Goal: Task Accomplishment & Management: Use online tool/utility

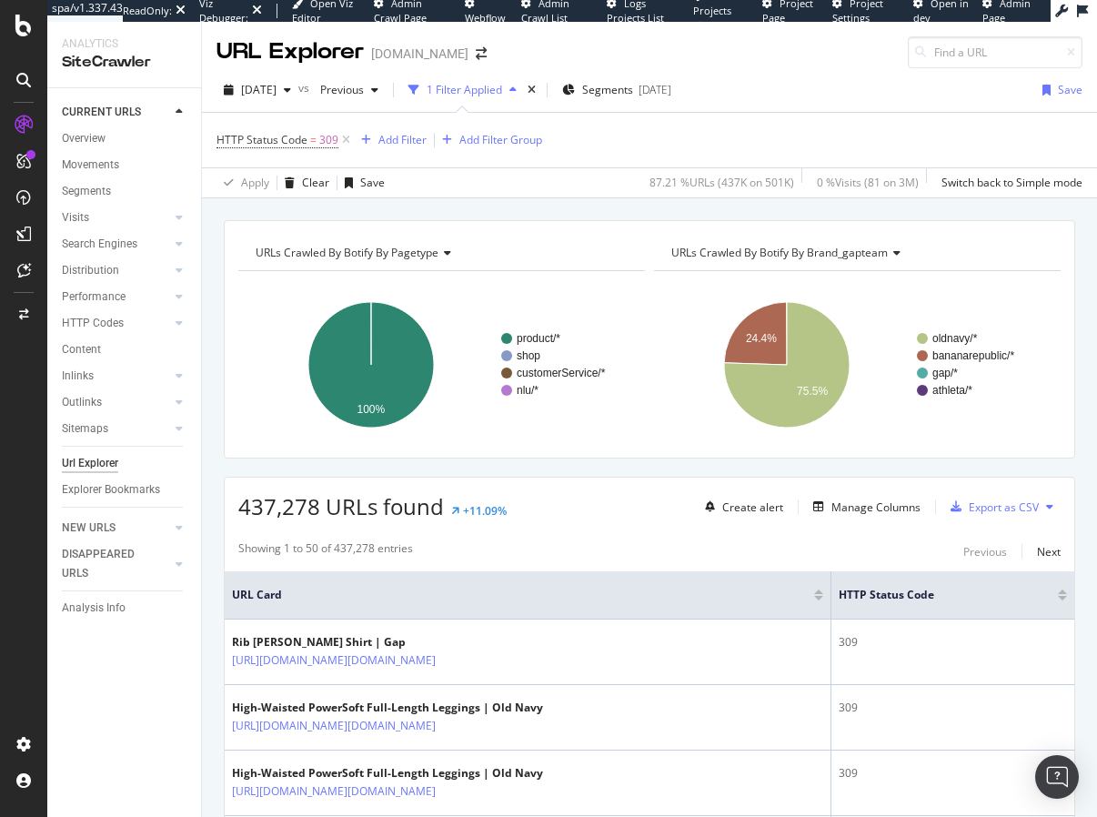
scroll to position [91, 0]
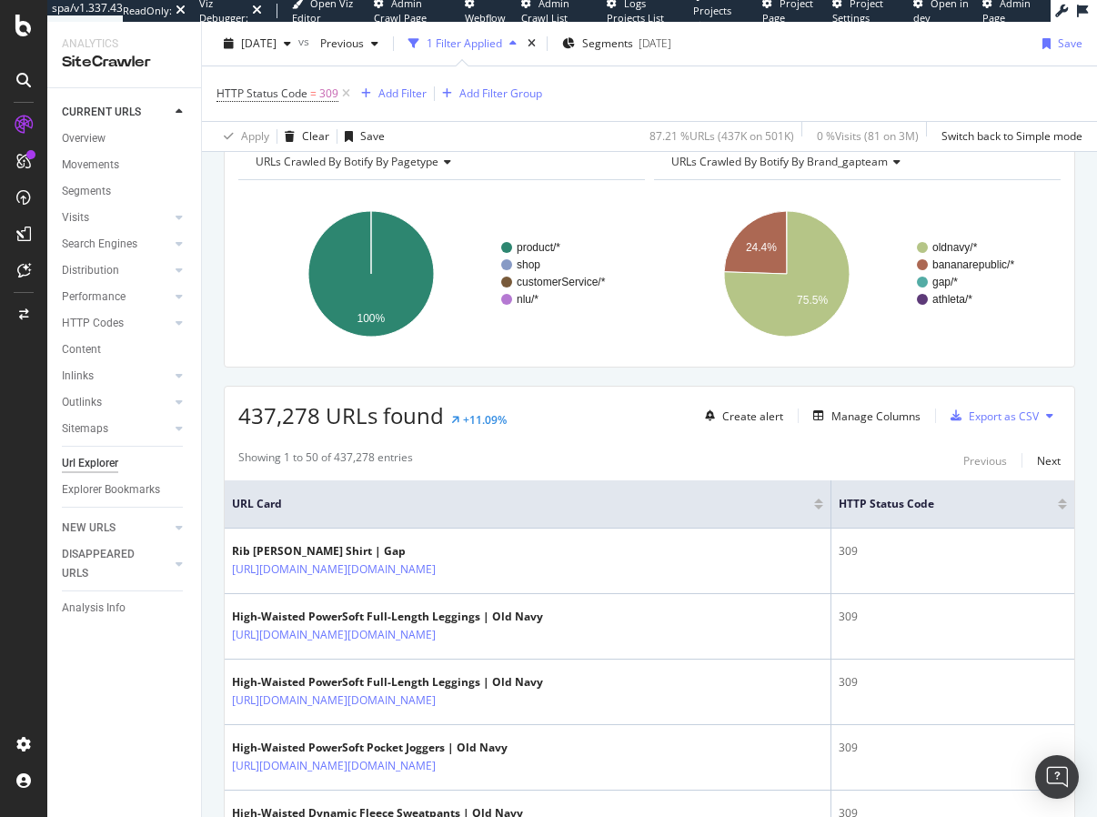
drag, startPoint x: 637, startPoint y: 395, endPoint x: 628, endPoint y: 381, distance: 15.9
click at [637, 396] on div "437,278 URLs found +11.09% Create alert Manage Columns Export as CSV" at bounding box center [650, 409] width 850 height 45
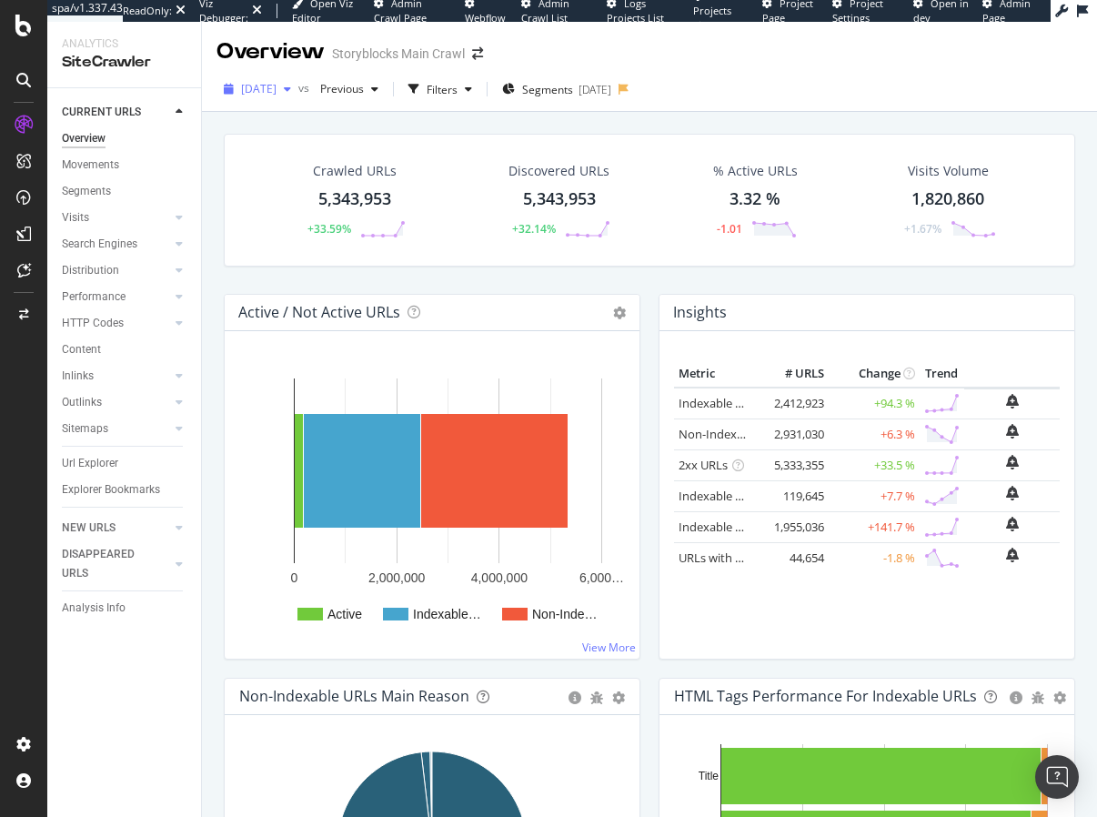
drag, startPoint x: 249, startPoint y: 88, endPoint x: 253, endPoint y: 99, distance: 11.5
click at [249, 88] on span "2024 Apr. 20th" at bounding box center [258, 88] width 35 height 15
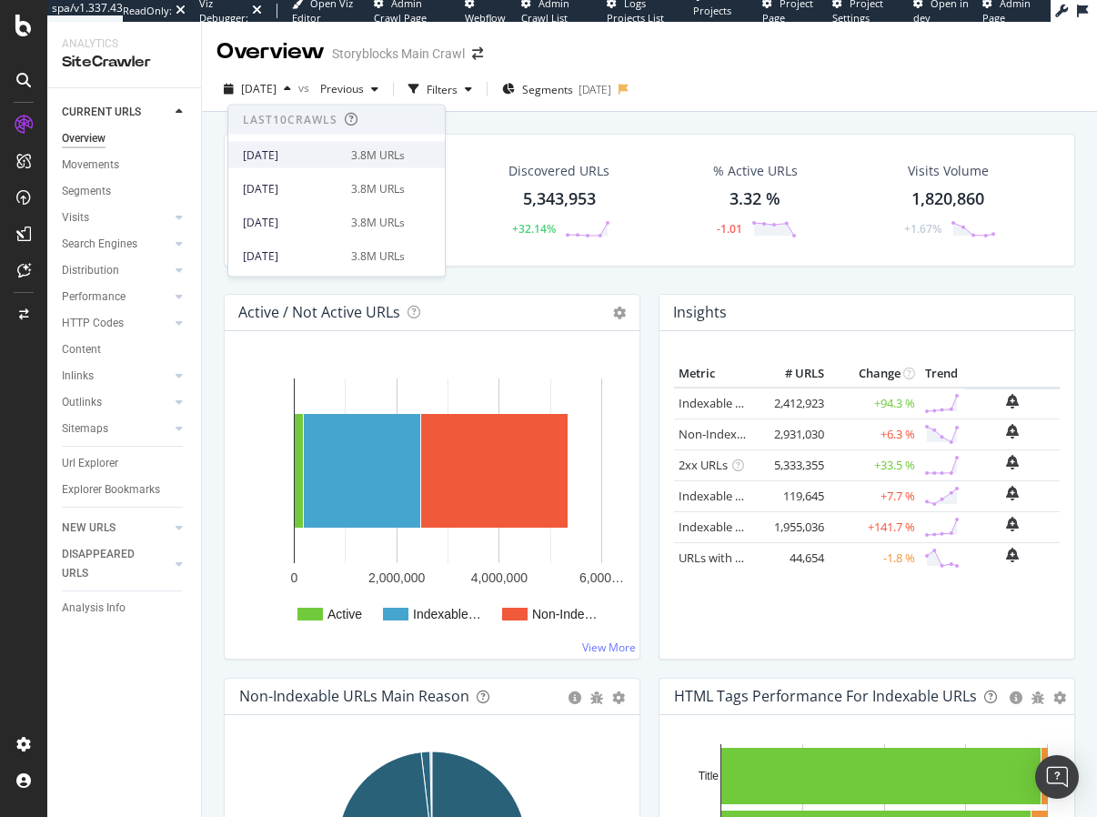
click at [277, 156] on div "2025 Sep. 13th" at bounding box center [291, 154] width 97 height 16
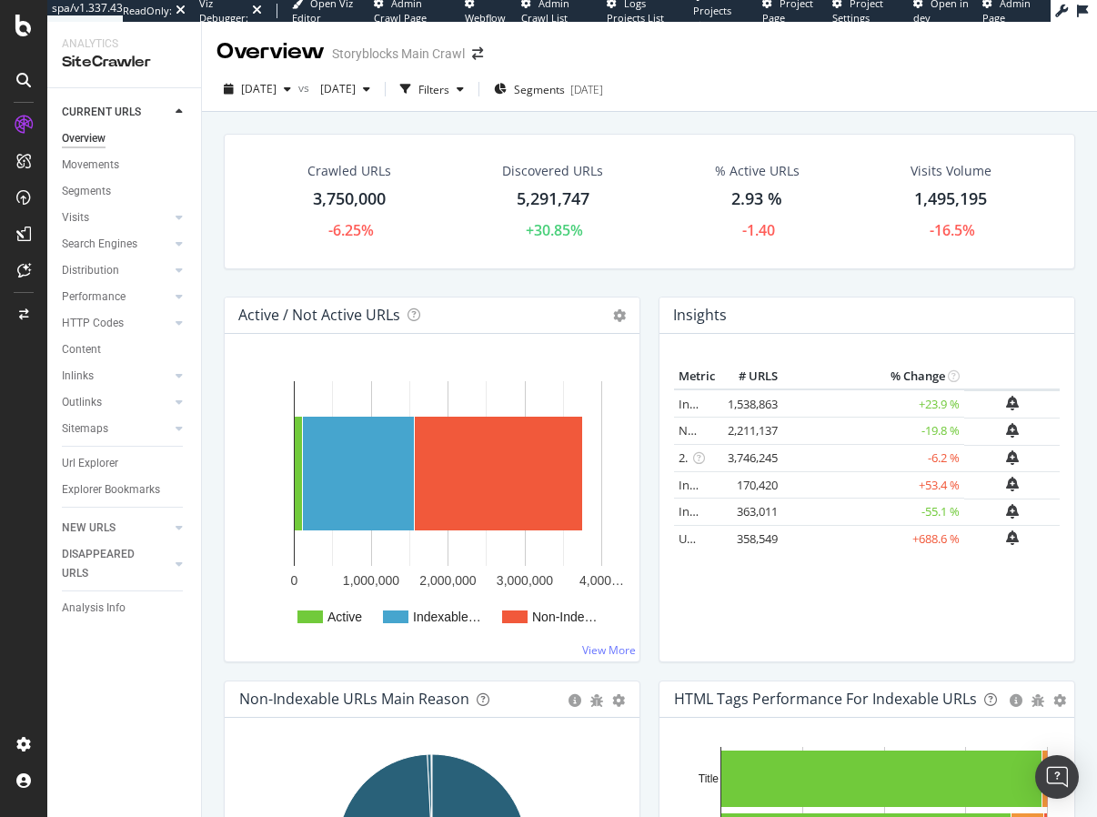
click at [209, 302] on div "Crawled URLs 3,750,000 -6.25% Discovered URLs 5,291,747 +30.85% % Active URLs 2…" at bounding box center [649, 509] width 895 height 795
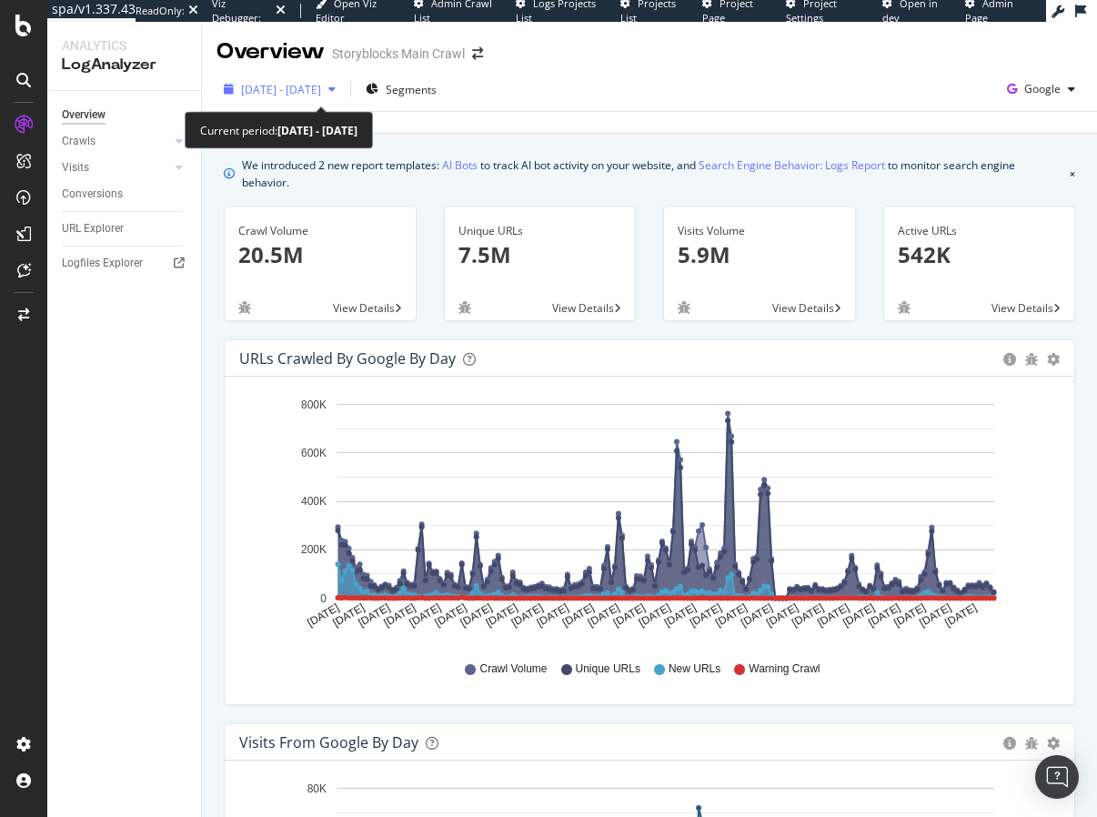
click at [304, 85] on span "2024 Nov. 27th - 2025 May. 26th" at bounding box center [281, 89] width 80 height 15
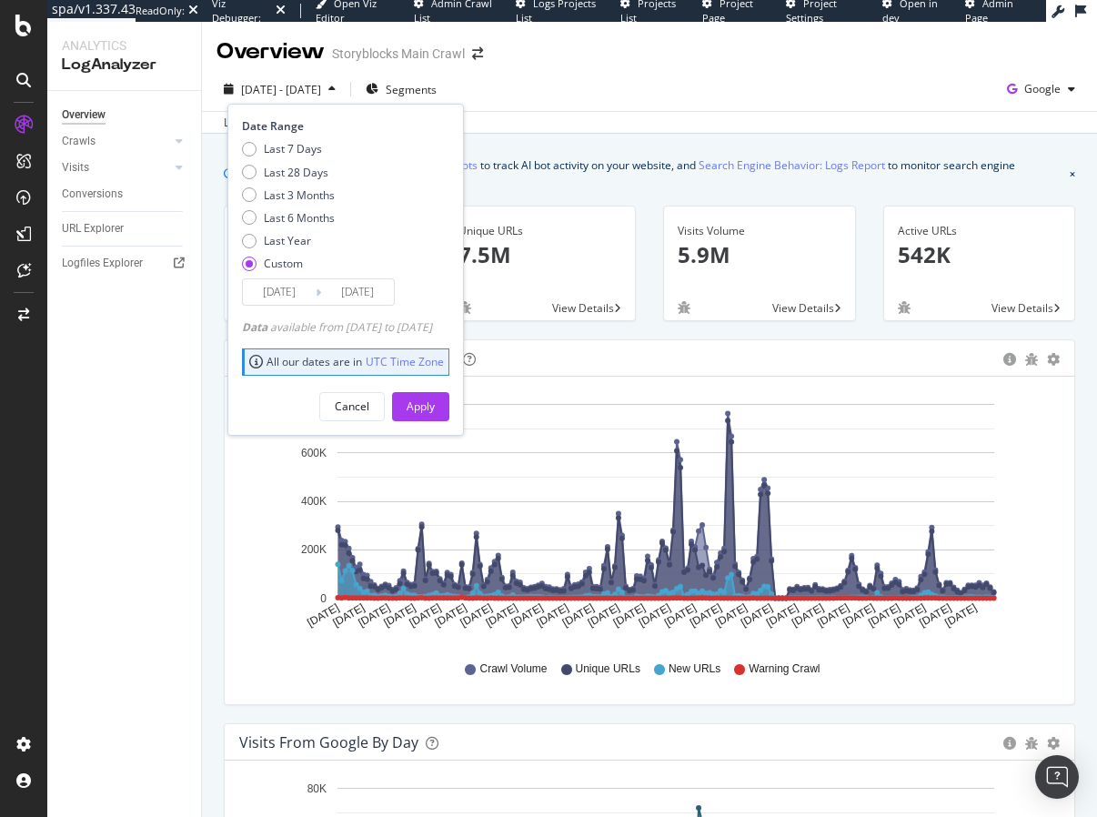
drag, startPoint x: 301, startPoint y: 148, endPoint x: 352, endPoint y: 264, distance: 126.2
click at [301, 148] on div "Last 7 Days" at bounding box center [293, 148] width 58 height 15
type input "2025/09/16"
type input "[DATE]"
click at [435, 406] on div "Apply" at bounding box center [421, 405] width 28 height 15
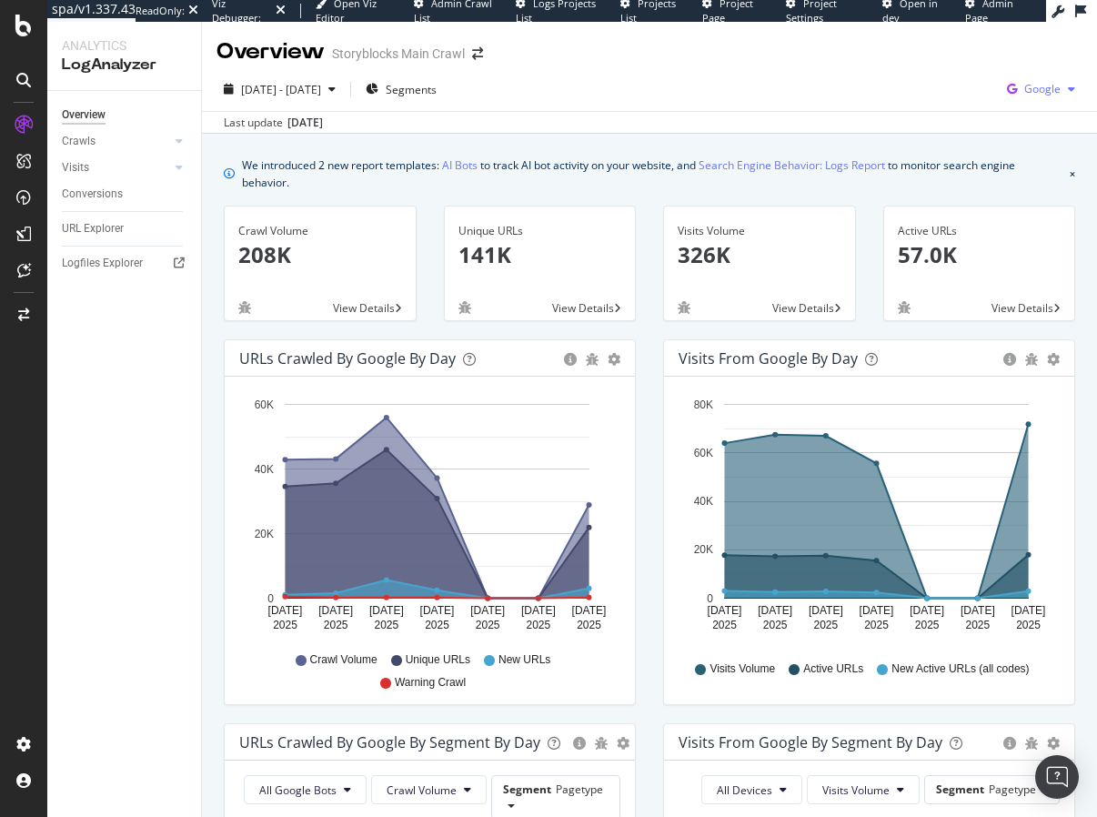
click at [1021, 88] on icon "button" at bounding box center [1012, 88] width 25 height 25
click at [947, 70] on span "Bing" at bounding box center [951, 73] width 67 height 16
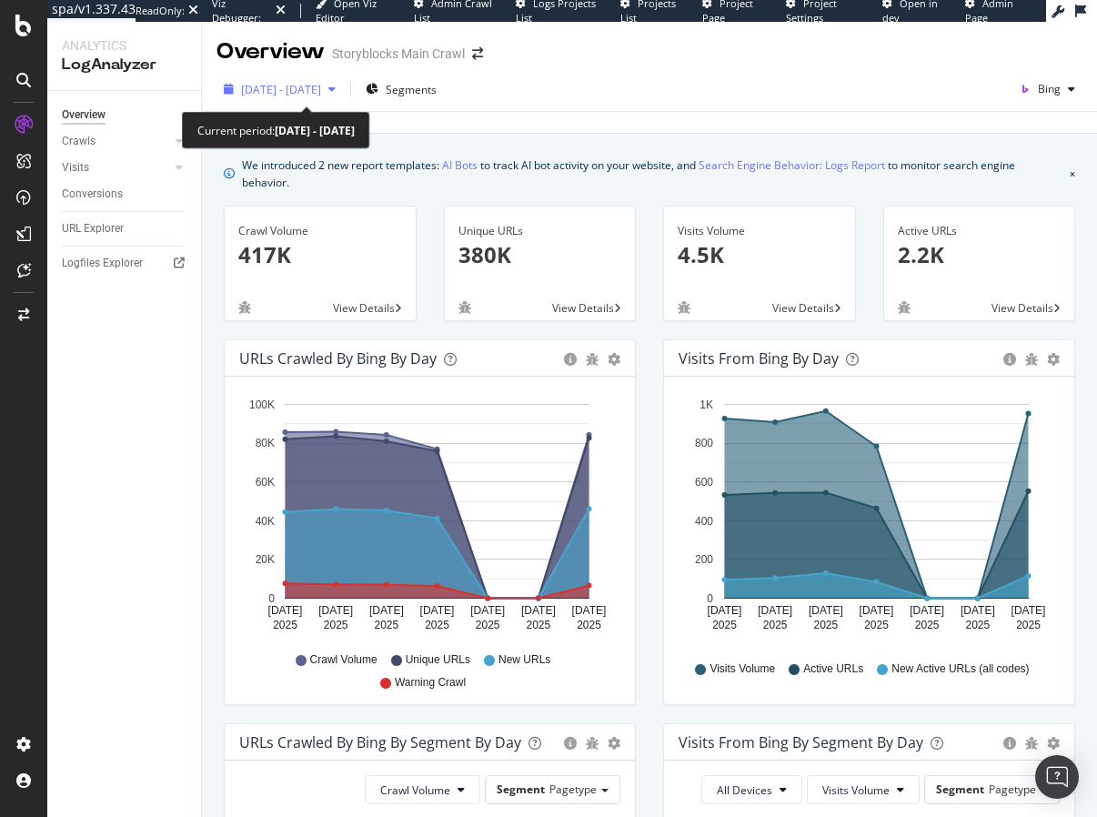
click at [321, 96] on span "2025 Sep. 16th - Sep. 22nd" at bounding box center [281, 89] width 80 height 15
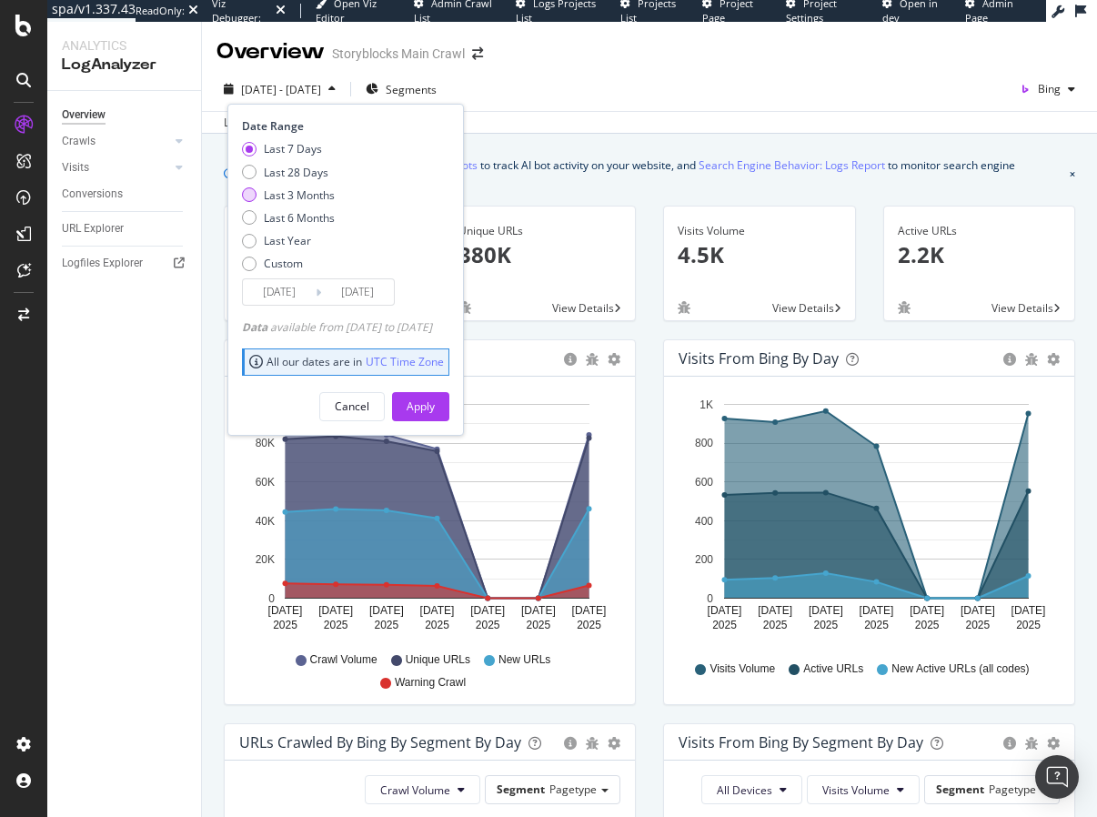
click at [301, 192] on div "Last 3 Months" at bounding box center [299, 194] width 71 height 15
click at [297, 177] on div "Last 28 Days" at bounding box center [296, 172] width 65 height 15
type input "2025/08/26"
click at [435, 405] on div "Apply" at bounding box center [421, 405] width 28 height 15
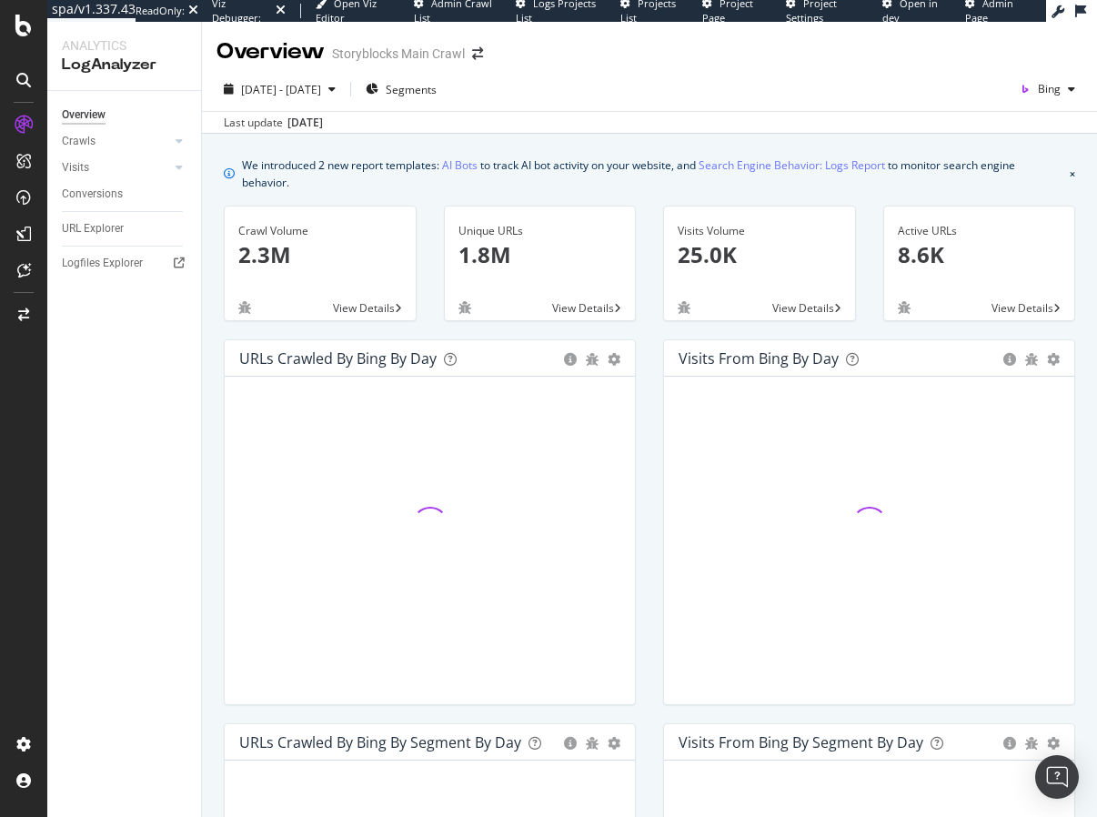
click at [528, 178] on div "We introduced 2 new report templates: AI Bots to track AI bot activity on your …" at bounding box center [652, 173] width 820 height 35
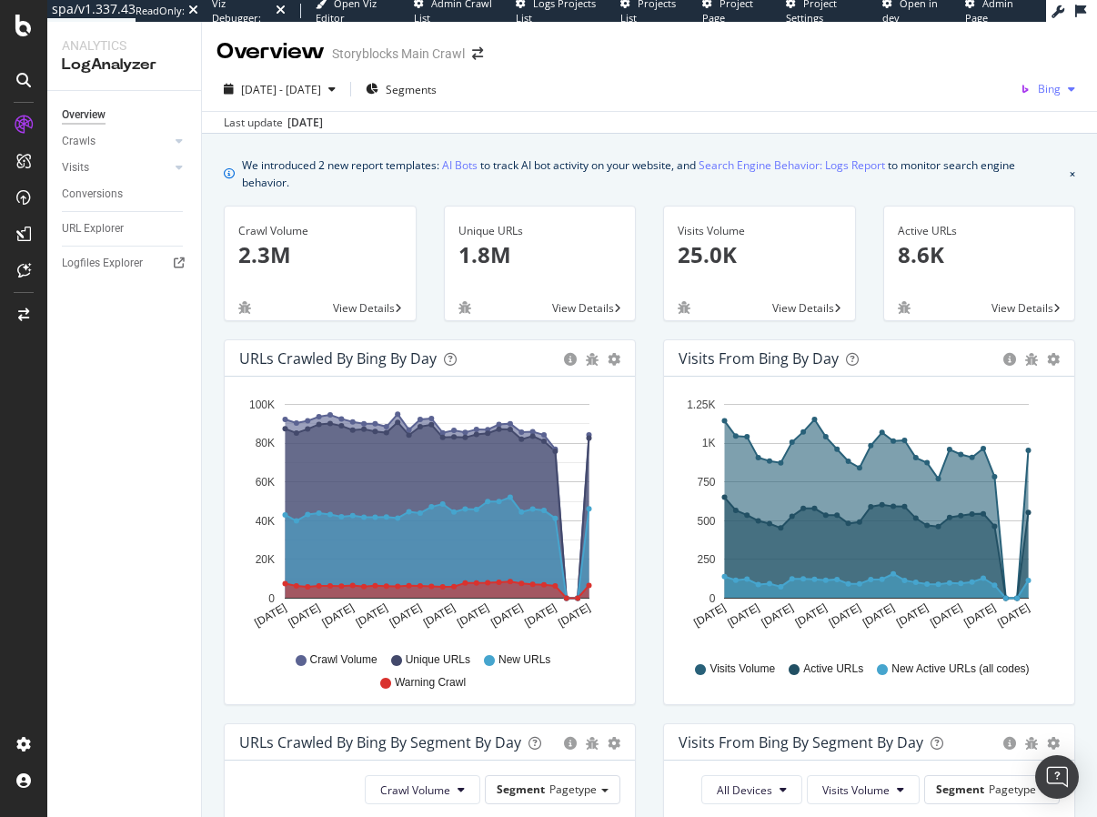
click at [1037, 86] on icon "button" at bounding box center [1024, 88] width 25 height 25
click at [969, 112] on span "OpenAI" at bounding box center [963, 106] width 67 height 16
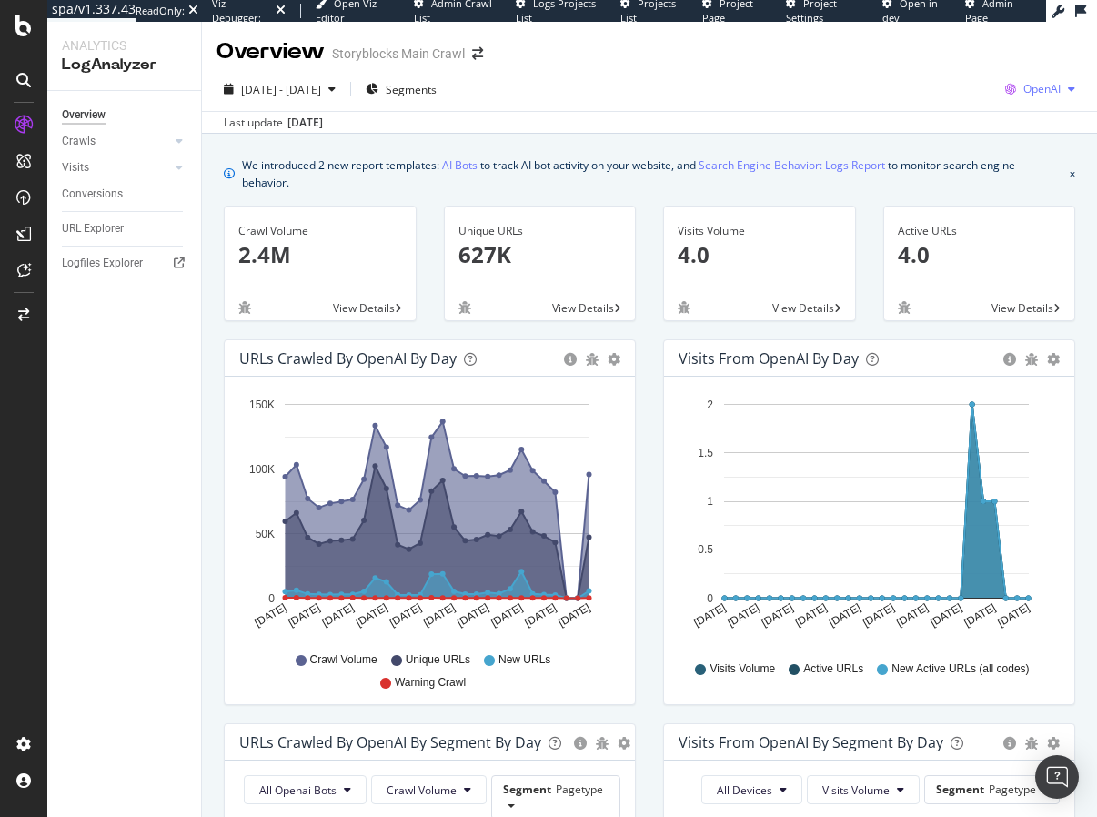
click at [1046, 100] on div "OpenAI" at bounding box center [1040, 88] width 85 height 27
click at [930, 43] on span "Google" at bounding box center [948, 39] width 67 height 16
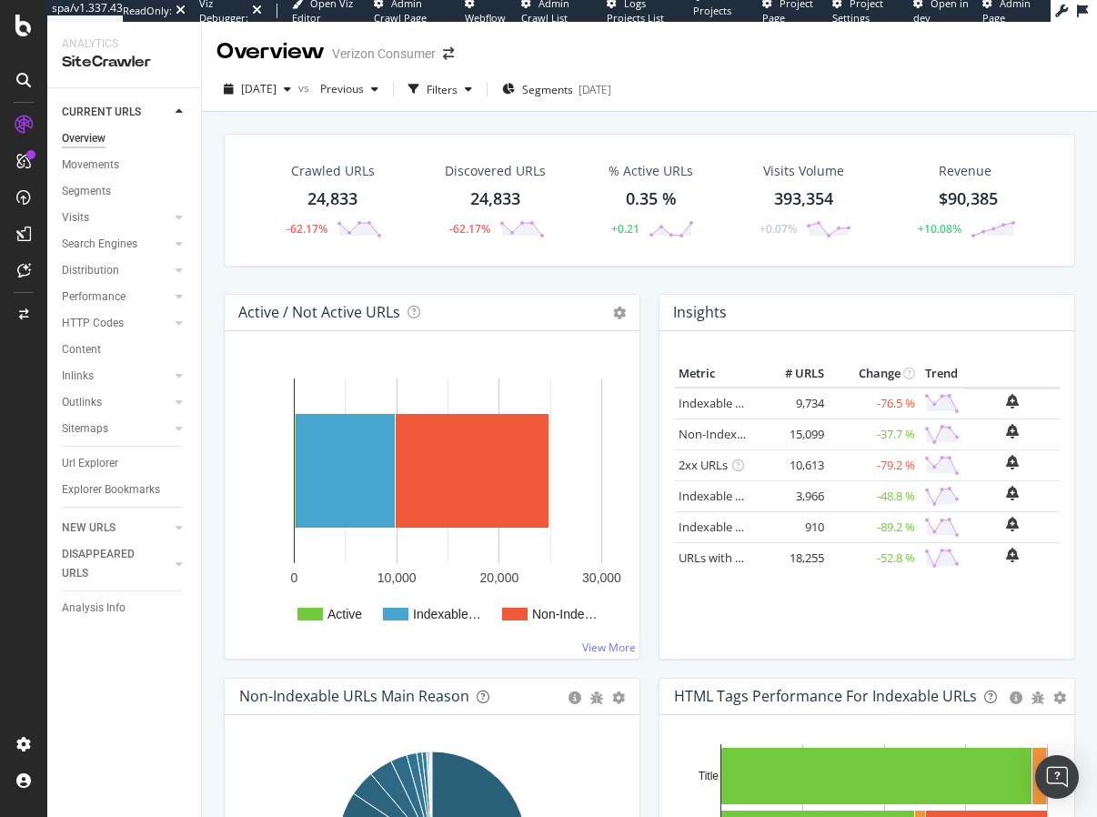
drag, startPoint x: 551, startPoint y: 275, endPoint x: 397, endPoint y: 280, distance: 153.8
click at [551, 275] on div "Crawled URLs 24,833 -62.17% Discovered URLs 24,833 -62.17% % Active URLs 0.35 %…" at bounding box center [650, 214] width 870 height 160
drag, startPoint x: 223, startPoint y: 316, endPoint x: 204, endPoint y: 304, distance: 22.5
click at [219, 314] on div "Active / Not Active URLs Chart (by Value) Chart (by Percentage) Table Expand Ex…" at bounding box center [432, 486] width 435 height 384
drag, startPoint x: 23, startPoint y: 505, endPoint x: 31, endPoint y: 499, distance: 9.8
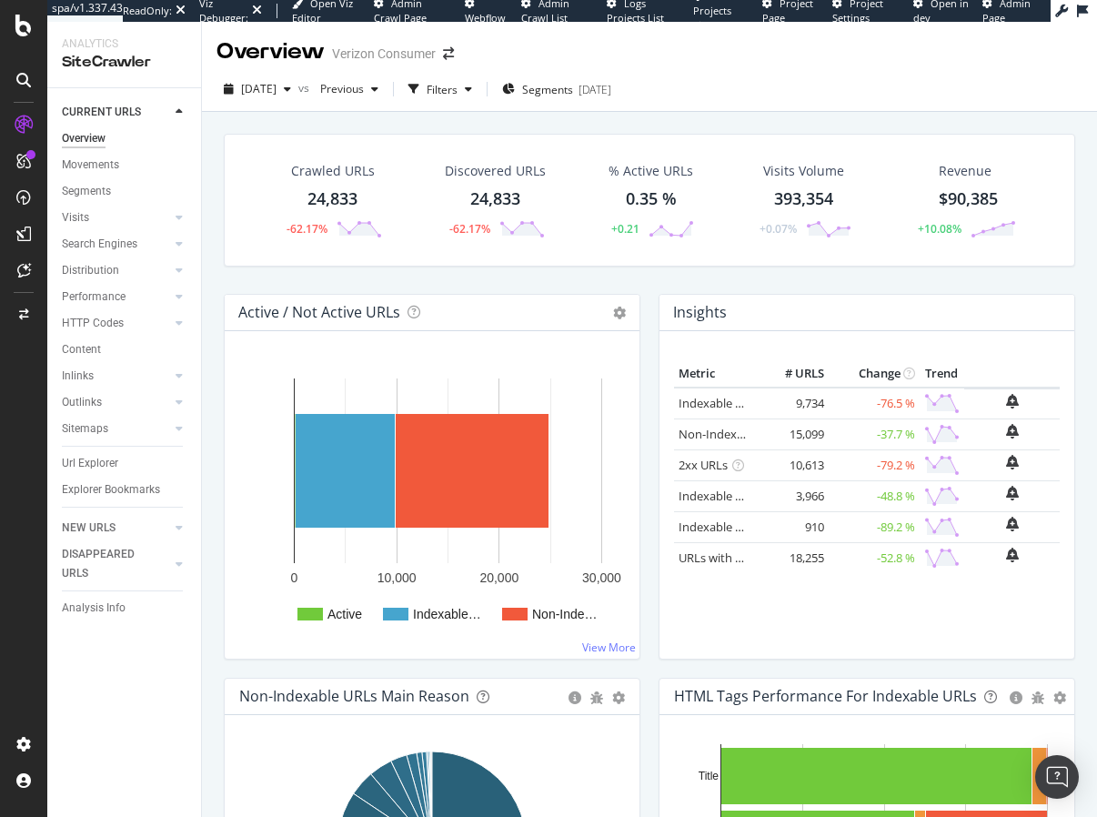
click at [23, 505] on div at bounding box center [24, 419] width 44 height 619
drag, startPoint x: 27, startPoint y: 278, endPoint x: 409, endPoint y: 7, distance: 468.4
click at [0, 0] on div at bounding box center [23, 408] width 47 height 817
click at [653, 290] on div "Crawled URLs 24,833 -62.17% Discovered URLs 24,833 -62.17% % Active URLs 0.35 %…" at bounding box center [650, 214] width 870 height 160
drag, startPoint x: 542, startPoint y: 126, endPoint x: 135, endPoint y: 354, distance: 466.6
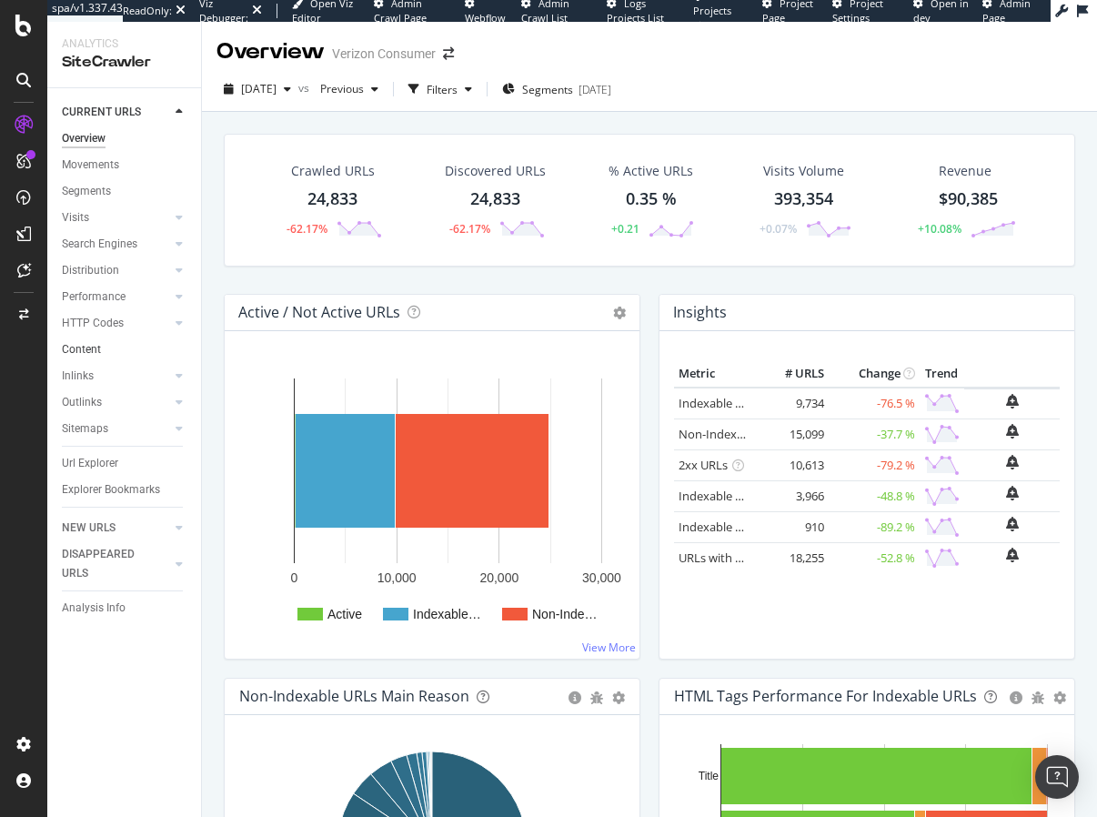
drag, startPoint x: 19, startPoint y: 270, endPoint x: 42, endPoint y: 266, distance: 23.2
click at [19, 270] on icon at bounding box center [24, 270] width 14 height 15
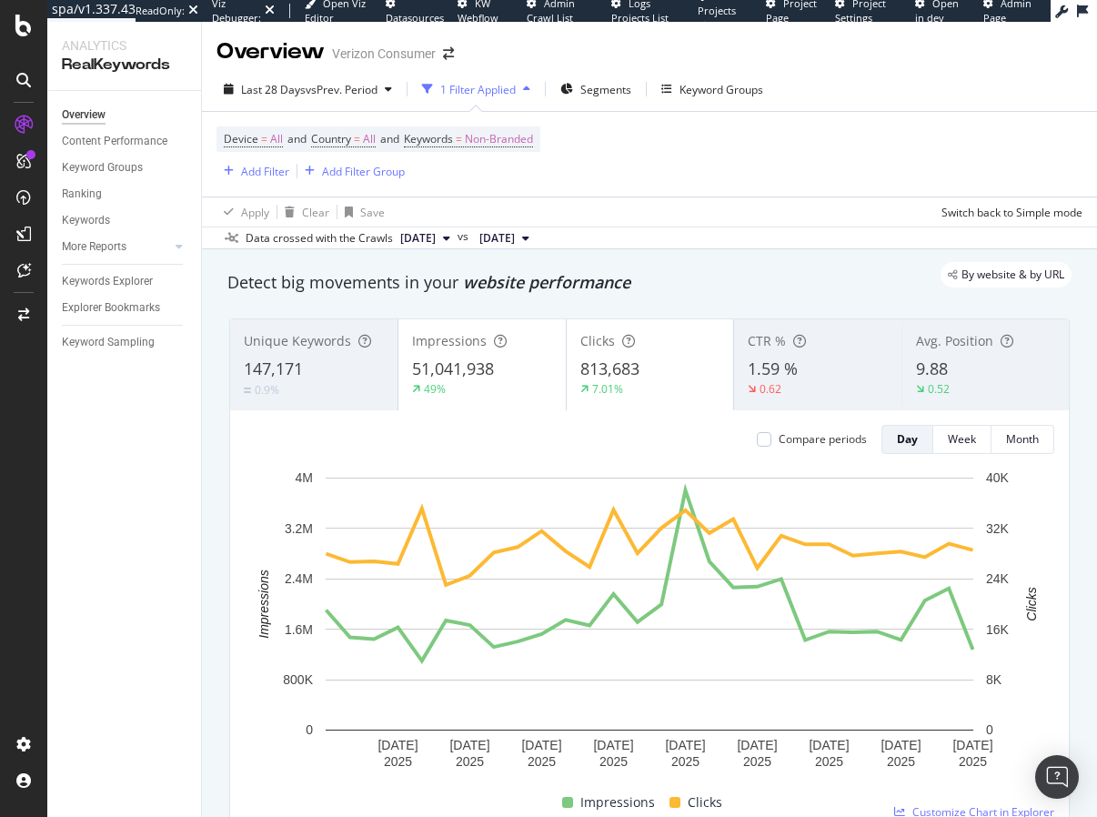
click at [558, 283] on div "By website & by URL" at bounding box center [640, 274] width 862 height 25
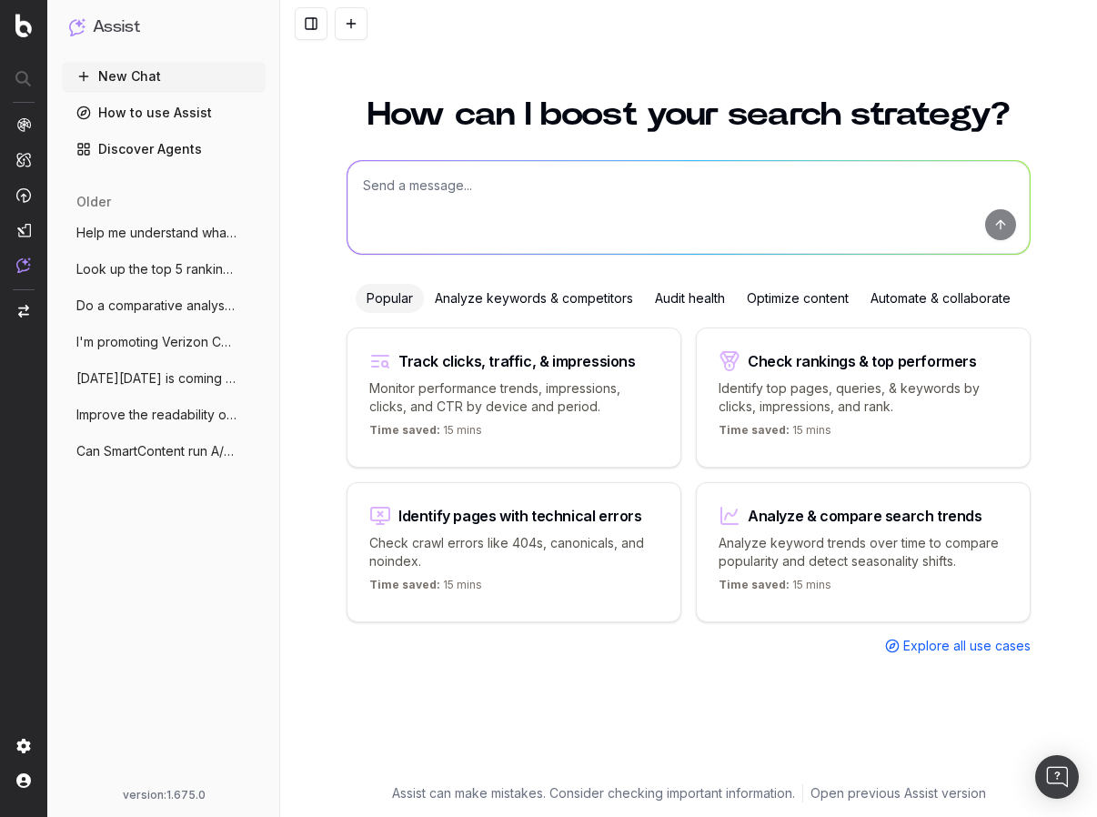
click at [432, 192] on textarea at bounding box center [688, 207] width 682 height 93
type textarea "What keywords in GSC are driving a high amount of traffic but are not ranking w…"
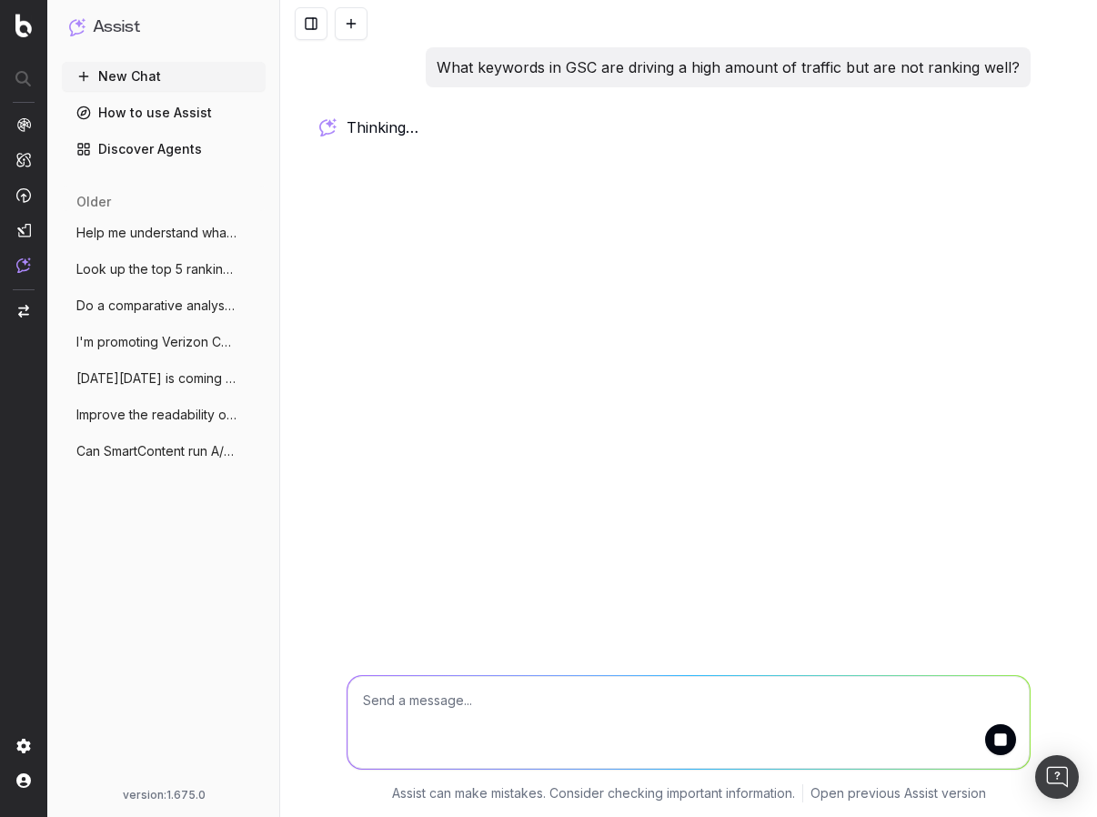
click at [120, 604] on div "New Chat How to use Assist Discover Agents older Help me understand what AT&T's…" at bounding box center [164, 421] width 204 height 719
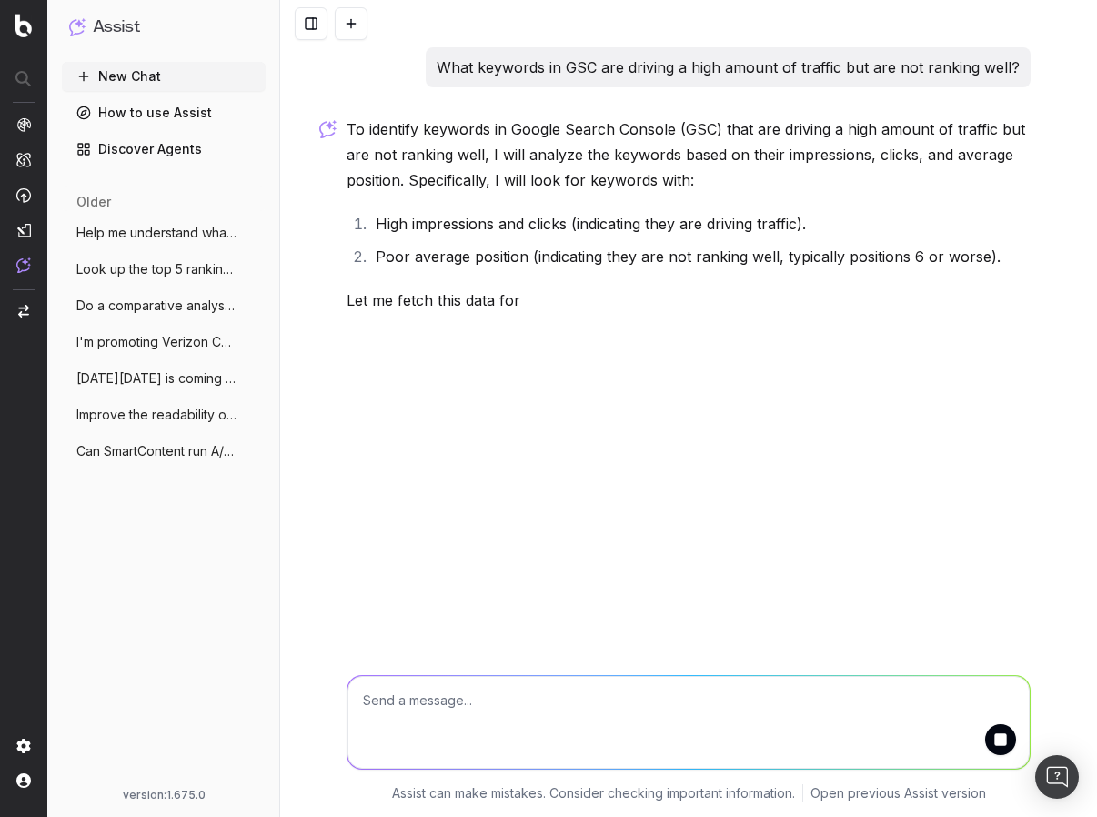
click at [165, 656] on div "New Chat How to use Assist Discover Agents older Help me understand what AT&T's…" at bounding box center [164, 421] width 204 height 719
click at [184, 538] on div "New Chat How to use Assist Discover Agents older Help me understand what AT&T's…" at bounding box center [164, 421] width 204 height 719
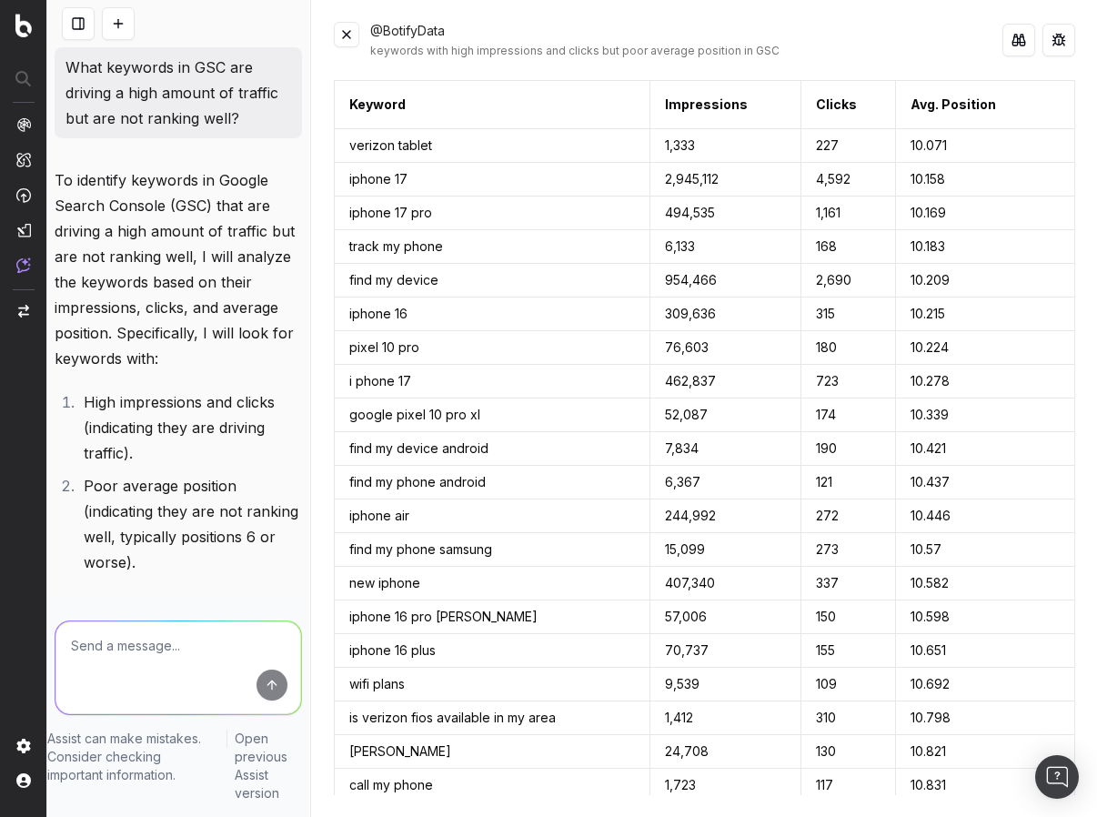
scroll to position [1630, 0]
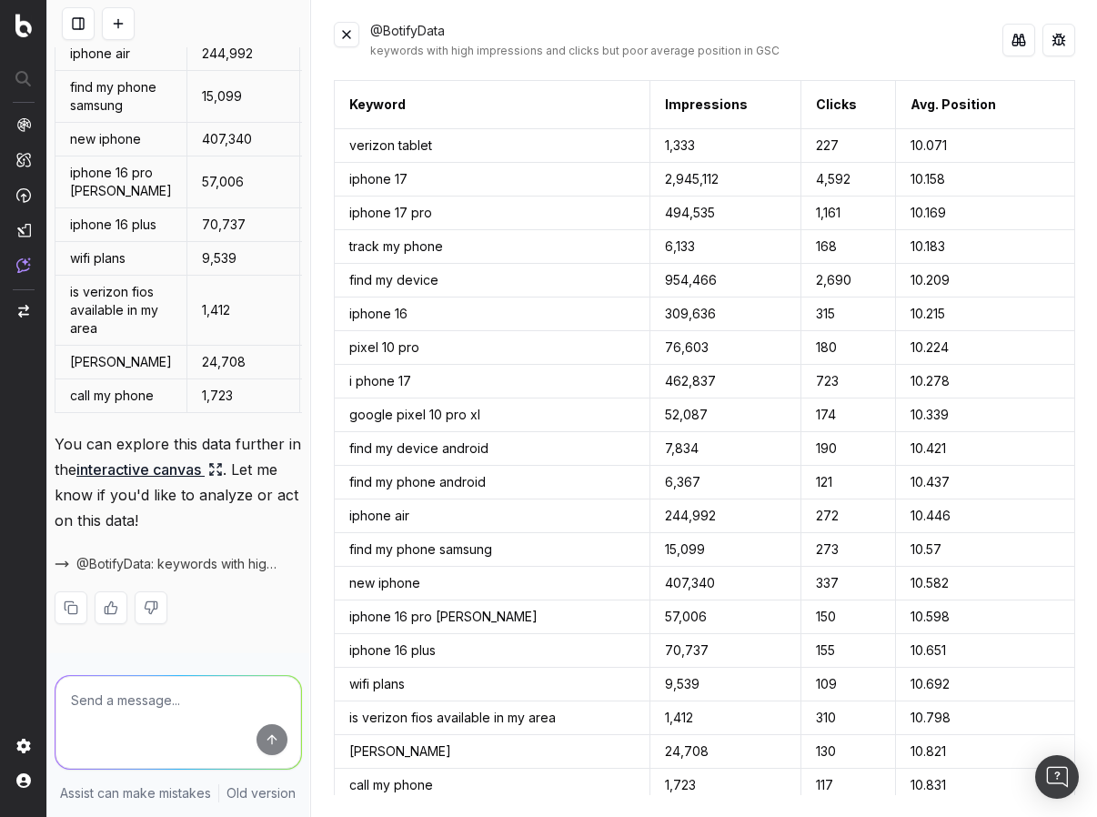
click at [347, 32] on button at bounding box center [346, 34] width 25 height 25
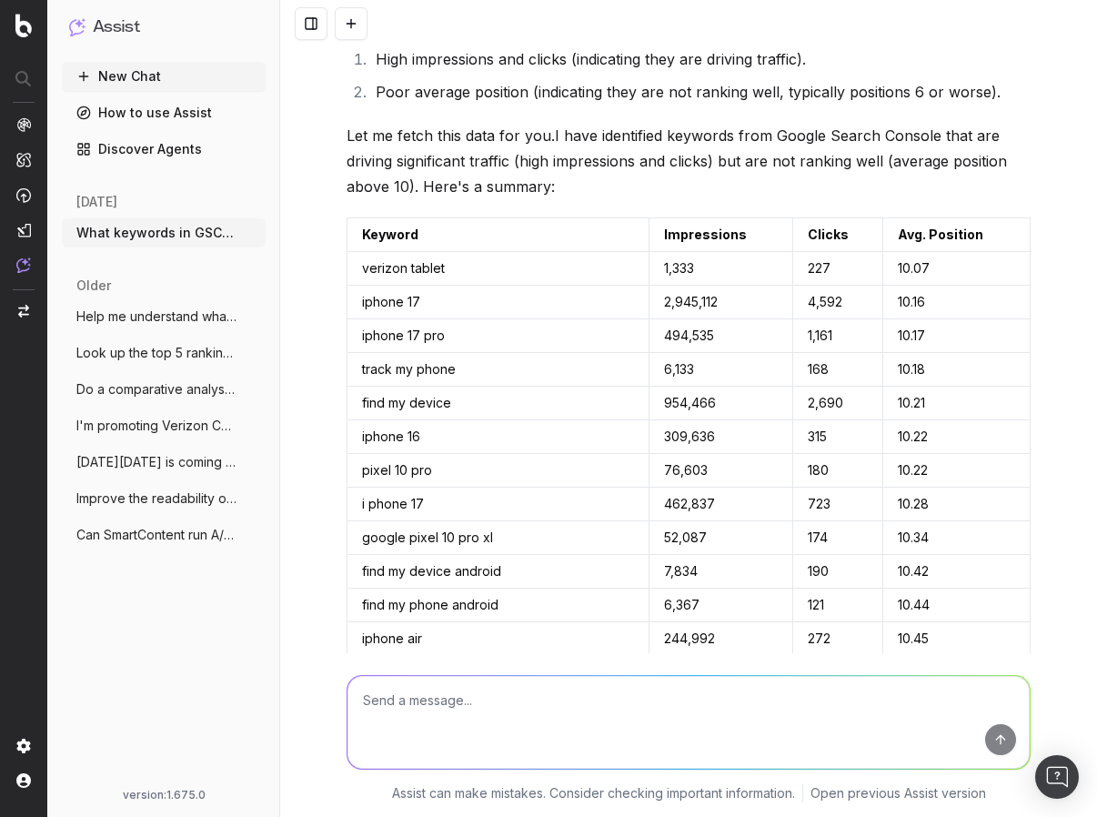
scroll to position [626, 0]
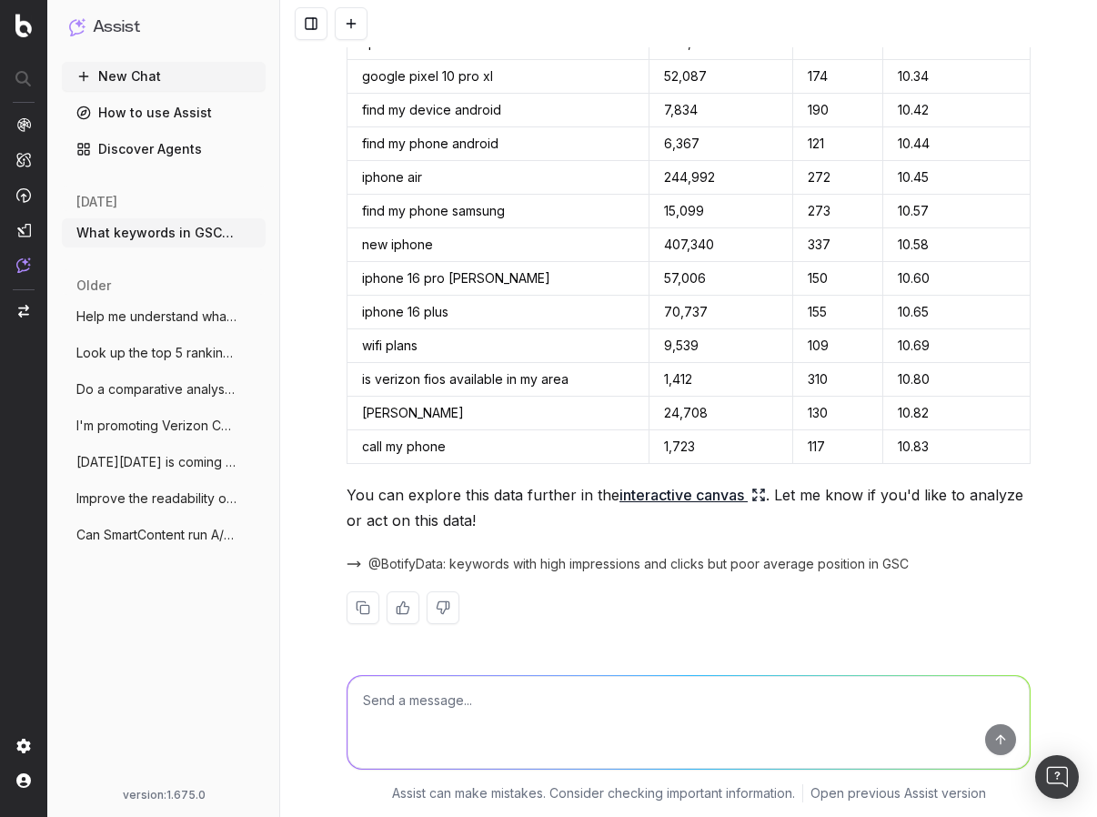
click at [506, 702] on textarea at bounding box center [688, 722] width 682 height 93
click at [728, 716] on textarea "I see many examples of "track my iphone"" at bounding box center [688, 722] width 682 height 93
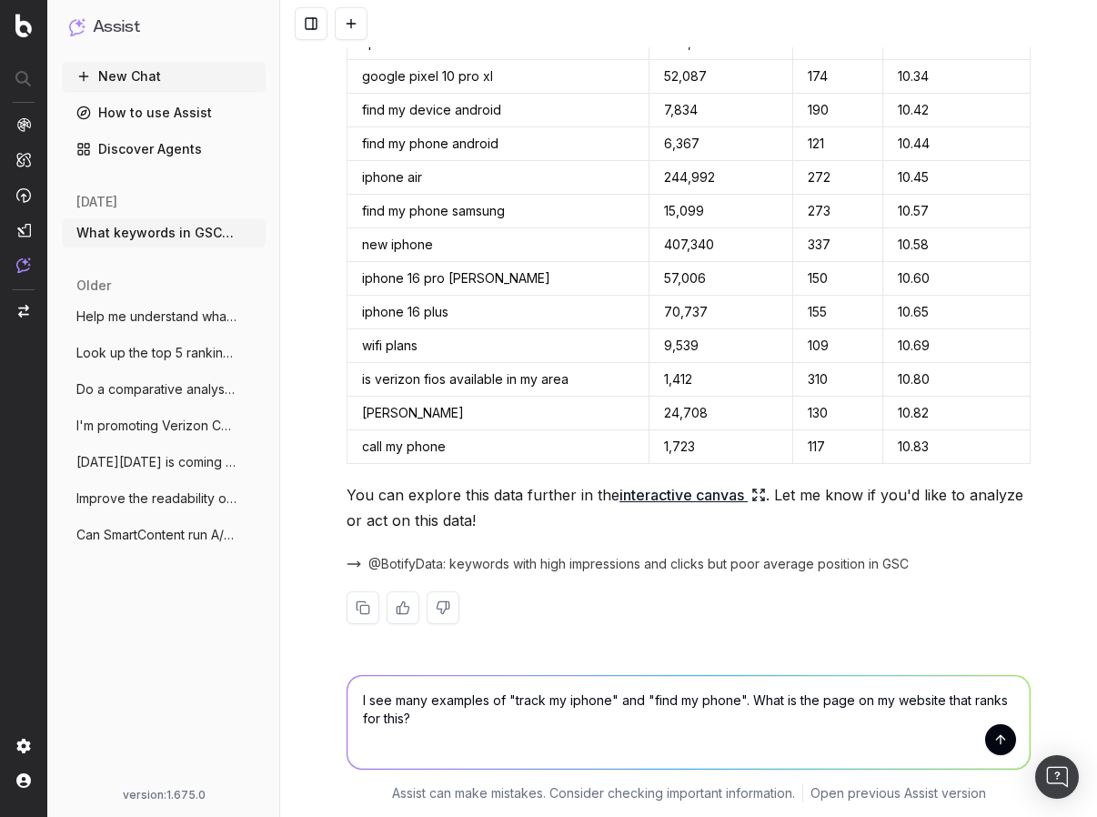
type textarea "I see many examples of "track my iphone" and "find my phone". What is the page …"
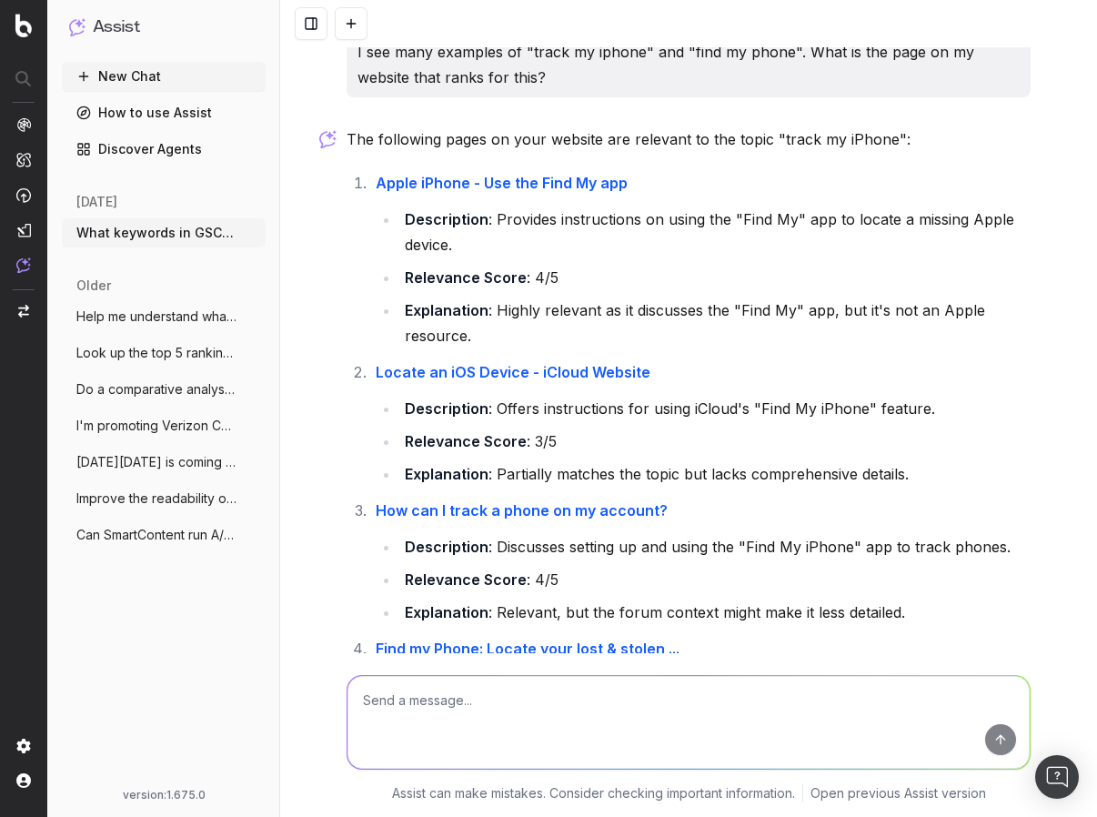
scroll to position [1203, 0]
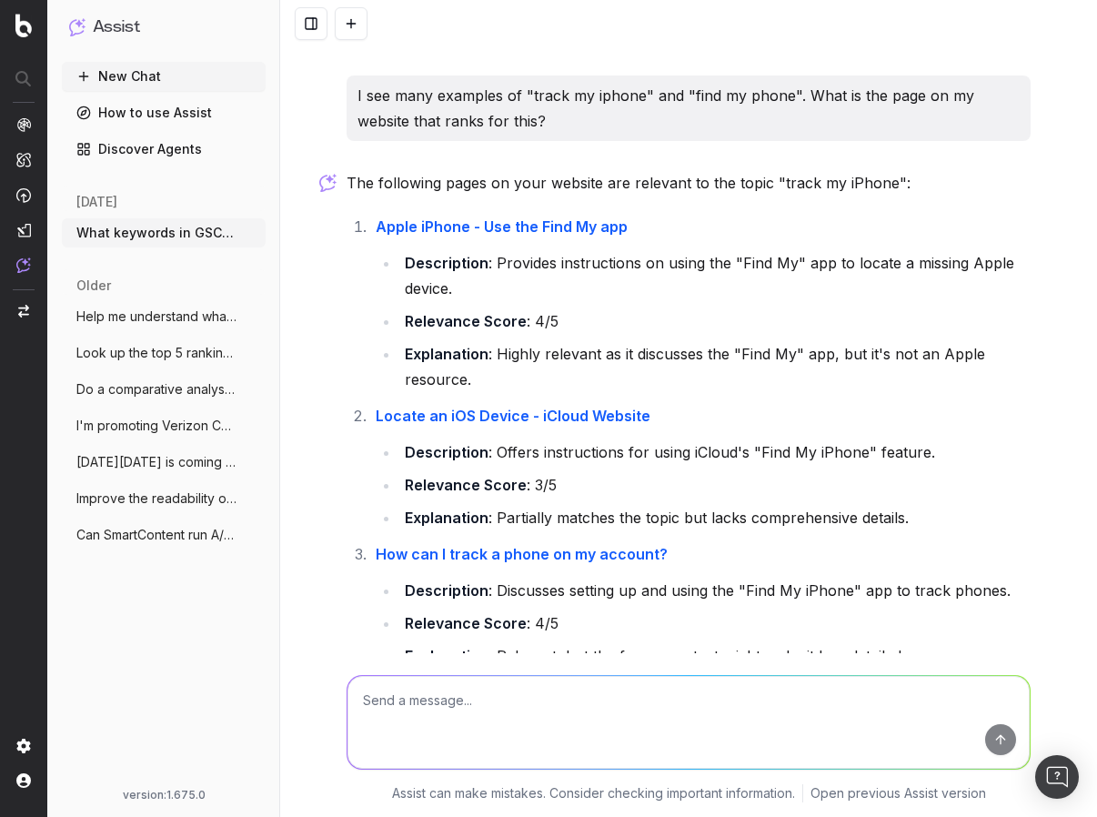
click at [494, 327] on strong "Relevance Score" at bounding box center [466, 321] width 122 height 18
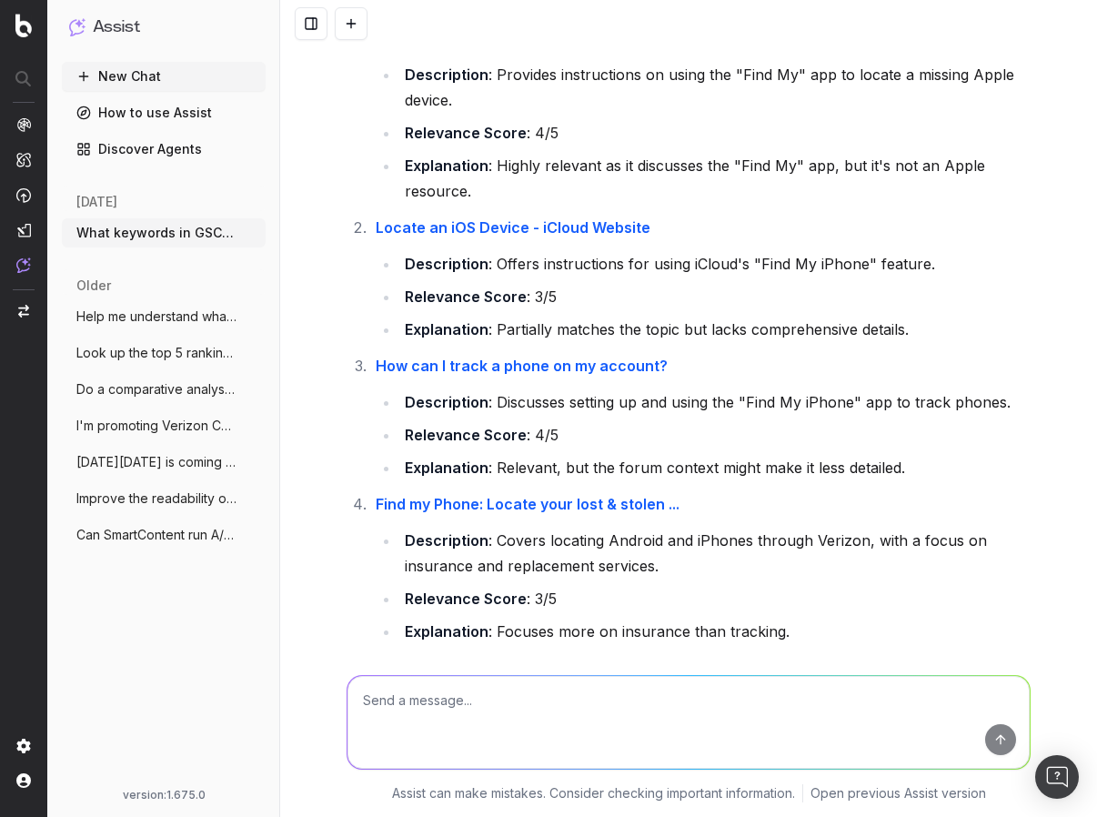
scroll to position [1710, 0]
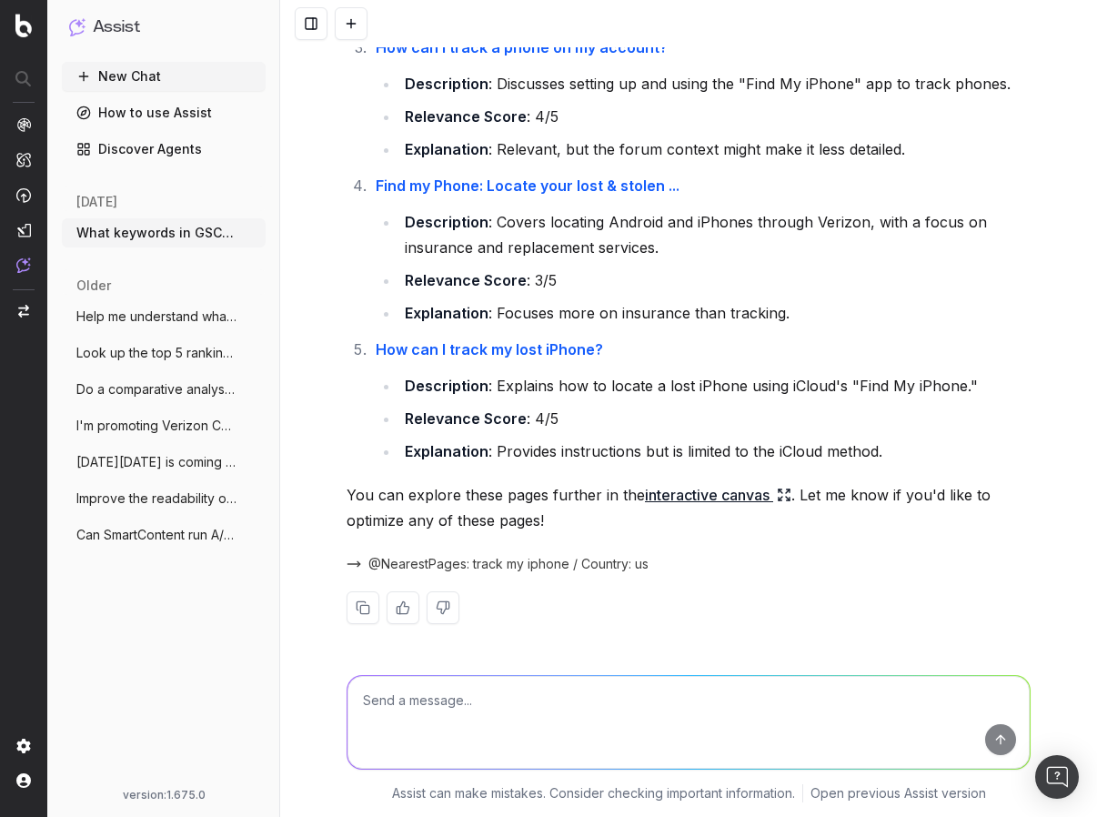
click at [498, 396] on li "Description : Explains how to locate a lost iPhone using iCloud's "Find My iPho…" at bounding box center [714, 385] width 631 height 25
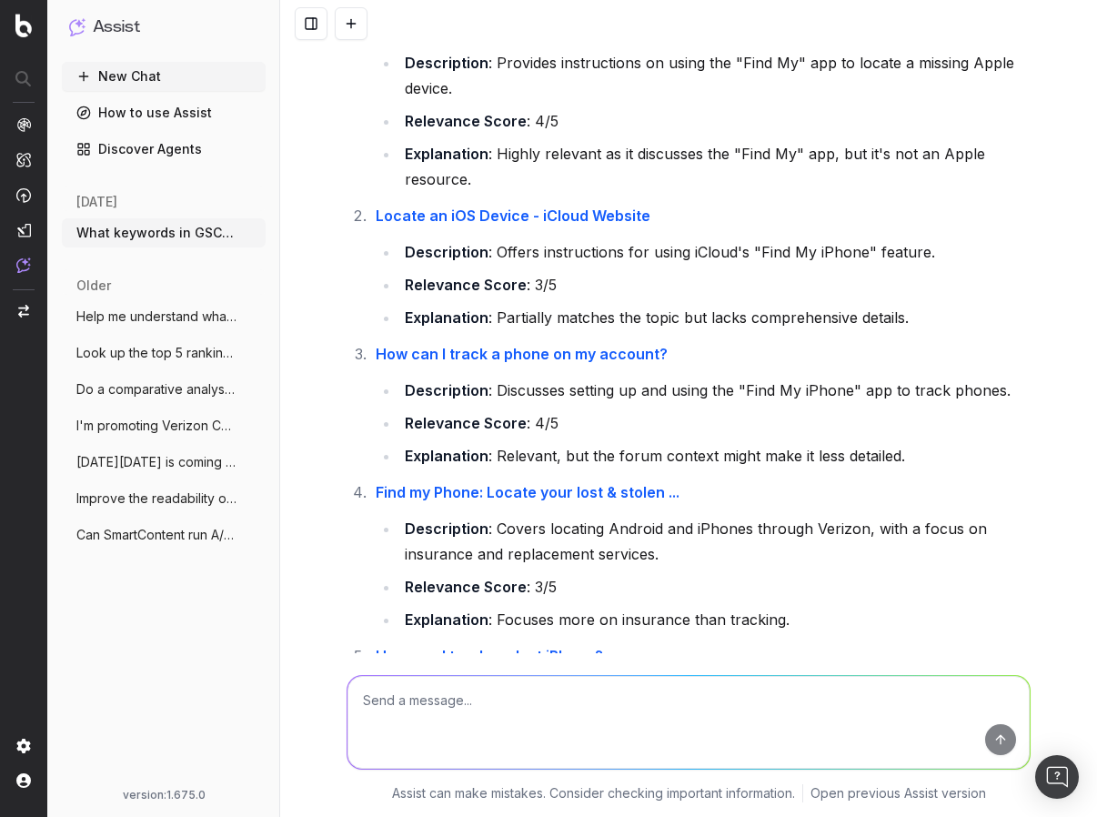
scroll to position [1191, 0]
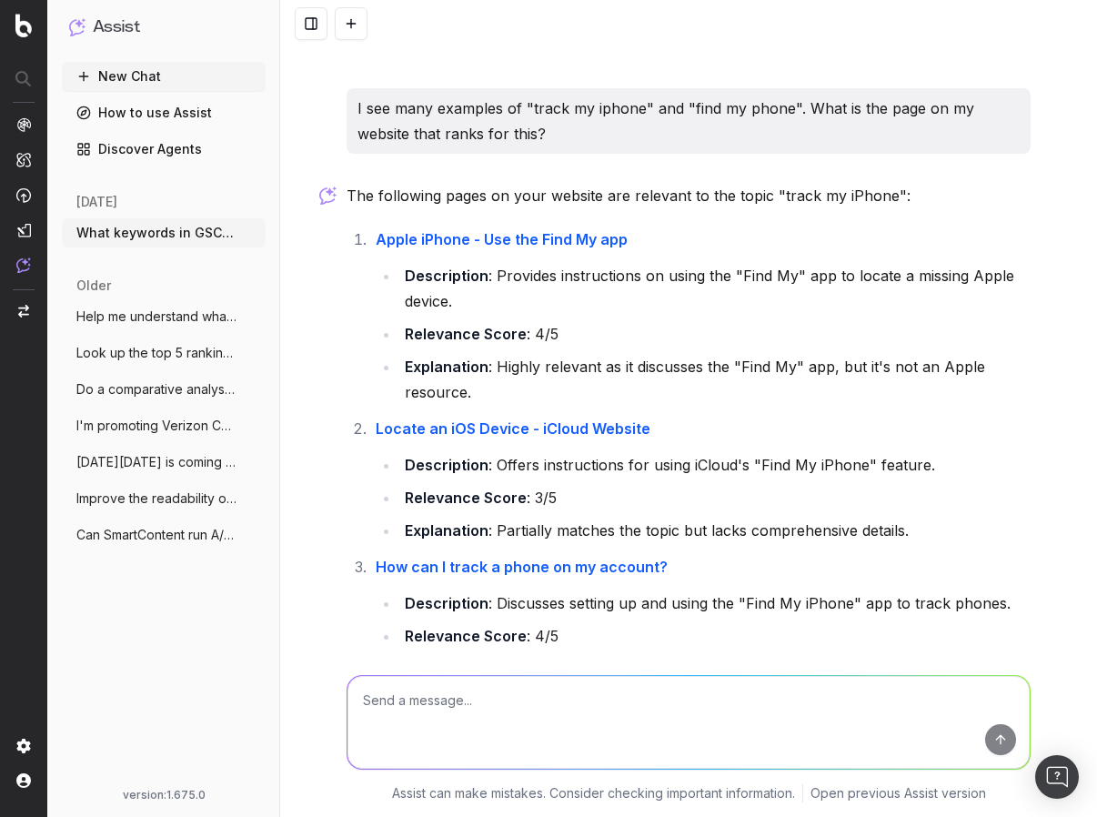
click at [434, 563] on link "How can I track a phone on my account?" at bounding box center [522, 567] width 292 height 18
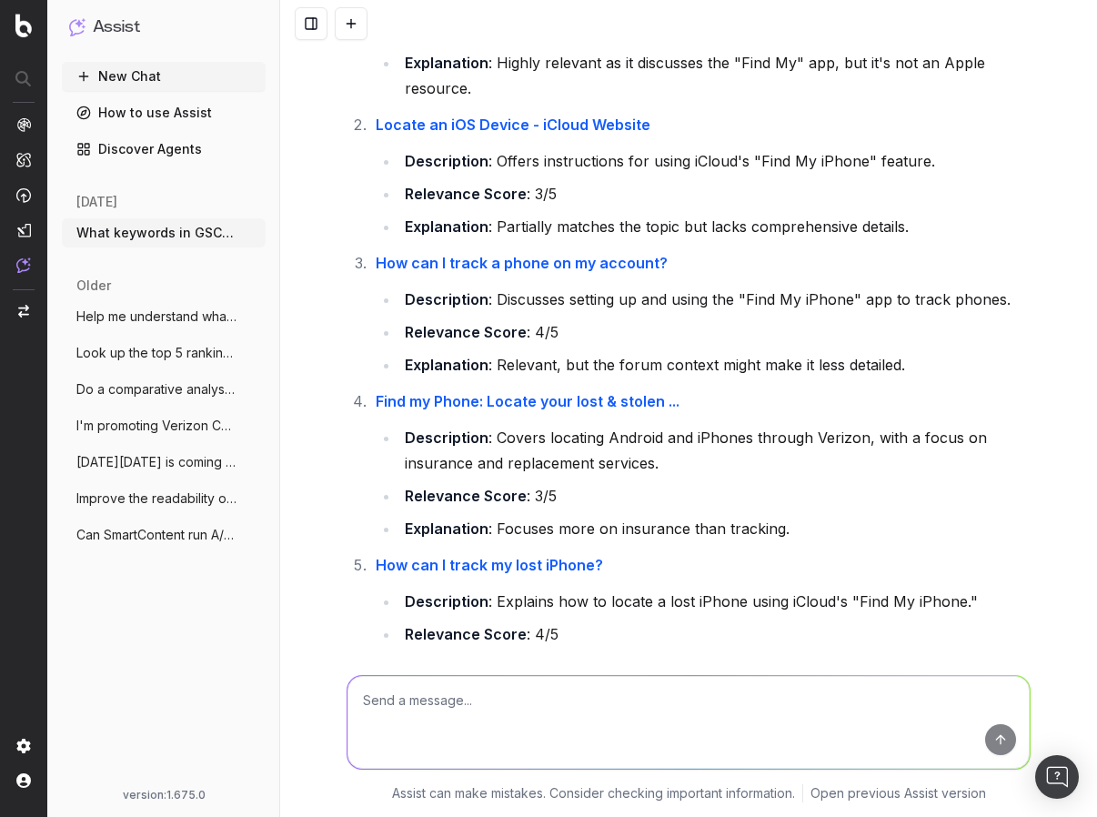
scroll to position [1710, 0]
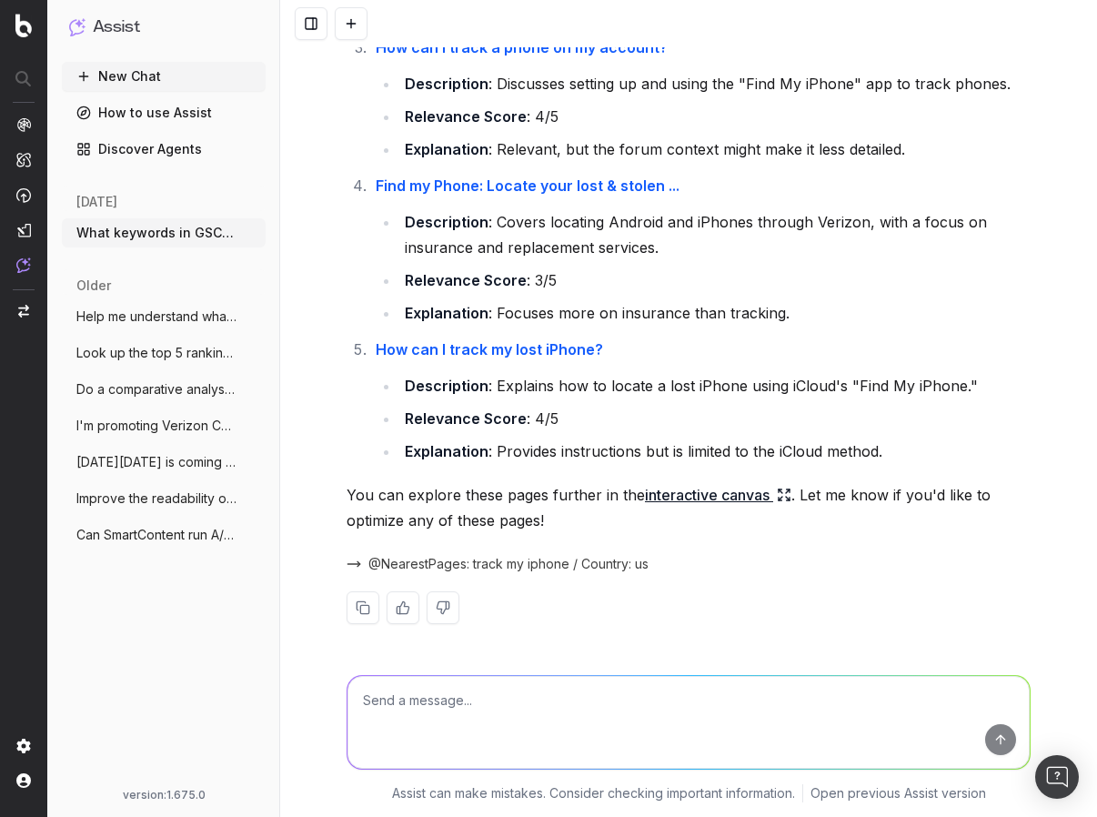
drag, startPoint x: 211, startPoint y: 667, endPoint x: 212, endPoint y: 618, distance: 49.1
click at [211, 667] on div "New Chat How to use Assist Discover Agents today What keywords in GSC are drivi…" at bounding box center [164, 421] width 204 height 719
drag, startPoint x: 178, startPoint y: 432, endPoint x: 176, endPoint y: 417, distance: 14.7
click at [178, 432] on span "I'm promoting Verizon Careers jobs and a" at bounding box center [156, 426] width 160 height 18
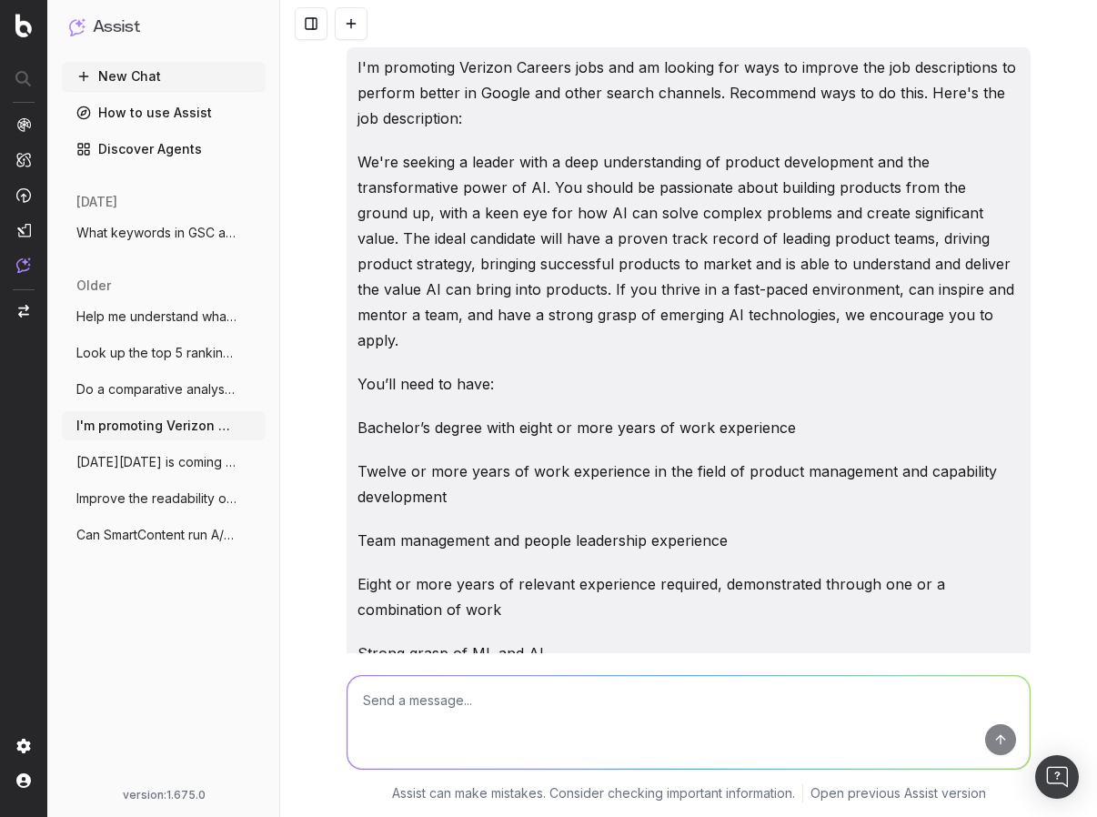
click at [168, 234] on span "What keywords in GSC are driving a high" at bounding box center [156, 233] width 160 height 18
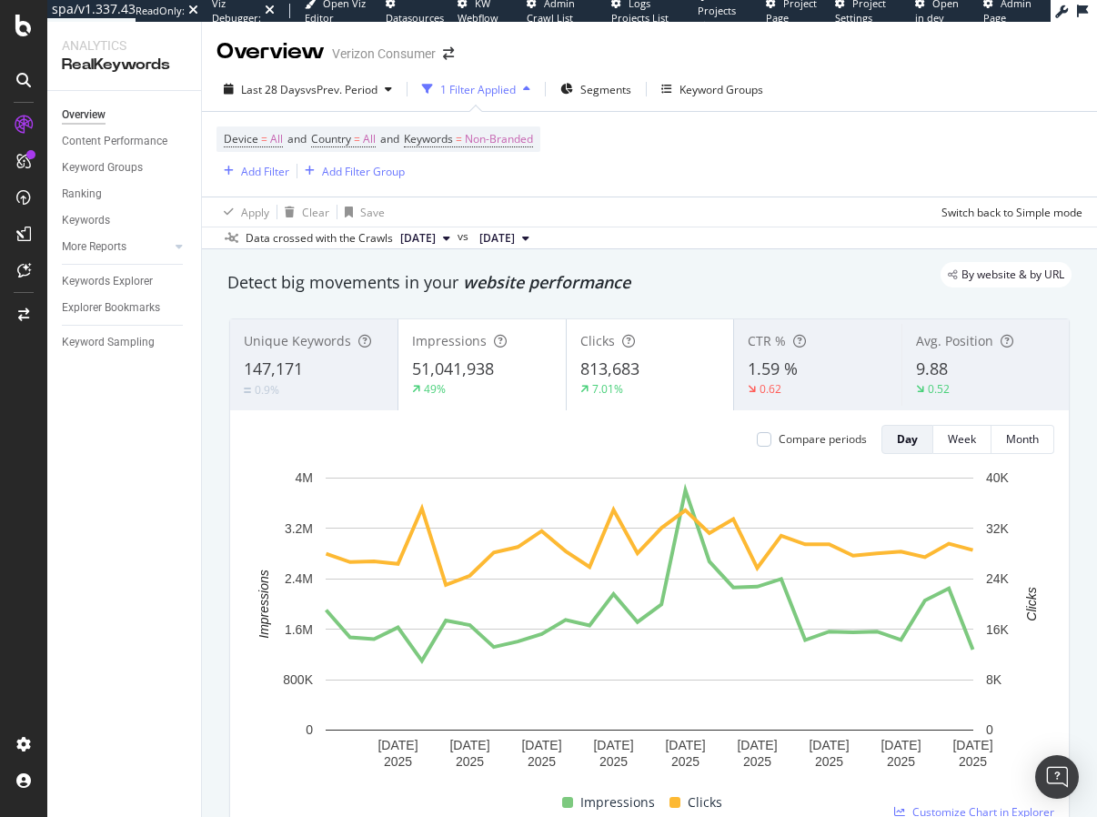
drag, startPoint x: 500, startPoint y: 301, endPoint x: 504, endPoint y: 287, distance: 15.0
click at [500, 301] on div "Detect big movements in your website performance" at bounding box center [649, 283] width 862 height 42
click at [19, 273] on icon at bounding box center [24, 270] width 14 height 15
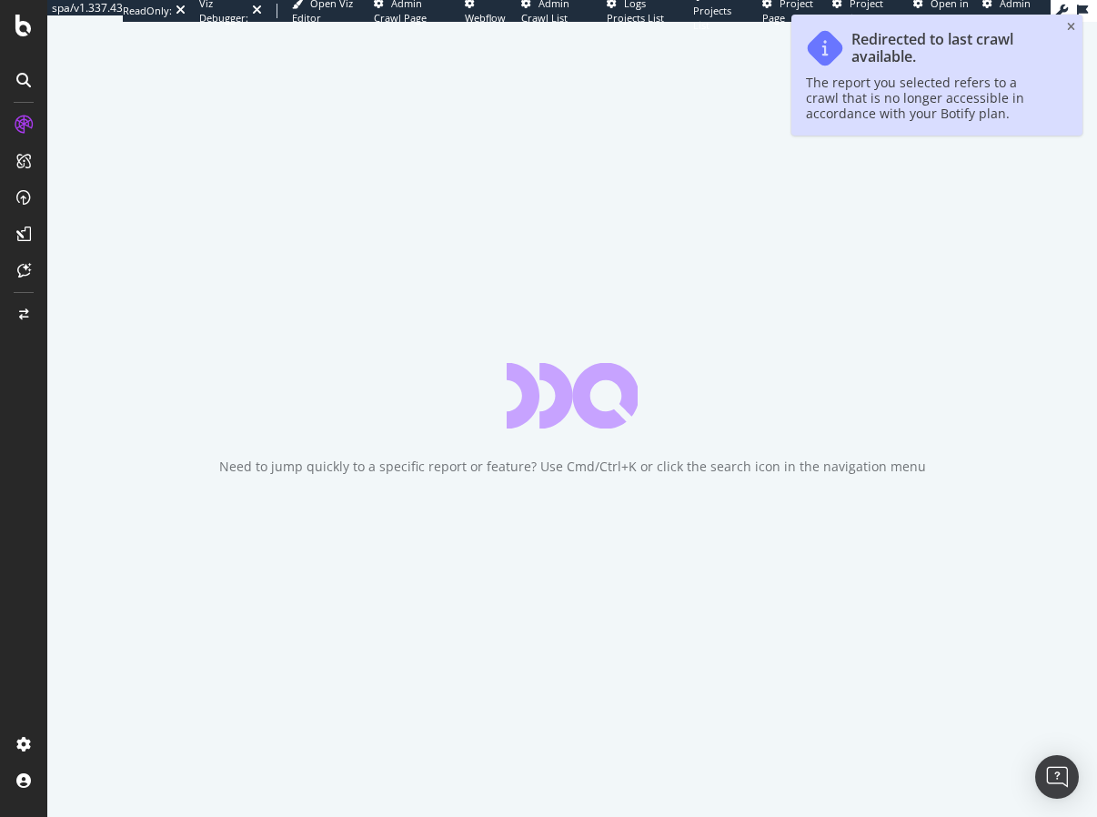
drag, startPoint x: 1066, startPoint y: 26, endPoint x: 1008, endPoint y: 20, distance: 58.6
click at [1067, 26] on icon "close toast" at bounding box center [1071, 27] width 8 height 11
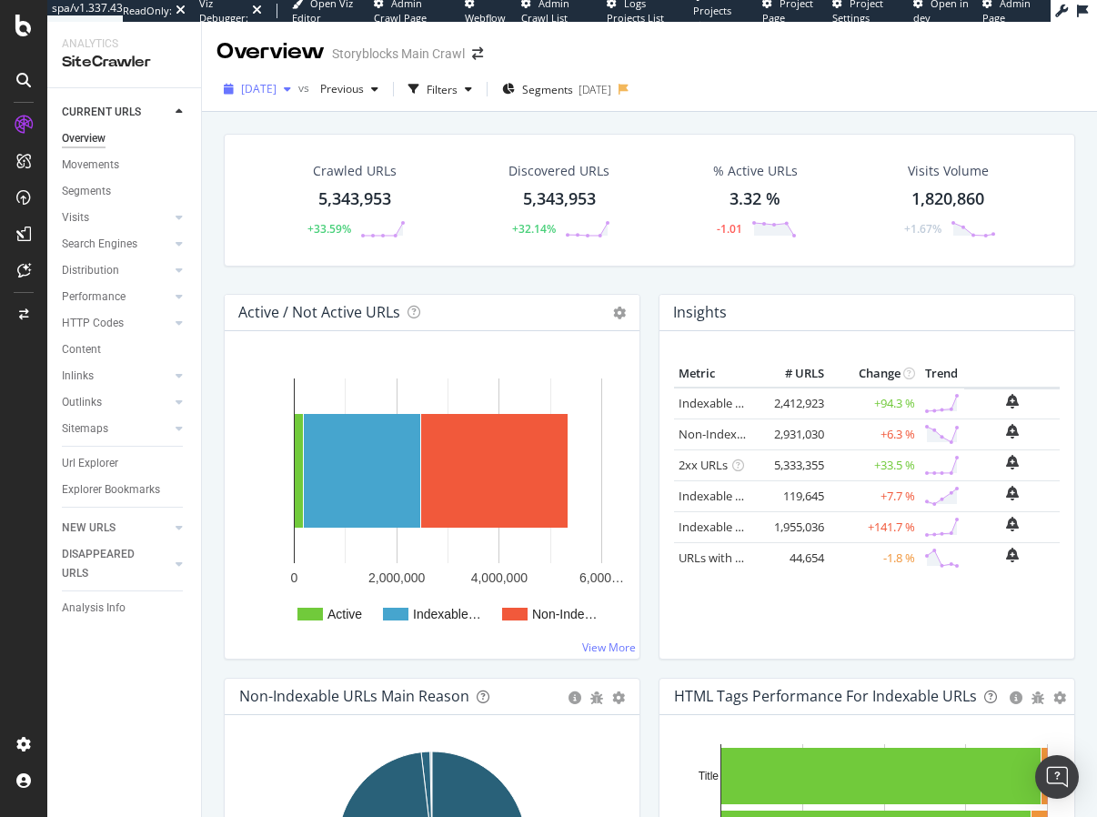
click at [277, 93] on span "[DATE]" at bounding box center [258, 88] width 35 height 15
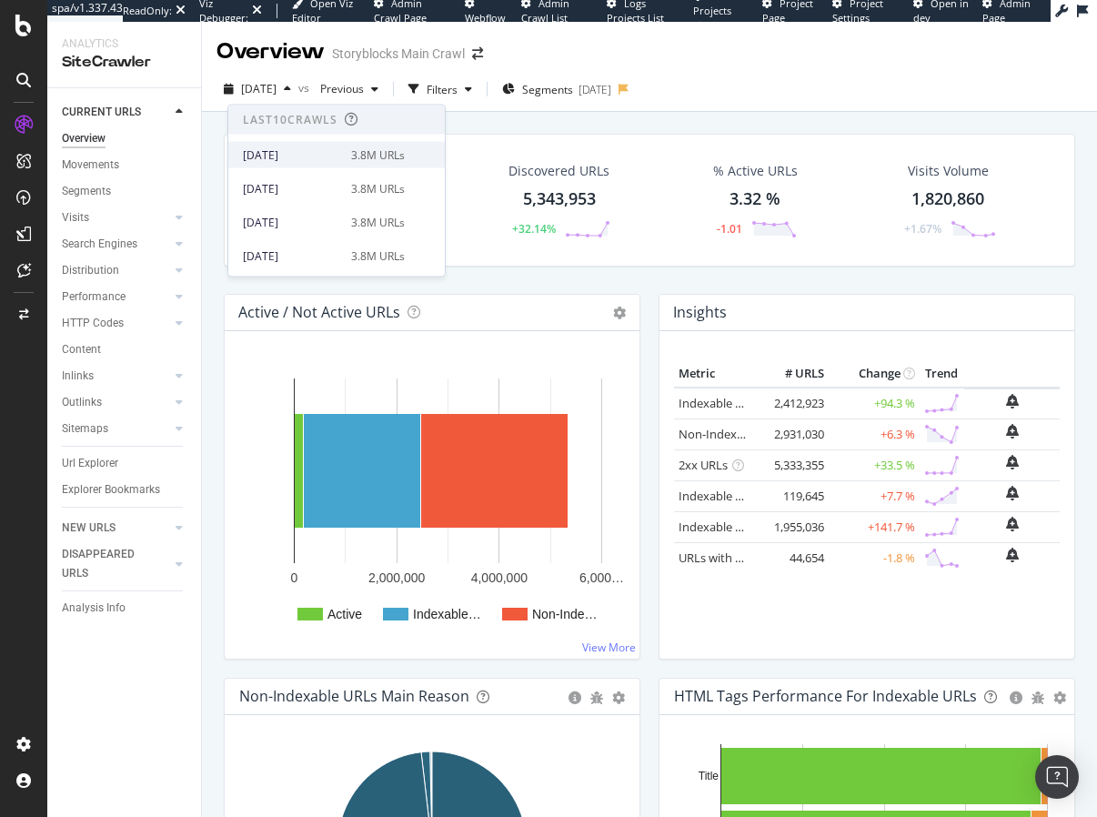
click at [281, 147] on div "[DATE]" at bounding box center [291, 154] width 97 height 16
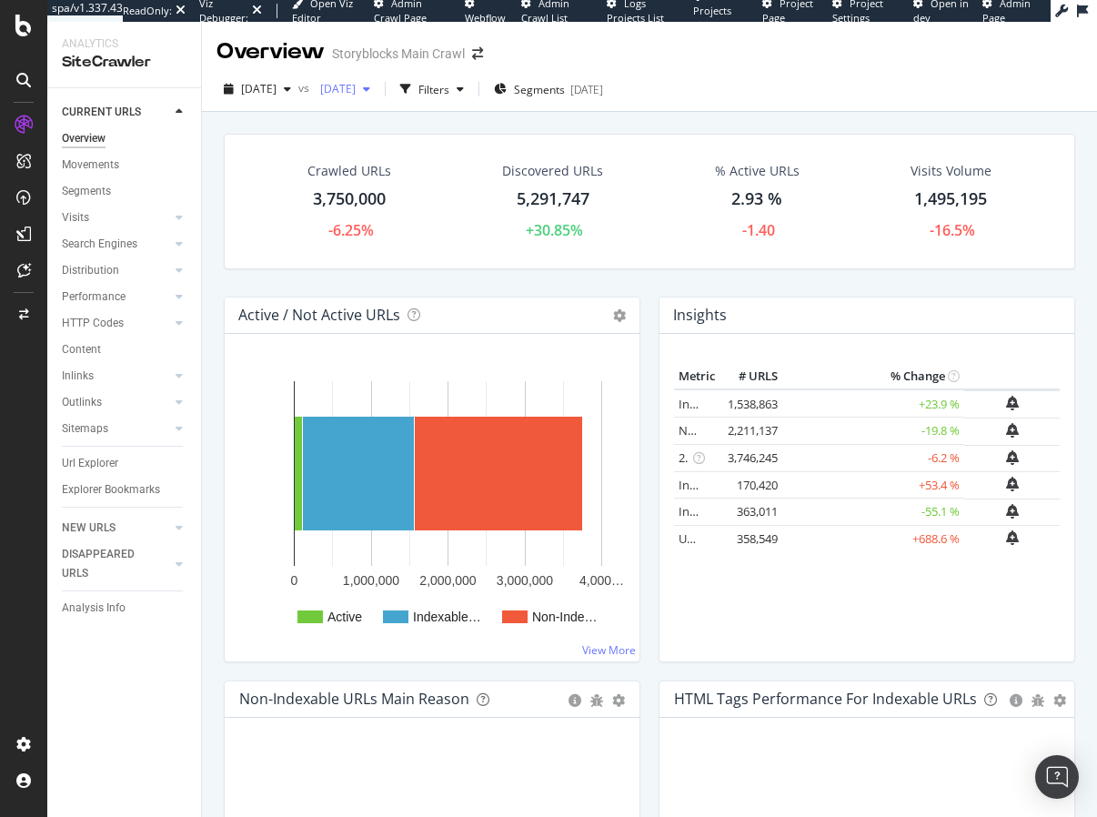
click at [356, 89] on span "[DATE]" at bounding box center [334, 88] width 43 height 15
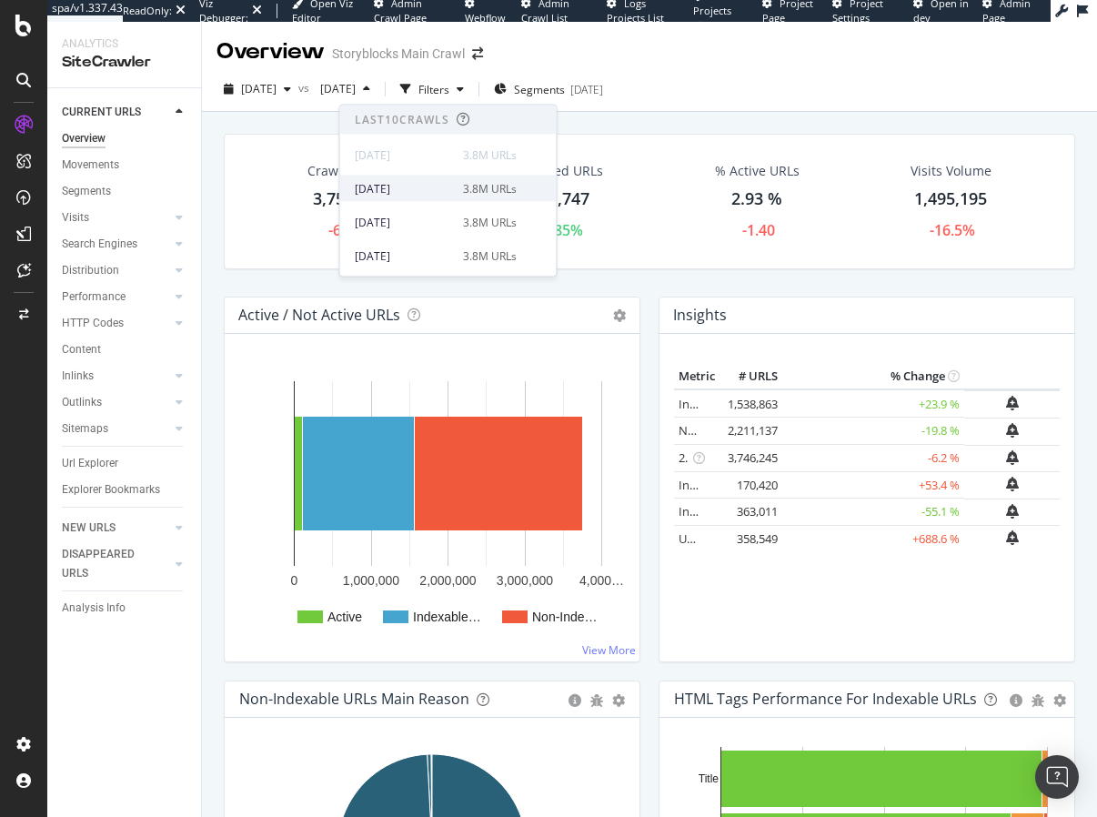
click at [431, 181] on div "2025 Sep. 6th" at bounding box center [403, 188] width 97 height 16
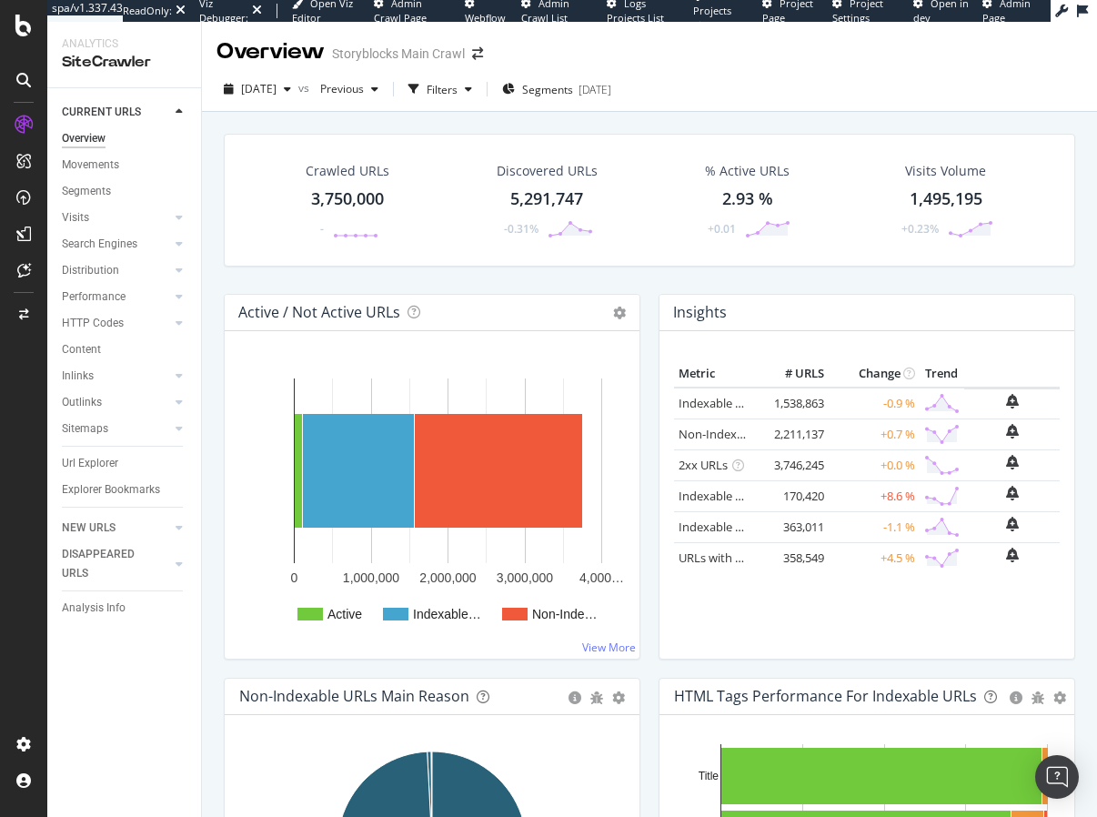
click at [657, 274] on div "Crawled URLs 3,750,000 - Discovered URLs 5,291,747 -0.31% % Active URLs 2.93 % …" at bounding box center [650, 214] width 870 height 160
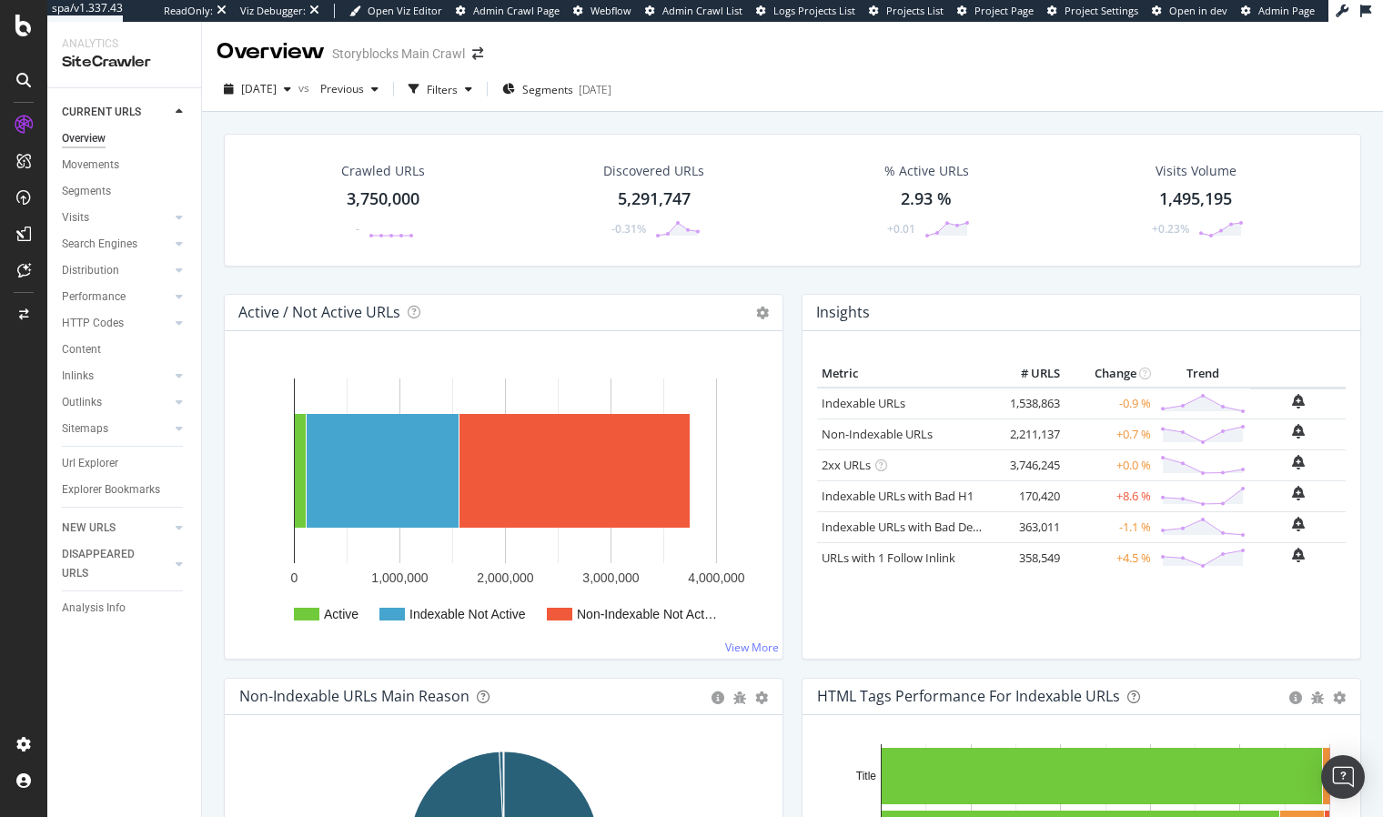
drag, startPoint x: 1173, startPoint y: 287, endPoint x: 1198, endPoint y: 376, distance: 92.5
click at [1096, 287] on div "Crawled URLs 3,750,000 - Discovered URLs 5,291,747 -0.31% % Active URLs 2.93 % …" at bounding box center [792, 214] width 1155 height 160
click at [96, 162] on div "Movements" at bounding box center [90, 165] width 57 height 19
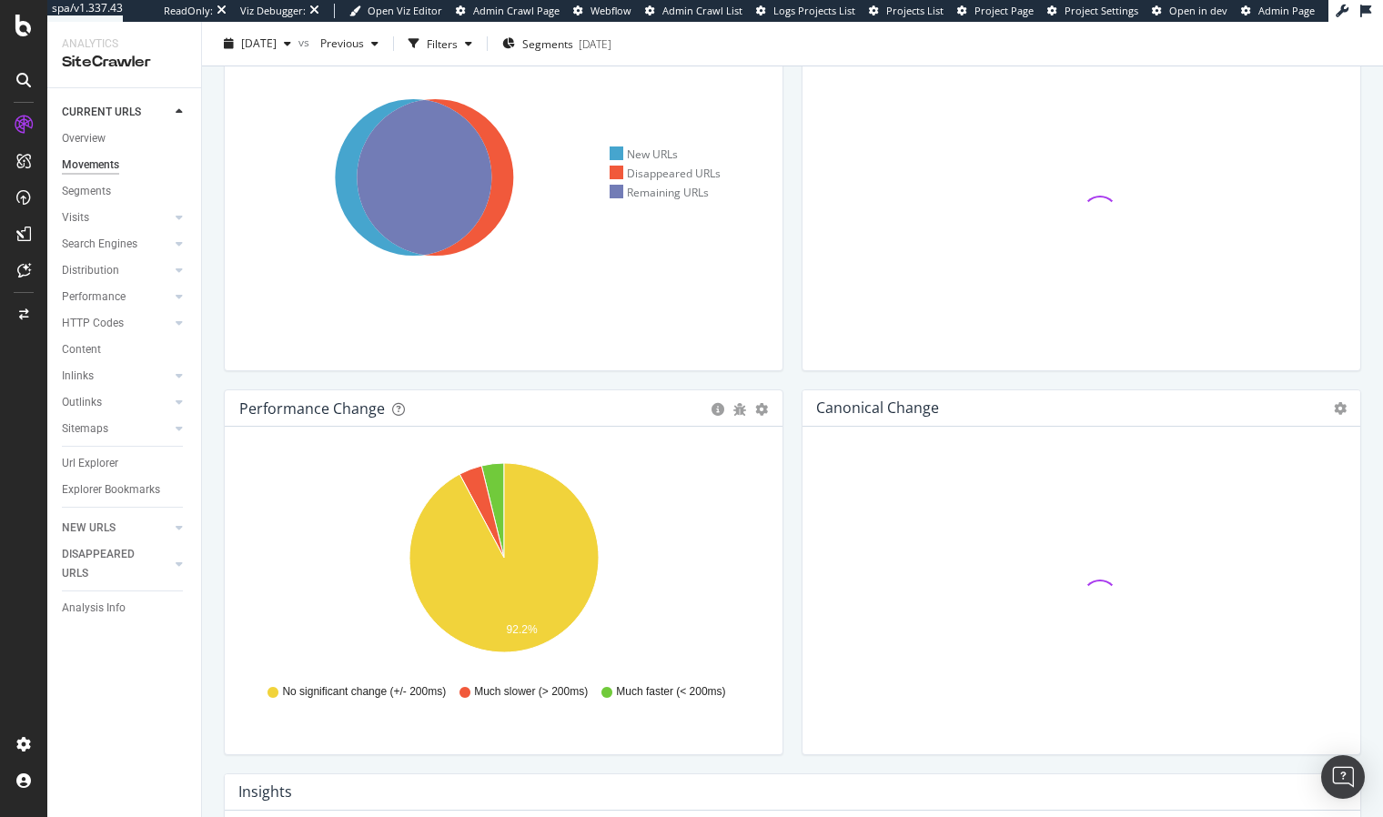
scroll to position [131, 0]
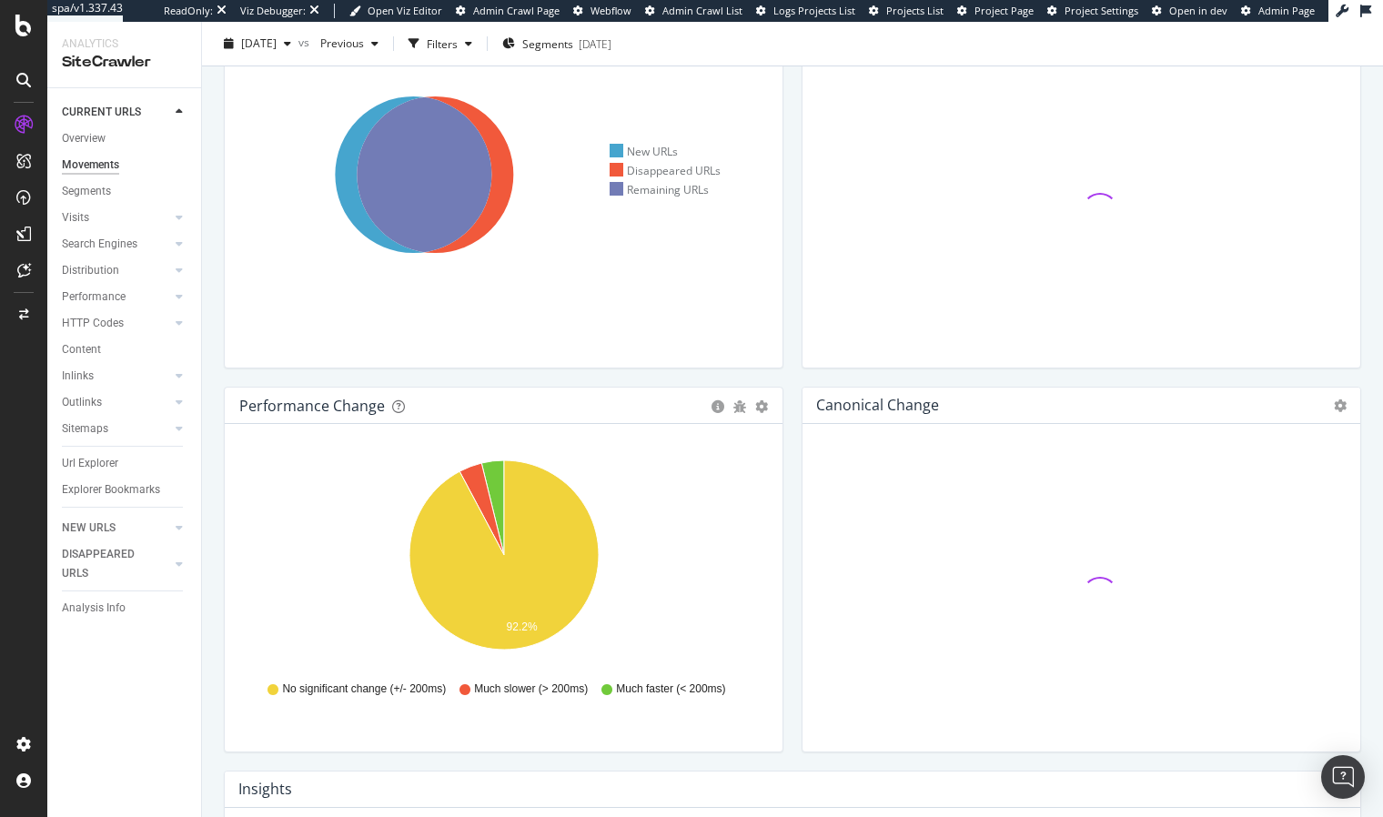
click at [799, 479] on div "Canonical Change Chart (by Value) Table Expand Export as CSV Export as PNG × Cl…" at bounding box center [1081, 579] width 578 height 384
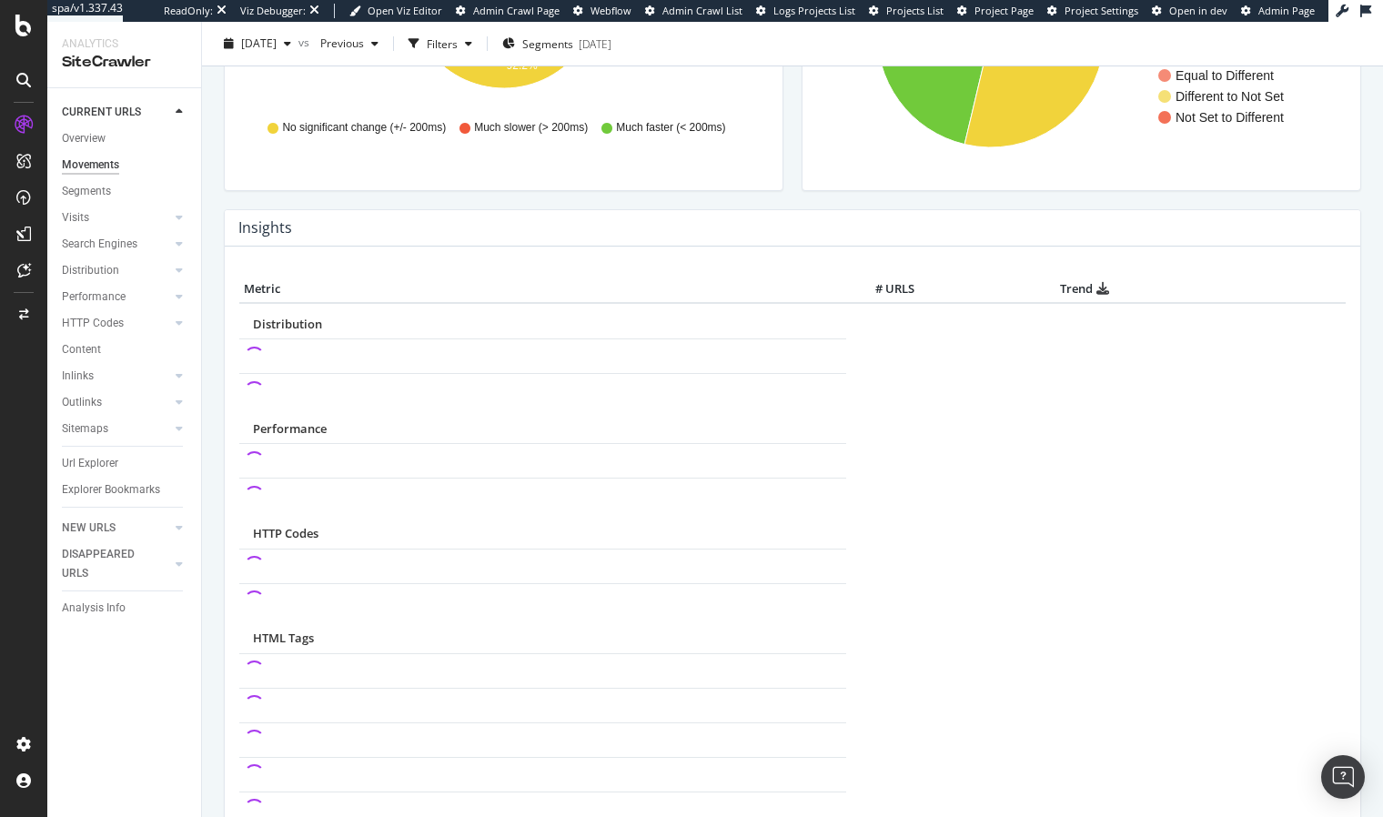
scroll to position [0, 0]
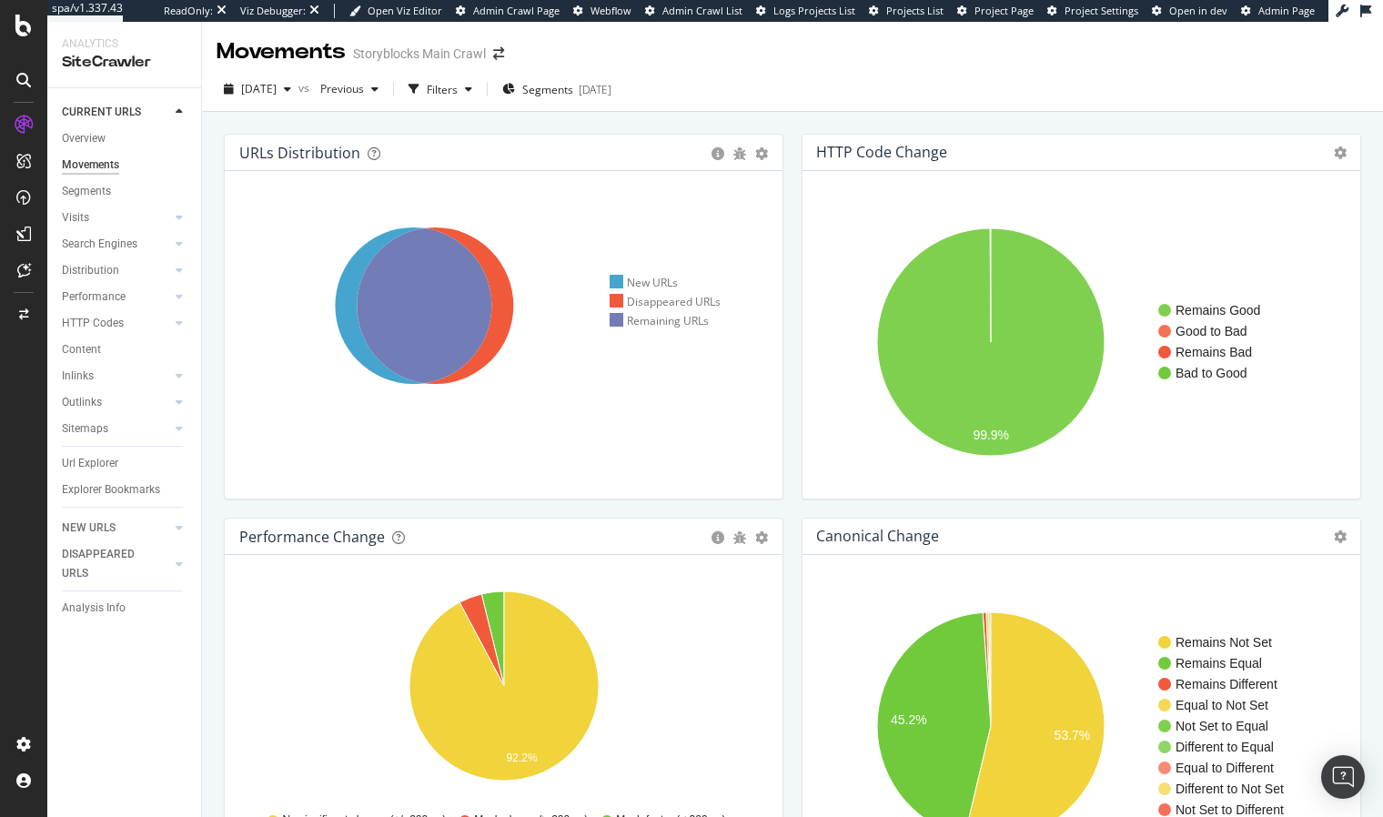
drag, startPoint x: 128, startPoint y: 234, endPoint x: 13, endPoint y: 249, distance: 116.5
click at [109, 164] on div "ActionBoard" at bounding box center [77, 155] width 63 height 15
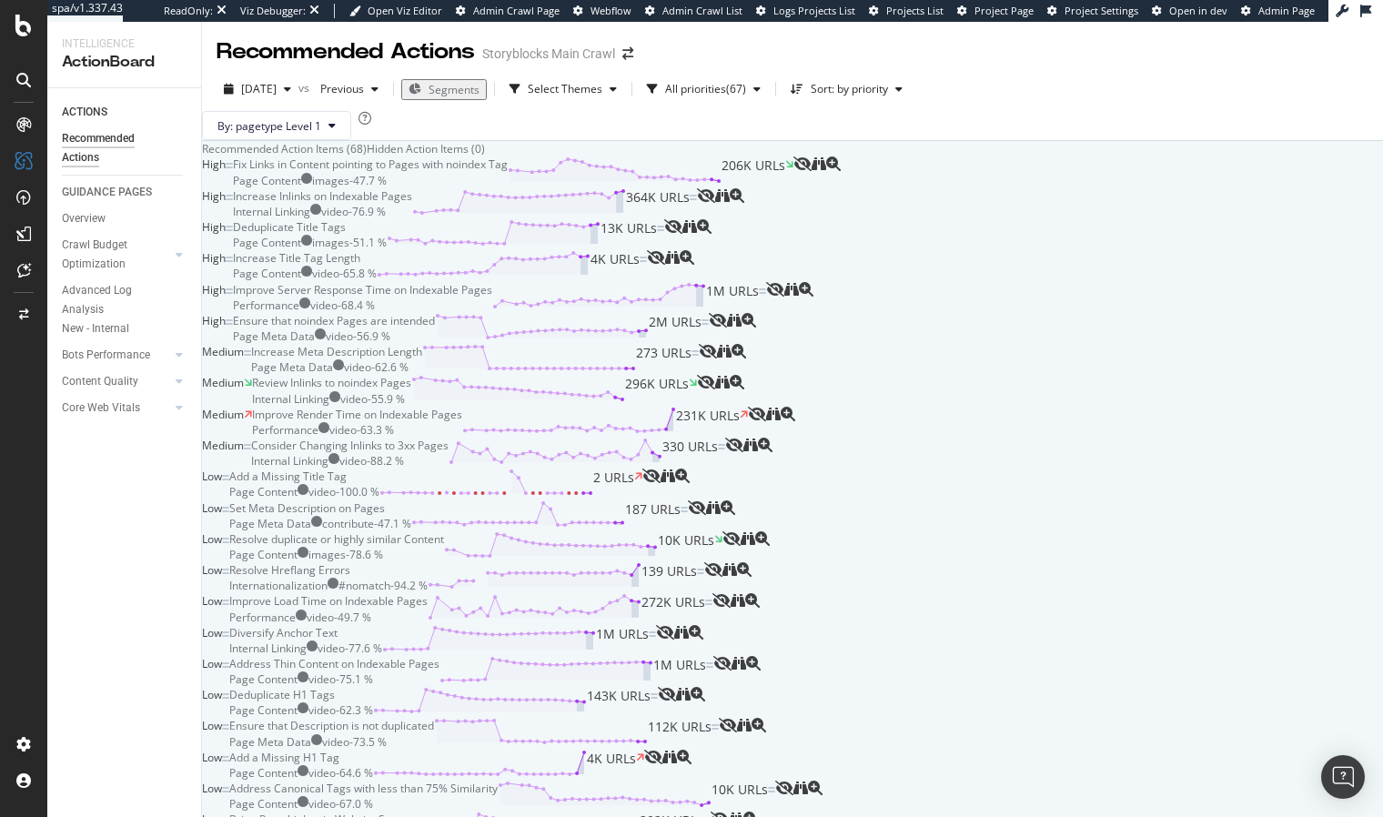
click at [544, 140] on div "By: pagetype Level 1" at bounding box center [792, 125] width 1181 height 29
drag, startPoint x: 108, startPoint y: 687, endPoint x: 398, endPoint y: 4, distance: 742.1
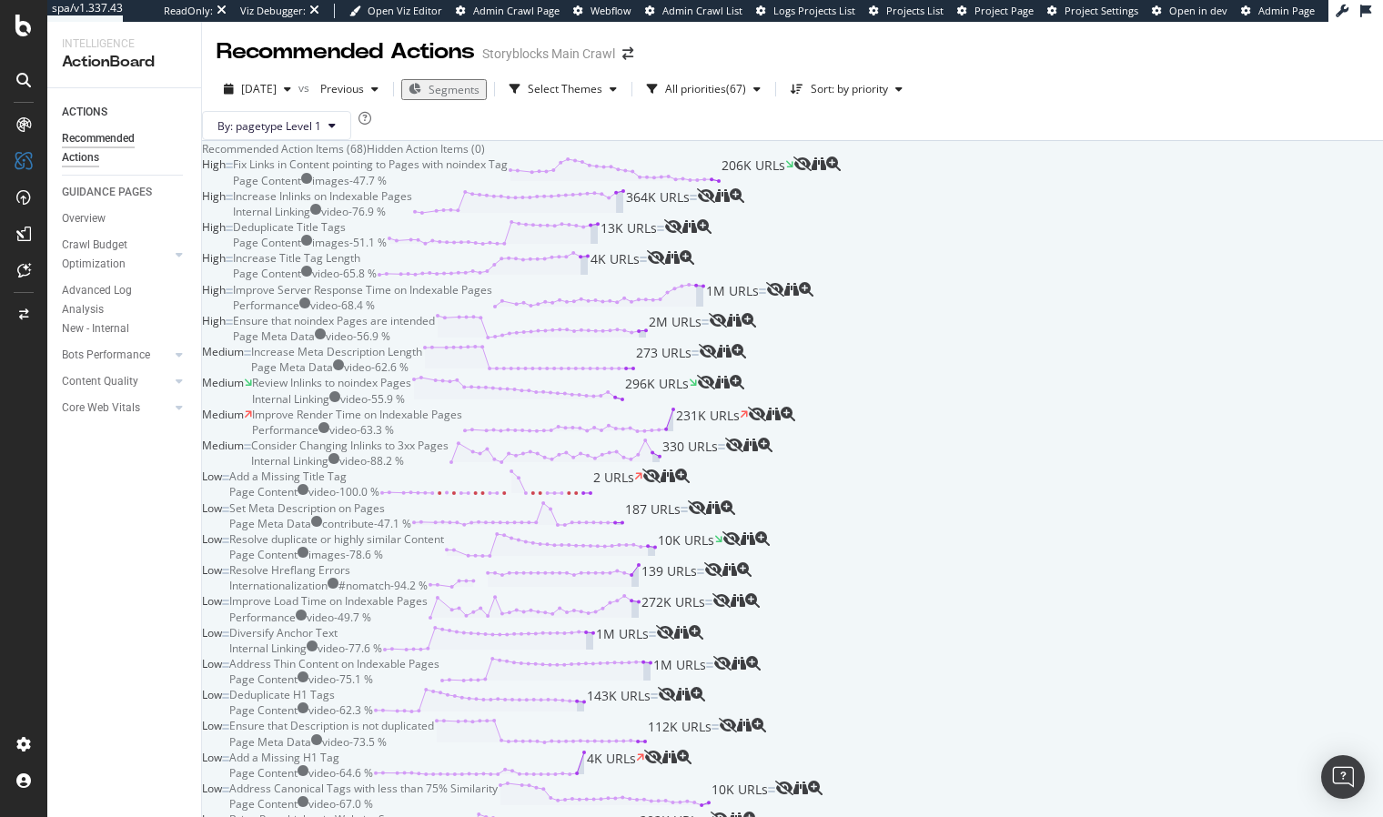
click at [766, 313] on div "Improve Server Response Time on Indexable Pages Performance video - 68.4 % 1M U…" at bounding box center [499, 297] width 533 height 31
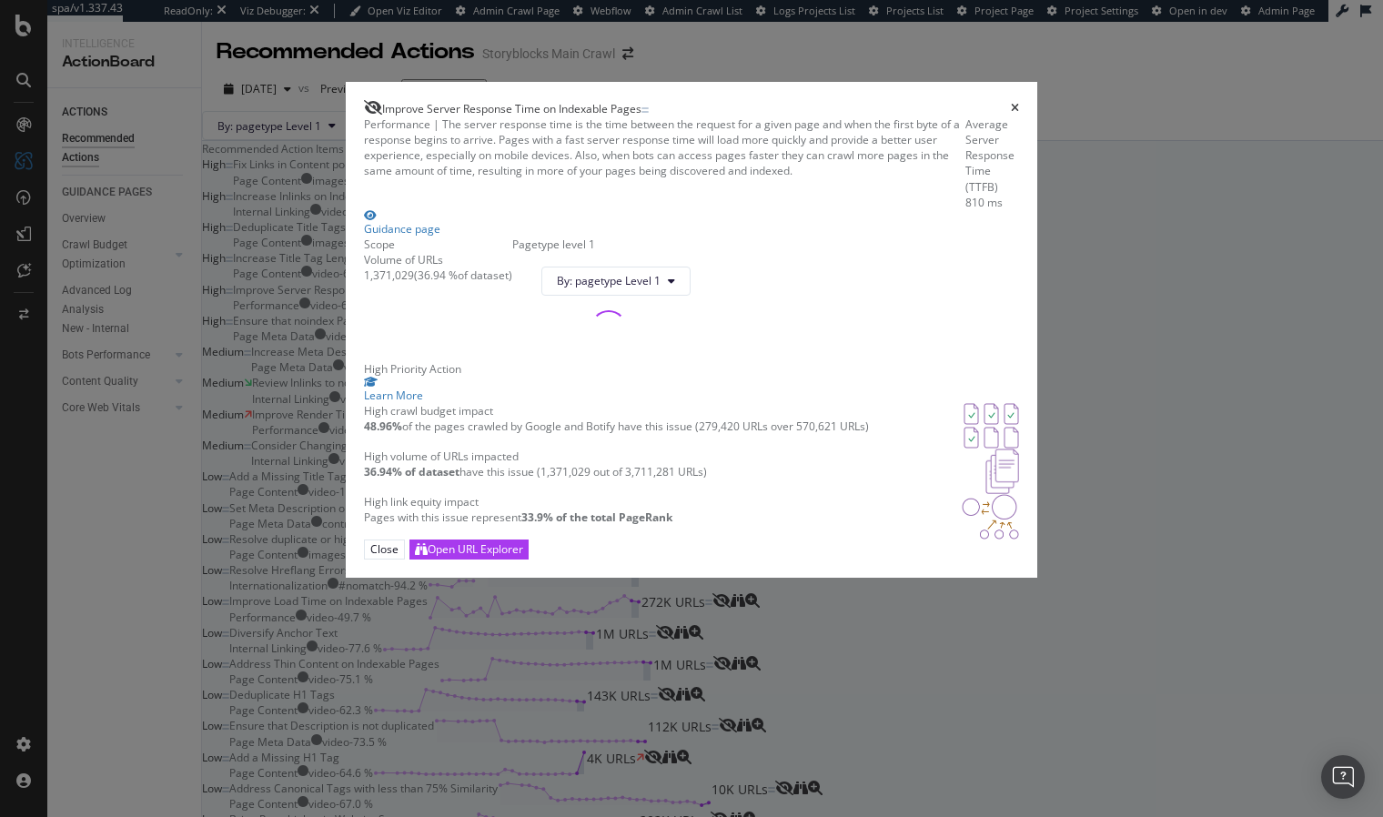
click at [839, 403] on div "High Priority Action Learn More" at bounding box center [691, 382] width 655 height 42
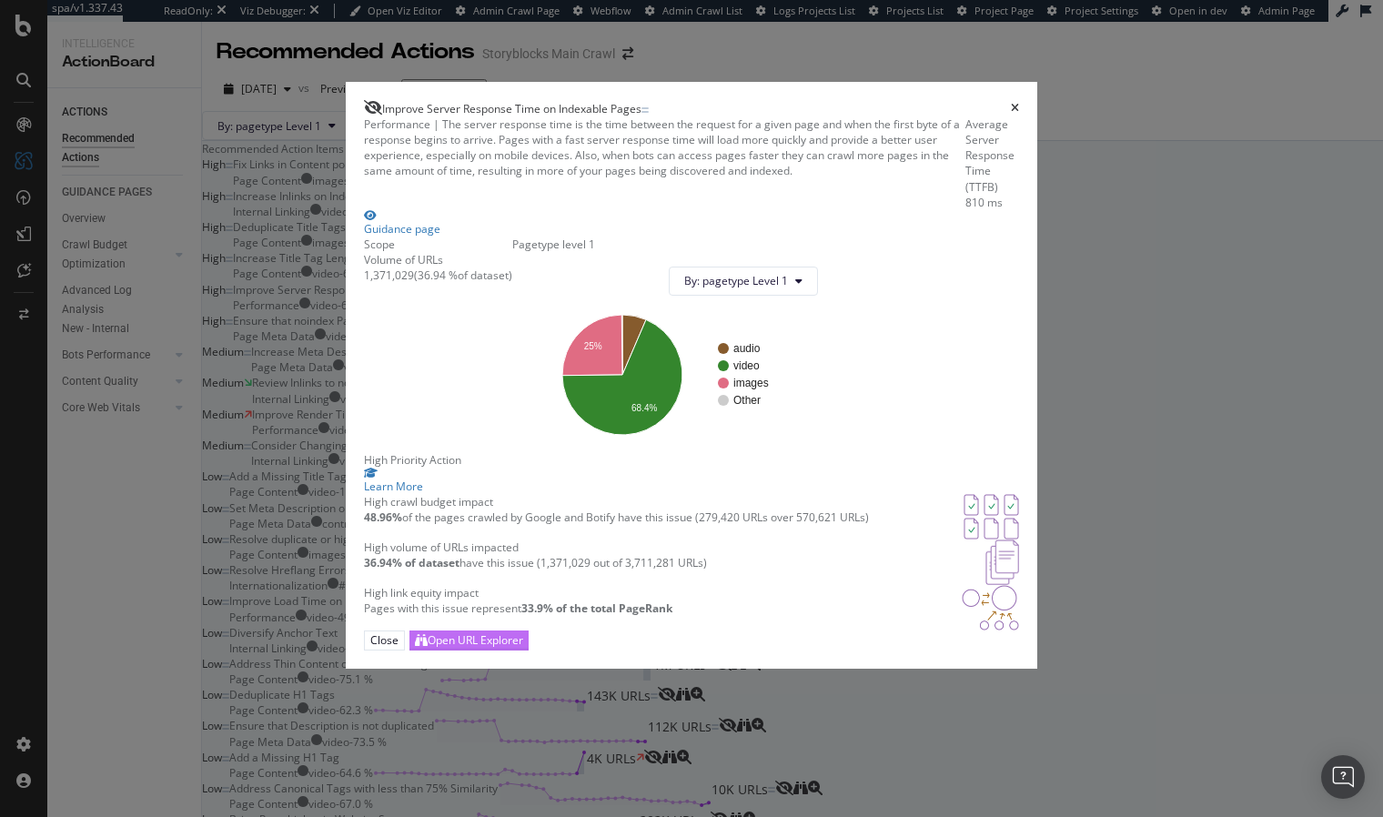
click at [523, 648] on div "Open URL Explorer" at bounding box center [475, 639] width 96 height 15
drag, startPoint x: 547, startPoint y: 447, endPoint x: 533, endPoint y: 456, distance: 16.4
click at [512, 447] on div "Scope Volume of URLs 1,371,029 ( 36.94 % of dataset )" at bounding box center [438, 344] width 148 height 216
click at [974, 246] on div "Performance | The server response time is the time between the request for a gi…" at bounding box center [691, 373] width 655 height 514
click at [1019, 103] on icon "times" at bounding box center [1015, 108] width 8 height 11
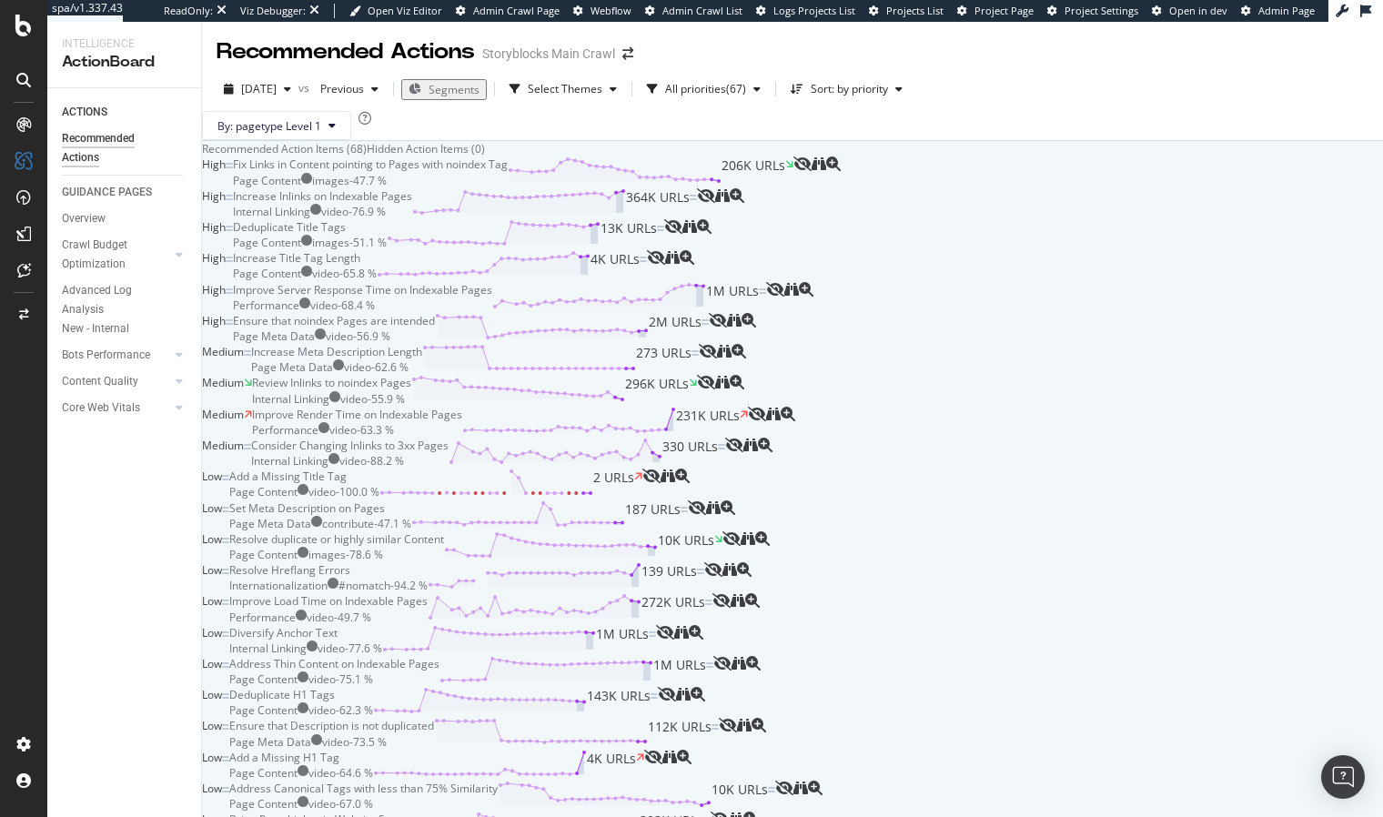
drag, startPoint x: 181, startPoint y: 528, endPoint x: 196, endPoint y: 526, distance: 14.7
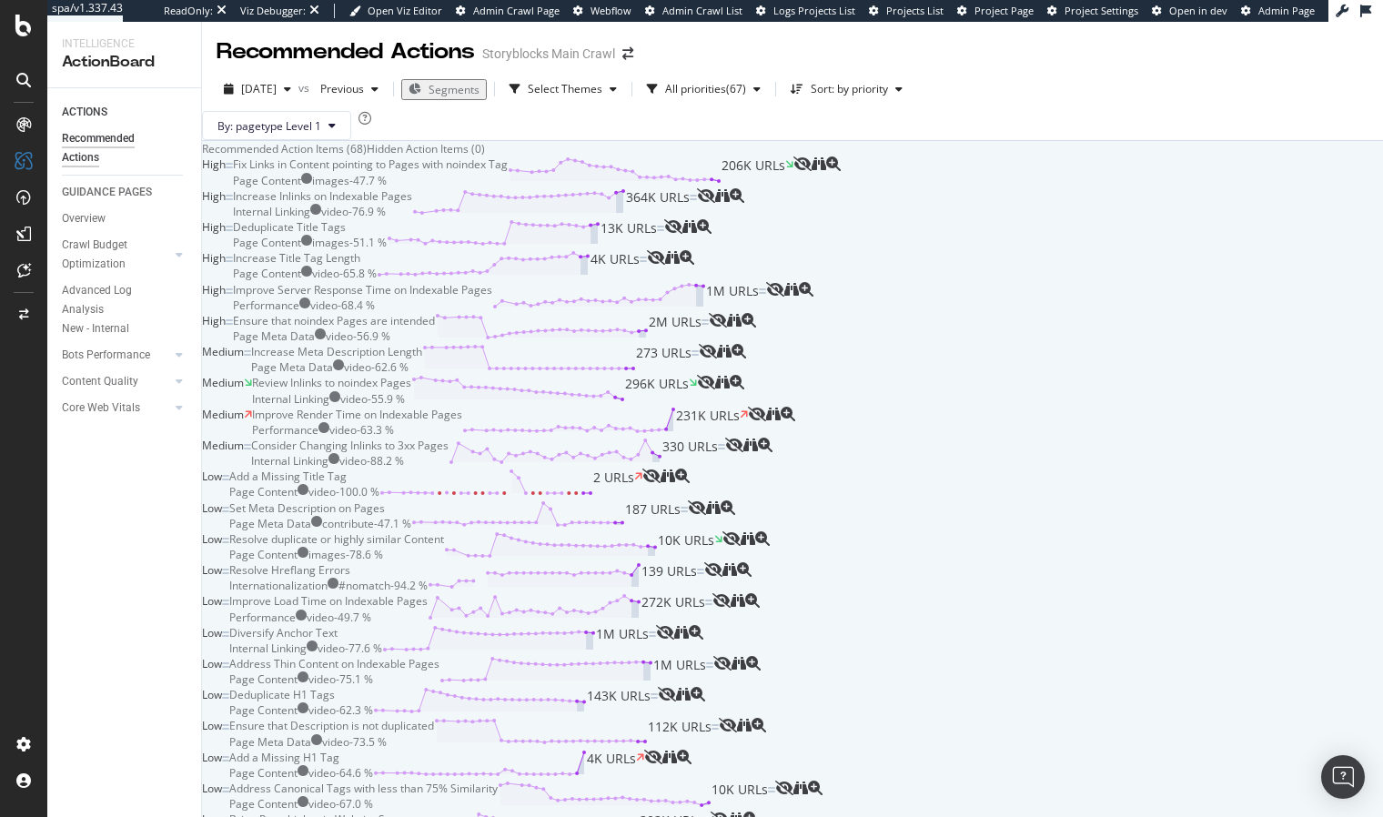
click at [680, 344] on div "Ensure that noindex Pages are intended Page Meta Data video - 56.9 % 2M URLs" at bounding box center [471, 328] width 476 height 31
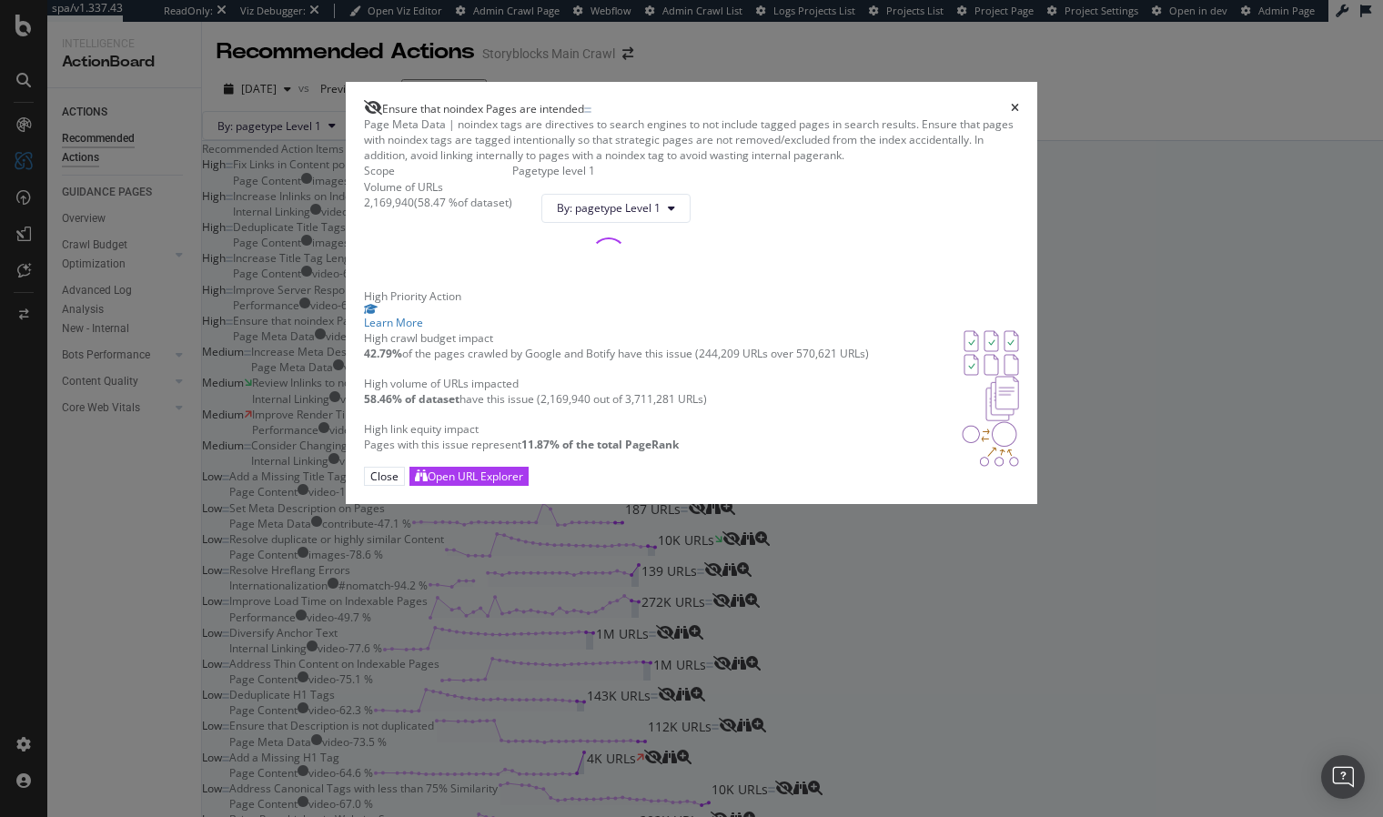
click at [690, 467] on div "High Priority Action Learn More High crawl budget impact 42.79% of the pages cr…" at bounding box center [691, 377] width 655 height 178
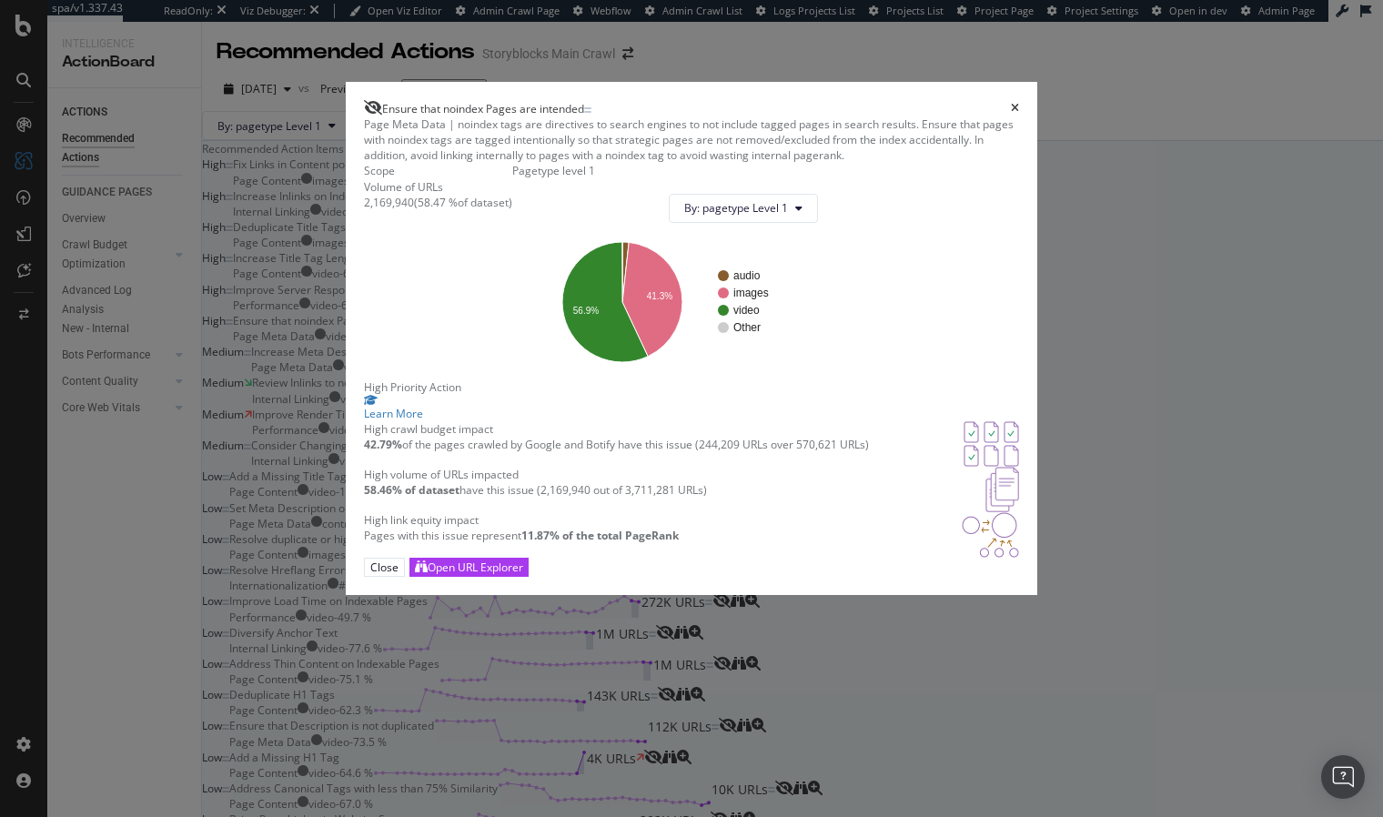
click at [1096, 553] on div "Ensure that noindex Pages are intended Page Meta Data | noindex tags are direct…" at bounding box center [691, 408] width 1383 height 817
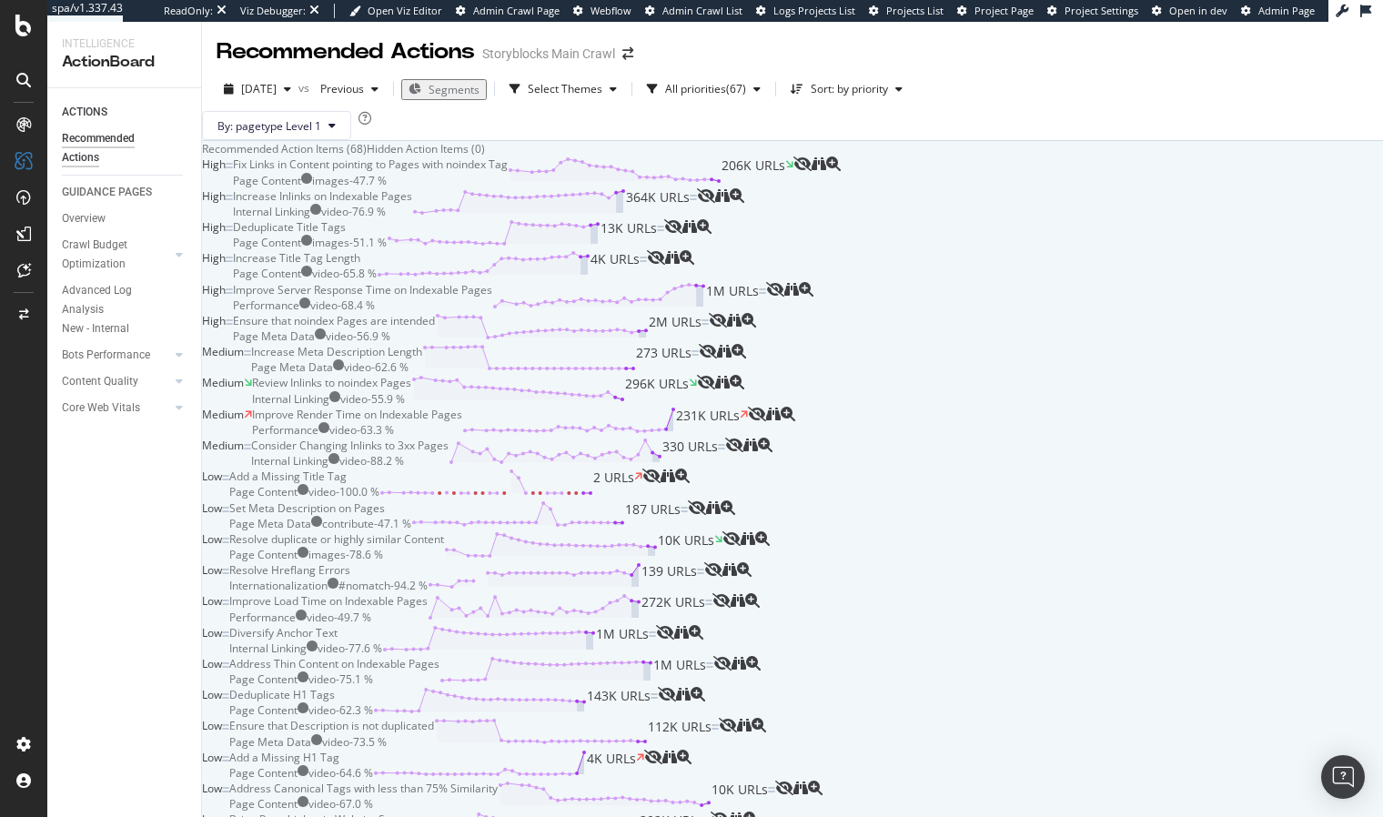
scroll to position [116, 0]
click at [709, 344] on div "Ensure that noindex Pages are intended Page Meta Data video - 56.9 % 2M URLs" at bounding box center [471, 328] width 476 height 31
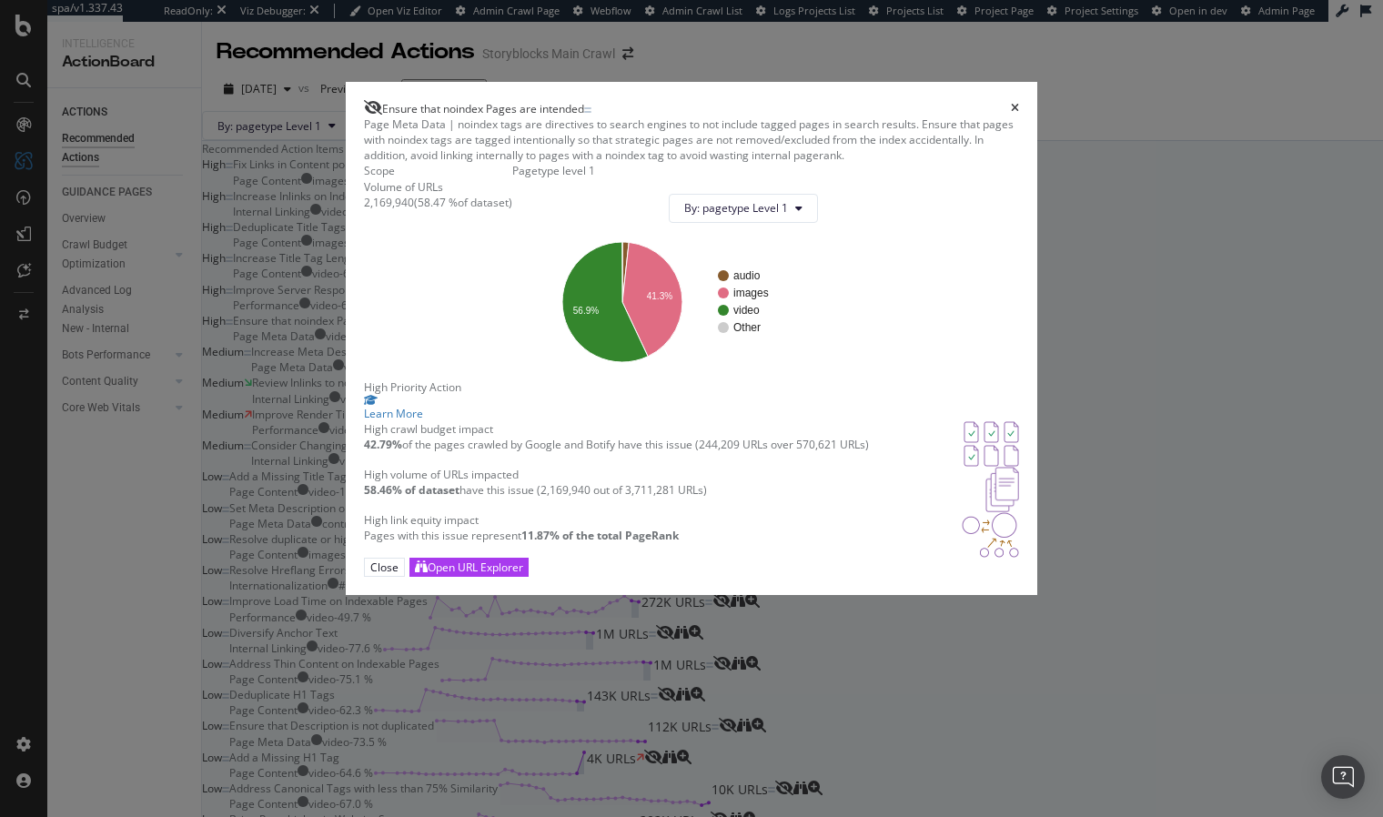
click at [1096, 651] on div "Ensure that noindex Pages are intended Page Meta Data | noindex tags are direct…" at bounding box center [691, 408] width 1383 height 817
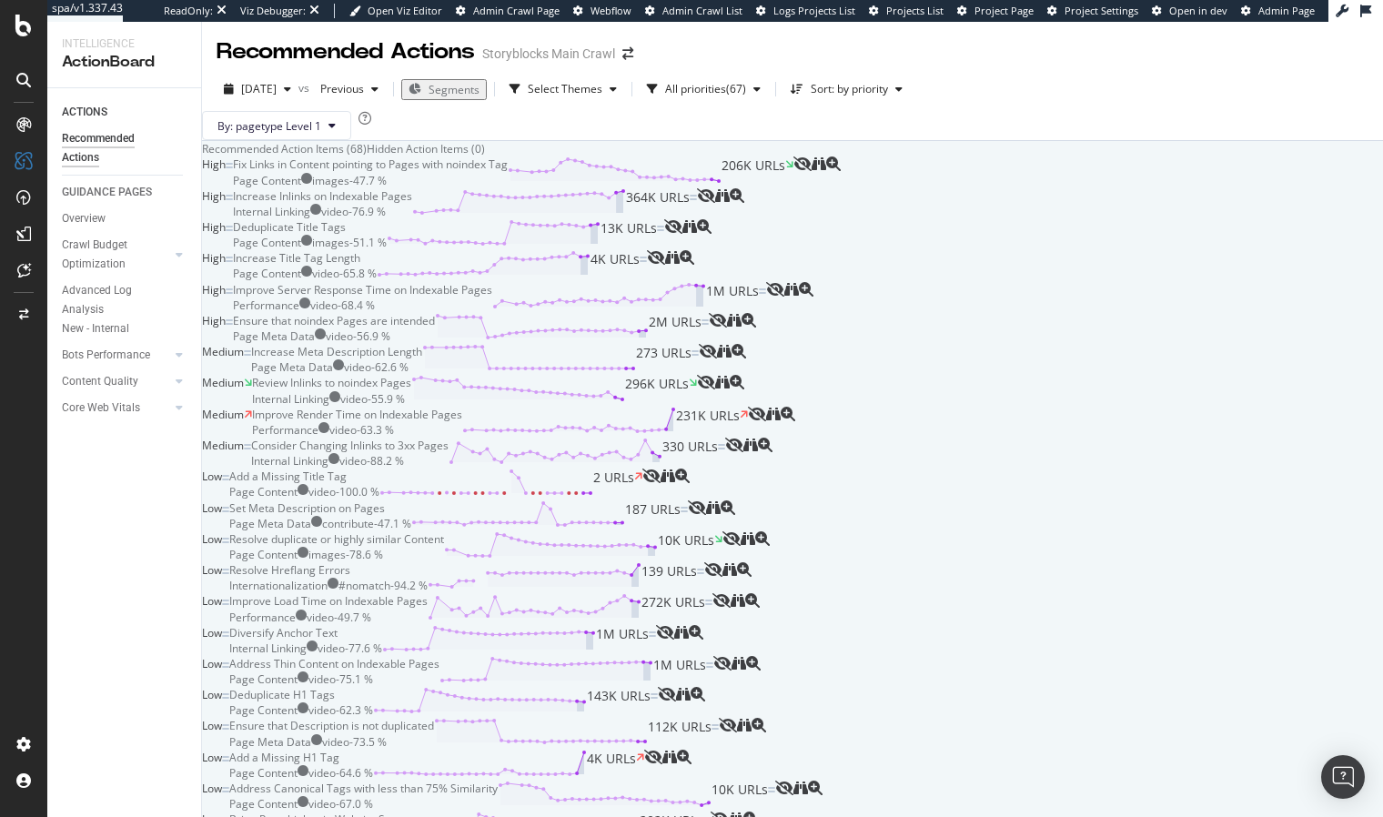
click at [709, 344] on div "Ensure that noindex Pages are intended Page Meta Data video - 56.9 % 2M URLs" at bounding box center [471, 328] width 476 height 31
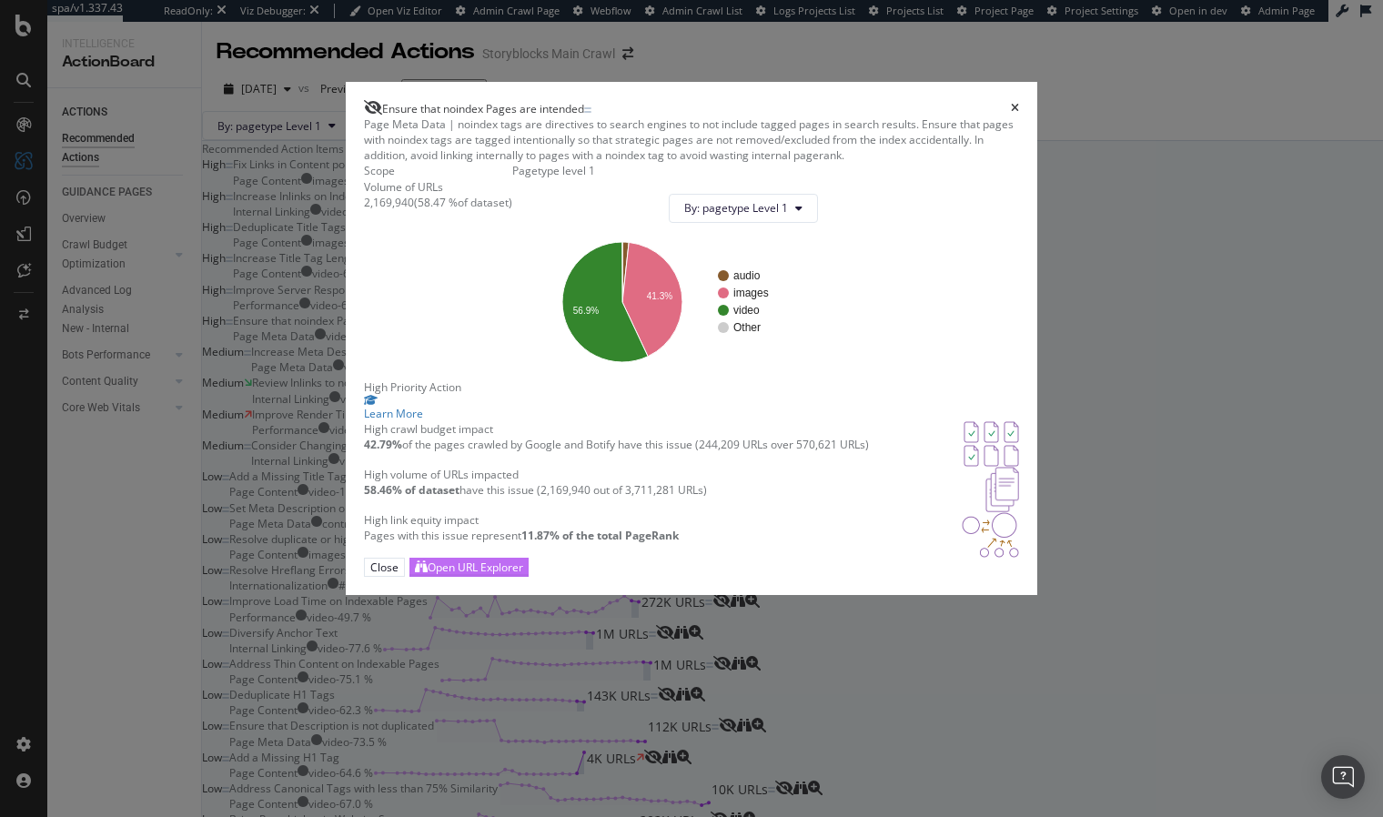
click at [523, 576] on div "Open URL Explorer" at bounding box center [469, 566] width 108 height 17
drag, startPoint x: 1024, startPoint y: 70, endPoint x: 1031, endPoint y: 486, distance: 415.7
click at [1019, 103] on icon "times" at bounding box center [1015, 108] width 8 height 11
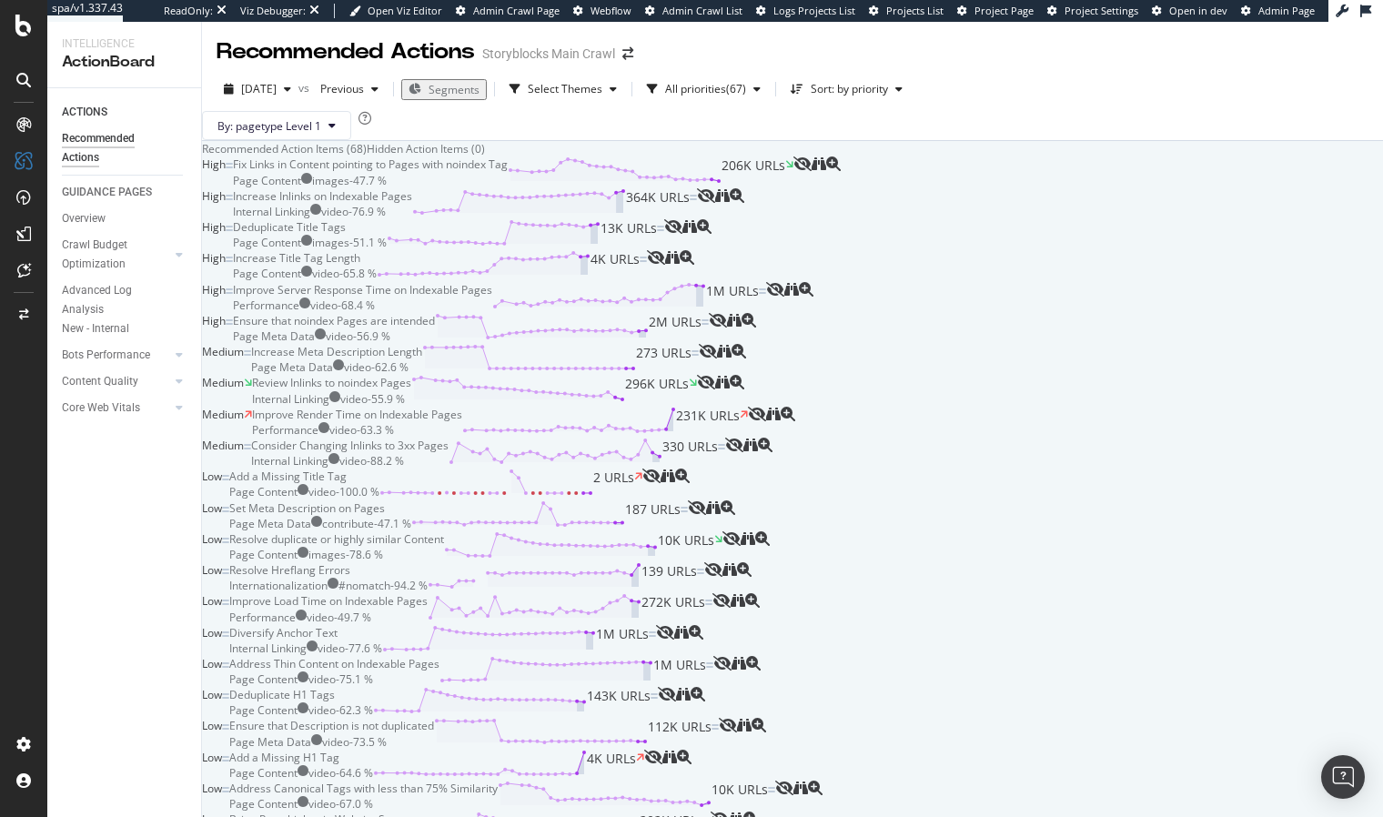
click at [709, 344] on div "Ensure that noindex Pages are intended Page Meta Data video - 56.9 % 2M URLs" at bounding box center [471, 328] width 476 height 31
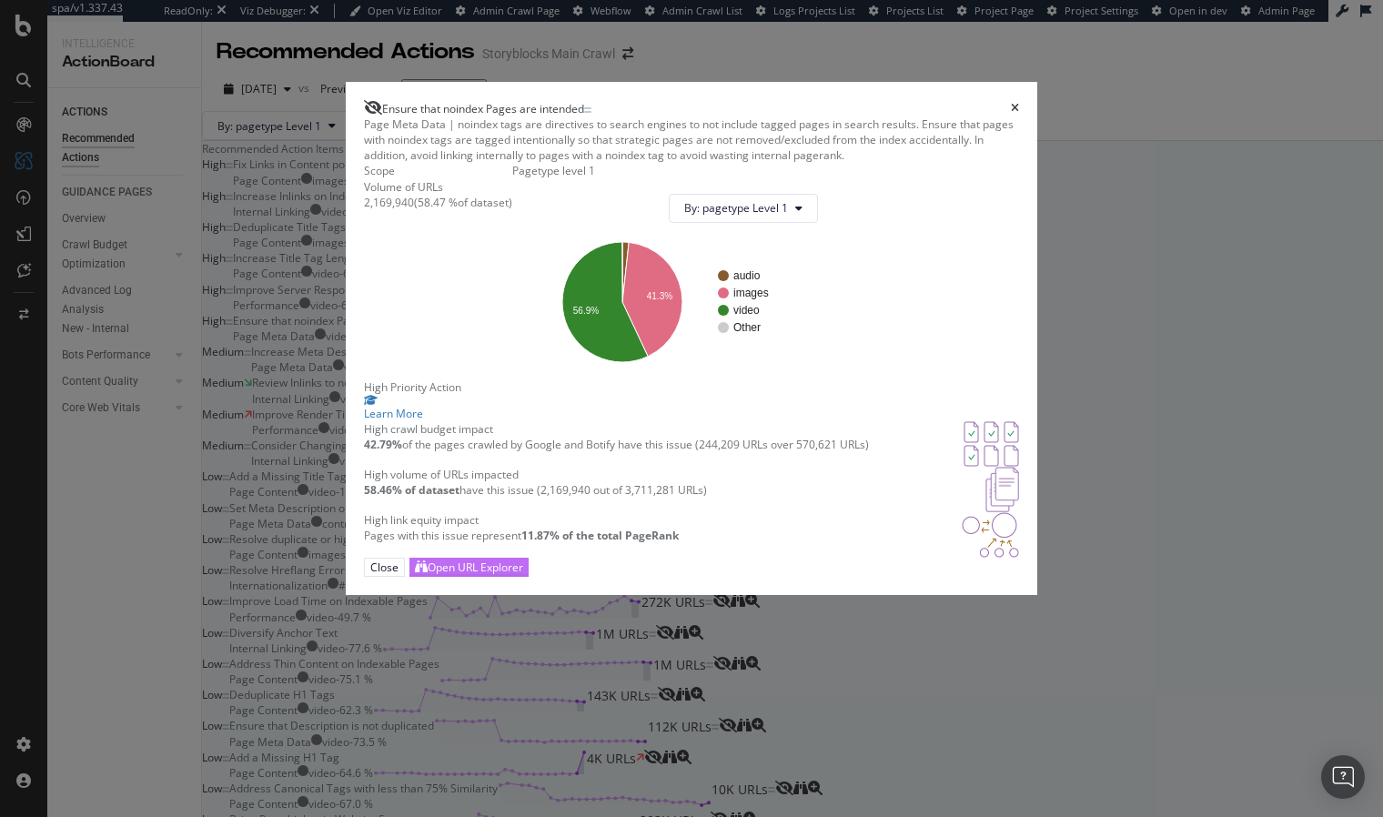
click at [523, 575] on div "Open URL Explorer" at bounding box center [475, 566] width 96 height 15
drag, startPoint x: 1028, startPoint y: 63, endPoint x: 894, endPoint y: 537, distance: 492.4
click at [1019, 103] on icon "times" at bounding box center [1015, 108] width 8 height 11
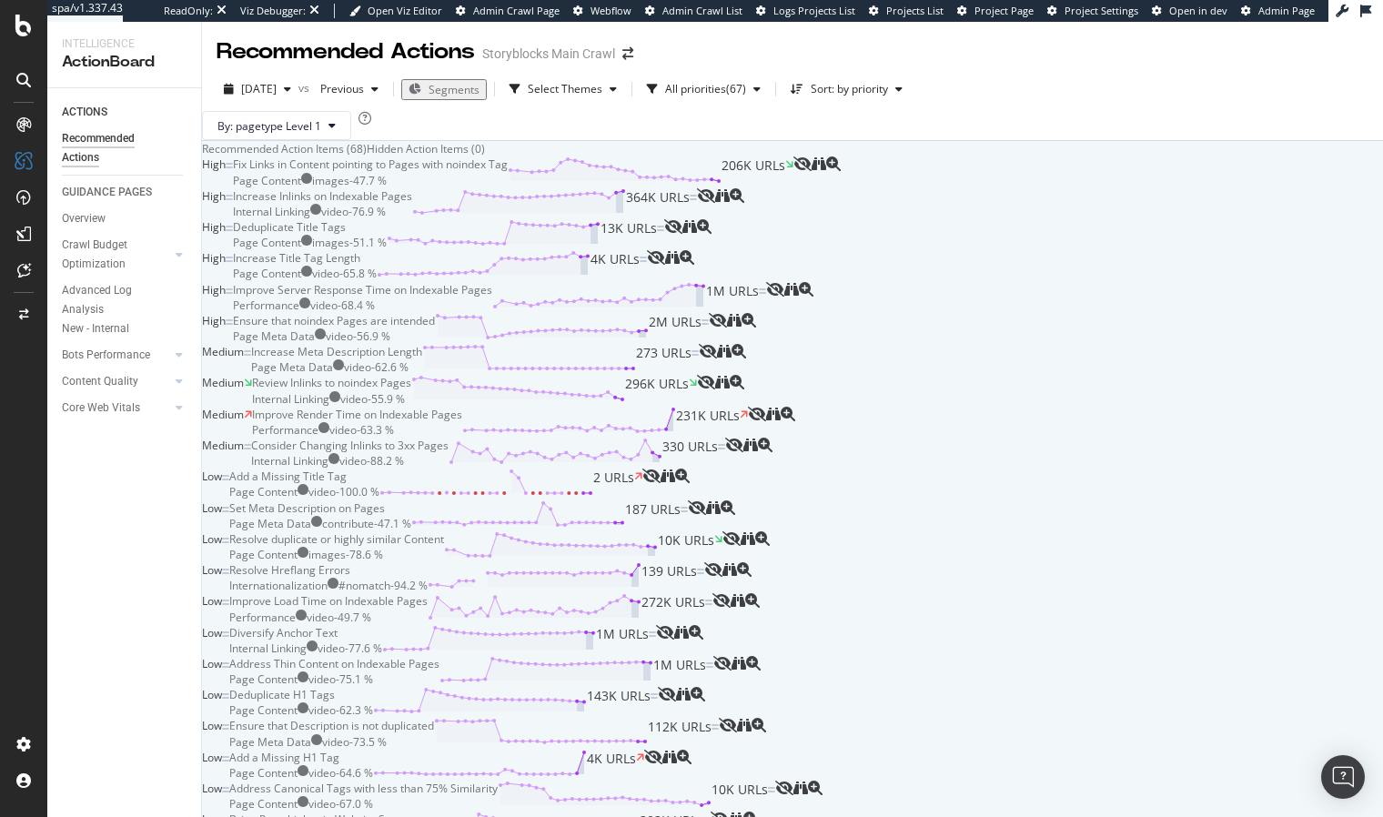
click at [647, 281] on div "Increase Title Tag Length Page Content video - 65.8 % 4K URLs" at bounding box center [440, 265] width 414 height 31
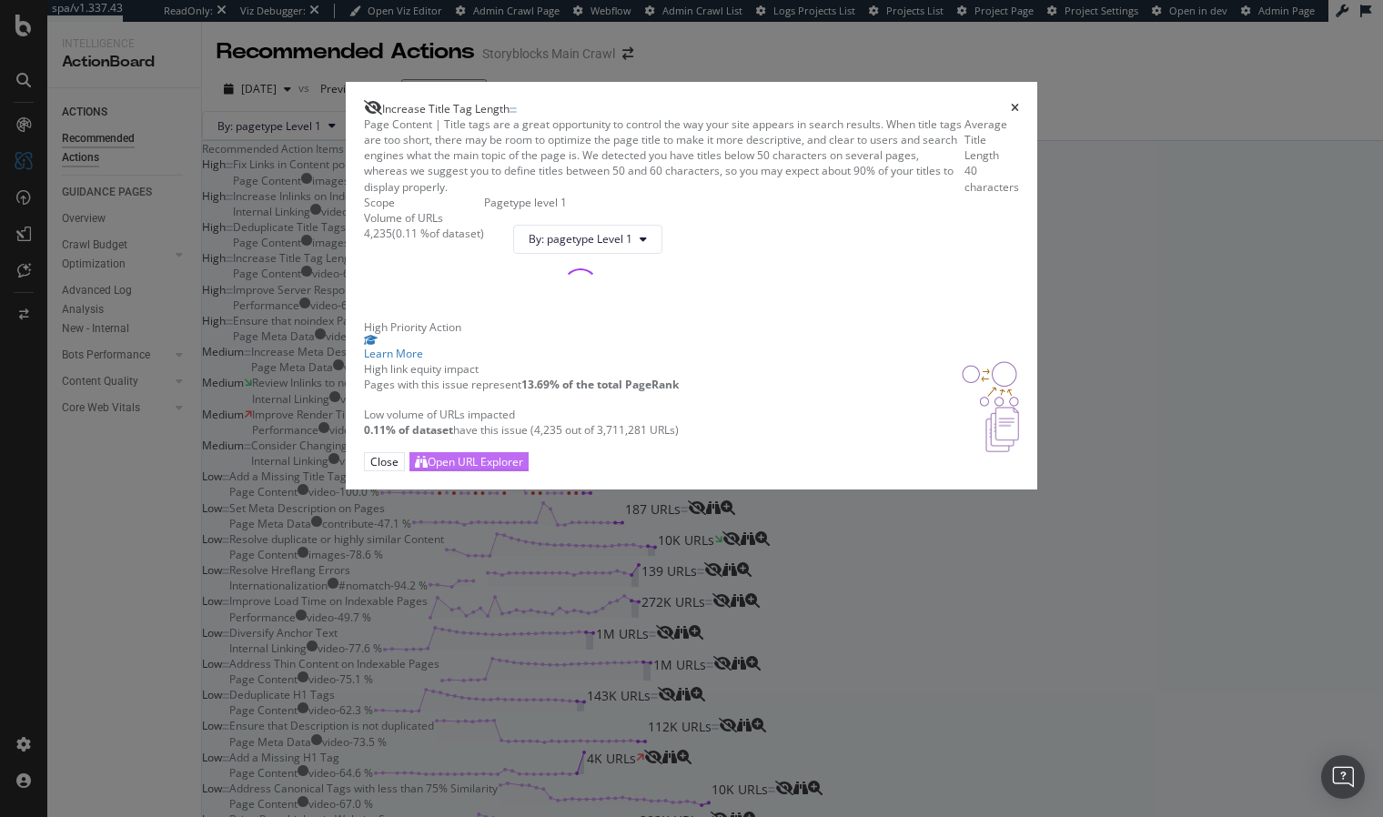
click at [523, 469] on div "Open URL Explorer" at bounding box center [475, 461] width 96 height 15
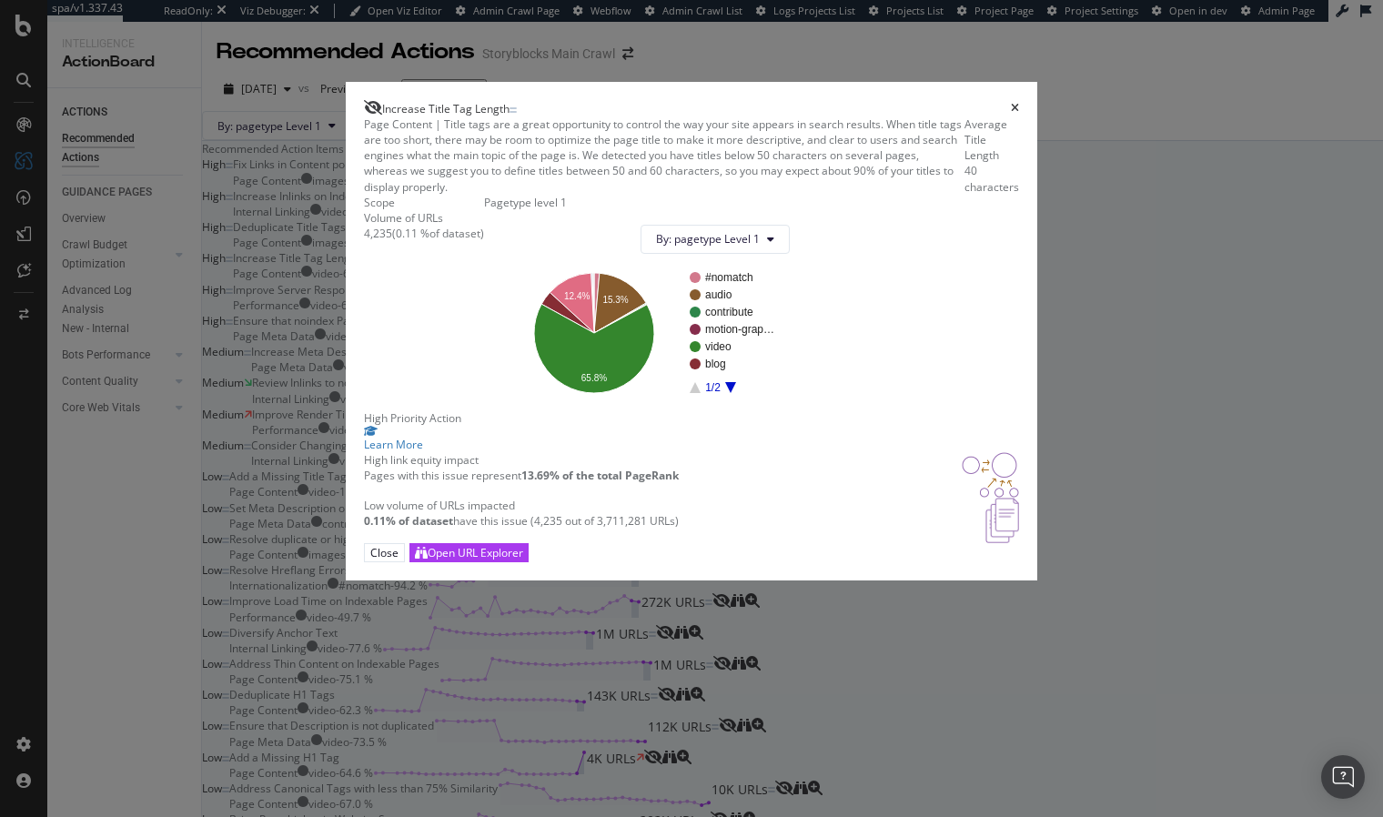
click at [246, 479] on div "Increase Title Tag Length Page Content | Title tags are a great opportunity to …" at bounding box center [691, 408] width 1383 height 817
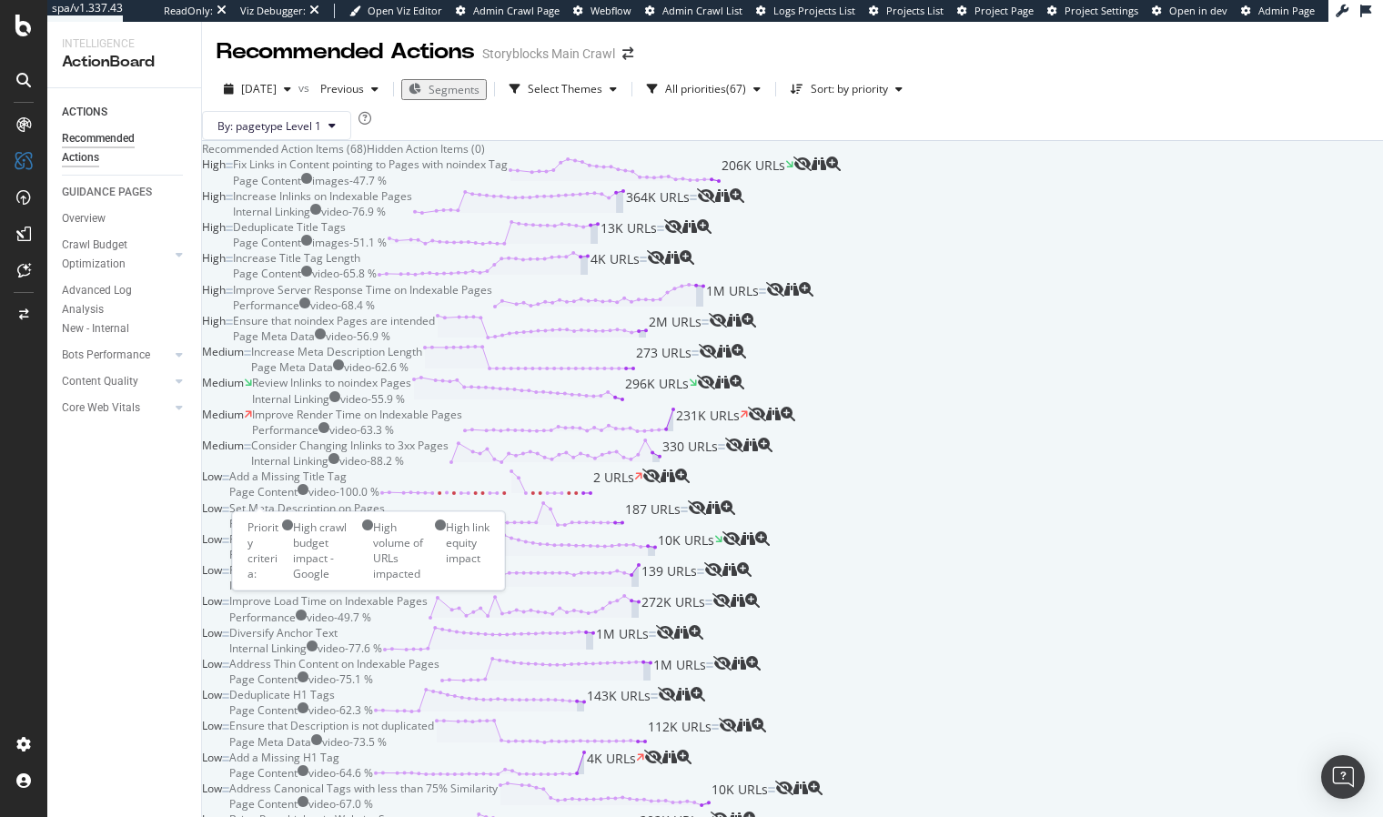
click at [226, 282] on div at bounding box center [214, 282] width 24 height 0
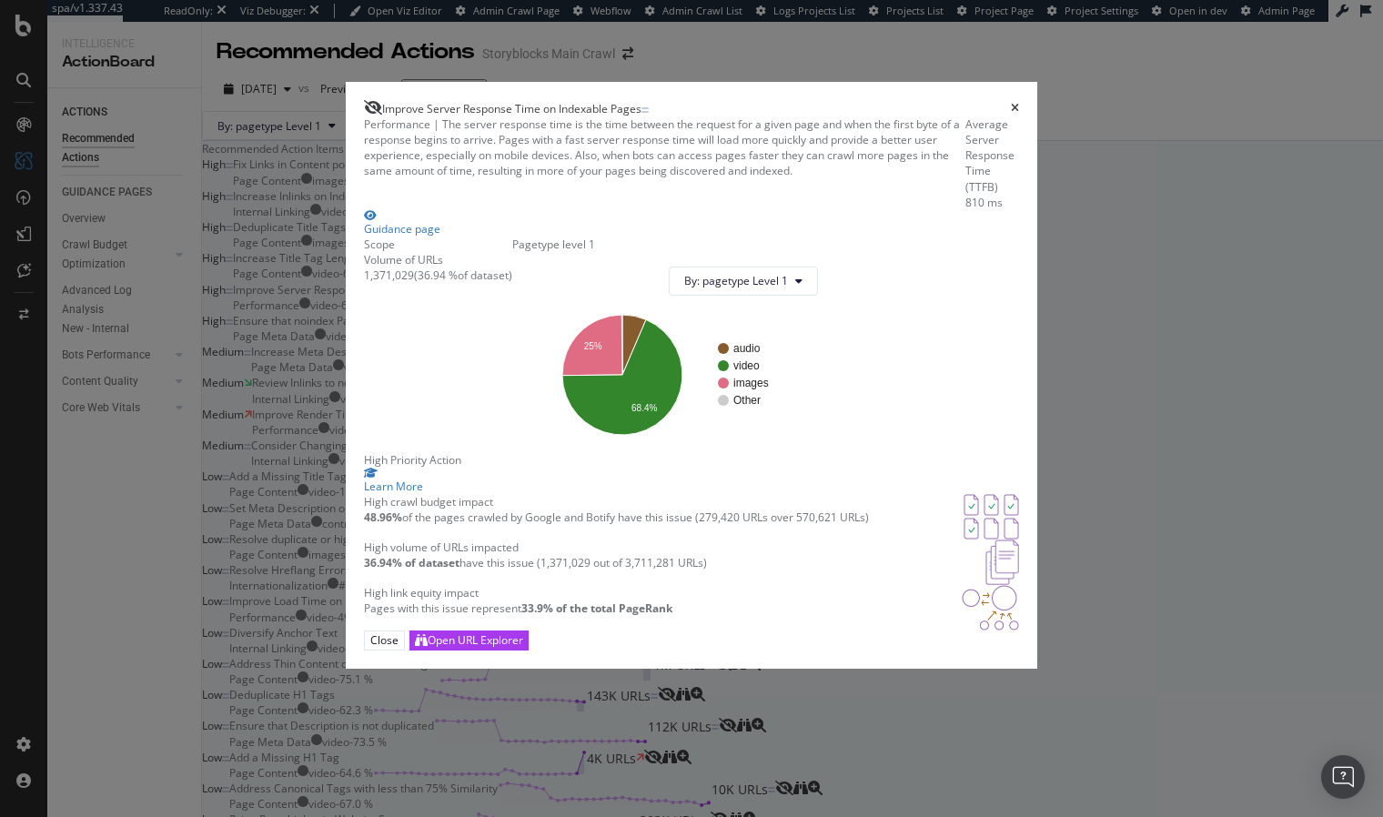
drag, startPoint x: 206, startPoint y: 418, endPoint x: 204, endPoint y: 435, distance: 16.5
click at [206, 419] on div "Improve Server Response Time on Indexable Pages Performance | The server respon…" at bounding box center [691, 408] width 1383 height 817
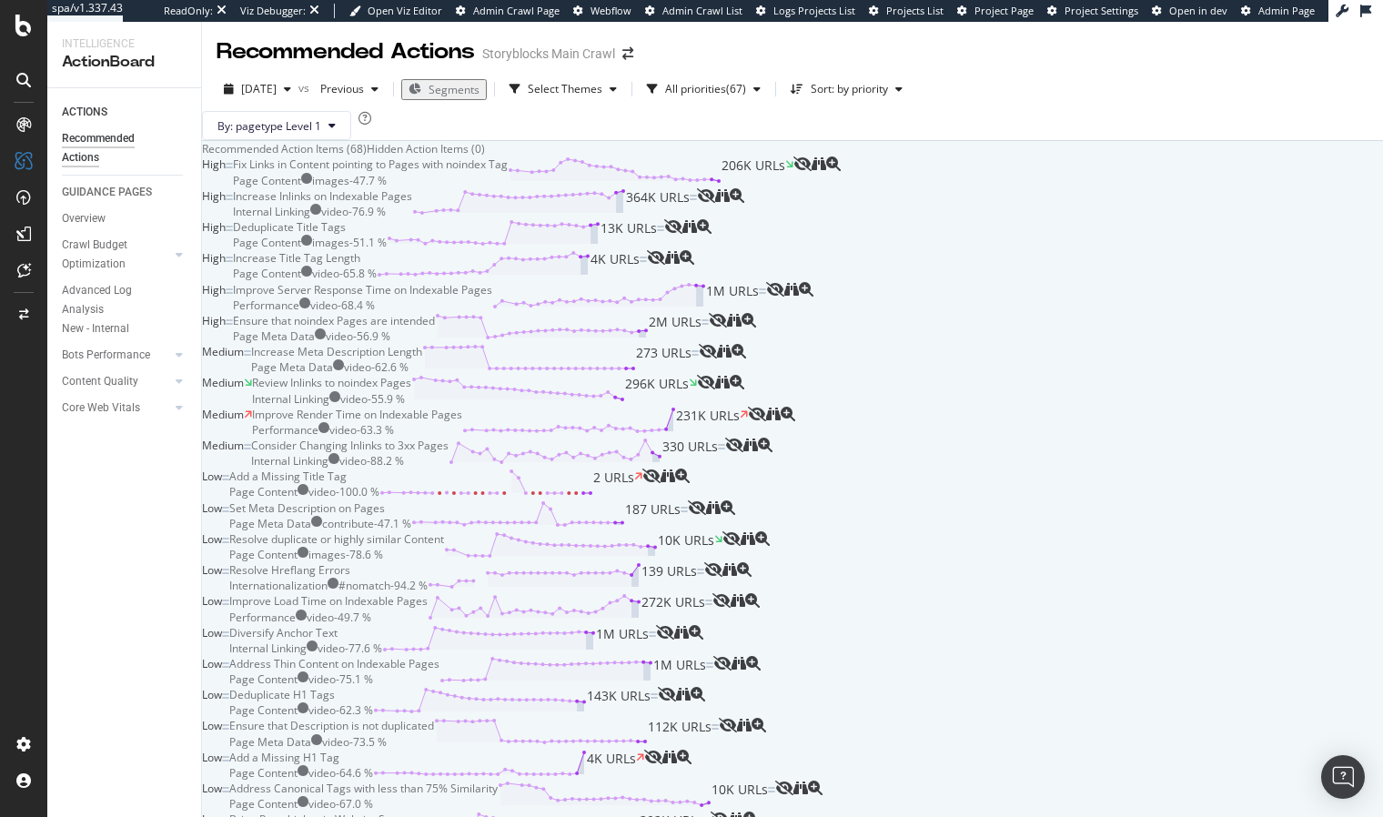
click at [664, 250] on div "Deduplicate Title Tags Page Content images - 51.1 % 13K URLs" at bounding box center [448, 234] width 431 height 31
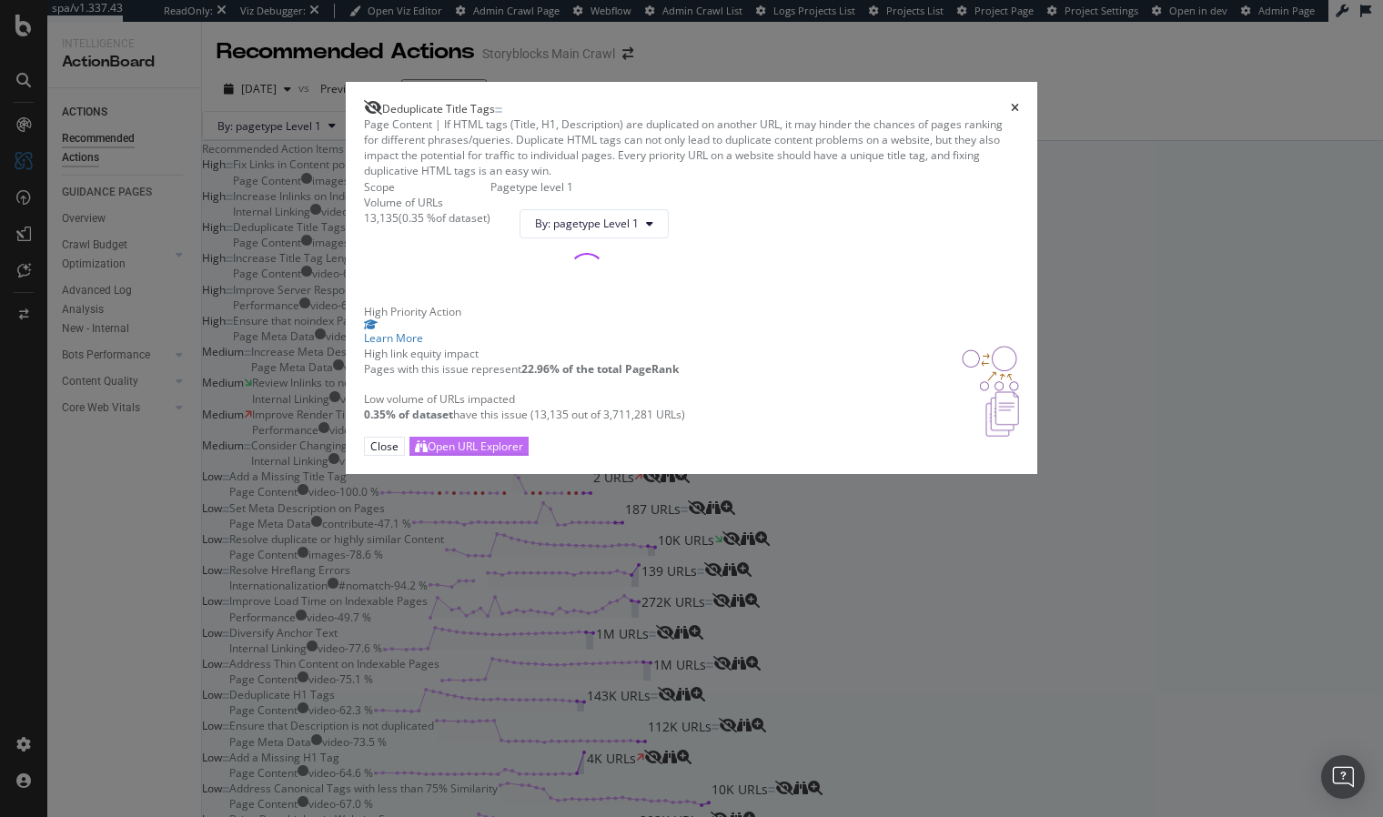
click at [523, 454] on div "Open URL Explorer" at bounding box center [475, 445] width 96 height 15
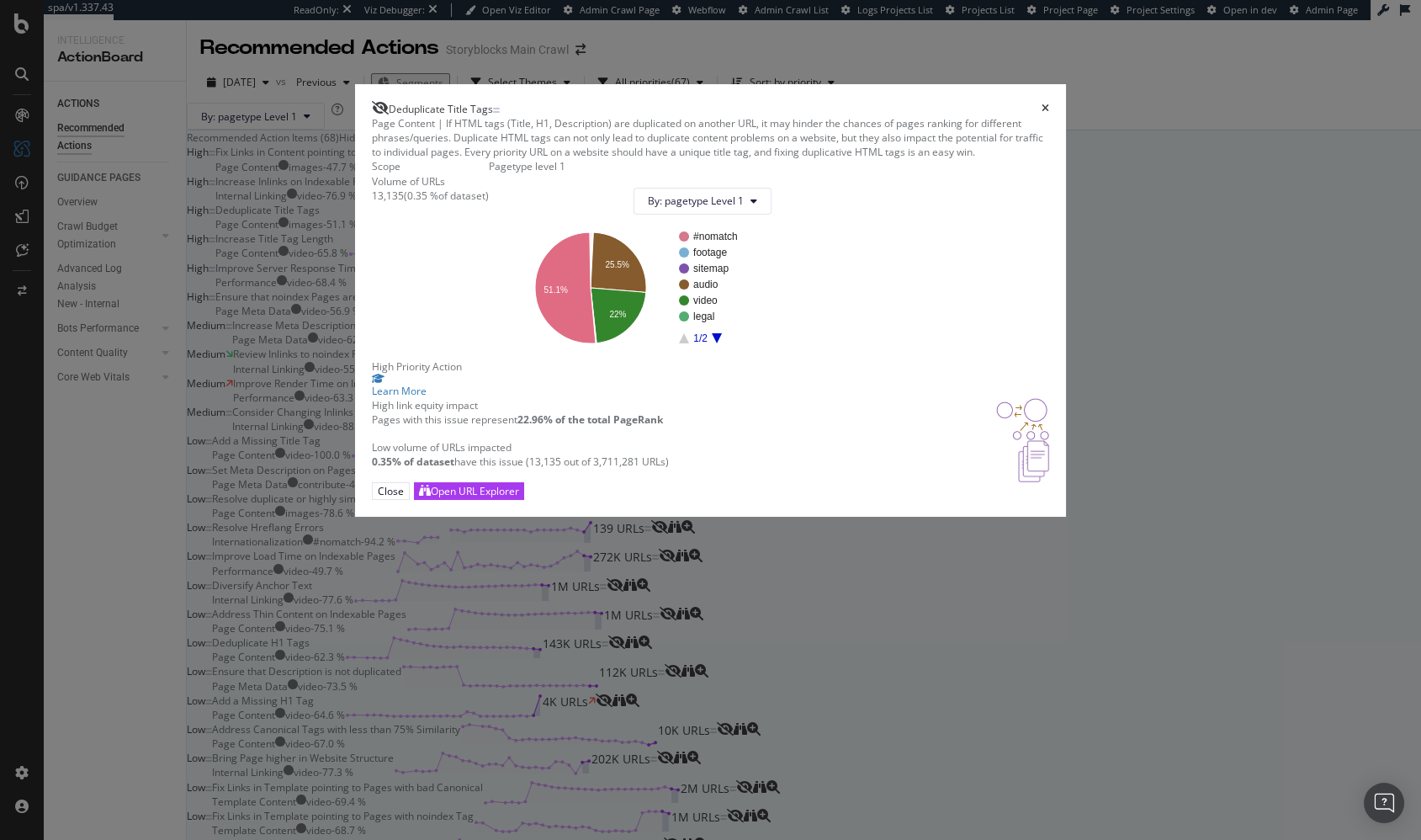
click at [303, 377] on div "Deduplicate Title Tags Page Content | If HTML tags (Title, H1, Description) are…" at bounding box center [710, 420] width 1421 height 840
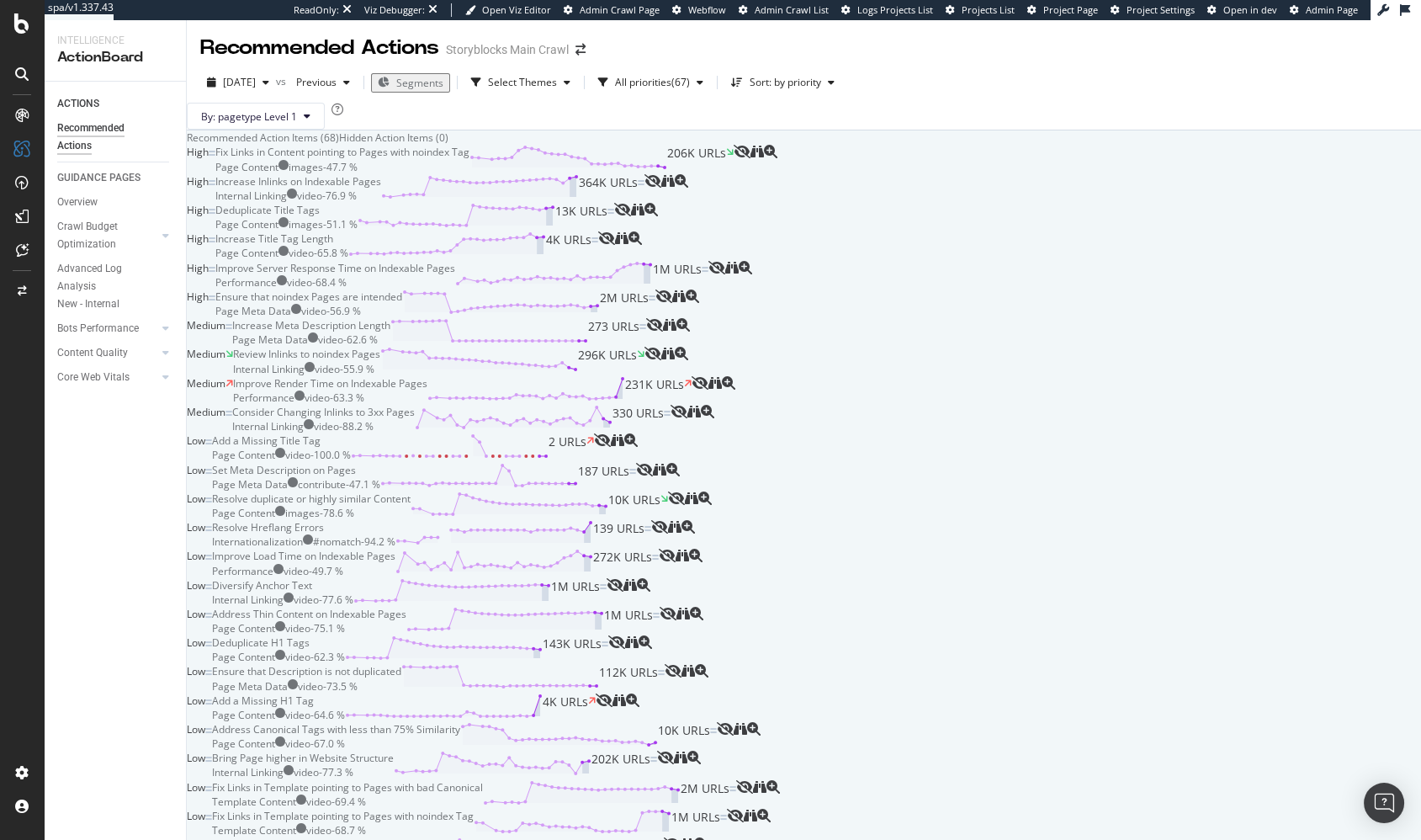
scroll to position [93, 0]
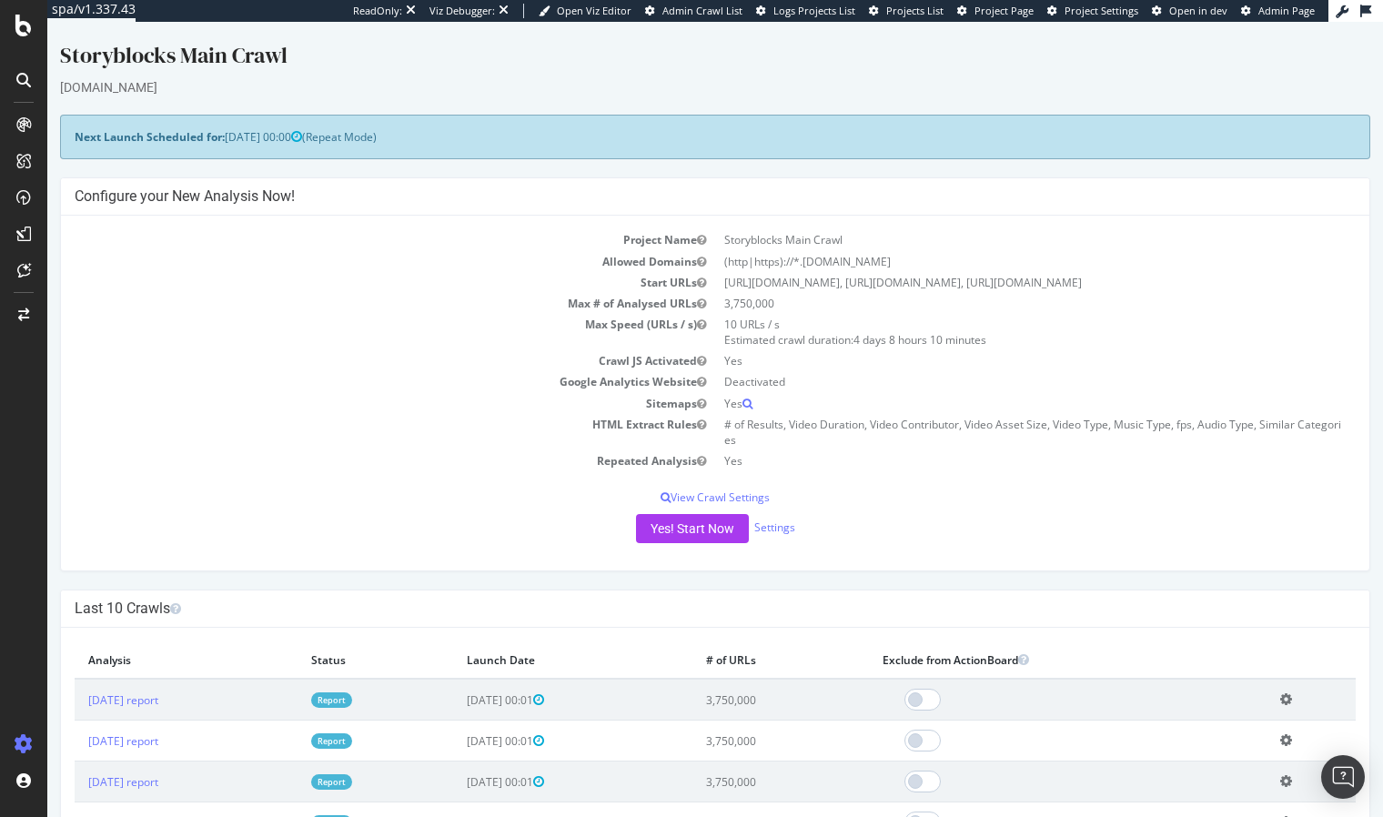
click at [465, 483] on div "Project Name Storyblocks Main Crawl Allowed Domains (http|https)://*.[DOMAIN_NA…" at bounding box center [715, 393] width 1308 height 355
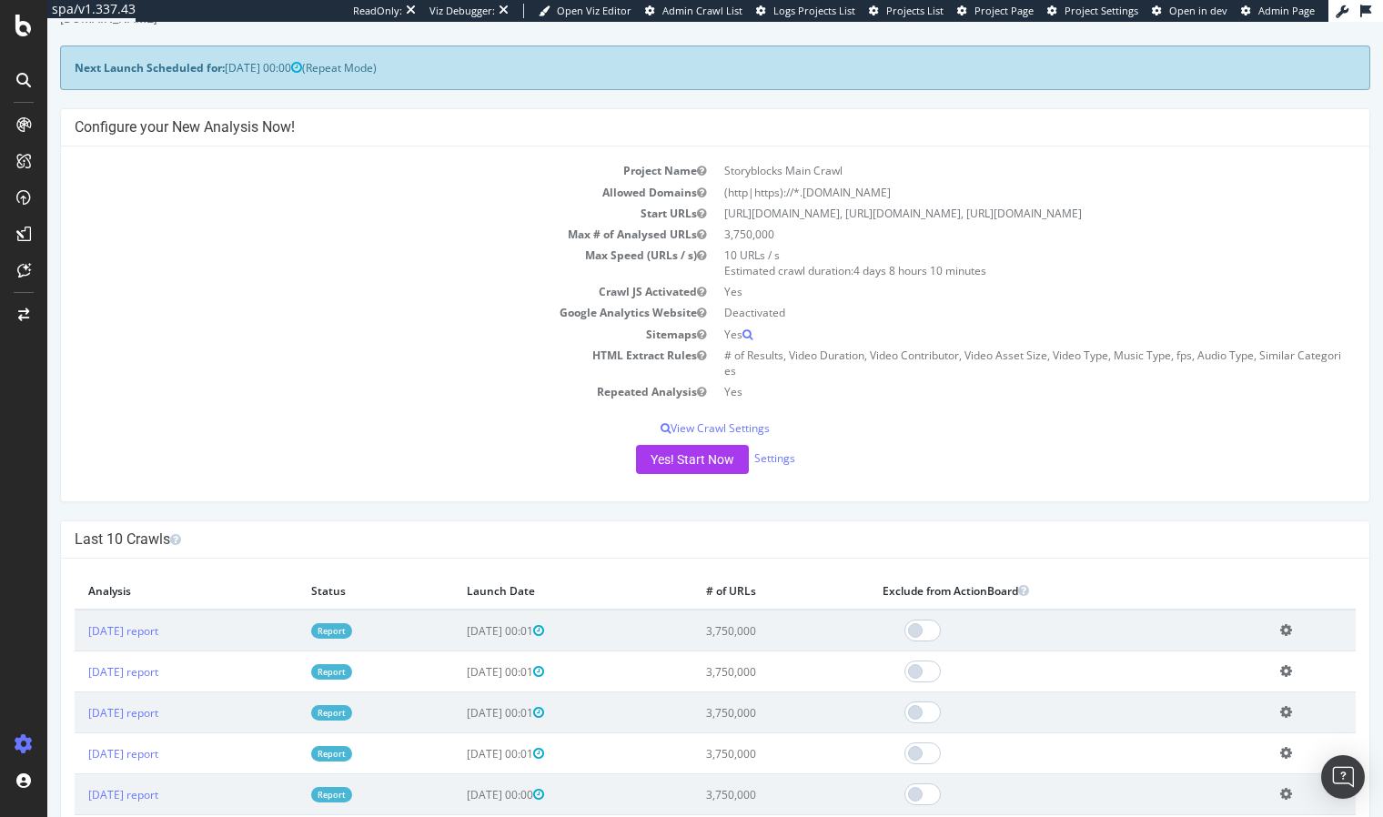
scroll to position [84, 0]
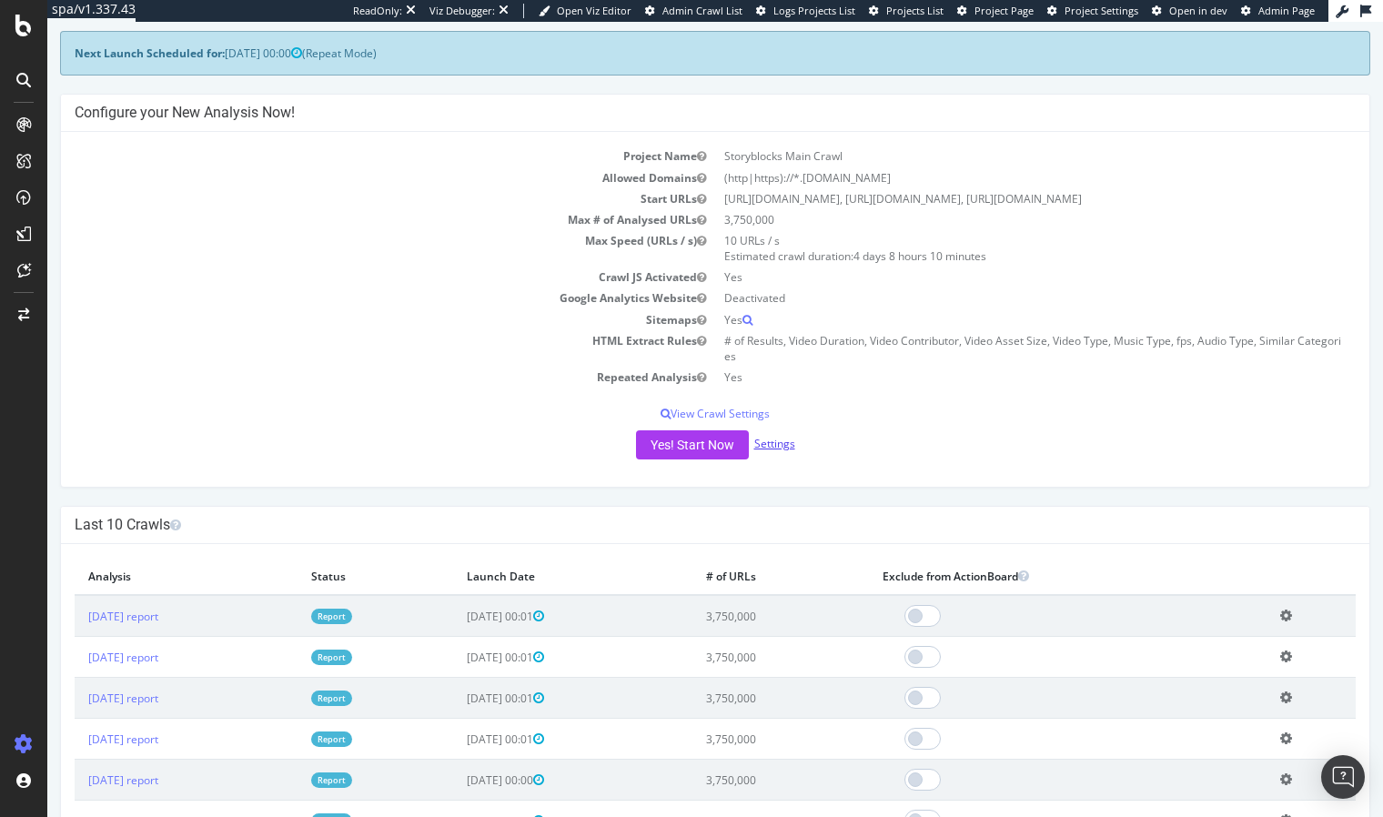
click at [779, 445] on link "Settings" at bounding box center [774, 443] width 41 height 15
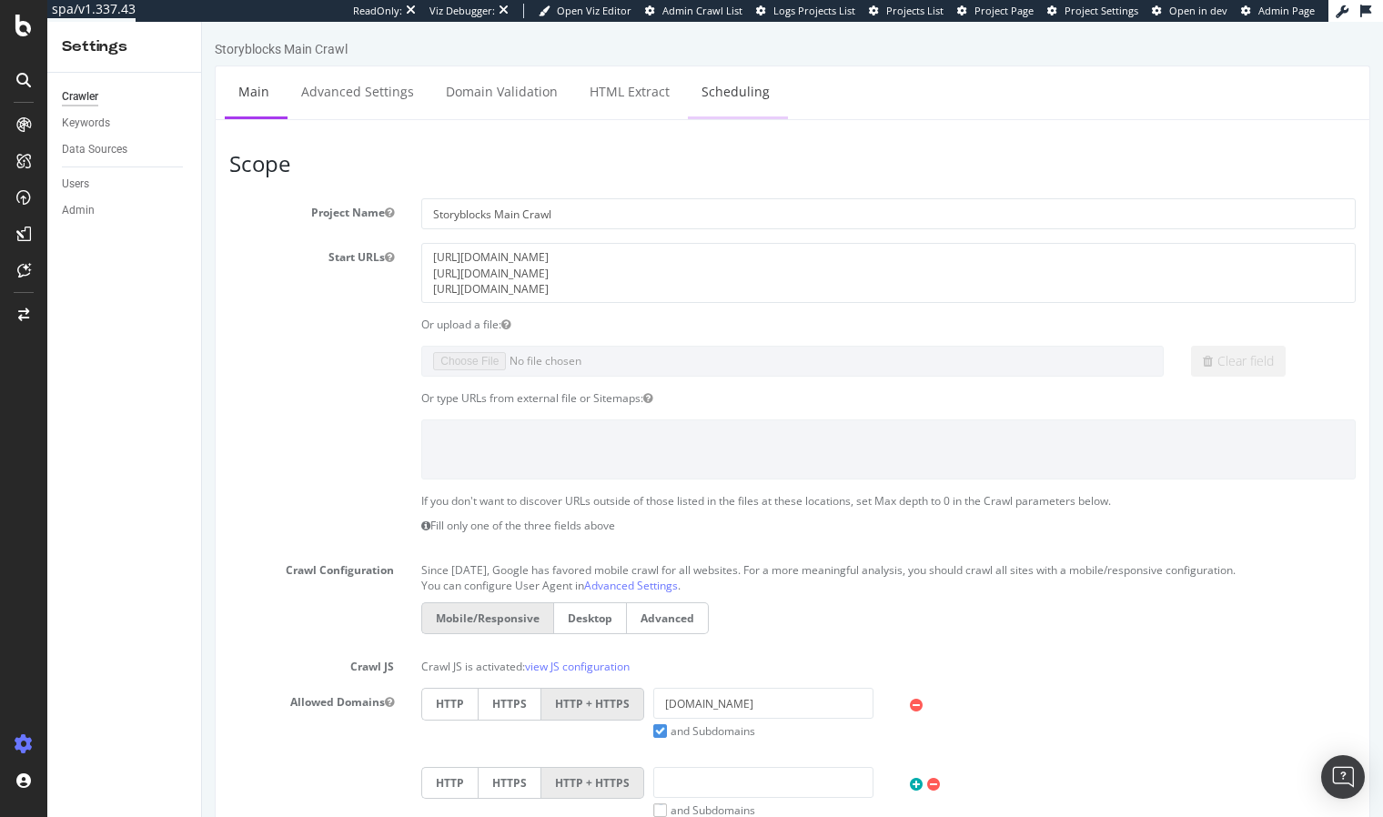
click at [746, 85] on link "Scheduling" at bounding box center [736, 91] width 96 height 50
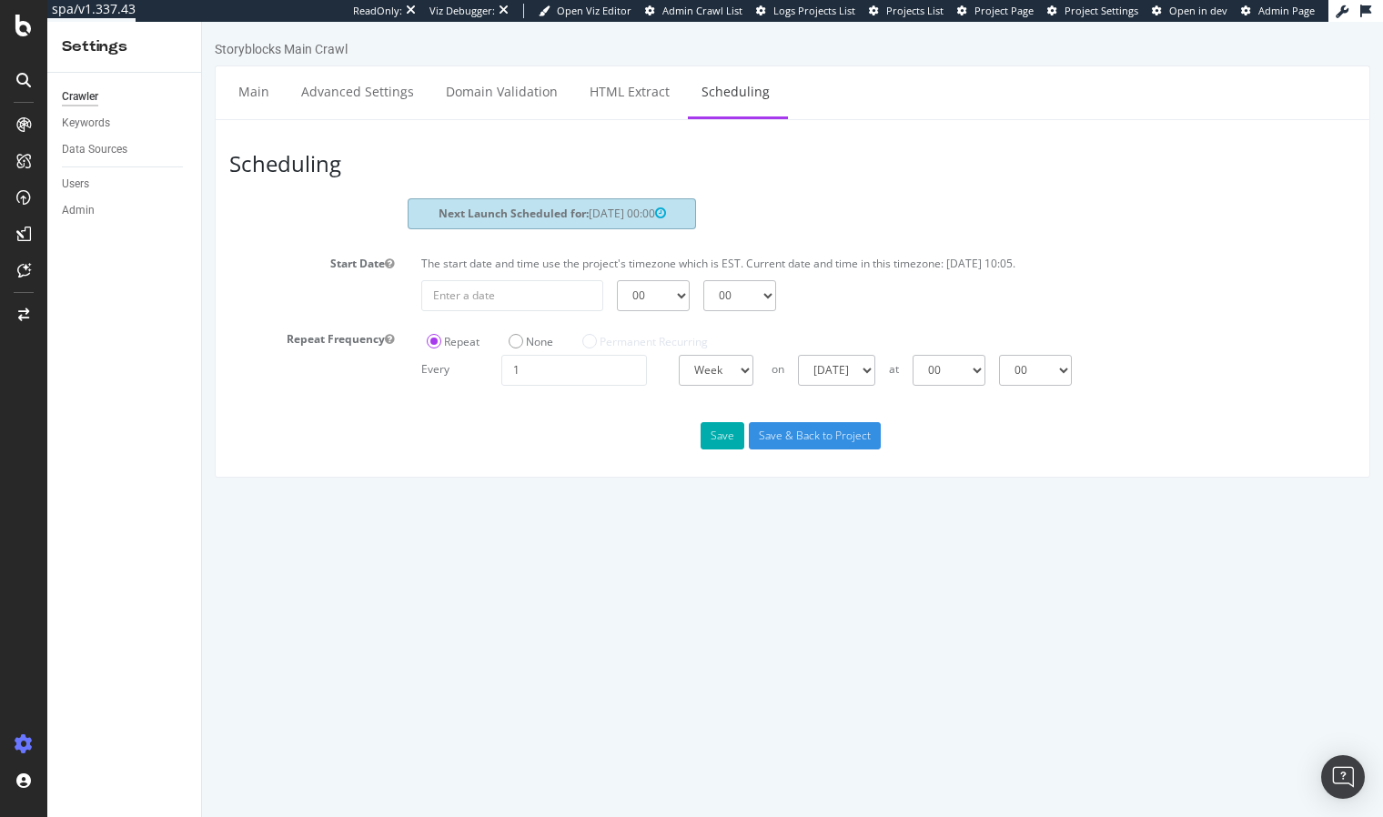
click at [595, 441] on div "Save Save & Back to Project" at bounding box center [792, 435] width 1153 height 27
click at [438, 210] on strong "Next Launch Scheduled for:" at bounding box center [513, 213] width 150 height 15
click at [256, 85] on link "Main" at bounding box center [254, 91] width 58 height 50
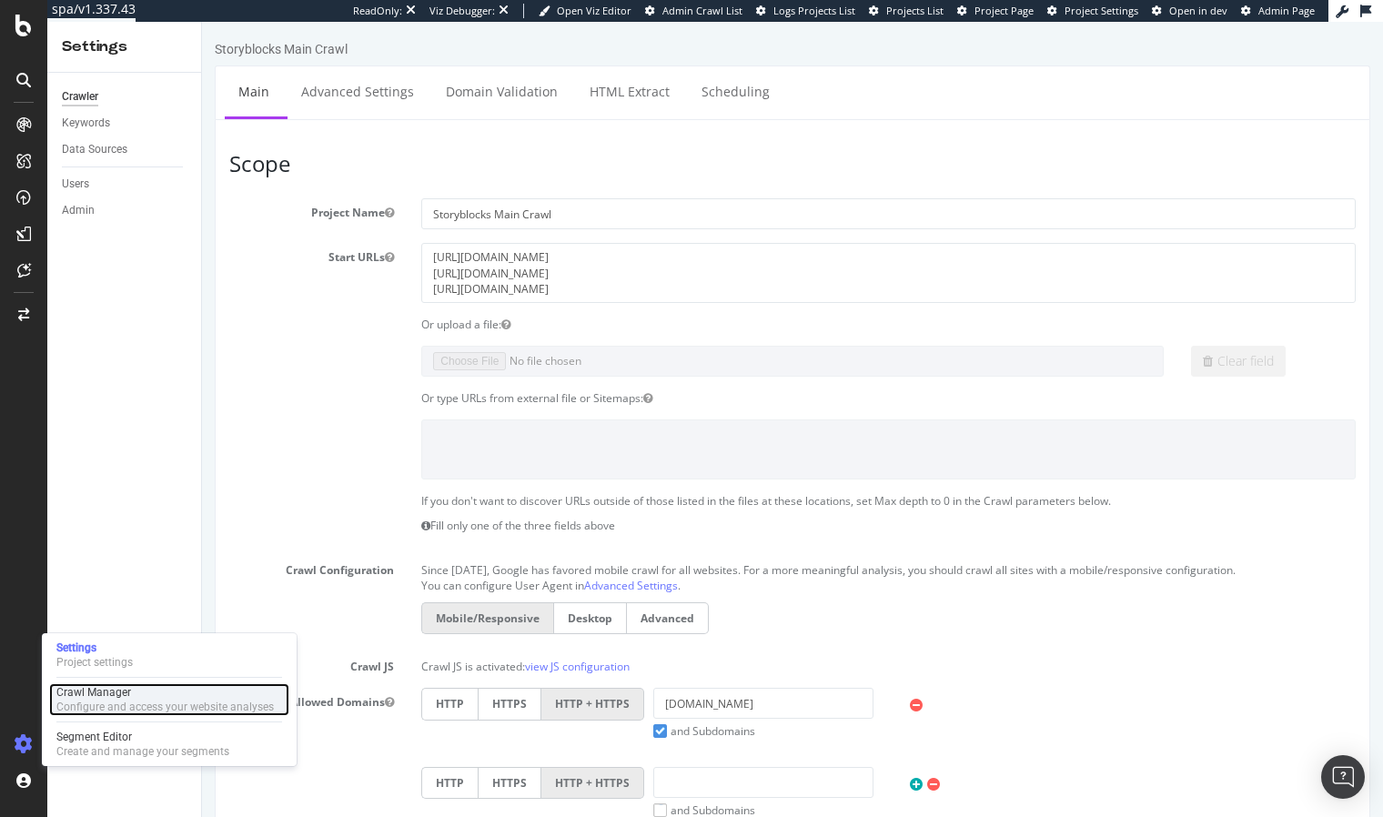
click at [117, 703] on div "Configure and access your website analyses" at bounding box center [164, 706] width 217 height 15
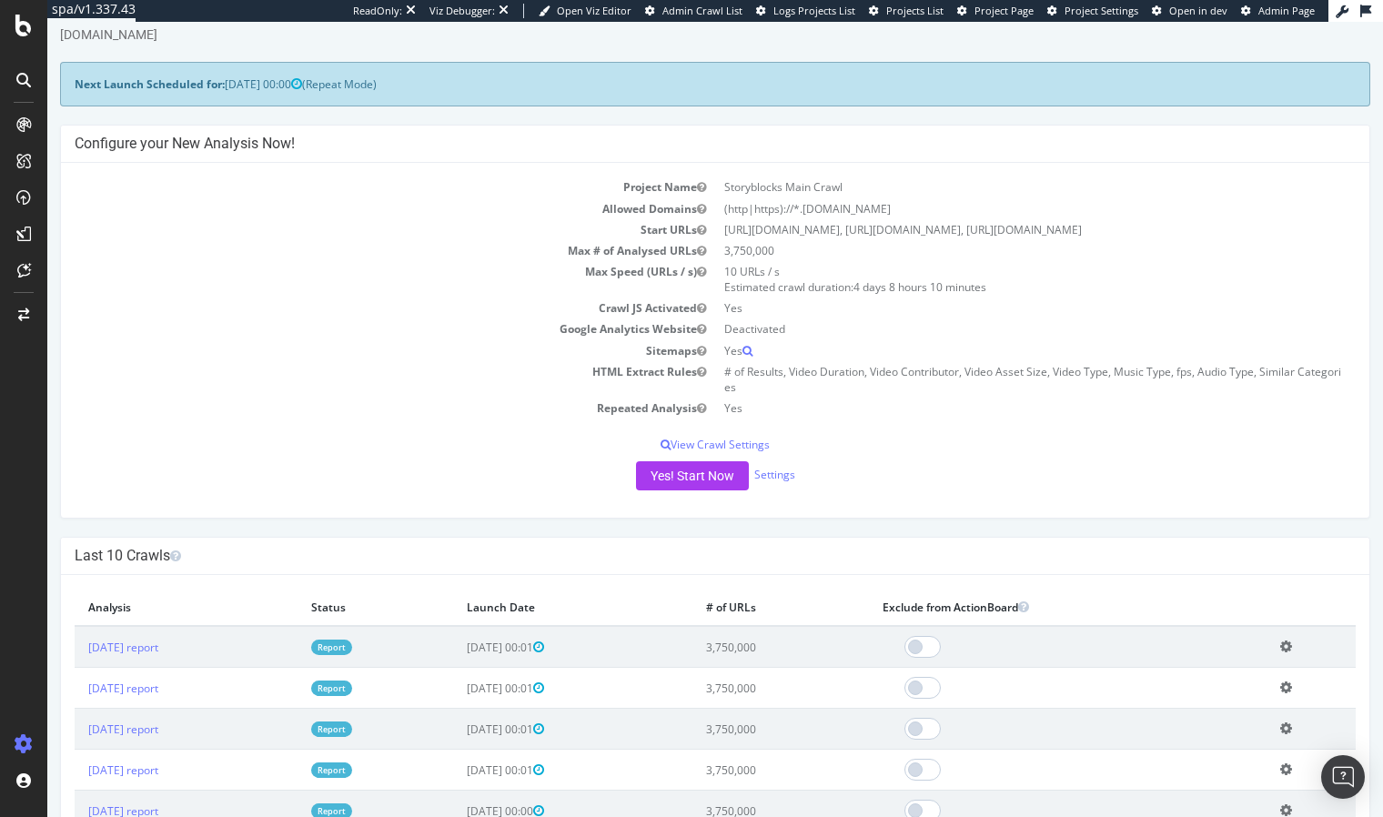
scroll to position [75, 0]
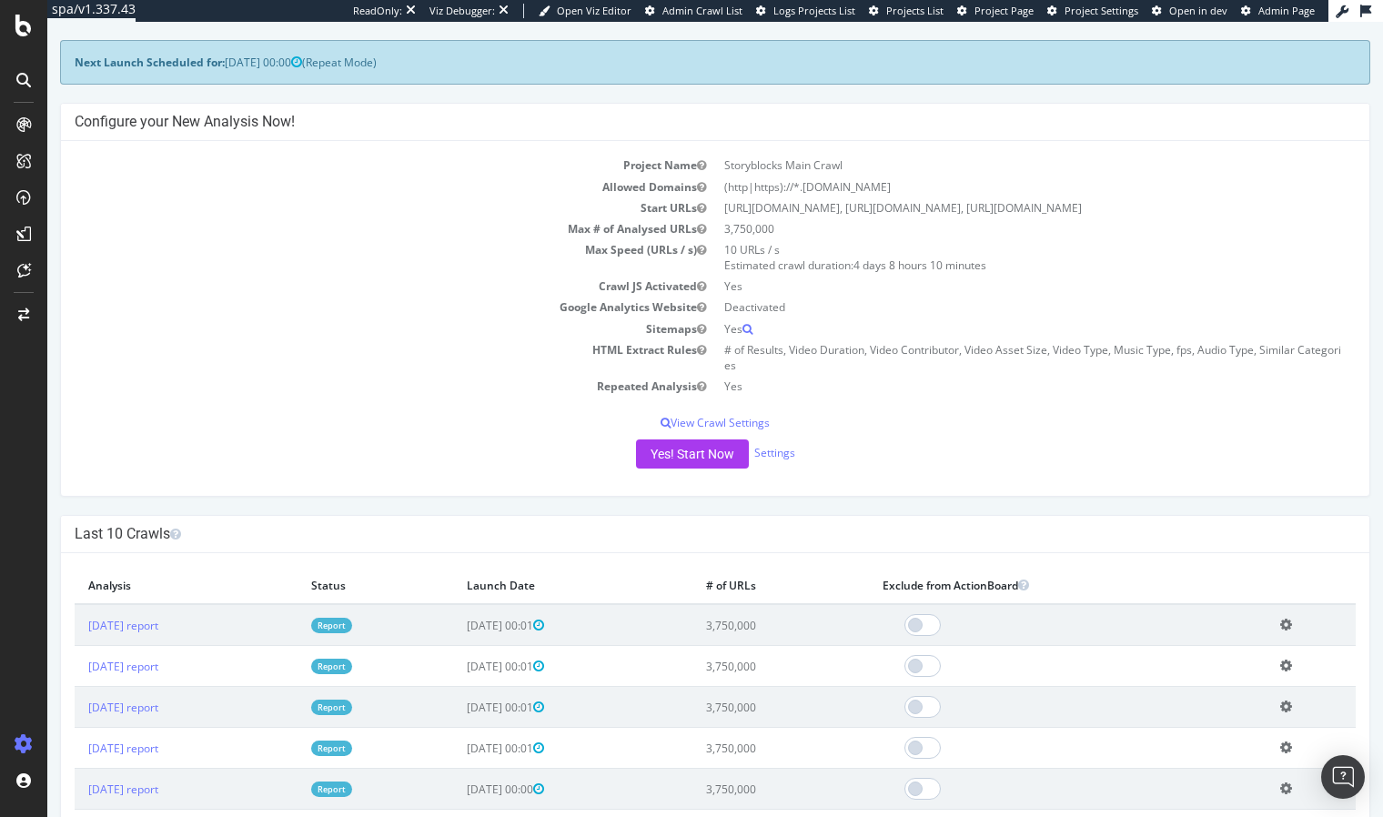
click at [204, 567] on div "× Close Delete Analysis ? Are you sure you want to delete the analysis "[DATE]"…" at bounding box center [715, 799] width 1308 height 492
drag, startPoint x: 813, startPoint y: 548, endPoint x: 808, endPoint y: 535, distance: 13.9
click at [812, 548] on div "Last 10 Crawls" at bounding box center [715, 534] width 1308 height 37
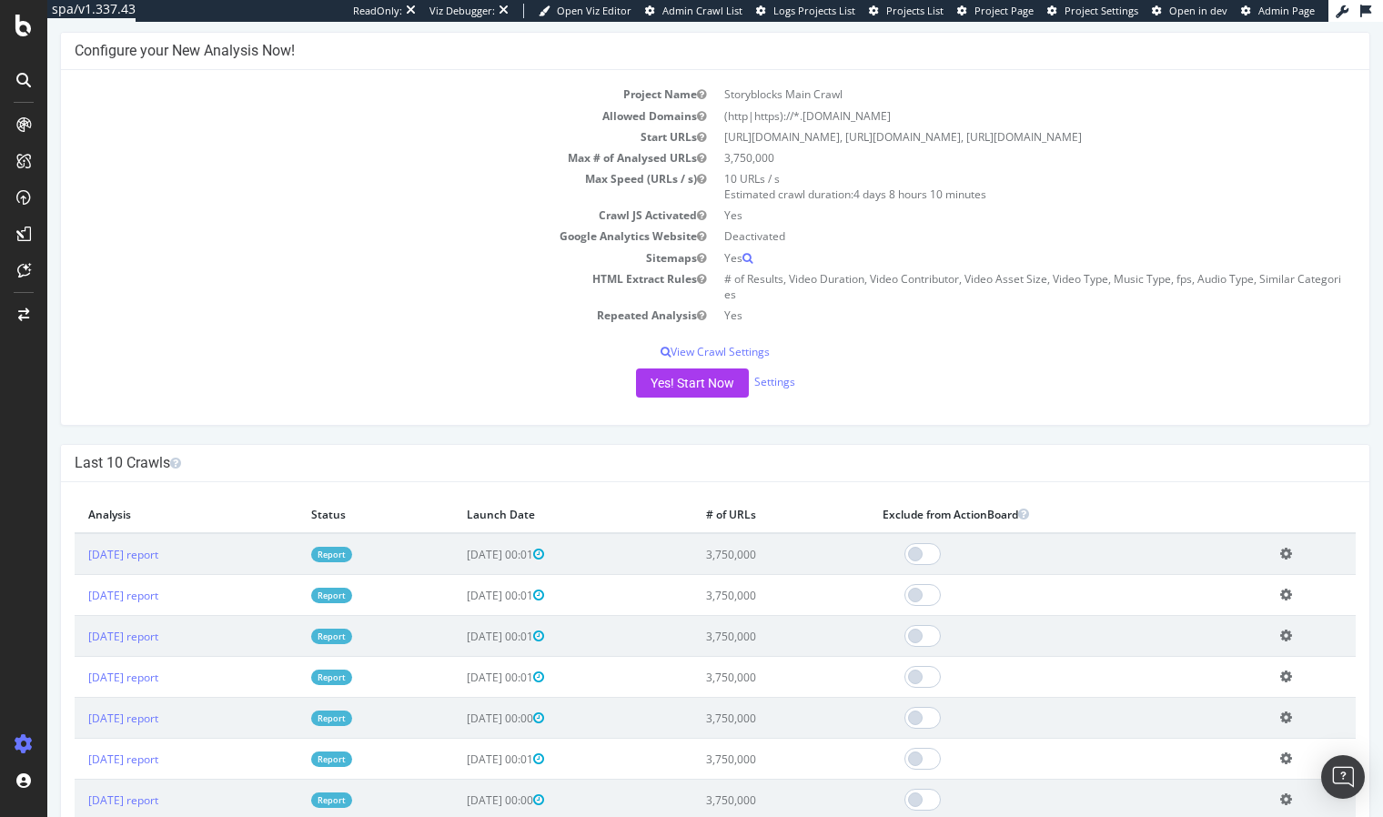
click at [250, 566] on td "[DATE] report" at bounding box center [186, 554] width 223 height 42
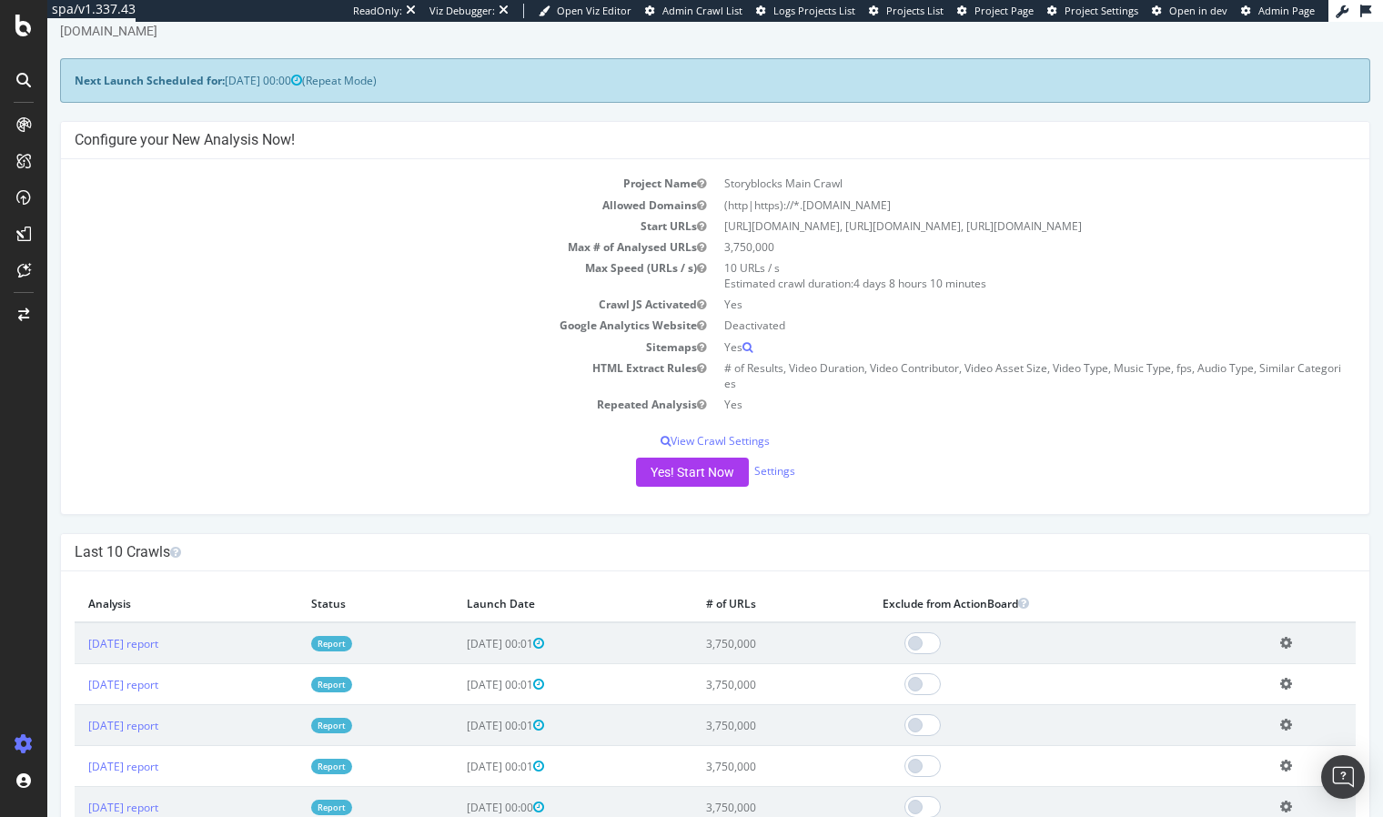
scroll to position [0, 0]
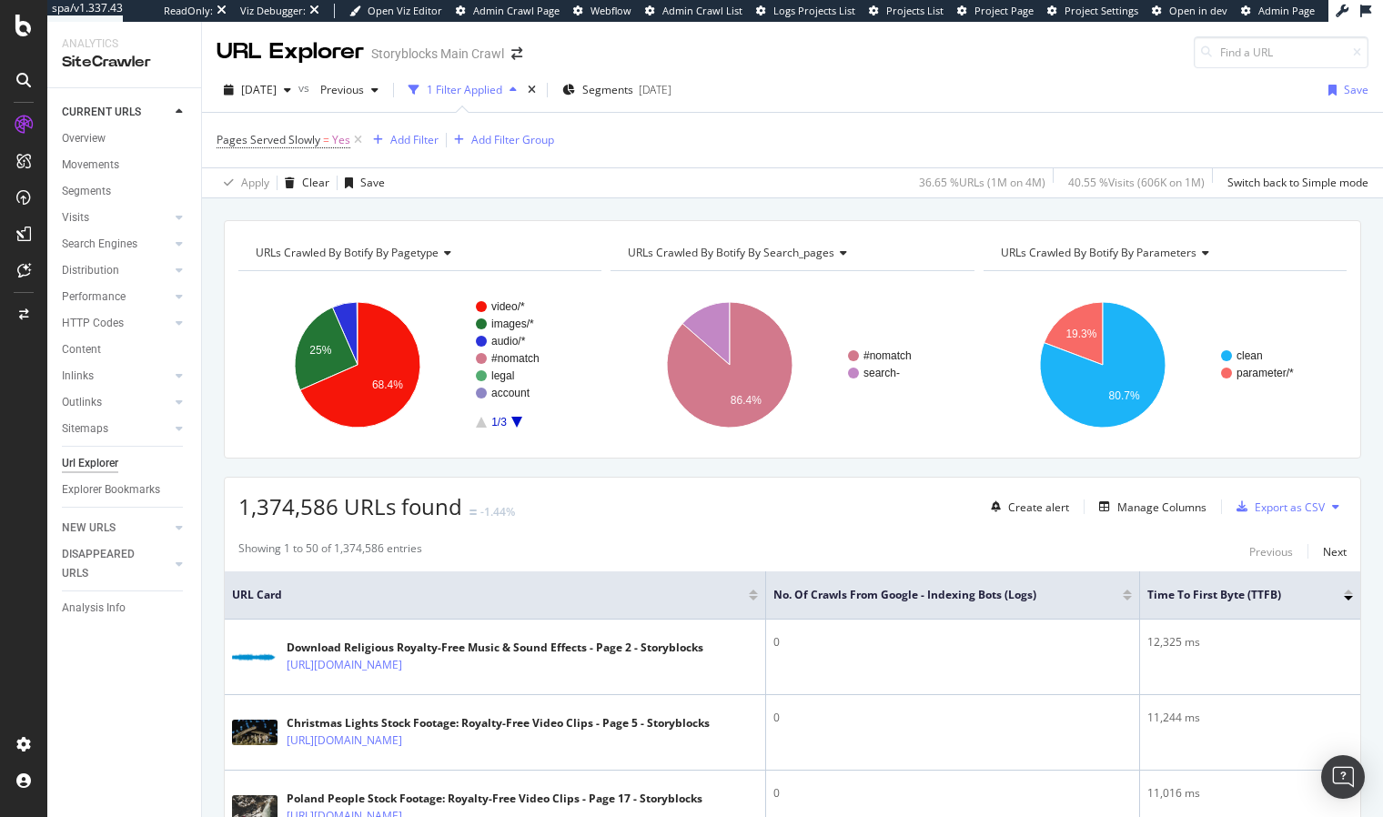
click at [831, 478] on div "1,374,586 URLs found -1.44% Create alert Manage Columns Export as CSV" at bounding box center [792, 500] width 1135 height 45
click at [749, 216] on div "URLs Crawled By Botify By pagetype Chart (by Value) Table Expand Export as CSV …" at bounding box center [792, 220] width 1181 height 44
click at [1128, 505] on div "Manage Columns" at bounding box center [1161, 506] width 89 height 15
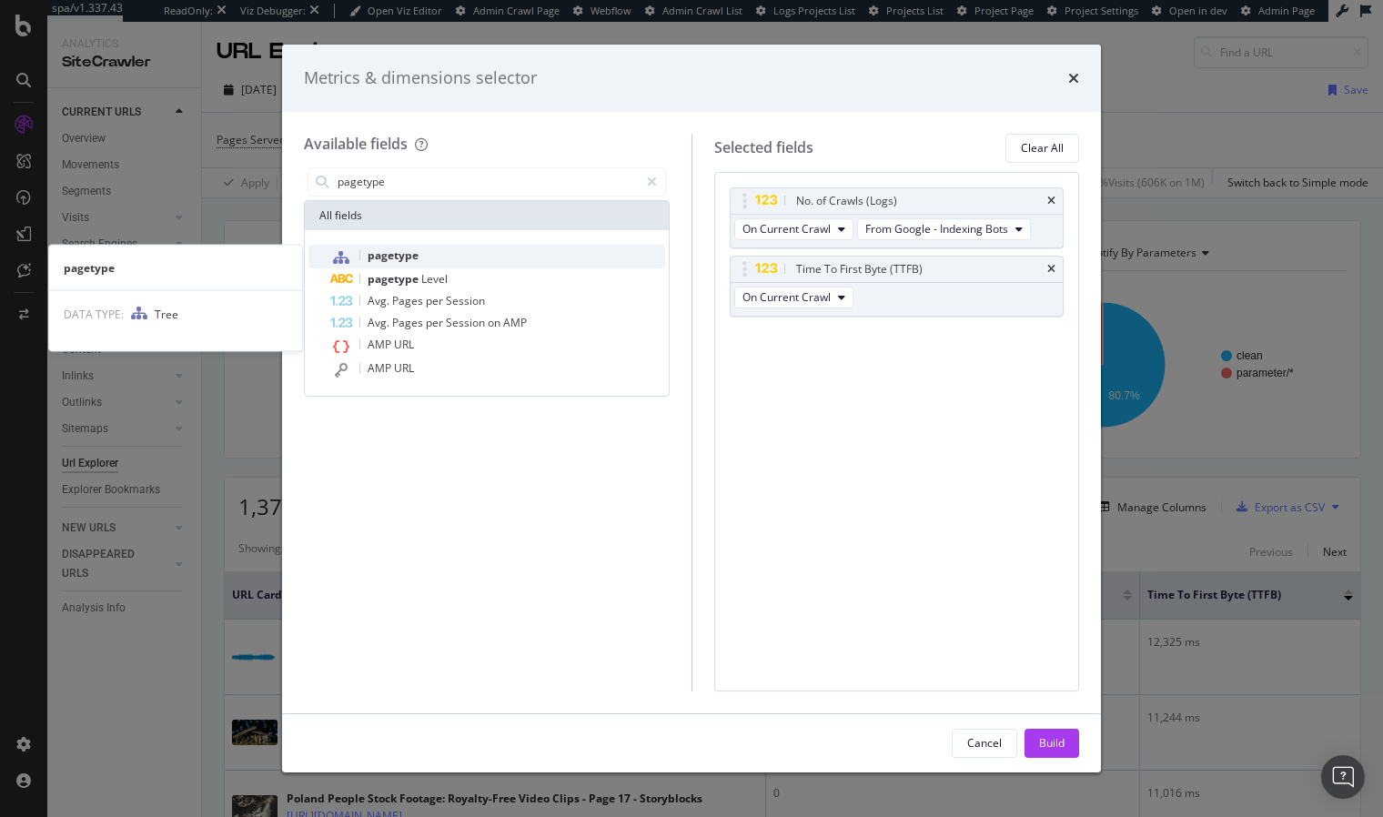
type input "pagetype"
click at [486, 261] on div "pagetype" at bounding box center [497, 257] width 335 height 24
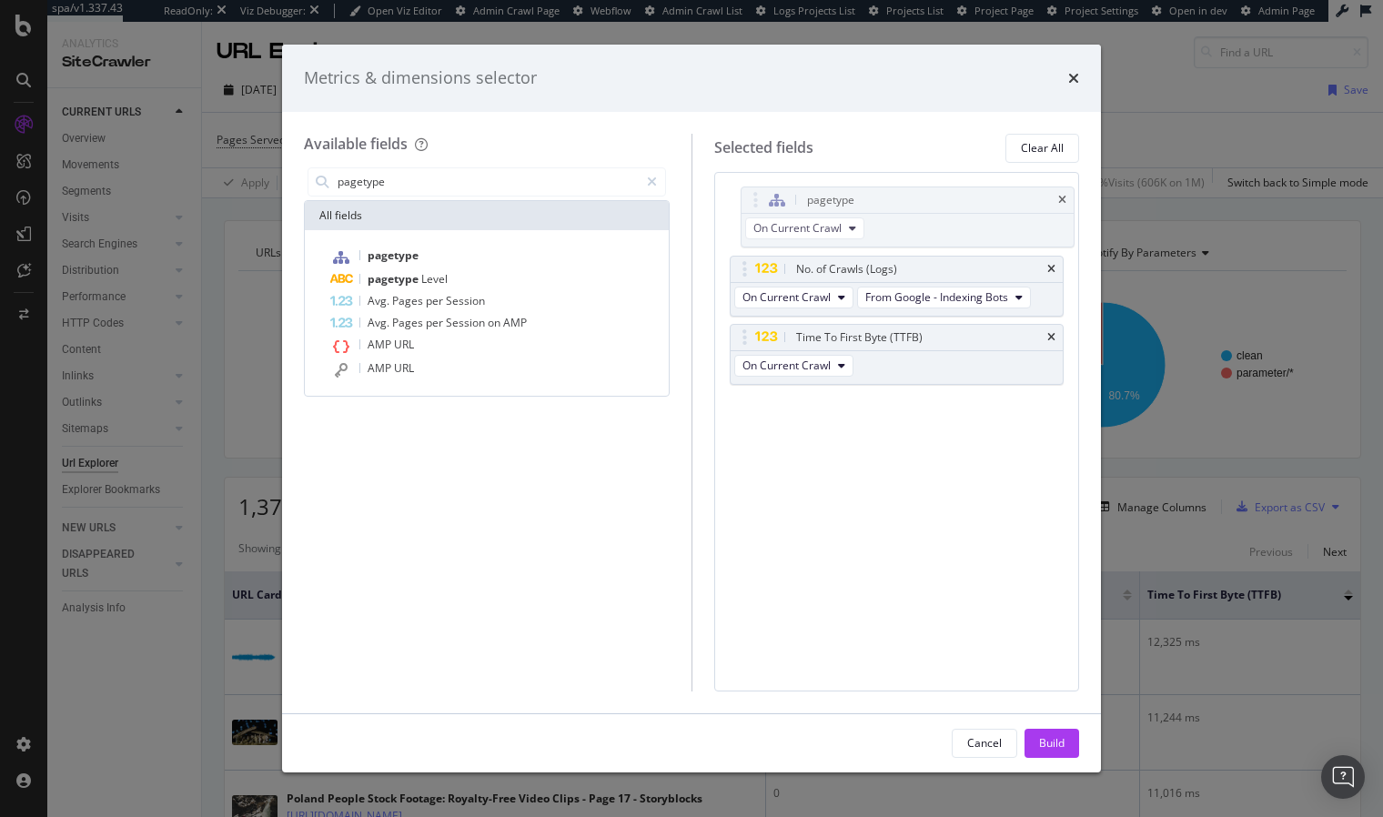
drag, startPoint x: 744, startPoint y: 337, endPoint x: 877, endPoint y: 494, distance: 205.9
click at [755, 199] on body "spa/v1.337.43 ReadOnly: Viz Debugger: Open Viz Editor Admin Crawl Page Webflow …" at bounding box center [691, 408] width 1383 height 817
click at [1054, 745] on div "Build" at bounding box center [1051, 742] width 25 height 15
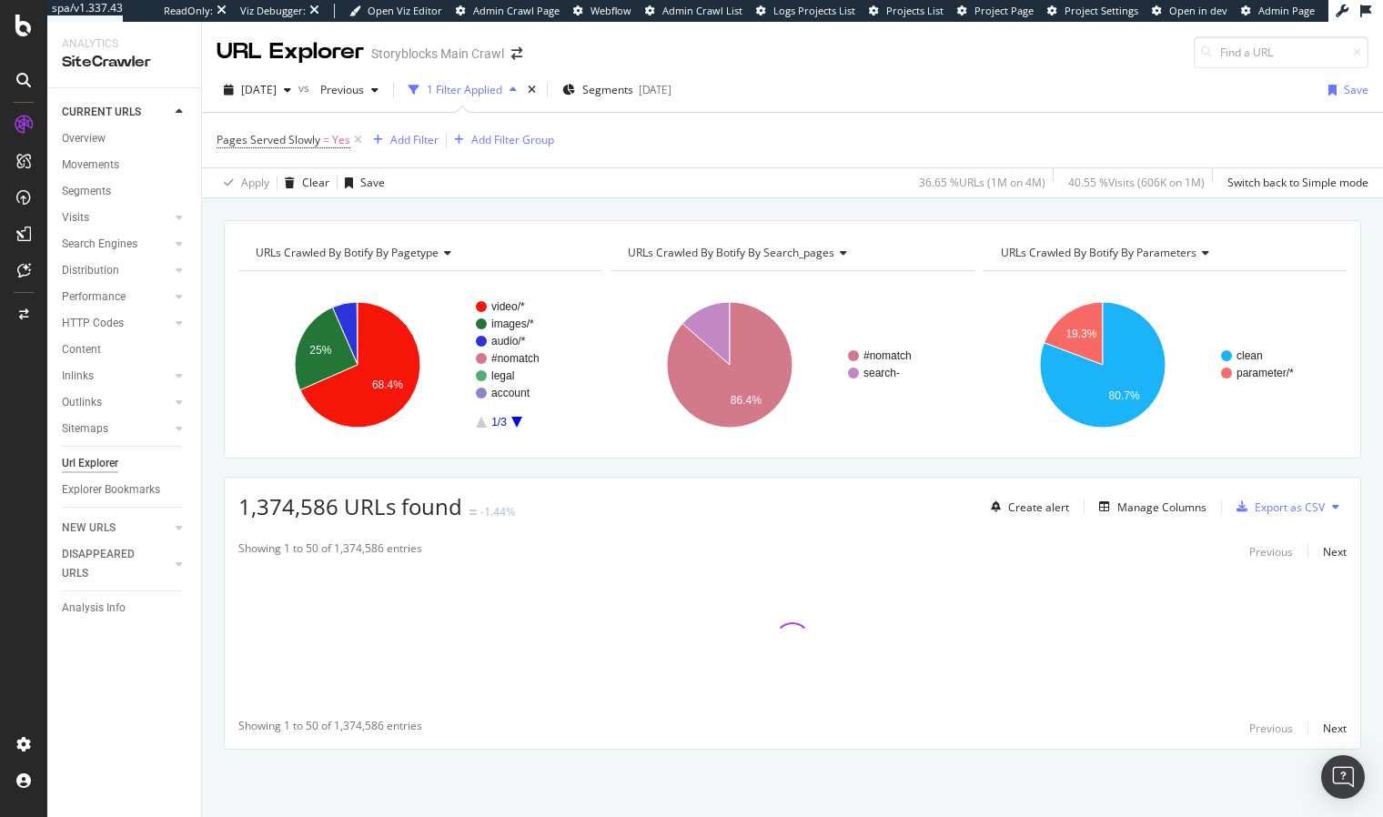
click at [531, 466] on div "URLs Crawled By Botify By pagetype Chart (by Value) Table Expand Export as CSV …" at bounding box center [792, 516] width 1181 height 593
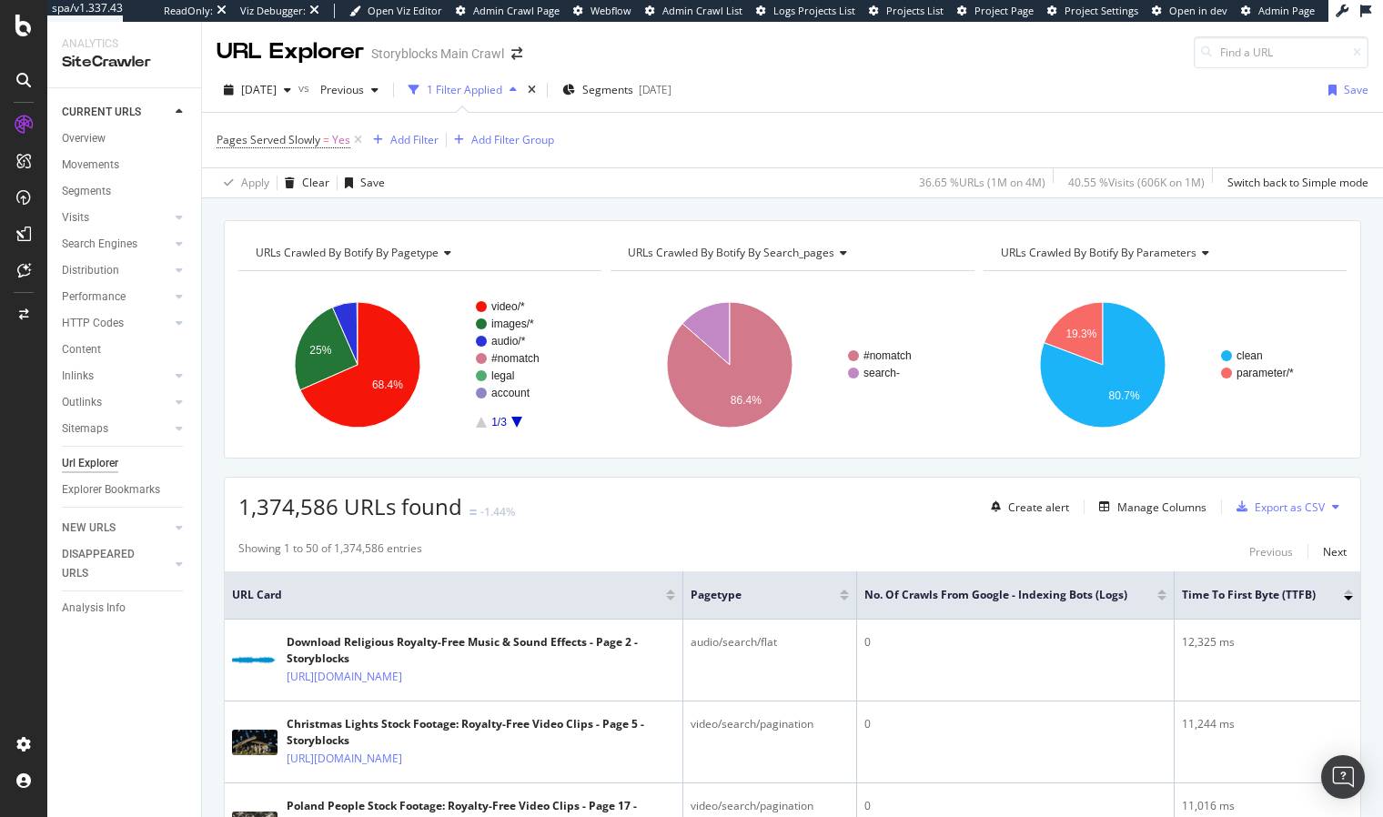
click at [823, 512] on div "1,374,586 URLs found -1.44% Create alert Manage Columns Export as CSV" at bounding box center [792, 500] width 1135 height 45
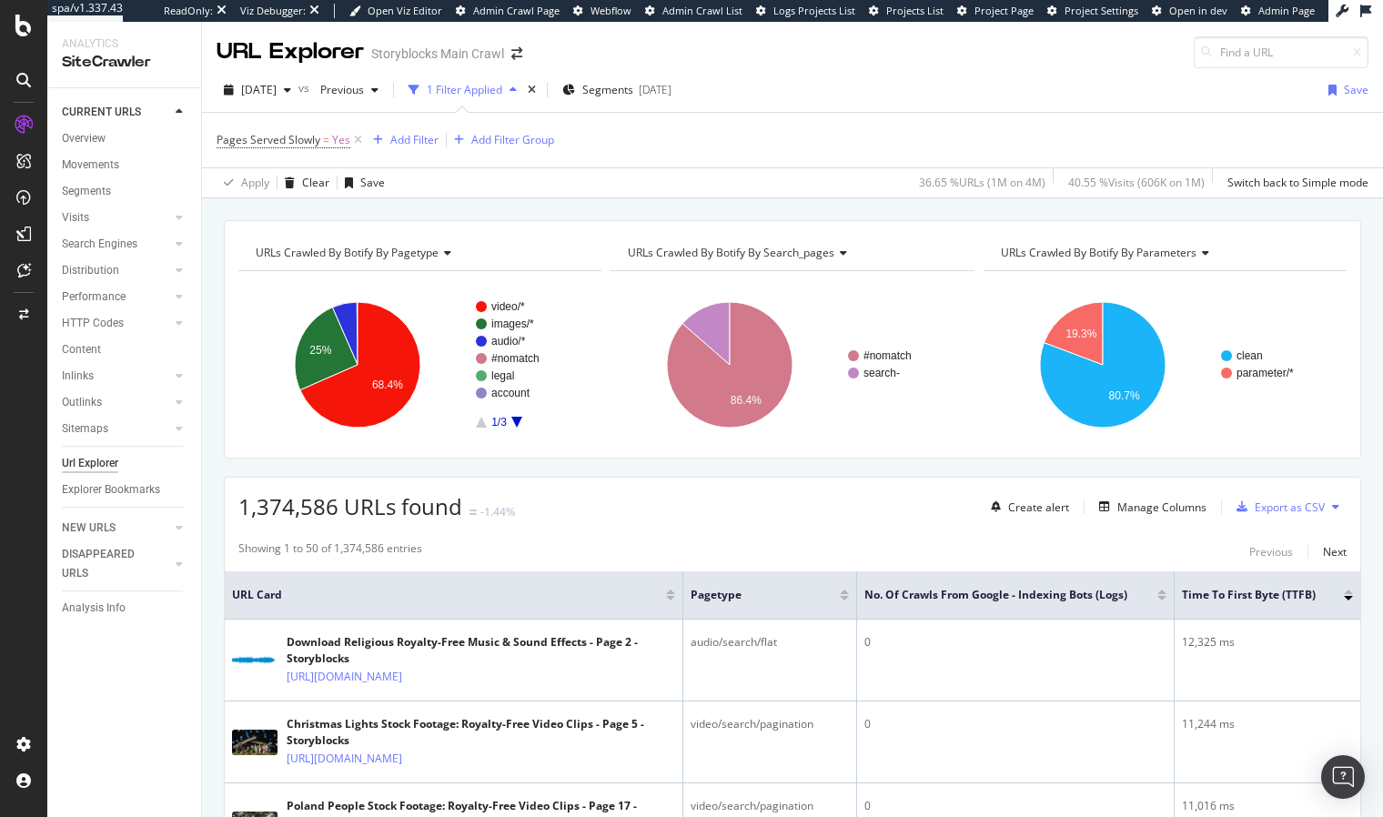
drag, startPoint x: 119, startPoint y: 272, endPoint x: 510, endPoint y: 15, distance: 467.7
click at [654, 206] on div "URLs Crawled By Botify By pagetype Chart (by Value) Table Expand Export as CSV …" at bounding box center [792, 220] width 1181 height 44
click at [713, 208] on div "URLs Crawled By Botify By pagetype Chart (by Value) Table Expand Export as CSV …" at bounding box center [792, 220] width 1181 height 44
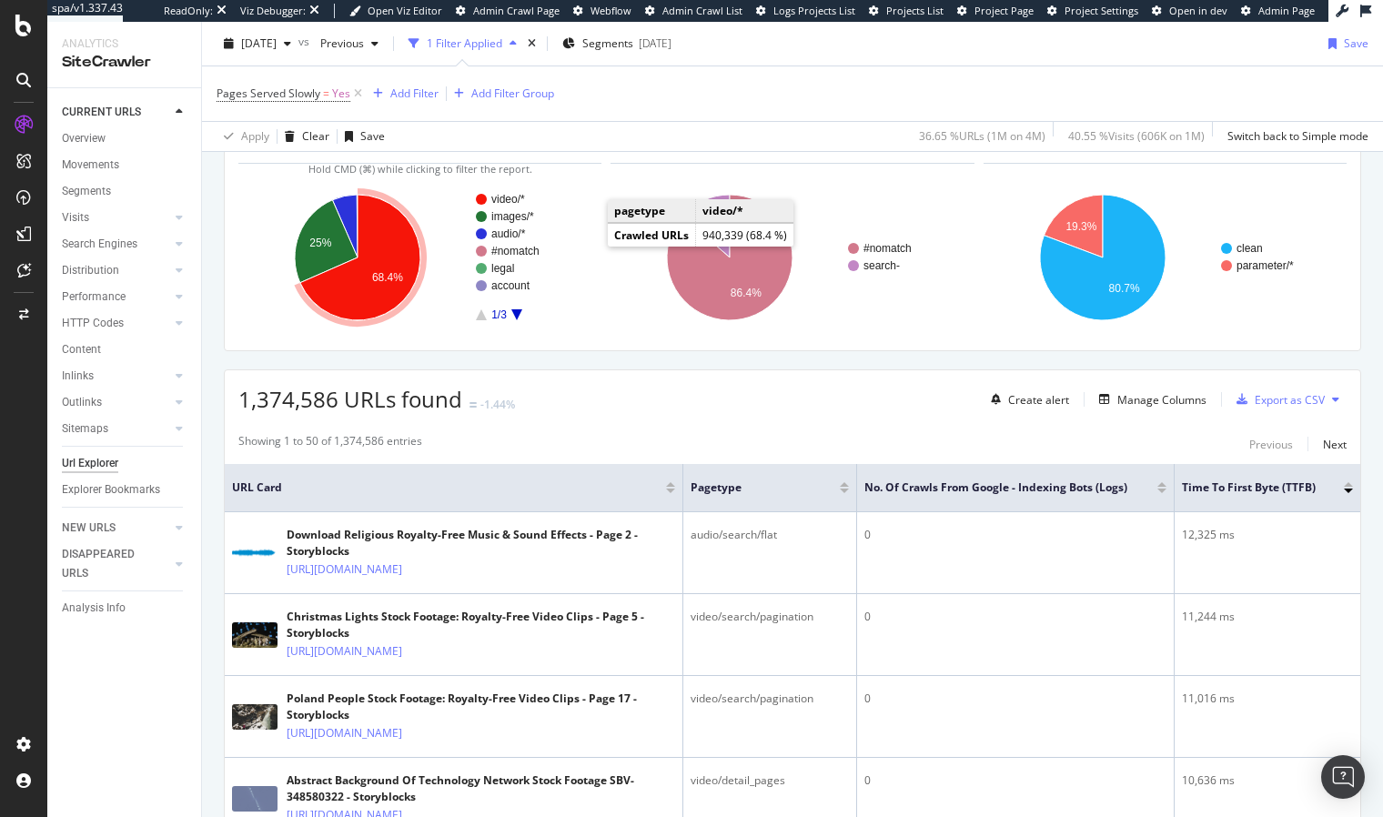
scroll to position [0, 0]
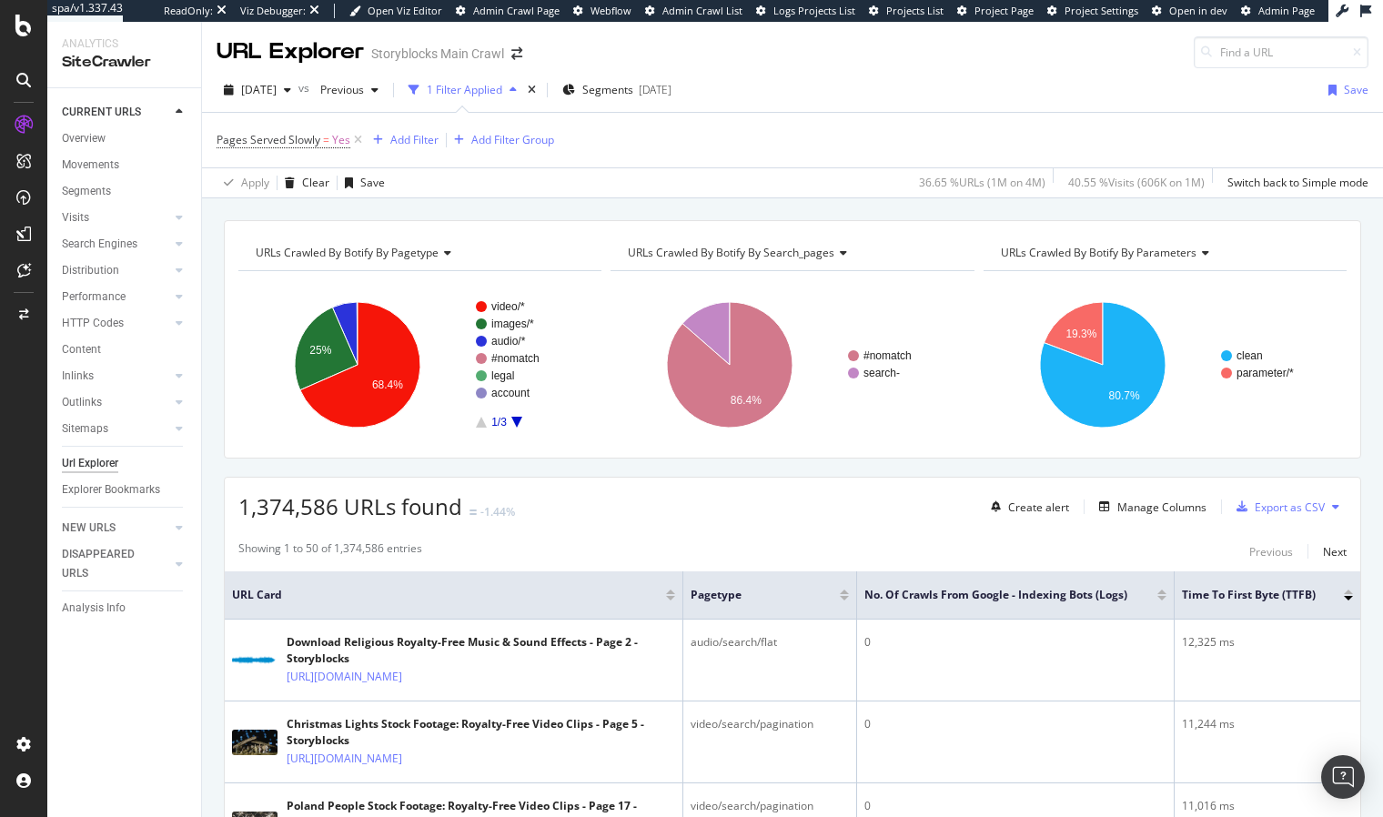
click at [656, 214] on div "URLs Crawled By Botify By pagetype Chart (by Value) Table Expand Export as CSV …" at bounding box center [792, 220] width 1181 height 44
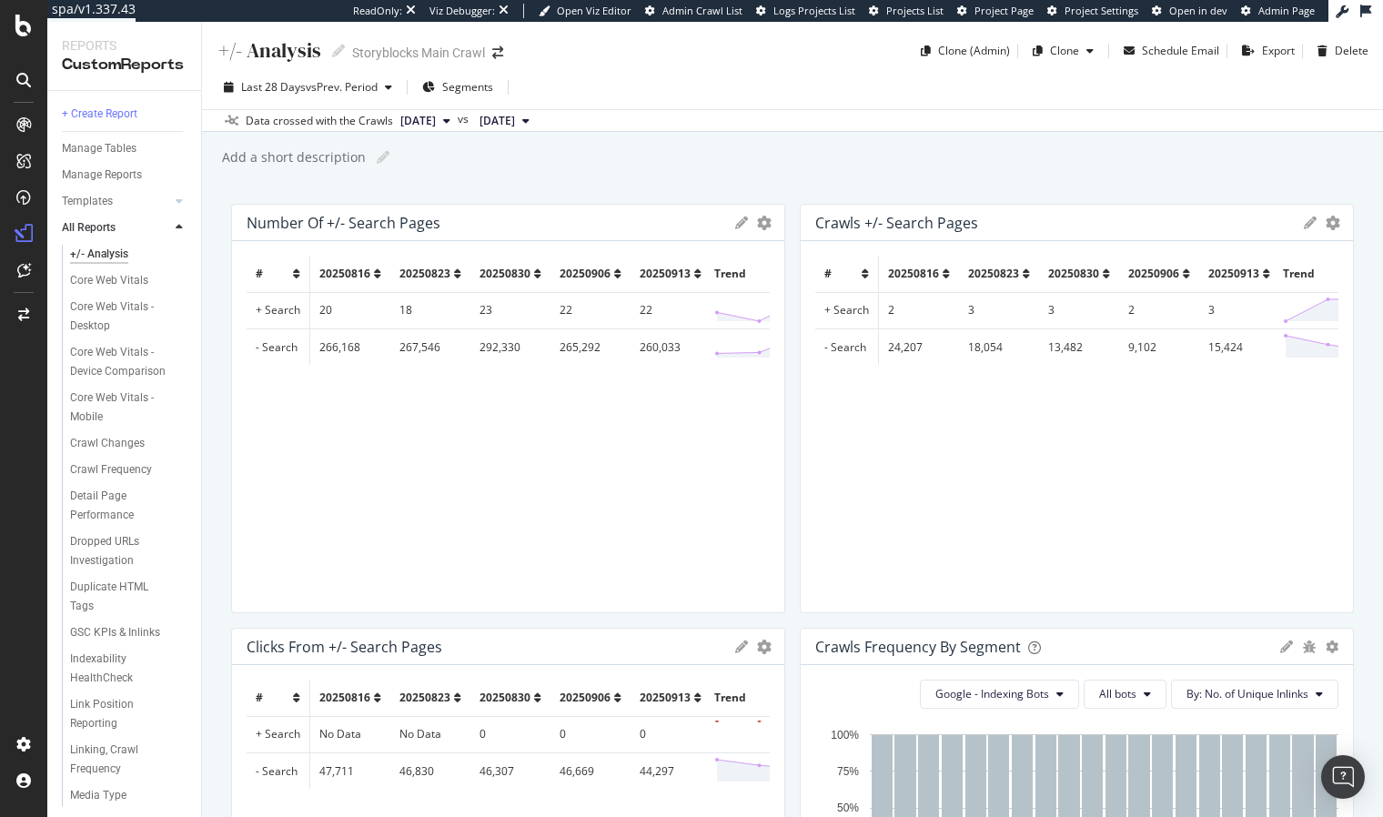
click at [571, 185] on div "+/- Analysis +/- Analysis Storyblocks Main Crawl Clone (Admin) Clone Schedule E…" at bounding box center [792, 419] width 1181 height 795
click at [132, 167] on div "Manage Reports" at bounding box center [102, 175] width 80 height 19
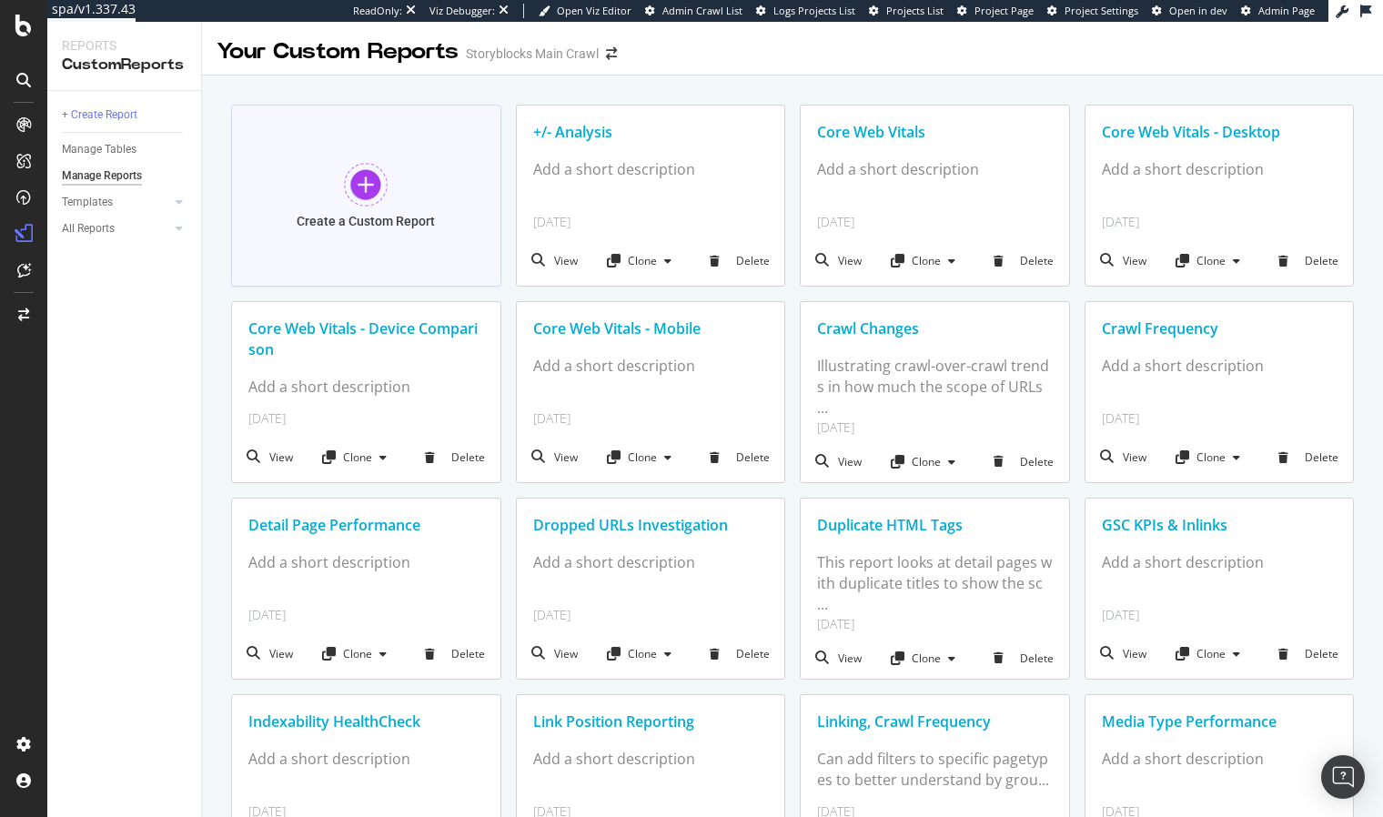
click at [379, 181] on div at bounding box center [366, 185] width 44 height 44
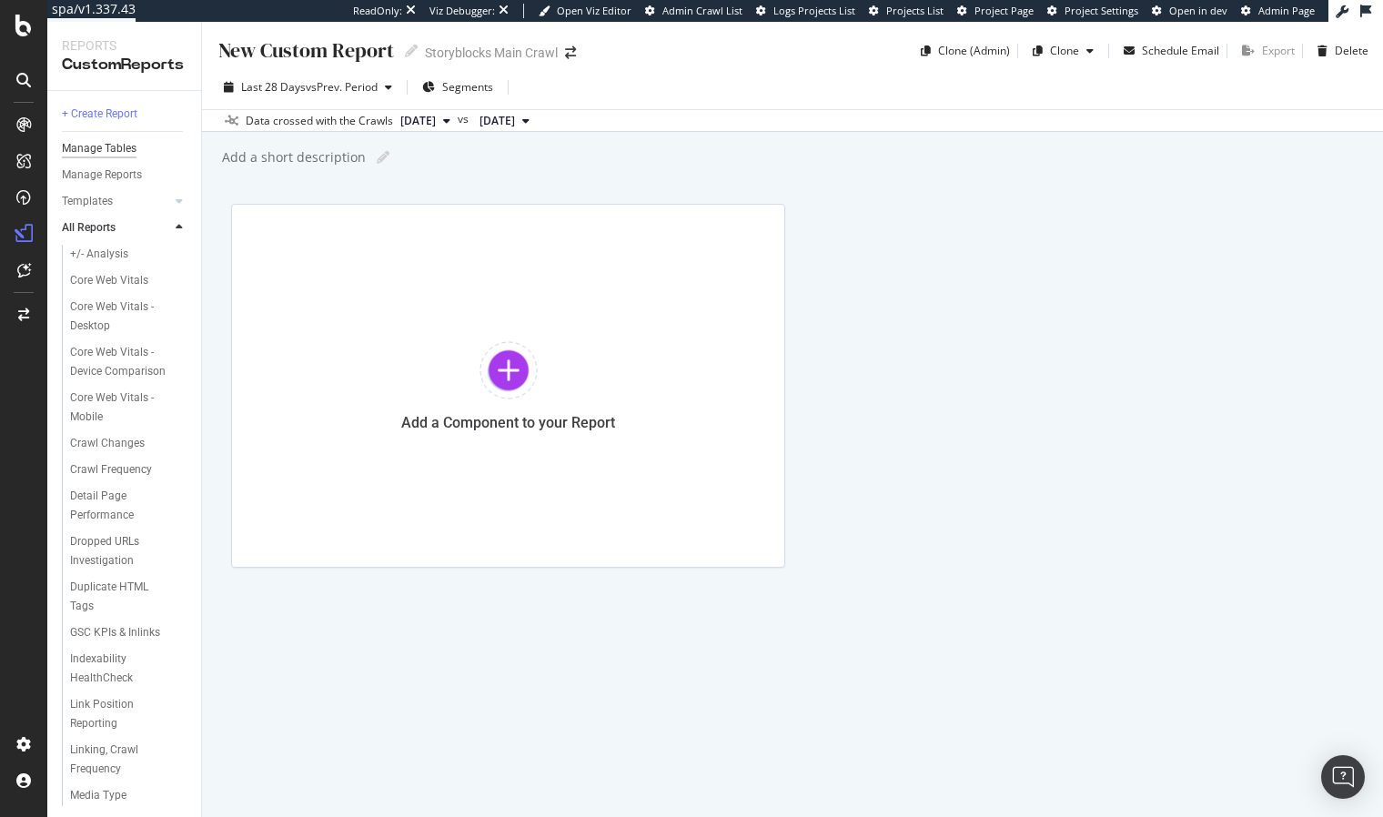
drag, startPoint x: 224, startPoint y: 317, endPoint x: 84, endPoint y: 156, distance: 213.4
click at [216, 313] on div "New Custom Report New Custom Report Storyblocks Main Crawl Clone (Admin) Clone …" at bounding box center [792, 419] width 1181 height 795
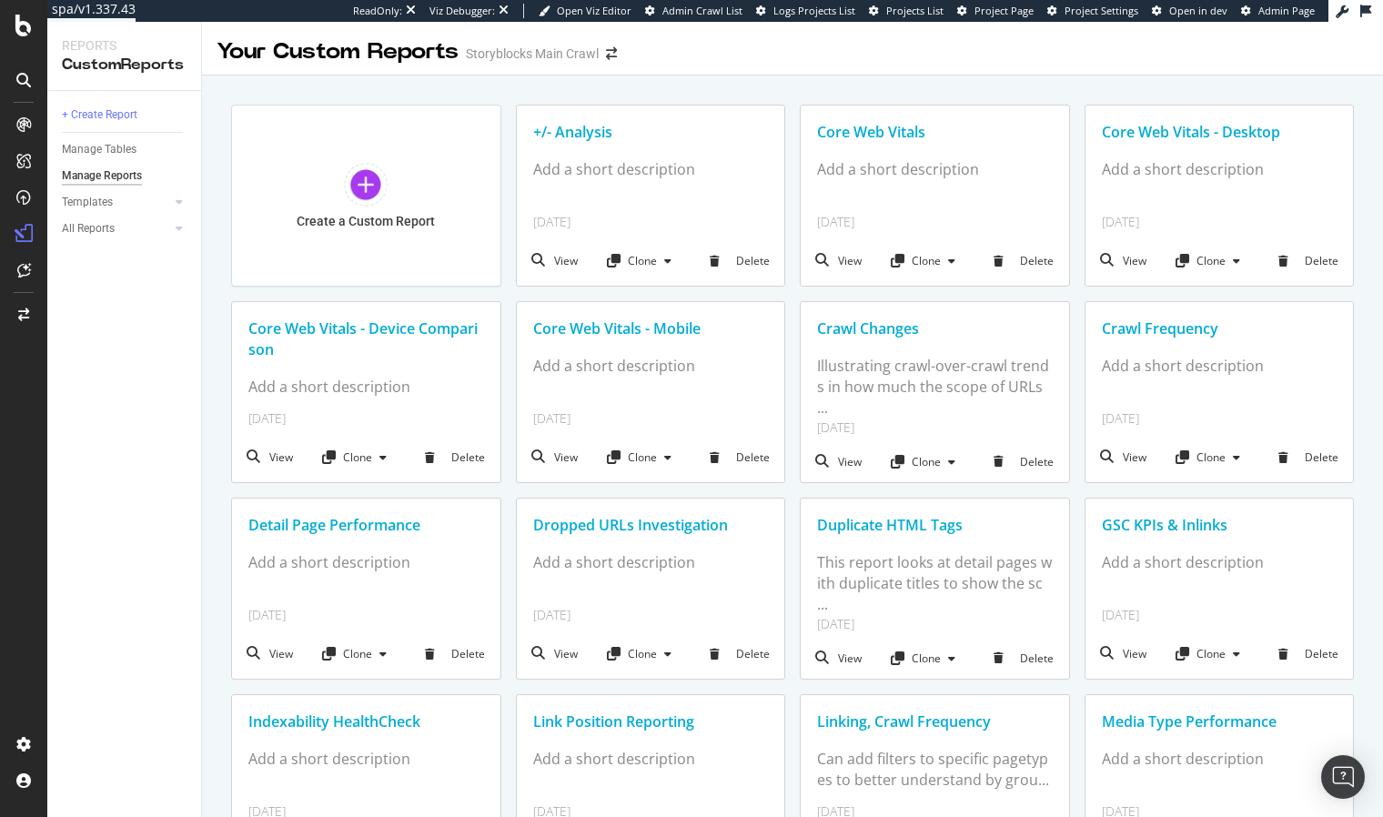
click at [347, 327] on div "Core Web Vitals - Device Comparison" at bounding box center [366, 339] width 236 height 42
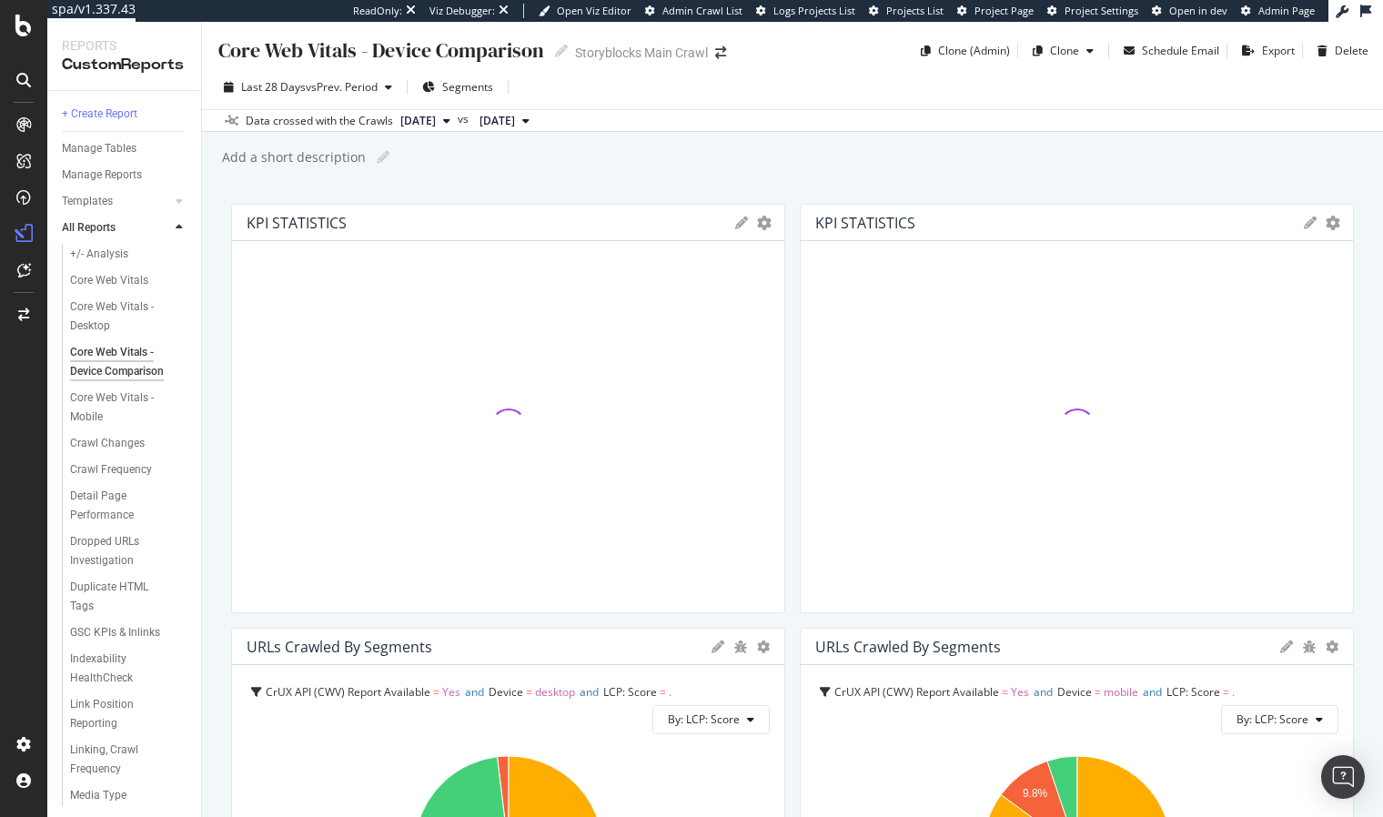
click at [212, 393] on div "Core Web Vitals - Device Comparison Core Web Vitals - Device Comparison Storybl…" at bounding box center [792, 419] width 1181 height 795
click at [208, 344] on div "Core Web Vitals - Device Comparison Core Web Vitals - Device Comparison Storybl…" at bounding box center [792, 419] width 1181 height 795
click at [130, 150] on div "Manage Tables" at bounding box center [99, 148] width 75 height 19
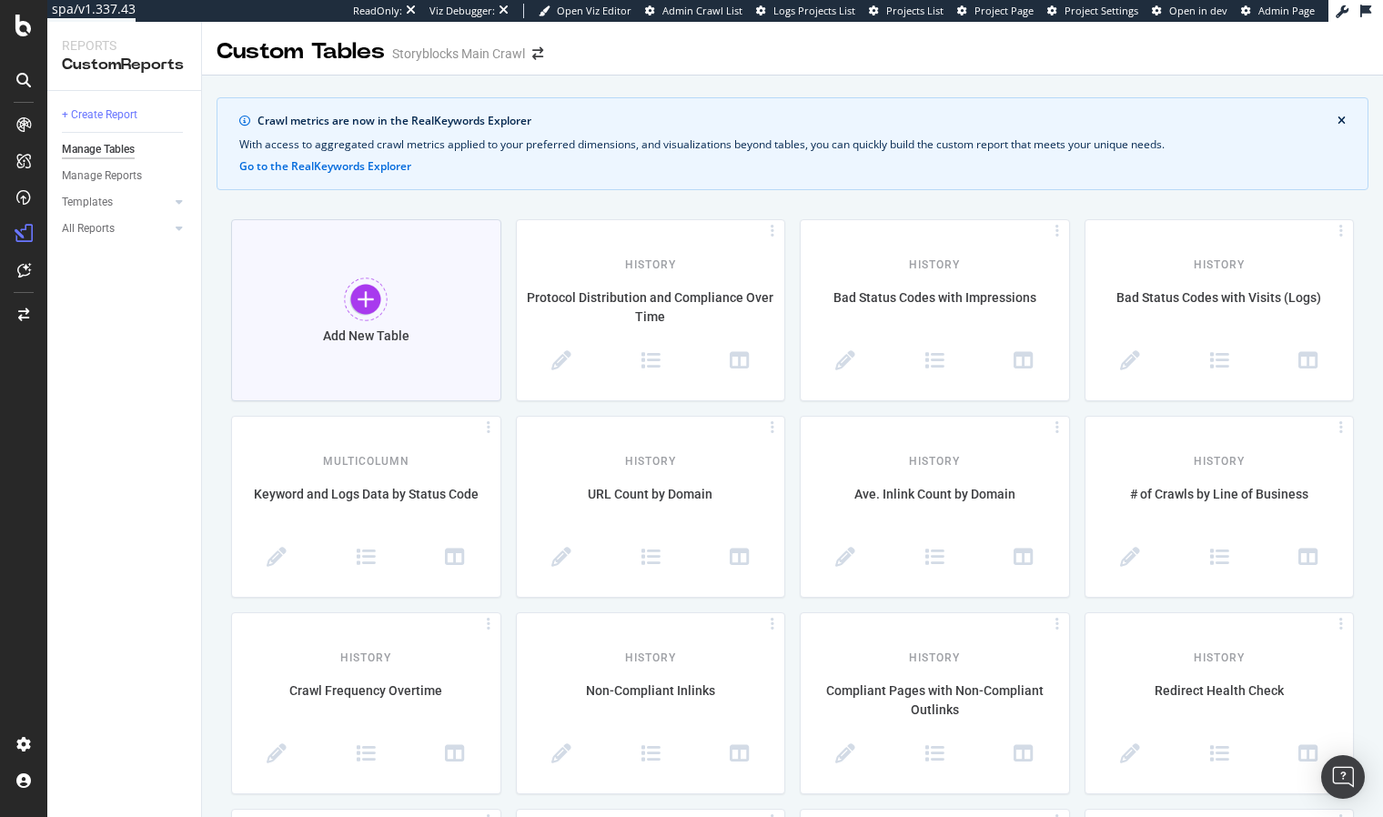
click at [357, 293] on div at bounding box center [366, 299] width 44 height 44
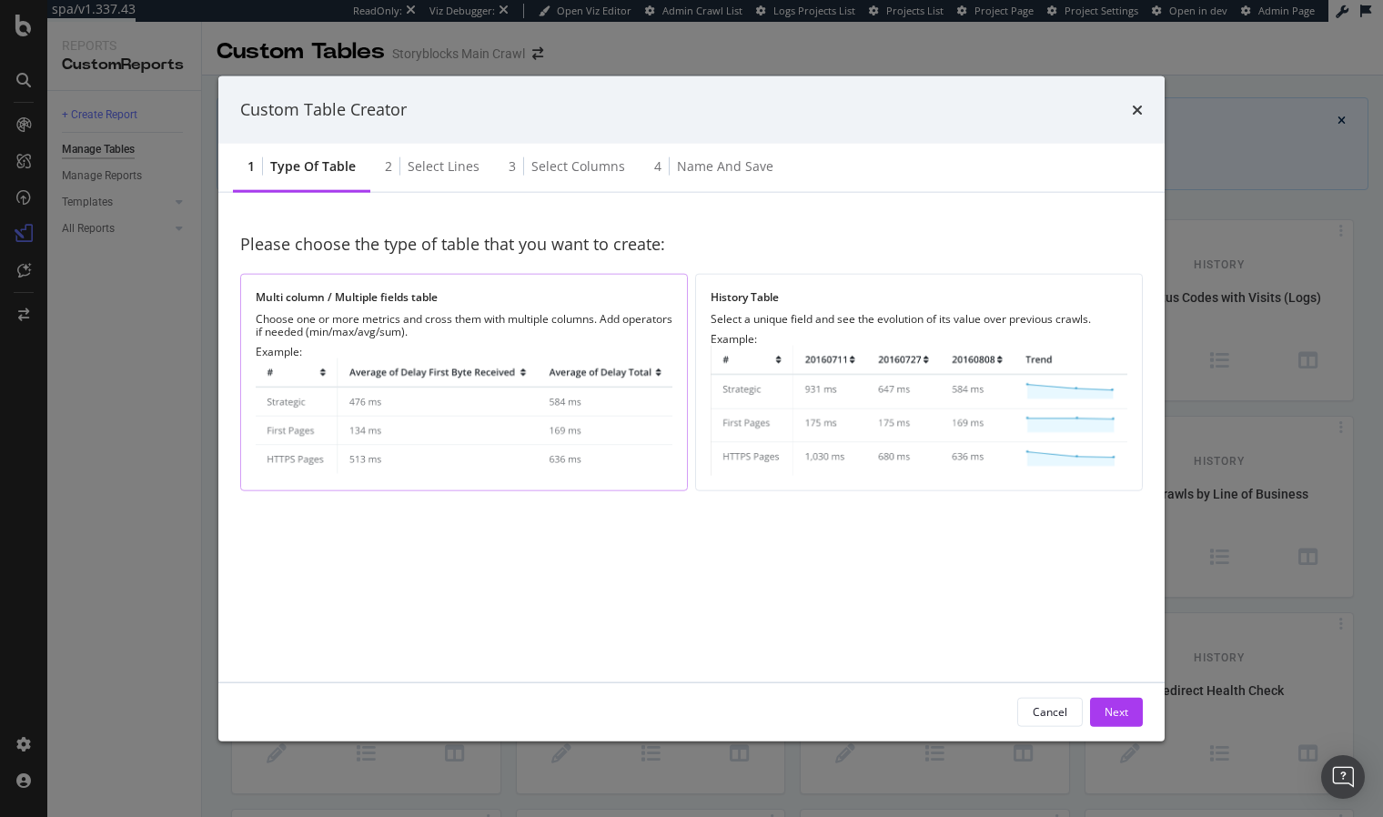
click at [507, 338] on div "Multi column / Multiple fields table Choose one or more metrics and cross them …" at bounding box center [463, 382] width 447 height 217
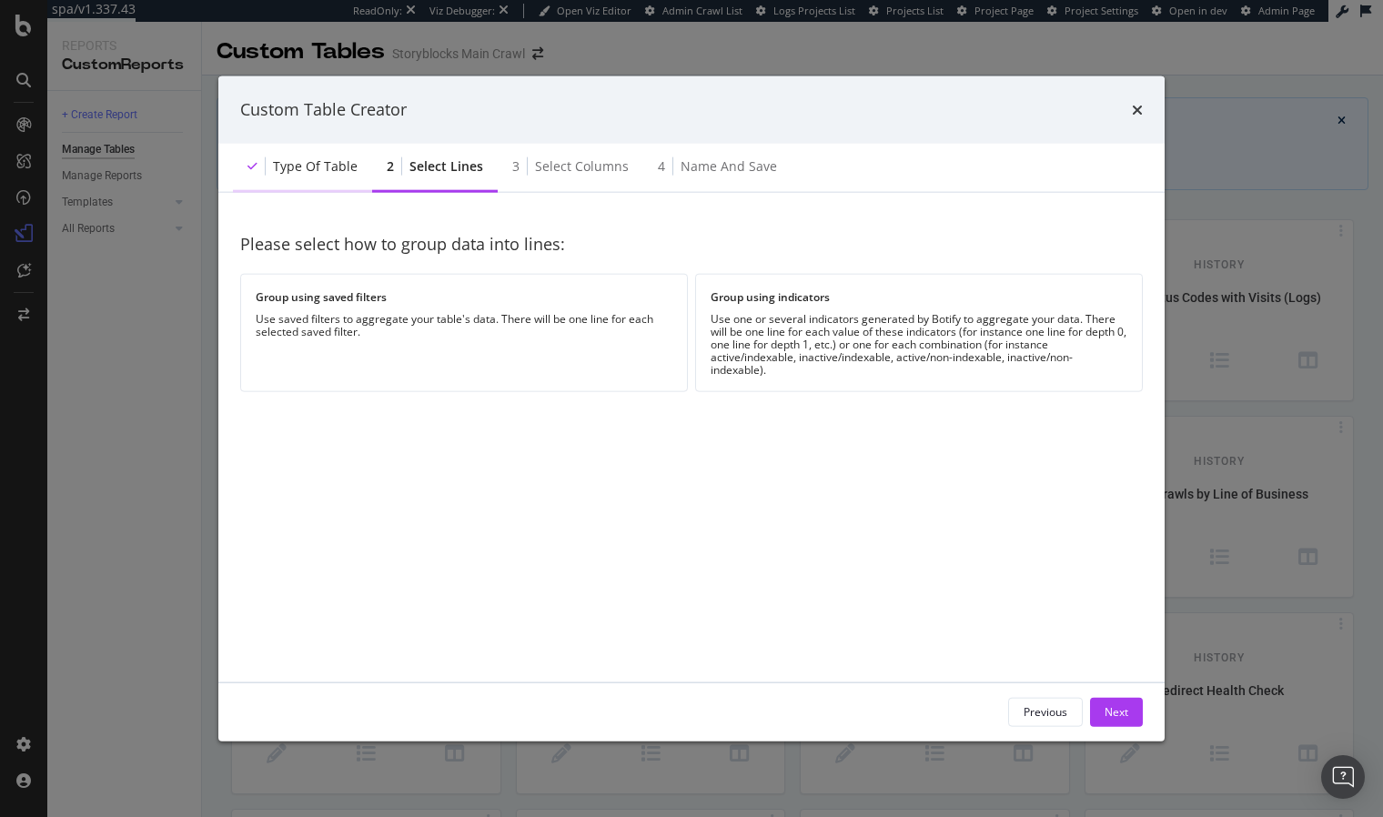
click at [309, 168] on div "Type of table" at bounding box center [315, 165] width 85 height 18
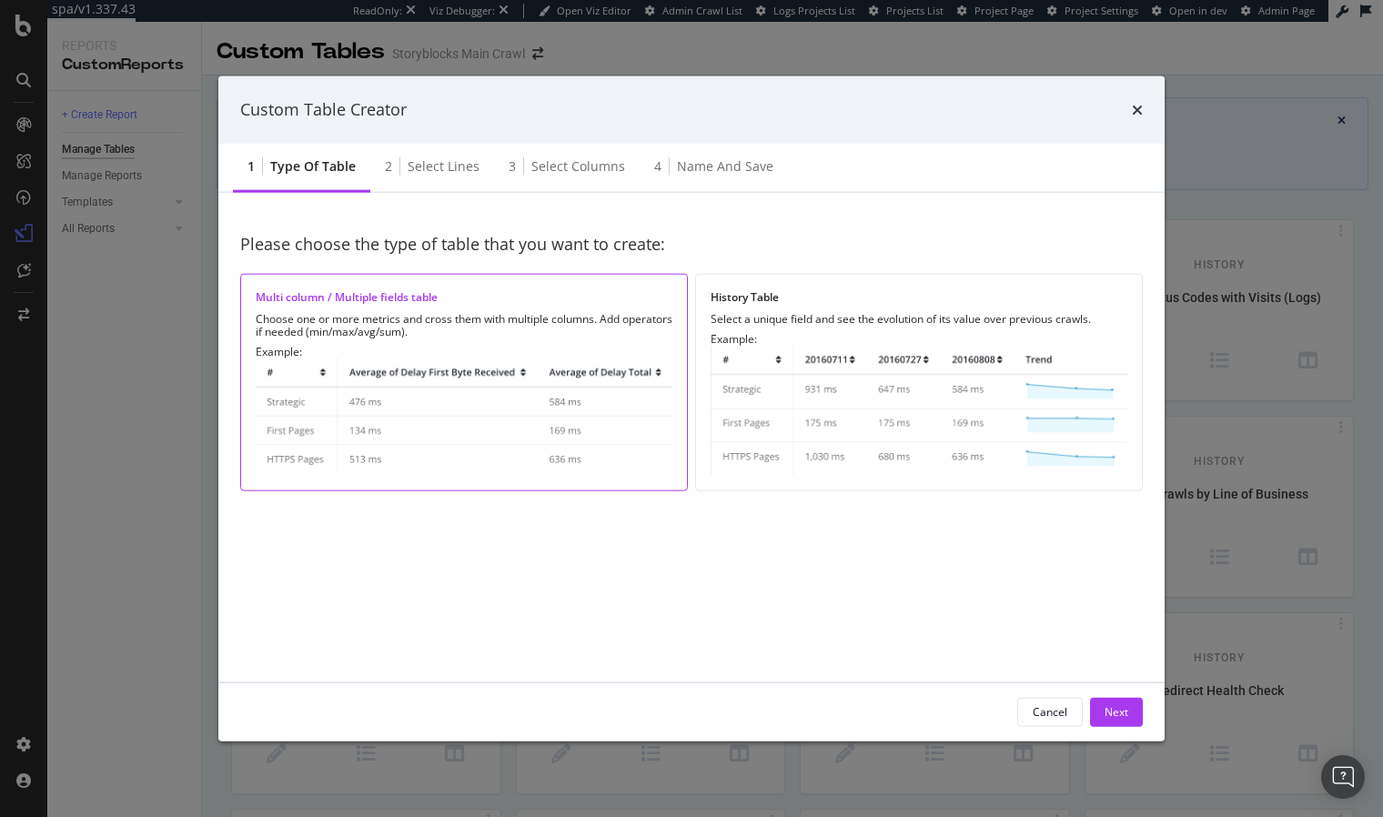
click at [508, 374] on img "modal" at bounding box center [464, 416] width 417 height 118
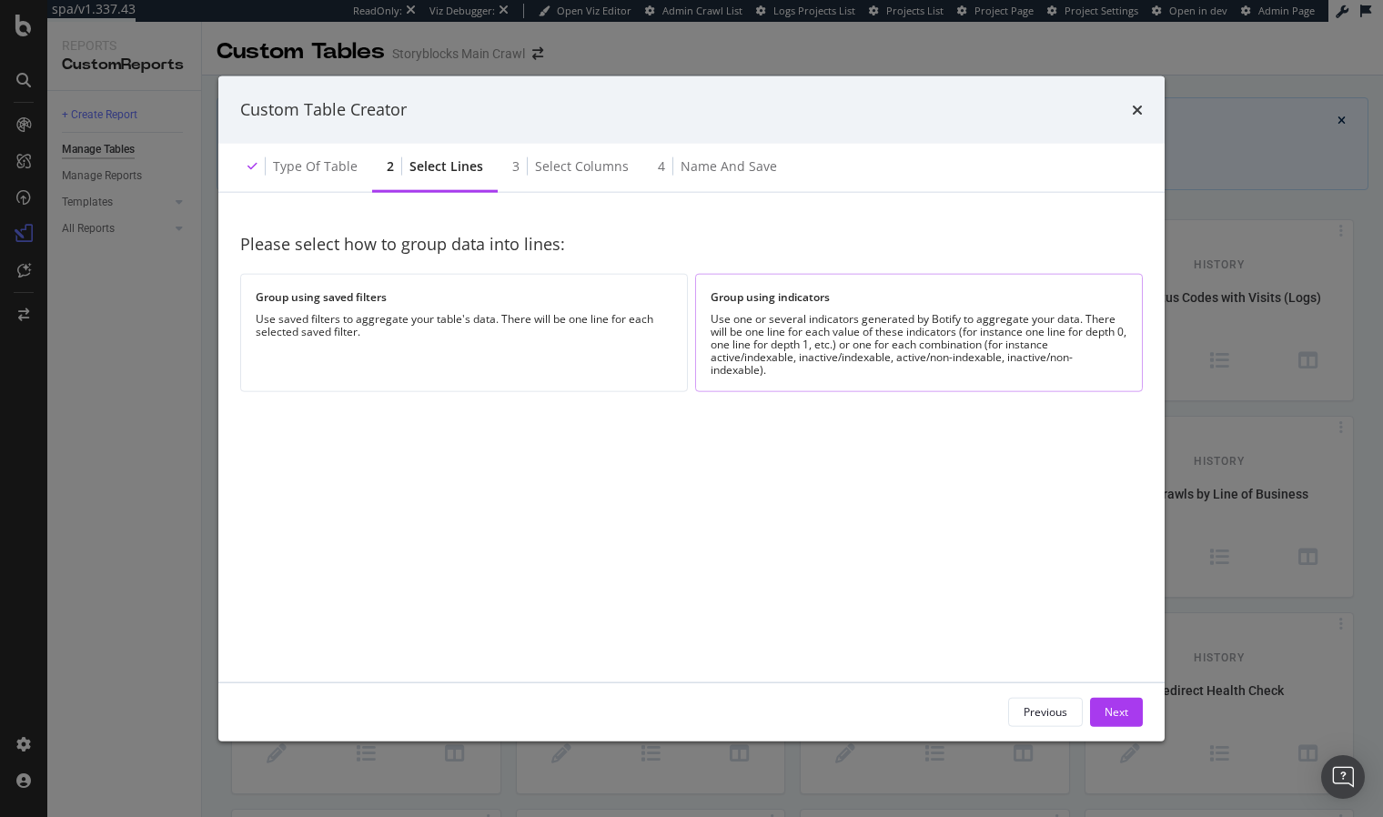
click at [836, 347] on div "Use one or several indicators generated by Botify to aggregate your data. There…" at bounding box center [918, 344] width 417 height 64
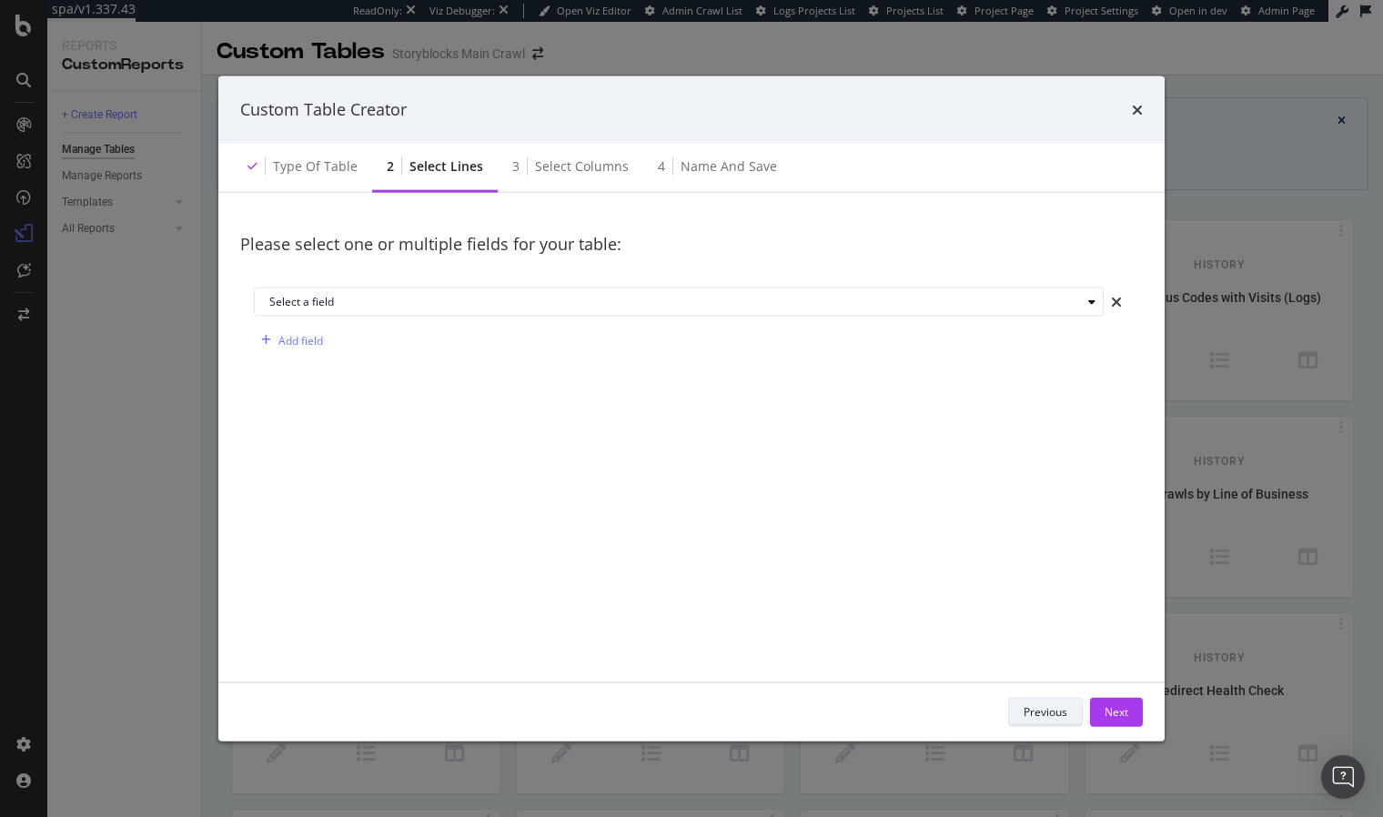
click at [1031, 707] on div "Previous" at bounding box center [1045, 711] width 44 height 15
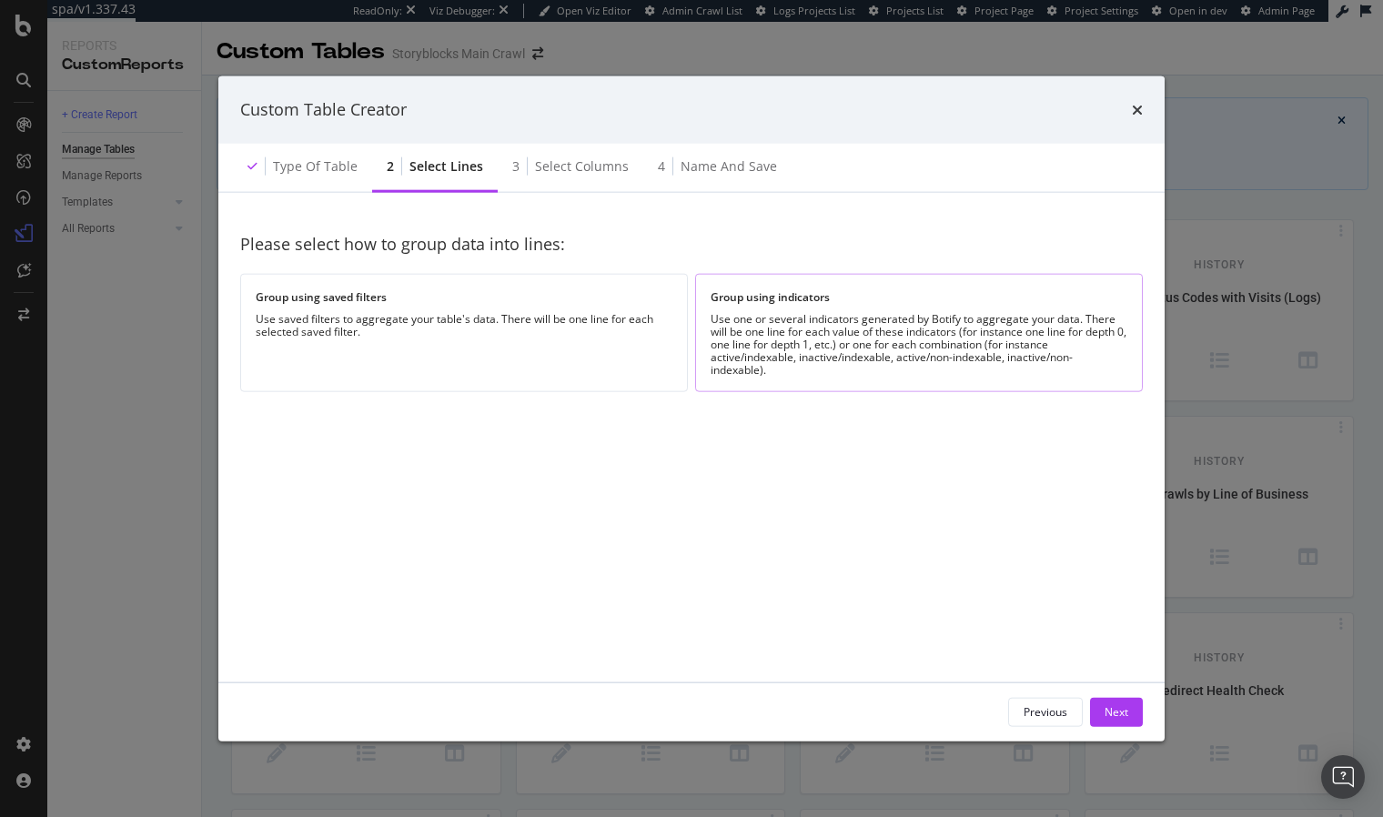
click at [946, 319] on div "Use one or several indicators generated by Botify to aggregate your data. There…" at bounding box center [918, 344] width 417 height 64
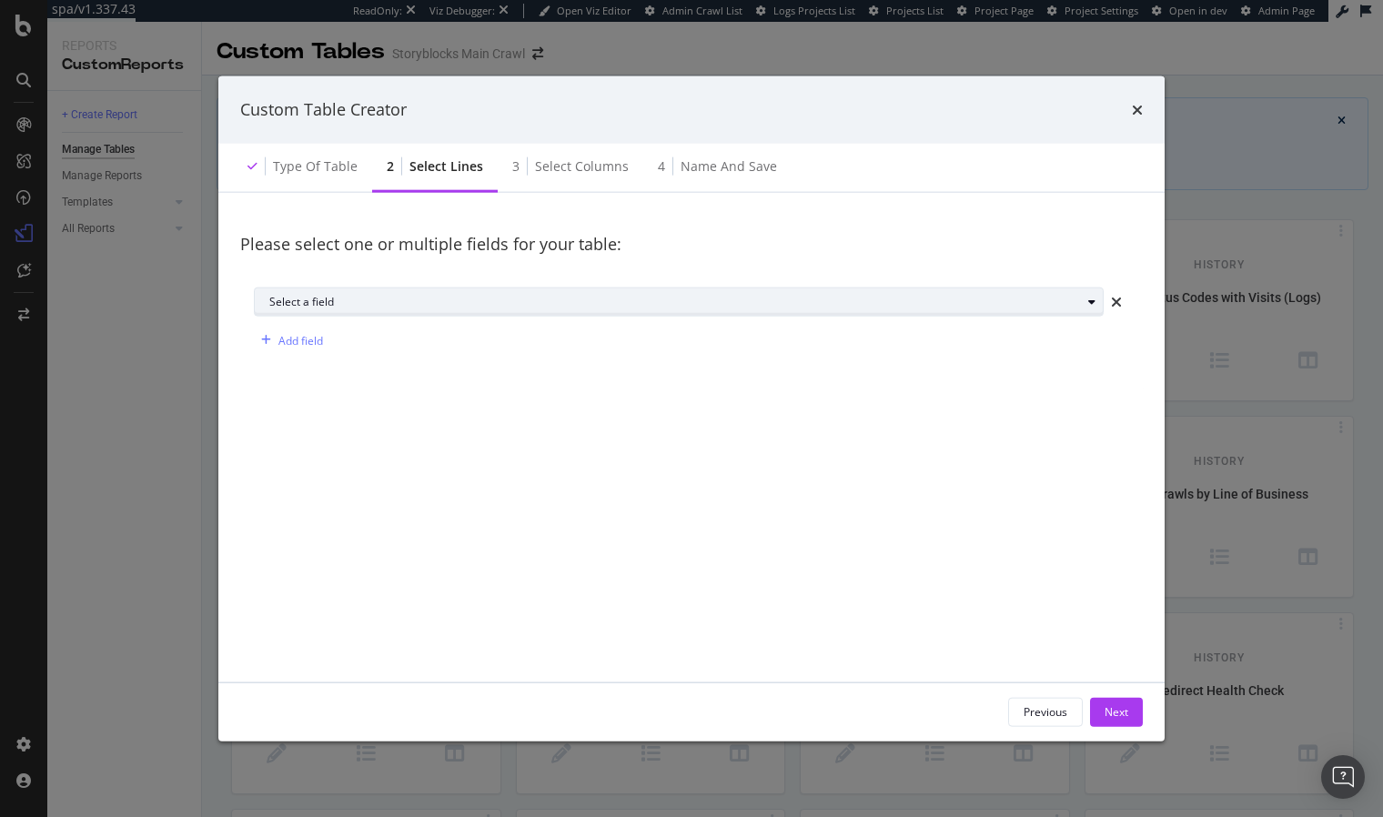
click at [447, 301] on div "Select a field" at bounding box center [674, 302] width 811 height 11
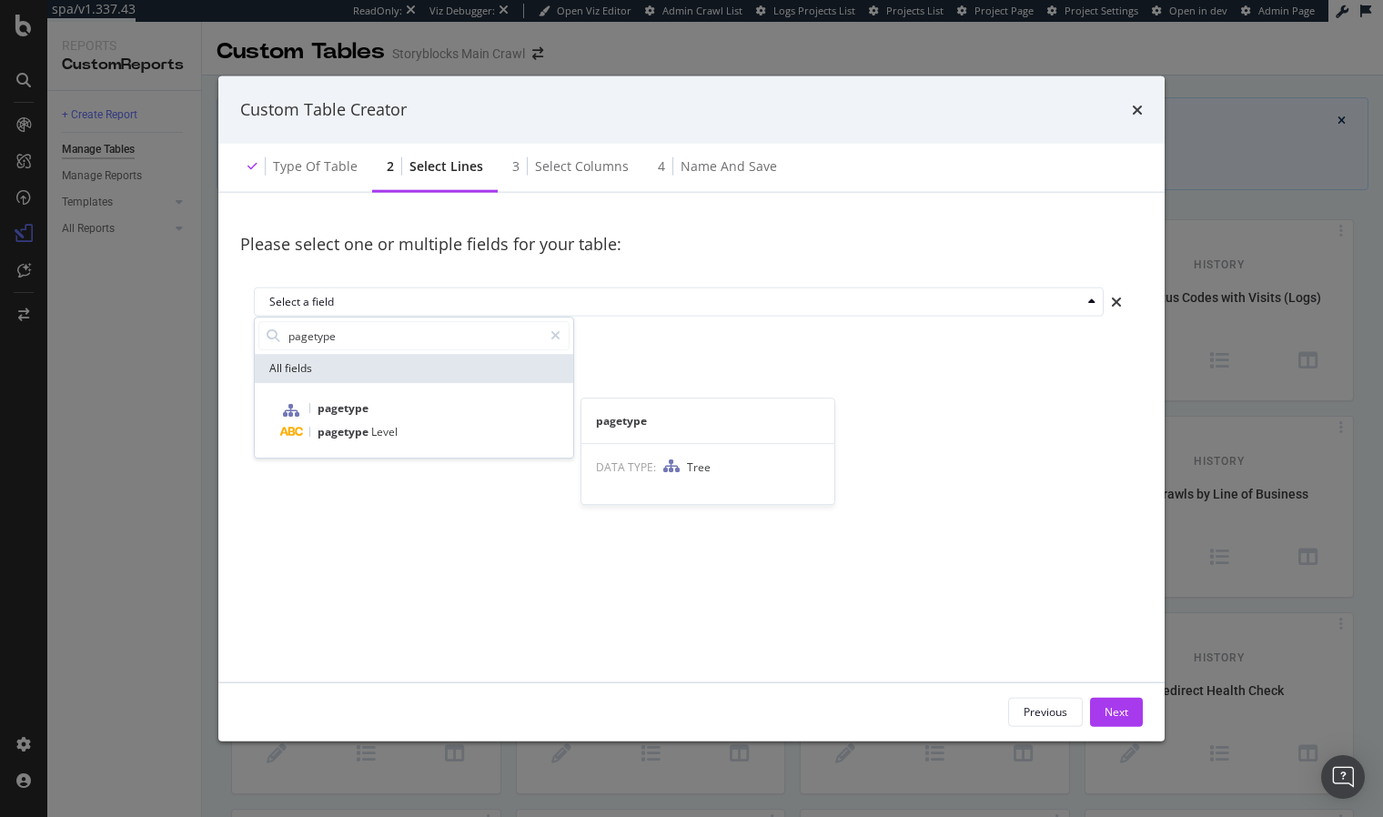
type input "pagetype"
click at [374, 411] on div "pagetype" at bounding box center [424, 409] width 289 height 24
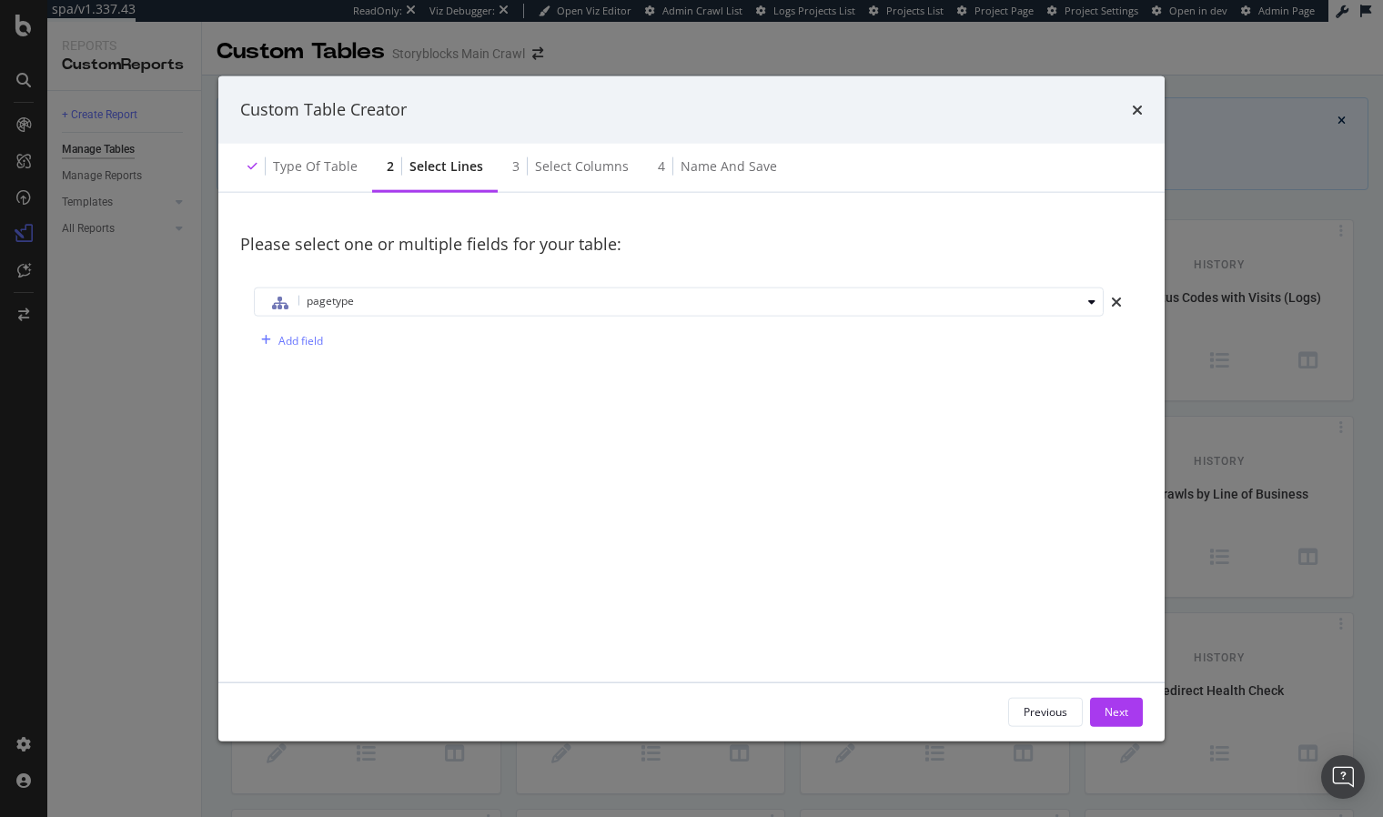
click at [375, 419] on div "Please select one or multiple fields for your table: pagetype Add field" at bounding box center [691, 437] width 902 height 446
drag, startPoint x: 1104, startPoint y: 717, endPoint x: 994, endPoint y: 643, distance: 132.4
click at [1104, 717] on div "Next" at bounding box center [1116, 711] width 24 height 15
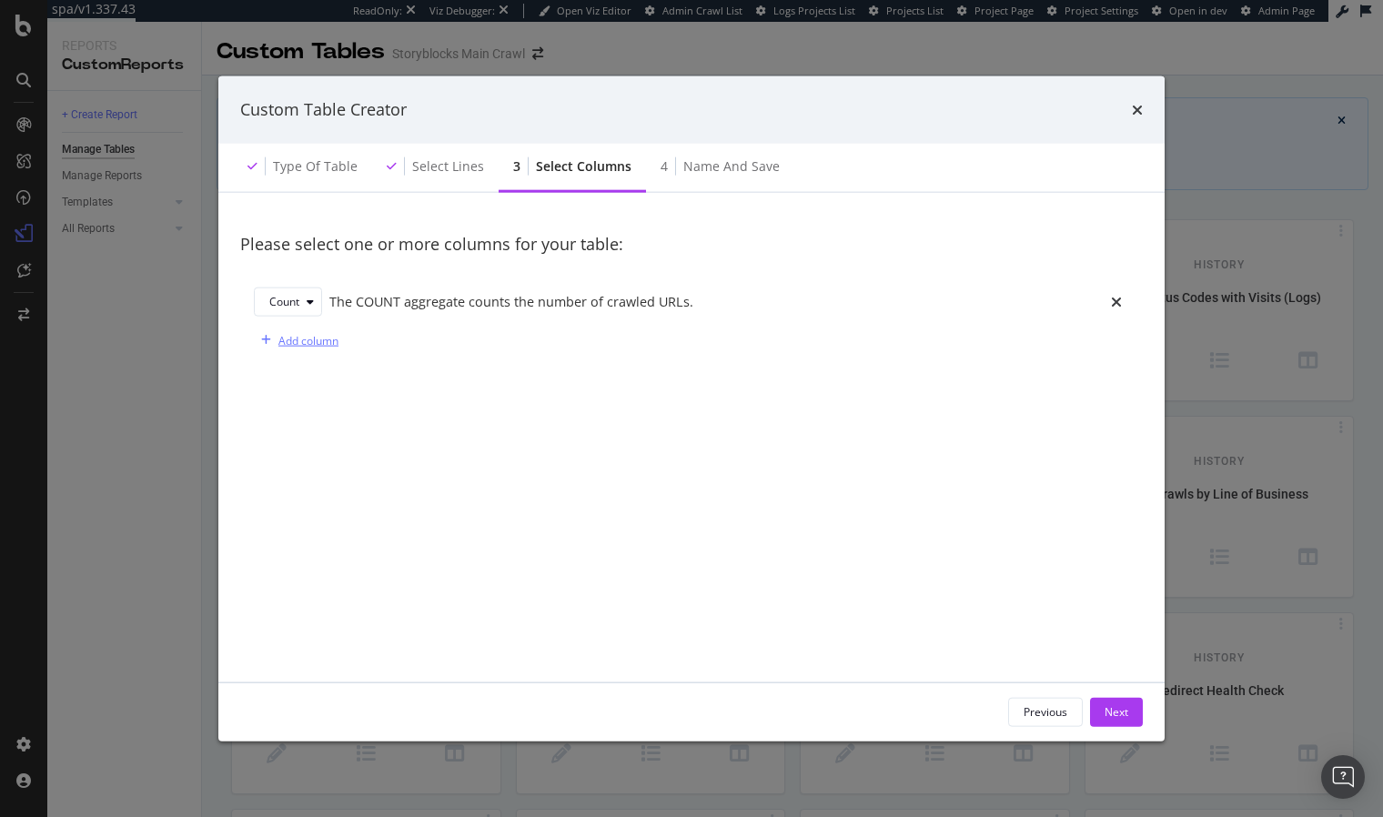
click at [319, 343] on div "Add column" at bounding box center [308, 339] width 60 height 15
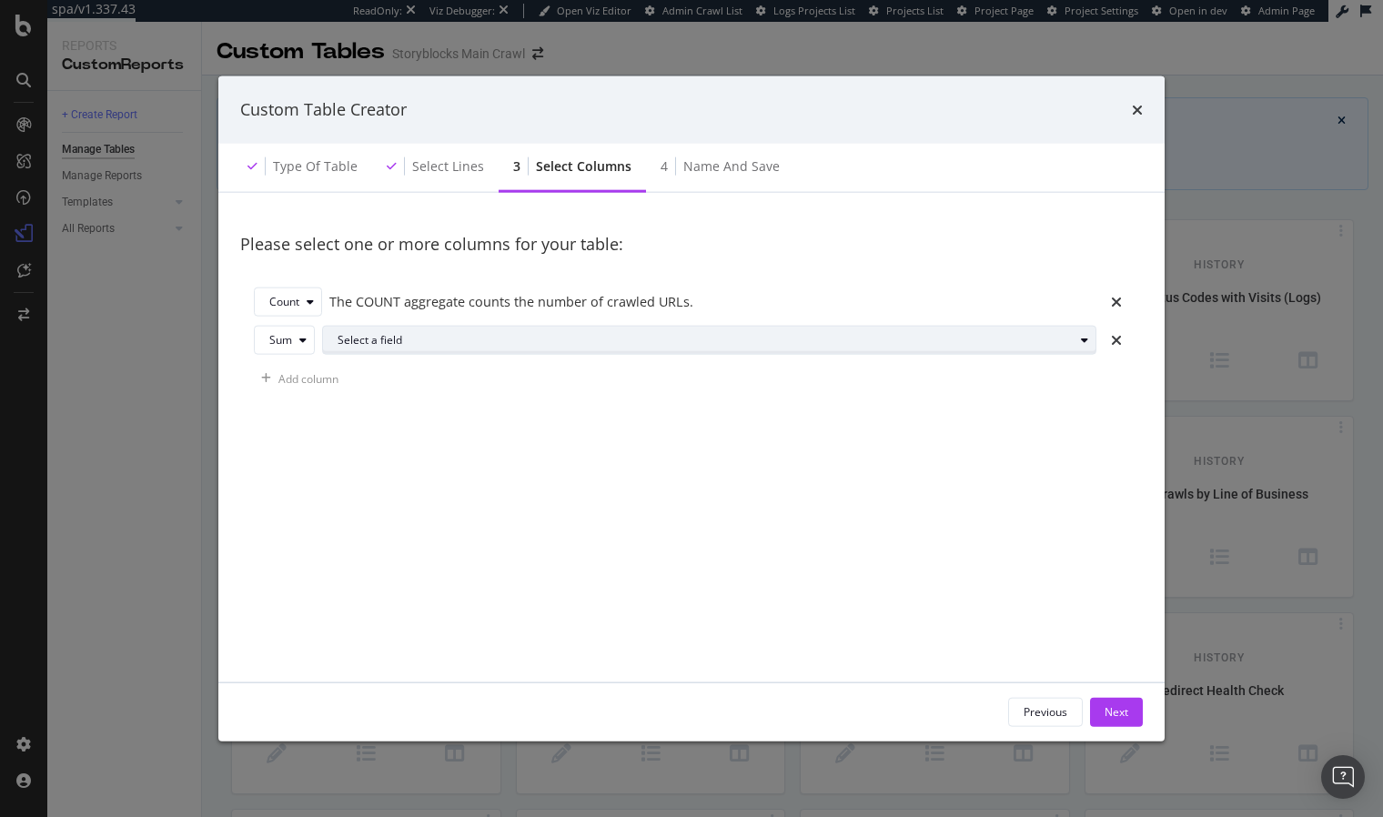
click at [391, 334] on div "Select a field" at bounding box center [716, 339] width 758 height 25
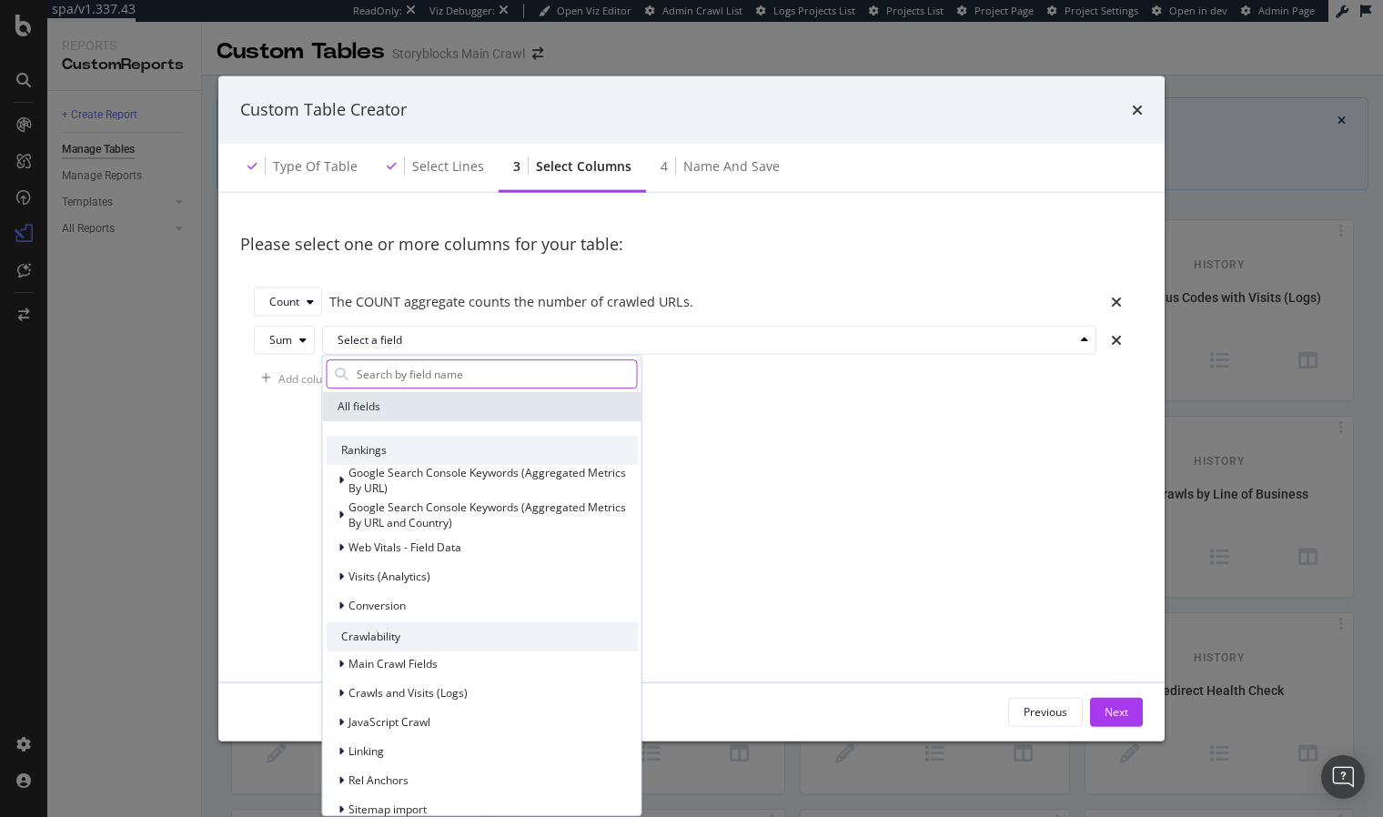
click at [483, 374] on input "modal" at bounding box center [496, 373] width 282 height 27
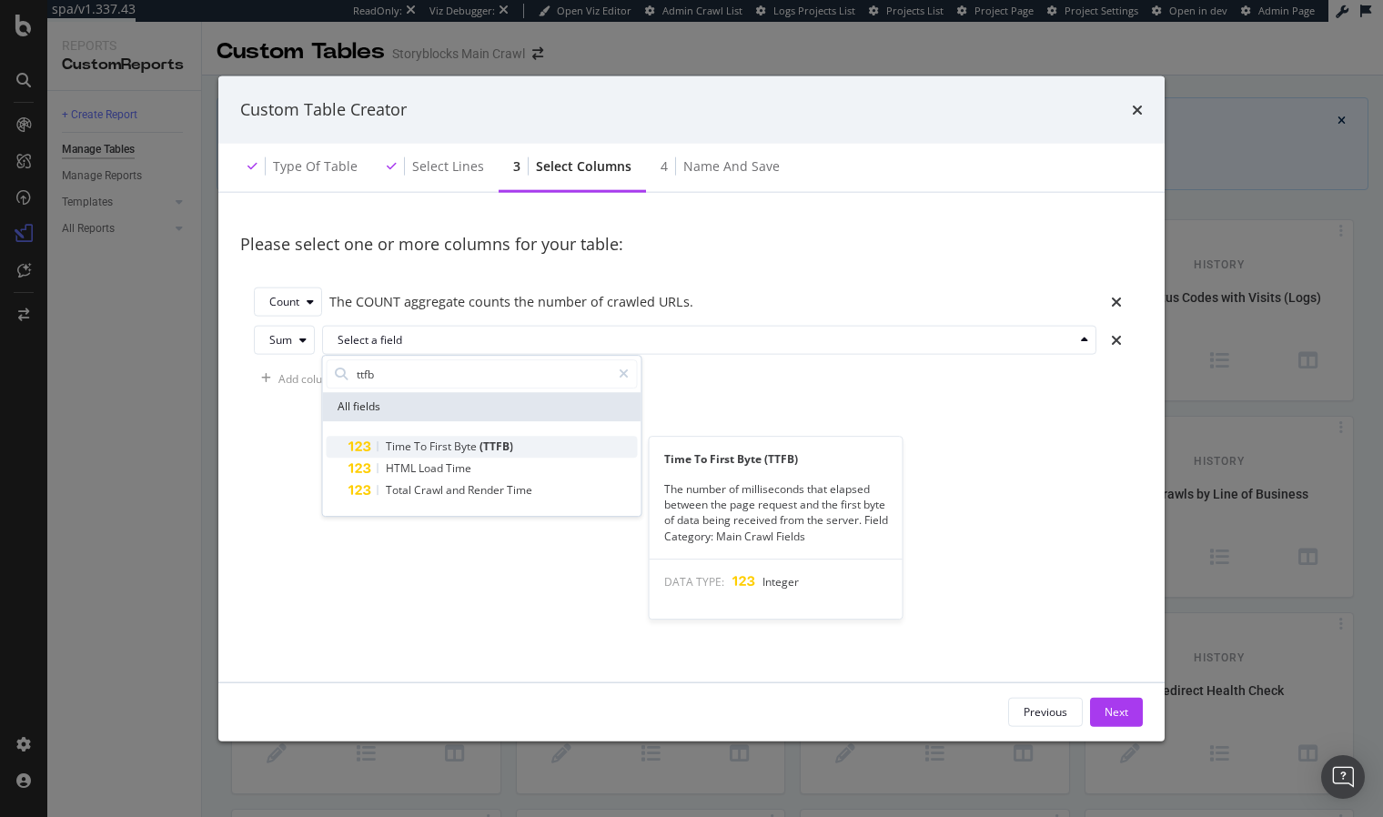
type input "ttfb"
click at [498, 439] on span "(TTFB)" at bounding box center [496, 445] width 34 height 15
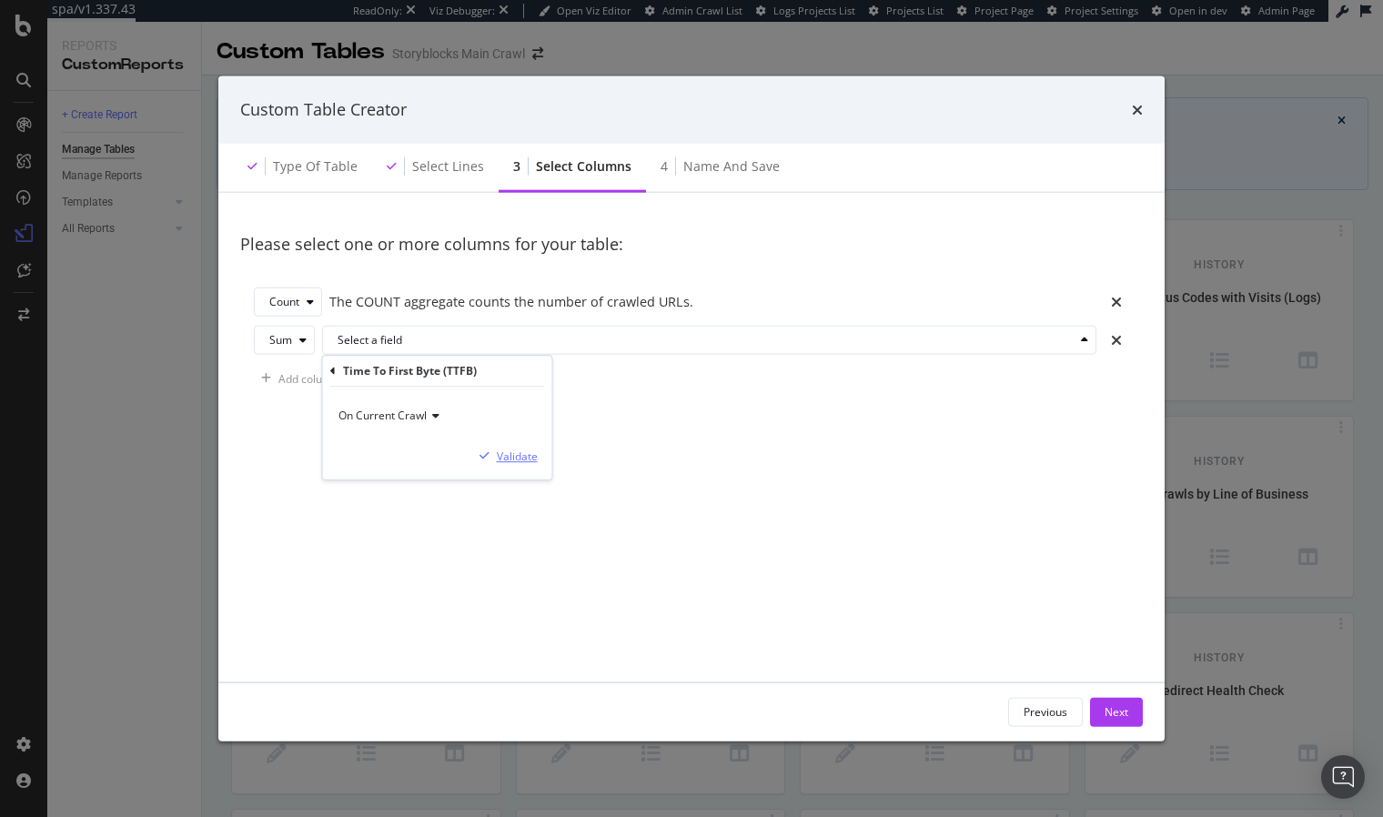
click at [507, 457] on div "Validate" at bounding box center [517, 455] width 41 height 15
click at [296, 335] on div "modal" at bounding box center [303, 340] width 22 height 11
click at [295, 427] on div "Avg" at bounding box center [291, 430] width 59 height 23
click at [313, 373] on div "Add column" at bounding box center [308, 377] width 60 height 15
click at [415, 361] on div "Count The COUNT aggregate counts the number of crawled URLs. Avg Time To First …" at bounding box center [691, 359] width 902 height 171
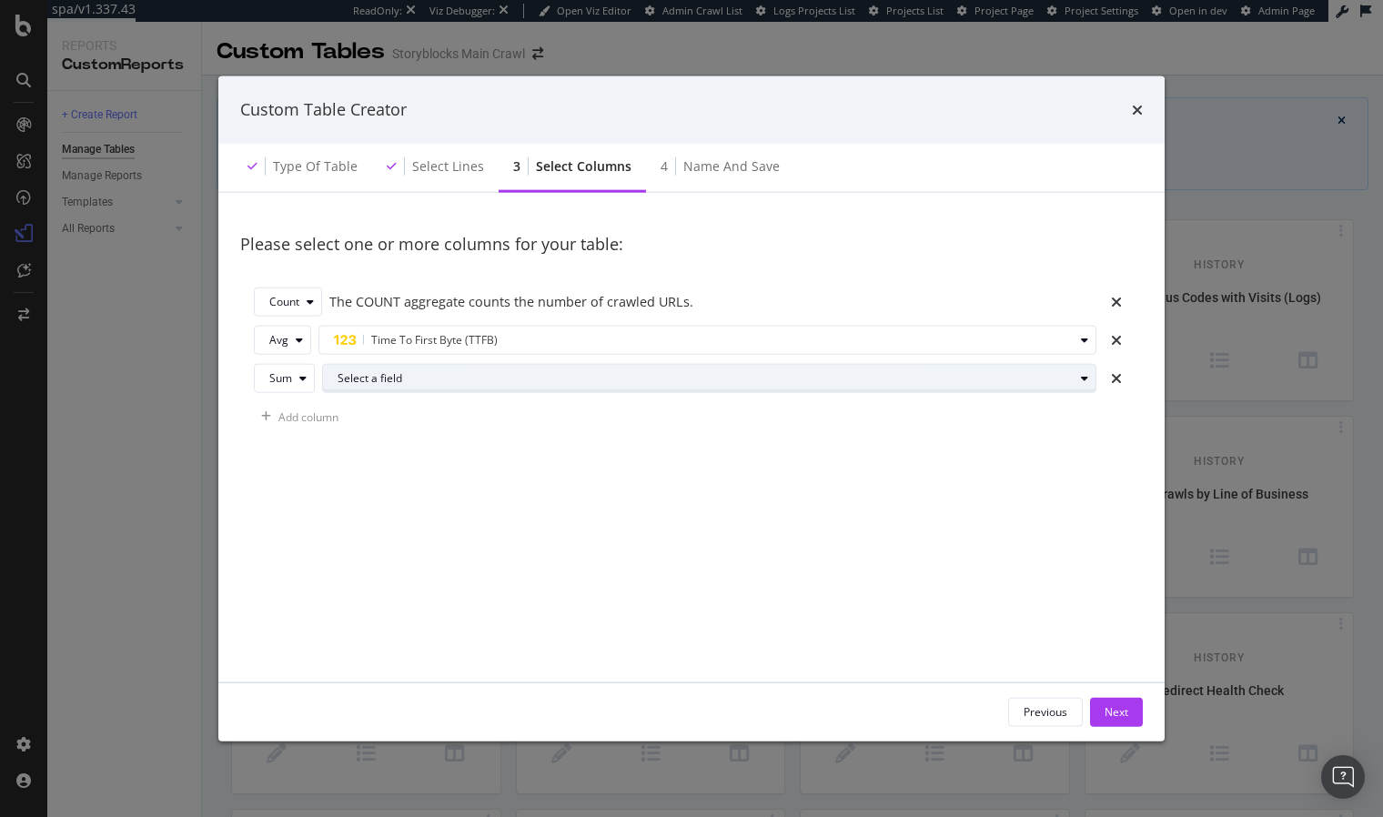
click at [410, 379] on div "Select a field" at bounding box center [705, 378] width 736 height 11
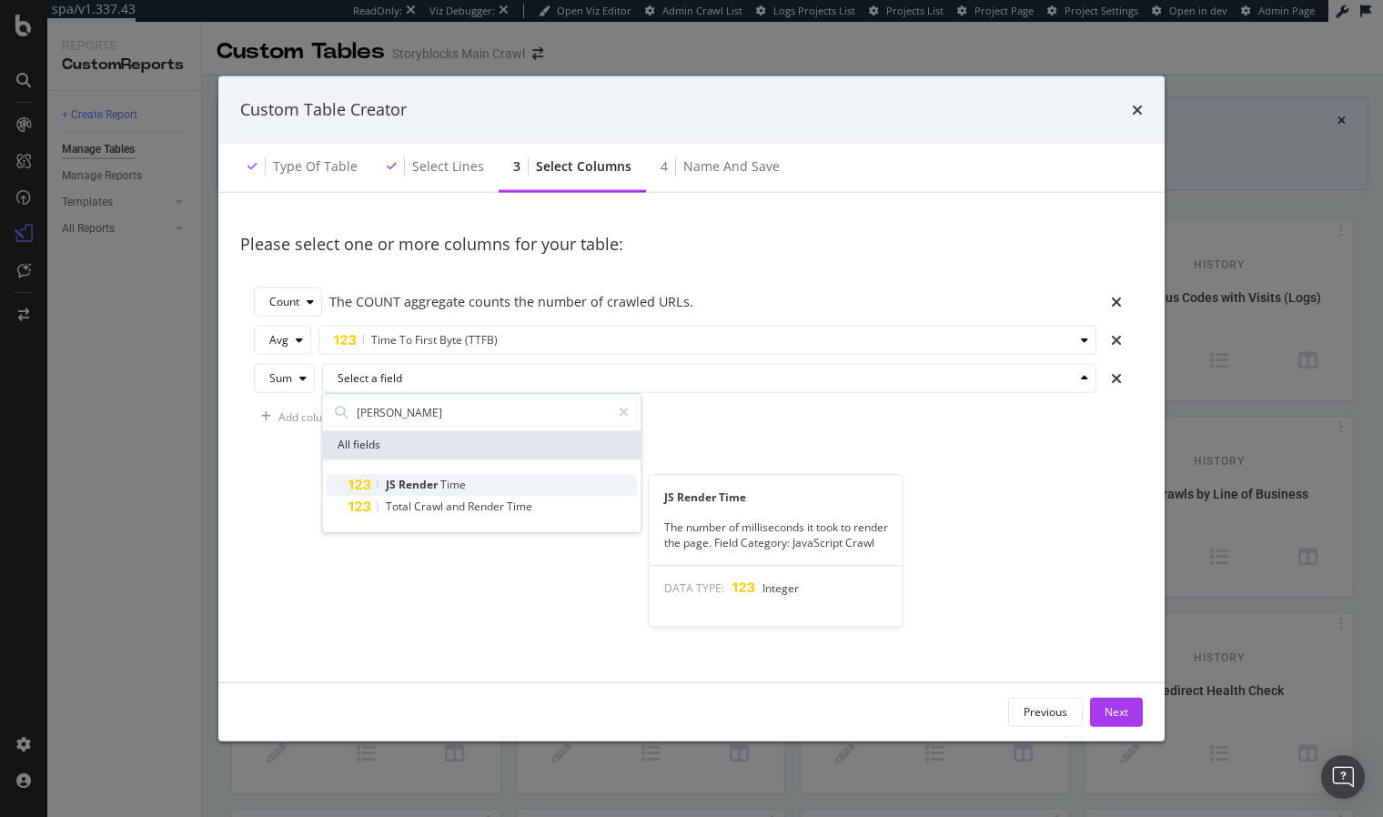
type input "[PERSON_NAME]"
click at [472, 491] on div "[PERSON_NAME] Time" at bounding box center [492, 485] width 289 height 22
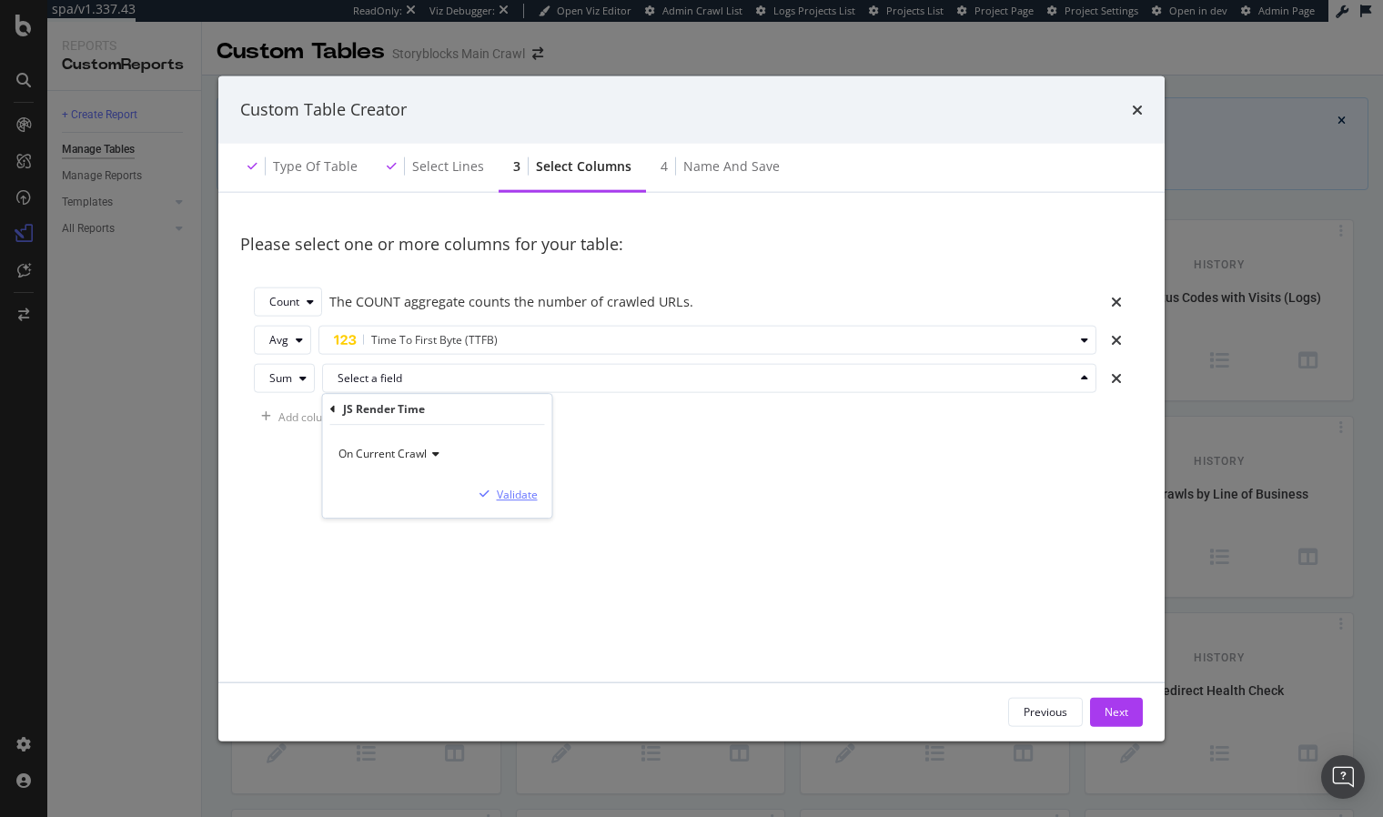
drag, startPoint x: 505, startPoint y: 496, endPoint x: 340, endPoint y: 400, distance: 190.3
click at [505, 496] on div "Validate" at bounding box center [517, 494] width 41 height 15
click at [297, 385] on div "Sum" at bounding box center [291, 378] width 45 height 25
drag, startPoint x: 305, startPoint y: 466, endPoint x: 306, endPoint y: 434, distance: 31.8
click at [304, 466] on div "Avg" at bounding box center [291, 469] width 59 height 23
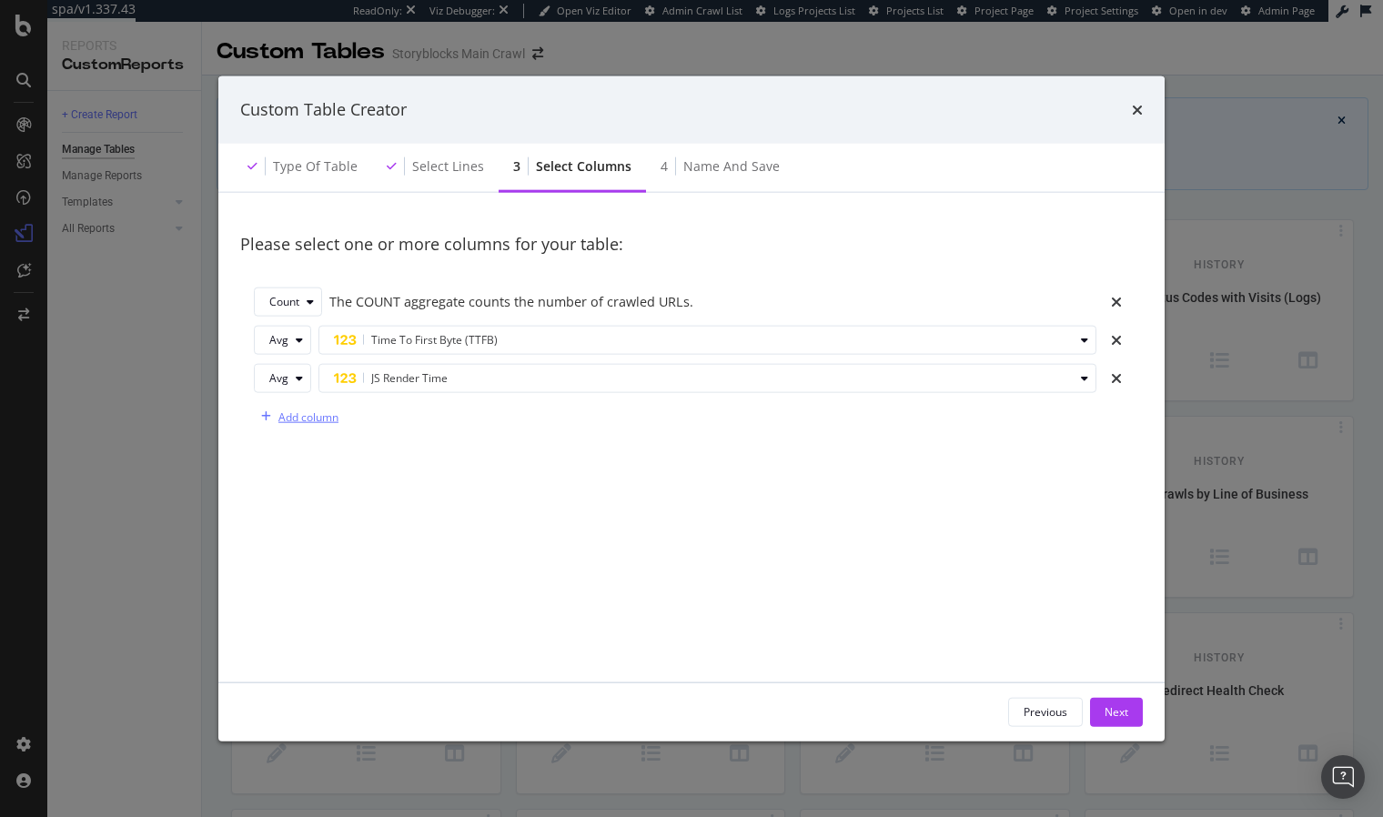
click at [307, 412] on div "Add column" at bounding box center [308, 415] width 60 height 15
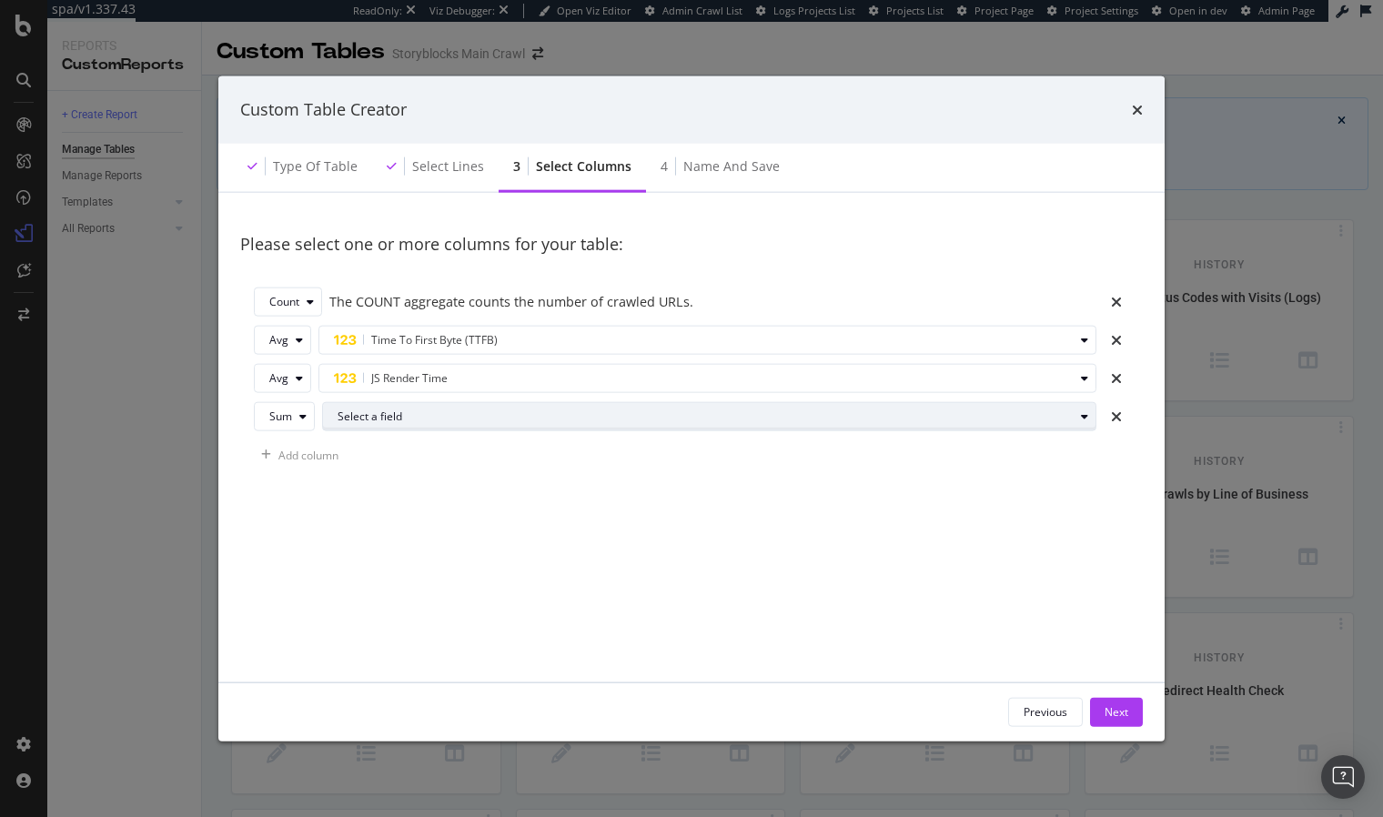
click at [417, 417] on div "Select a field" at bounding box center [705, 416] width 736 height 11
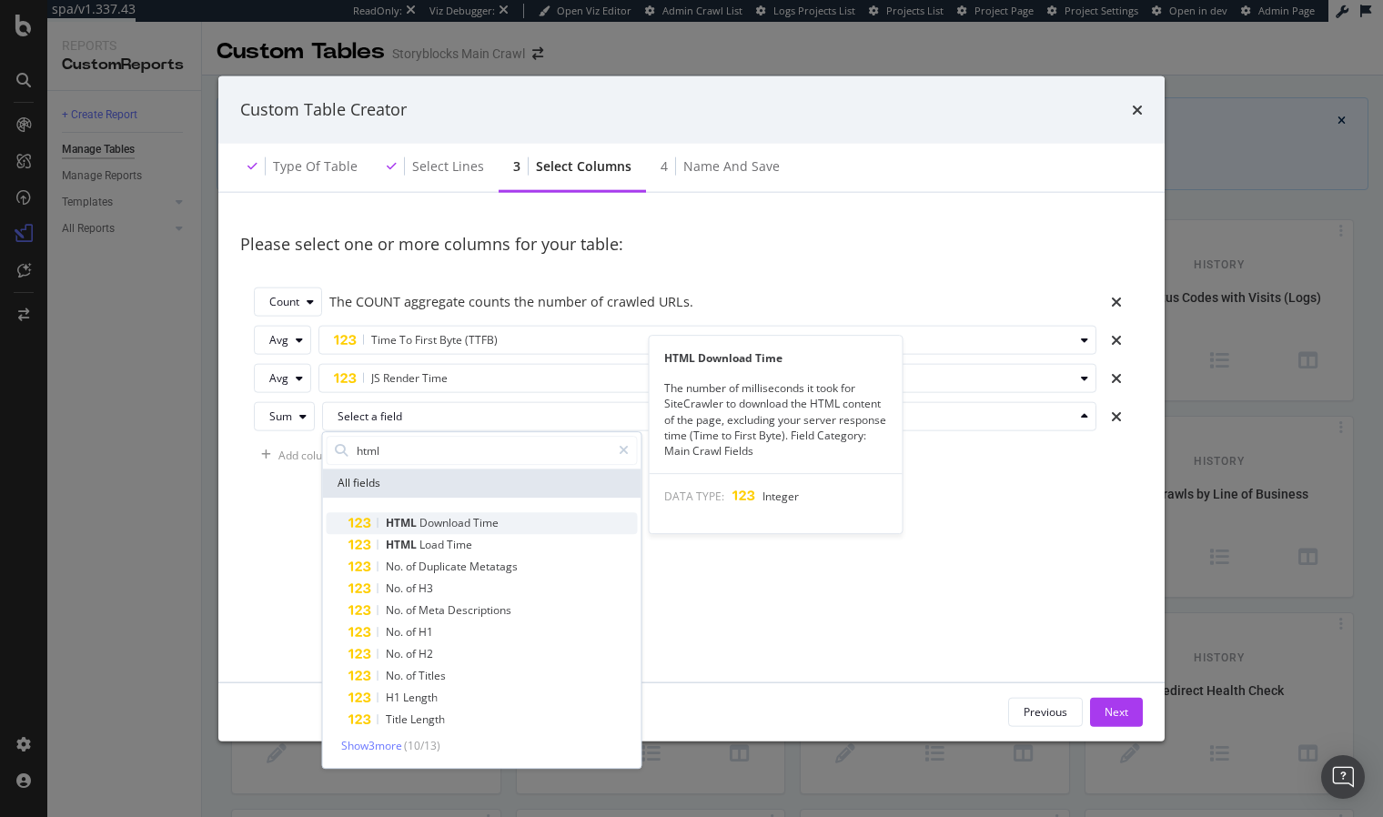
type input "html"
click at [467, 525] on span "Download" at bounding box center [446, 522] width 54 height 15
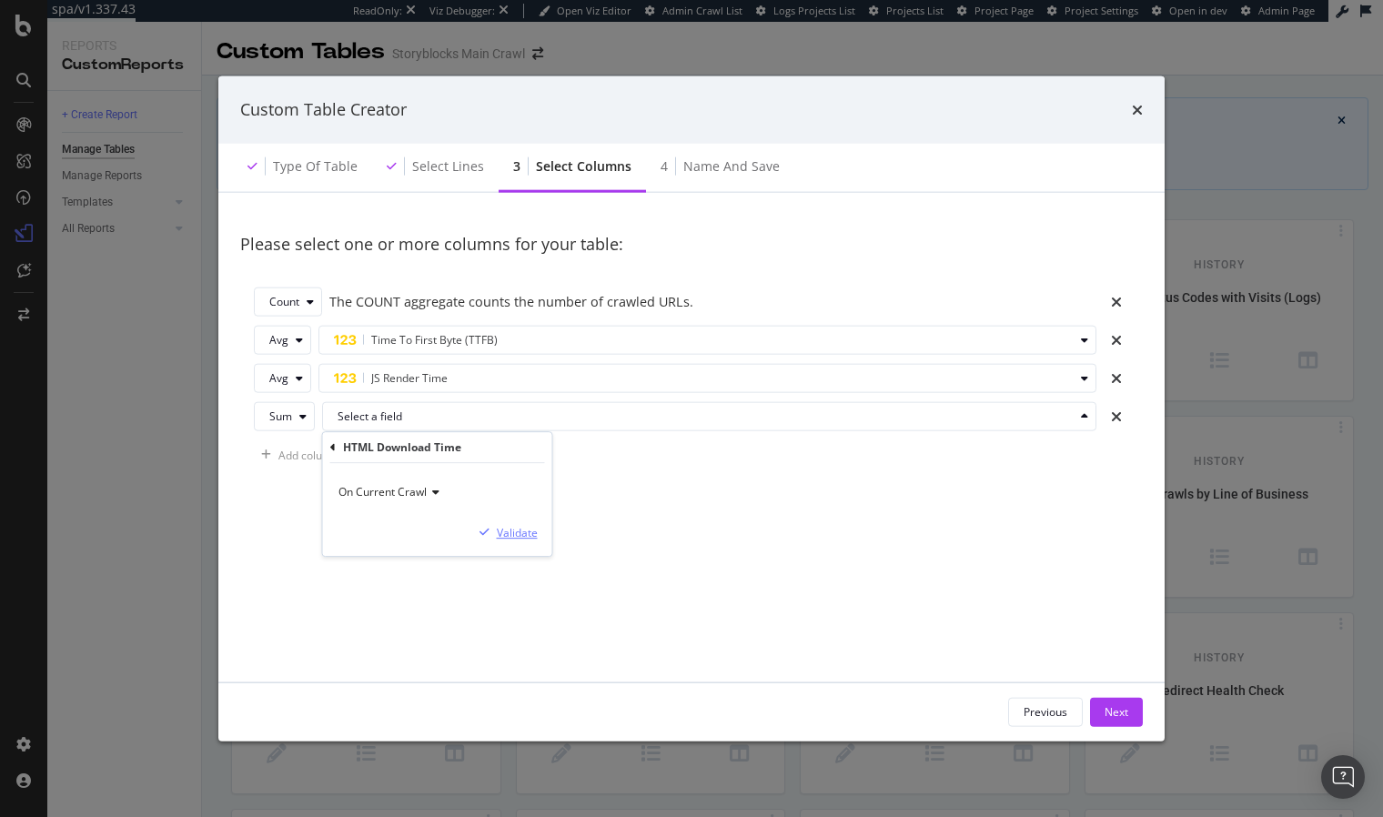
click at [518, 537] on div "Validate" at bounding box center [517, 532] width 41 height 15
drag, startPoint x: 286, startPoint y: 415, endPoint x: 295, endPoint y: 430, distance: 17.9
click at [286, 415] on div "Sum" at bounding box center [280, 416] width 23 height 11
drag, startPoint x: 295, startPoint y: 505, endPoint x: 305, endPoint y: 504, distance: 10.0
click at [295, 505] on div "Avg" at bounding box center [291, 507] width 59 height 23
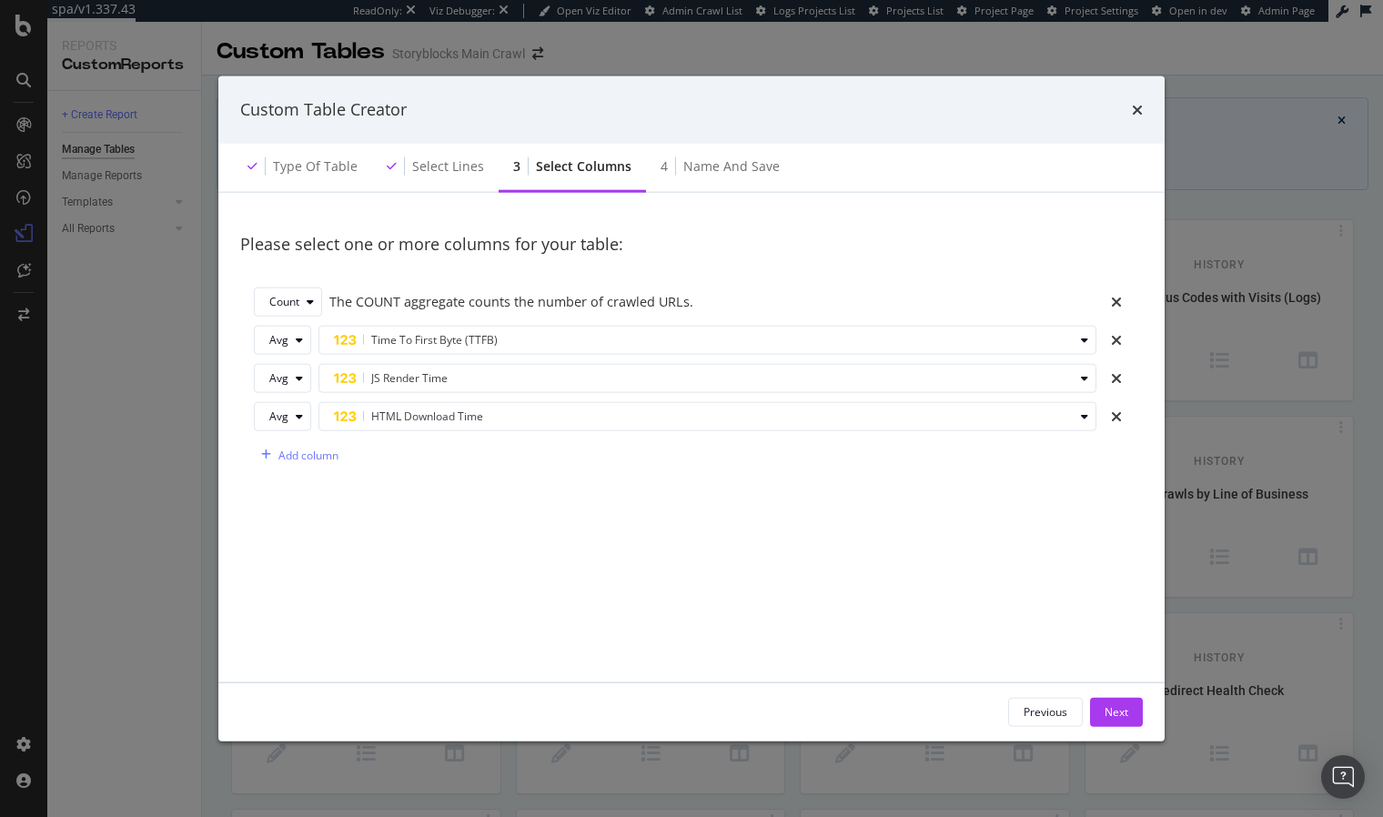
drag, startPoint x: 363, startPoint y: 506, endPoint x: 318, endPoint y: 469, distance: 57.5
click at [362, 505] on div "Please select one or more columns for your table: Count The COUNT aggregate cou…" at bounding box center [691, 437] width 902 height 446
click at [317, 462] on div "Add column" at bounding box center [296, 454] width 85 height 27
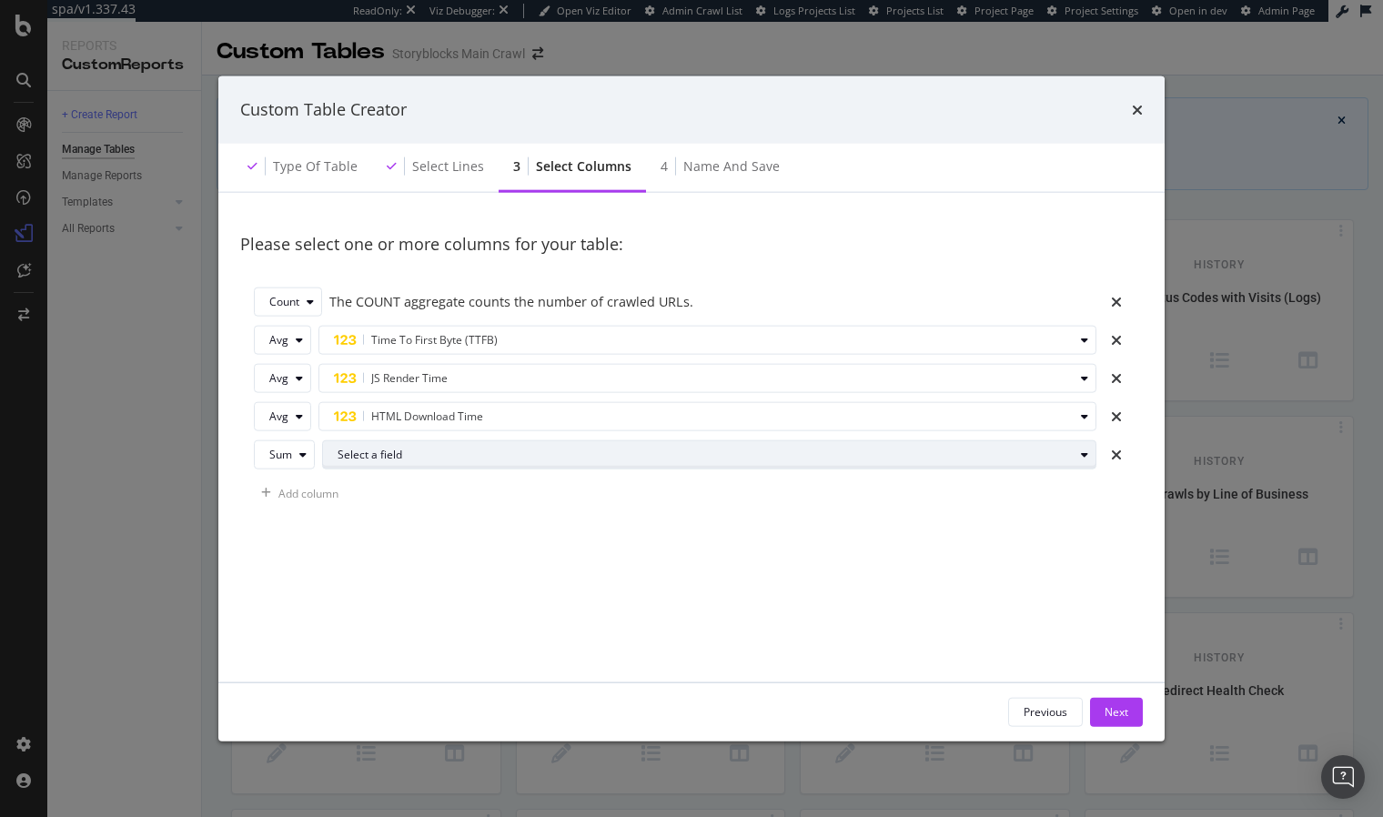
click at [415, 456] on div "Select a field" at bounding box center [705, 454] width 736 height 11
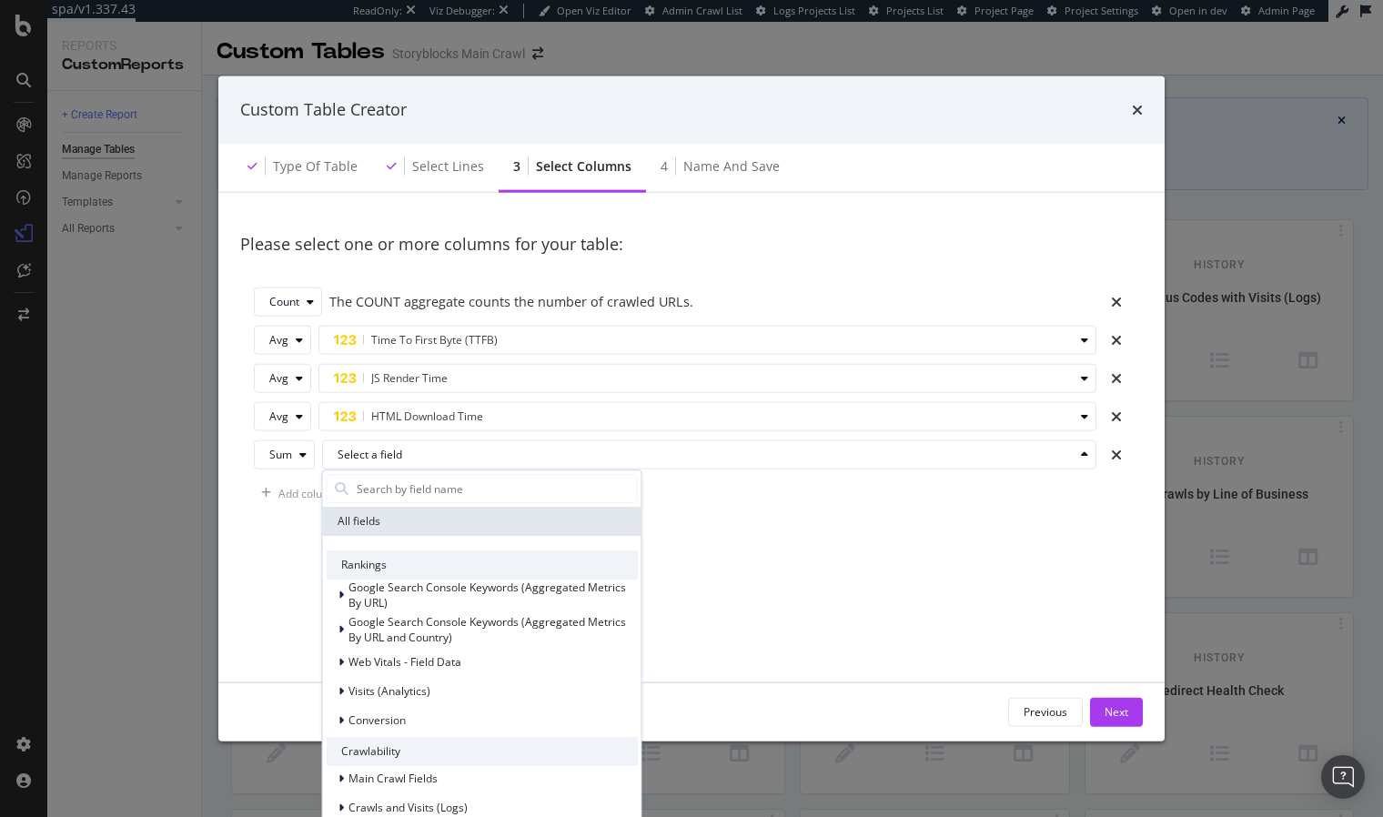
drag, startPoint x: 425, startPoint y: 485, endPoint x: 427, endPoint y: 505, distance: 20.1
click at [425, 485] on input "modal" at bounding box center [496, 488] width 282 height 27
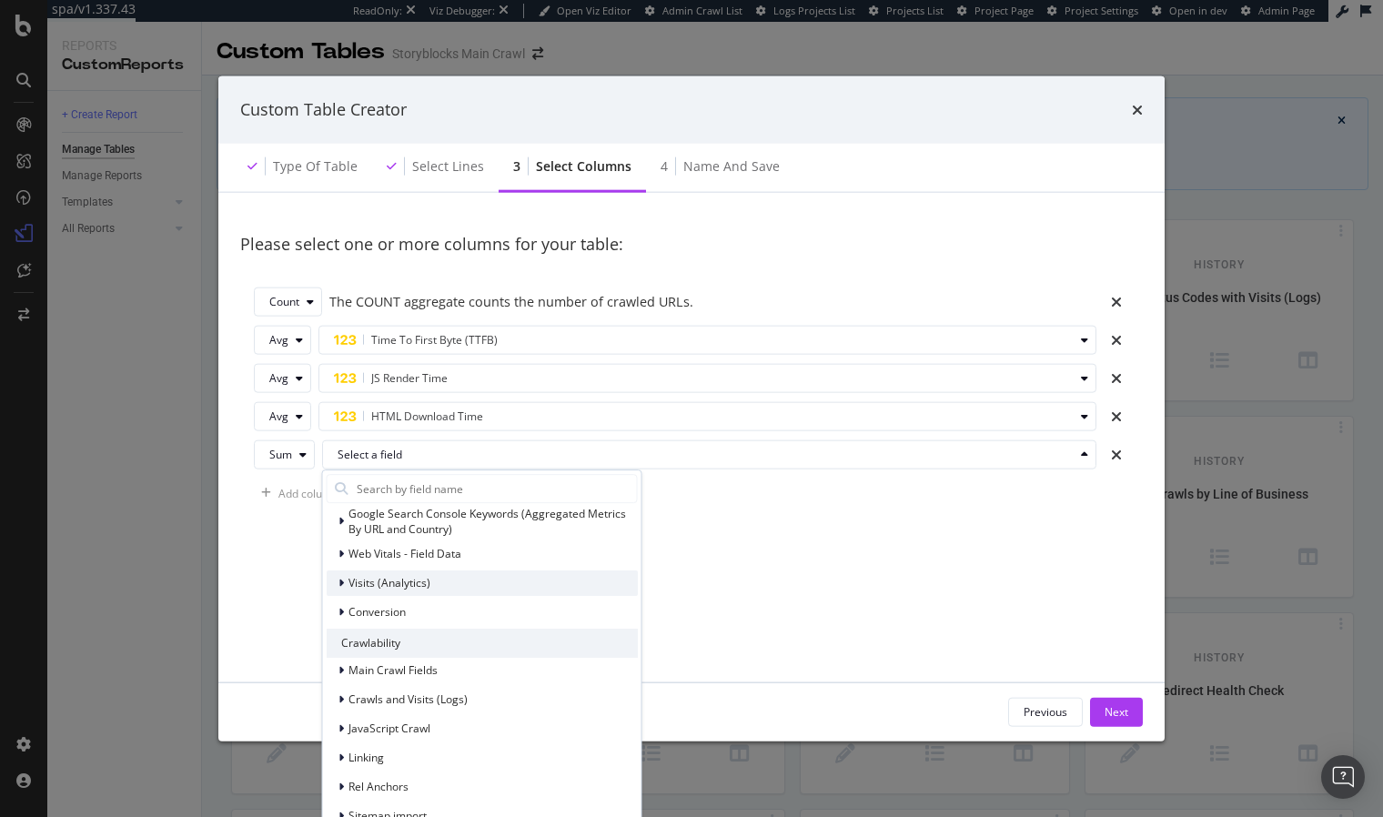
scroll to position [146, 0]
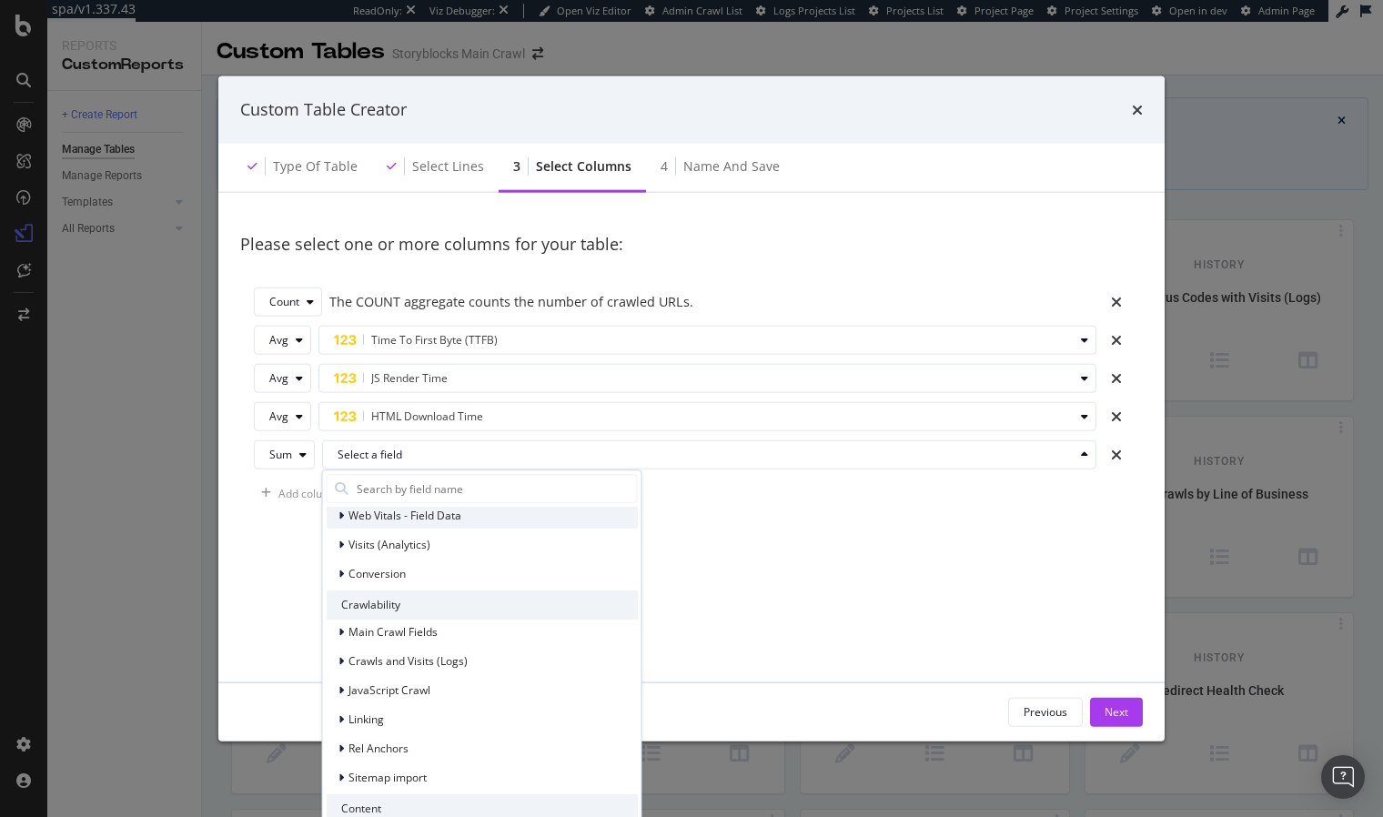
click at [432, 519] on span "Web Vitals - Field Data" at bounding box center [404, 515] width 113 height 15
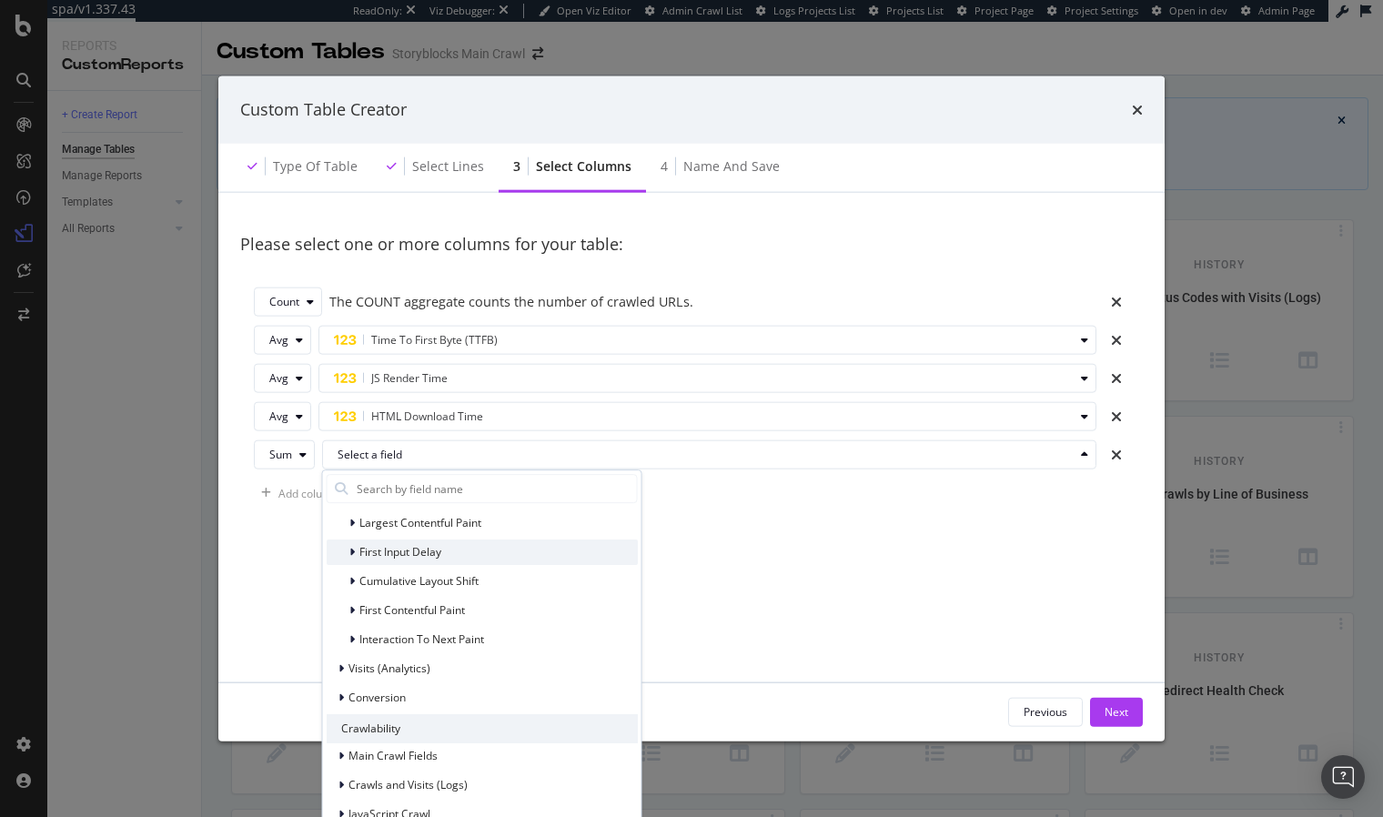
scroll to position [112, 0]
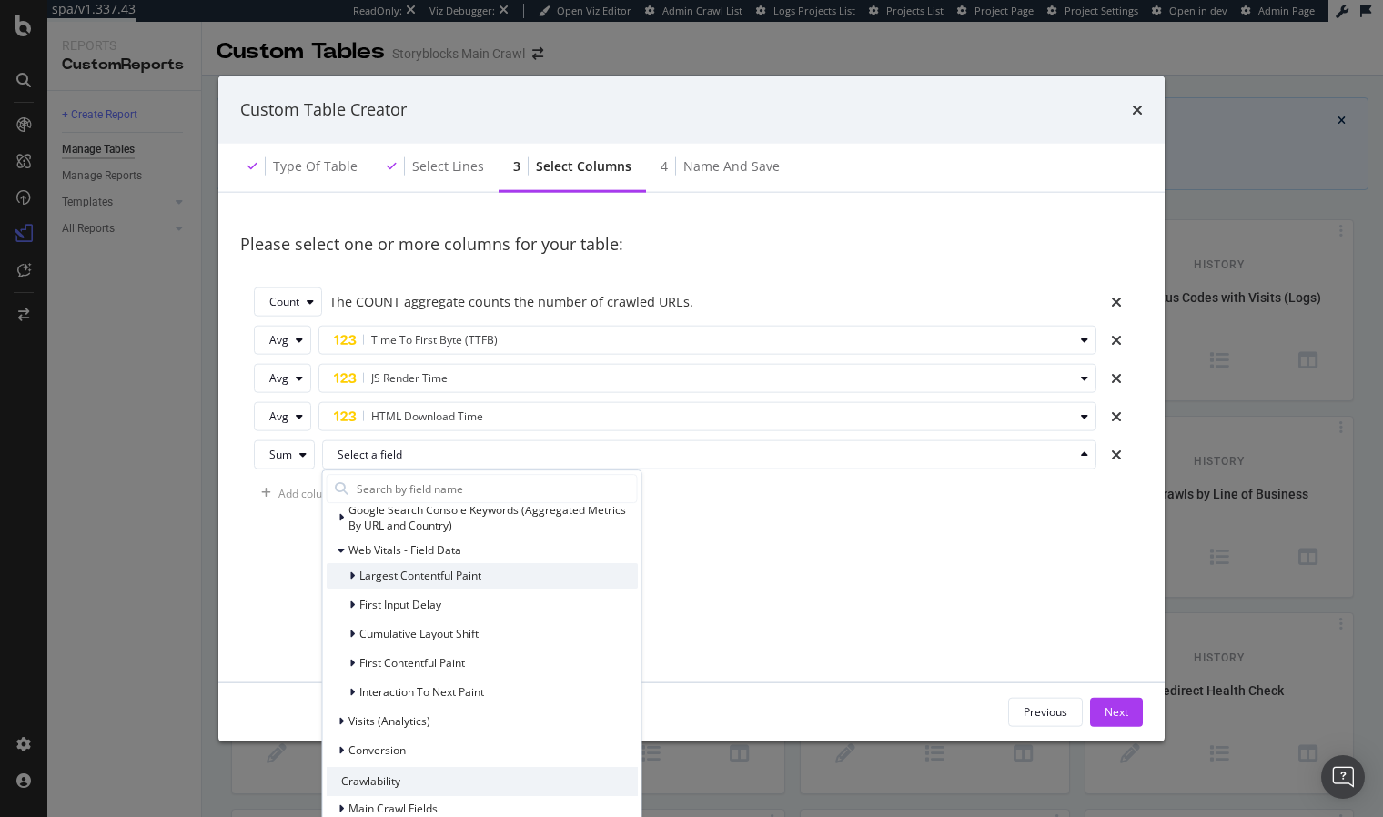
click at [460, 578] on span "Largest Contentful Paint" at bounding box center [420, 575] width 122 height 15
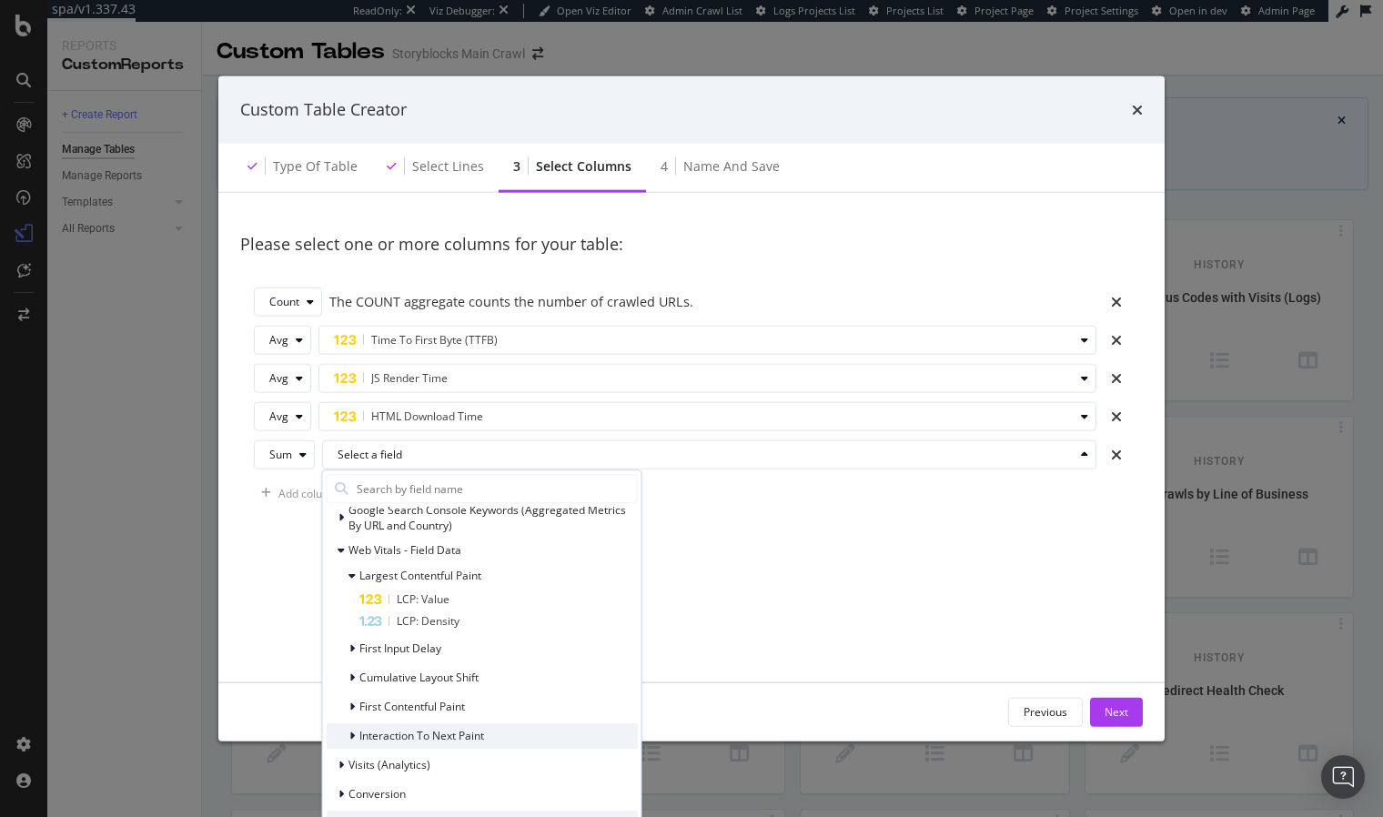
click at [432, 734] on span "Interaction To Next Paint" at bounding box center [421, 735] width 125 height 15
click at [421, 678] on span "Cumulative Layout Shift" at bounding box center [418, 676] width 119 height 15
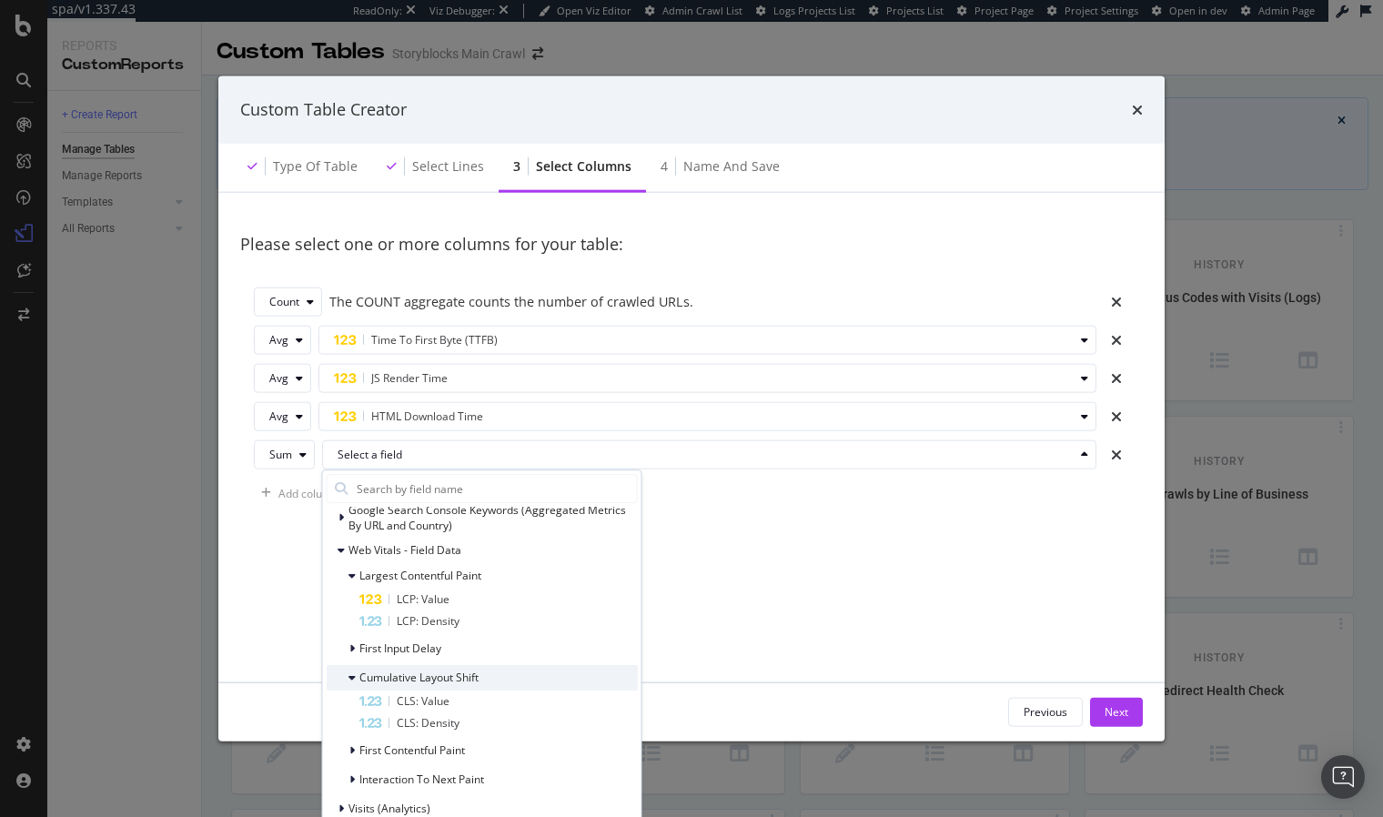
scroll to position [183, 0]
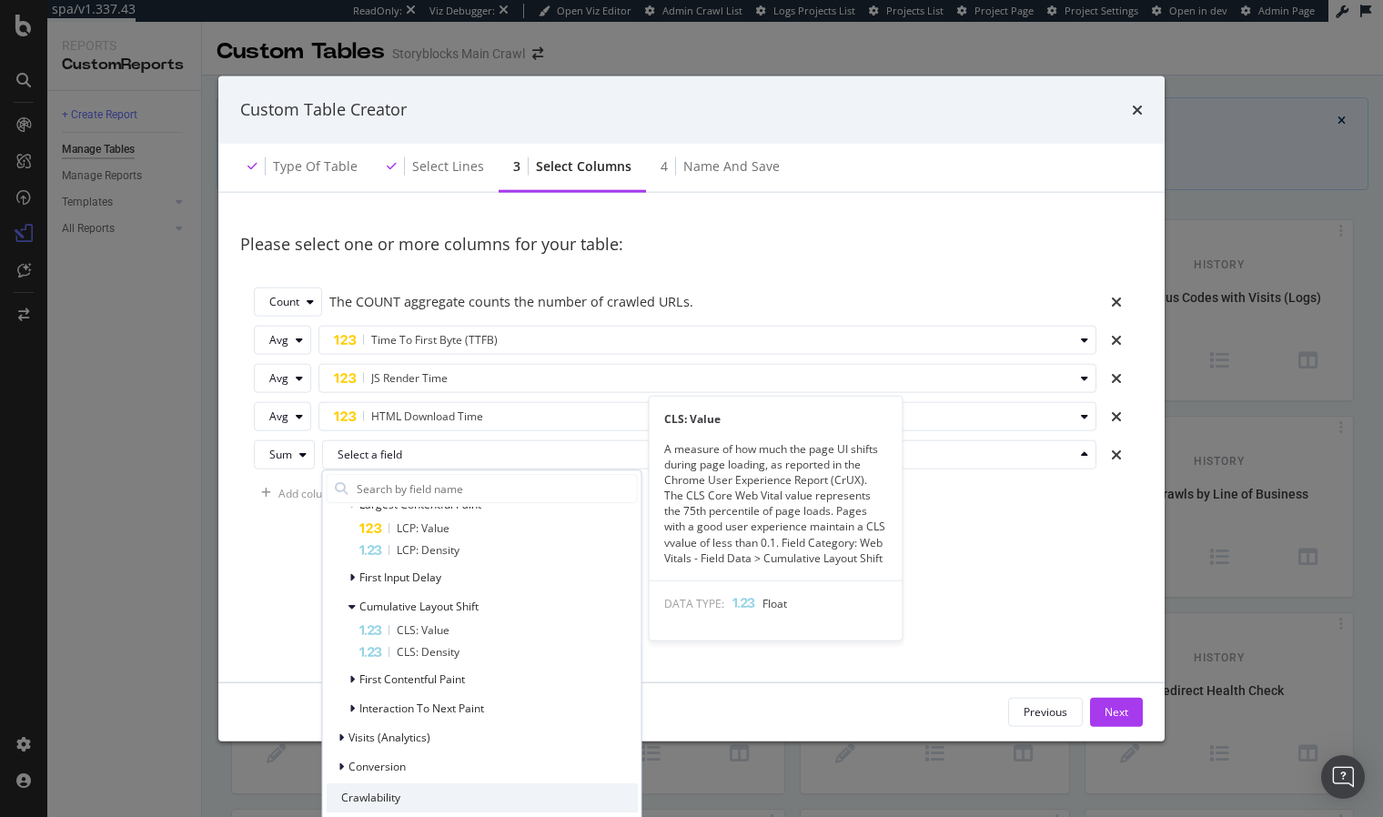
click at [446, 628] on span "CLS: Value" at bounding box center [423, 629] width 53 height 15
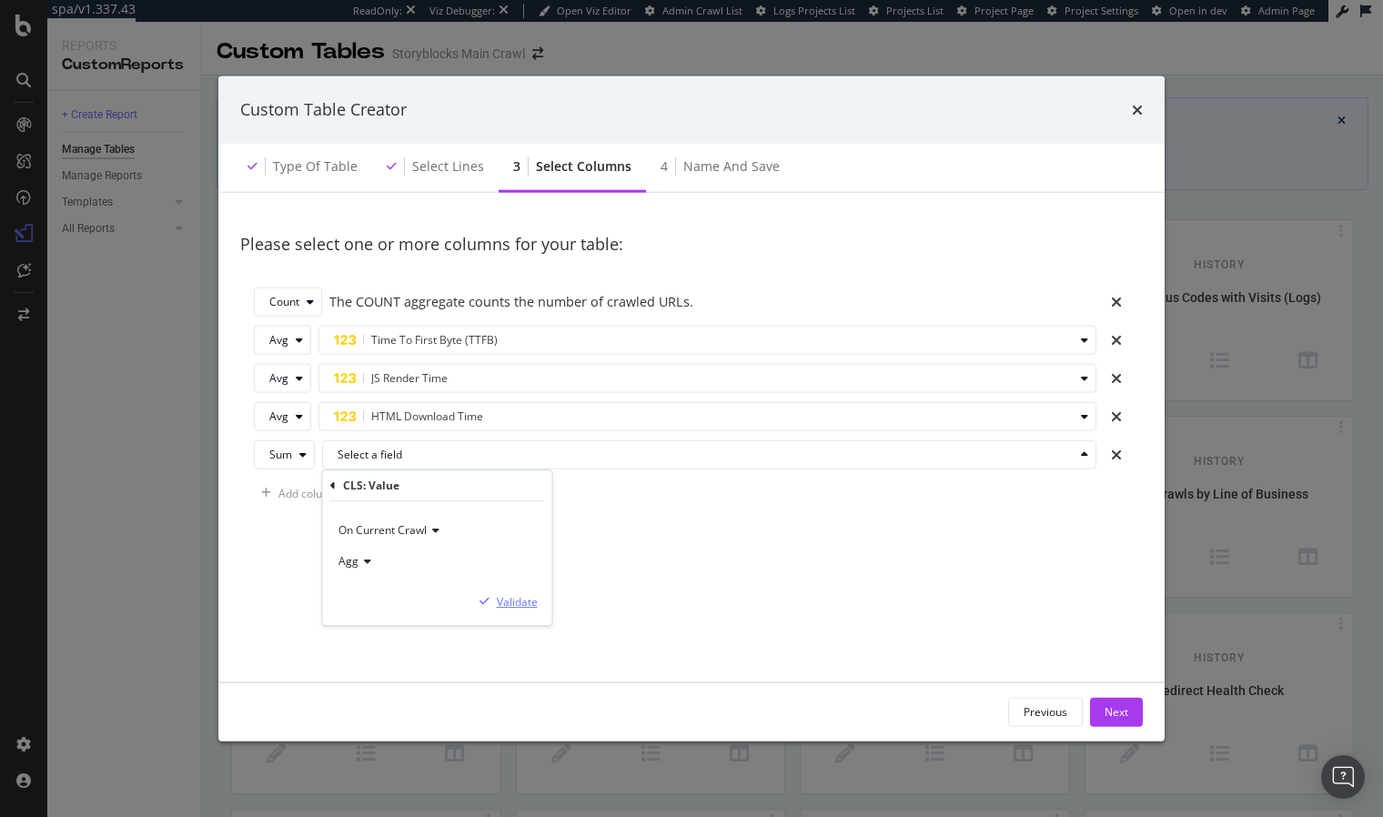
click at [515, 601] on div "Validate" at bounding box center [517, 601] width 41 height 15
drag, startPoint x: 297, startPoint y: 453, endPoint x: 300, endPoint y: 468, distance: 14.8
click at [297, 453] on div "modal" at bounding box center [303, 454] width 22 height 11
drag, startPoint x: 306, startPoint y: 543, endPoint x: 317, endPoint y: 540, distance: 11.3
click at [306, 543] on div "Avg" at bounding box center [291, 545] width 59 height 23
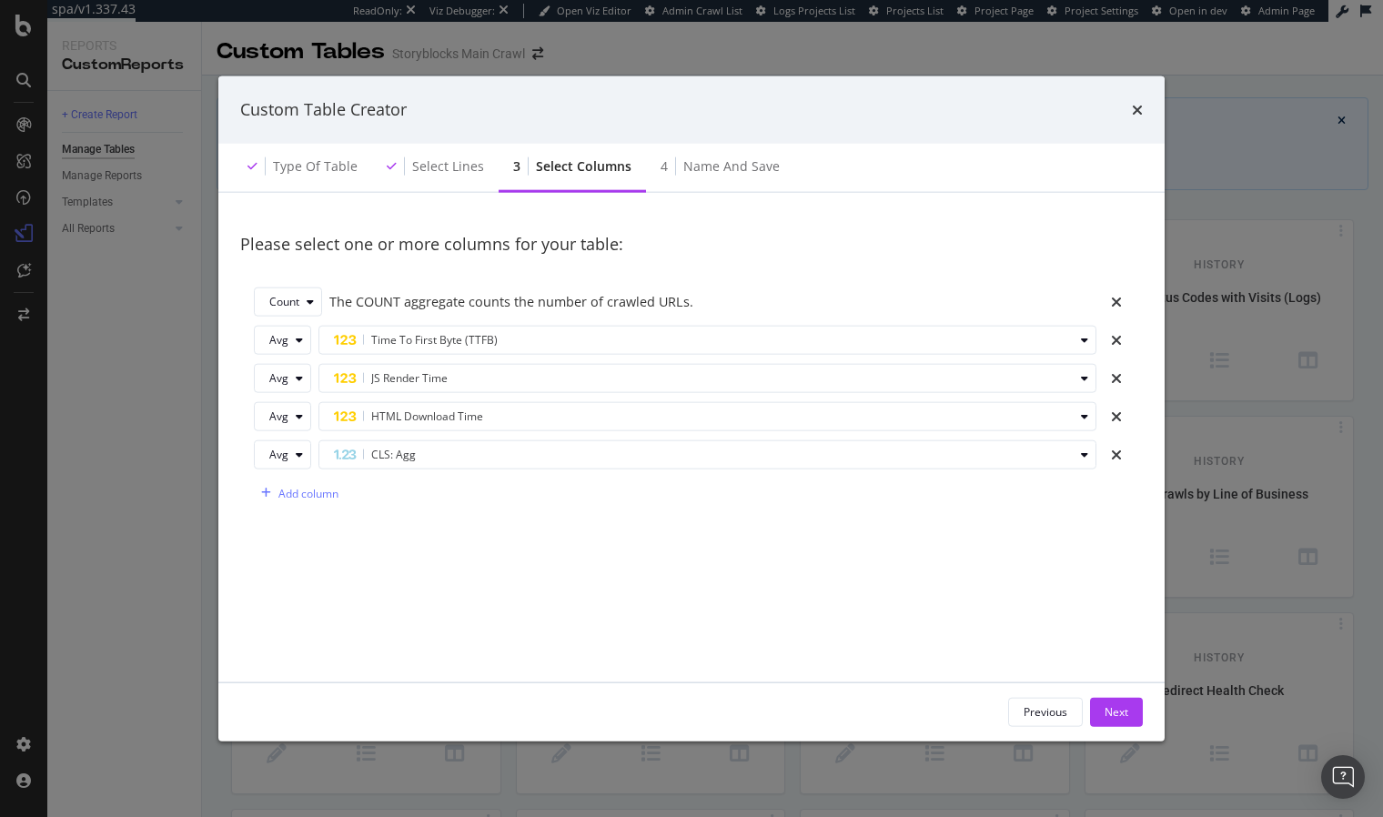
click at [478, 576] on div "Please select one or more columns for your table: Count The COUNT aggregate cou…" at bounding box center [691, 437] width 902 height 446
click at [1119, 699] on div "Next" at bounding box center [1116, 711] width 24 height 27
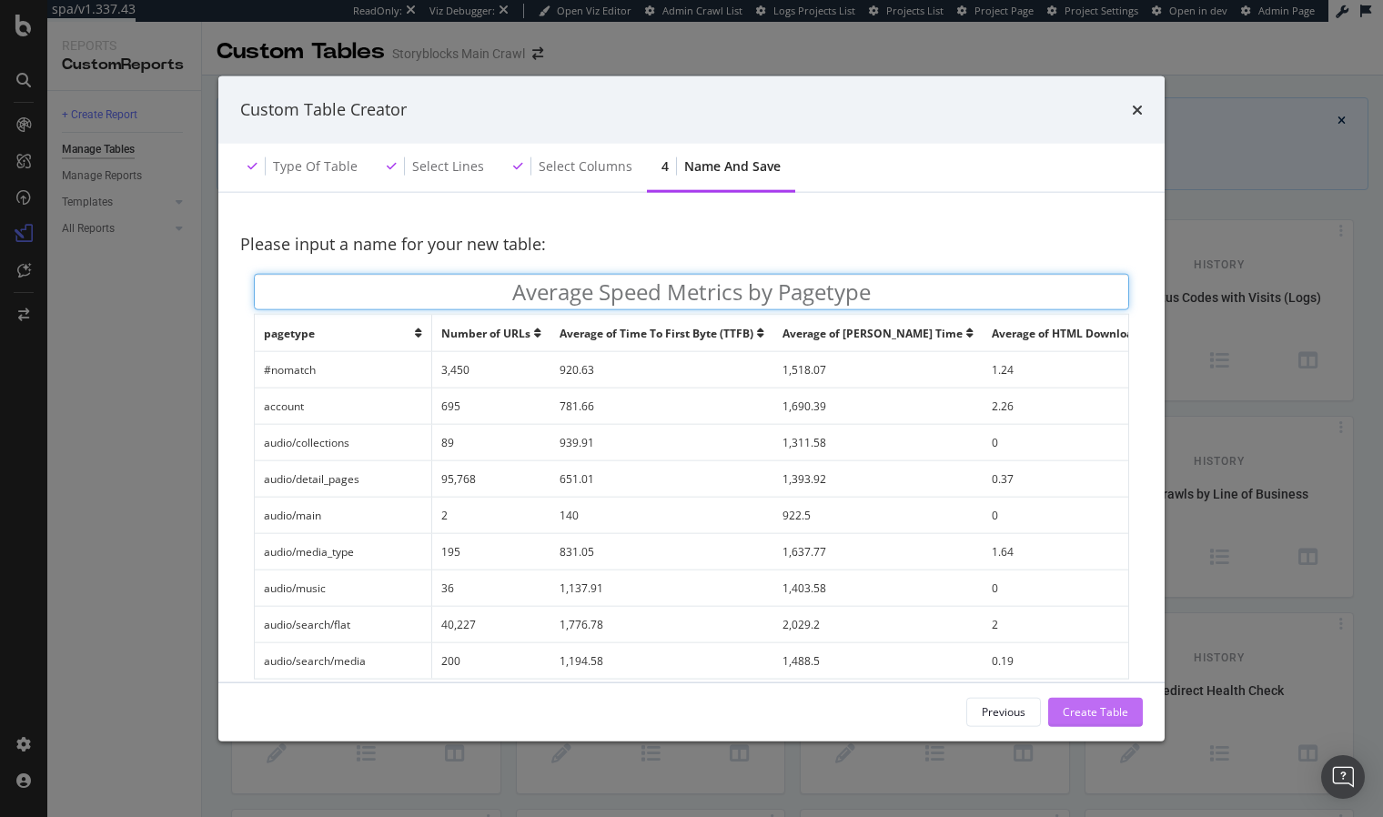
type input "Average Speed Metrics by Pagetype"
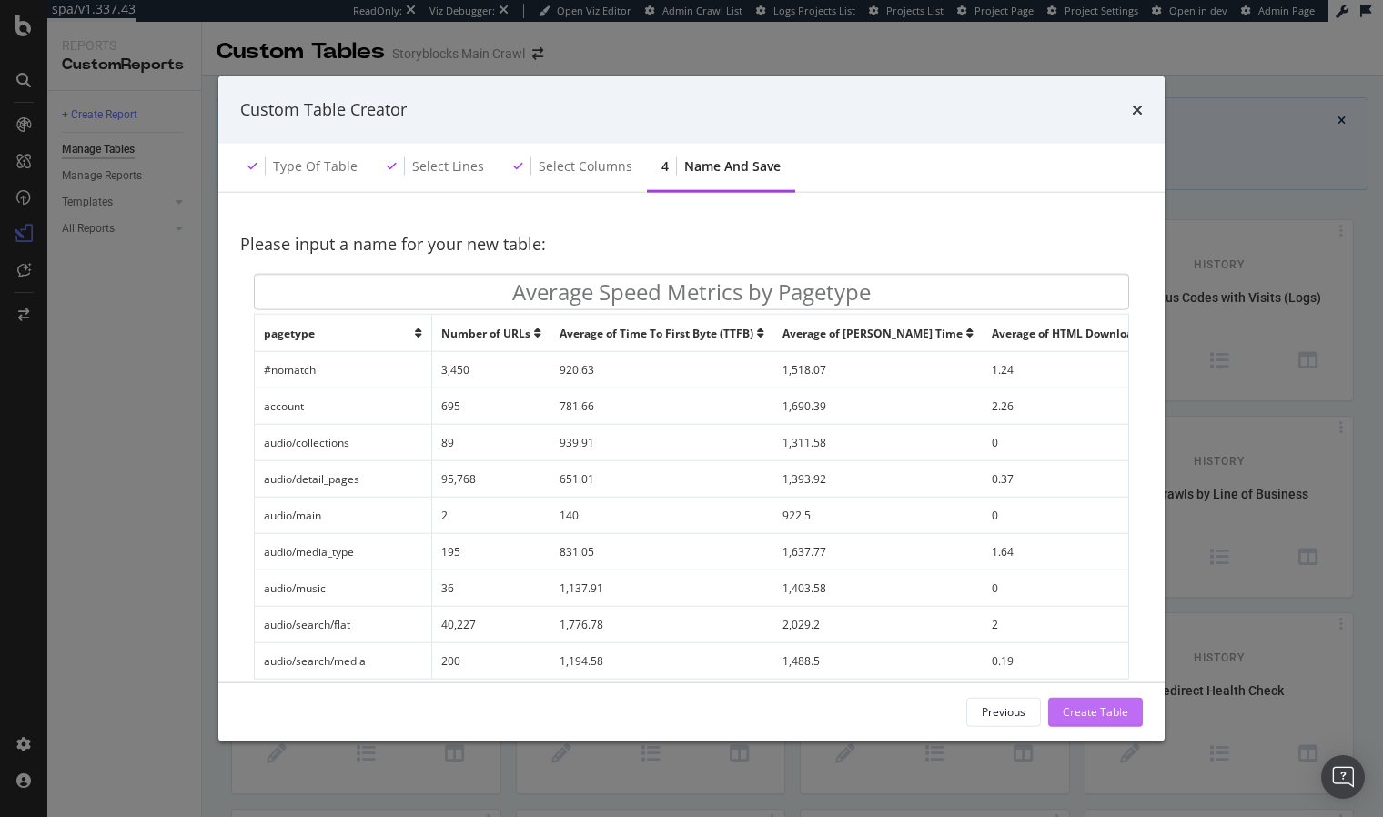
click at [1086, 713] on div "Create Table" at bounding box center [1094, 711] width 65 height 15
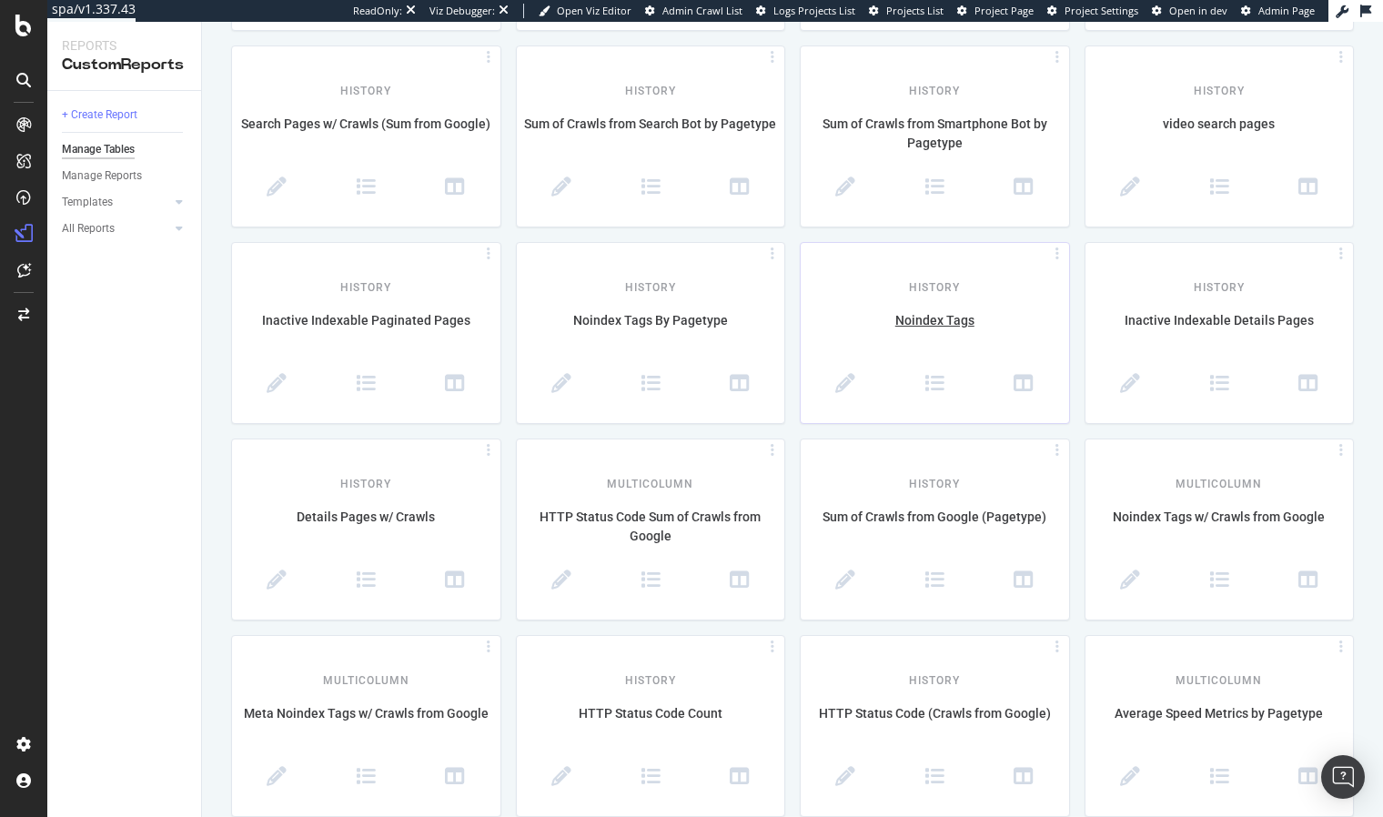
scroll to position [0, 0]
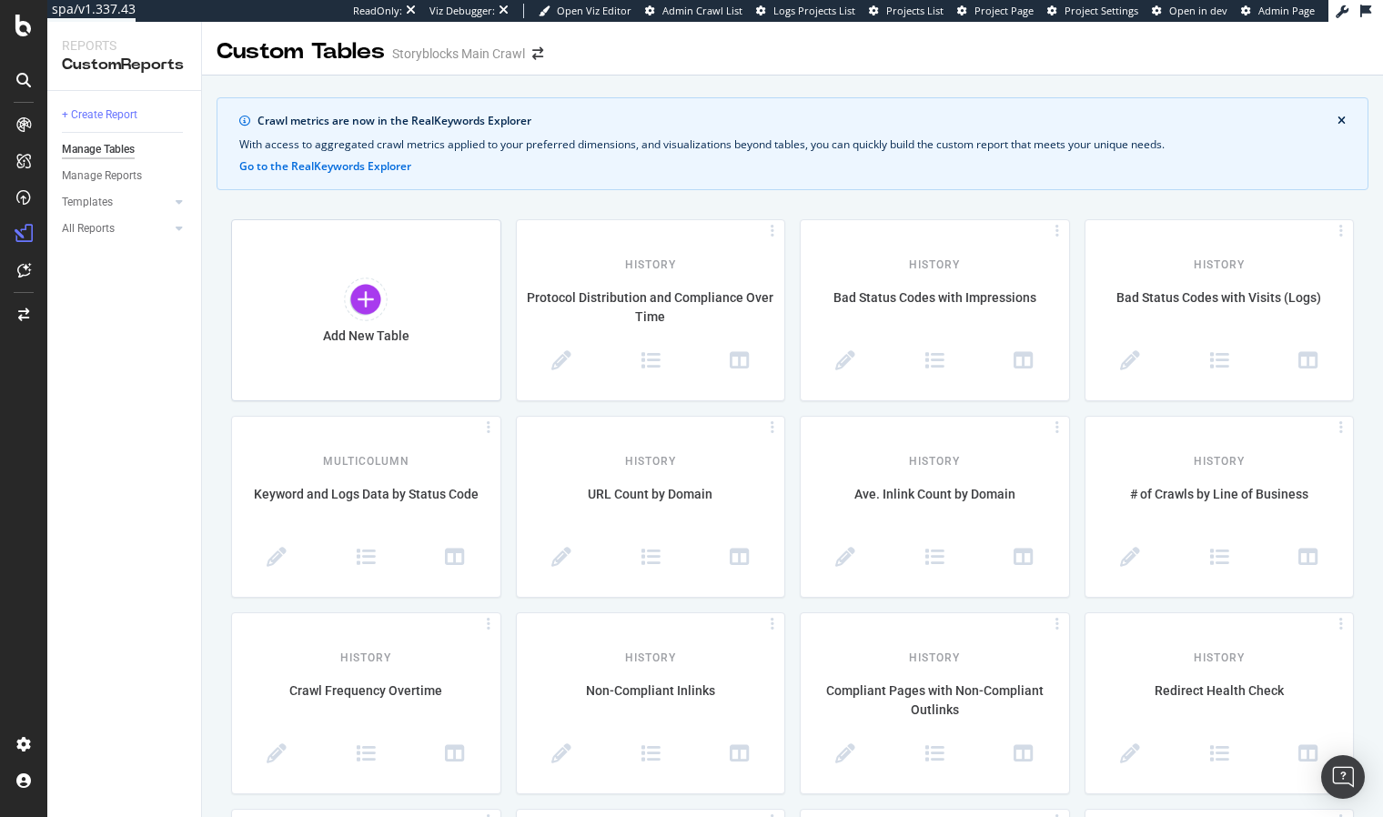
drag, startPoint x: 806, startPoint y: 196, endPoint x: 780, endPoint y: 198, distance: 25.5
click at [806, 196] on div "Crawl metrics are now in the RealKeywords Explorer With access to aggregated cr…" at bounding box center [792, 437] width 1181 height 680
click at [164, 362] on div "+ Create Report Manage Tables Manage Reports Templates AI Bots in Search Busine…" at bounding box center [124, 454] width 154 height 726
click at [130, 116] on div "+ Create Report" at bounding box center [99, 115] width 75 height 19
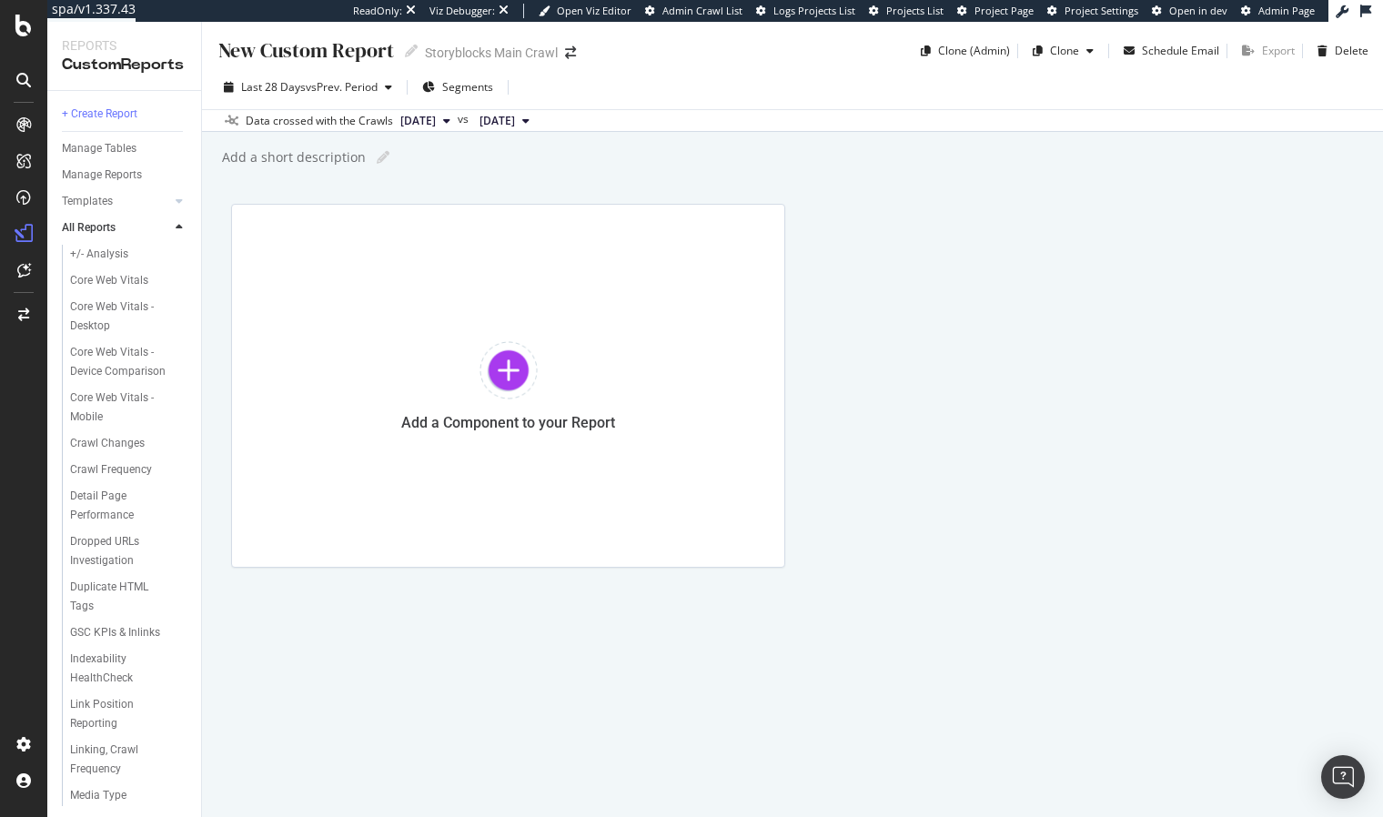
click at [292, 49] on div "New Custom Report" at bounding box center [304, 50] width 177 height 28
type input "Pagetype Averages for Site Speed"
click at [524, 367] on div at bounding box center [508, 370] width 58 height 58
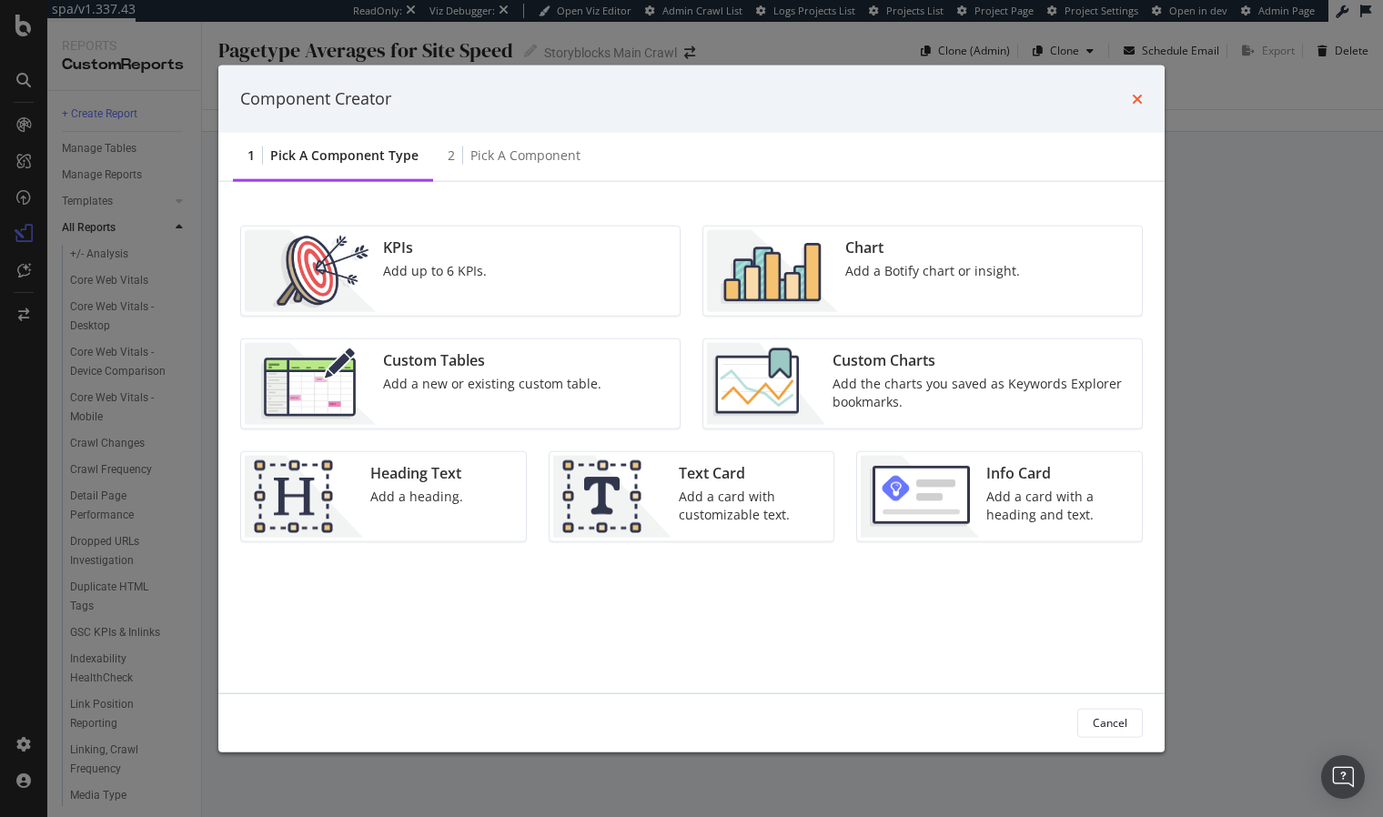
drag, startPoint x: 1104, startPoint y: 119, endPoint x: 1132, endPoint y: 106, distance: 31.3
click at [1105, 119] on div "Component Creator" at bounding box center [691, 98] width 946 height 67
drag, startPoint x: 1138, startPoint y: 99, endPoint x: 1091, endPoint y: 141, distance: 63.1
click at [1138, 99] on icon "times" at bounding box center [1136, 98] width 11 height 15
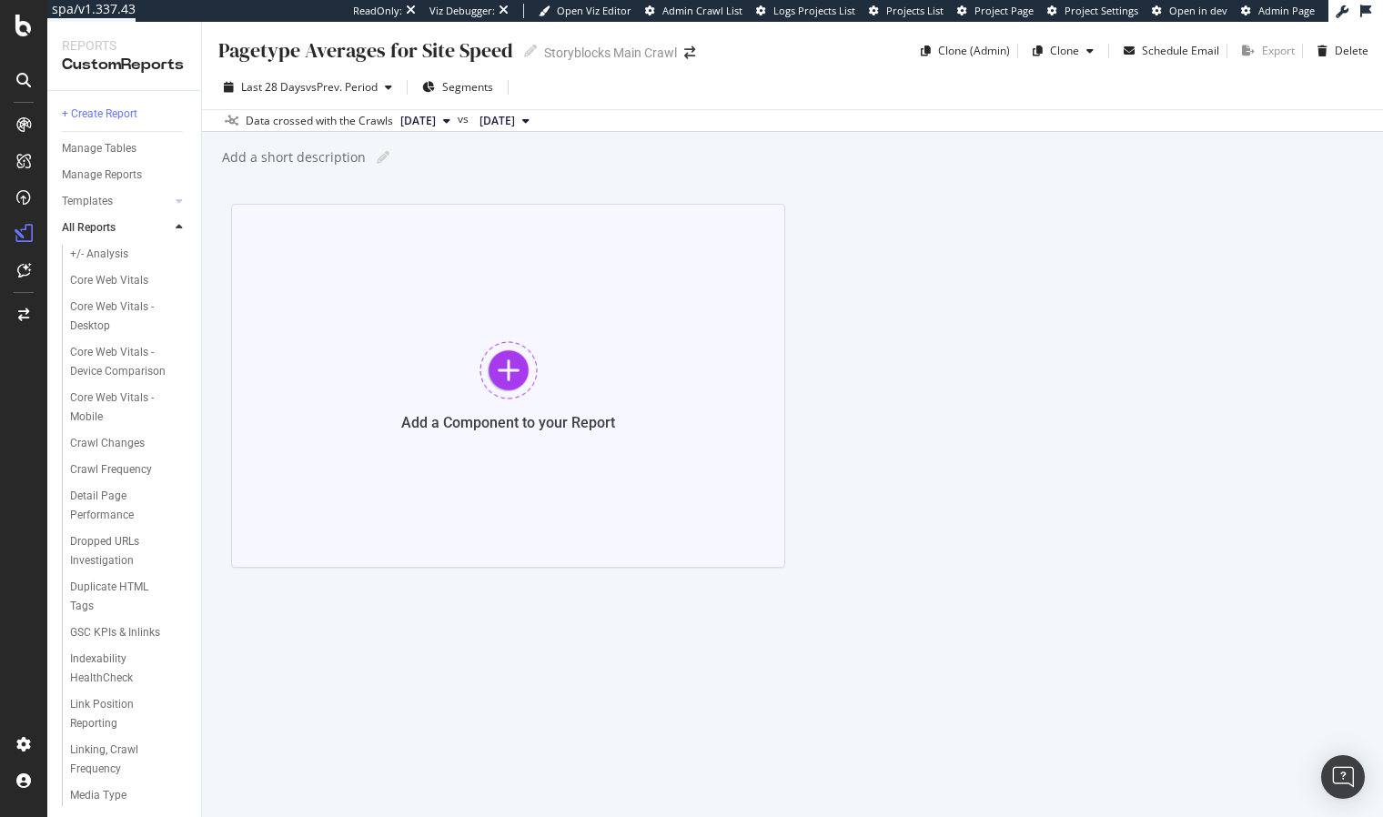
click at [516, 404] on div "Add a Component to your Report" at bounding box center [508, 386] width 554 height 364
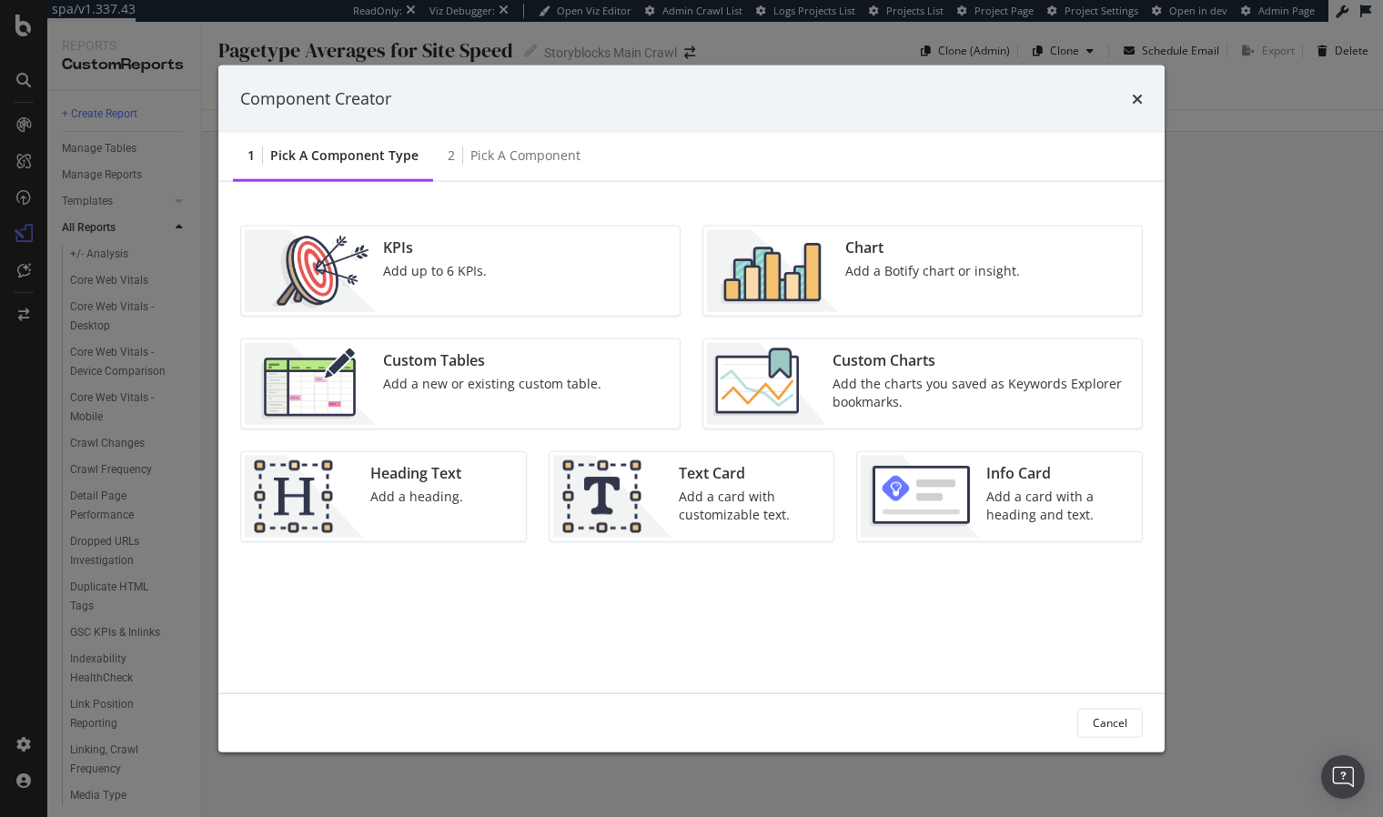
click at [516, 378] on div "Add a new or existing custom table." at bounding box center [492, 383] width 218 height 18
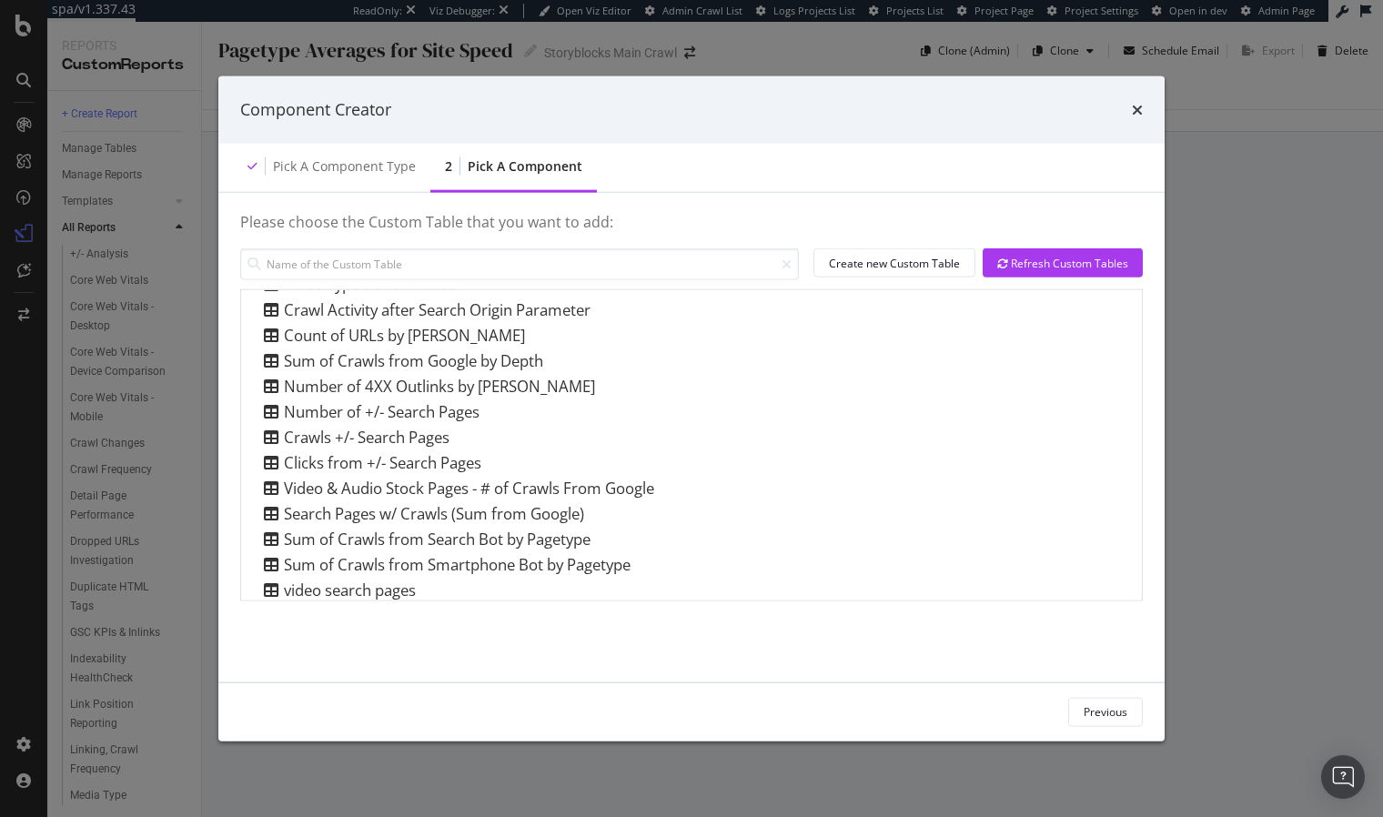
scroll to position [701, 0]
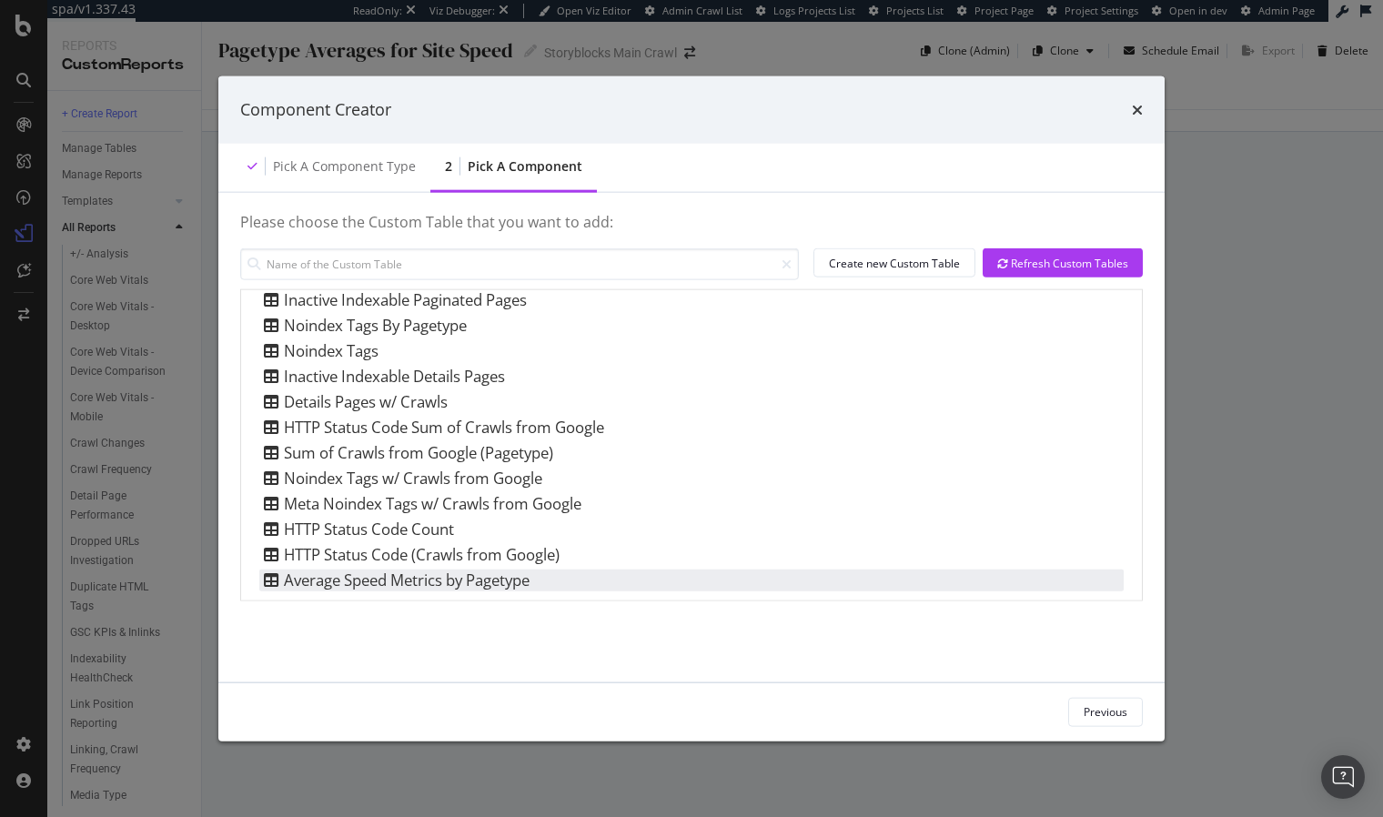
click at [459, 578] on div "Average Speed Metrics by Pagetype" at bounding box center [394, 579] width 270 height 22
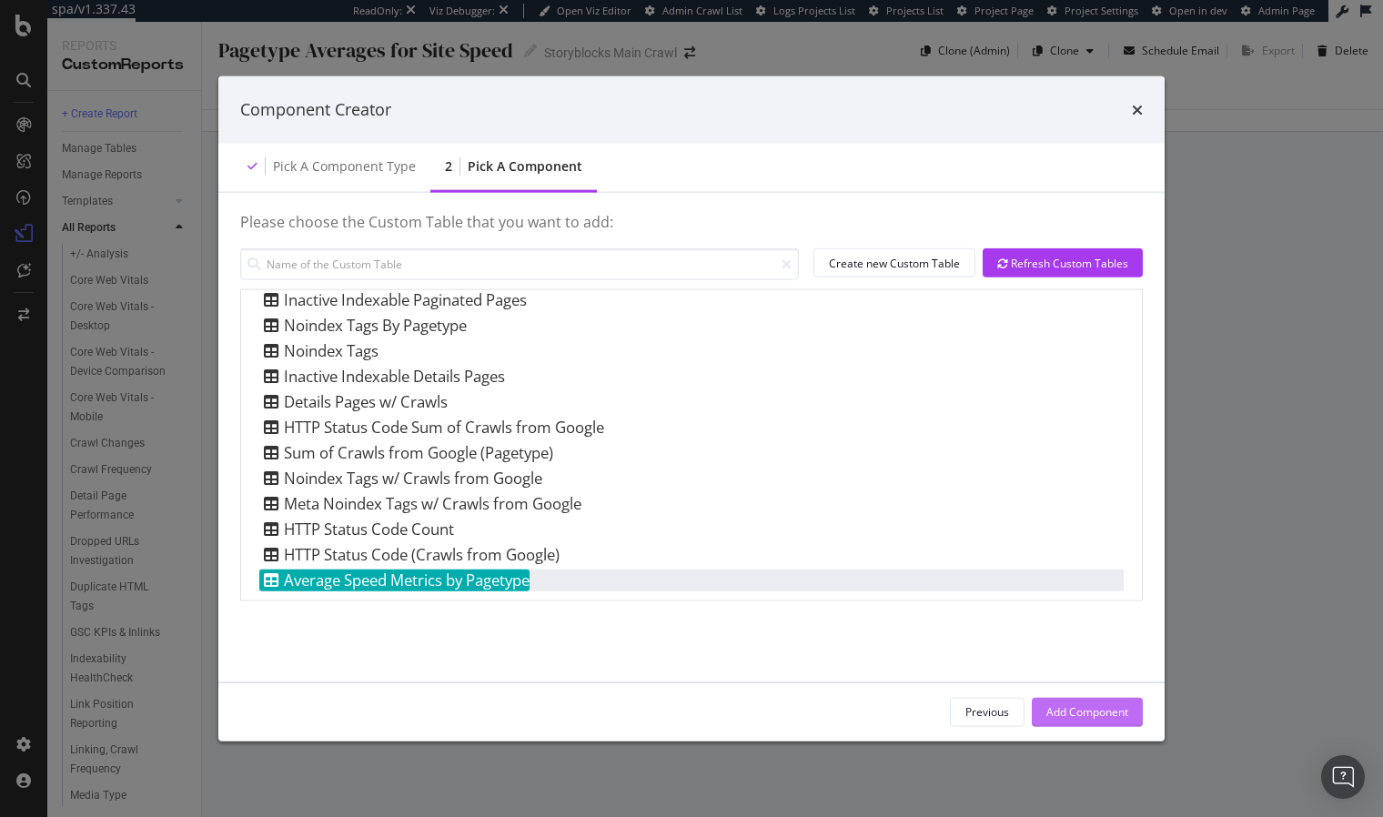
click at [1084, 714] on div "Add Component" at bounding box center [1087, 711] width 82 height 15
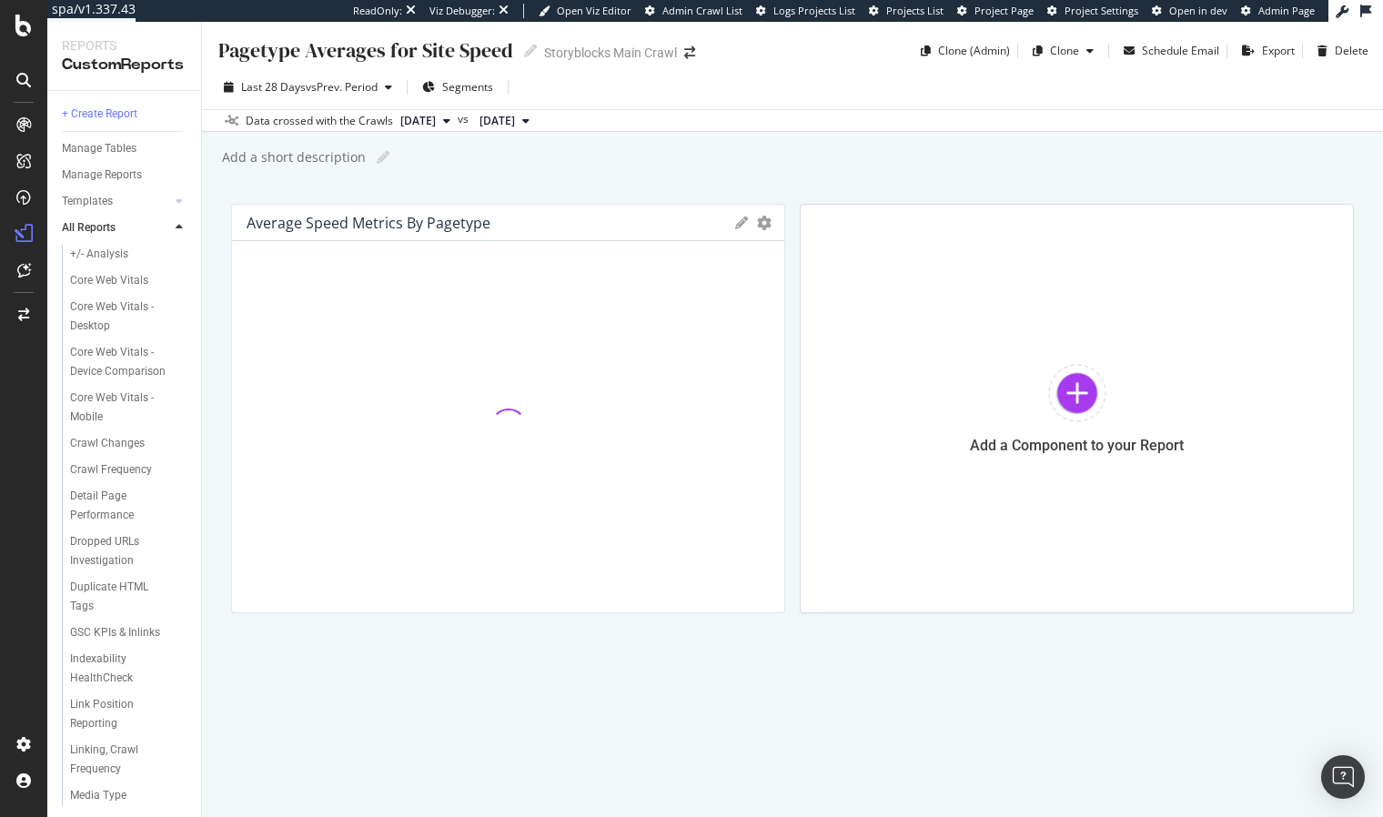
click at [791, 475] on div "Average Speed Metrics by Pagetype Export as CSV Delete Add to Custom Report Add…" at bounding box center [792, 408] width 1122 height 409
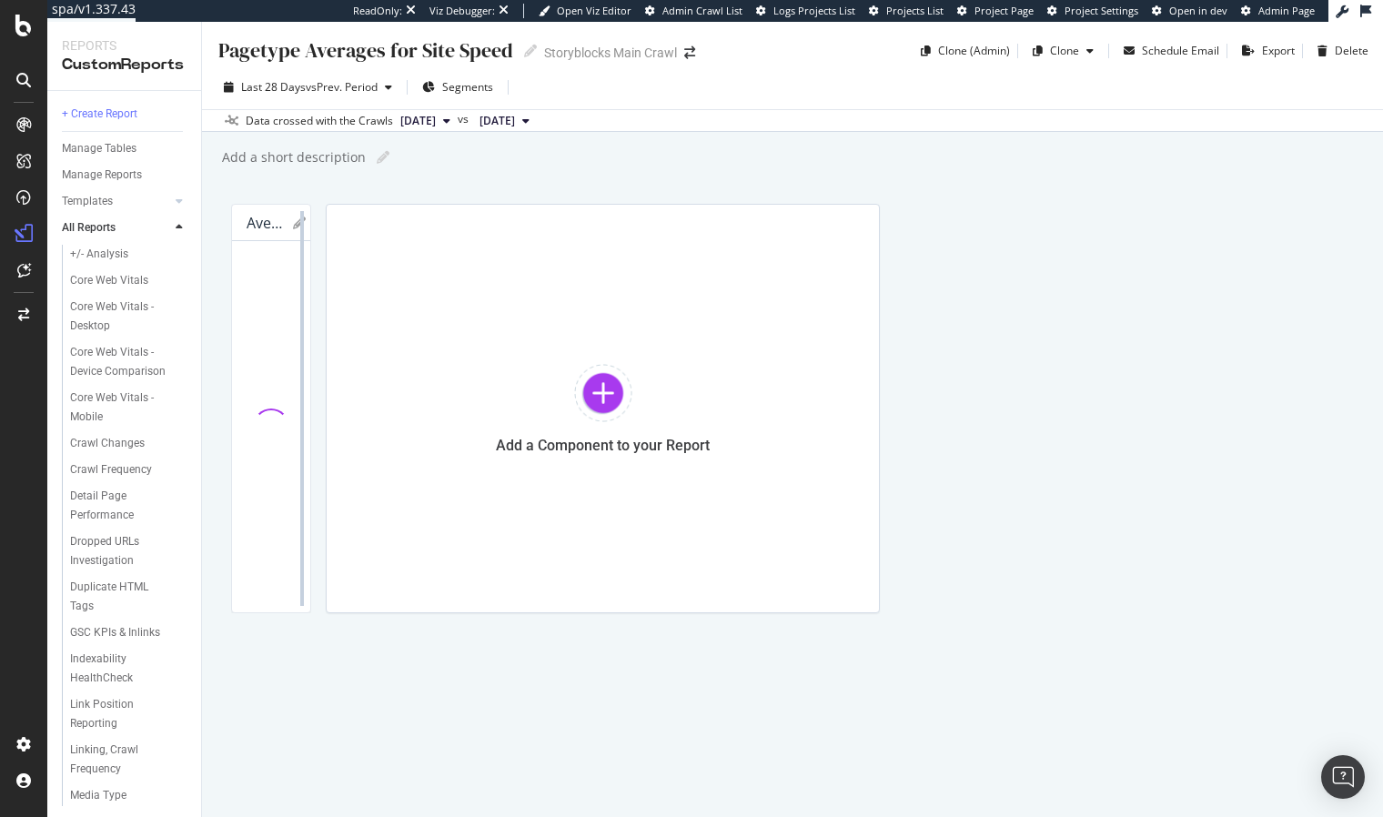
drag, startPoint x: 780, startPoint y: 468, endPoint x: 1340, endPoint y: 452, distance: 559.6
click at [311, 451] on div at bounding box center [302, 408] width 18 height 409
drag, startPoint x: 930, startPoint y: 660, endPoint x: 743, endPoint y: 417, distance: 306.2
click at [927, 613] on div "Average Speed Metrics by Pagetype Export as CSV Delete Add to Custom Report pag…" at bounding box center [792, 408] width 1122 height 409
click at [533, 276] on icon at bounding box center [529, 273] width 7 height 11
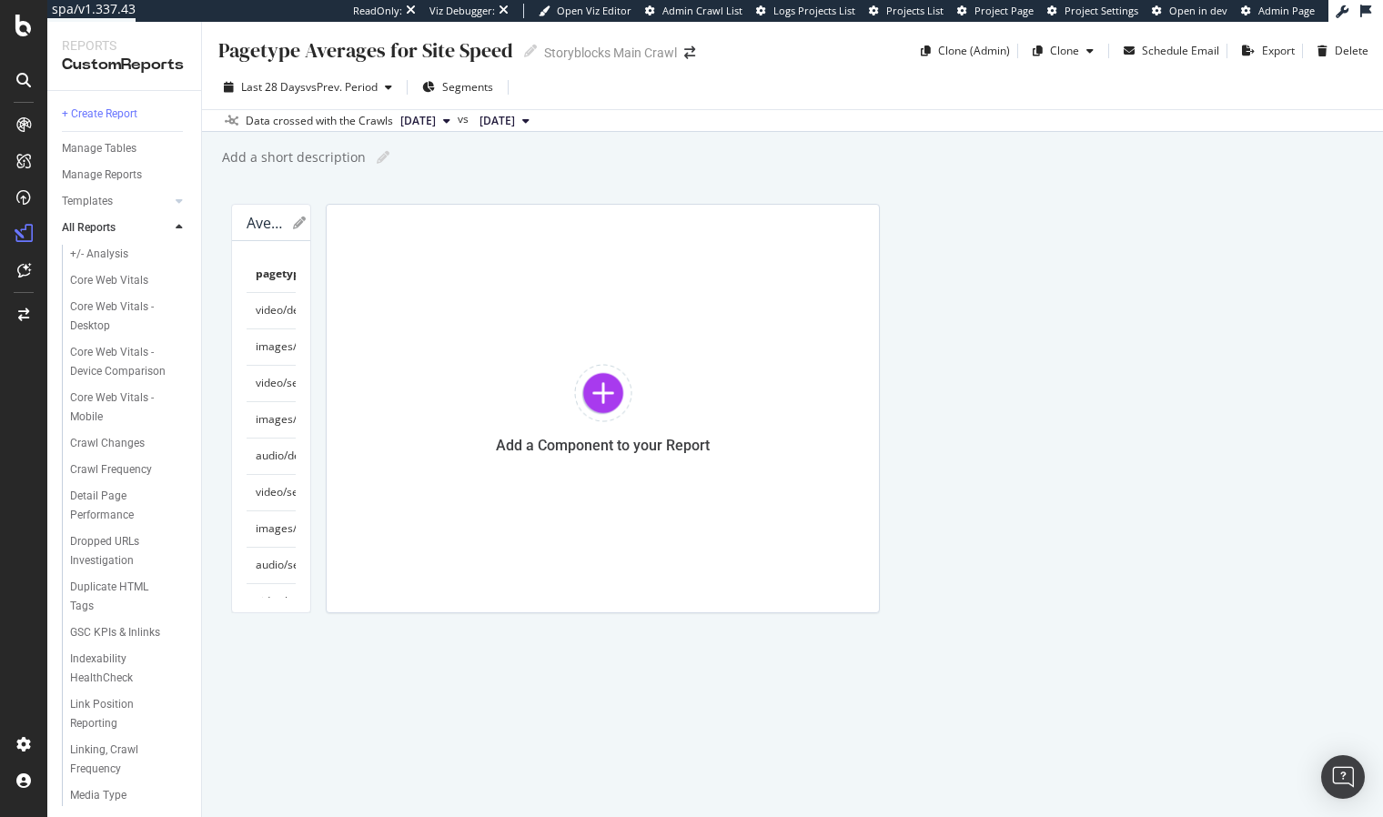
click at [890, 613] on div "Average Speed Metrics by Pagetype Export as CSV Delete Add to Custom Report pag…" at bounding box center [792, 408] width 1122 height 409
click at [206, 373] on div "Pagetype Averages for Site Speed Pagetype Averages for Site Speed Storyblocks M…" at bounding box center [792, 419] width 1181 height 795
click at [861, 613] on div "Average Speed Metrics by Pagetype Export as CSV Delete Add to Custom Report pag…" at bounding box center [792, 408] width 1122 height 409
drag, startPoint x: 619, startPoint y: 185, endPoint x: 588, endPoint y: 154, distance: 43.7
click at [619, 185] on div "Pagetype Averages for Site Speed Pagetype Averages for Site Speed Storyblocks M…" at bounding box center [792, 419] width 1181 height 795
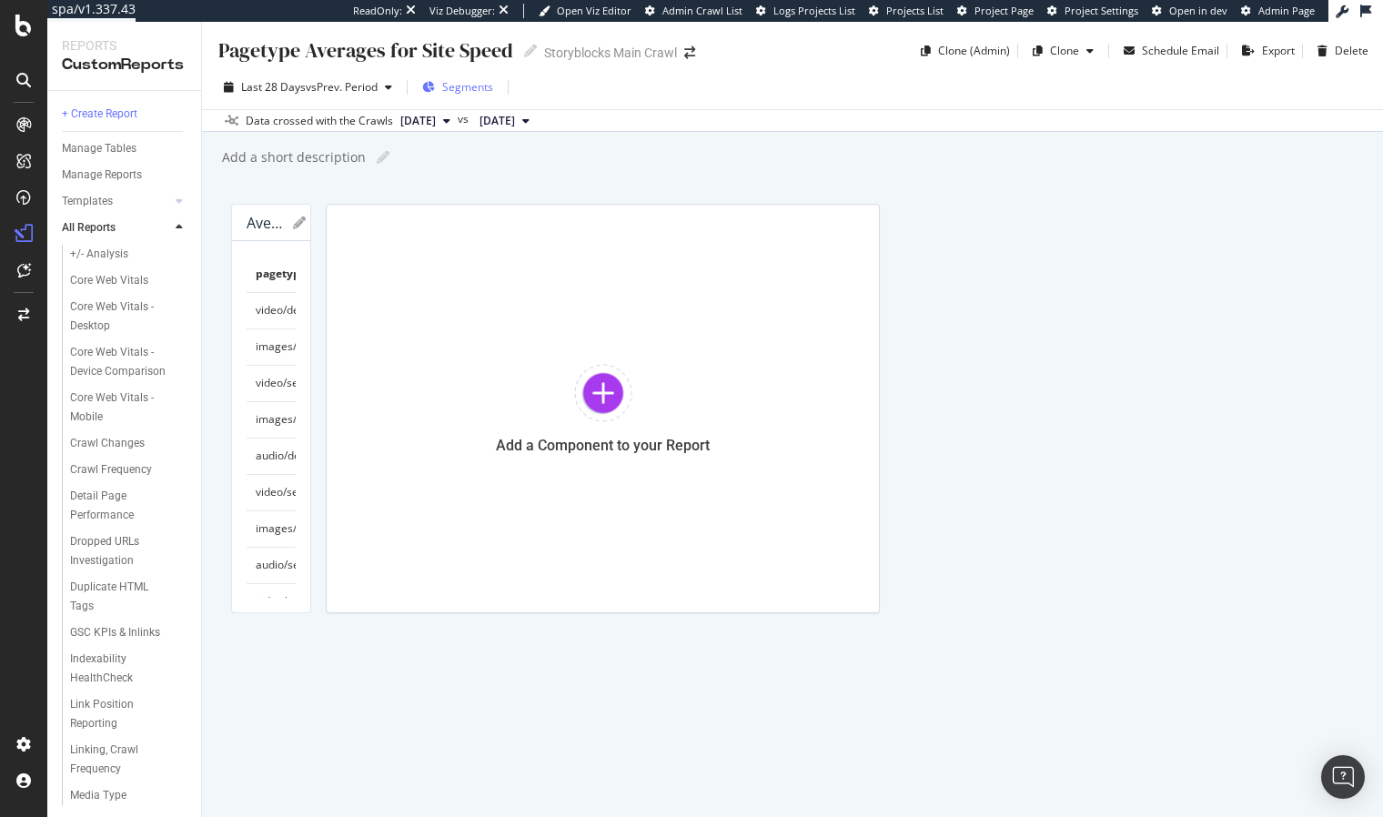
click at [469, 87] on span "Segments" at bounding box center [467, 86] width 51 height 15
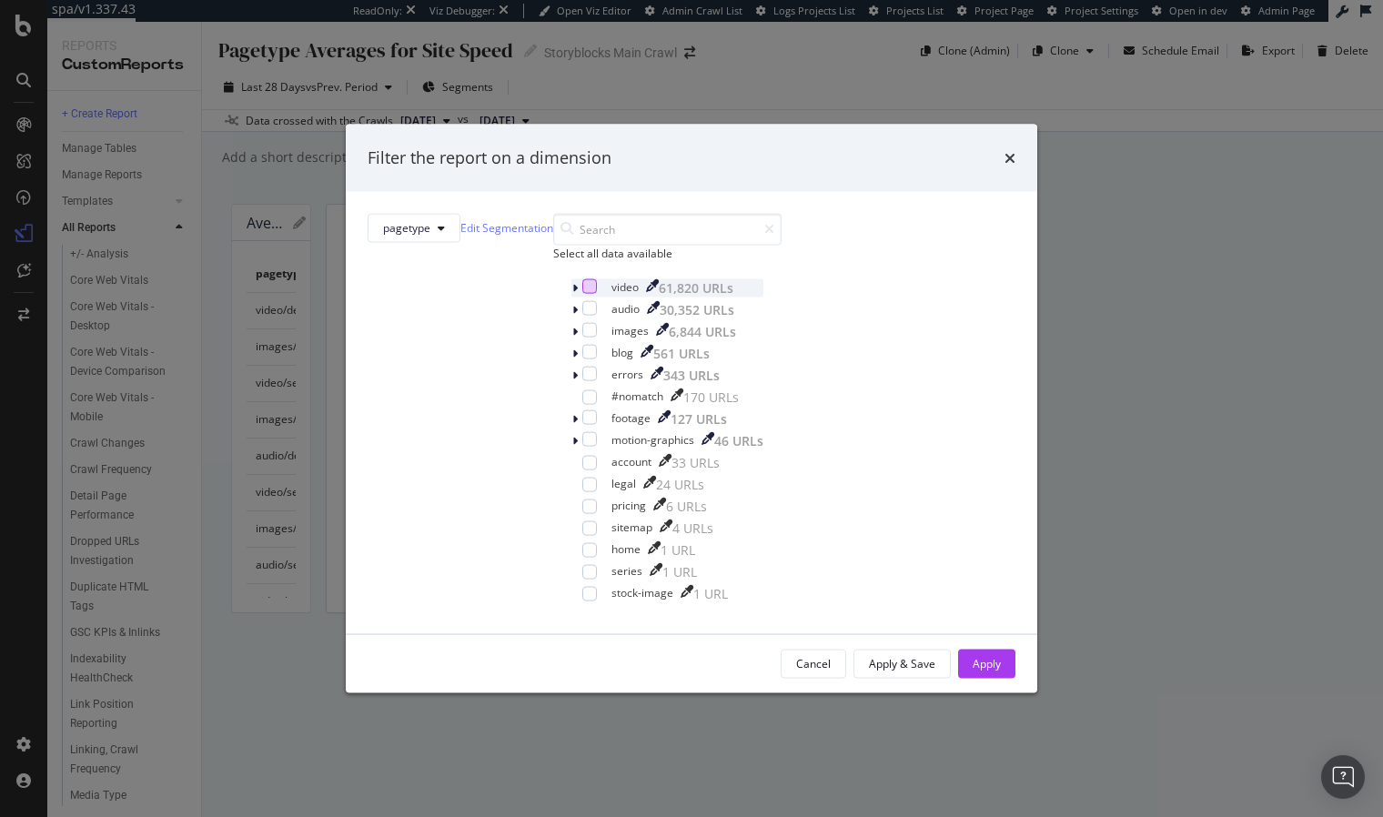
click at [582, 293] on div "modal" at bounding box center [589, 285] width 15 height 15
click at [972, 671] on div "Apply" at bounding box center [986, 663] width 28 height 15
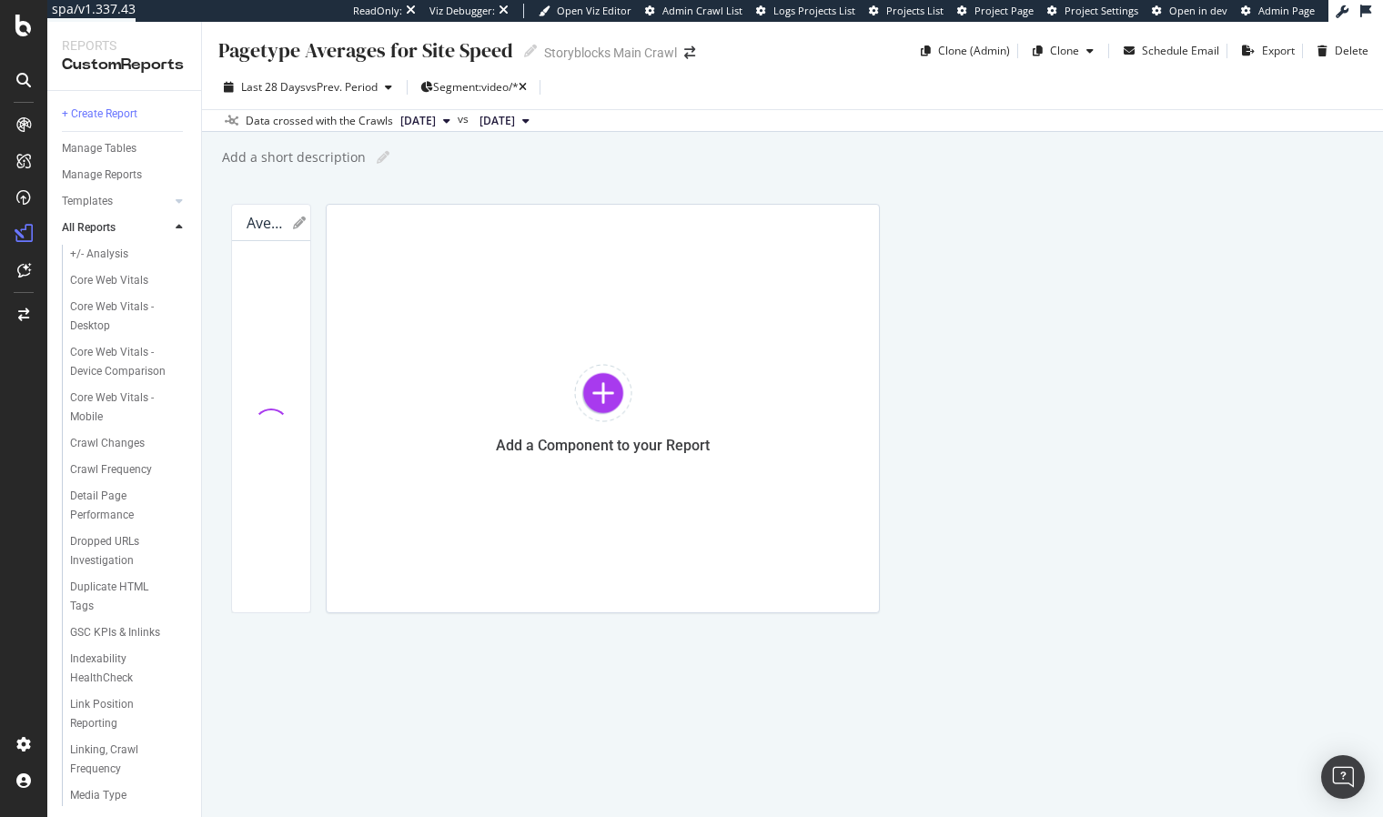
click at [209, 320] on div "Pagetype Averages for Site Speed Pagetype Averages for Site Speed Storyblocks M…" at bounding box center [792, 419] width 1181 height 795
click at [1032, 613] on div "Average Speed Metrics by Pagetype Export as CSV Delete Add to Custom Report pag…" at bounding box center [792, 408] width 1122 height 409
click at [746, 196] on div "Pagetype Averages for Site Speed Pagetype Averages for Site Speed Storyblocks M…" at bounding box center [792, 419] width 1181 height 795
click at [1049, 167] on div "Add a short description Add a short description" at bounding box center [801, 157] width 1162 height 27
click at [724, 176] on div "Pagetype Averages for Site Speed Pagetype Averages for Site Speed Storyblocks M…" at bounding box center [792, 419] width 1181 height 795
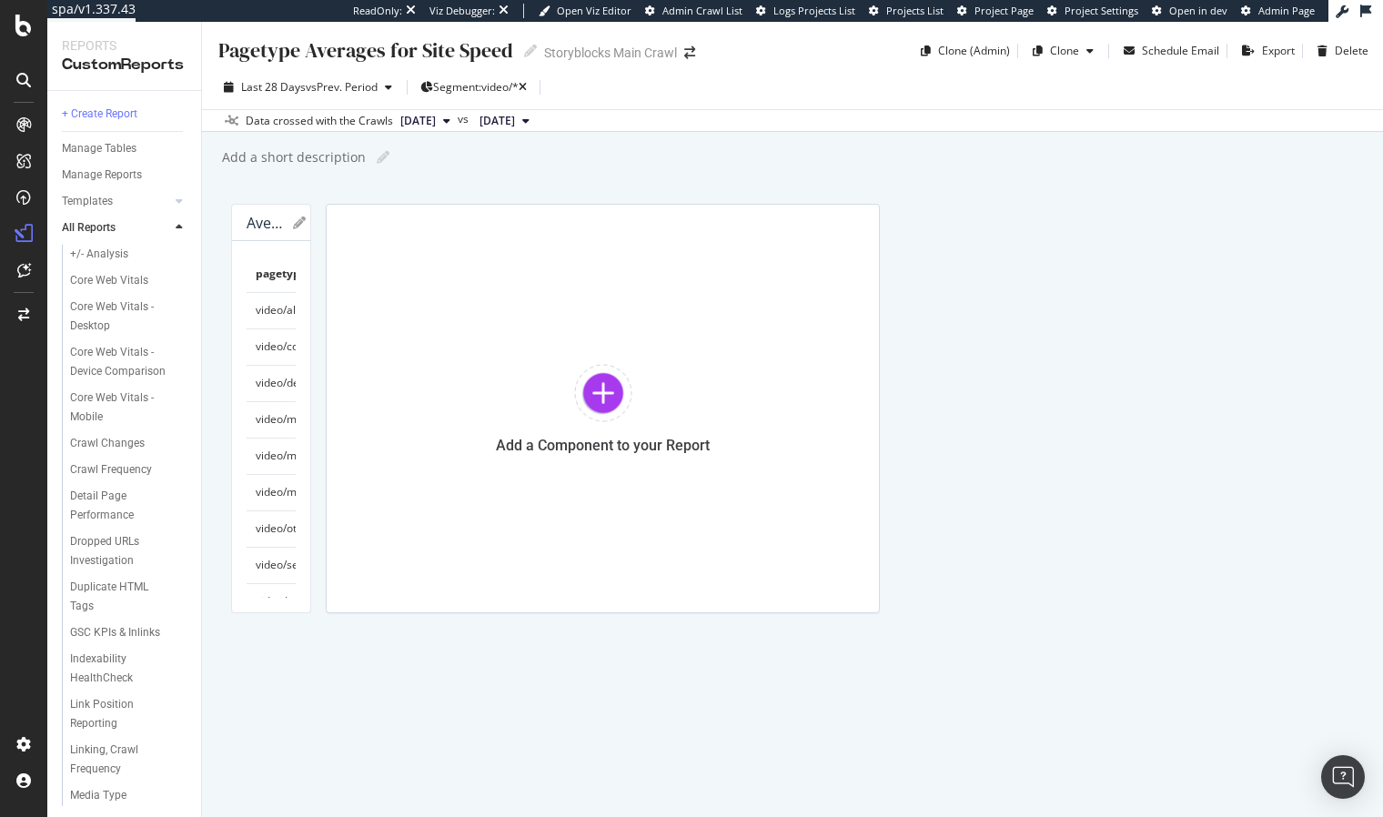
click at [521, 274] on icon at bounding box center [517, 273] width 7 height 11
click at [900, 613] on div "Average Speed Metrics by Pagetype Export as CSV Delete Add to Custom Report pag…" at bounding box center [792, 408] width 1122 height 409
click at [874, 613] on div "Average Speed Metrics by Pagetype Export as CSV Delete Add to Custom Report pag…" at bounding box center [792, 408] width 1122 height 409
click at [1006, 613] on div "Average Speed Metrics by Pagetype Export as CSV Delete Add to Custom Report pag…" at bounding box center [792, 408] width 1122 height 409
click at [942, 613] on div "Average Speed Metrics by Pagetype Export as CSV Delete Add to Custom Report pag…" at bounding box center [792, 408] width 1122 height 409
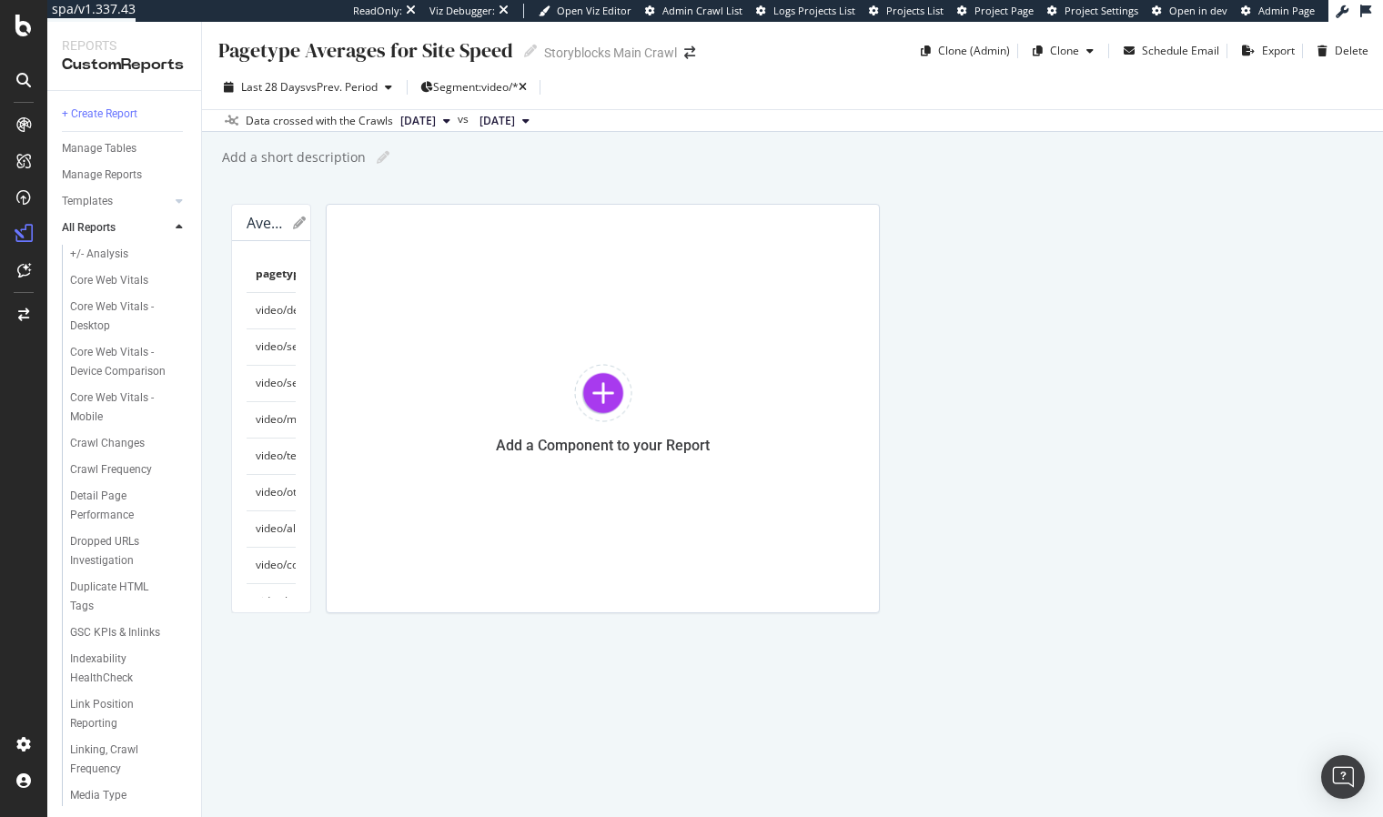
click at [214, 559] on div "Pagetype Averages for Site Speed Pagetype Averages for Site Speed Storyblocks M…" at bounding box center [792, 419] width 1181 height 795
click at [876, 613] on div "Average Speed Metrics by Pagetype Export as CSV Delete Add to Custom Report pag…" at bounding box center [792, 408] width 1122 height 409
click at [208, 628] on div "Pagetype Averages for Site Speed Pagetype Averages for Site Speed Storyblocks M…" at bounding box center [792, 419] width 1181 height 795
click at [964, 613] on div "Average Speed Metrics by Pagetype Export as CSV Delete Add to Custom Report pag…" at bounding box center [792, 408] width 1122 height 409
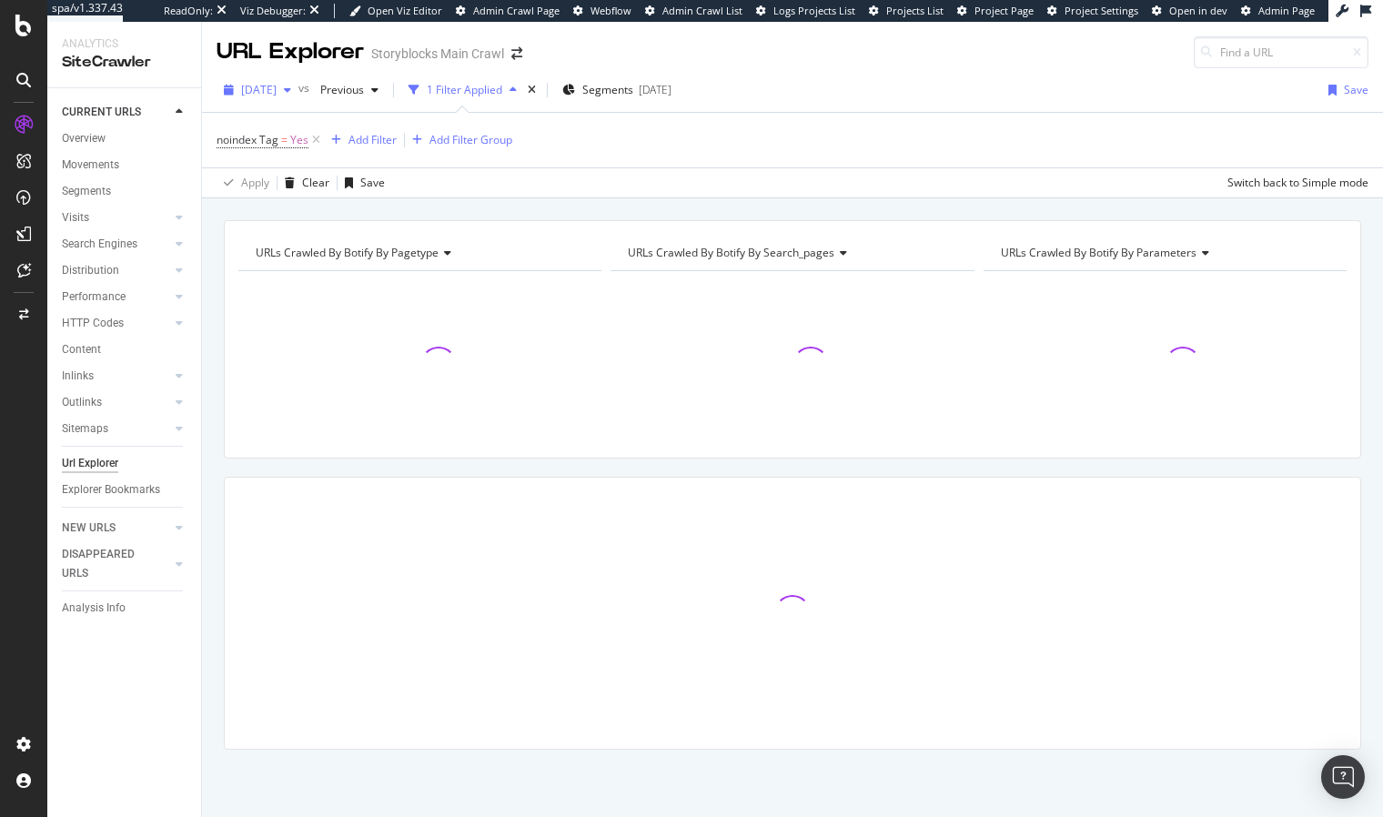
drag, startPoint x: 287, startPoint y: 93, endPoint x: 291, endPoint y: 104, distance: 11.8
click at [277, 93] on span "[DATE]" at bounding box center [258, 89] width 35 height 15
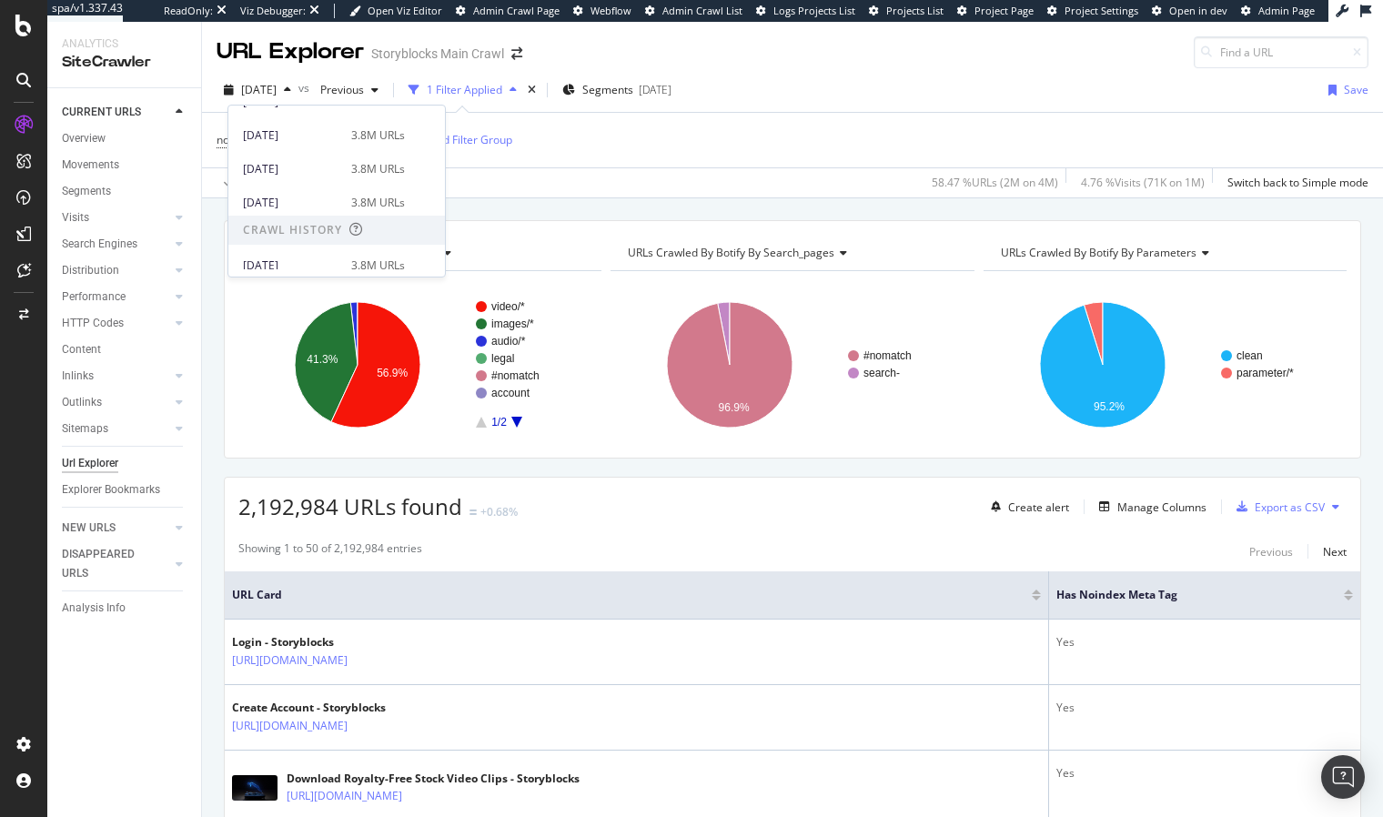
scroll to position [215, 0]
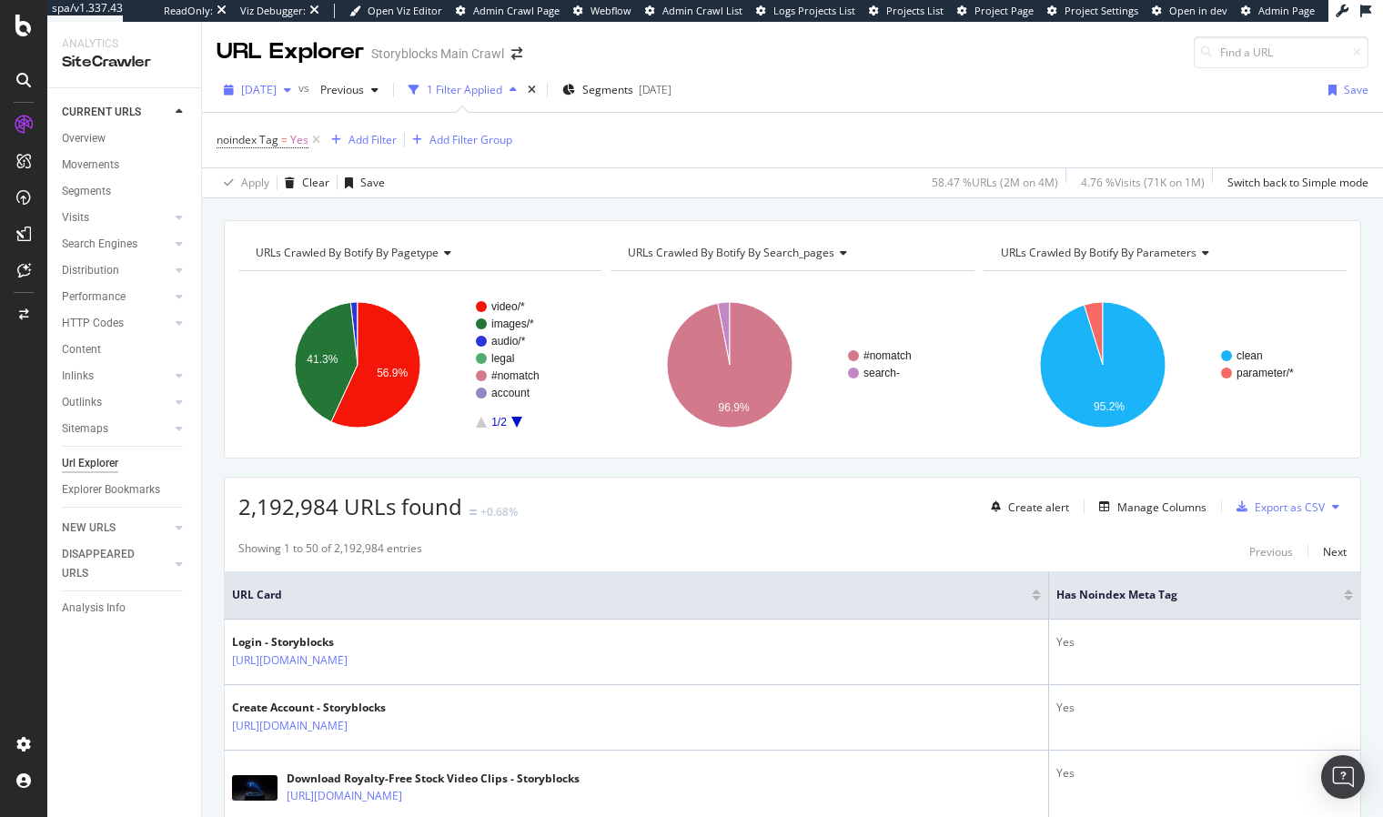
drag, startPoint x: 510, startPoint y: 220, endPoint x: 277, endPoint y: 99, distance: 263.2
click at [510, 220] on div "URLs Crawled By Botify By pagetype Chart (by Value) Table Expand Export as CSV …" at bounding box center [792, 339] width 1137 height 238
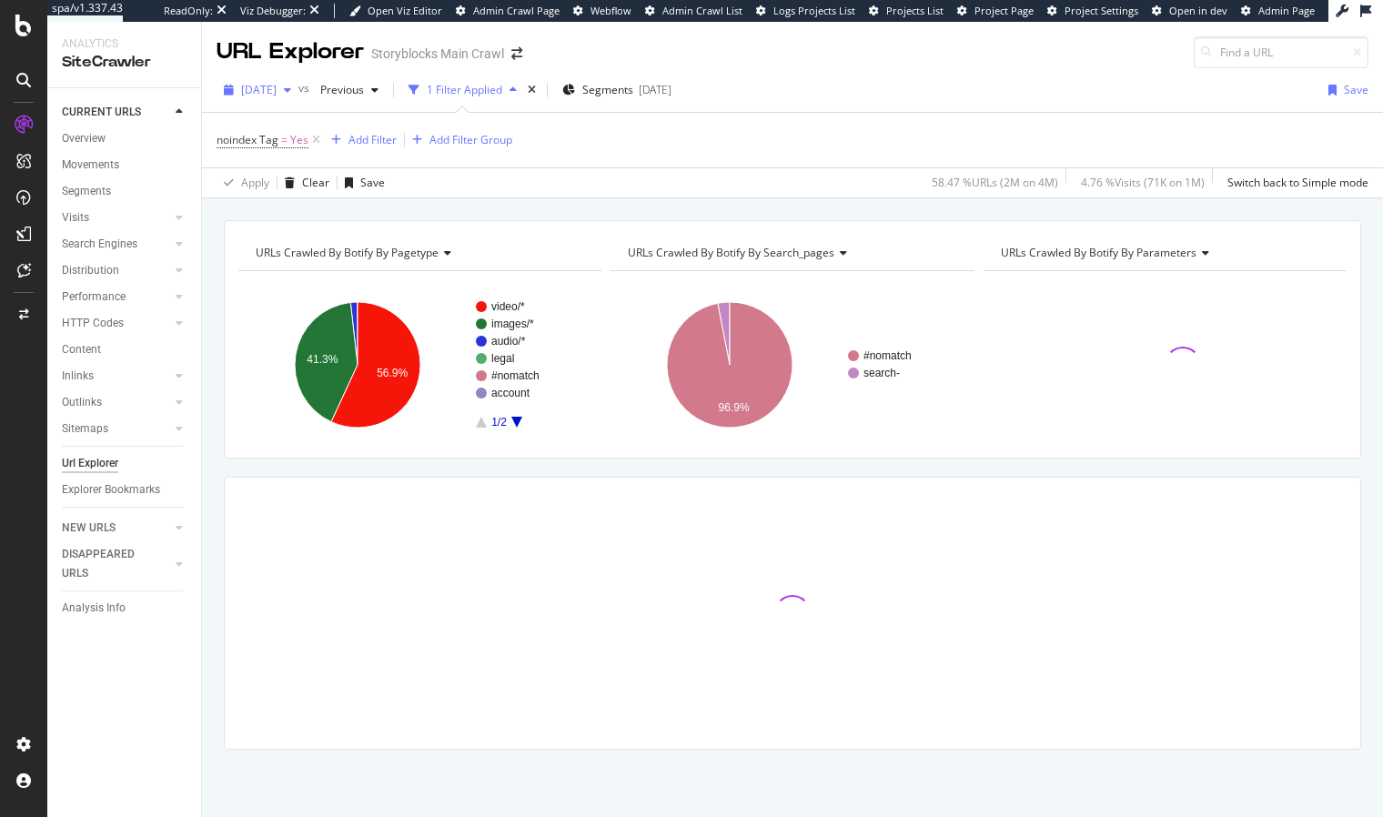
click at [277, 98] on div "[DATE]" at bounding box center [257, 89] width 82 height 27
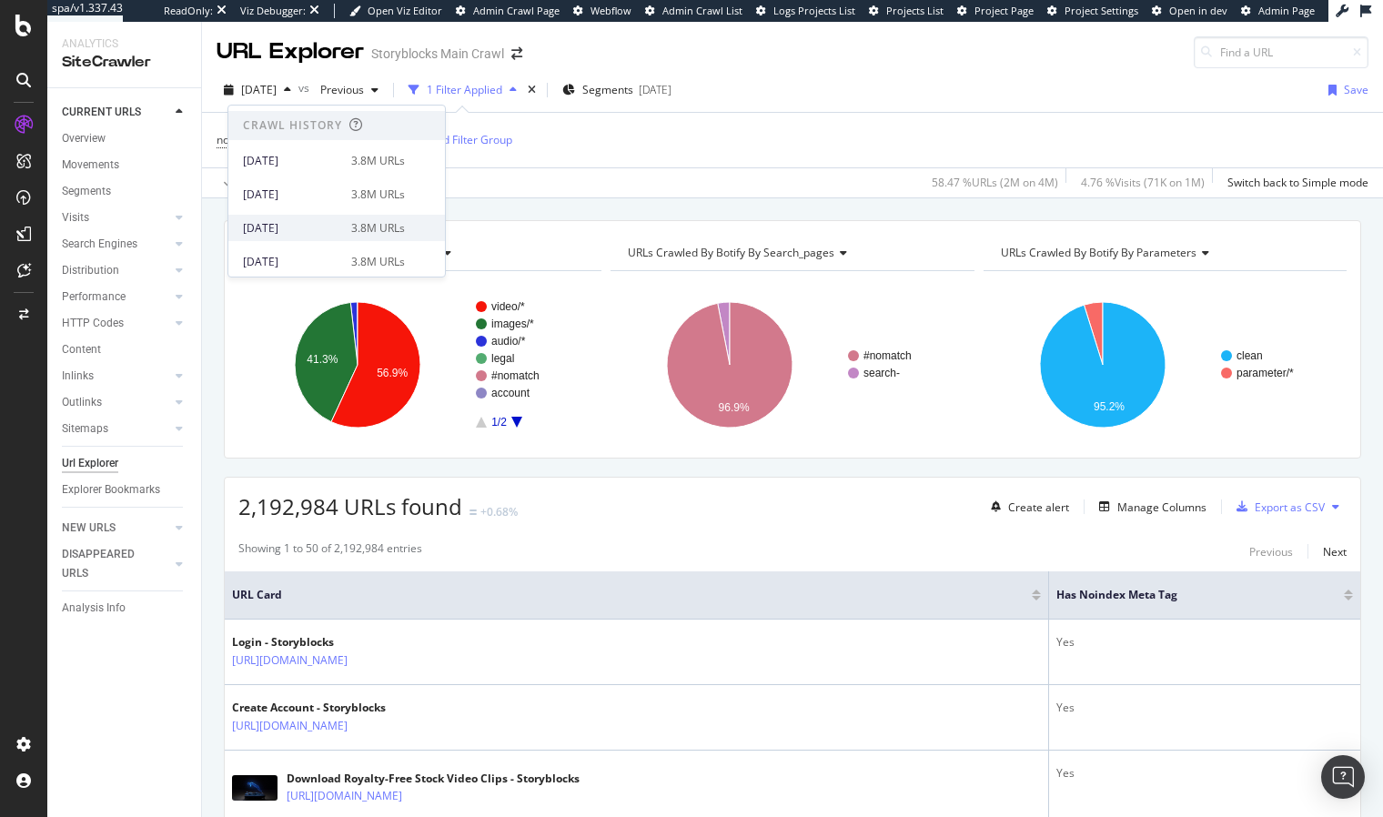
scroll to position [396, 0]
click at [317, 196] on div "[DATE]" at bounding box center [291, 193] width 97 height 16
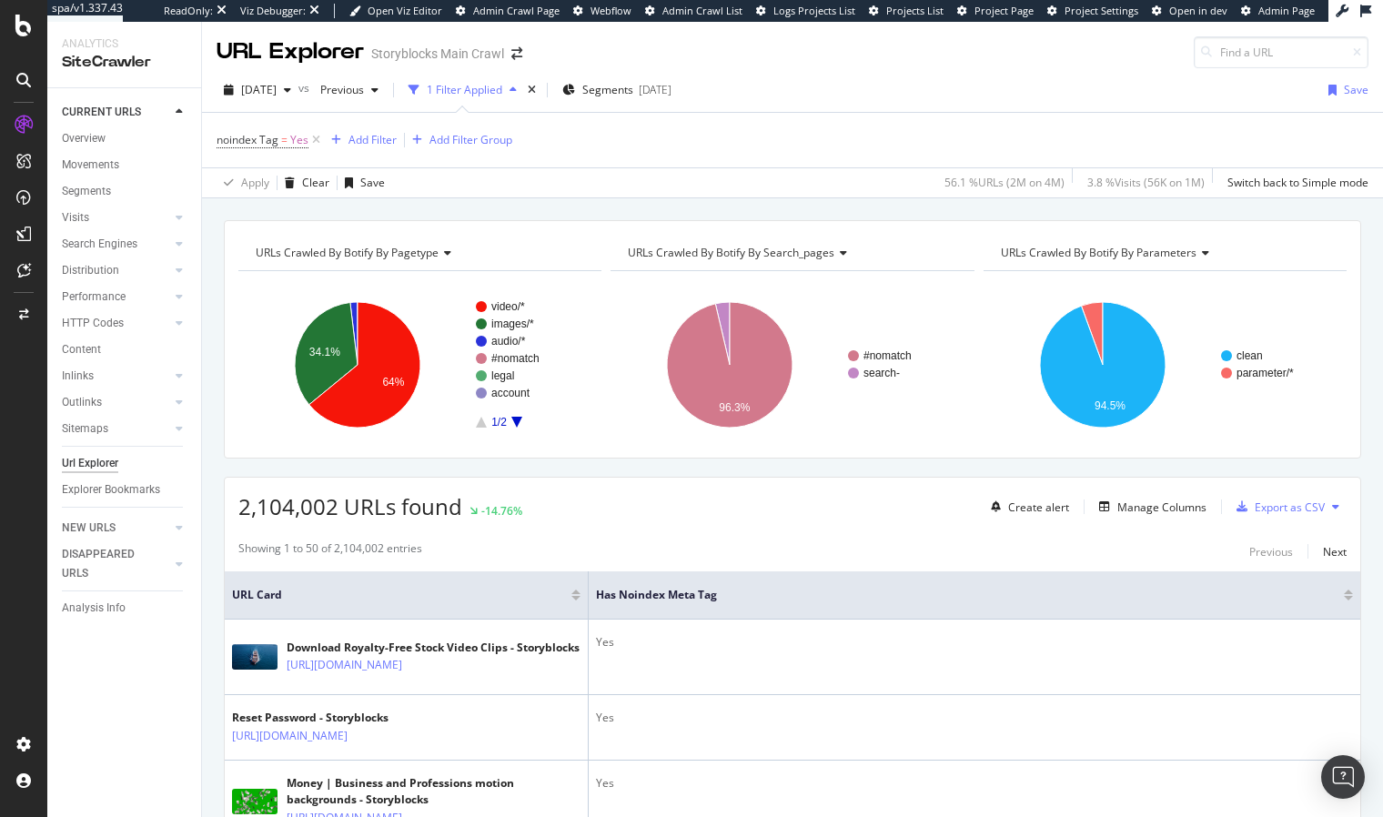
click at [457, 209] on div "URLs Crawled By Botify By pagetype Chart (by Value) Table Expand Export as CSV …" at bounding box center [792, 220] width 1181 height 44
click at [286, 142] on span "=" at bounding box center [284, 139] width 6 height 15
click at [284, 182] on span "On Current Crawl" at bounding box center [277, 182] width 88 height 15
click at [291, 244] on span "On Compared Crawl" at bounding box center [292, 243] width 103 height 15
click at [420, 252] on div "Apply" at bounding box center [418, 250] width 28 height 15
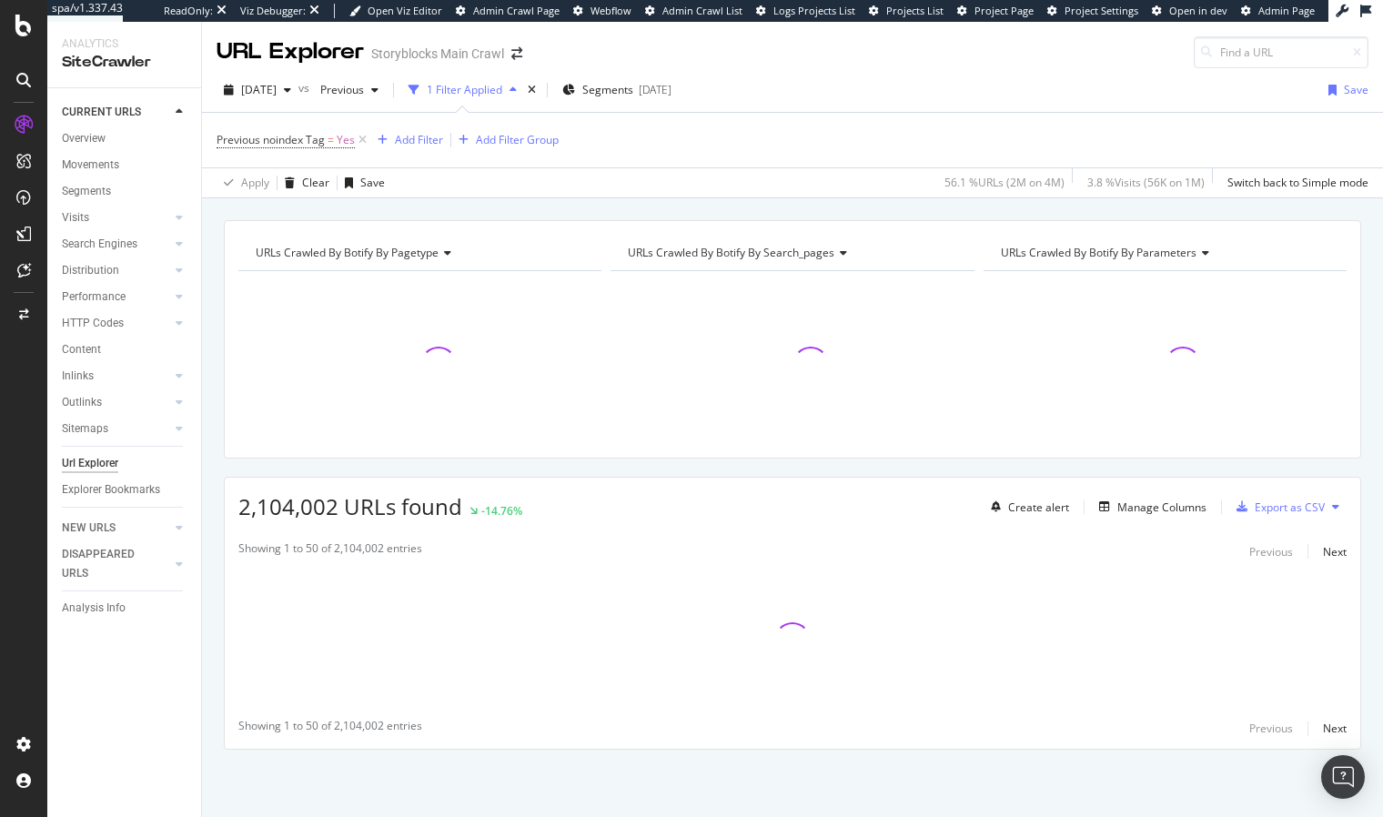
drag, startPoint x: 408, startPoint y: 213, endPoint x: 407, endPoint y: 156, distance: 56.4
click at [408, 213] on div "URLs Crawled By Botify By pagetype Chart (by Value) Table Expand Export as CSV …" at bounding box center [792, 220] width 1181 height 44
click at [409, 140] on div "Add Filter" at bounding box center [419, 139] width 48 height 15
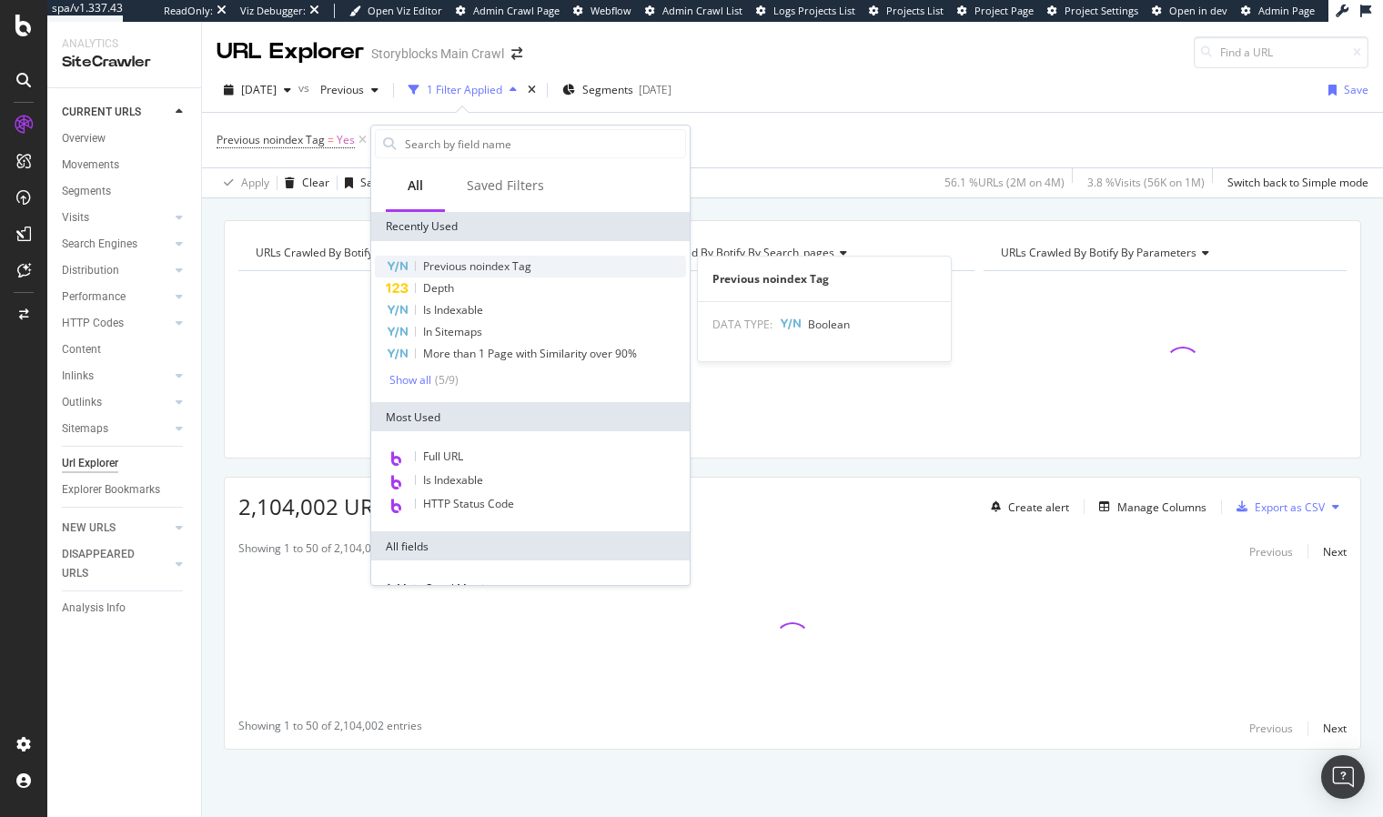
click at [465, 268] on span "Previous noindex Tag" at bounding box center [477, 265] width 108 height 15
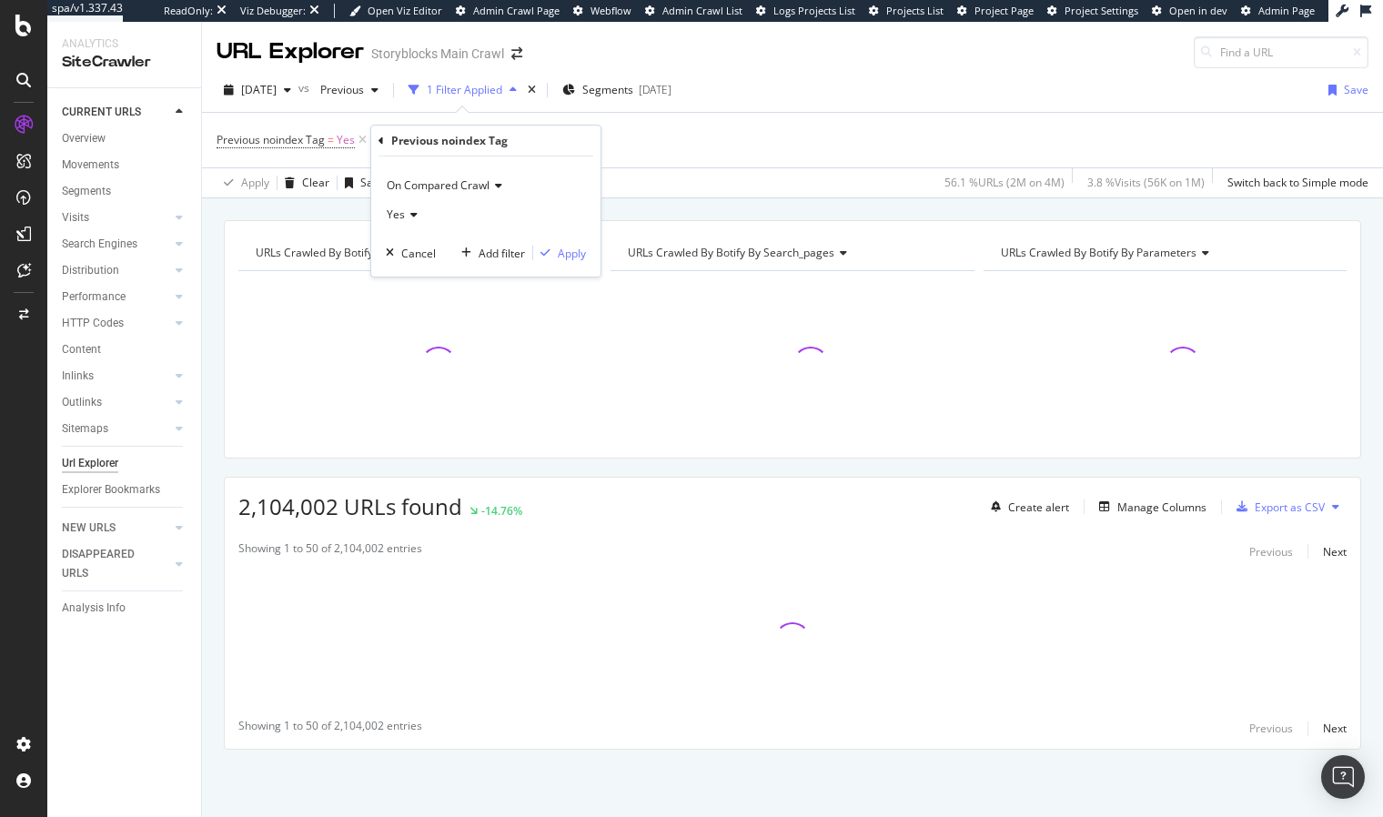
click at [426, 181] on span "On Compared Crawl" at bounding box center [438, 184] width 103 height 15
click at [449, 225] on span "On Current Crawl" at bounding box center [439, 223] width 88 height 15
click at [412, 216] on icon at bounding box center [411, 214] width 13 height 11
click at [426, 278] on div "No" at bounding box center [487, 276] width 195 height 24
drag, startPoint x: 563, startPoint y: 251, endPoint x: 533, endPoint y: 222, distance: 41.8
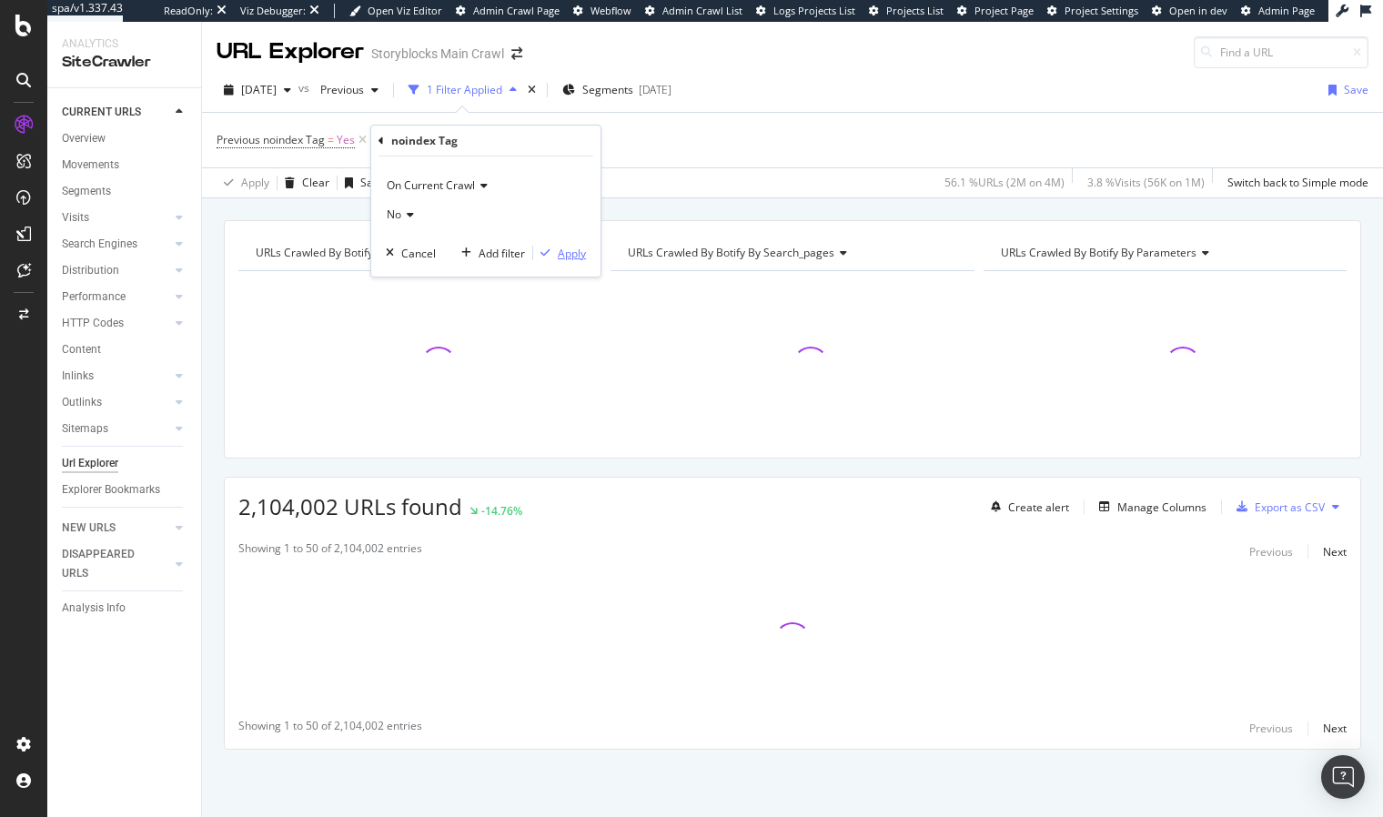
click at [563, 251] on div "Apply" at bounding box center [572, 253] width 28 height 15
click at [490, 212] on div "URLs Crawled By Botify By pagetype Chart (by Value) Table Expand Export as CSV …" at bounding box center [792, 220] width 1181 height 44
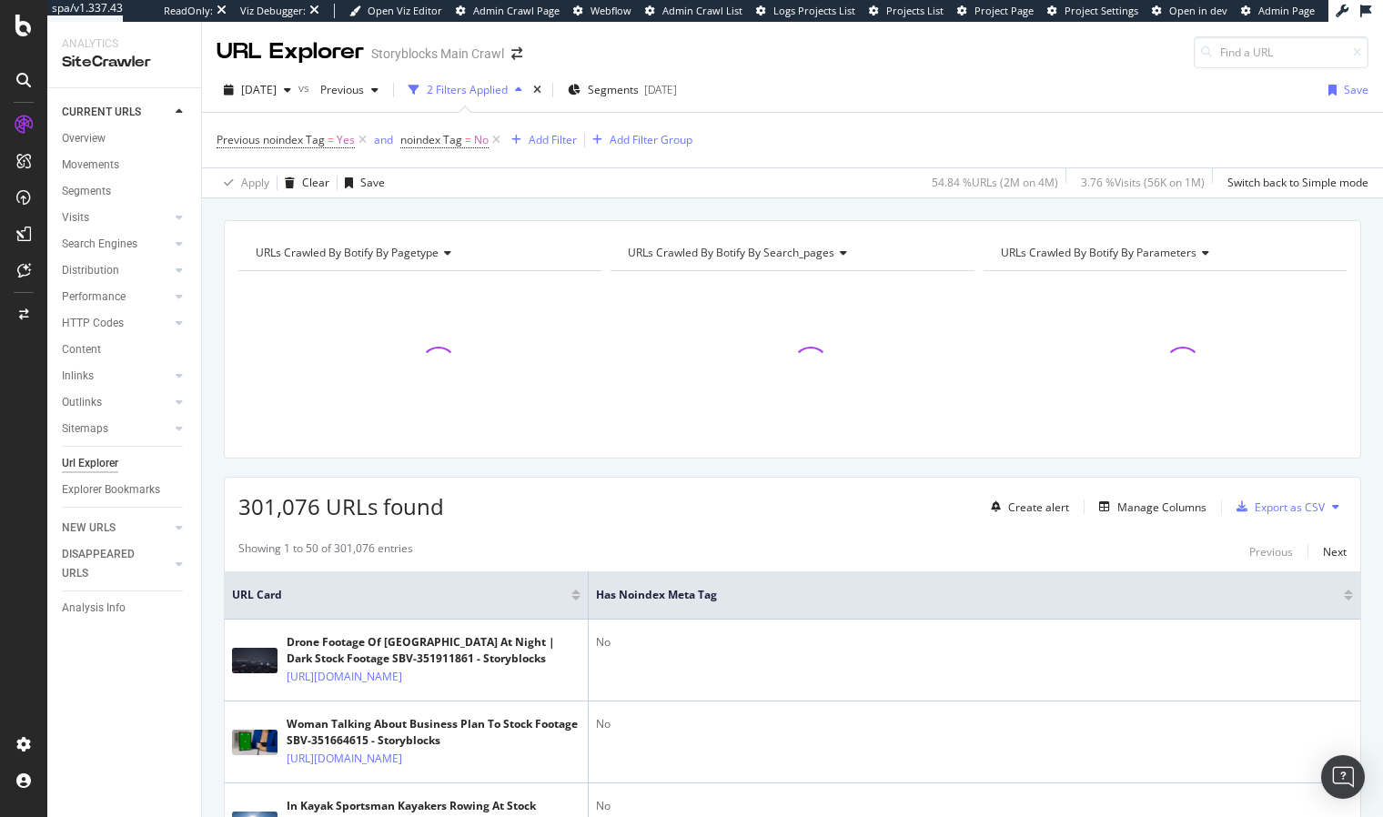
click at [518, 204] on div "URLs Crawled By Botify By pagetype Chart (by Value) Table Expand Export as CSV …" at bounding box center [792, 220] width 1181 height 44
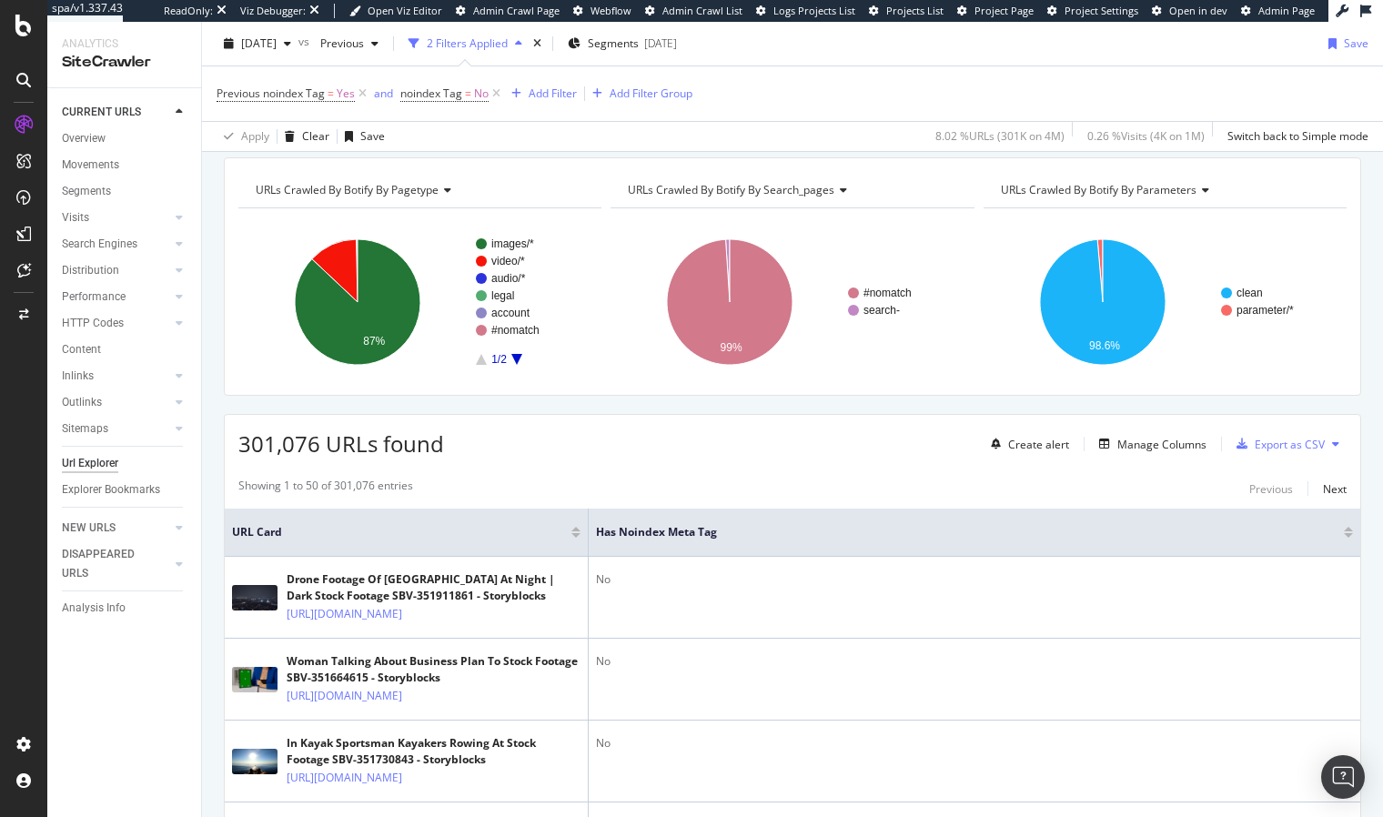
scroll to position [69, 0]
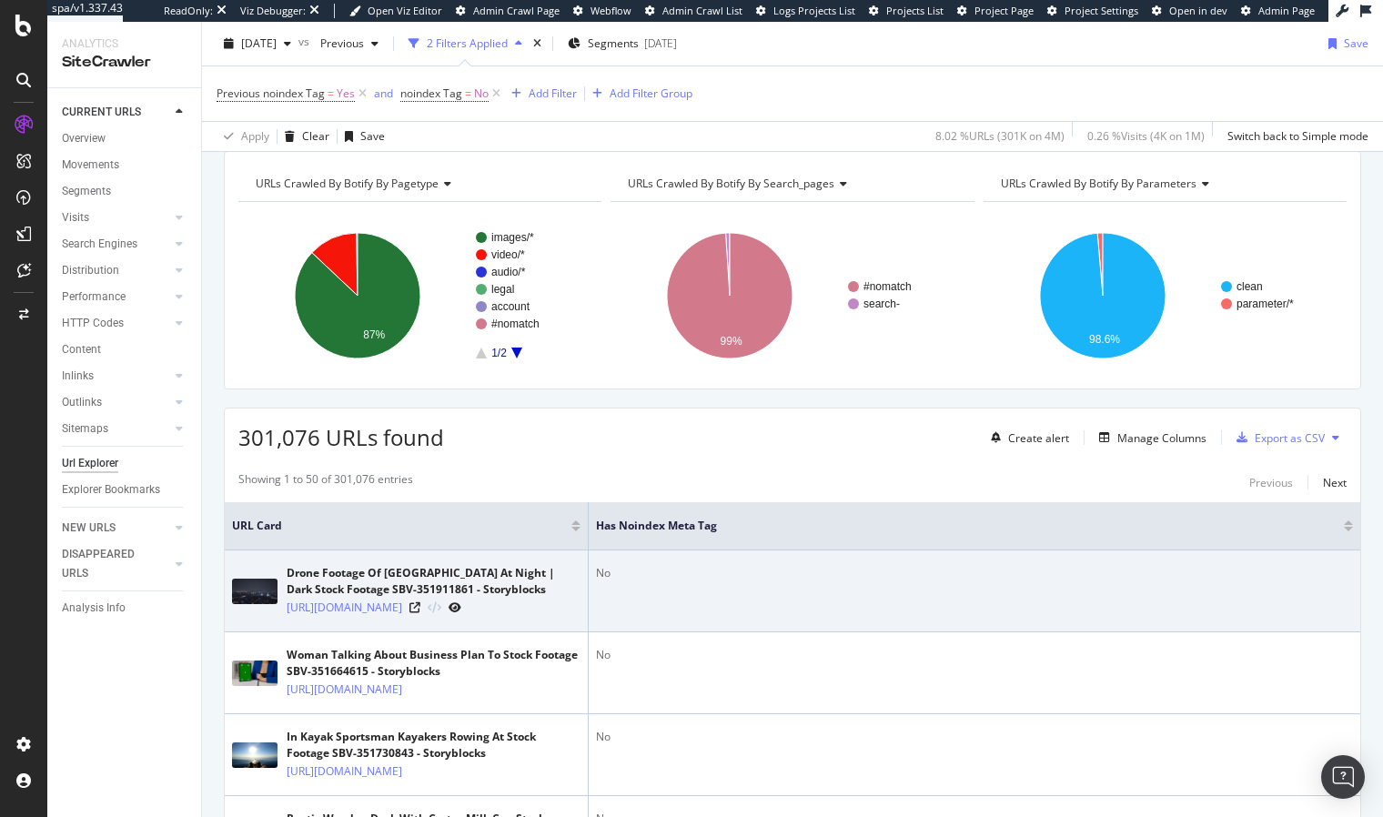
scroll to position [223, 0]
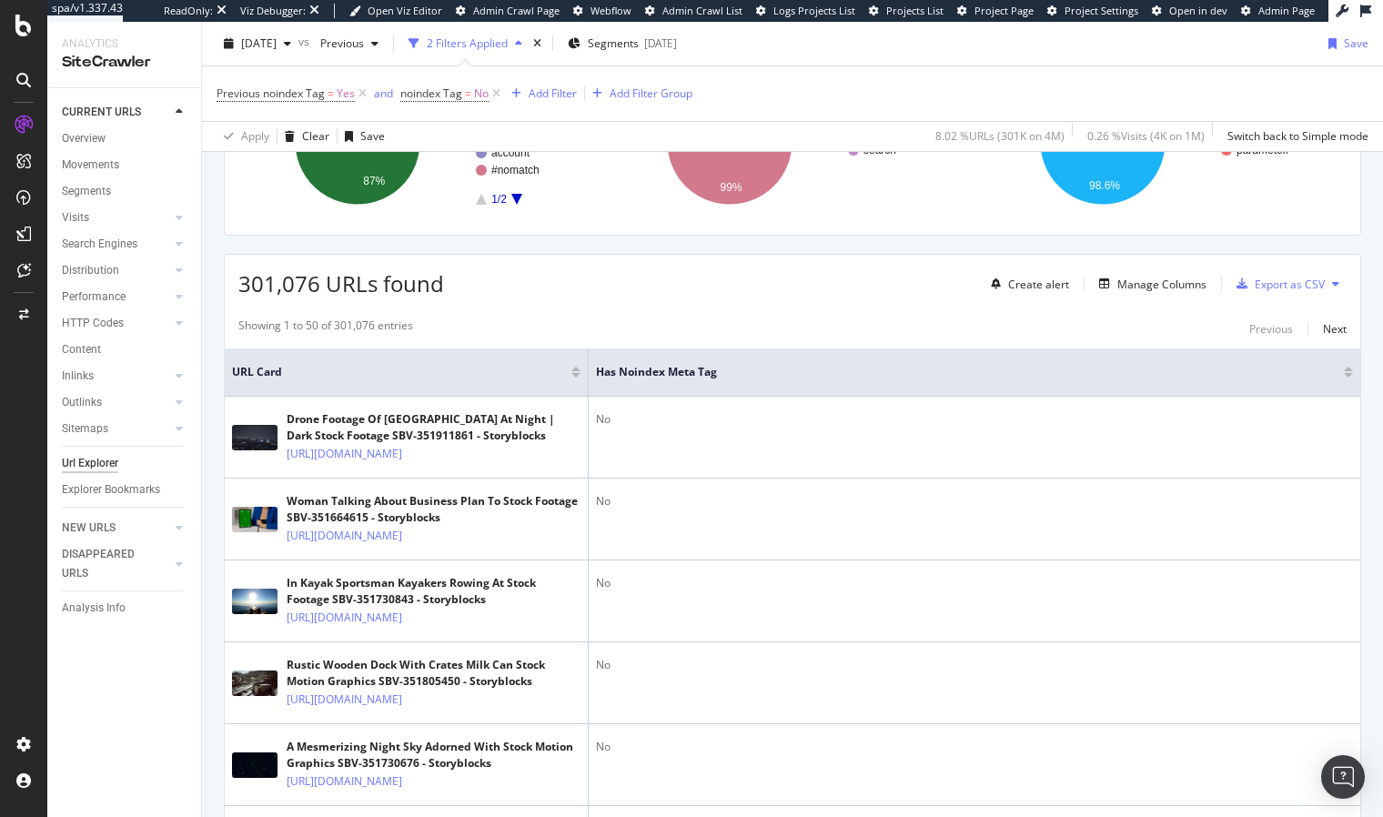
drag, startPoint x: 860, startPoint y: 295, endPoint x: 1081, endPoint y: 294, distance: 221.9
click at [861, 295] on div "301,076 URLs found Create alert Manage Columns Export as CSV" at bounding box center [792, 277] width 1135 height 45
click at [1121, 280] on div "Manage Columns" at bounding box center [1161, 284] width 89 height 15
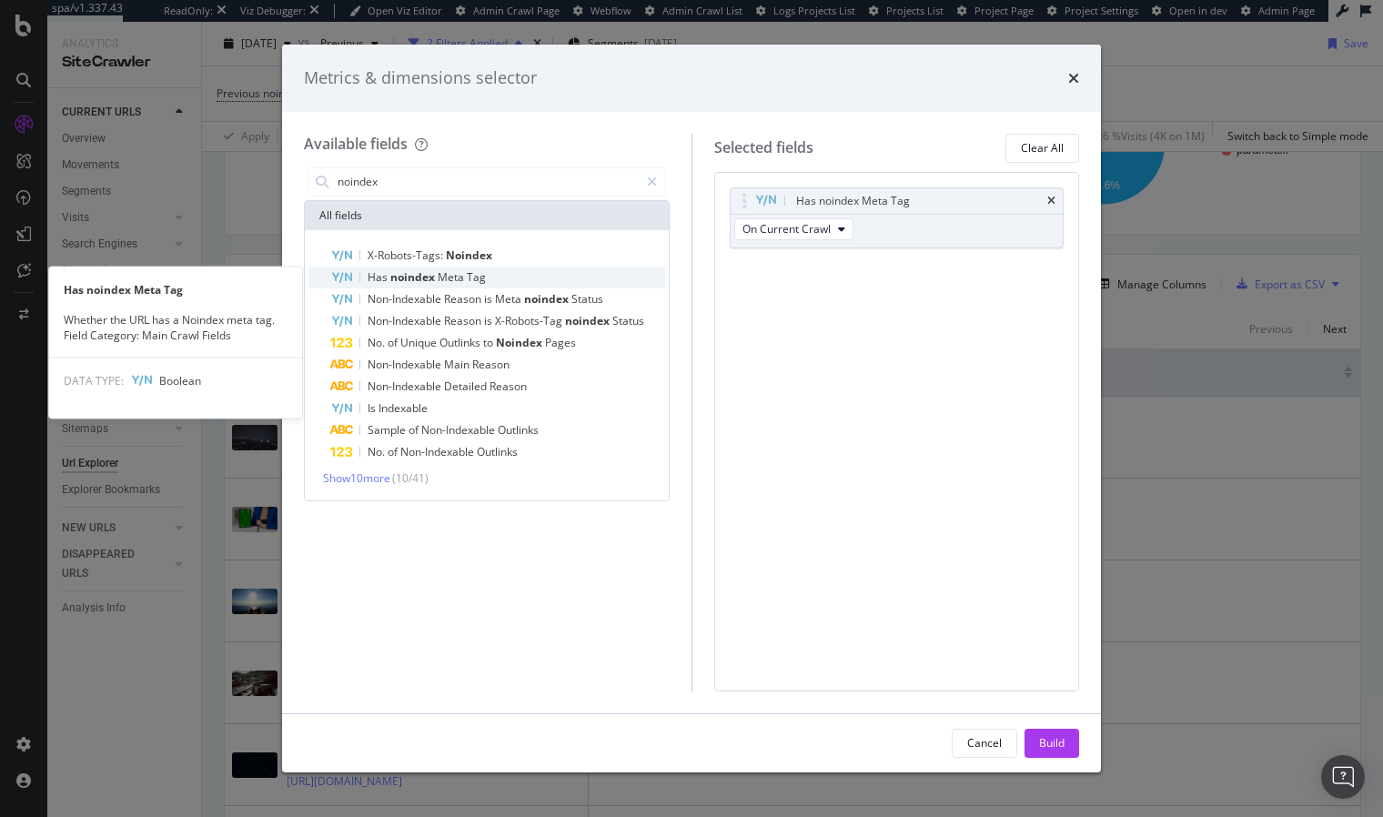
type input "noindex"
drag, startPoint x: 458, startPoint y: 277, endPoint x: 697, endPoint y: 289, distance: 239.6
click at [458, 277] on span "Meta" at bounding box center [451, 276] width 29 height 15
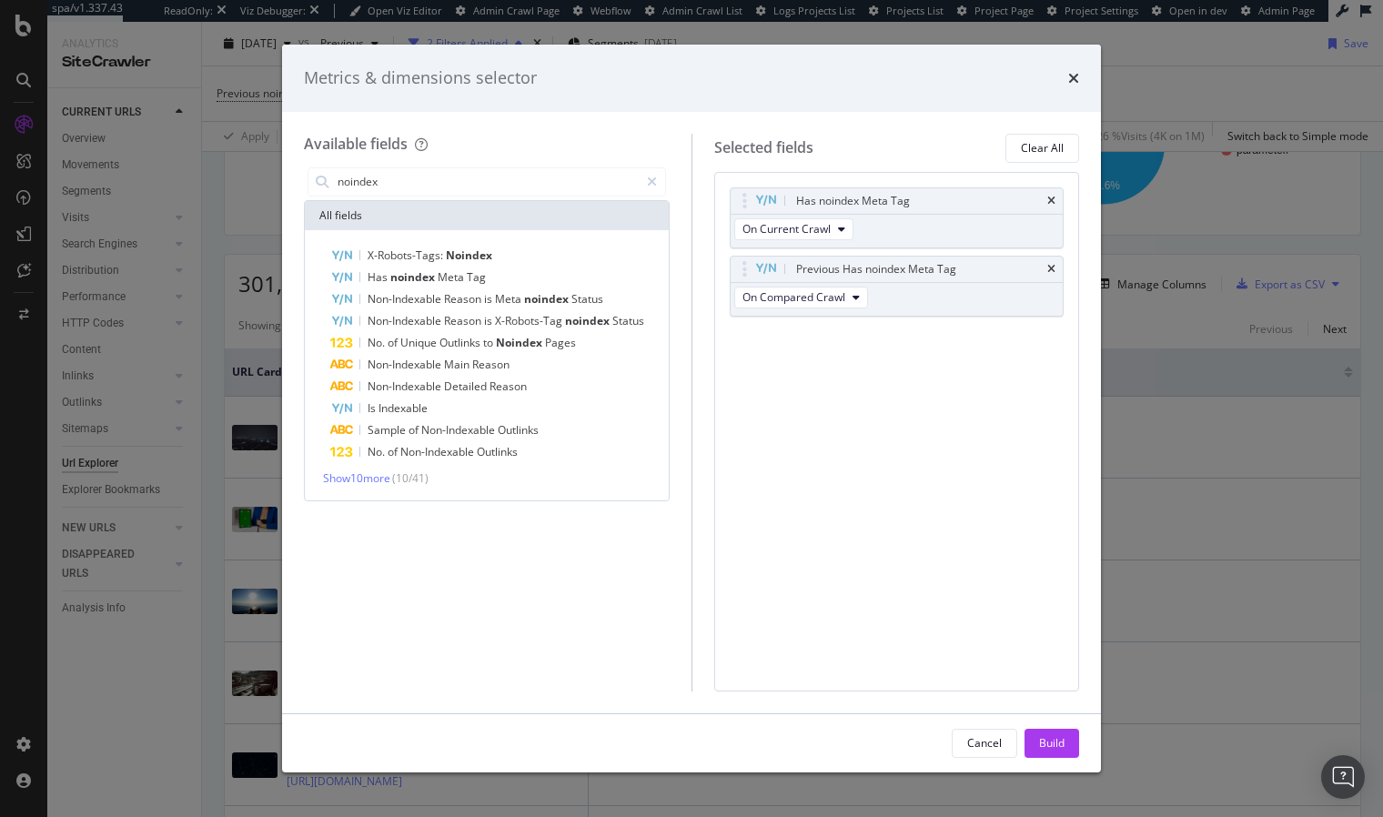
click at [1065, 761] on div "Cancel Build" at bounding box center [691, 743] width 819 height 58
click at [1065, 751] on button "Build" at bounding box center [1051, 743] width 55 height 29
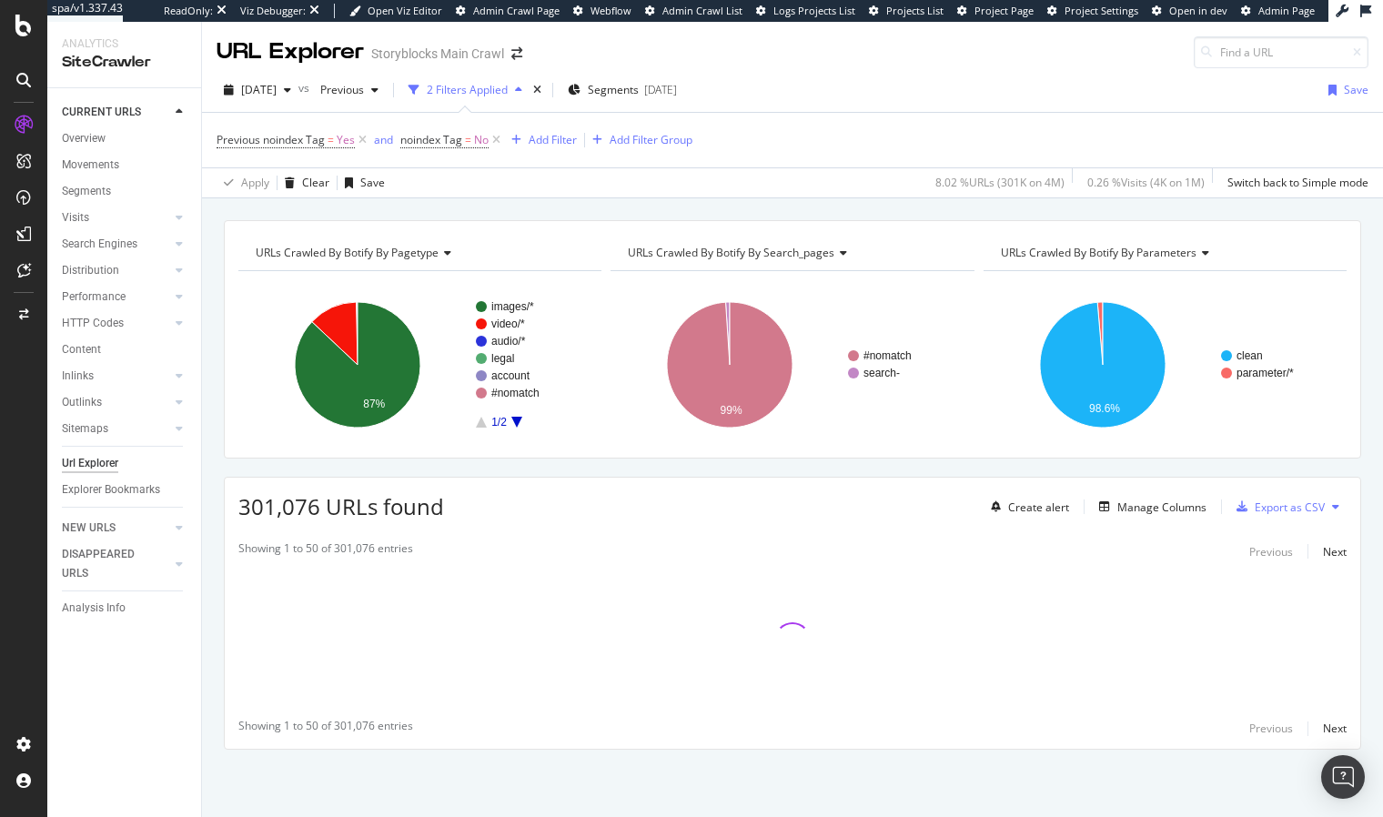
click at [841, 474] on div "URLs Crawled By Botify By pagetype Chart (by Value) Table Expand Export as CSV …" at bounding box center [792, 516] width 1181 height 593
click at [943, 468] on div "URLs Crawled By Botify By pagetype Chart (by Value) Table Expand Export as CSV …" at bounding box center [792, 516] width 1181 height 593
drag, startPoint x: 1070, startPoint y: 470, endPoint x: 988, endPoint y: 419, distance: 96.4
click at [1070, 470] on div "URLs Crawled By Botify By pagetype Chart (by Value) Table Expand Export as CSV …" at bounding box center [792, 516] width 1181 height 593
click at [815, 251] on span "URLs Crawled By Botify By search_pages" at bounding box center [731, 252] width 206 height 15
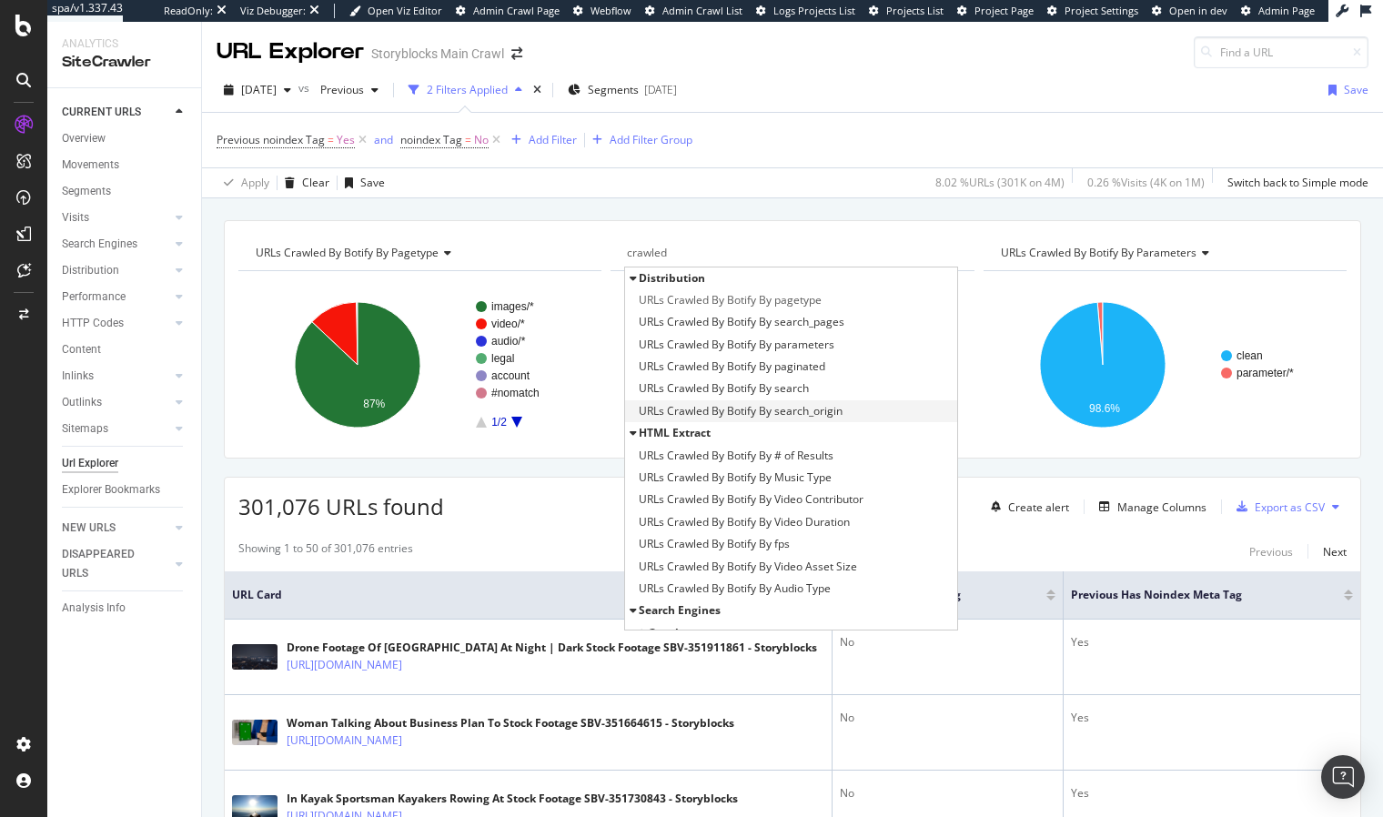
scroll to position [126, 0]
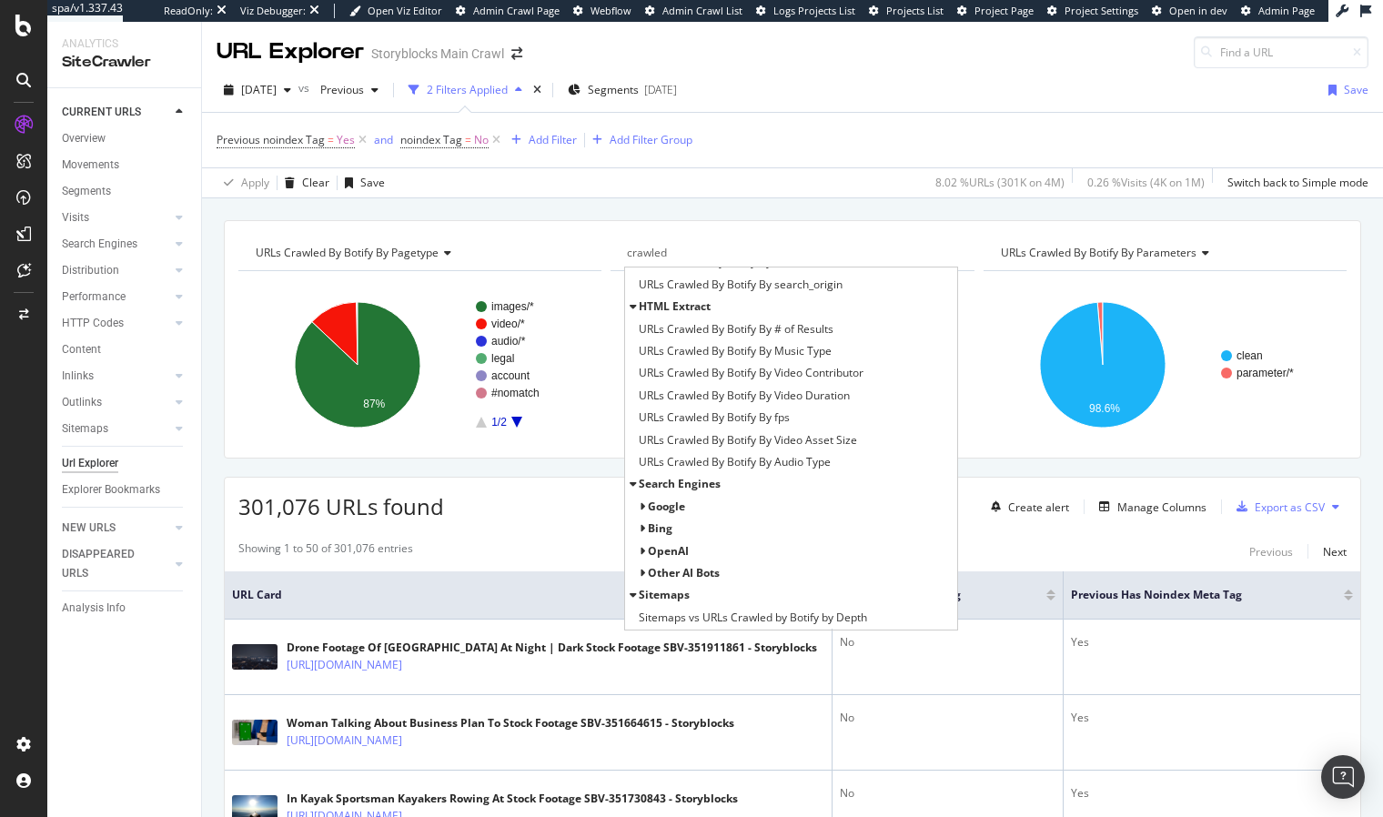
type input "crawled"
click at [670, 508] on span "Google" at bounding box center [666, 505] width 37 height 15
click at [704, 533] on div "All Bots" at bounding box center [797, 529] width 317 height 22
click at [681, 528] on span "All Bots" at bounding box center [681, 527] width 41 height 15
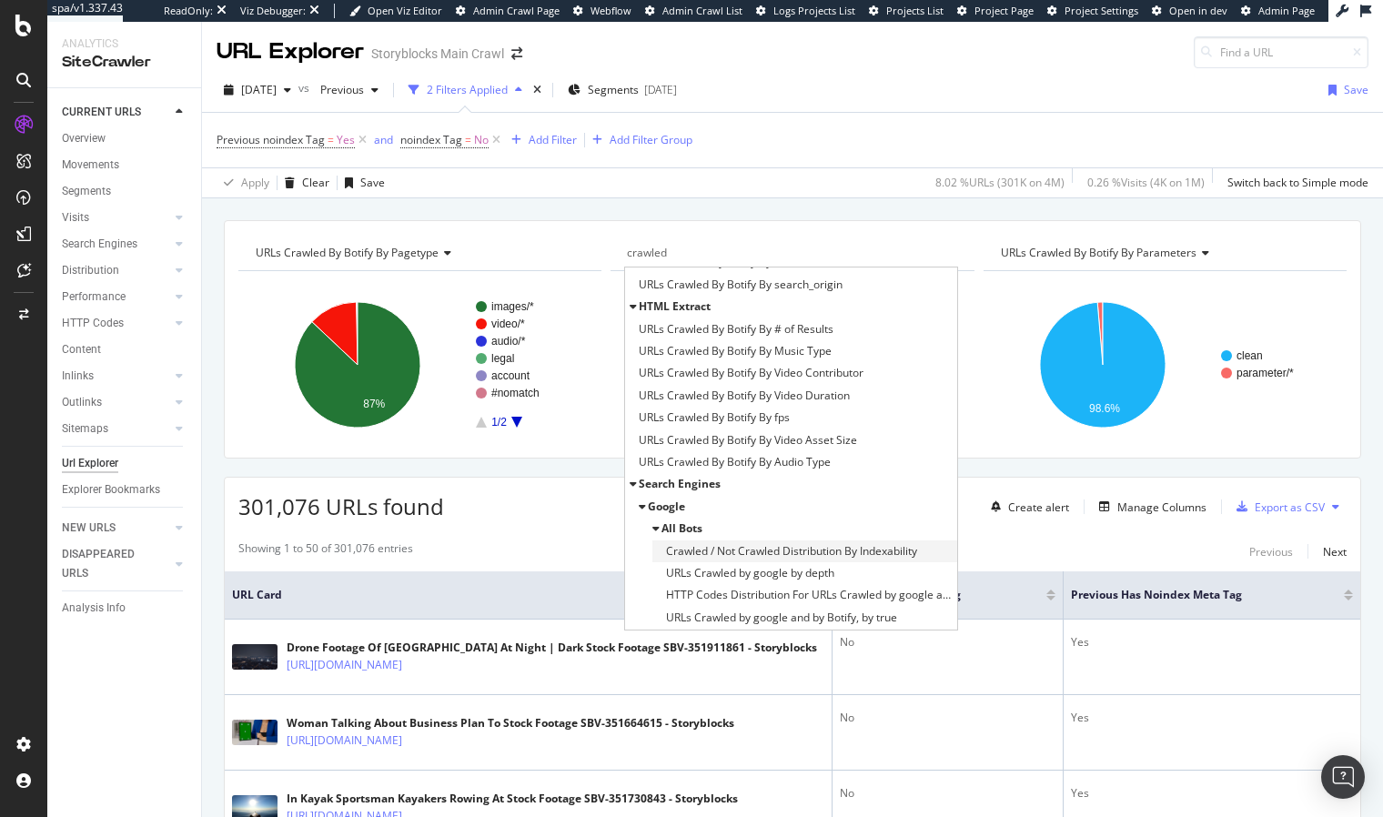
click at [709, 553] on span "Crawled / Not Crawled Distribution By Indexability" at bounding box center [791, 551] width 251 height 18
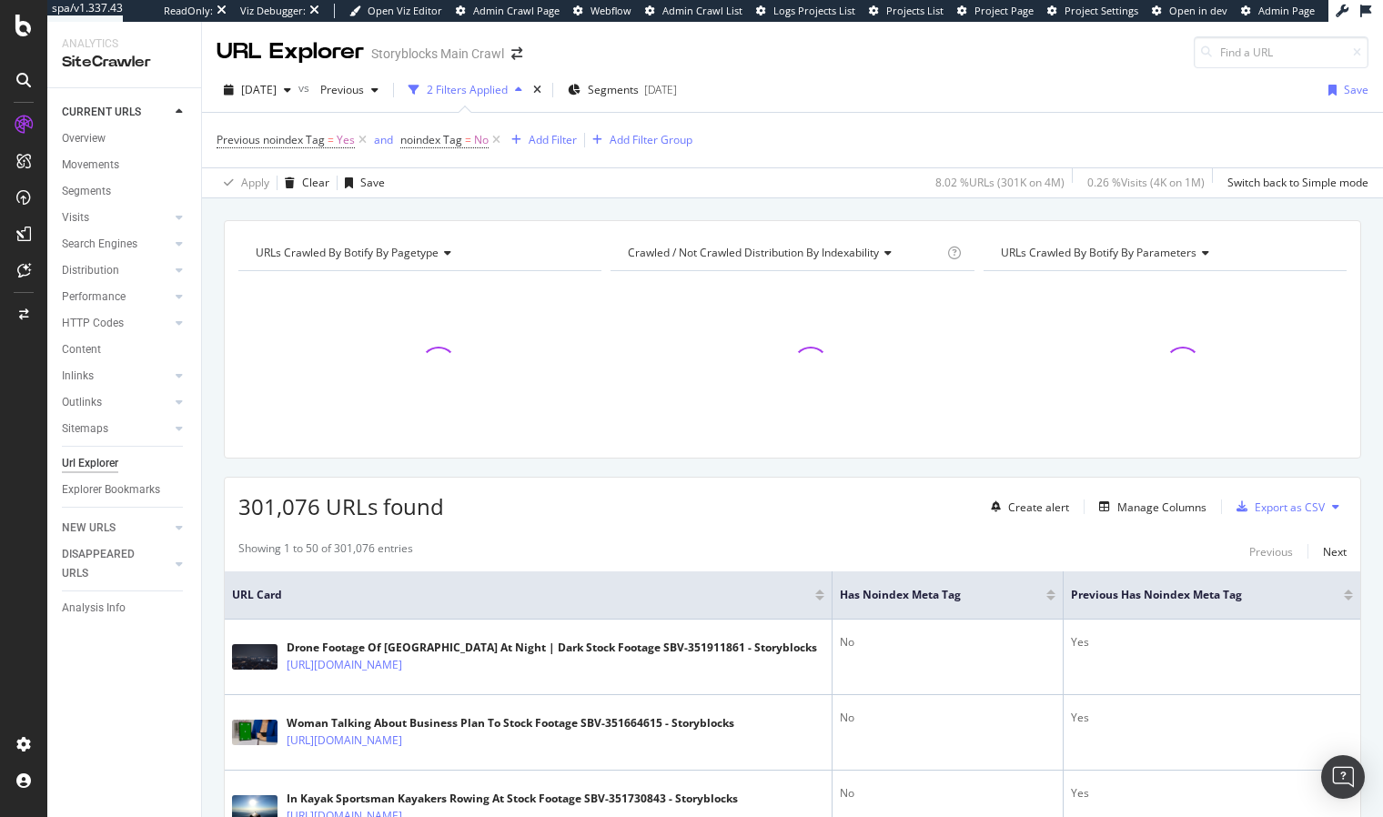
click at [595, 507] on div "301,076 URLs found Create alert Manage Columns Export as CSV" at bounding box center [792, 500] width 1135 height 45
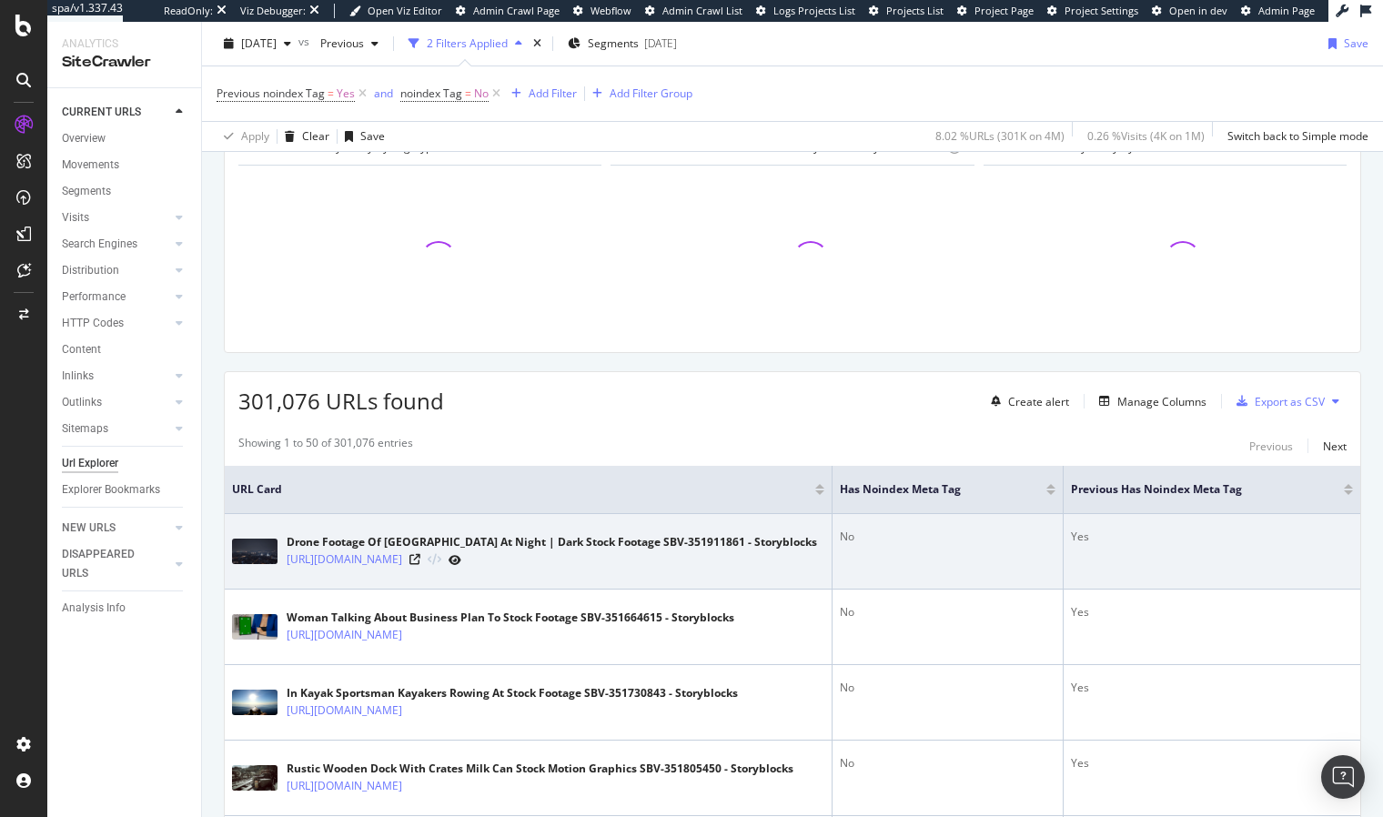
scroll to position [234, 0]
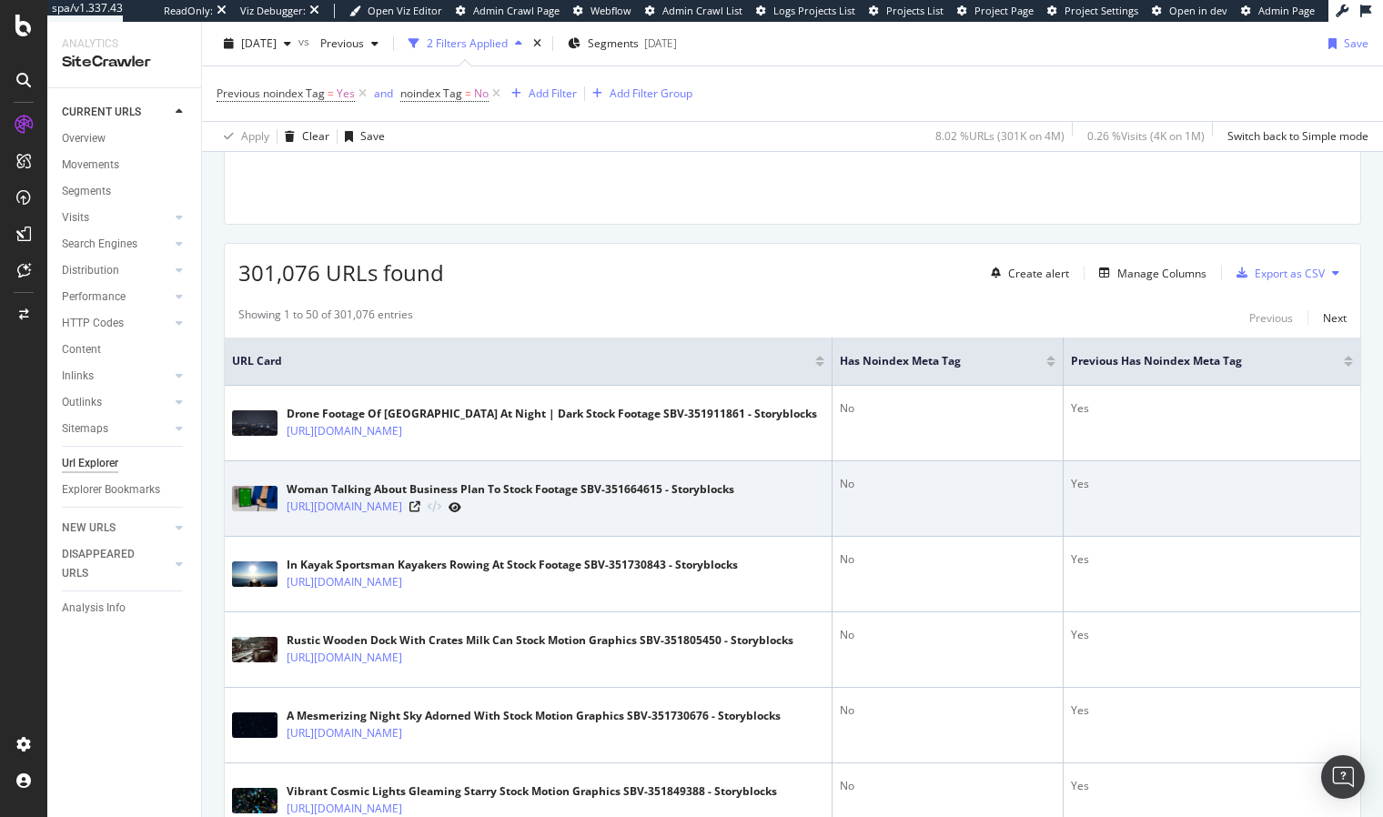
drag, startPoint x: 907, startPoint y: 522, endPoint x: 750, endPoint y: 613, distance: 181.0
click at [907, 522] on td "No" at bounding box center [947, 498] width 231 height 75
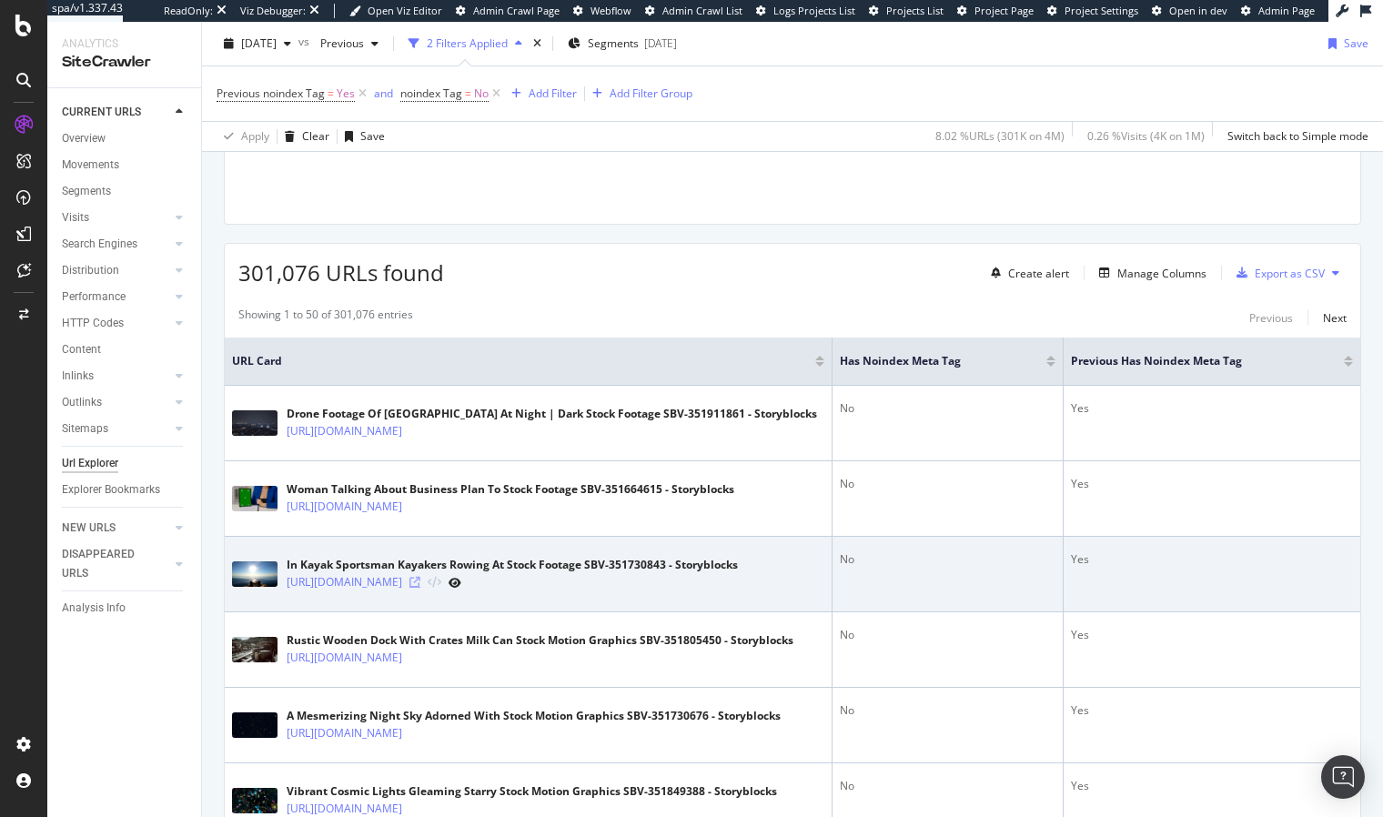
click at [420, 588] on icon at bounding box center [414, 582] width 11 height 11
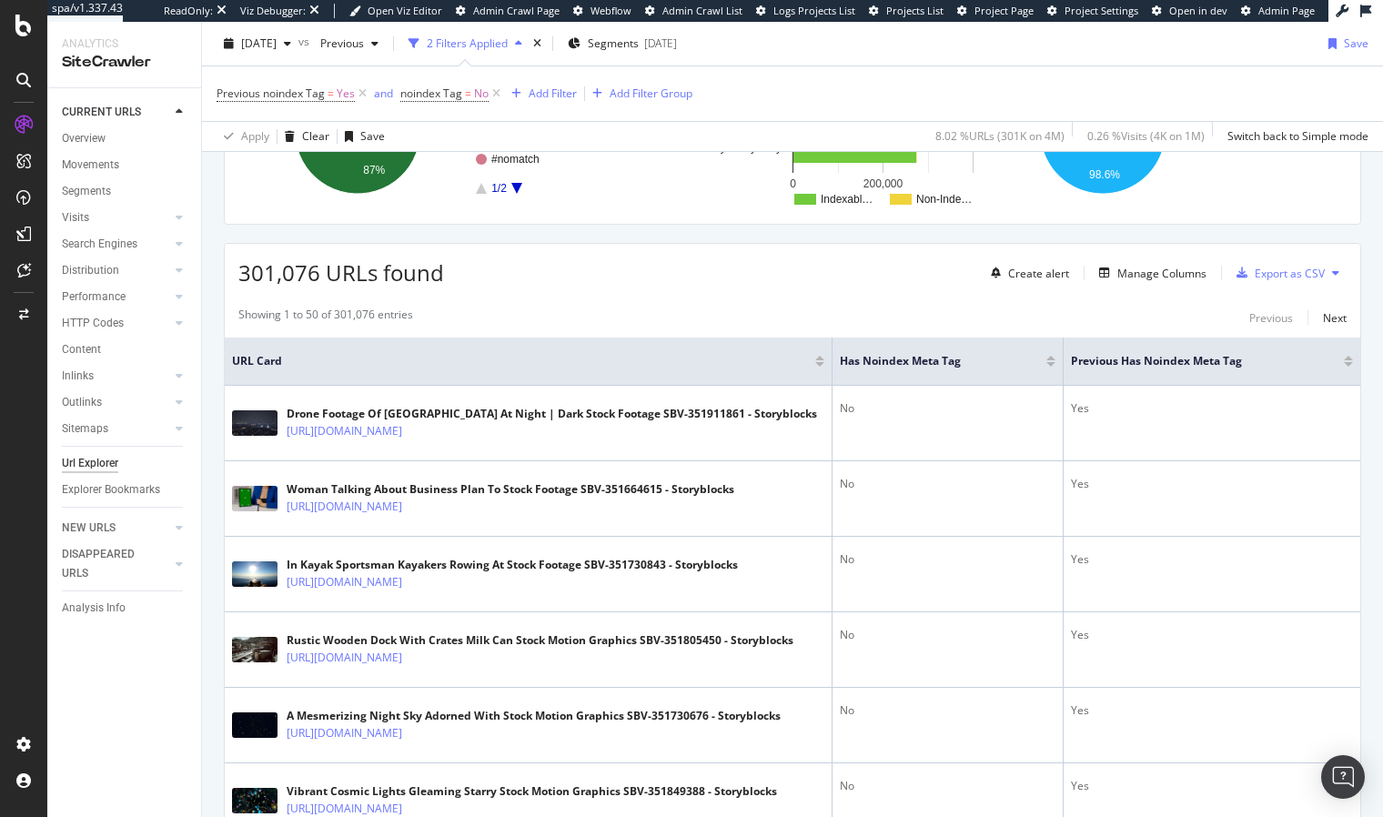
scroll to position [0, 0]
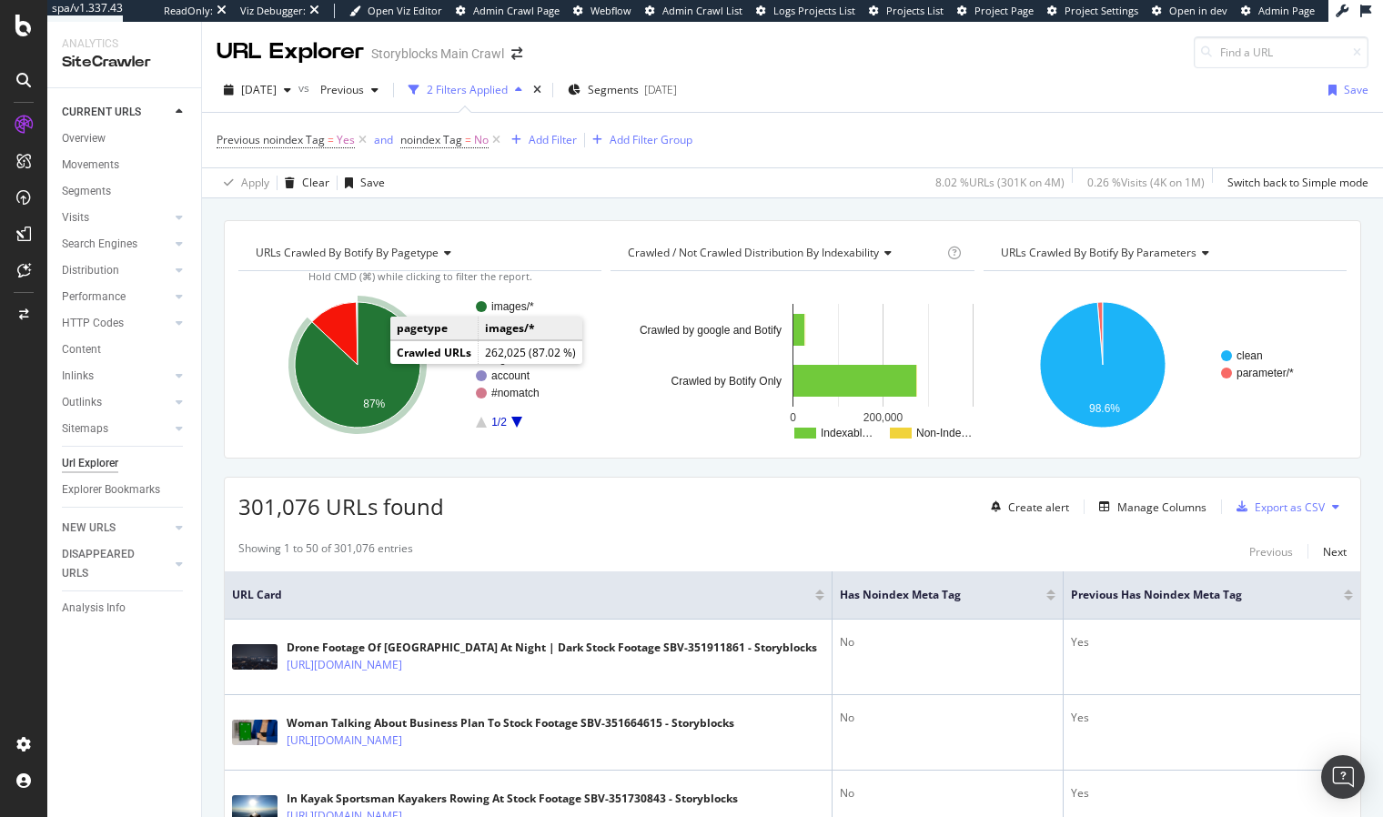
click at [378, 353] on icon "A chart." at bounding box center [358, 365] width 126 height 126
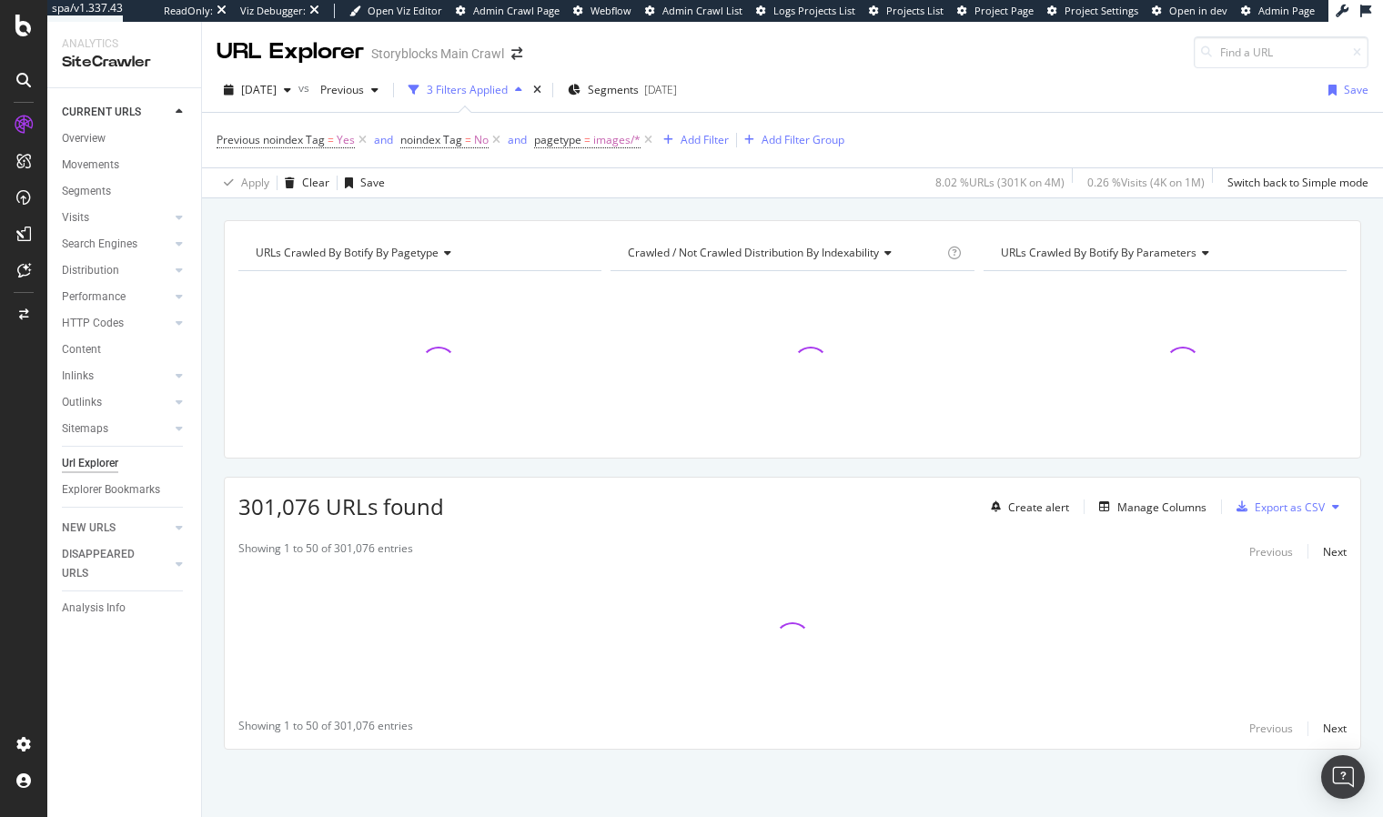
click at [462, 206] on div "URLs Crawled By Botify By pagetype Chart (by Value) Table Expand Export as CSV …" at bounding box center [792, 220] width 1181 height 44
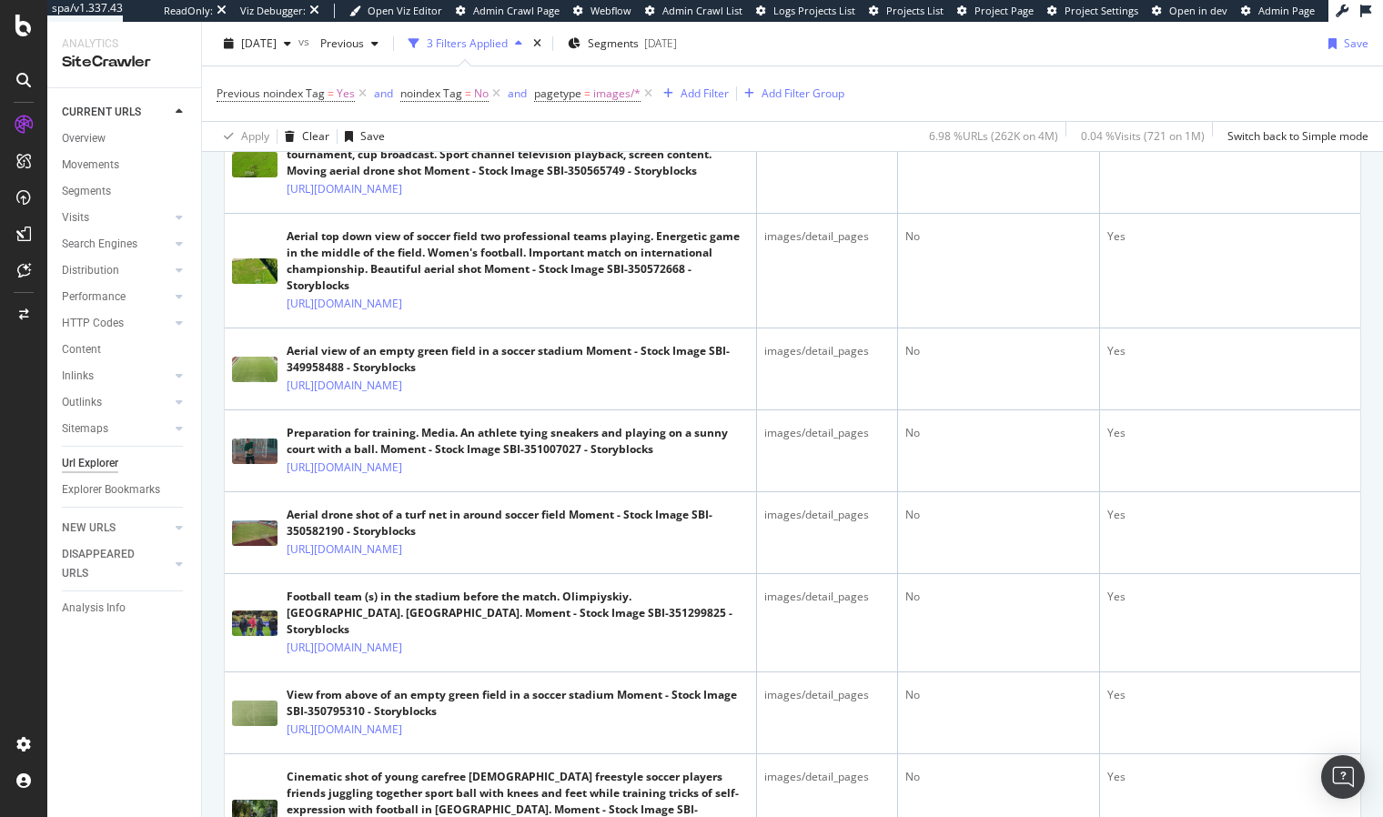
scroll to position [1583, 0]
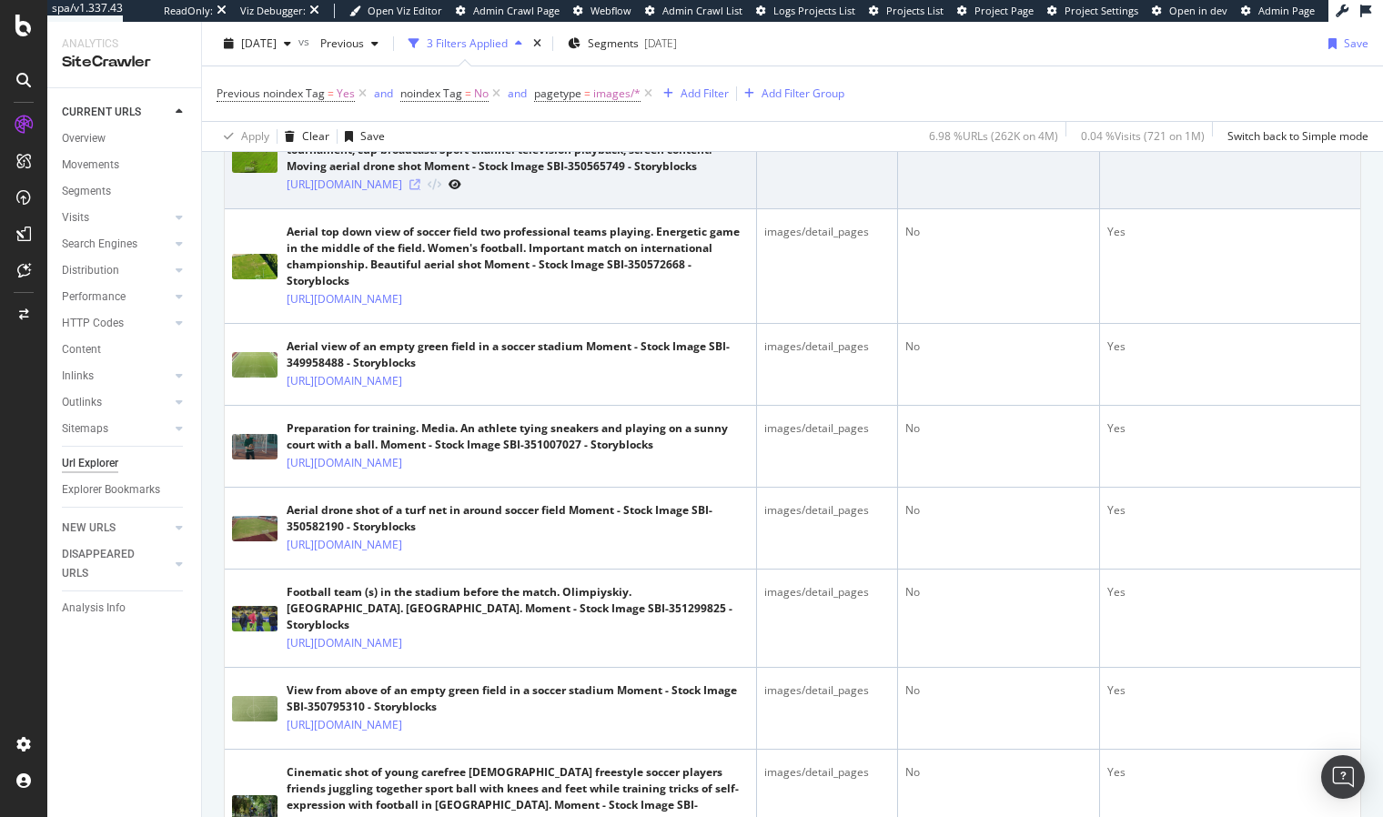
click at [420, 190] on icon at bounding box center [414, 184] width 11 height 11
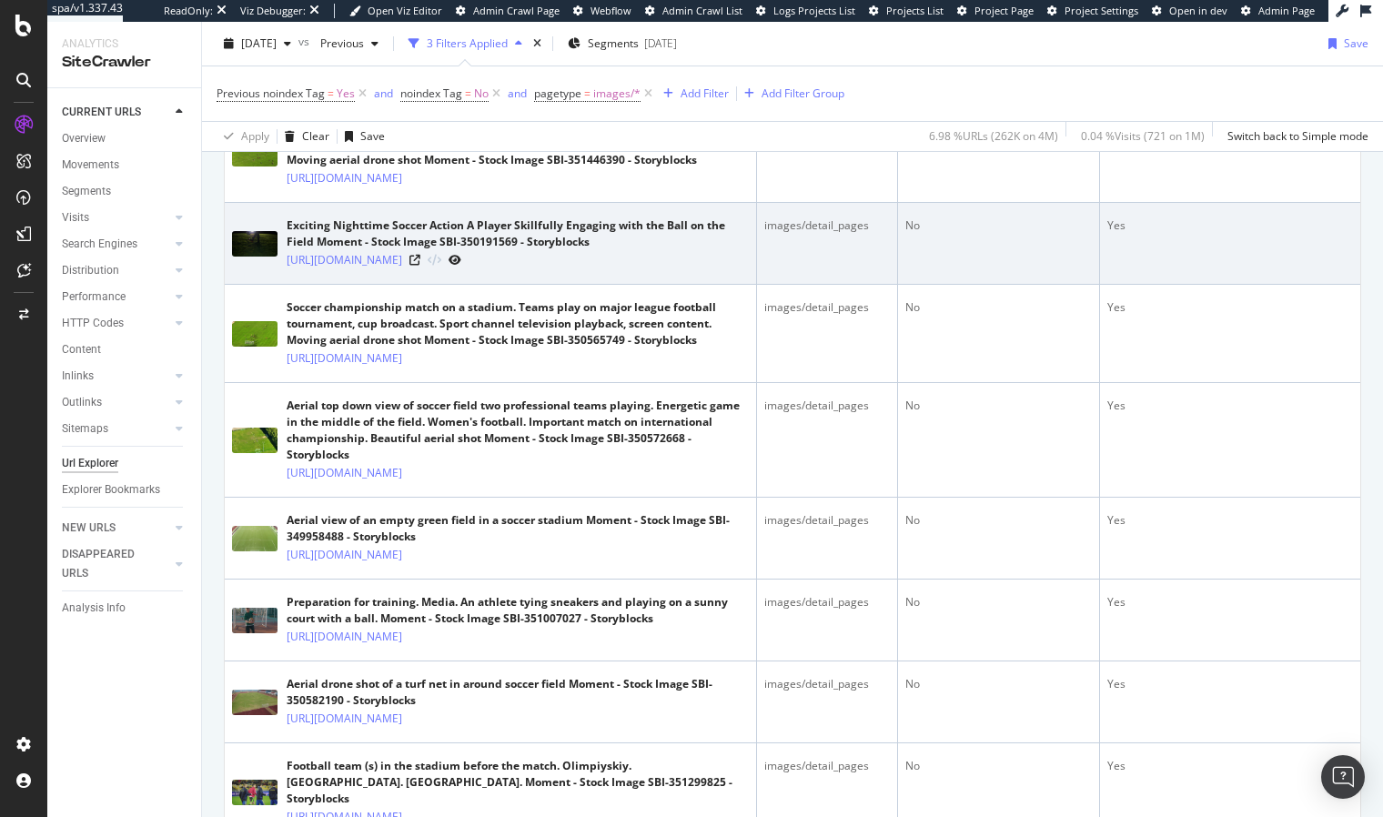
scroll to position [1499, 0]
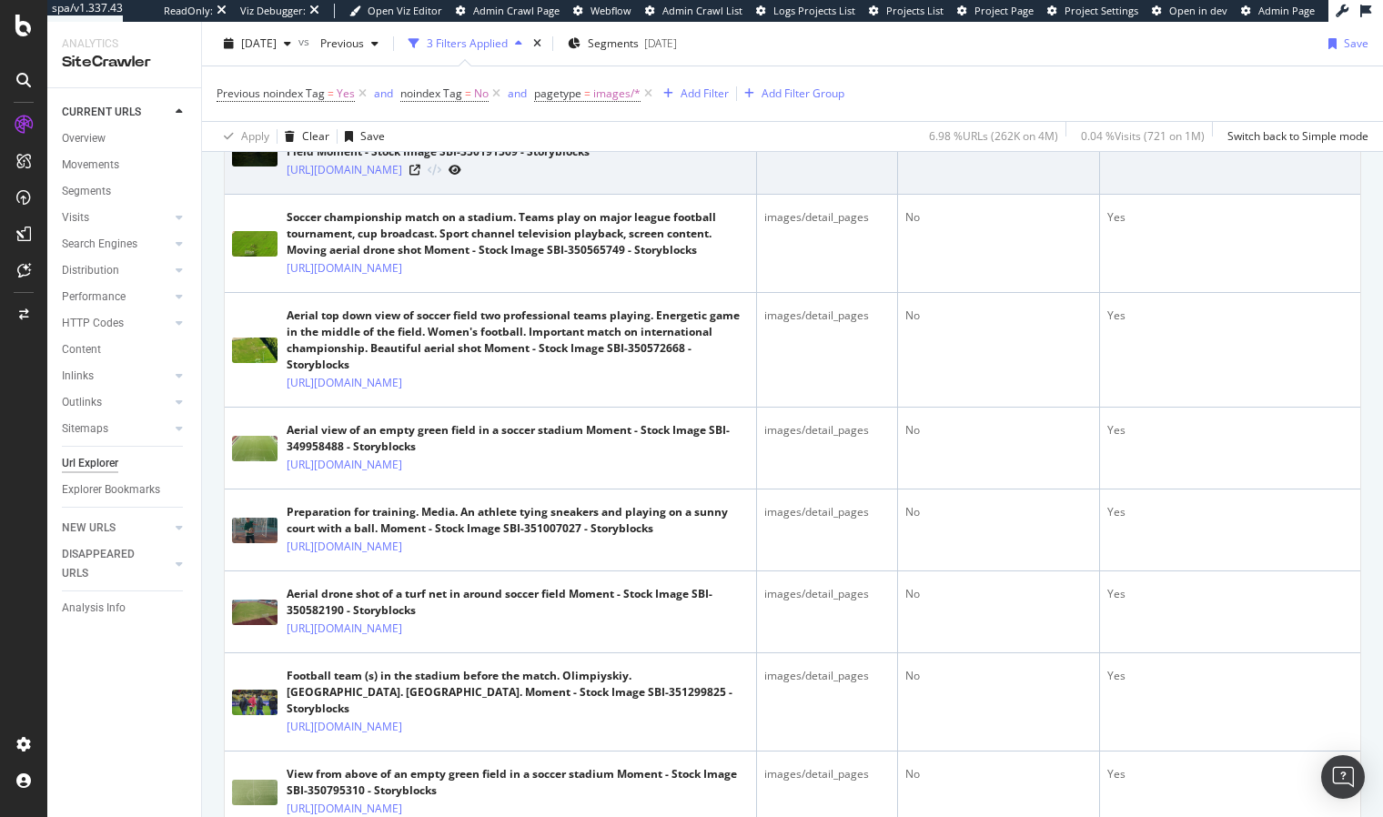
click at [789, 195] on td "images/detail_pages" at bounding box center [827, 154] width 141 height 82
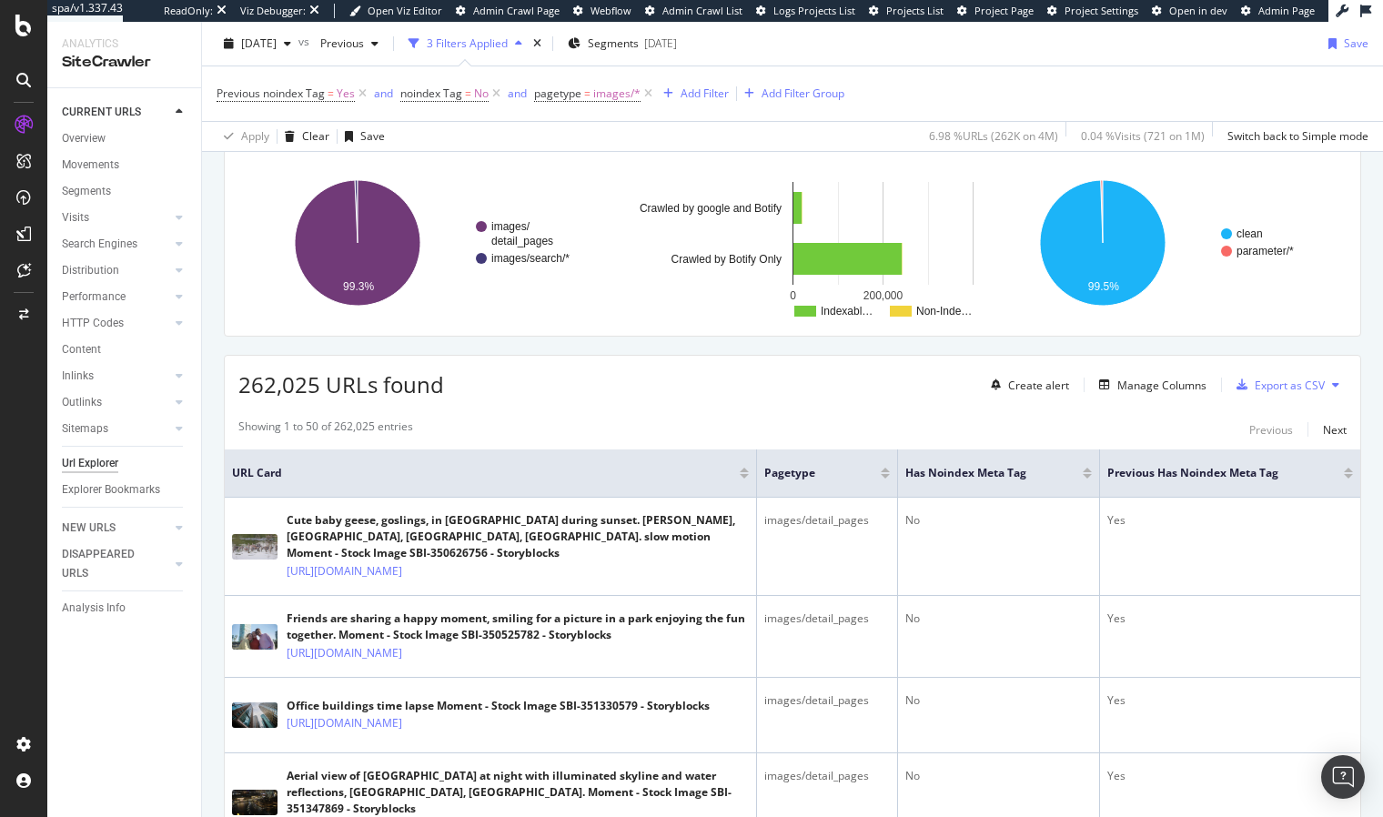
scroll to position [0, 0]
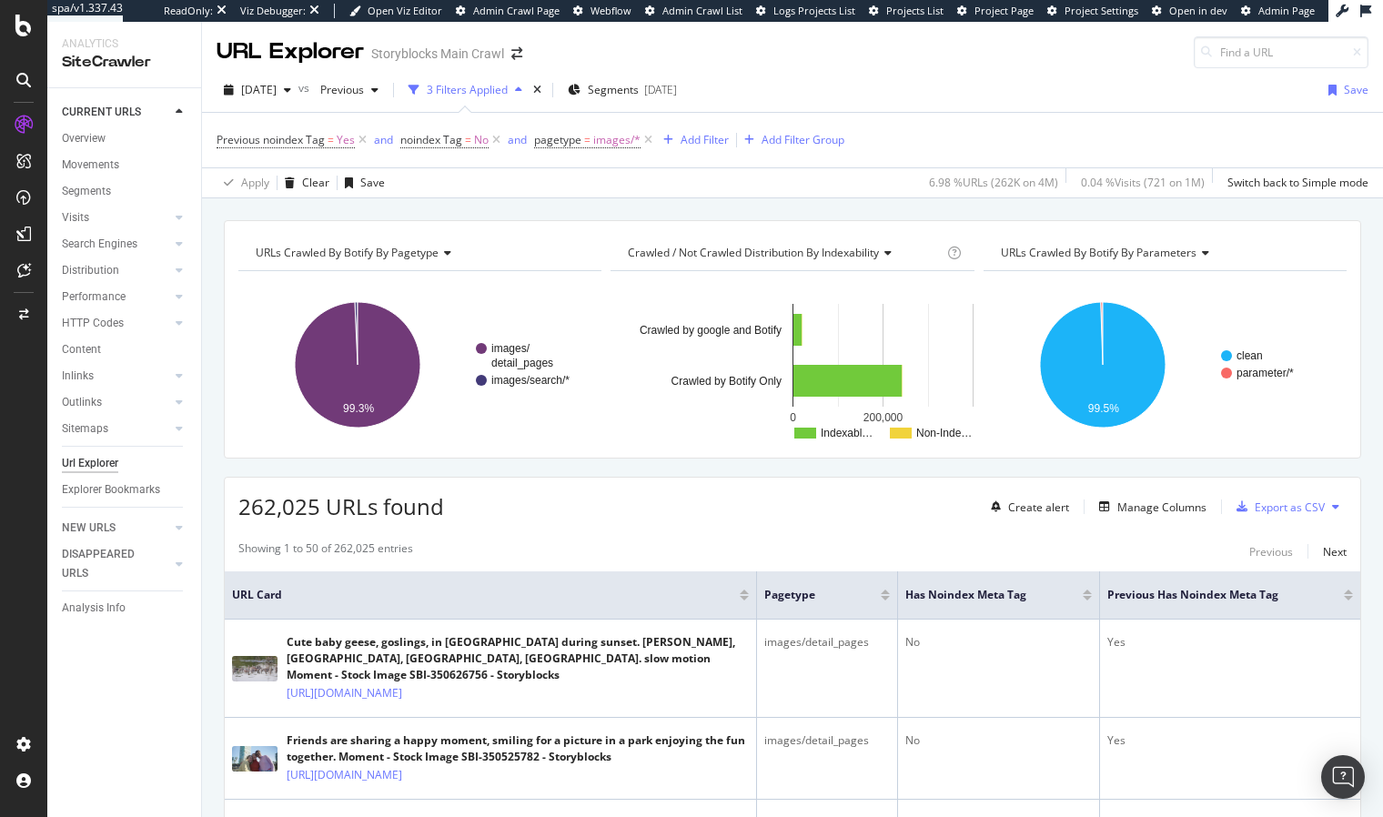
click at [394, 205] on div "URLs Crawled By Botify By pagetype Chart (by Value) Table Expand Export as CSV …" at bounding box center [792, 220] width 1181 height 44
click at [297, 143] on span "Previous noindex Tag" at bounding box center [270, 139] width 108 height 15
click at [488, 208] on div "URLs Crawled By Botify By pagetype Chart (by Value) Table Expand Export as CSV …" at bounding box center [792, 220] width 1181 height 44
click at [437, 209] on div "URLs Crawled By Botify By pagetype Chart (by Value) Table Expand Export as CSV …" at bounding box center [792, 220] width 1181 height 44
click at [541, 212] on div "URLs Crawled By Botify By pagetype Chart (by Value) Table Expand Export as CSV …" at bounding box center [792, 220] width 1181 height 44
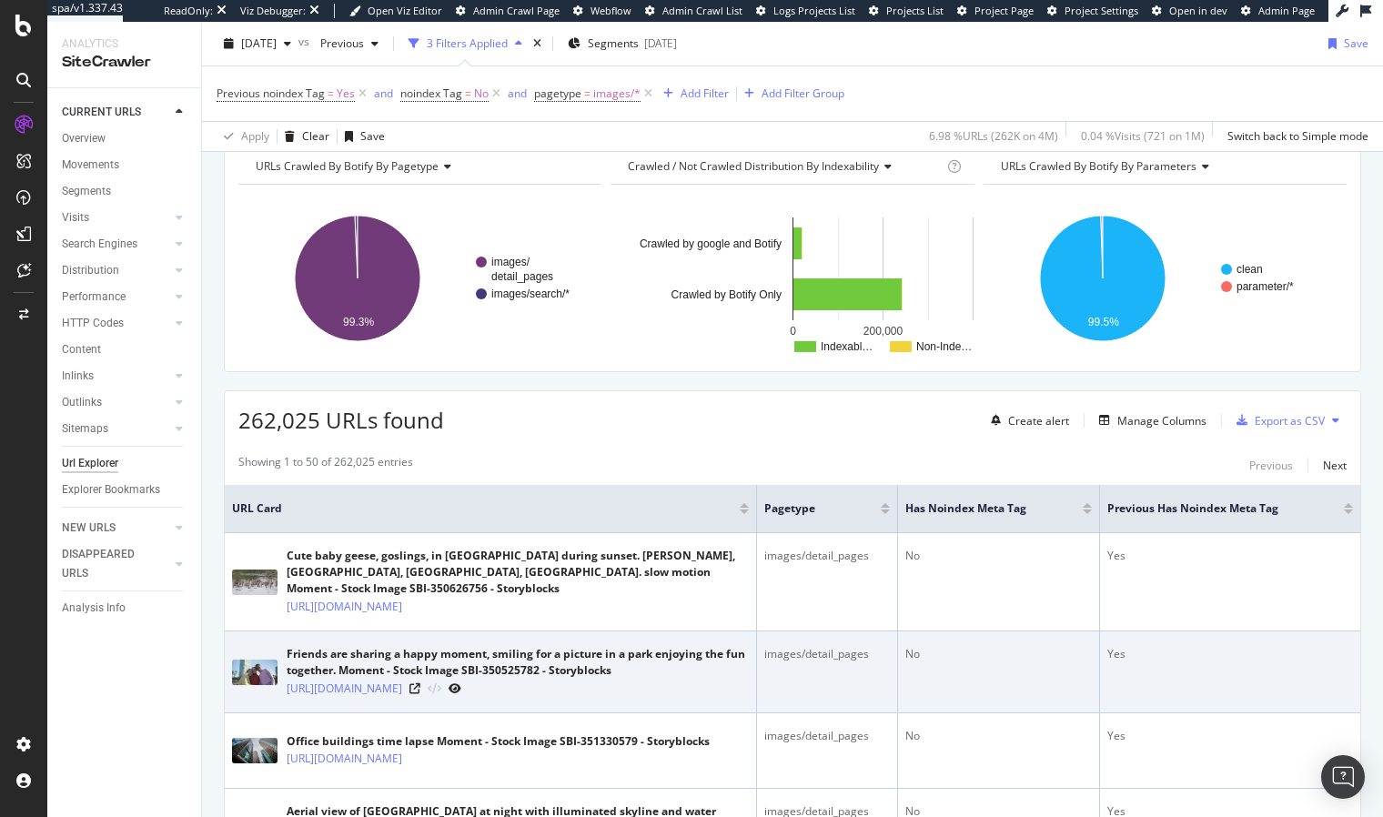
scroll to position [118, 0]
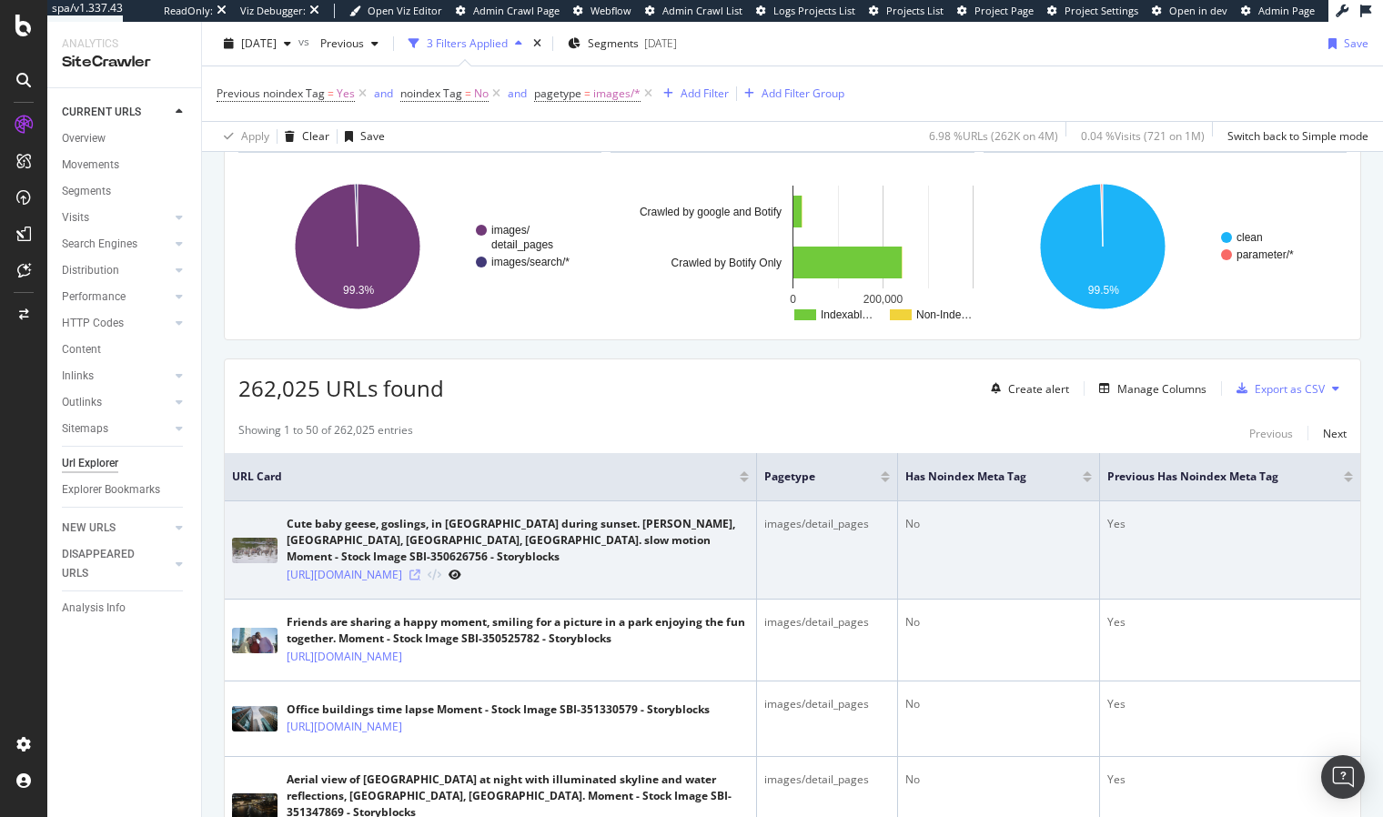
click at [420, 580] on icon at bounding box center [414, 574] width 11 height 11
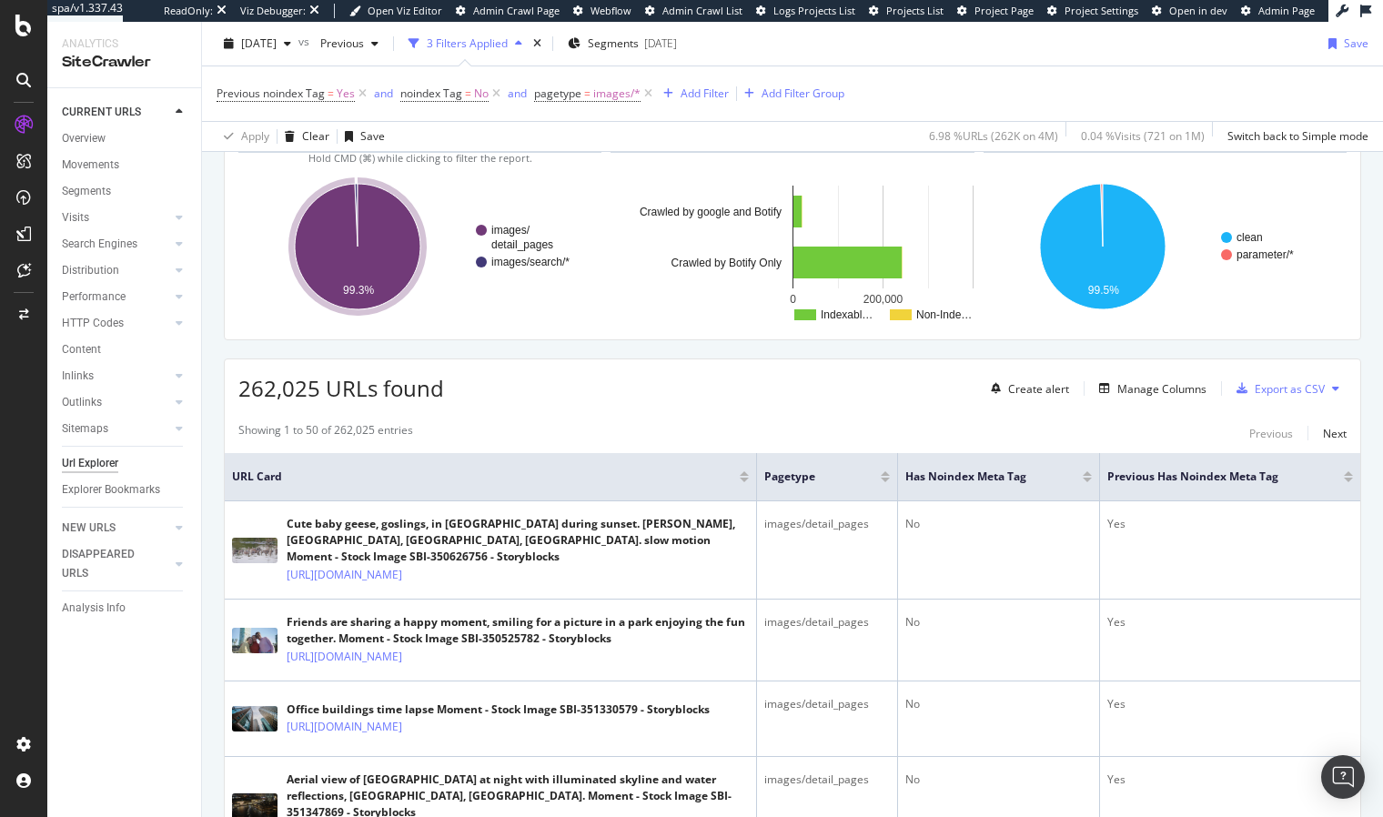
scroll to position [469, 0]
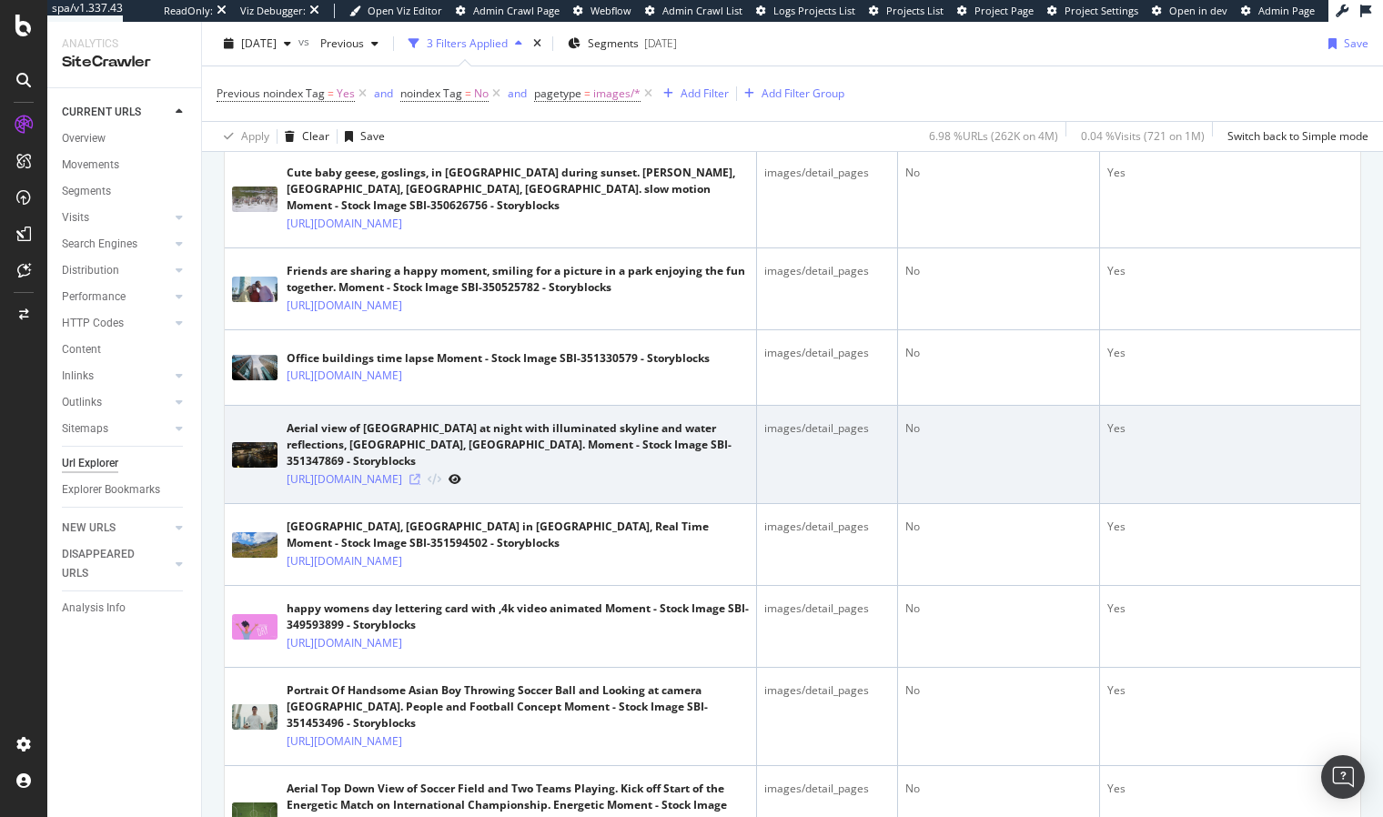
click at [420, 485] on icon at bounding box center [414, 479] width 11 height 11
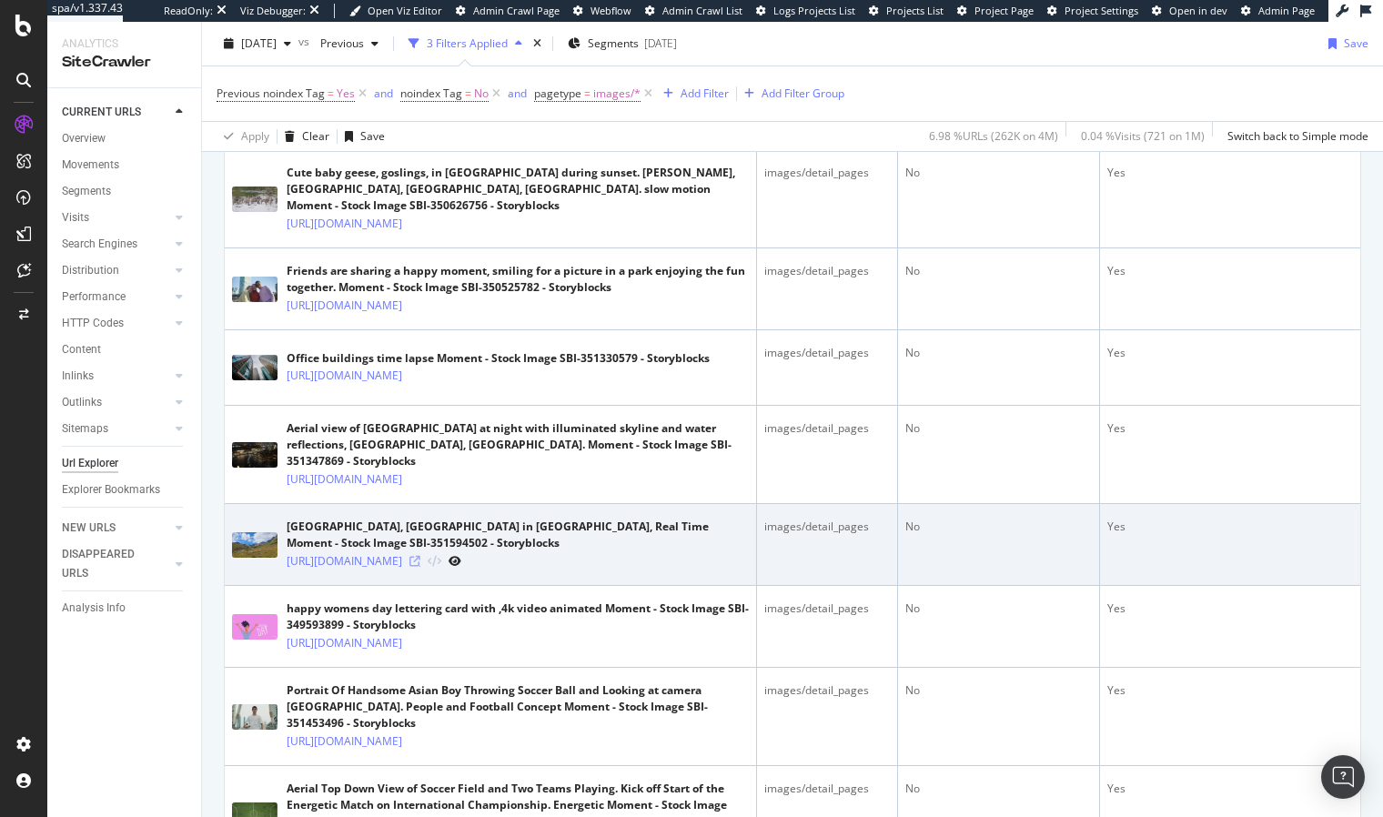
click at [420, 567] on icon at bounding box center [414, 561] width 11 height 11
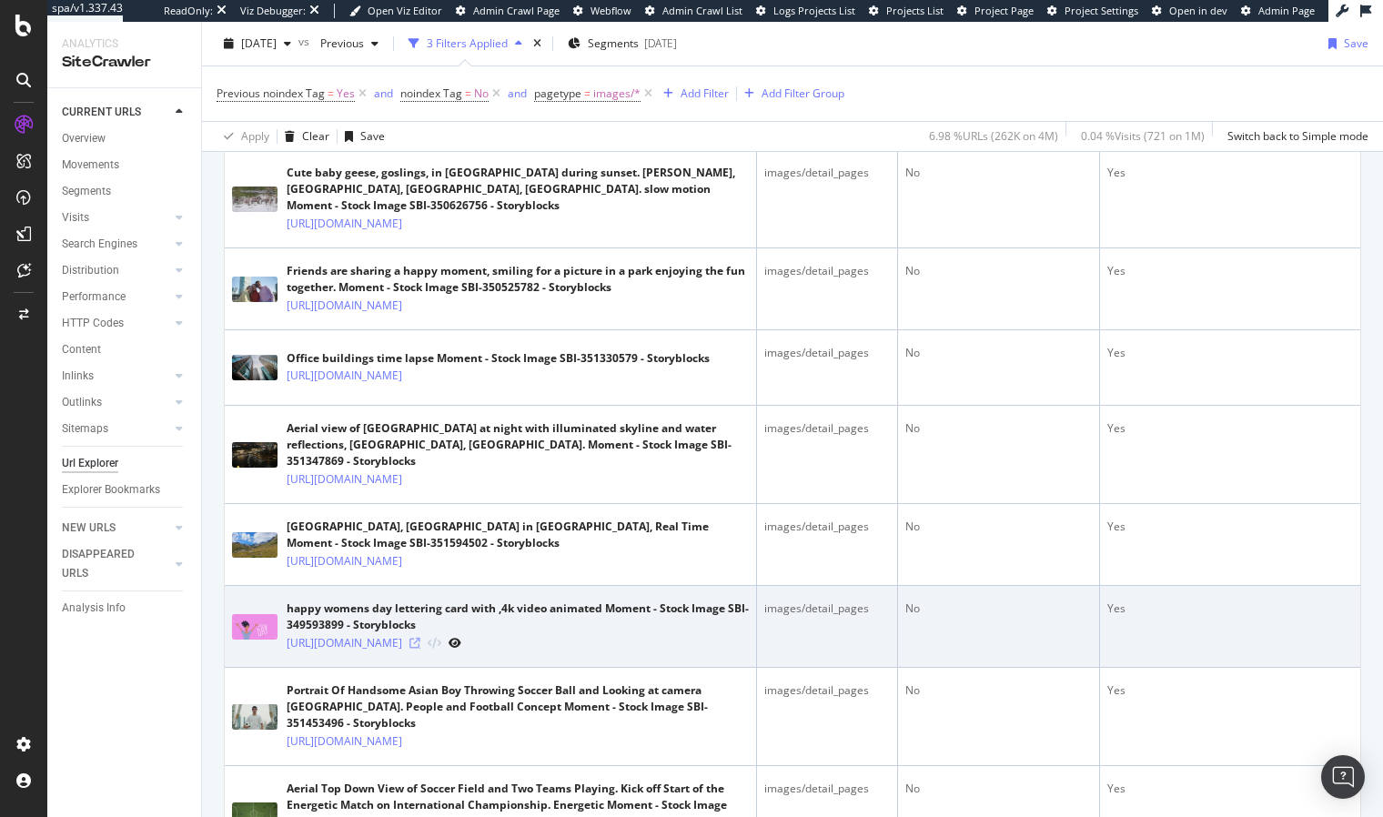
click at [420, 649] on icon at bounding box center [414, 643] width 11 height 11
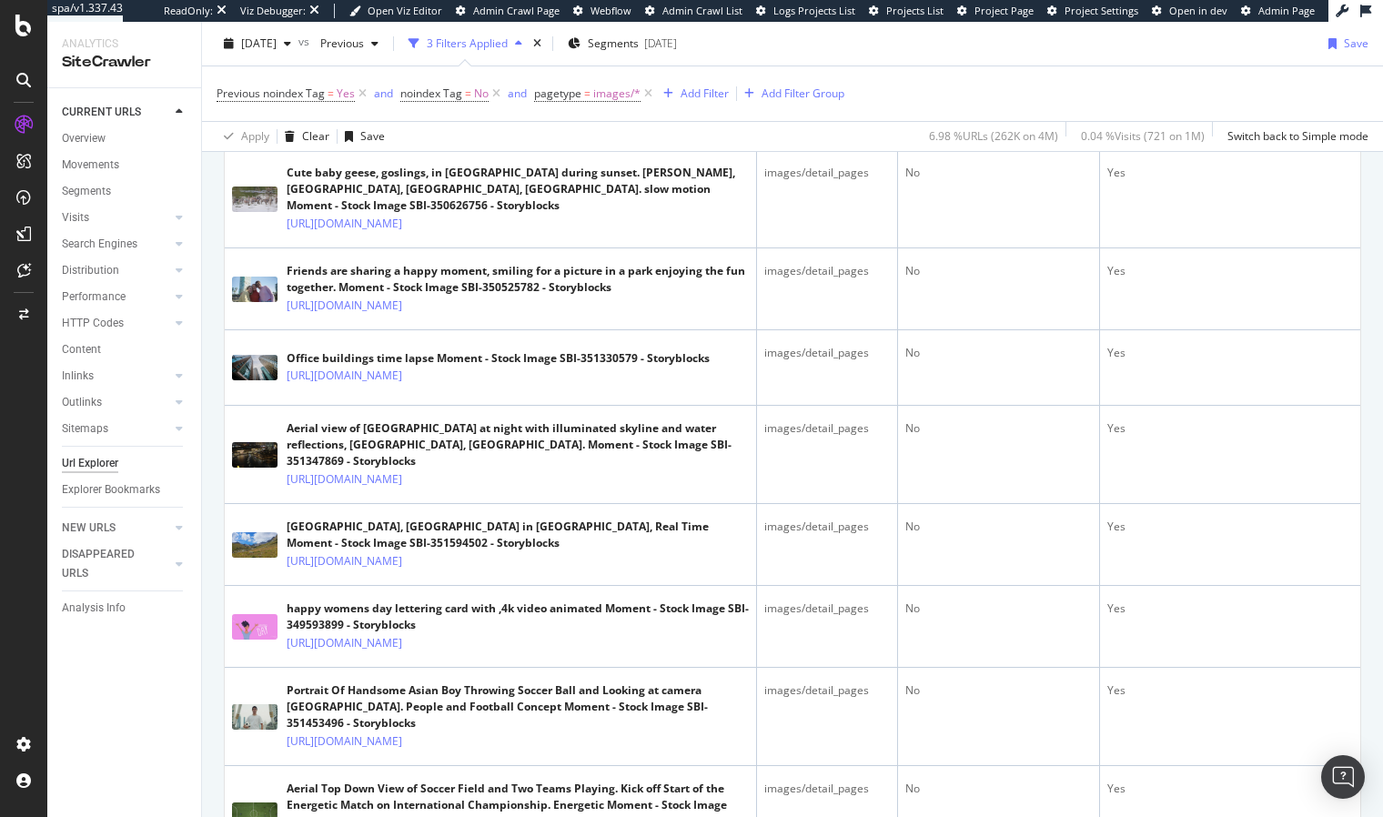
scroll to position [0, 0]
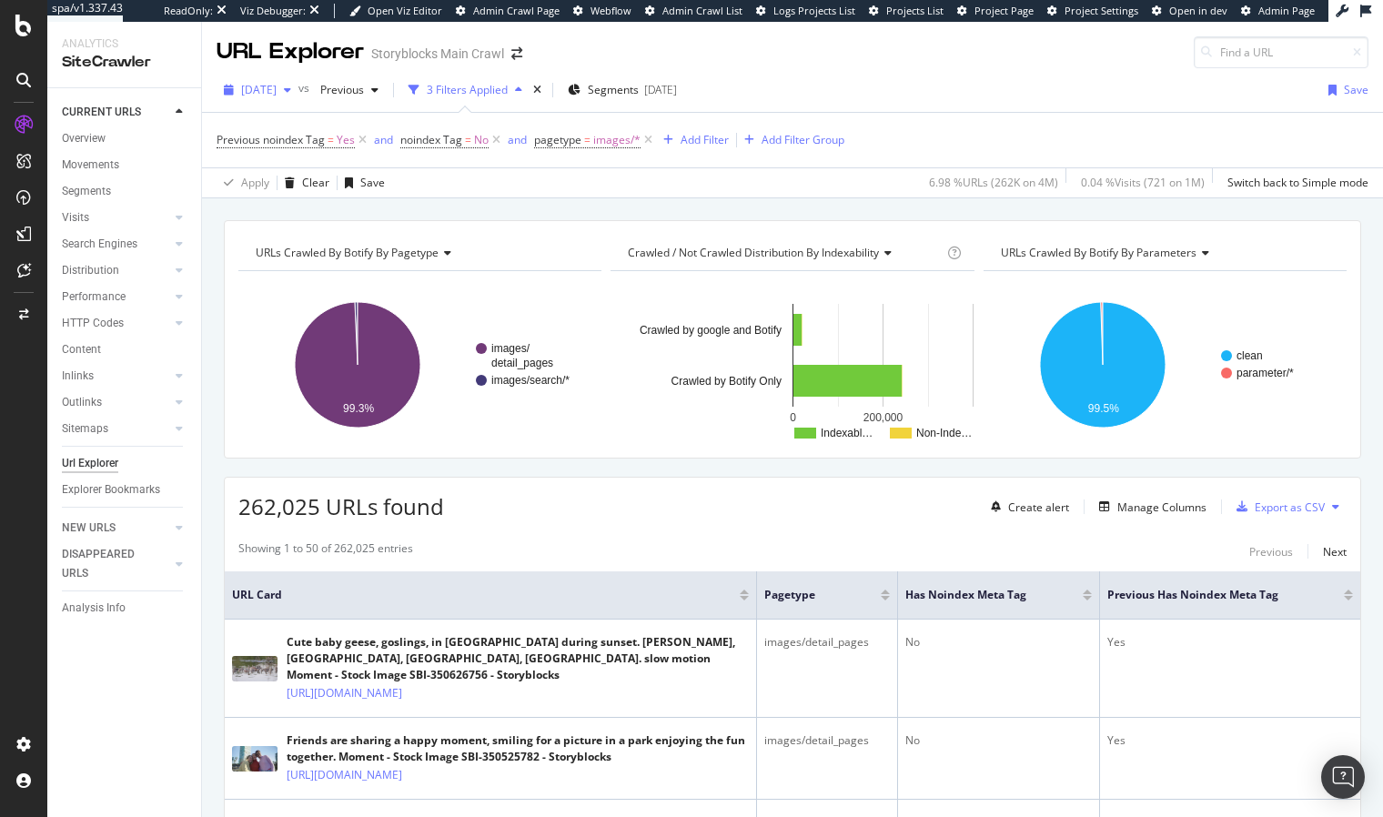
click at [252, 90] on span "2025 Apr. 26th" at bounding box center [258, 89] width 35 height 15
click at [574, 214] on div "URLs Crawled By Botify By pagetype Chart (by Value) Table Expand Export as CSV …" at bounding box center [792, 220] width 1181 height 44
click at [503, 197] on div "2025 Apr. 26th vs Previous 3 Filters Applied Segments 2025-03-27 Save Previous …" at bounding box center [792, 133] width 1181 height 130
click at [277, 90] on span "2025 Apr. 26th" at bounding box center [258, 89] width 35 height 15
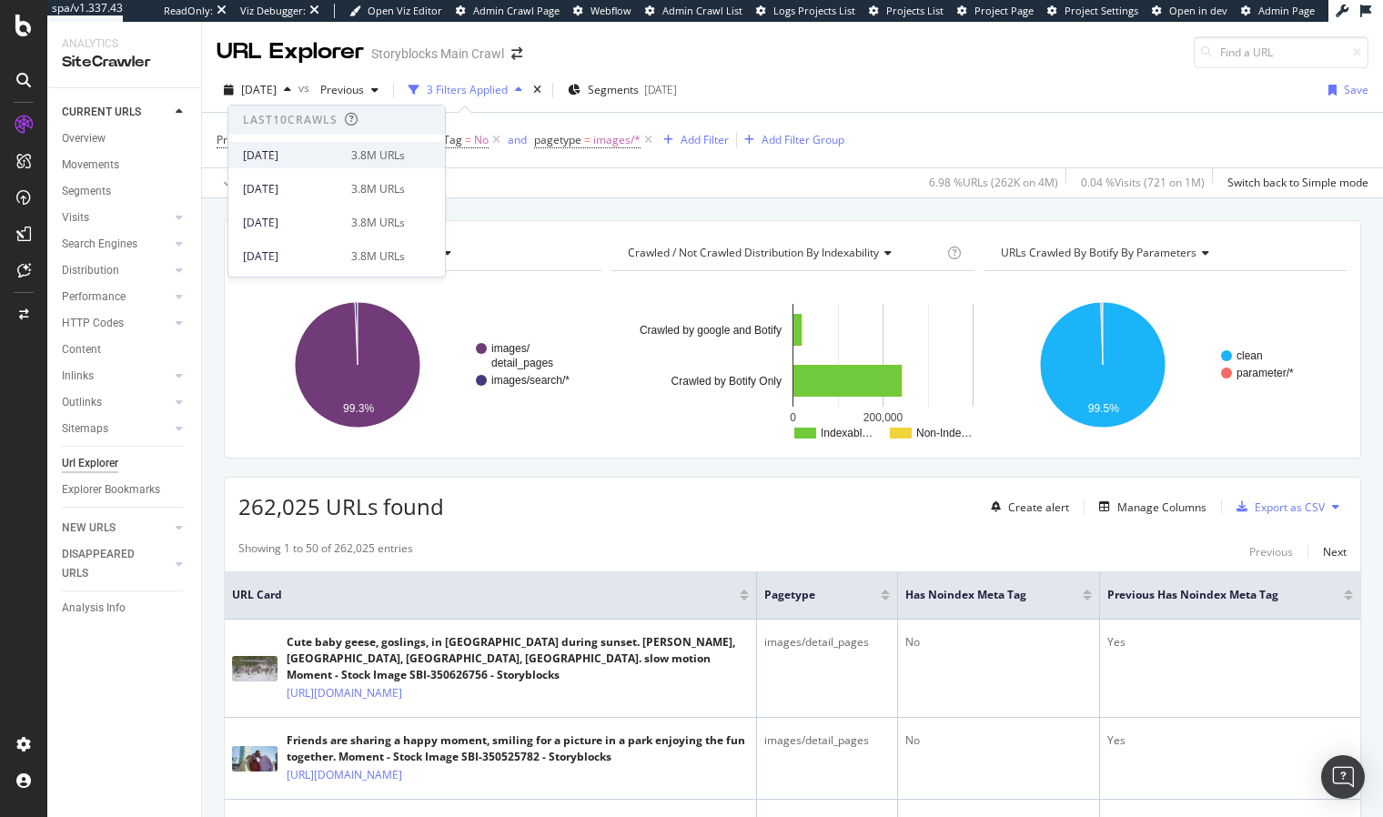
click at [308, 153] on div "[DATE]" at bounding box center [291, 155] width 97 height 16
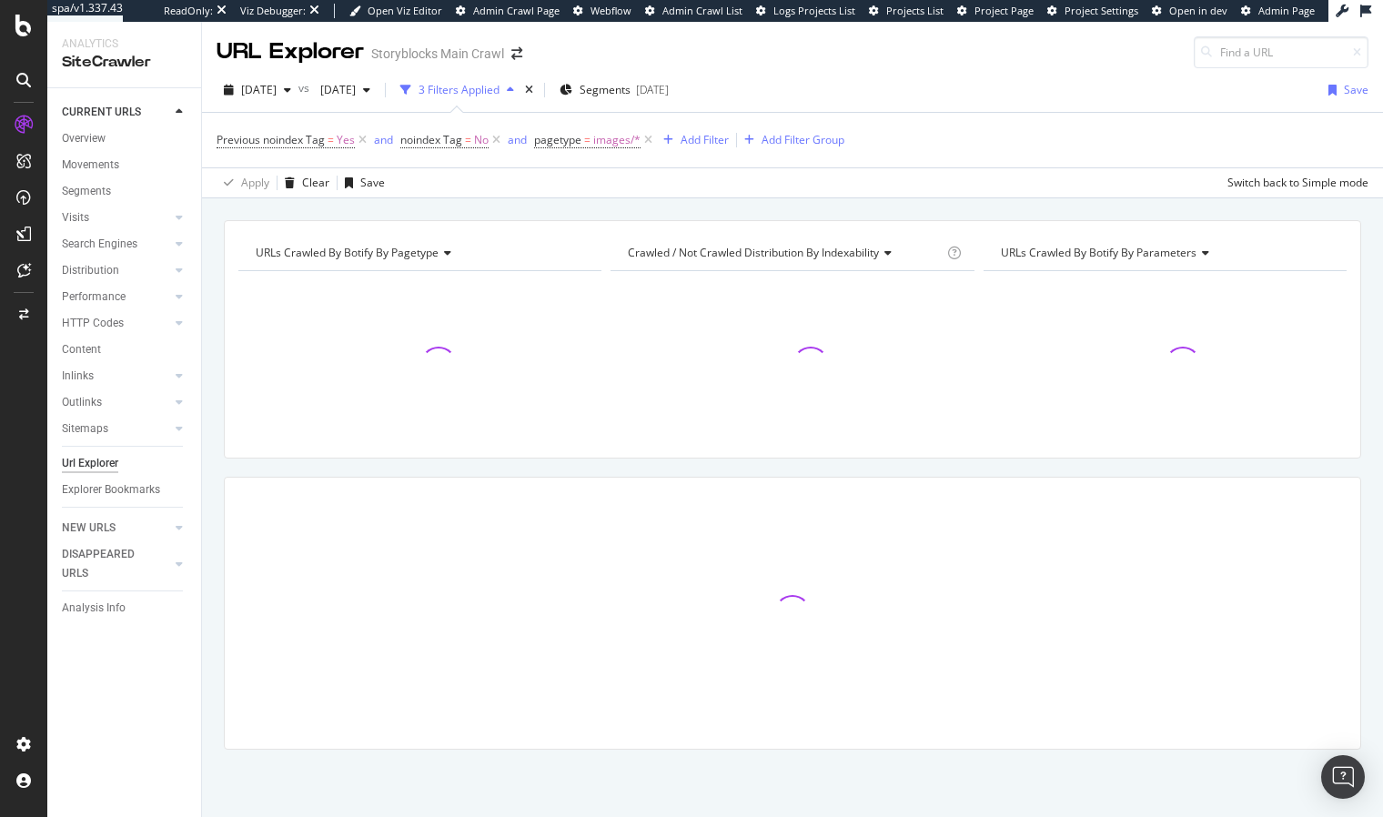
click at [417, 212] on div "URLs Crawled By Botify By pagetype Chart (by Value) Table Expand Export as CSV …" at bounding box center [792, 220] width 1181 height 44
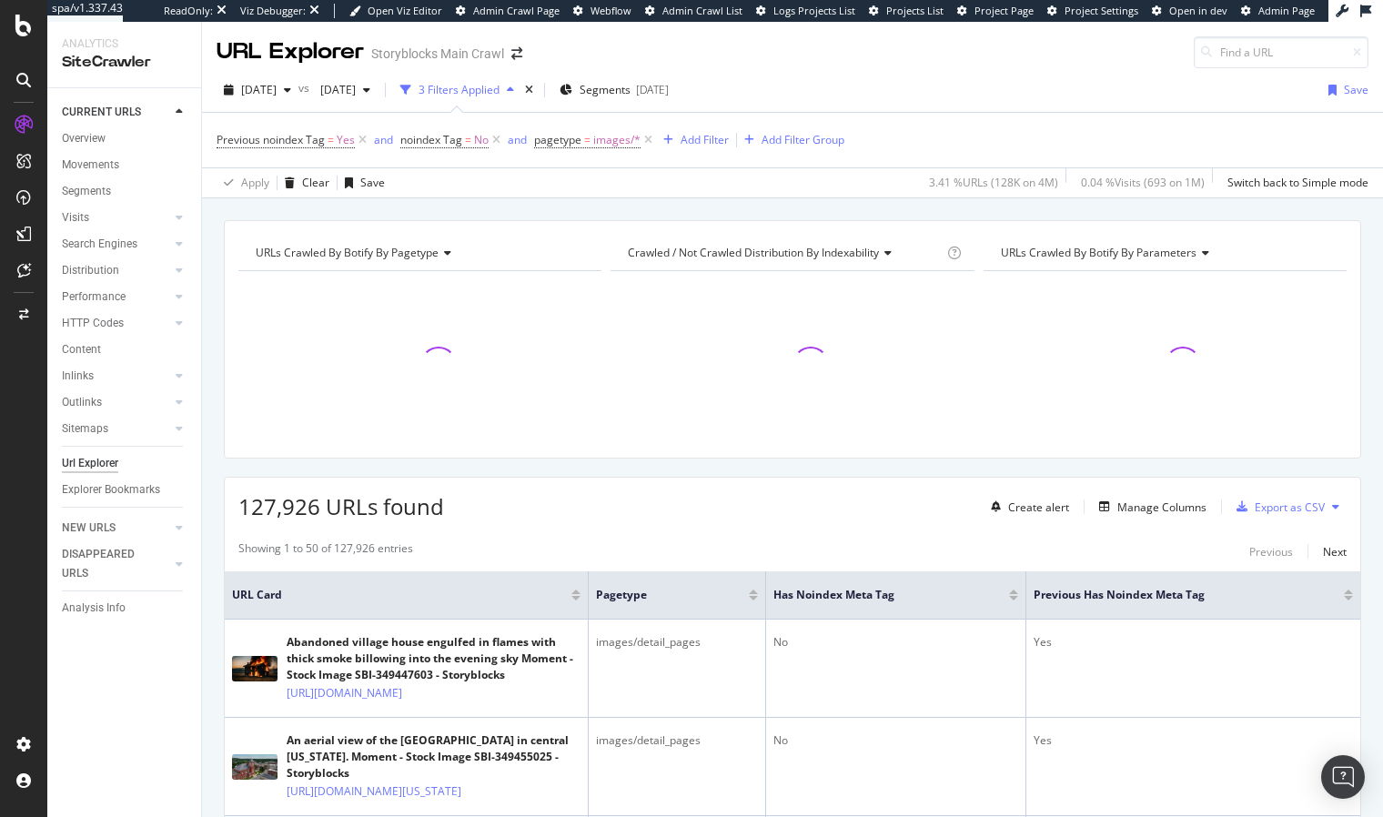
click at [530, 484] on div "127,926 URLs found Create alert Manage Columns Export as CSV" at bounding box center [792, 500] width 1135 height 45
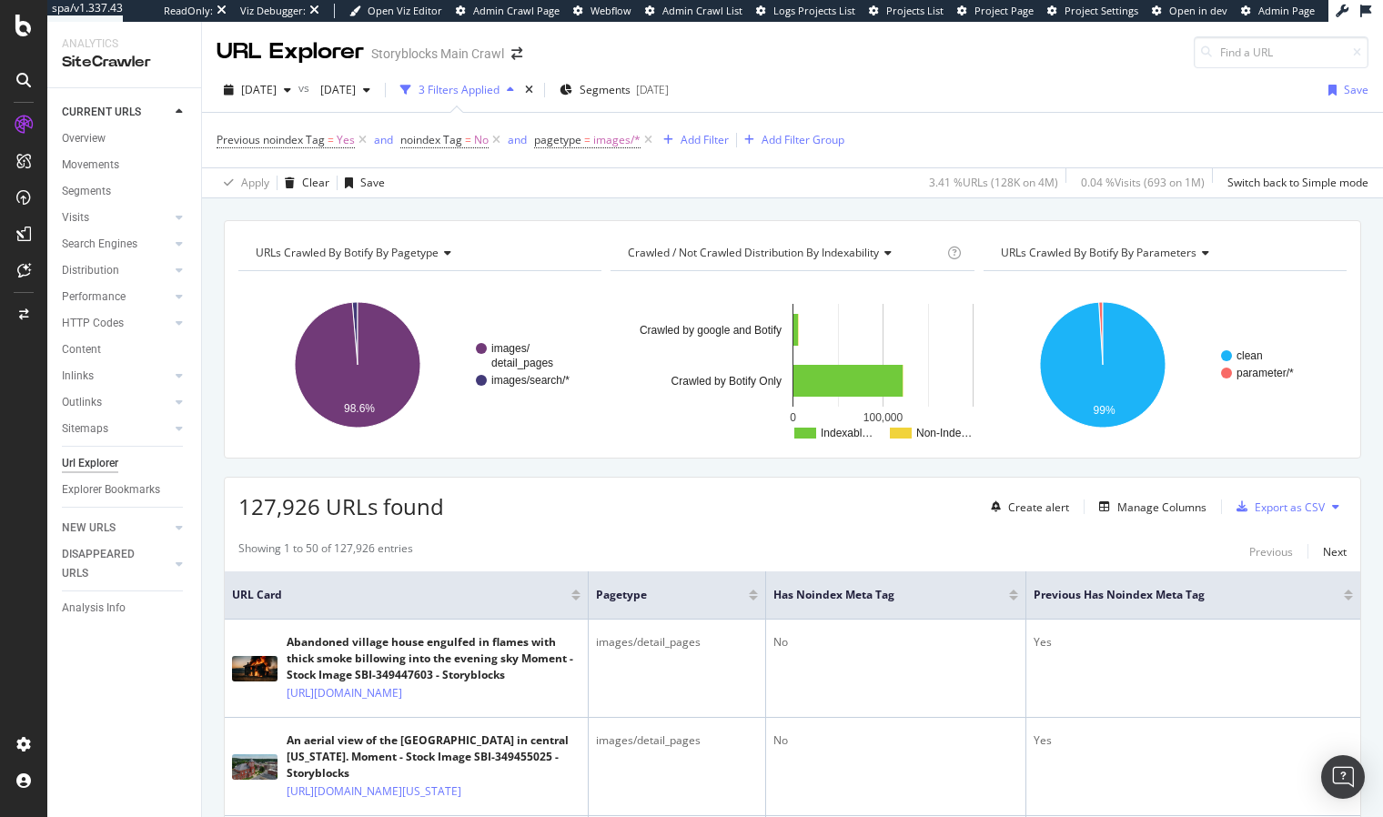
click at [522, 213] on div "URLs Crawled By Botify By pagetype Chart (by Value) Table Expand Export as CSV …" at bounding box center [792, 220] width 1181 height 44
click at [558, 201] on div "URLs Crawled By Botify By pagetype Chart (by Value) Table Expand Export as CSV …" at bounding box center [792, 220] width 1181 height 44
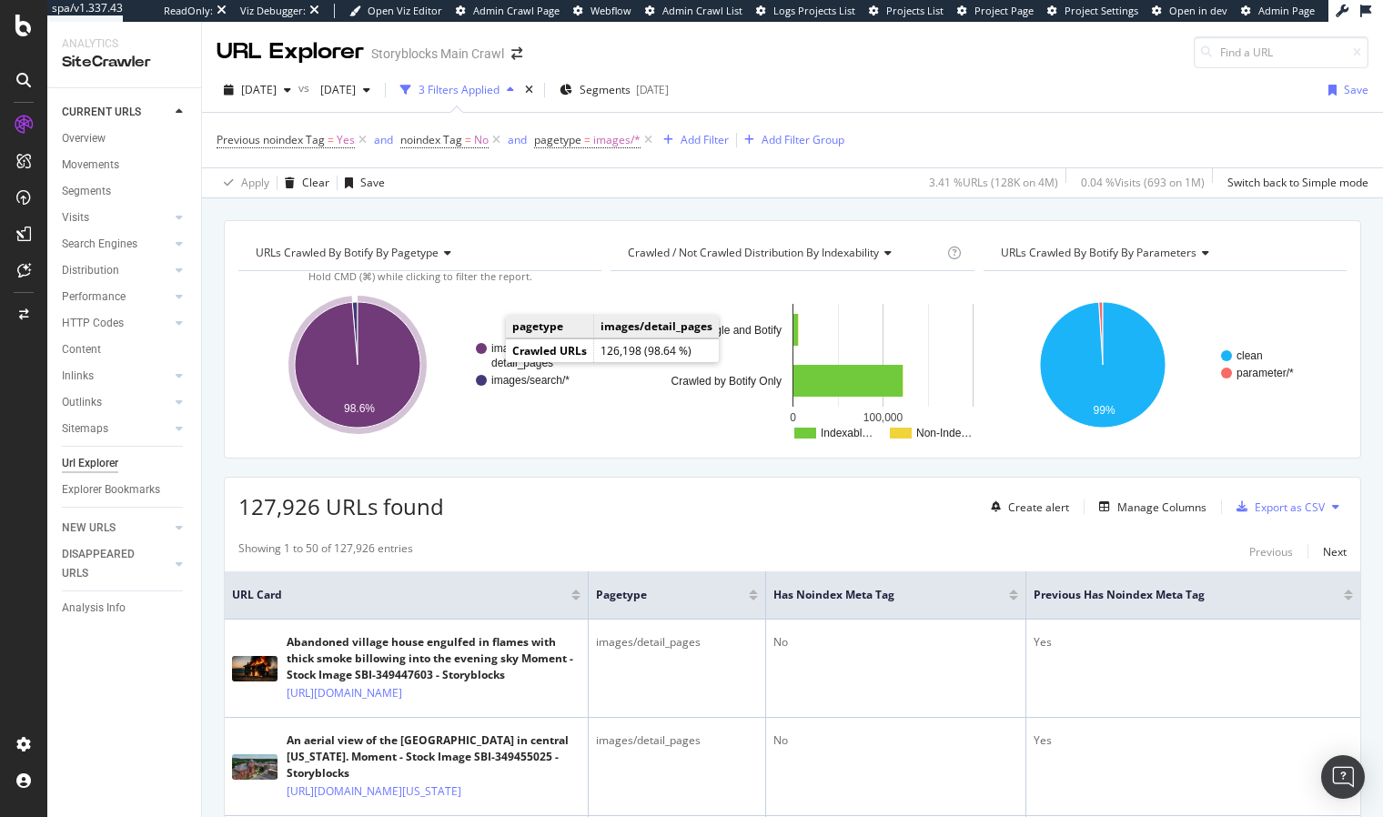
click at [491, 354] on text "images/" at bounding box center [510, 348] width 39 height 13
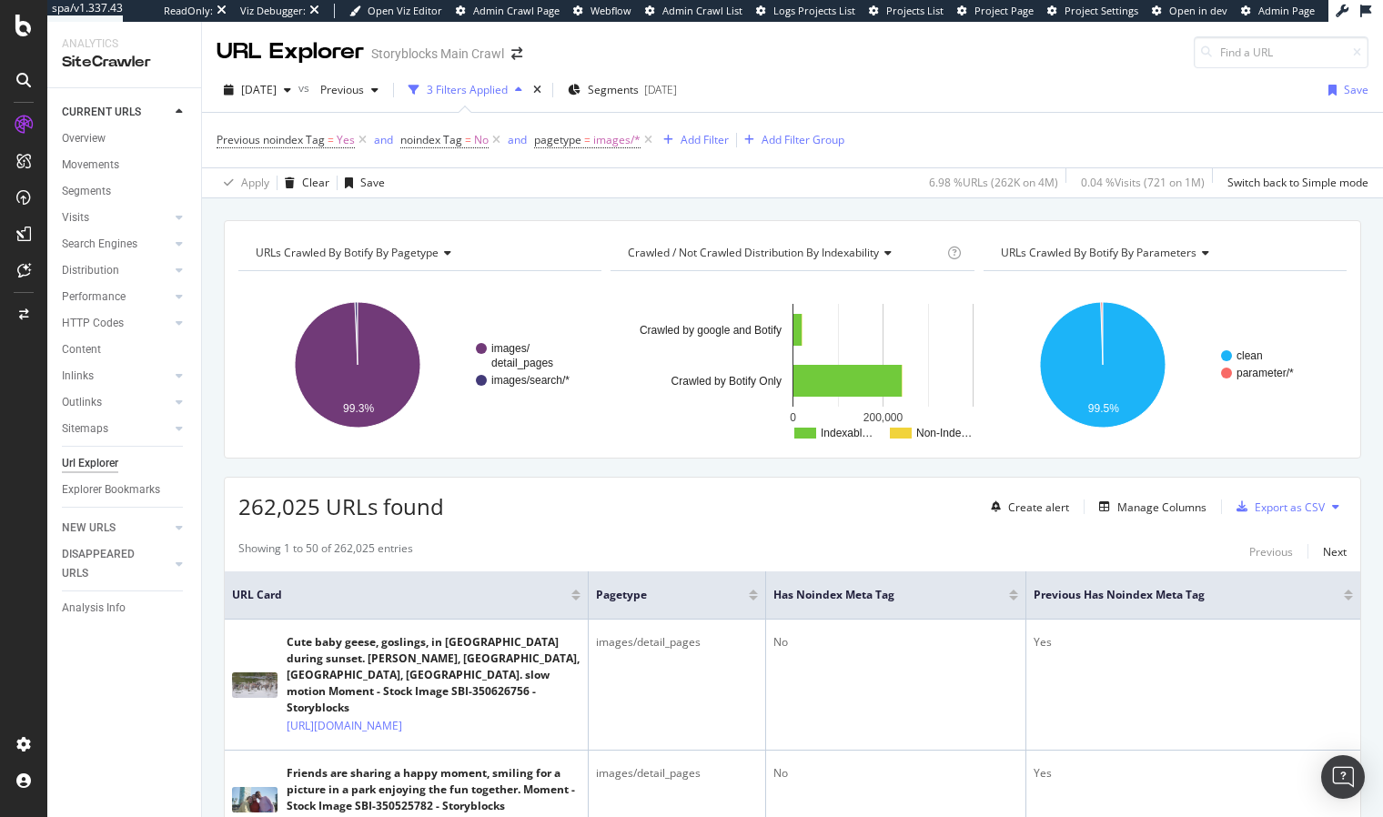
drag, startPoint x: 400, startPoint y: 212, endPoint x: 391, endPoint y: 194, distance: 20.3
click at [400, 212] on div "URLs Crawled By Botify By pagetype Chart (by Value) Table Expand Export as CSV …" at bounding box center [792, 220] width 1181 height 44
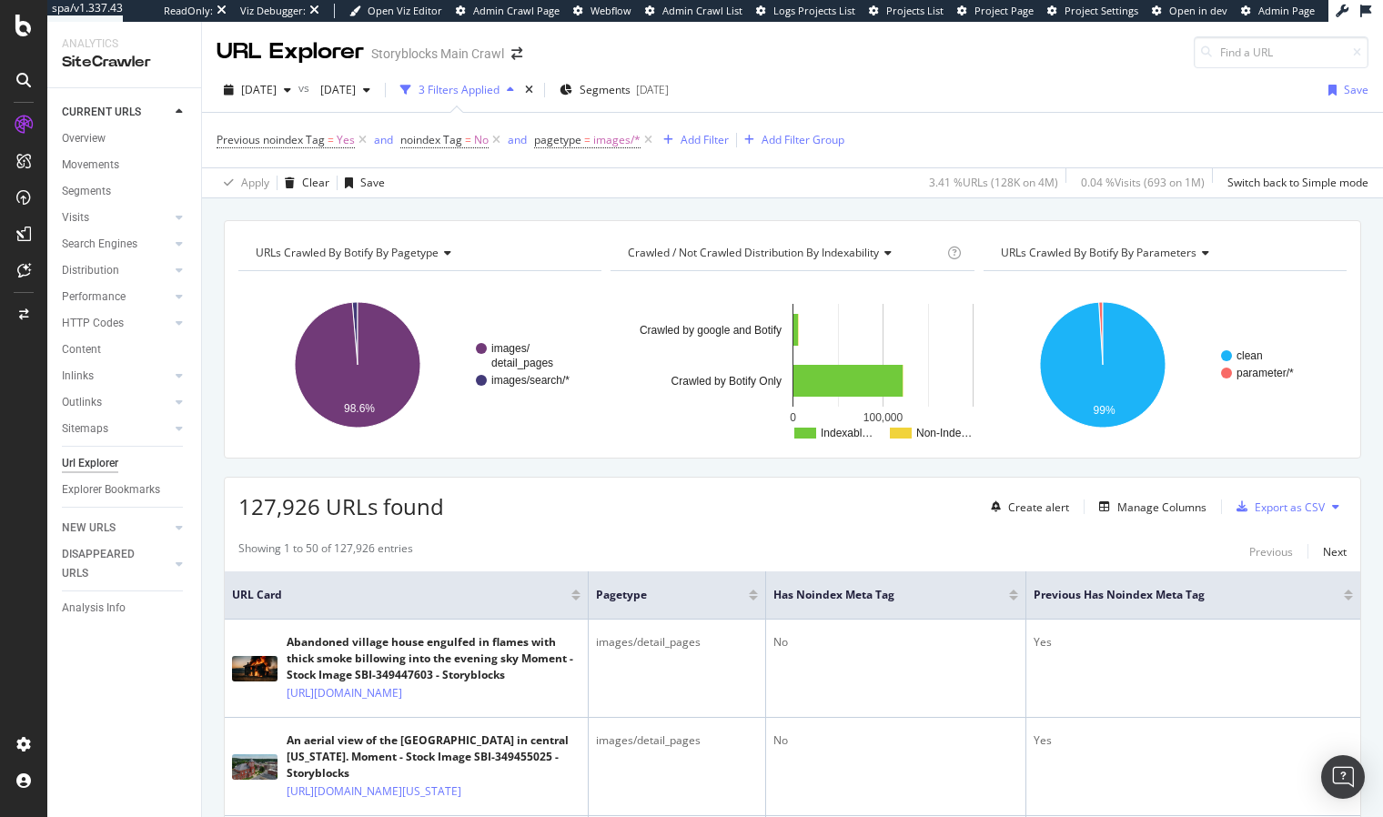
click at [466, 208] on div "URLs Crawled By Botify By pagetype Chart (by Value) Table Expand Export as CSV …" at bounding box center [792, 220] width 1181 height 44
click at [356, 96] on span "2025 Mar. 29th" at bounding box center [334, 89] width 43 height 15
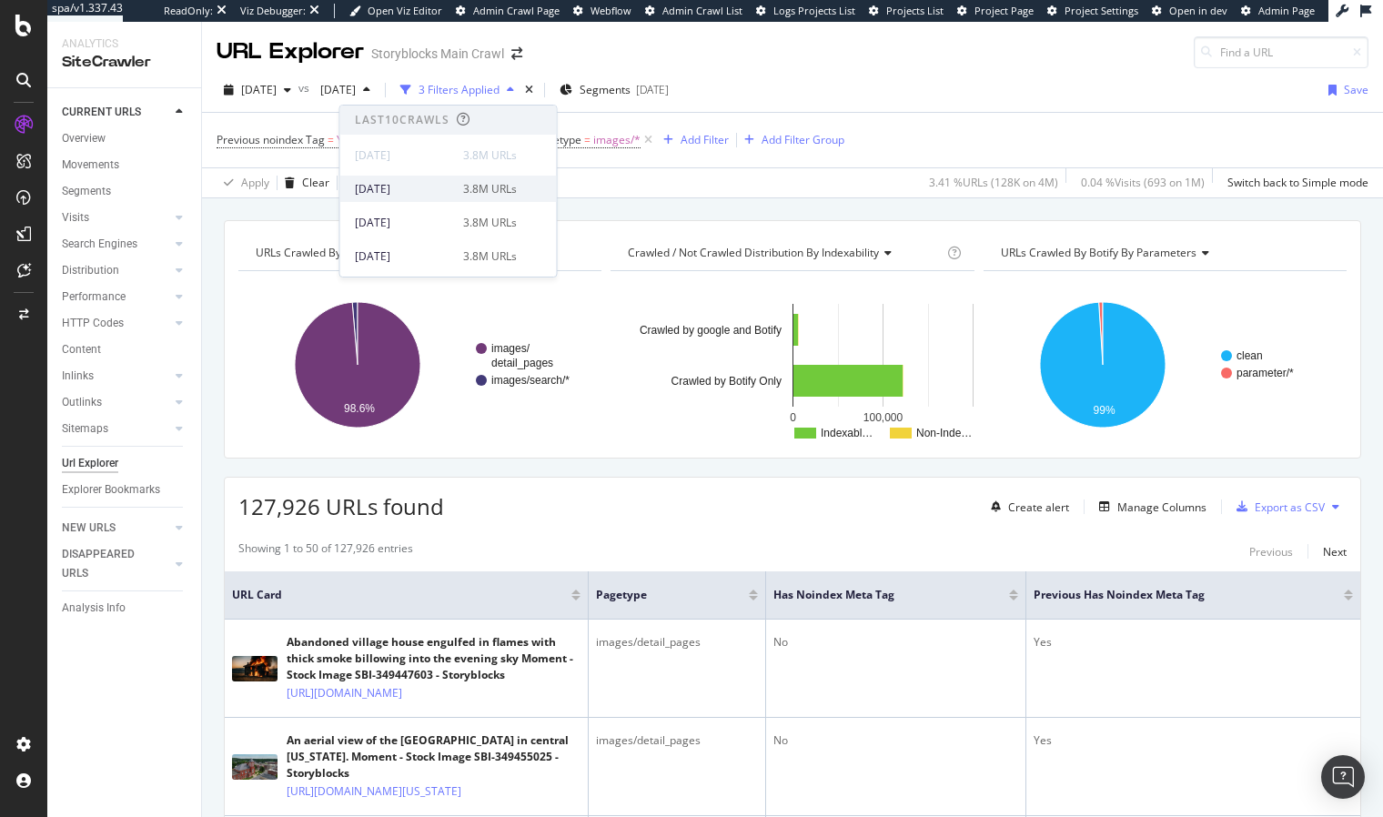
click at [413, 191] on div "2025 Sep. 6th" at bounding box center [403, 189] width 97 height 16
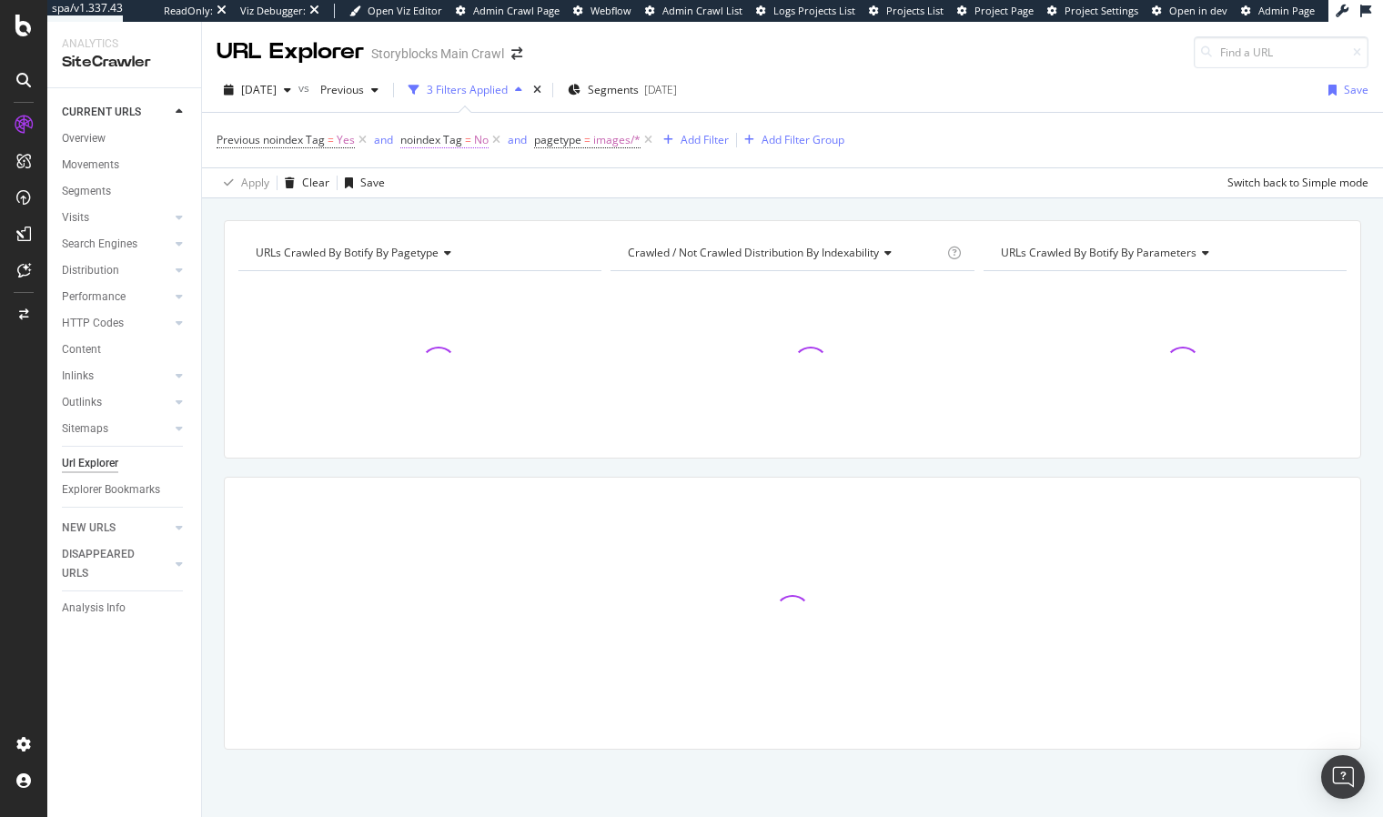
drag, startPoint x: 441, startPoint y: 209, endPoint x: 424, endPoint y: 144, distance: 67.7
click at [441, 209] on div "URLs Crawled By Botify By pagetype Chart (by Value) Table Expand Export as CSV …" at bounding box center [792, 220] width 1181 height 44
click at [364, 140] on icon at bounding box center [362, 140] width 15 height 18
click at [287, 145] on span "noindex Tag = No" at bounding box center [260, 140] width 88 height 16
click at [259, 207] on icon at bounding box center [253, 211] width 13 height 11
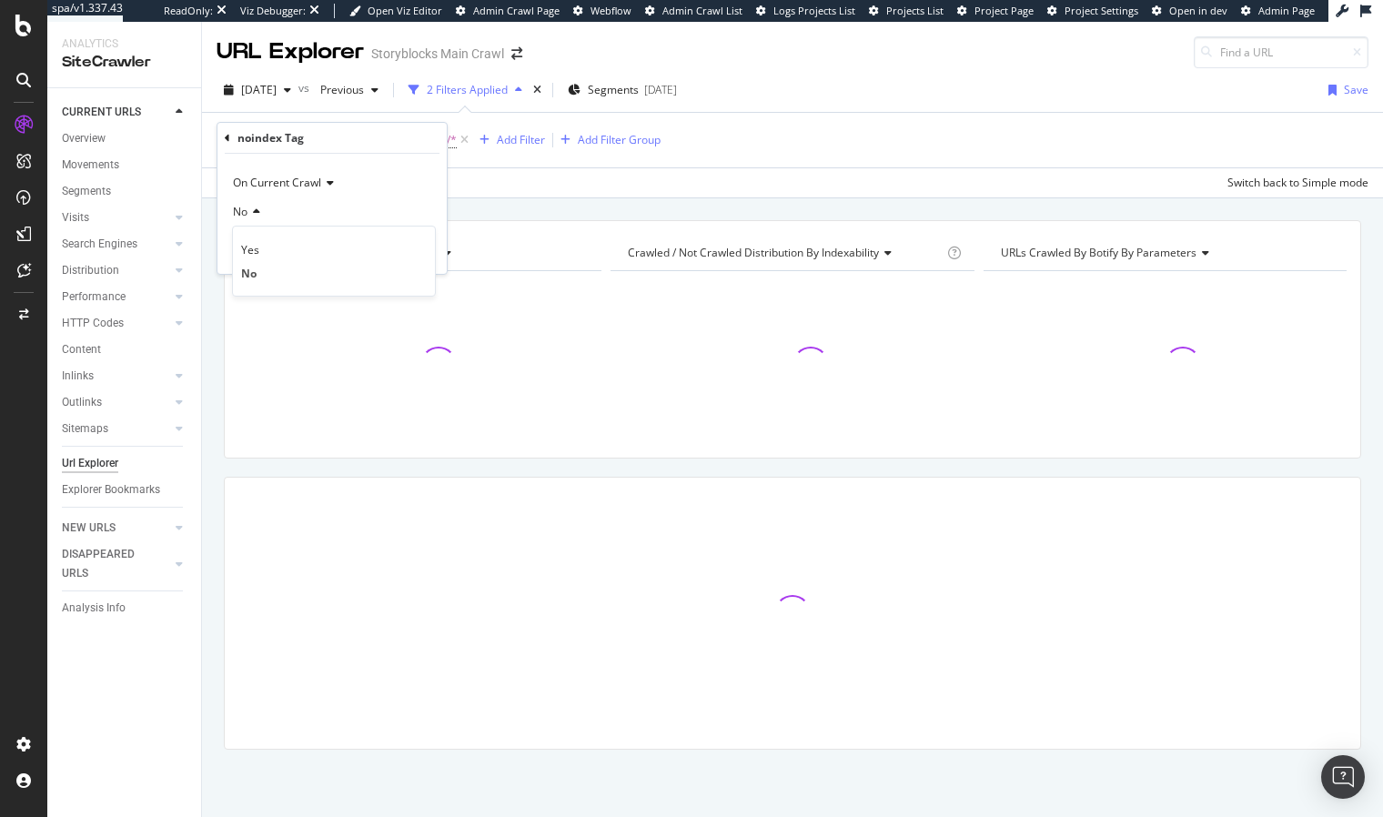
drag, startPoint x: 264, startPoint y: 253, endPoint x: 376, endPoint y: 255, distance: 111.9
click at [264, 253] on div "Yes" at bounding box center [333, 249] width 195 height 24
click at [409, 249] on div "Apply" at bounding box center [418, 250] width 28 height 15
click at [491, 213] on div "URLs Crawled By Botify By pagetype Chart (by Value) Table Expand Export as CSV …" at bounding box center [792, 220] width 1181 height 44
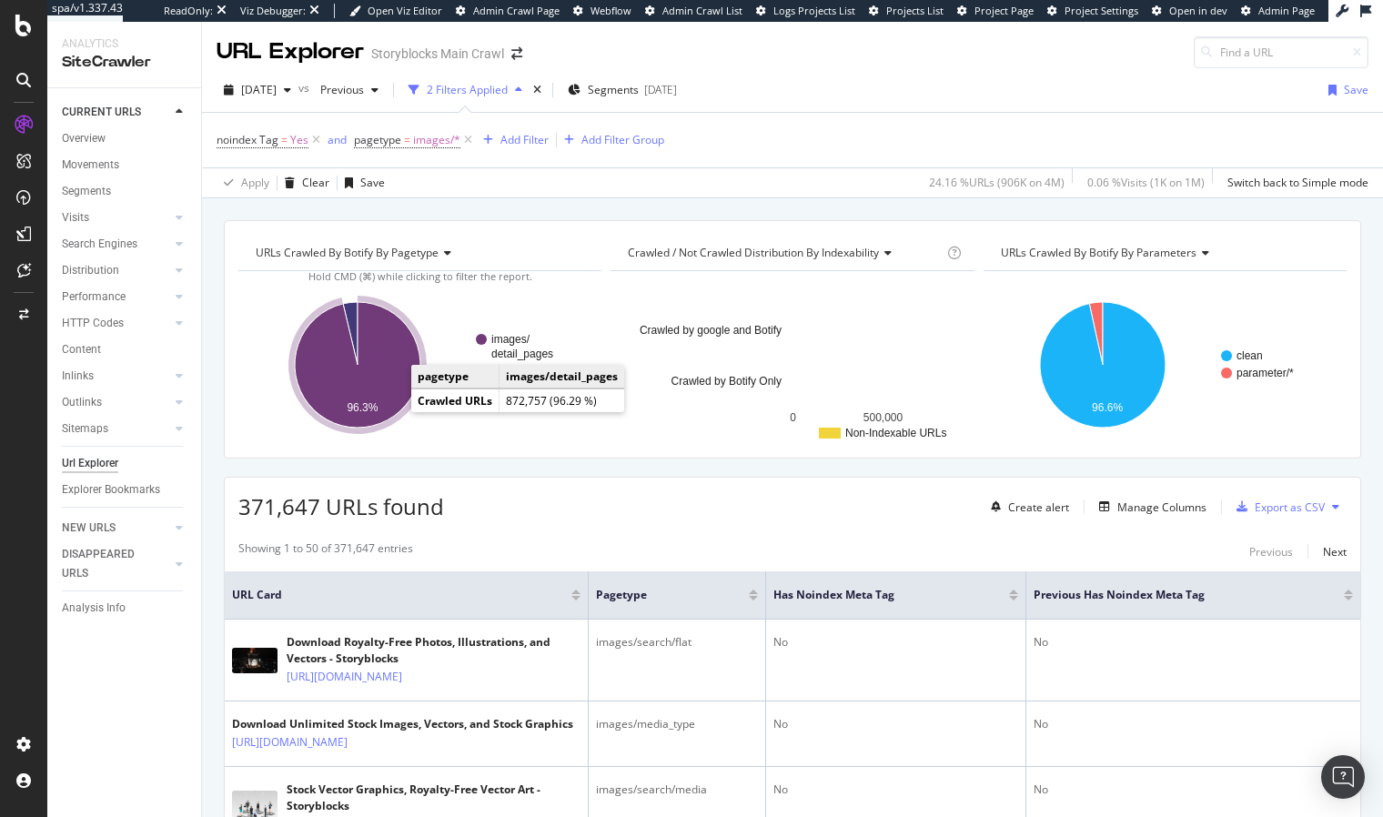
click at [392, 345] on icon "A chart." at bounding box center [358, 365] width 126 height 126
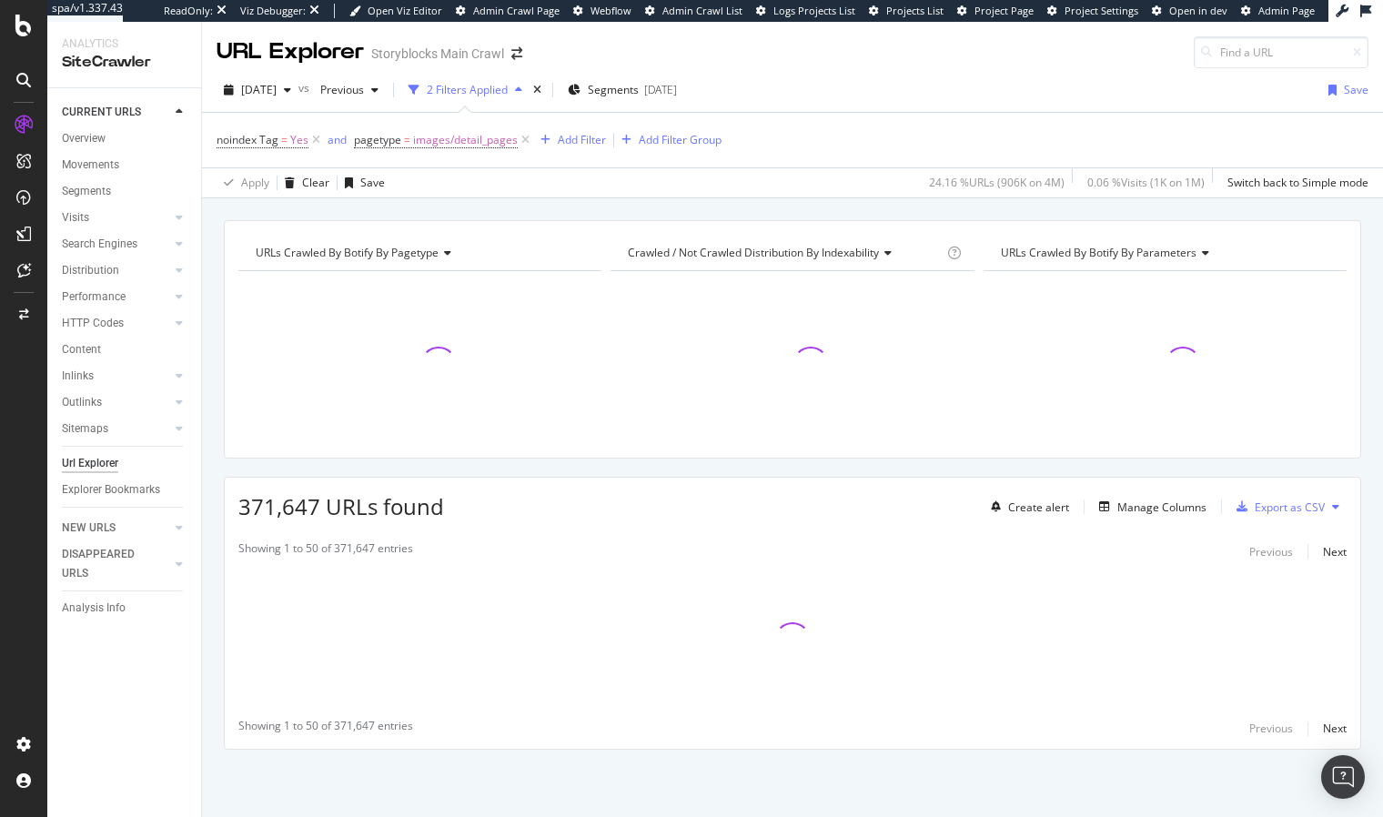
click at [423, 213] on div "URLs Crawled By Botify By pagetype Chart (by Value) Table Expand Export as CSV …" at bounding box center [792, 220] width 1181 height 44
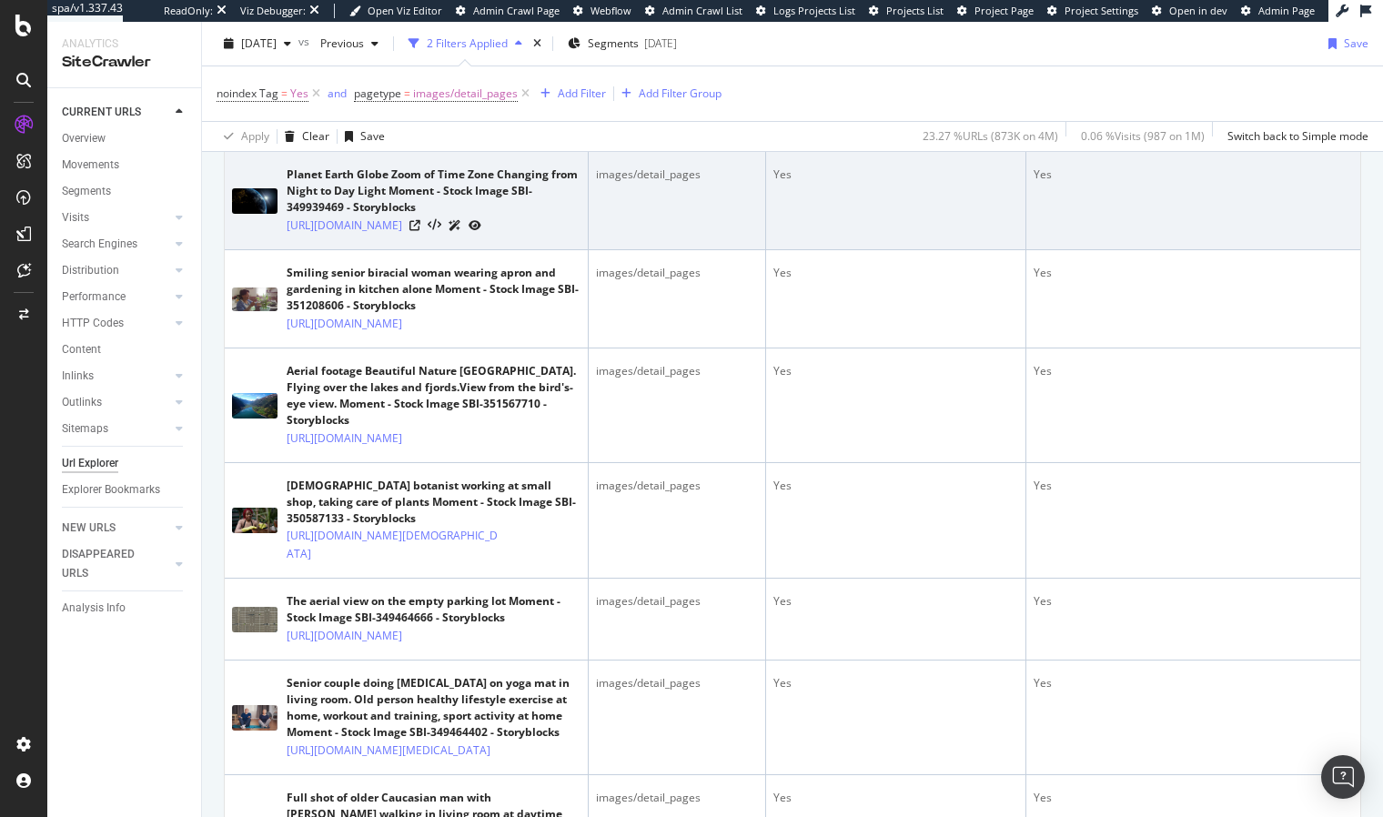
scroll to position [1217, 0]
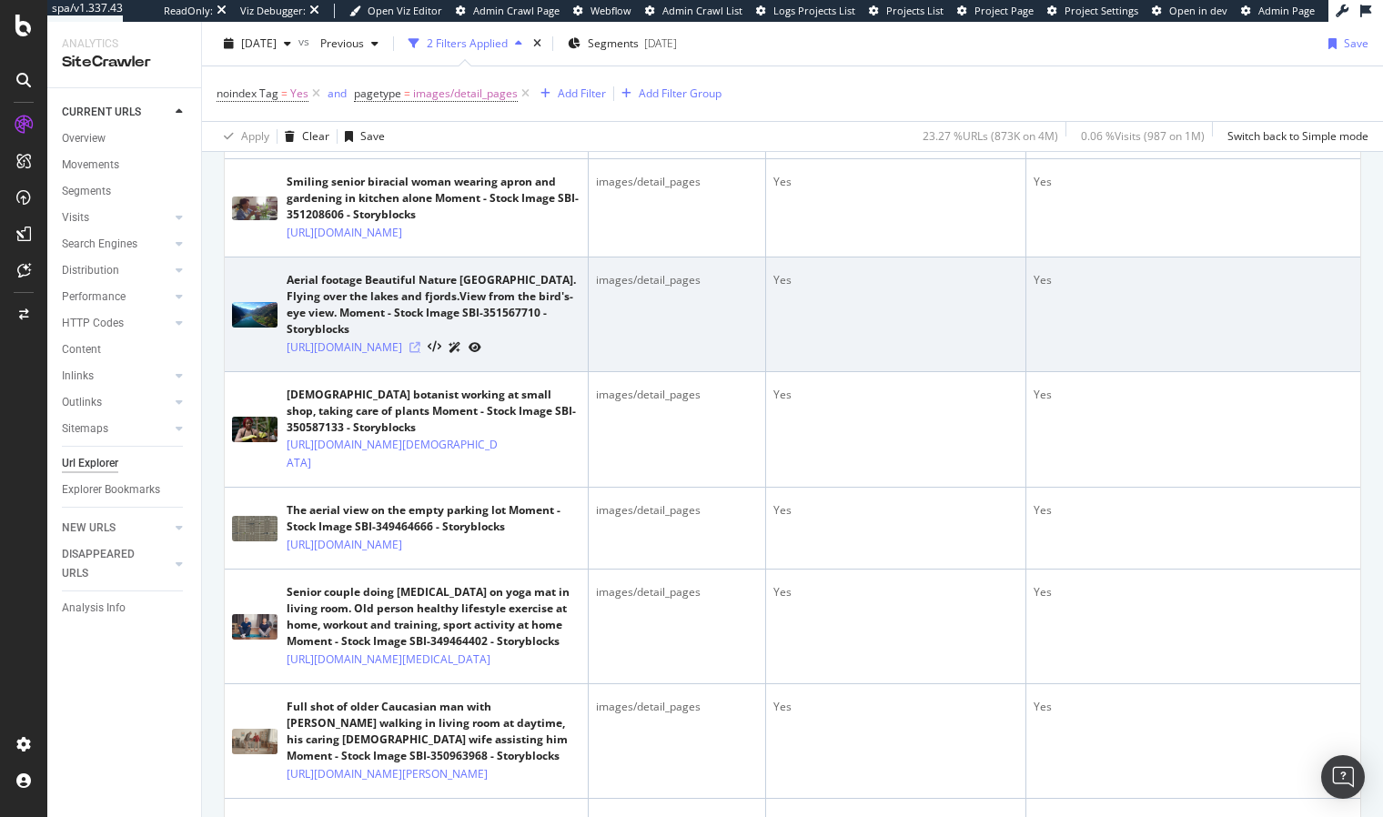
click at [420, 353] on icon at bounding box center [414, 347] width 11 height 11
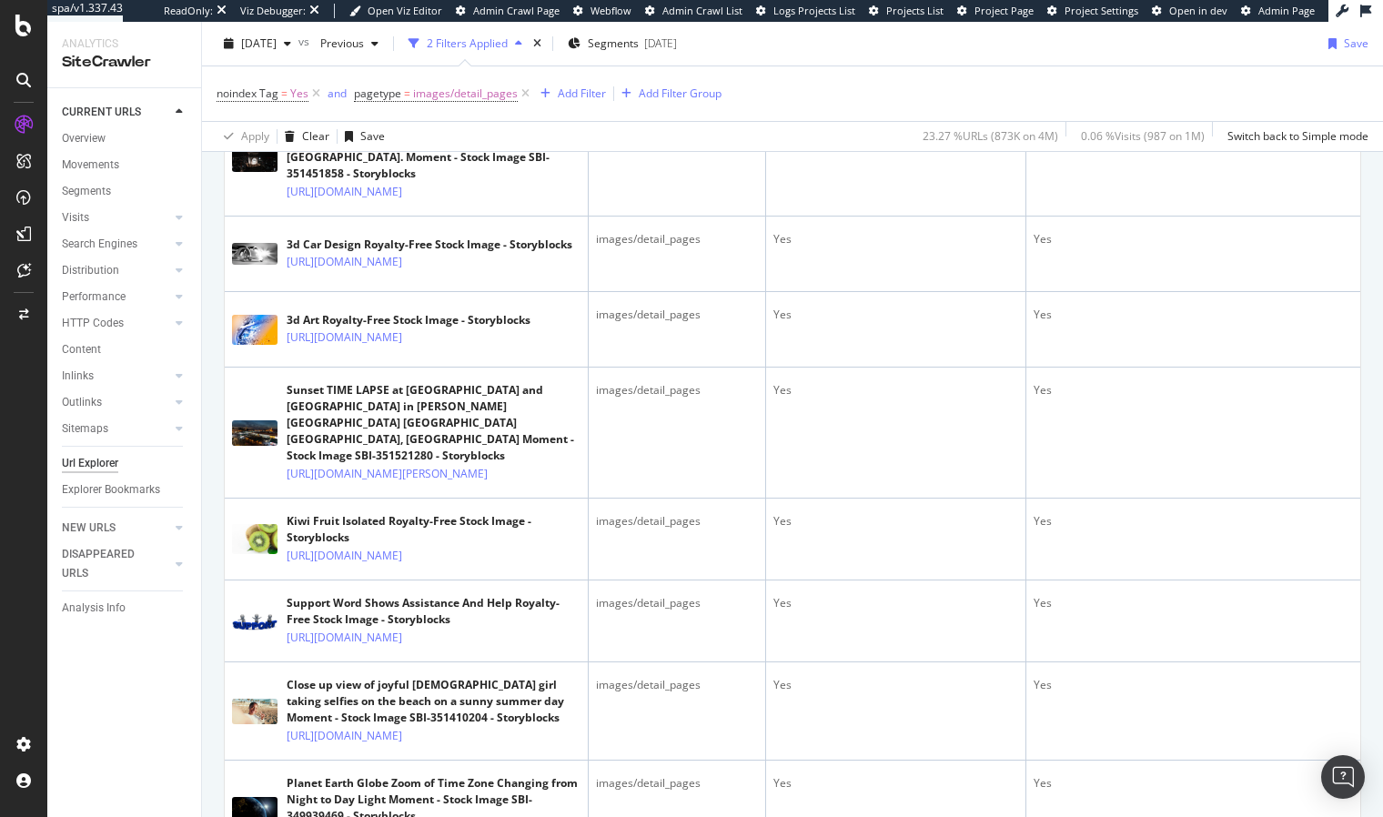
scroll to position [0, 0]
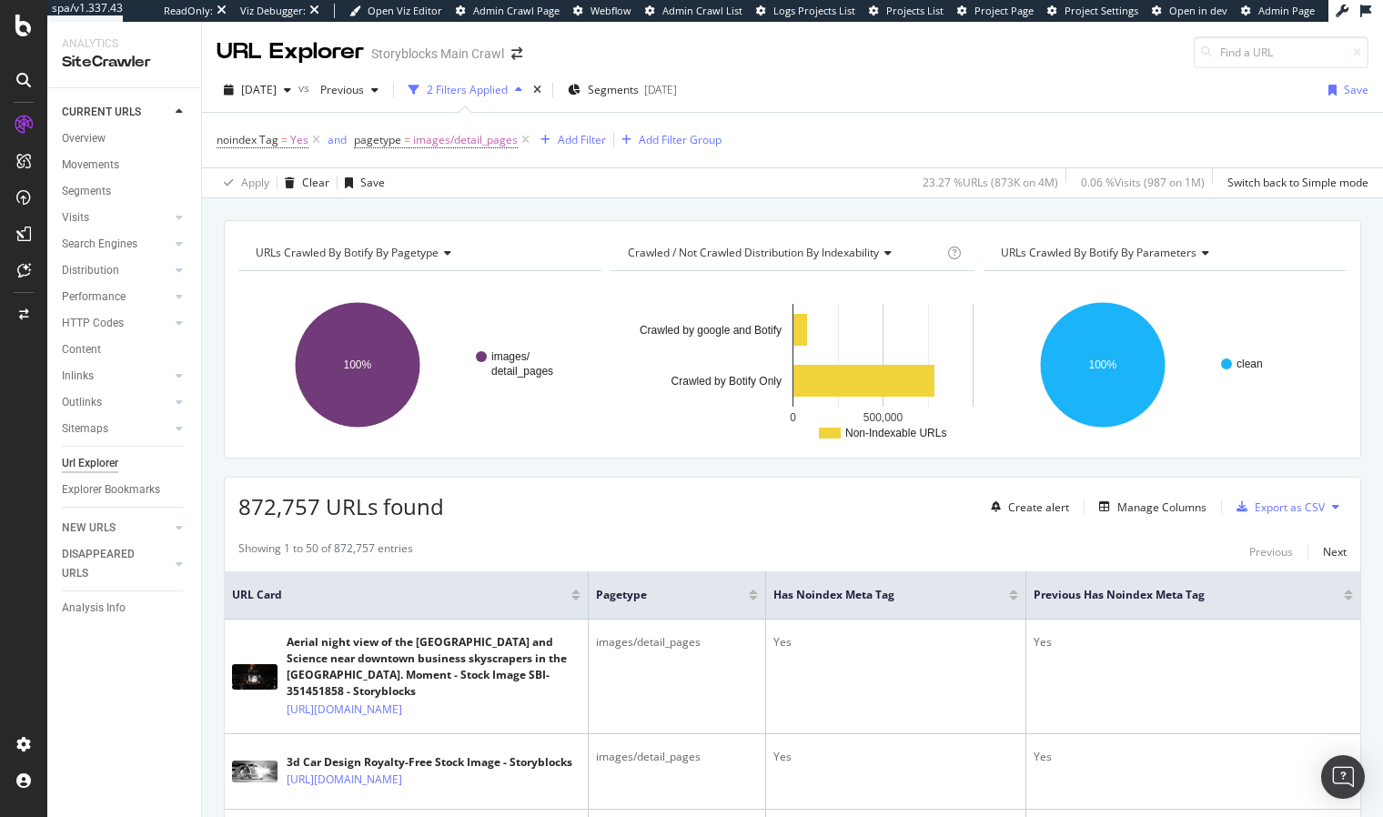
click at [542, 520] on div "872,757 URLs found Create alert Manage Columns Export as CSV" at bounding box center [792, 500] width 1135 height 45
click at [1074, 260] on div "URLs Crawled By Botify By parameters" at bounding box center [1163, 252] width 333 height 29
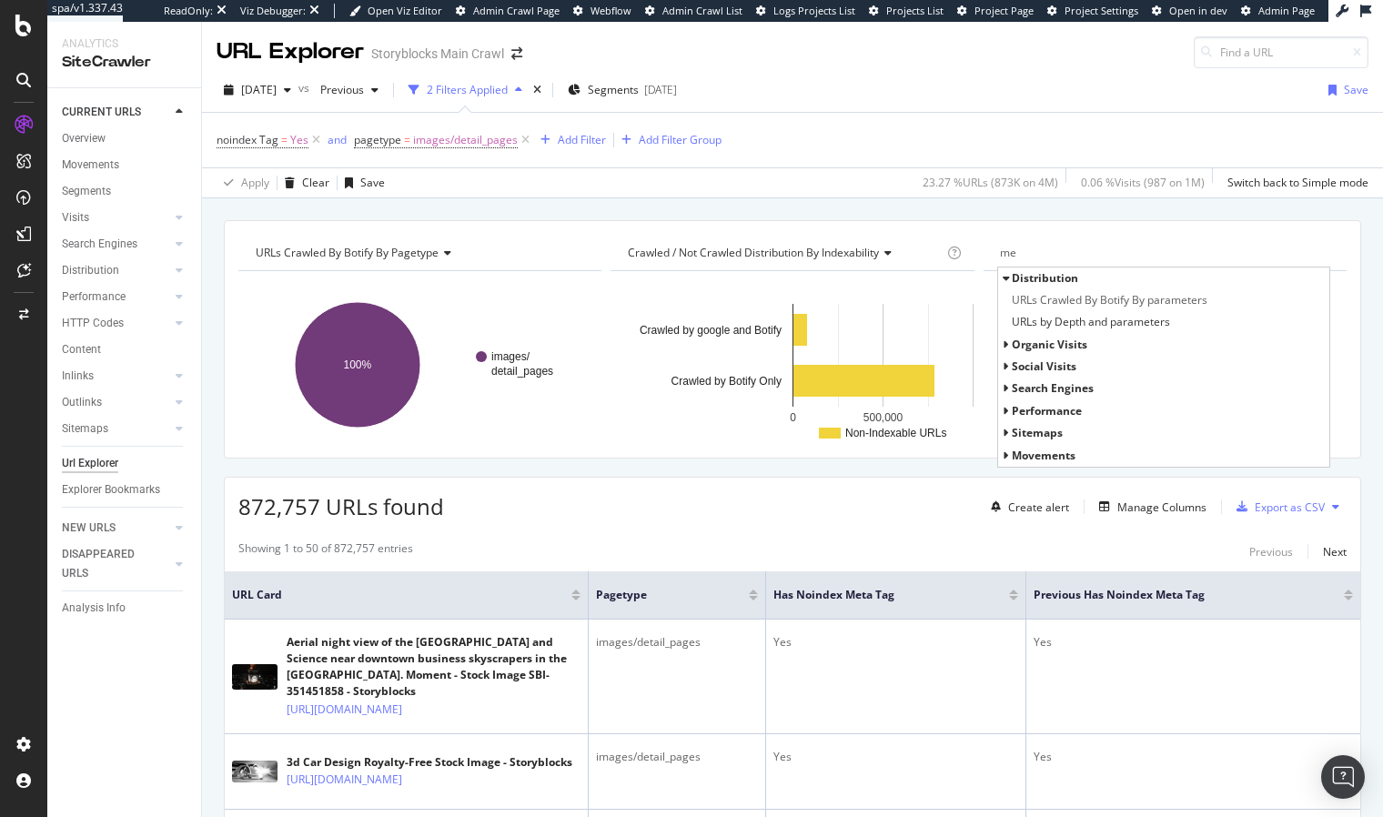
type input "m"
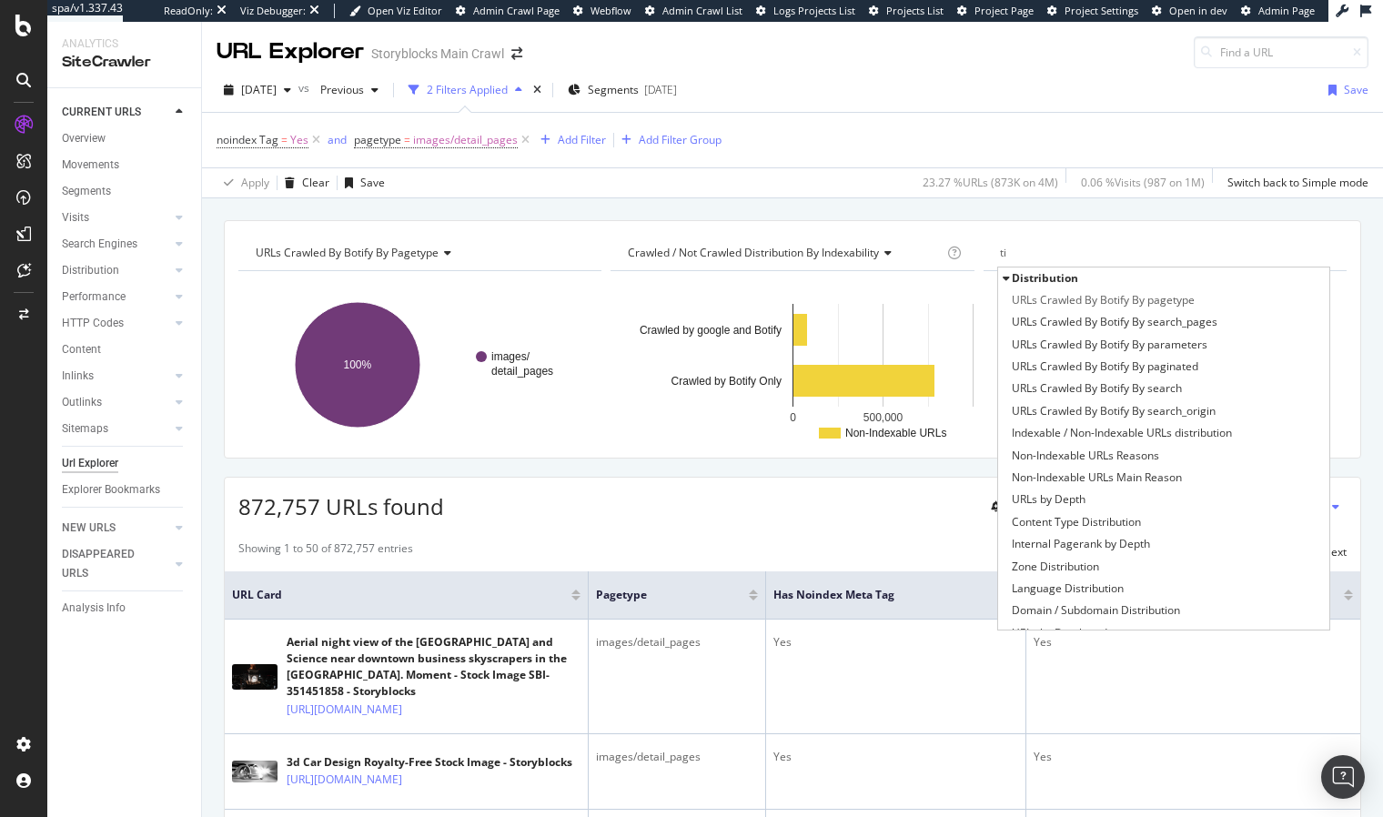
type input "t"
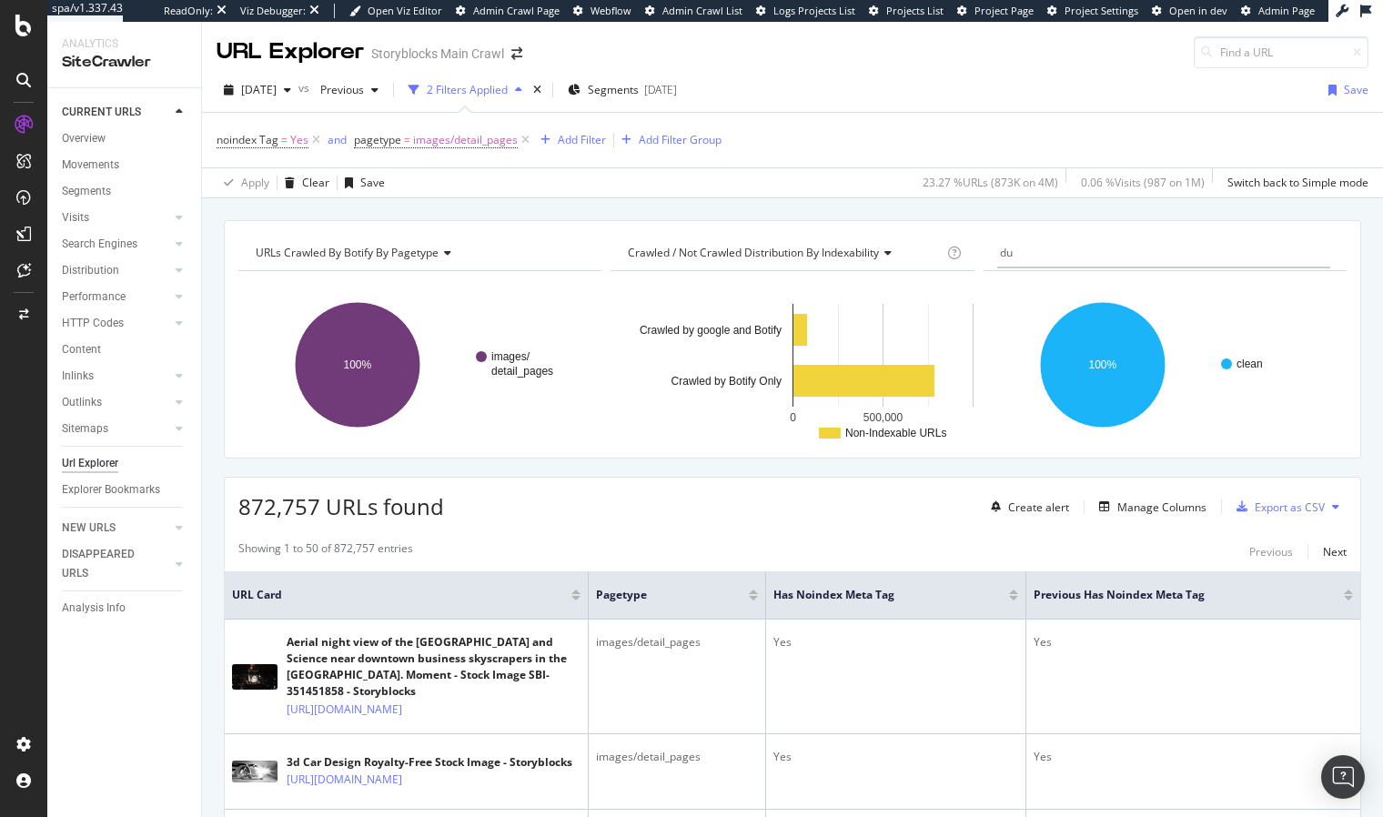
type input "d"
type input "u"
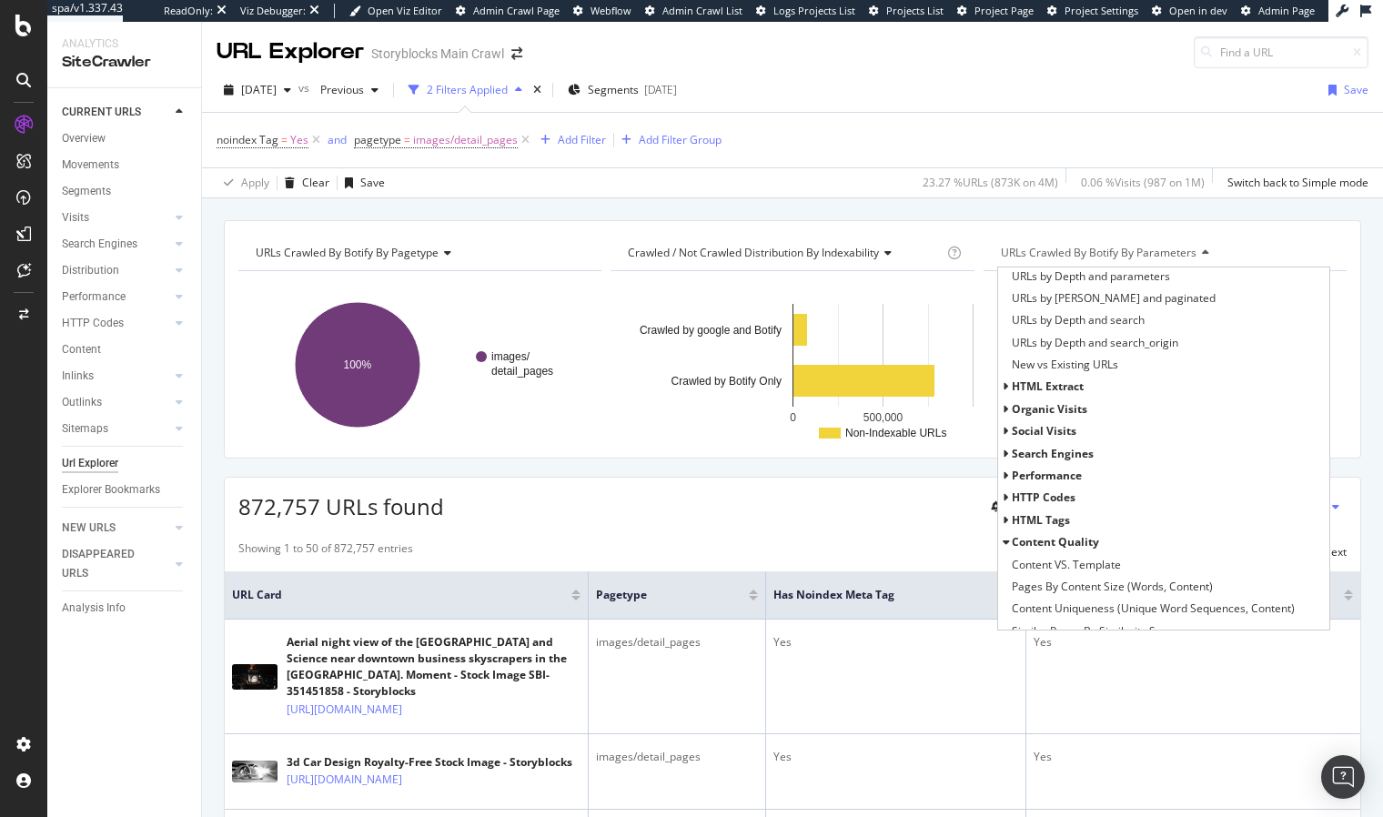
scroll to position [406, 0]
click at [1051, 512] on span "HTML Tags" at bounding box center [1040, 515] width 58 height 15
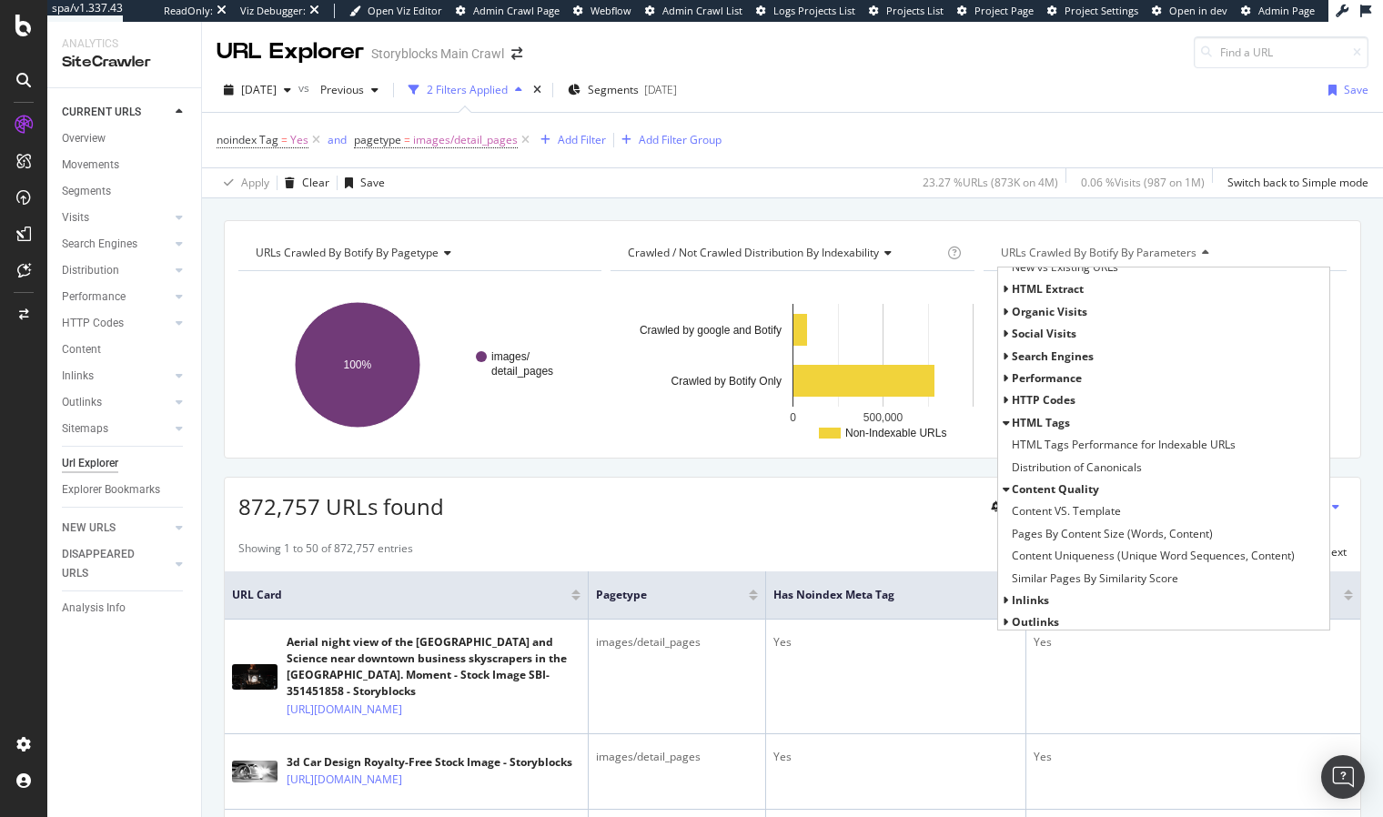
drag, startPoint x: 1082, startPoint y: 447, endPoint x: 882, endPoint y: 183, distance: 331.8
click at [1082, 447] on span "HTML Tags Performance for Indexable URLs" at bounding box center [1123, 445] width 224 height 18
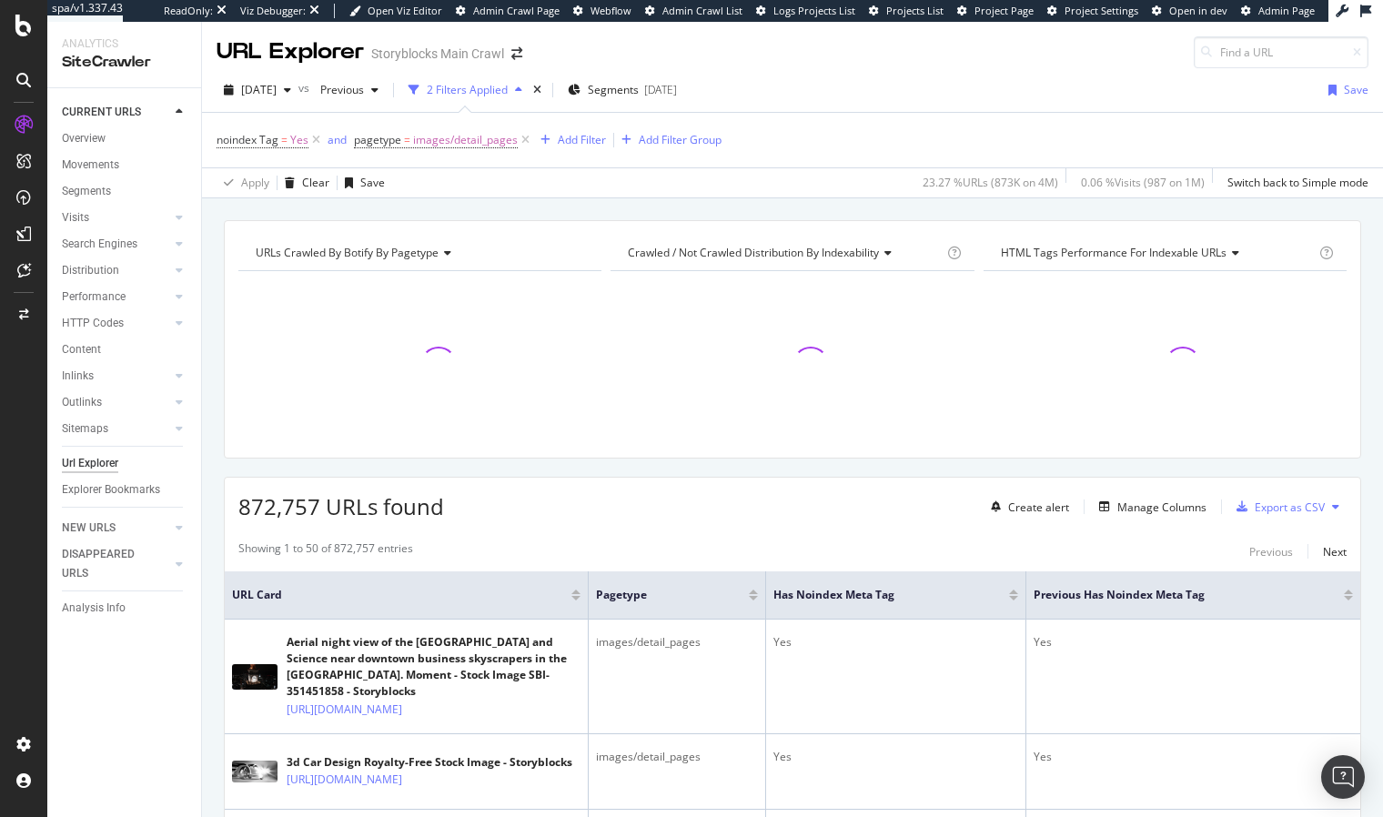
click at [877, 209] on div "URLs Crawled By Botify By pagetype Chart (by Value) Table Expand Export as CSV …" at bounding box center [792, 220] width 1181 height 44
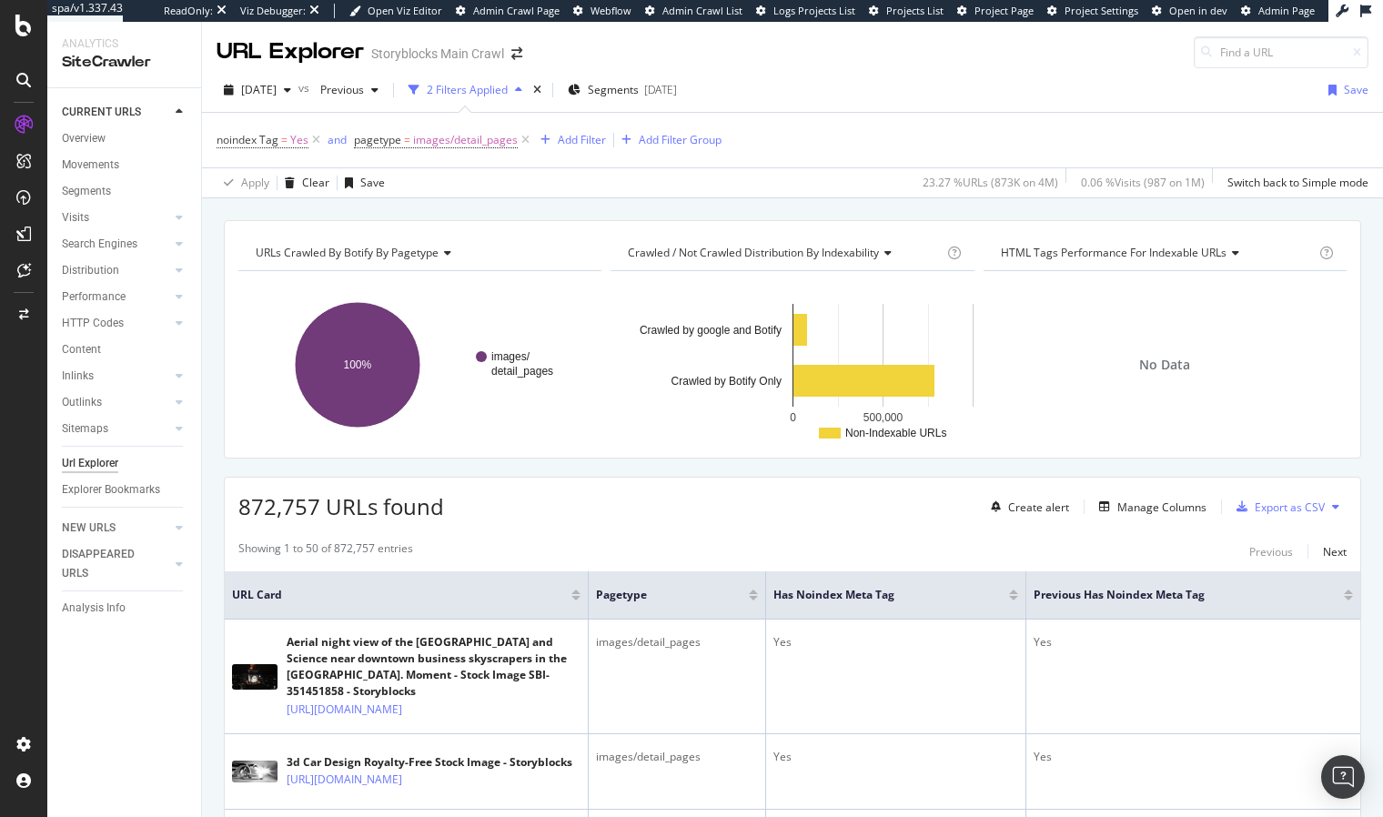
drag, startPoint x: 1116, startPoint y: 205, endPoint x: 1131, endPoint y: 247, distance: 45.5
click at [1116, 206] on div "URLs Crawled By Botify By pagetype Chart (by Value) Table Expand Export as CSV …" at bounding box center [792, 220] width 1181 height 44
click at [1142, 249] on span "HTML Tags Performance for Indexable URLs" at bounding box center [1114, 252] width 226 height 15
click at [999, 208] on div "URLs Crawled By Botify By pagetype Chart (by Value) Table Expand Export as CSV …" at bounding box center [792, 220] width 1181 height 44
click at [672, 209] on div "URLs Crawled By Botify By pagetype Chart (by Value) Table Expand Export as CSV …" at bounding box center [792, 220] width 1181 height 44
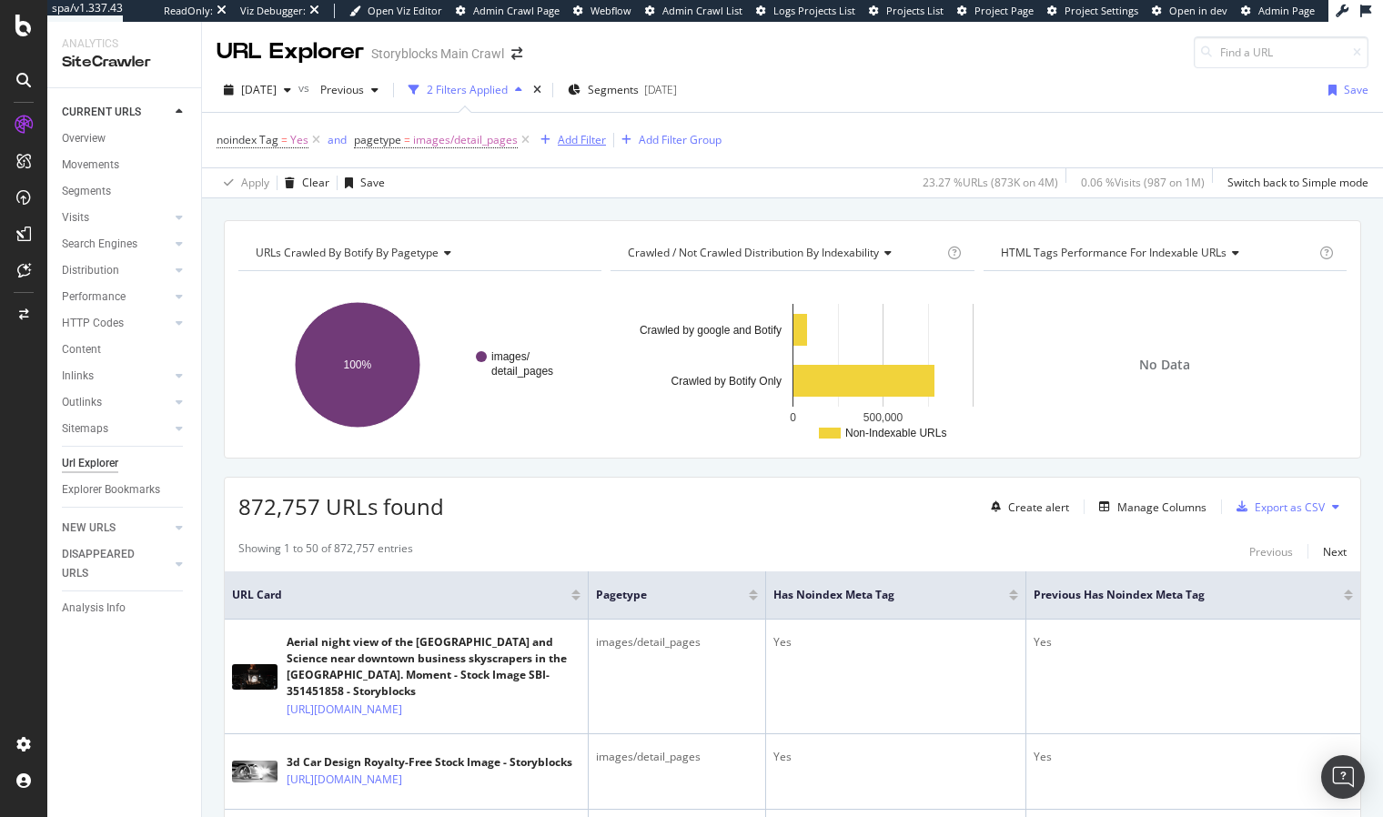
click at [574, 138] on div "Add Filter" at bounding box center [582, 139] width 48 height 15
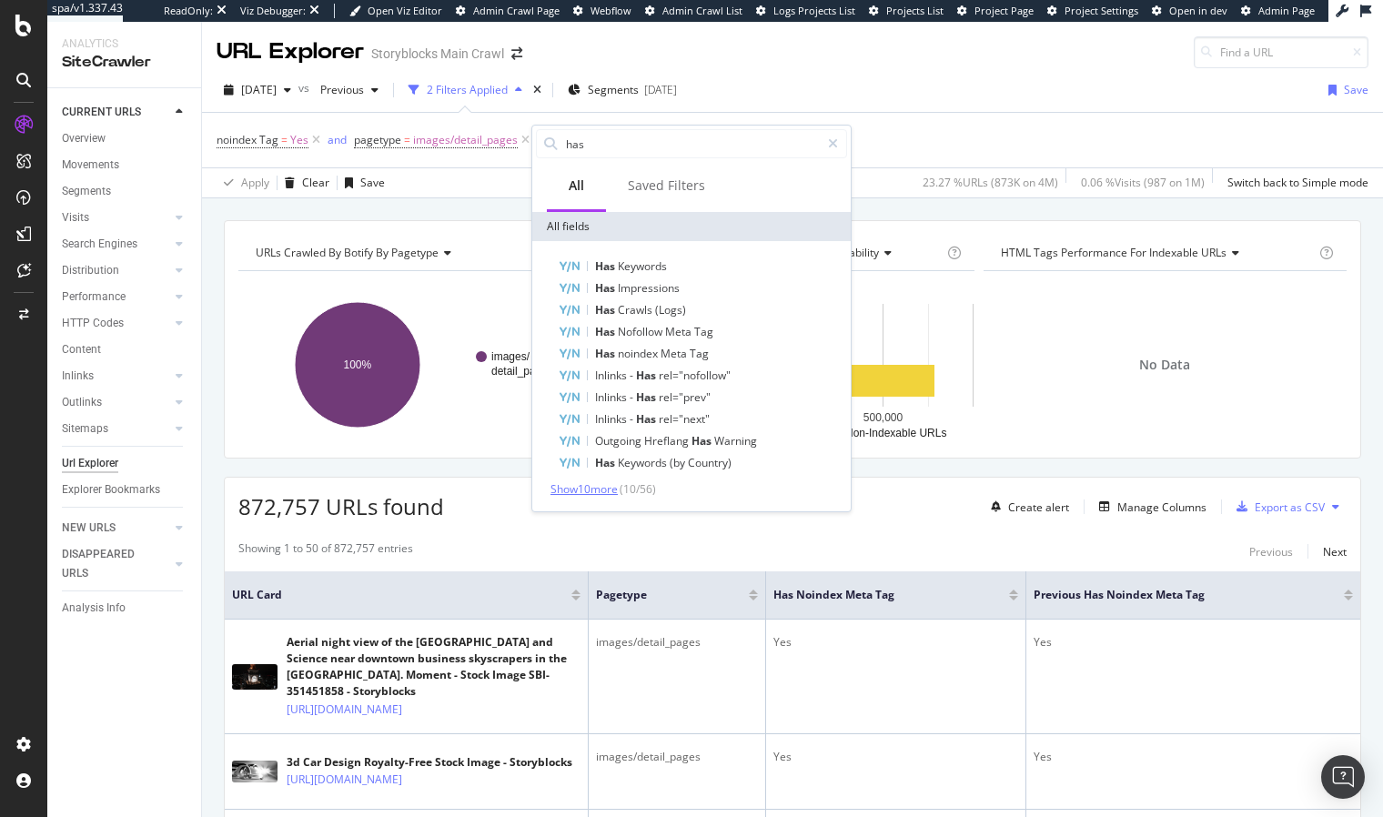
type input "has"
click at [612, 484] on span "Show 10 more" at bounding box center [583, 488] width 67 height 15
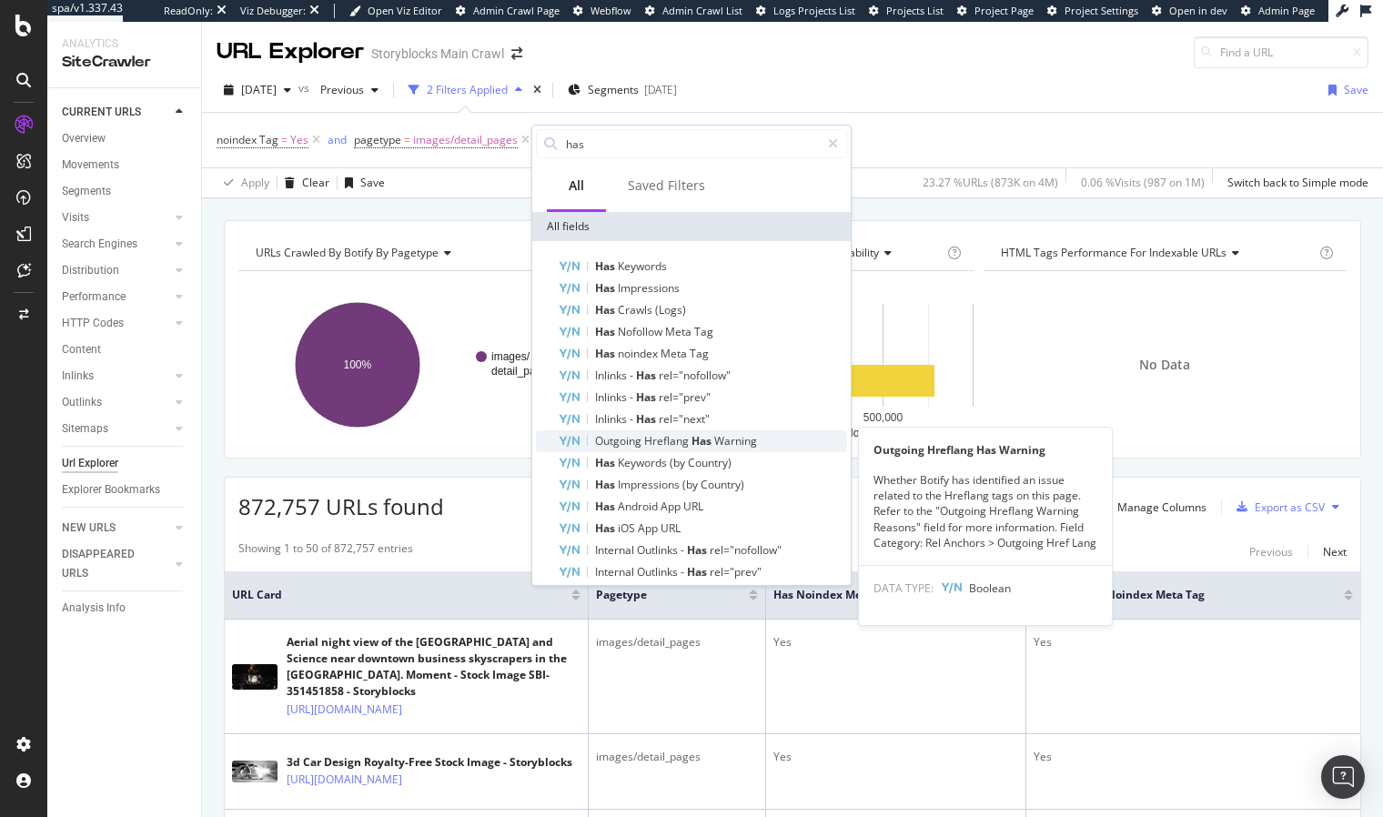
scroll to position [145, 0]
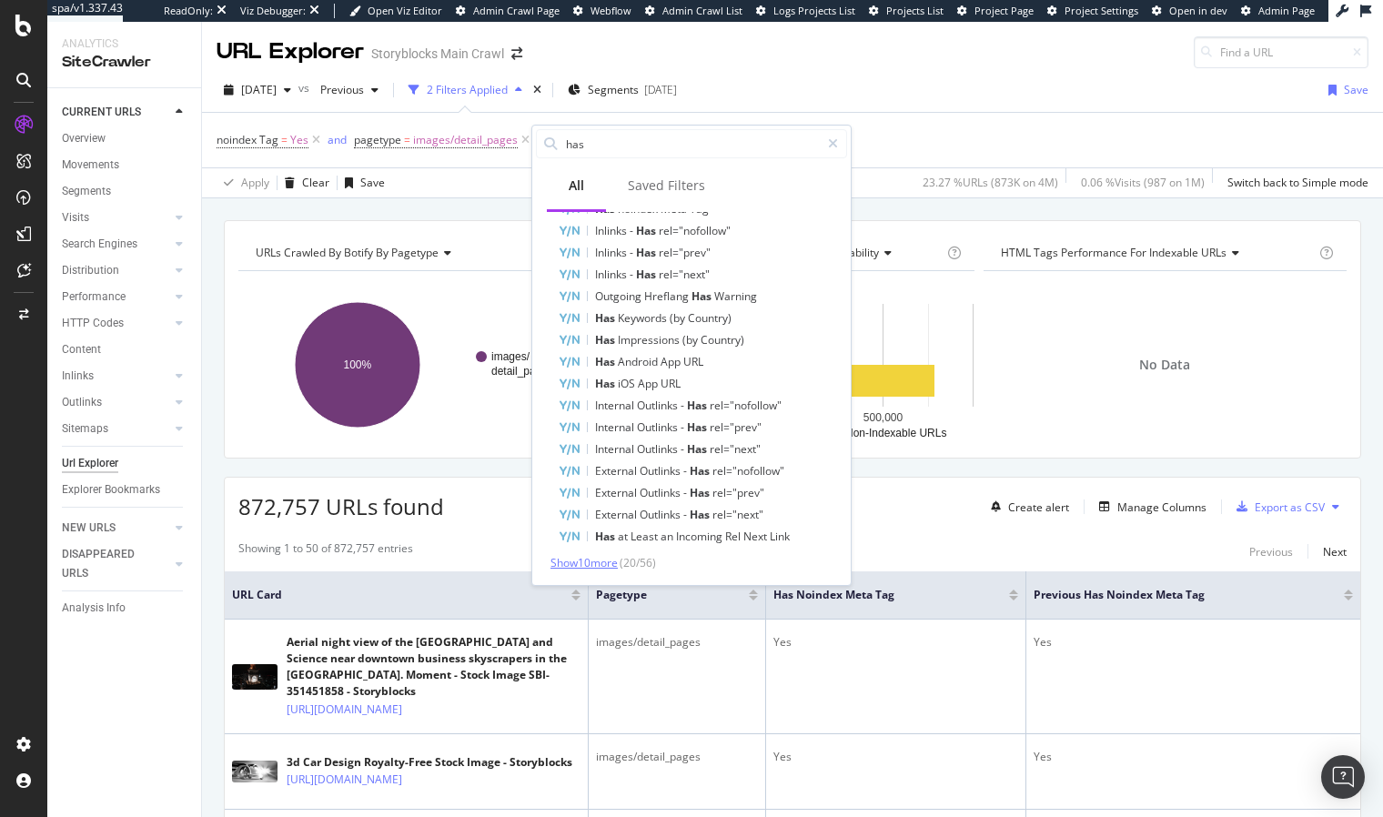
click at [613, 561] on span "Show 10 more" at bounding box center [583, 562] width 67 height 15
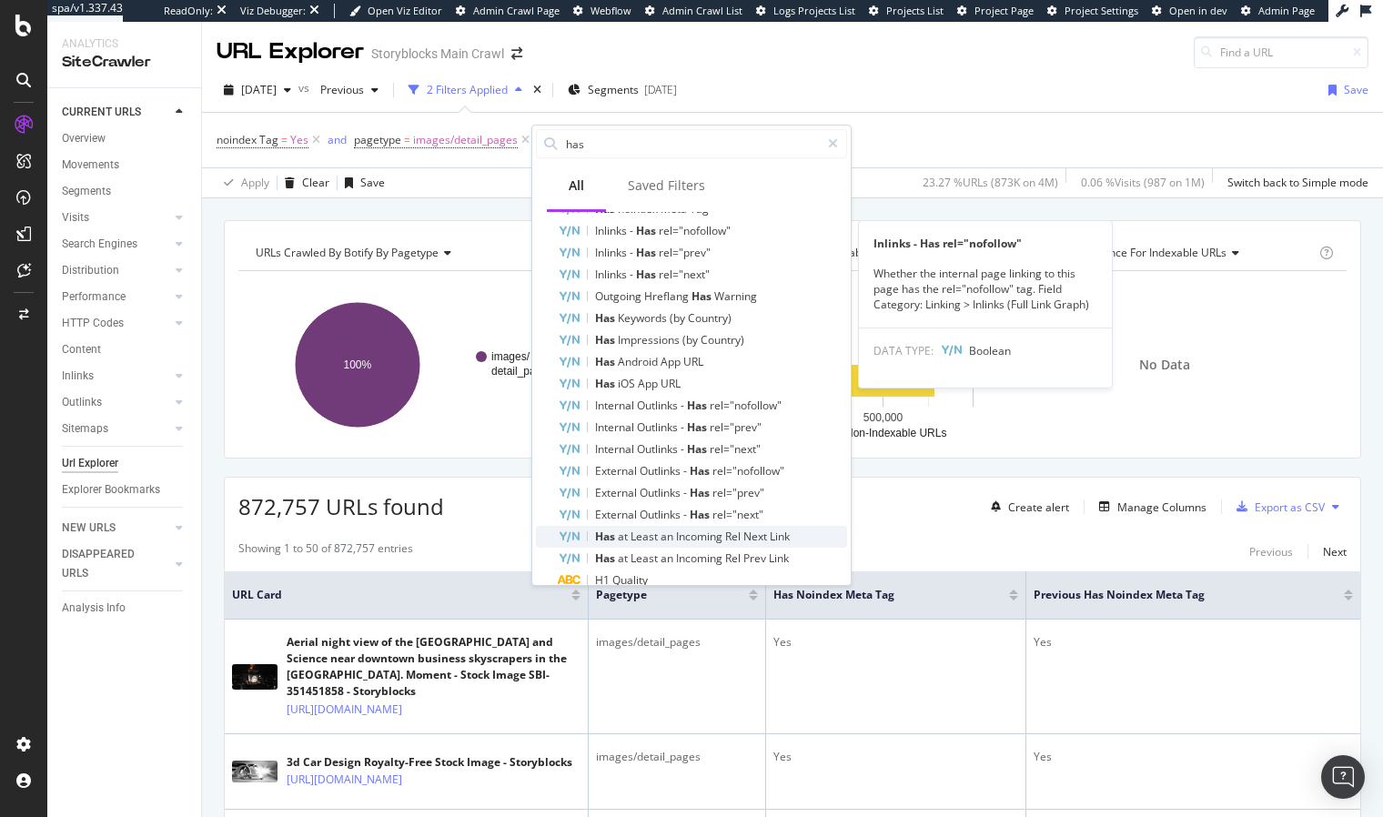
scroll to position [363, 0]
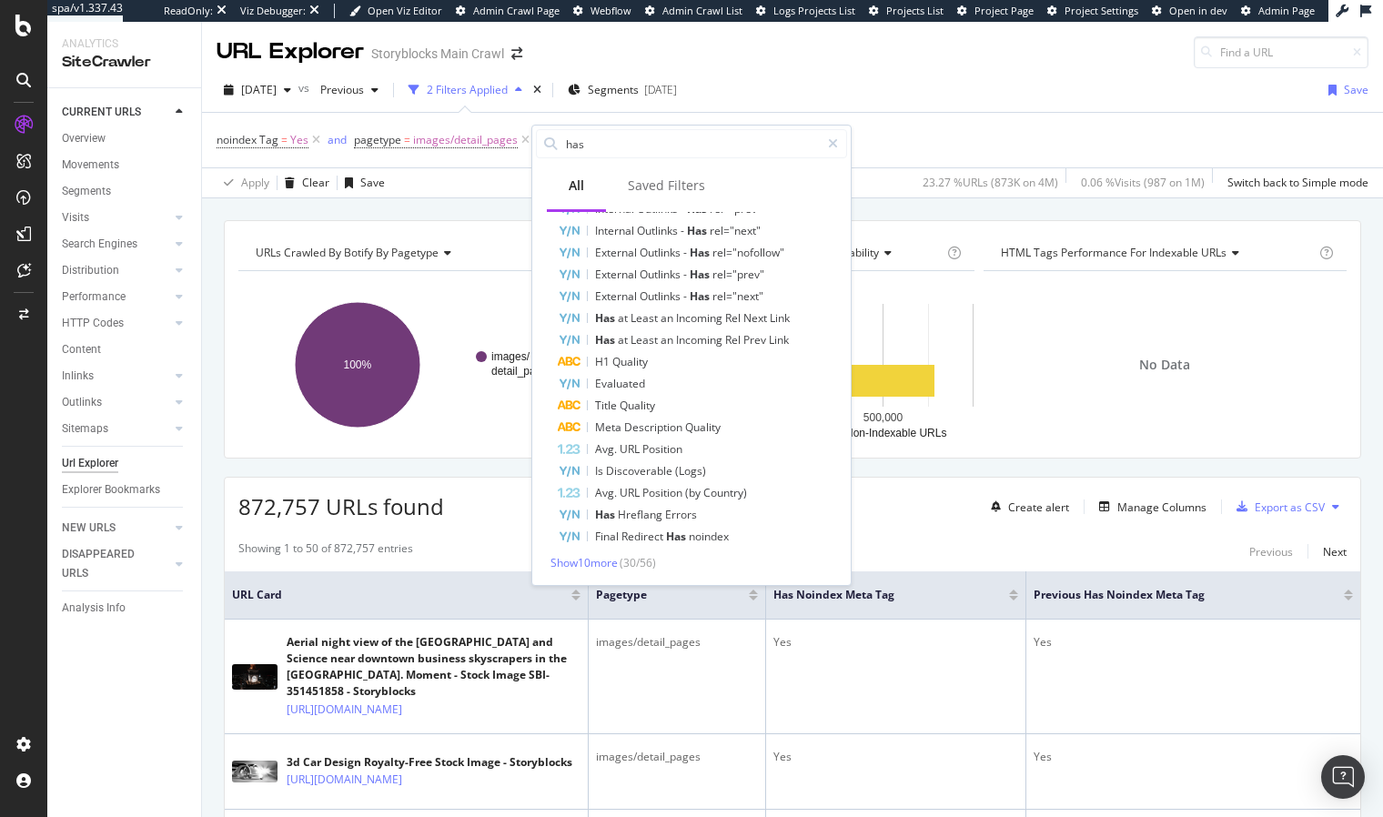
drag, startPoint x: 894, startPoint y: 202, endPoint x: 532, endPoint y: 380, distance: 403.5
click at [894, 202] on div "URLs Crawled By Botify By pagetype Chart (by Value) Table Expand Export as CSV …" at bounding box center [792, 220] width 1181 height 44
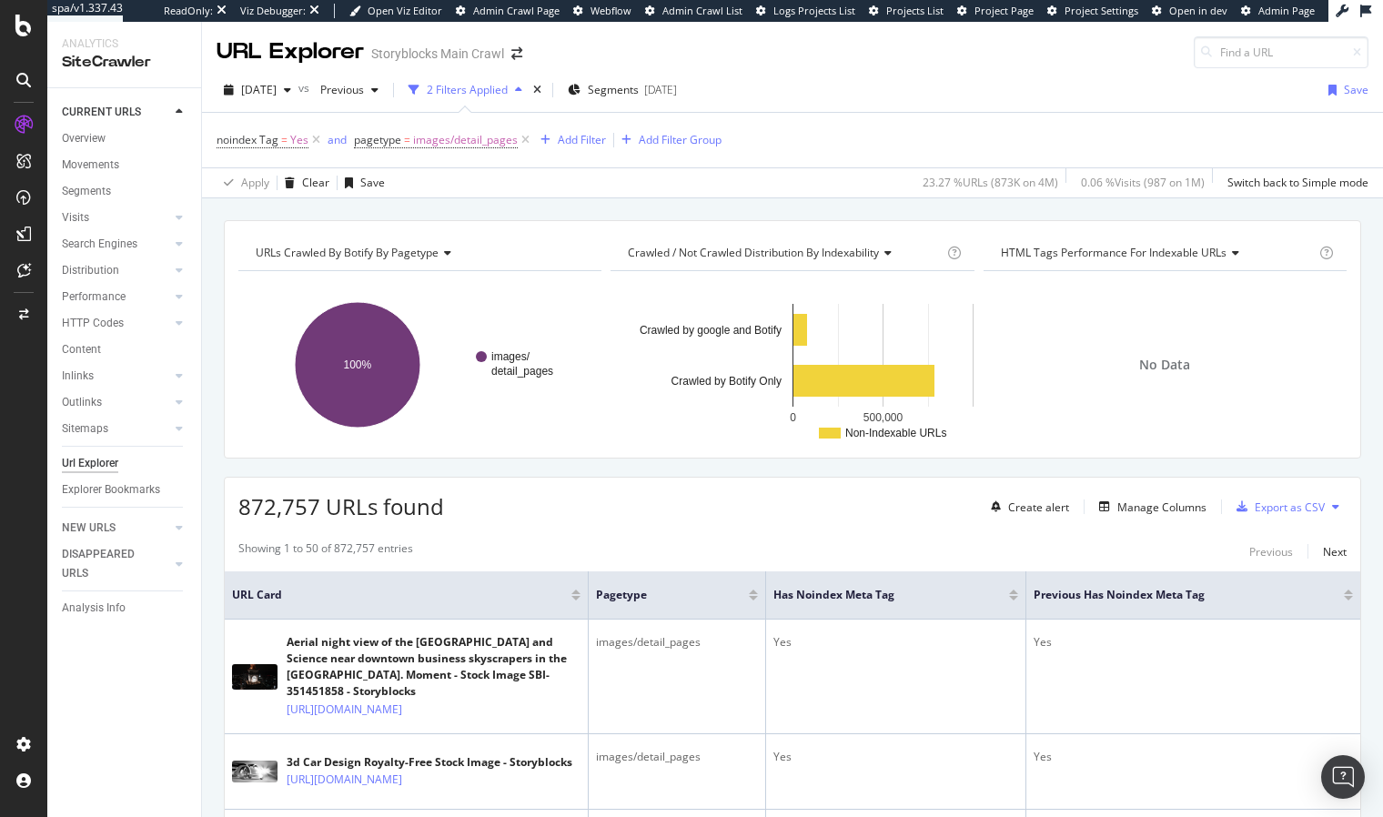
drag, startPoint x: 432, startPoint y: 220, endPoint x: 347, endPoint y: 166, distance: 100.9
click at [431, 220] on div "URLs Crawled By Botify By pagetype Chart (by Value) Table Expand Export as CSV …" at bounding box center [792, 339] width 1137 height 238
drag, startPoint x: 521, startPoint y: 139, endPoint x: 385, endPoint y: 136, distance: 136.5
click at [521, 140] on icon at bounding box center [525, 140] width 15 height 18
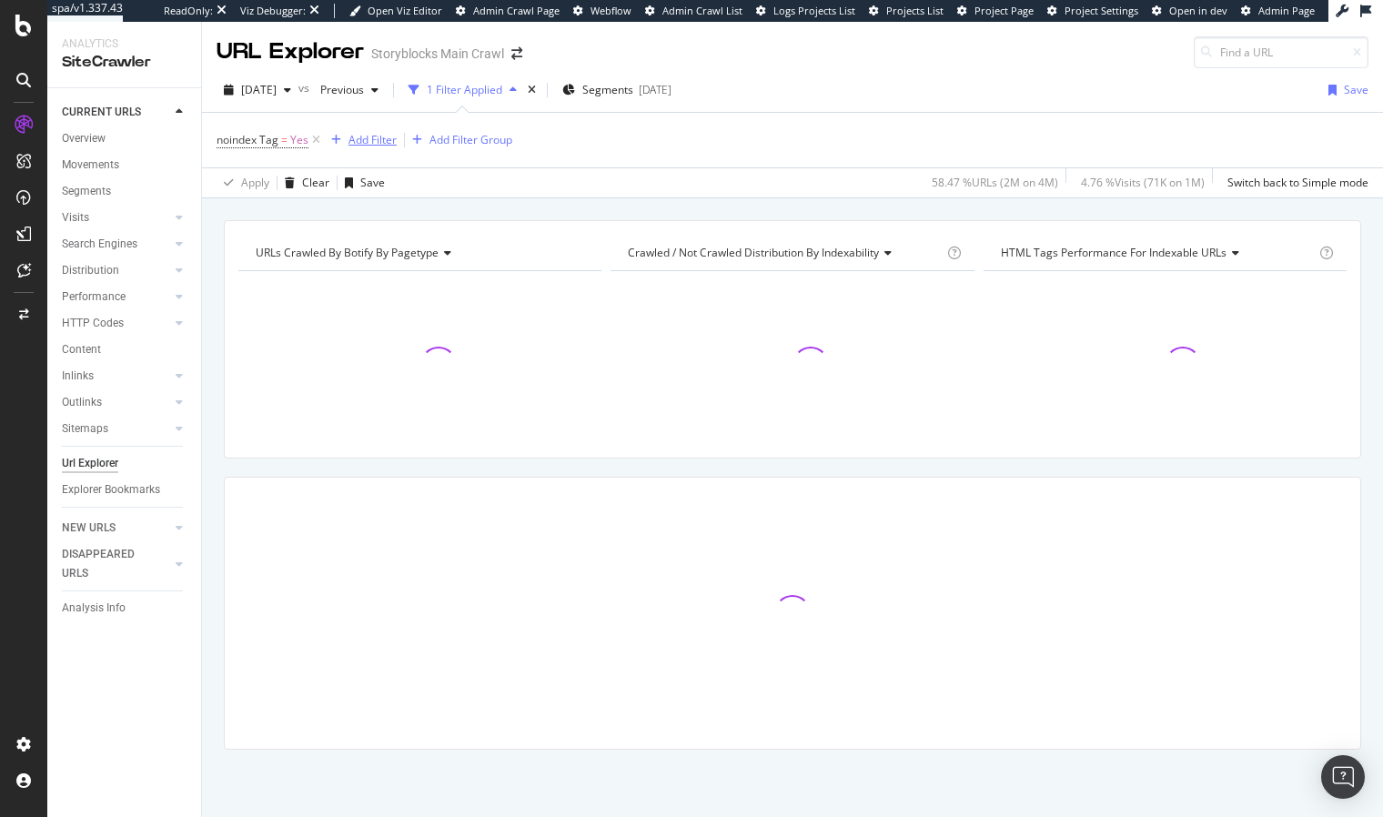
click at [371, 142] on div "Add Filter" at bounding box center [372, 139] width 48 height 15
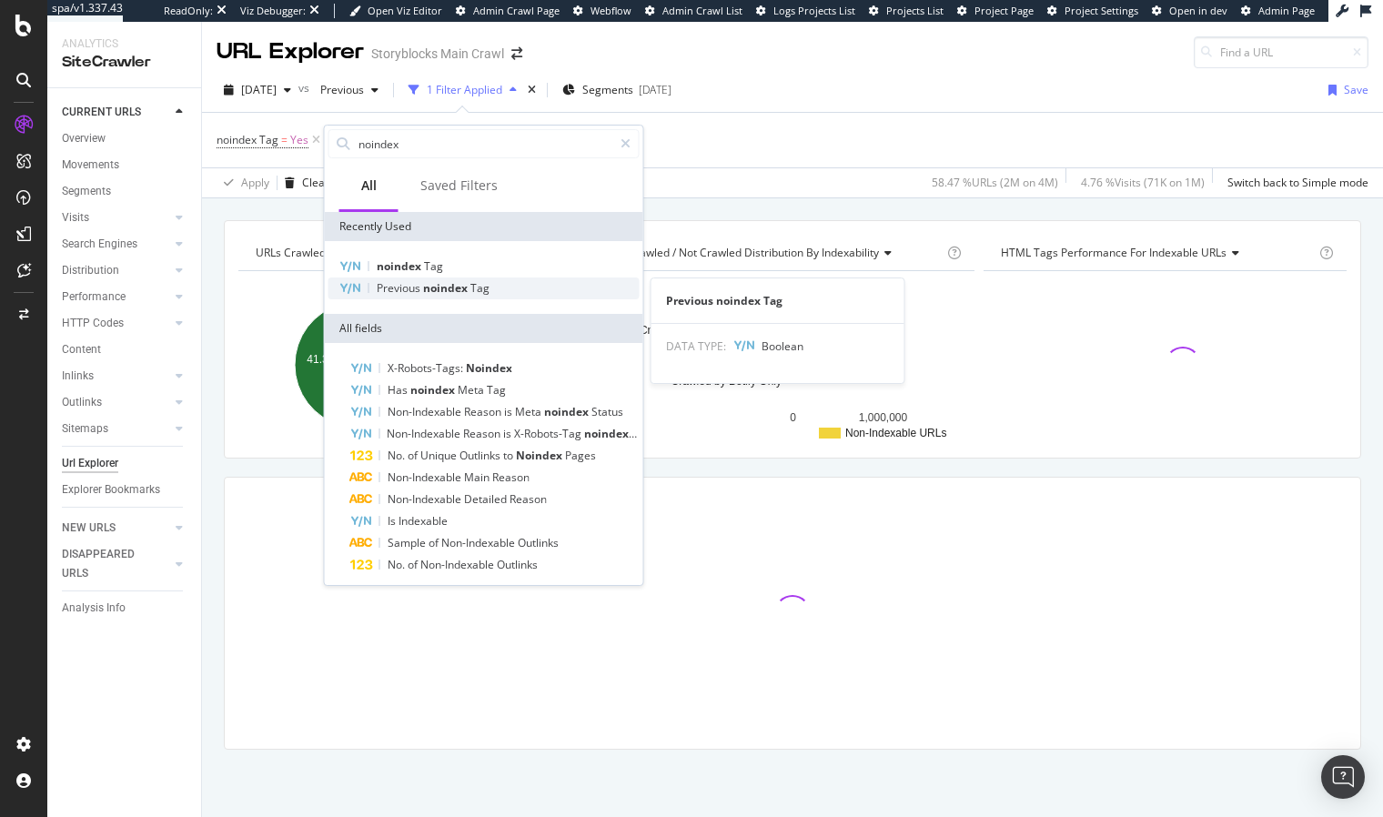
type input "noindex"
click at [429, 291] on span "noindex" at bounding box center [446, 287] width 47 height 15
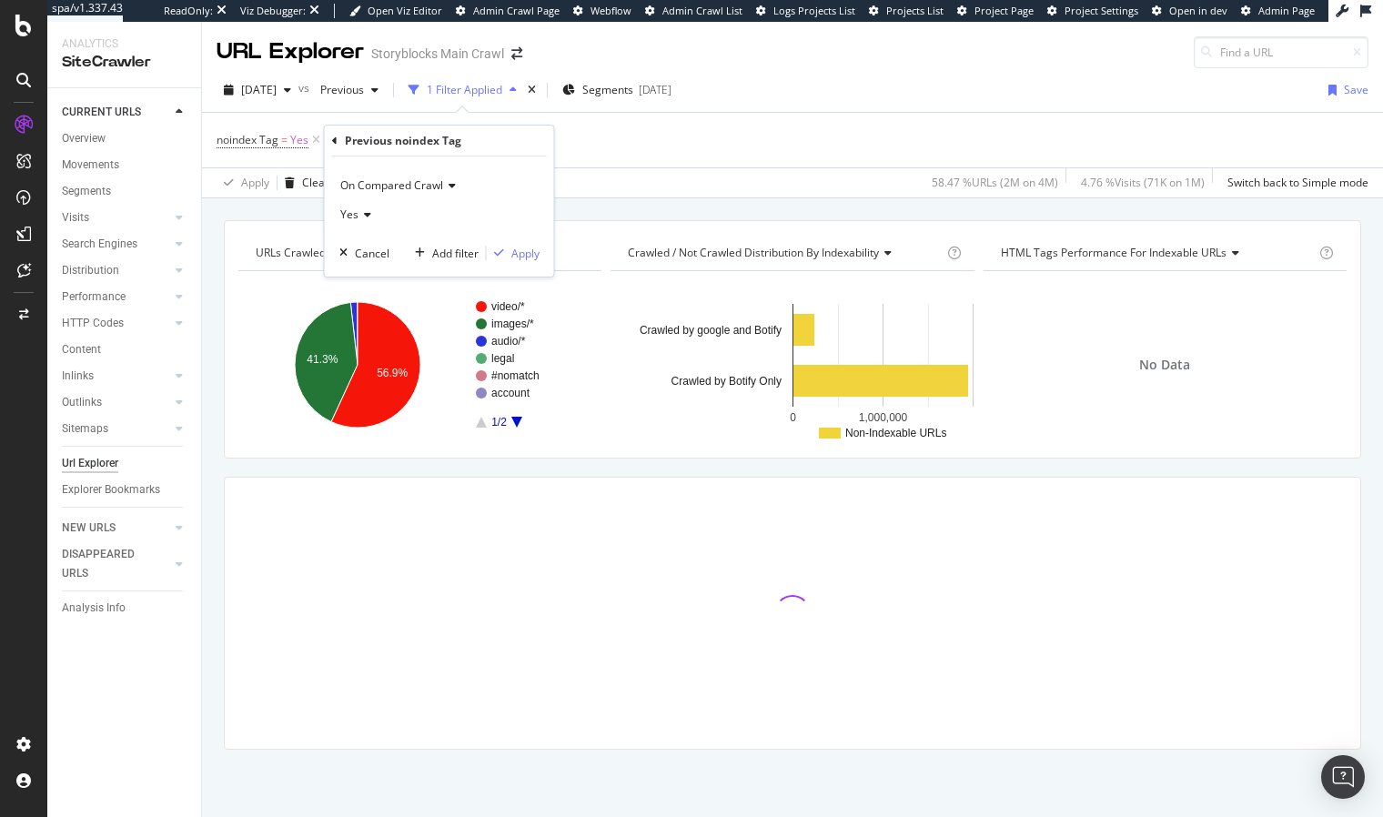
click at [358, 211] on icon at bounding box center [364, 214] width 13 height 11
click at [366, 267] on div "No" at bounding box center [441, 276] width 195 height 24
click at [513, 256] on div "Apply" at bounding box center [525, 253] width 28 height 15
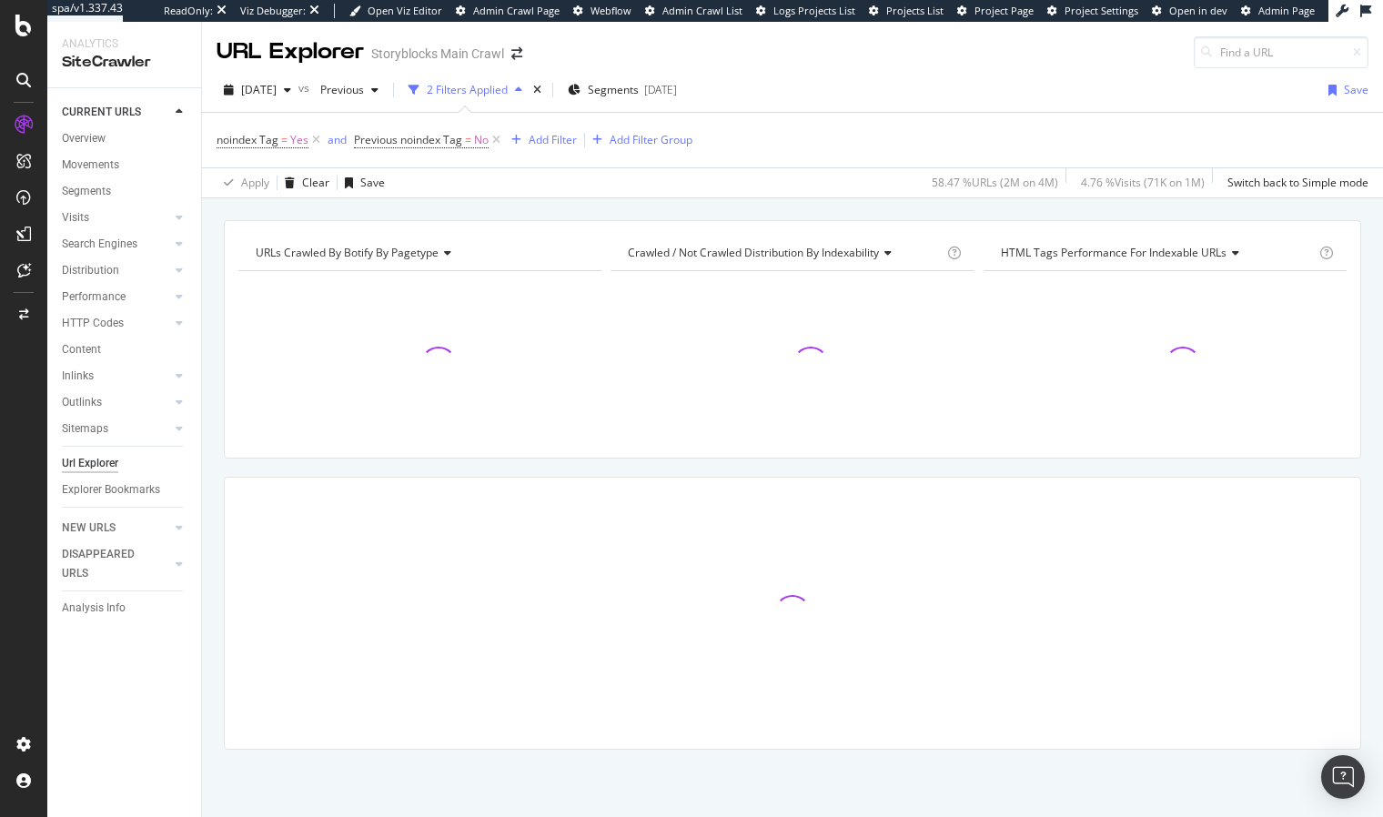
click at [540, 212] on div "URLs Crawled By Botify By pagetype Chart (by Value) Table Expand Export as CSV …" at bounding box center [792, 220] width 1181 height 44
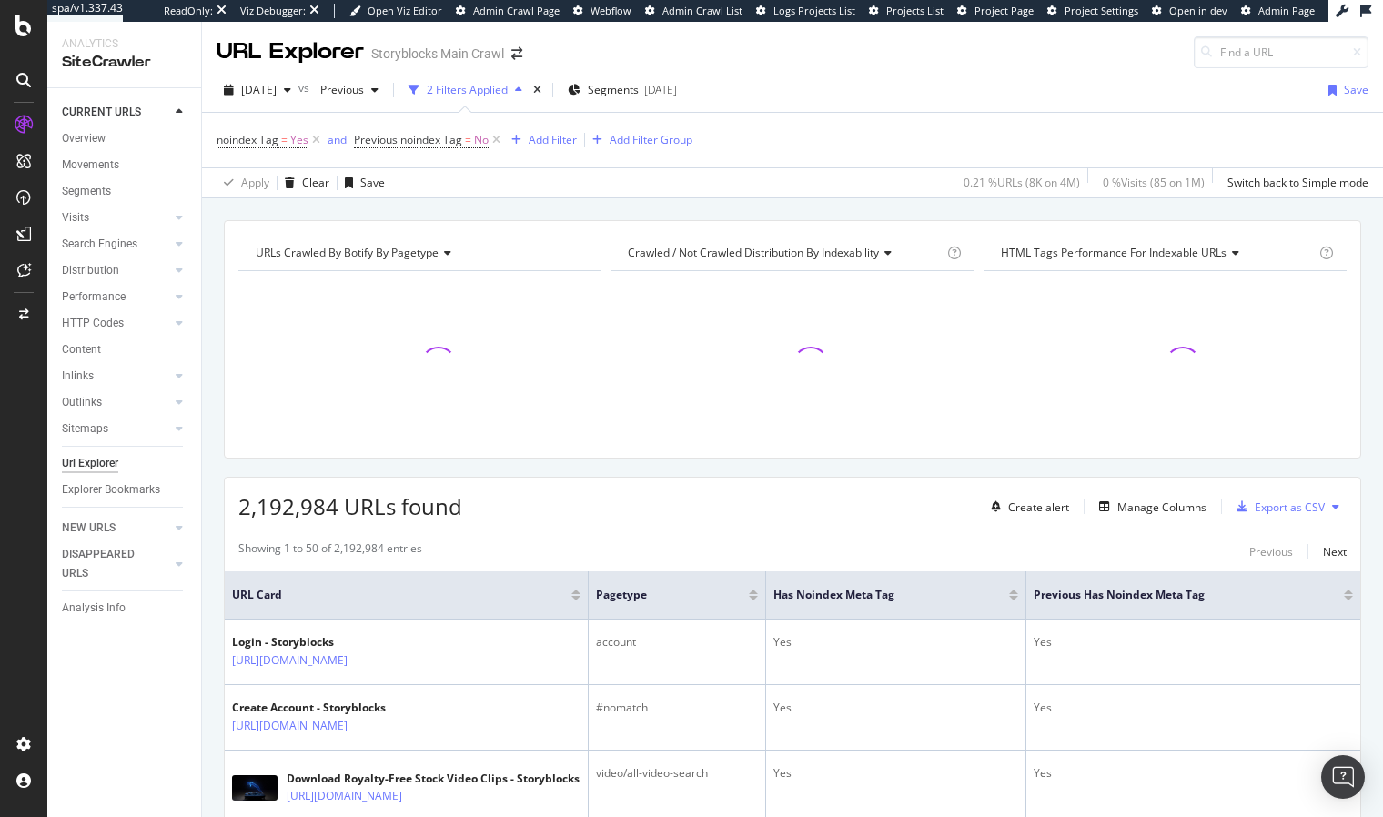
click at [344, 206] on div "URLs Crawled By Botify By pagetype Chart (by Value) Table Expand Export as CSV …" at bounding box center [792, 220] width 1181 height 44
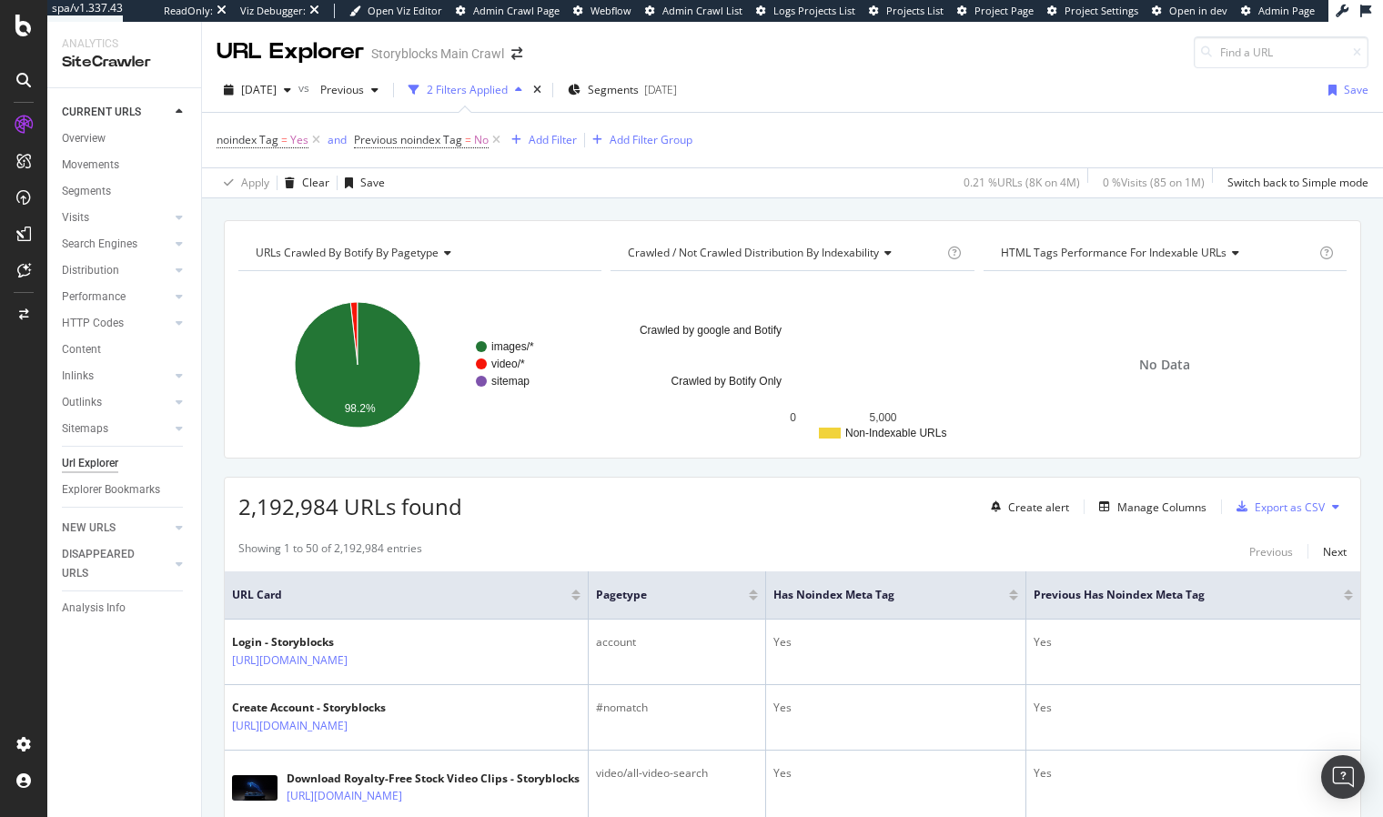
click at [405, 216] on div "URLs Crawled By Botify By pagetype Chart (by Value) Table Expand Export as CSV …" at bounding box center [792, 220] width 1181 height 44
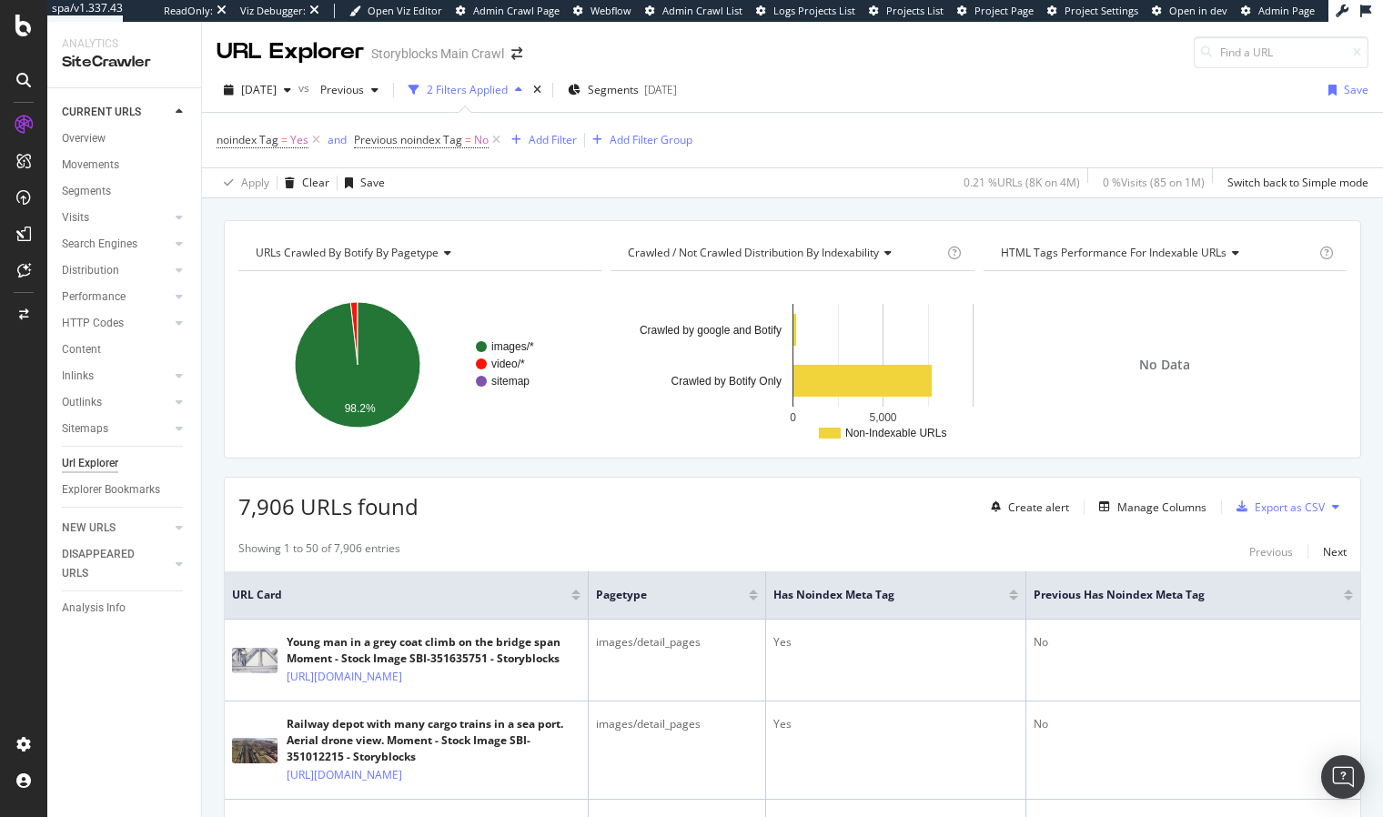
click at [449, 208] on div "URLs Crawled By Botify By pagetype Chart (by Value) Table Expand Export as CSV …" at bounding box center [792, 220] width 1181 height 44
click at [444, 209] on div "URLs Crawled By Botify By pagetype Chart (by Value) Table Expand Export as CSV …" at bounding box center [792, 220] width 1181 height 44
click at [450, 210] on div "URLs Crawled By Botify By pagetype Chart (by Value) Table Expand Export as CSV …" at bounding box center [792, 220] width 1181 height 44
click at [273, 140] on span "noindex Tag" at bounding box center [247, 139] width 62 height 15
drag, startPoint x: 251, startPoint y: 214, endPoint x: 253, endPoint y: 224, distance: 10.2
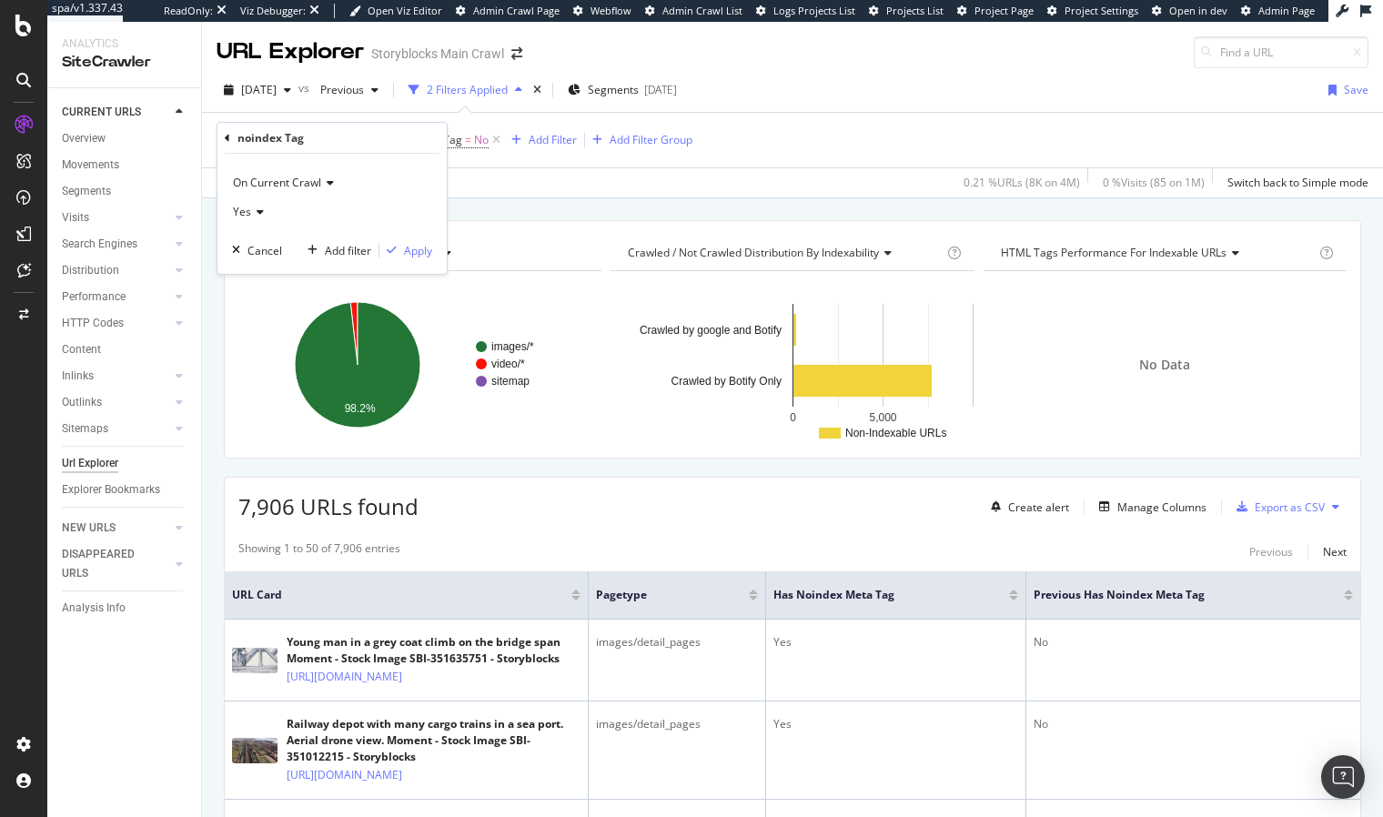
click at [251, 215] on icon at bounding box center [257, 211] width 13 height 11
click at [297, 272] on div "No" at bounding box center [333, 273] width 195 height 24
drag, startPoint x: 420, startPoint y: 254, endPoint x: 402, endPoint y: 108, distance: 146.7
click at [419, 253] on div "Apply" at bounding box center [418, 250] width 28 height 15
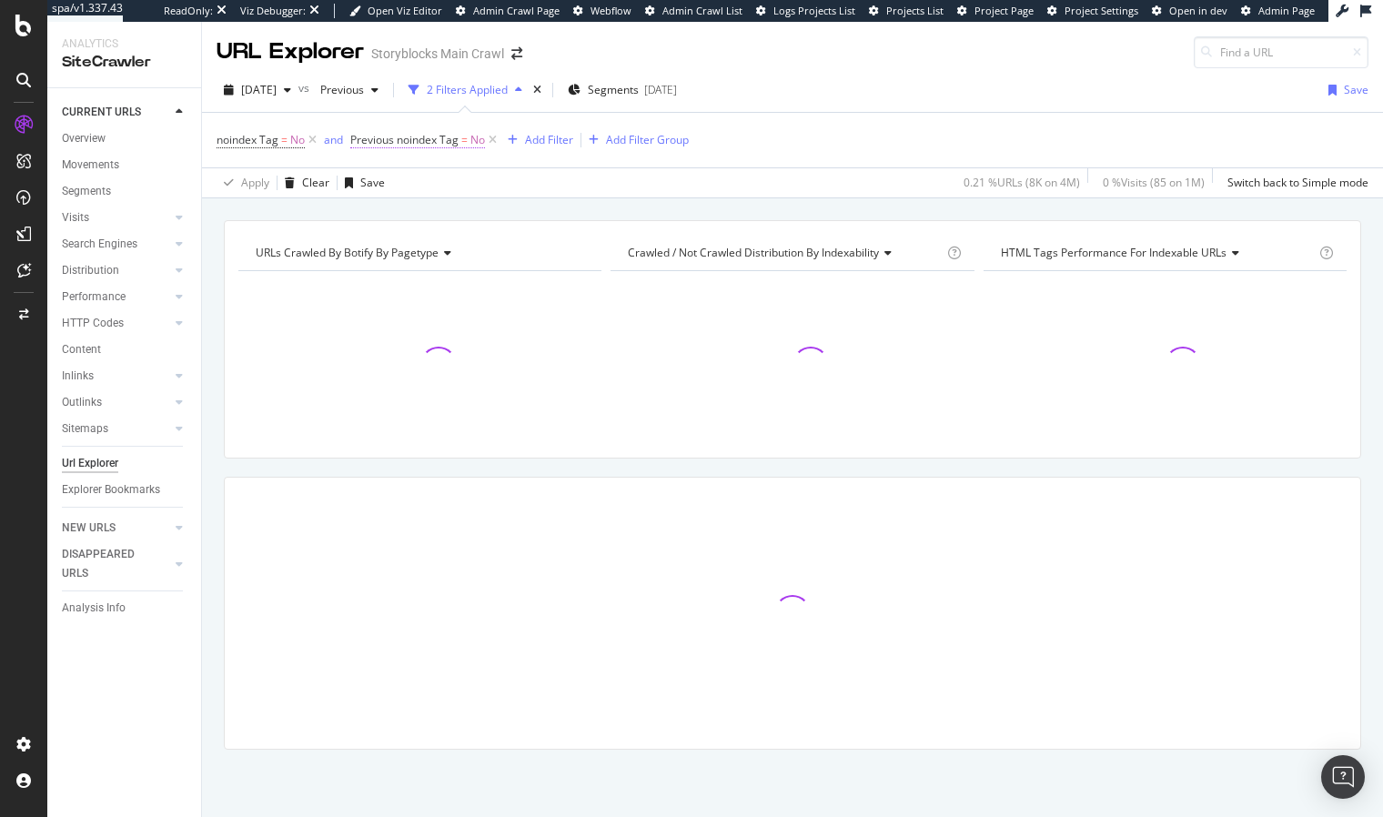
click at [458, 144] on span "Previous noindex Tag" at bounding box center [404, 139] width 108 height 15
drag, startPoint x: 391, startPoint y: 209, endPoint x: 391, endPoint y: 221, distance: 11.8
click at [391, 210] on icon at bounding box center [388, 211] width 13 height 11
drag, startPoint x: 413, startPoint y: 256, endPoint x: 428, endPoint y: 253, distance: 15.7
click at [414, 256] on div "Yes" at bounding box center [468, 249] width 195 height 24
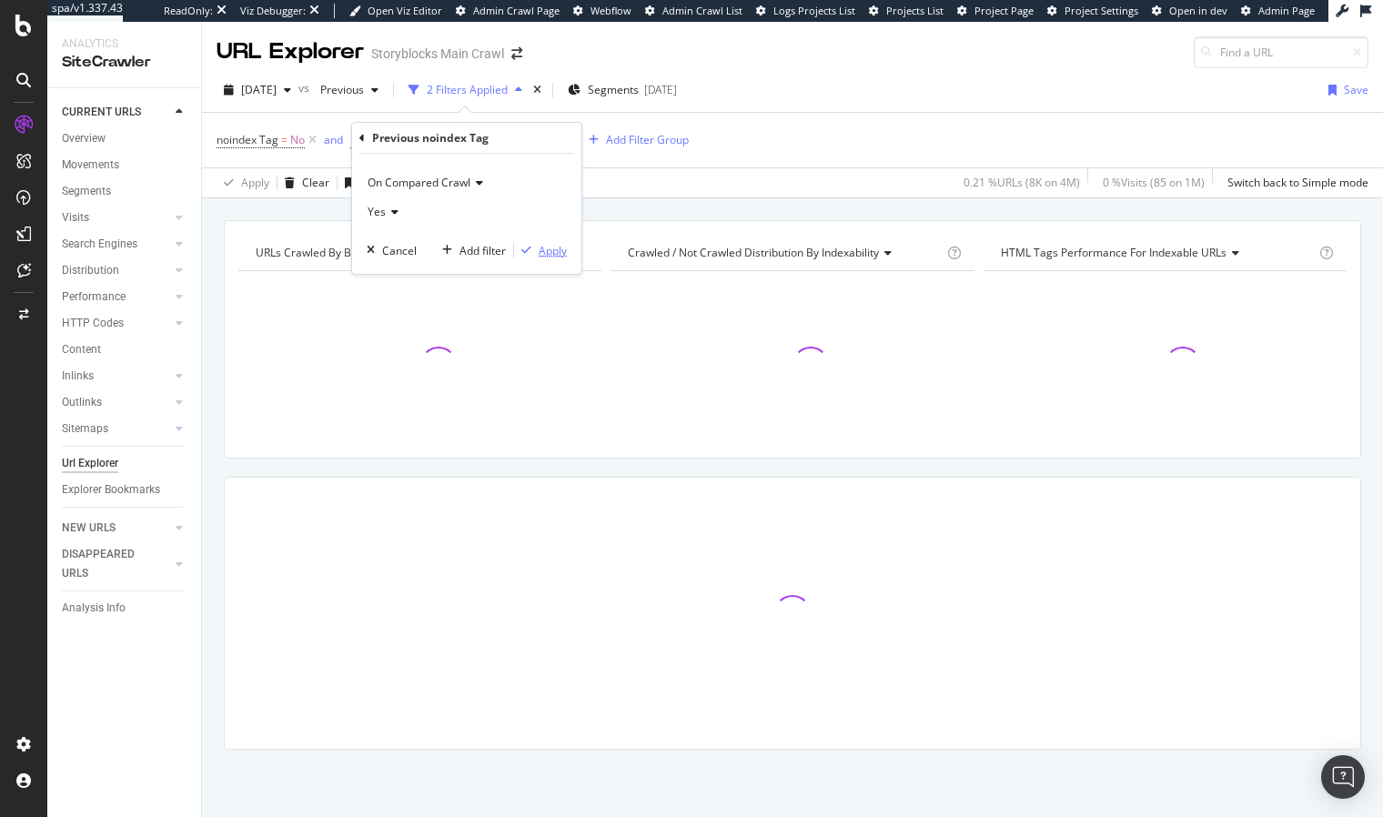
click at [555, 250] on div "Apply" at bounding box center [552, 250] width 28 height 15
click at [544, 204] on div "URLs Crawled By Botify By pagetype Chart (by Value) Table Expand Export as CSV …" at bounding box center [792, 220] width 1181 height 44
click at [544, 216] on div "URLs Crawled By Botify By pagetype Chart (by Value) Table Expand Export as CSV …" at bounding box center [792, 220] width 1181 height 44
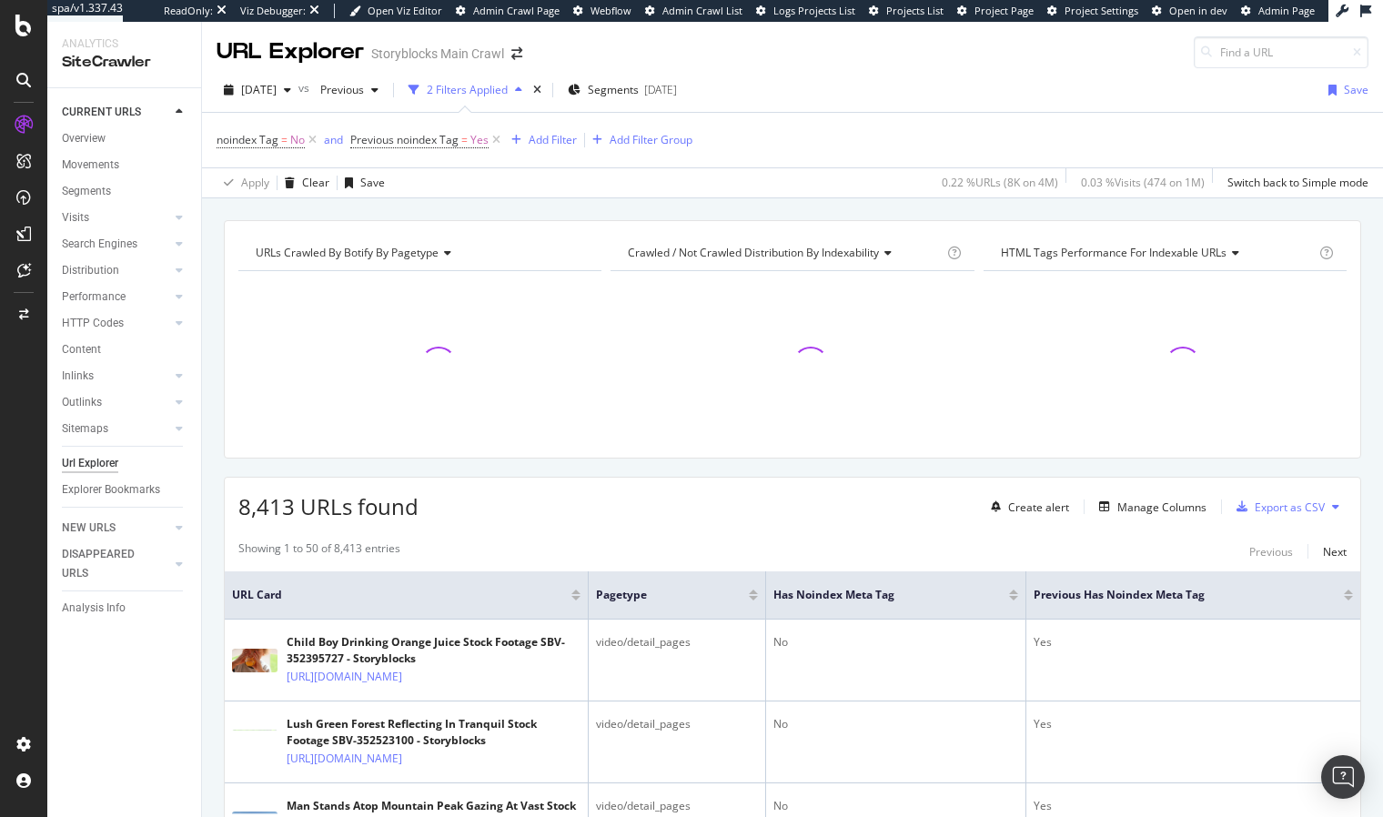
drag, startPoint x: 603, startPoint y: 545, endPoint x: 591, endPoint y: 545, distance: 11.8
click at [603, 545] on div "Showing 1 to 50 of 8,413 entries Previous Next" at bounding box center [792, 551] width 1135 height 22
click at [1041, 499] on div "Create alert" at bounding box center [1038, 506] width 61 height 15
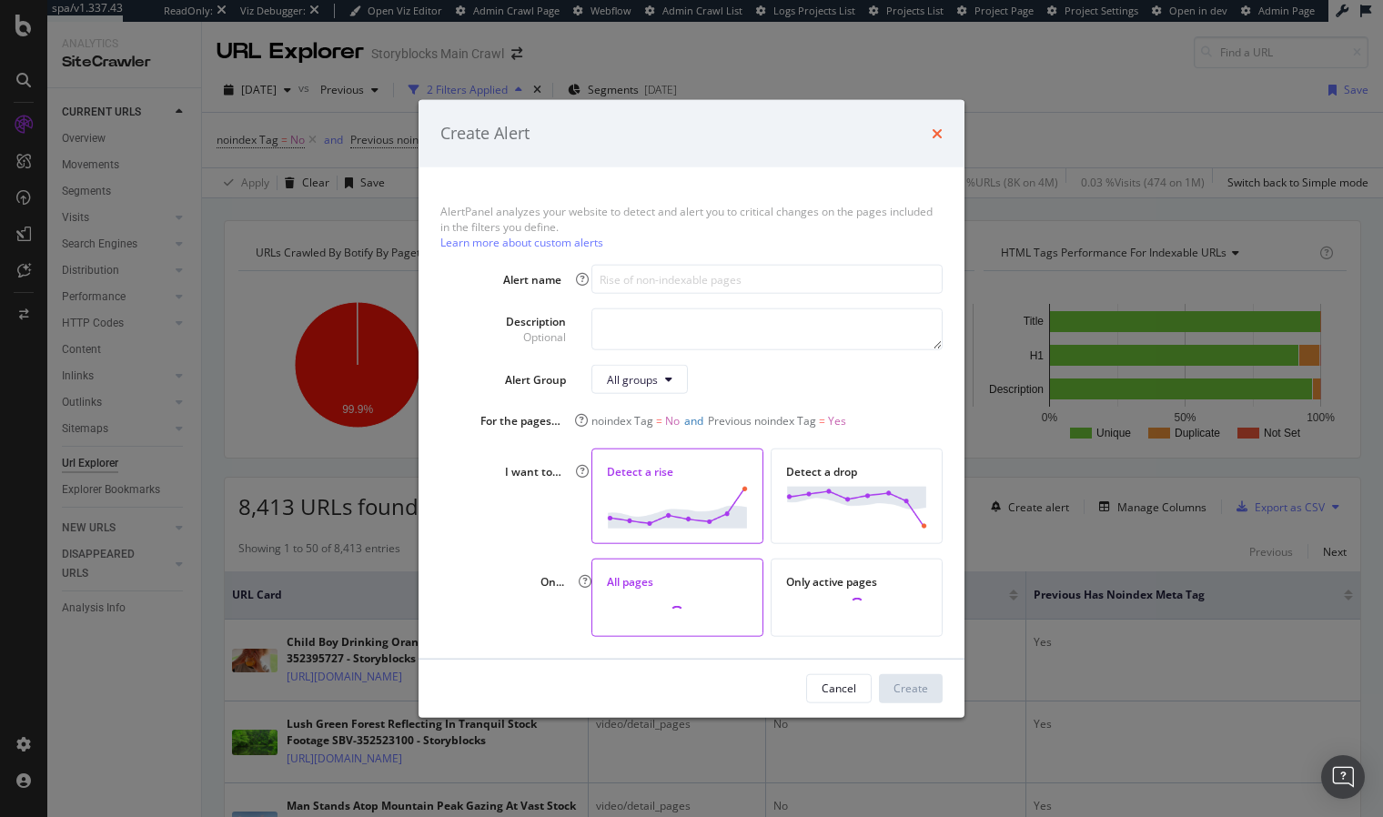
click at [939, 127] on icon "times" at bounding box center [936, 133] width 11 height 15
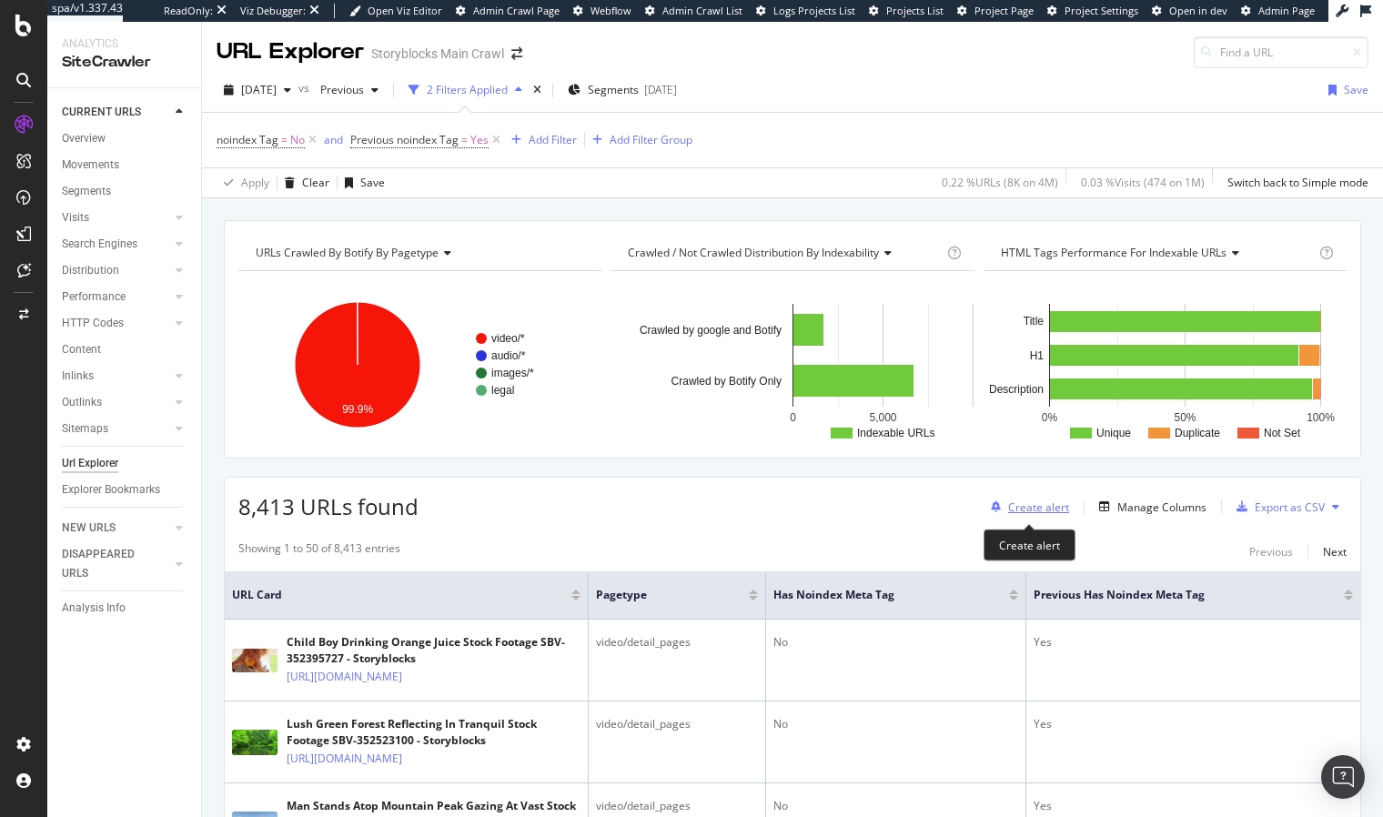
click at [1042, 508] on div "Create alert" at bounding box center [1038, 506] width 61 height 15
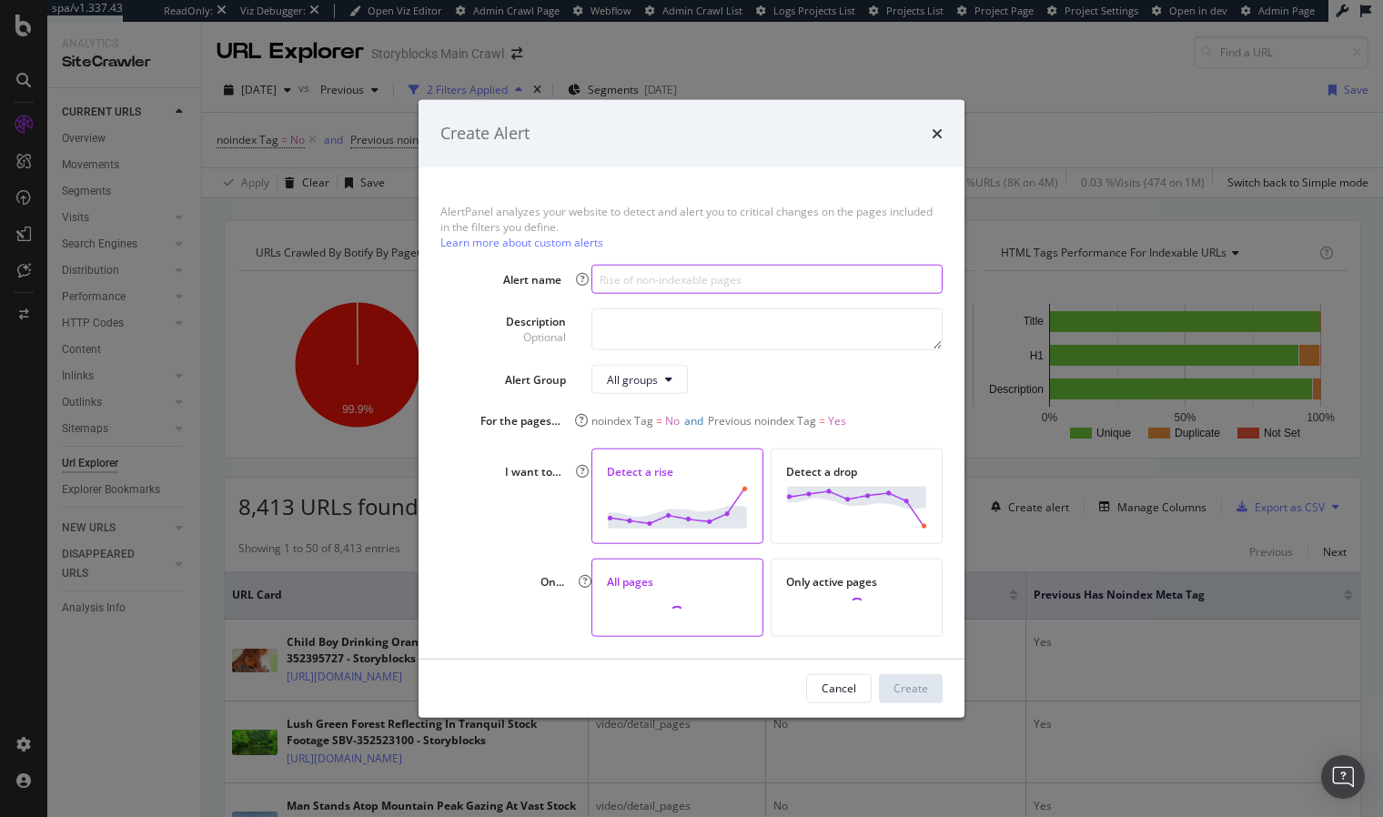
click at [722, 277] on input "modal" at bounding box center [766, 279] width 351 height 29
type input "N"
click at [599, 282] on input "Indexable URLs to NoIndex" at bounding box center [766, 278] width 351 height 29
type input "Rise in Indexable URLs to NoIndex"
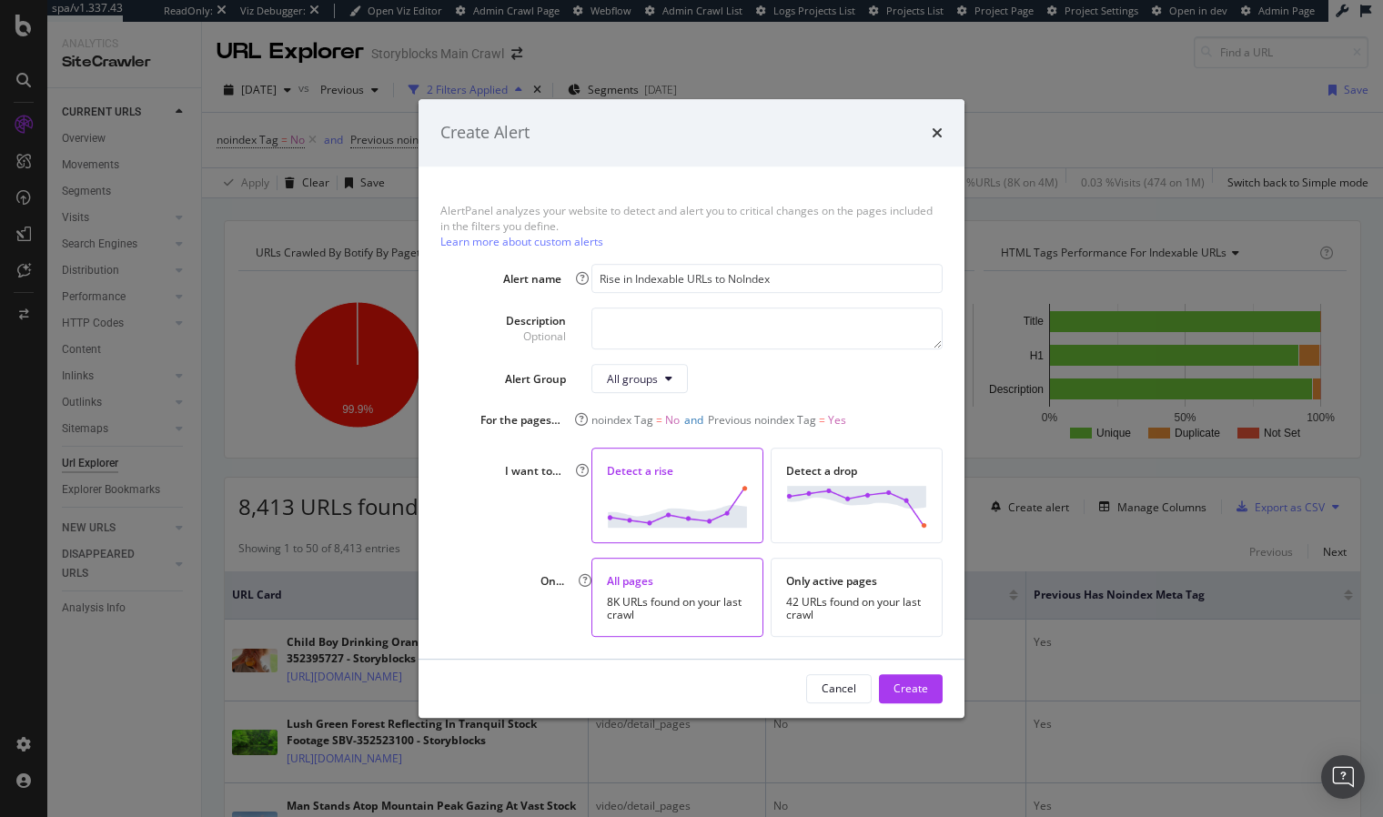
click at [748, 376] on div "All groups" at bounding box center [766, 378] width 351 height 29
click at [771, 379] on div "All groups" at bounding box center [766, 378] width 351 height 29
click at [915, 687] on div "Create" at bounding box center [910, 687] width 35 height 15
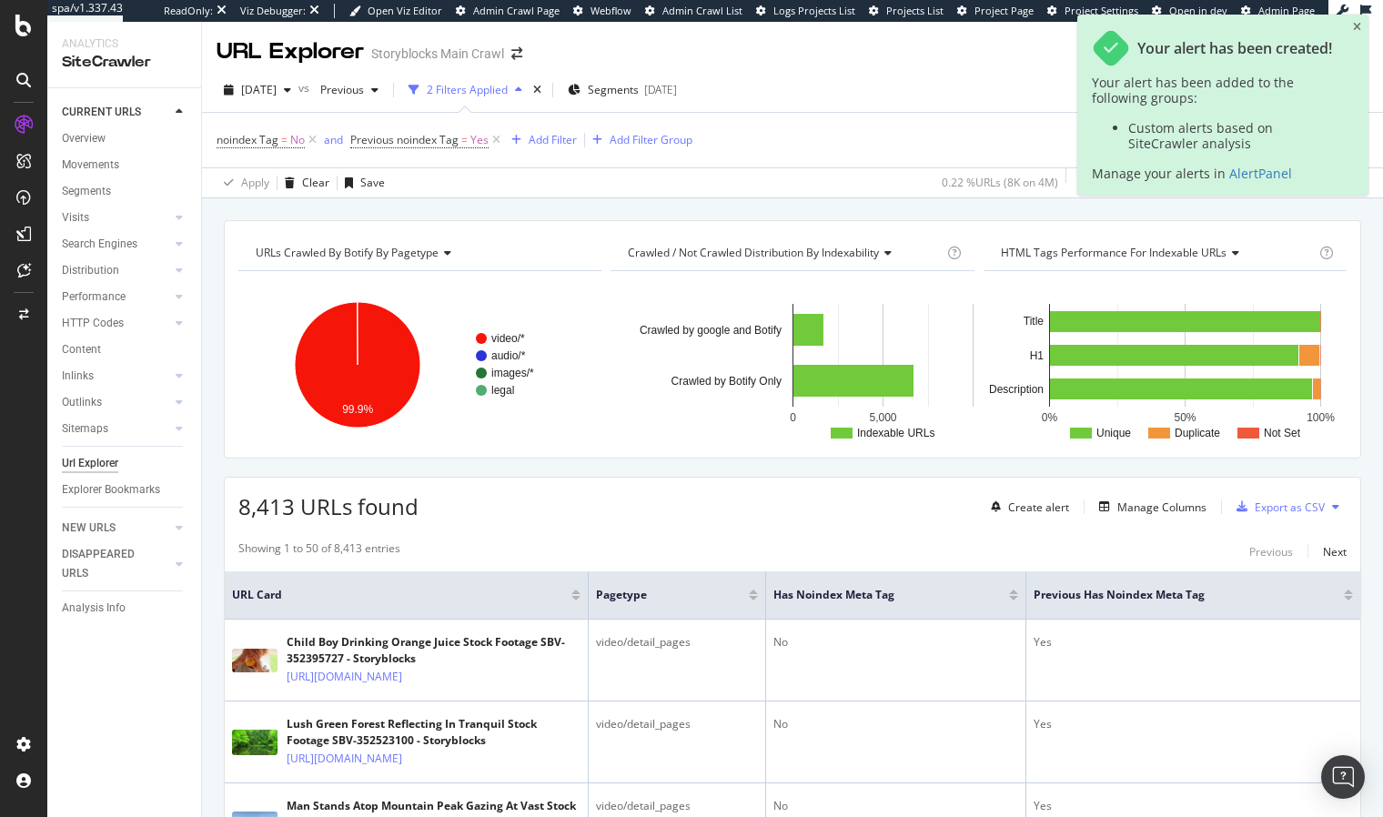
click at [681, 202] on div "URLs Crawled By Botify By pagetype Chart (by Value) Table Expand Export as CSV …" at bounding box center [792, 220] width 1181 height 44
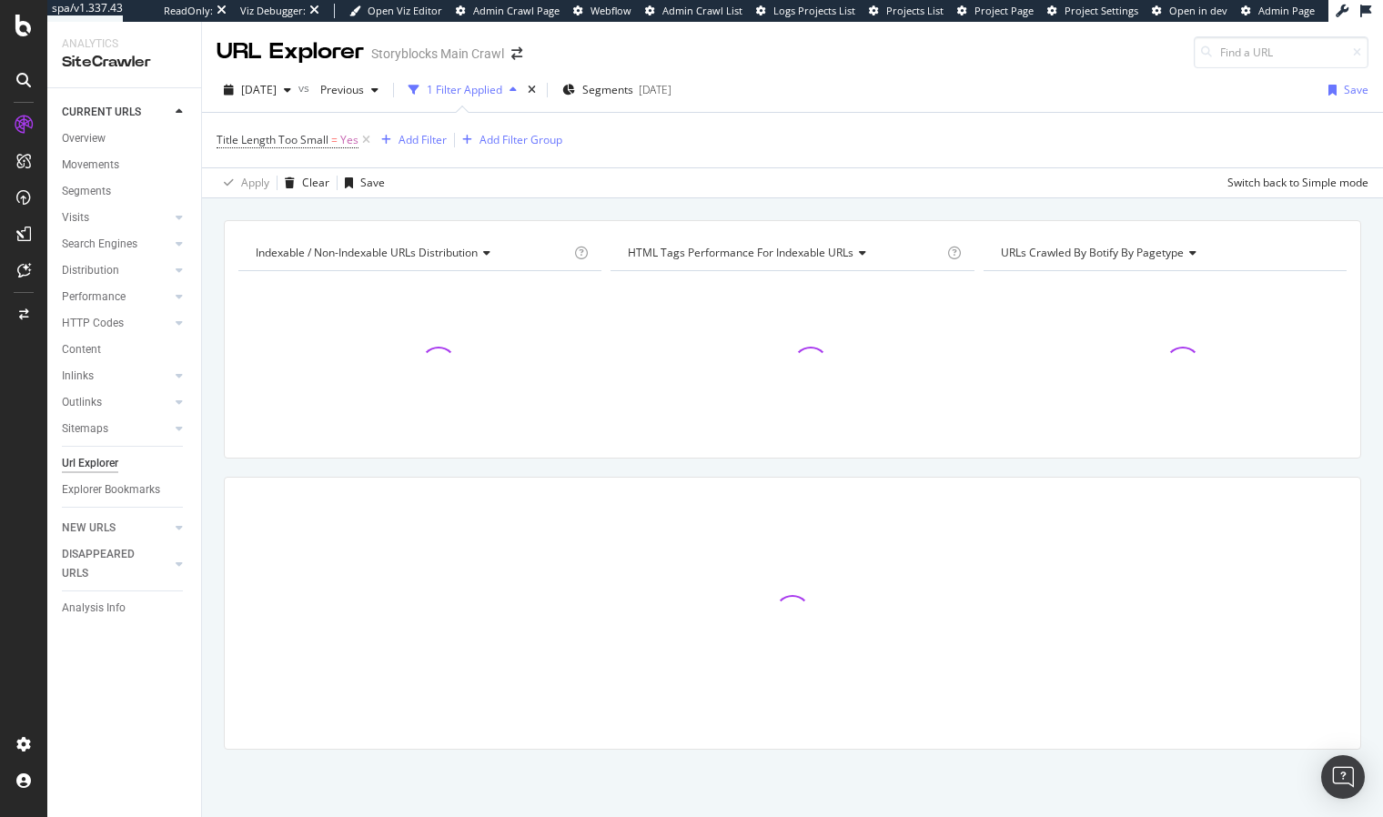
click at [377, 212] on div "Indexable / Non-Indexable URLs distribution Chart (by Value) Table Expand Expor…" at bounding box center [792, 220] width 1181 height 44
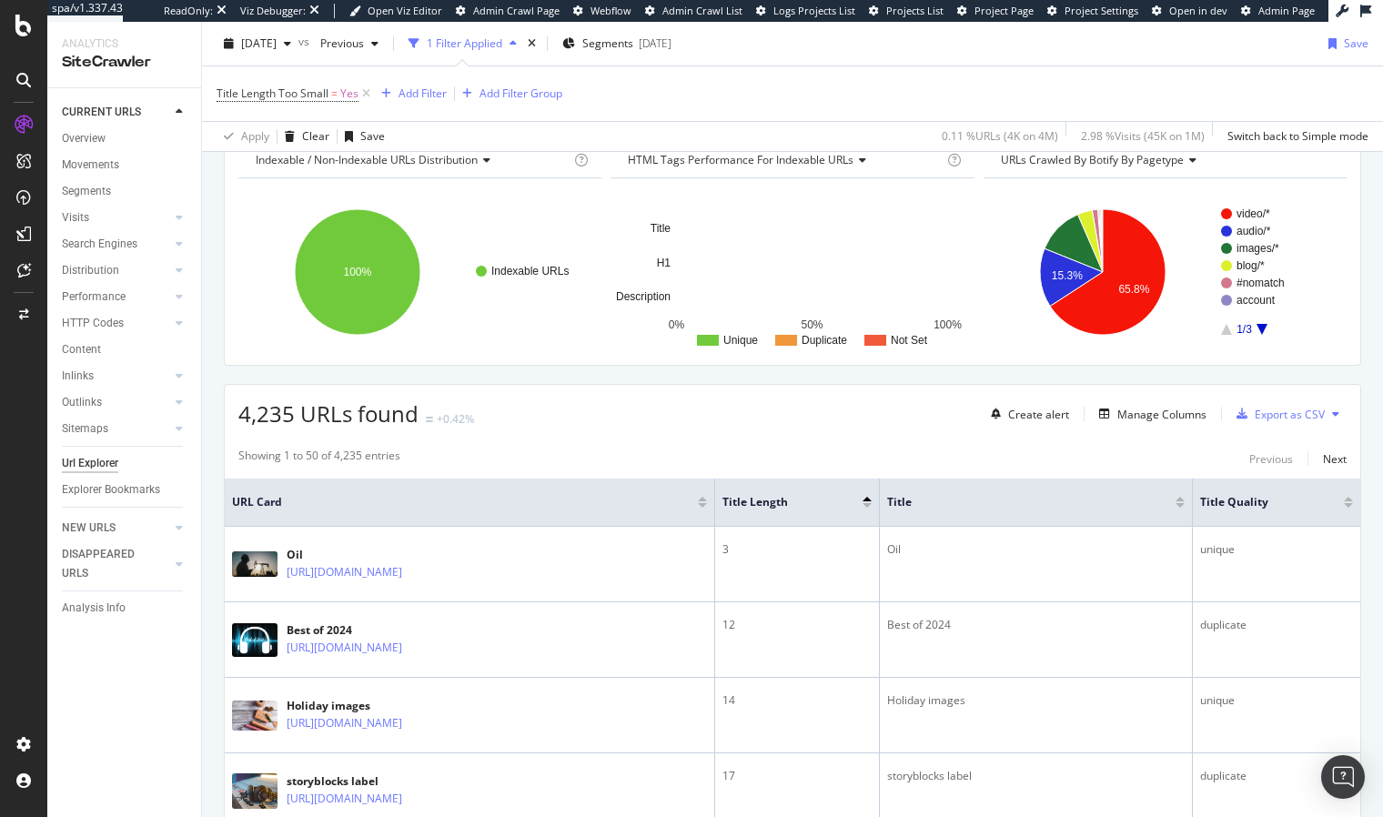
scroll to position [95, 0]
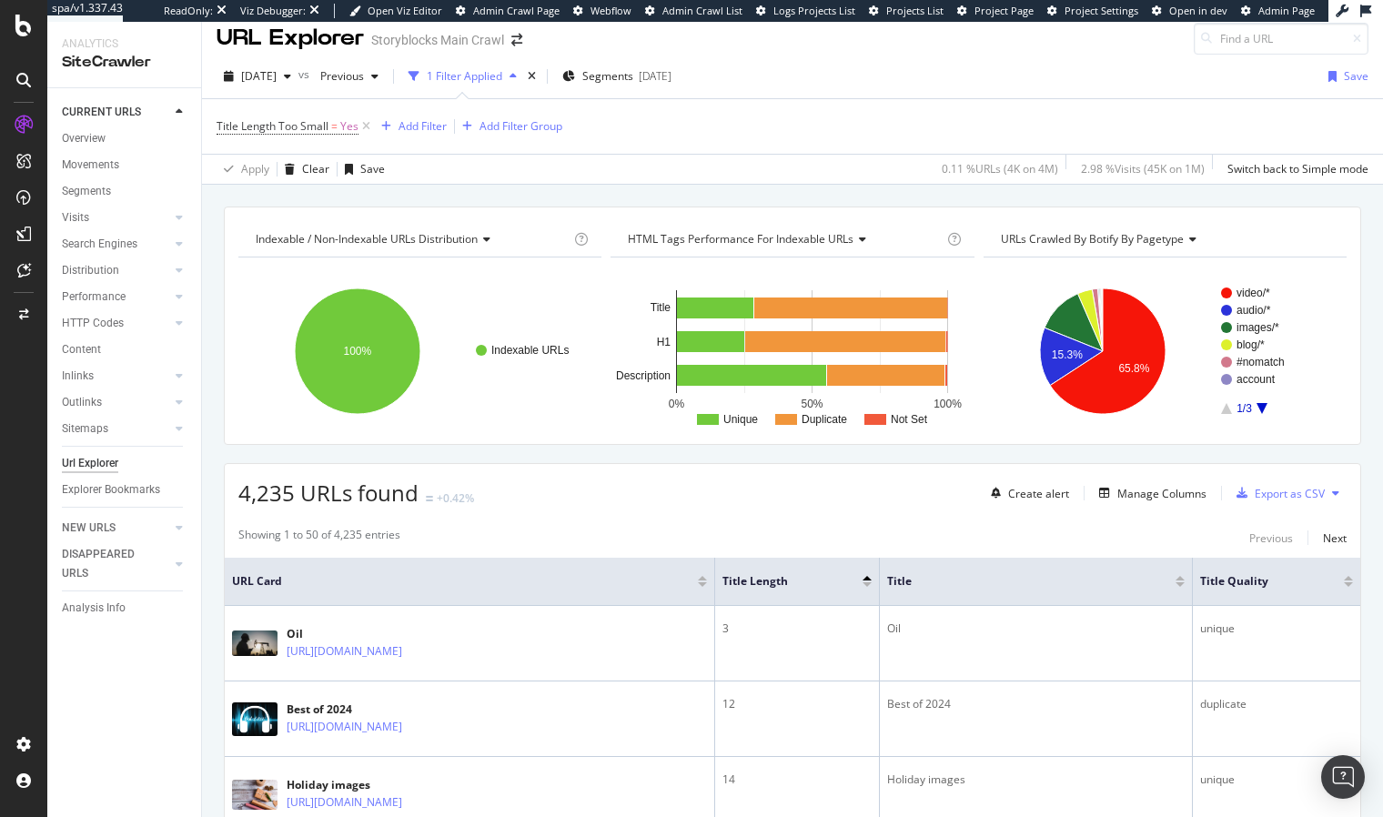
scroll to position [0, 0]
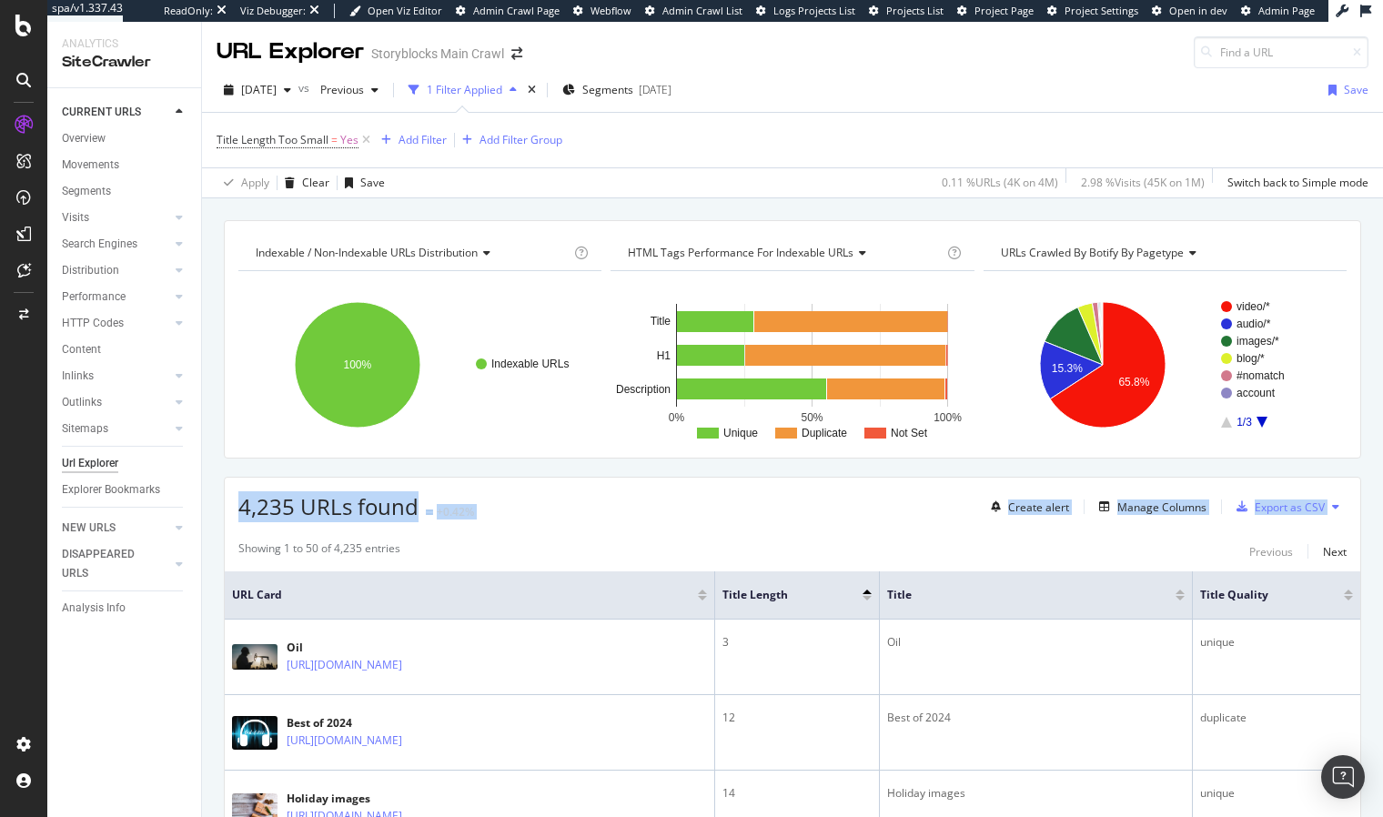
drag, startPoint x: 235, startPoint y: 510, endPoint x: 548, endPoint y: 529, distance: 314.4
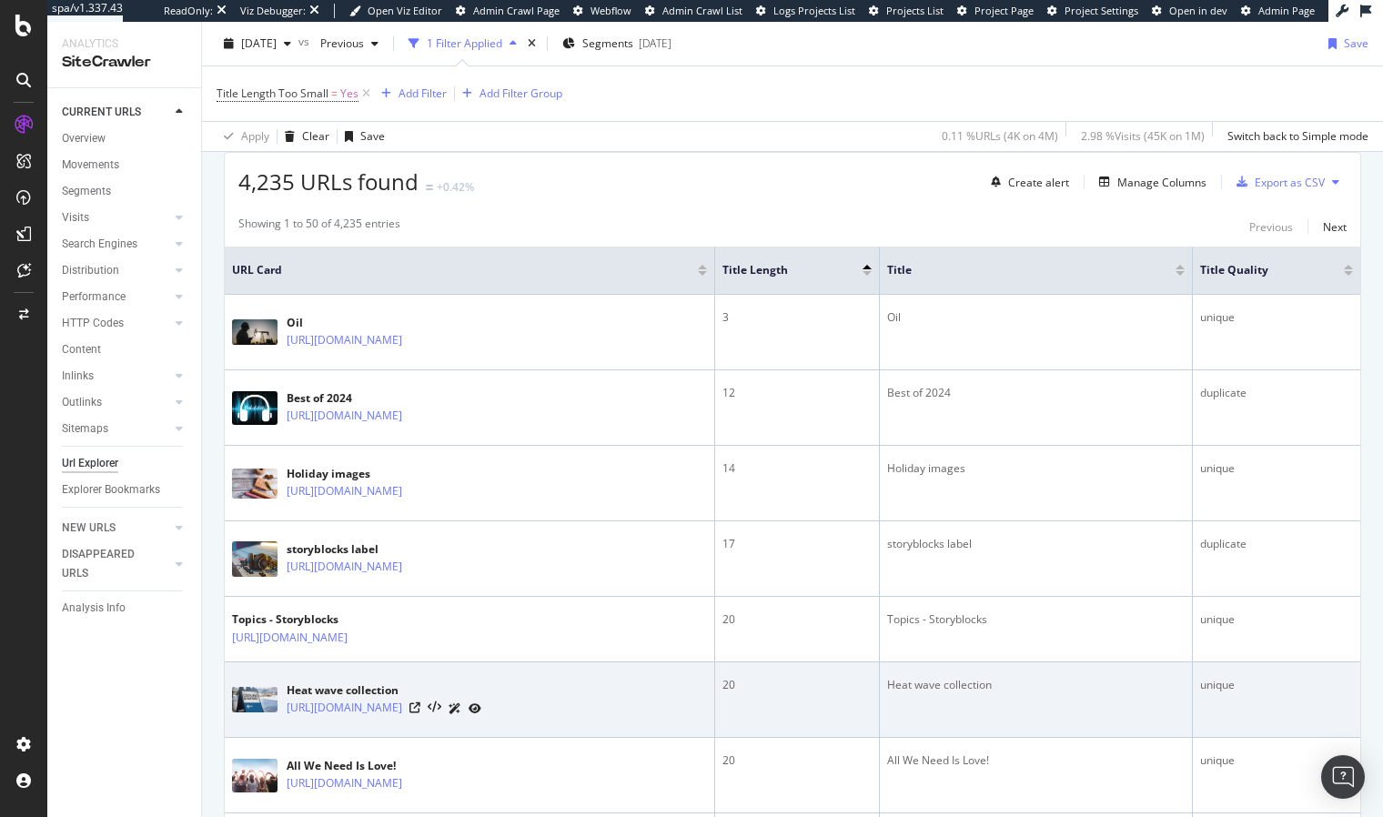
scroll to position [310, 0]
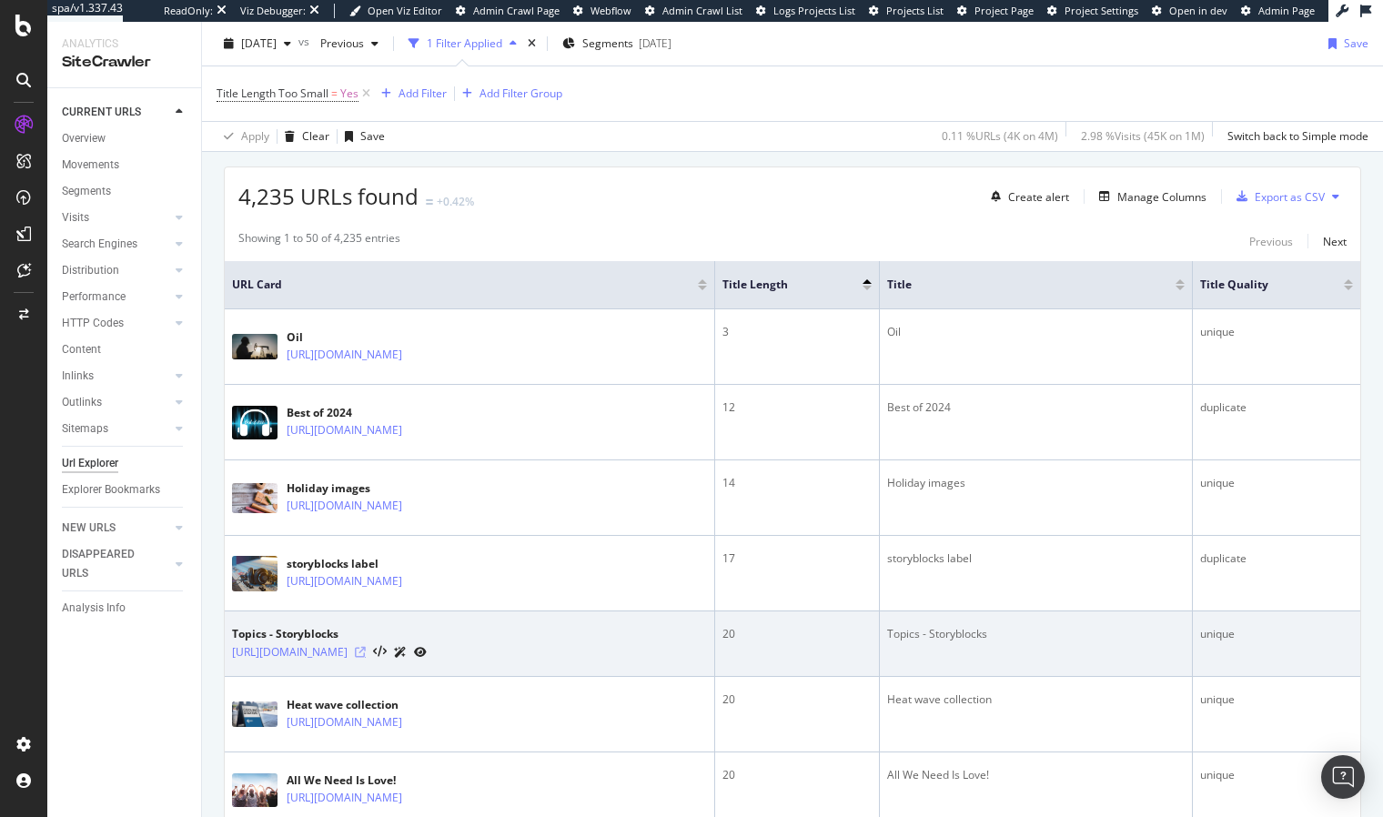
click at [366, 649] on icon at bounding box center [360, 652] width 11 height 11
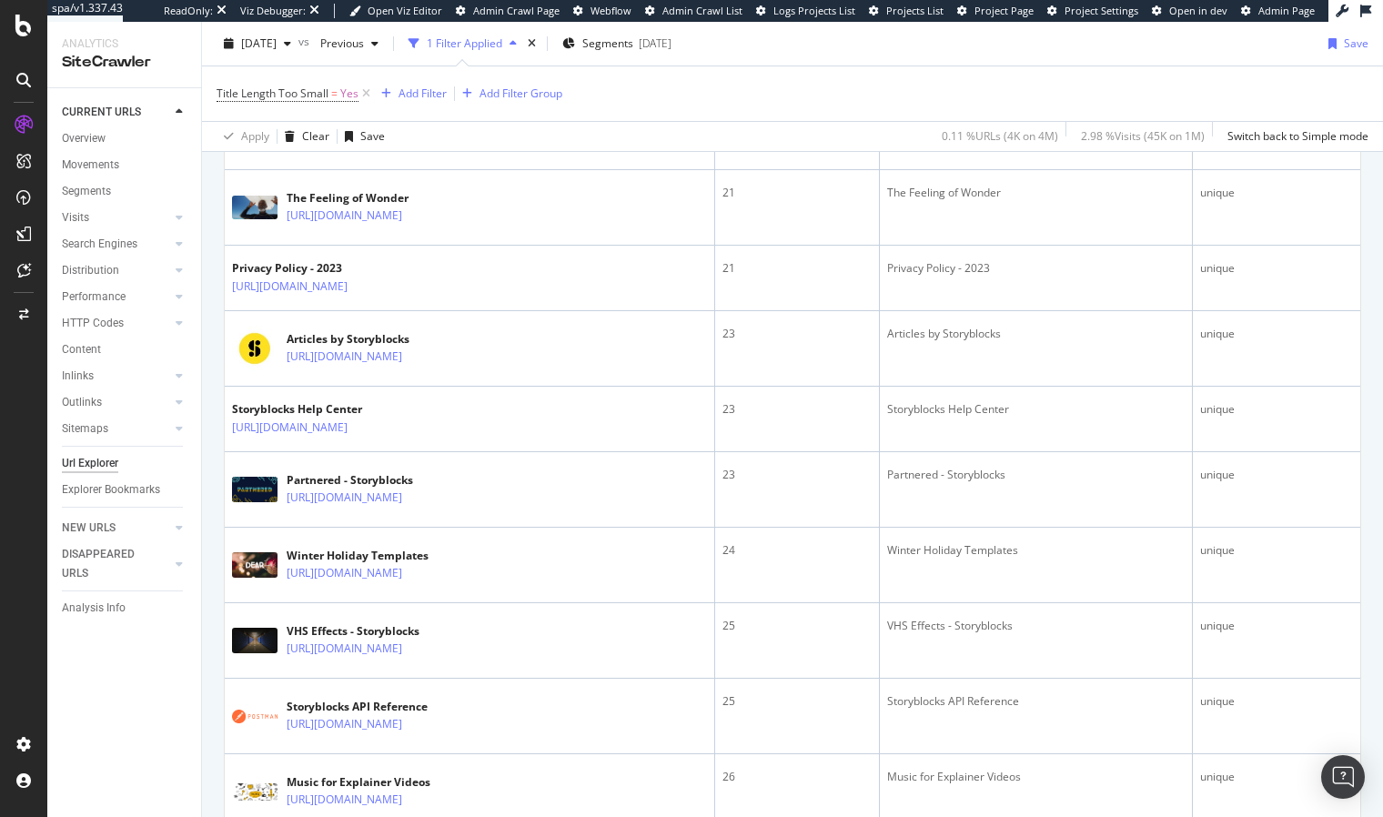
scroll to position [1127, 0]
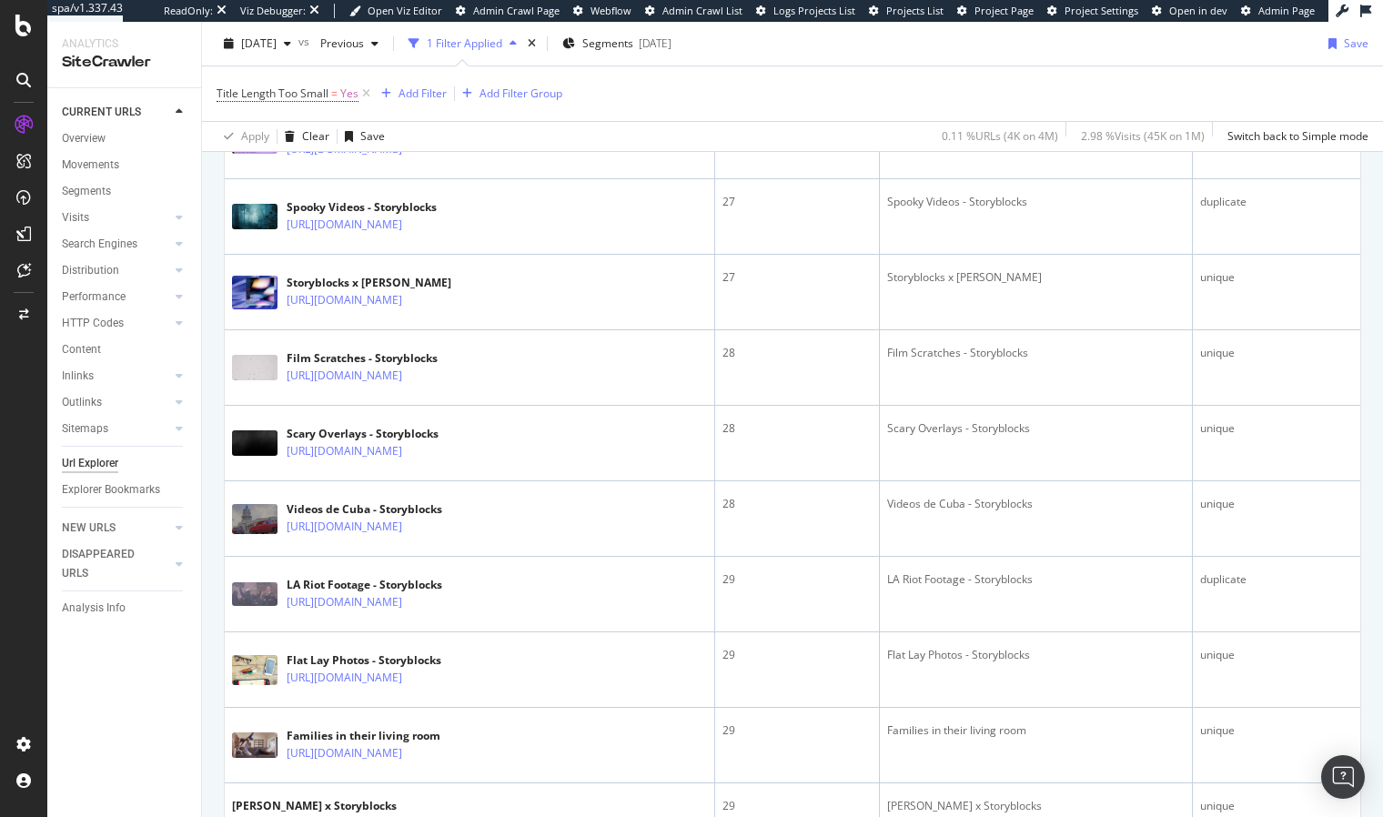
scroll to position [2603, 0]
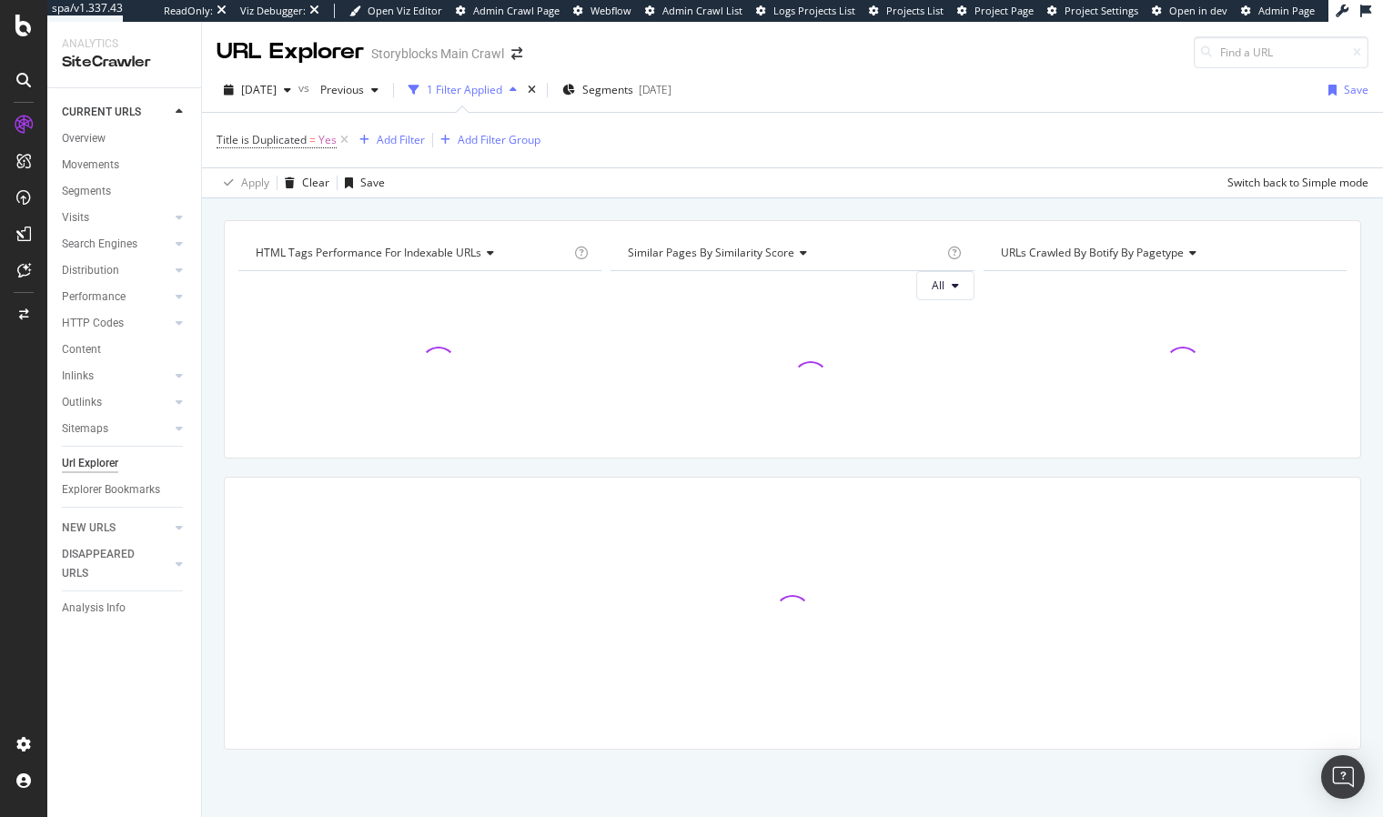
click at [215, 528] on div "HTML Tags Performance for Indexable URLs Chart (by Value) Chart (by Percentage)…" at bounding box center [792, 516] width 1181 height 593
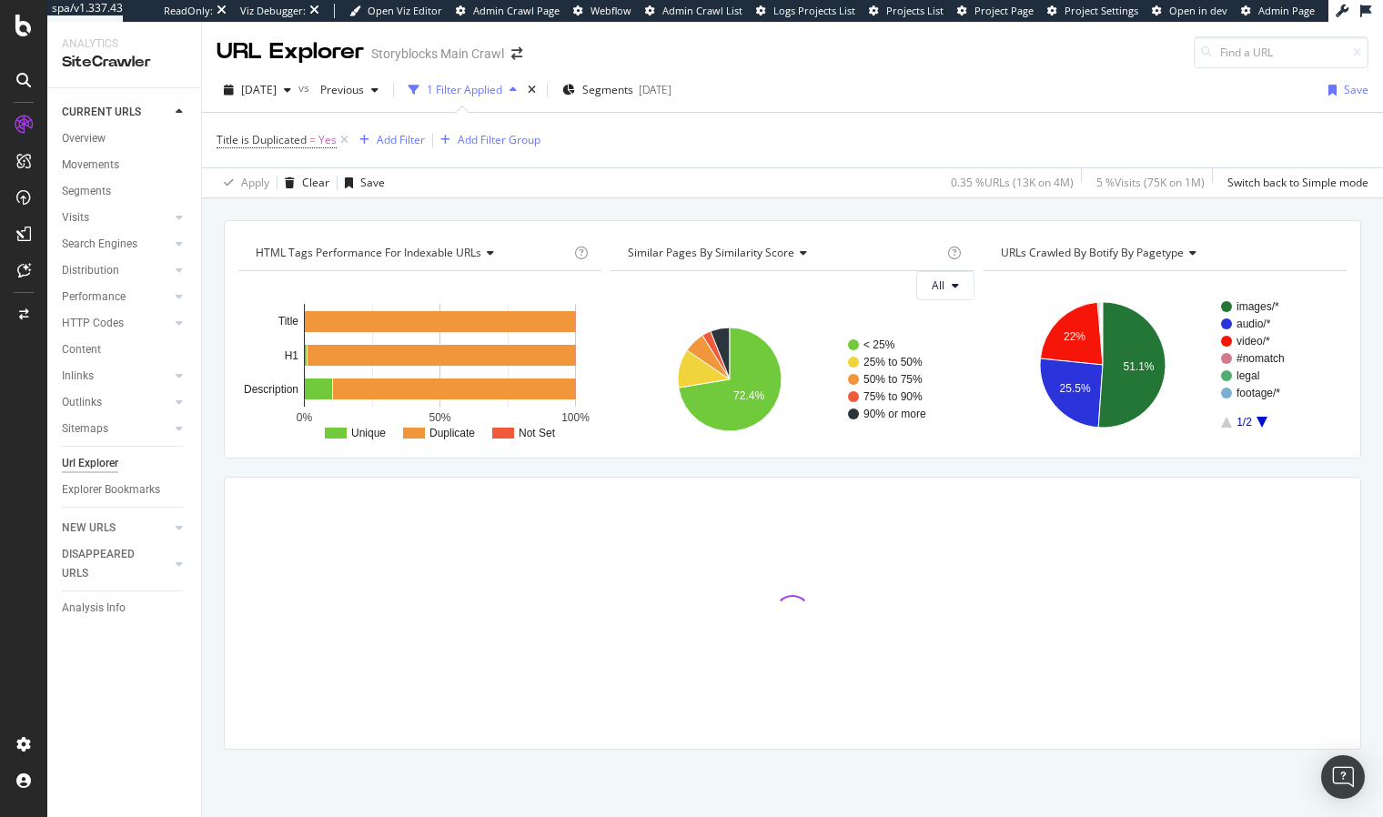
click at [610, 209] on div "HTML Tags Performance for Indexable URLs Chart (by Value) Chart (by Percentage)…" at bounding box center [792, 220] width 1181 height 44
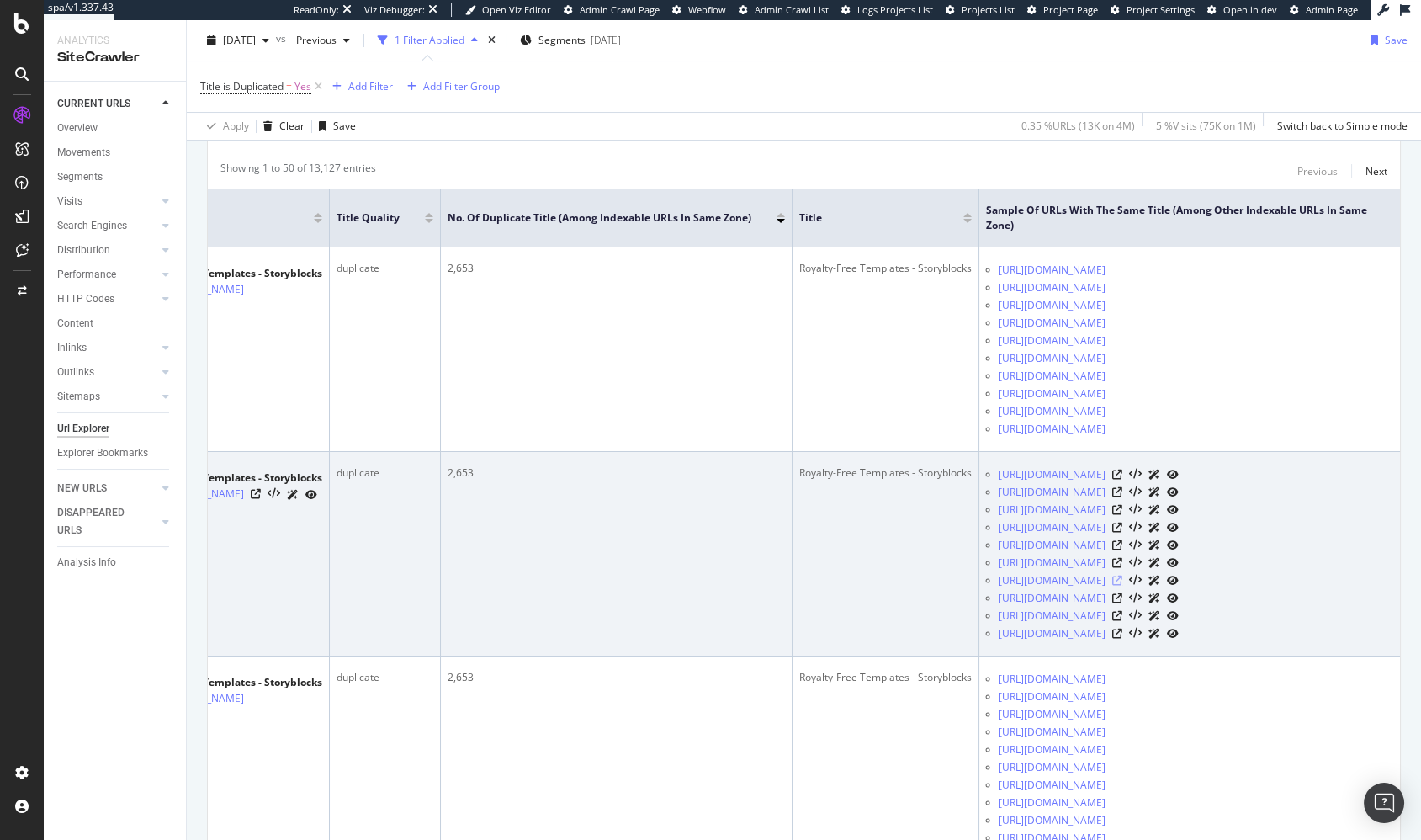
scroll to position [356, 0]
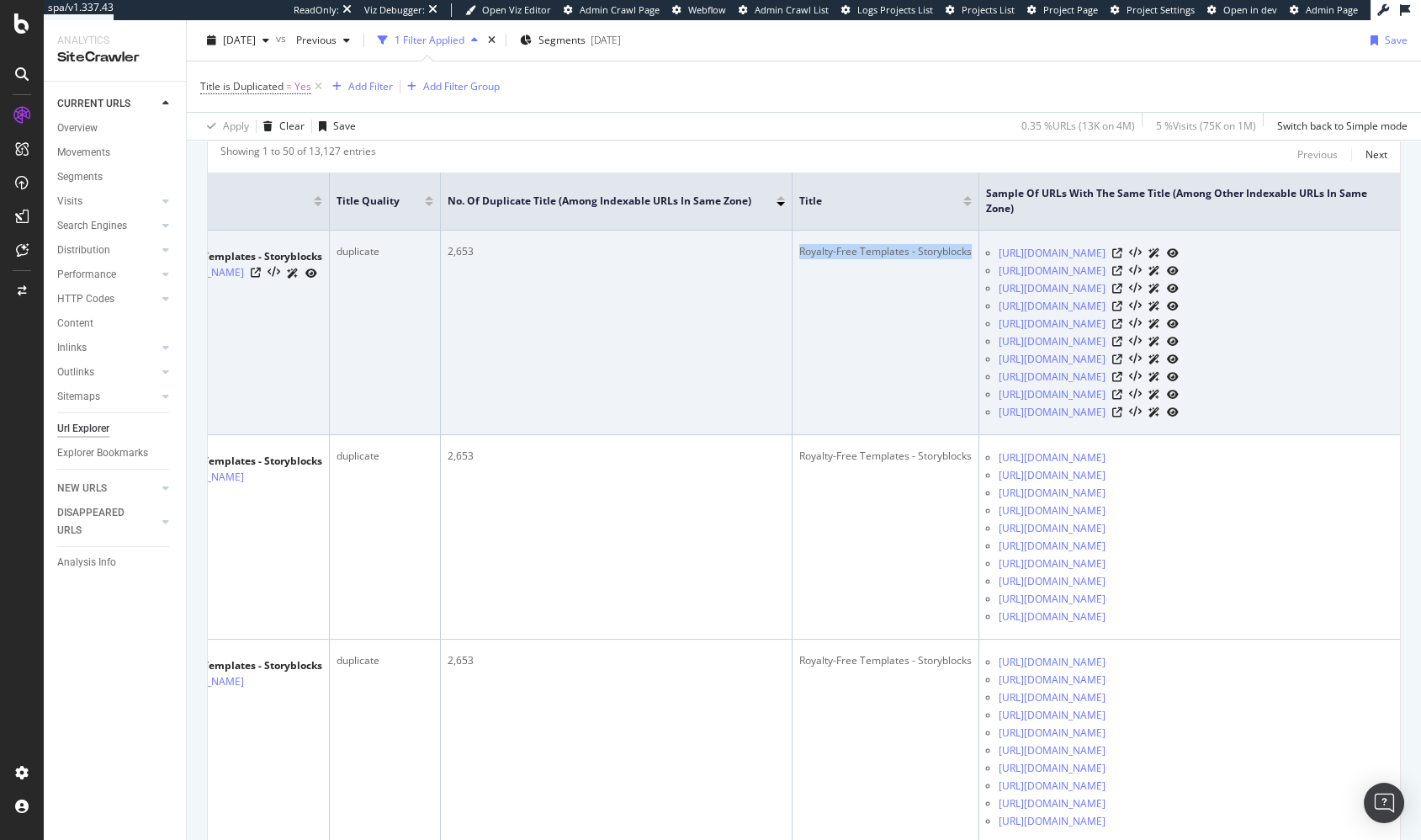
drag, startPoint x: 886, startPoint y: 246, endPoint x: 974, endPoint y: 242, distance: 88.1
click at [974, 242] on td "Royalty-Free Templates - Storyblocks" at bounding box center [886, 332] width 187 height 204
click at [891, 251] on div "Royalty-Free Templates - Storyblocks" at bounding box center [885, 252] width 172 height 15
click at [1122, 248] on icon at bounding box center [1117, 253] width 10 height 10
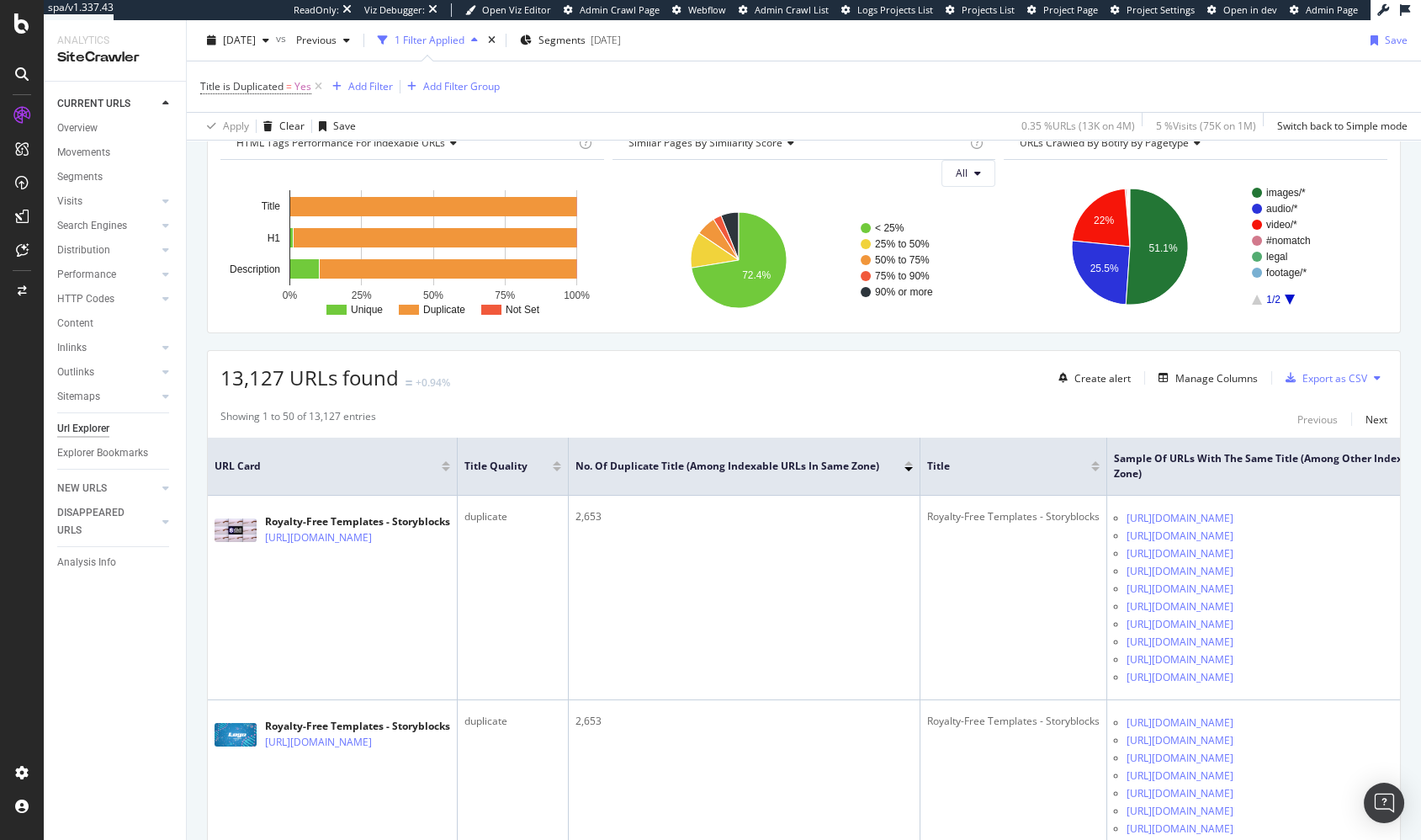
scroll to position [0, 0]
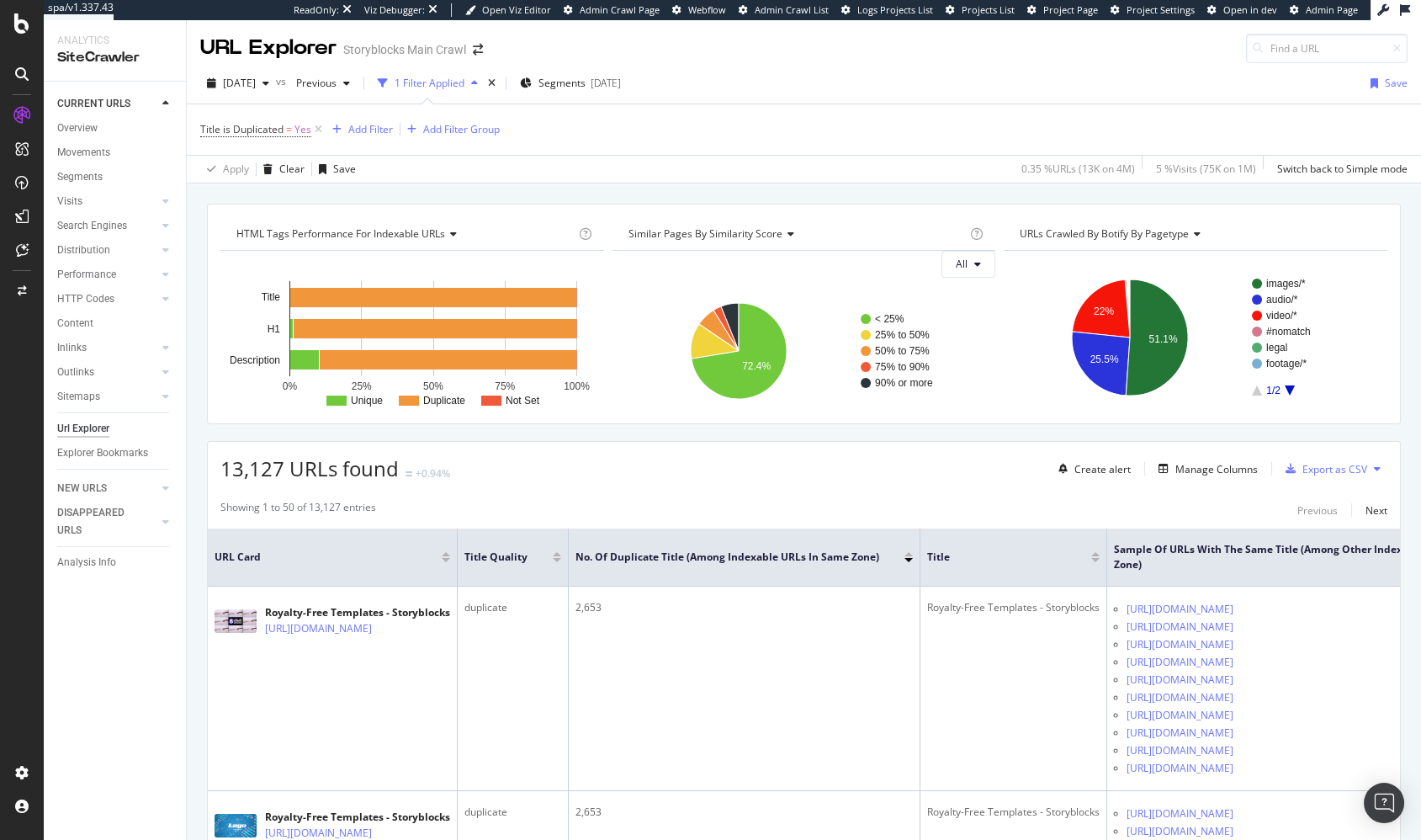
click at [692, 471] on div "13,127 URLs found +0.94% Create alert Manage Columns Export as CSV" at bounding box center [804, 463] width 1192 height 42
drag, startPoint x: 80, startPoint y: 128, endPoint x: 346, endPoint y: 33, distance: 282.5
click at [0, 0] on div "spa/v1.337.43 ReadOnly: Viz Debugger: Open Viz Editor Admin Crawl Page Webflow …" at bounding box center [710, 420] width 1421 height 840
drag, startPoint x: 318, startPoint y: 130, endPoint x: 232, endPoint y: 130, distance: 86.0
click at [318, 130] on icon at bounding box center [318, 130] width 14 height 17
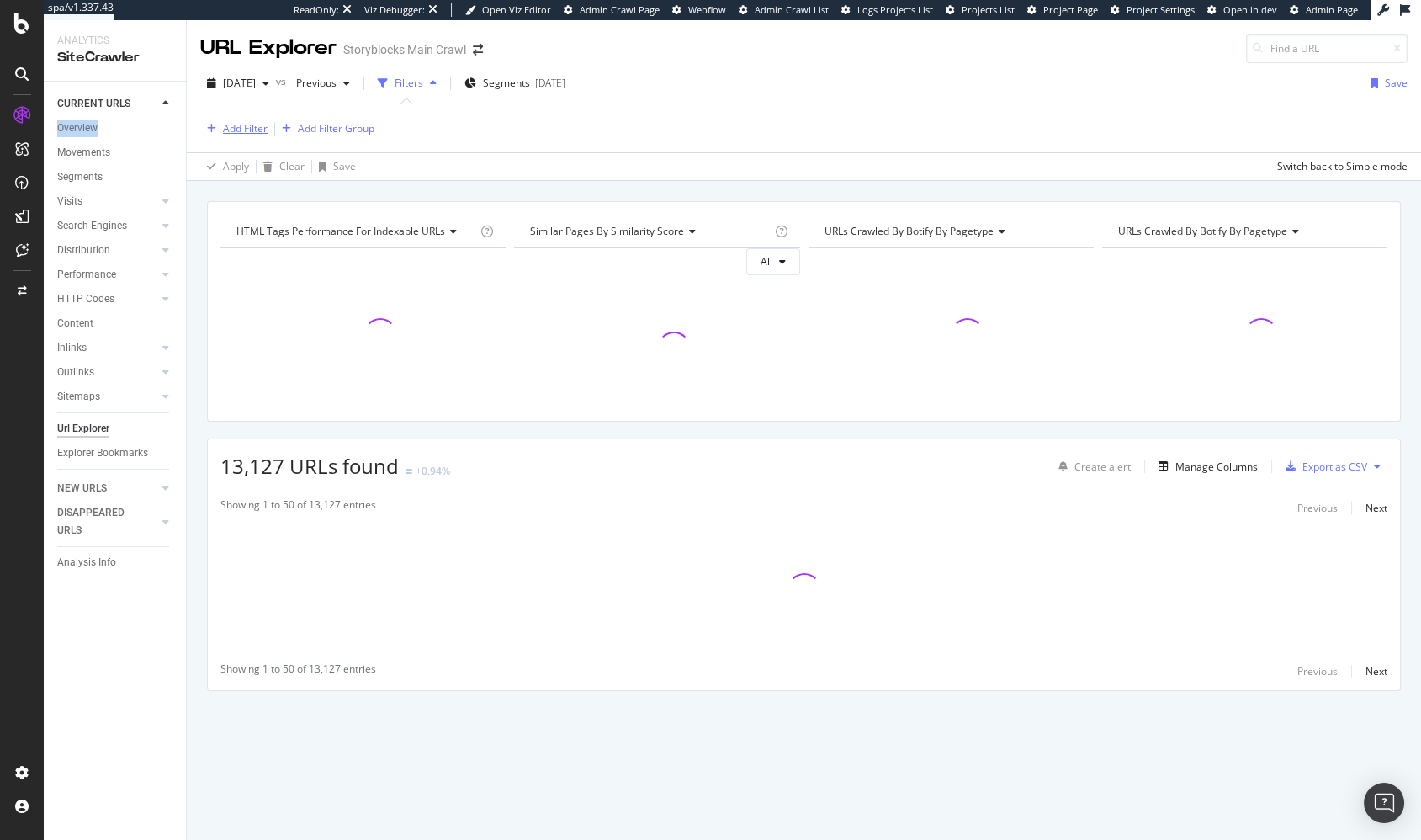
click at [237, 125] on div "Add Filter" at bounding box center [245, 128] width 44 height 14
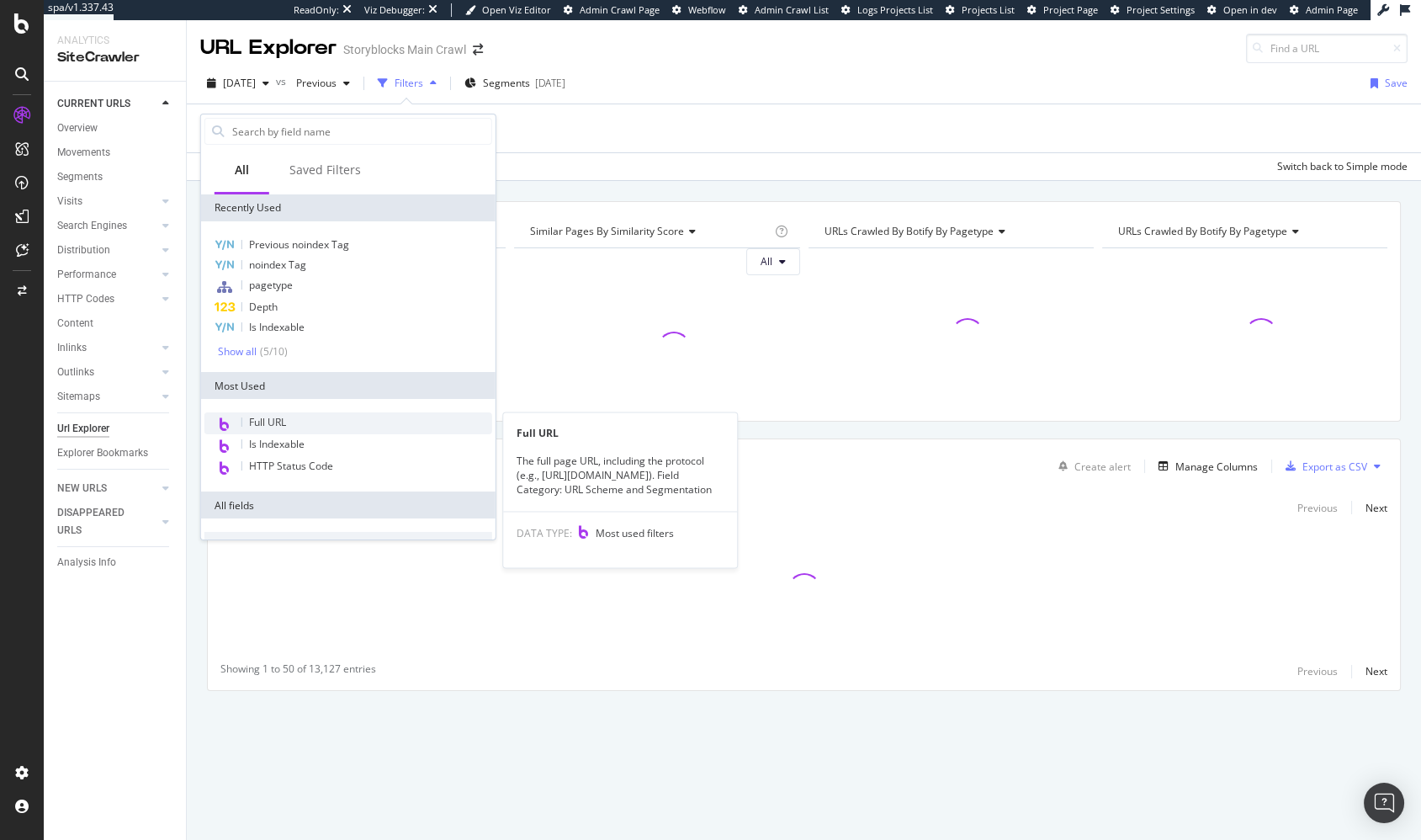
click at [285, 416] on span "Full URL" at bounding box center [267, 421] width 37 height 14
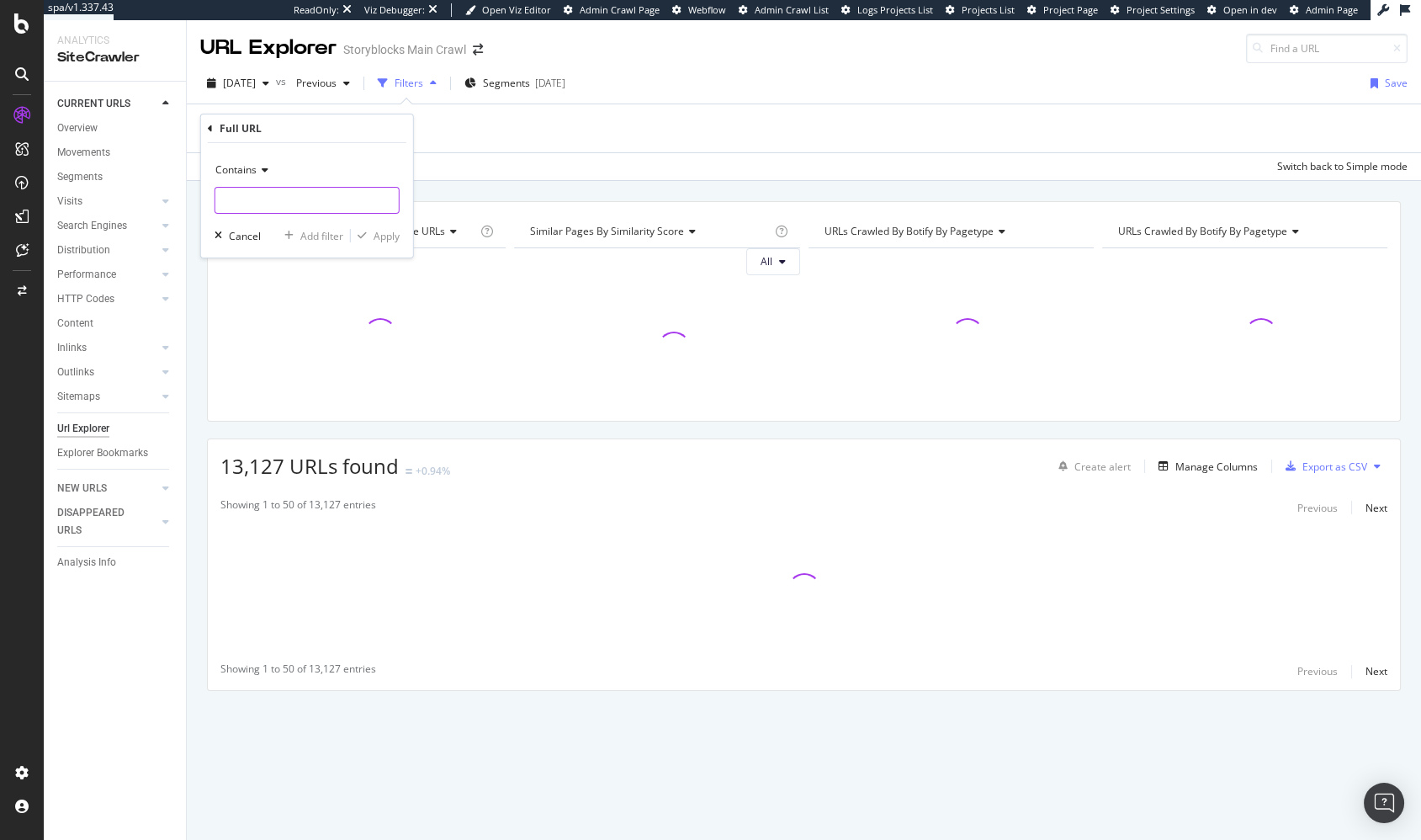
click at [262, 210] on input "text" at bounding box center [307, 200] width 183 height 27
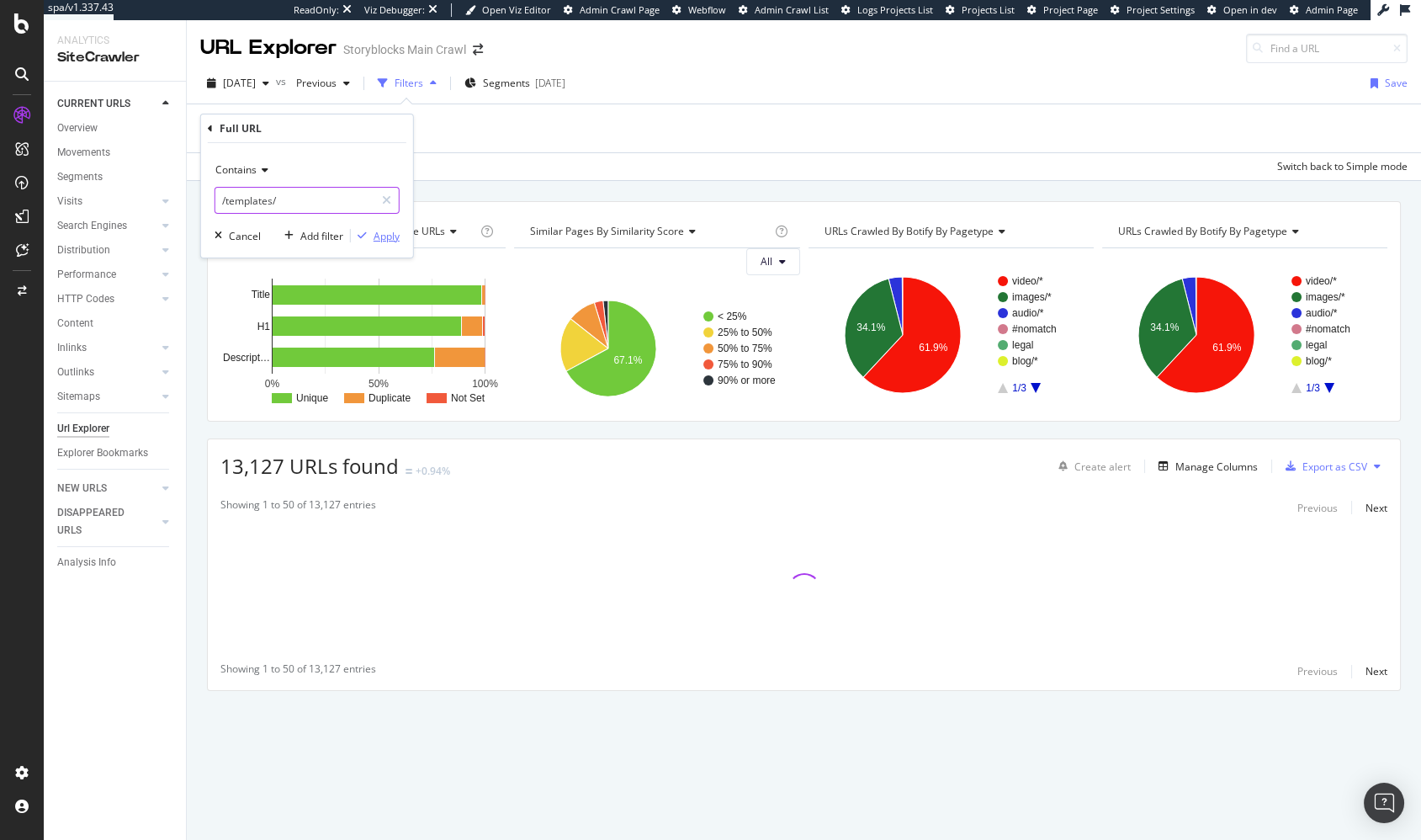
type input "/templates/"
click at [386, 237] on div "Apply" at bounding box center [387, 235] width 26 height 14
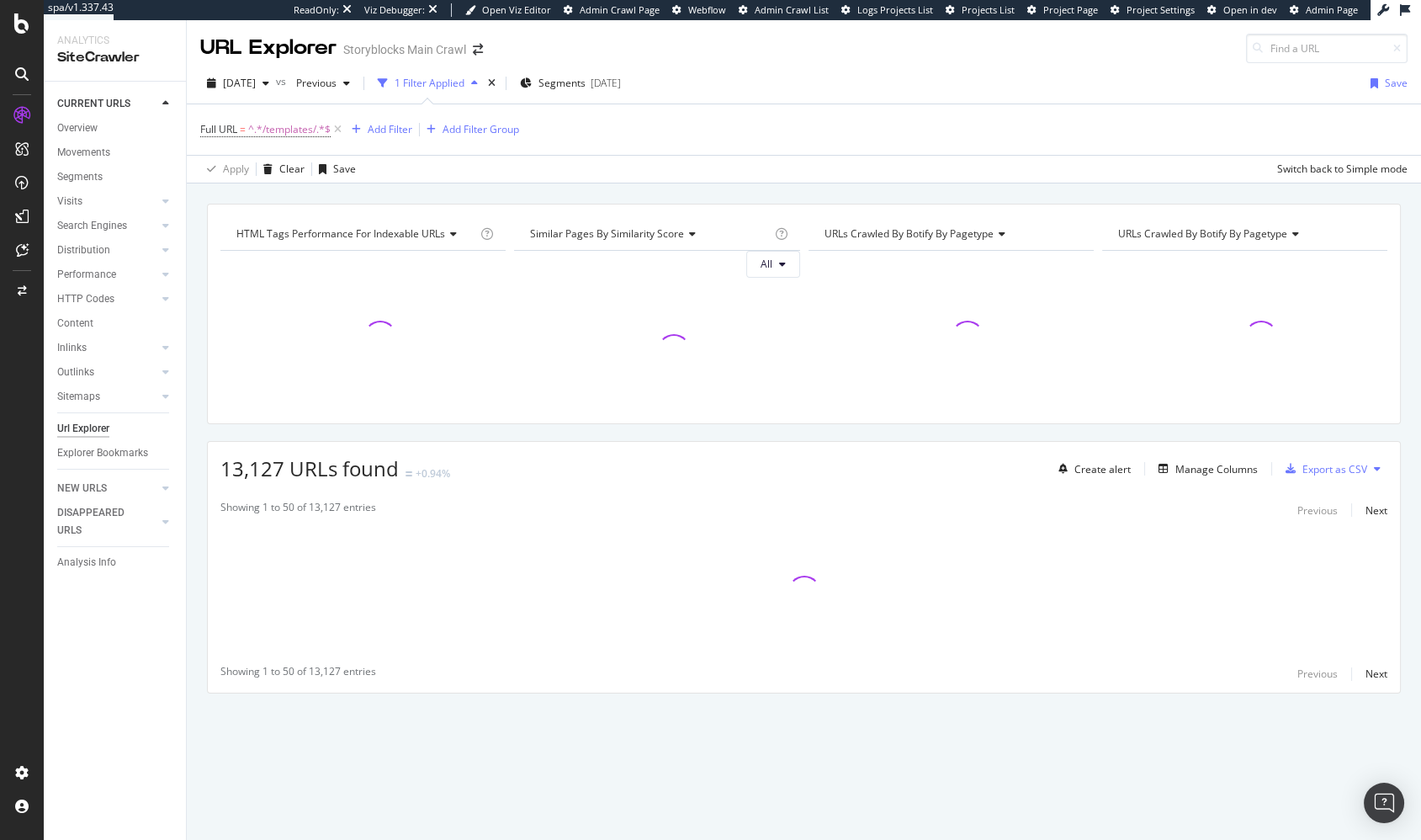
click at [472, 187] on div "HTML Tags Performance for Indexable URLs Chart (by Value) Chart (by Percentage)…" at bounding box center [804, 204] width 1234 height 41
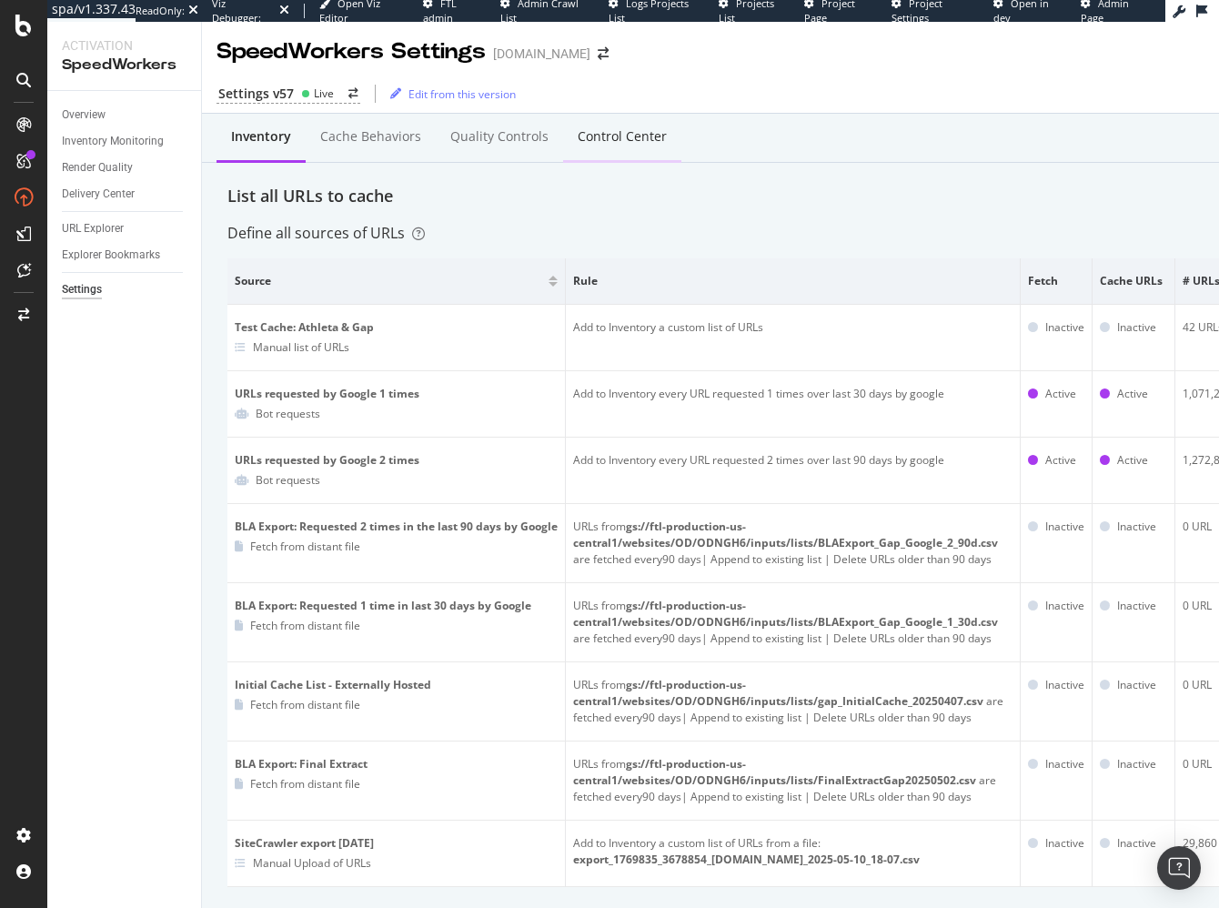
click at [612, 147] on div "Control Center" at bounding box center [622, 138] width 118 height 50
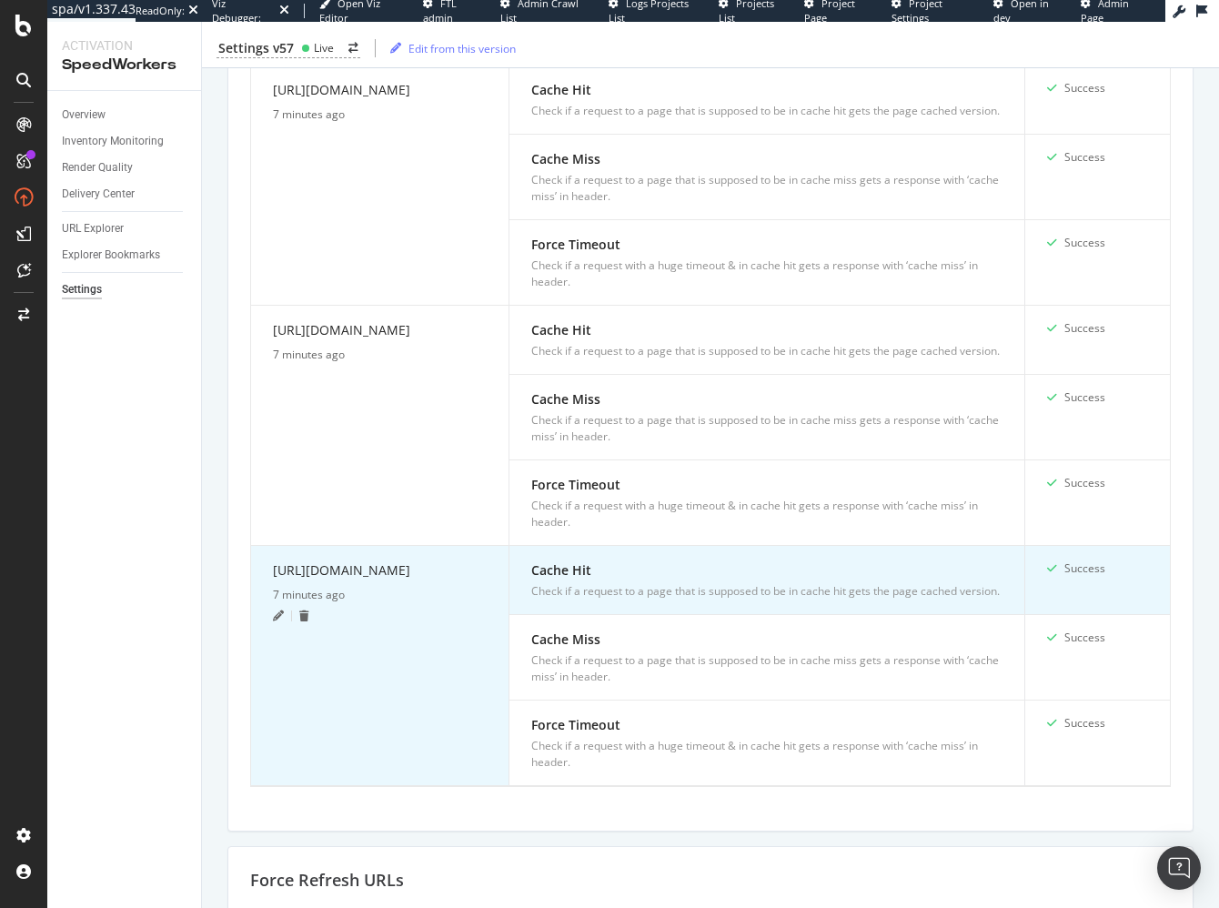
scroll to position [1534, 0]
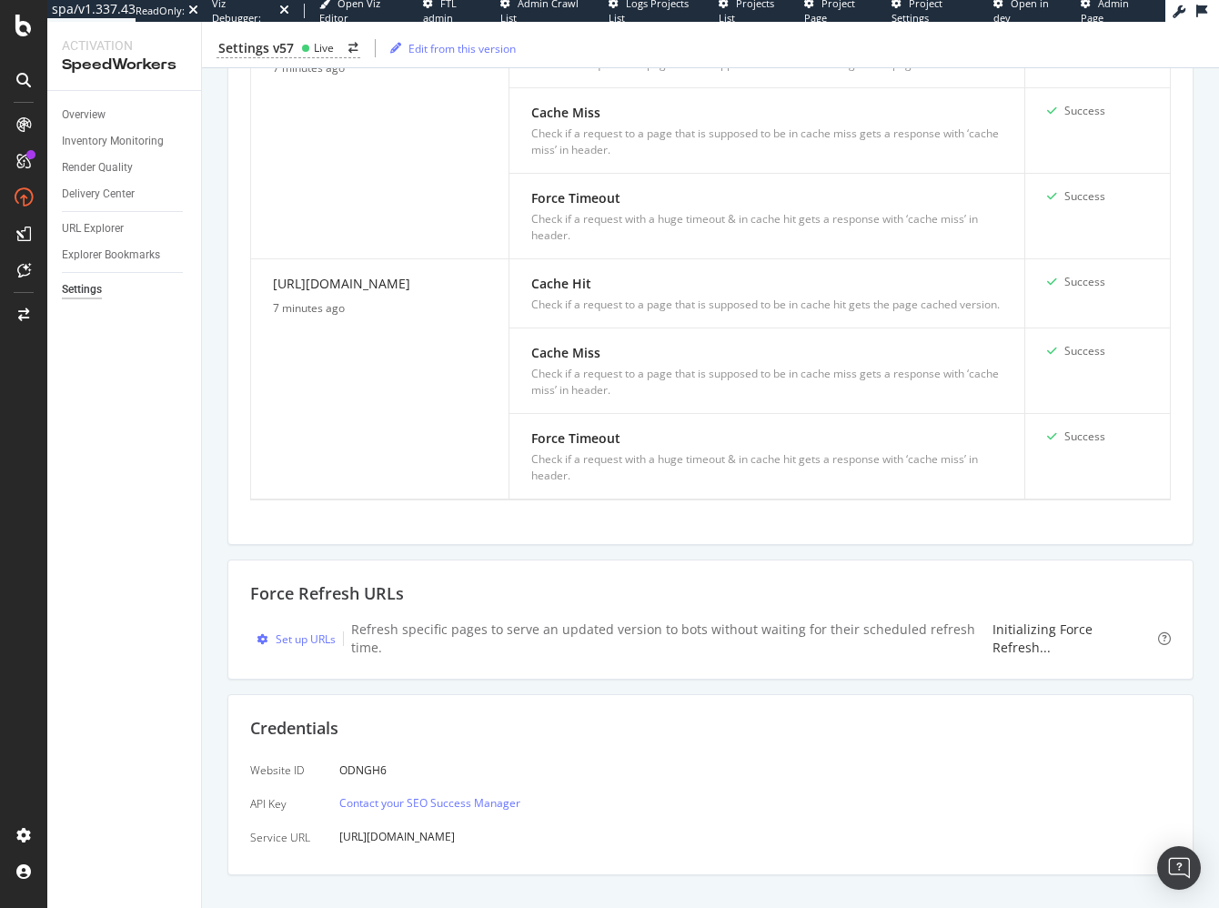
click at [169, 500] on div "Overview Inventory Monitoring Render Quality Delivery Center URL Explorer Explo…" at bounding box center [124, 499] width 154 height 817
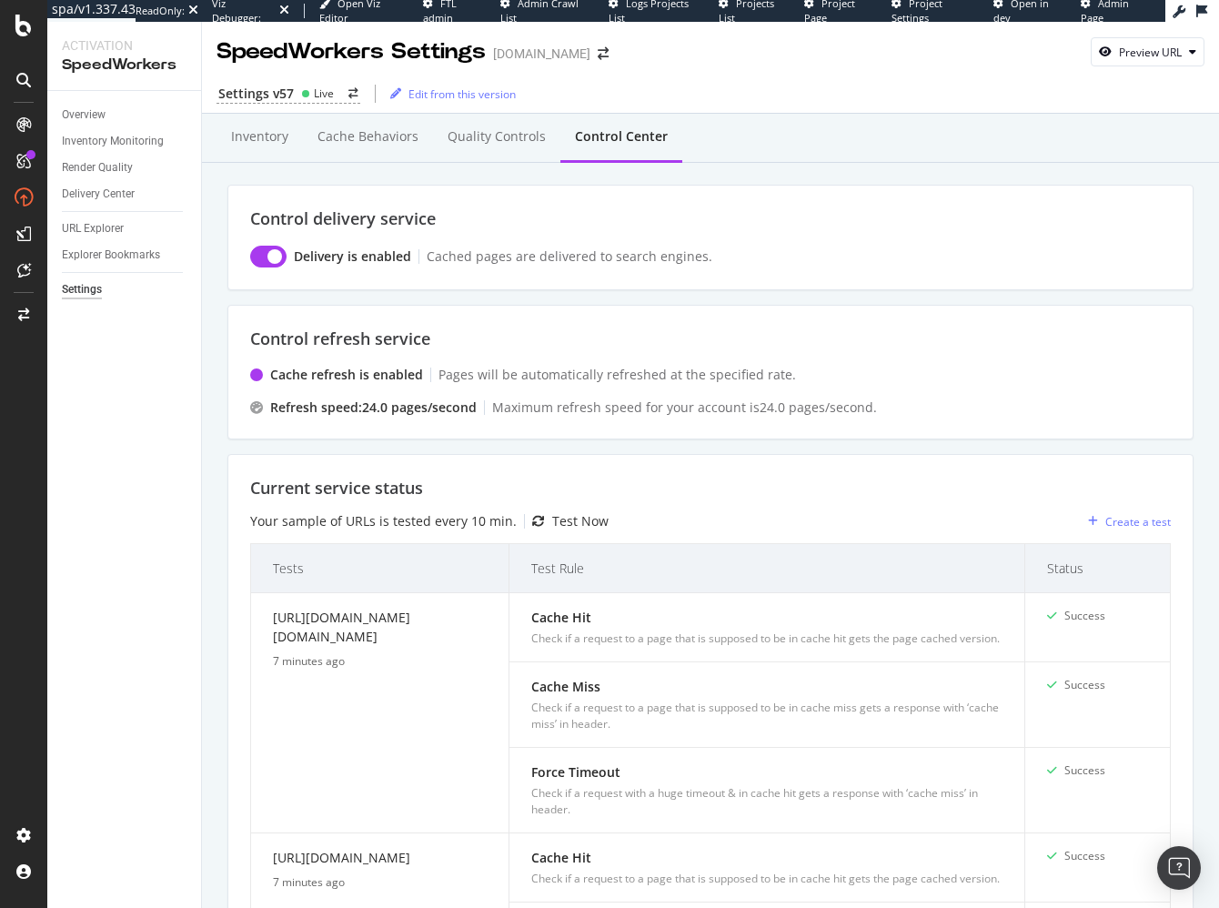
click at [603, 190] on div "Control delivery service Delivery is enabled Cached pages are delivered to sear…" at bounding box center [710, 238] width 966 height 106
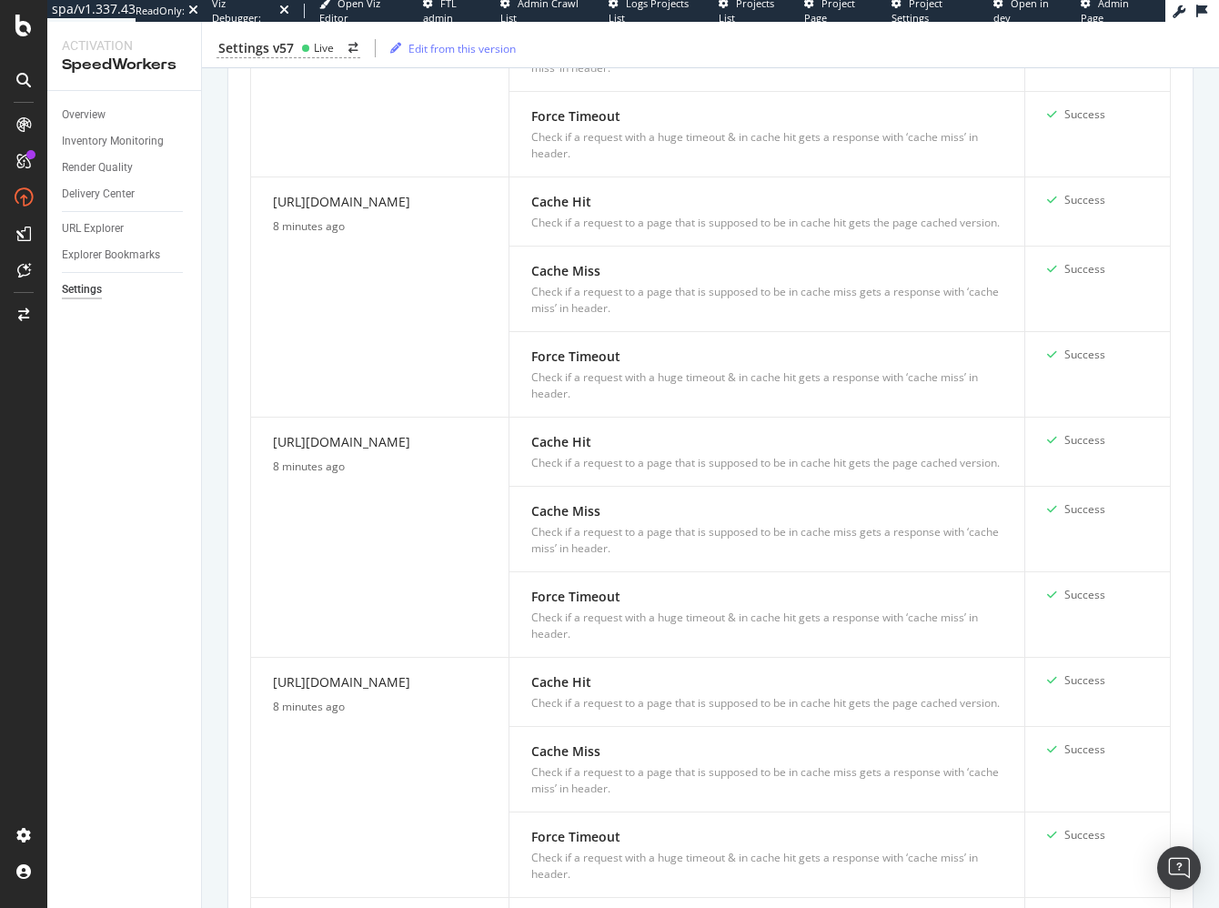
scroll to position [1534, 0]
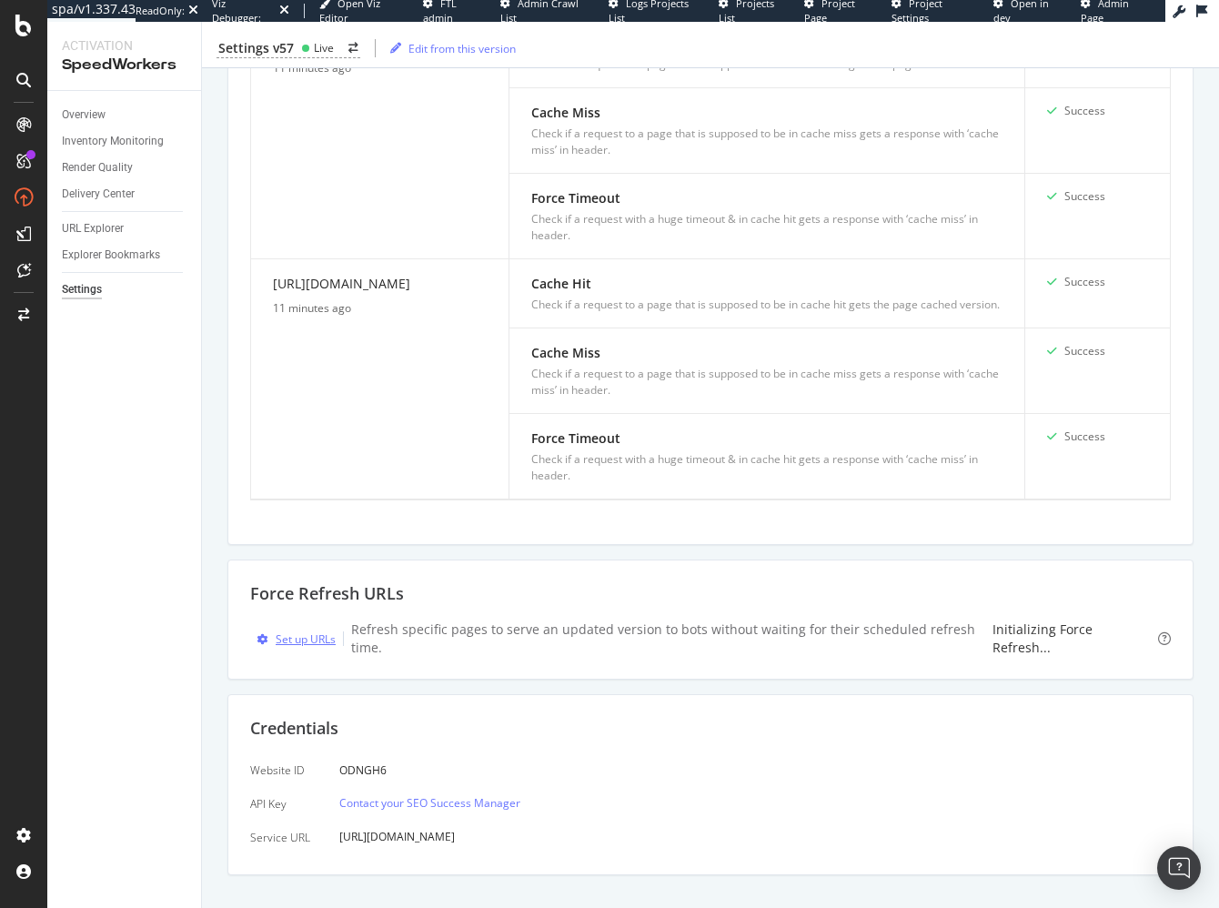
click at [307, 631] on div "Set up URLs" at bounding box center [306, 638] width 60 height 15
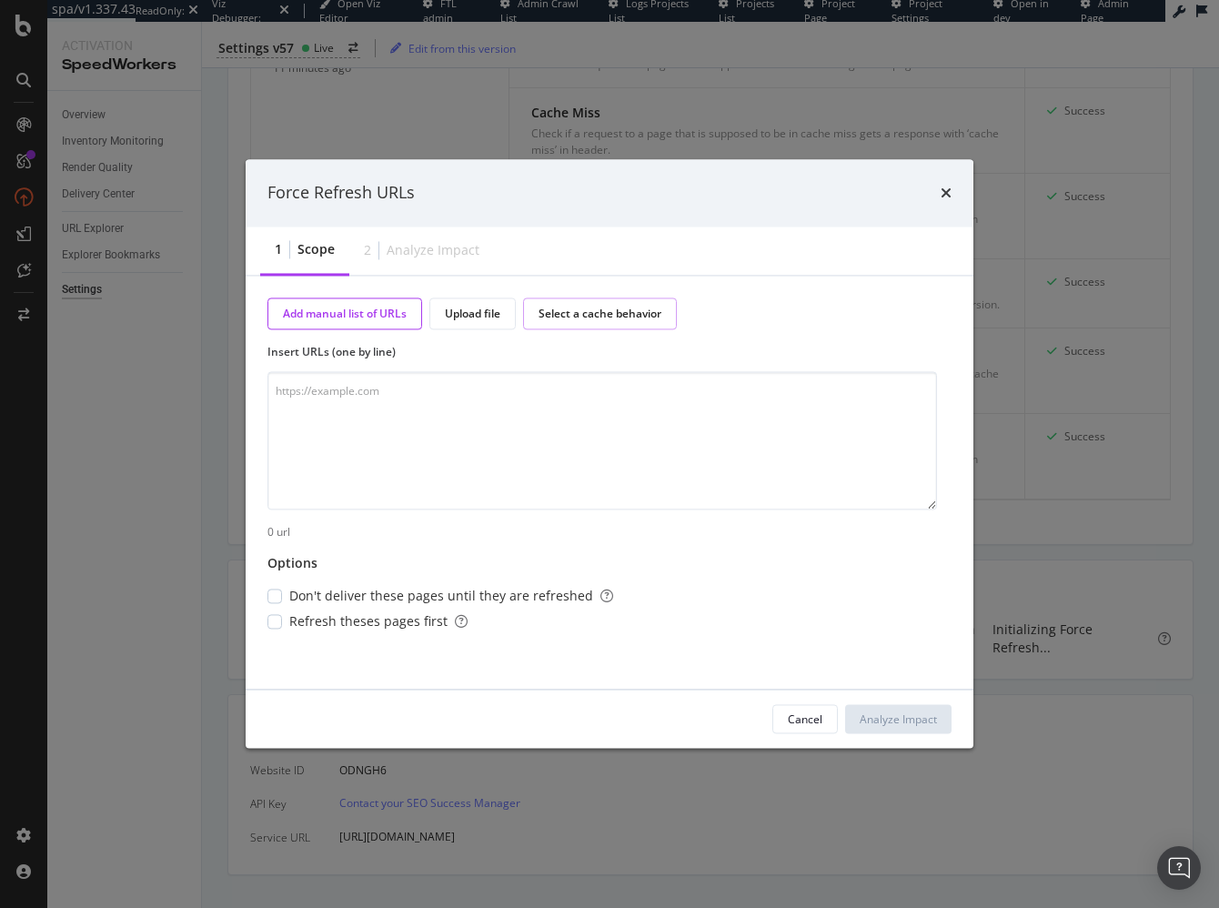
click at [566, 314] on div "Select a cache behavior" at bounding box center [599, 313] width 123 height 15
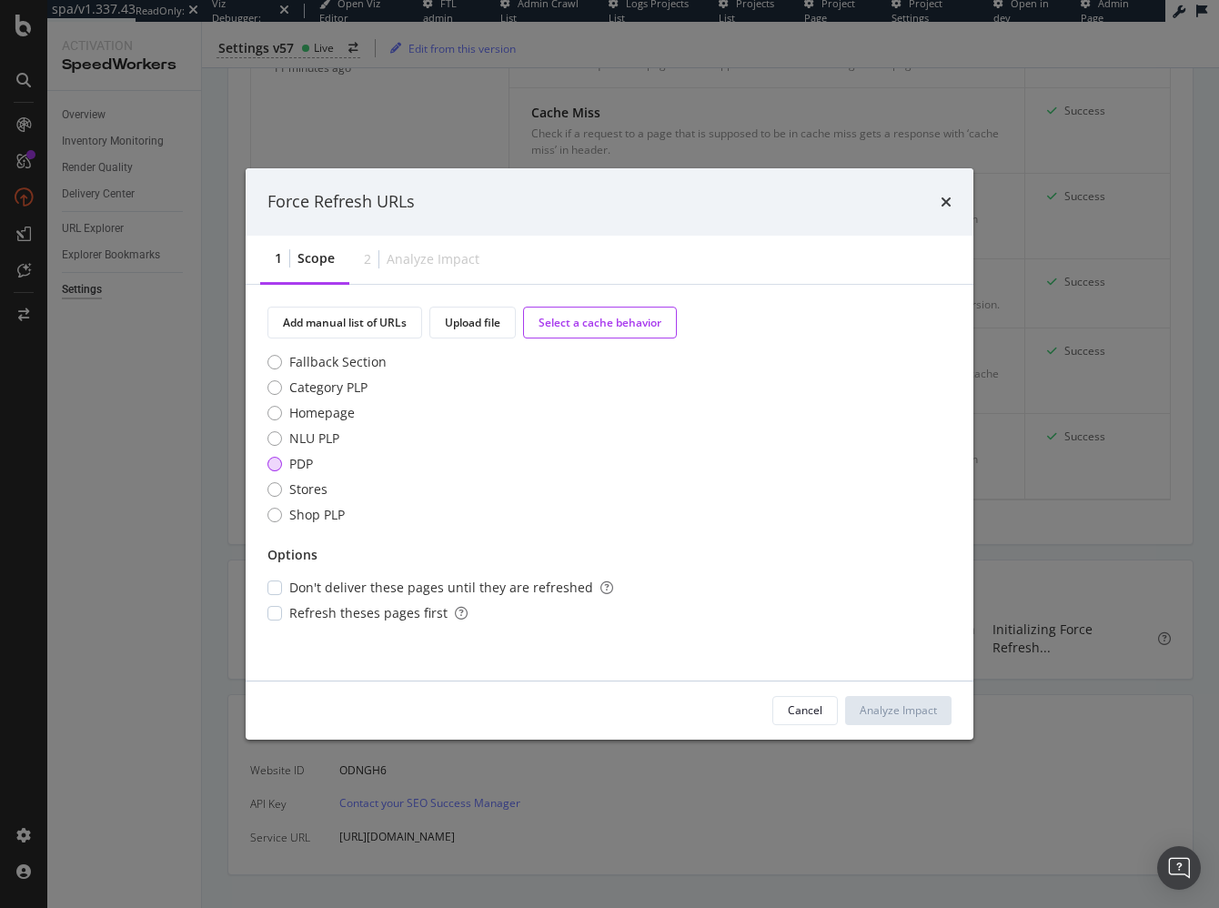
click at [276, 466] on div "PDP" at bounding box center [274, 464] width 15 height 15
drag, startPoint x: 312, startPoint y: 675, endPoint x: 425, endPoint y: 682, distance: 113.0
click at [317, 675] on div "Add manual list of URLs Upload file Select a cache behavior Fallback Section Ca…" at bounding box center [610, 483] width 728 height 396
click at [904, 706] on div "Analyze Impact" at bounding box center [898, 709] width 77 height 15
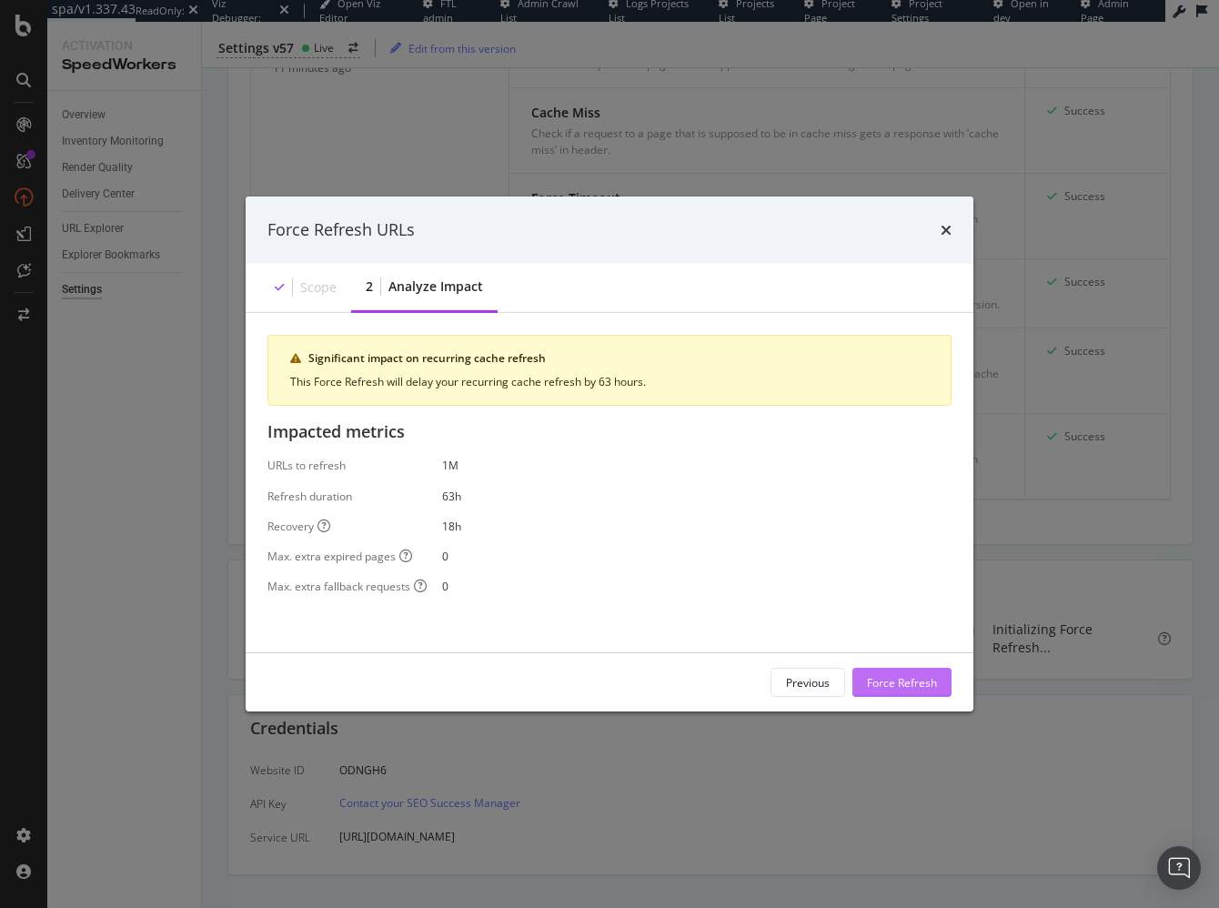
click at [904, 687] on div "Force Refresh" at bounding box center [902, 681] width 70 height 15
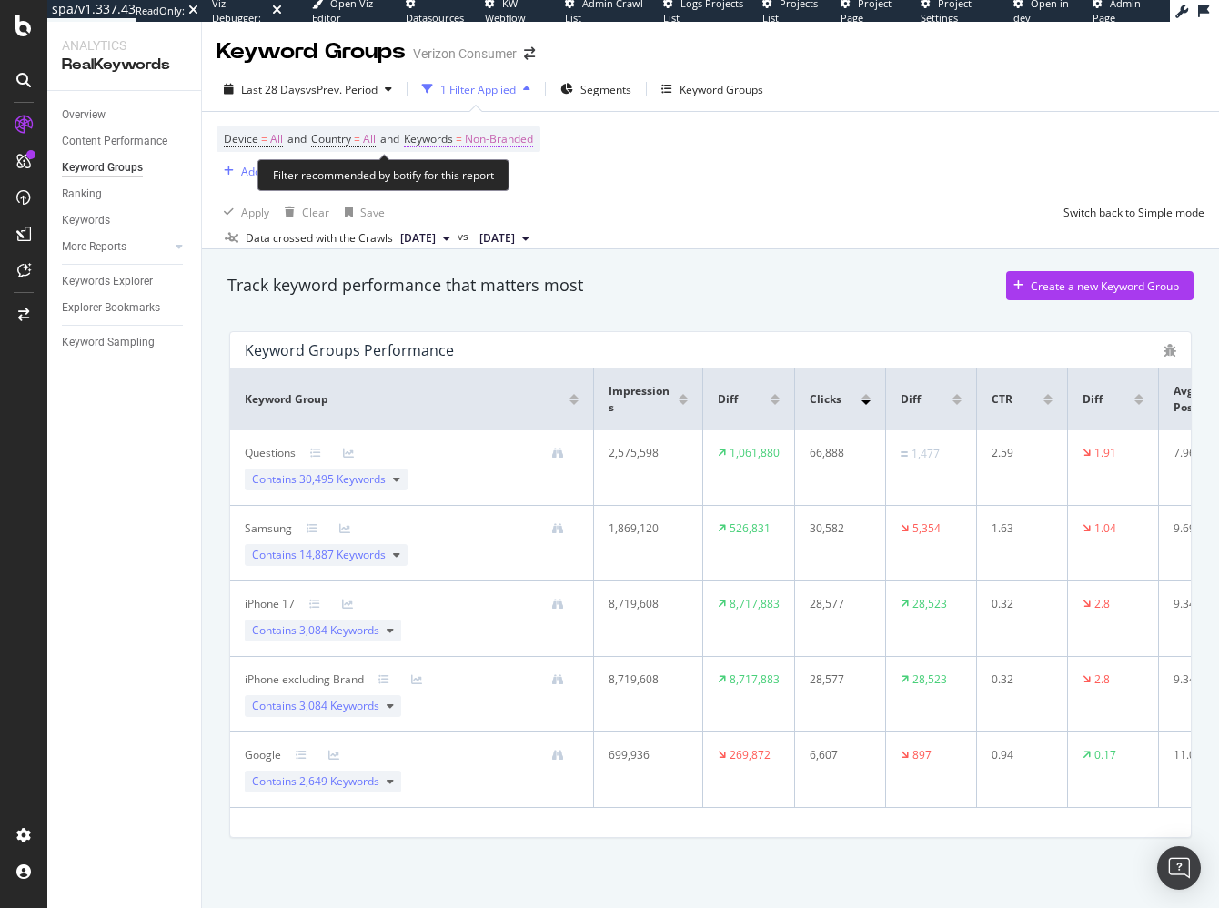
click at [517, 139] on span "Non-Branded" at bounding box center [499, 138] width 68 height 25
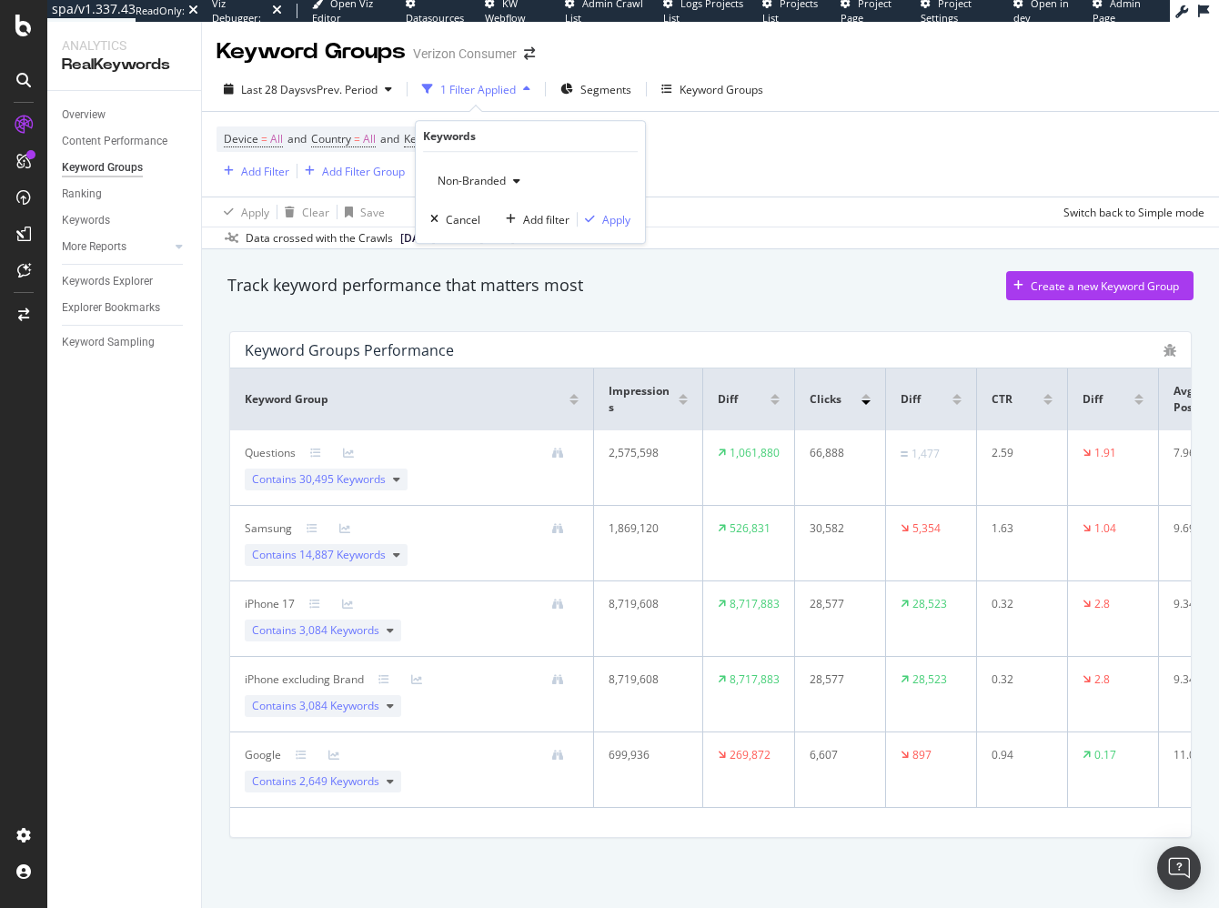
click at [461, 186] on span "Non-Branded" at bounding box center [467, 180] width 75 height 15
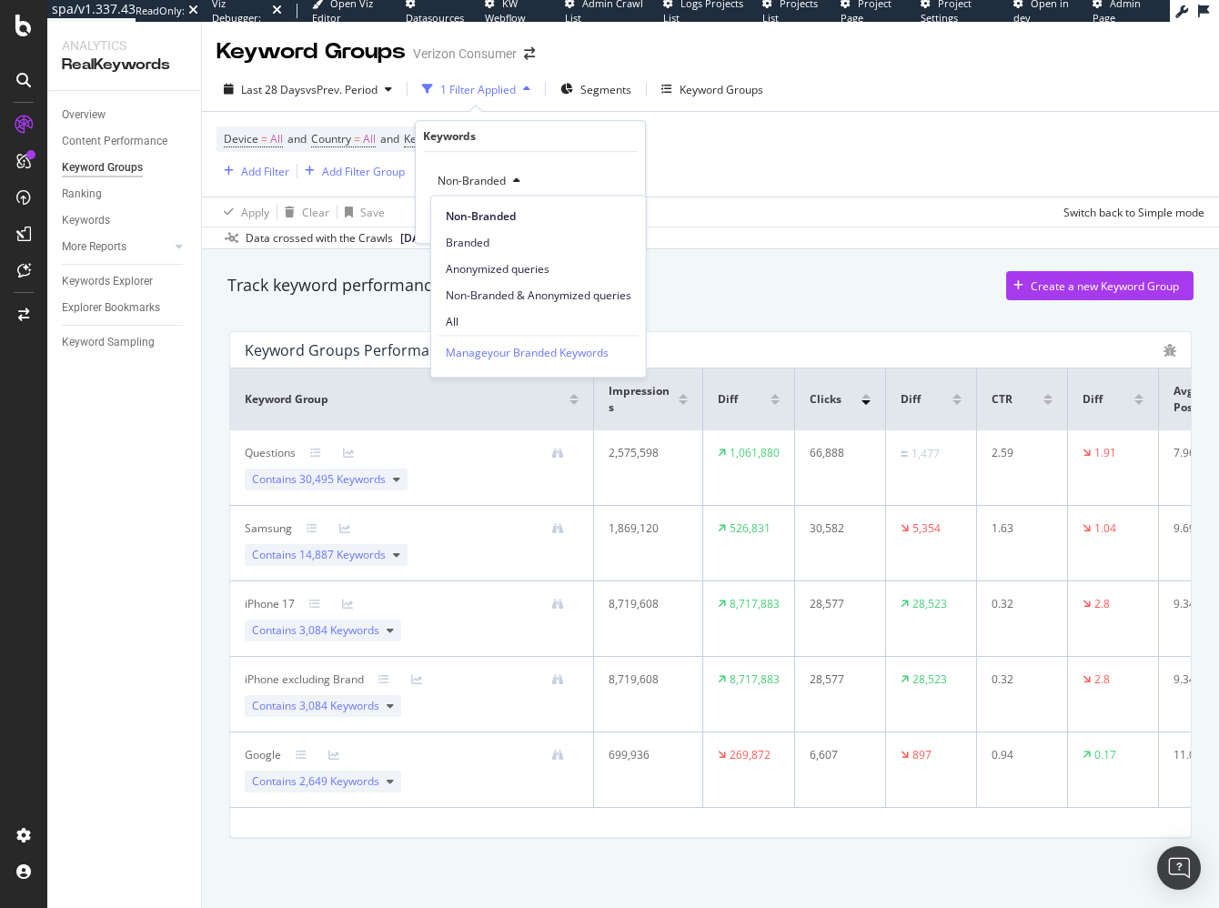
click at [517, 325] on span "All" at bounding box center [539, 322] width 186 height 16
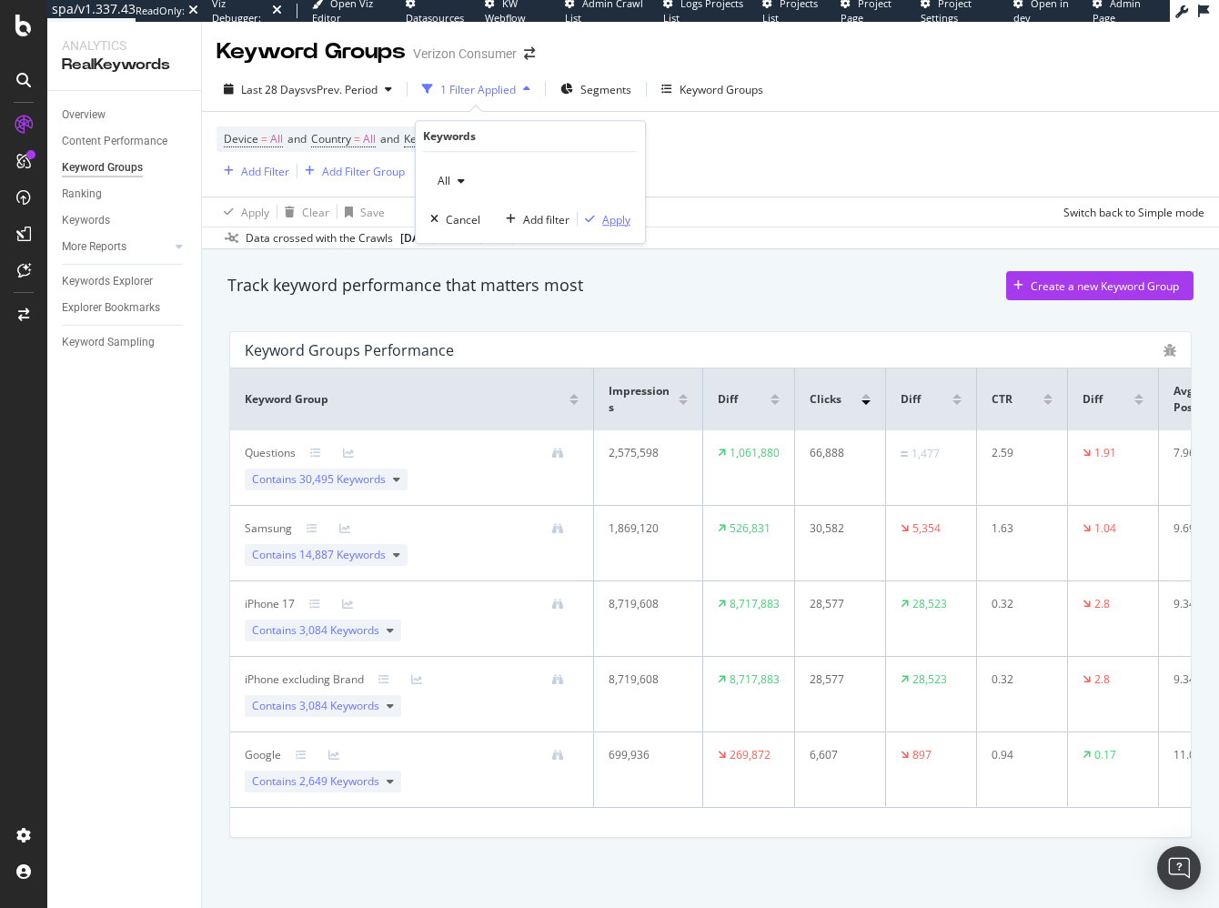
click at [617, 207] on div "All Cancel Add filter Apply" at bounding box center [530, 197] width 229 height 91
click at [615, 214] on div "Apply" at bounding box center [616, 219] width 28 height 15
click at [393, 558] on div "Contains 3,587 Keywords" at bounding box center [323, 555] width 156 height 22
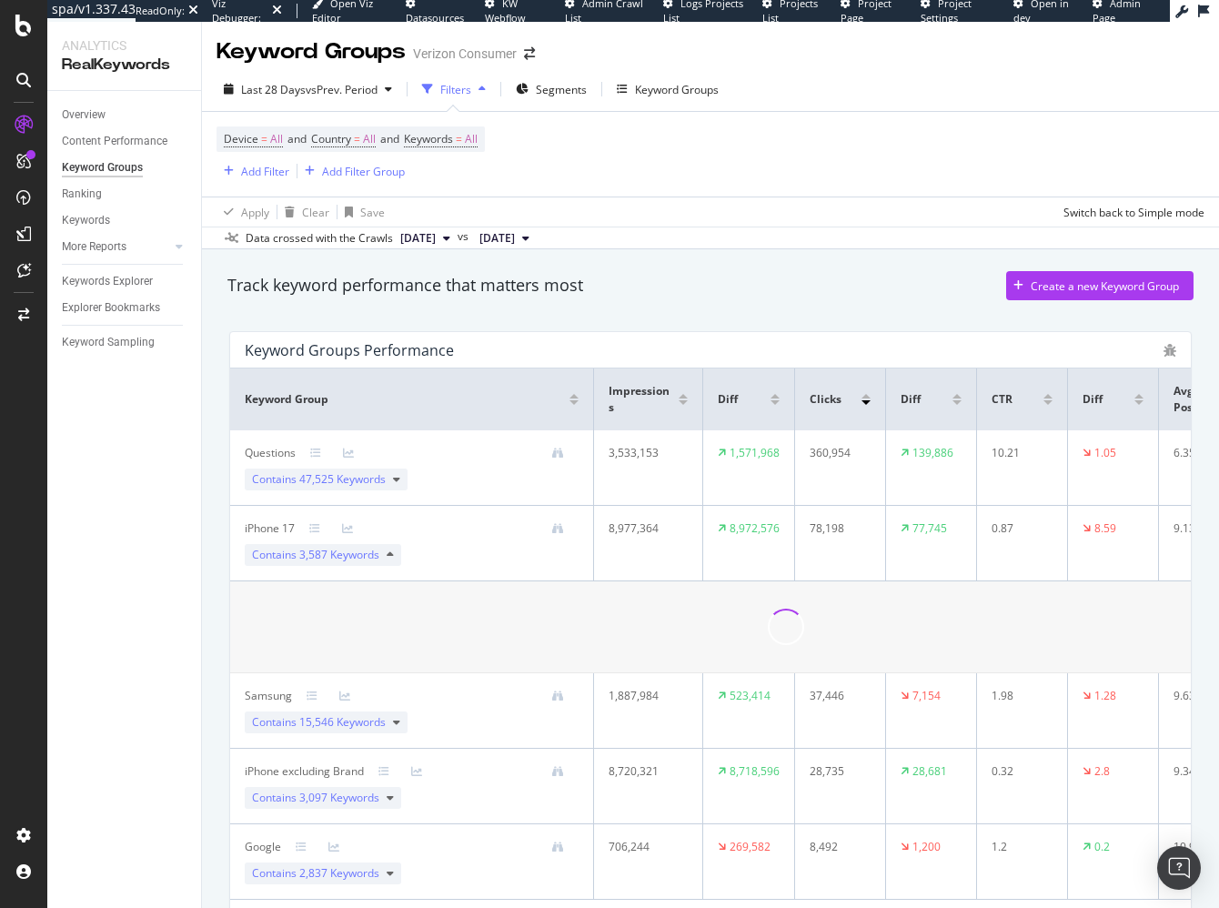
click at [206, 584] on div "Track keyword performance that matters most Create a new Keyword Group Keyword …" at bounding box center [710, 628] width 1017 height 759
click at [601, 282] on div "Track keyword performance that matters most Create a new Keyword Group" at bounding box center [710, 285] width 966 height 29
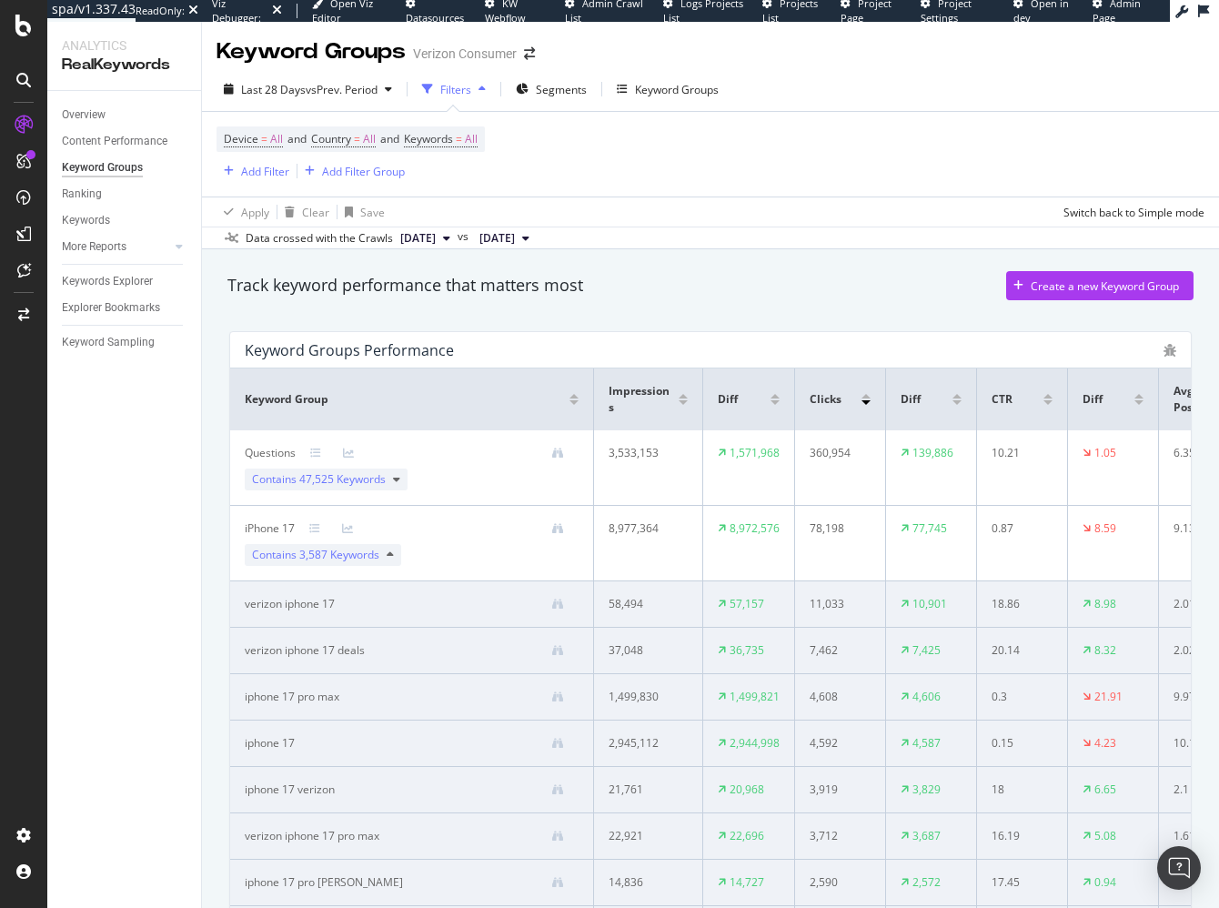
scroll to position [116, 0]
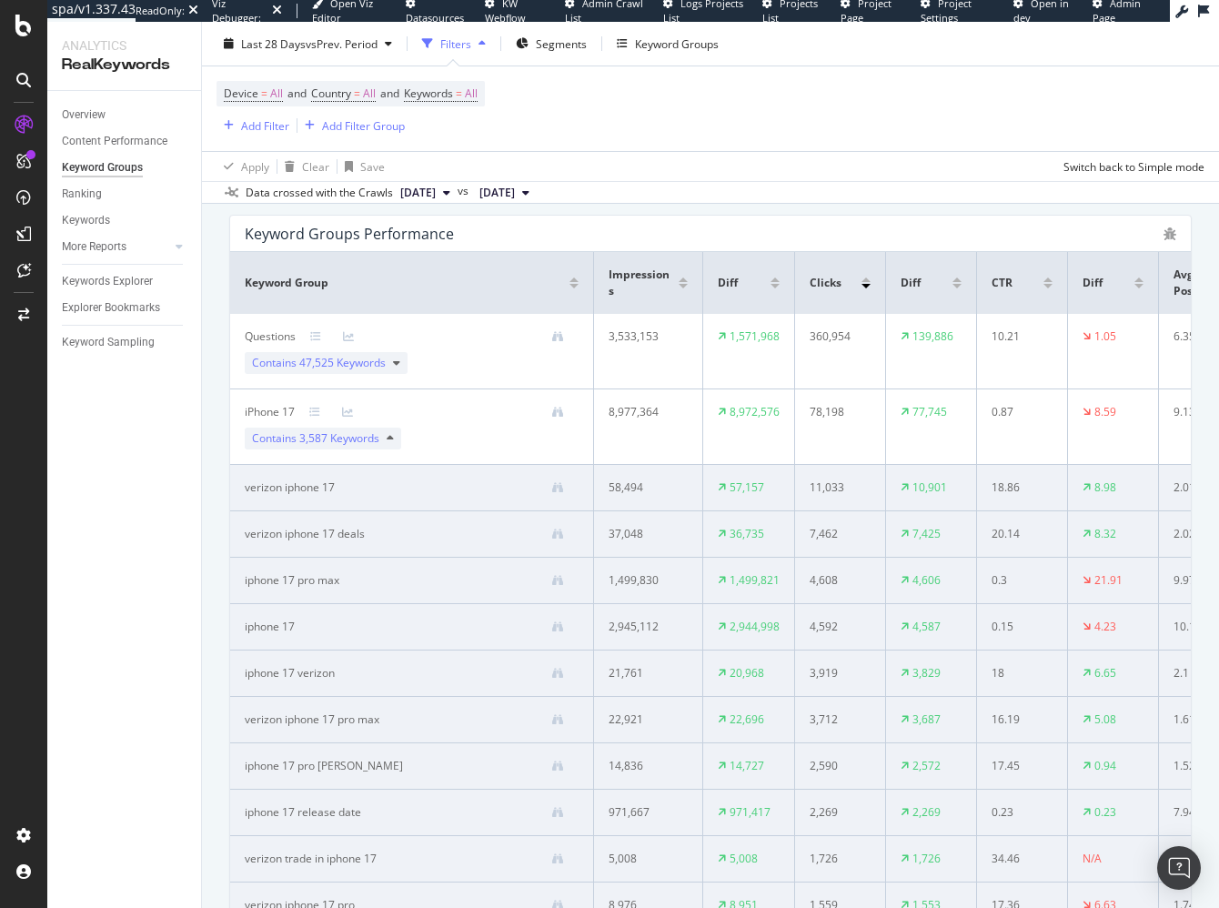
click at [303, 528] on div "verizon iphone 17 deals" at bounding box center [305, 534] width 120 height 16
copy div "verizon iphone 17 deals"
click at [219, 536] on div "Keyword Groups Performance Keyword Group Impressions Diff Clicks Diff CTR Diff …" at bounding box center [710, 723] width 984 height 1046
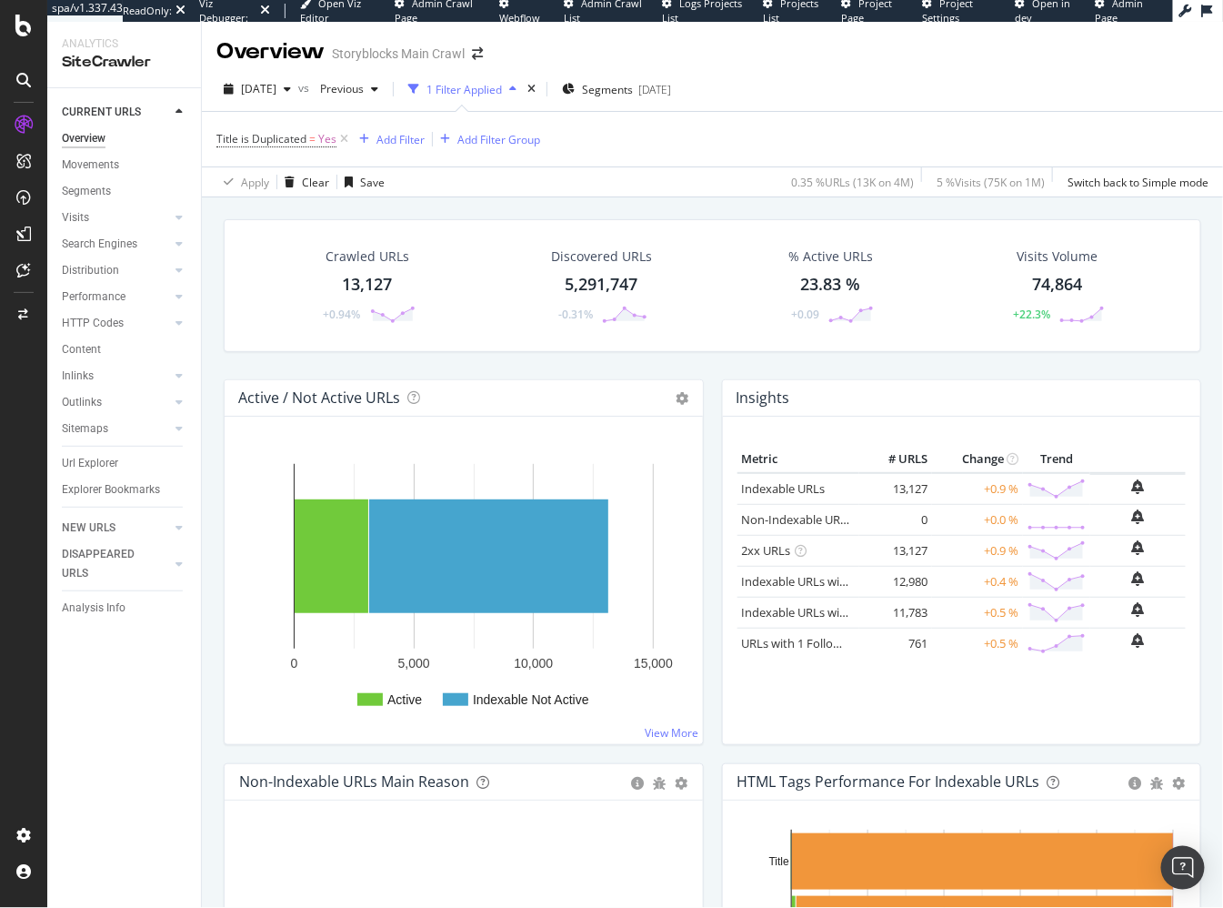
drag, startPoint x: 789, startPoint y: 368, endPoint x: 764, endPoint y: 329, distance: 46.2
click at [789, 368] on div "Crawled URLs 13,127 +0.94% Discovered URLs 5,291,747 -0.31% % Active URLs 23.83…" at bounding box center [713, 299] width 996 height 160
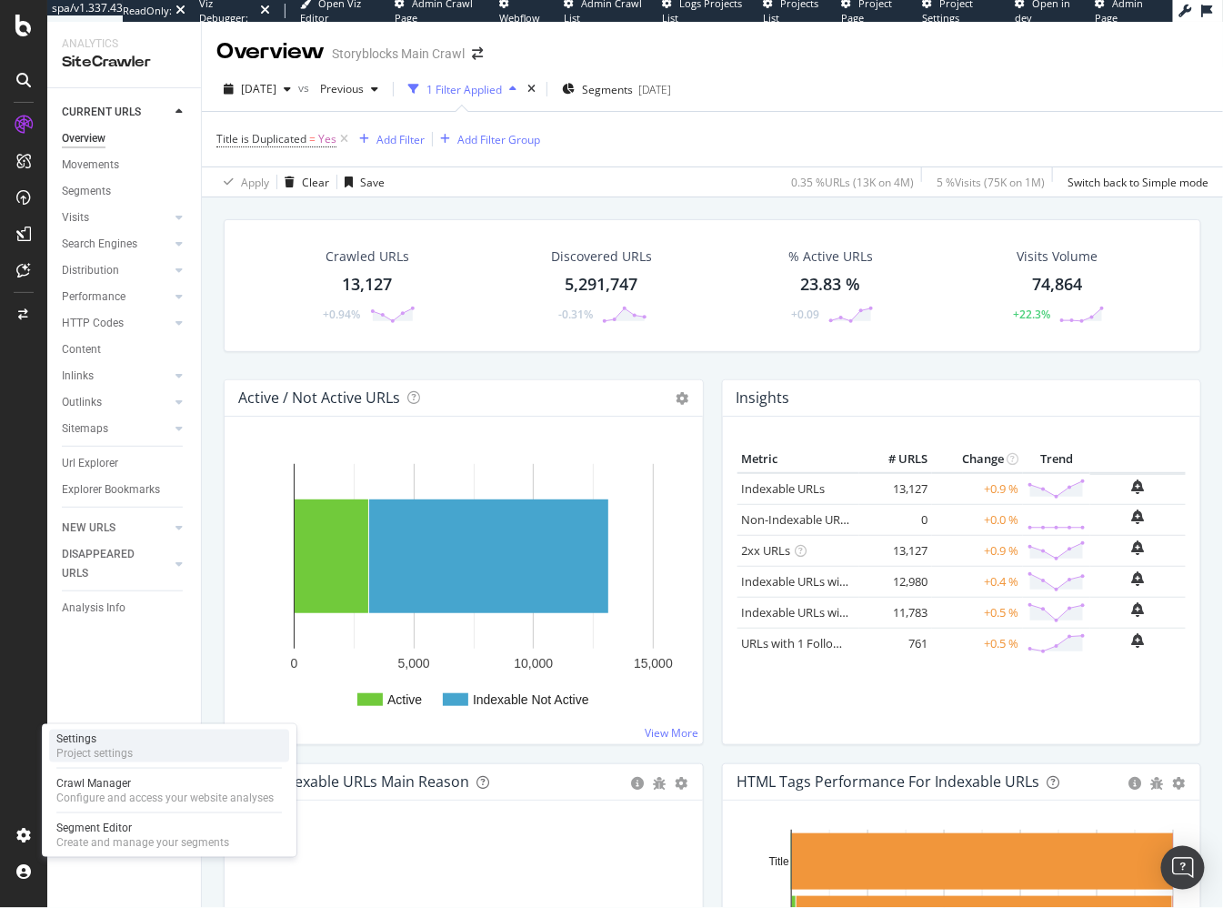
click at [154, 736] on div "Settings Project settings" at bounding box center [169, 745] width 240 height 33
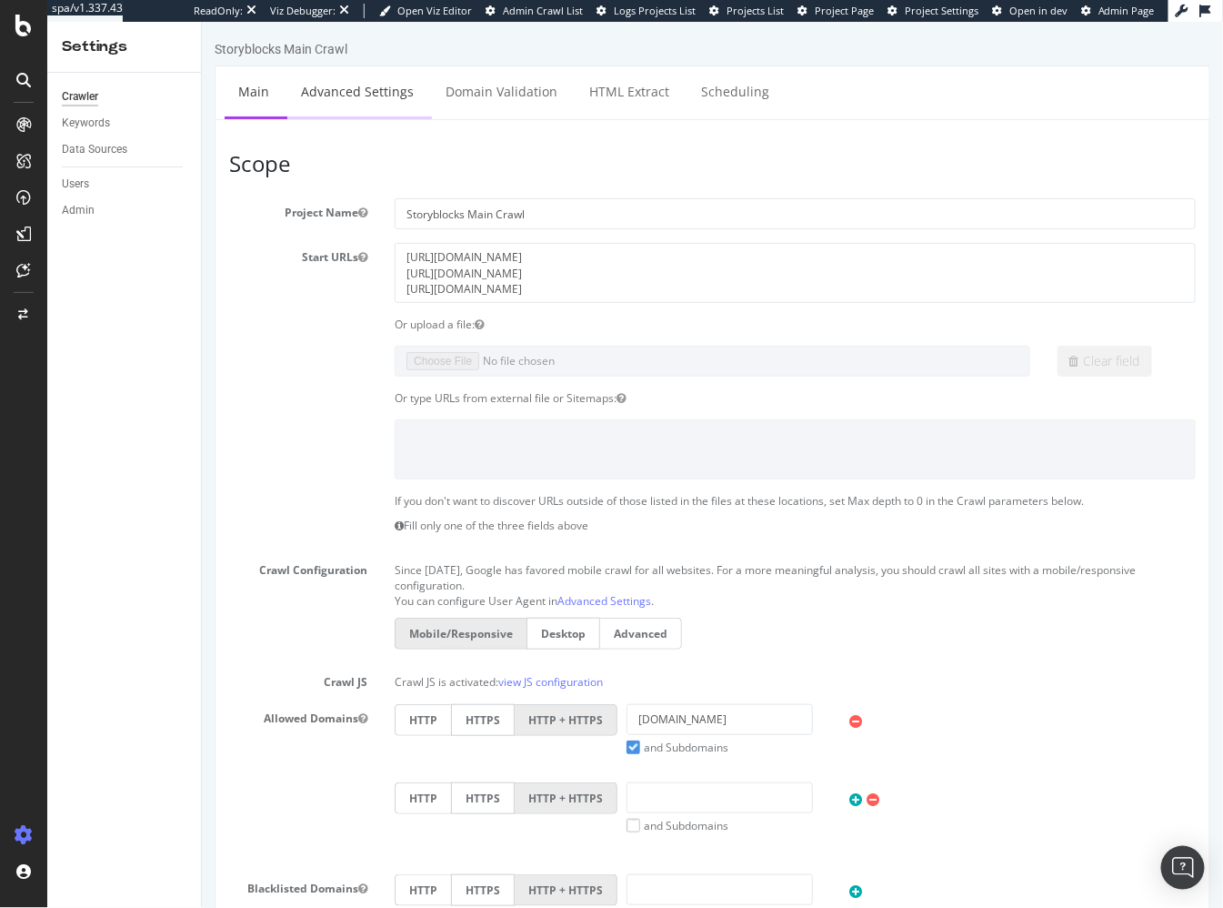
click at [367, 95] on link "Advanced Settings" at bounding box center [357, 90] width 140 height 50
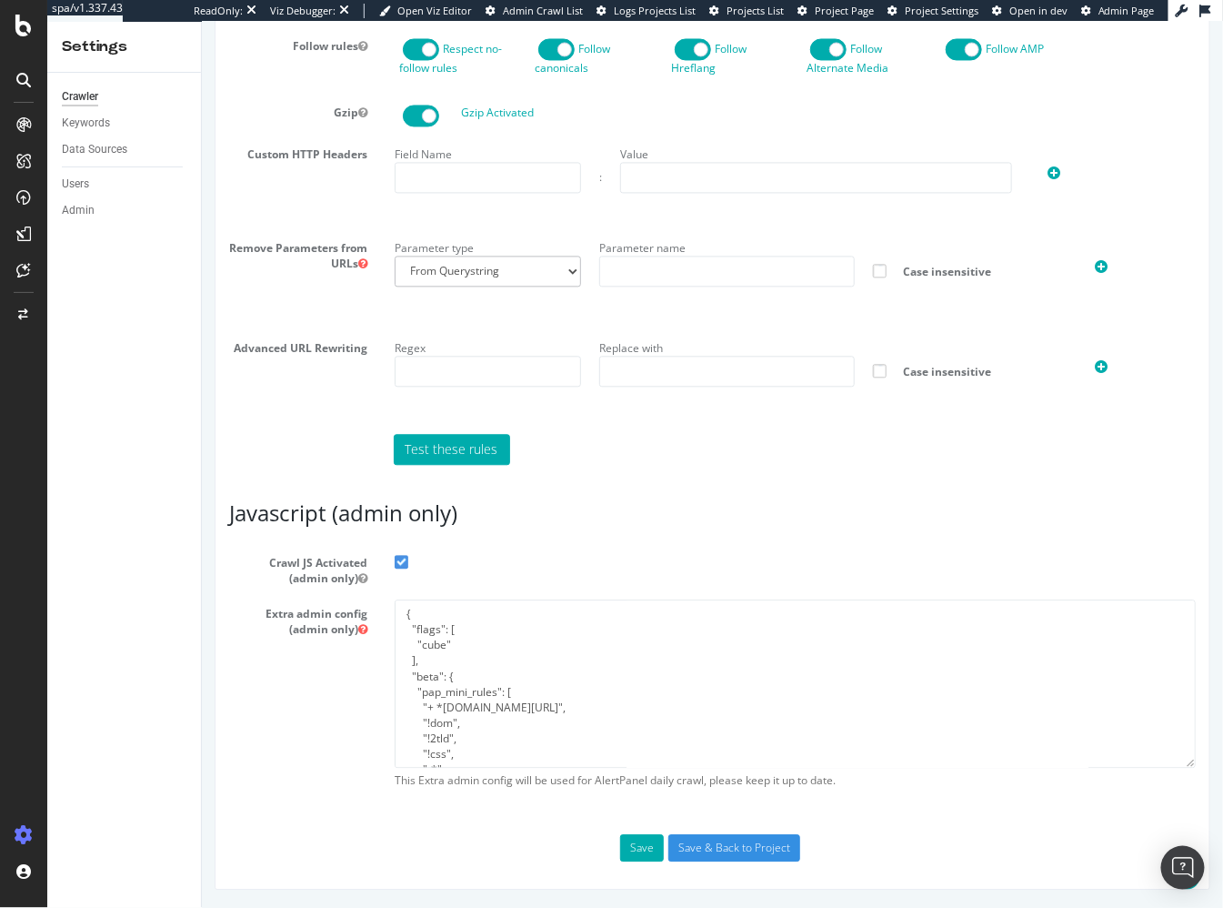
type input "steven.cook@botify.com"
drag, startPoint x: 290, startPoint y: 746, endPoint x: 259, endPoint y: 742, distance: 31.1
click at [287, 745] on div "Extra admin config (admin only) { "flags": [ "cube" ], "beta": { "pap_mini_rule…" at bounding box center [712, 697] width 994 height 198
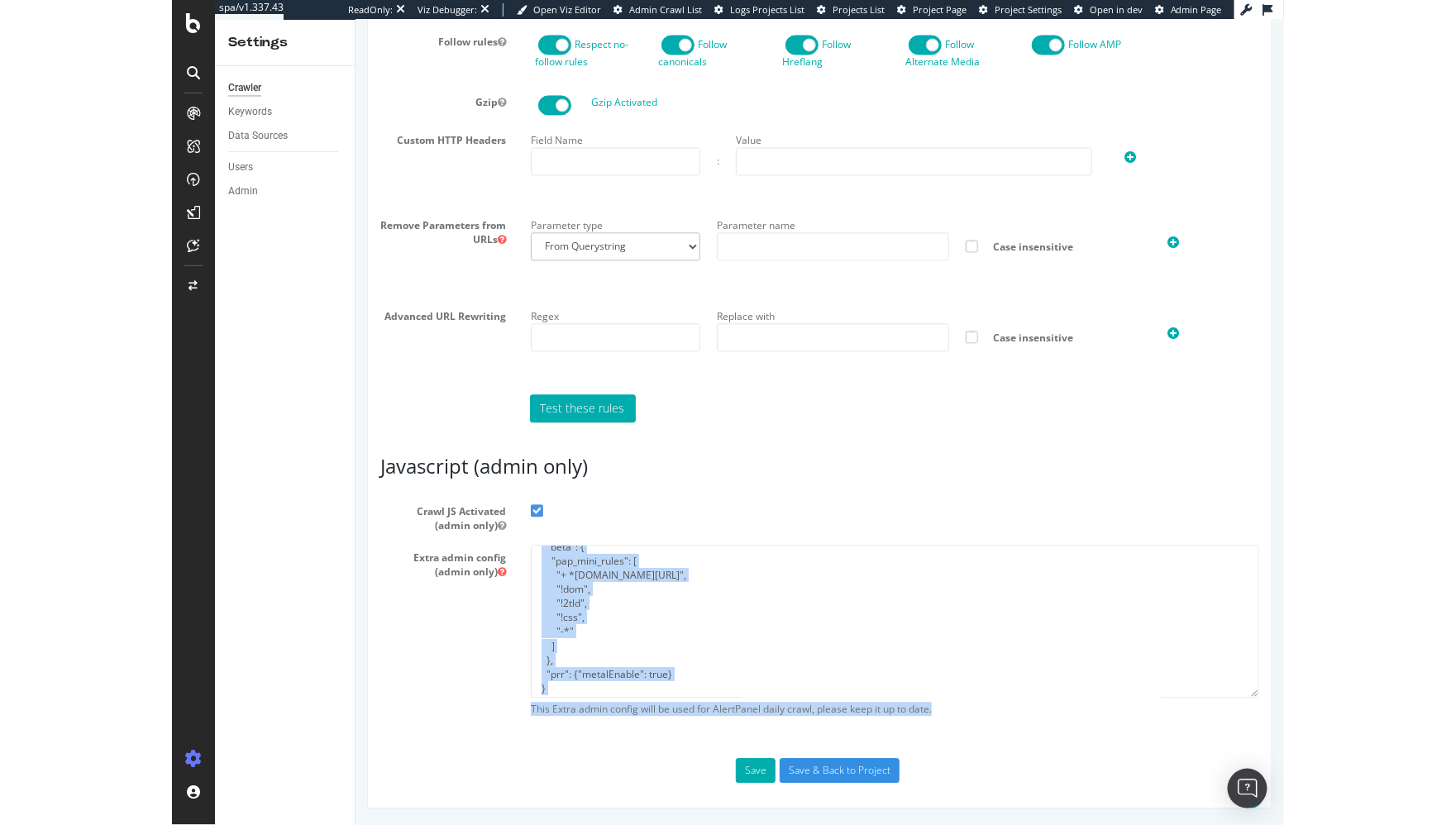
scroll to position [70, 0]
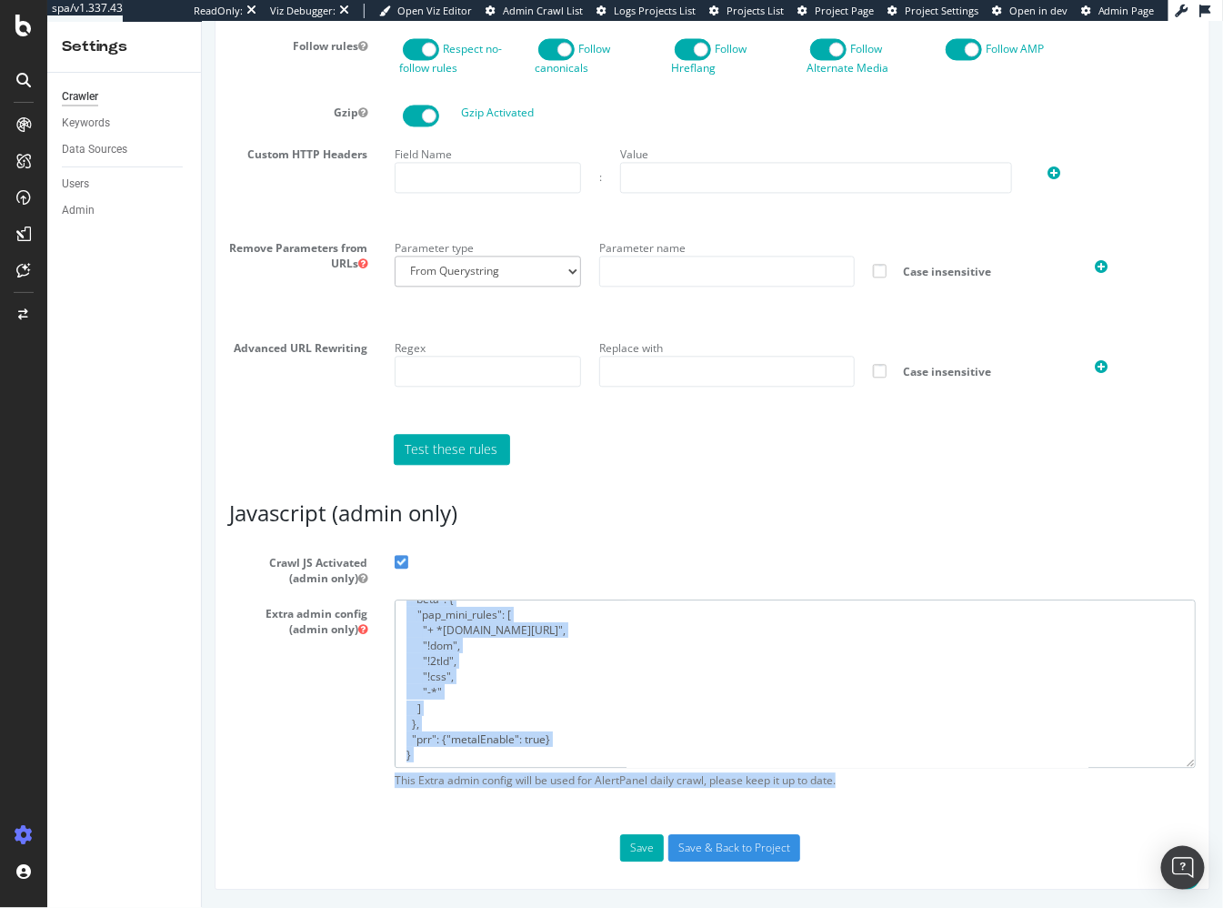
click at [454, 720] on textarea "{ "flags": [ "cube" ], "beta": { "pap_mini_rules": [ "+ *cloudfront.net/*", "!d…" at bounding box center [794, 682] width 801 height 168
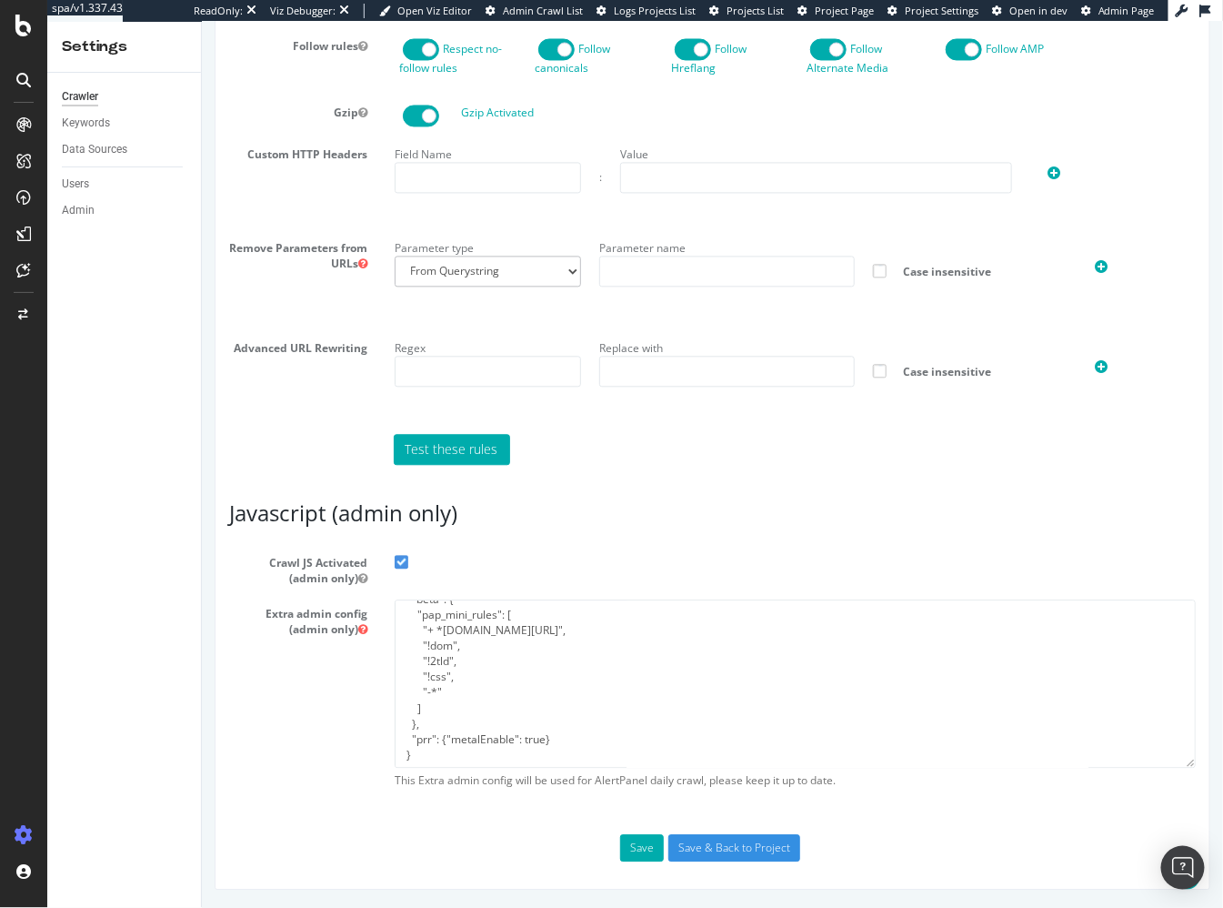
click at [243, 728] on div "Extra admin config (admin only) { "flags": [ "cube" ], "beta": { "pap_mini_rule…" at bounding box center [712, 697] width 994 height 198
drag, startPoint x: 615, startPoint y: 558, endPoint x: 544, endPoint y: 545, distance: 72.1
click at [613, 557] on label "Crawl JS Activated (admin only)" at bounding box center [712, 566] width 994 height 37
click at [201, 21] on input "Crawl JS Activated (admin only)" at bounding box center [201, 21] width 0 height 0
drag, startPoint x: 548, startPoint y: 557, endPoint x: 472, endPoint y: 566, distance: 76.0
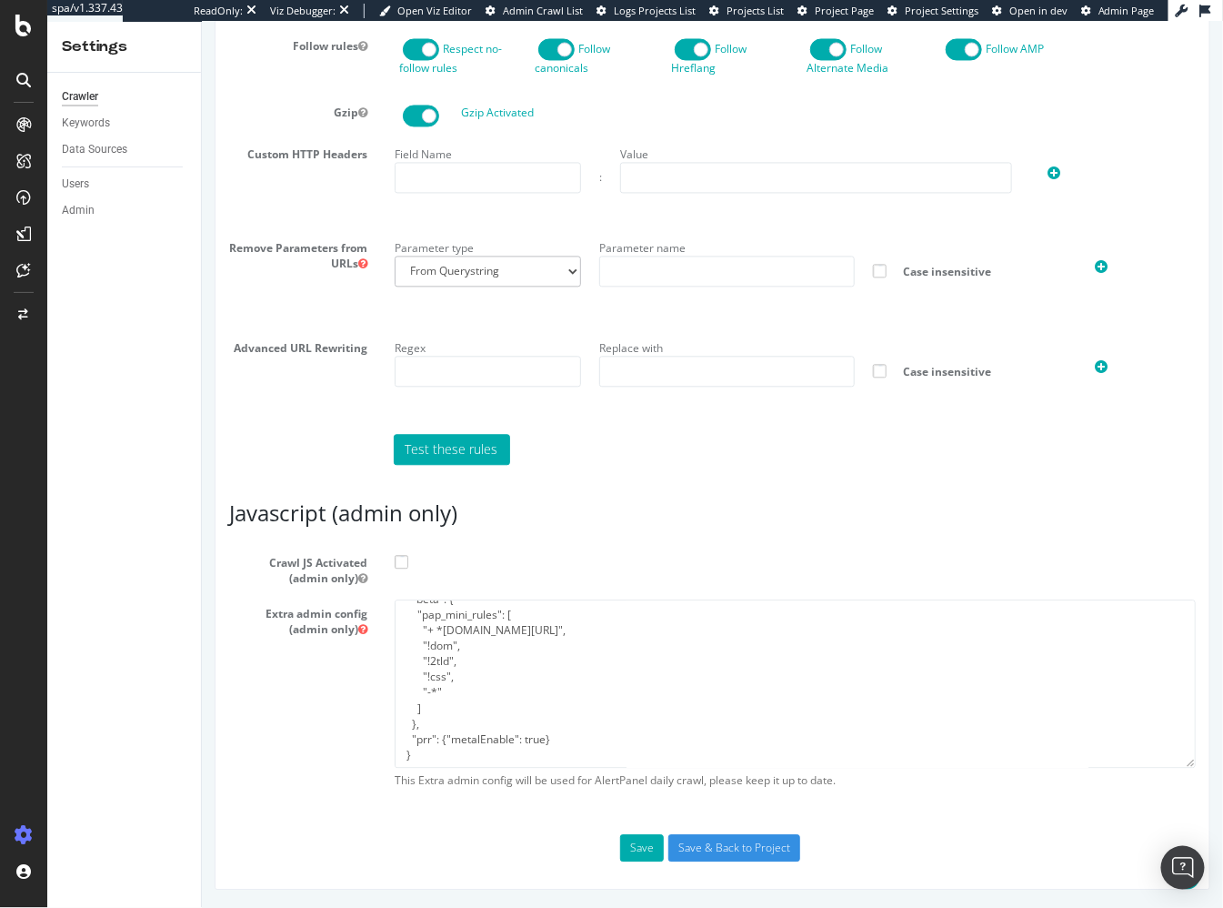
click at [548, 557] on label "Crawl JS Activated (admin only)" at bounding box center [712, 566] width 994 height 37
click at [201, 21] on input "Crawl JS Activated (admin only)" at bounding box center [201, 21] width 0 height 0
drag, startPoint x: 274, startPoint y: 410, endPoint x: 261, endPoint y: 453, distance: 44.6
click at [274, 410] on div "Advanced URL Rewriting Regex Replace with Case insensitive" at bounding box center [712, 376] width 994 height 86
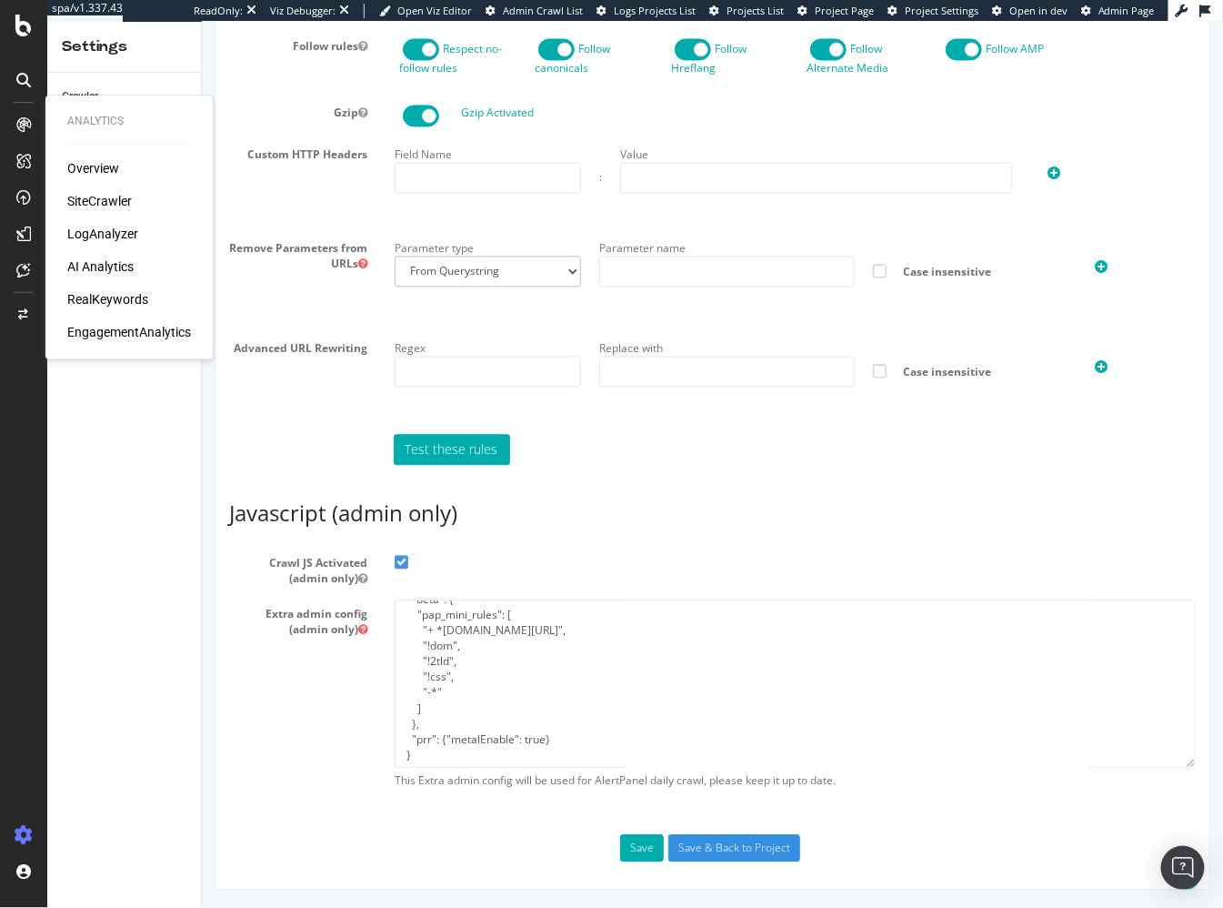
click at [95, 206] on div "SiteCrawler" at bounding box center [99, 201] width 65 height 18
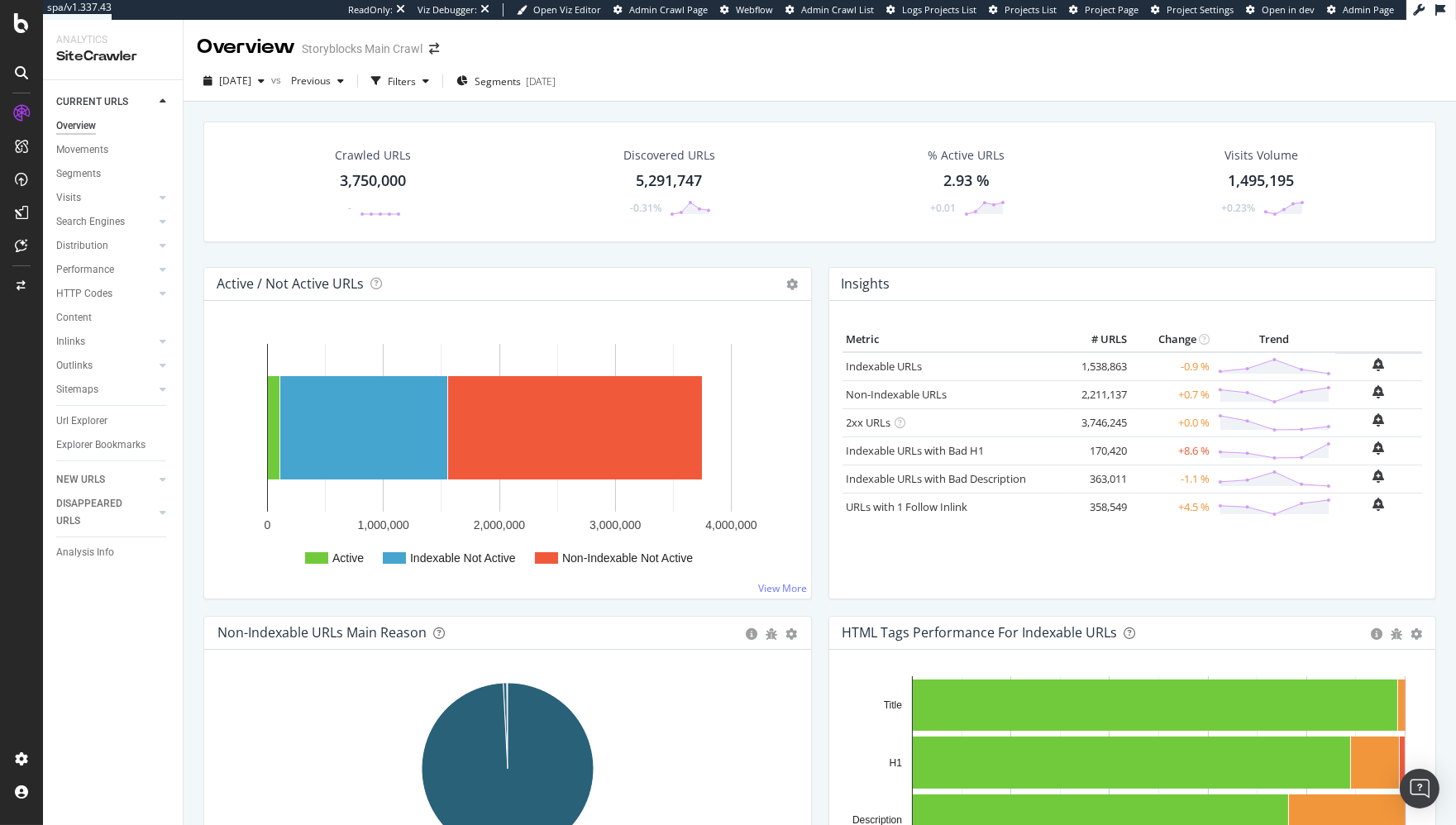
drag, startPoint x: 105, startPoint y: 197, endPoint x: 192, endPoint y: 258, distance: 106.3
click at [105, 197] on link "Visits" at bounding box center [105, 197] width 98 height 17
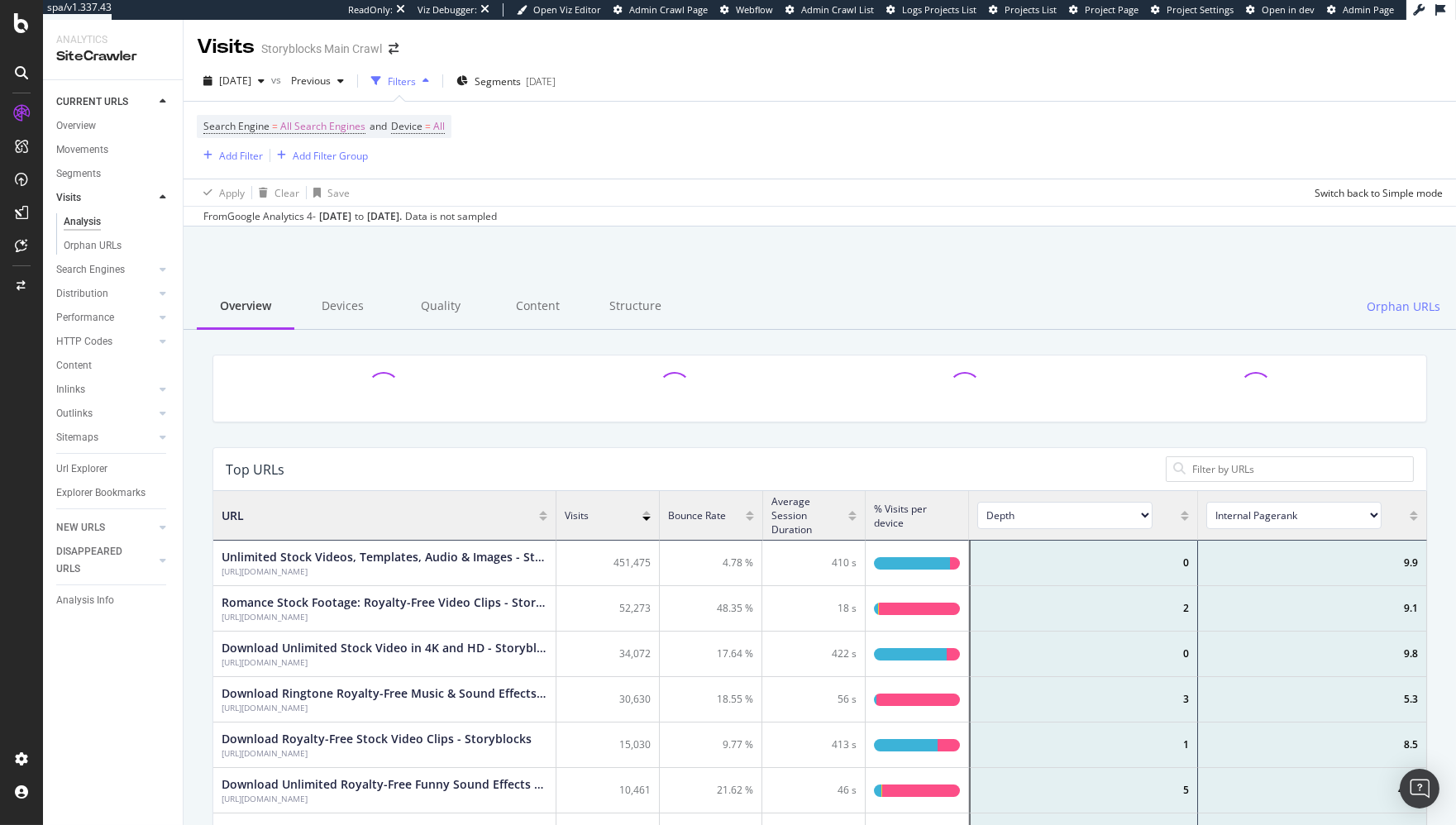
scroll to position [496, 1213]
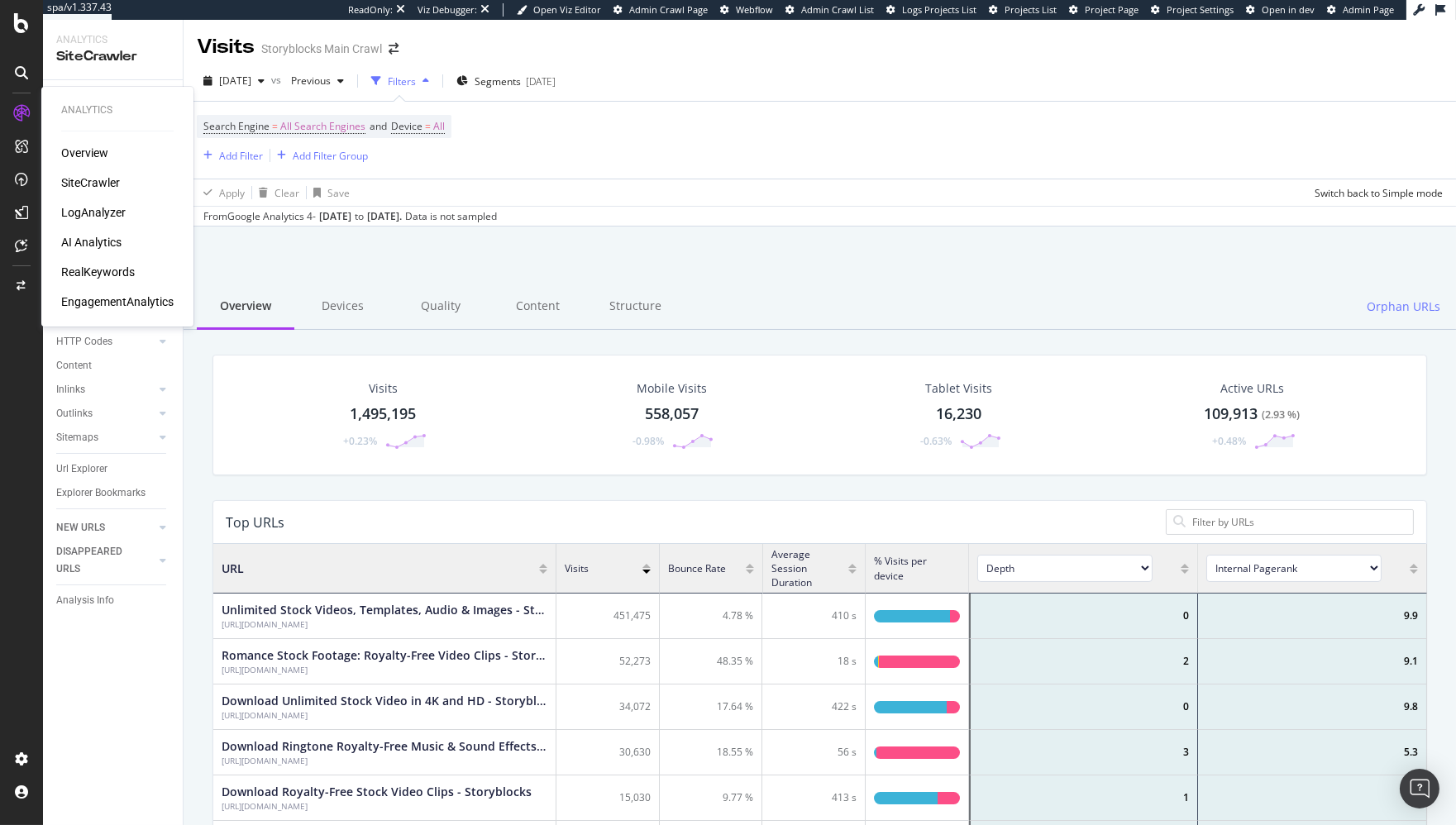
click at [105, 273] on div "RealKeywords" at bounding box center [97, 272] width 74 height 16
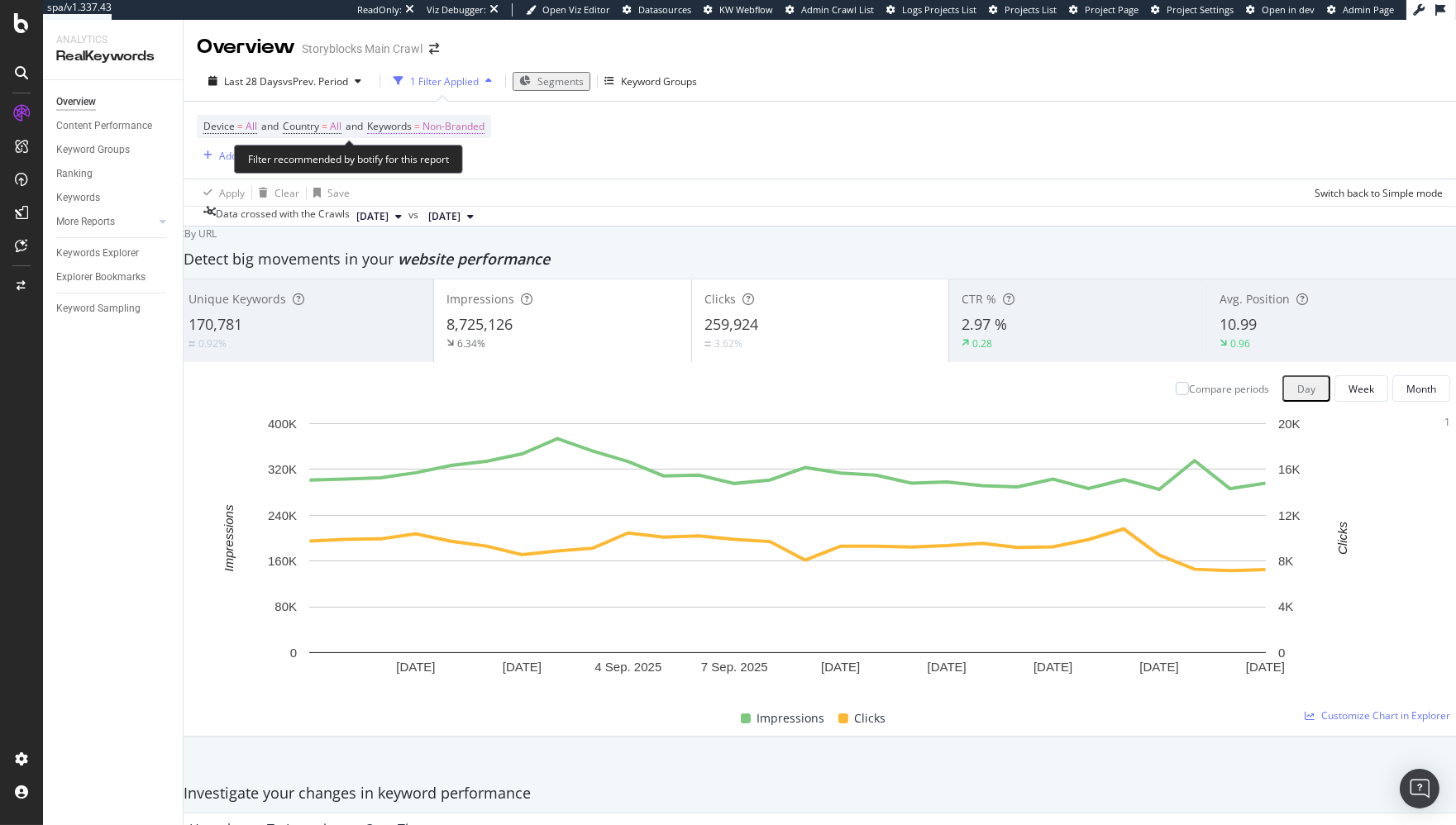
click at [482, 134] on span "Non-Branded" at bounding box center [454, 125] width 62 height 23
click at [435, 144] on span "Non-Branded" at bounding box center [413, 136] width 68 height 14
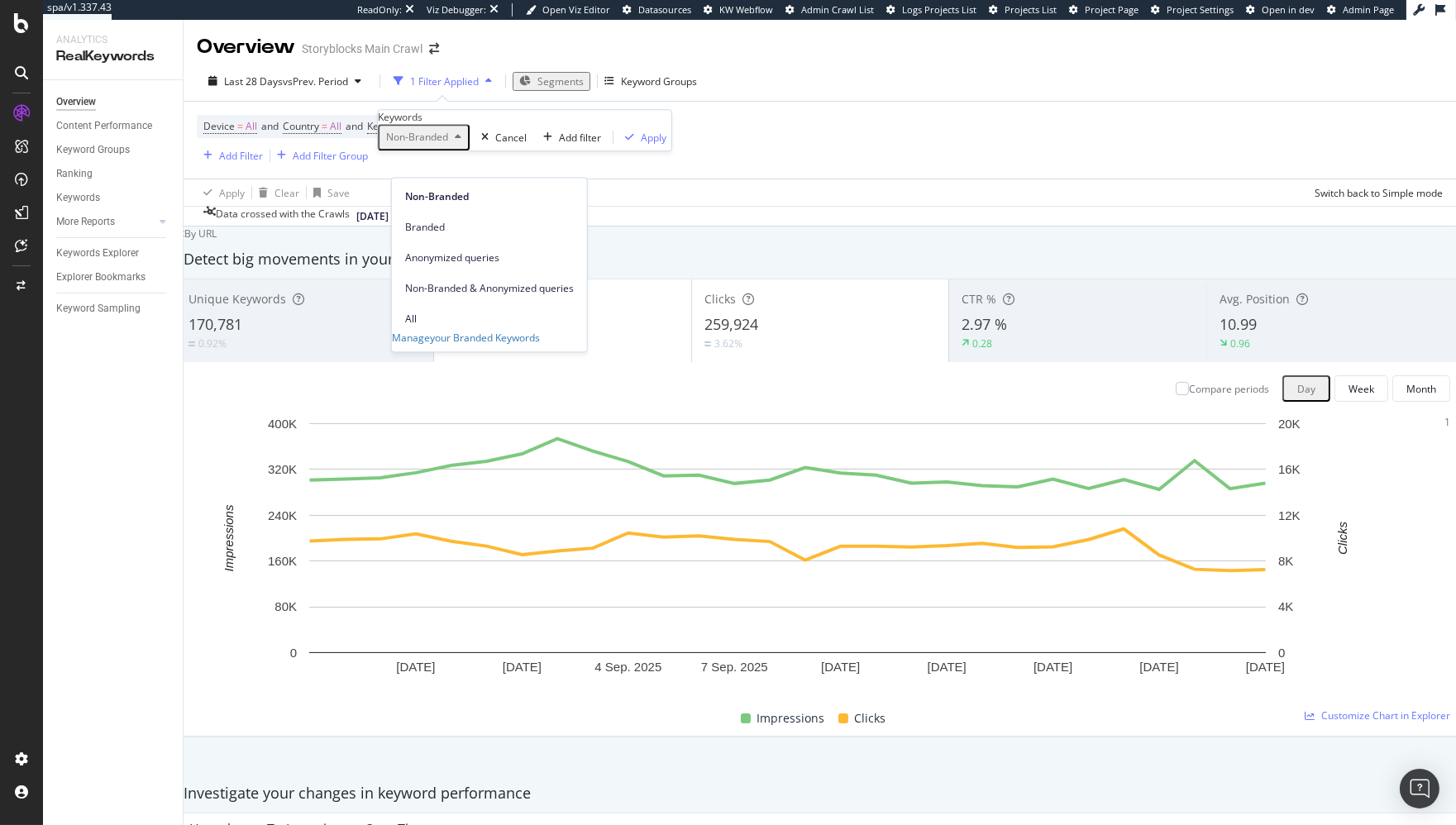
drag, startPoint x: 460, startPoint y: 210, endPoint x: 507, endPoint y: 210, distance: 47.0
click at [460, 214] on div "Branded" at bounding box center [489, 226] width 195 height 24
drag, startPoint x: 540, startPoint y: 201, endPoint x: 32, endPoint y: 306, distance: 518.7
click at [603, 142] on icon "button" at bounding box center [607, 137] width 9 height 10
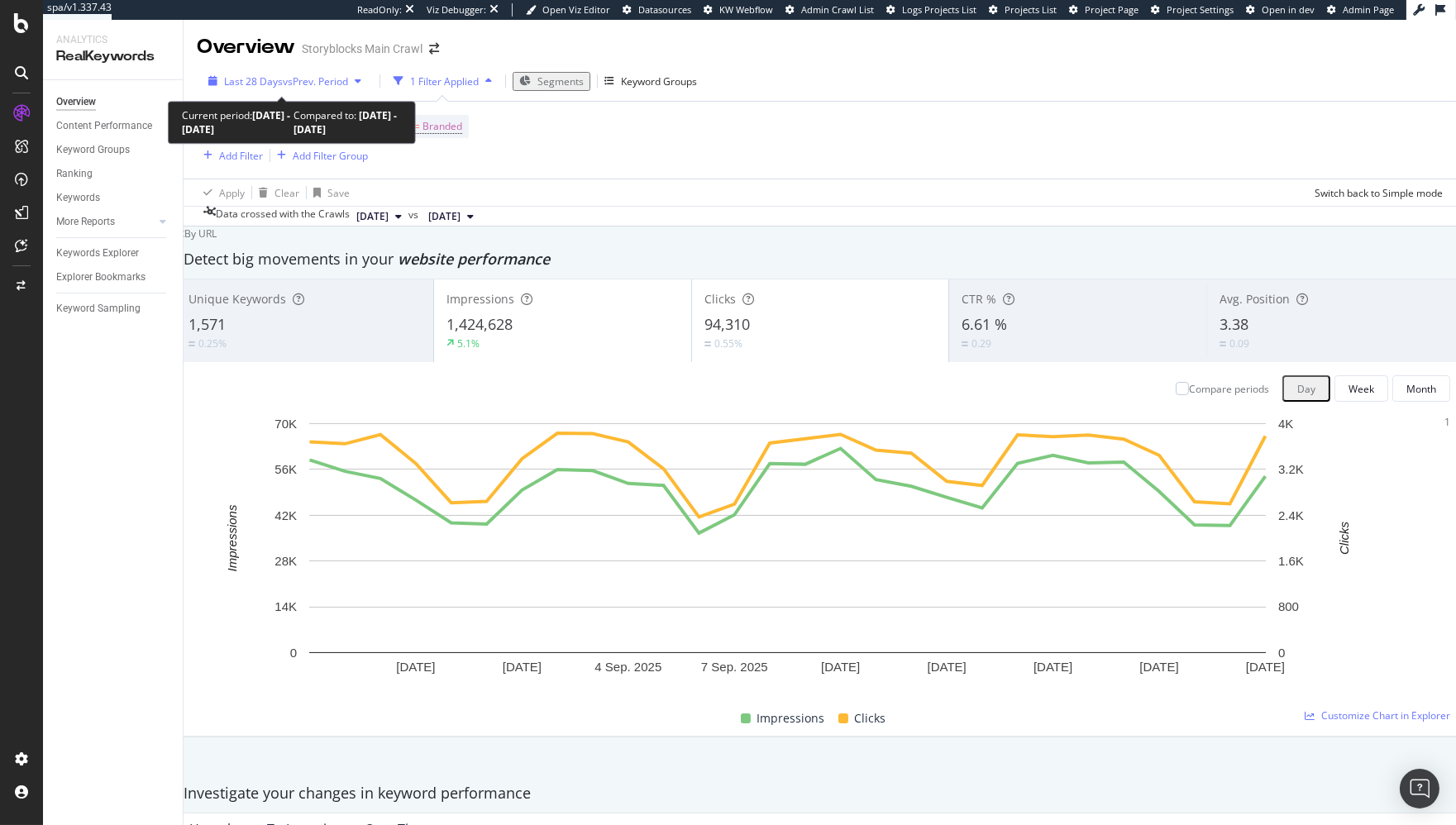
click at [305, 76] on span "vs Prev. Period" at bounding box center [315, 81] width 65 height 14
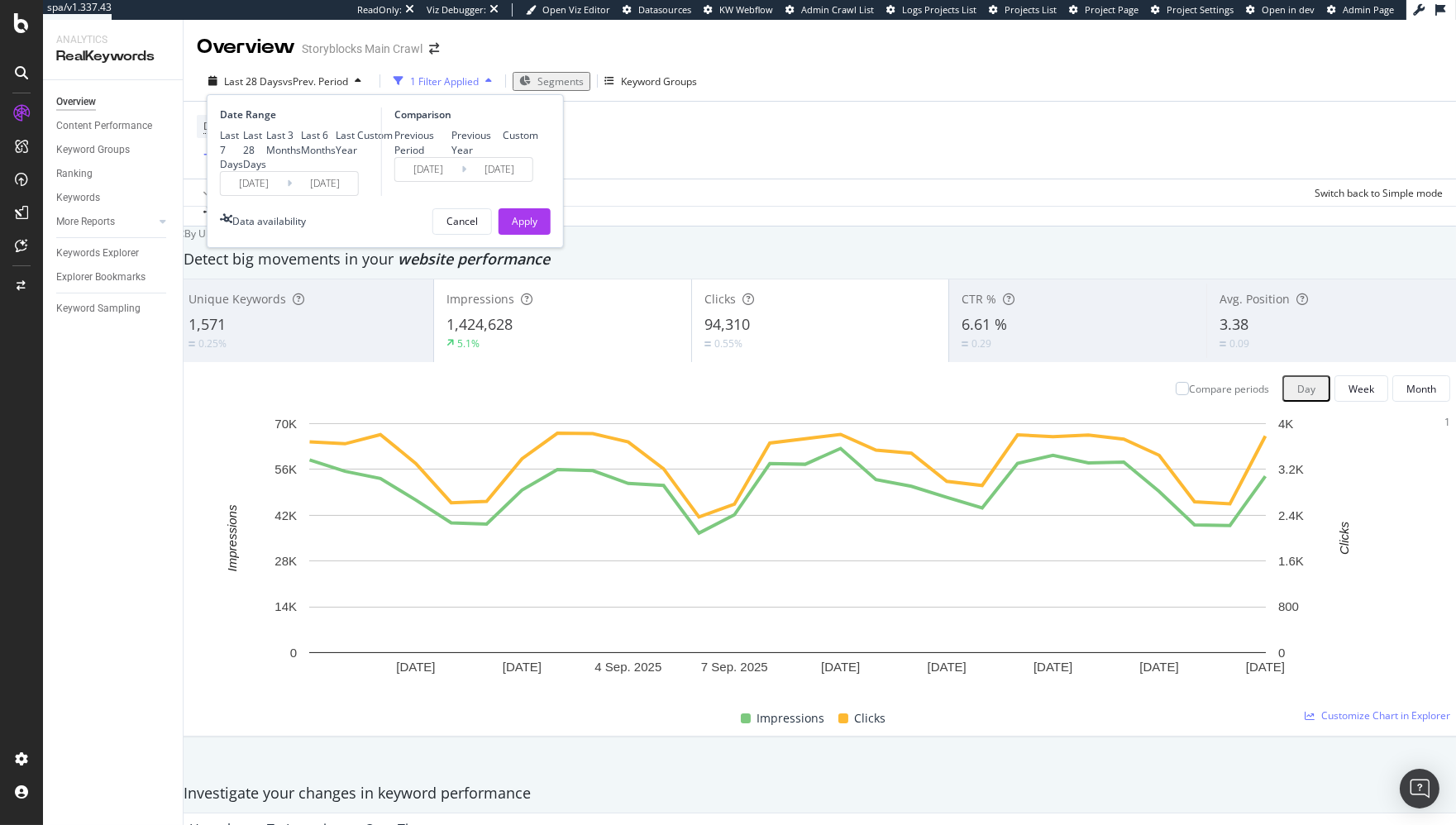
drag, startPoint x: 256, startPoint y: 172, endPoint x: 275, endPoint y: 173, distance: 19.0
click at [266, 156] on div "Last 3 Months" at bounding box center [284, 142] width 35 height 28
type input "2025/06/23"
type input "2025/03/23"
type input "2025/06/22"
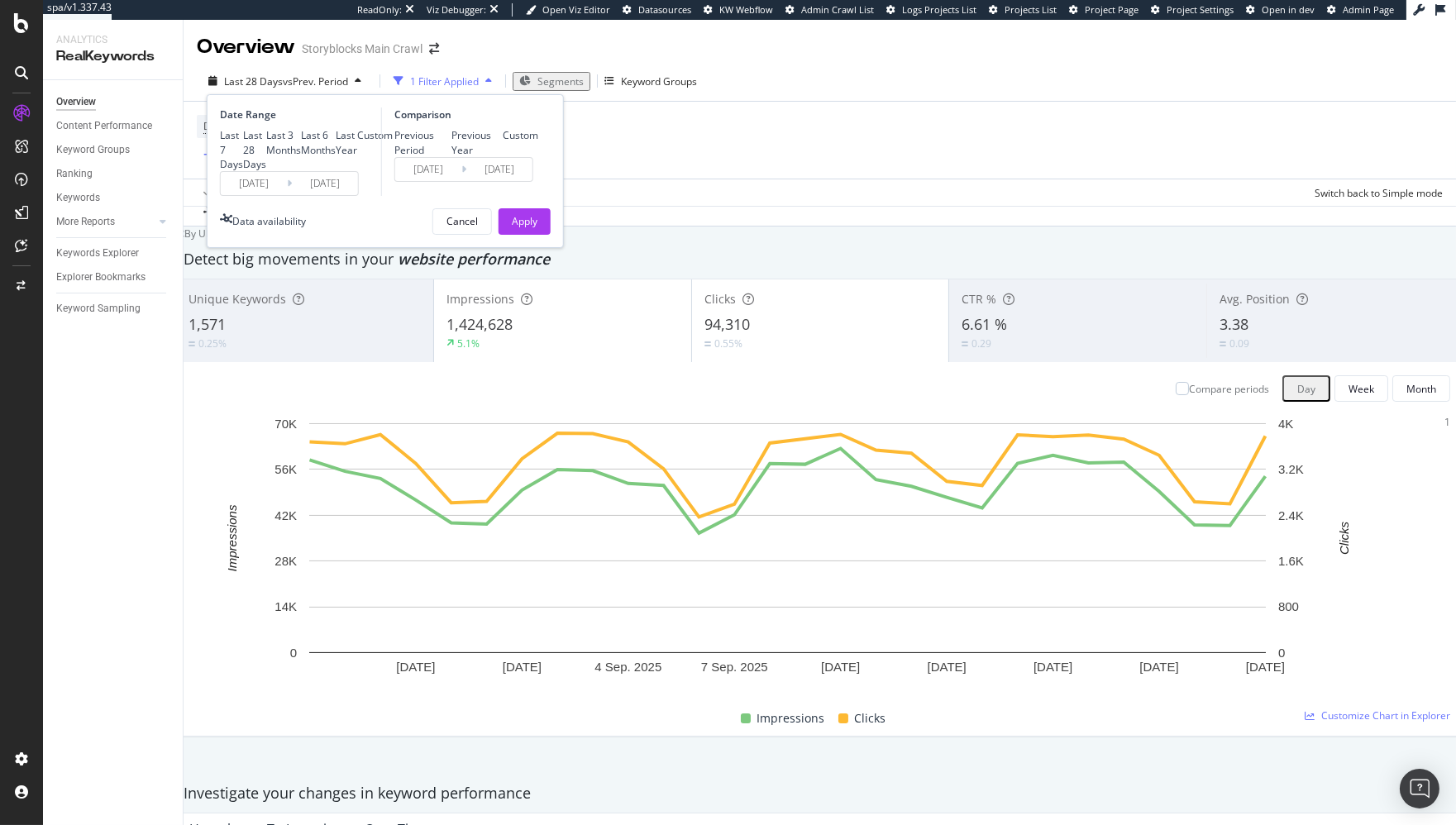
drag, startPoint x: 409, startPoint y: 159, endPoint x: 543, endPoint y: 283, distance: 182.6
click at [452, 156] on div "Previous Year" at bounding box center [477, 142] width 51 height 28
type input "2024/06/24"
type input "2024/09/23"
click at [529, 228] on div "Apply" at bounding box center [524, 221] width 25 height 14
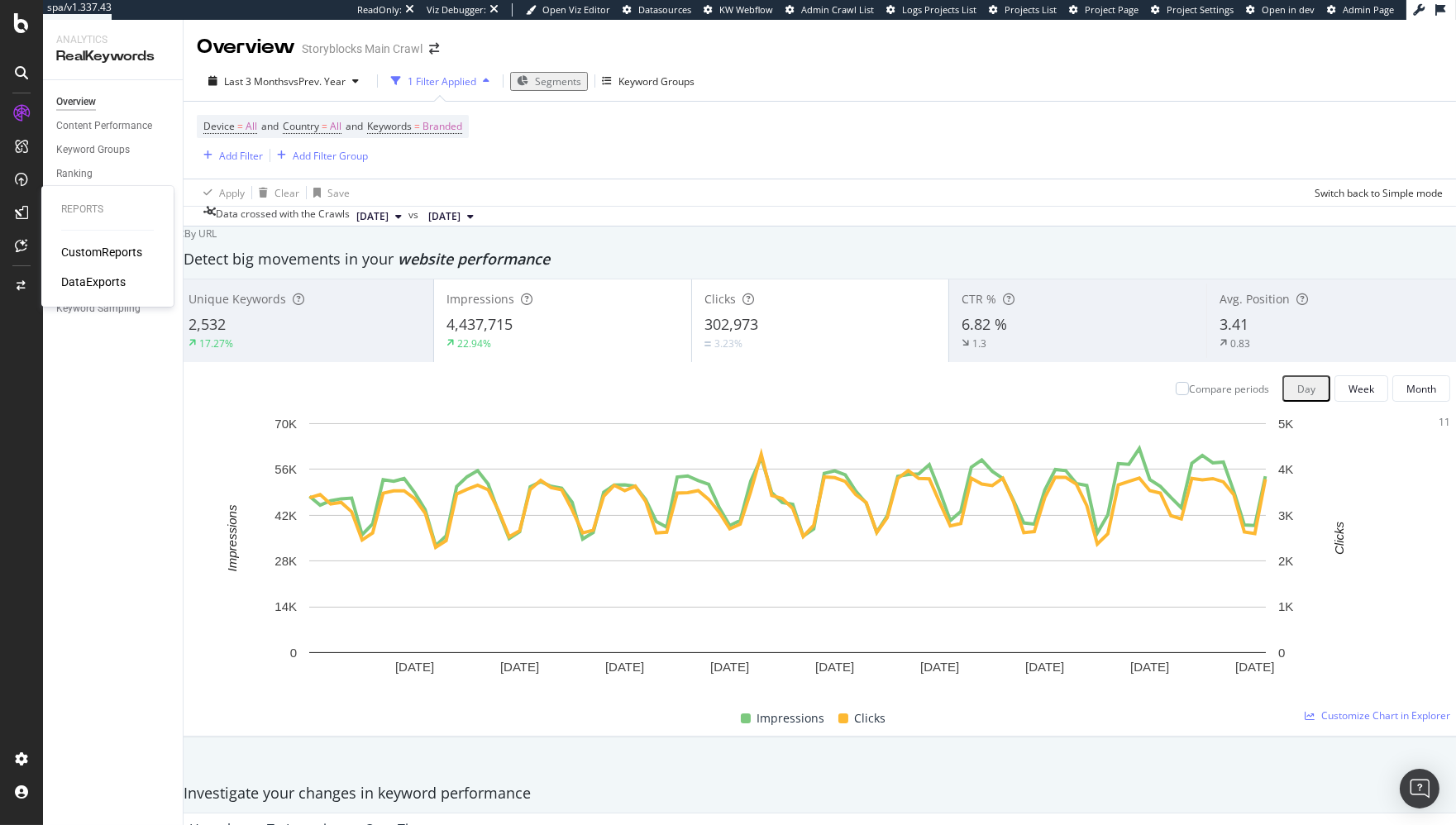
click at [87, 287] on div "DataExports" at bounding box center [93, 282] width 65 height 16
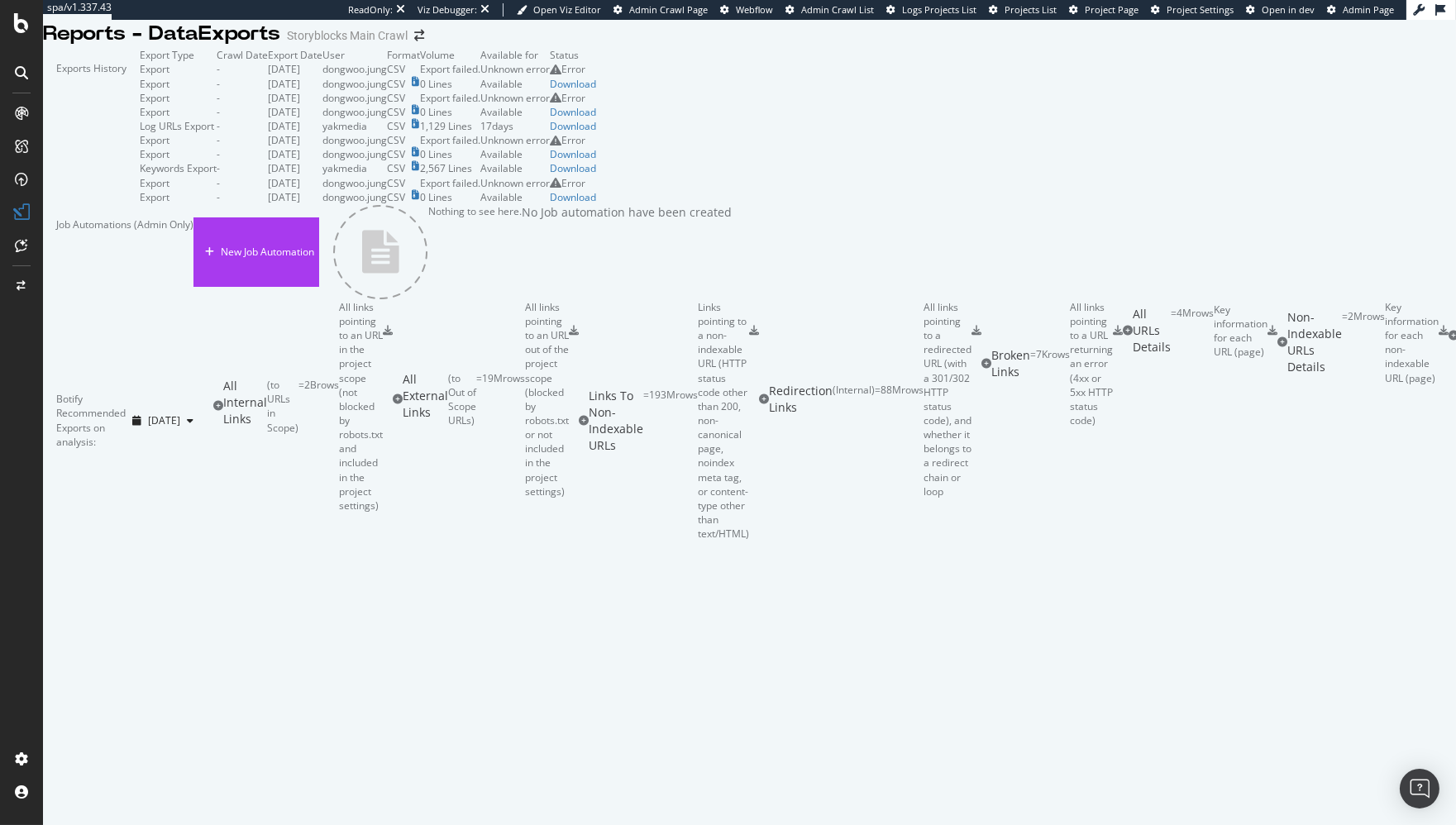
click at [323, 147] on td "2025 Sep. 7th" at bounding box center [295, 139] width 55 height 14
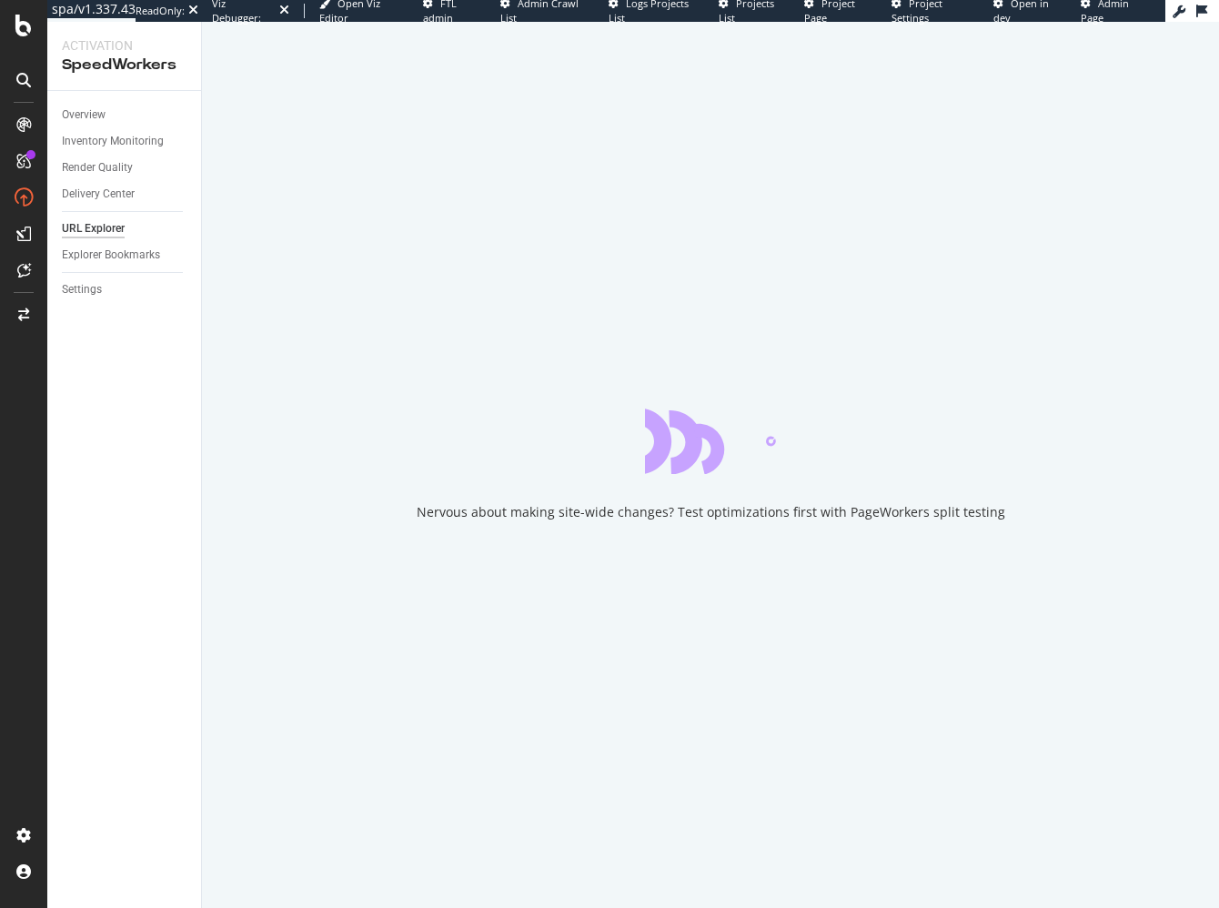
click at [148, 450] on div "Overview Inventory Monitoring Render Quality Delivery Center URL Explorer Explo…" at bounding box center [124, 499] width 154 height 817
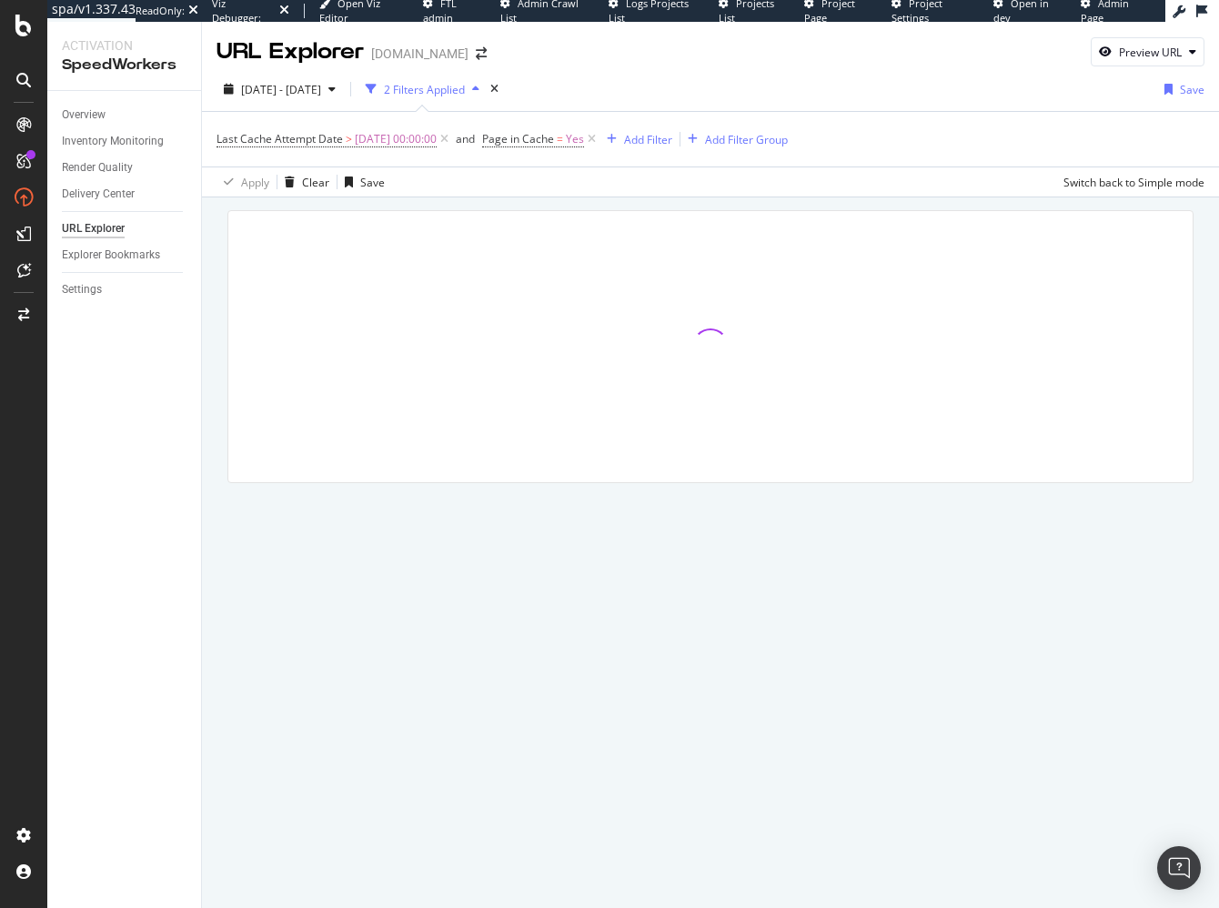
click at [216, 405] on div at bounding box center [710, 371] width 1017 height 349
click at [358, 135] on span "[DATE] 00:00:00" at bounding box center [396, 138] width 82 height 25
click at [334, 226] on input "[DATE] 00:00:00" at bounding box center [332, 213] width 200 height 29
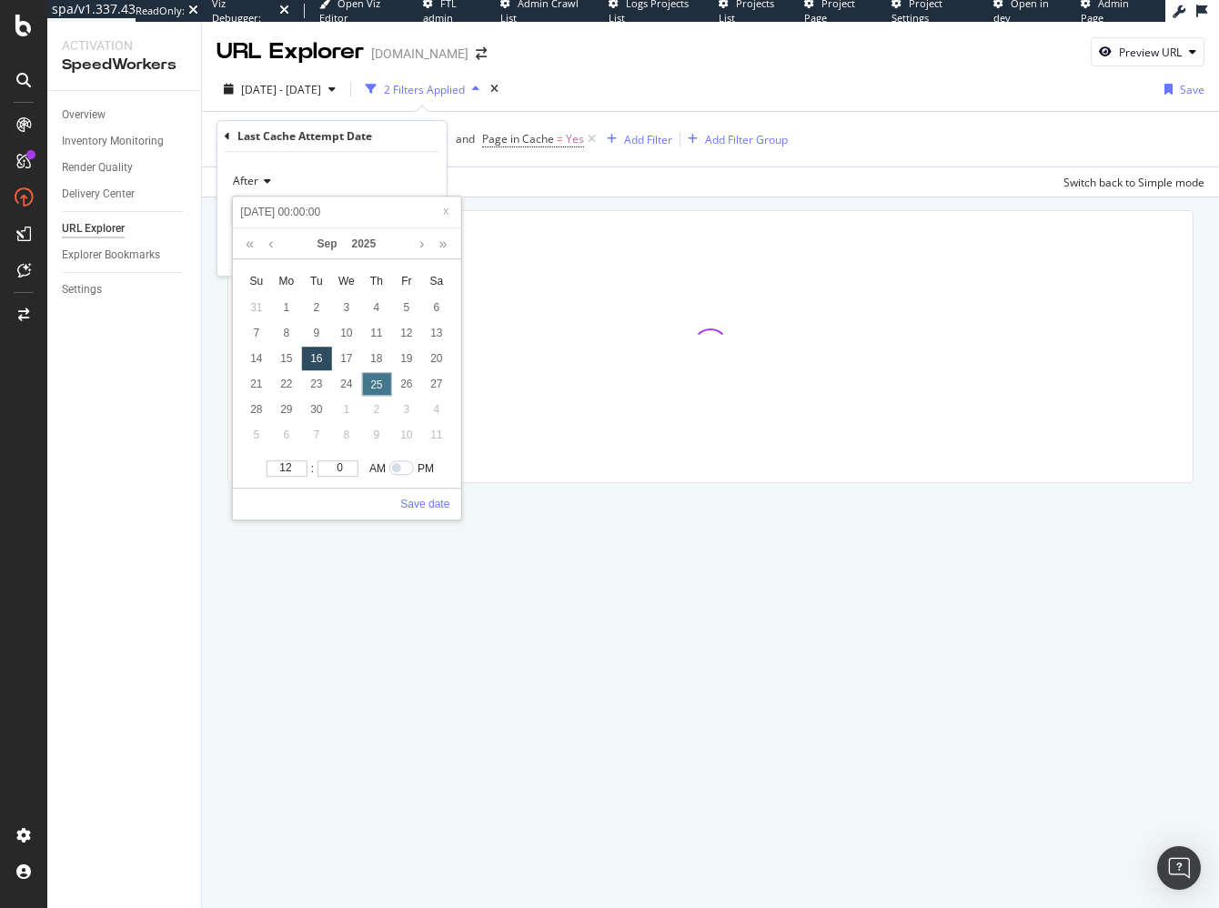
click at [371, 383] on div "25" at bounding box center [376, 384] width 30 height 24
type input "[DATE] 00:00:00"
drag, startPoint x: 441, startPoint y: 503, endPoint x: 407, endPoint y: 435, distance: 76.5
click at [440, 502] on link "Save date" at bounding box center [424, 504] width 49 height 16
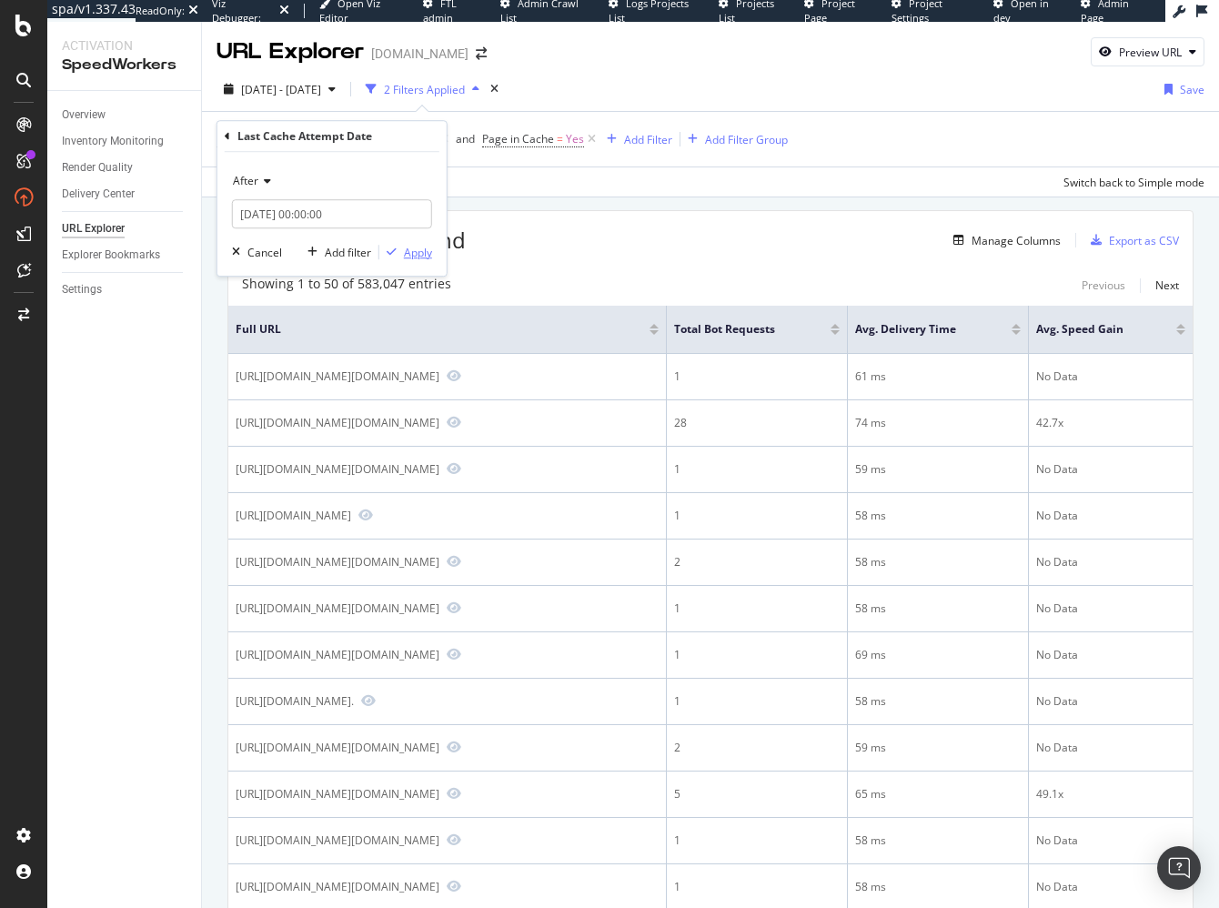
click at [414, 250] on div "Apply" at bounding box center [418, 252] width 28 height 15
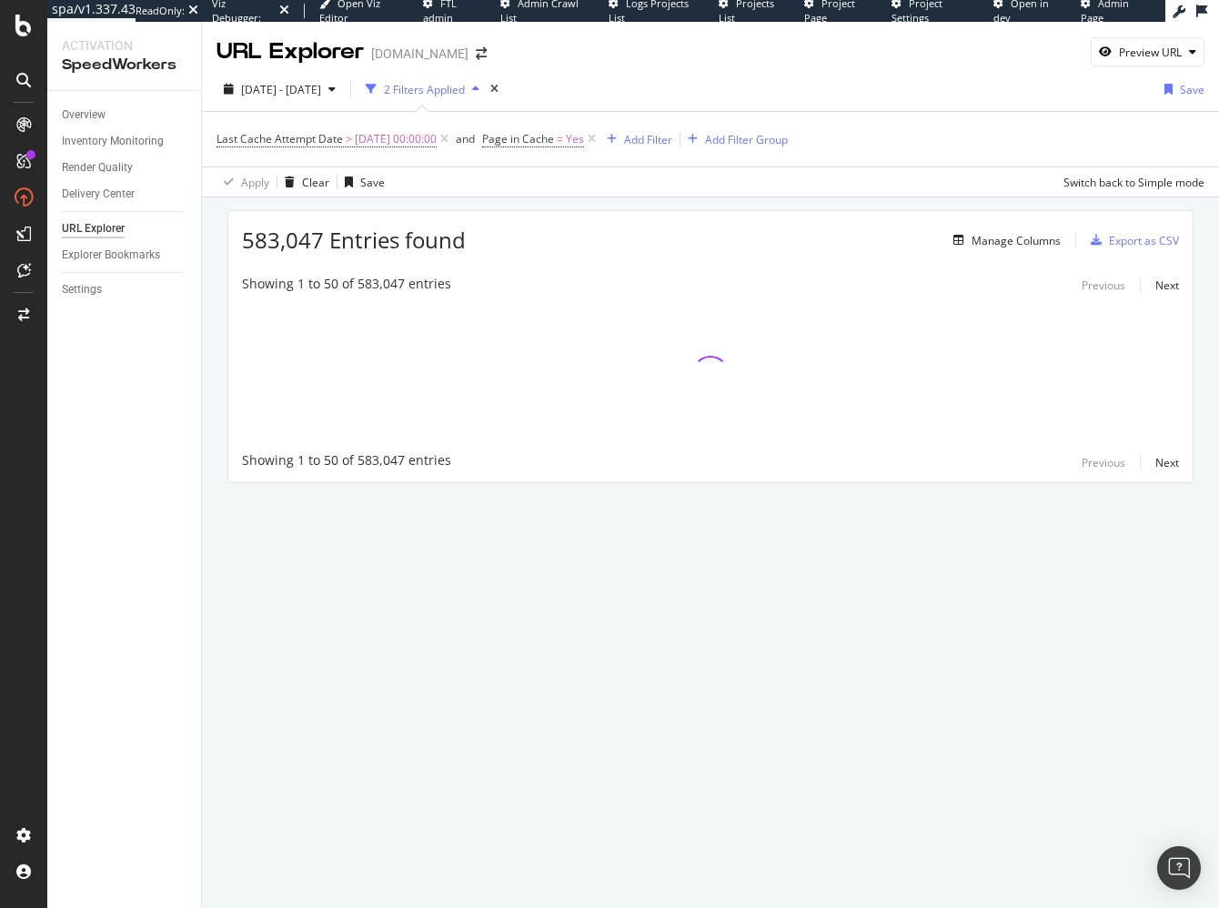
click at [476, 197] on div "583,047 Entries found Manage Columns Export as CSV Showing 1 to 50 of 583,047 e…" at bounding box center [710, 371] width 1017 height 349
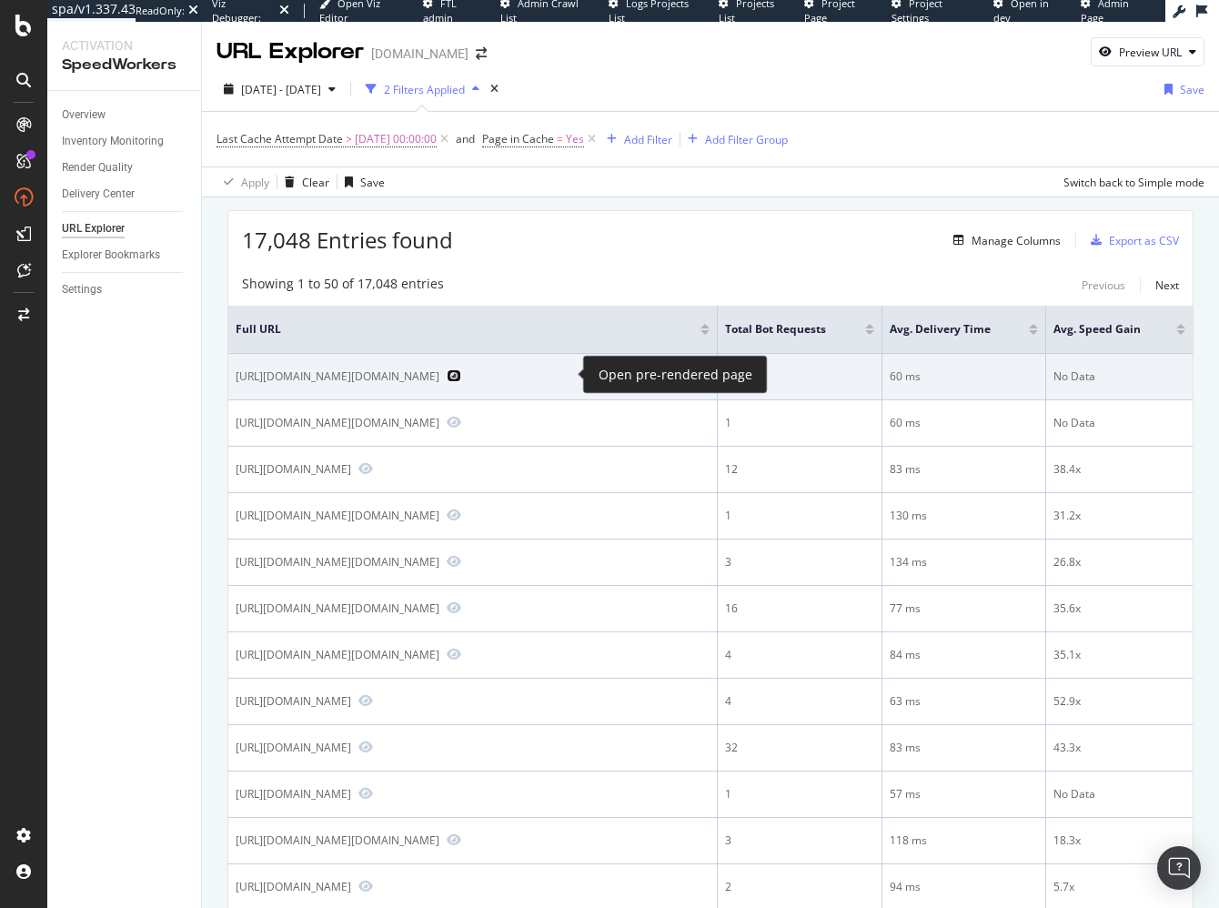
click at [461, 374] on icon "Preview https://www.gap.com/browse/product.do?pid=8133190020005" at bounding box center [454, 375] width 15 height 13
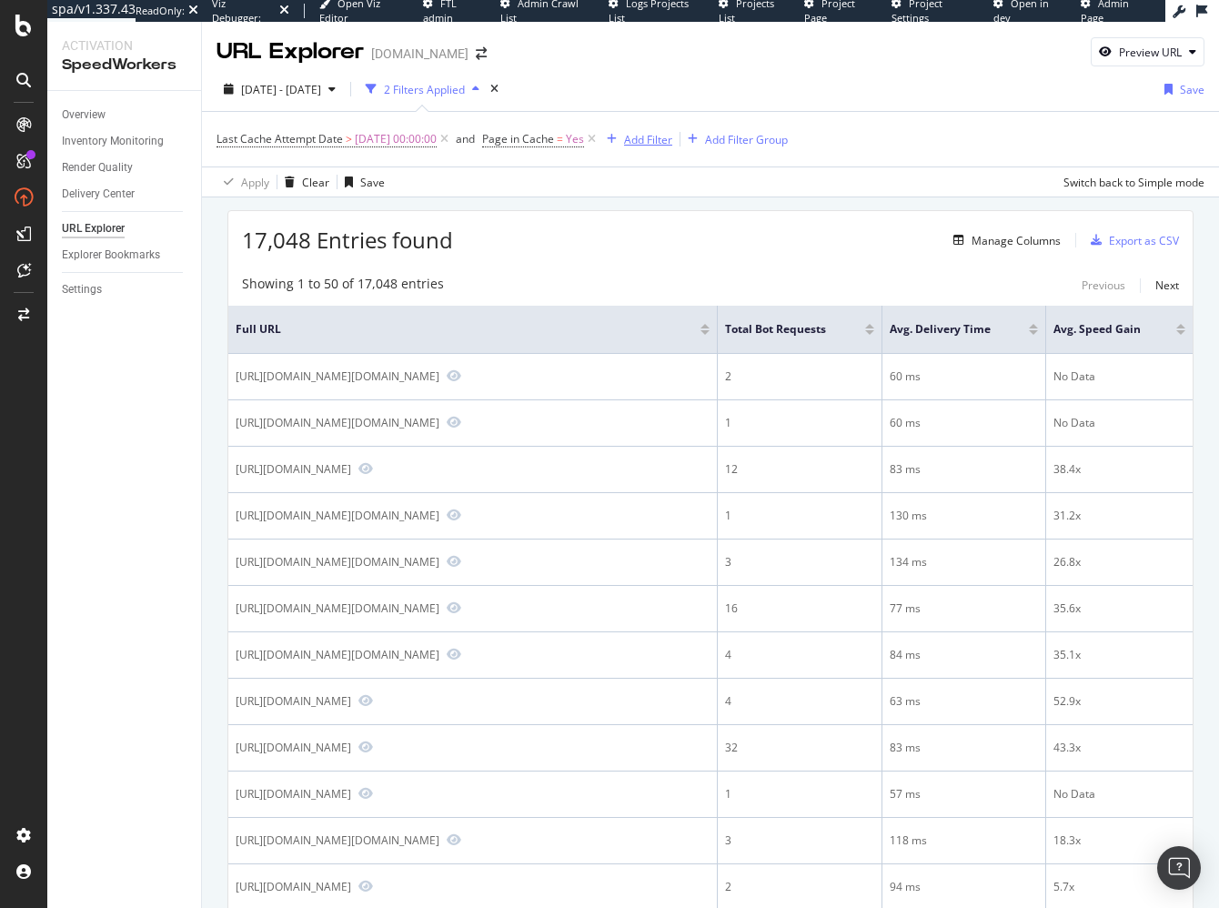
click at [643, 136] on div "Add Filter" at bounding box center [648, 139] width 48 height 15
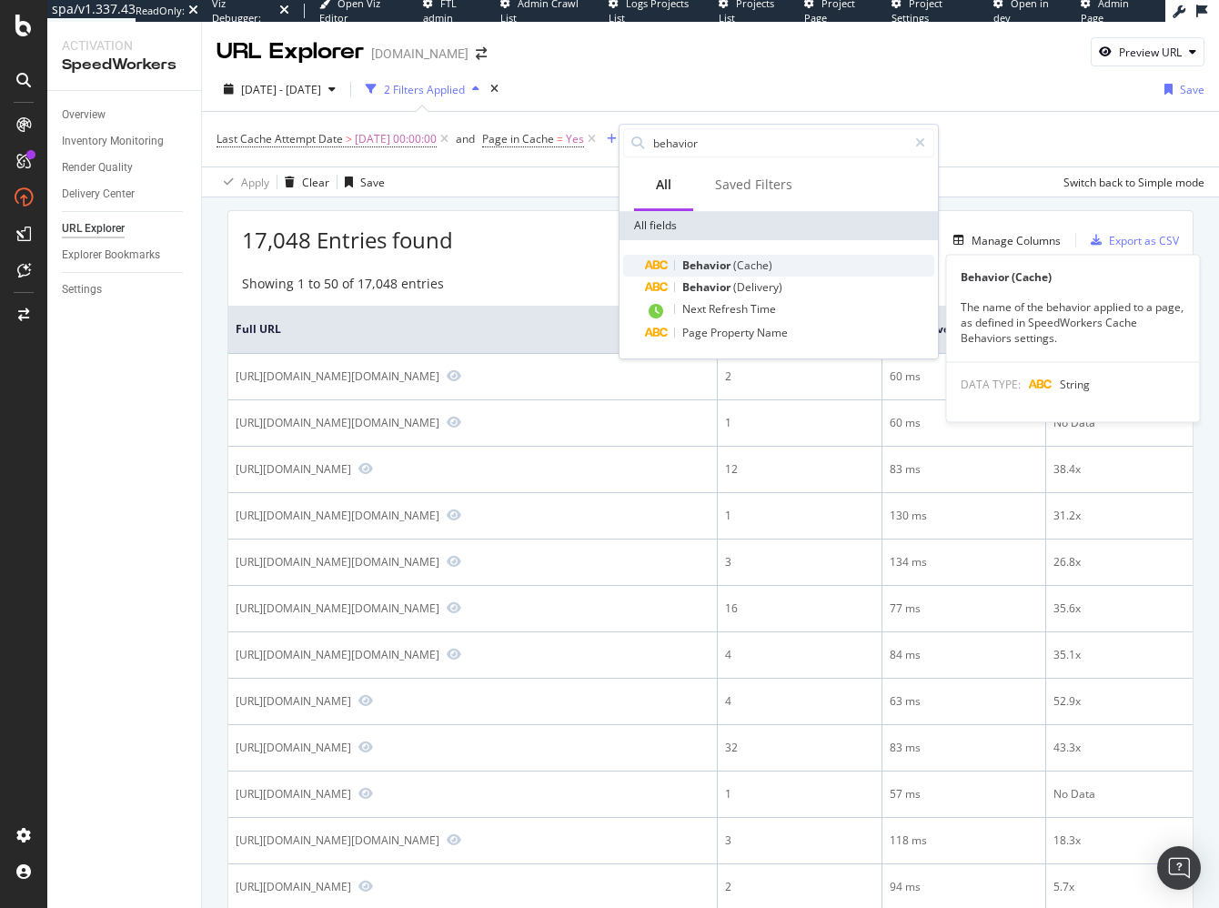
type input "behavior"
click at [729, 266] on span "Behavior" at bounding box center [707, 264] width 51 height 15
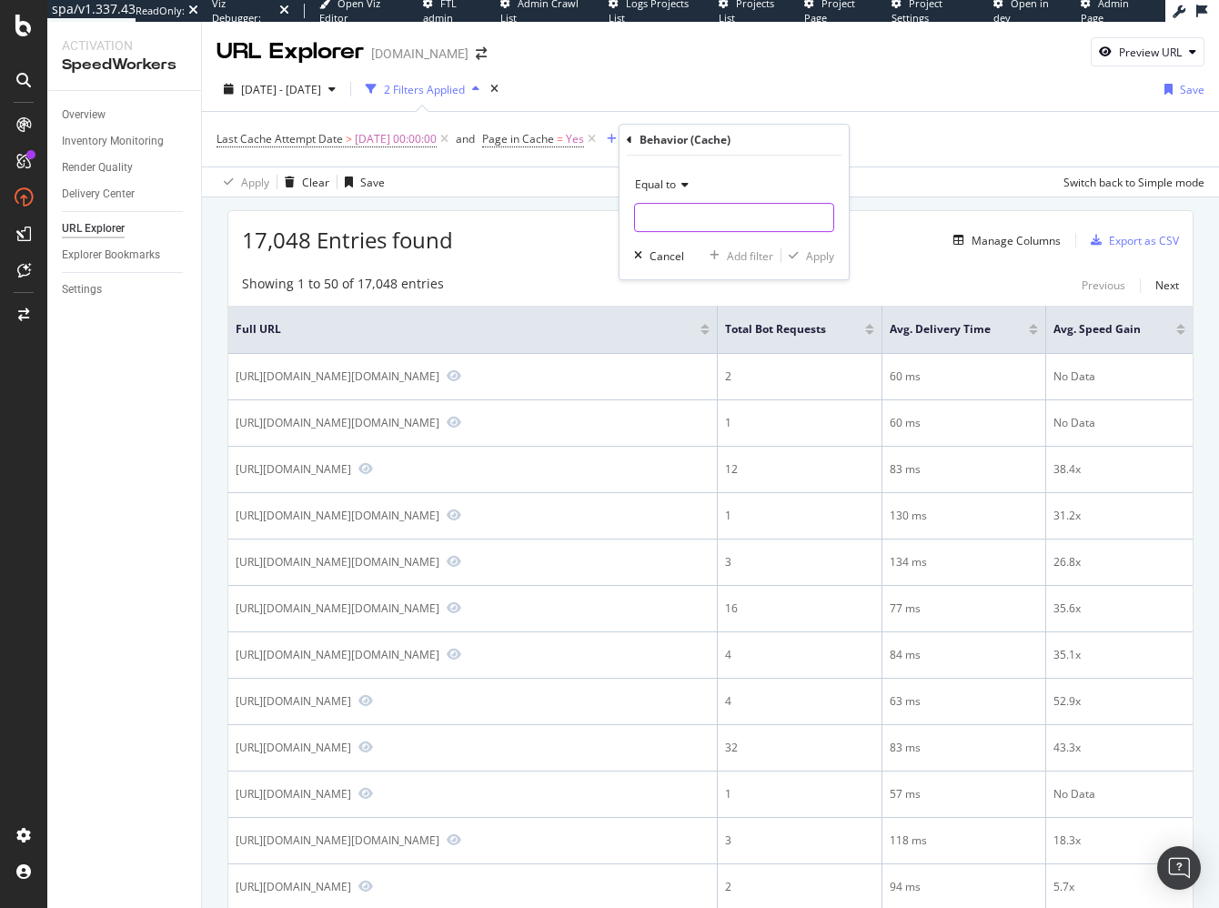
click at [725, 222] on input "text" at bounding box center [734, 217] width 198 height 29
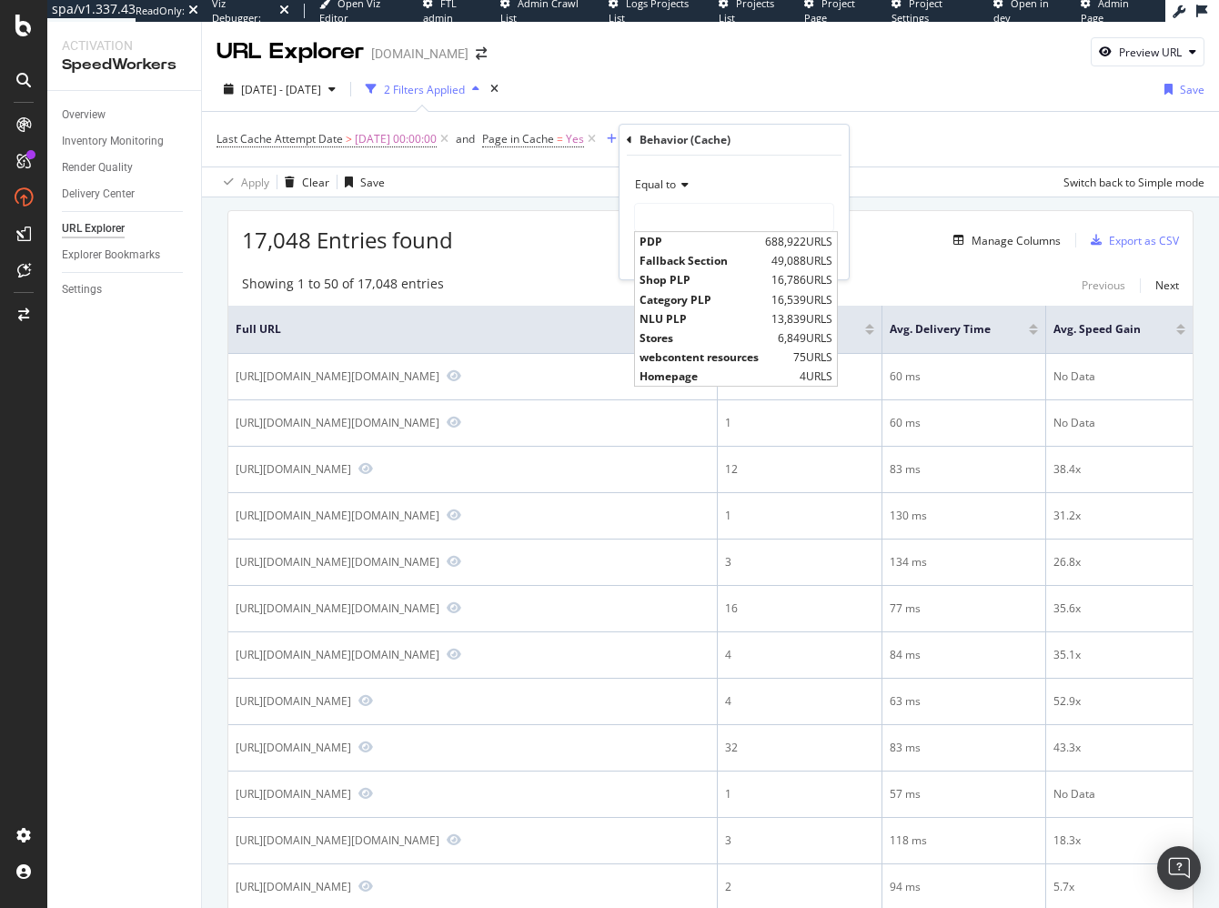
drag, startPoint x: 754, startPoint y: 239, endPoint x: 834, endPoint y: 254, distance: 81.4
click at [756, 239] on span "PDP" at bounding box center [699, 241] width 121 height 15
type input "PDP"
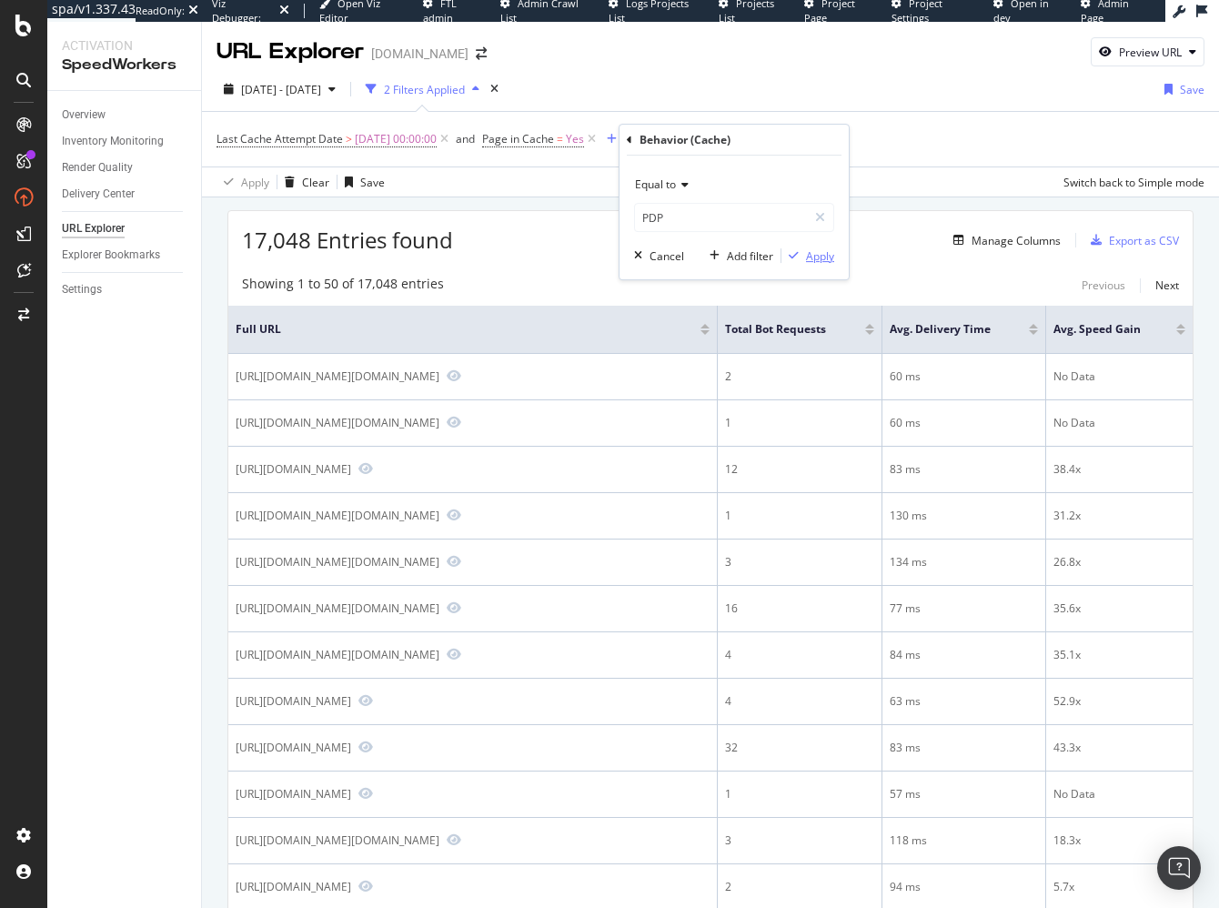
click at [819, 252] on div "Apply" at bounding box center [820, 255] width 28 height 15
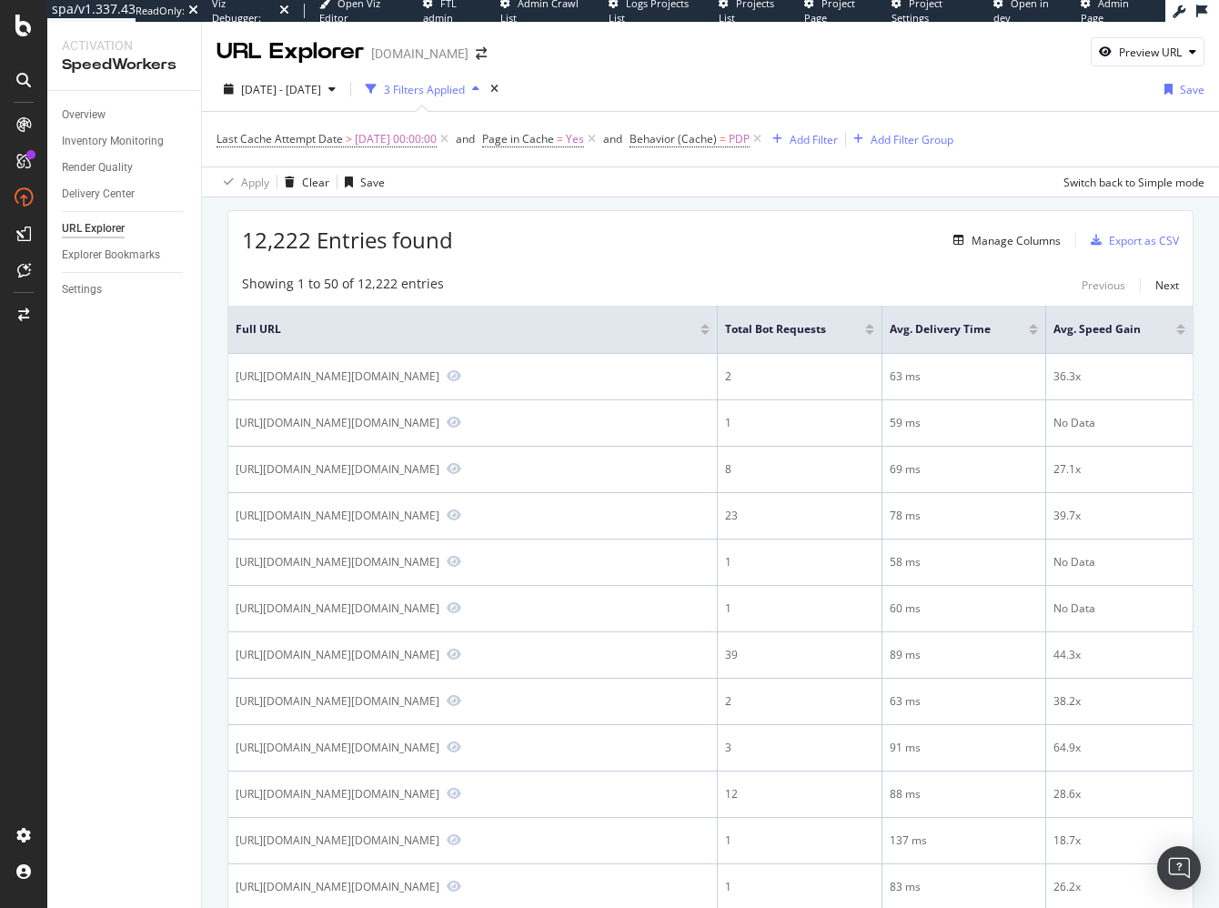
click at [663, 254] on div "12,222 Entries found Manage Columns Export as CSV" at bounding box center [710, 233] width 964 height 45
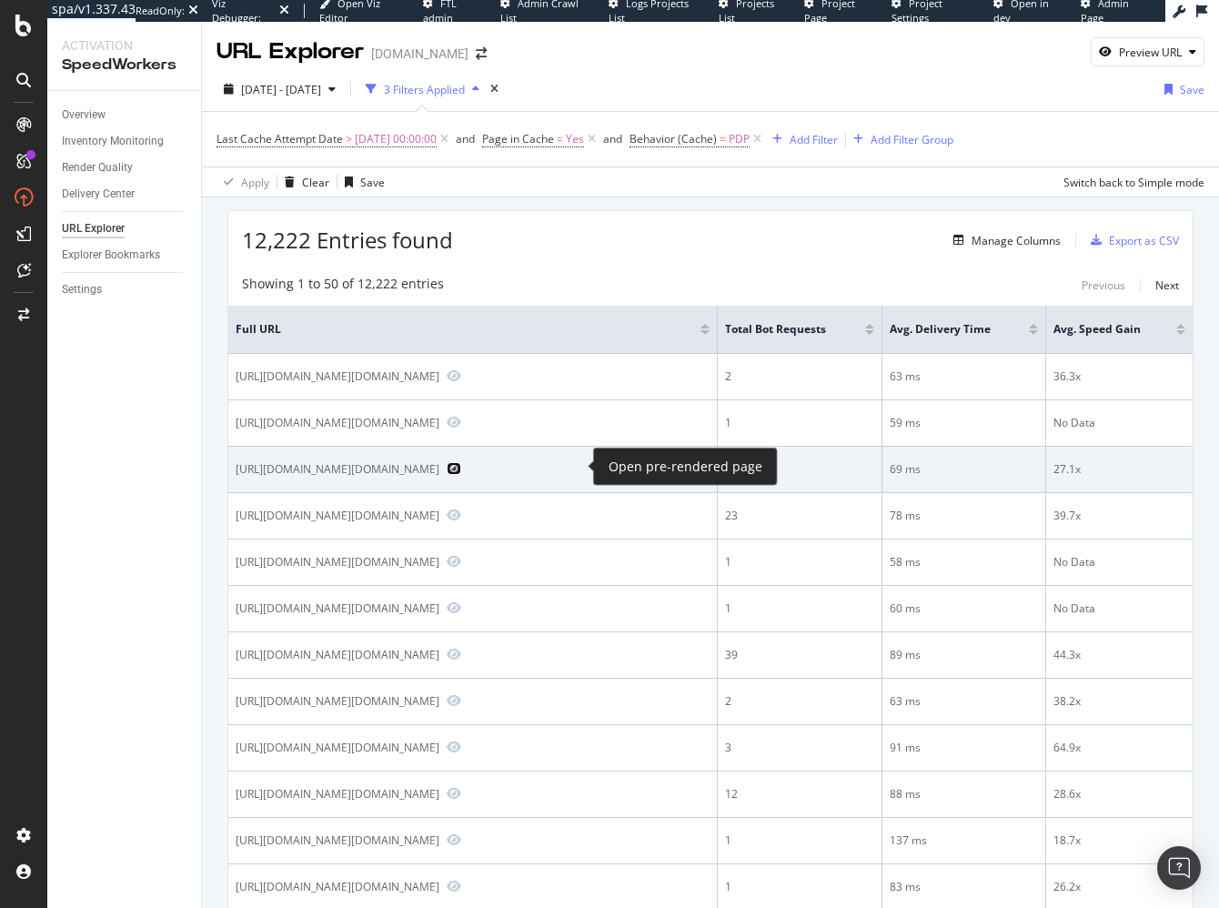
click at [461, 465] on icon "Preview https://athleta.gap.com/browse/product.do?pid=5312950120044" at bounding box center [454, 468] width 15 height 13
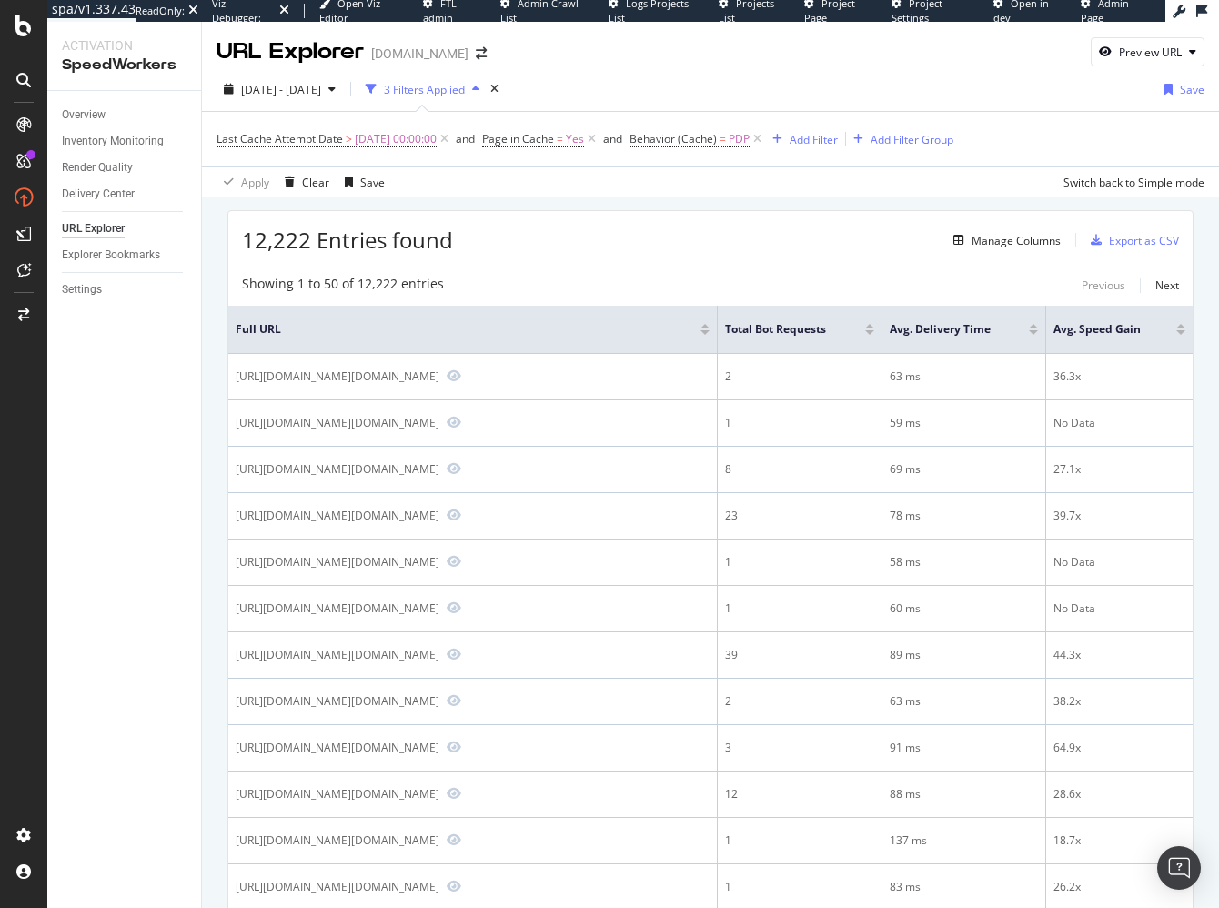
click at [589, 278] on div "Showing 1 to 50 of 12,222 entries Previous Next" at bounding box center [710, 286] width 964 height 22
click at [1027, 242] on div "Manage Columns" at bounding box center [1015, 240] width 89 height 15
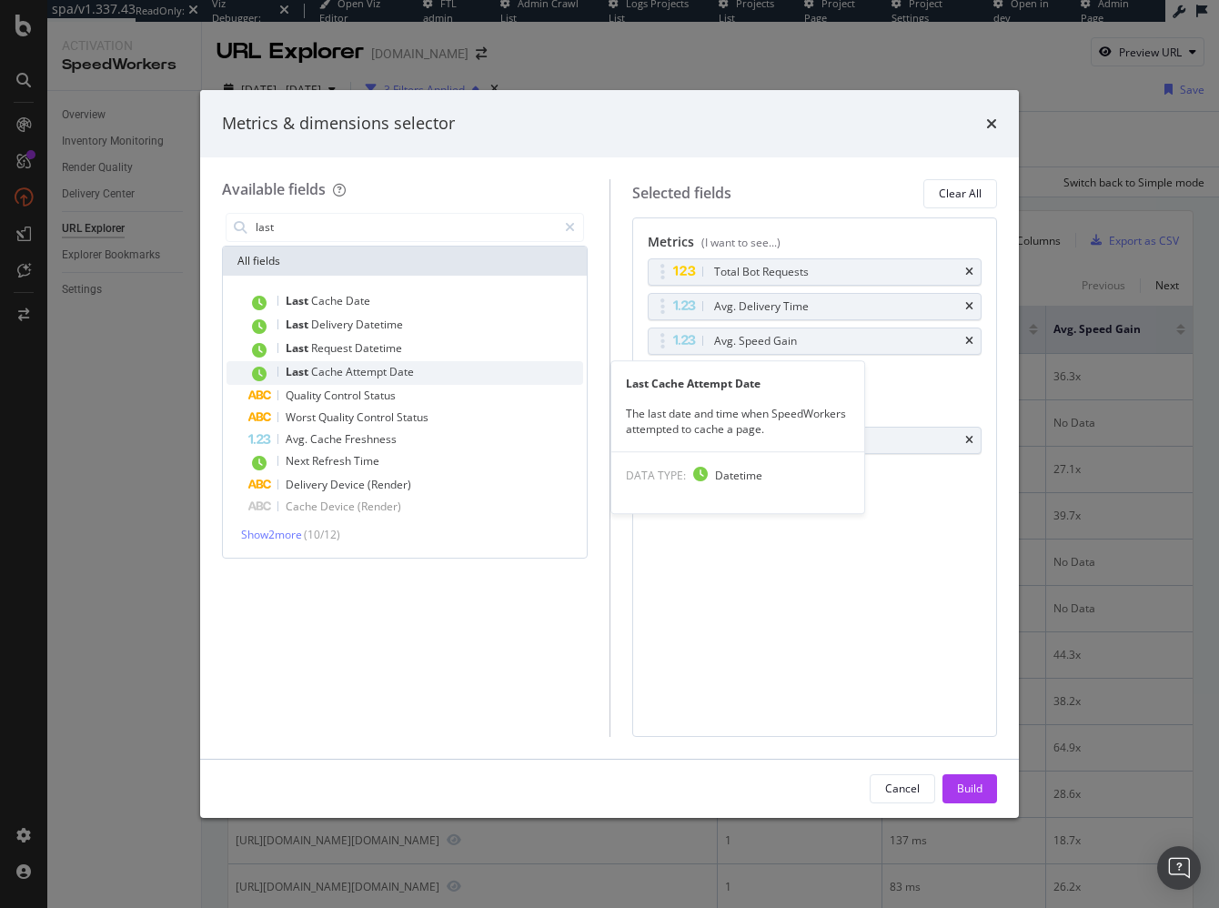
type input "last"
click at [436, 362] on div "Last Cache Attempt Date" at bounding box center [415, 373] width 335 height 24
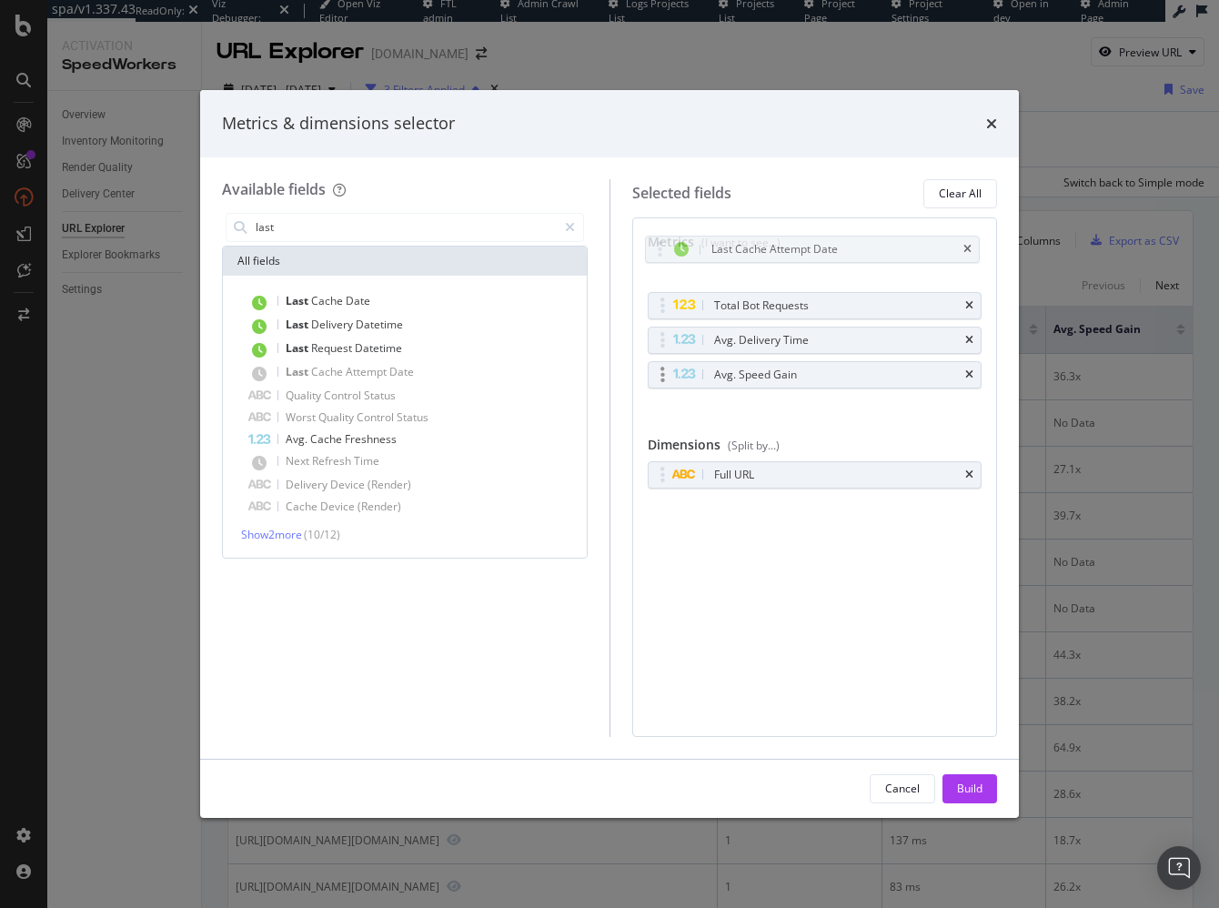
drag, startPoint x: 660, startPoint y: 321, endPoint x: 687, endPoint y: 360, distance: 47.2
click at [660, 245] on body "spa/v1.337.43 ReadOnly: Viz Debugger: Open Viz Editor FTL admin Admin Crawl Lis…" at bounding box center [609, 454] width 1219 height 908
click at [963, 787] on div "Build" at bounding box center [969, 787] width 25 height 15
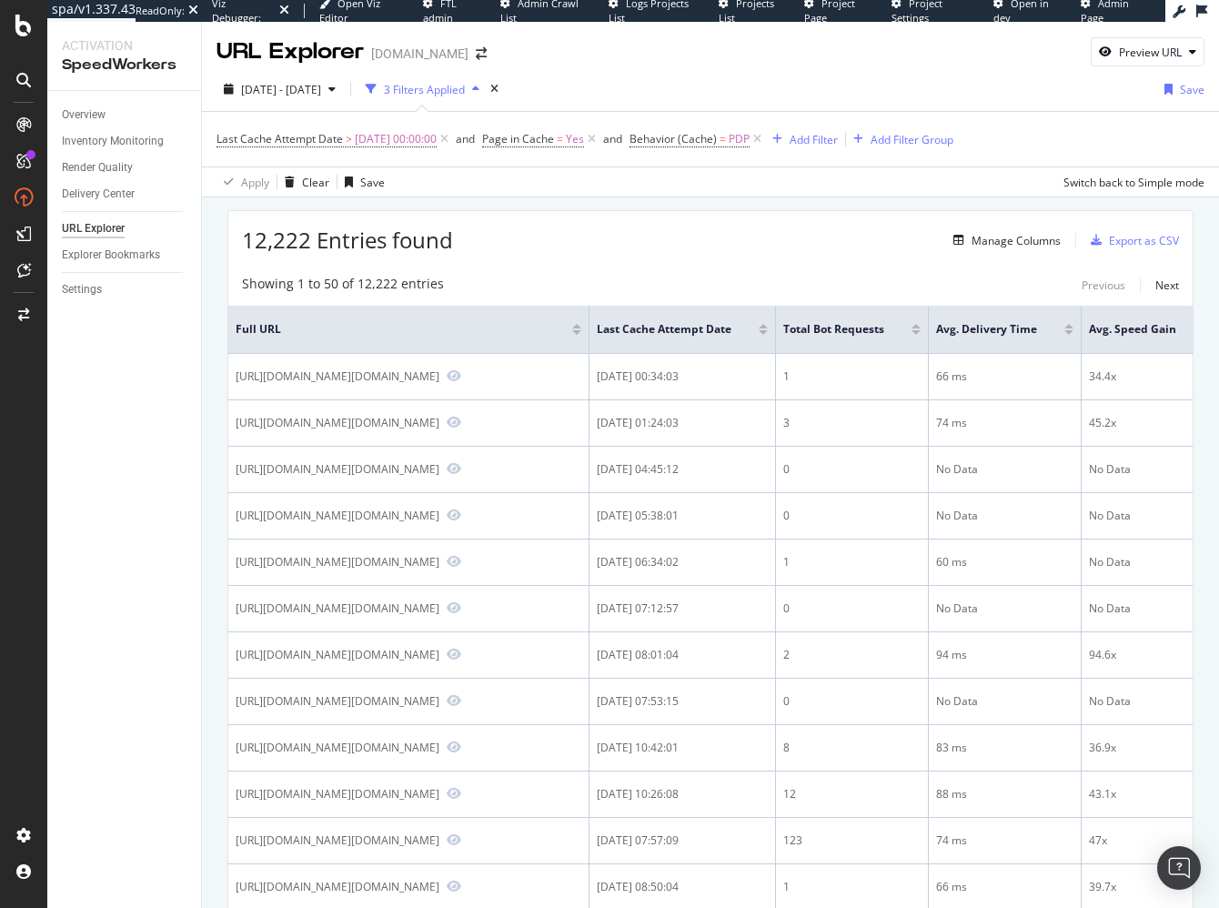
click at [768, 332] on div at bounding box center [763, 332] width 9 height 5
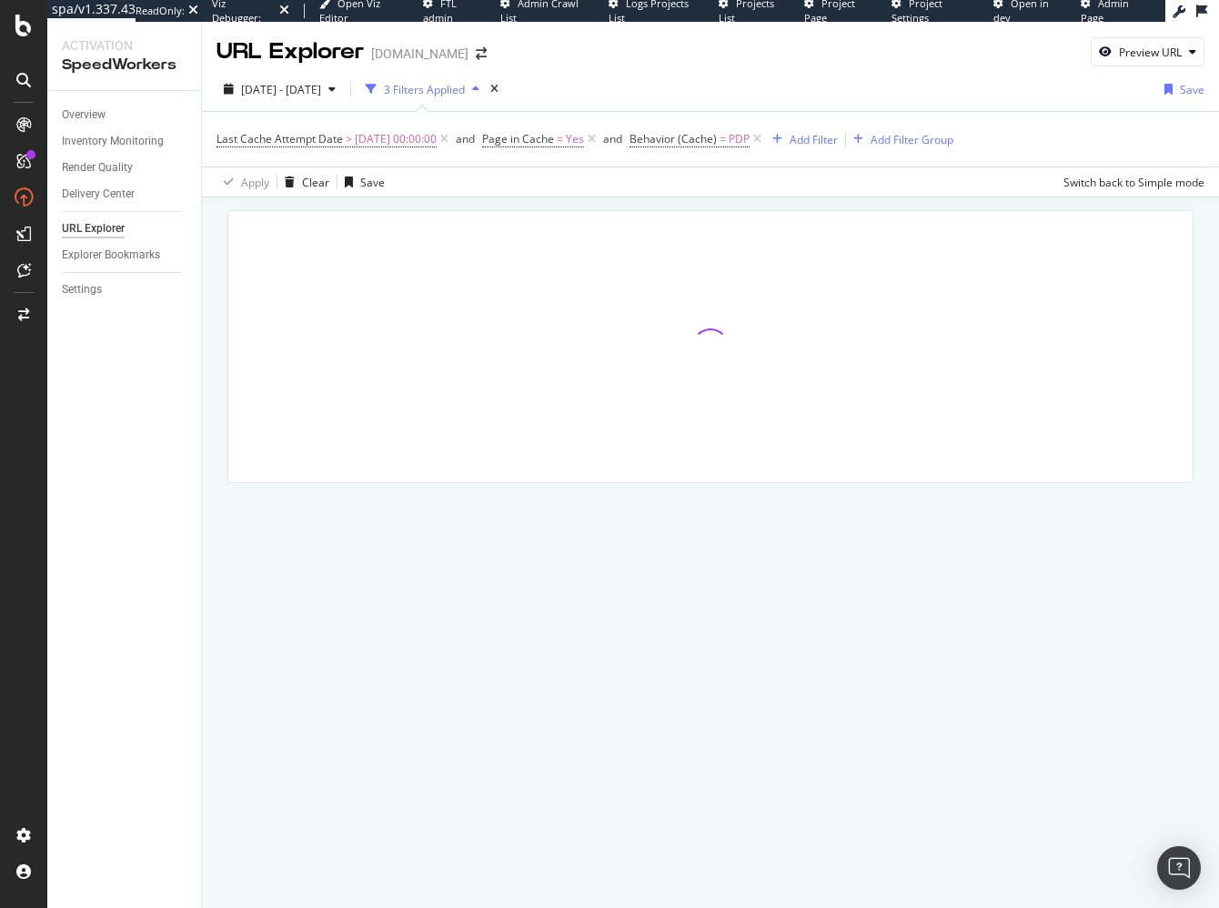
click at [169, 473] on div "Overview Inventory Monitoring Render Quality Delivery Center URL Explorer Explo…" at bounding box center [124, 499] width 154 height 817
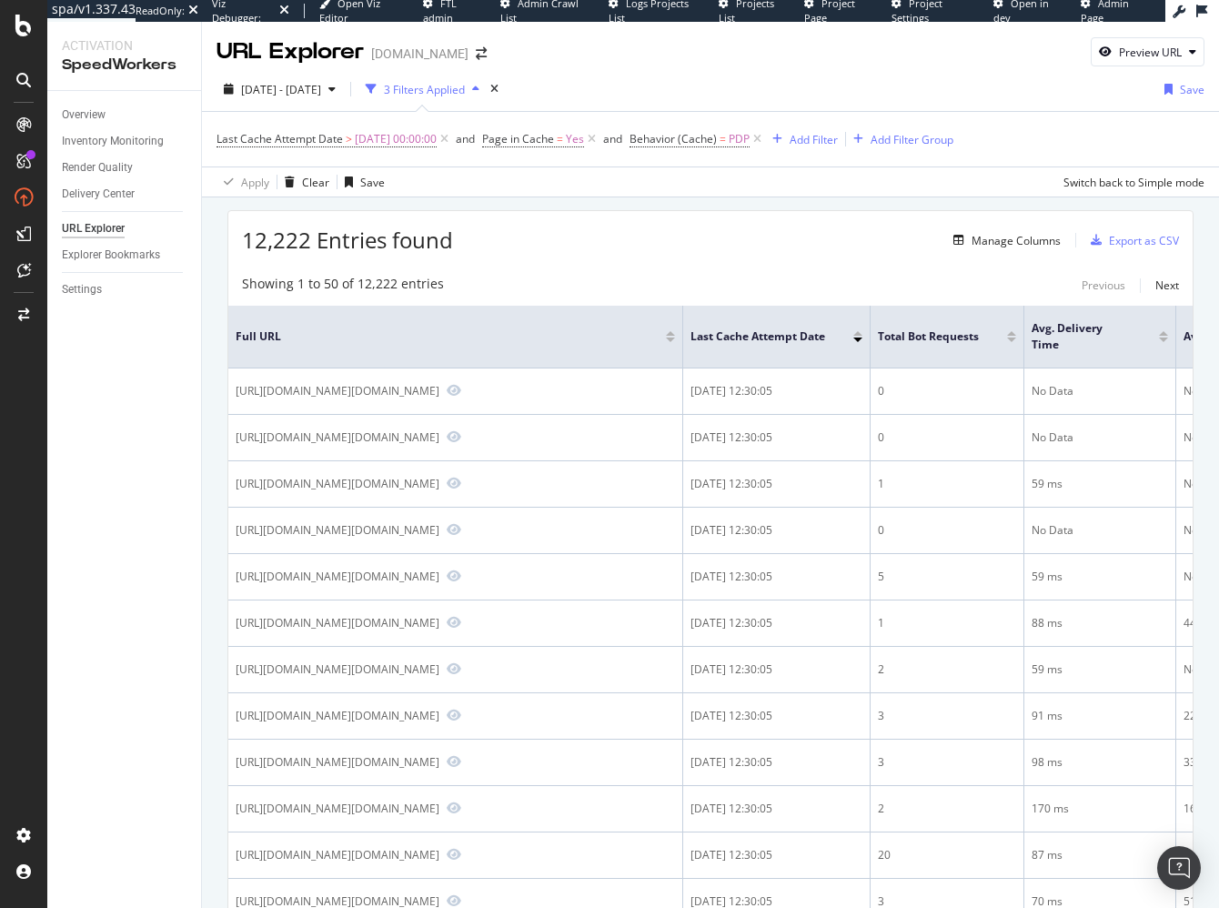
click at [747, 293] on div "Showing 1 to 50 of 12,222 entries Previous Next" at bounding box center [710, 286] width 964 height 22
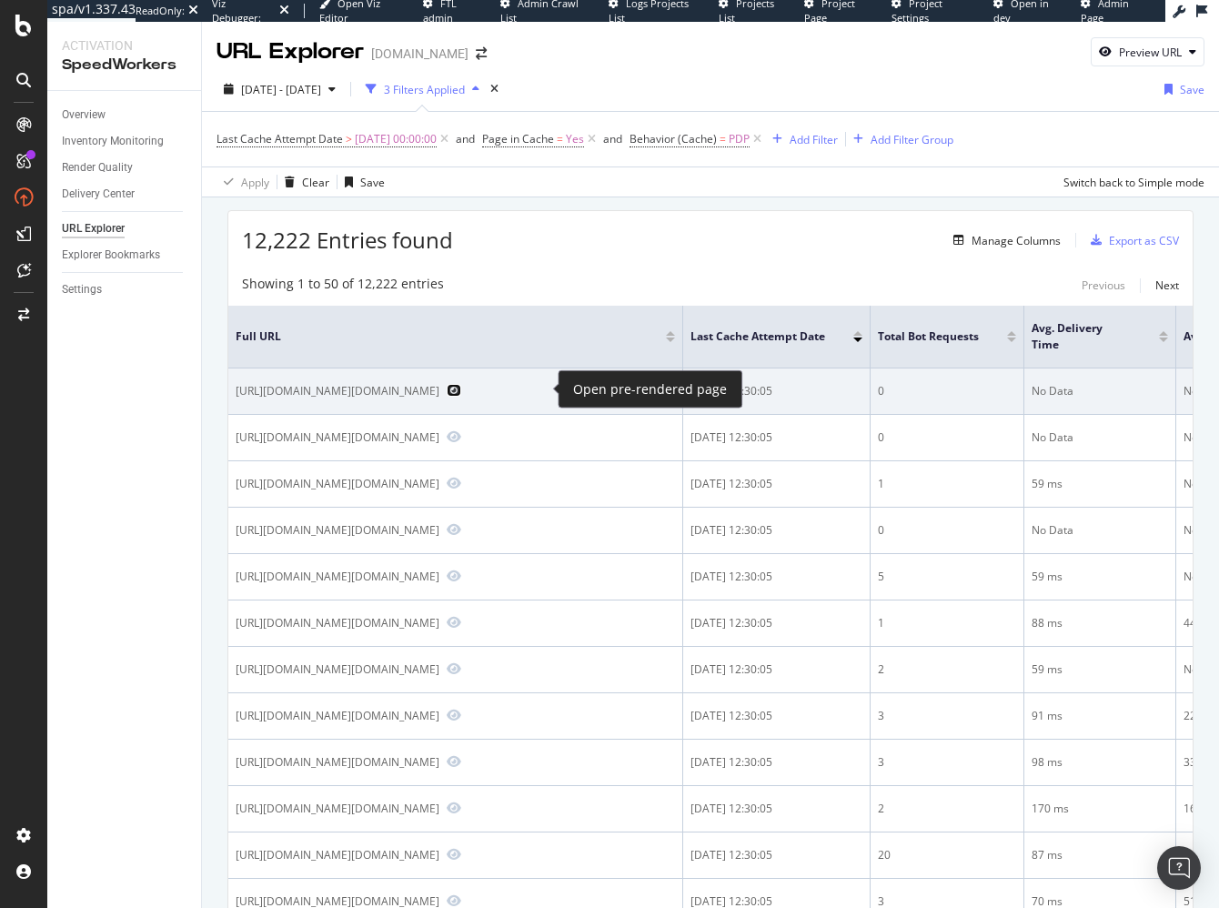
click at [461, 384] on icon "Preview https://www.gap.com/browse/product.do?pid=338775002" at bounding box center [454, 390] width 15 height 13
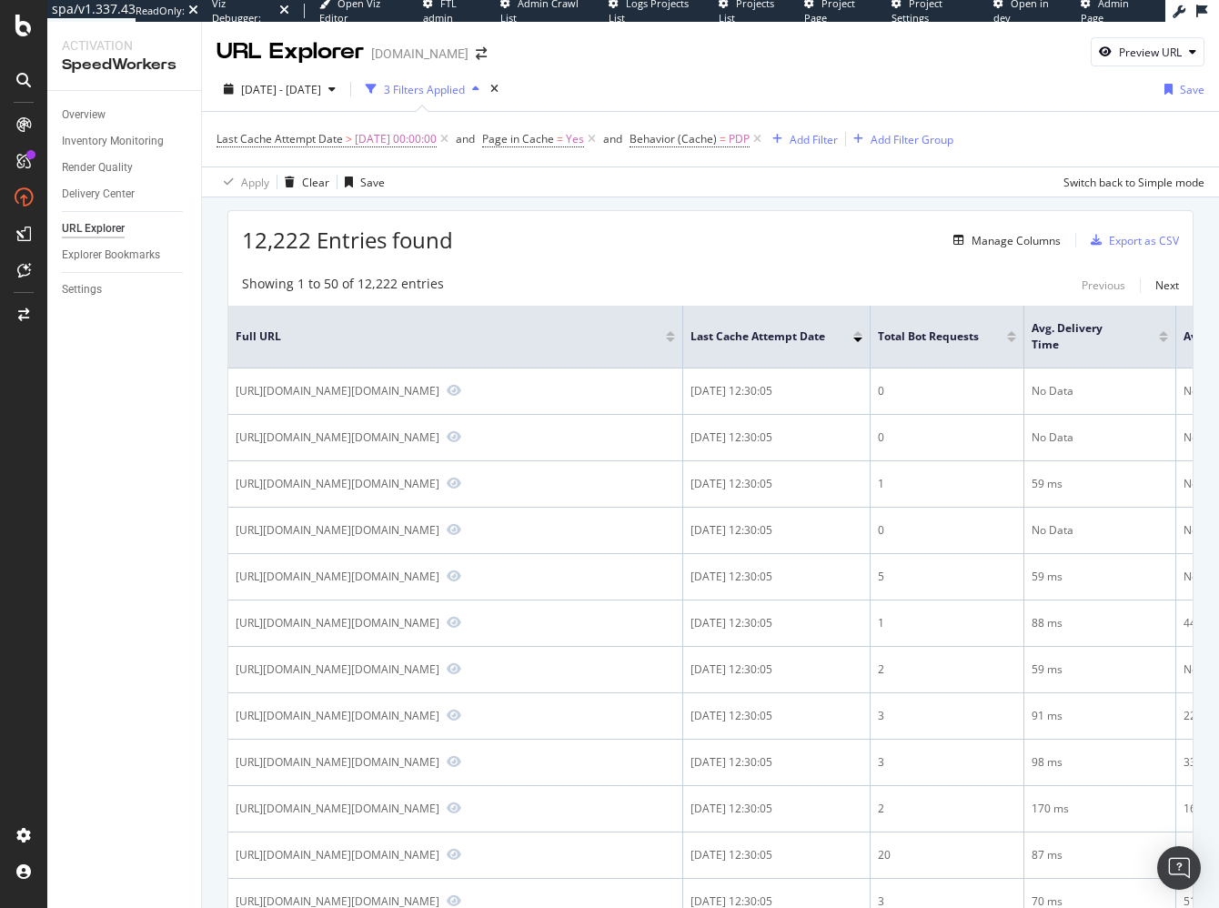
click at [601, 224] on div "12,222 Entries found Manage Columns Export as CSV" at bounding box center [710, 233] width 964 height 45
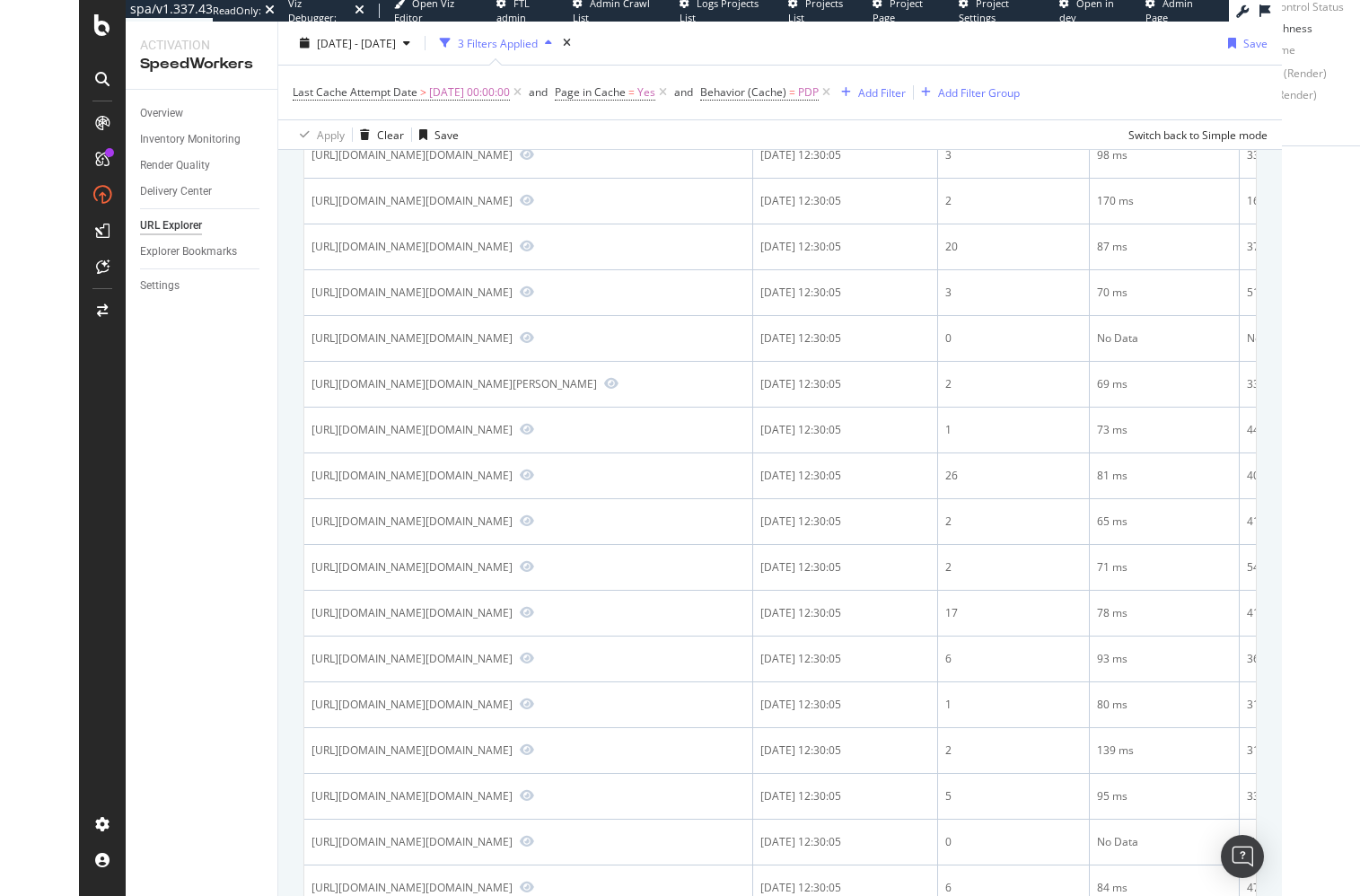
scroll to position [1127, 0]
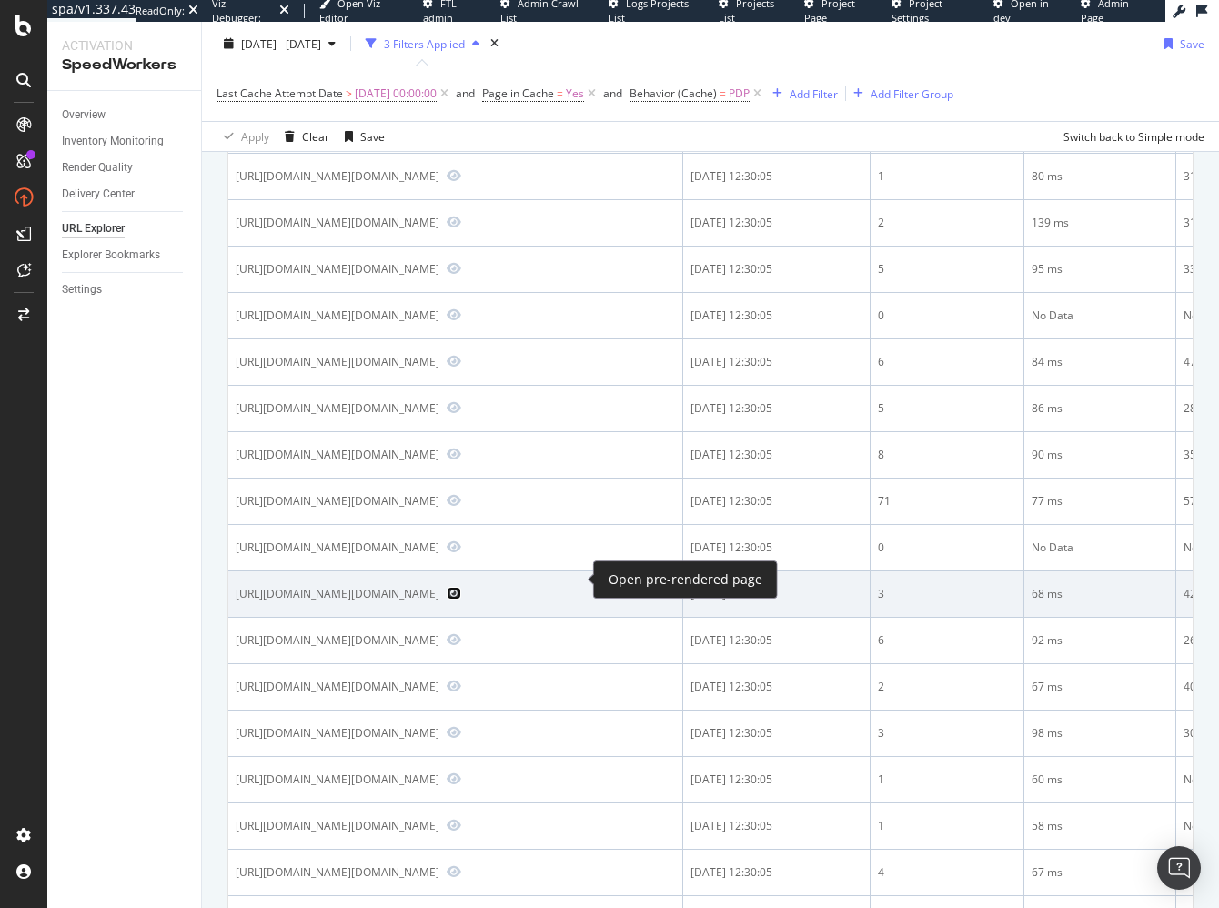
click at [461, 587] on icon "Preview https://athleta.gap.com/browse/product.do?pid=7986382520000" at bounding box center [454, 593] width 15 height 13
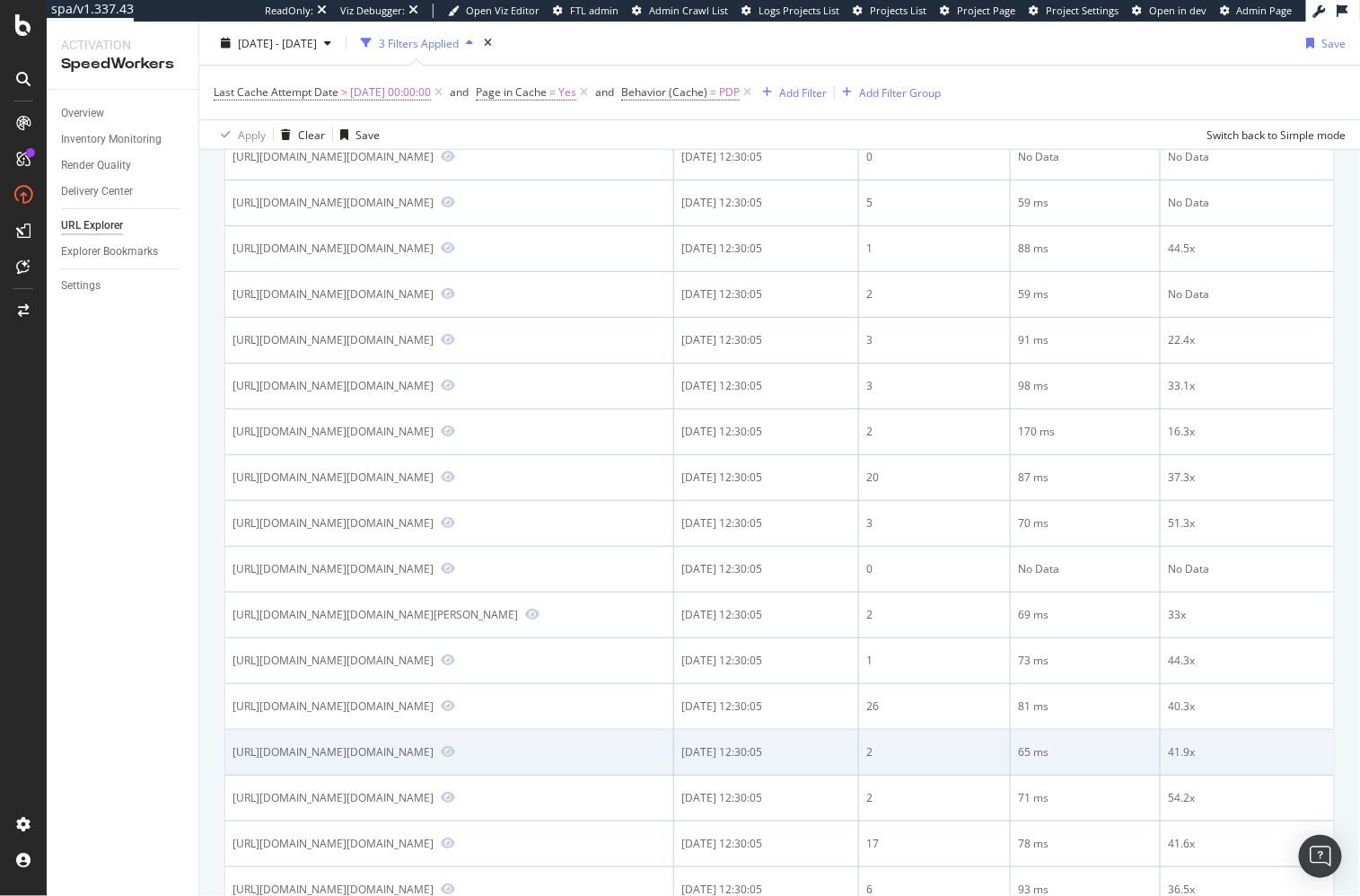
scroll to position [0, 0]
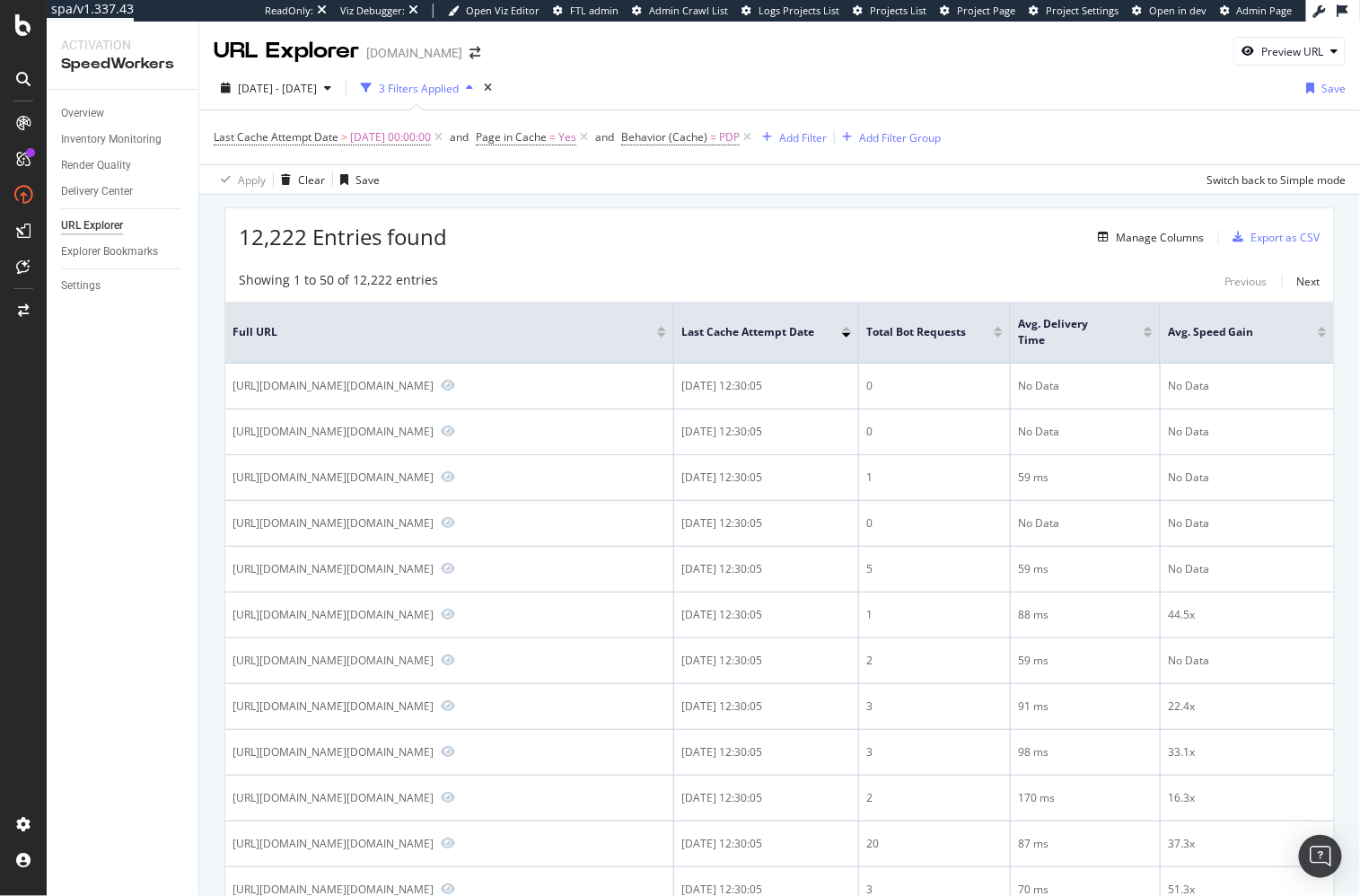
drag, startPoint x: 743, startPoint y: 244, endPoint x: 739, endPoint y: 263, distance: 19.4
click at [743, 245] on div "12,222 Entries found Manage Columns Export as CSV" at bounding box center [779, 230] width 1108 height 44
click at [648, 219] on div "12,222 Entries found Manage Columns Export as CSV" at bounding box center [779, 230] width 1108 height 44
drag, startPoint x: 96, startPoint y: 283, endPoint x: 98, endPoint y: 271, distance: 12.2
click at [95, 283] on div "Settings" at bounding box center [81, 285] width 39 height 19
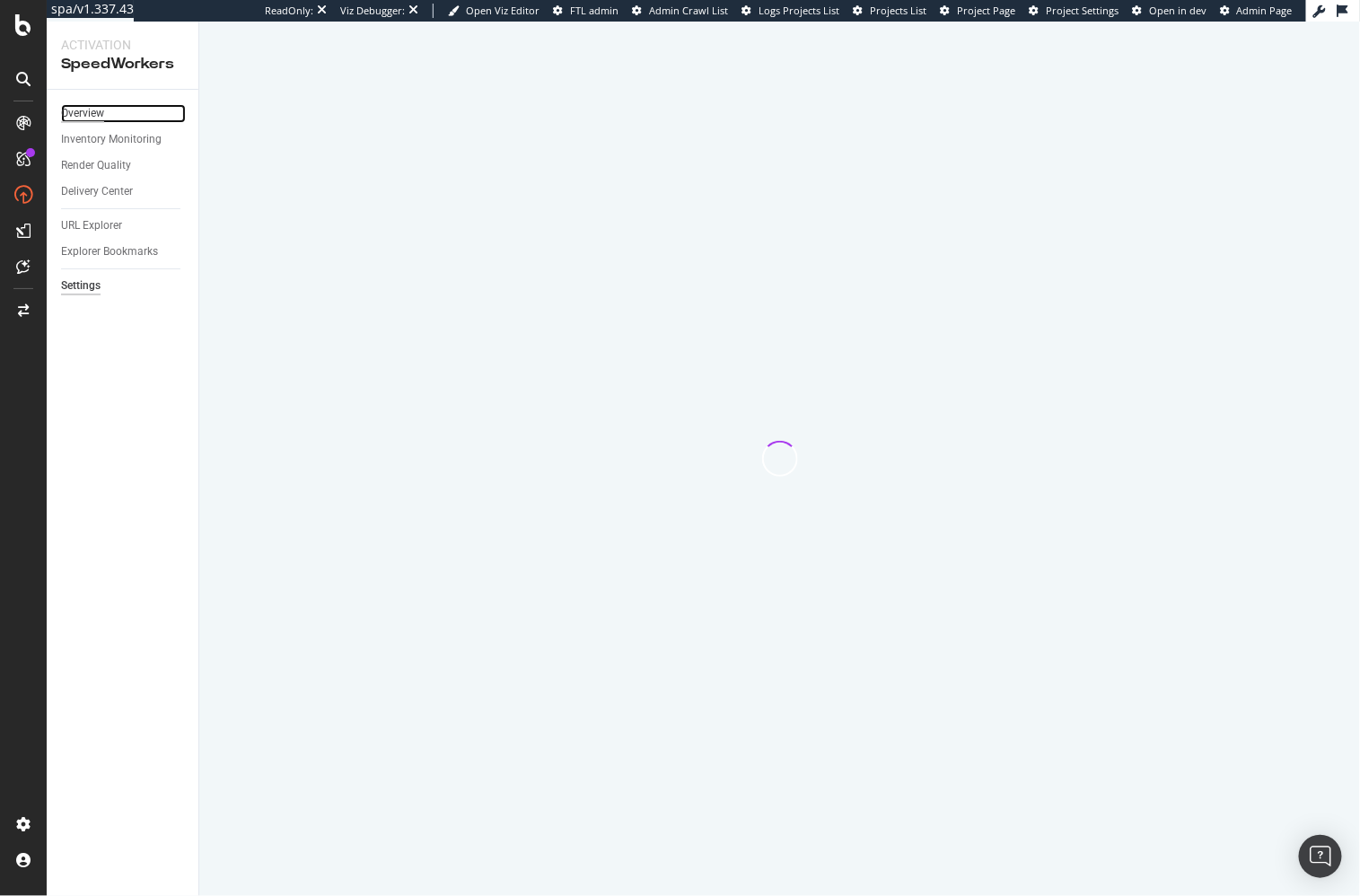
click at [93, 108] on div "Overview" at bounding box center [83, 113] width 43 height 19
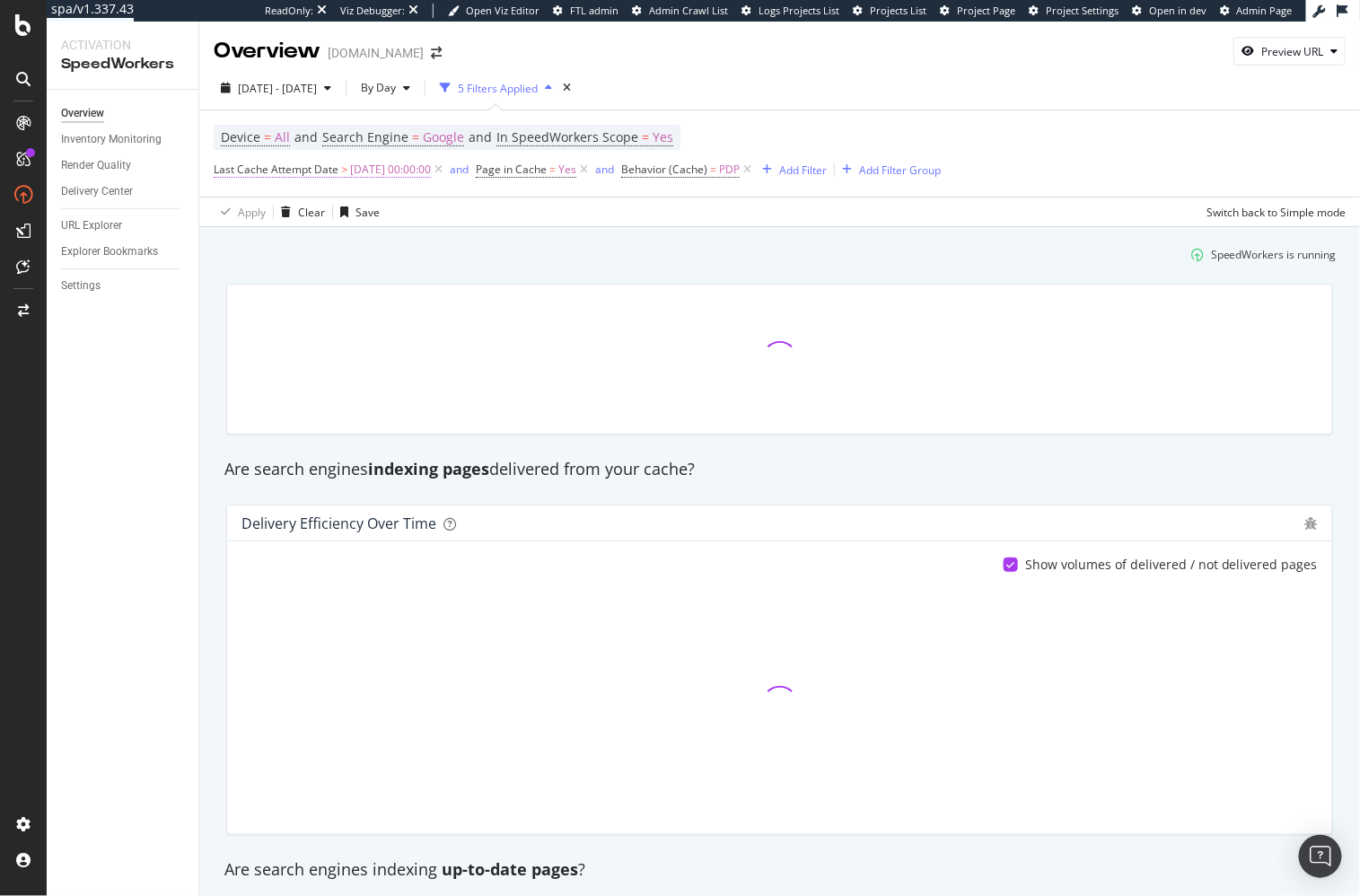
drag, startPoint x: 201, startPoint y: 400, endPoint x: 393, endPoint y: 157, distance: 309.7
drag, startPoint x: 421, startPoint y: 280, endPoint x: 412, endPoint y: 180, distance: 100.4
click at [422, 274] on div at bounding box center [779, 359] width 1128 height 180
click at [370, 175] on span "[DATE] 00:00:00" at bounding box center [391, 169] width 81 height 25
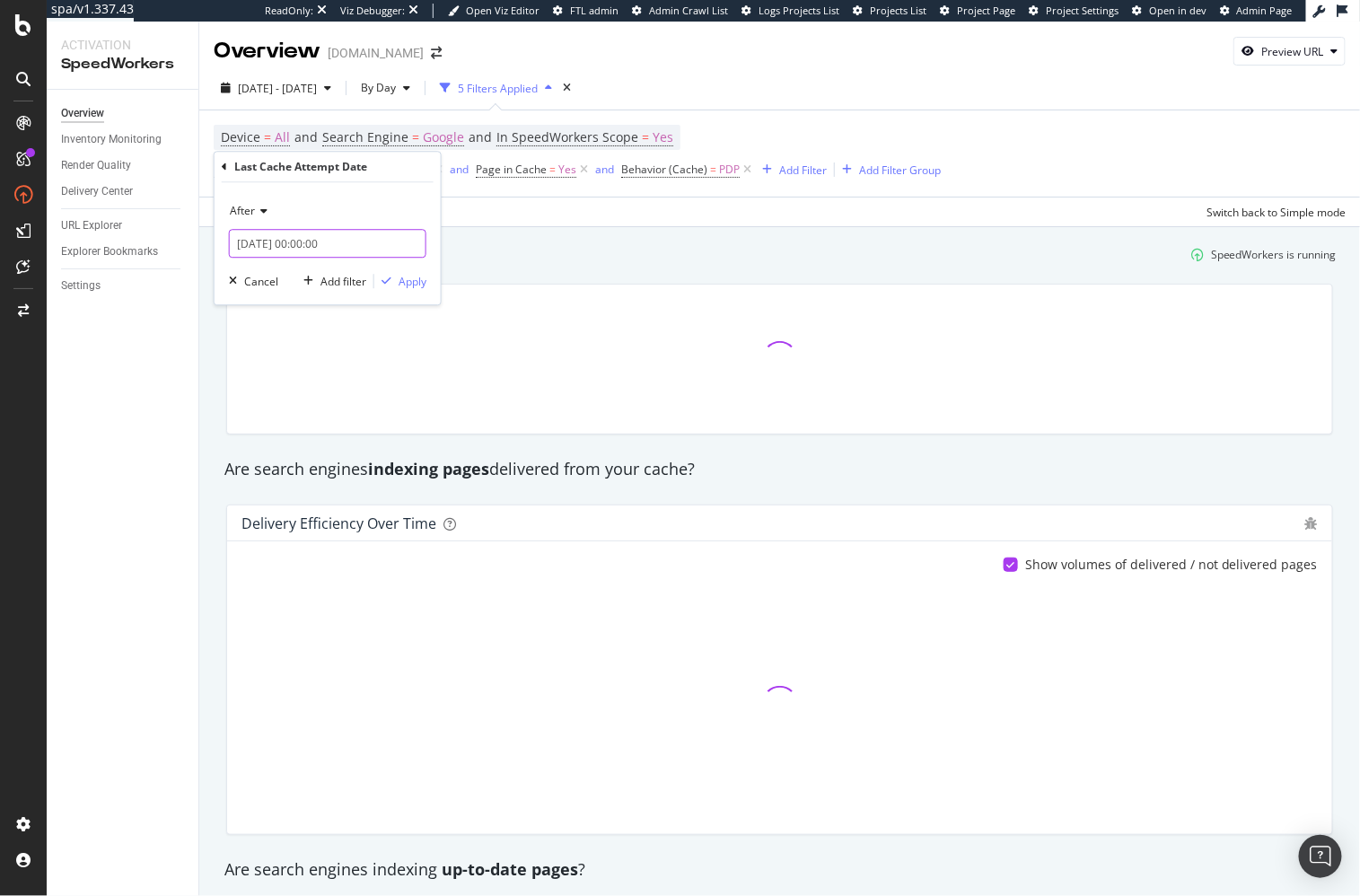
click at [324, 247] on input "[DATE] 00:00:00" at bounding box center [328, 243] width 197 height 29
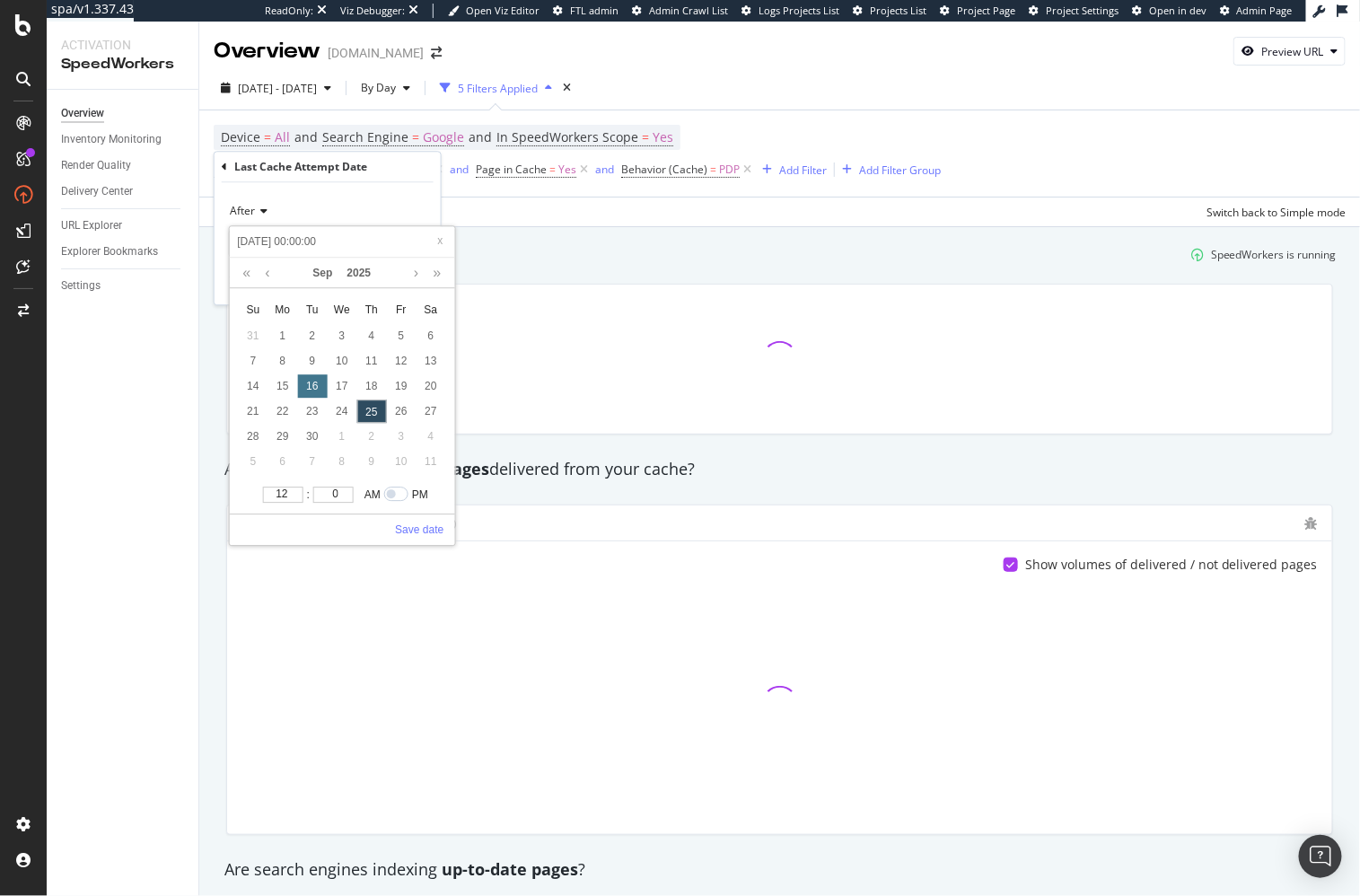
click at [317, 386] on div "16" at bounding box center [312, 387] width 30 height 24
type input "[DATE] 00:00:00"
click at [433, 530] on link "Save date" at bounding box center [418, 529] width 48 height 16
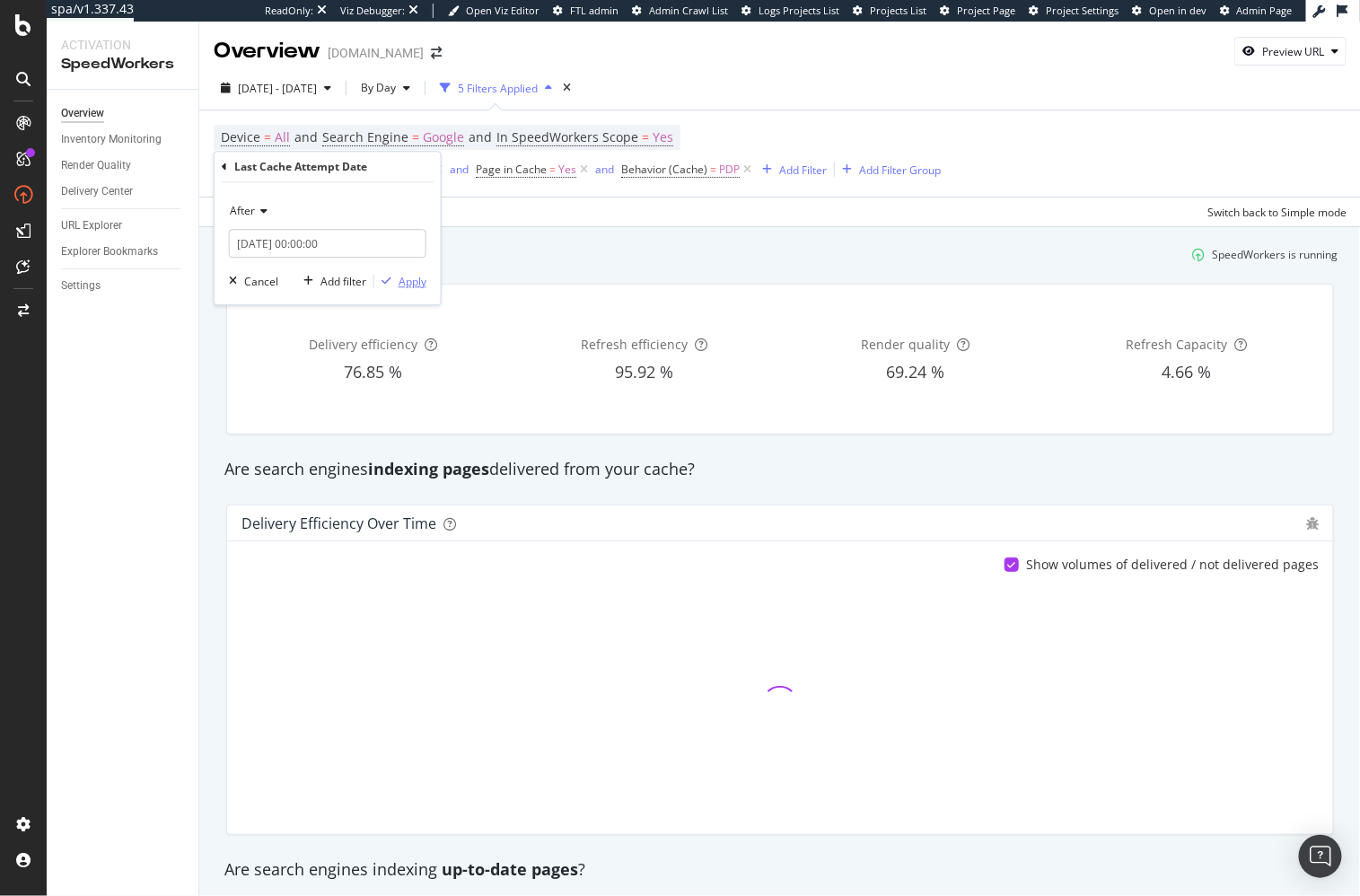
click at [406, 275] on div "Apply" at bounding box center [413, 280] width 28 height 15
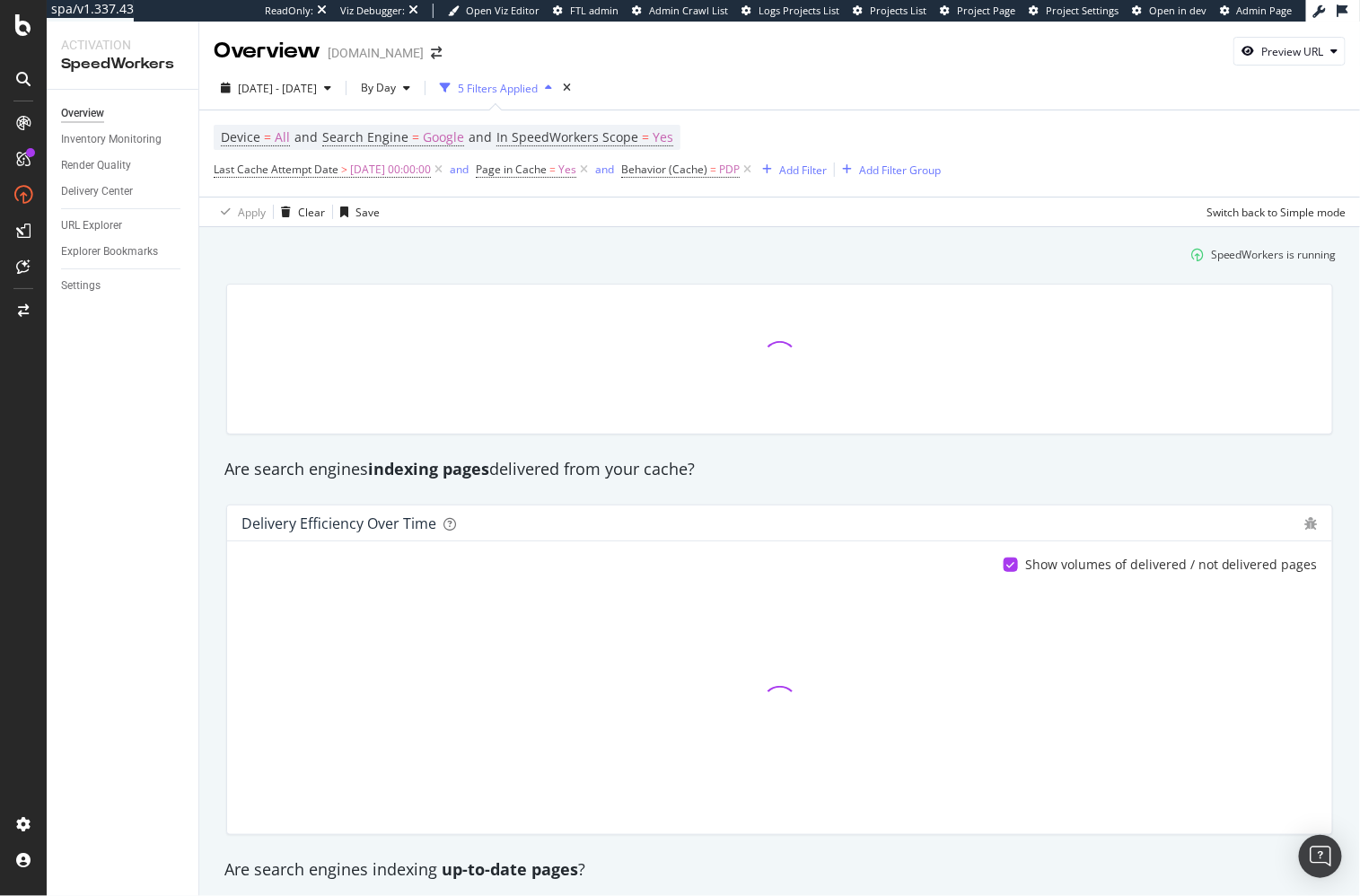
click at [478, 255] on div "SpeedWorkers is running" at bounding box center [779, 255] width 1128 height 30
click at [117, 221] on div "URL Explorer" at bounding box center [92, 225] width 61 height 19
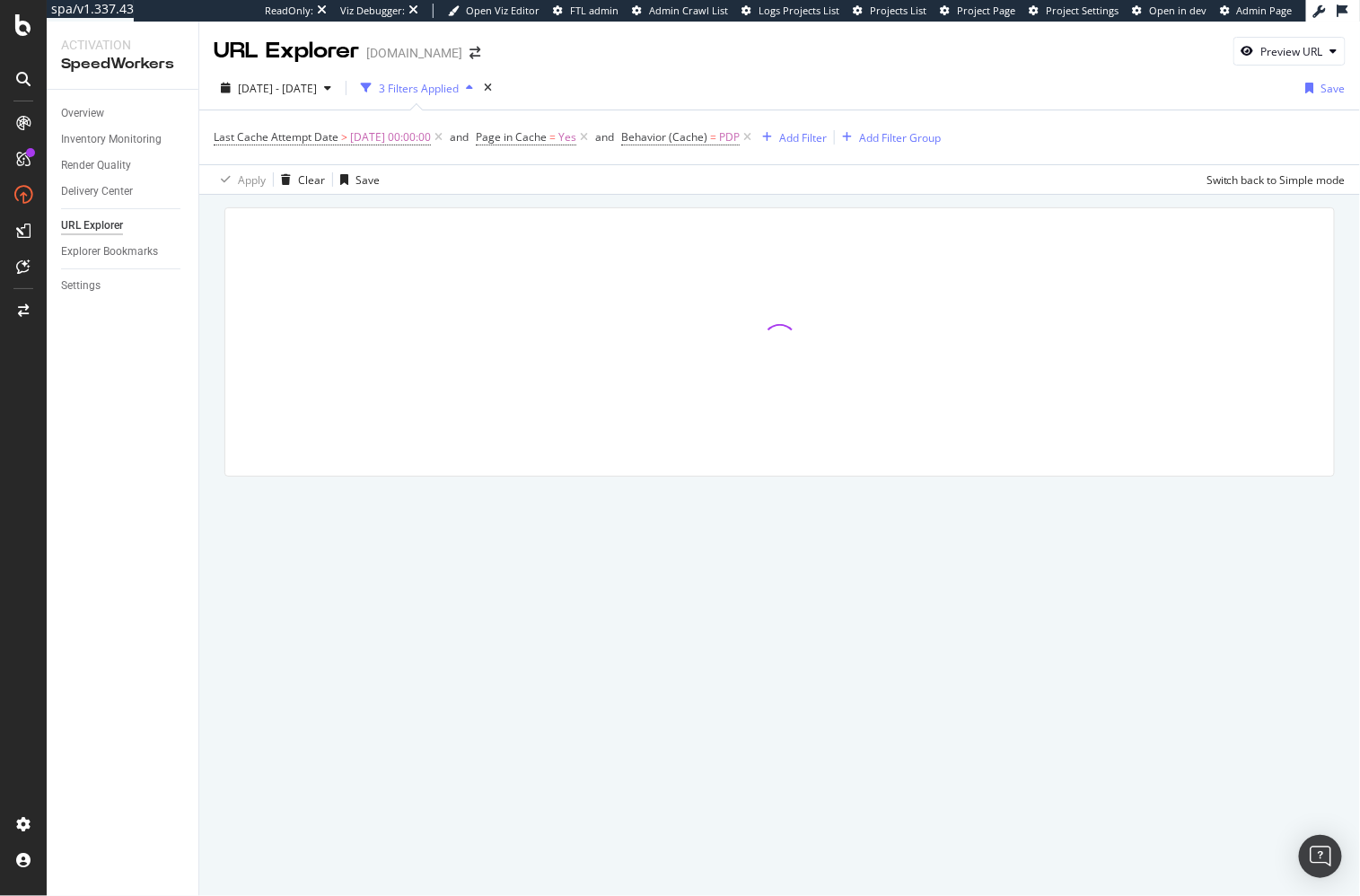
click at [412, 204] on div at bounding box center [780, 366] width 1161 height 344
click at [425, 202] on div at bounding box center [780, 366] width 1161 height 344
click at [541, 198] on div at bounding box center [780, 366] width 1161 height 344
drag, startPoint x: 607, startPoint y: 209, endPoint x: 38, endPoint y: 26, distance: 597.7
click at [607, 209] on div at bounding box center [779, 341] width 1108 height 267
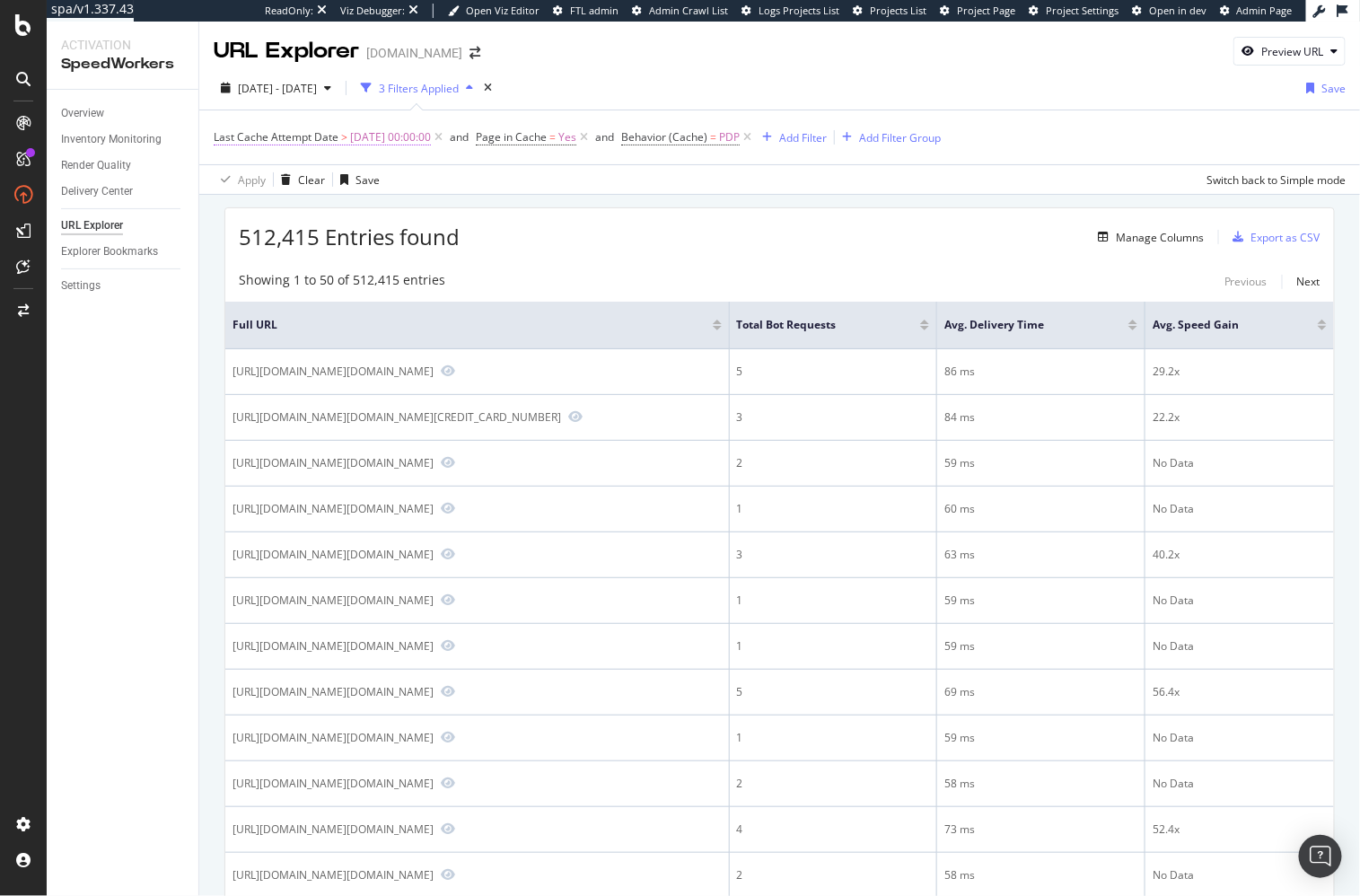
click at [353, 130] on span "[DATE] 00:00:00" at bounding box center [391, 136] width 81 height 25
click at [663, 243] on div "512,415 Entries found Manage Columns Export as CSV" at bounding box center [779, 230] width 1108 height 44
click at [317, 91] on span "[DATE] - [DATE]" at bounding box center [277, 88] width 79 height 15
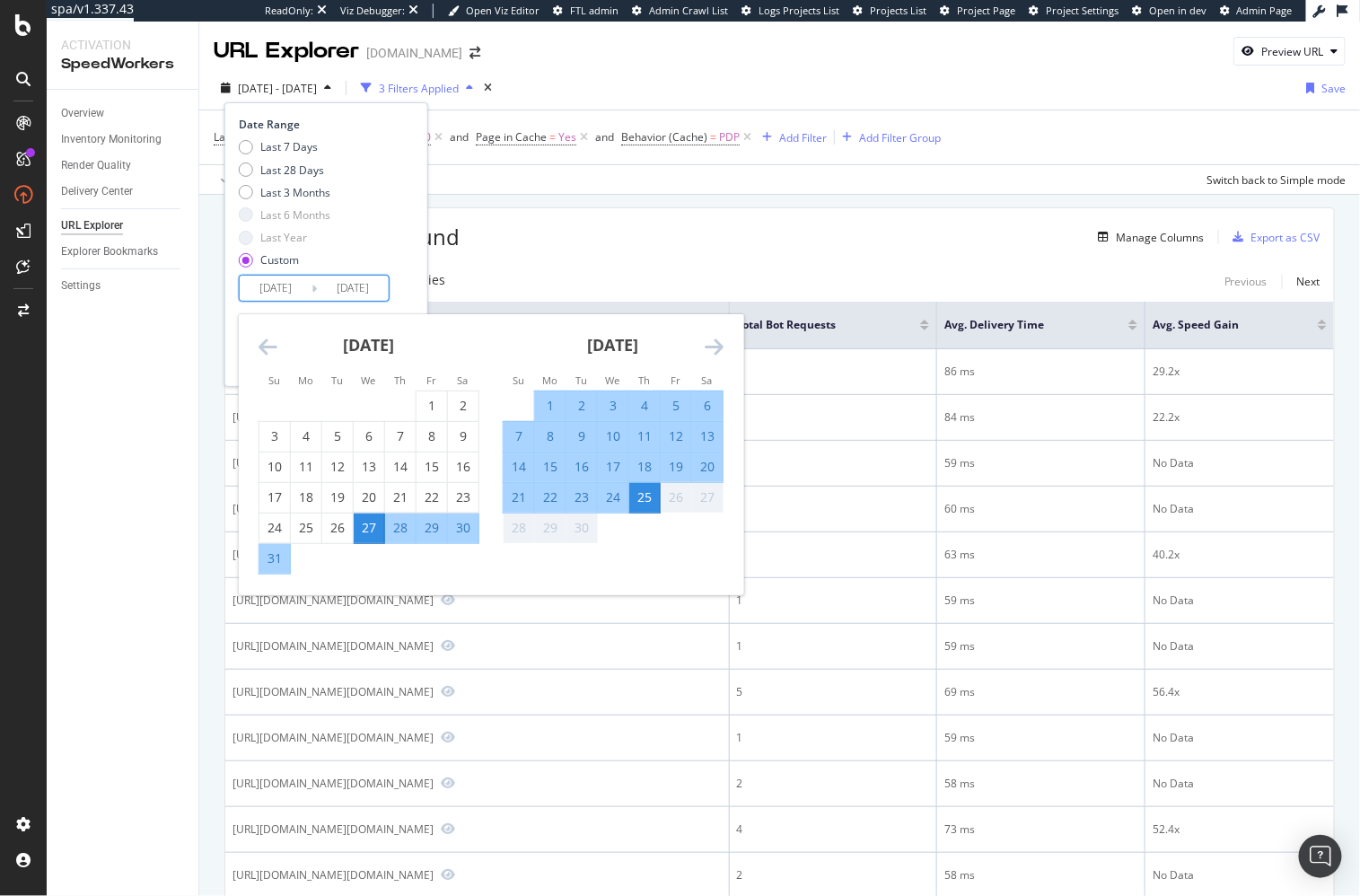
drag, startPoint x: 296, startPoint y: 295, endPoint x: 302, endPoint y: 306, distance: 12.5
click at [296, 295] on input "2025/08/27" at bounding box center [275, 287] width 72 height 25
click at [576, 462] on div "16" at bounding box center [581, 467] width 31 height 18
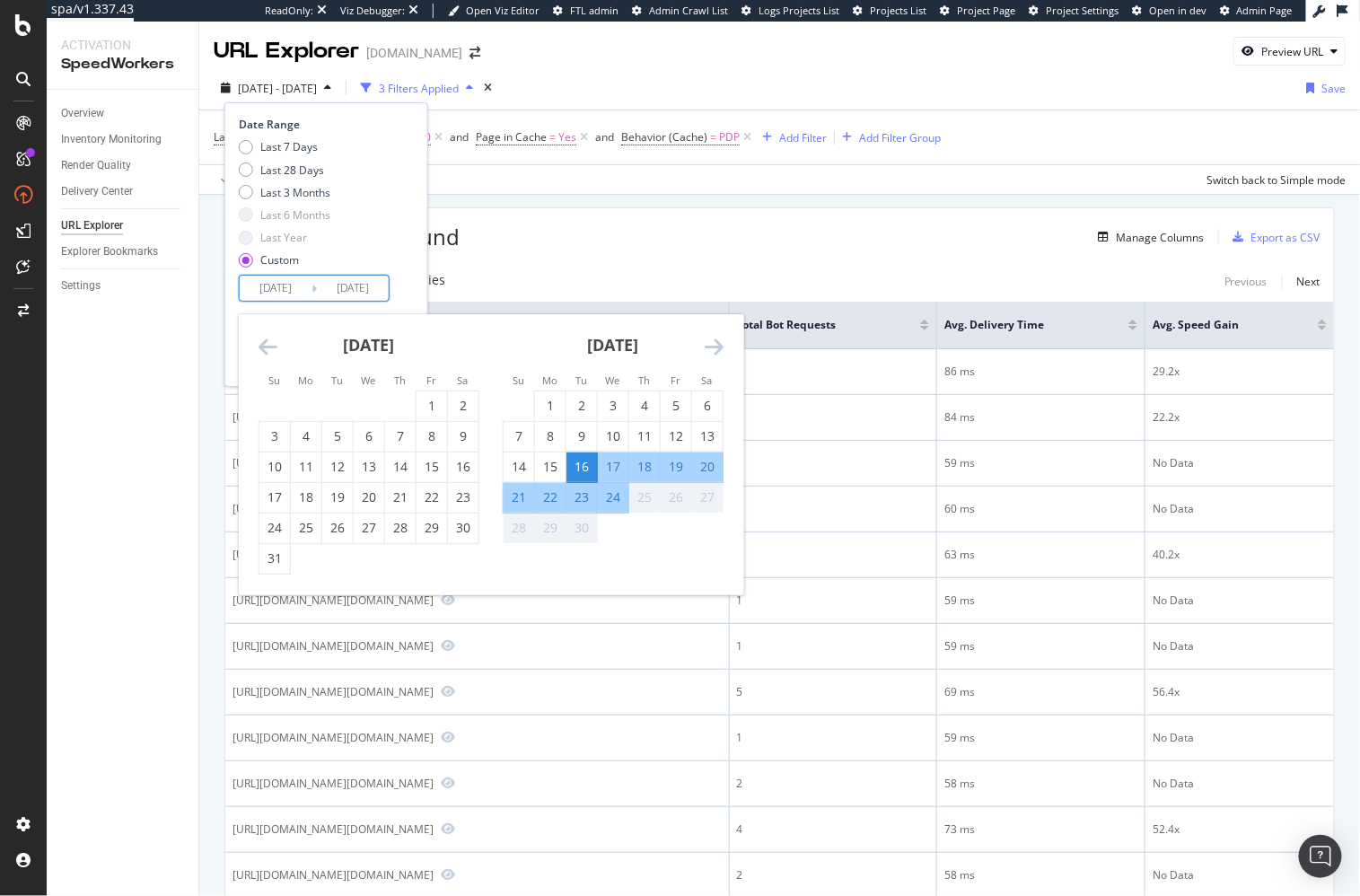
type input "2025/09/16"
drag, startPoint x: 414, startPoint y: 287, endPoint x: 416, endPoint y: 327, distance: 40.0
click at [413, 288] on div "Date Range Last 7 Days Last 28 Days Last 3 Months Last 6 Months Last Year Custo…" at bounding box center [326, 245] width 203 height 284
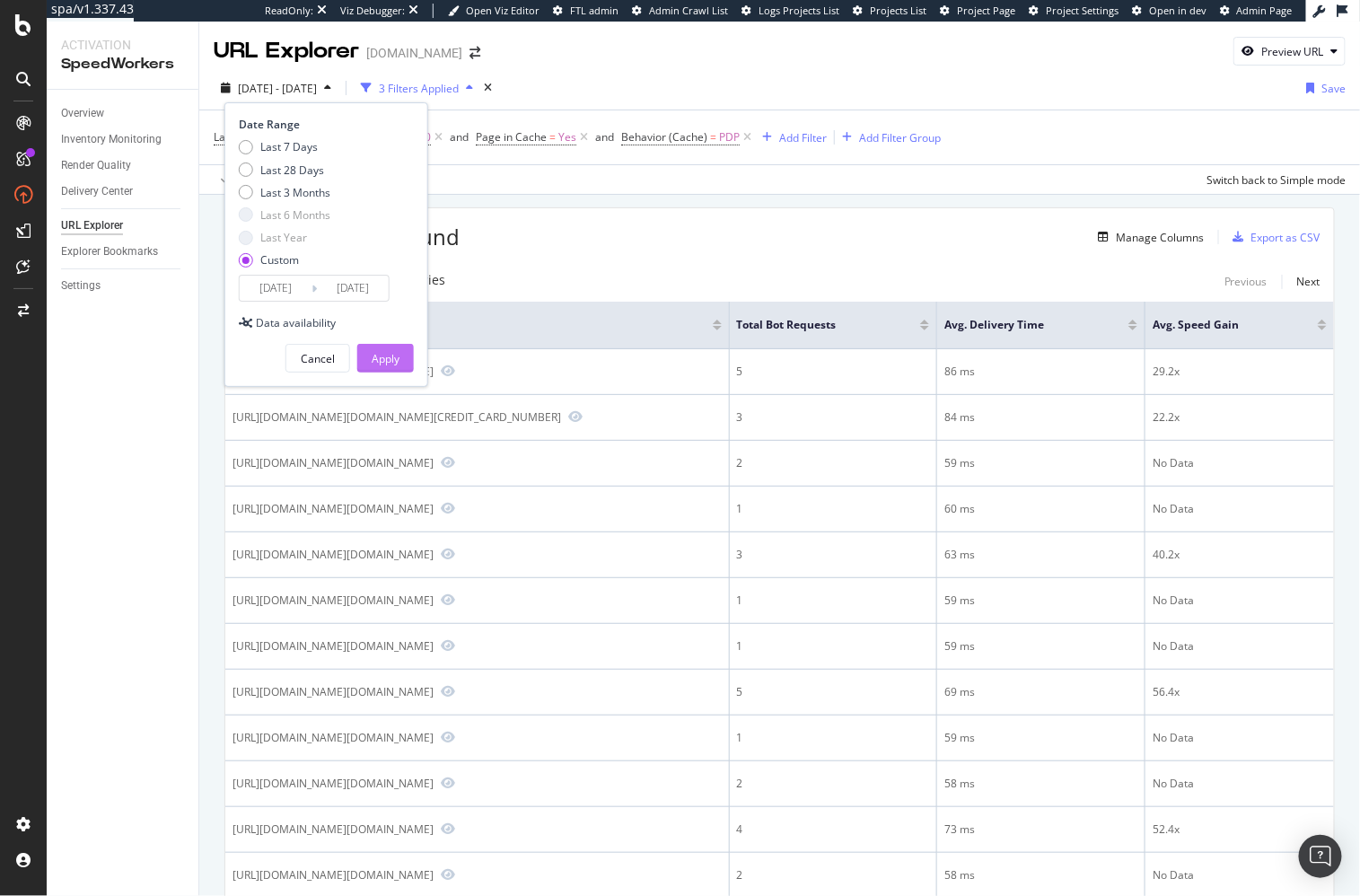
click at [391, 352] on div "Apply" at bounding box center [386, 358] width 28 height 15
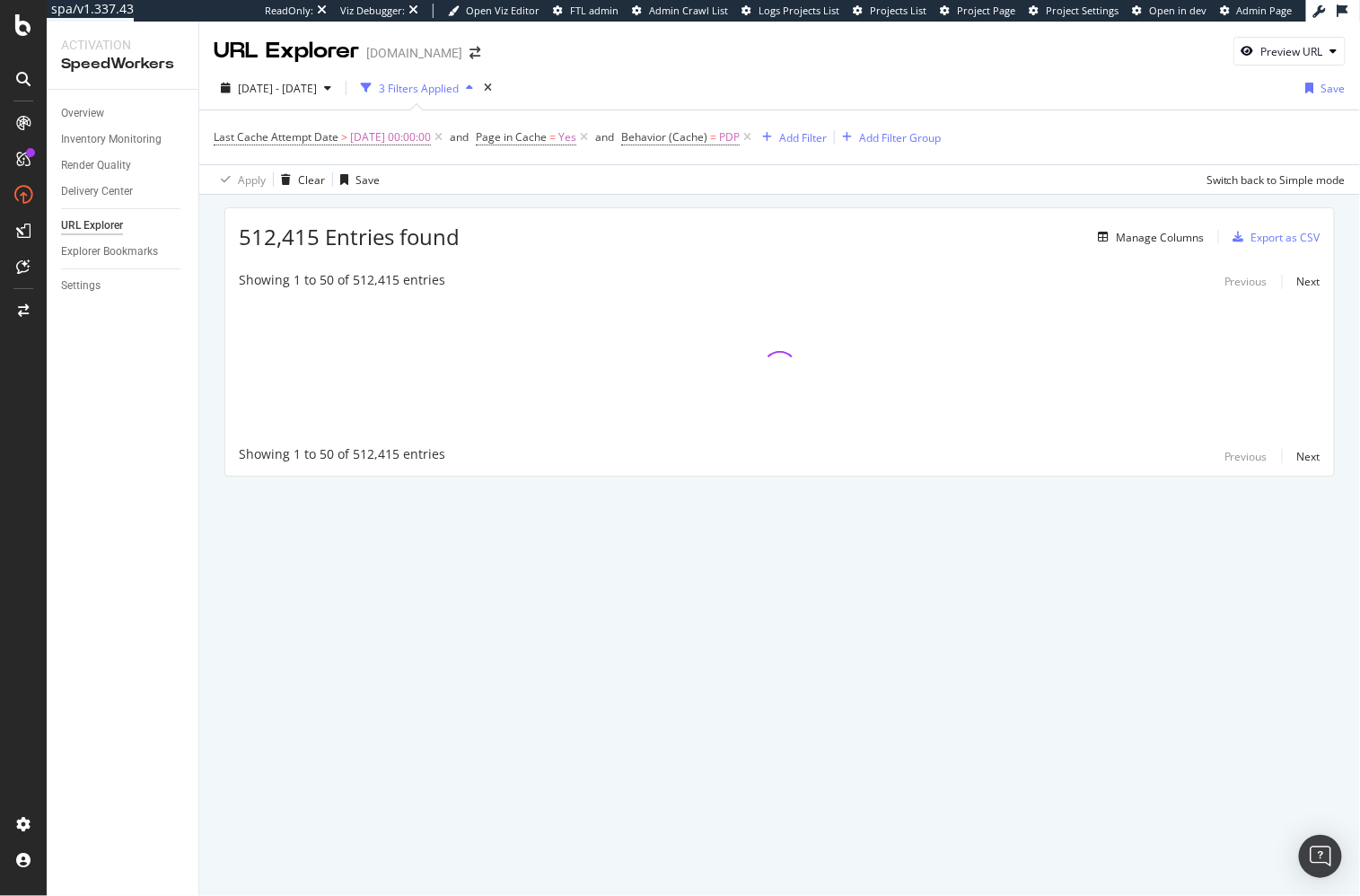
drag, startPoint x: 606, startPoint y: 282, endPoint x: 568, endPoint y: 267, distance: 40.9
click at [600, 279] on div "Showing 1 to 50 of 512,415 entries Previous Next" at bounding box center [779, 282] width 1108 height 22
click at [392, 213] on div "512,415 Entries found Manage Columns Export as CSV" at bounding box center [779, 230] width 1108 height 44
click at [393, 208] on div "512,415 Entries found Manage Columns Export as CSV" at bounding box center [779, 230] width 1108 height 44
click at [395, 200] on div "512,415 Entries found Manage Columns Export as CSV Showing 1 to 50 of 512,415 e…" at bounding box center [780, 366] width 1161 height 344
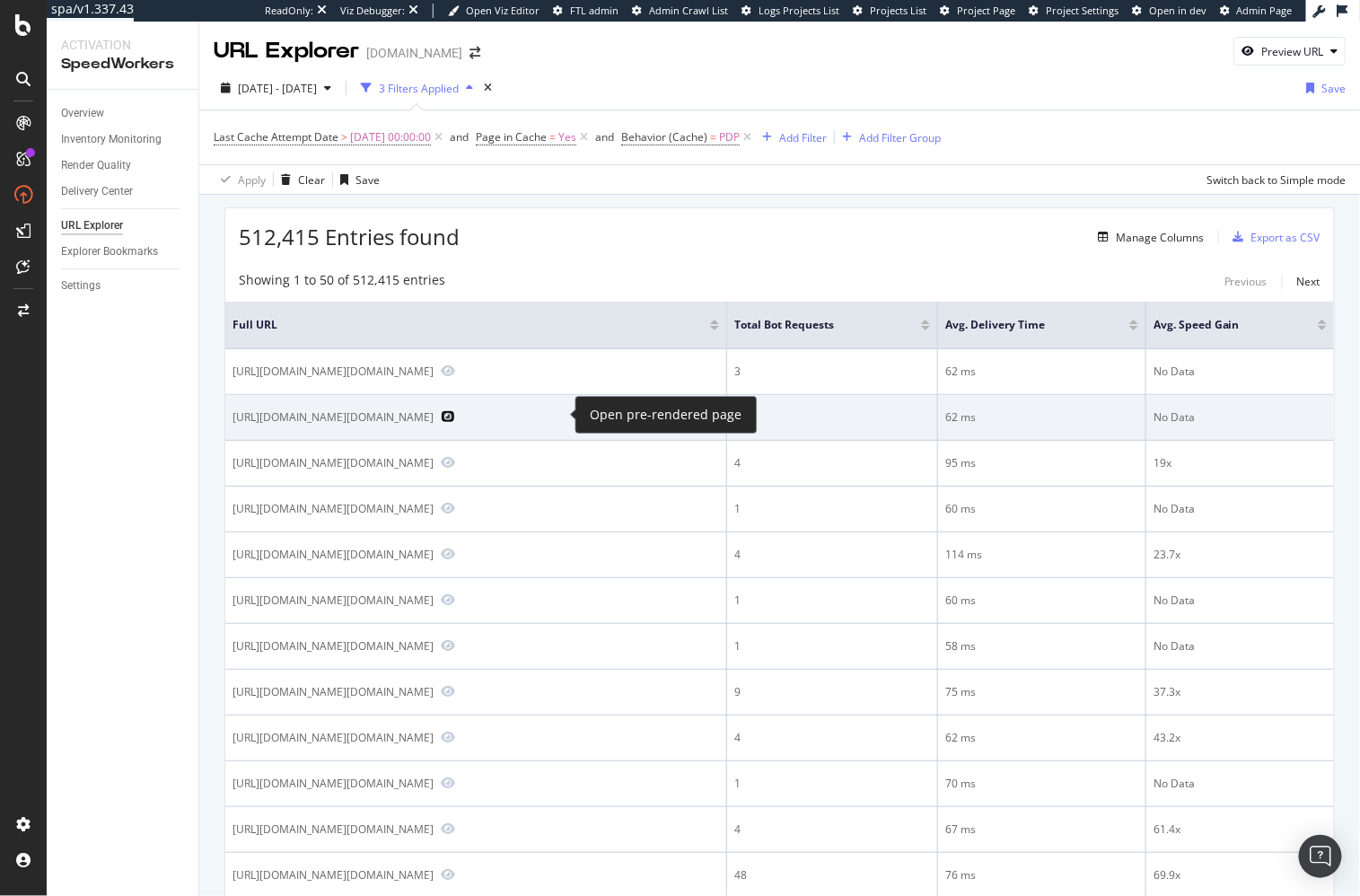
click at [455, 411] on icon "Preview https://www.gap.com/browse/product.do?pid=7576460120009" at bounding box center [448, 416] width 15 height 13
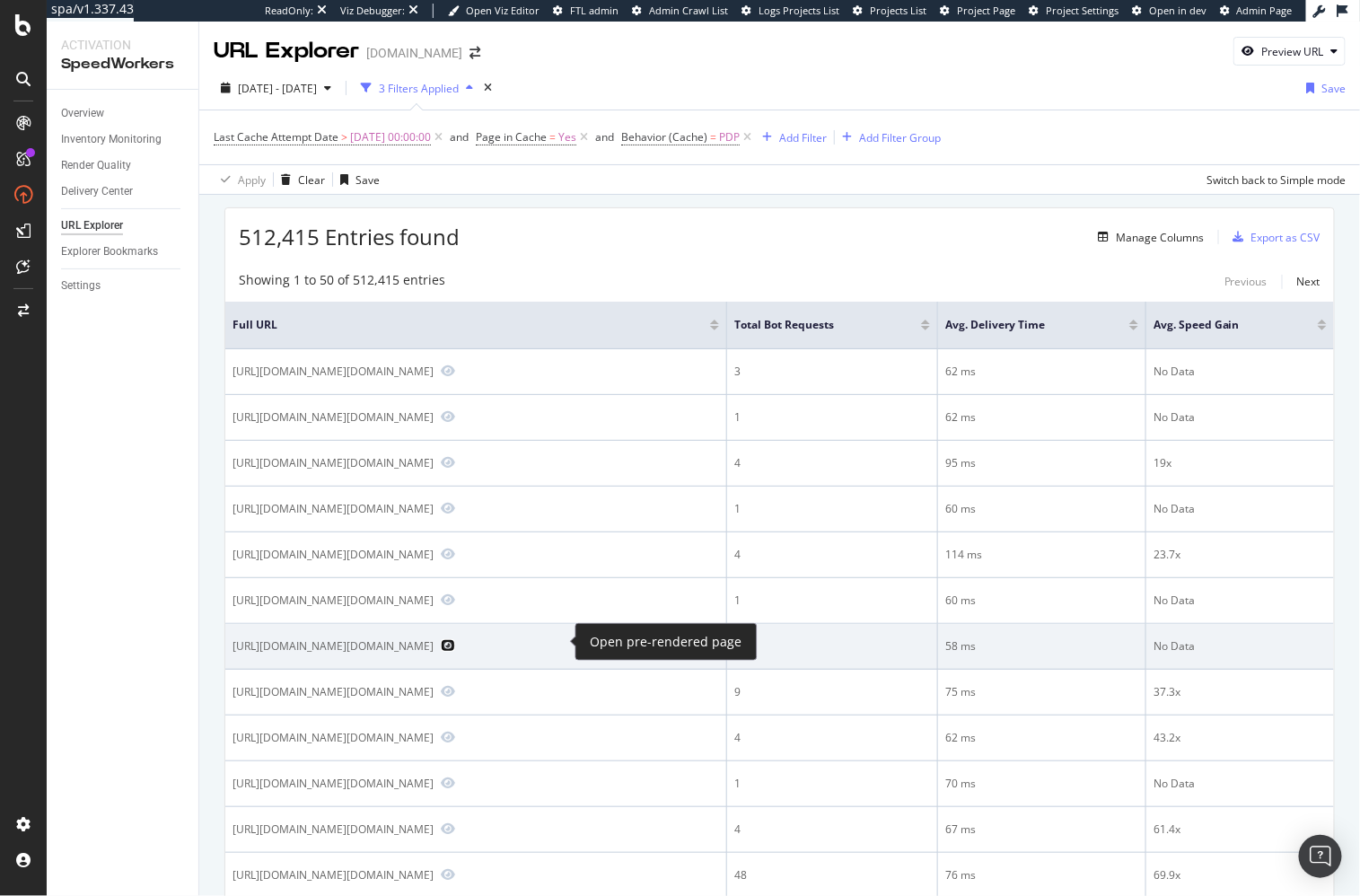
click at [455, 639] on icon "Preview https://www.gap.com/browse/product.do?pid=7891710320003" at bounding box center [448, 645] width 15 height 13
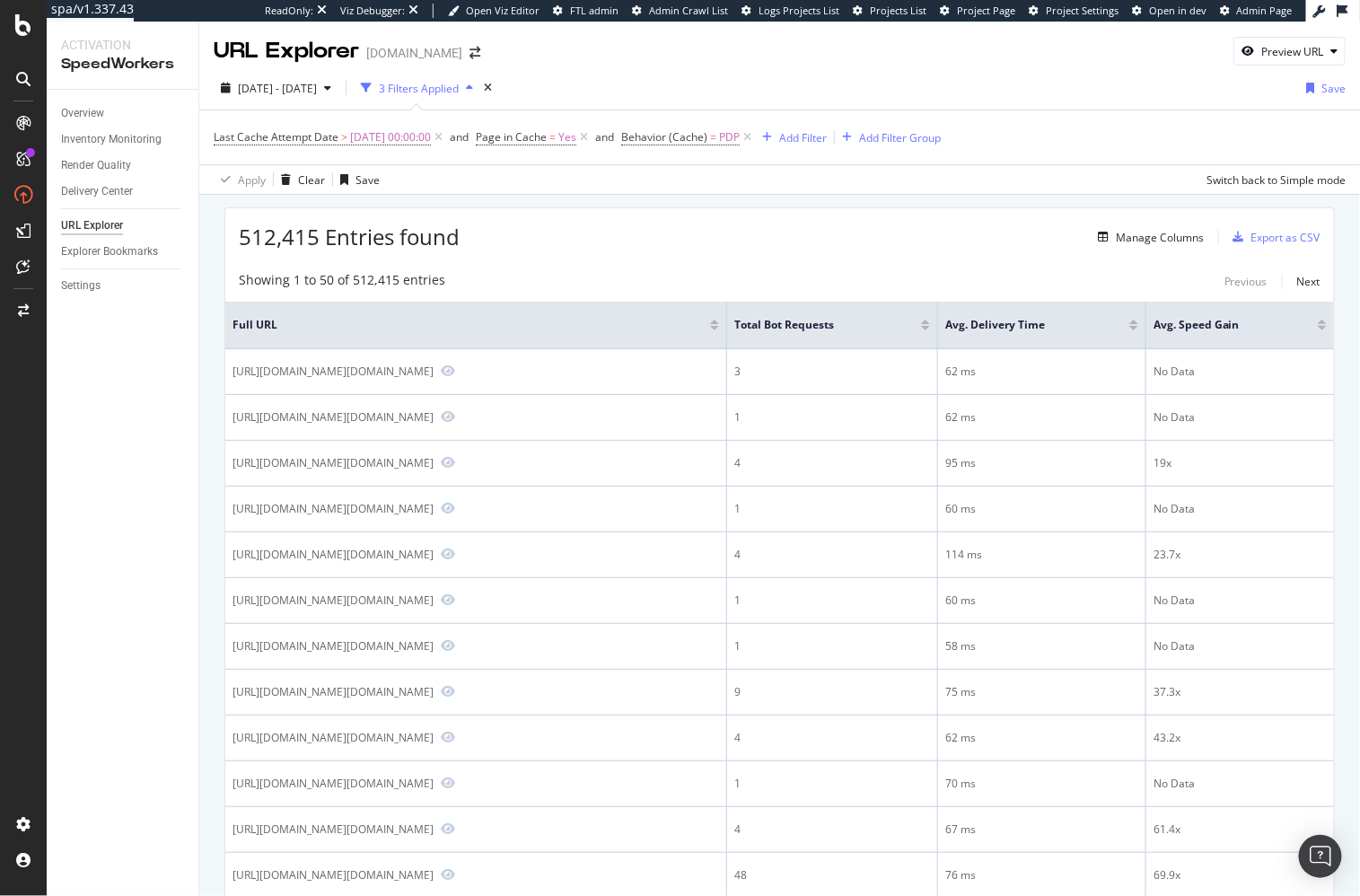
drag, startPoint x: 624, startPoint y: 274, endPoint x: 29, endPoint y: 469, distance: 626.1
click at [605, 273] on div "Showing 1 to 50 of 512,415 entries Previous Next" at bounding box center [779, 282] width 1108 height 22
click at [114, 129] on div "Inventory Monitoring" at bounding box center [129, 139] width 137 height 26
click at [113, 137] on div "Inventory Monitoring" at bounding box center [112, 139] width 101 height 19
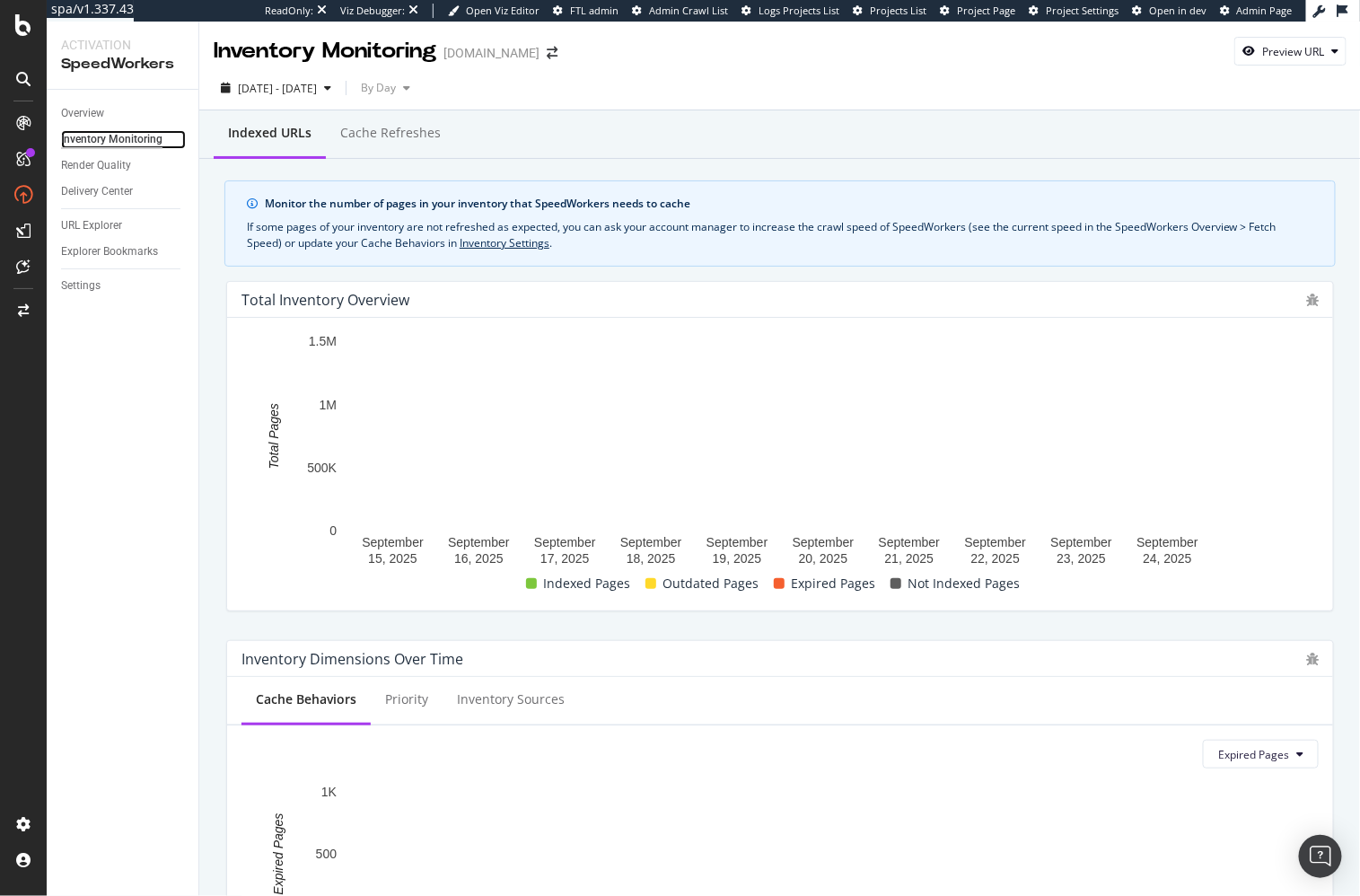
scroll to position [373, 0]
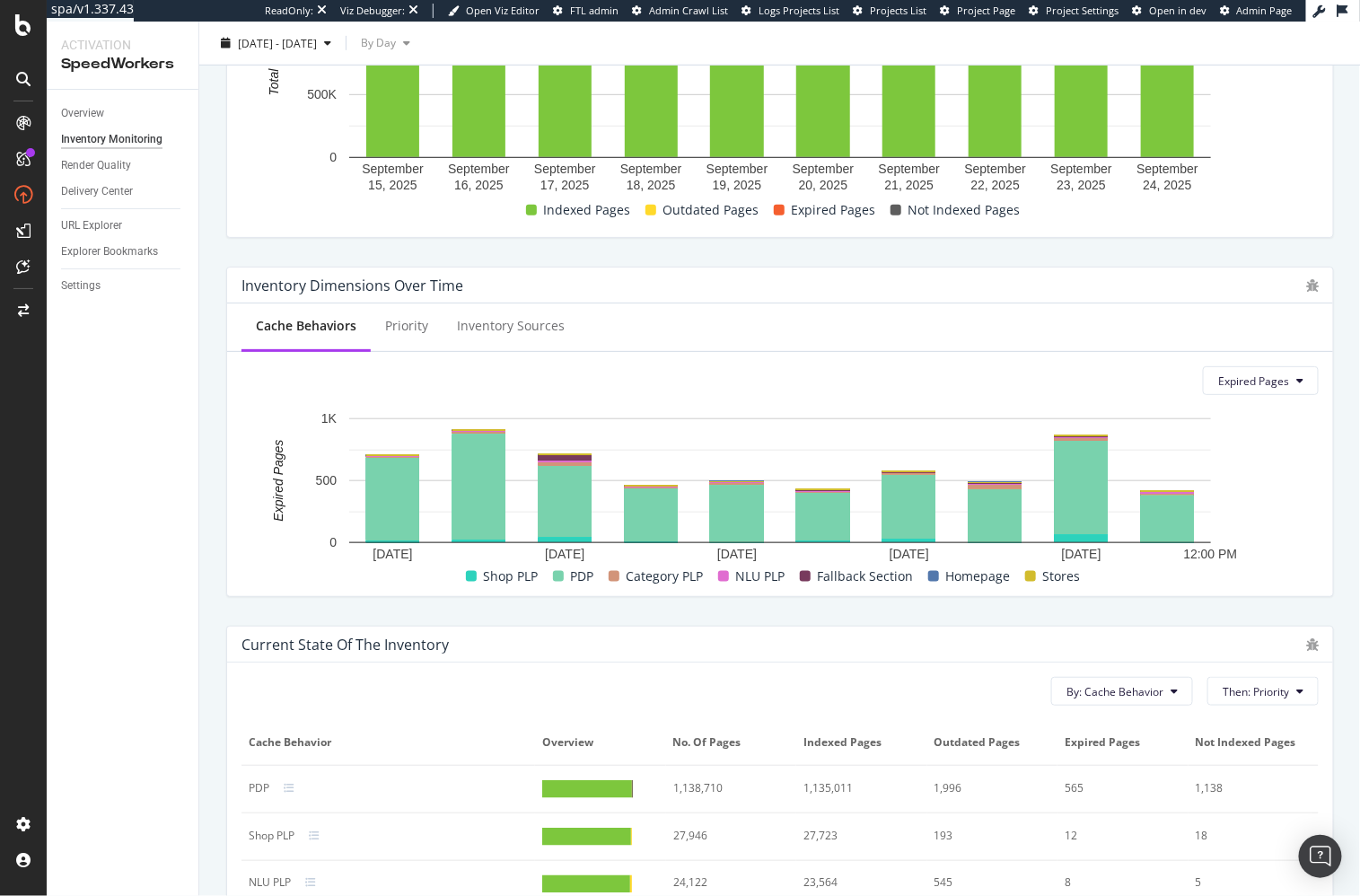
click at [1202, 398] on div "Cache Behaviors Priority Inventory Sources Expired Pages September 15, 2025 Sep…" at bounding box center [780, 449] width 1106 height 293
click at [1202, 382] on span "Expired Pages" at bounding box center [1253, 380] width 71 height 15
click at [1202, 411] on span "Indexed Pages" at bounding box center [1266, 413] width 94 height 16
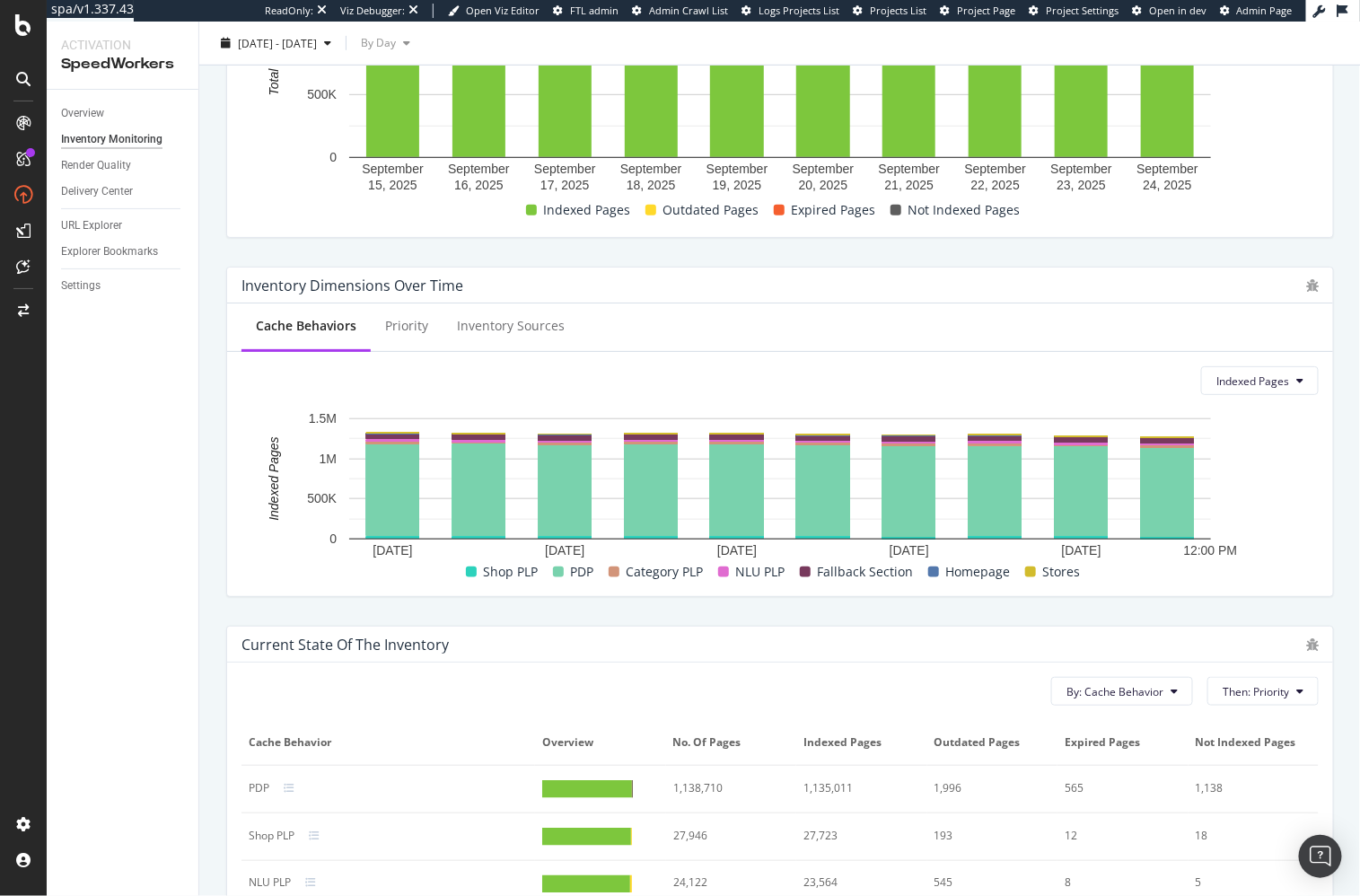
click at [1040, 295] on div "Inventory Dimensions Over Time" at bounding box center [780, 285] width 1106 height 36
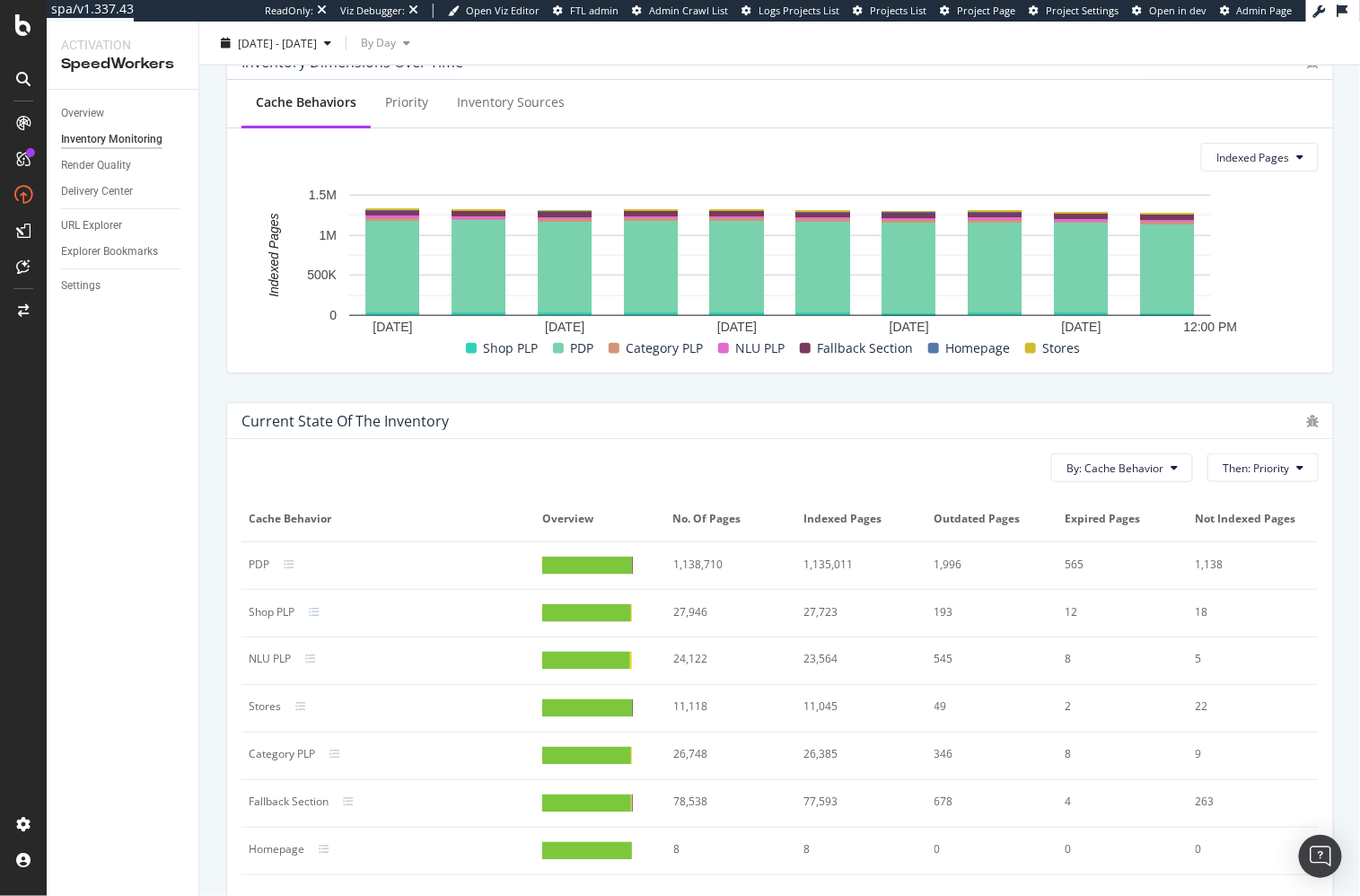
scroll to position [610, 0]
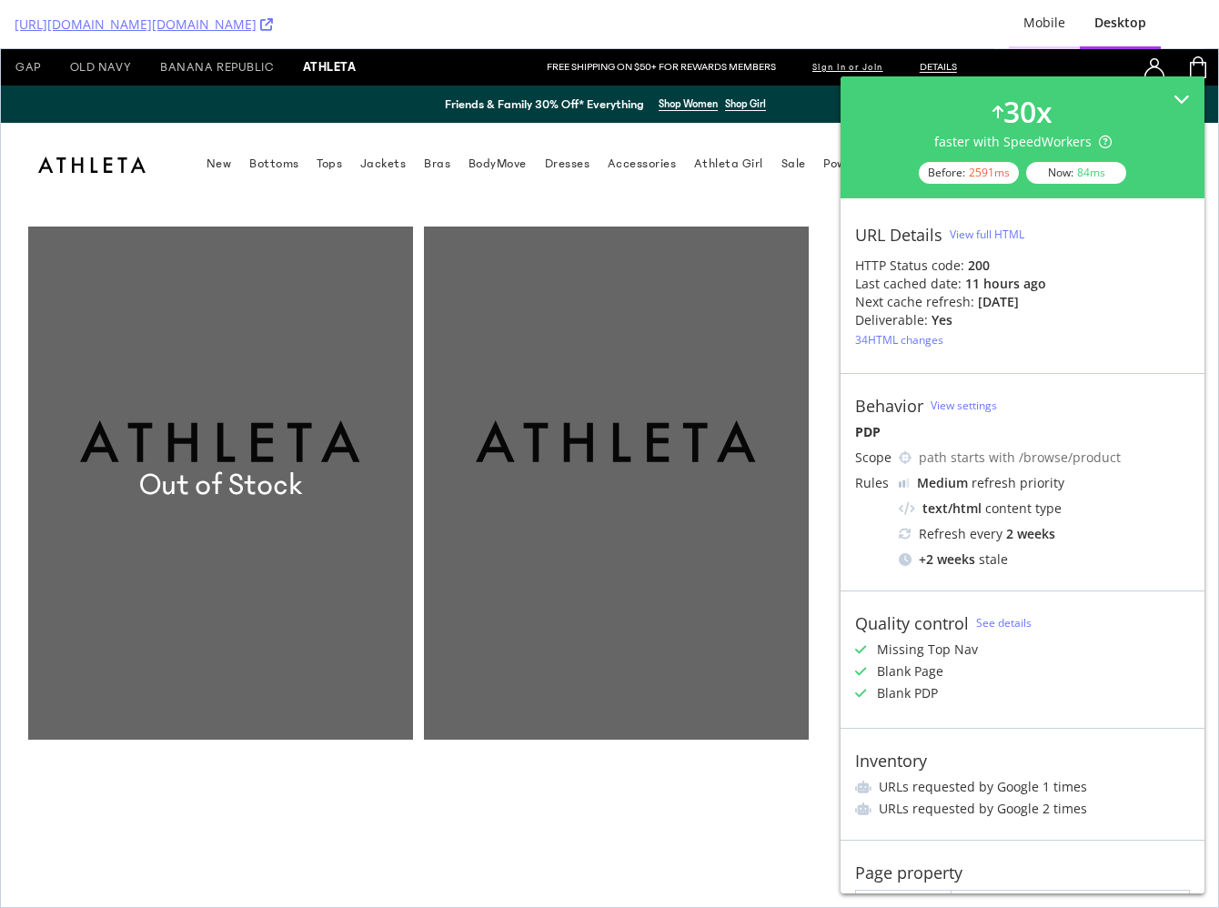
click at [1035, 28] on div "Mobile" at bounding box center [1044, 23] width 42 height 18
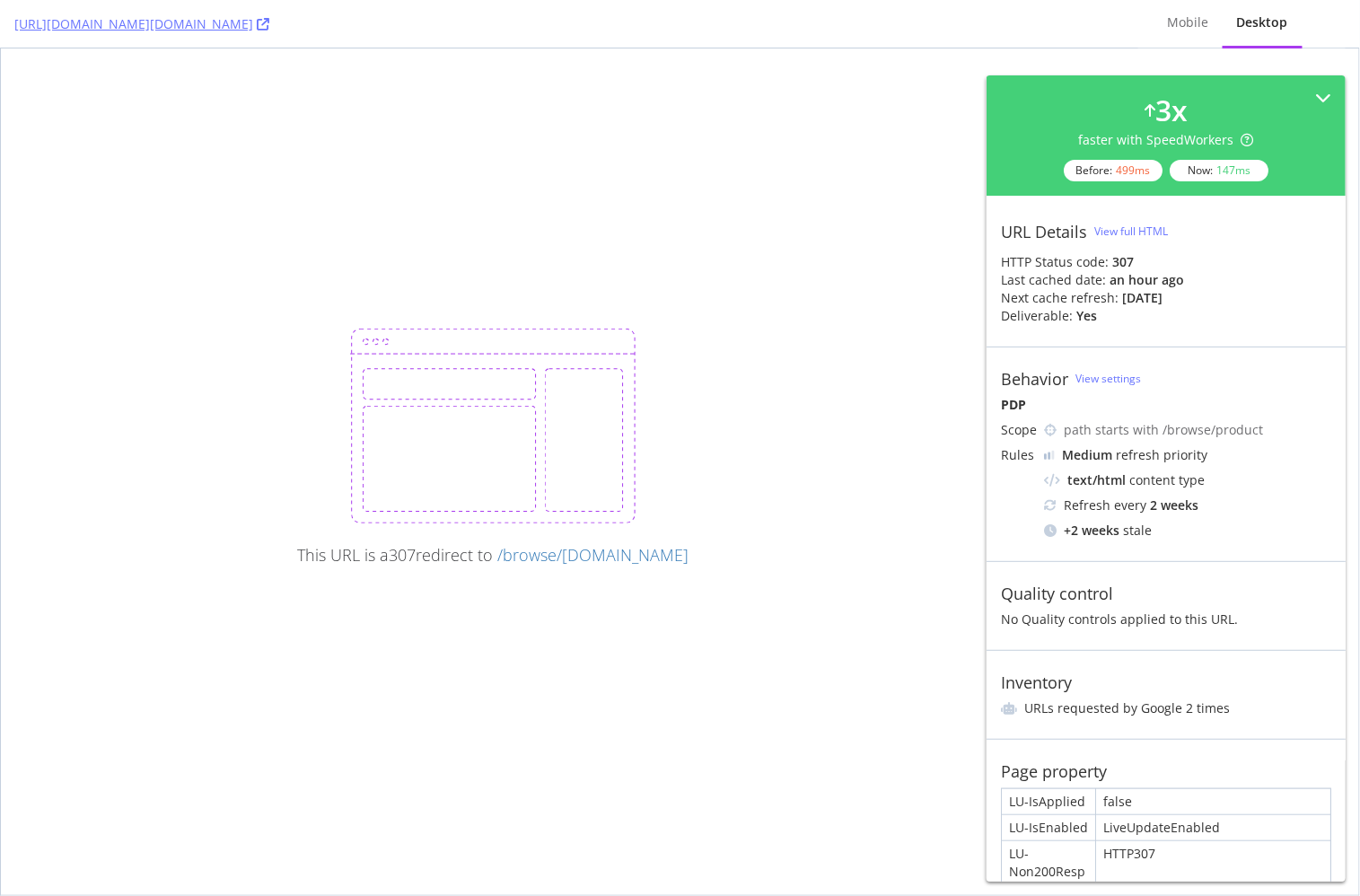
drag, startPoint x: 812, startPoint y: 414, endPoint x: 803, endPoint y: 417, distance: 9.5
click at [812, 414] on div "This URL is a 307 redirect to /browse/[DOMAIN_NAME]" at bounding box center [680, 472] width 1358 height 847
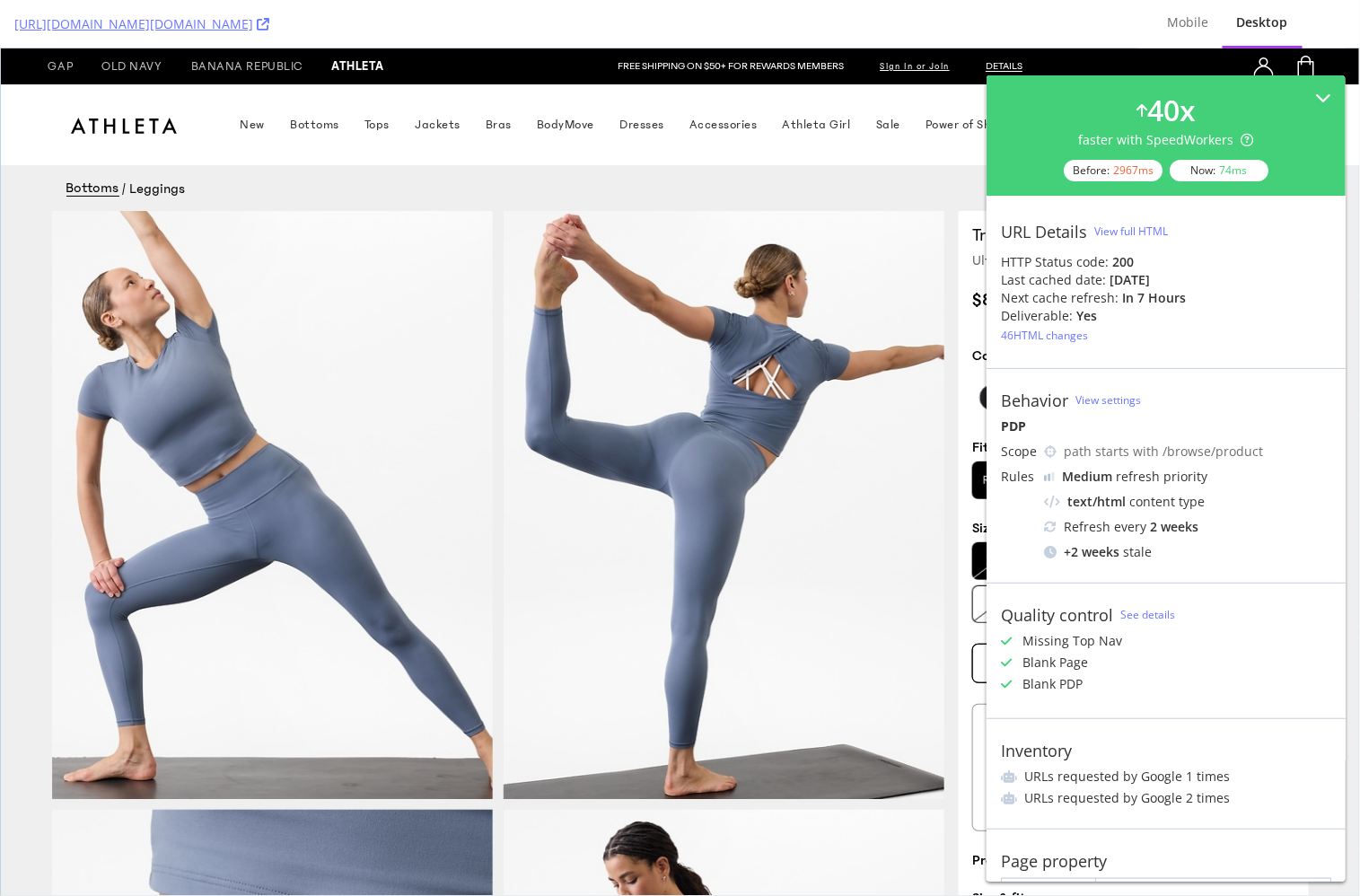
click at [671, 170] on span "Bottoms / Leggings" at bounding box center [680, 187] width 1256 height 45
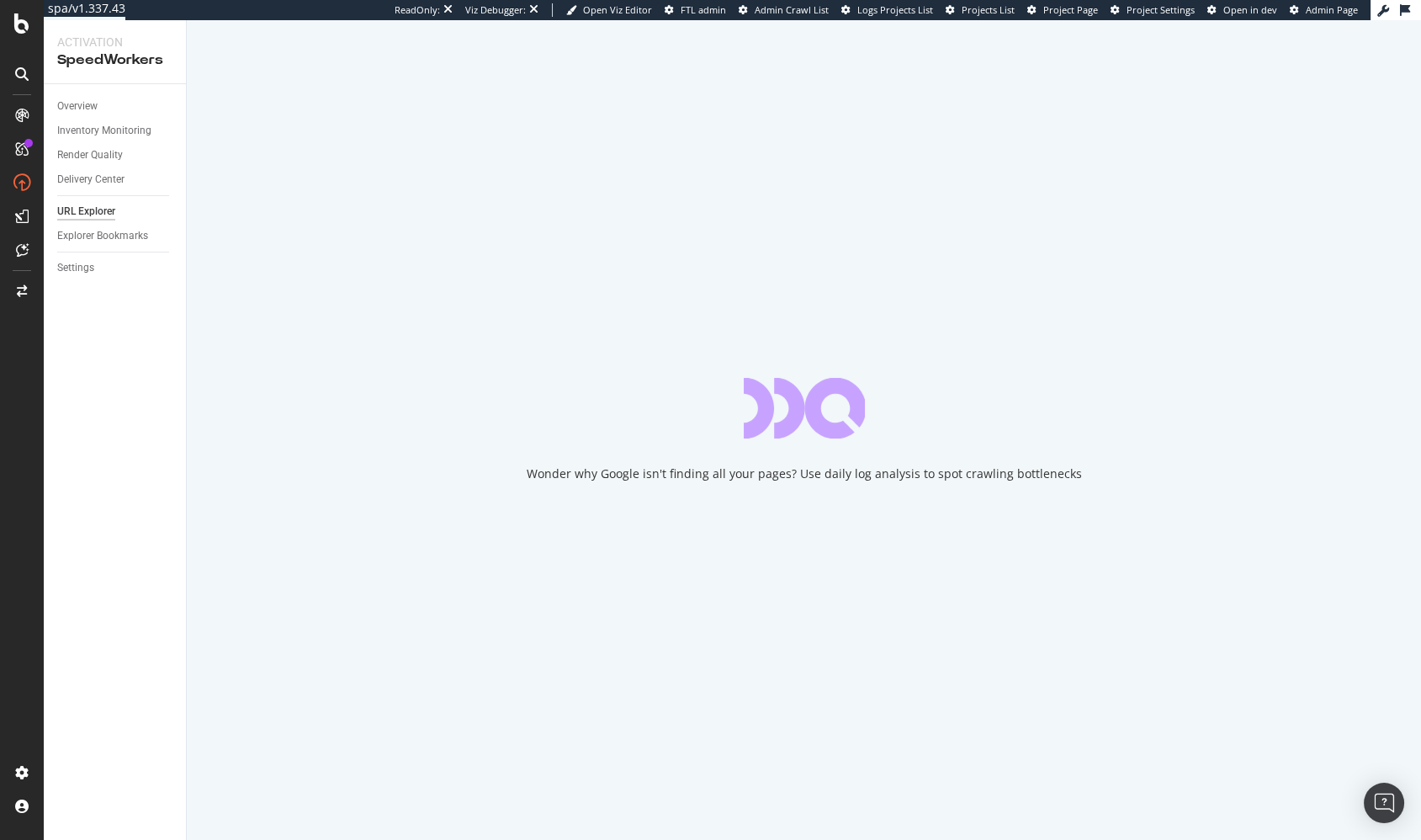
click at [125, 348] on div "Overview Inventory Monitoring Render Quality Delivery Center URL Explorer Explo…" at bounding box center [115, 462] width 142 height 756
click at [151, 380] on div "Overview Inventory Monitoring Render Quality Delivery Center URL Explorer Explo…" at bounding box center [115, 462] width 142 height 756
drag, startPoint x: 127, startPoint y: 421, endPoint x: 141, endPoint y: 410, distance: 17.8
click at [130, 416] on div "Overview Inventory Monitoring Render Quality Delivery Center URL Explorer Explo…" at bounding box center [115, 462] width 142 height 756
drag, startPoint x: 1390, startPoint y: 243, endPoint x: 1417, endPoint y: 242, distance: 27.0
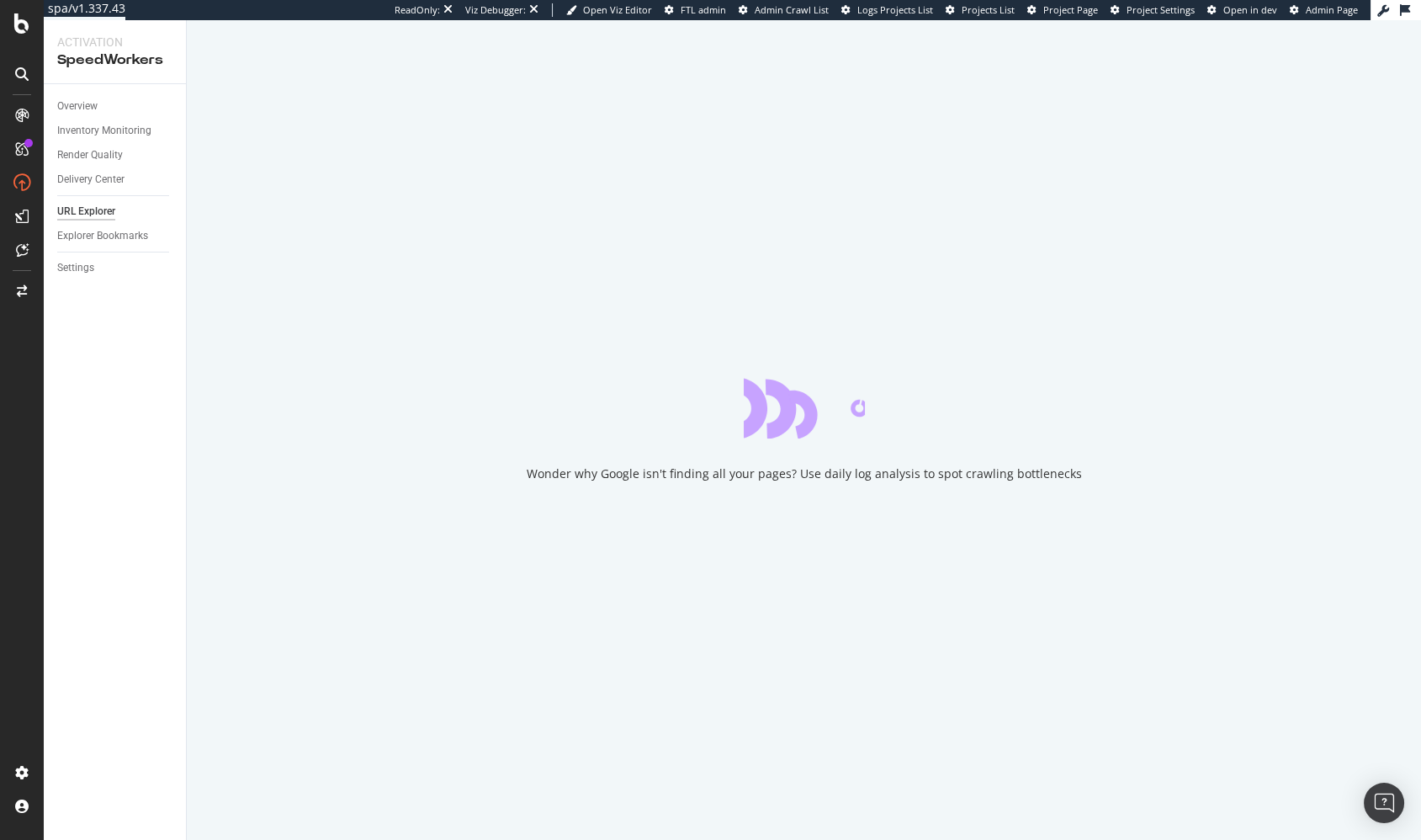
click at [1392, 243] on div "Wonder why Google isn't finding all your pages? Use daily log analysis to spot …" at bounding box center [804, 430] width 1234 height 820
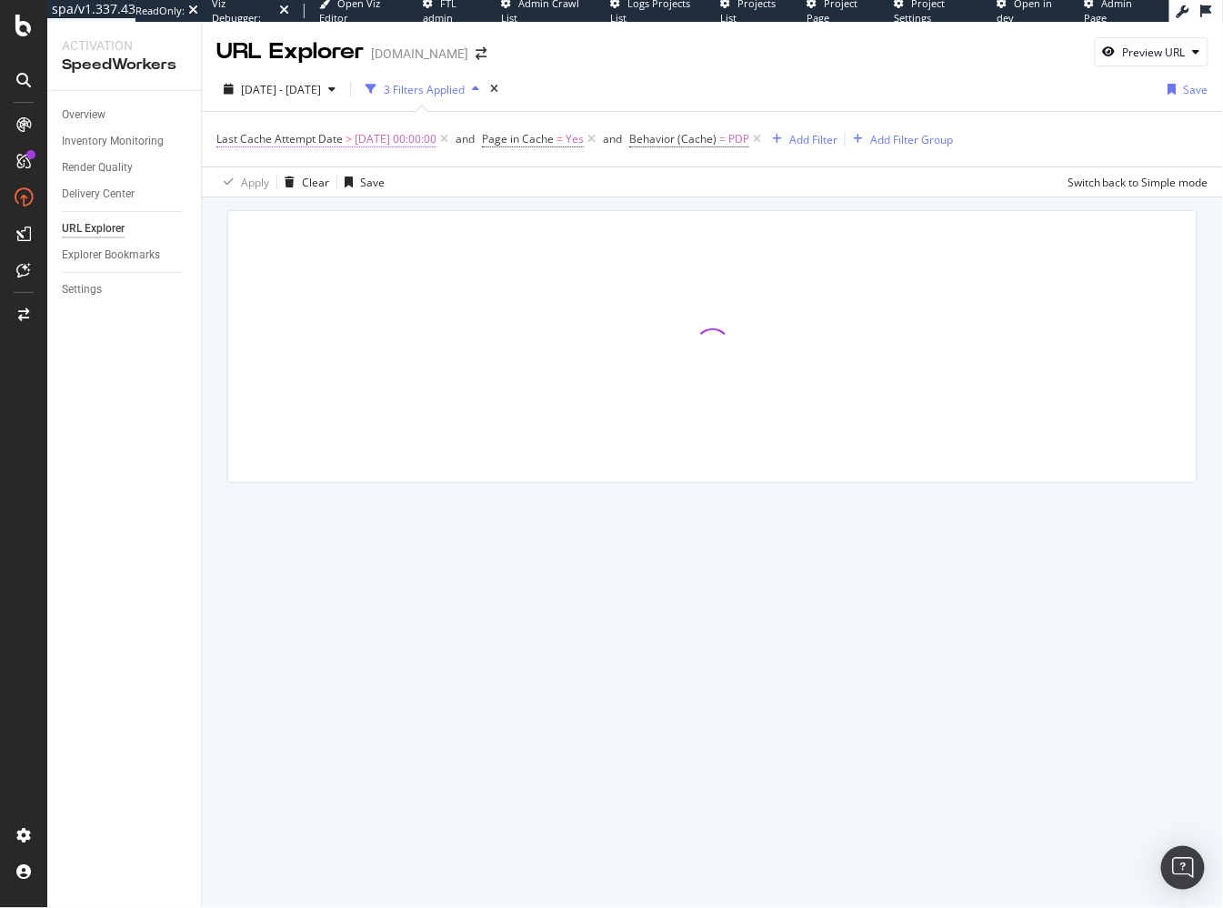
click at [409, 137] on span "[DATE] 00:00:00" at bounding box center [396, 138] width 82 height 25
drag, startPoint x: 251, startPoint y: 173, endPoint x: 268, endPoint y: 192, distance: 25.8
click at [252, 175] on span "After" at bounding box center [245, 180] width 25 height 15
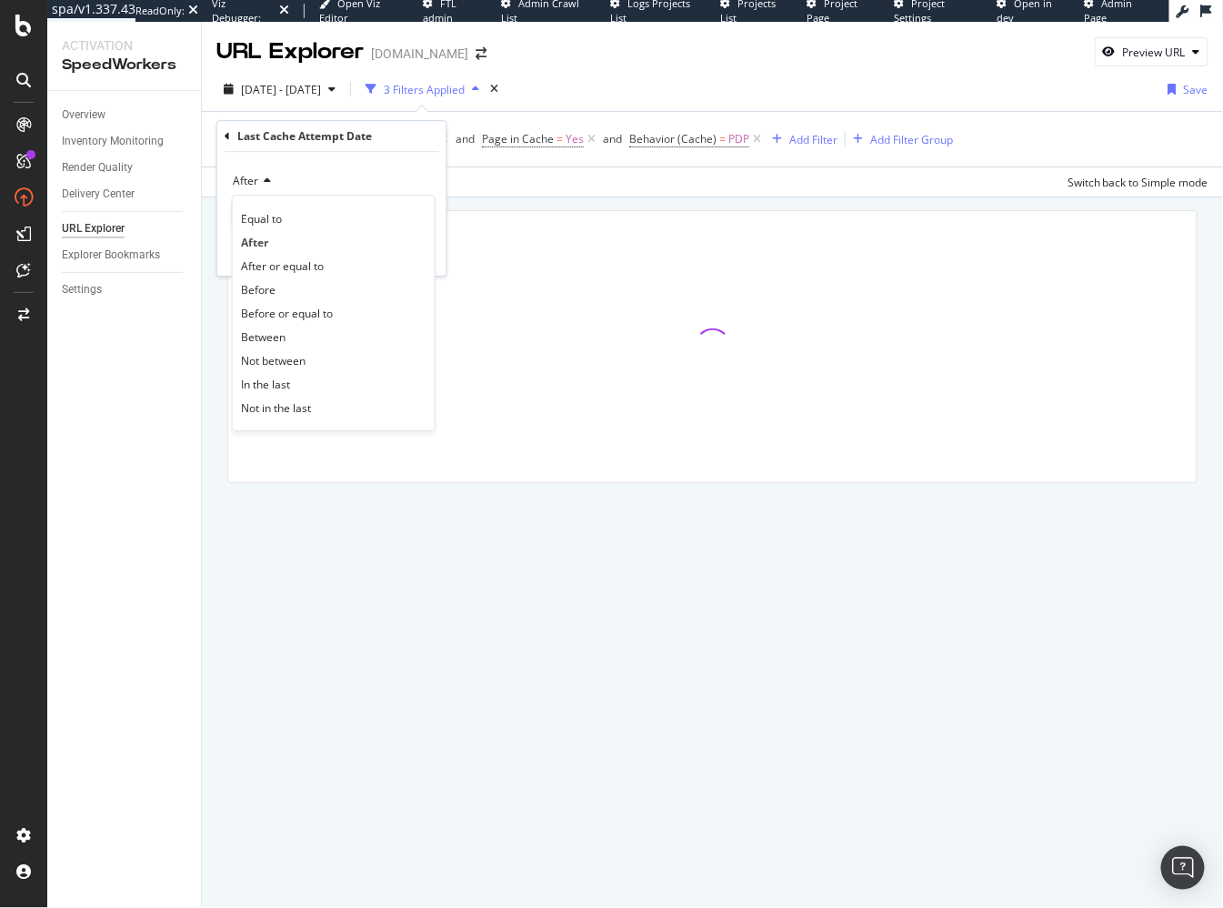
drag, startPoint x: 306, startPoint y: 308, endPoint x: 316, endPoint y: 298, distance: 14.1
click at [306, 307] on span "Before or equal to" at bounding box center [287, 313] width 92 height 15
click at [425, 252] on div "Apply" at bounding box center [418, 252] width 28 height 15
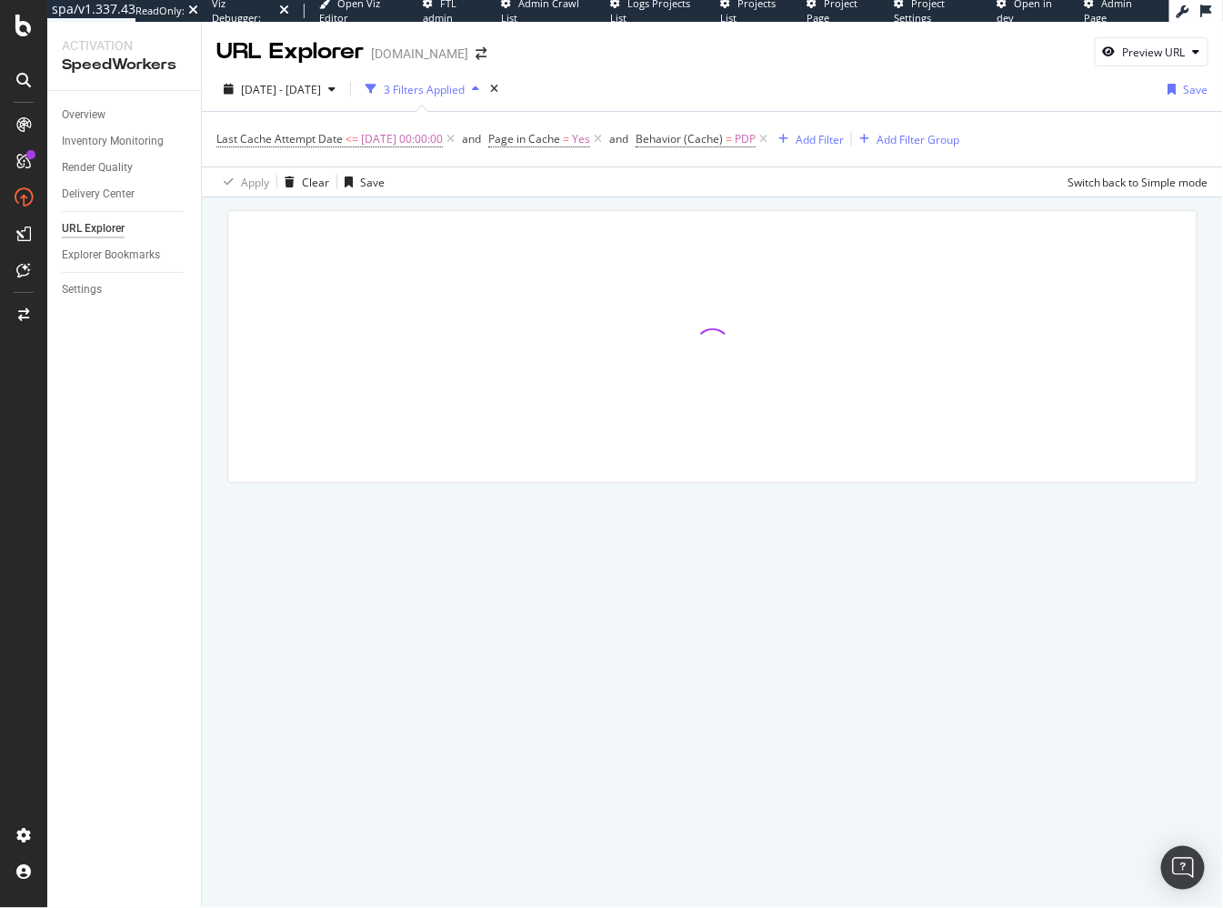
click at [488, 207] on div at bounding box center [712, 371] width 1021 height 349
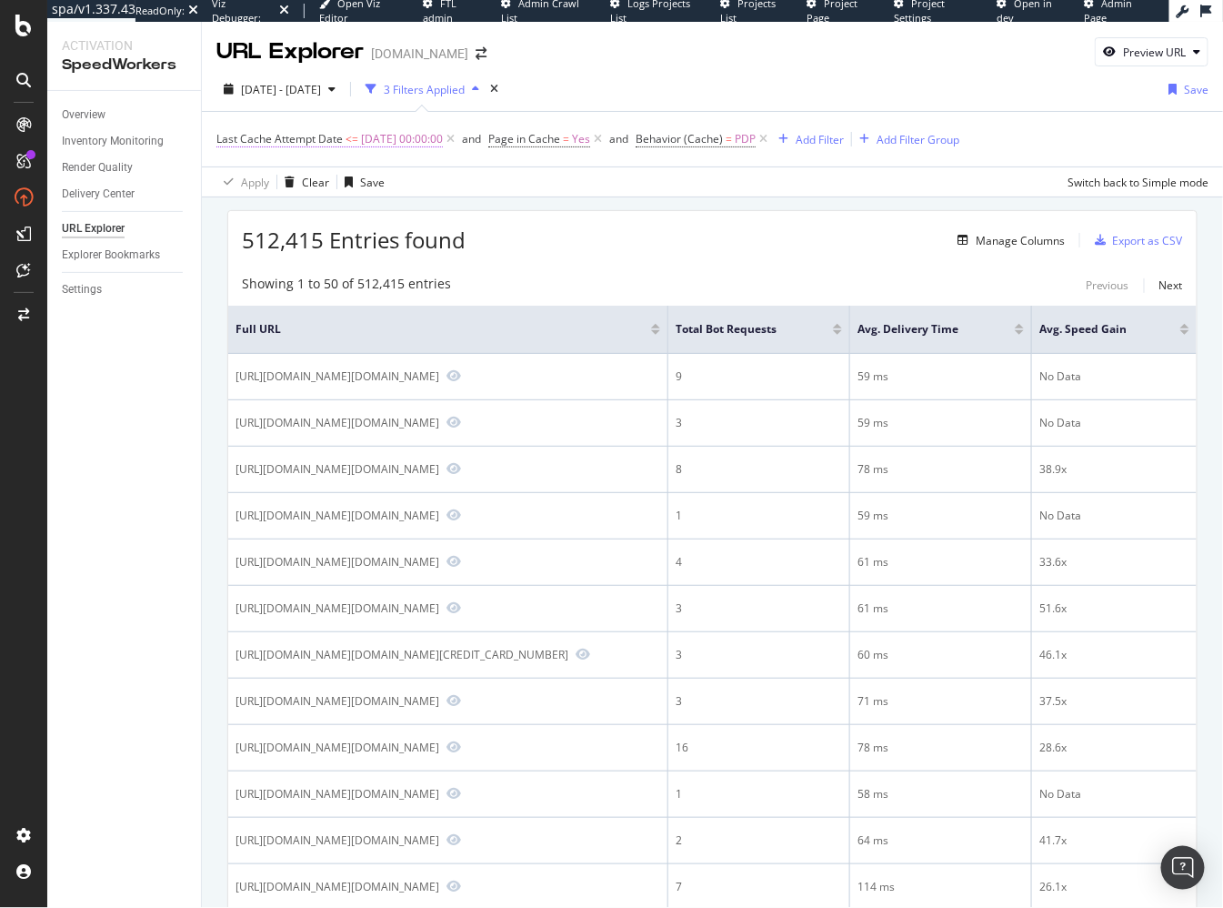
click at [401, 144] on span "[DATE] 00:00:00" at bounding box center [402, 138] width 82 height 25
drag, startPoint x: 563, startPoint y: 236, endPoint x: 151, endPoint y: 30, distance: 460.9
click at [559, 235] on div "512,415 Entries found Manage Columns Export as CSV" at bounding box center [712, 233] width 969 height 45
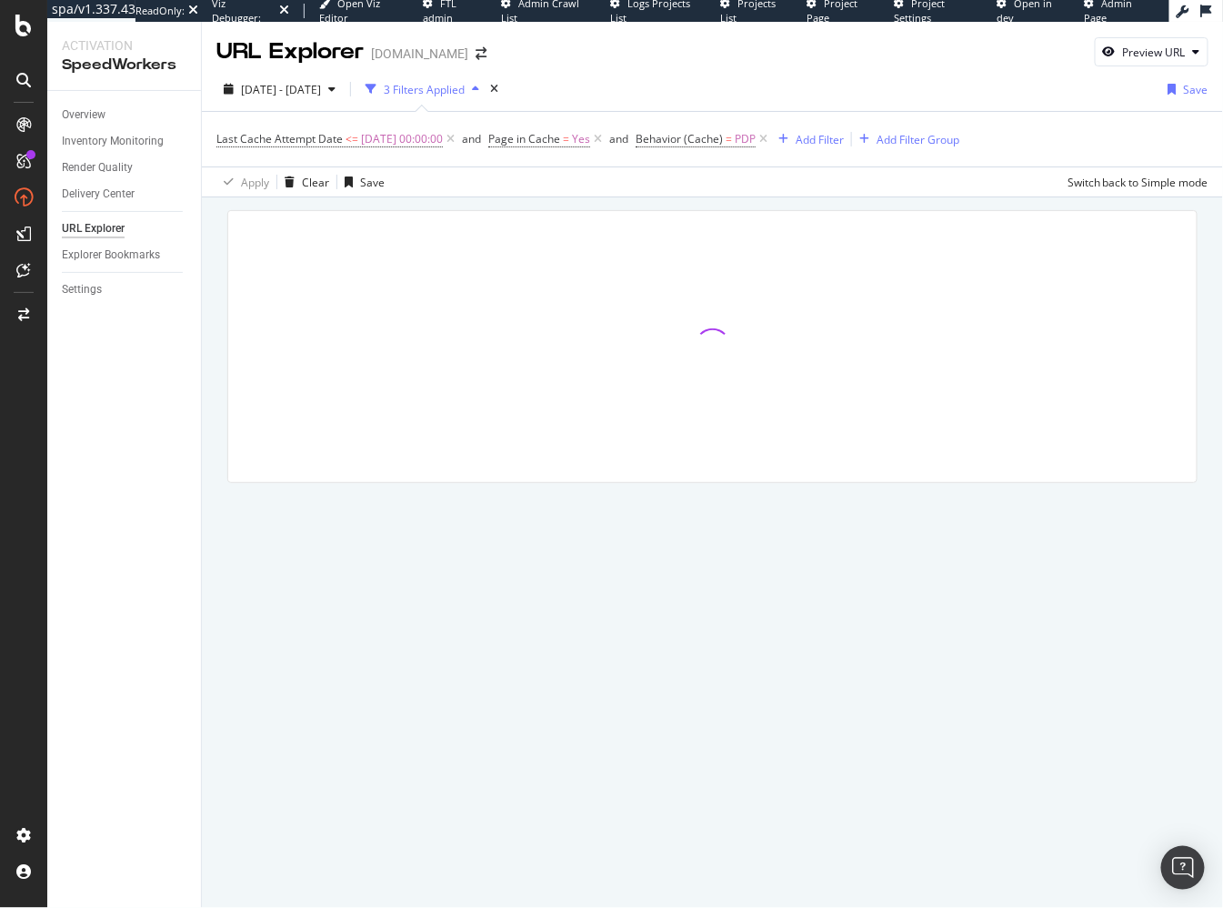
click at [555, 203] on div at bounding box center [712, 371] width 1021 height 349
click at [318, 85] on span "2025 Aug. 27th - Sep. 25th" at bounding box center [281, 89] width 80 height 15
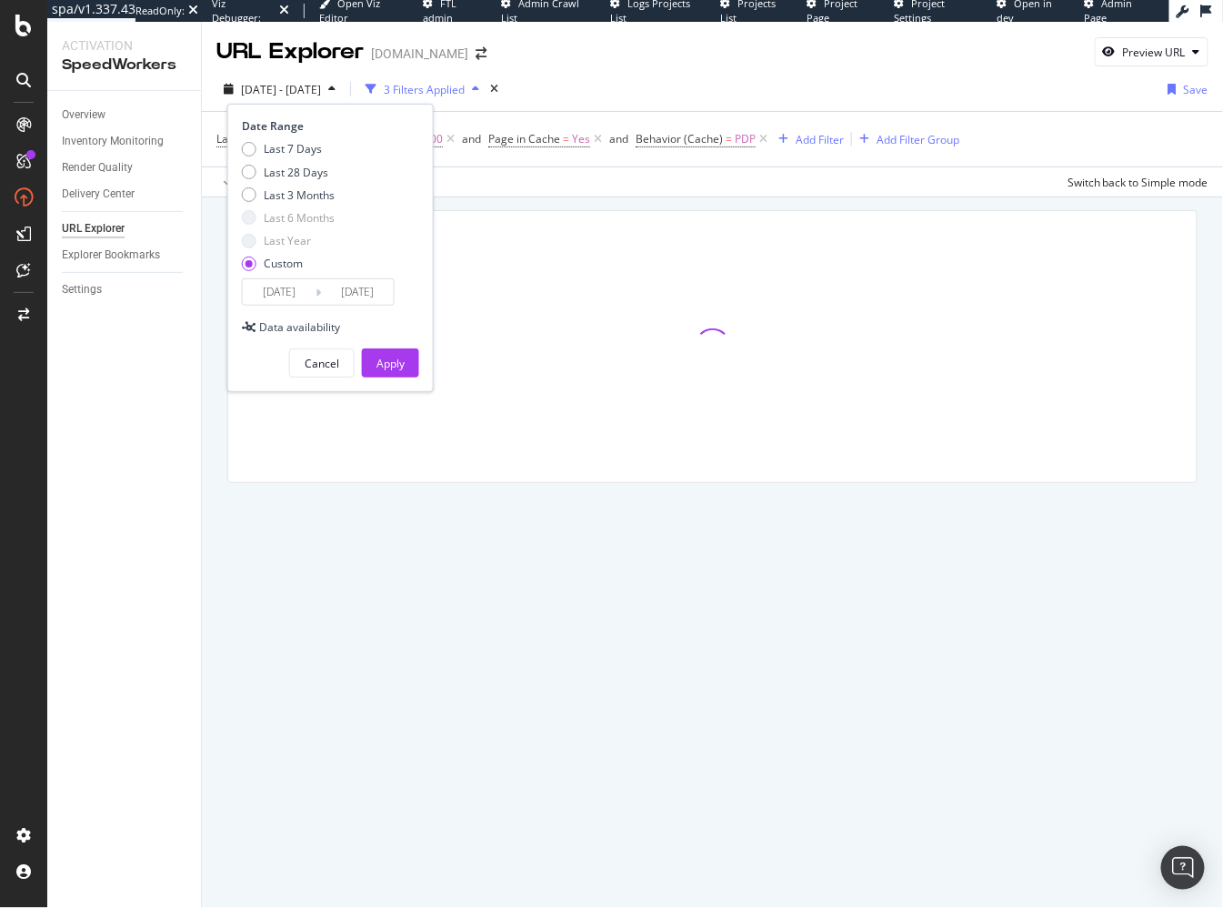
click at [302, 289] on input "2025/08/27" at bounding box center [279, 291] width 73 height 25
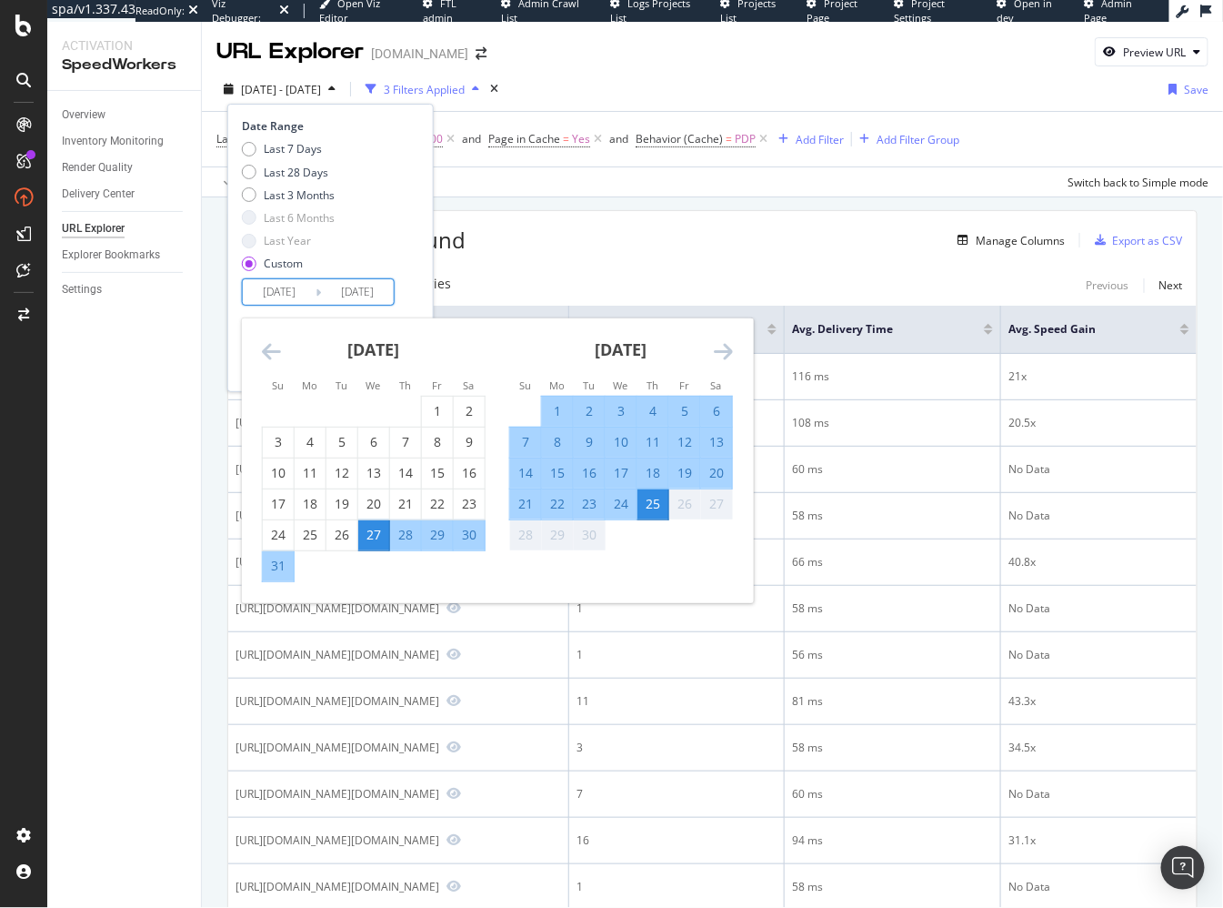
drag, startPoint x: 586, startPoint y: 480, endPoint x: 569, endPoint y: 461, distance: 25.2
click at [586, 479] on div "16" at bounding box center [589, 473] width 31 height 18
type input "2025/09/16"
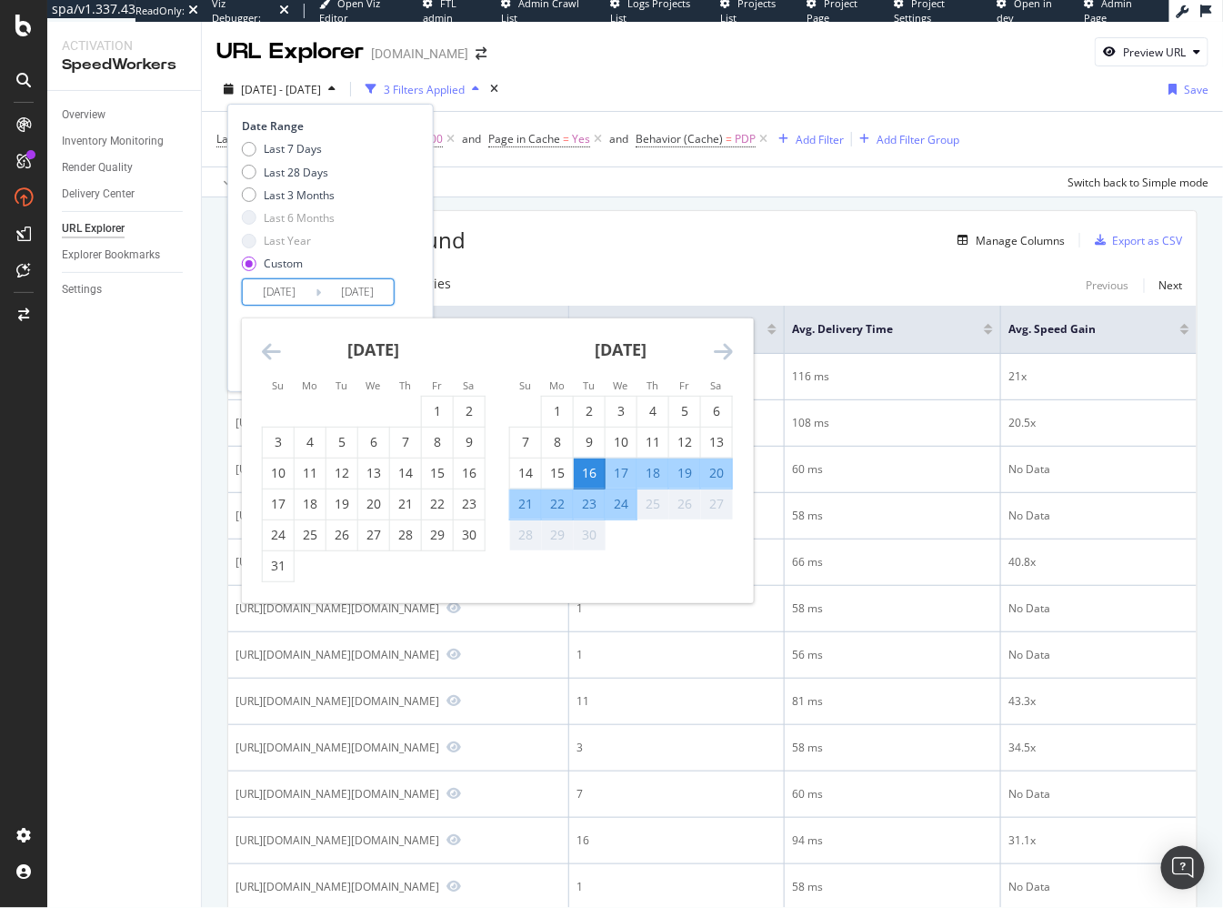
click at [412, 292] on div "Date Range Last 7 Days Last 28 Days Last 3 Months Last 6 Months Last Year Custo…" at bounding box center [328, 211] width 173 height 187
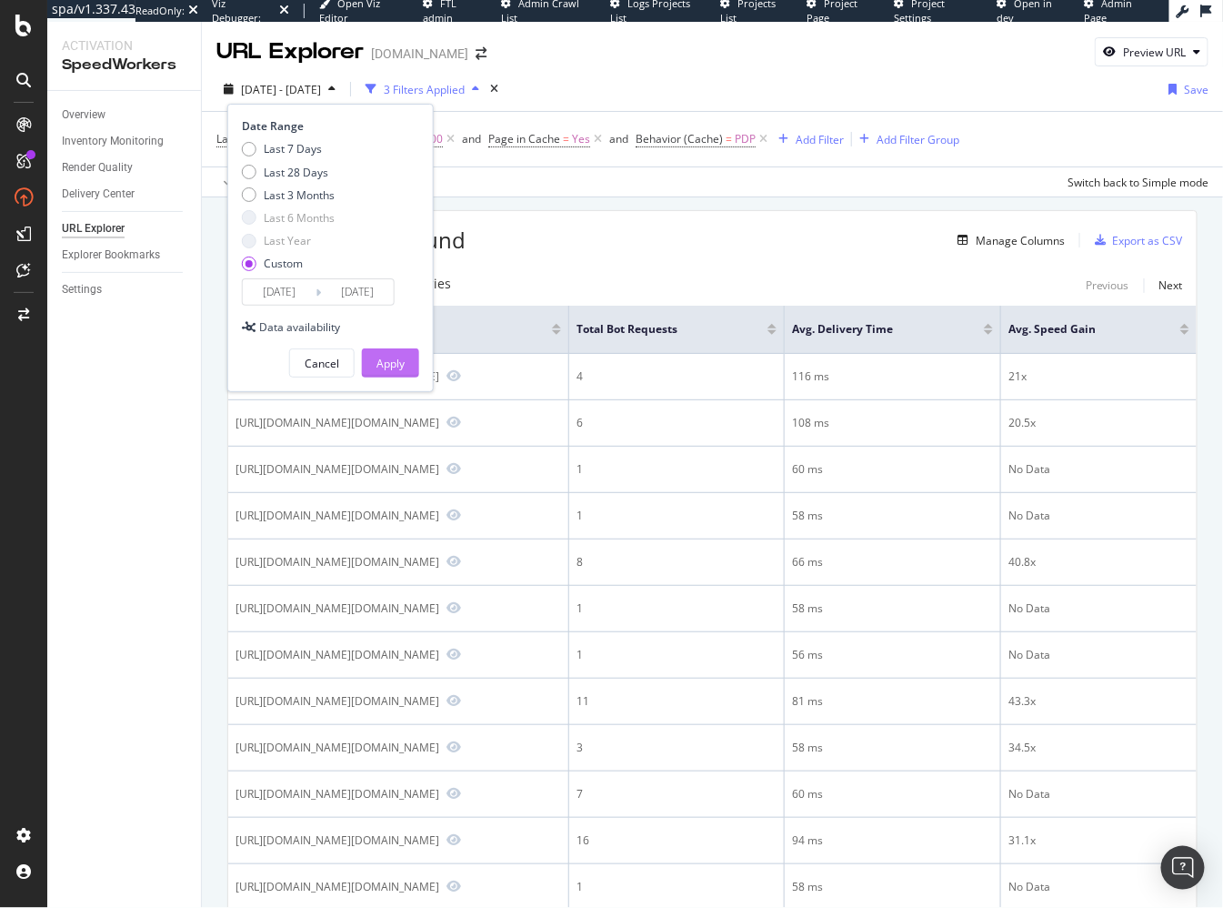
click at [406, 369] on button "Apply" at bounding box center [390, 362] width 57 height 29
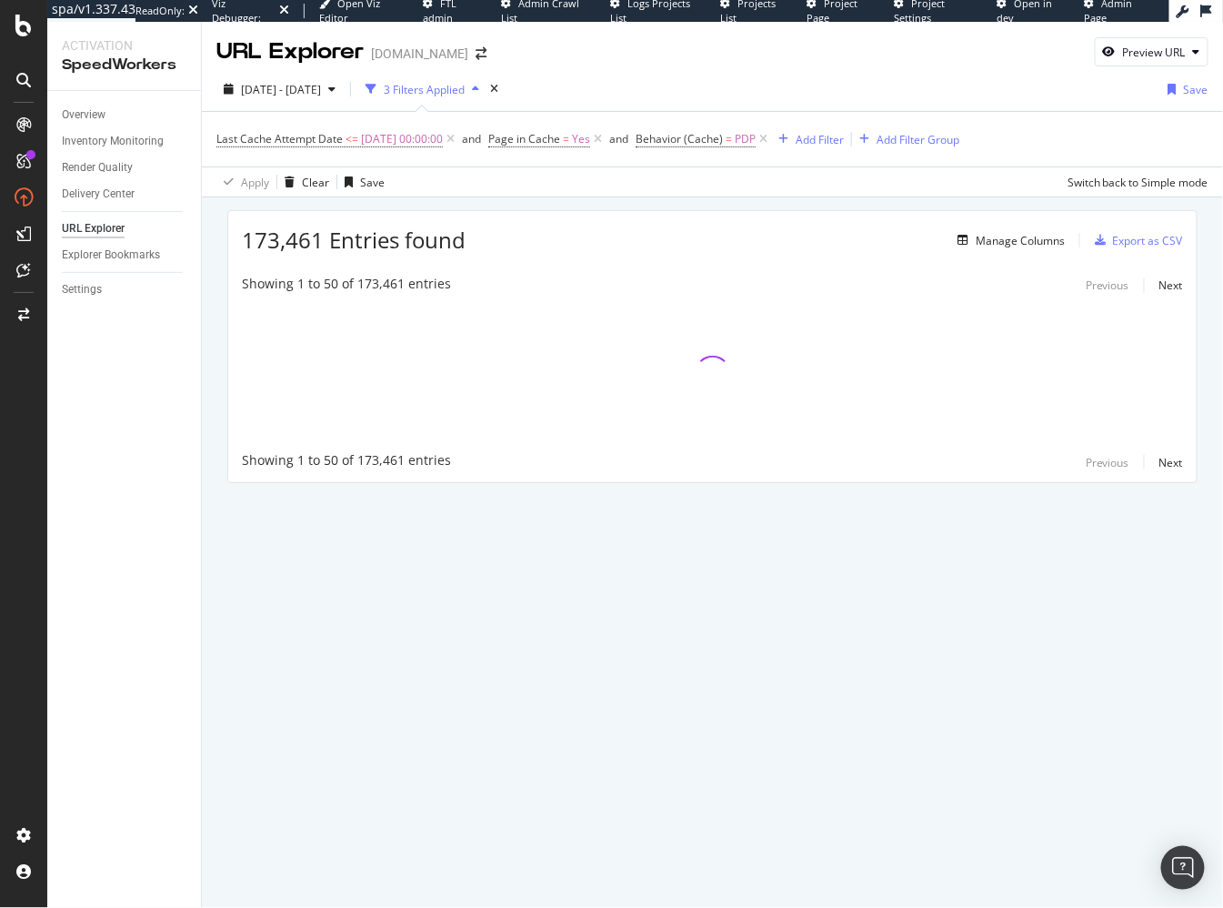
click at [571, 292] on div "Showing 1 to 50 of 173,461 entries Previous Next Showing 1 to 50 of 173,461 ent…" at bounding box center [712, 374] width 969 height 217
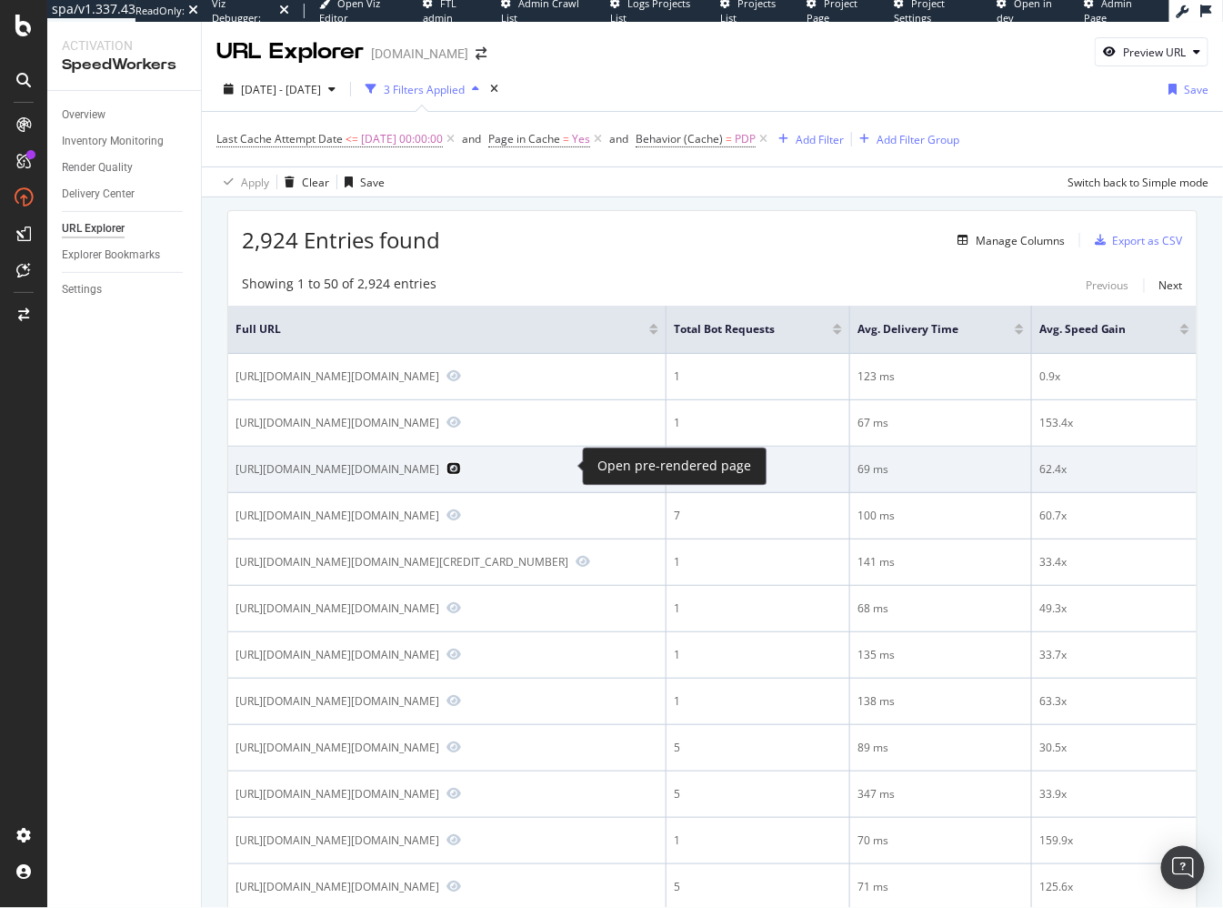
click at [461, 467] on icon "Preview https://www.gap.com/browse/product.do?pid=8167130124003" at bounding box center [454, 468] width 15 height 13
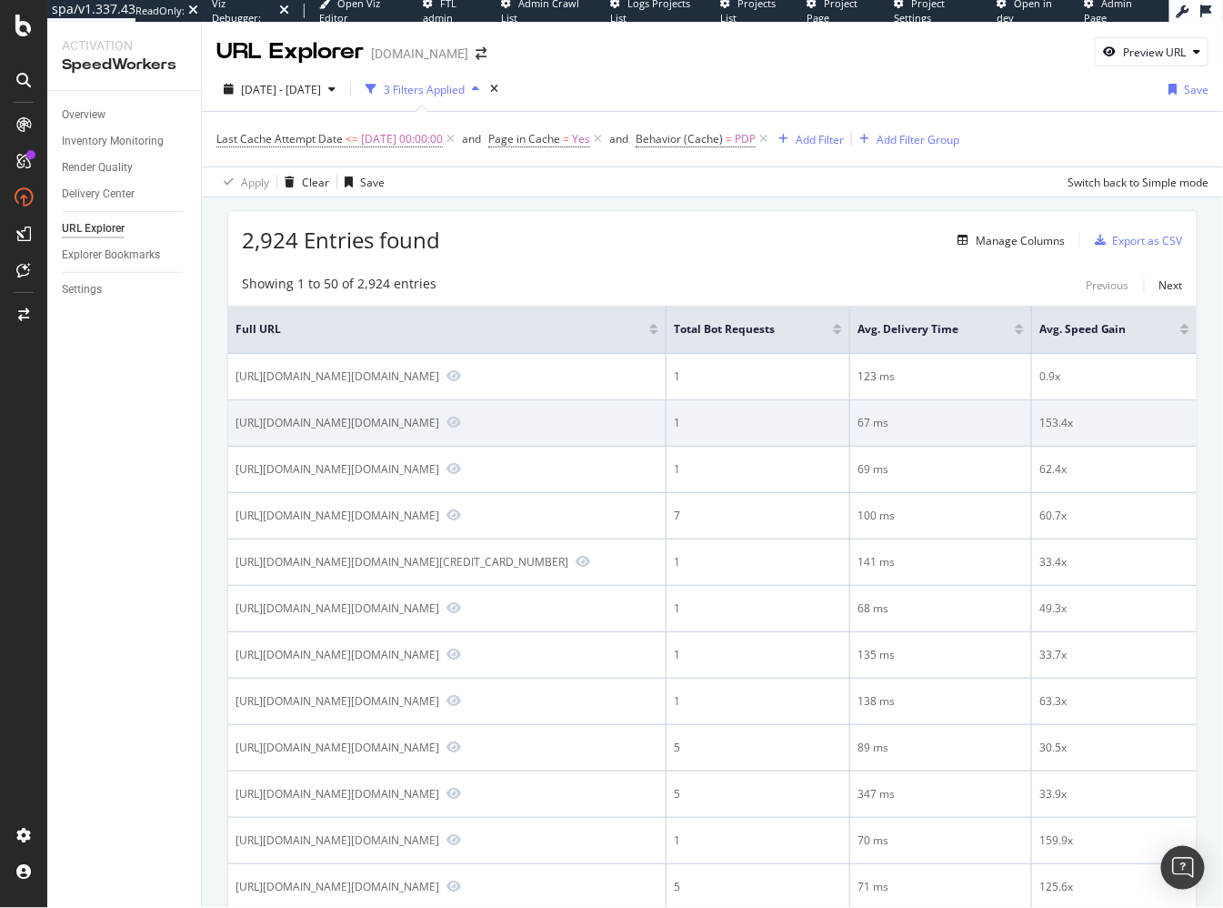
click at [623, 433] on td "https://athleta.gap.com/browse/product.do?pid=6318560020007" at bounding box center [447, 423] width 438 height 46
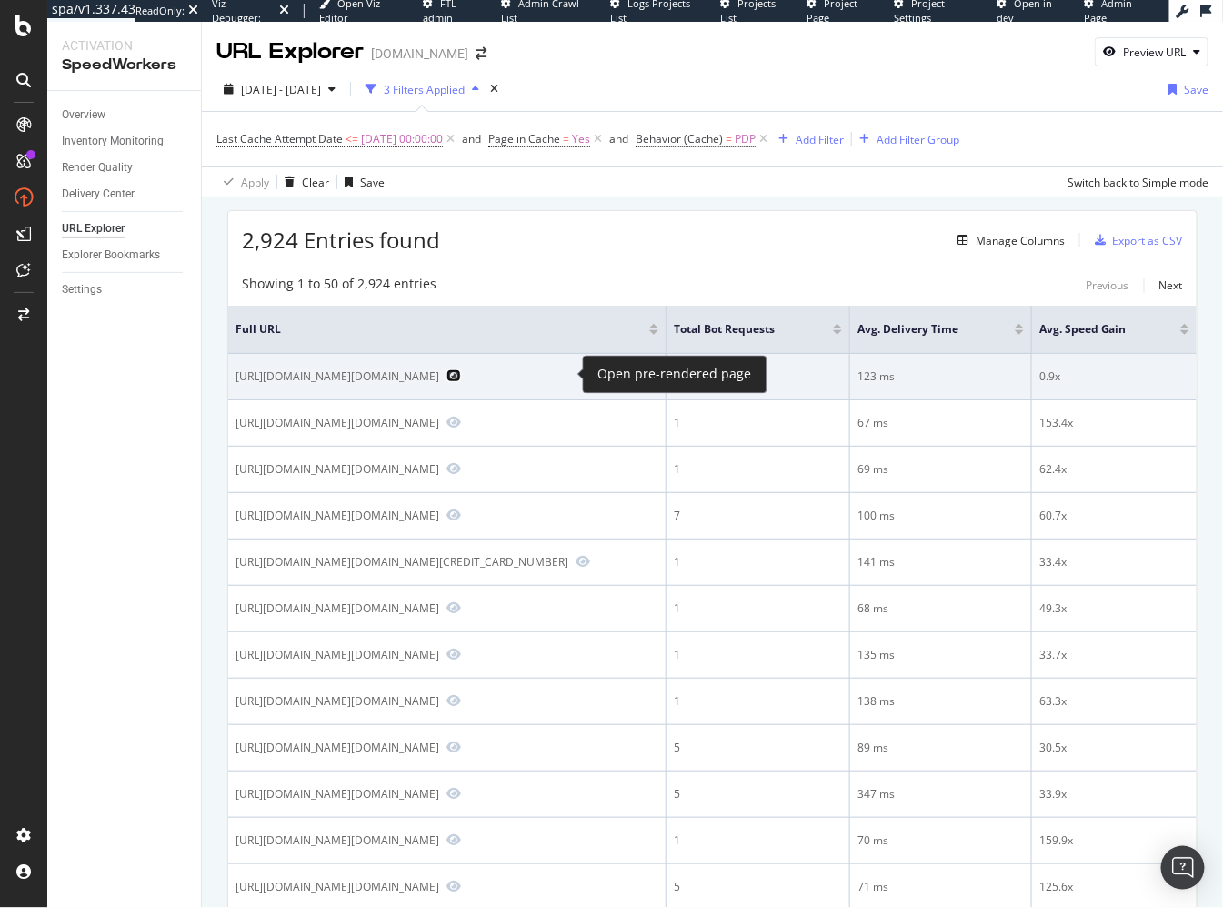
click at [461, 373] on icon "Preview https://www.gap.com/browse/product.do?pid=4549120022934" at bounding box center [454, 375] width 15 height 13
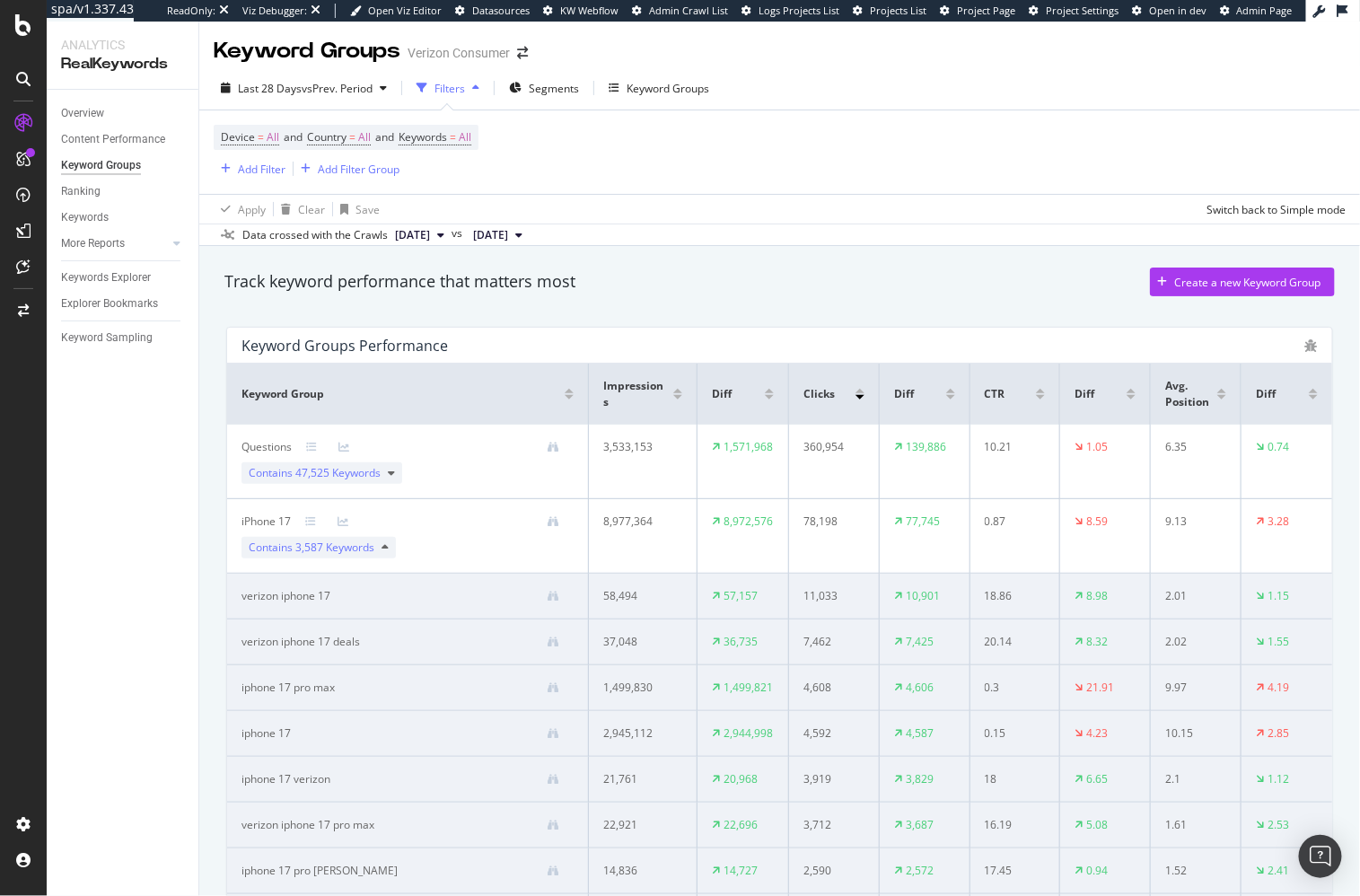
scroll to position [114, 0]
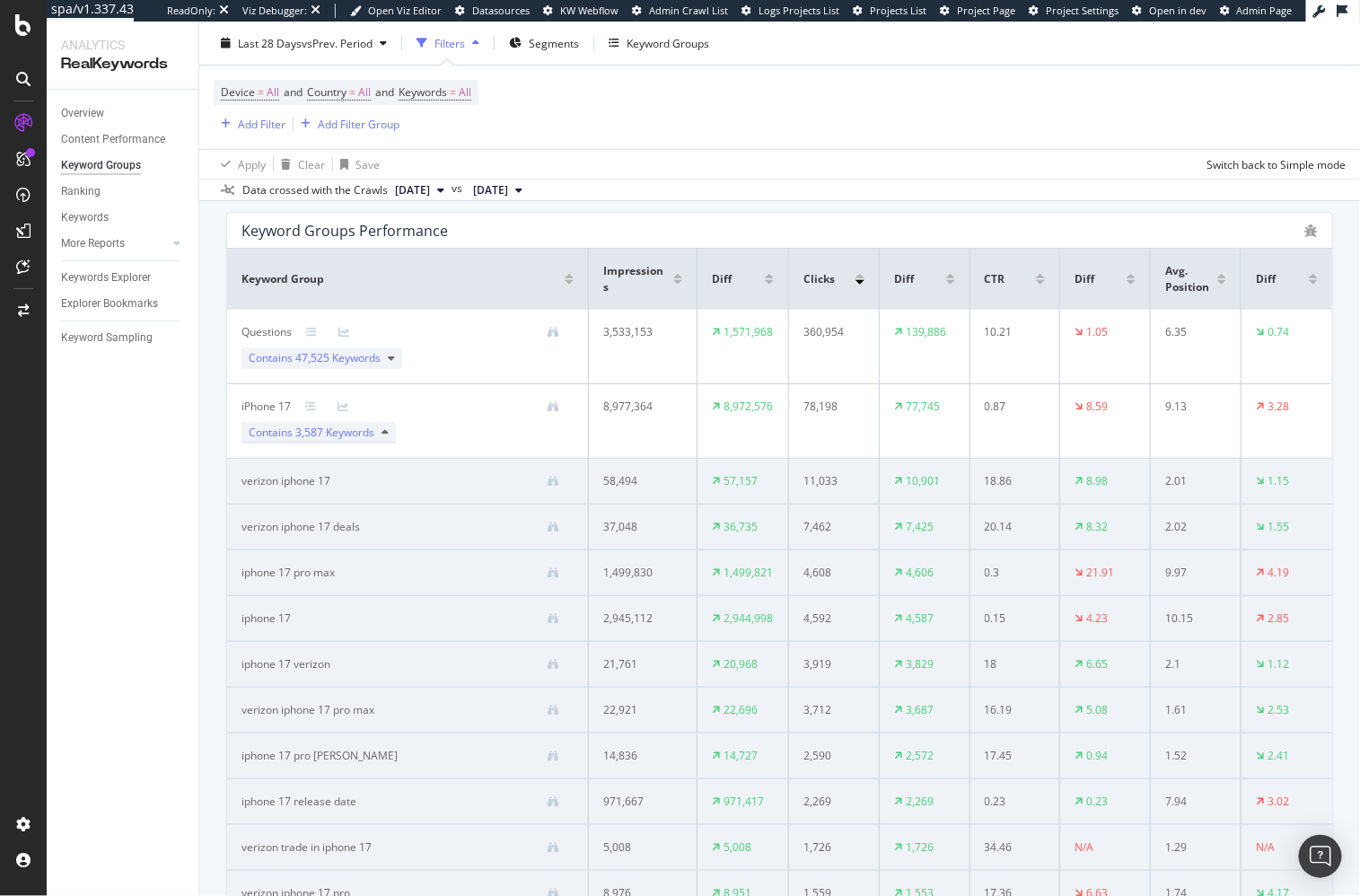
click at [388, 431] on icon at bounding box center [385, 432] width 7 height 11
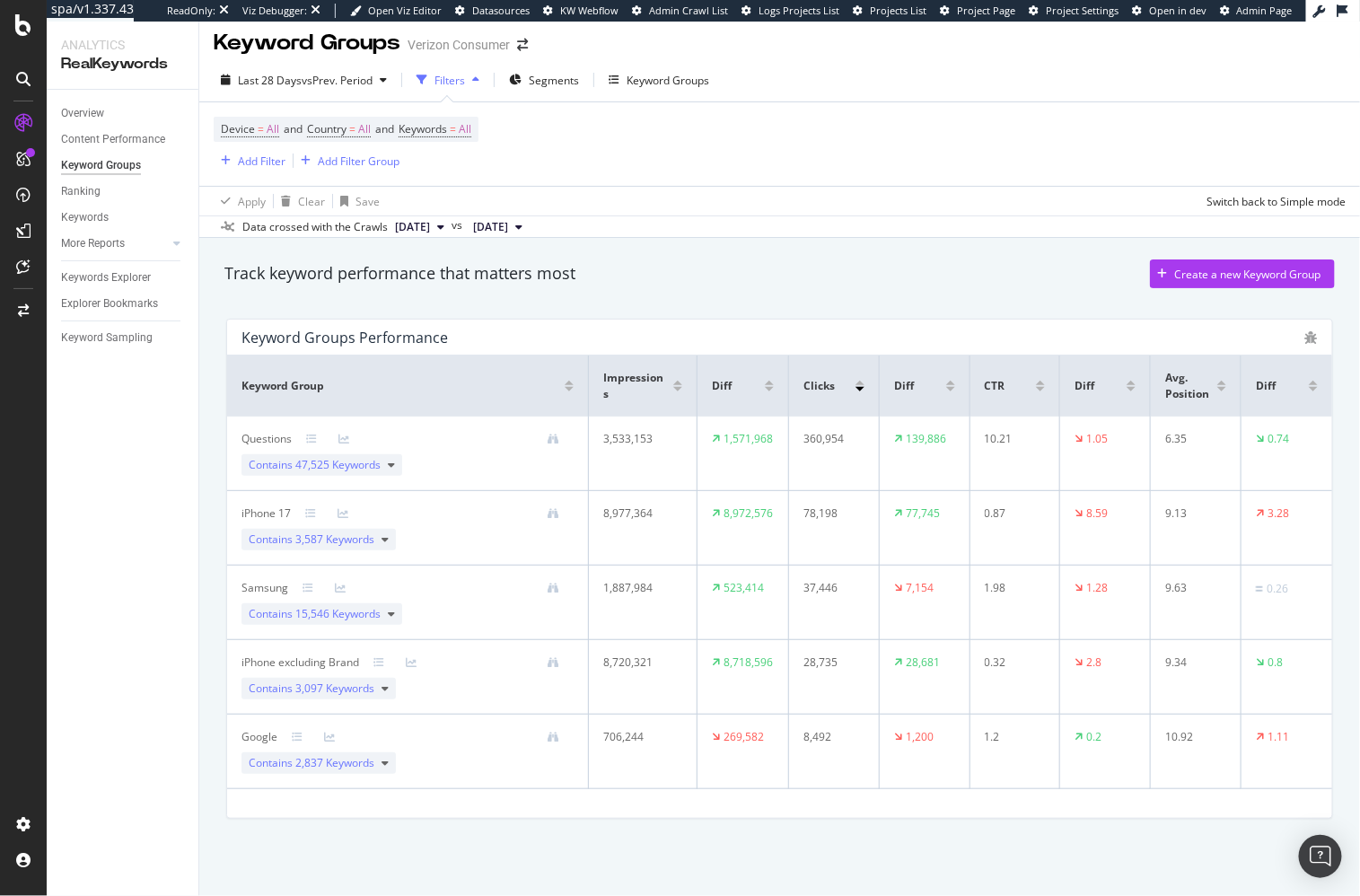
scroll to position [0, 0]
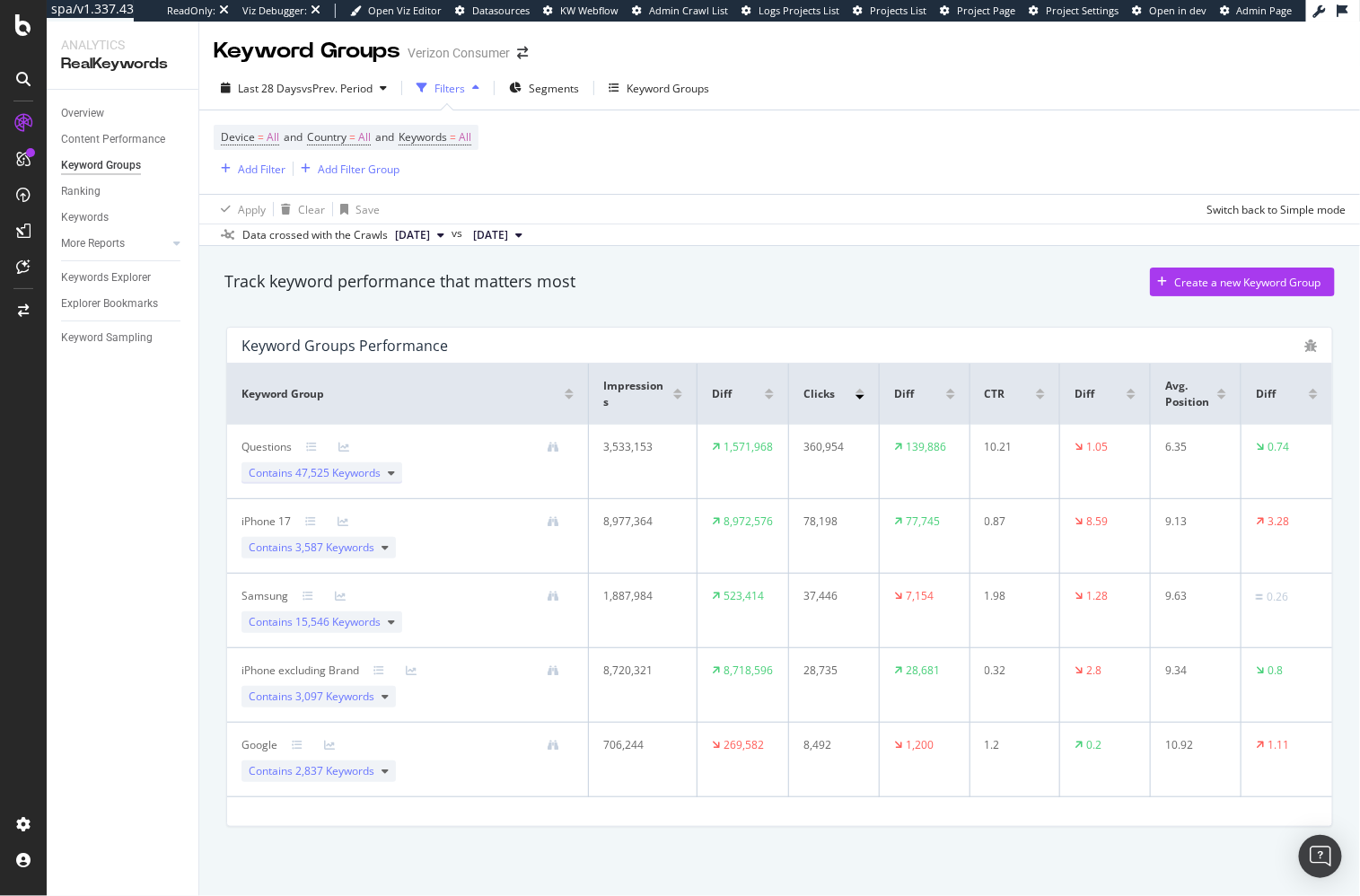
click at [393, 472] on icon at bounding box center [391, 473] width 7 height 11
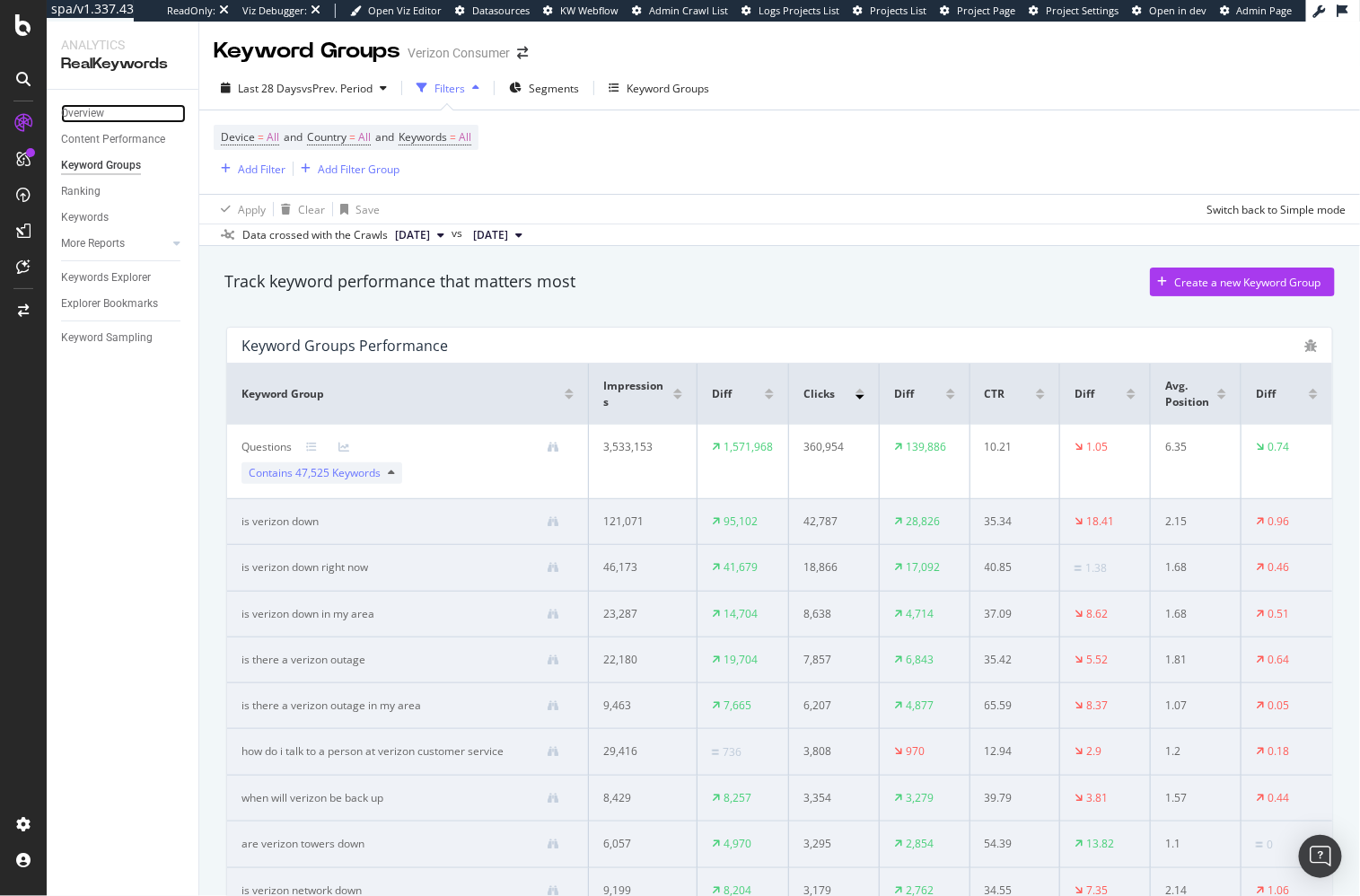
drag, startPoint x: 93, startPoint y: 110, endPoint x: 170, endPoint y: 180, distance: 104.1
click at [93, 110] on div "Overview" at bounding box center [83, 113] width 43 height 19
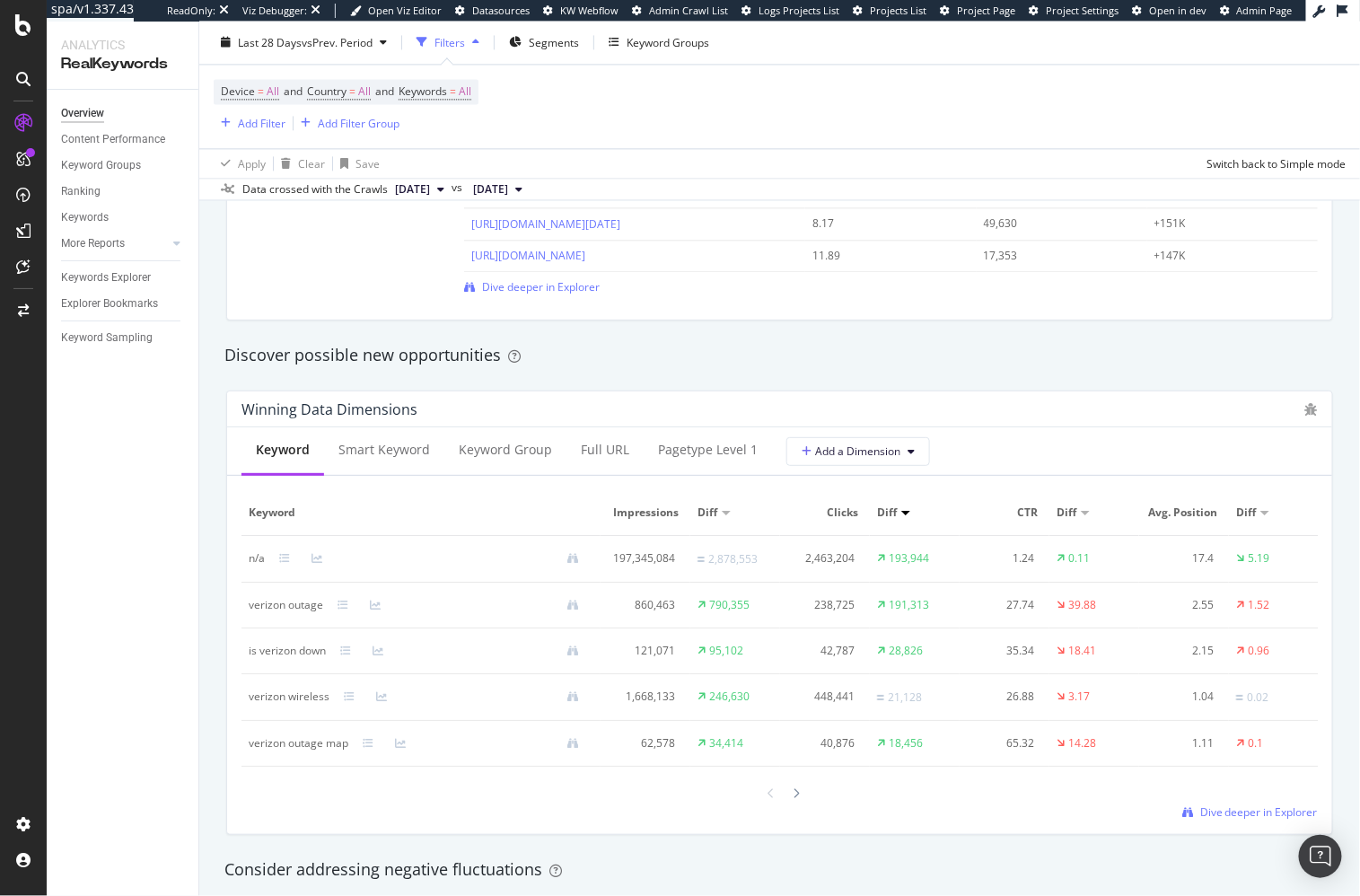
scroll to position [1901, 0]
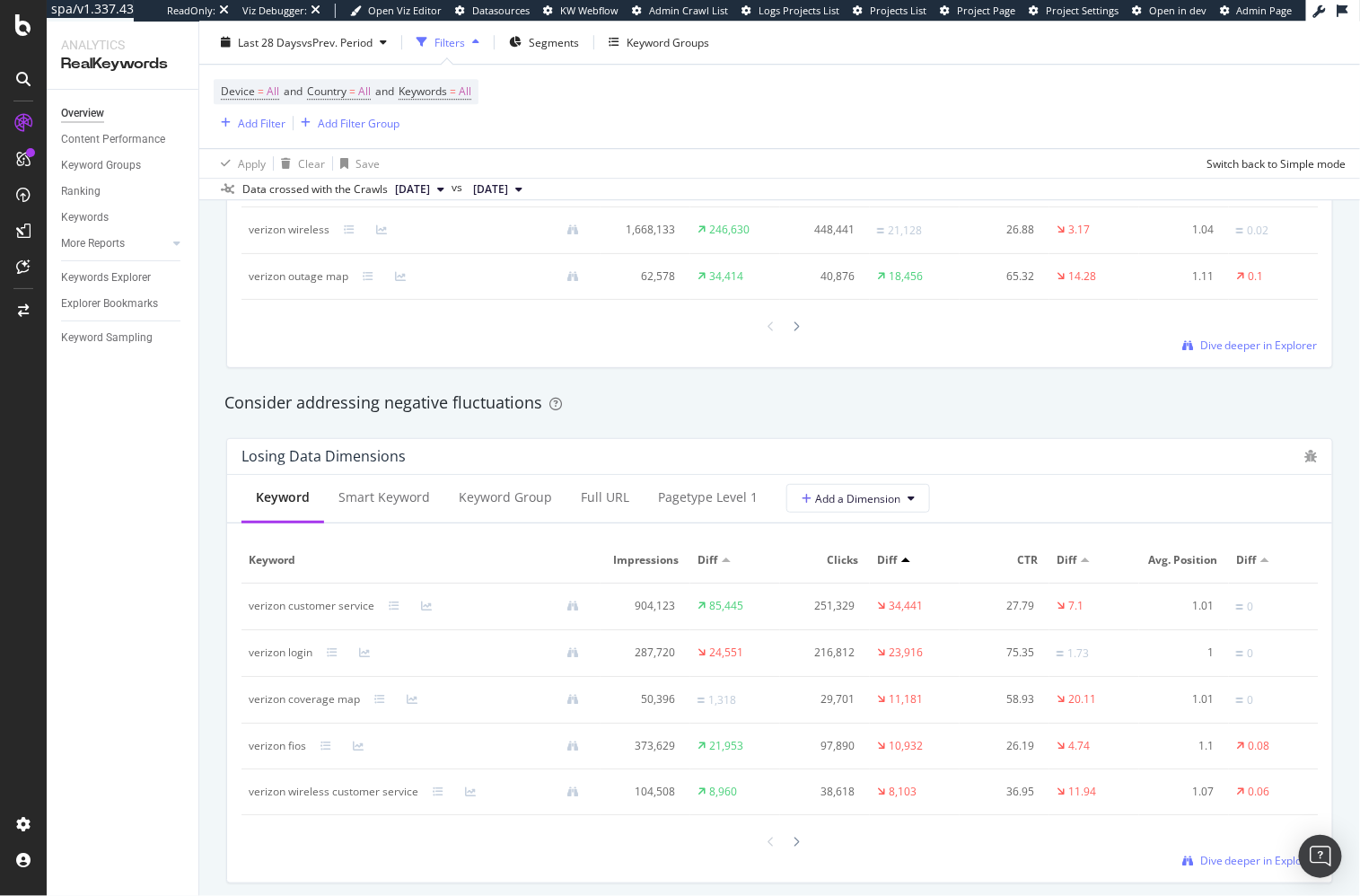
click at [324, 693] on div "verizon coverage map" at bounding box center [304, 699] width 112 height 16
copy div "verizon coverage map"
click at [213, 678] on div "By website & by URL Detect big movements in your website performance Unique Key…" at bounding box center [780, 52] width 1161 height 3415
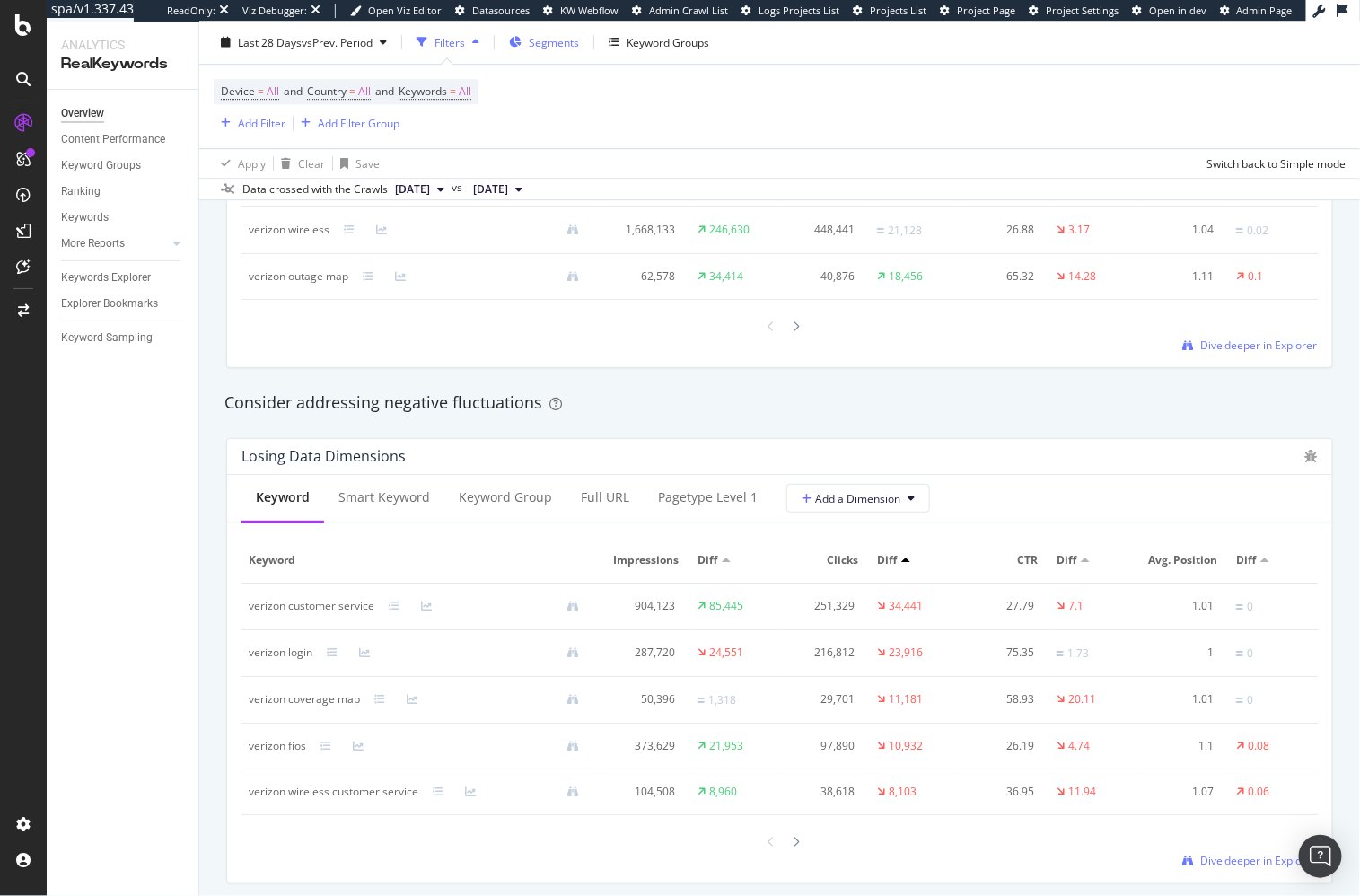
click at [564, 44] on span "Segments" at bounding box center [554, 41] width 50 height 15
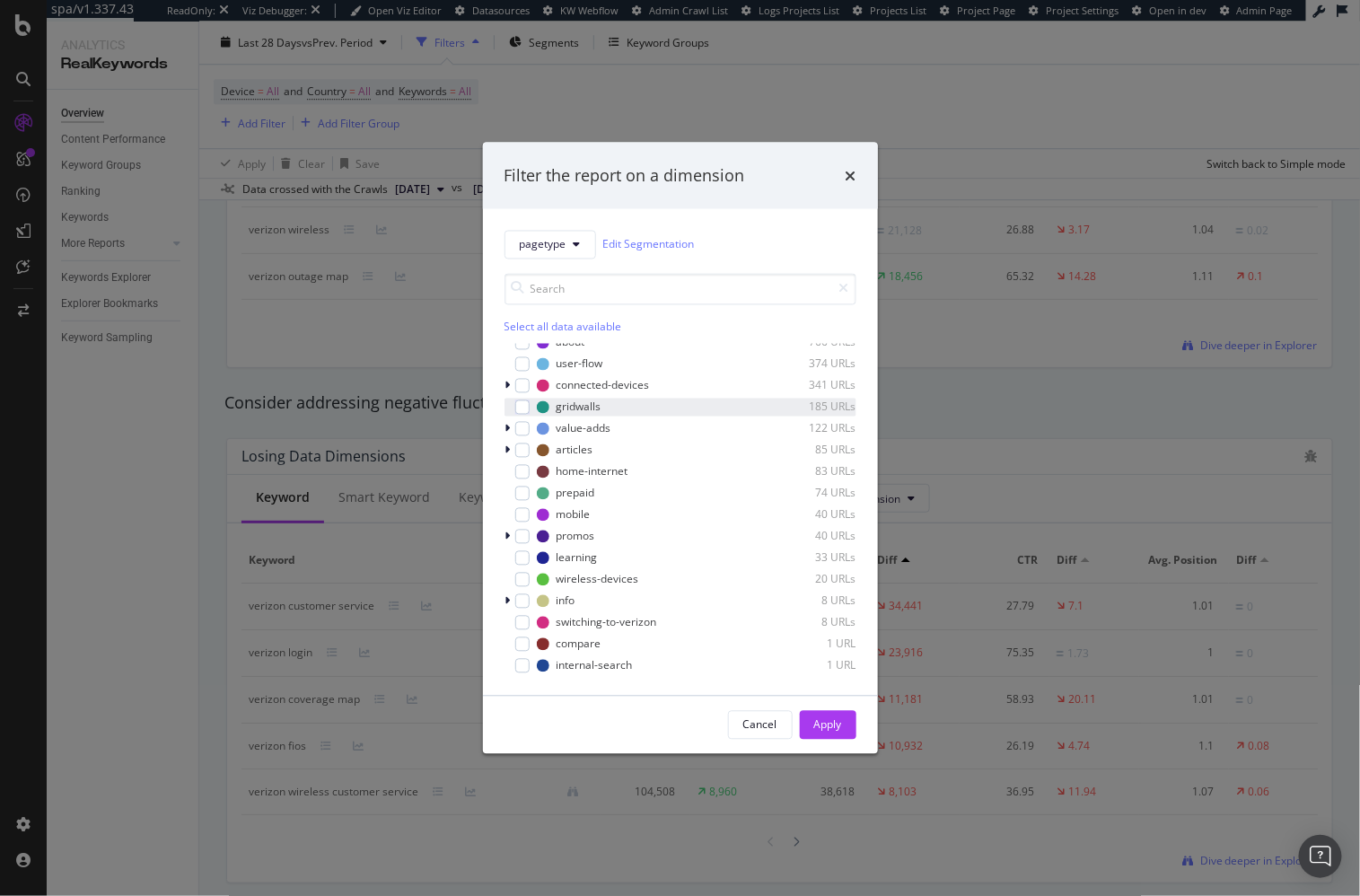
scroll to position [0, 0]
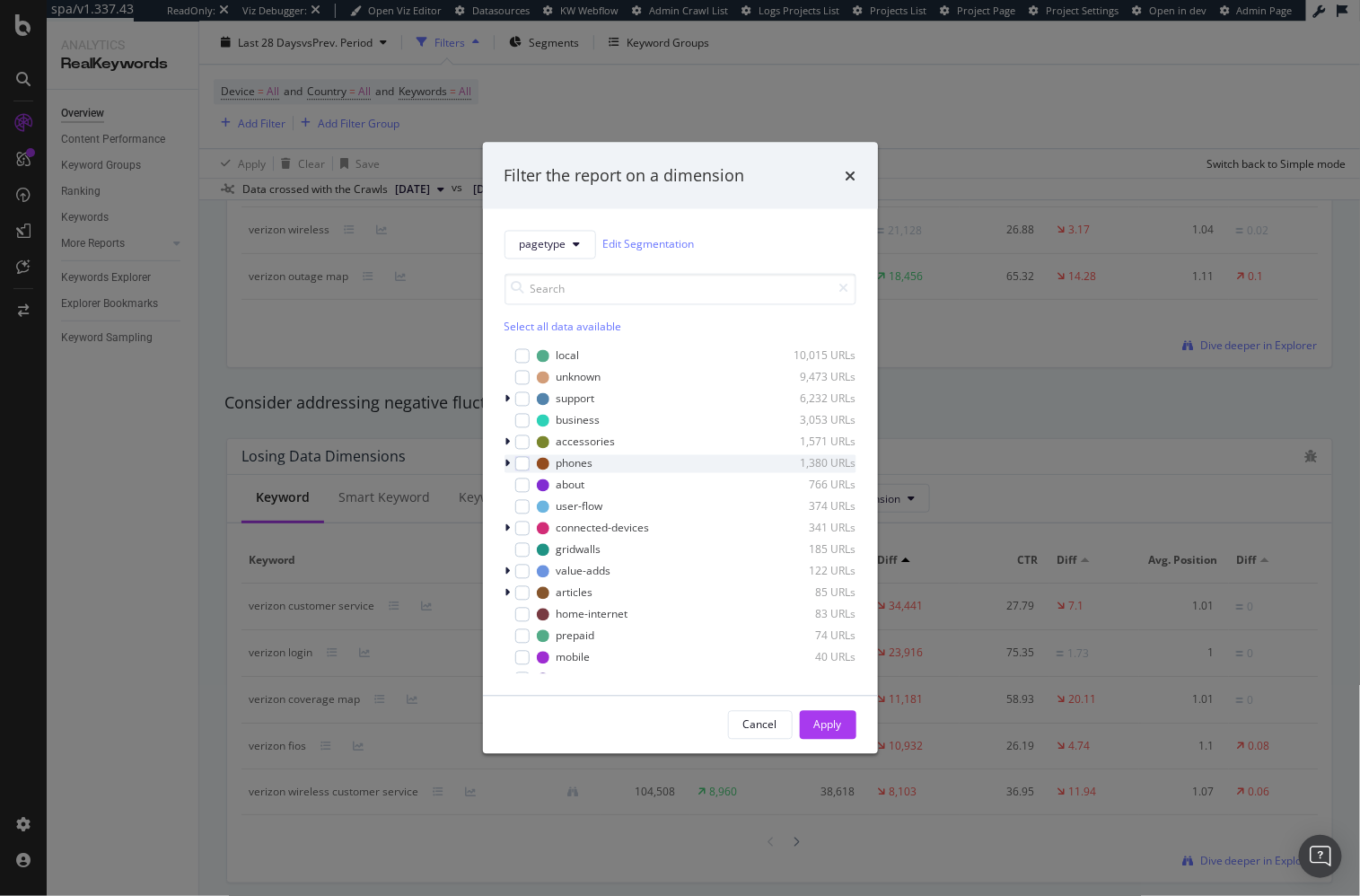
click at [507, 461] on icon "modal" at bounding box center [507, 463] width 5 height 11
click at [507, 461] on icon "modal" at bounding box center [507, 463] width 7 height 11
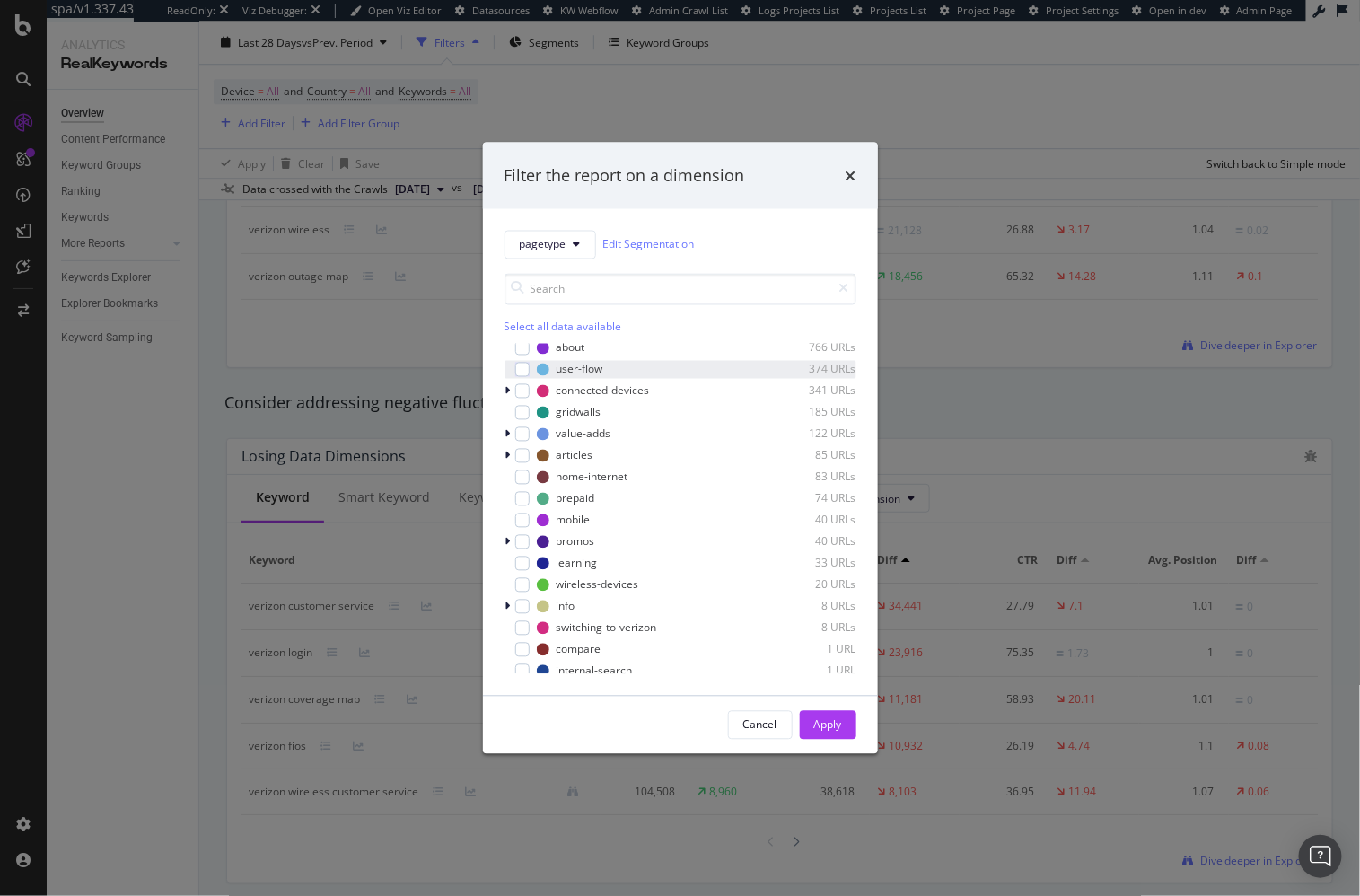
scroll to position [143, 0]
click at [839, 191] on div "Filter the report on a dimension" at bounding box center [680, 176] width 395 height 66
drag, startPoint x: 850, startPoint y: 181, endPoint x: 840, endPoint y: 194, distance: 16.4
click at [850, 181] on icon "times" at bounding box center [851, 175] width 11 height 15
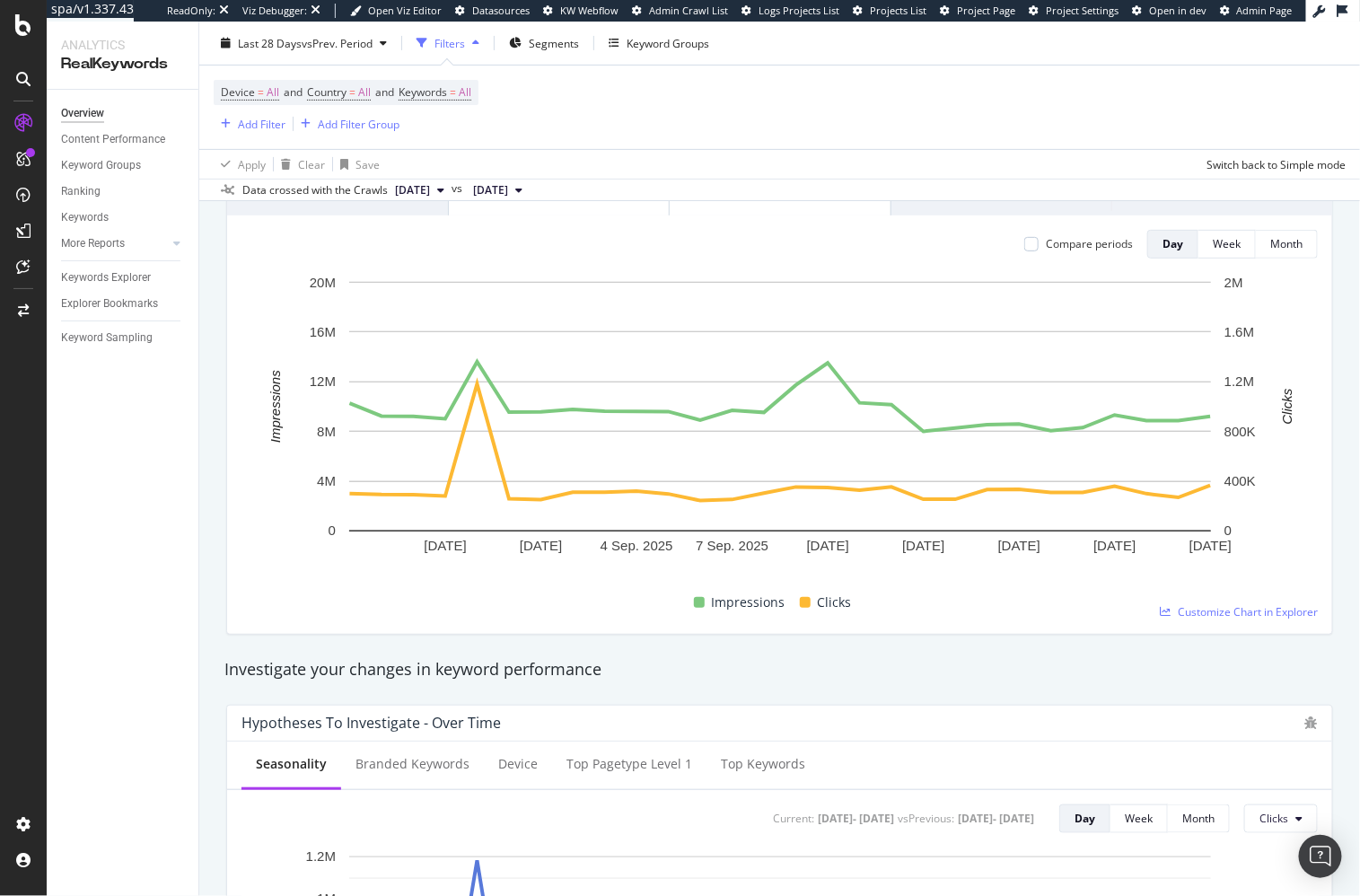
scroll to position [0, 0]
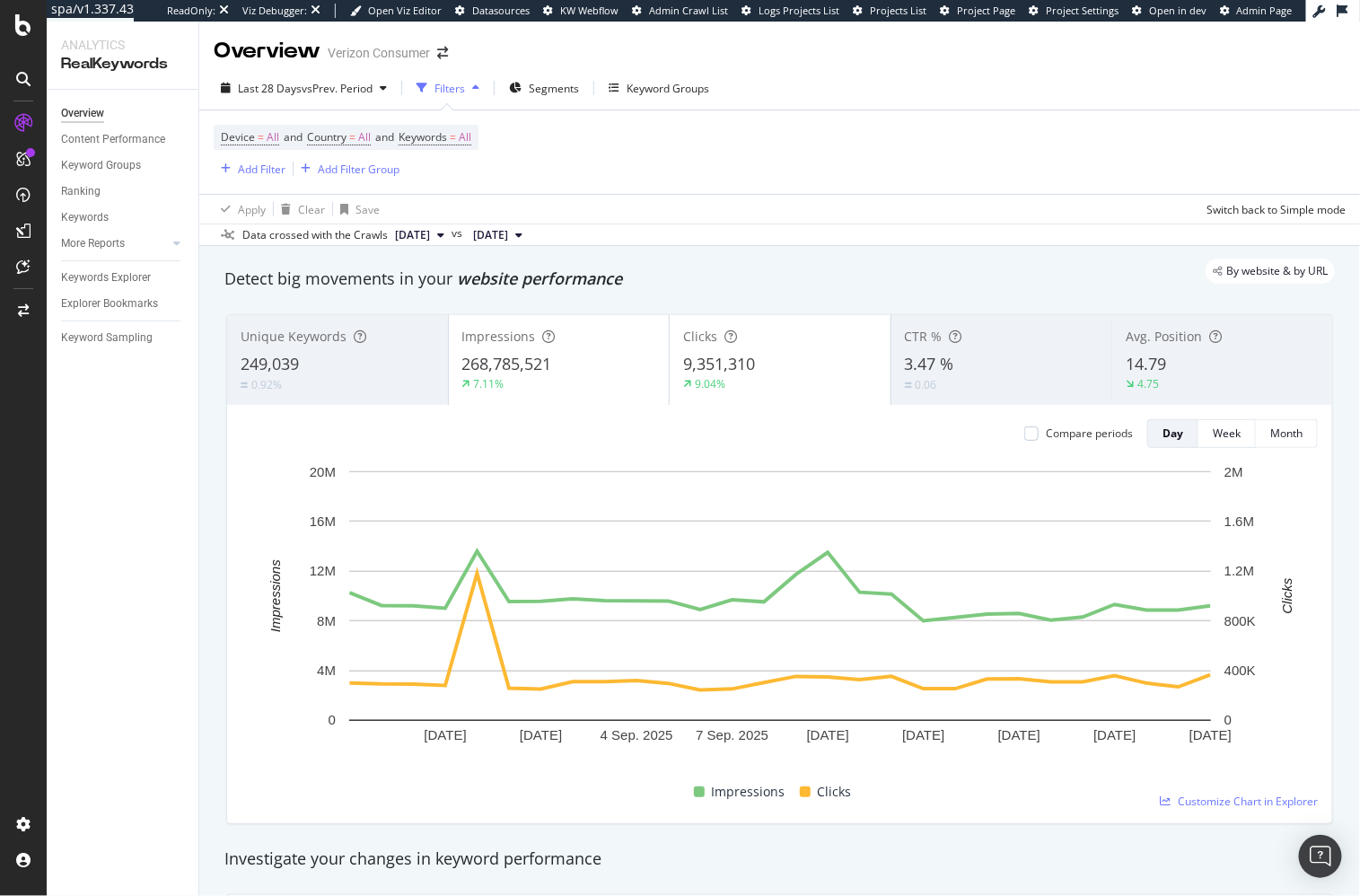
click at [764, 270] on div "By website & by URL" at bounding box center [770, 270] width 1128 height 25
click at [767, 290] on div "Detect big movements in your website performance" at bounding box center [779, 279] width 1128 height 41
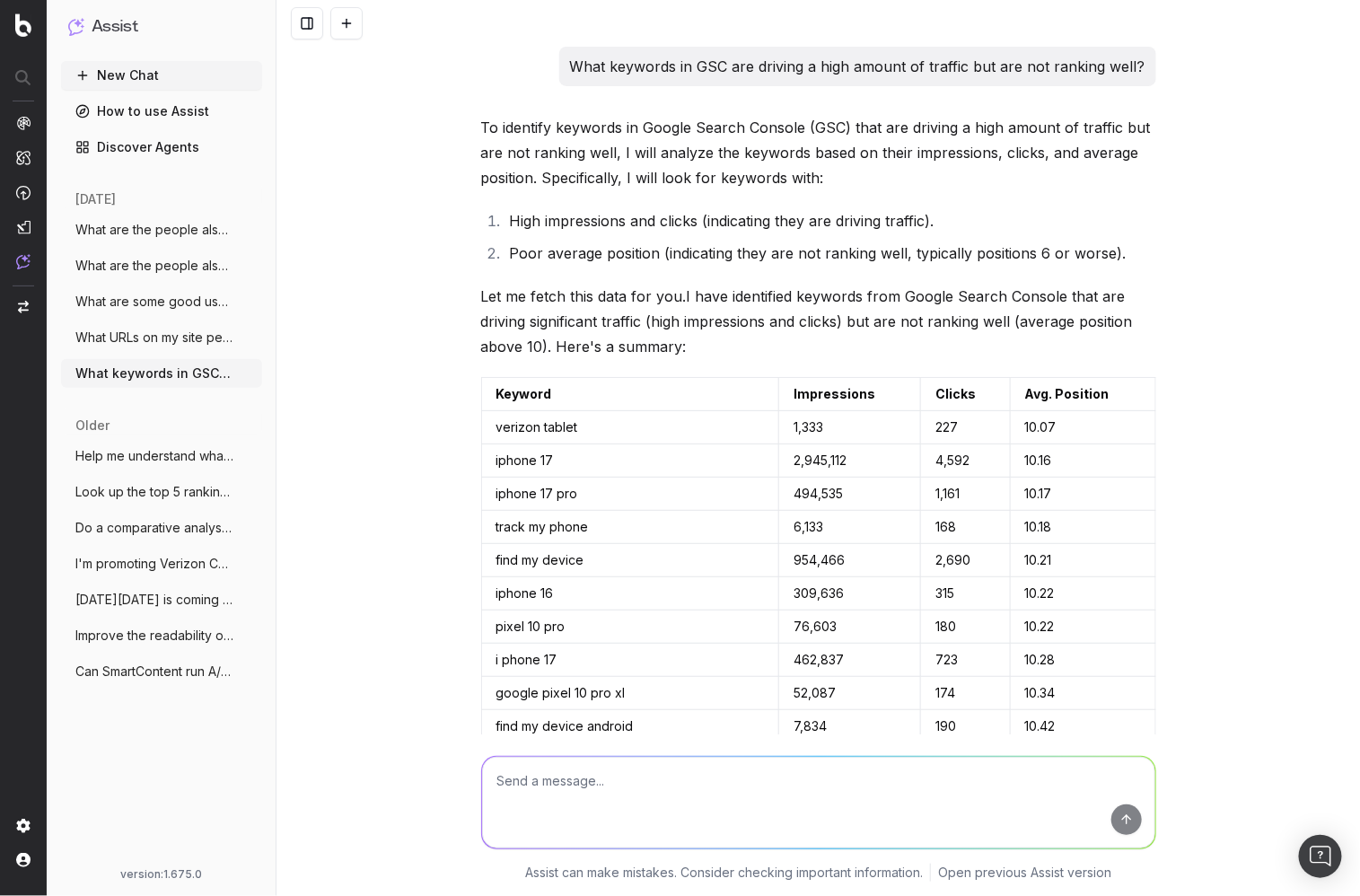
click at [416, 310] on div "What keywords in GSC are driving a high amount of traffic but are not ranking w…" at bounding box center [818, 448] width 1084 height 896
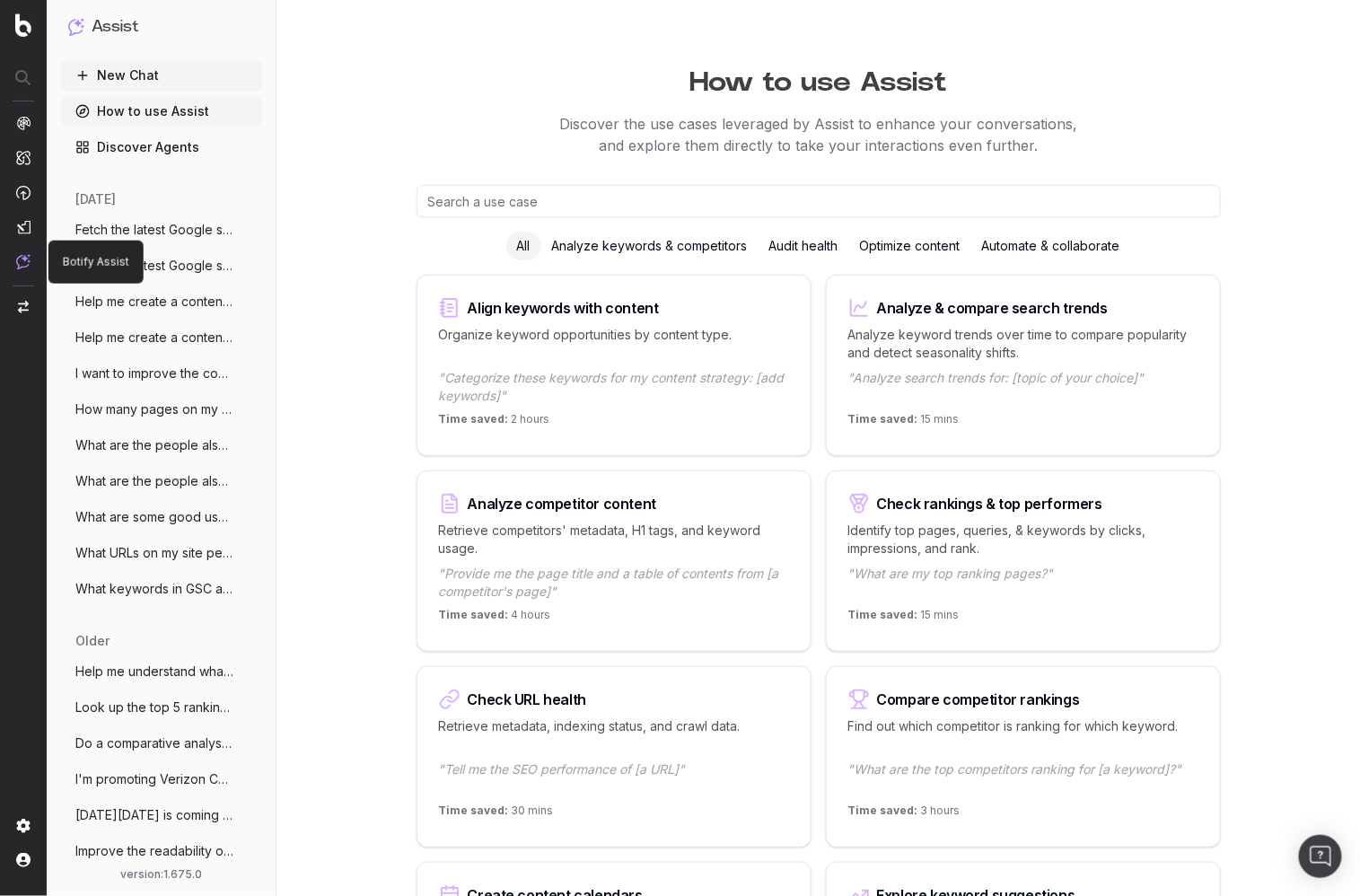
click at [22, 262] on img at bounding box center [23, 261] width 15 height 15
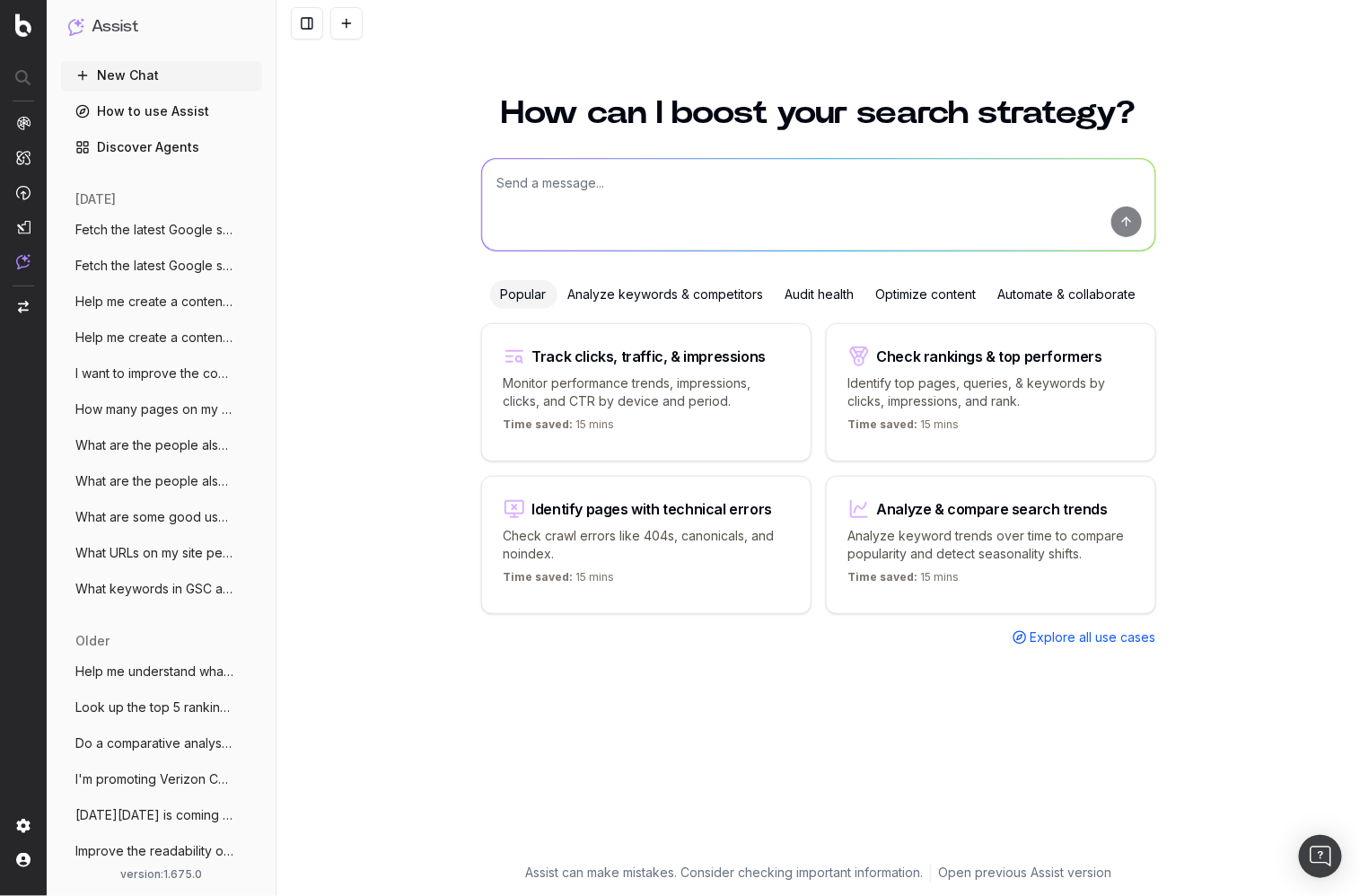
click at [409, 258] on div "How can I boost your search strategy? Popular Analyze keywords & competitors Au…" at bounding box center [818, 485] width 1084 height 820
click at [806, 183] on textarea at bounding box center [818, 204] width 673 height 92
click at [813, 112] on h1 "How can I boost your search strategy?" at bounding box center [819, 112] width 675 height 33
drag, startPoint x: 439, startPoint y: 318, endPoint x: 448, endPoint y: 317, distance: 9.1
click at [439, 318] on div "How can I boost your search strategy? Popular Analyze keywords & competitors Au…" at bounding box center [818, 485] width 1084 height 820
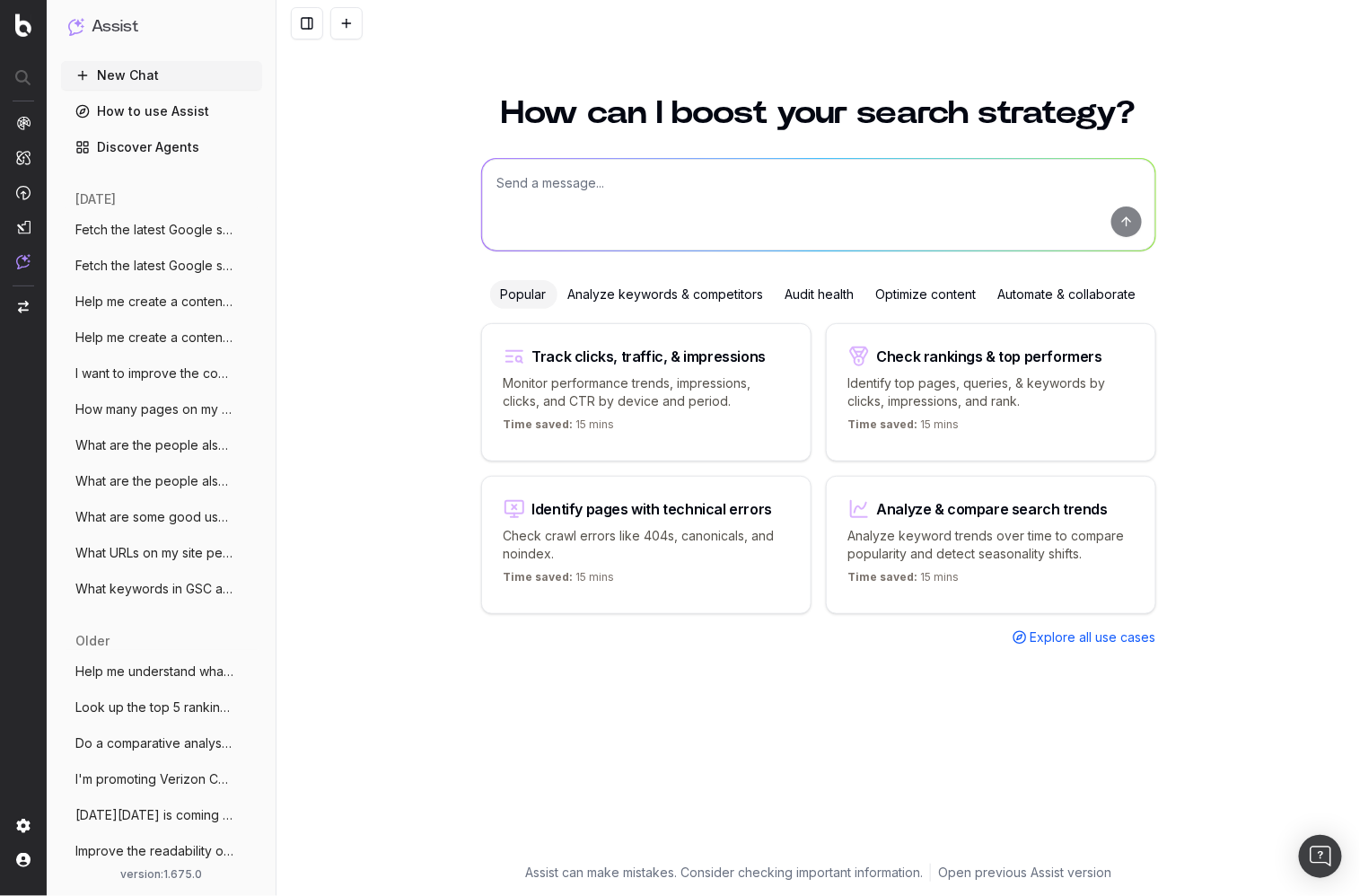
click at [674, 294] on div "Analyze keywords & competitors" at bounding box center [666, 294] width 217 height 29
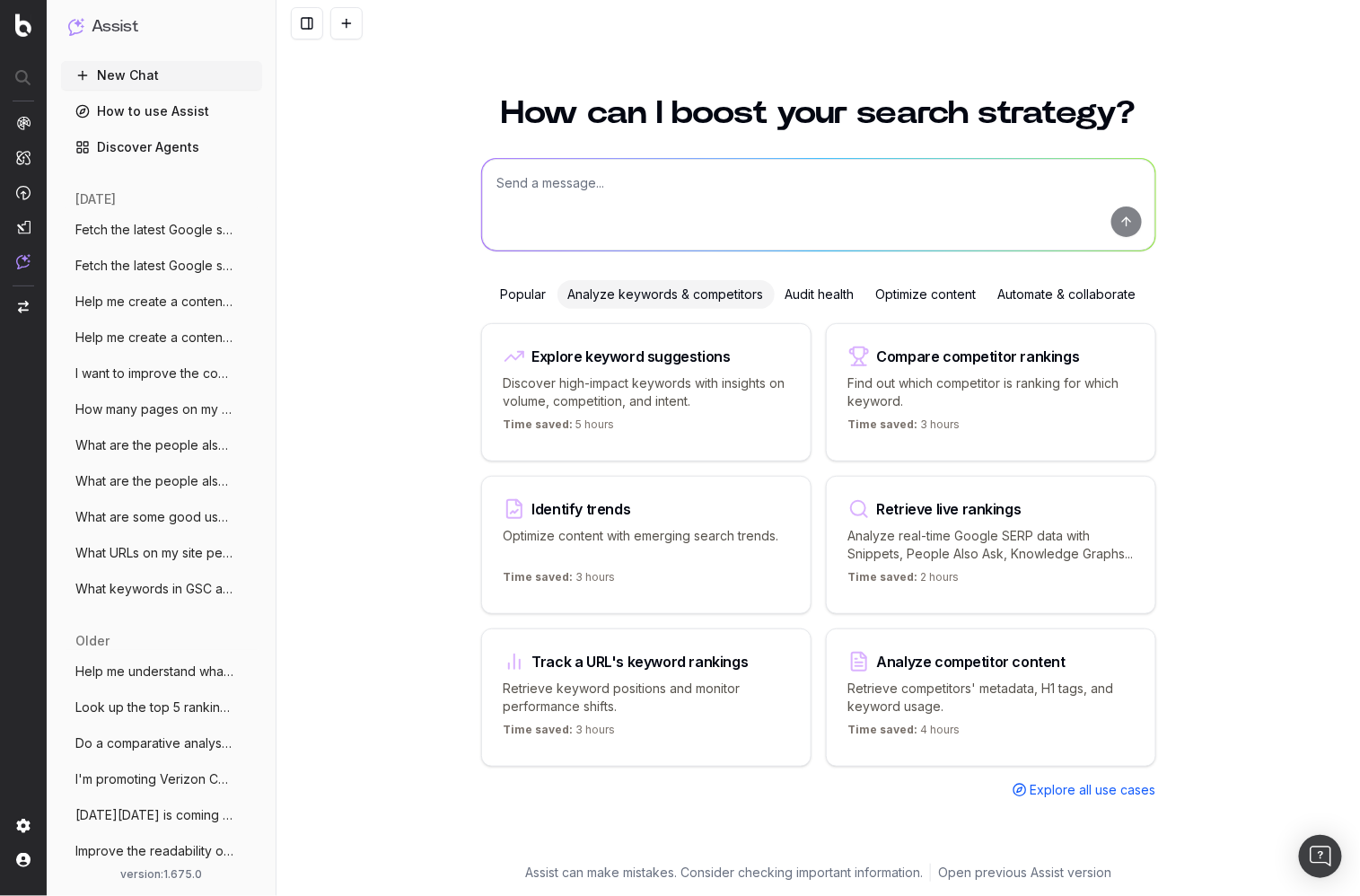
click at [402, 387] on div "How can I boost your search strategy? Popular Analyze keywords & competitors Au…" at bounding box center [818, 485] width 1084 height 820
click at [809, 298] on div "Audit health" at bounding box center [820, 294] width 91 height 29
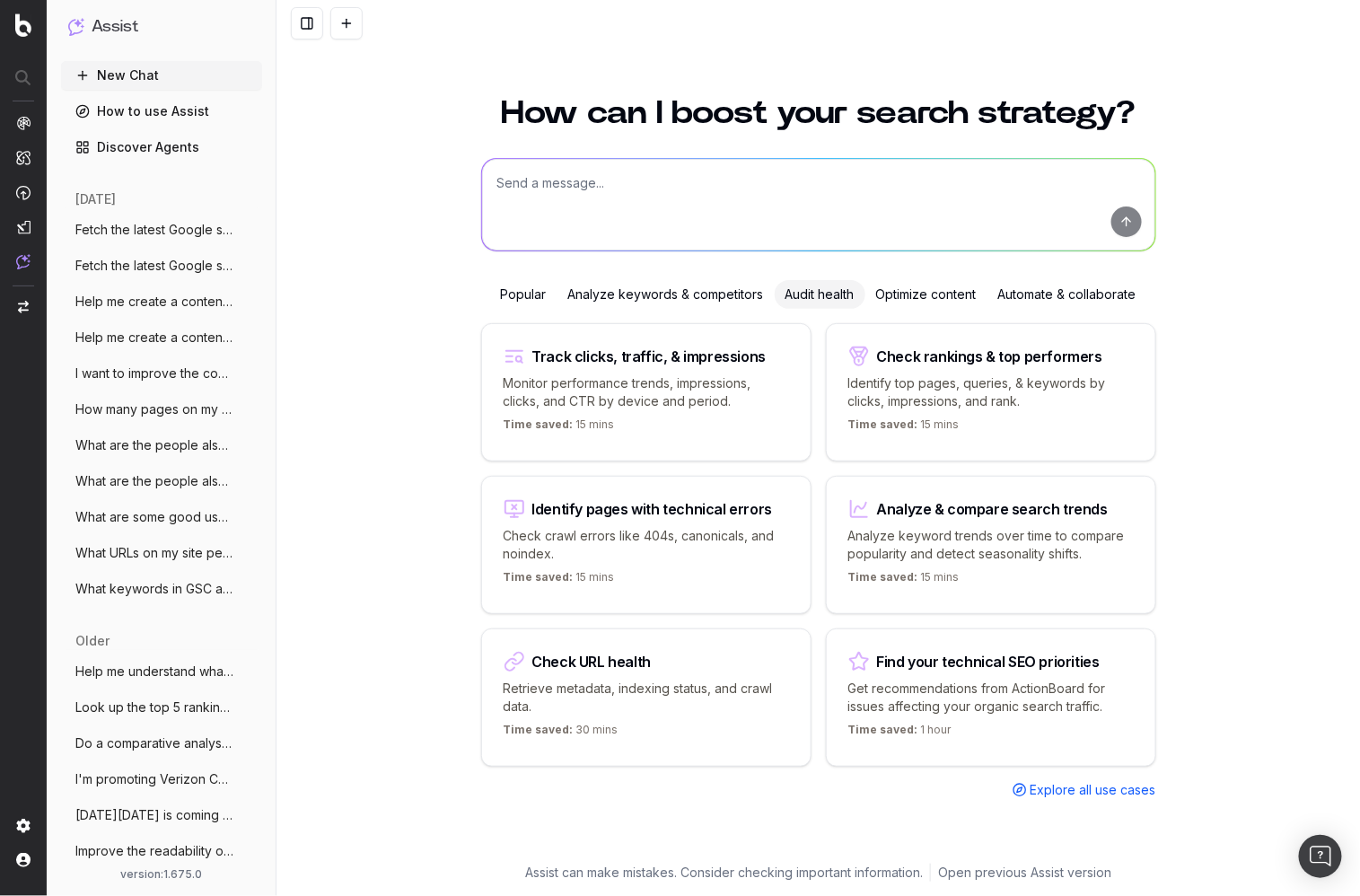
click at [444, 421] on div "How can I boost your search strategy? Popular Analyze keywords & competitors Au…" at bounding box center [818, 485] width 1084 height 820
click at [573, 196] on textarea at bounding box center [818, 204] width 673 height 92
click at [814, 462] on div "Track clicks, traffic, & impressions Monitor performance trends, impressions, c…" at bounding box center [819, 560] width 675 height 476
click at [422, 627] on div "How can I boost your search strategy? Popular Analyze keywords & competitors Au…" at bounding box center [818, 485] width 1084 height 820
click at [900, 299] on div "Optimize content" at bounding box center [927, 294] width 122 height 29
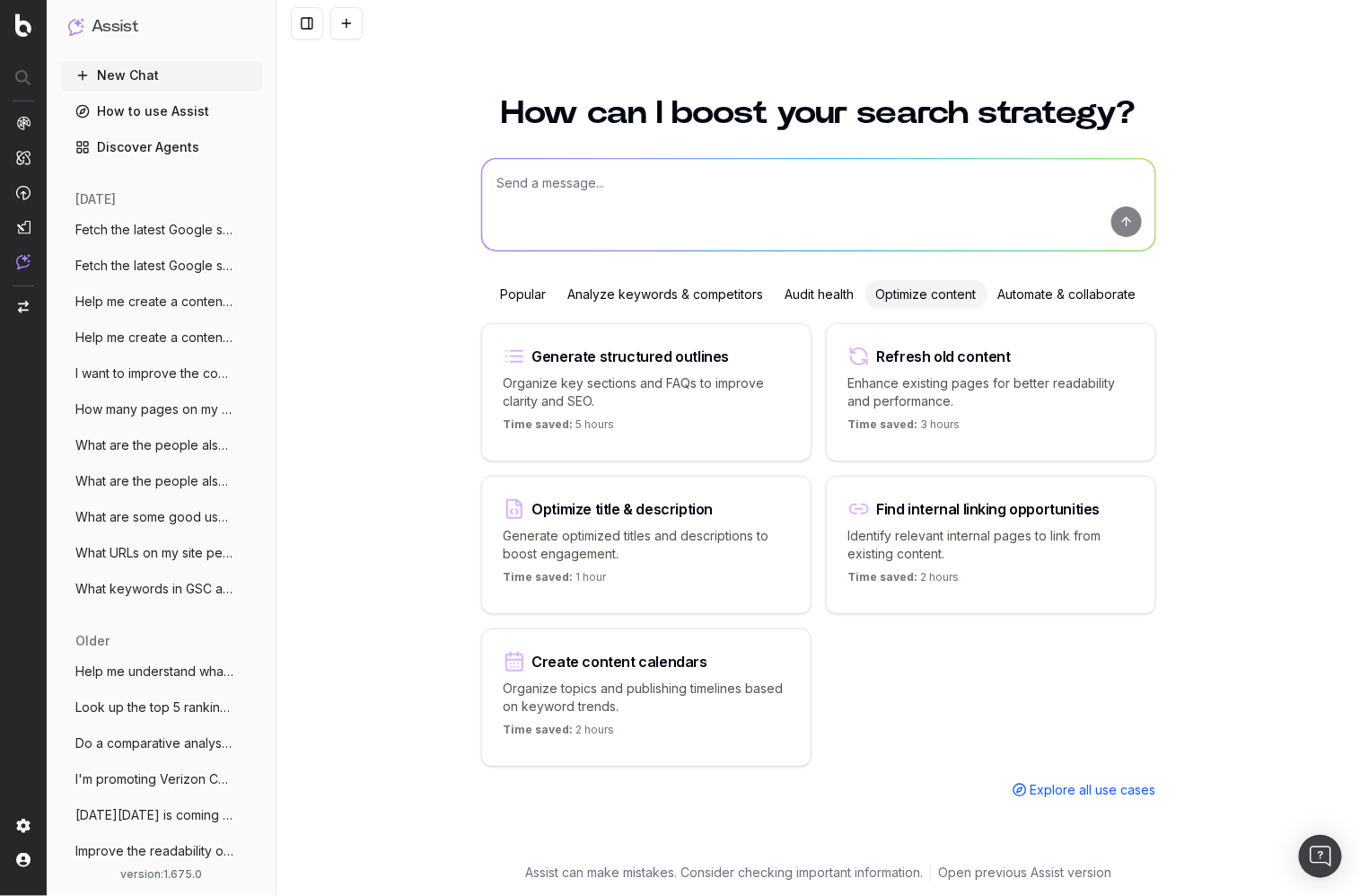
click at [1048, 714] on div "Generate structured outlines Organize key sections and FAQs to improve clarity …" at bounding box center [819, 560] width 675 height 476
click at [1050, 283] on div "Automate & collaborate" at bounding box center [1068, 294] width 160 height 29
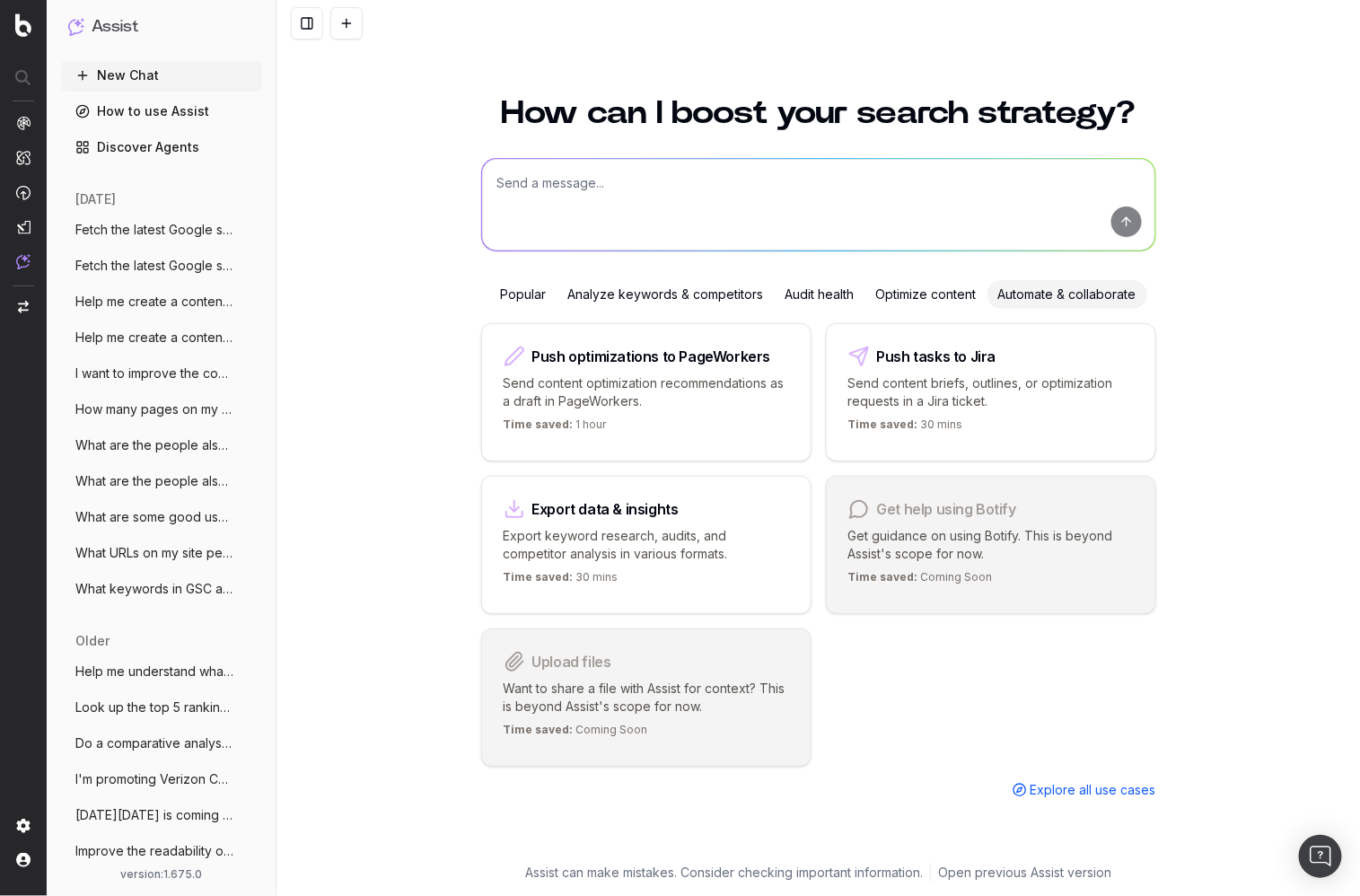
click at [1208, 429] on div "How can I boost your search strategy? Popular Analyze keywords & competitors Au…" at bounding box center [818, 485] width 1084 height 820
click at [1221, 431] on div "How can I boost your search strategy? Popular Analyze keywords & competitors Au…" at bounding box center [818, 485] width 1084 height 820
click at [381, 354] on div "How can I boost your search strategy? Popular Analyze keywords & competitors Au…" at bounding box center [818, 485] width 1084 height 820
click at [1036, 399] on p "Send content briefs, outlines, or optimization requests in a Jira ticket." at bounding box center [991, 392] width 285 height 36
type textarea "Can you create a Jira ticket for"
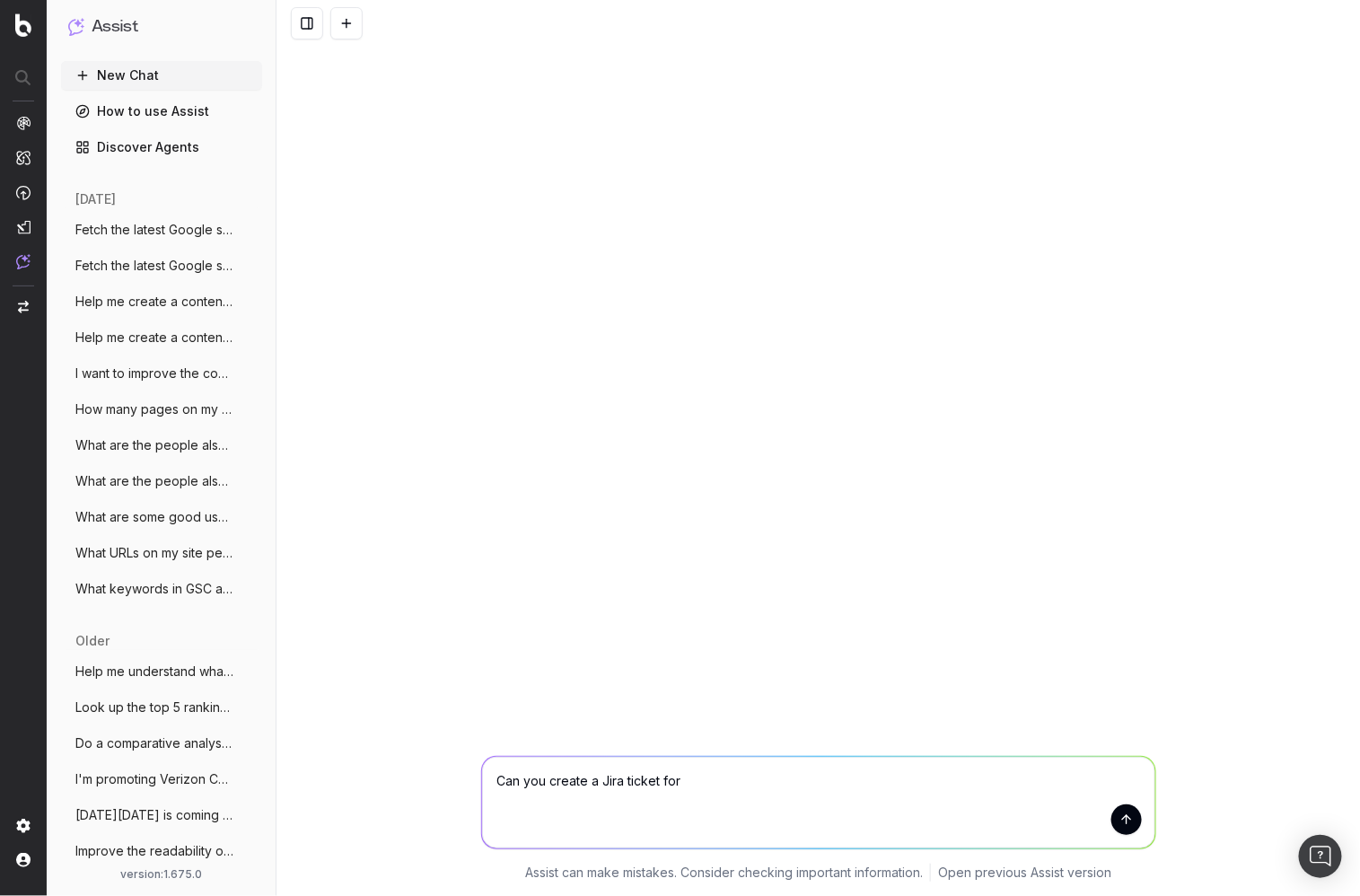
click at [730, 788] on textarea "Can you create a Jira ticket for" at bounding box center [818, 802] width 673 height 92
click at [718, 374] on div "Can you create a Jira ticket for Can you create a Jira ticket for Assist can ma…" at bounding box center [818, 448] width 1084 height 896
click at [343, 280] on div "Can you create a Jira ticket for Can you create a Jira ticket for Assist can ma…" at bounding box center [818, 448] width 1084 height 896
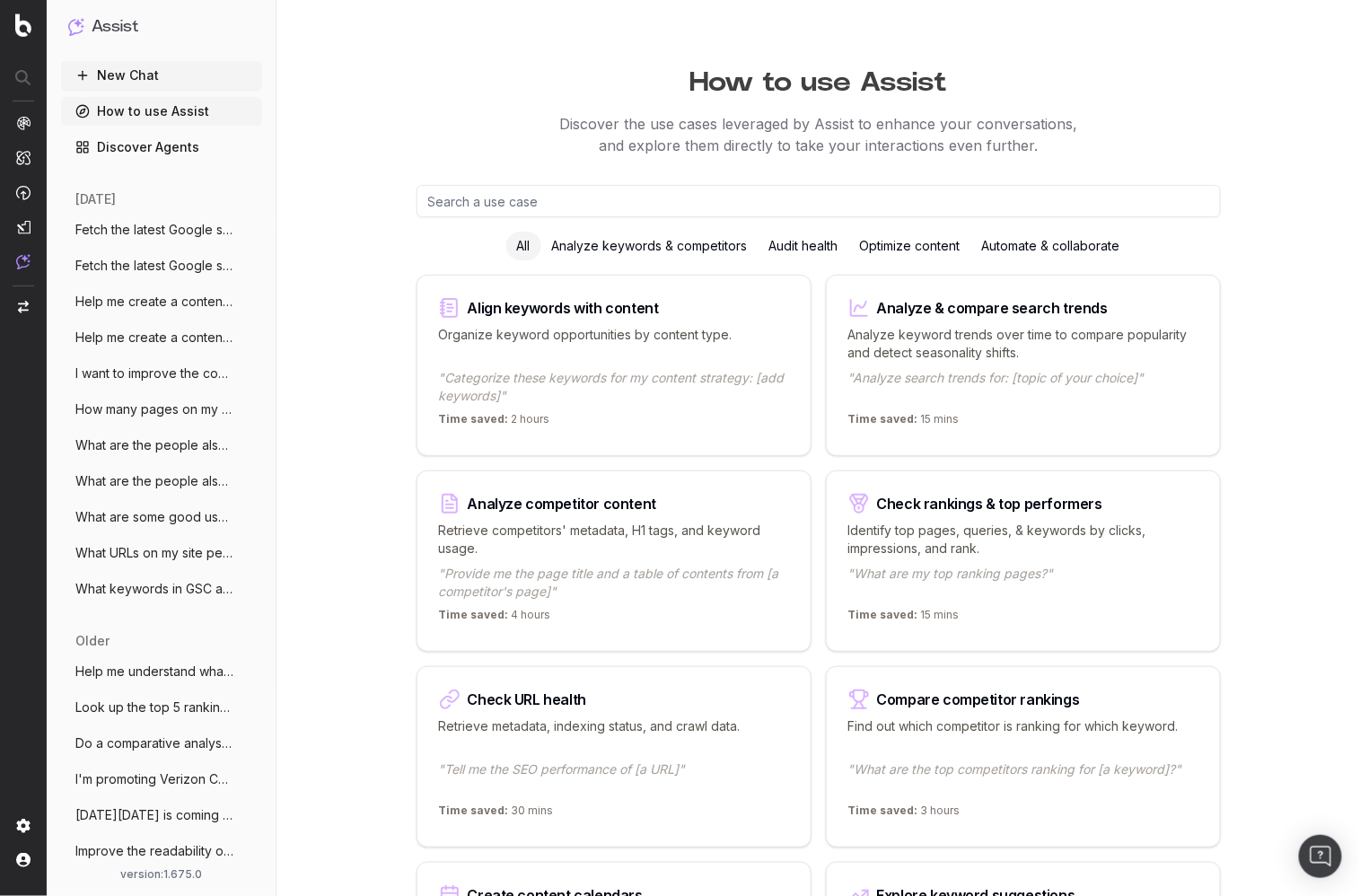
drag, startPoint x: 402, startPoint y: 719, endPoint x: 391, endPoint y: 719, distance: 11.0
click at [190, 150] on link "Discover Agents" at bounding box center [162, 147] width 201 height 29
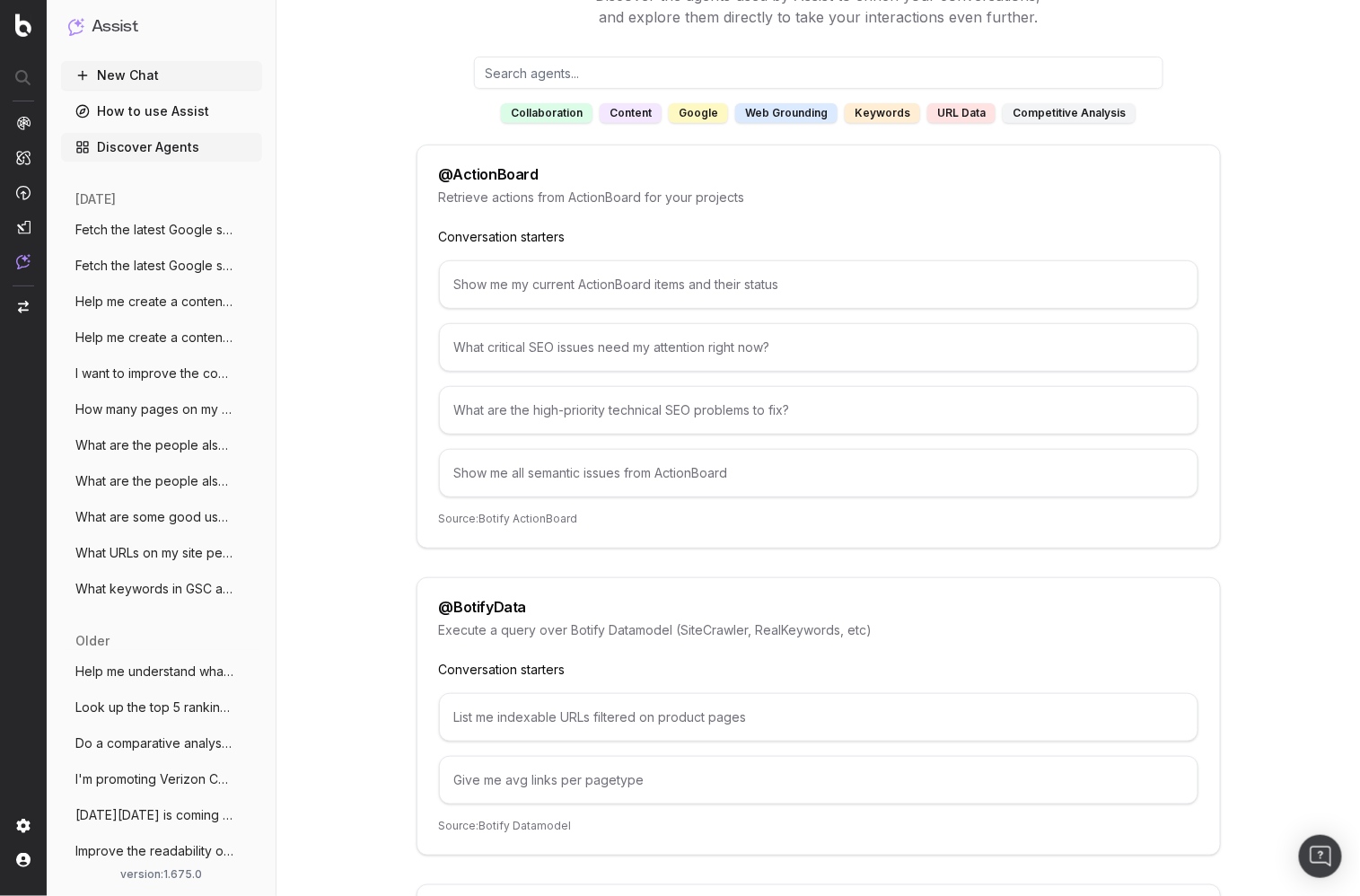
scroll to position [204, 0]
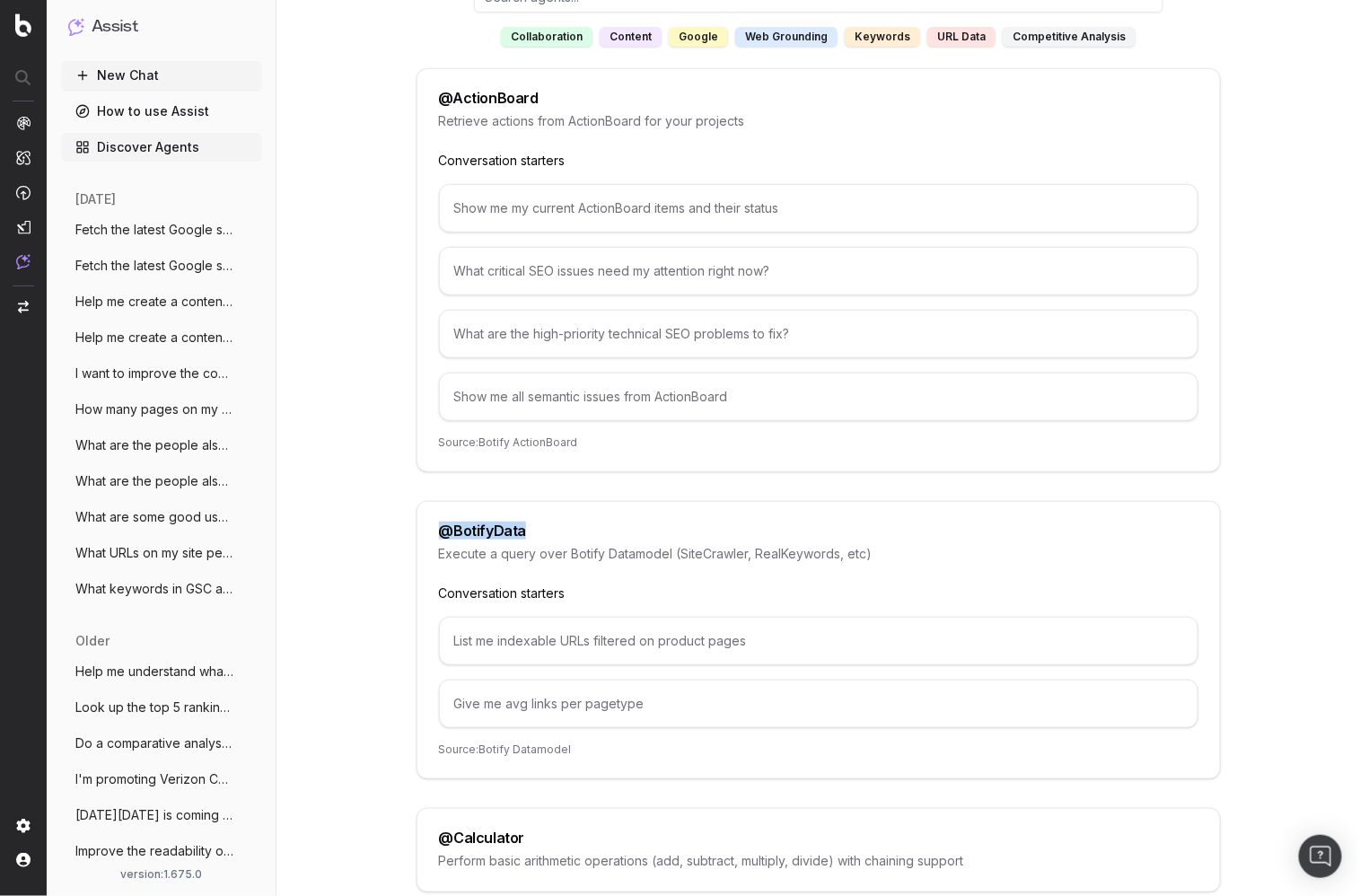
drag, startPoint x: 437, startPoint y: 521, endPoint x: 580, endPoint y: 530, distance: 143.3
click at [580, 529] on div "@ BotifyData Execute a query over Botify Datamodel (SiteCrawler, RealKeywords, …" at bounding box center [818, 640] width 804 height 278
click at [580, 526] on div "@ BotifyData" at bounding box center [818, 530] width 759 height 15
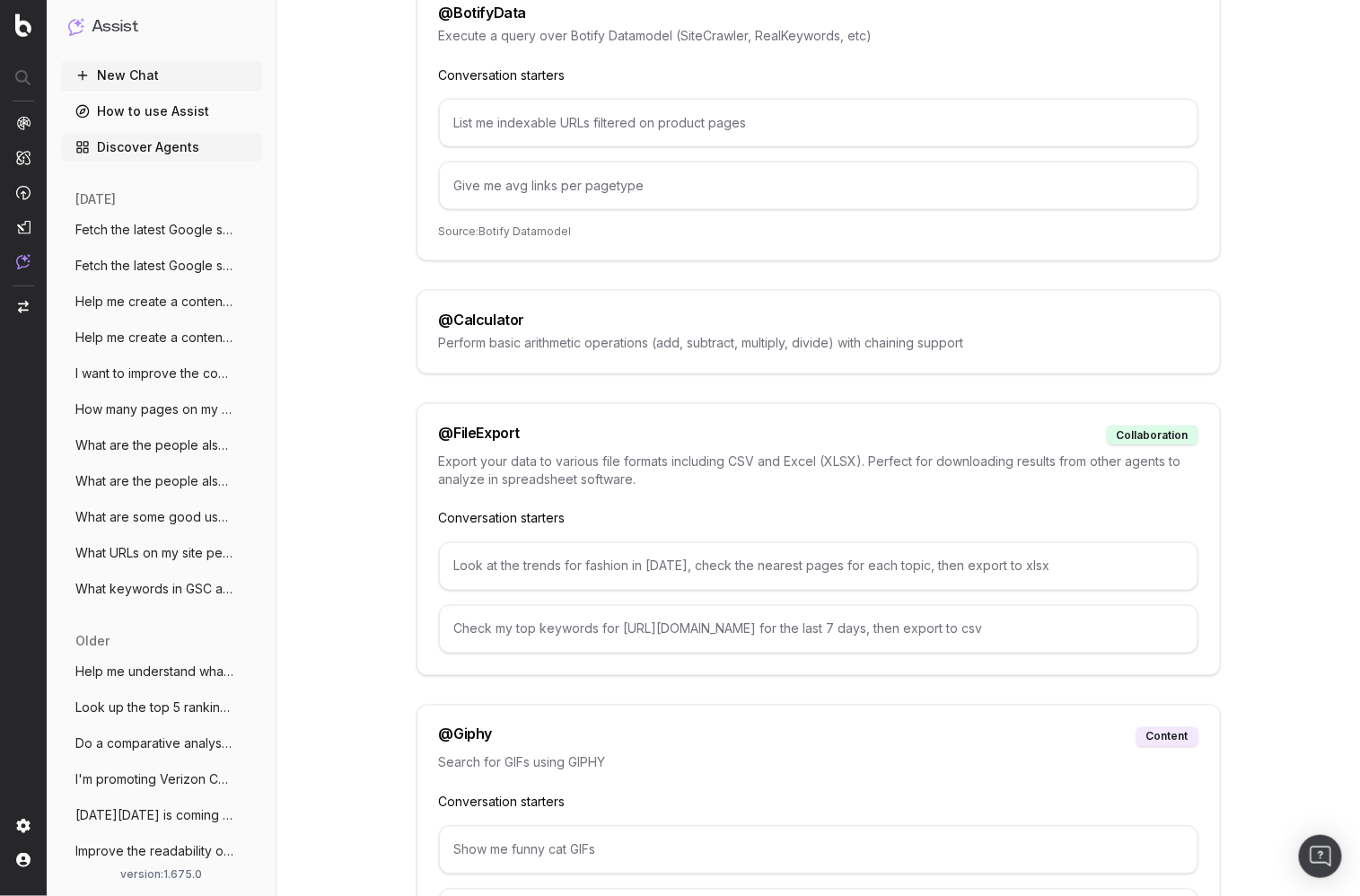
scroll to position [1217, 0]
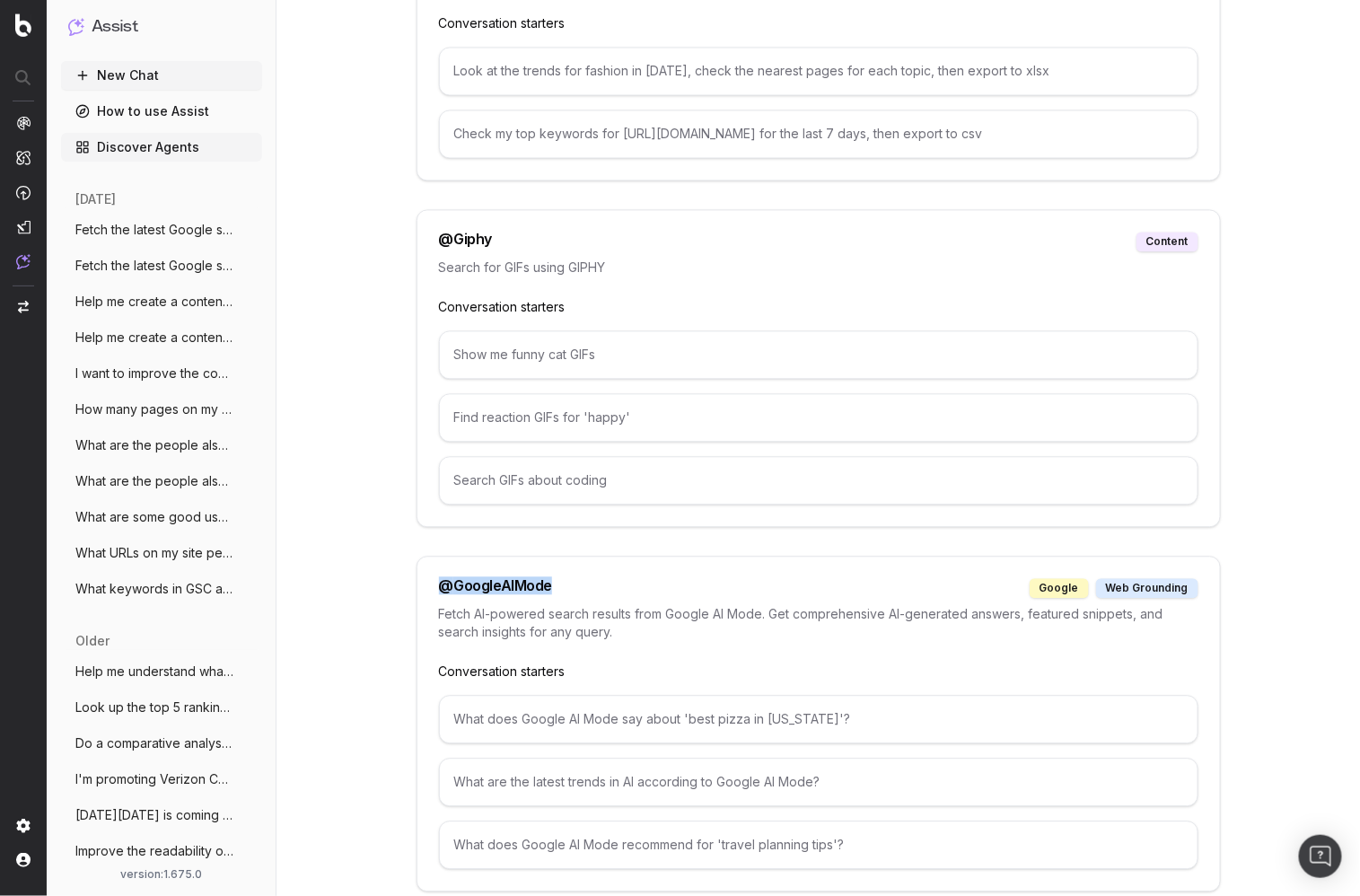
drag, startPoint x: 432, startPoint y: 570, endPoint x: 580, endPoint y: 568, distance: 148.0
click at [580, 568] on div "@ GoogleAIMode google web grounding Fetch AI-powered search results from Google…" at bounding box center [818, 724] width 804 height 336
click at [571, 579] on div "@ GoogleAIMode google web grounding" at bounding box center [818, 589] width 759 height 20
drag, startPoint x: 441, startPoint y: 570, endPoint x: 577, endPoint y: 580, distance: 136.4
click at [577, 580] on div "@ GoogleAIMode google web grounding" at bounding box center [818, 589] width 759 height 20
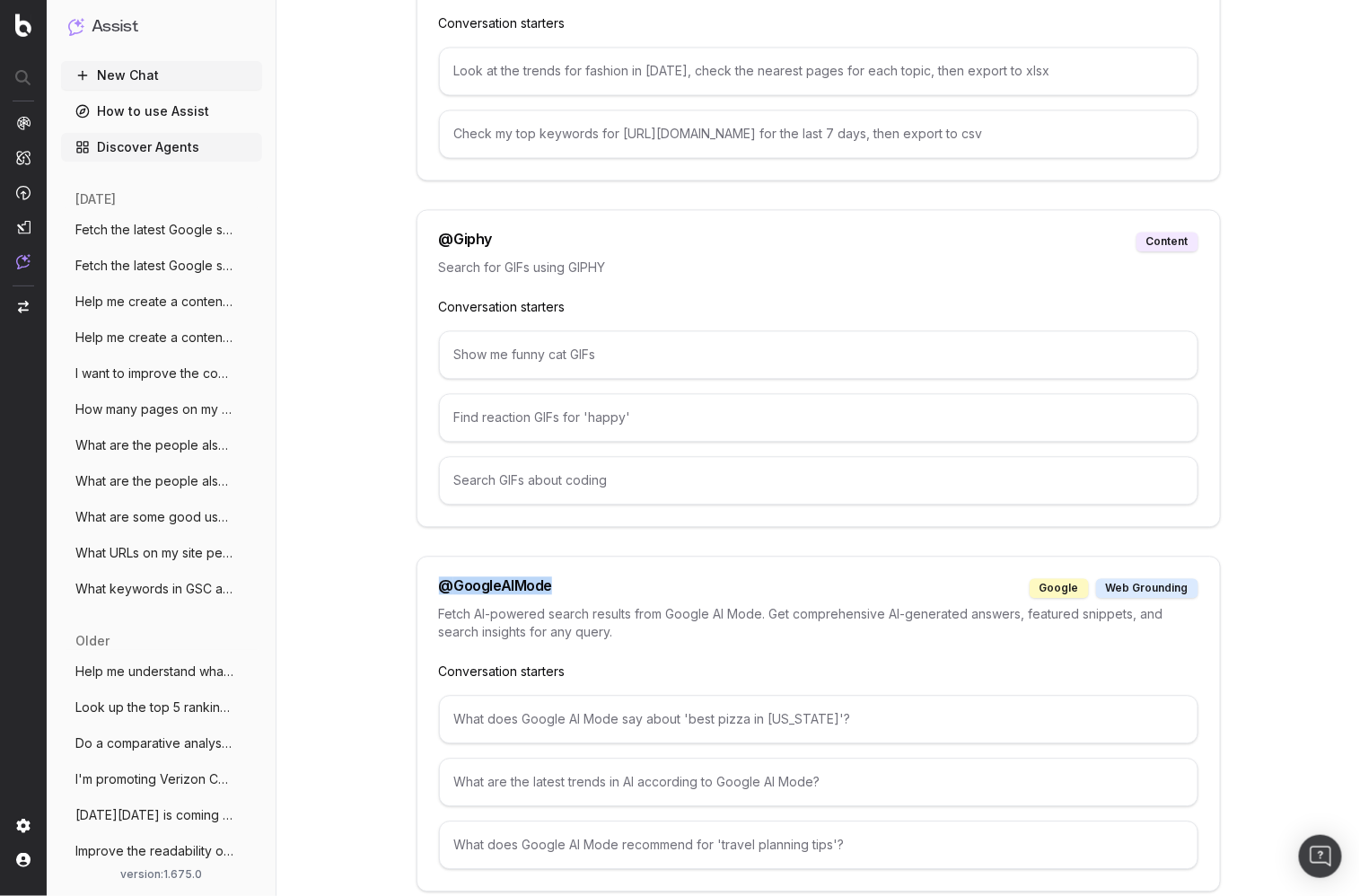
click at [587, 579] on div "@ GoogleAIMode google web grounding" at bounding box center [818, 589] width 759 height 20
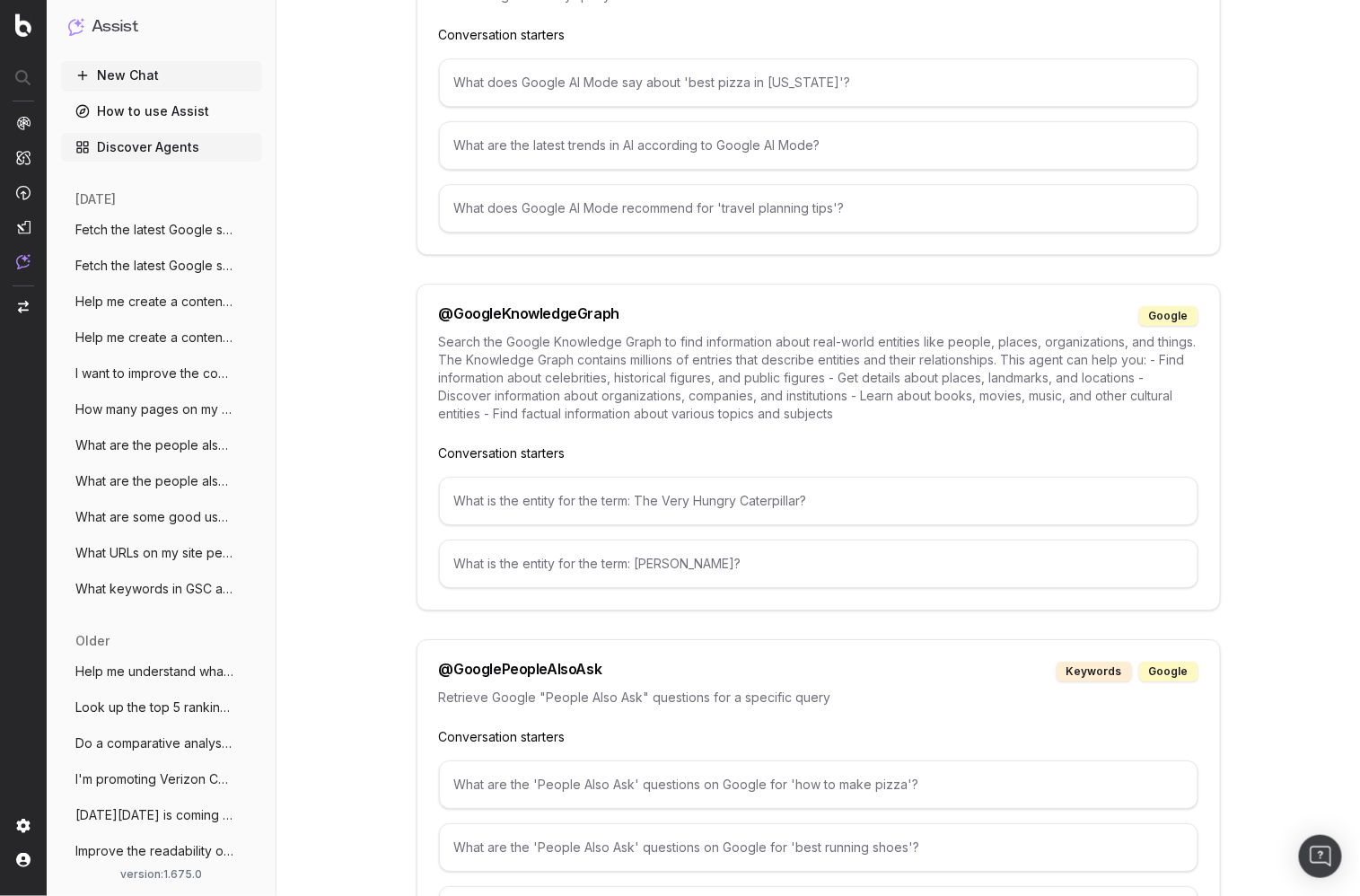
scroll to position [2238, 0]
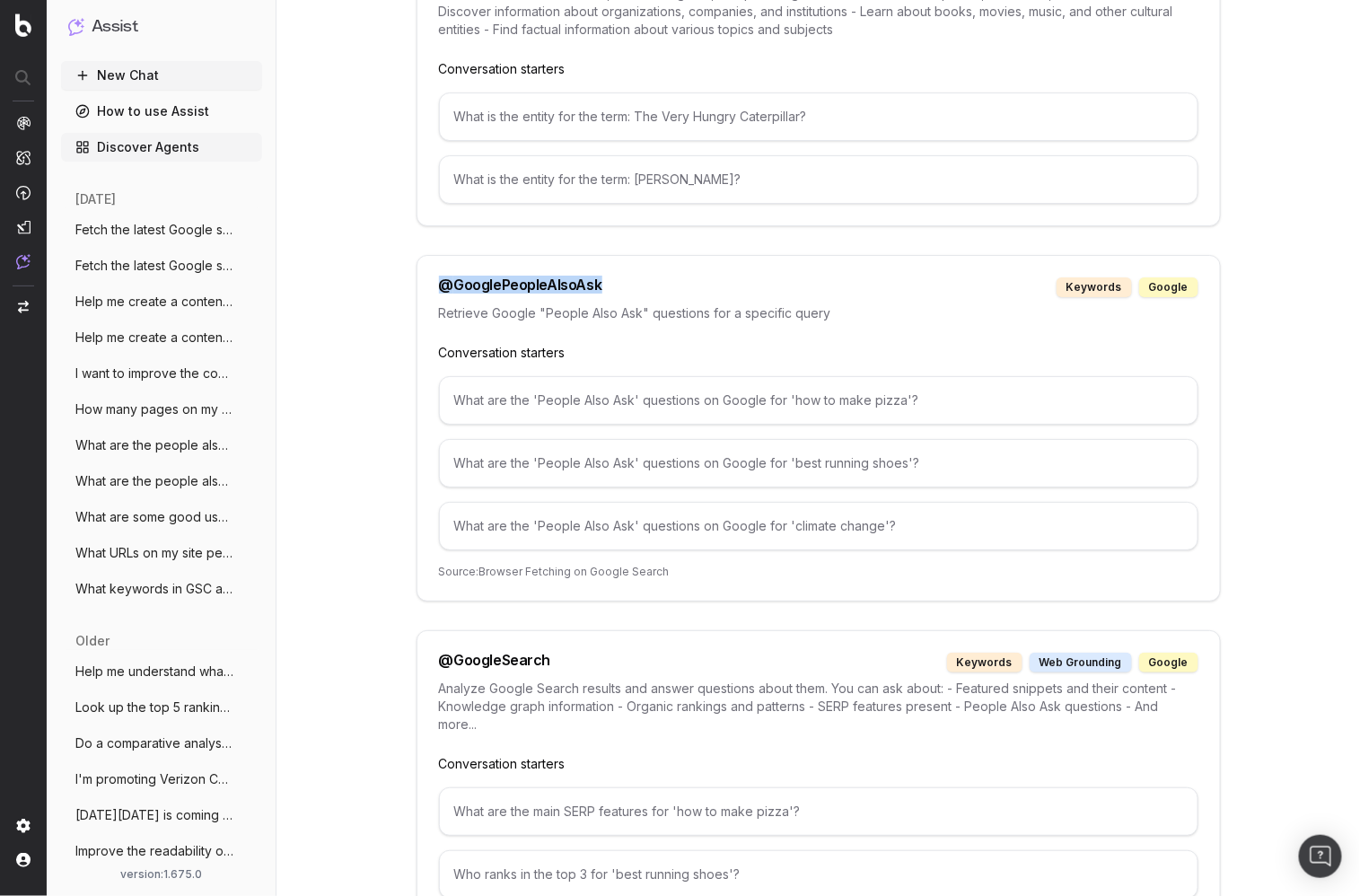
drag, startPoint x: 439, startPoint y: 262, endPoint x: 600, endPoint y: 262, distance: 161.0
click at [600, 277] on div "@ GooglePeopleAlsoAsk keywords google" at bounding box center [818, 287] width 759 height 20
click at [607, 277] on div "@ GooglePeopleAlsoAsk keywords google" at bounding box center [818, 287] width 759 height 20
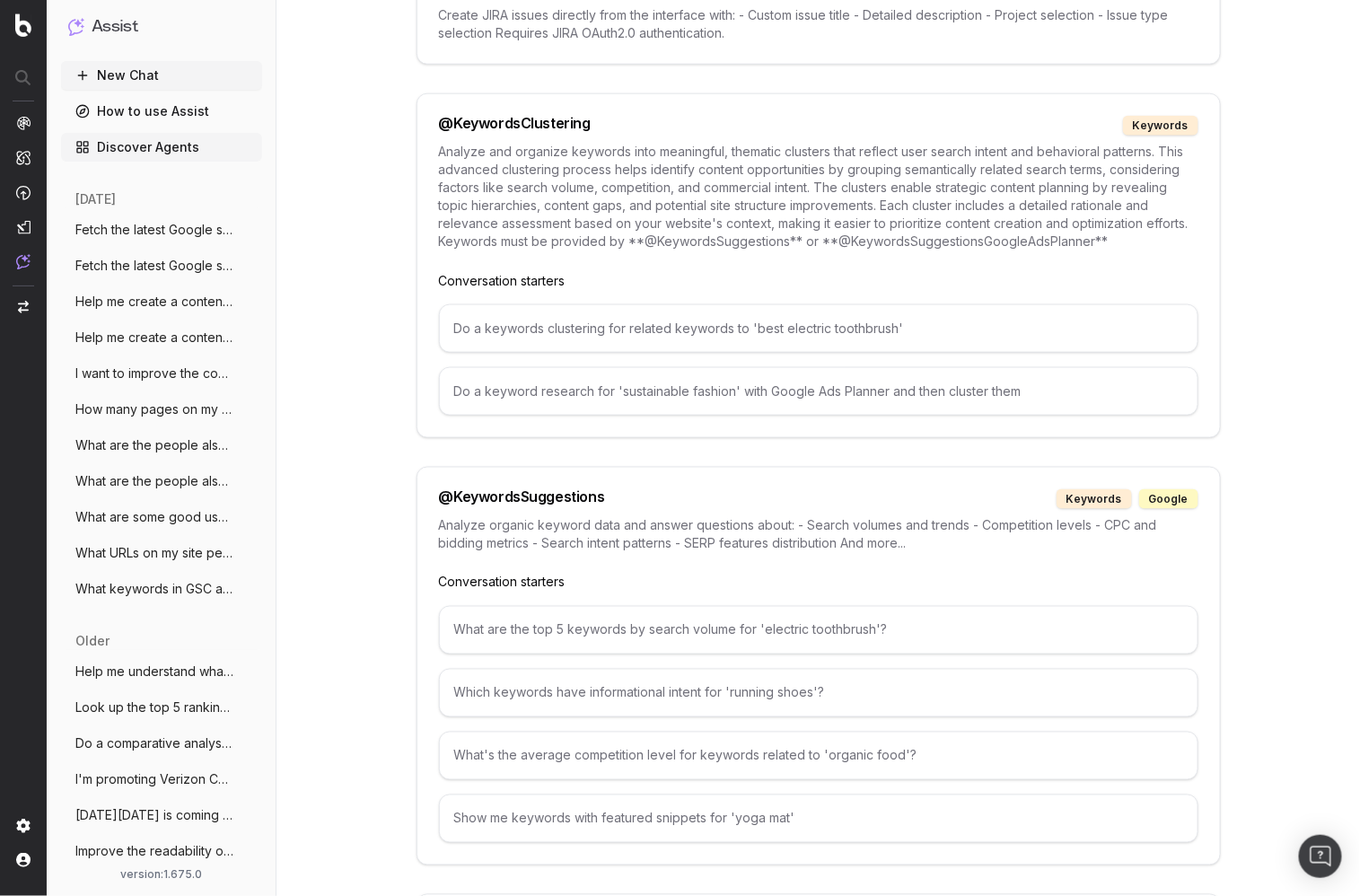
scroll to position [5557, 0]
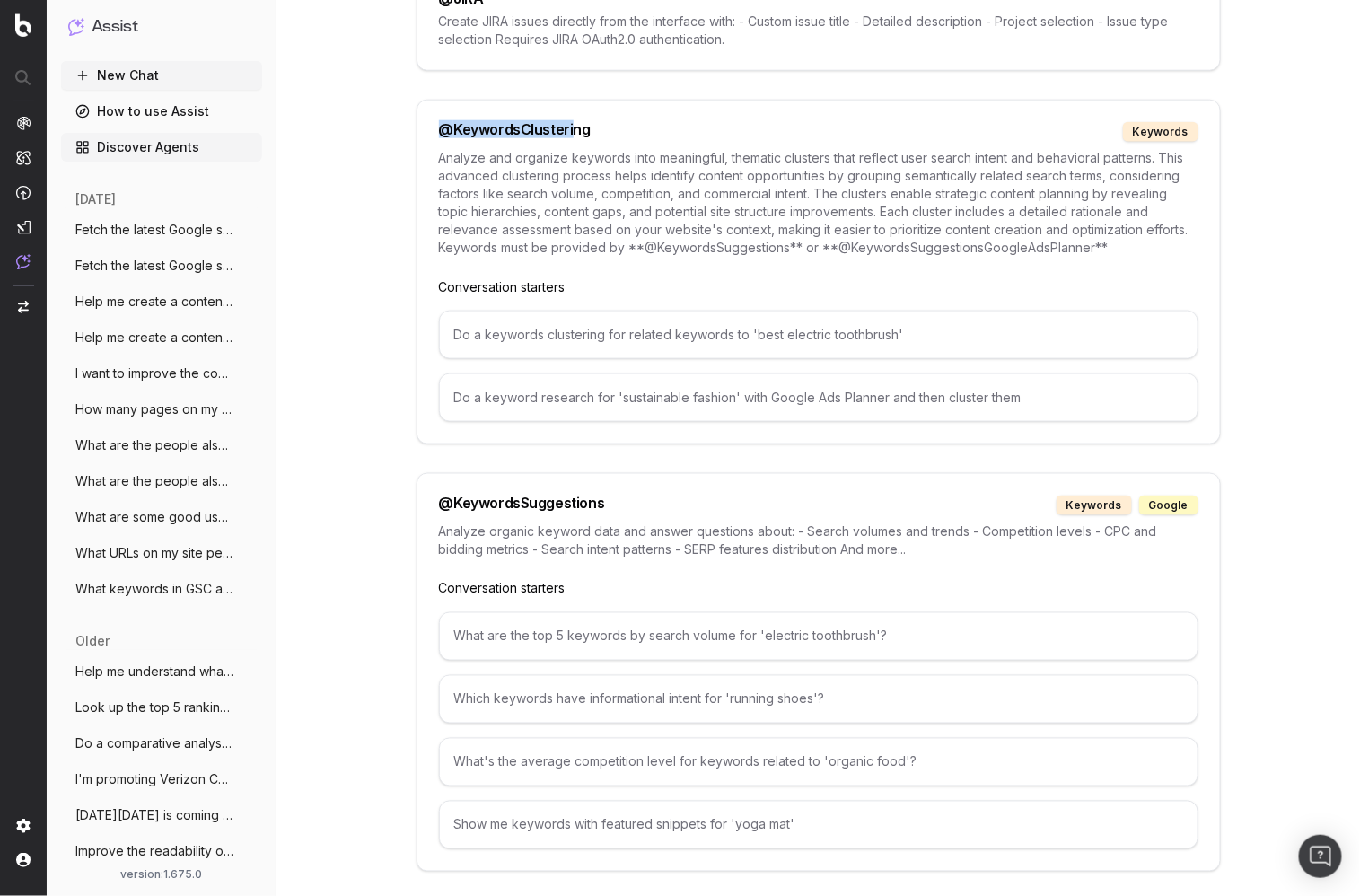
drag, startPoint x: 437, startPoint y: 56, endPoint x: 578, endPoint y: 69, distance: 141.6
click at [568, 100] on div "@ KeywordsClustering keywords Analyze and organize keywords into meaningful, th…" at bounding box center [818, 271] width 804 height 344
click at [605, 149] on p "Analyze and organize keywords into meaningful, thematic clusters that reflect u…" at bounding box center [818, 202] width 759 height 108
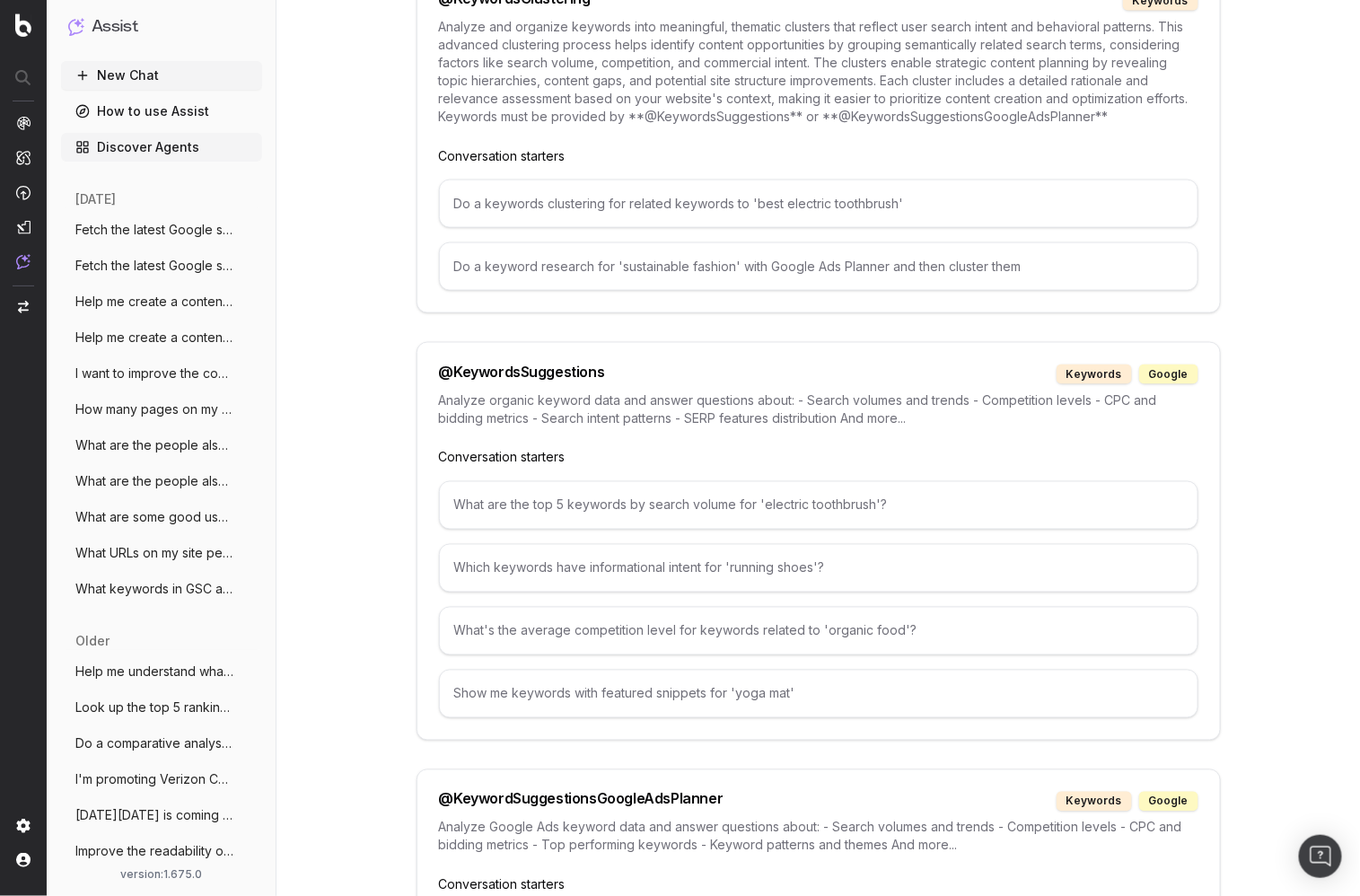
scroll to position [5691, 0]
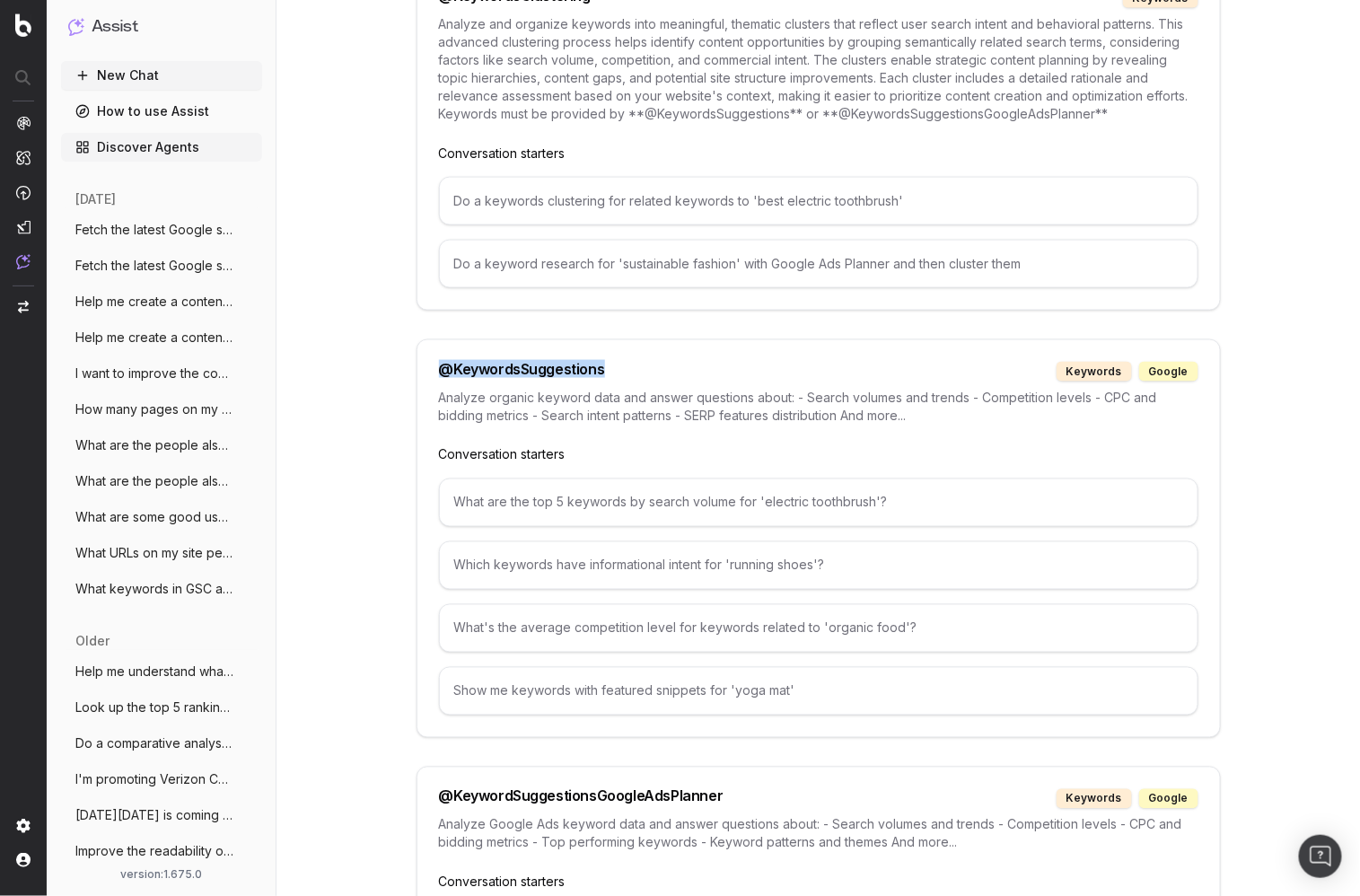
drag, startPoint x: 441, startPoint y: 295, endPoint x: 604, endPoint y: 292, distance: 163.0
click at [604, 362] on div "@ KeywordsSuggestions keywords google" at bounding box center [818, 372] width 759 height 20
click at [600, 362] on div "@ KeywordsSuggestions" at bounding box center [522, 372] width 166 height 20
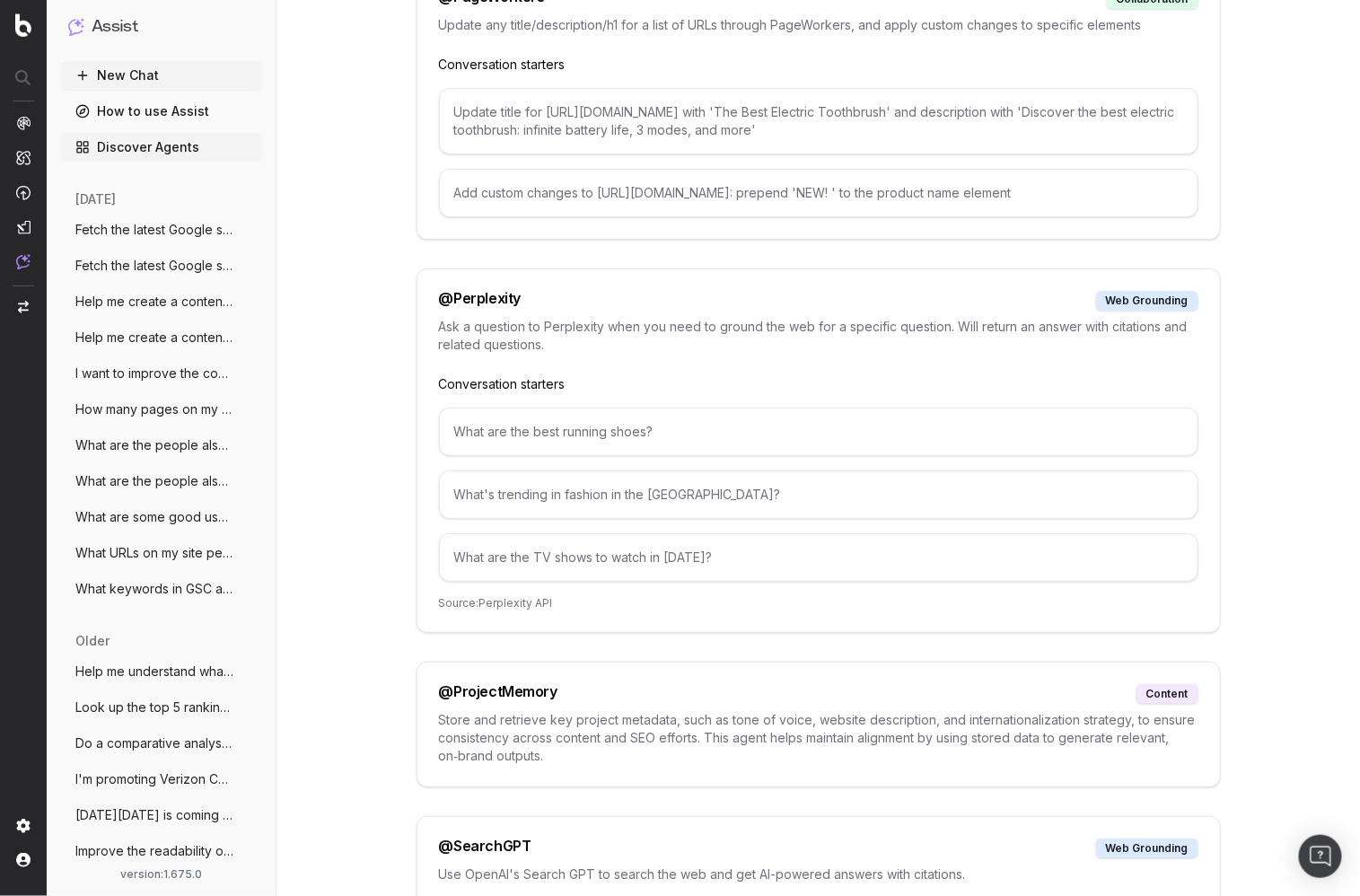
scroll to position [7277, 0]
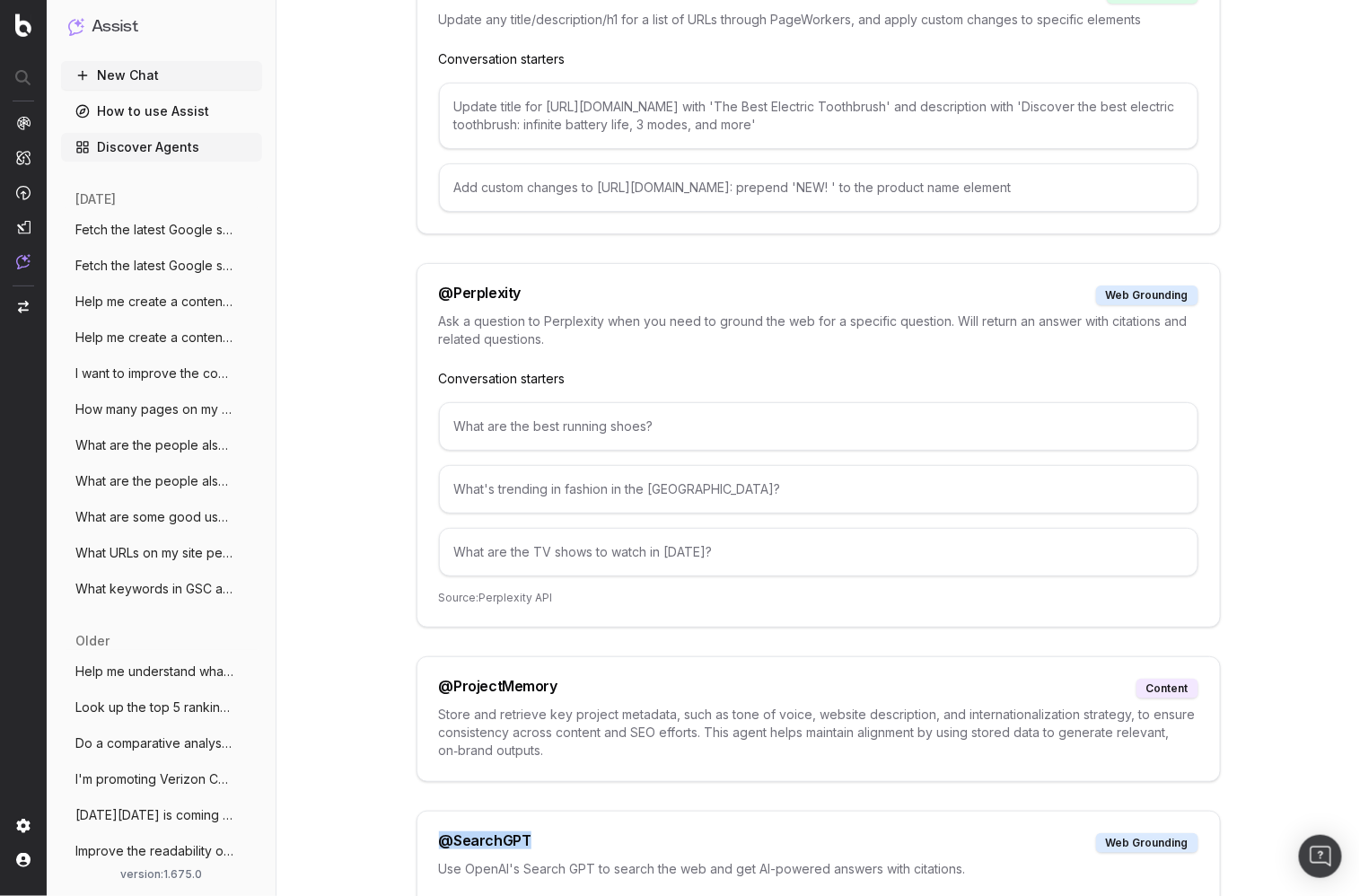
drag, startPoint x: 436, startPoint y: 739, endPoint x: 565, endPoint y: 726, distance: 129.7
drag, startPoint x: 440, startPoint y: 203, endPoint x: 530, endPoint y: 196, distance: 90.3
click at [530, 285] on div "@ Perplexity web grounding" at bounding box center [818, 295] width 759 height 20
click at [519, 285] on div "@ Perplexity" at bounding box center [481, 295] width 83 height 20
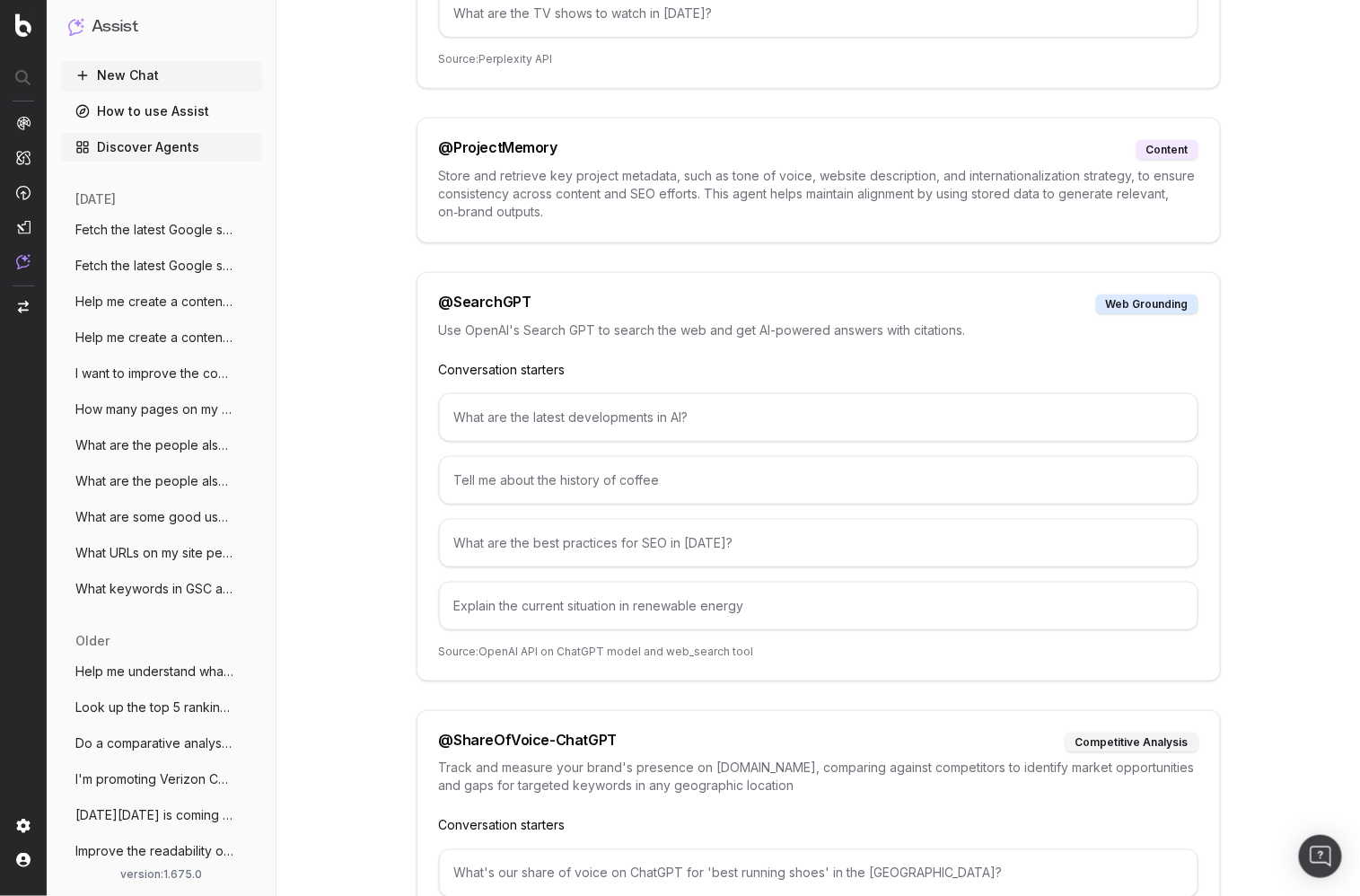
scroll to position [7881, 0]
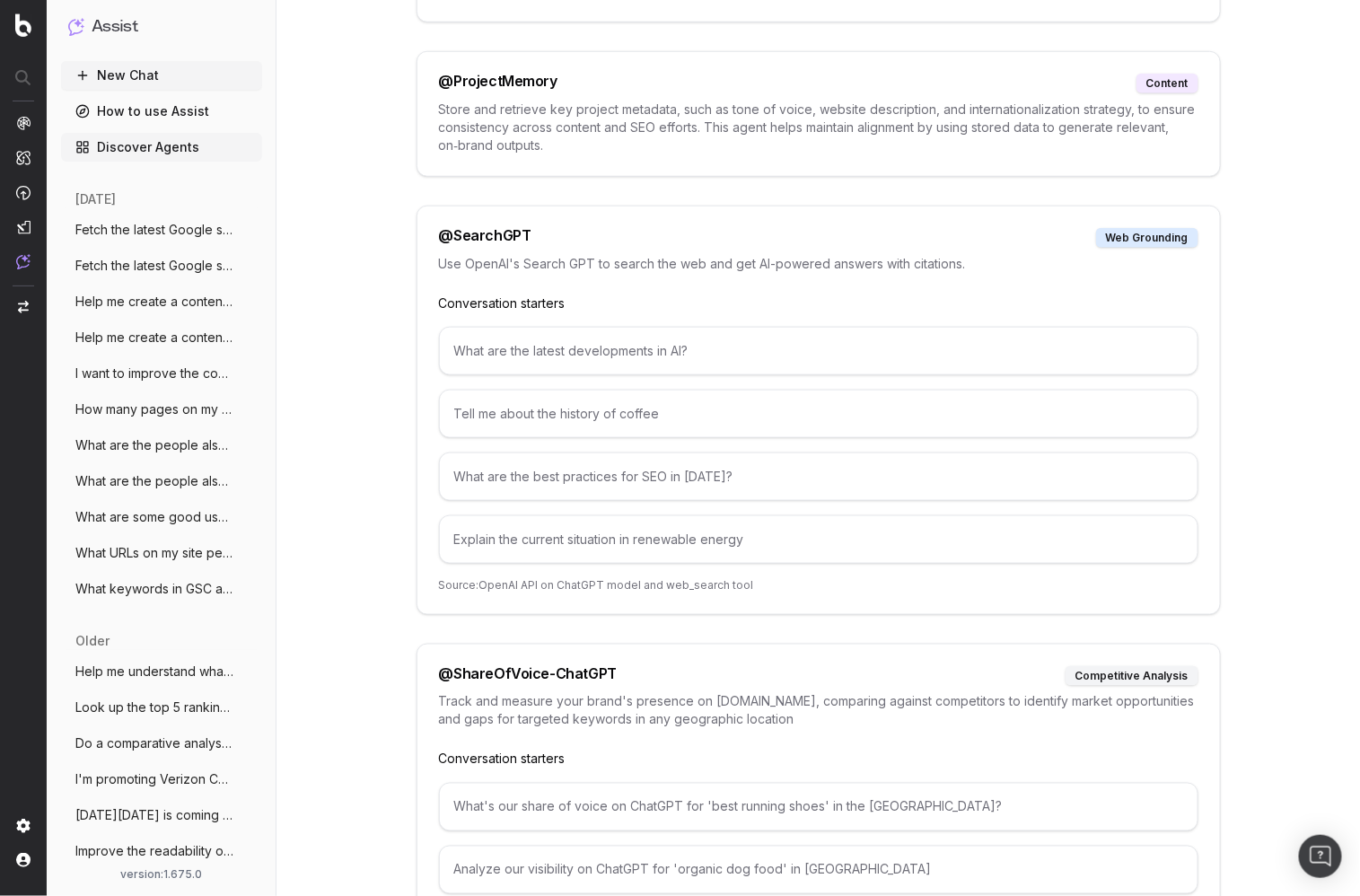
click at [177, 111] on link "How to use Assist" at bounding box center [162, 111] width 201 height 29
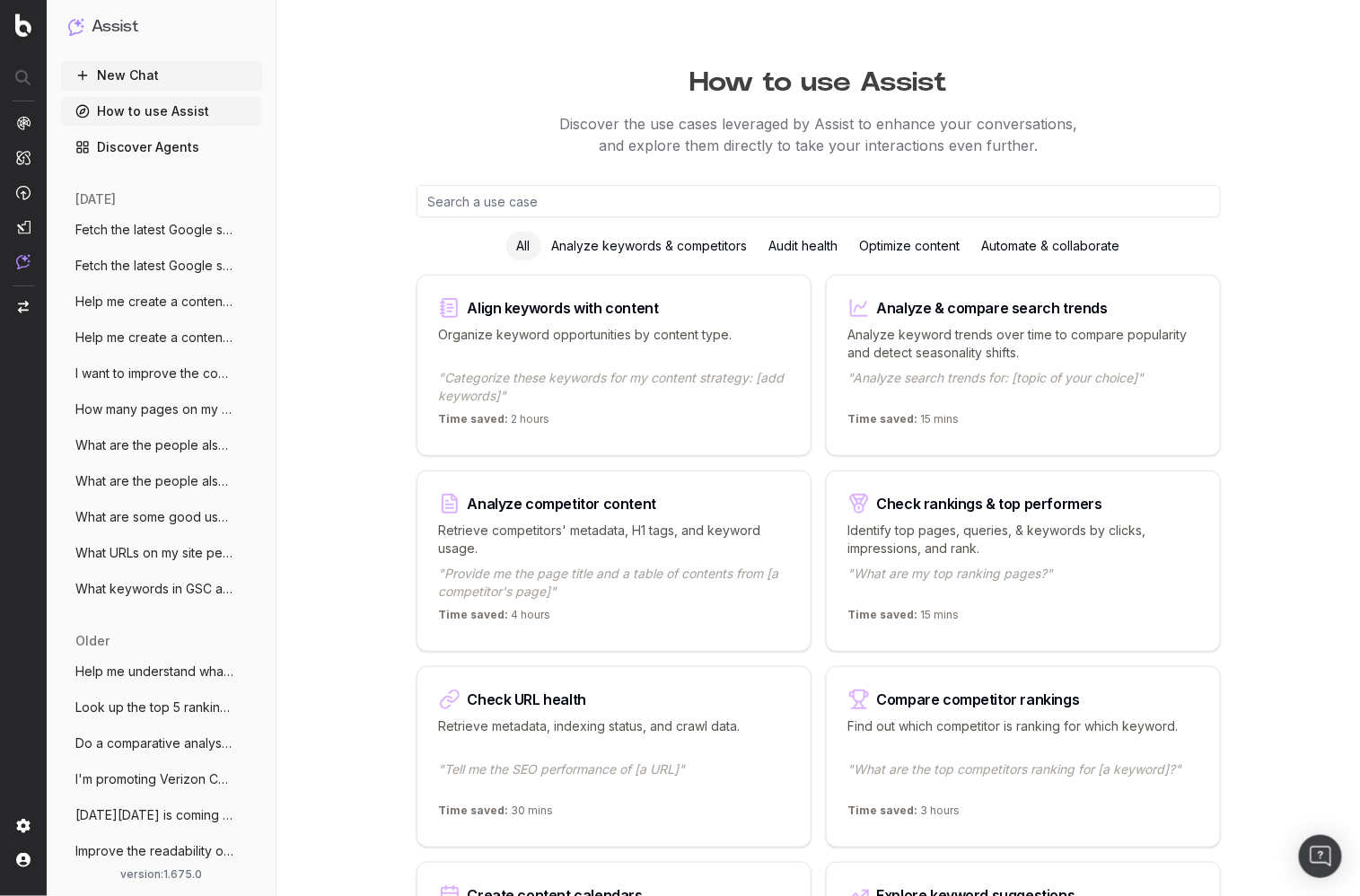
click at [600, 709] on div "Check URL health Retrieve metadata, indexing status, and crawl data. "Tell me t…" at bounding box center [614, 757] width 395 height 182
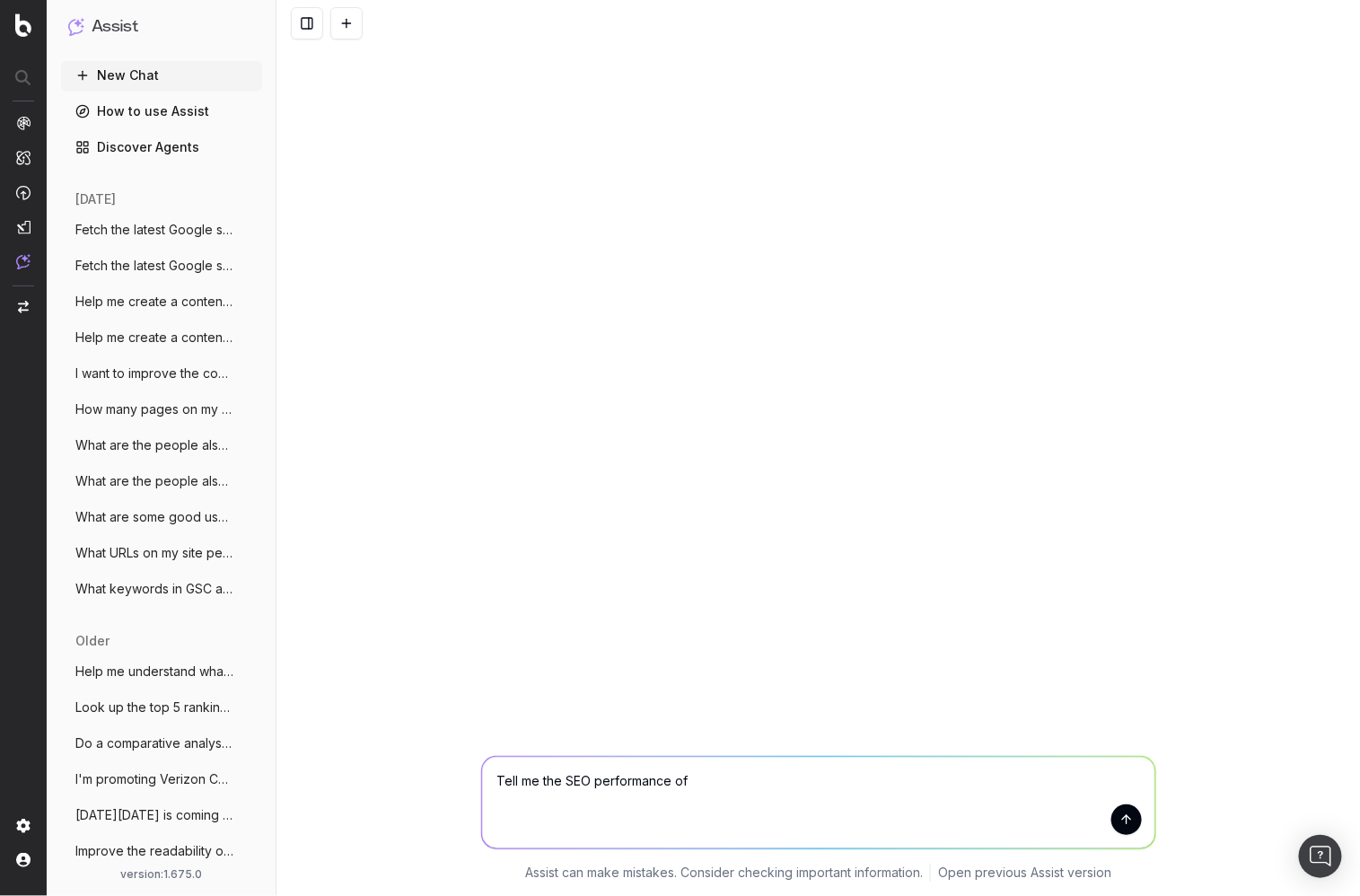
click at [725, 784] on textarea "Tell me the SEO performance of" at bounding box center [818, 802] width 673 height 92
click at [746, 793] on textarea "Tell me the SEO performance of" at bounding box center [818, 802] width 673 height 92
paste textarea "https://www.verizon.com/smartphones/apple-iphone-17/"
type textarea "Tell me the SEO performance of https://www.verizon.com/smartphones/apple-iphone…"
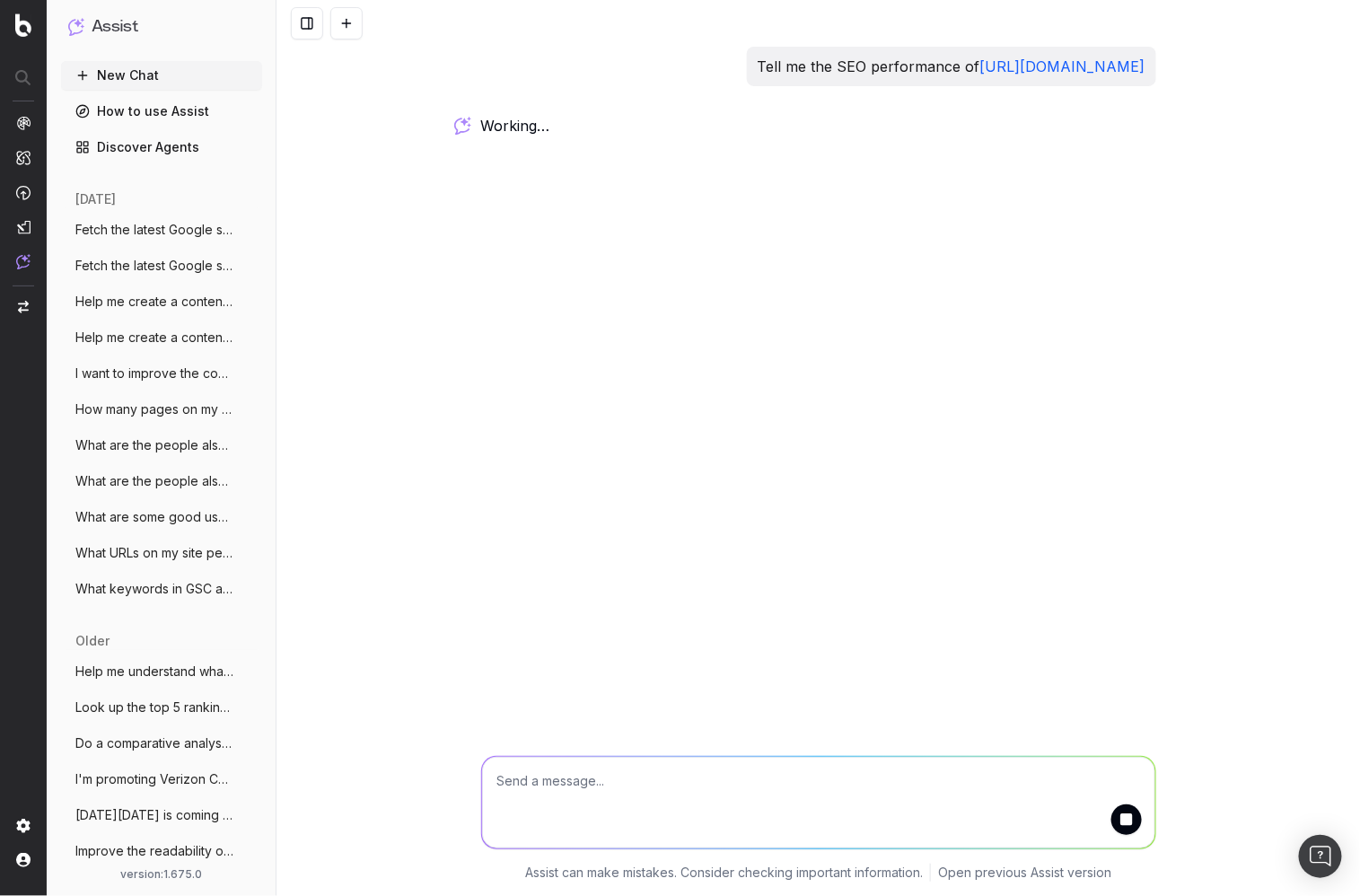
click at [378, 167] on div "Tell me the SEO performance of https://www.verizon.com/smartphones/apple-iphone…" at bounding box center [818, 448] width 1084 height 896
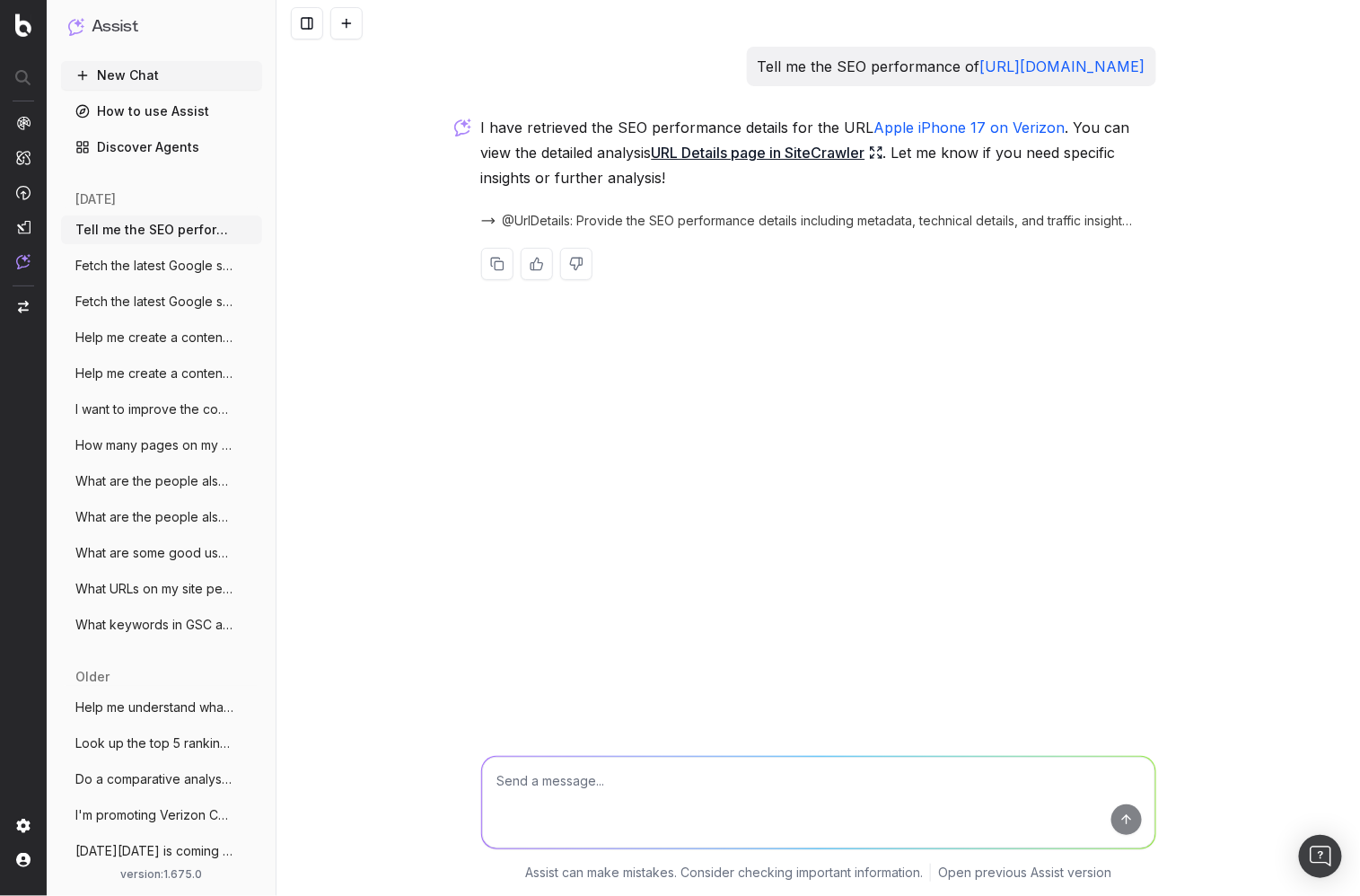
drag, startPoint x: 576, startPoint y: 176, endPoint x: 610, endPoint y: 167, distance: 35.2
click at [576, 176] on p "I have retrieved the SEO performance details for the URL Apple iPhone 17 on Ver…" at bounding box center [819, 152] width 675 height 75
click at [715, 154] on link "URL Details page in SiteCrawler" at bounding box center [767, 152] width 232 height 25
click at [782, 781] on textarea at bounding box center [818, 802] width 673 height 92
click at [425, 219] on div "Tell me the SEO performance of https://www.verizon.com/smartphones/apple-iphone…" at bounding box center [818, 448] width 1084 height 896
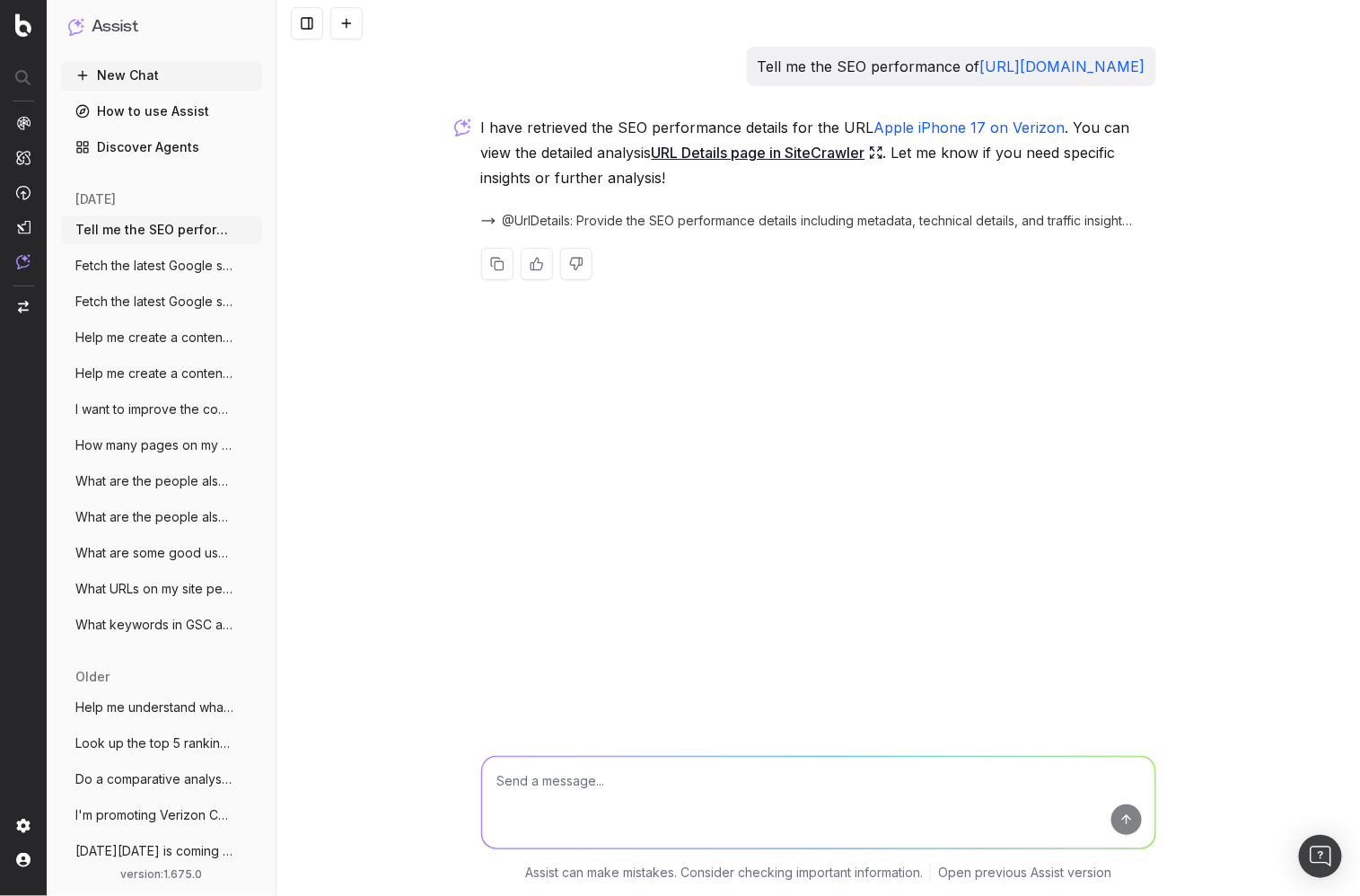
click at [147, 108] on link "How to use Assist" at bounding box center [162, 111] width 201 height 29
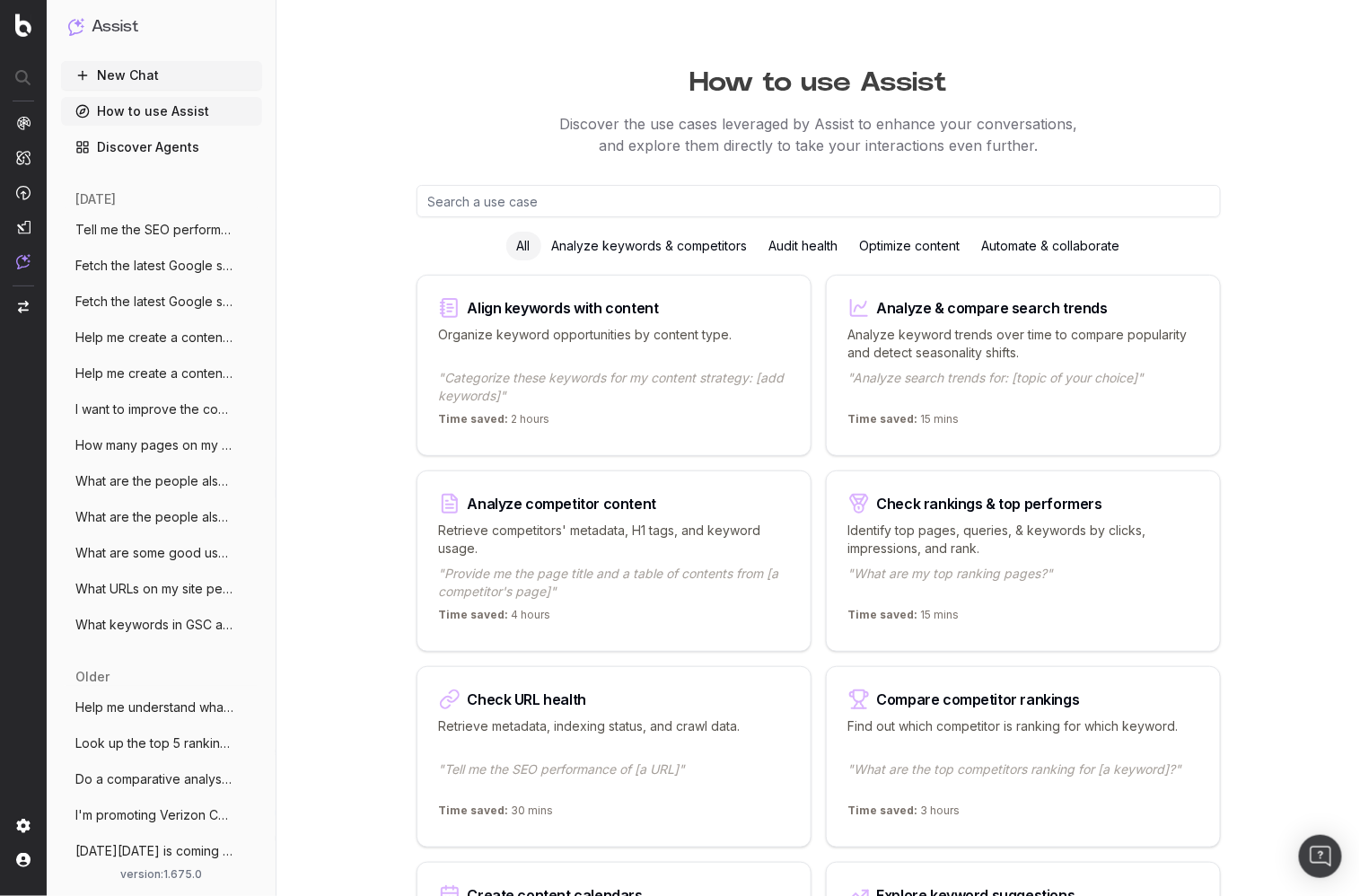
click at [135, 71] on button "New Chat" at bounding box center [162, 75] width 201 height 29
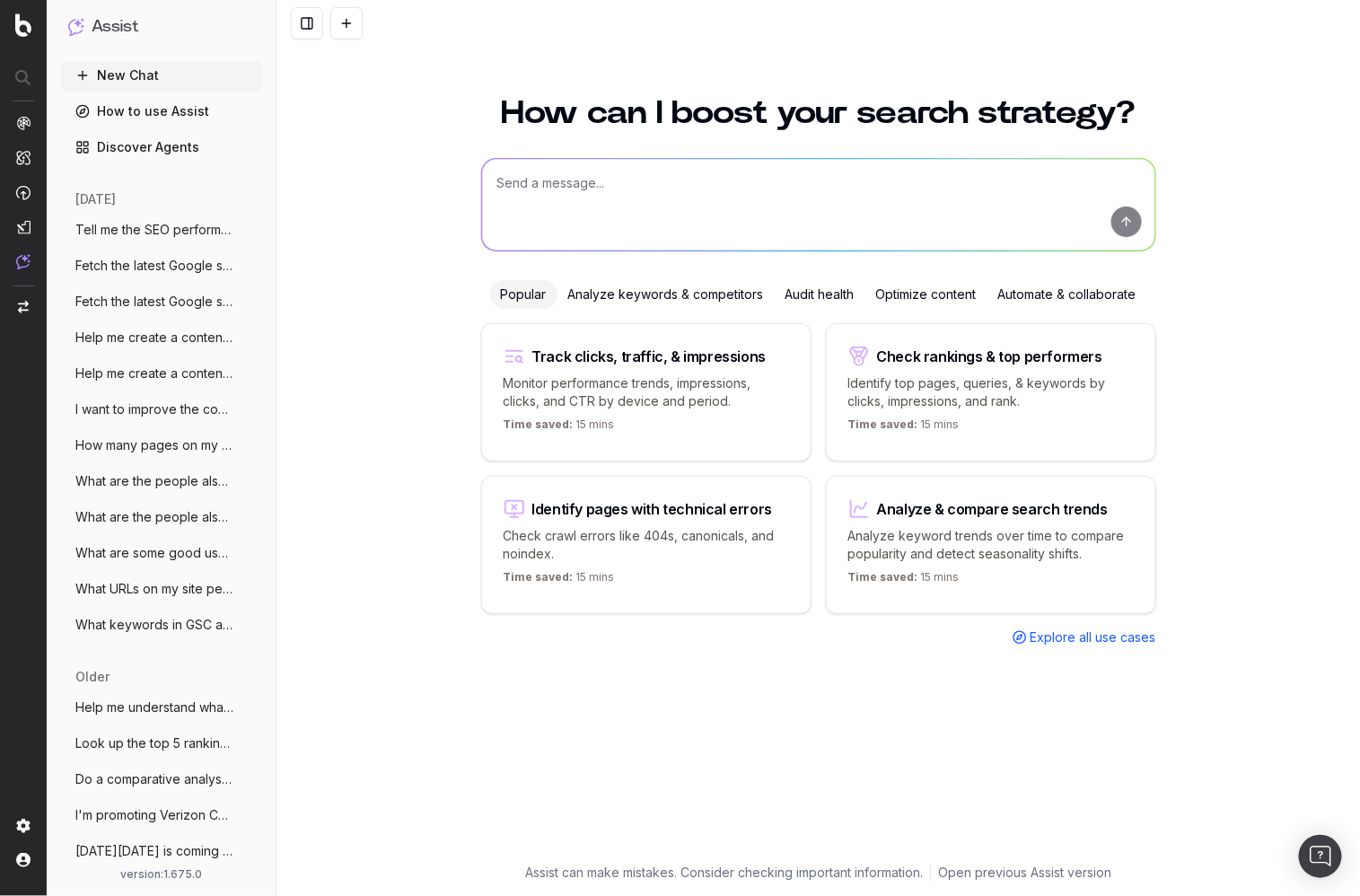
click at [638, 184] on textarea at bounding box center [818, 204] width 673 height 92
click at [646, 188] on textarea at bounding box center [818, 204] width 673 height 92
click at [708, 187] on textarea at bounding box center [818, 204] width 673 height 92
drag, startPoint x: 1026, startPoint y: 184, endPoint x: 987, endPoint y: 192, distance: 39.8
click at [888, 184] on textarea "What are the "people also ask" questions surfaced in Google for "verizon iphone…" at bounding box center [818, 204] width 673 height 92
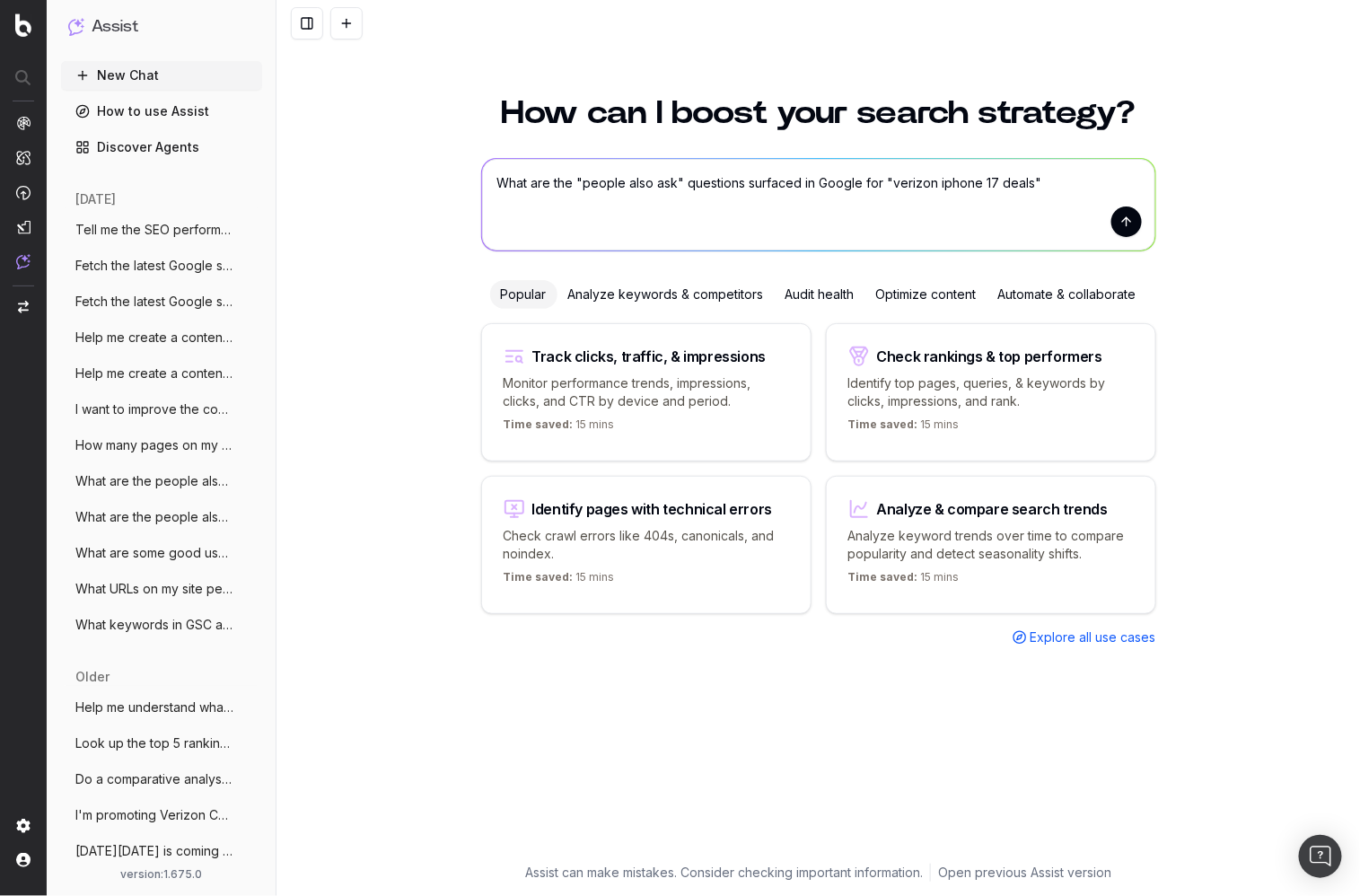
drag, startPoint x: 1015, startPoint y: 190, endPoint x: 1030, endPoint y: 188, distance: 15.1
click at [1015, 190] on textarea "What are the "people also ask" questions surfaced in Google for "verizon iphone…" at bounding box center [818, 204] width 673 height 92
click at [1052, 187] on textarea "What are the "people also ask" questions surfaced in Google for "verizon iphone…" at bounding box center [818, 204] width 673 height 92
drag, startPoint x: 682, startPoint y: 184, endPoint x: 576, endPoint y: 187, distance: 106.0
click at [575, 187] on textarea "What are the "people also ask" questions surfaced in Google for "verizon iphone…" at bounding box center [818, 204] width 673 height 92
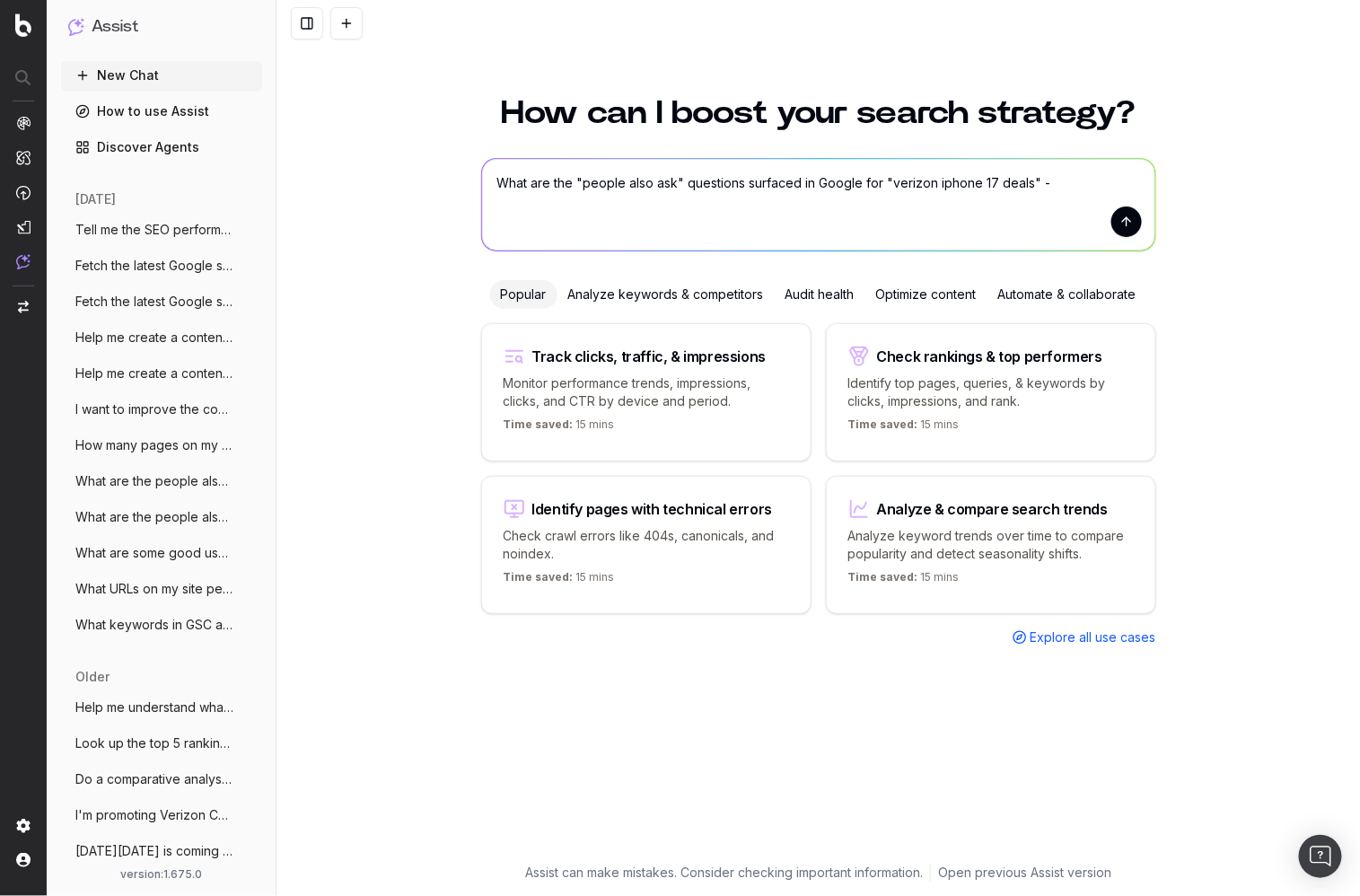
drag, startPoint x: 631, startPoint y: 188, endPoint x: 695, endPoint y: 187, distance: 64.0
click at [631, 188] on textarea "What are the "people also ask" questions surfaced in Google for "verizon iphone…" at bounding box center [818, 204] width 673 height 92
drag, startPoint x: 1030, startPoint y: 184, endPoint x: 911, endPoint y: 181, distance: 119.0
click at [882, 182] on textarea "What are the "people also ask" questions surfaced in Google for "verizon iphone…" at bounding box center [818, 204] width 673 height 92
click at [1068, 184] on textarea "What are the "people also ask" questions surfaced in Google for "verizon iphone…" at bounding box center [818, 204] width 673 height 92
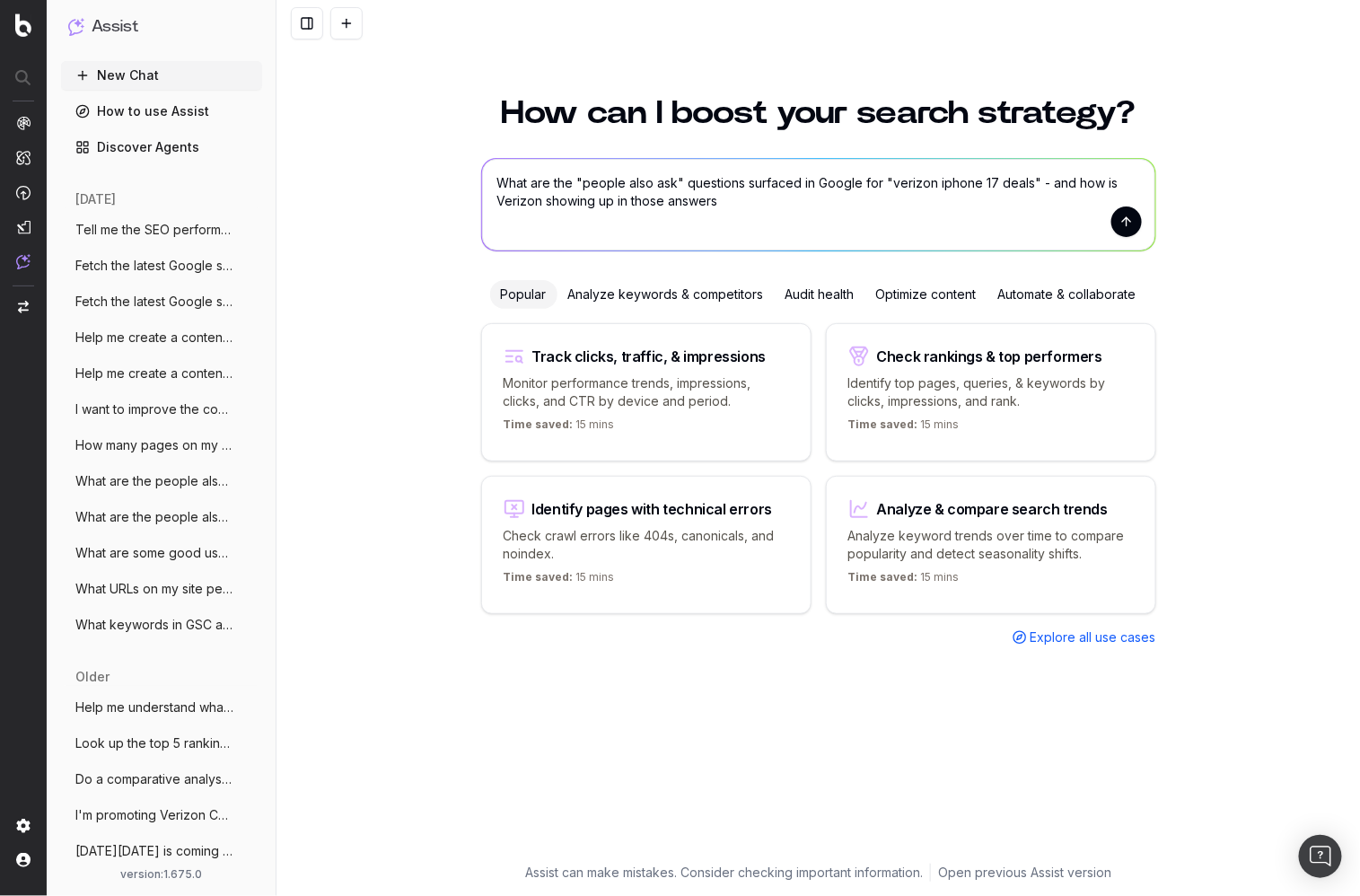
type textarea "What are the "people also ask" questions surfaced in Google for "verizon iphone…"
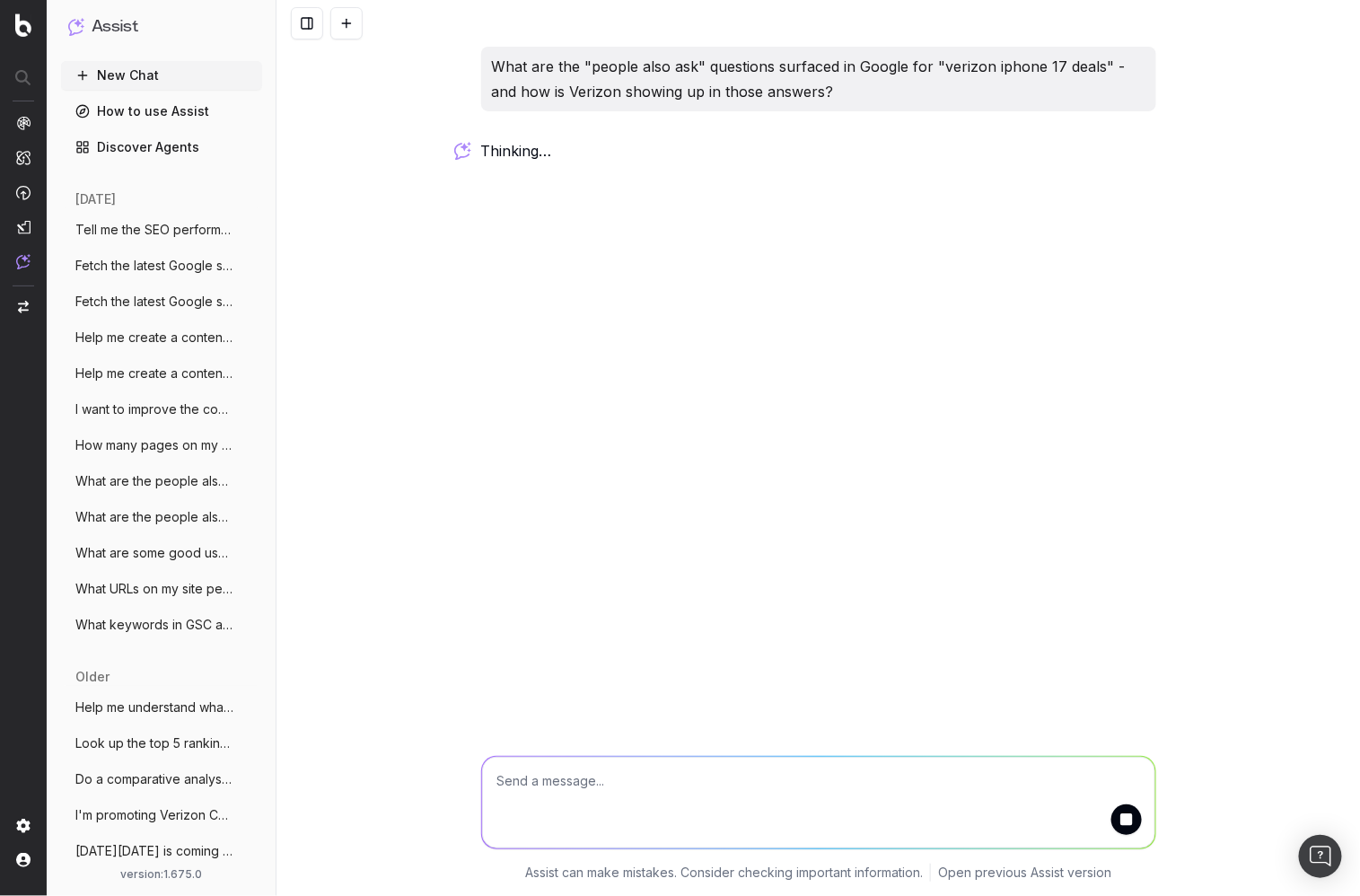
click at [405, 317] on div "What are the "people also ask" questions surfaced in Google for "verizon iphone…" at bounding box center [818, 448] width 1084 height 896
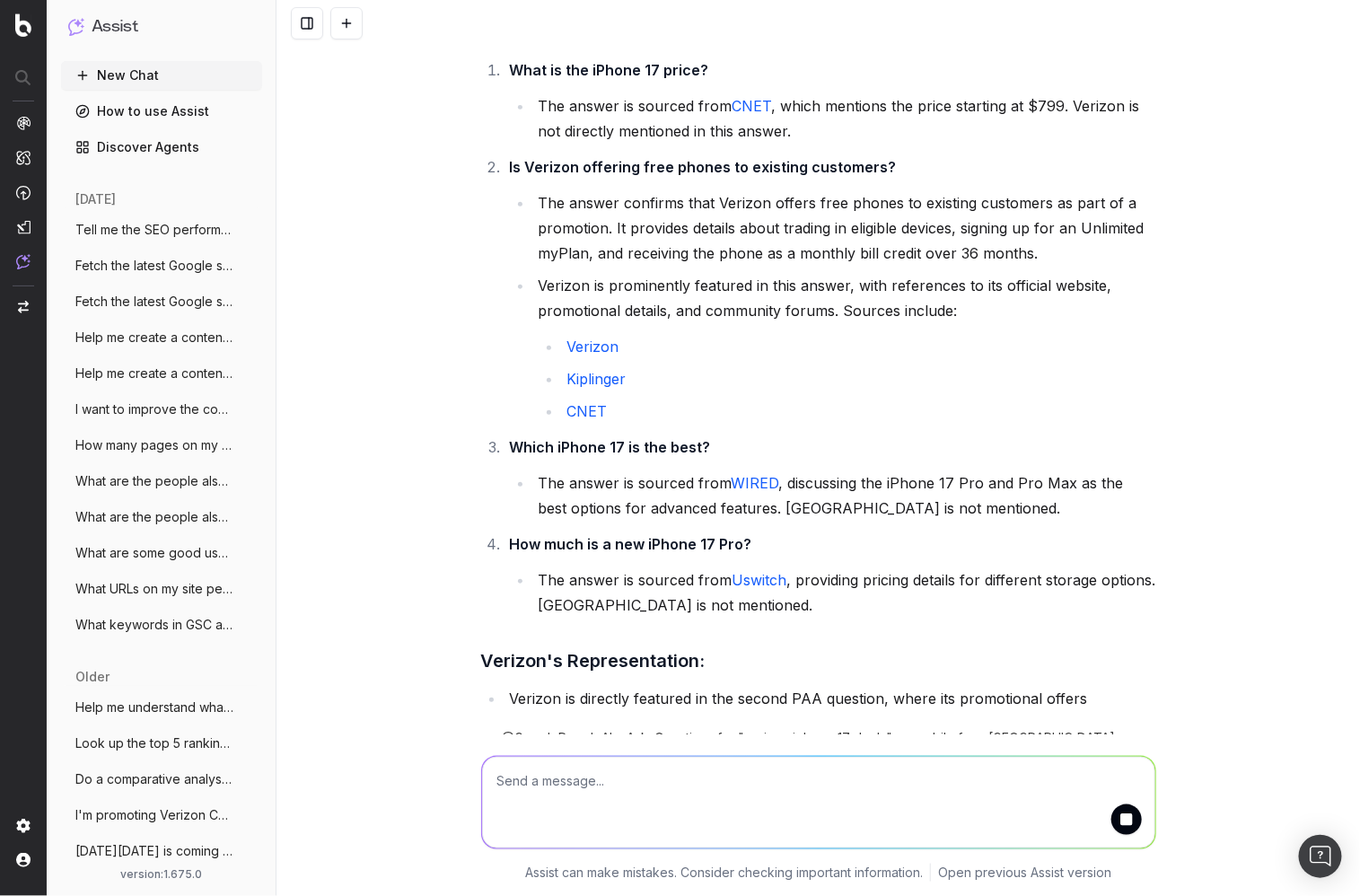
scroll to position [219, 0]
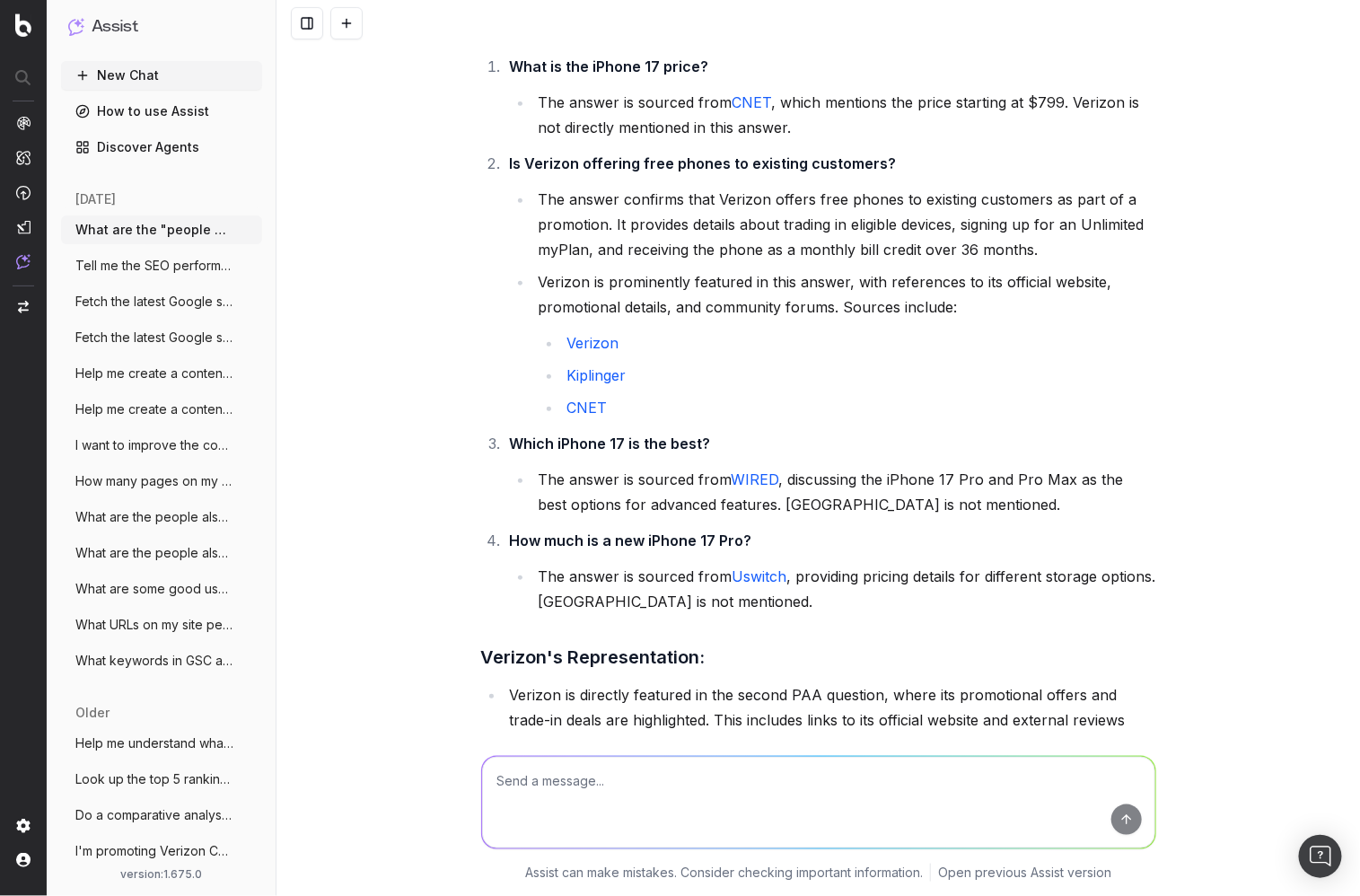
scroll to position [202, 0]
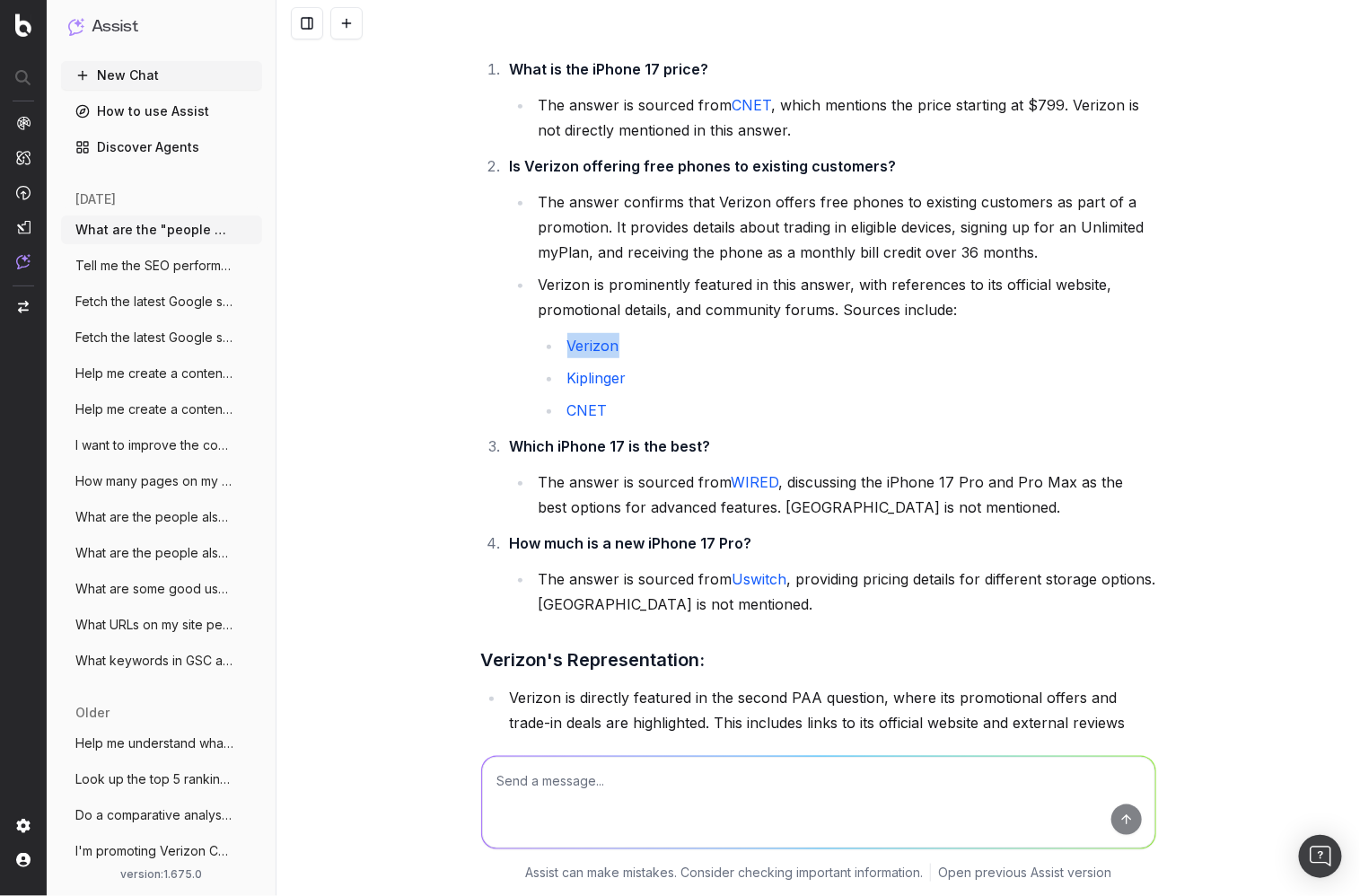
drag, startPoint x: 565, startPoint y: 346, endPoint x: 673, endPoint y: 346, distance: 108.0
click at [673, 346] on li "Verizon" at bounding box center [859, 344] width 594 height 25
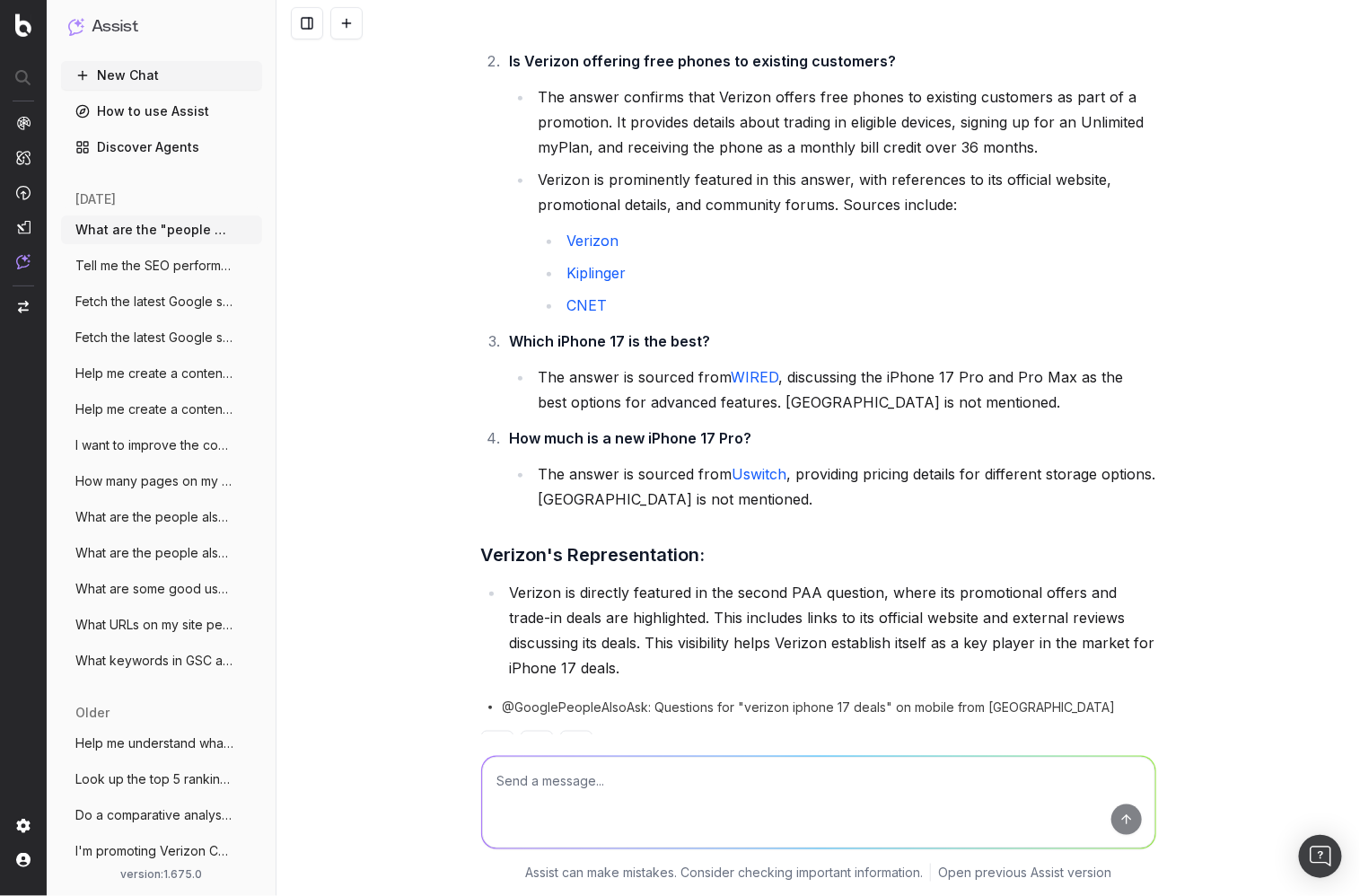
scroll to position [364, 0]
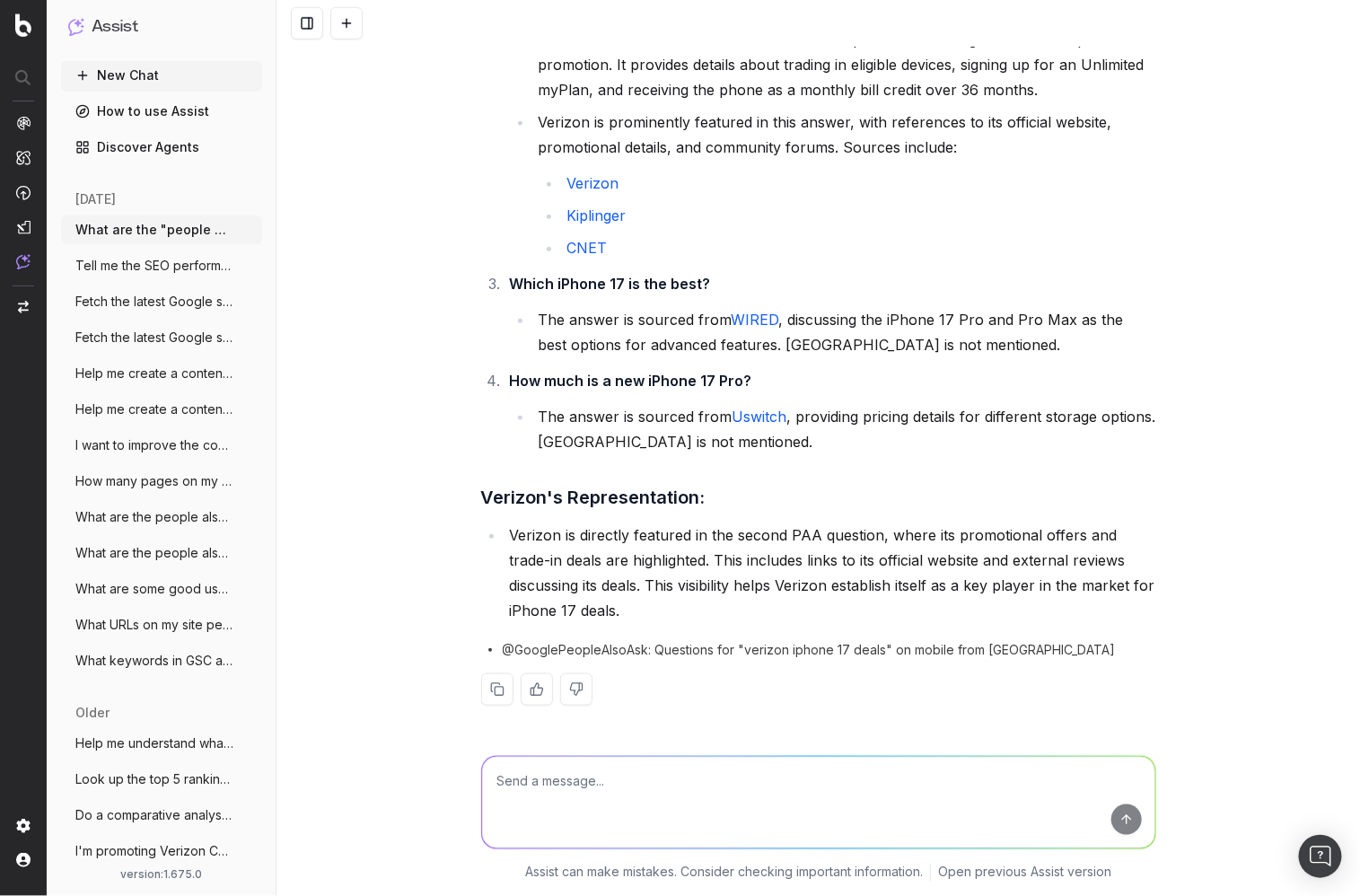
click at [818, 790] on textarea at bounding box center [818, 802] width 673 height 92
click at [809, 778] on textarea at bounding box center [818, 802] width 673 height 92
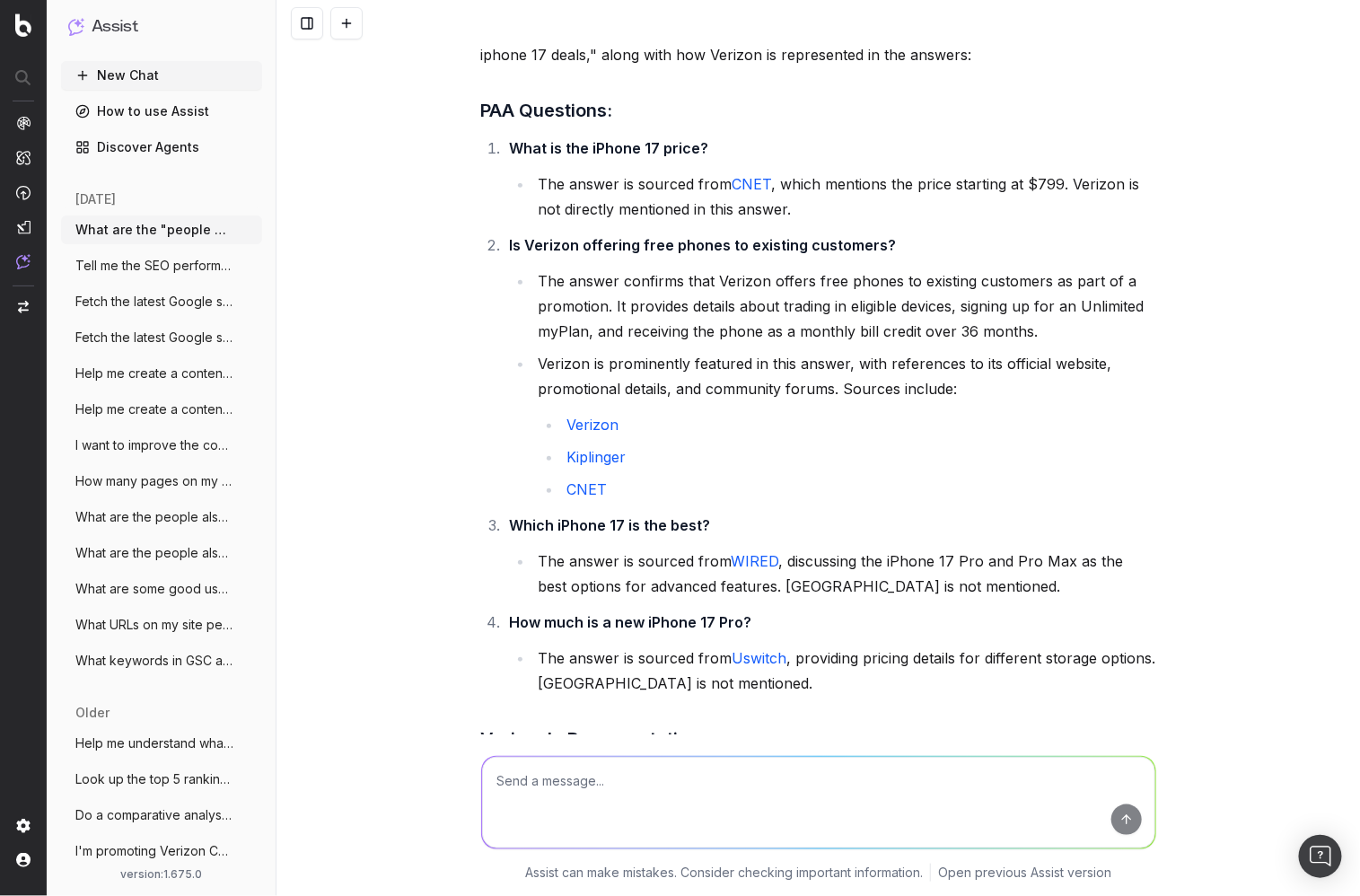
scroll to position [0, 0]
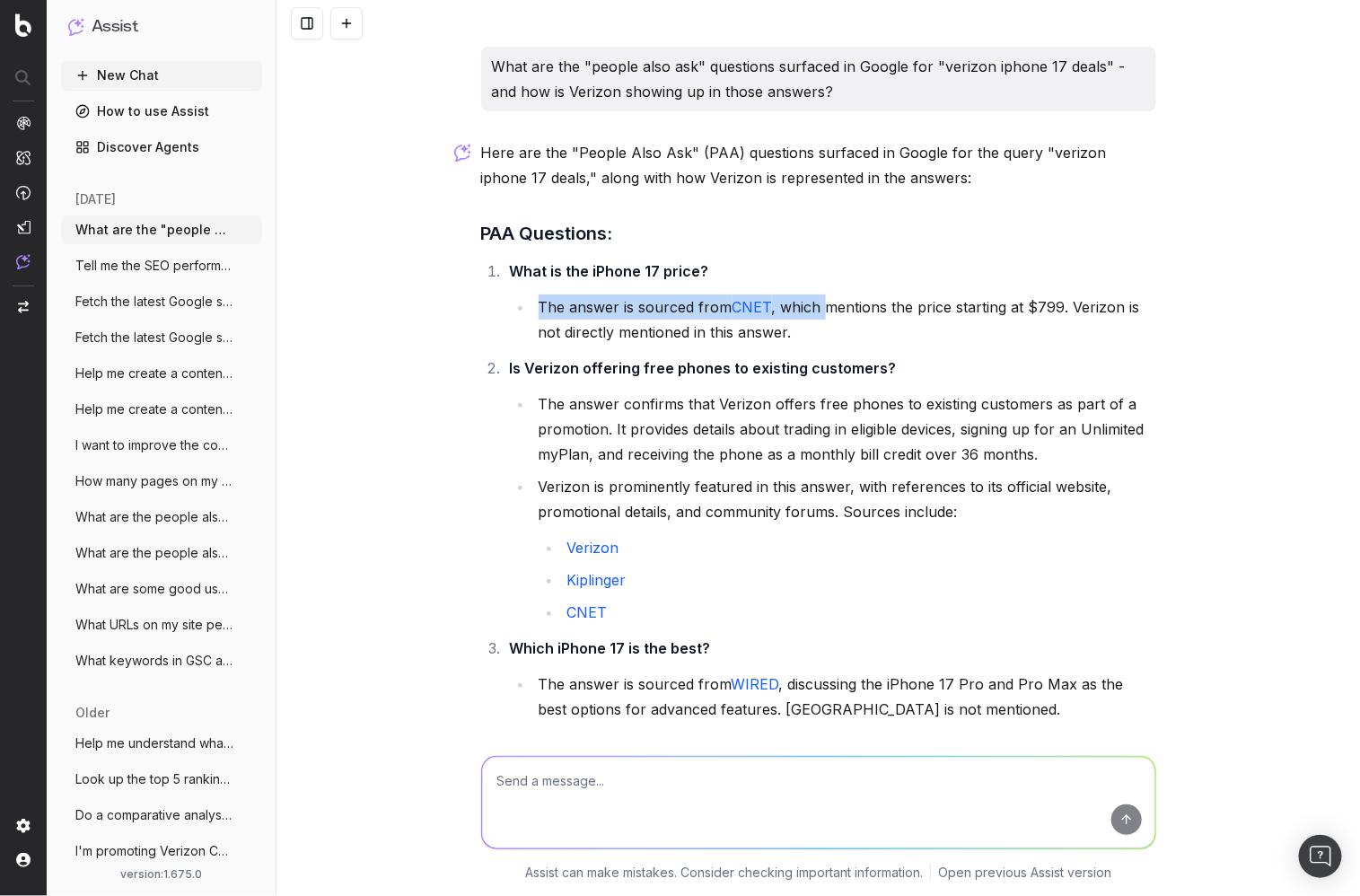
drag, startPoint x: 517, startPoint y: 270, endPoint x: 832, endPoint y: 332, distance: 321.0
click at [829, 304] on li "What is the iPhone 17 price? The answer is sourced from CNET , which mentions t…" at bounding box center [830, 301] width 651 height 86
click at [831, 340] on li "The answer is sourced from CNET , which mentions the price starting at $799. Ve…" at bounding box center [844, 319] width 623 height 50
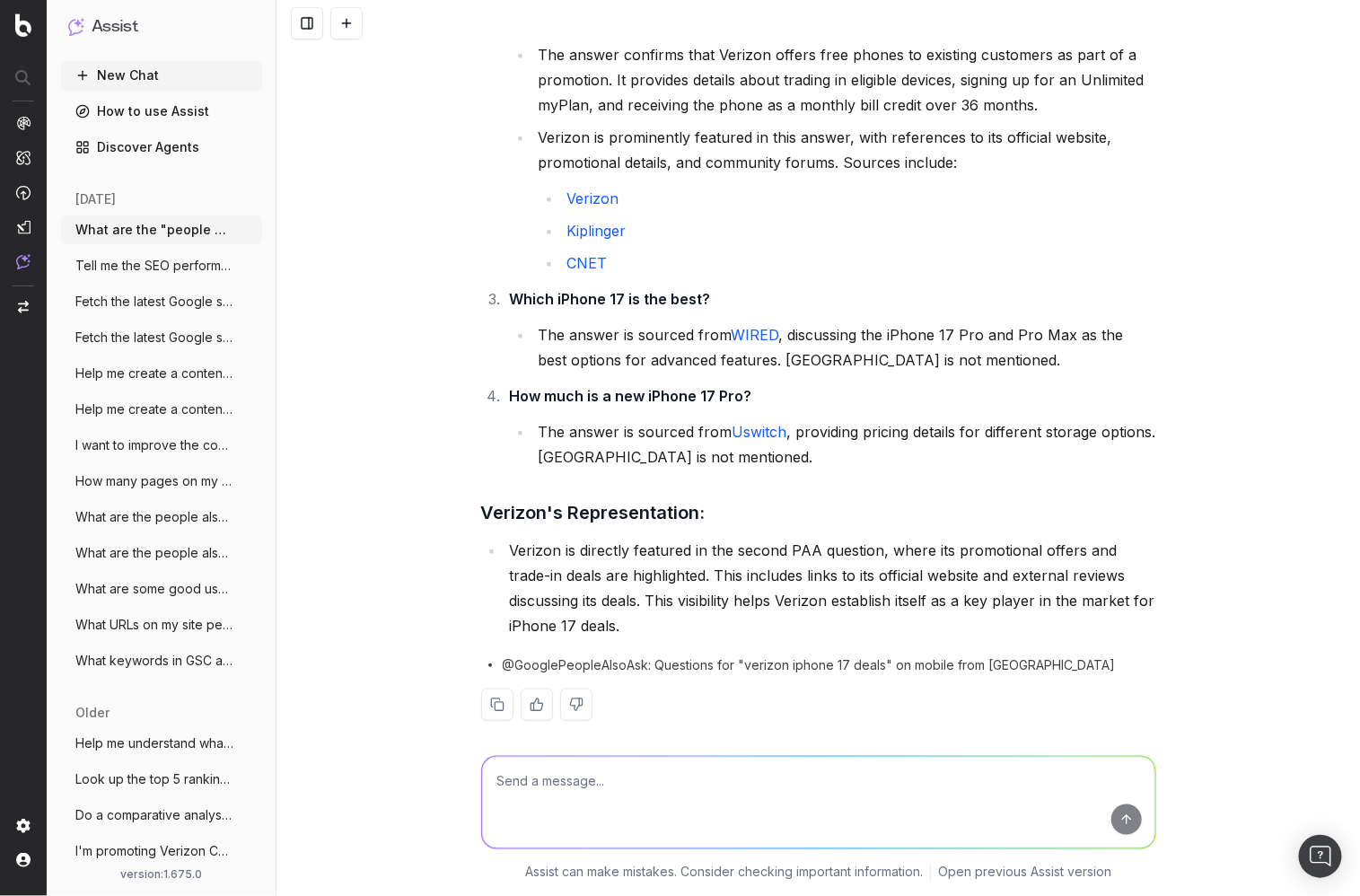
scroll to position [364, 0]
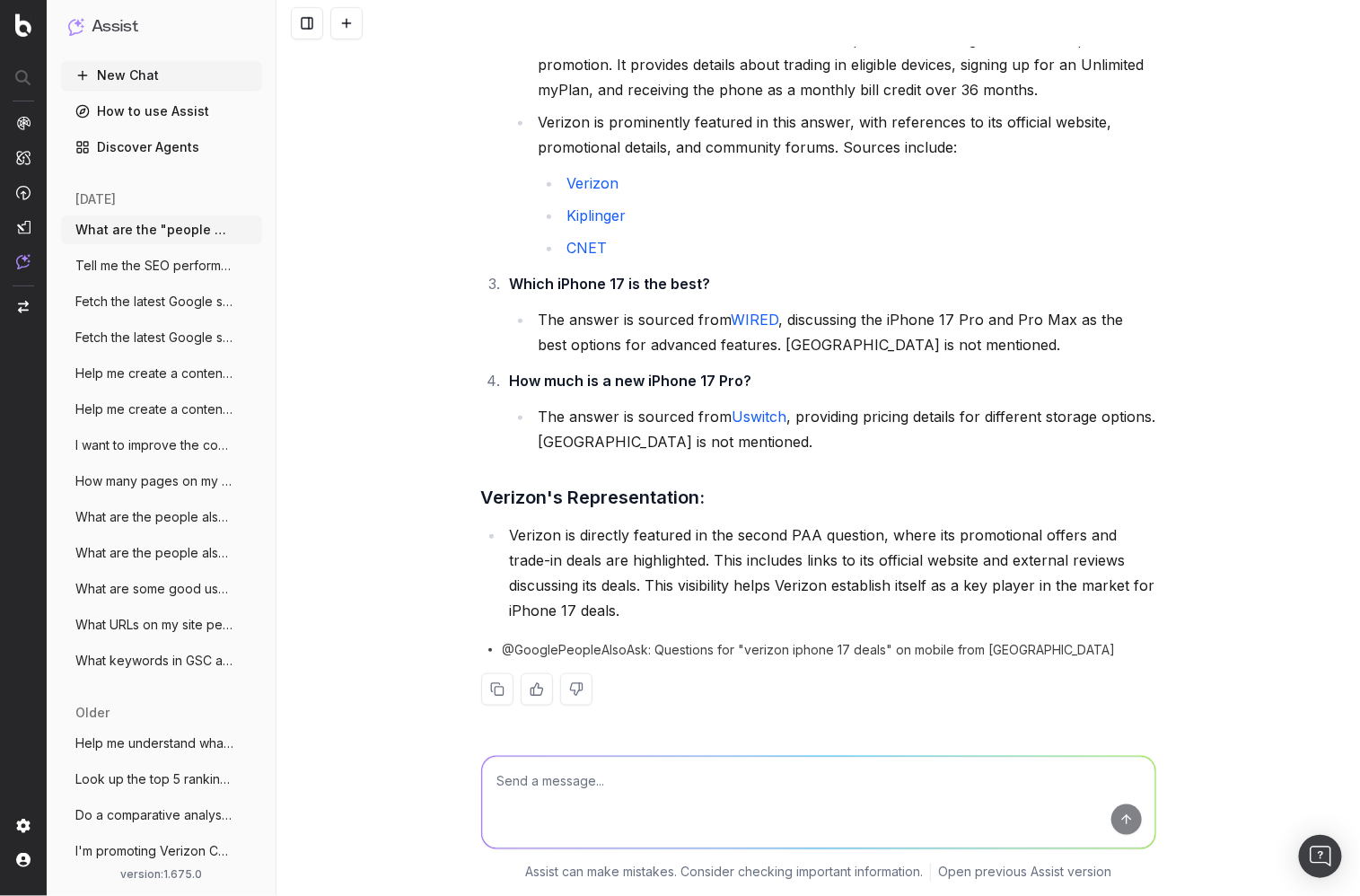
click at [811, 784] on textarea at bounding box center [818, 802] width 673 height 92
type textarea "How can i show up better in these answers that Verizon is not showing up in?"
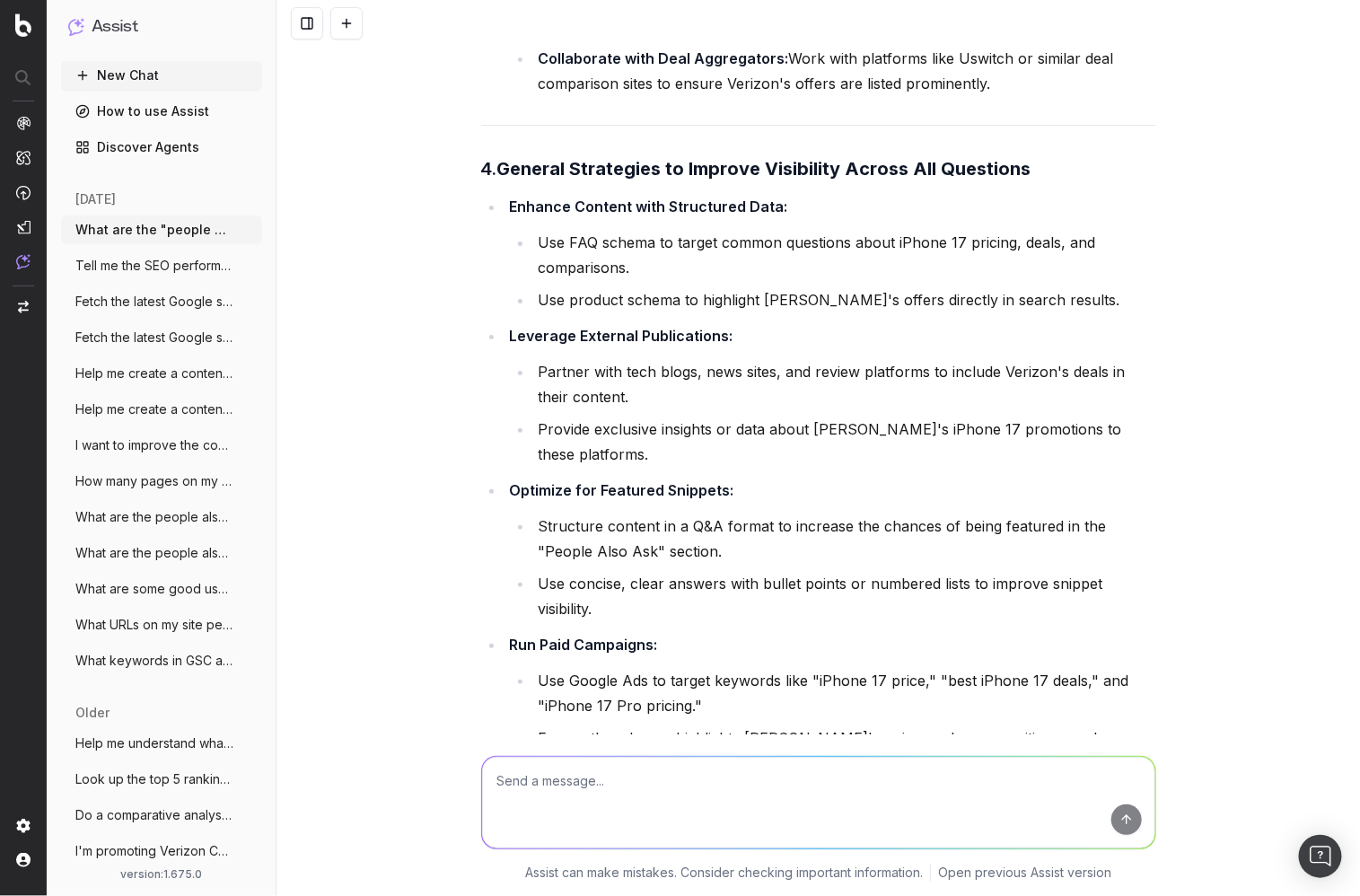
scroll to position [2567, 0]
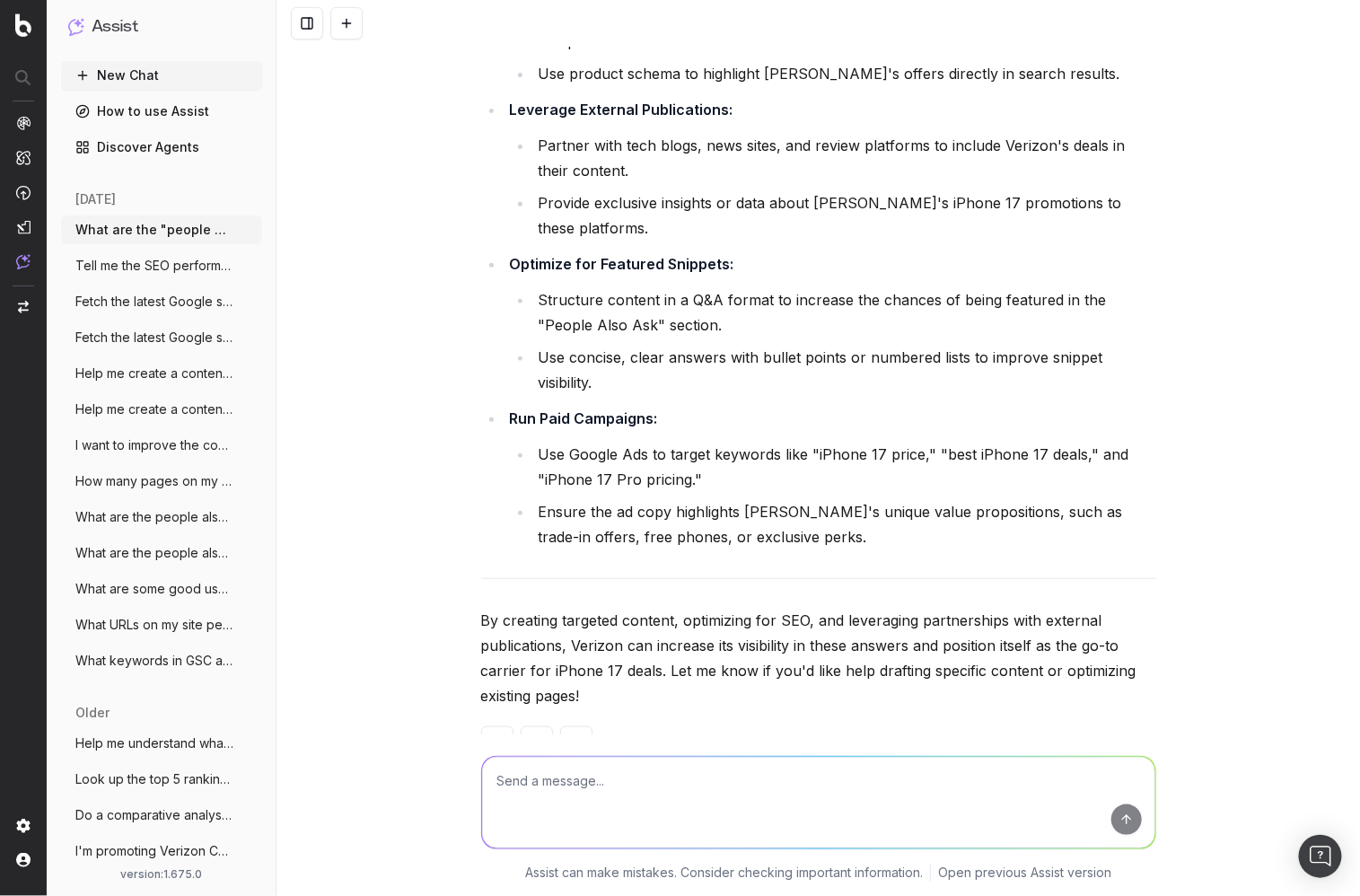
click at [850, 784] on textarea at bounding box center [818, 802] width 673 height 92
click at [832, 788] on textarea at bounding box center [818, 802] width 673 height 92
paste textarea "https://www.verizon.com/smartphones/apple-iphone-17/"
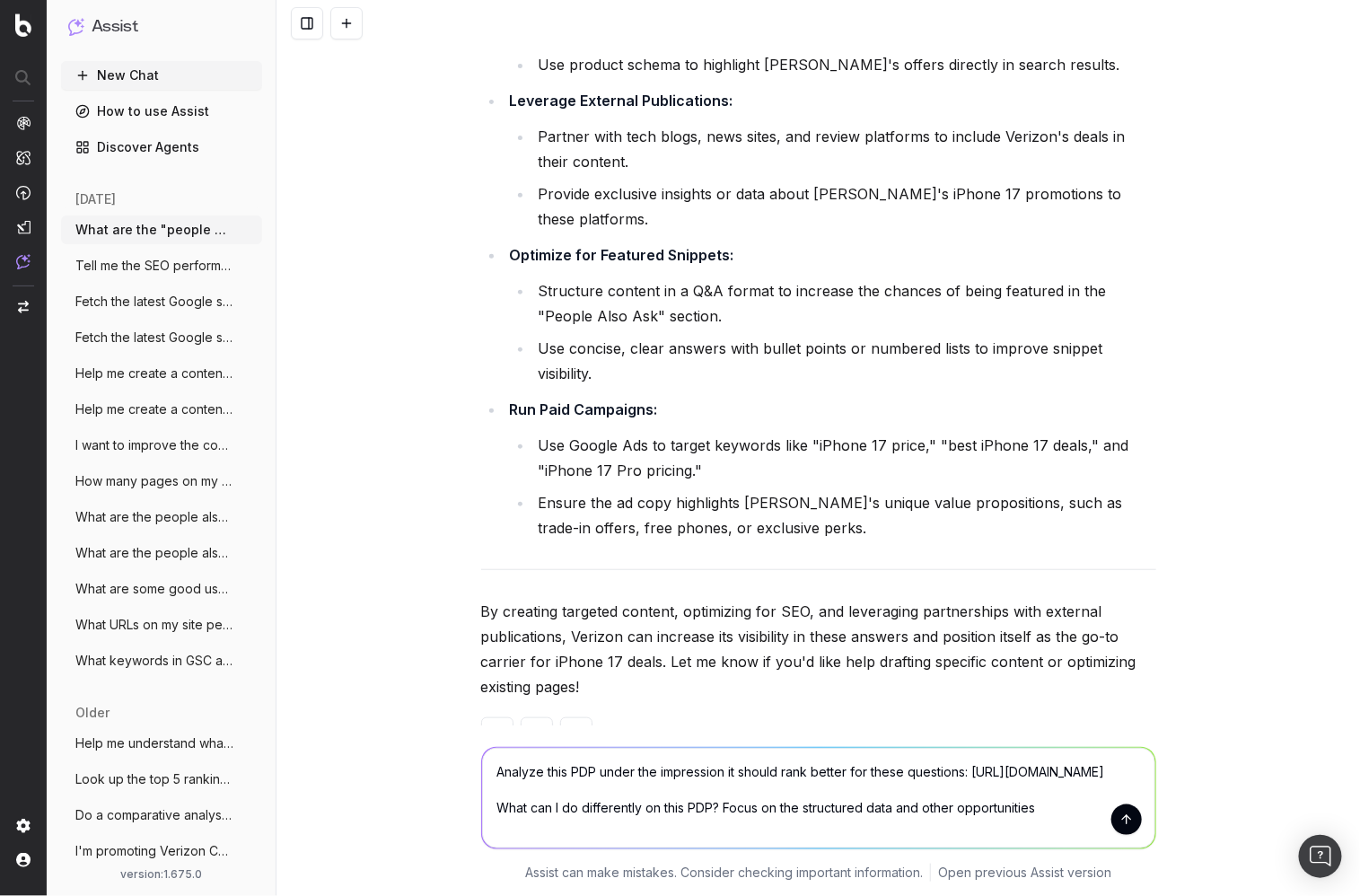
type textarea "Analyze this PDP under the impression it should rank better for these questions…"
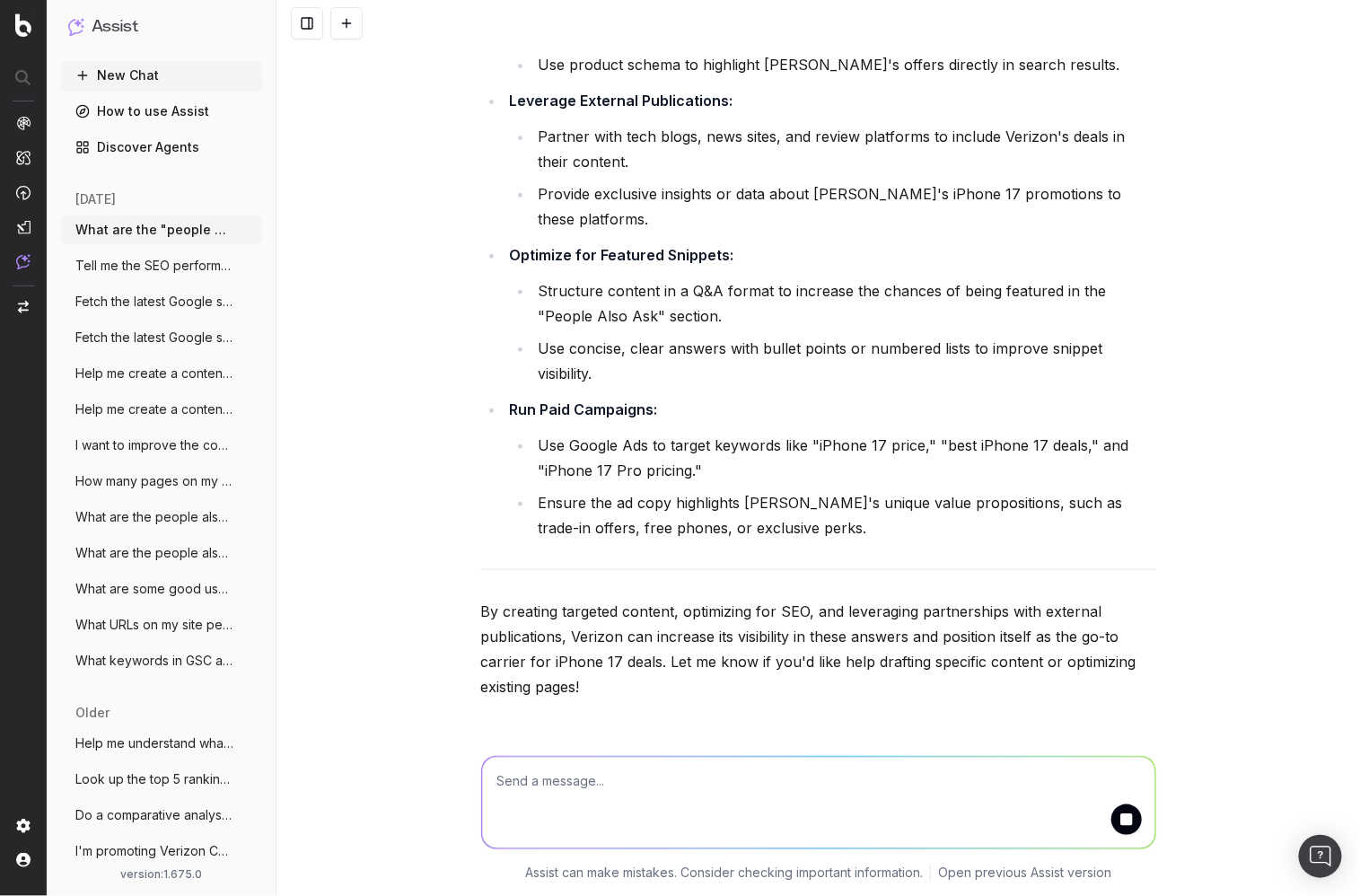
scroll to position [2728, 0]
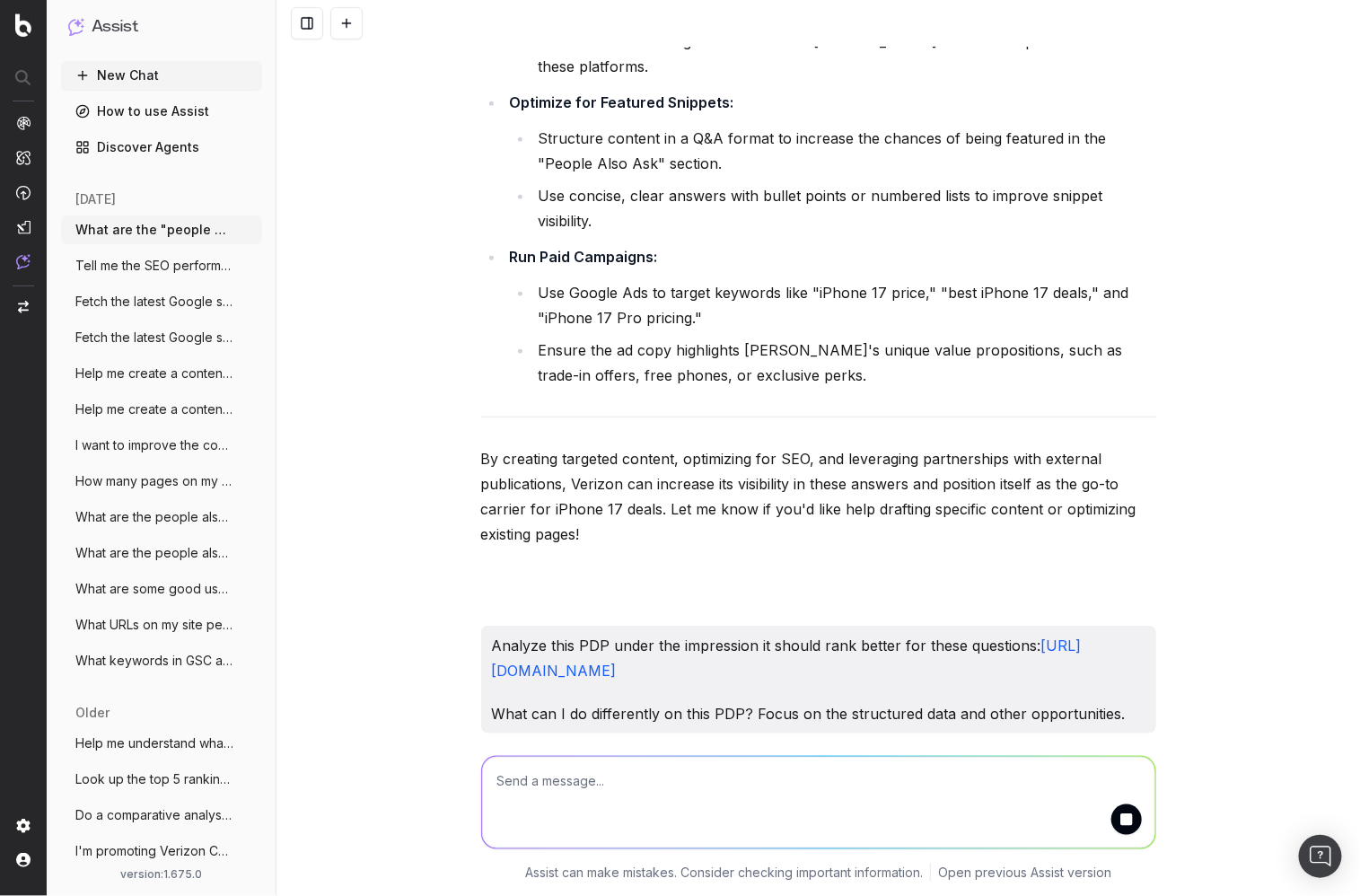
click at [813, 792] on textarea at bounding box center [818, 802] width 673 height 92
click at [809, 782] on textarea at bounding box center [818, 802] width 673 height 92
click at [819, 779] on textarea at bounding box center [818, 802] width 673 height 92
click at [839, 793] on textarea at bounding box center [818, 802] width 673 height 92
click at [746, 769] on textarea at bounding box center [818, 802] width 673 height 92
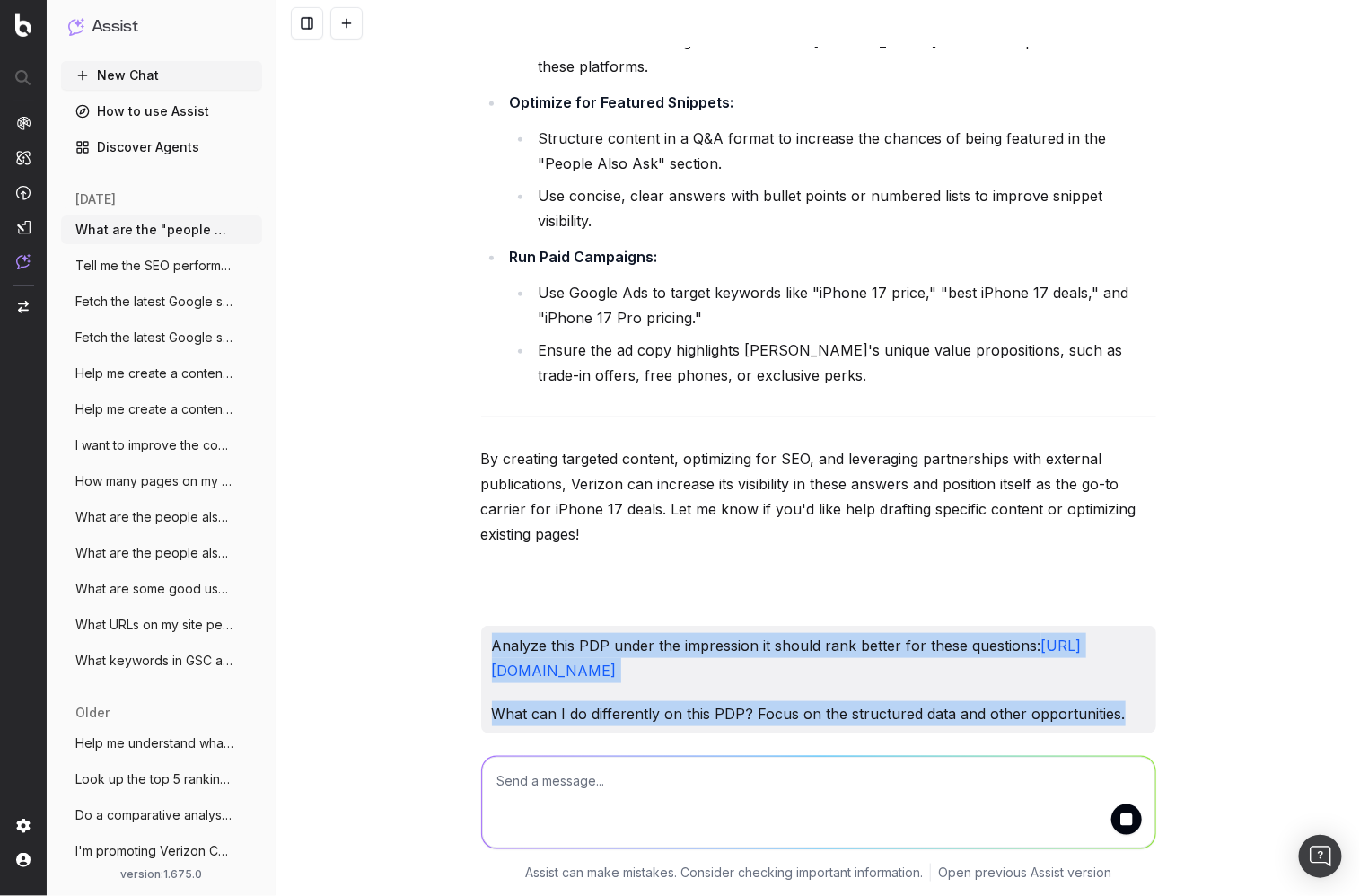
drag, startPoint x: 759, startPoint y: 653, endPoint x: 474, endPoint y: 592, distance: 291.5
copy div "Analyze this PDP under the impression it should rank better for these questions…"
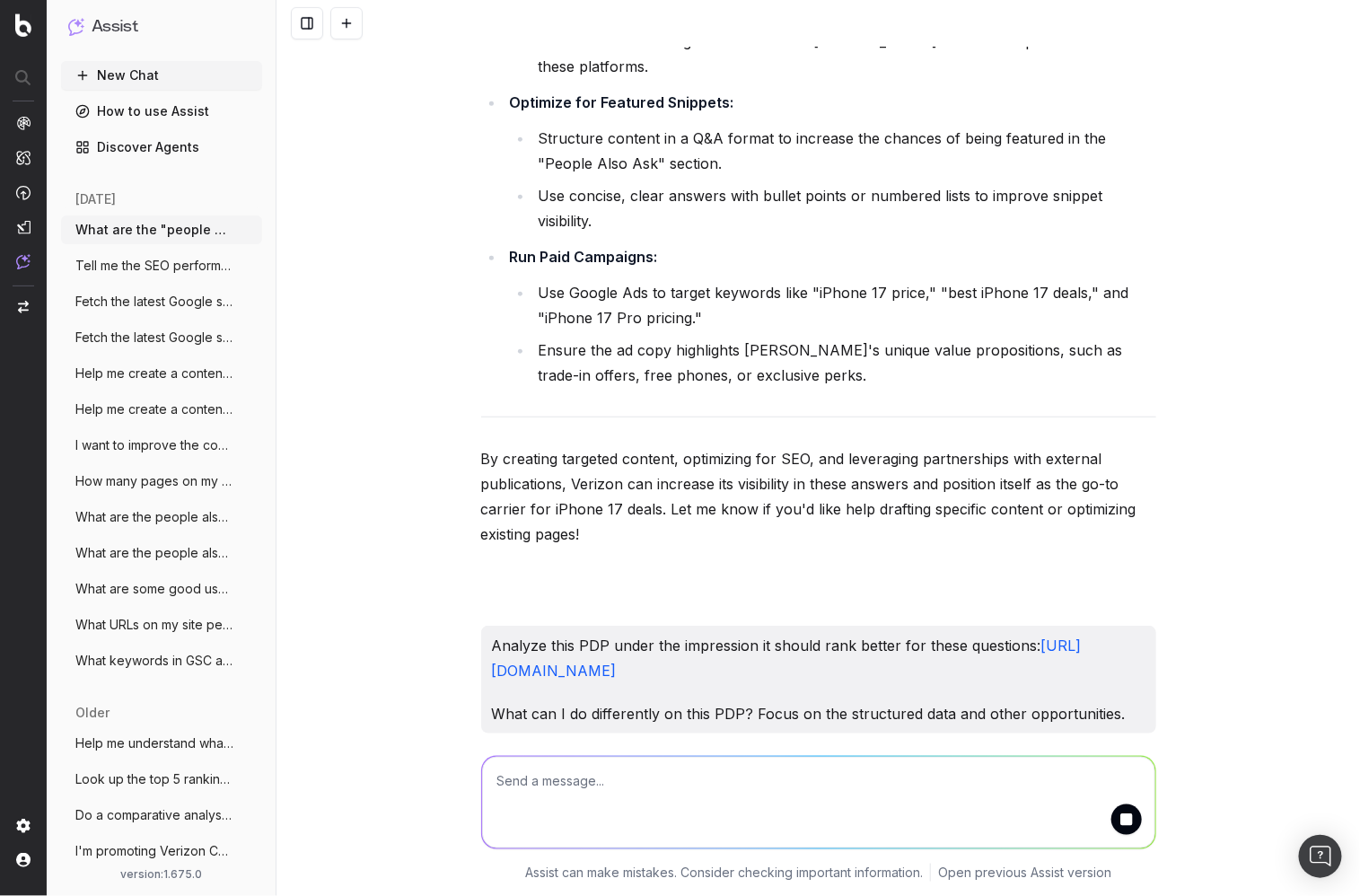
click at [768, 792] on textarea at bounding box center [818, 802] width 673 height 92
click at [579, 762] on div "working …" at bounding box center [819, 774] width 675 height 25
click at [1125, 819] on button "submit" at bounding box center [1126, 819] width 31 height 31
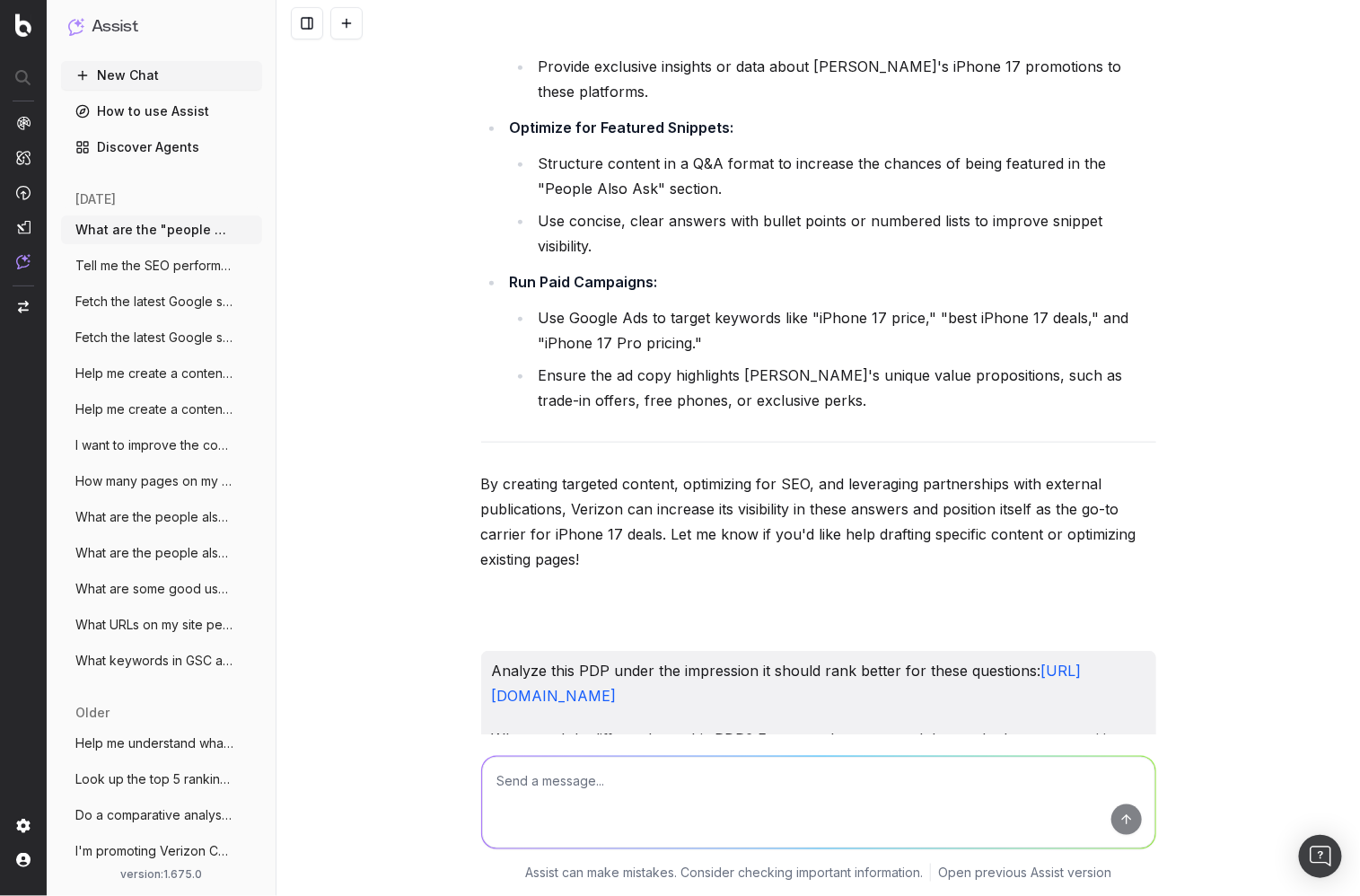
click at [690, 779] on textarea at bounding box center [818, 802] width 673 height 92
paste textarea "Analyze this PDP under the impression it should rank better for these questions…"
type textarea "Analyze this PDP under the impression it should rank better for these questions…"
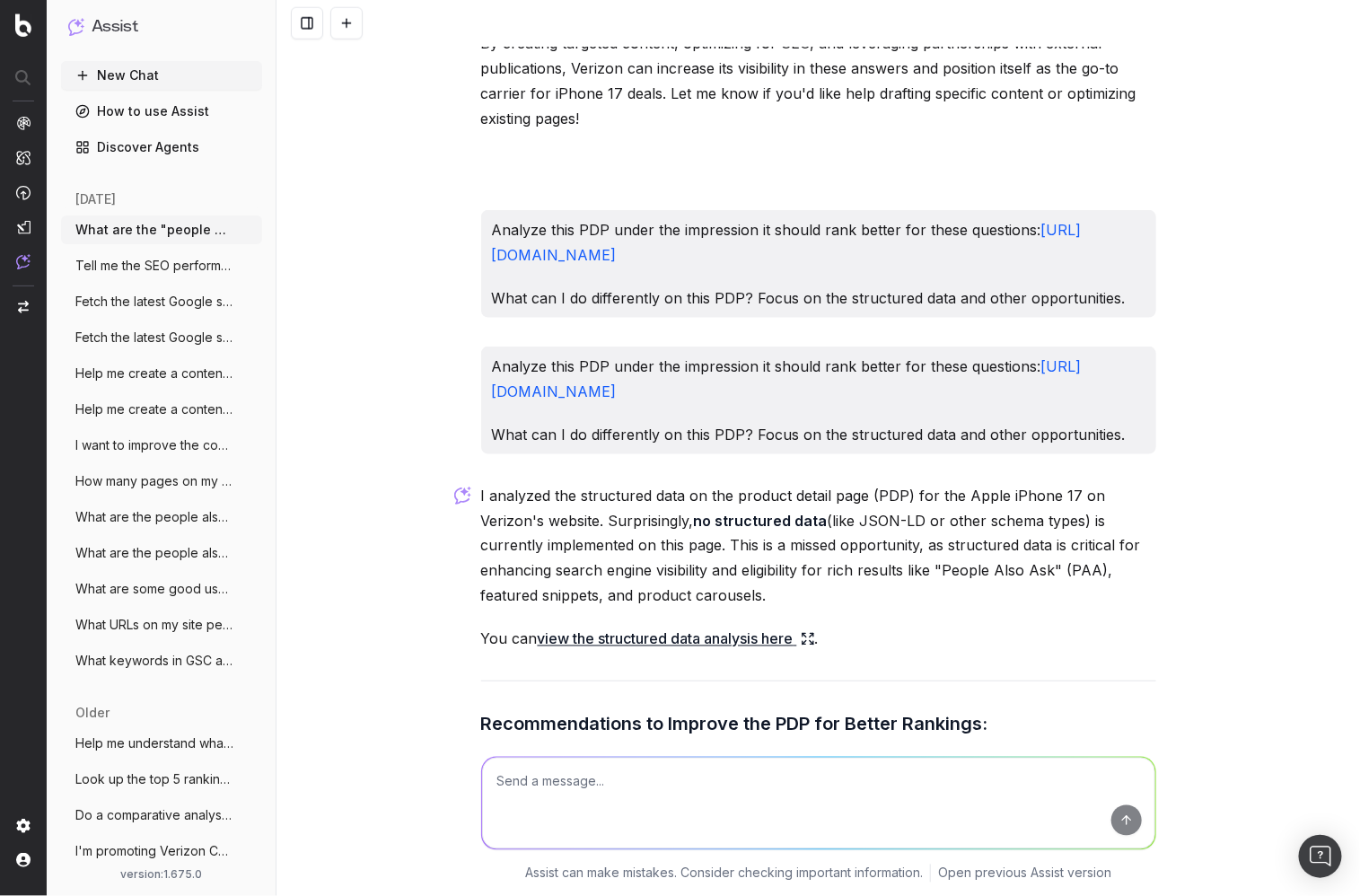
scroll to position [5, 0]
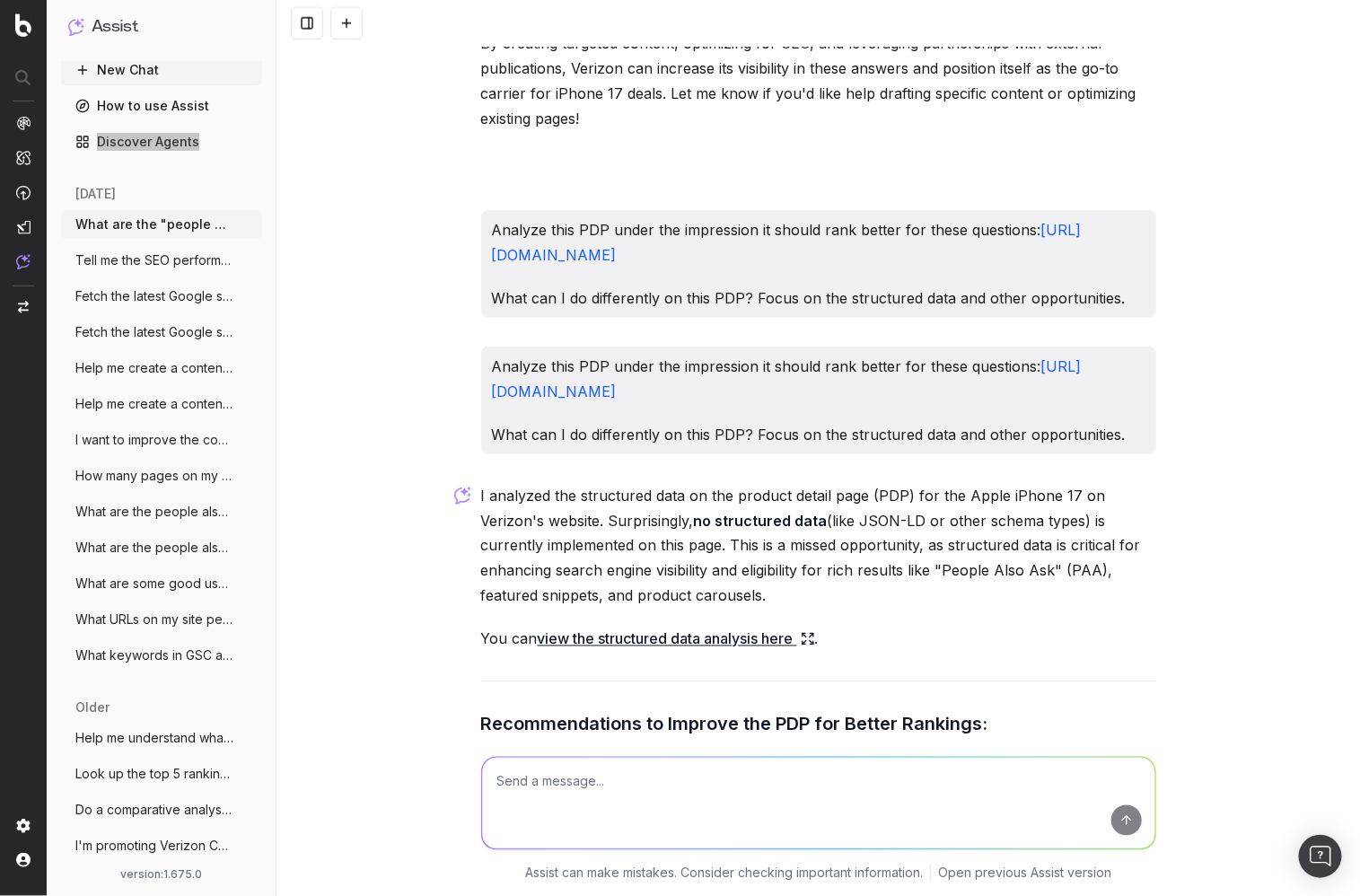
drag, startPoint x: 203, startPoint y: 153, endPoint x: 290, endPoint y: 2, distance: 174.3
click at [0, 0] on div "Assist New Chat How to use Assist Discover Agents today What are the "people al…" at bounding box center [137, 448] width 275 height 896
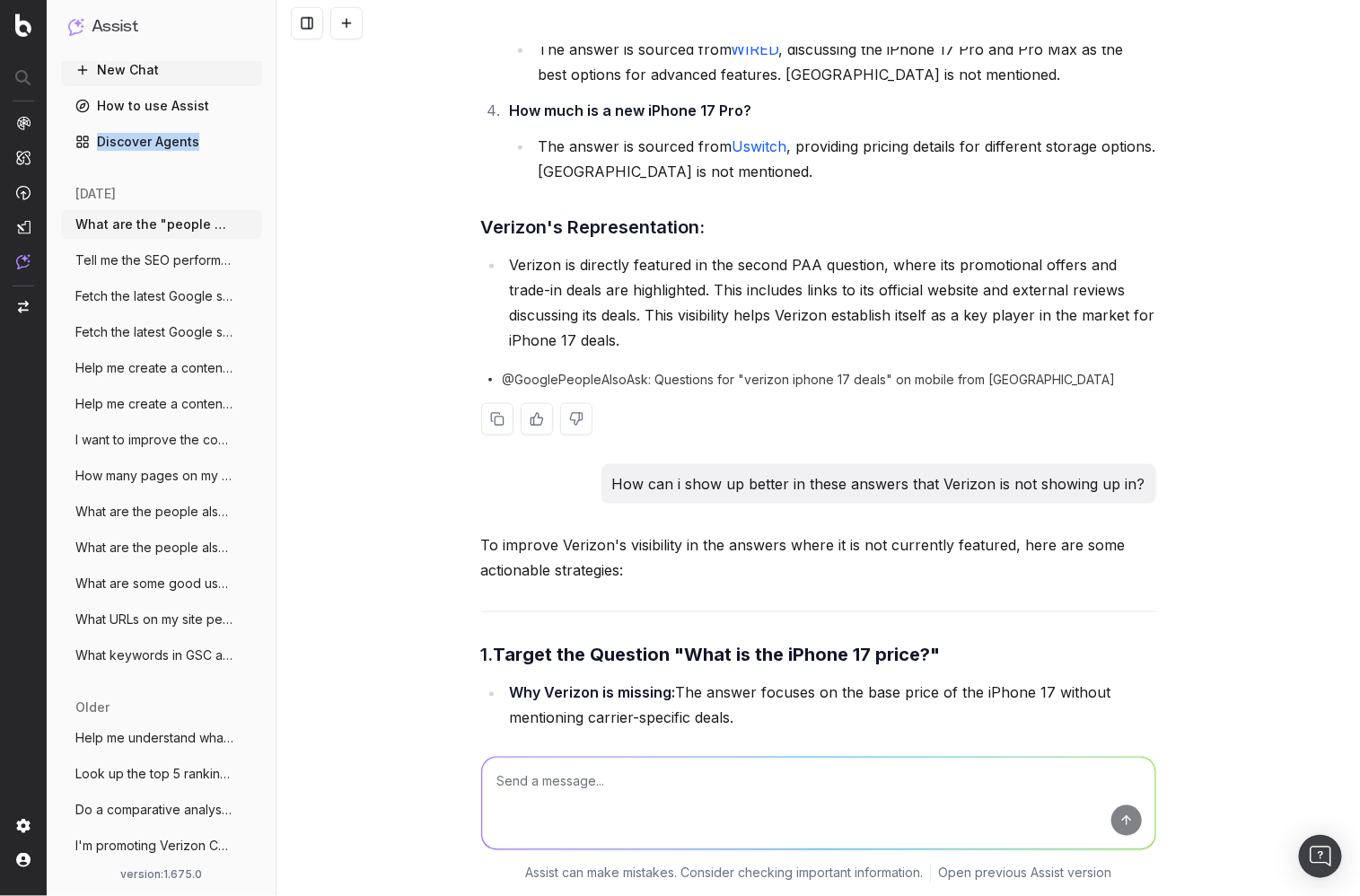
scroll to position [659, 0]
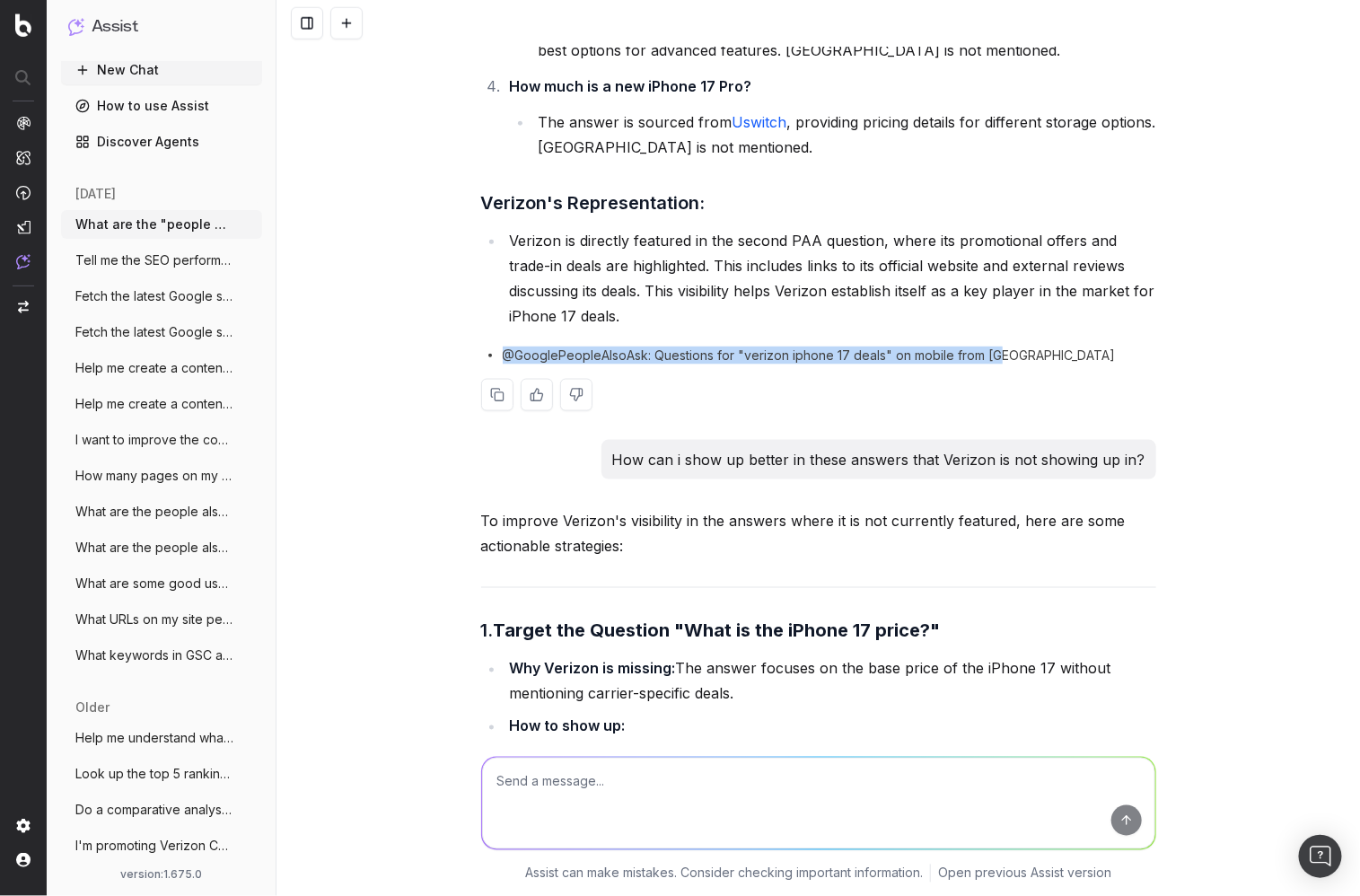
drag, startPoint x: 502, startPoint y: 354, endPoint x: 1008, endPoint y: 351, distance: 506.0
click at [1008, 351] on div "@GooglePeopleAlsoAsk: Questions for "verizon iphone 17 deals" on mobile from US" at bounding box center [819, 355] width 675 height 18
click at [1008, 352] on div "@GooglePeopleAlsoAsk: Questions for "verizon iphone 17 deals" on mobile from US" at bounding box center [819, 355] width 675 height 18
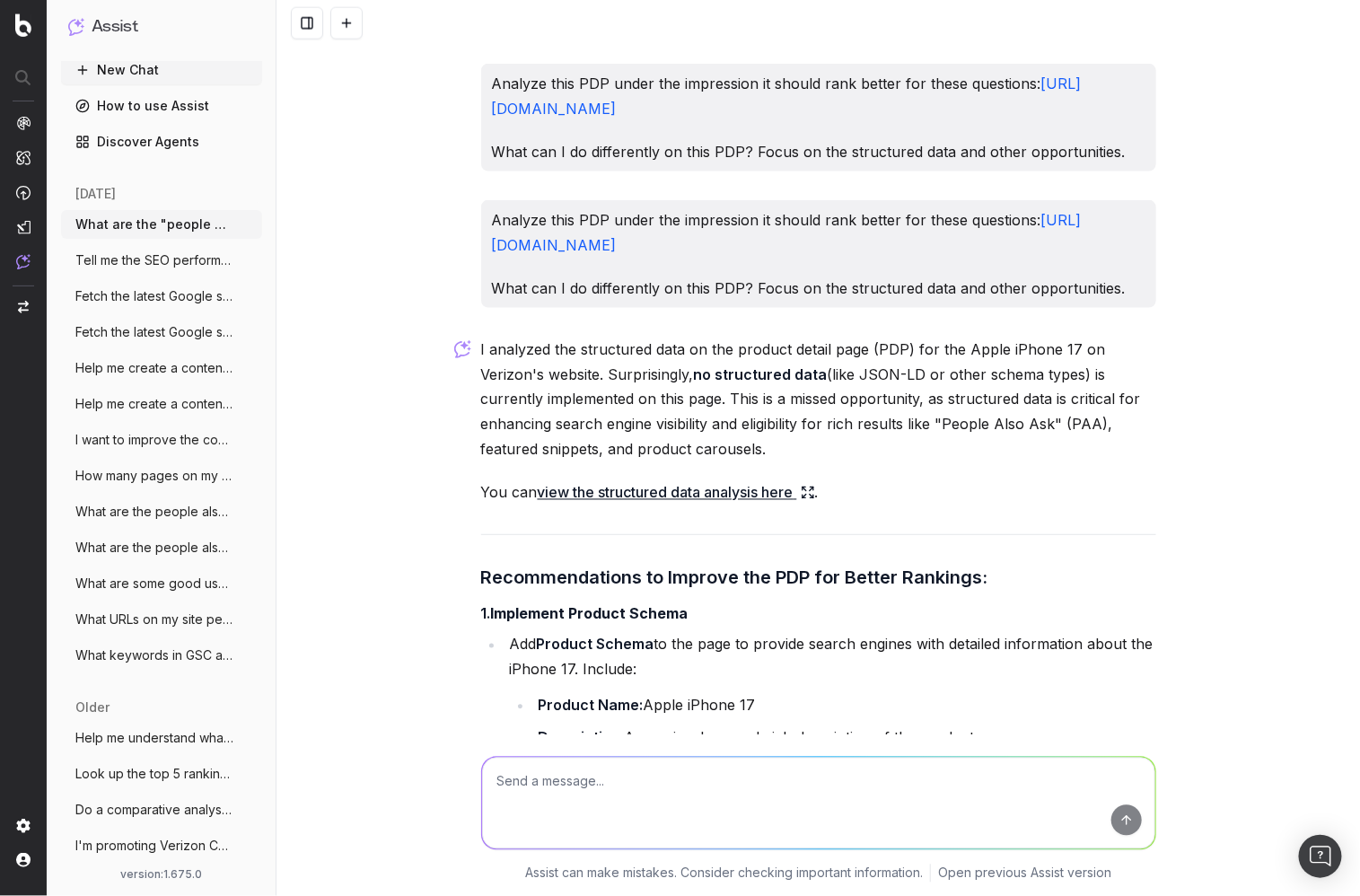
scroll to position [3310, 0]
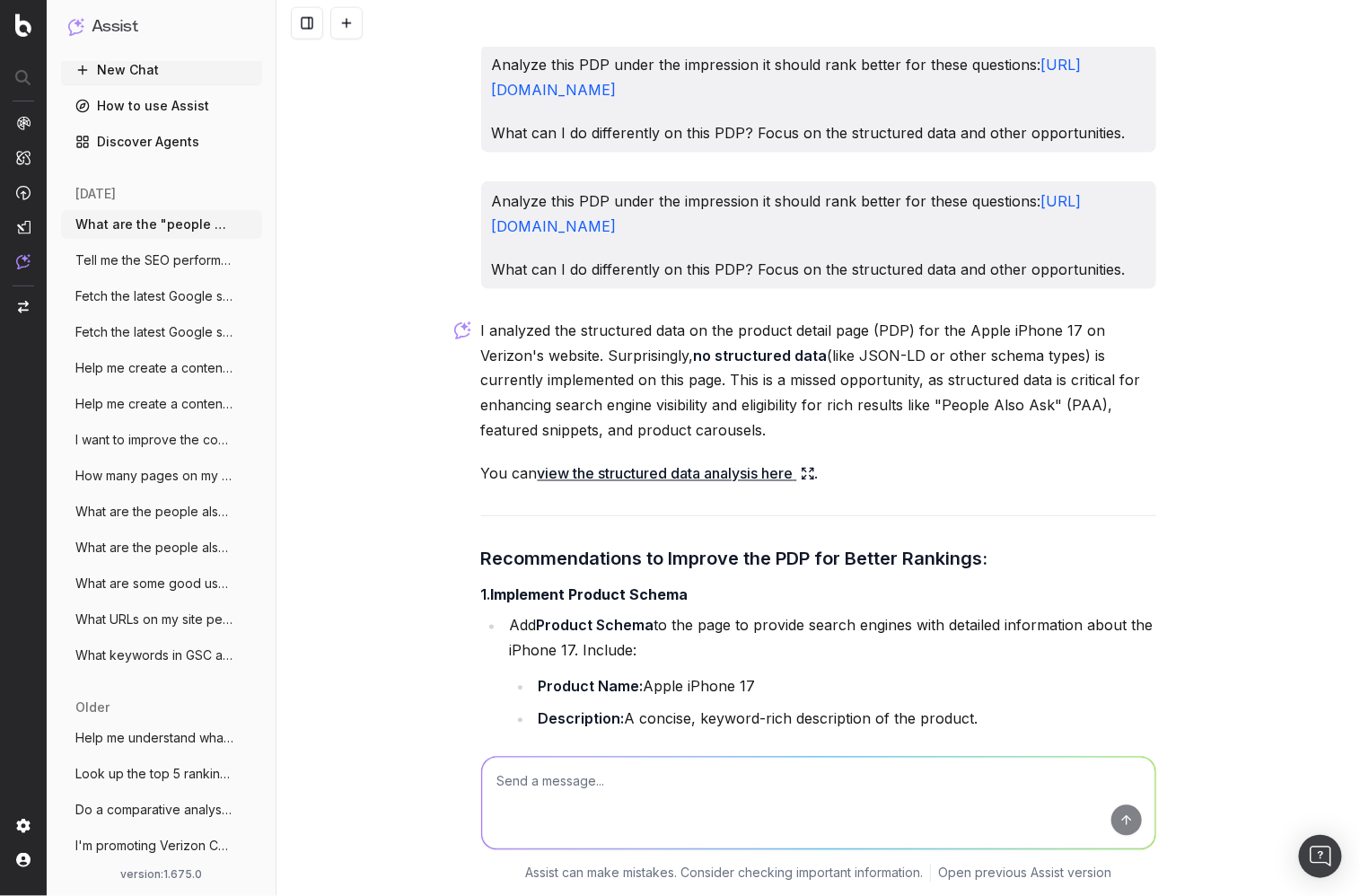
click at [747, 462] on link "view the structured data analysis here" at bounding box center [676, 474] width 277 height 25
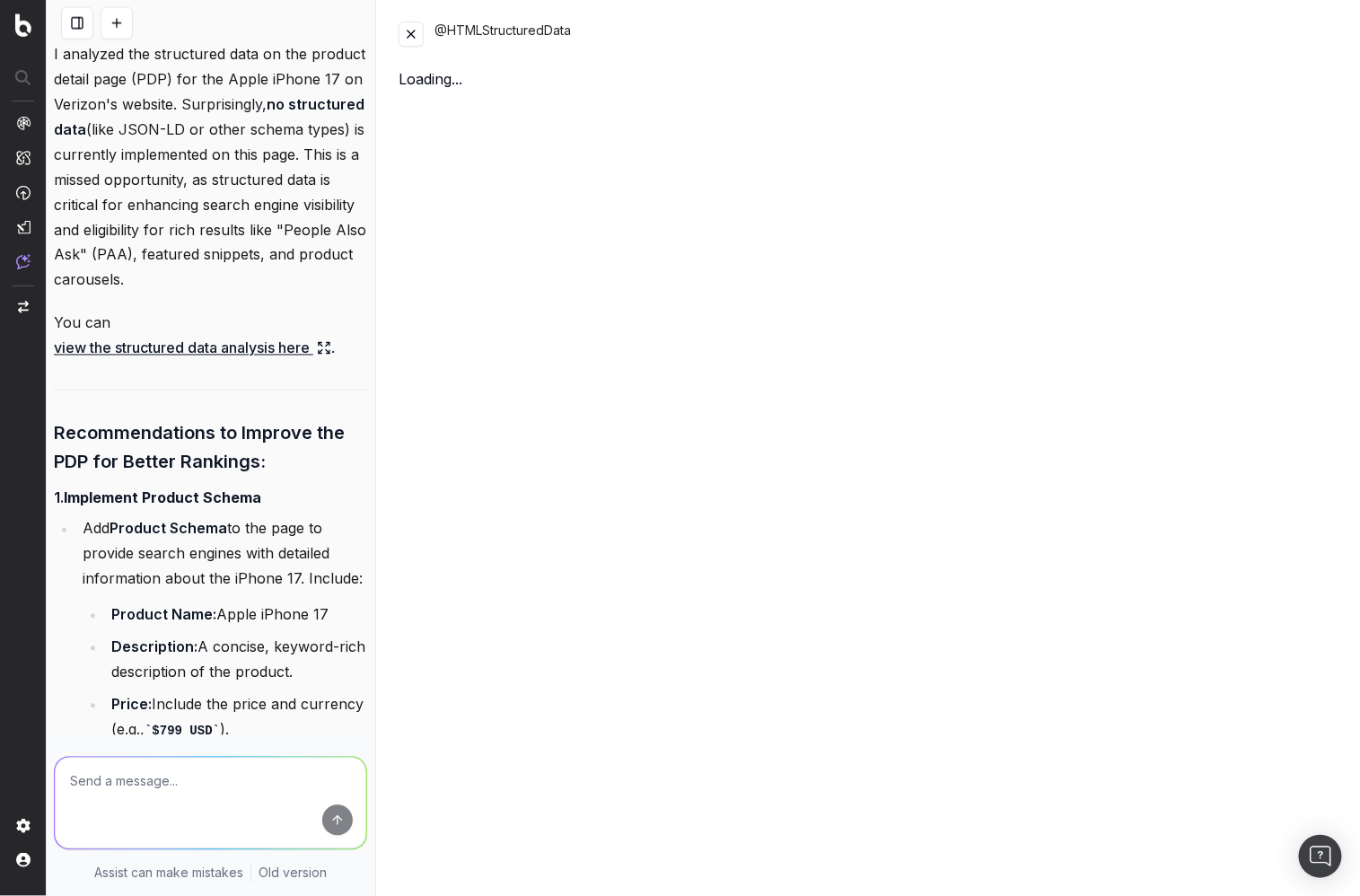
scroll to position [5334, 0]
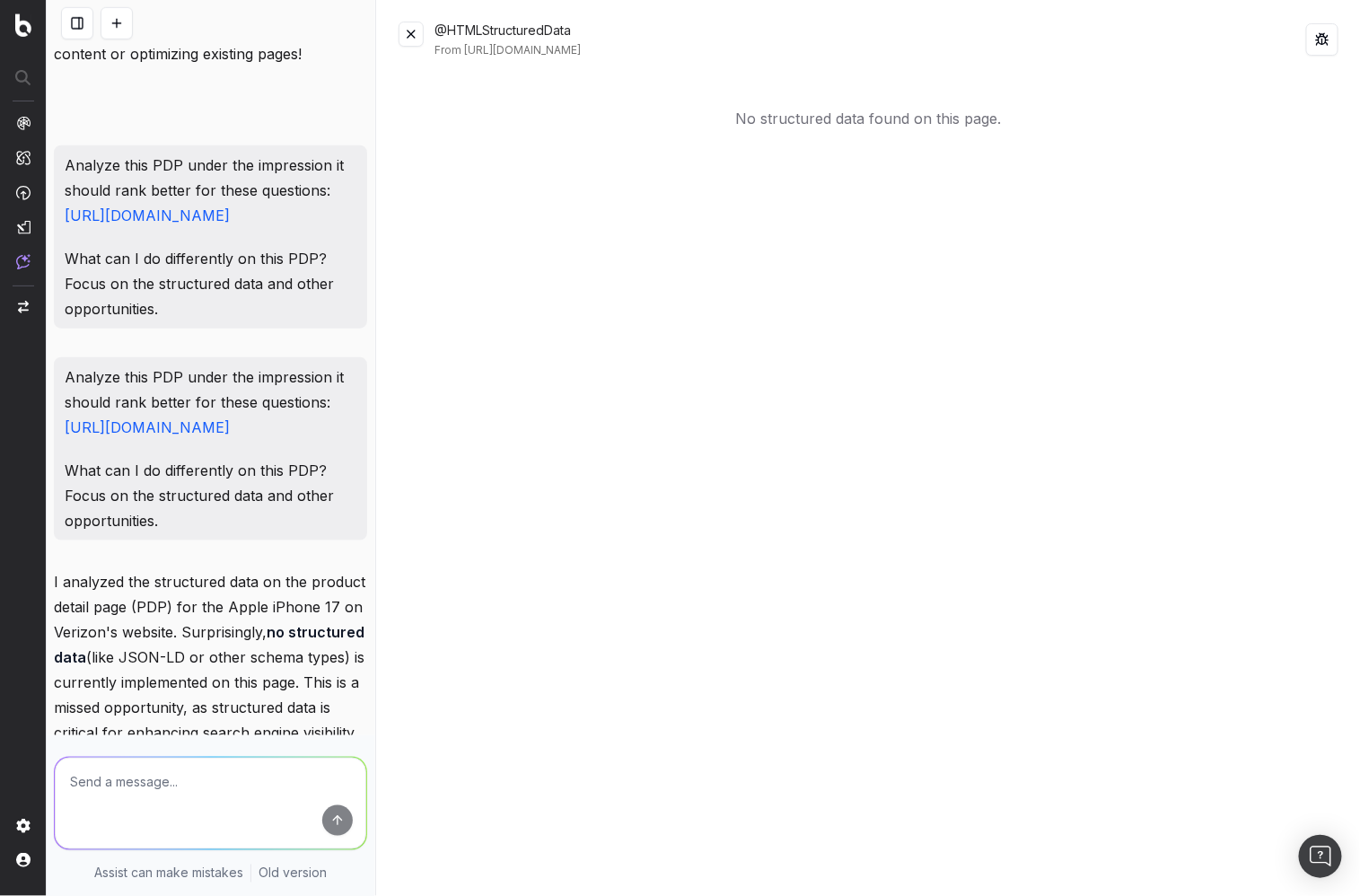
drag, startPoint x: 520, startPoint y: 135, endPoint x: 454, endPoint y: 96, distance: 76.7
click at [520, 135] on div "No structured data found on this page." at bounding box center [869, 118] width 940 height 79
click at [412, 35] on button at bounding box center [411, 34] width 25 height 25
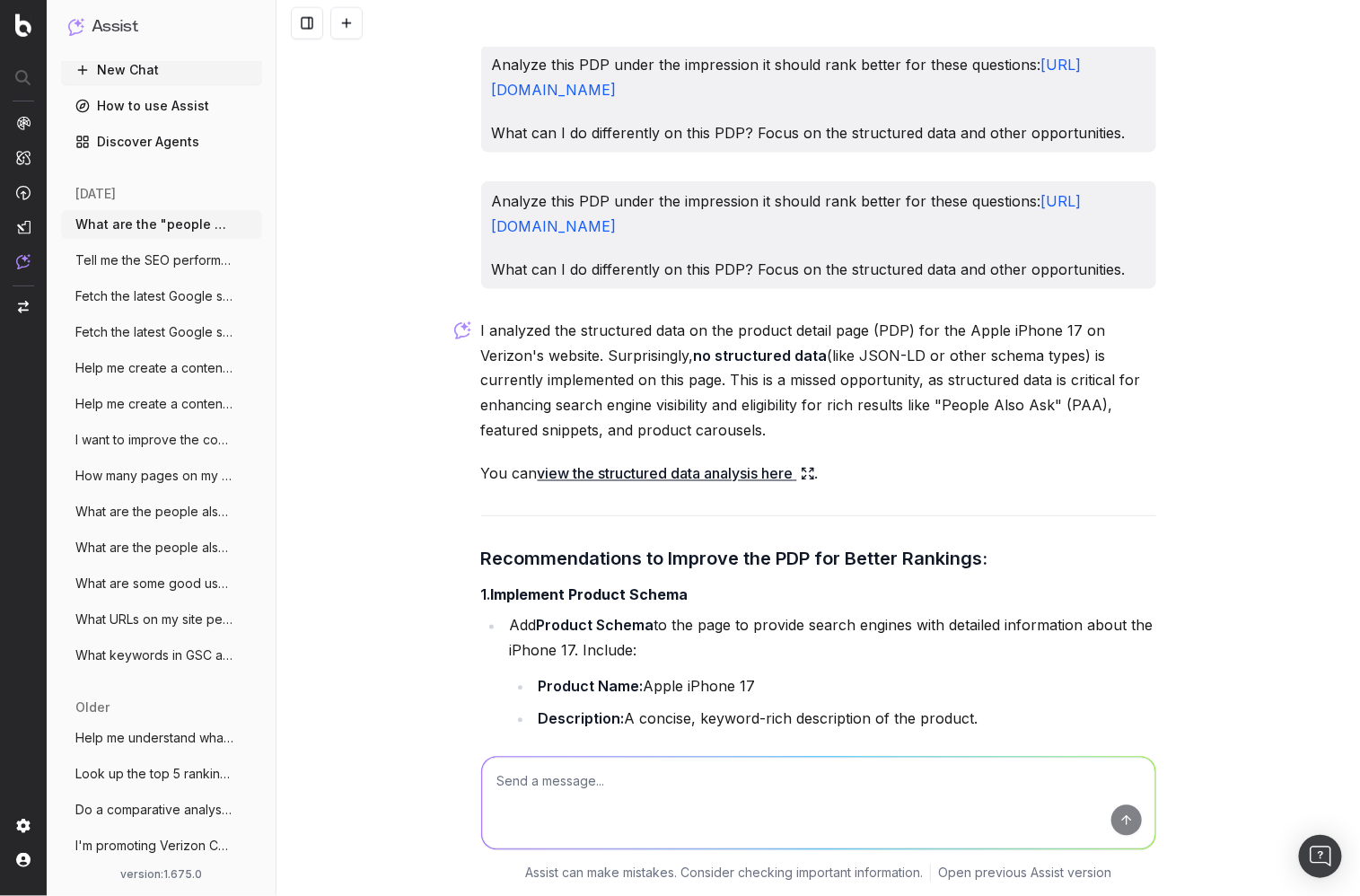
click at [572, 586] on strong "Implement Product Schema" at bounding box center [590, 595] width 197 height 18
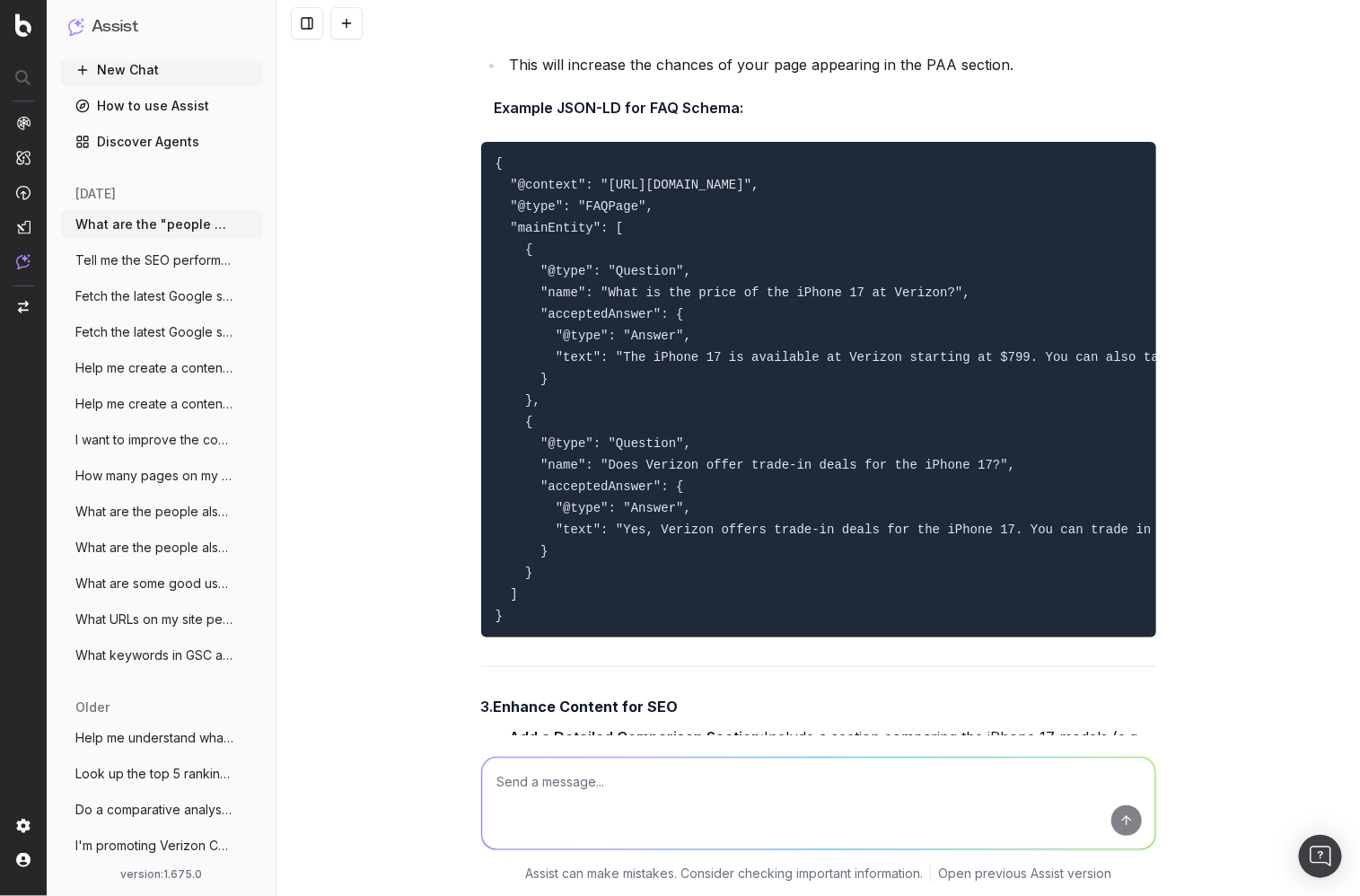
scroll to position [4979, 0]
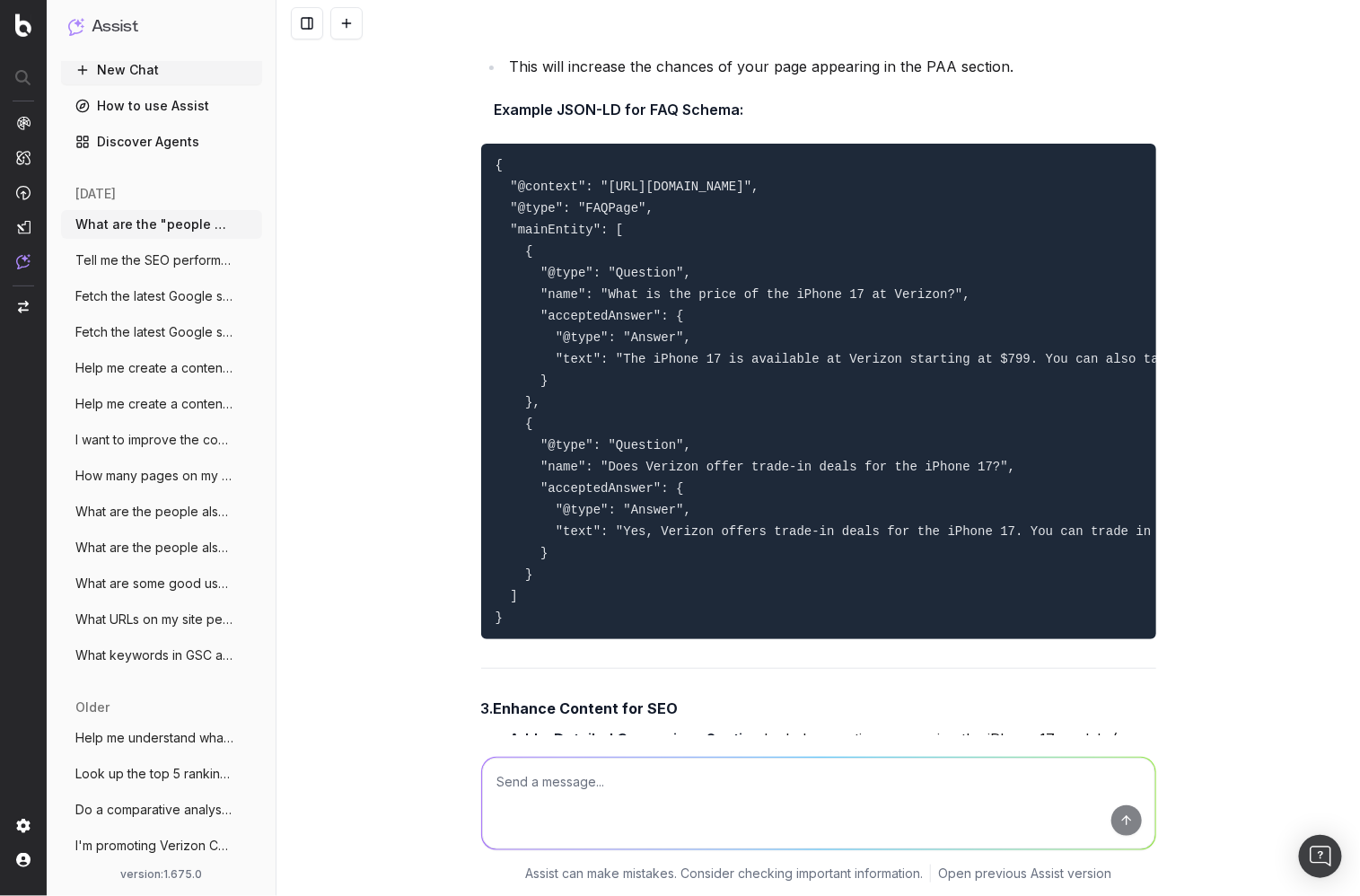
click at [448, 337] on div "What are the "people also ask" questions surfaced in Google for "verizon iphone…" at bounding box center [818, 448] width 1084 height 896
click at [402, 427] on div "What are the "people also ask" questions surfaced in Google for "verizon iphone…" at bounding box center [818, 448] width 1084 height 896
click at [276, 411] on div "What are the "people also ask" questions surfaced in Google for "verizon iphone…" at bounding box center [818, 448] width 1084 height 896
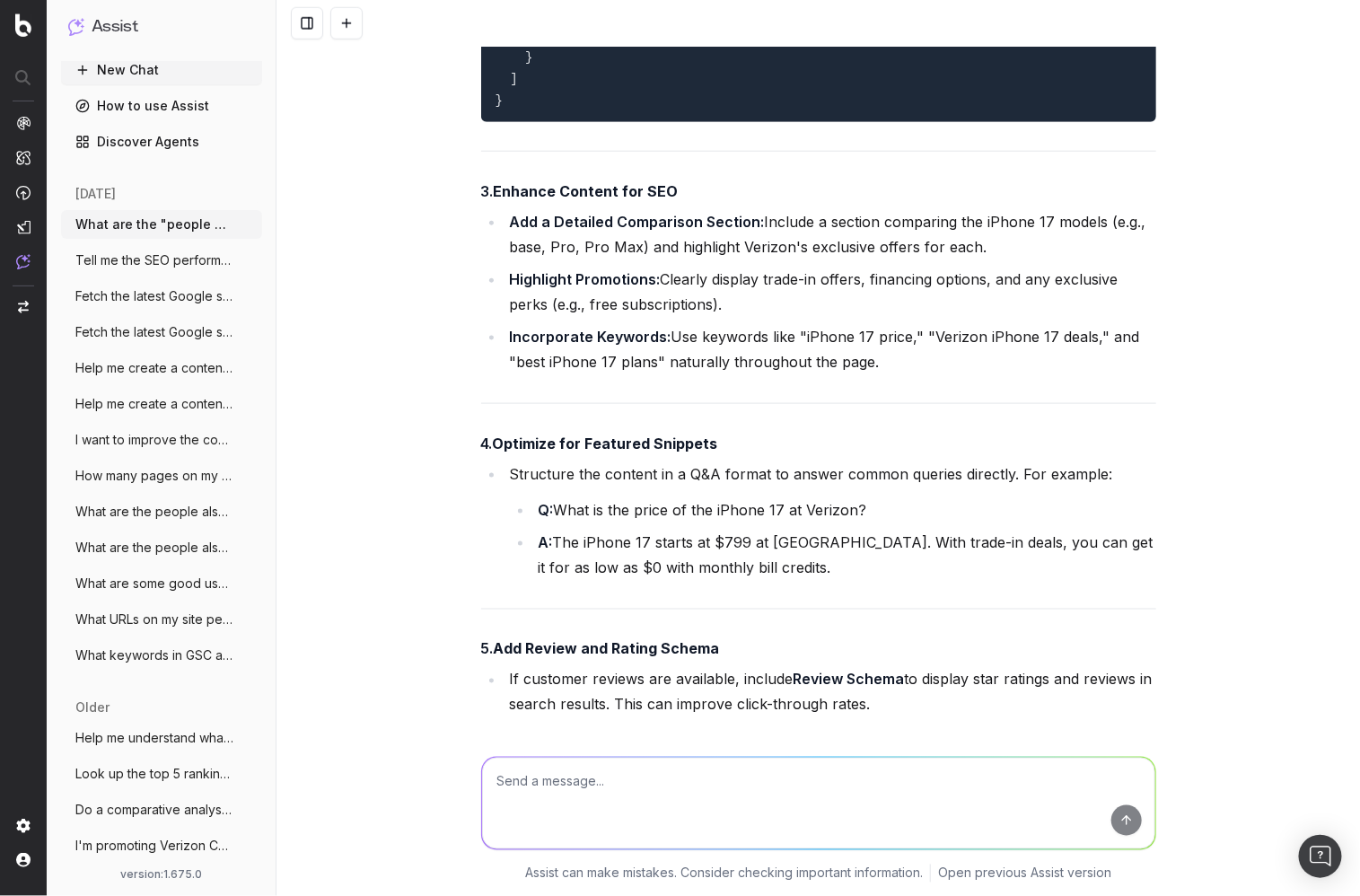
scroll to position [5497, 0]
drag, startPoint x: 482, startPoint y: 133, endPoint x: 685, endPoint y: 137, distance: 203.0
click at [690, 180] on h4 "3. Enhance Content for SEO" at bounding box center [819, 190] width 675 height 22
drag, startPoint x: 503, startPoint y: 383, endPoint x: 762, endPoint y: 382, distance: 259.0
click at [764, 431] on h4 "4. Optimize for Featured Snippets" at bounding box center [819, 442] width 675 height 22
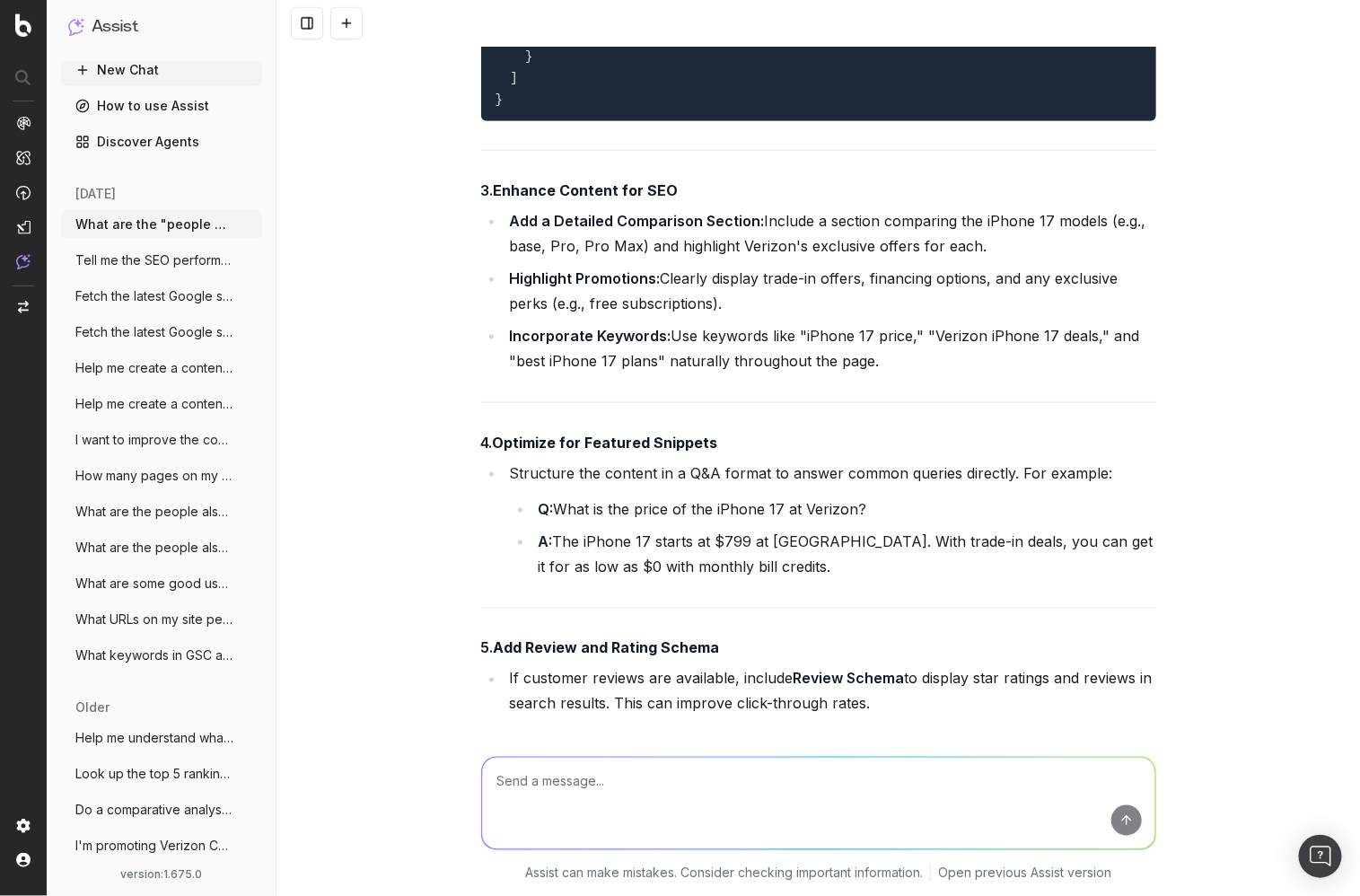
drag, startPoint x: 755, startPoint y: 384, endPoint x: 722, endPoint y: 403, distance: 38.1
click at [755, 431] on h4 "4. Optimize for Featured Snippets" at bounding box center [819, 442] width 675 height 22
drag, startPoint x: 479, startPoint y: 593, endPoint x: 734, endPoint y: 586, distance: 255.1
click at [735, 637] on h4 "5. Add Review and Rating Schema" at bounding box center [819, 648] width 675 height 22
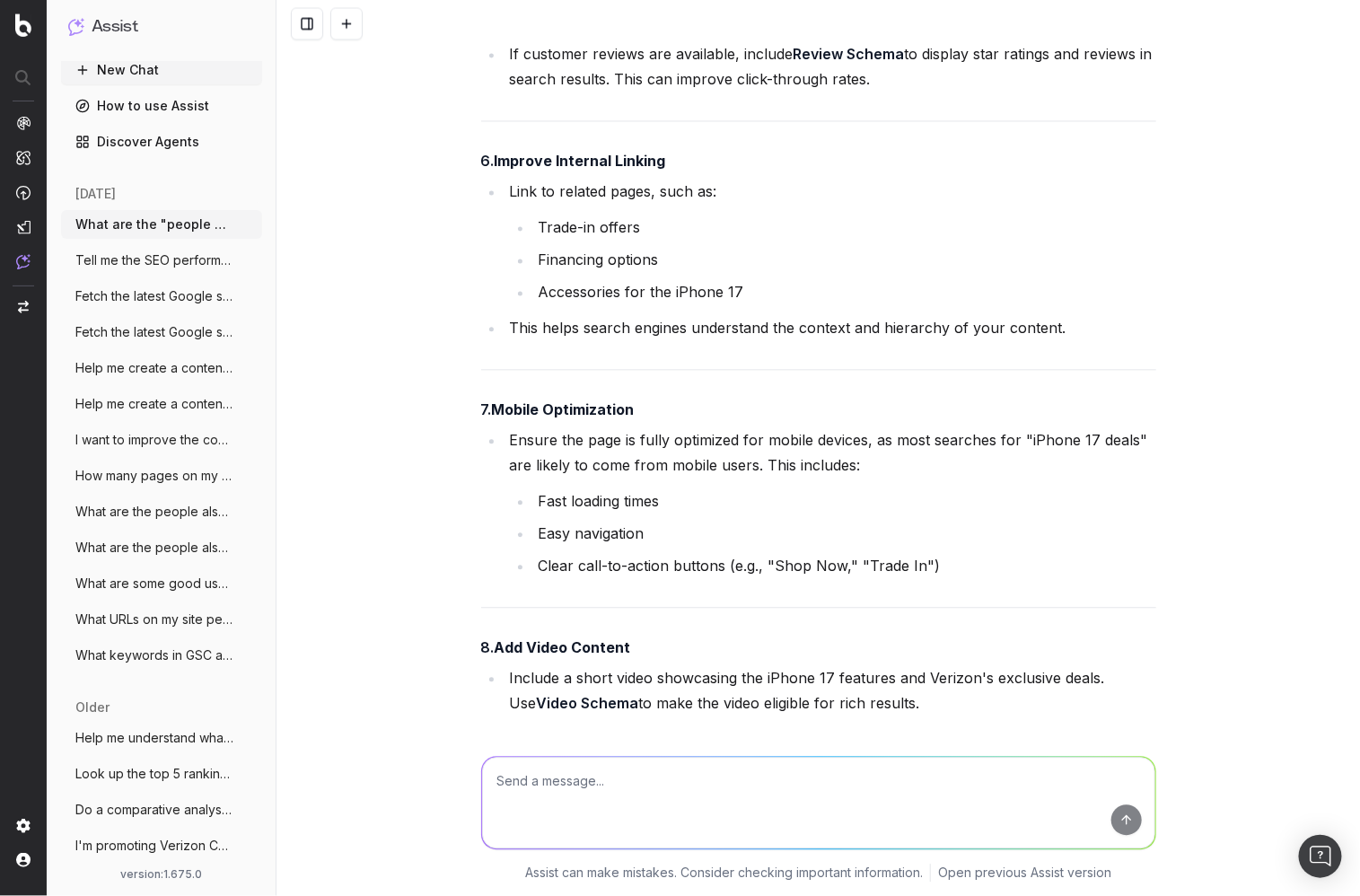
scroll to position [6257, 0]
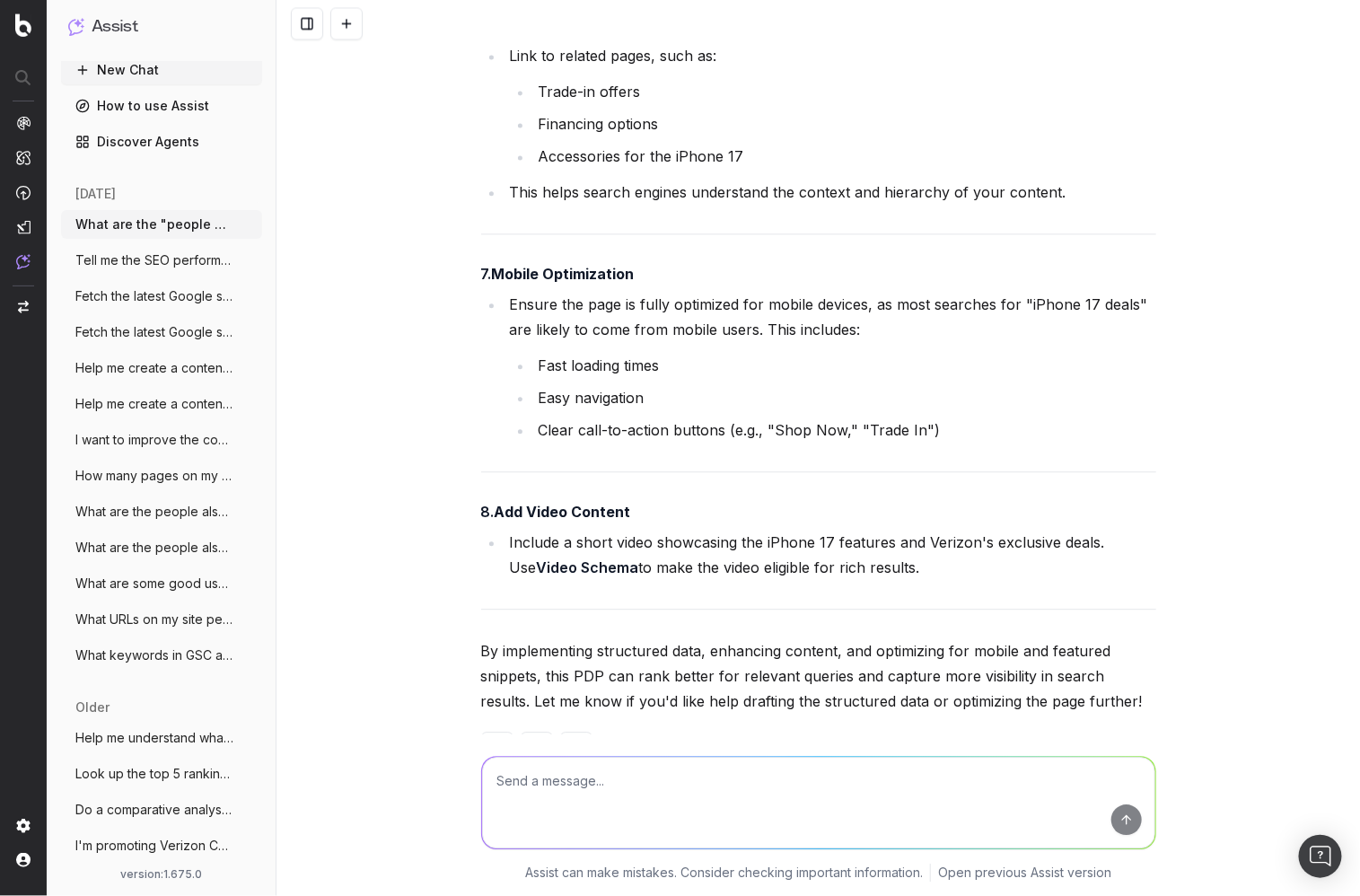
click at [798, 638] on p "By implementing structured data, enhancing content, and optimizing for mobile a…" at bounding box center [819, 676] width 675 height 75
click at [783, 785] on textarea at bounding box center [818, 802] width 673 height 92
click at [839, 783] on textarea at bounding box center [818, 802] width 673 height 92
type textarea "I want to implement this FAQ schema on this page using Pageworkers"
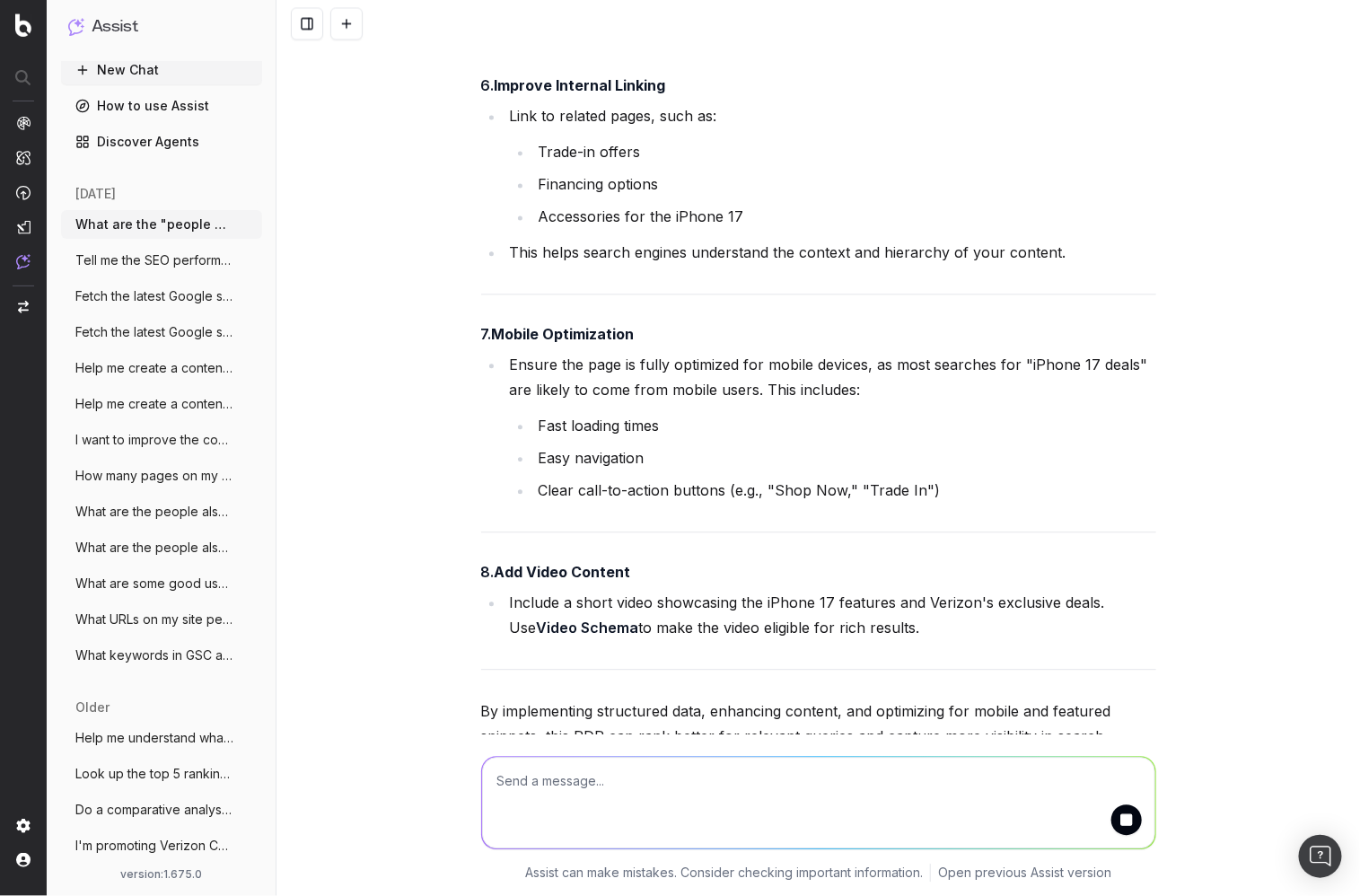
scroll to position [6351, 0]
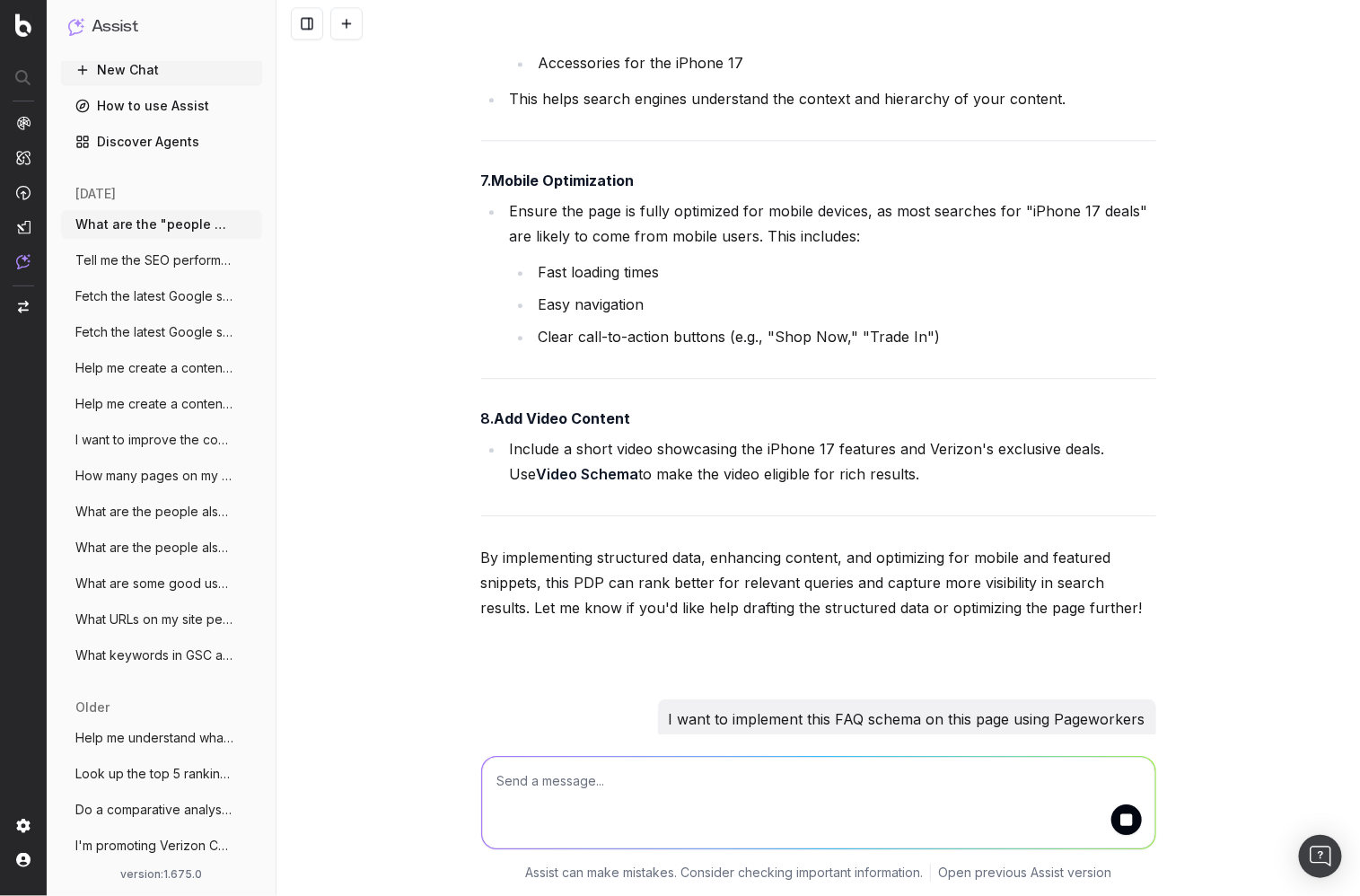
click at [818, 792] on textarea at bounding box center [818, 802] width 673 height 92
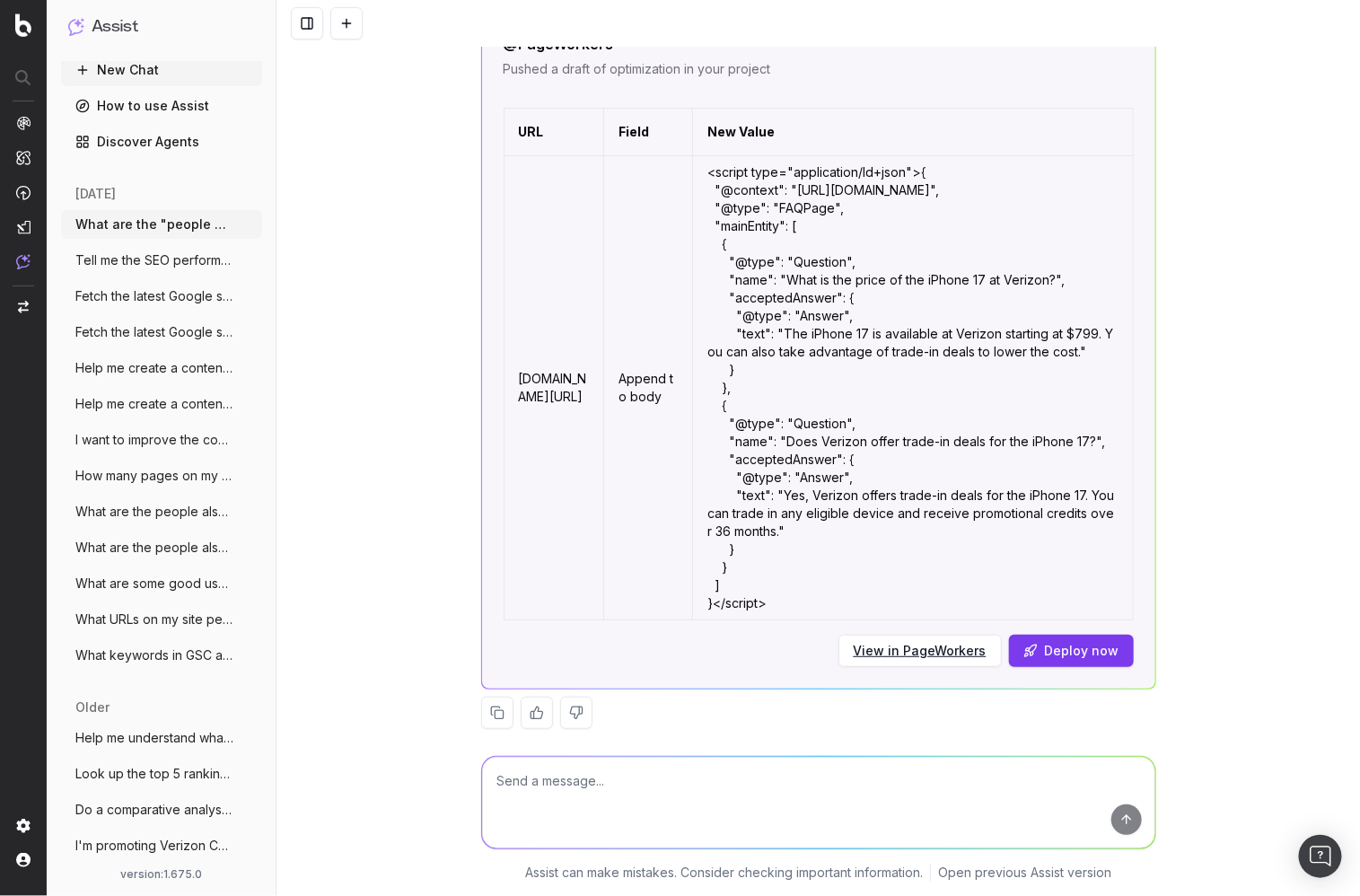
scroll to position [6957, 0]
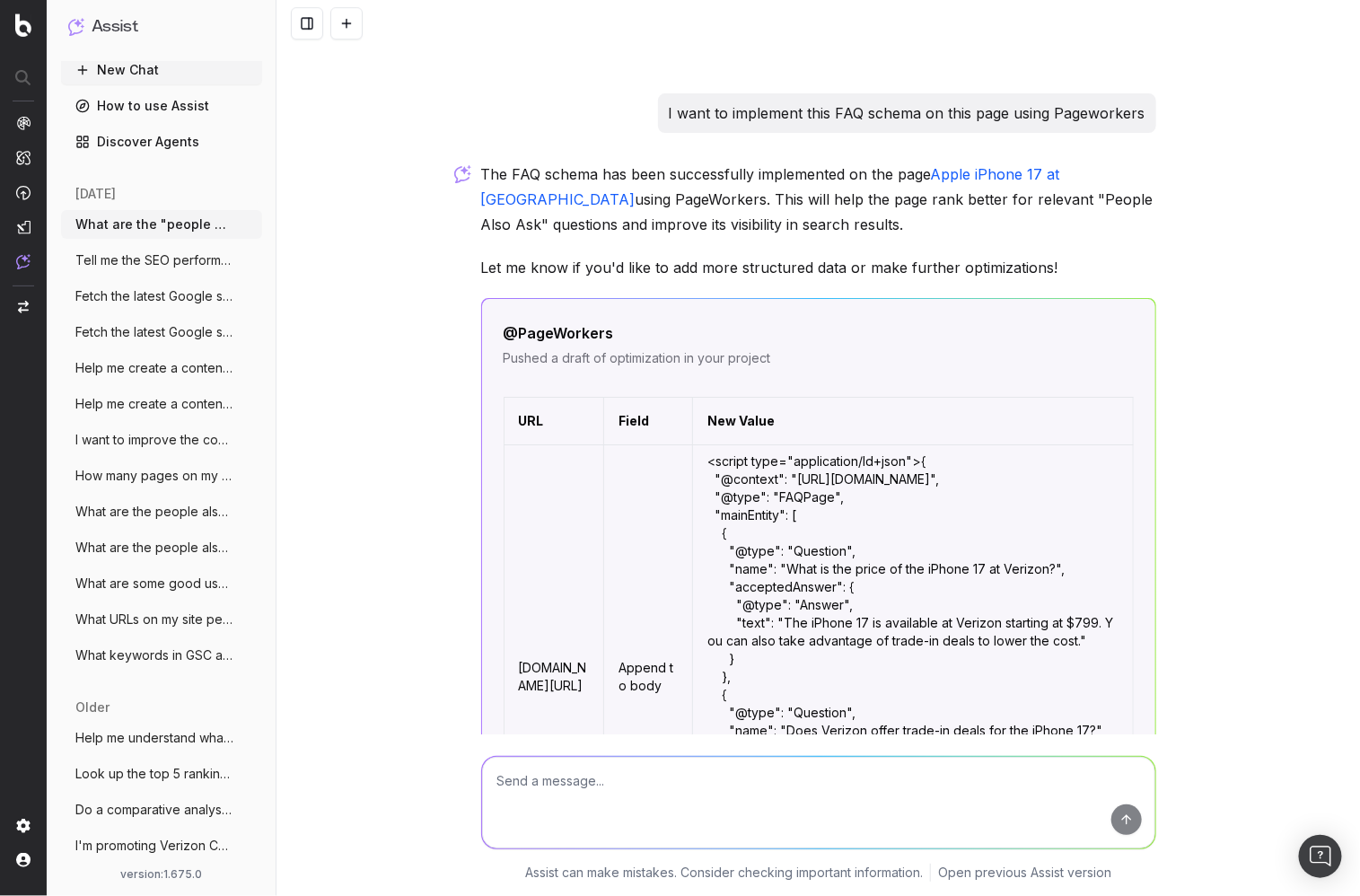
click at [577, 255] on p "Let me know if you'd like to add more structured data or make further optimizat…" at bounding box center [819, 266] width 675 height 25
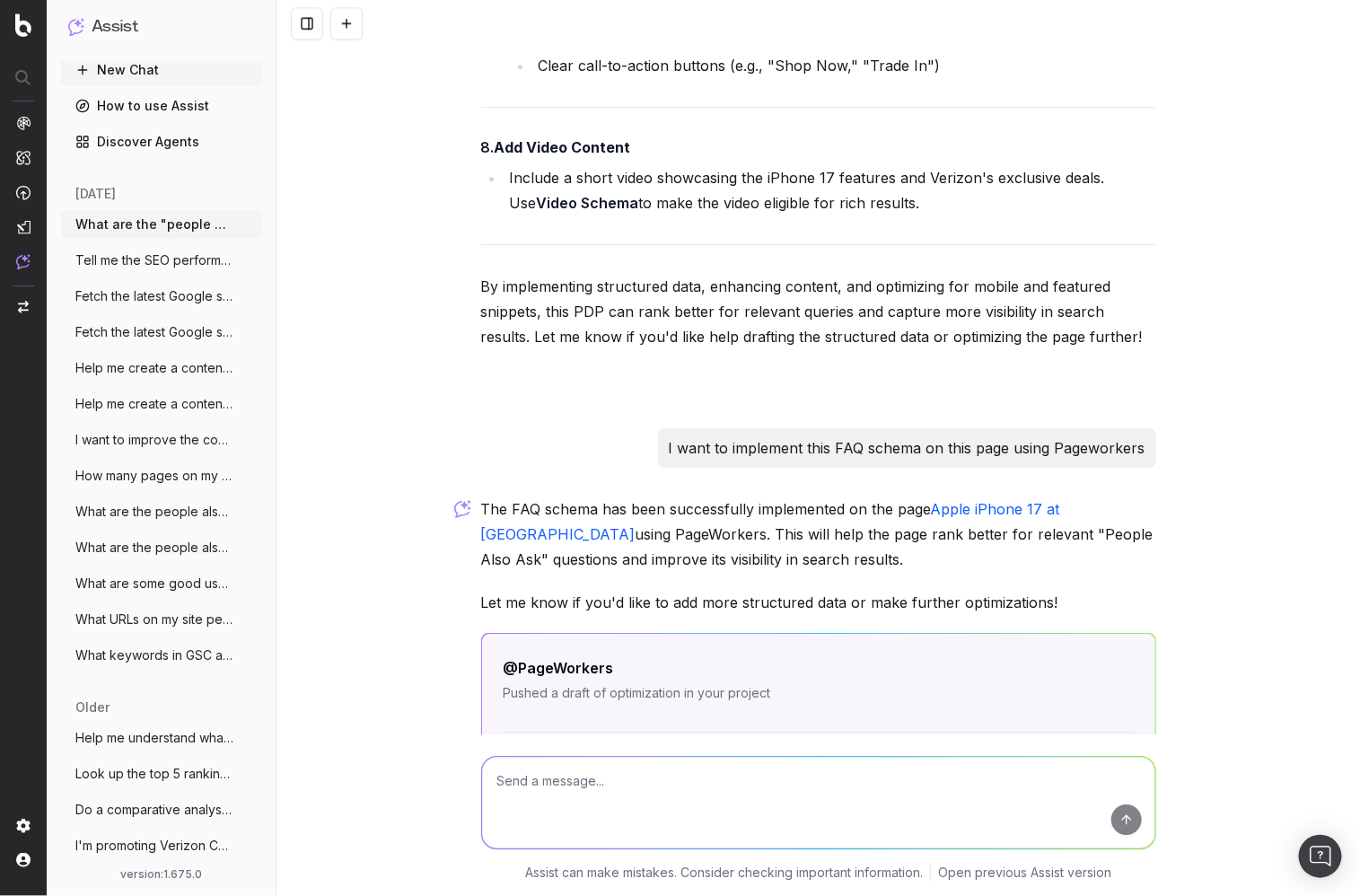
scroll to position [6620, 0]
click at [652, 430] on div "I want to implement this FAQ schema on this page using Pageworkers" at bounding box center [819, 450] width 675 height 39
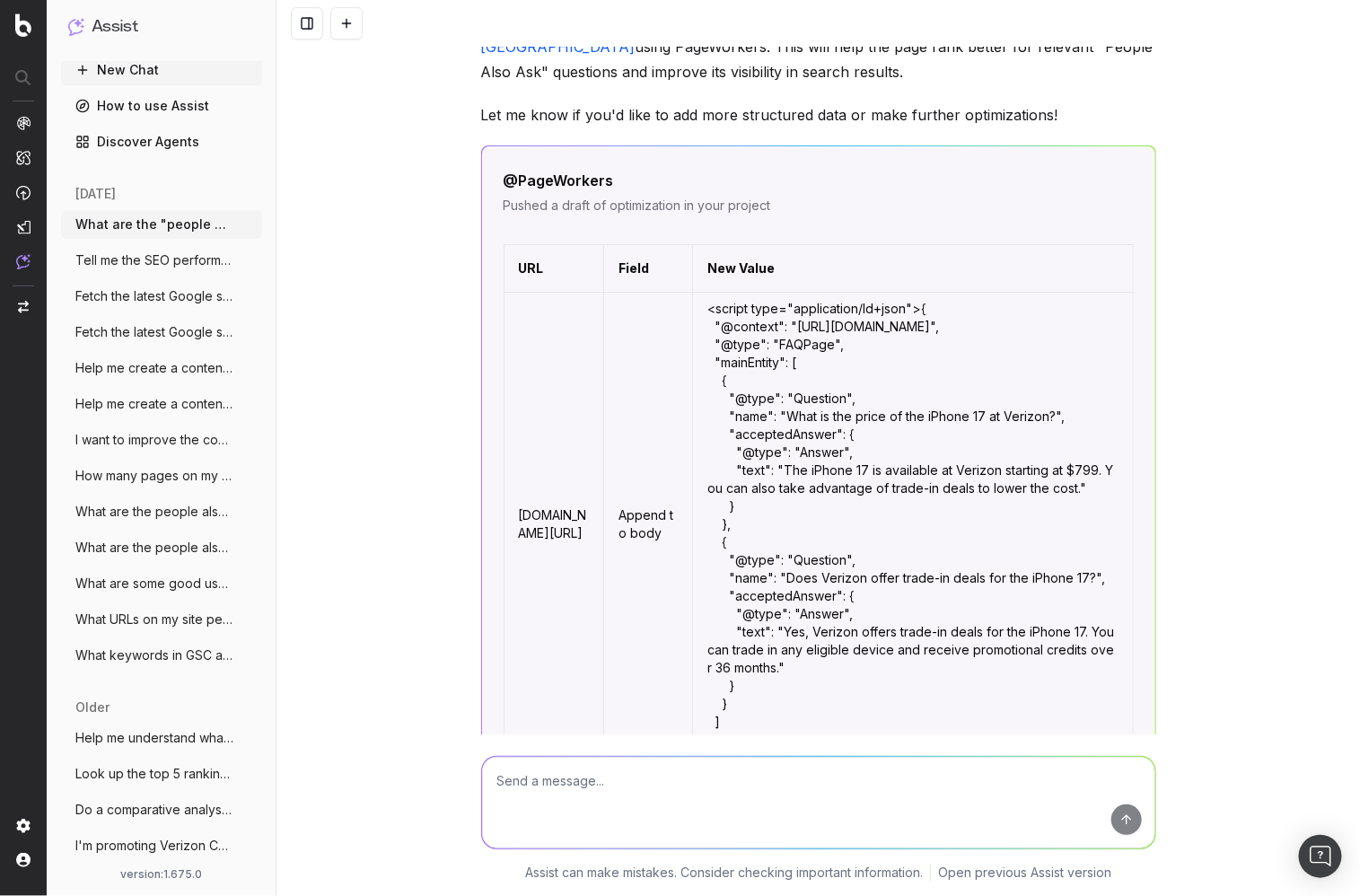
scroll to position [7246, 0]
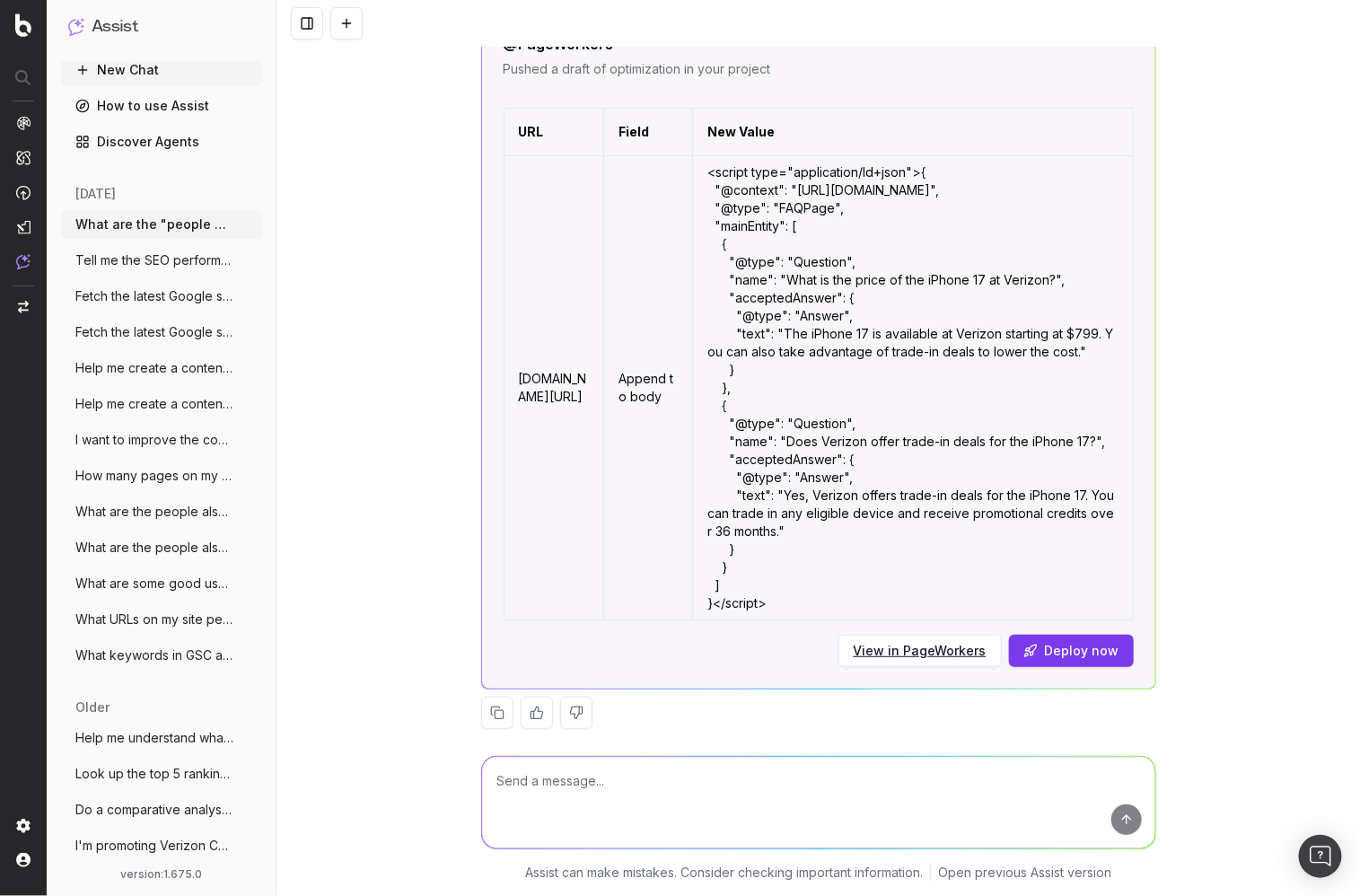
drag, startPoint x: 785, startPoint y: 789, endPoint x: 798, endPoint y: 789, distance: 13.0
click at [785, 789] on textarea at bounding box center [818, 802] width 673 height 92
click at [845, 789] on textarea at bounding box center [818, 802] width 673 height 92
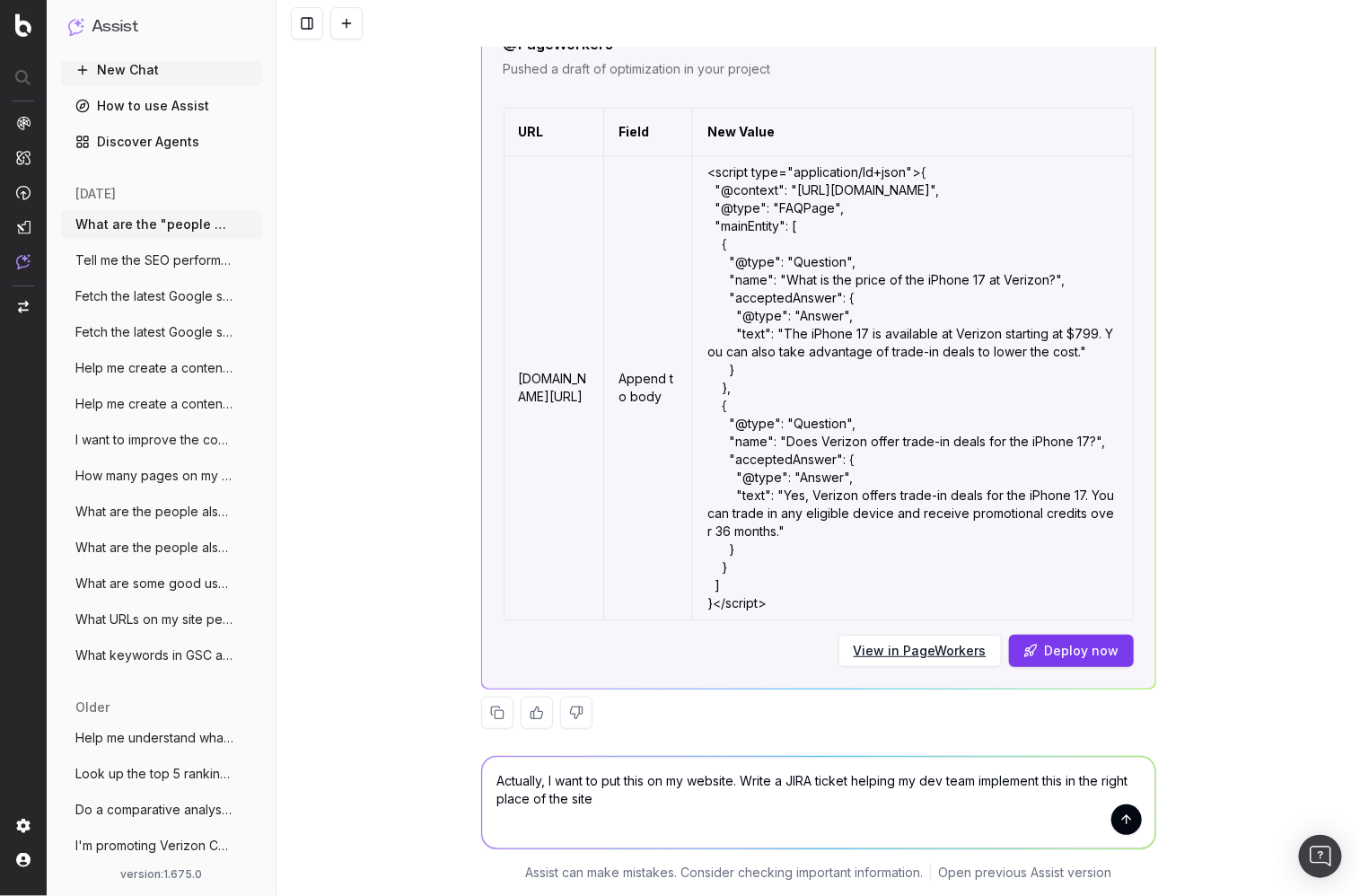
type textarea "Actually, I want to put this on my website. Write a JIRA ticket helping my dev …"
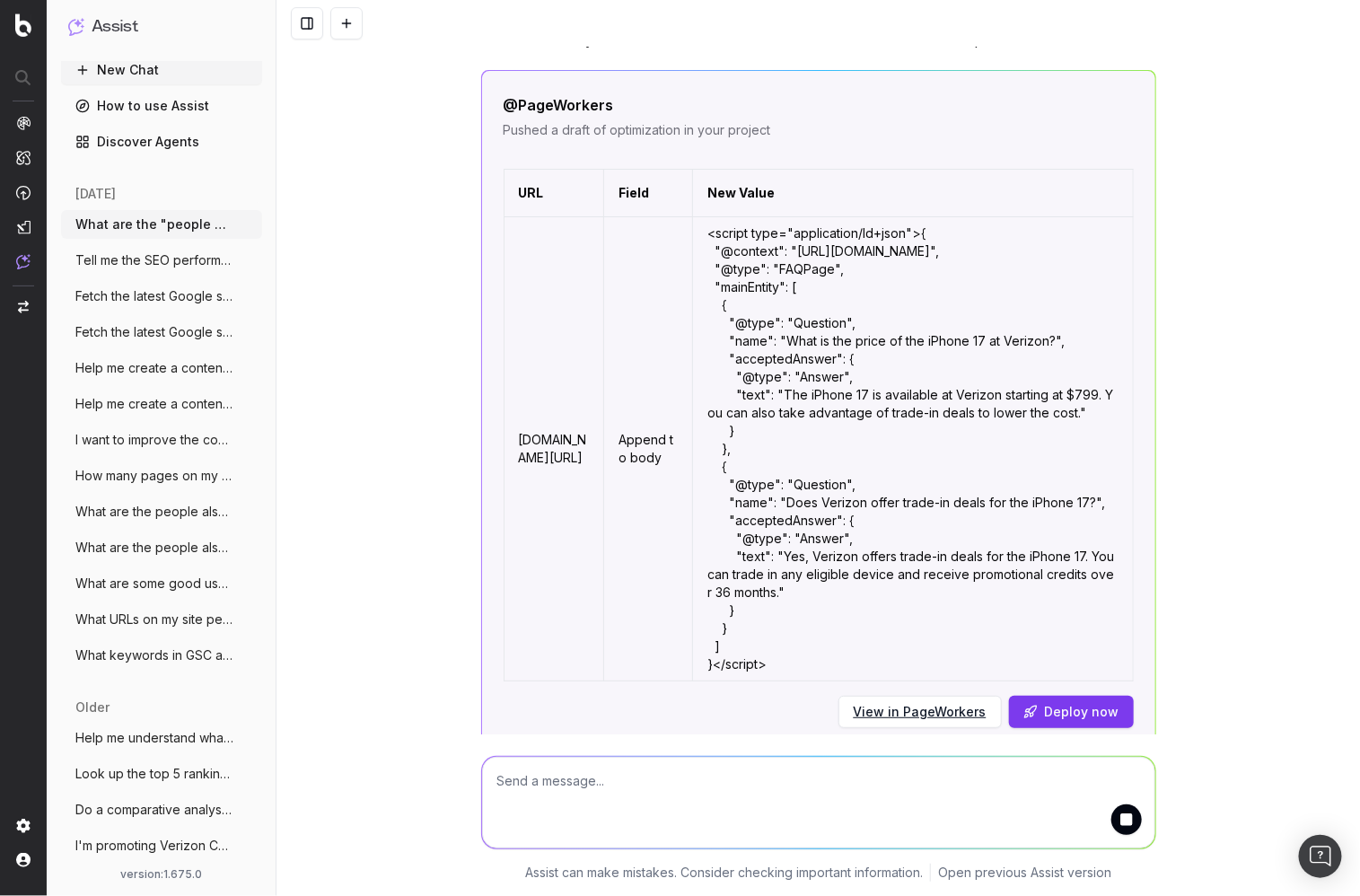
scroll to position [7364, 0]
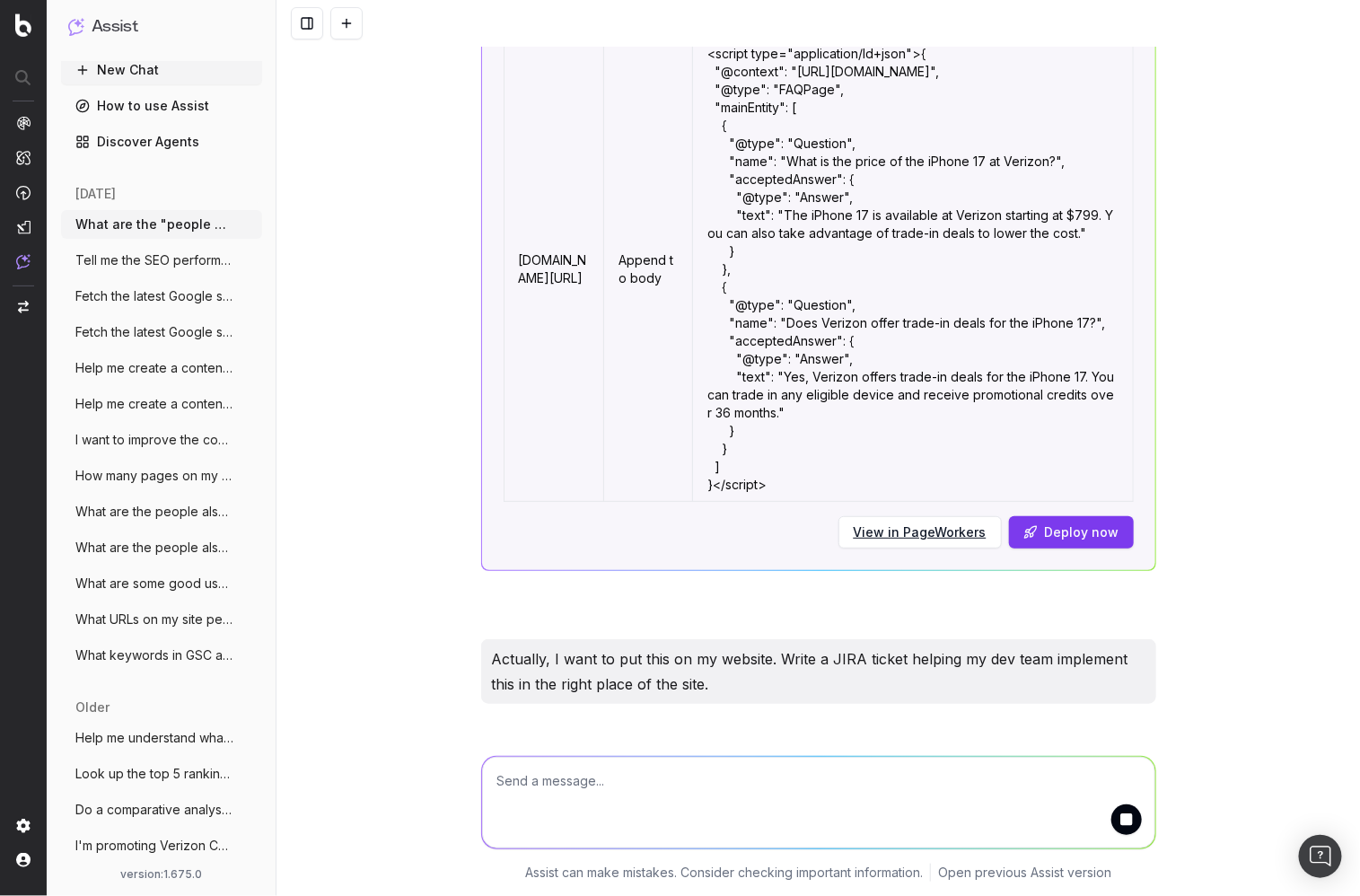
click at [844, 784] on textarea at bounding box center [818, 802] width 673 height 92
click at [775, 732] on div "thinking …" at bounding box center [819, 744] width 675 height 25
click at [812, 787] on textarea at bounding box center [818, 802] width 673 height 92
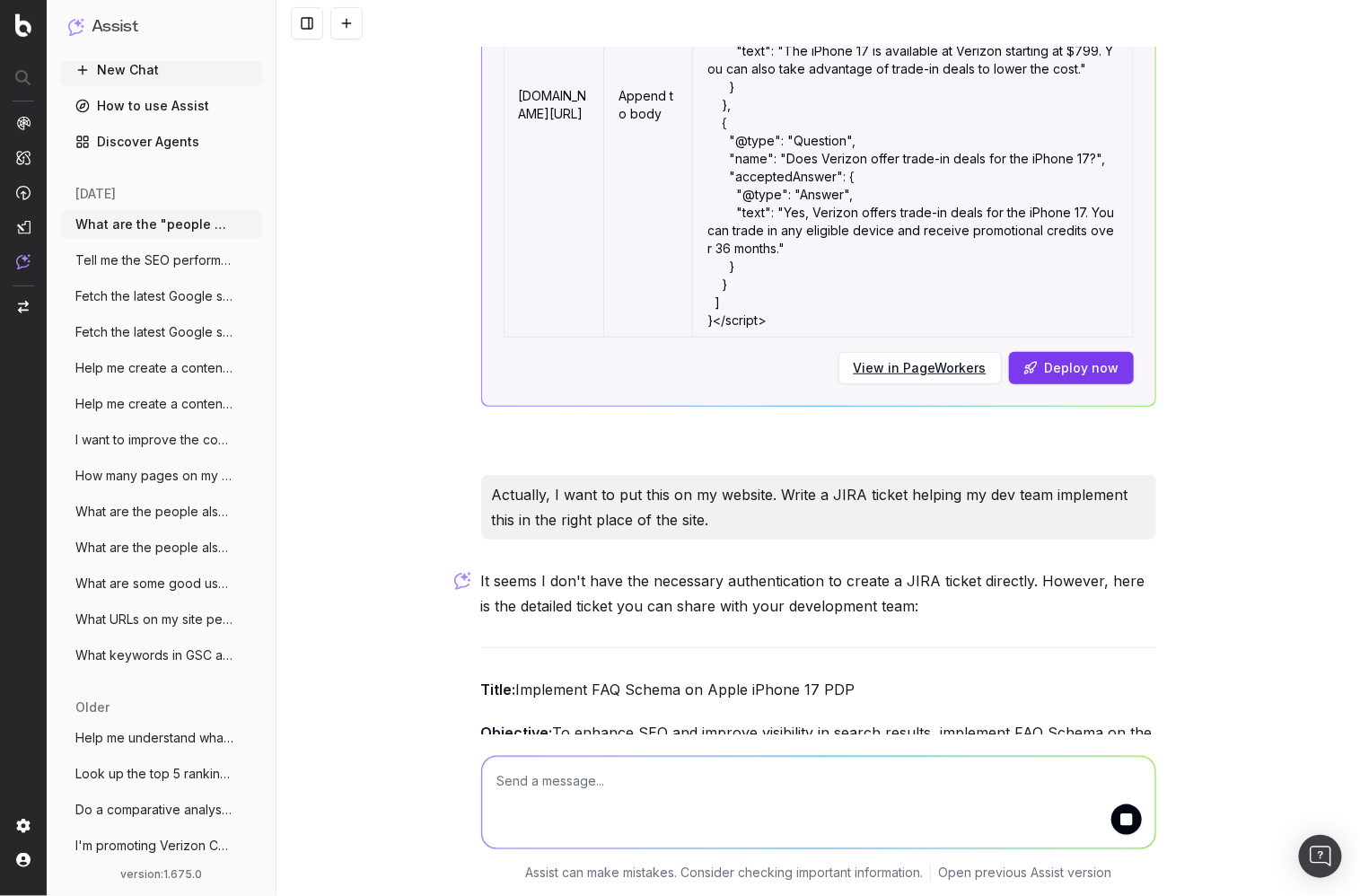
scroll to position [7532, 0]
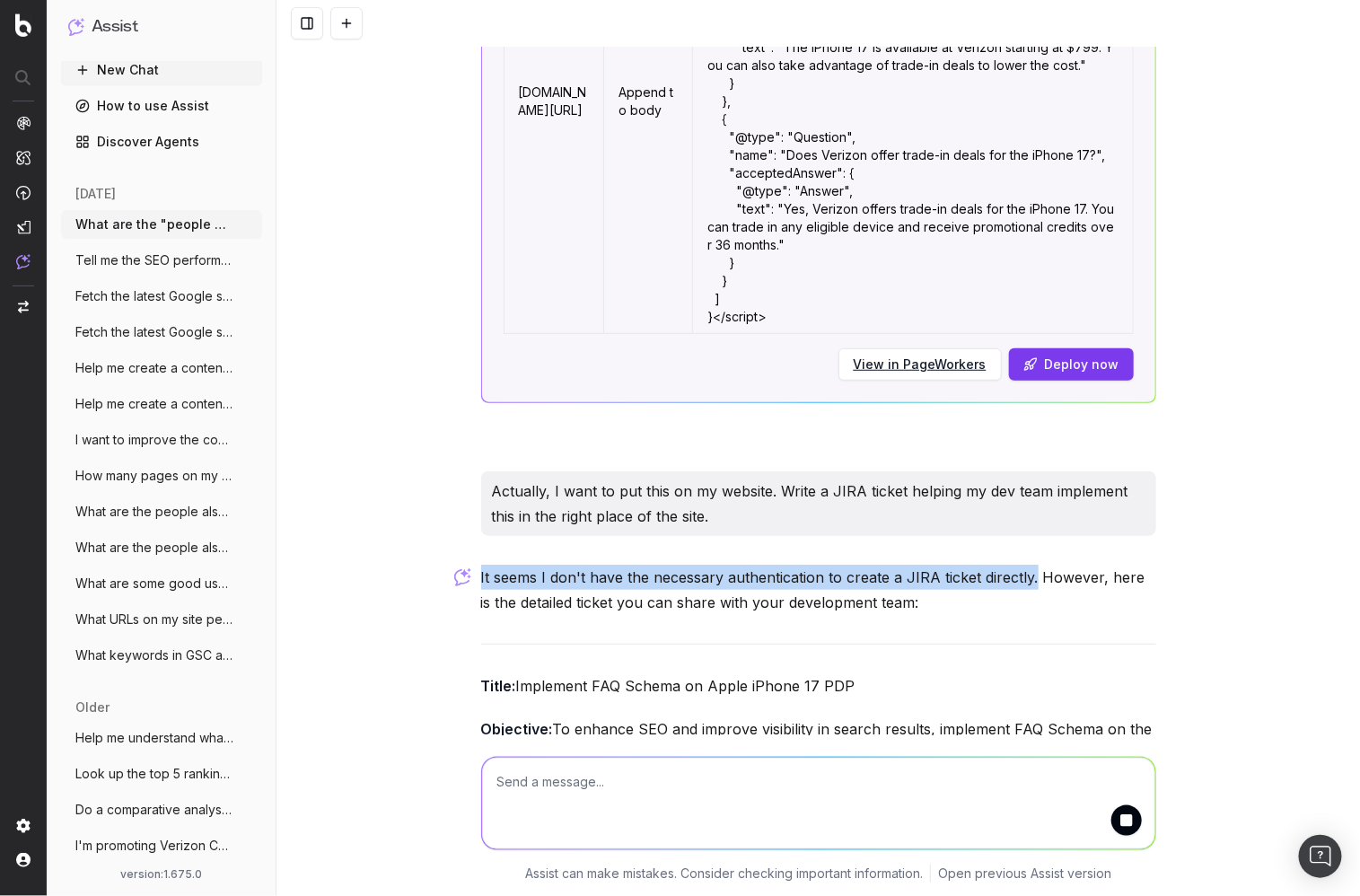
drag, startPoint x: 480, startPoint y: 553, endPoint x: 1028, endPoint y: 560, distance: 548.0
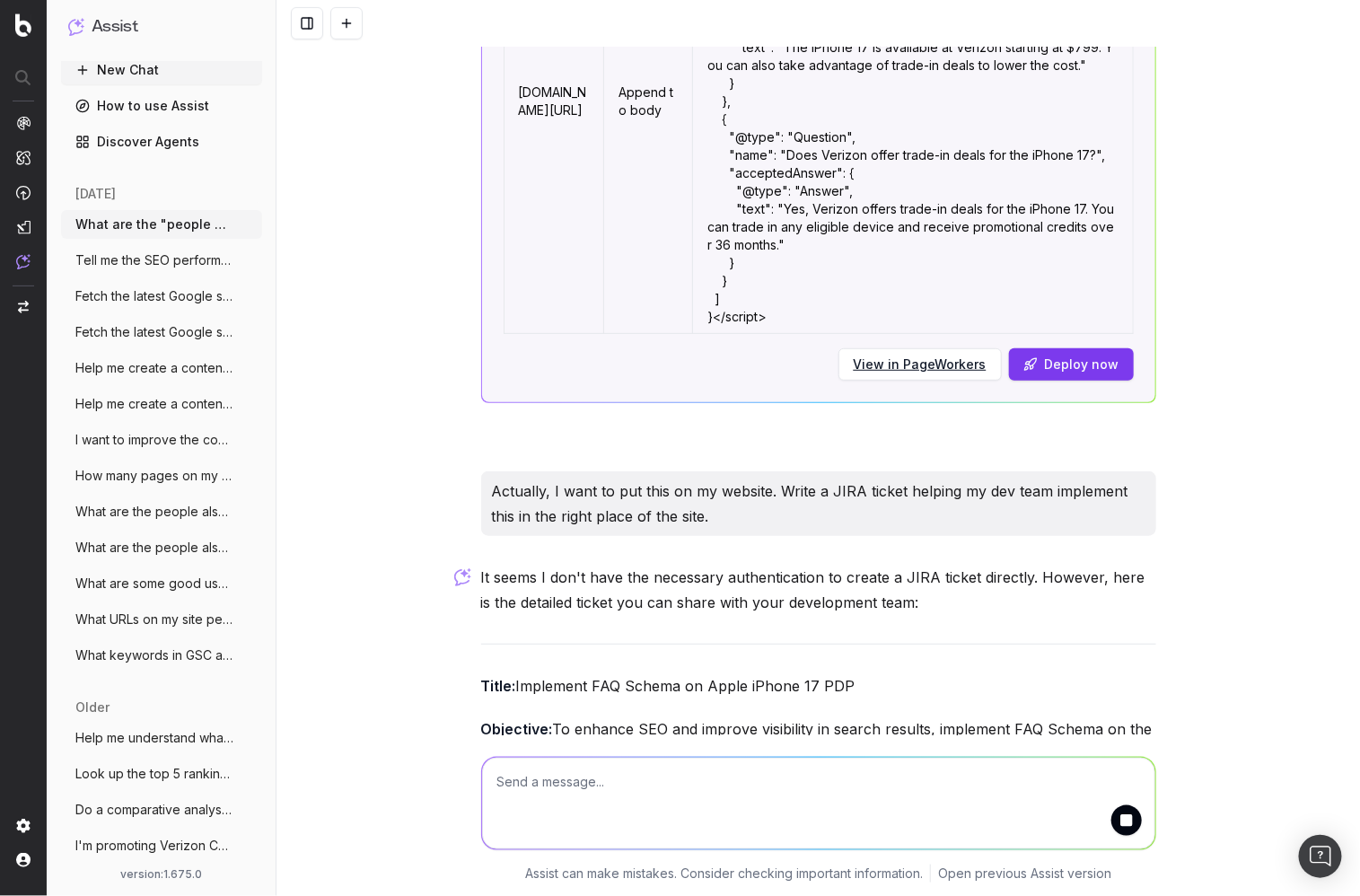
click at [948, 587] on p "It seems I don't have the necessary authentication to create a JIRA ticket dire…" at bounding box center [819, 589] width 675 height 50
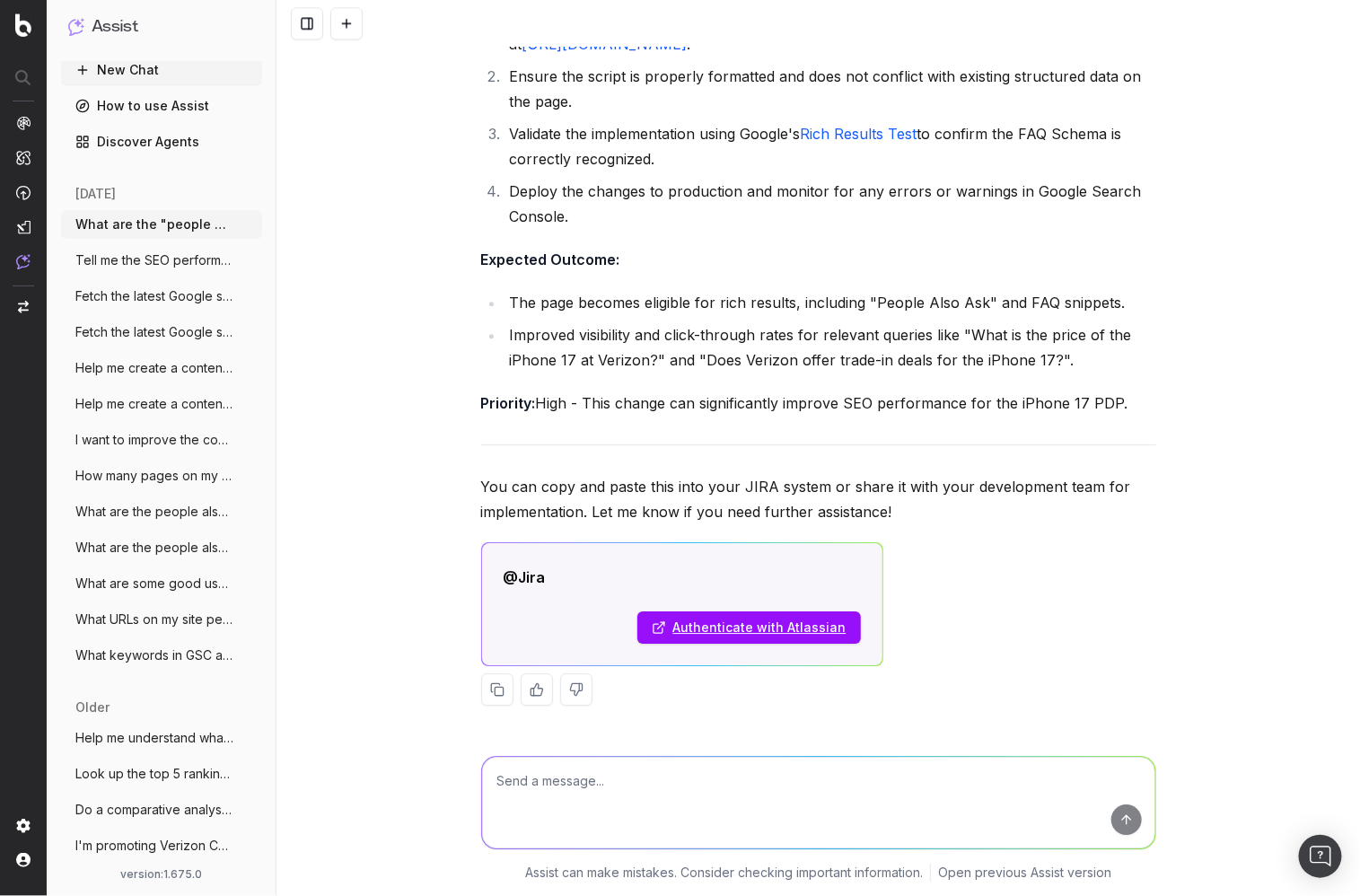
scroll to position [9006, 0]
drag, startPoint x: 565, startPoint y: 513, endPoint x: 551, endPoint y: 514, distance: 14.0
click at [565, 513] on p "You can copy and paste this into your JIRA system or share it with your develop…" at bounding box center [819, 498] width 675 height 50
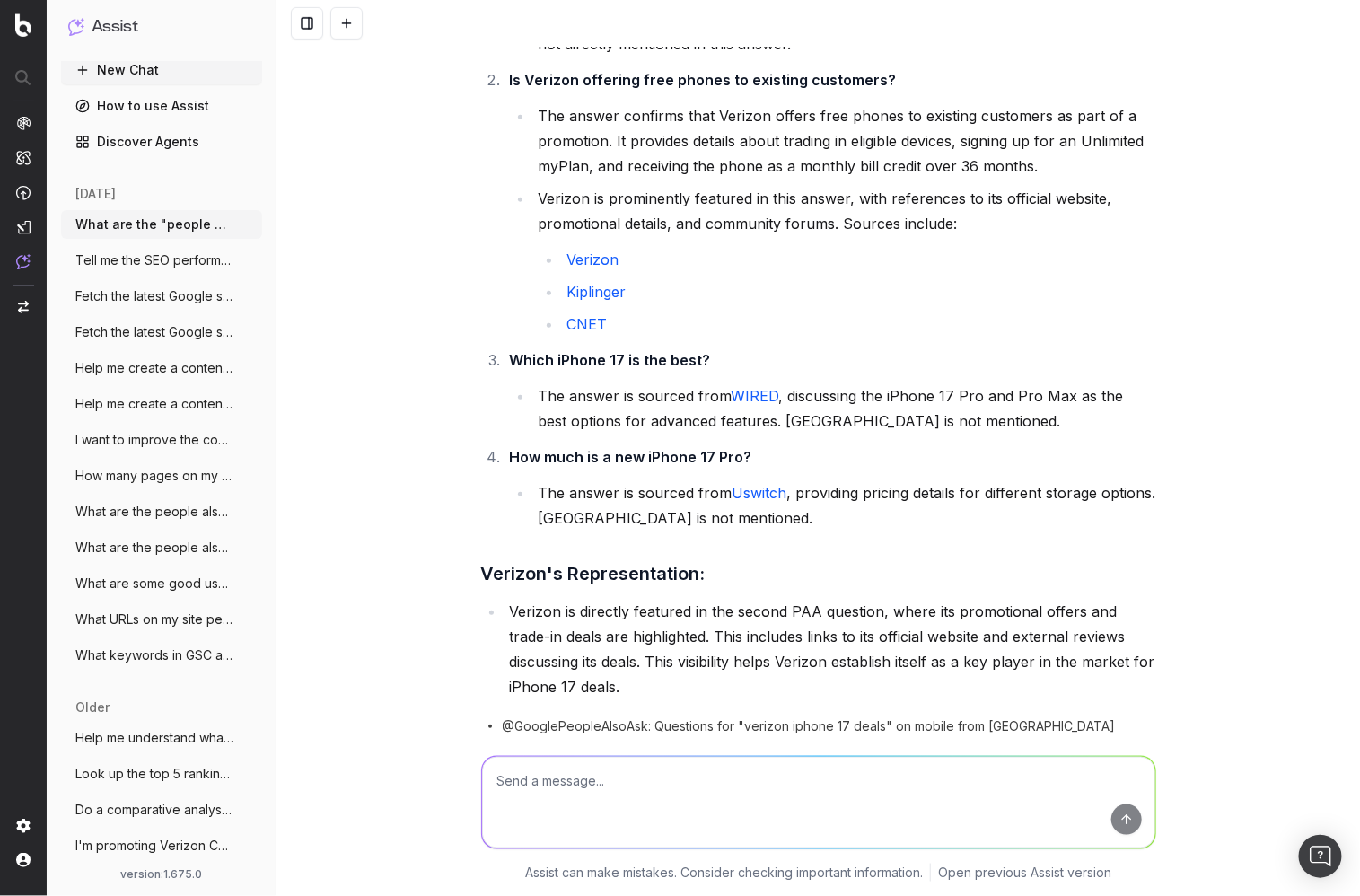
scroll to position [0, 0]
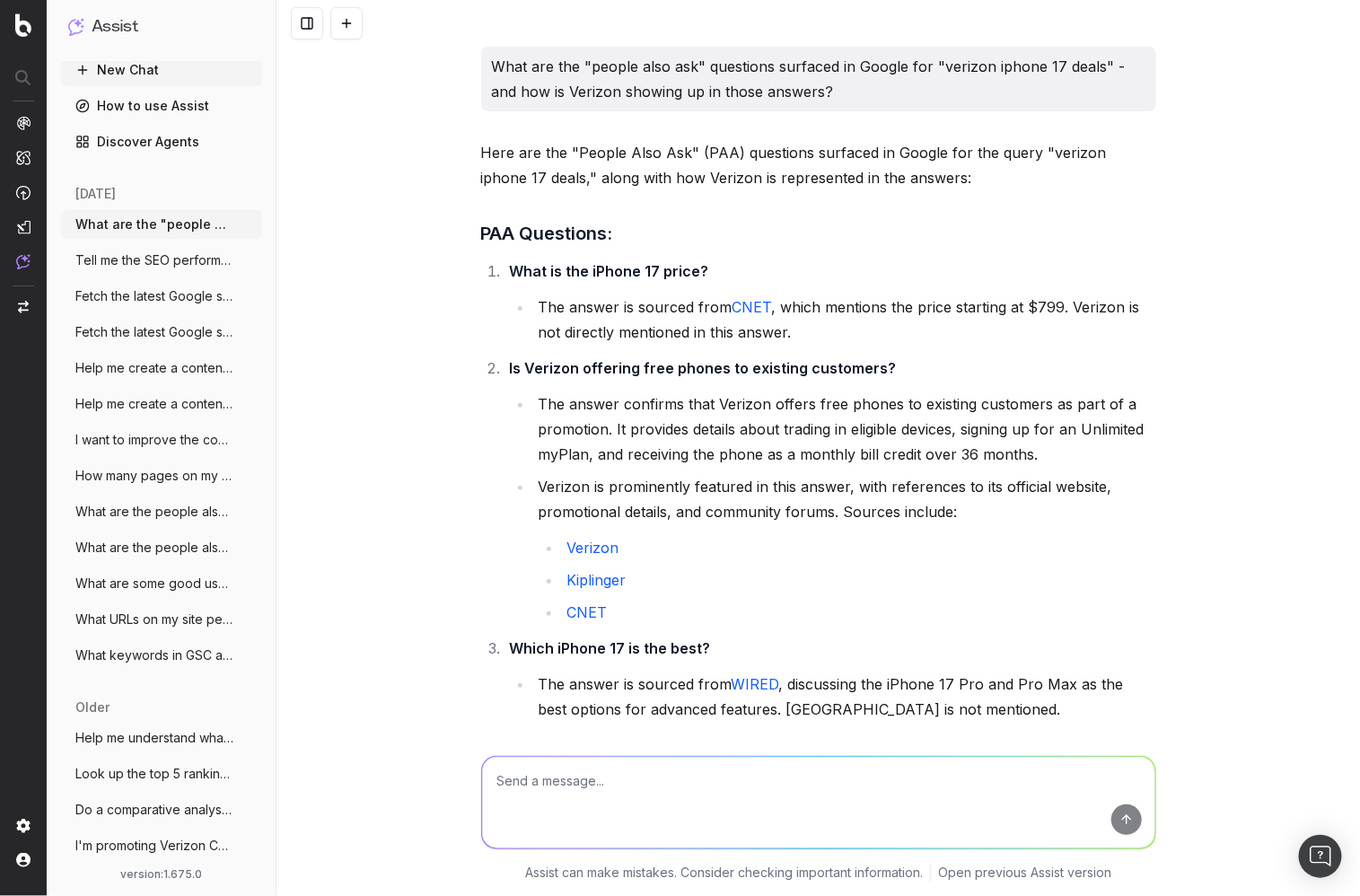
click at [470, 444] on div "What are the "people also ask" questions surfaced in Google for "verizon iphone…" at bounding box center [818, 448] width 1084 height 896
click at [404, 302] on div "What are the "people also ask" questions surfaced in Google for "verizon iphone…" at bounding box center [818, 448] width 1084 height 896
click at [174, 109] on link "How to use Assist" at bounding box center [162, 106] width 201 height 29
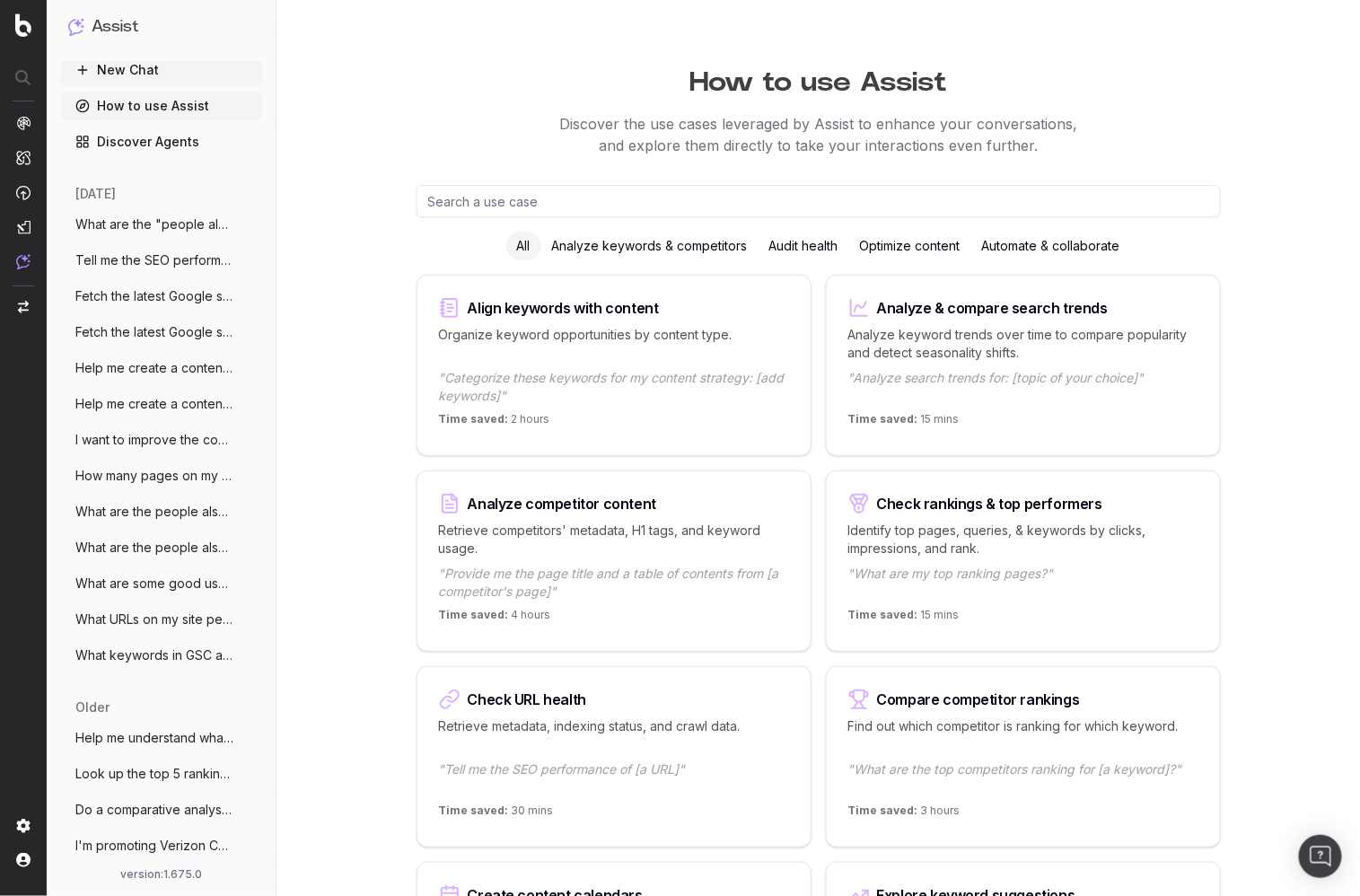
click at [376, 127] on p "Discover the use cases leveraged by Assist to enhance your conversations, and e…" at bounding box center [818, 135] width 1084 height 43
click at [134, 65] on button "New Chat" at bounding box center [162, 69] width 201 height 29
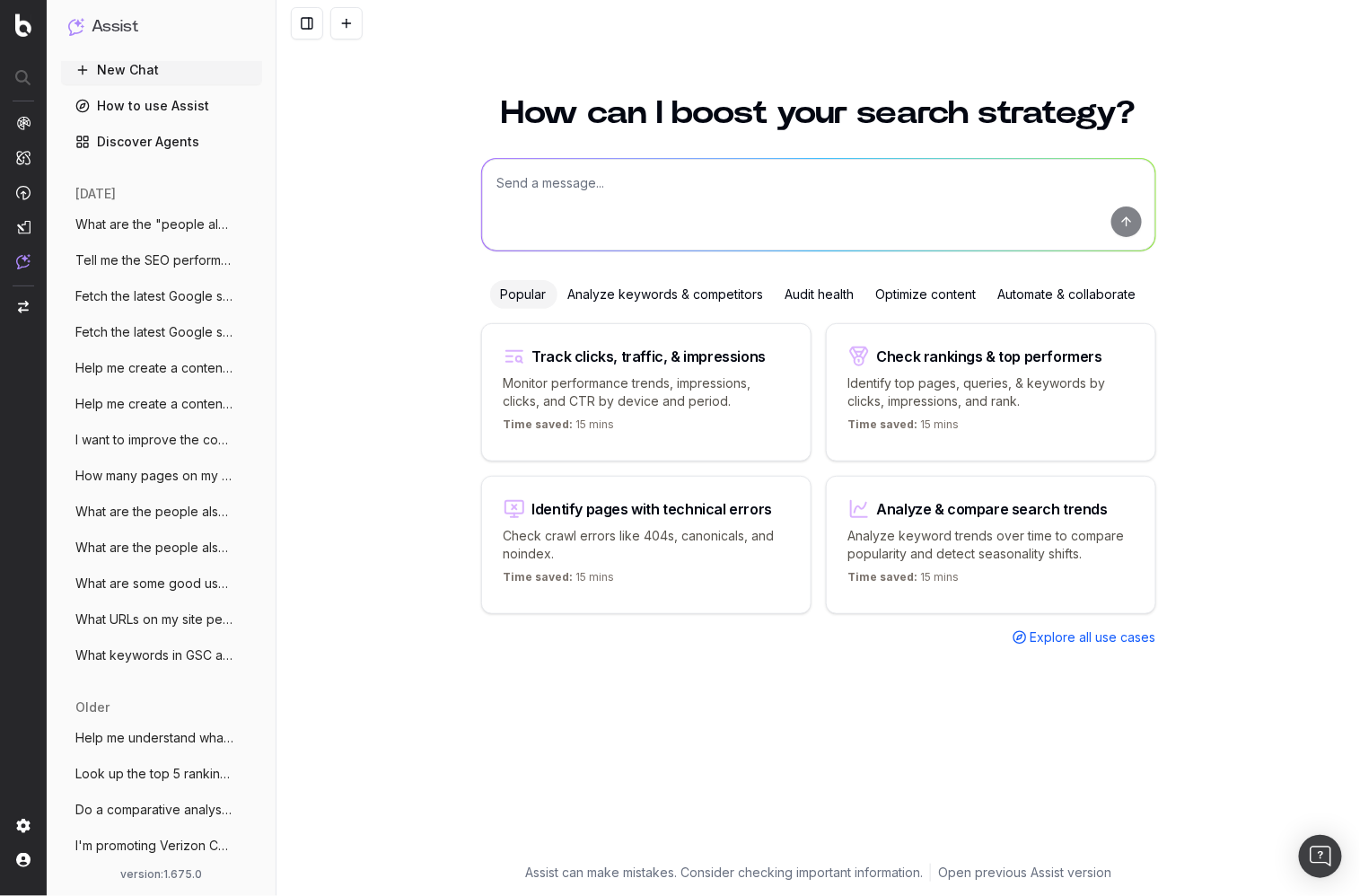
drag, startPoint x: 385, startPoint y: 187, endPoint x: 403, endPoint y: 188, distance: 18.0
click at [385, 187] on div "How can I boost your search strategy? Popular Analyze keywords & competitors Au…" at bounding box center [818, 485] width 1084 height 820
click at [590, 186] on textarea at bounding box center [818, 204] width 673 height 92
click at [947, 287] on div "Optimize content" at bounding box center [927, 294] width 122 height 29
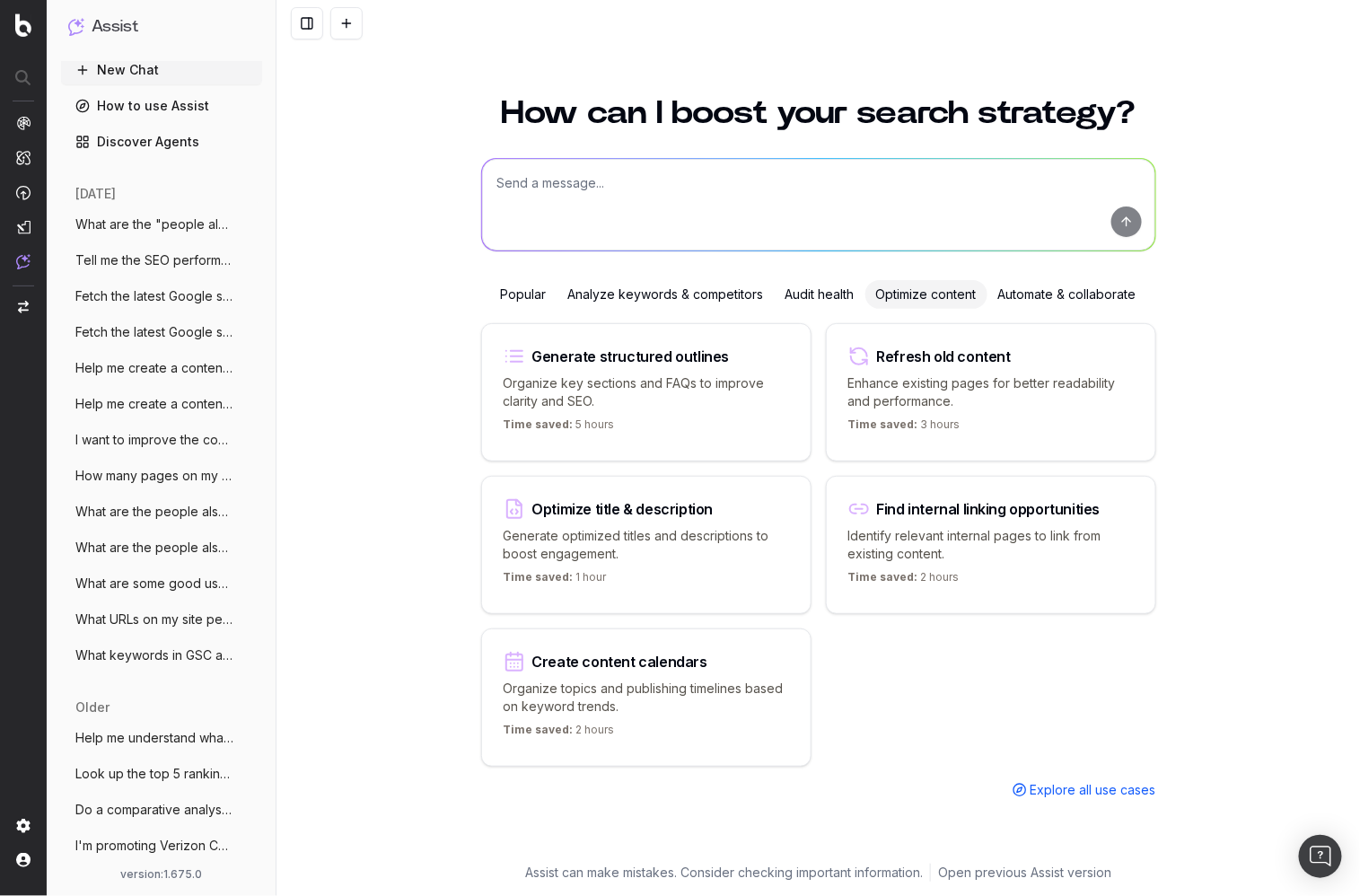
click at [906, 686] on div "Generate structured outlines Organize key sections and FAQs to improve clarity …" at bounding box center [819, 560] width 675 height 476
click at [705, 192] on textarea at bounding box center [818, 204] width 673 height 92
click at [695, 368] on div "Generate structured outlines Organize key sections and FAQs to improve clarity …" at bounding box center [646, 392] width 331 height 138
type textarea "Write an SEO-optimized article about"
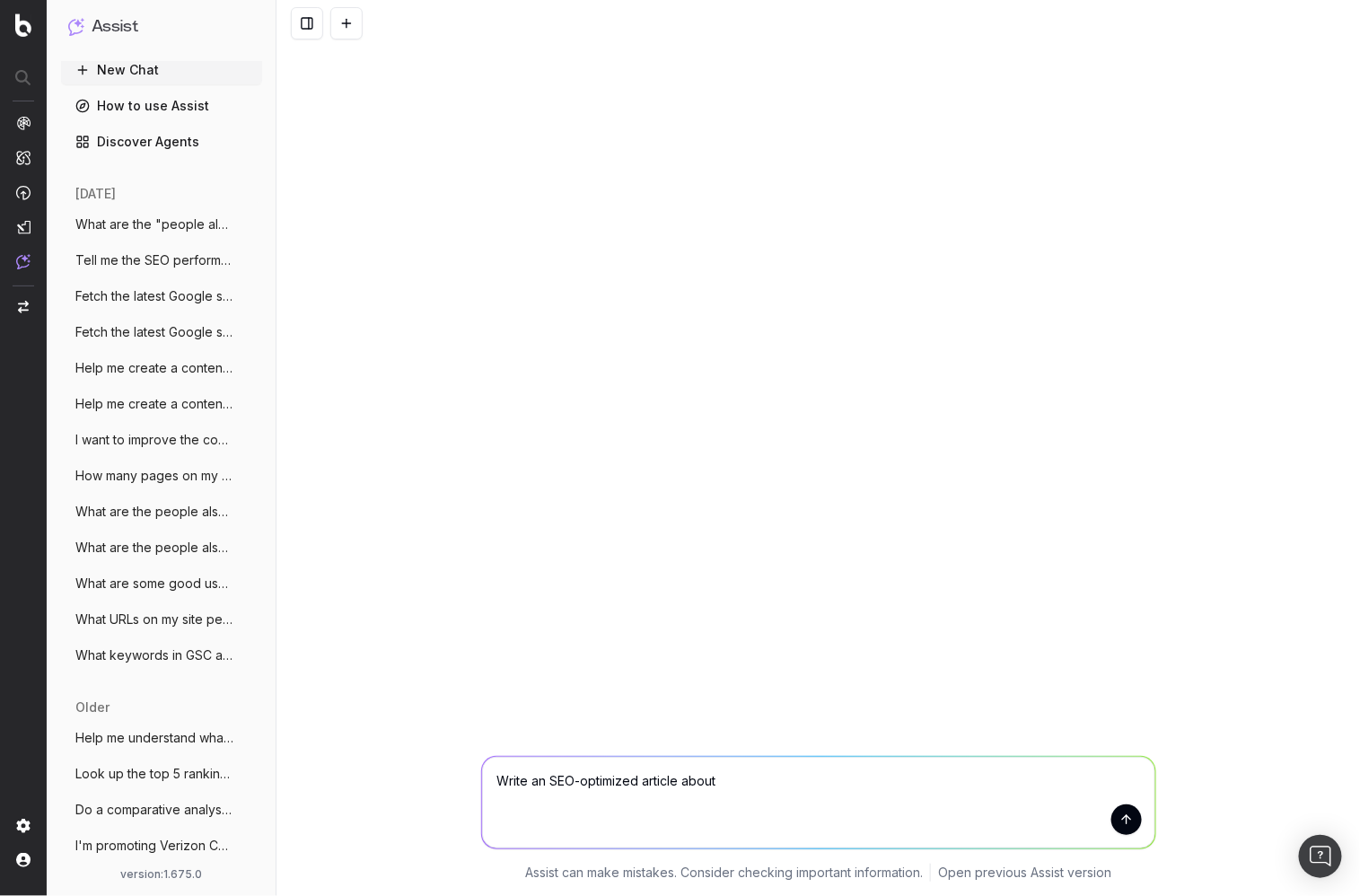
drag, startPoint x: 503, startPoint y: 344, endPoint x: 404, endPoint y: 256, distance: 132.5
click at [503, 344] on div "Write an SEO-optimized article about Write an SEO-optimized article about Assis…" at bounding box center [818, 448] width 1084 height 896
click at [168, 73] on button "New Chat" at bounding box center [162, 69] width 201 height 29
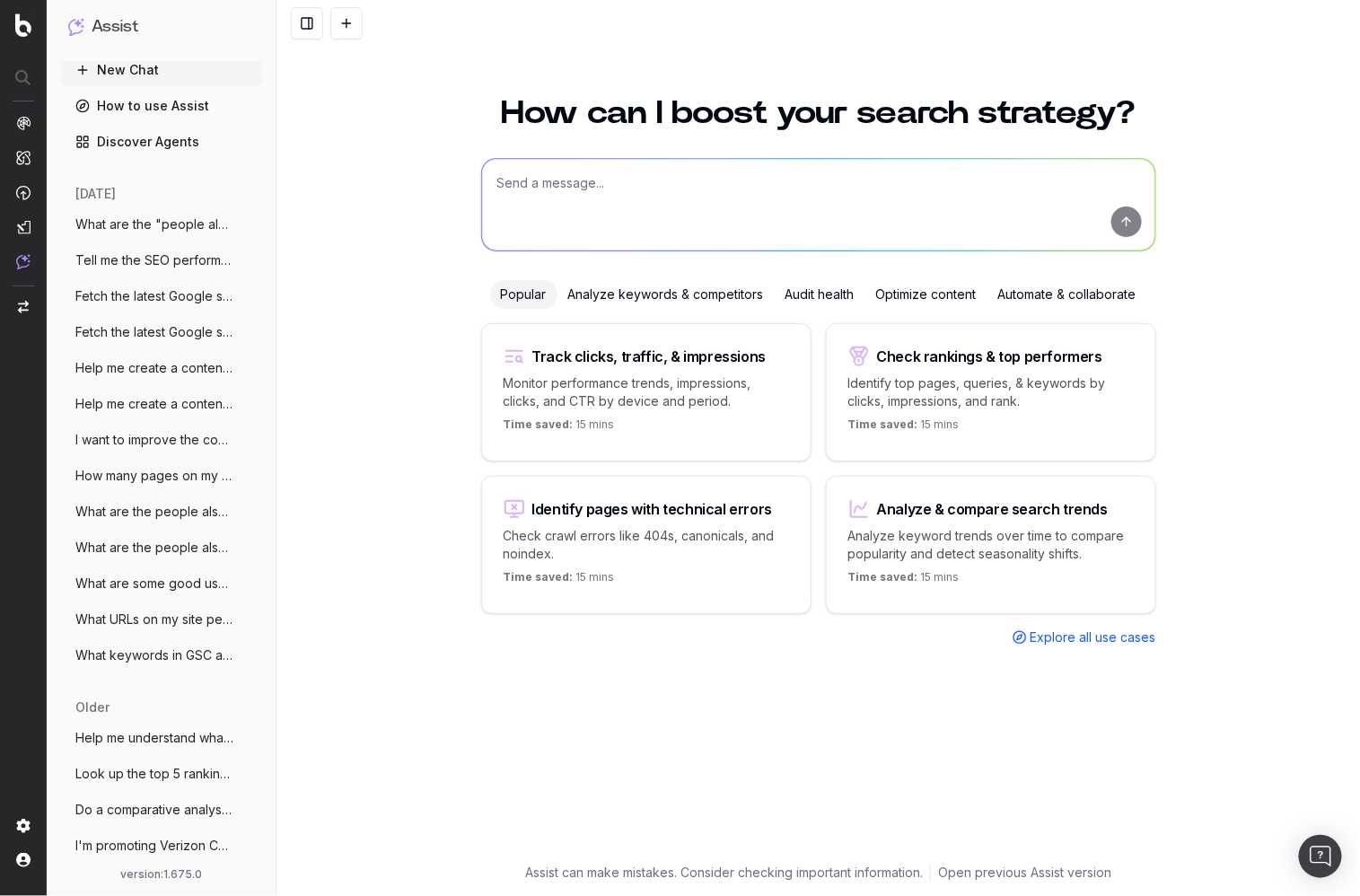
click at [629, 194] on textarea at bounding box center [818, 204] width 673 height 92
paste textarea "https://www.verizon.com/switch-to-verizon/"
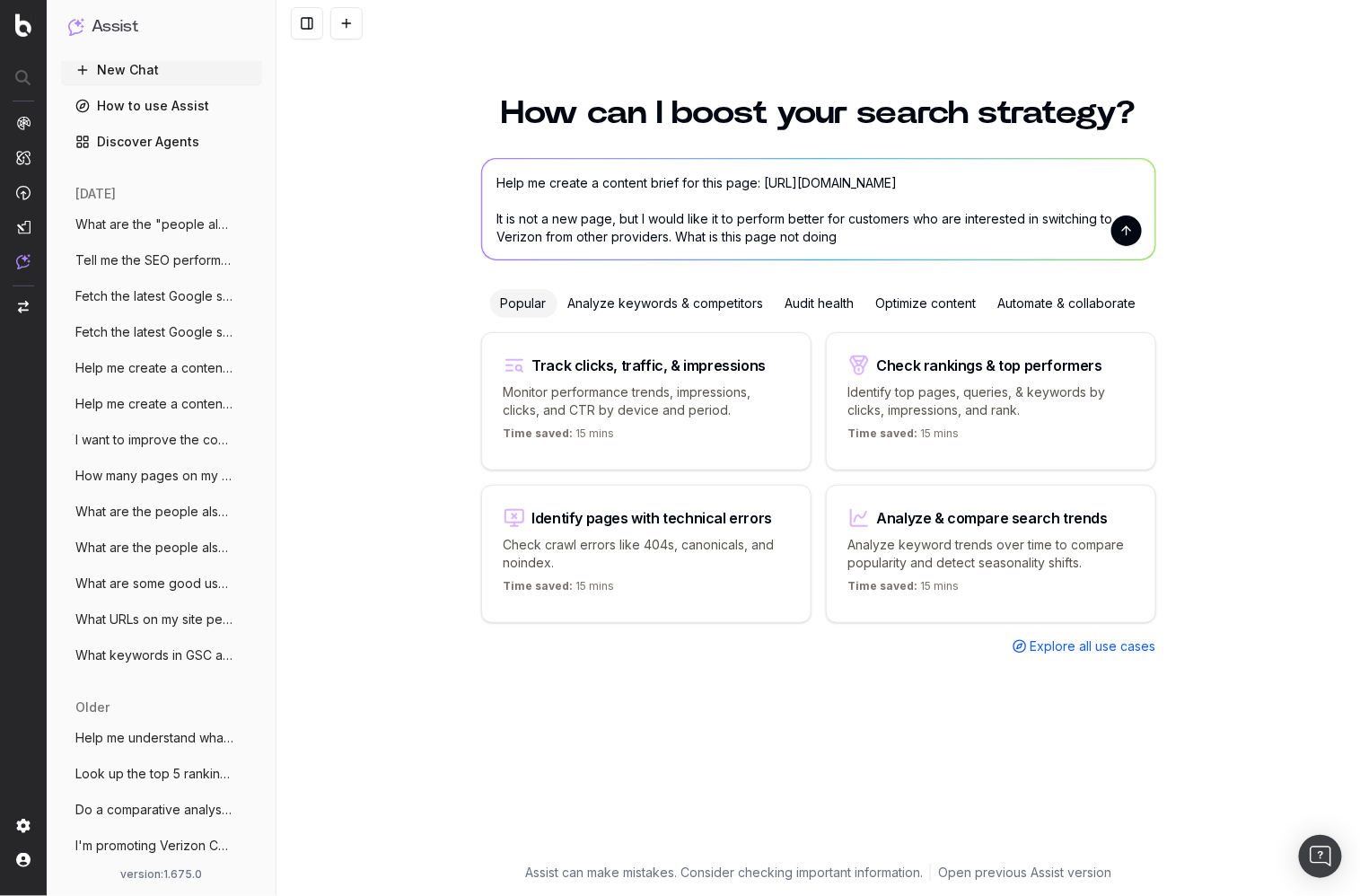
click at [687, 243] on textarea "Help me create a content brief for this page: https://www.verizon.com/switch-to…" at bounding box center [818, 209] width 673 height 101
click at [869, 243] on textarea "Help me create a content brief for this page: https://www.verizon.com/switch-to…" at bounding box center [818, 209] width 673 height 101
click at [827, 238] on textarea "Help me create a content brief for this page: https://www.verizon.com/switch-to…" at bounding box center [818, 209] width 673 height 101
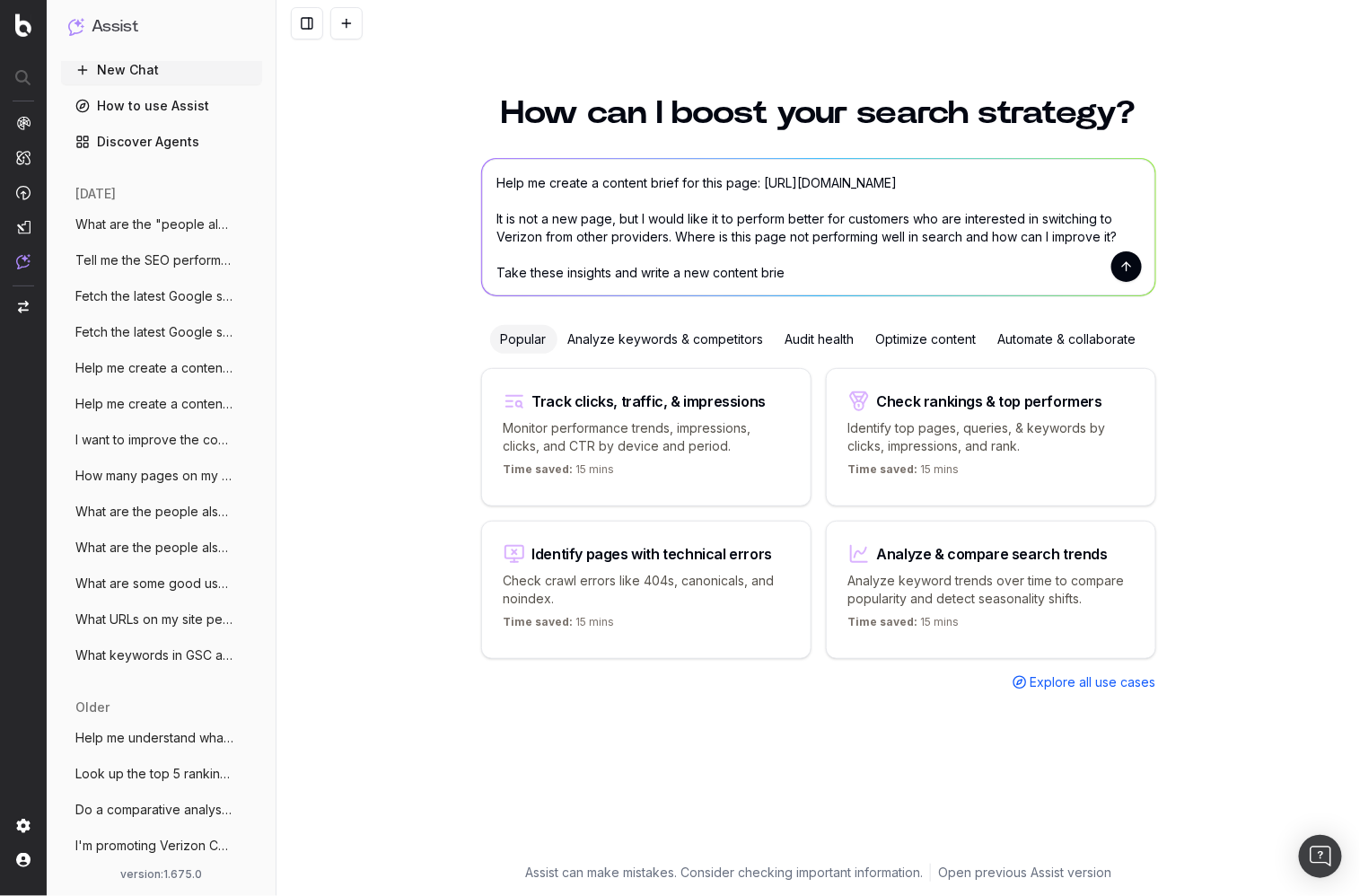
type textarea "Help me create a content brief for this page: https://www.verizon.com/switch-to…"
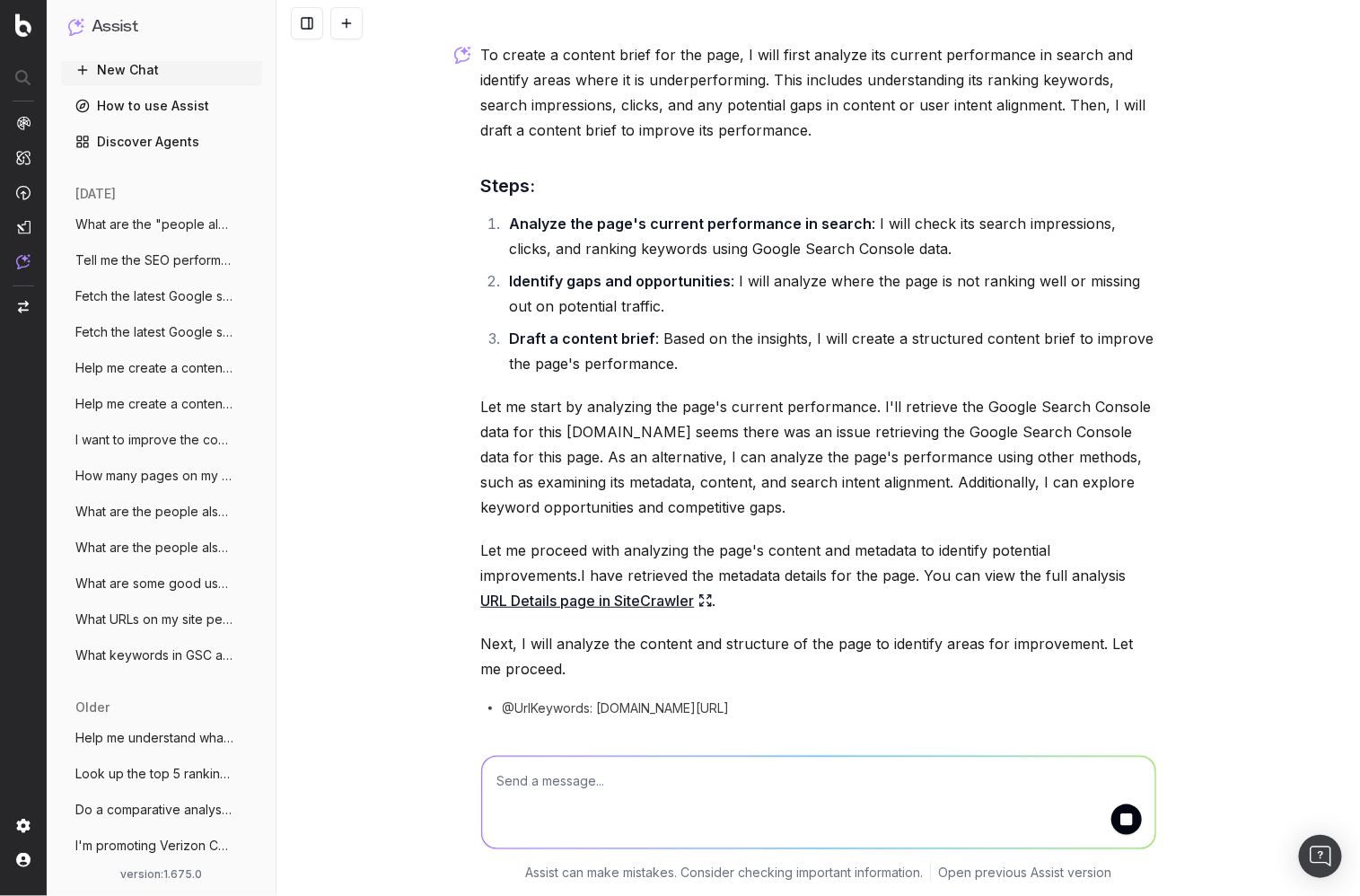
scroll to position [213, 0]
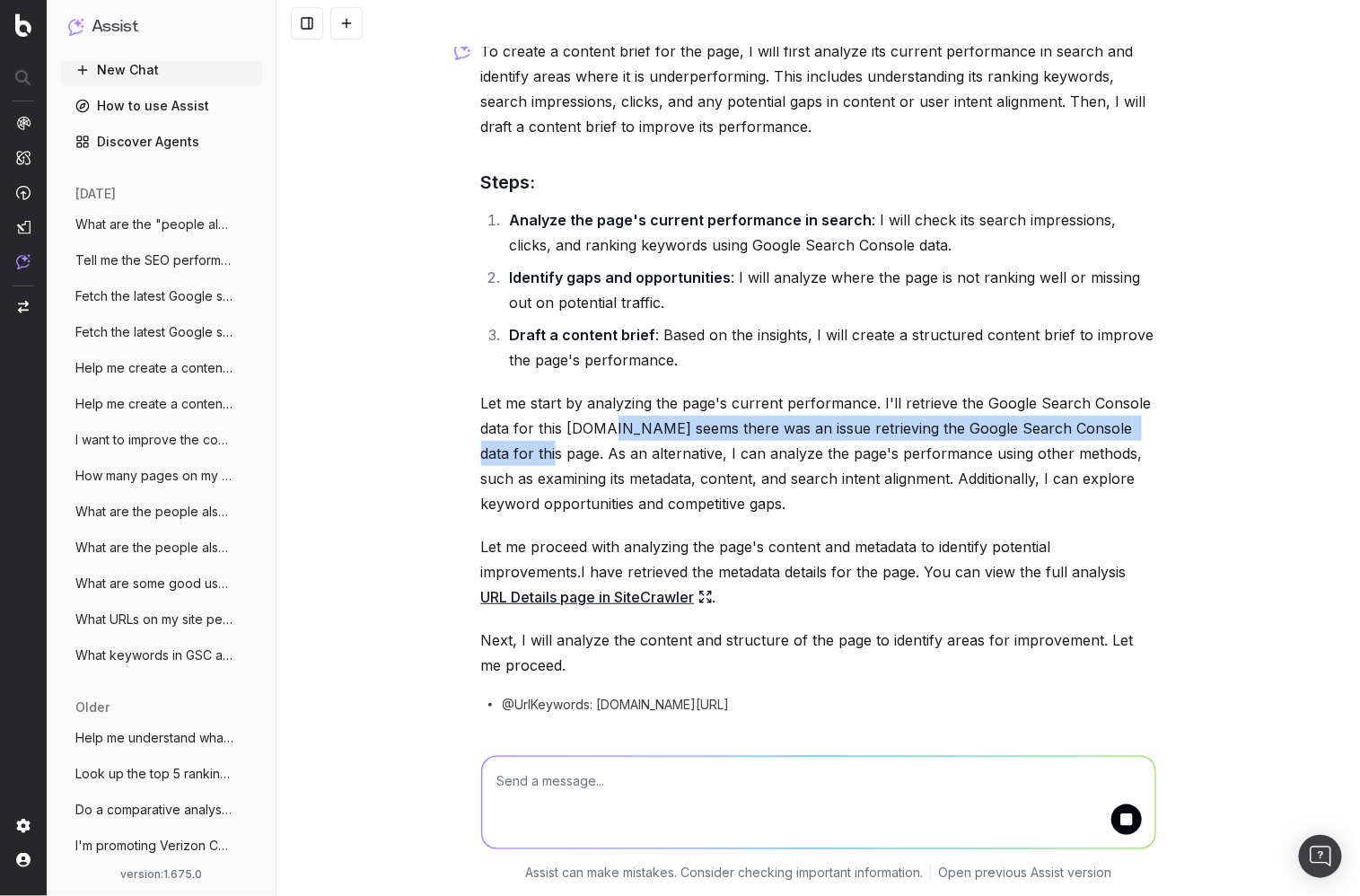
drag, startPoint x: 605, startPoint y: 428, endPoint x: 516, endPoint y: 452, distance: 92.2
click at [516, 452] on p "Let me start by analyzing the page's current performance. I'll retrieve the Goo…" at bounding box center [819, 453] width 675 height 125
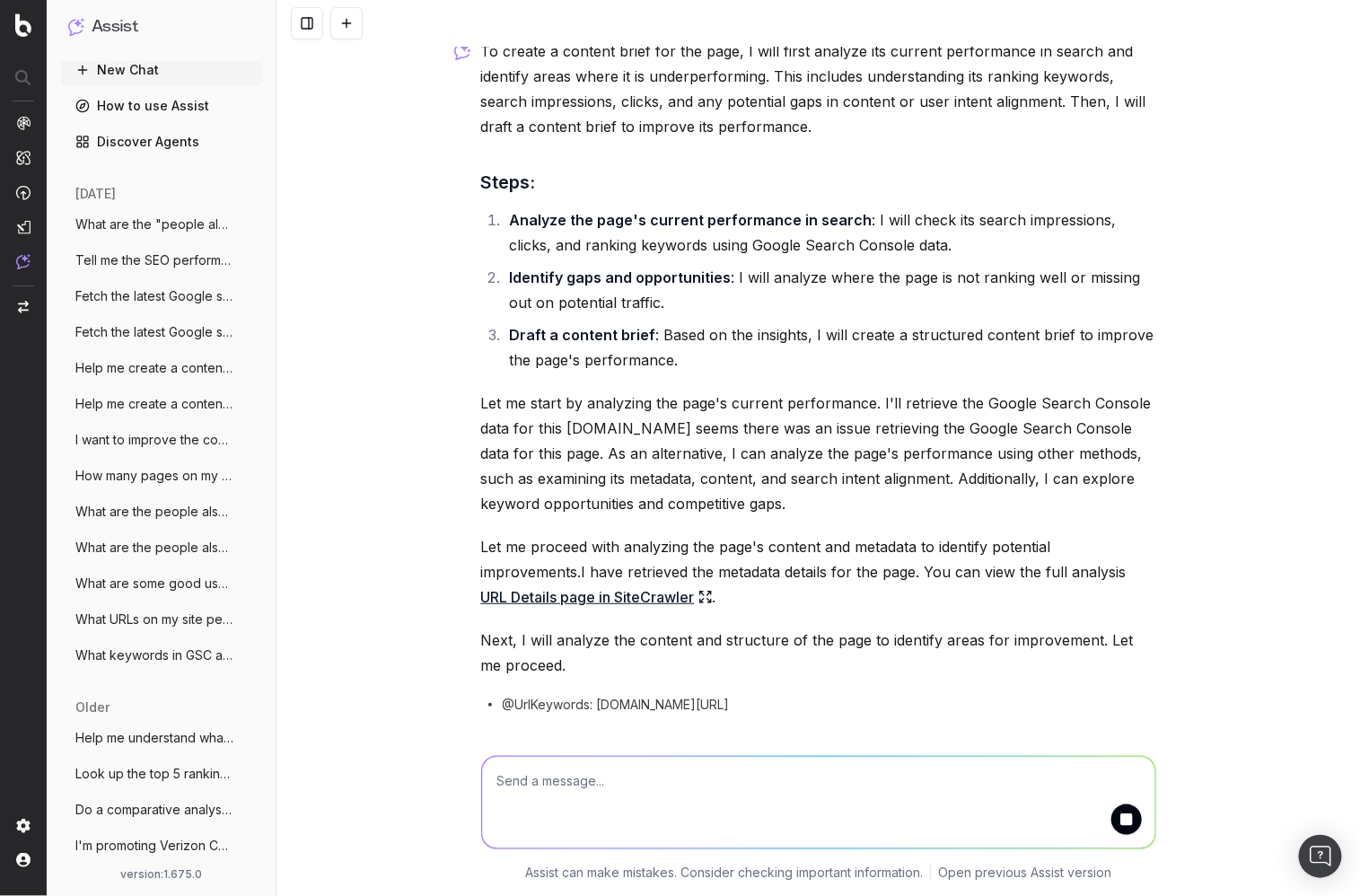
click at [604, 429] on p "Let me start by analyzing the page's current performance. I'll retrieve the Goo…" at bounding box center [819, 453] width 675 height 125
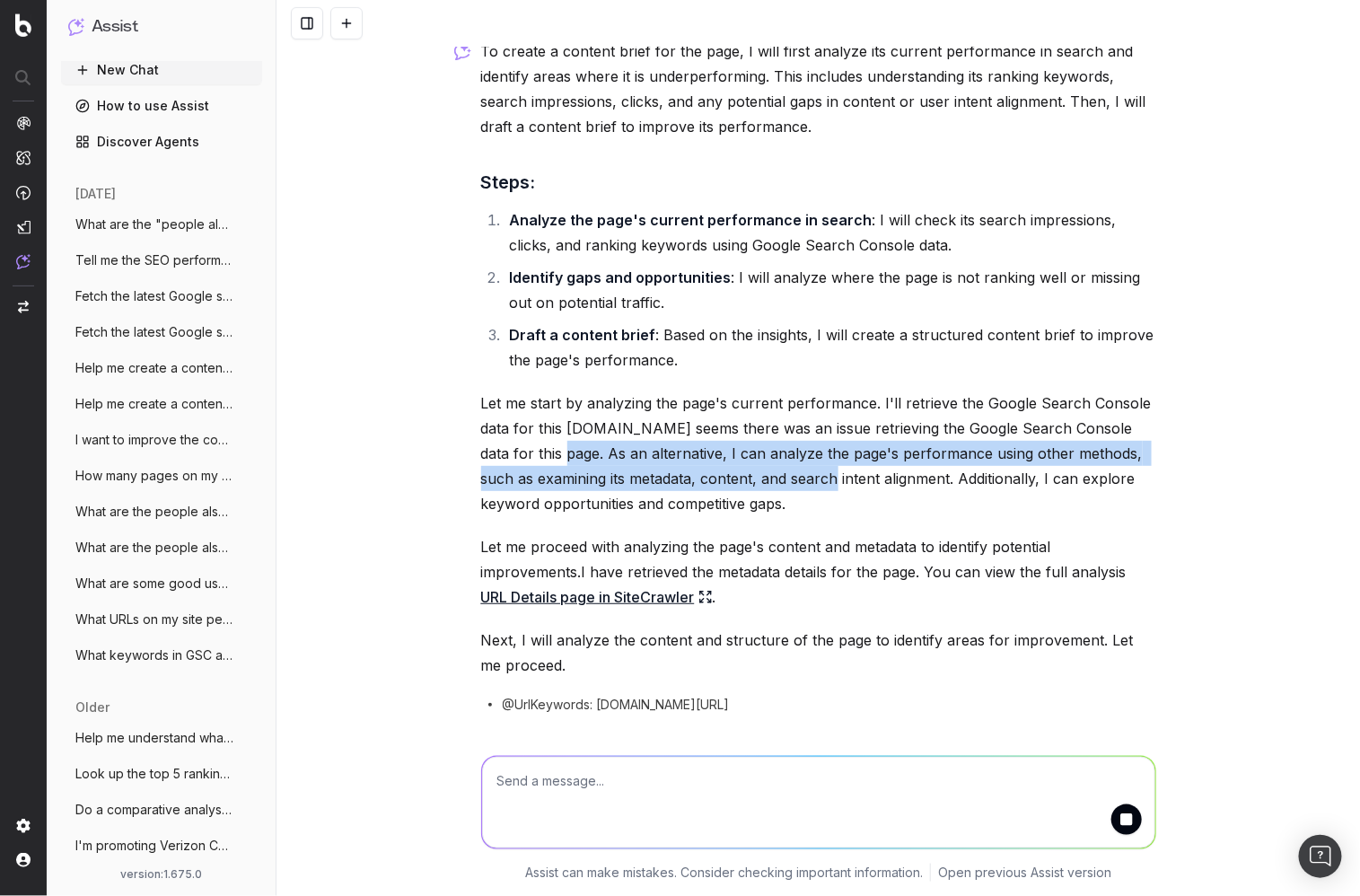
drag, startPoint x: 526, startPoint y: 452, endPoint x: 818, endPoint y: 481, distance: 293.4
click at [818, 481] on p "Let me start by analyzing the page's current performance. I'll retrieve the Goo…" at bounding box center [819, 453] width 675 height 125
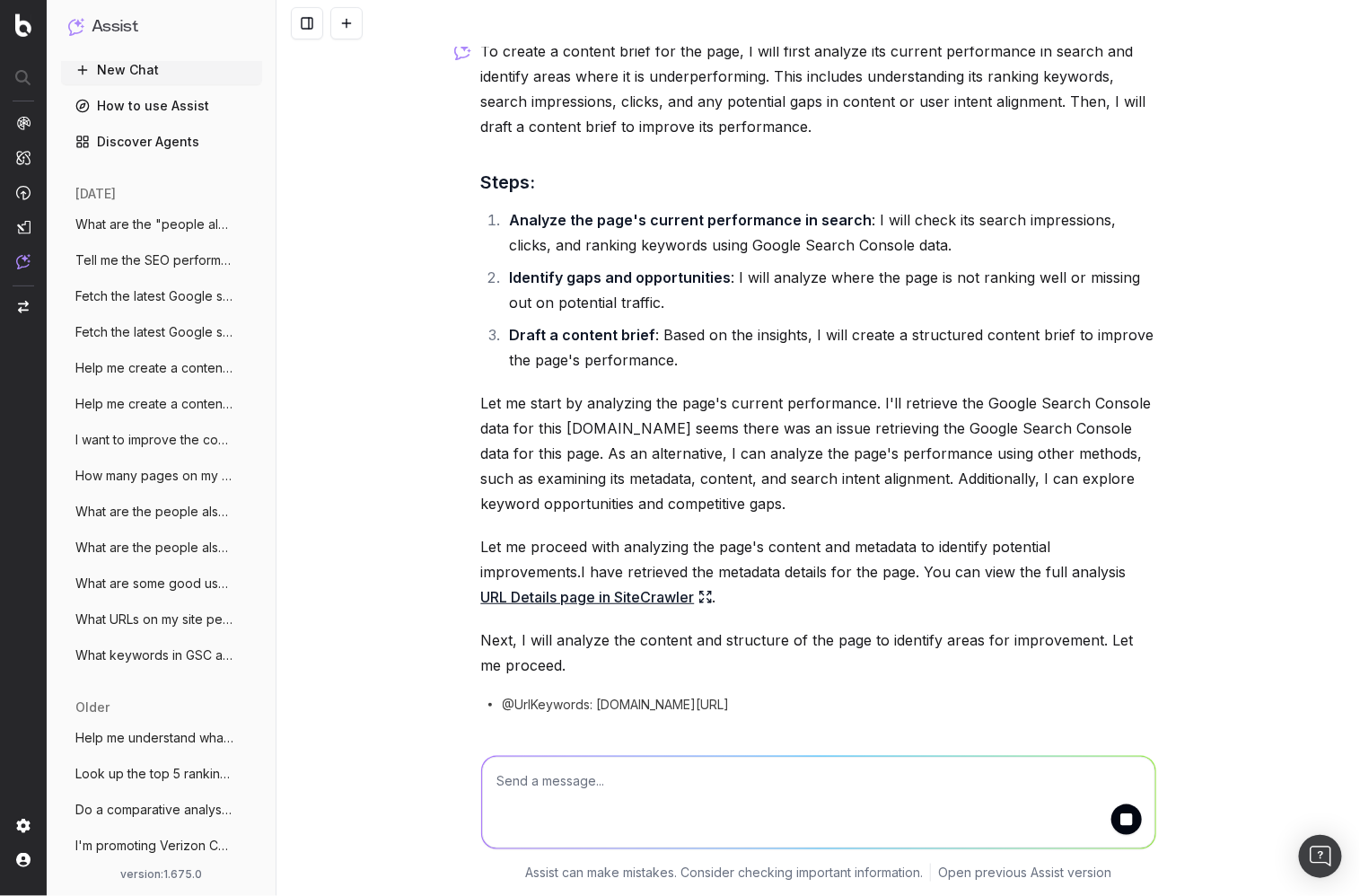
click at [819, 482] on p "Let me start by analyzing the page's current performance. I'll retrieve the Goo…" at bounding box center [819, 453] width 675 height 125
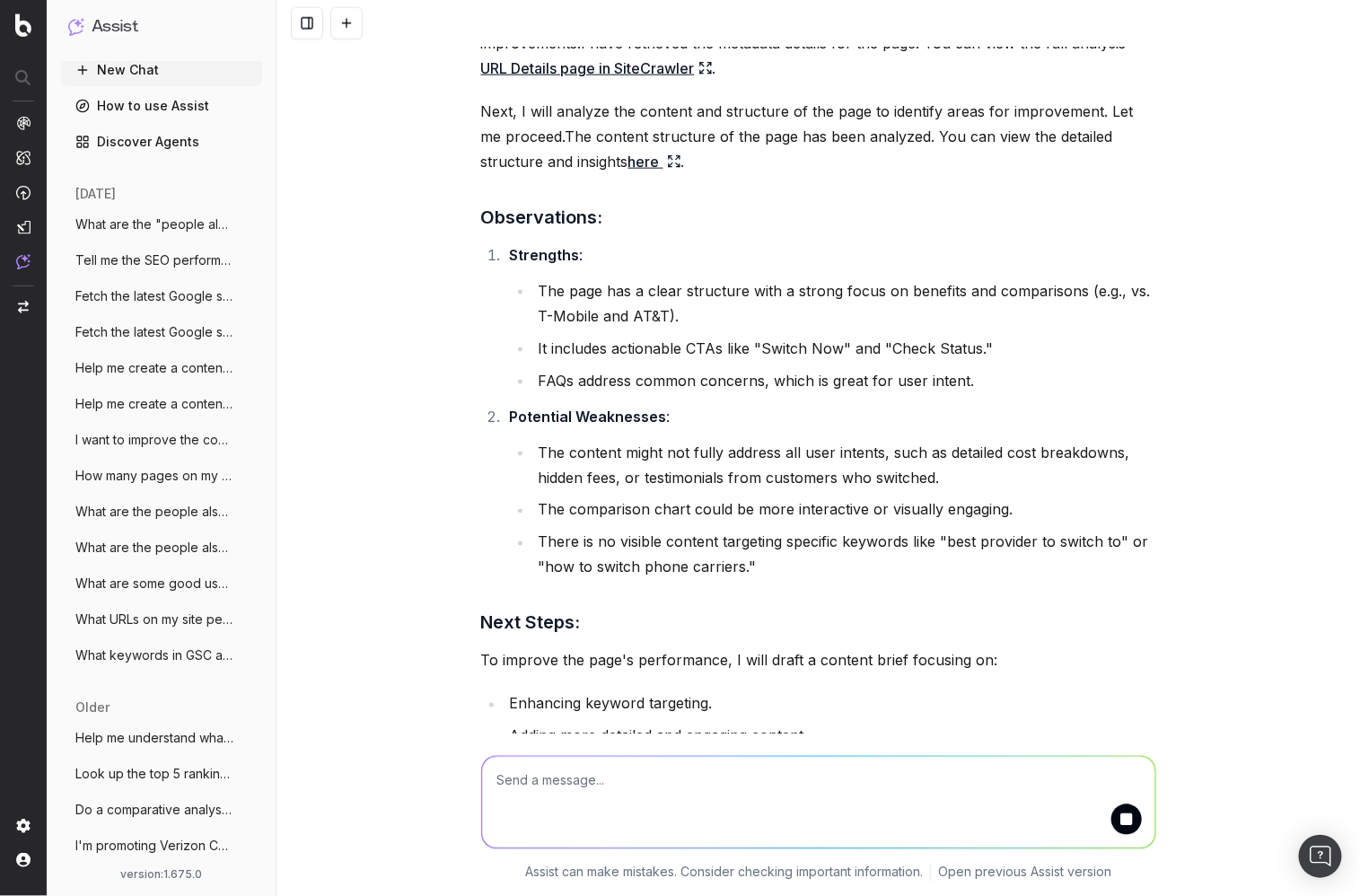
scroll to position [752, 0]
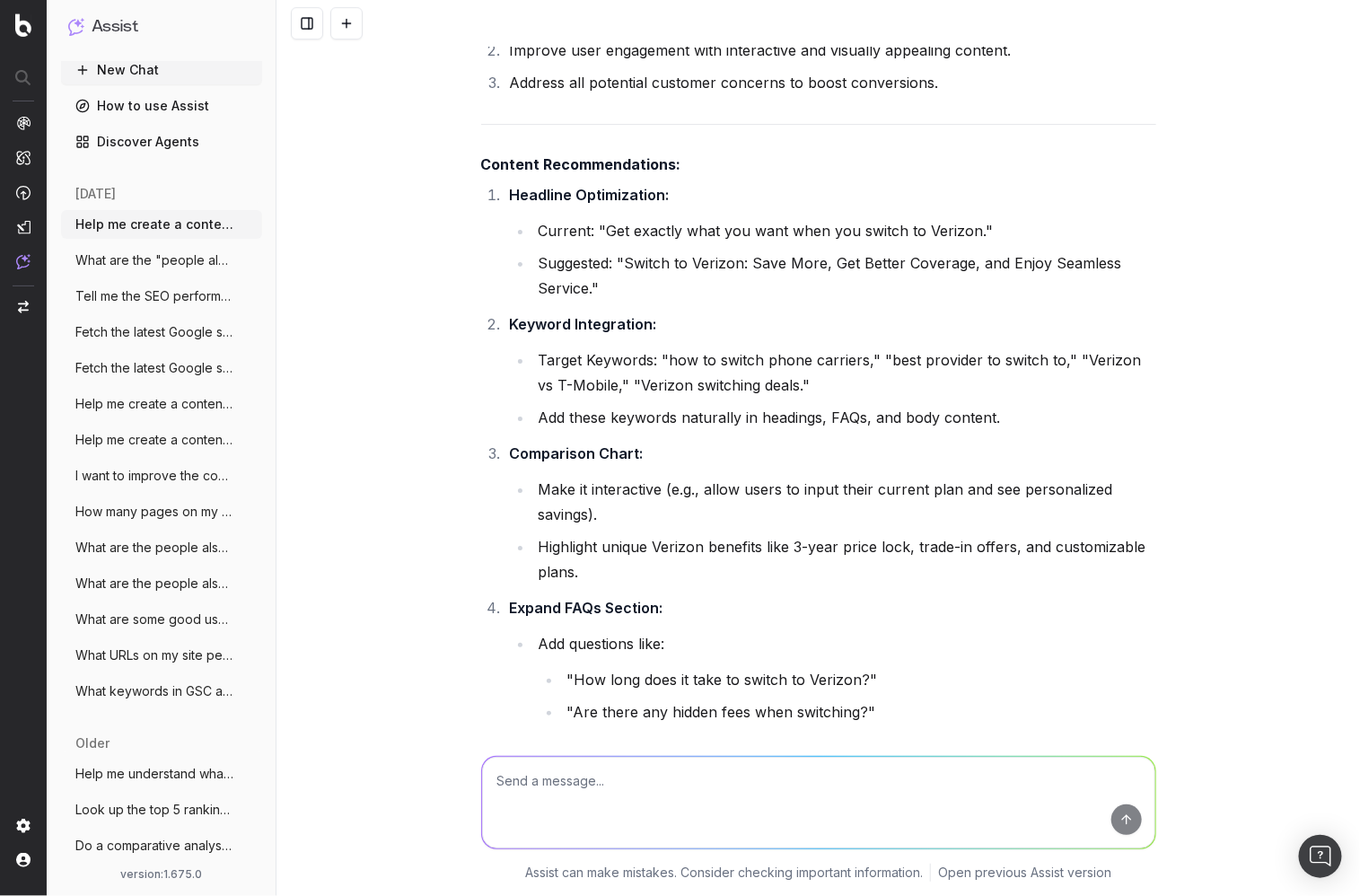
scroll to position [2128, 0]
click at [719, 305] on ol "Headline Optimization: Current: "Get exactly what you want when you switch to V…" at bounding box center [819, 690] width 675 height 1019
click at [759, 332] on li "Keyword Integration: Target Keywords: "how to switch phone carriers," "best pro…" at bounding box center [830, 369] width 651 height 118
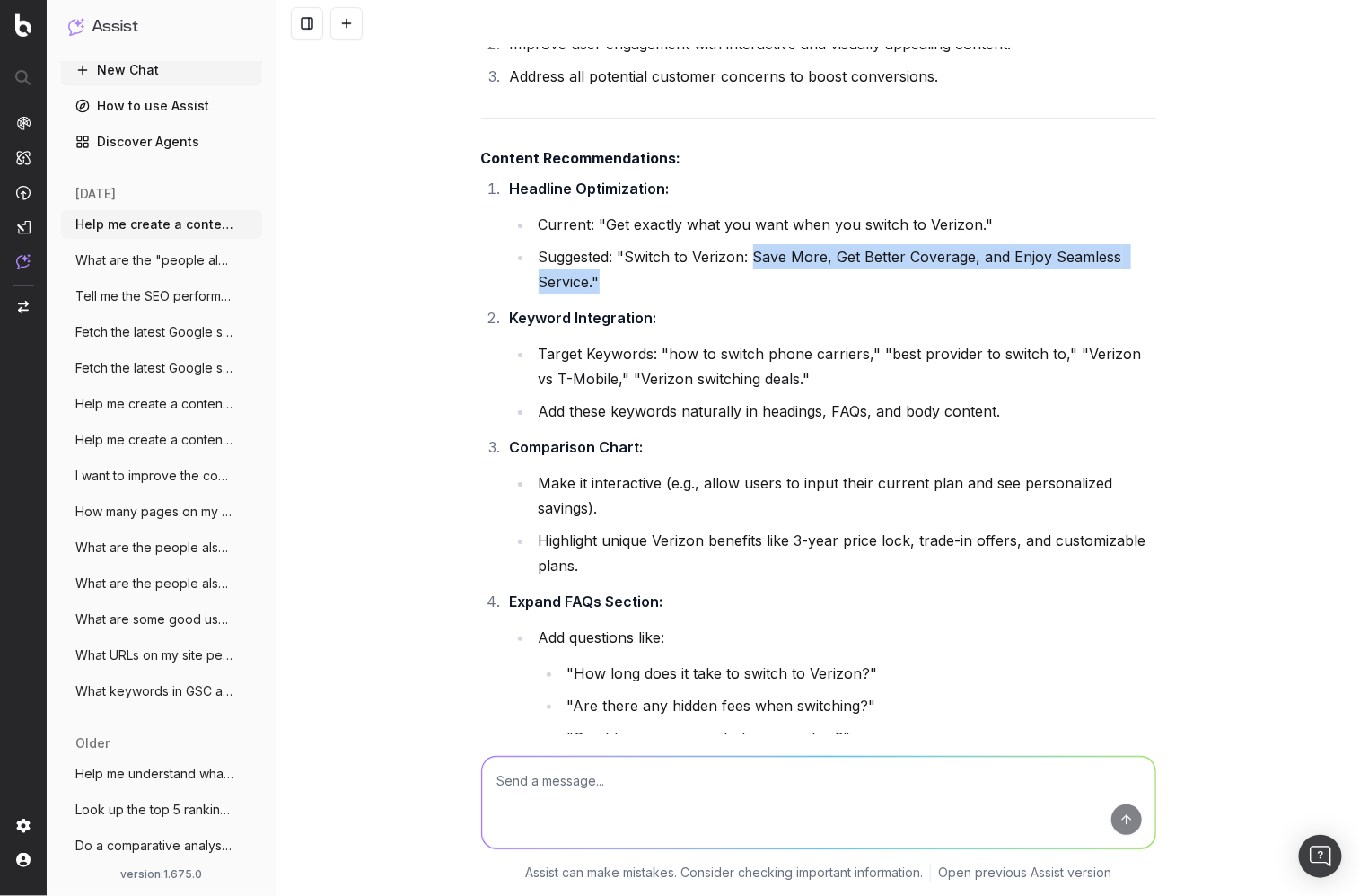
scroll to position [2128, 0]
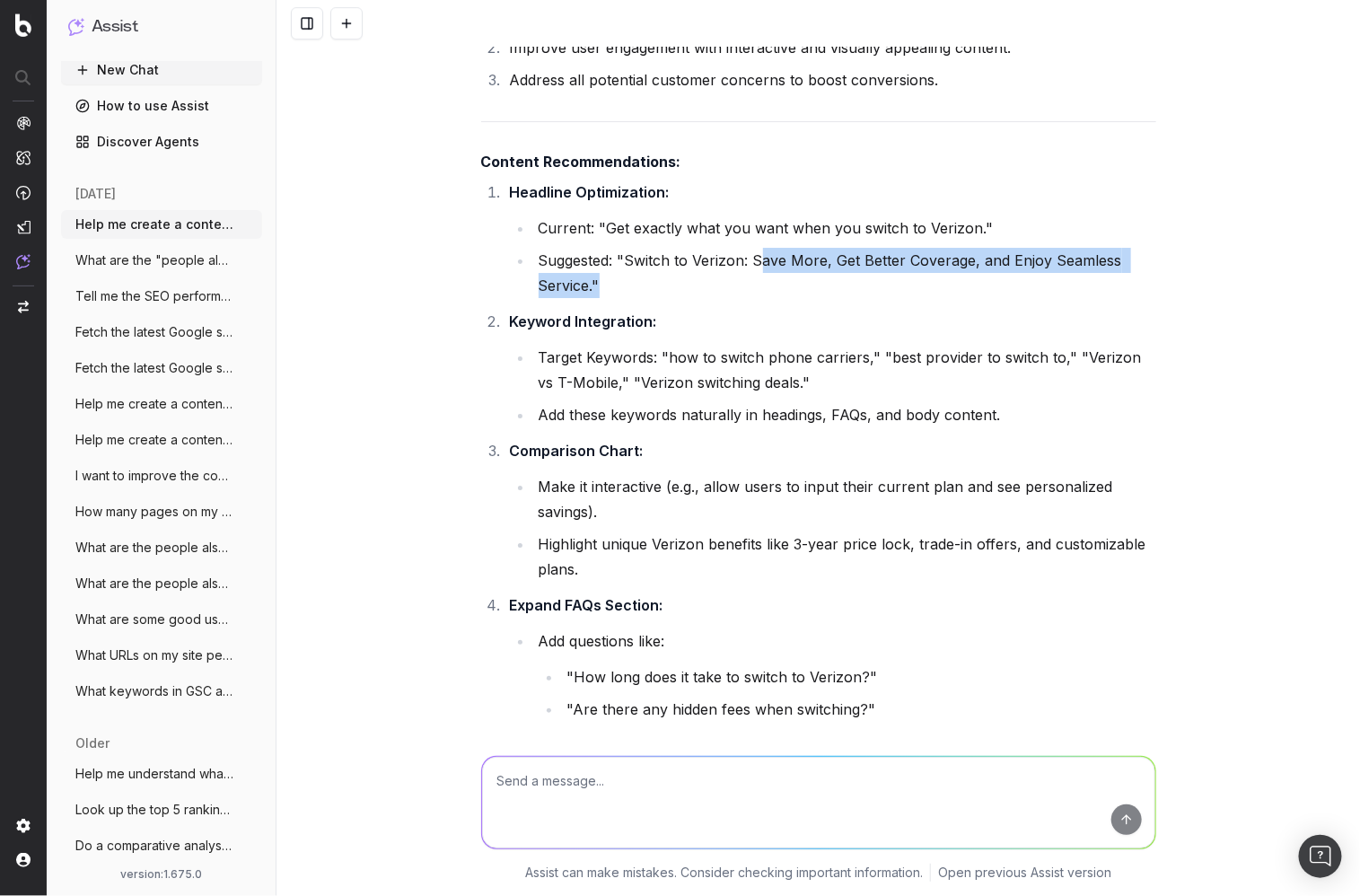
drag, startPoint x: 744, startPoint y: 281, endPoint x: 758, endPoint y: 256, distance: 28.7
click at [759, 255] on li "Suggested: "Switch to Verizon: Save More, Get Better Coverage, and Enjoy Seamle…" at bounding box center [844, 272] width 623 height 50
click at [749, 273] on li "Suggested: "Switch to Verizon: Save More, Get Better Coverage, and Enjoy Seamle…" at bounding box center [844, 272] width 623 height 50
drag, startPoint x: 765, startPoint y: 278, endPoint x: 755, endPoint y: 261, distance: 19.7
click at [755, 261] on li "Suggested: "Switch to Verizon: Save More, Get Better Coverage, and Enjoy Seamle…" at bounding box center [844, 272] width 623 height 50
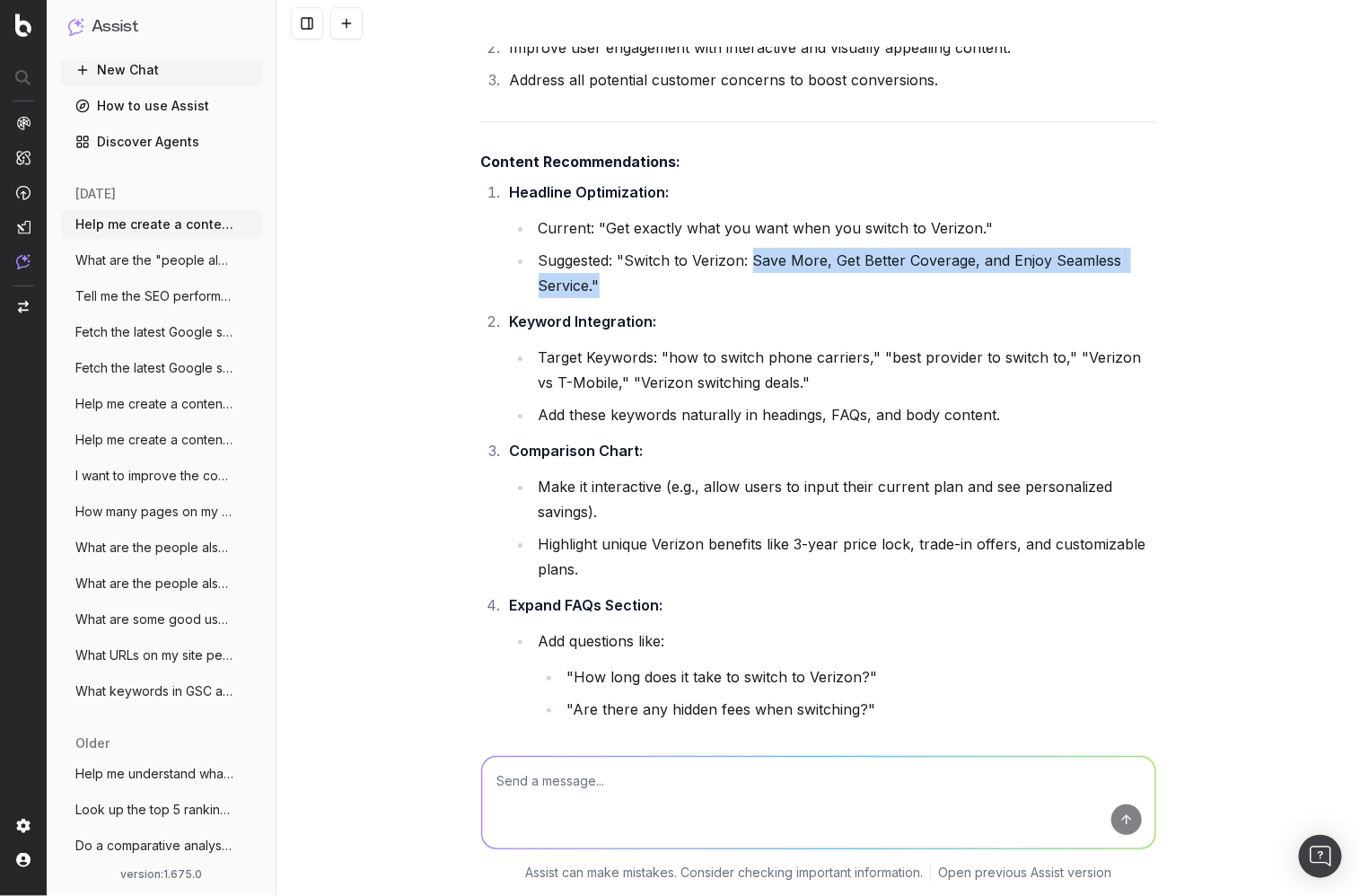
click at [757, 286] on li "Suggested: "Switch to Verizon: Save More, Get Better Coverage, and Enjoy Seamle…" at bounding box center [844, 272] width 623 height 50
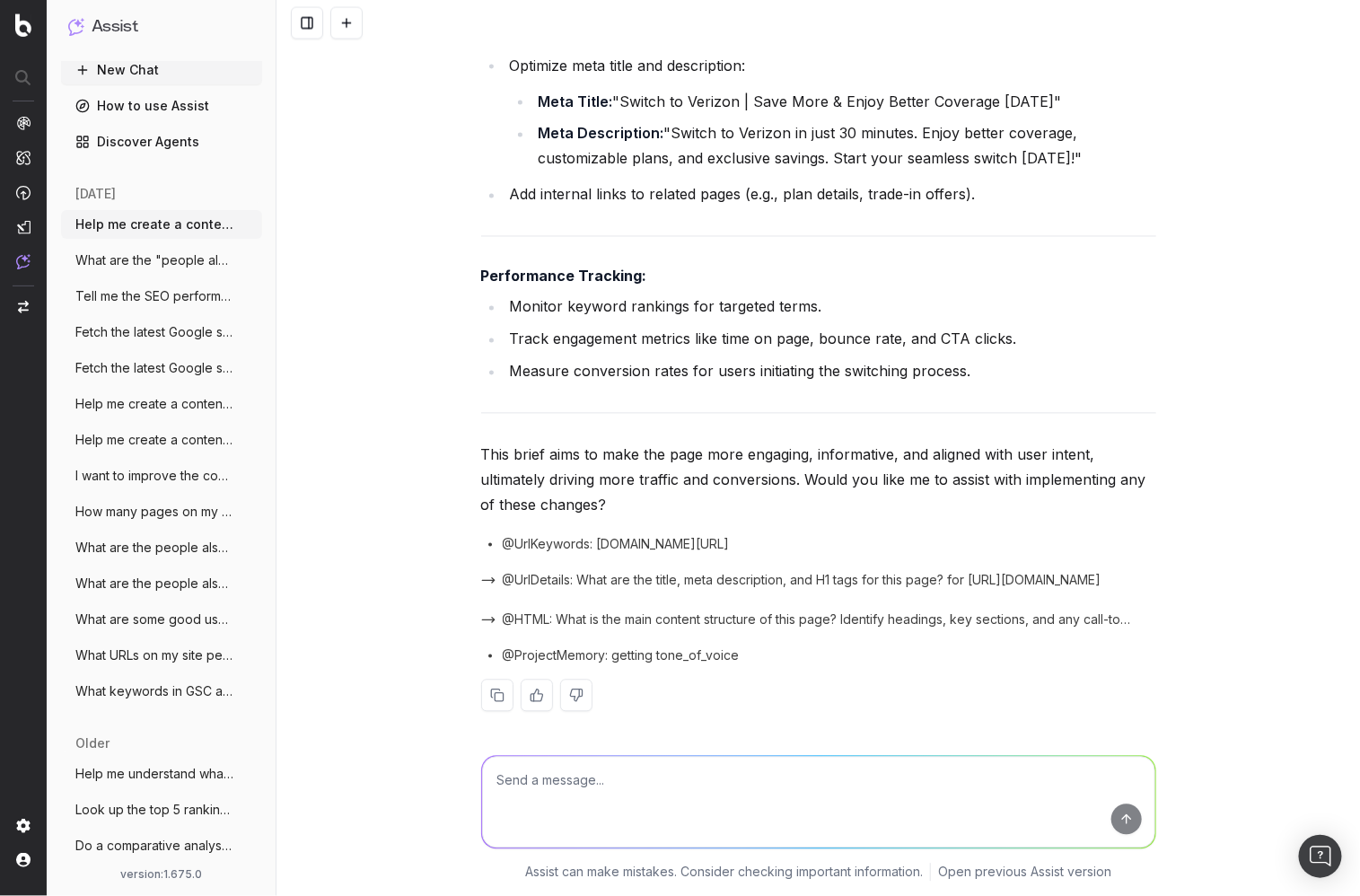
scroll to position [3541, 0]
click at [723, 482] on p "This brief aims to make the page more engaging, informative, and aligned with u…" at bounding box center [819, 479] width 675 height 75
click at [812, 789] on textarea at bounding box center [818, 802] width 673 height 92
click at [819, 782] on textarea at bounding box center [818, 802] width 673 height 92
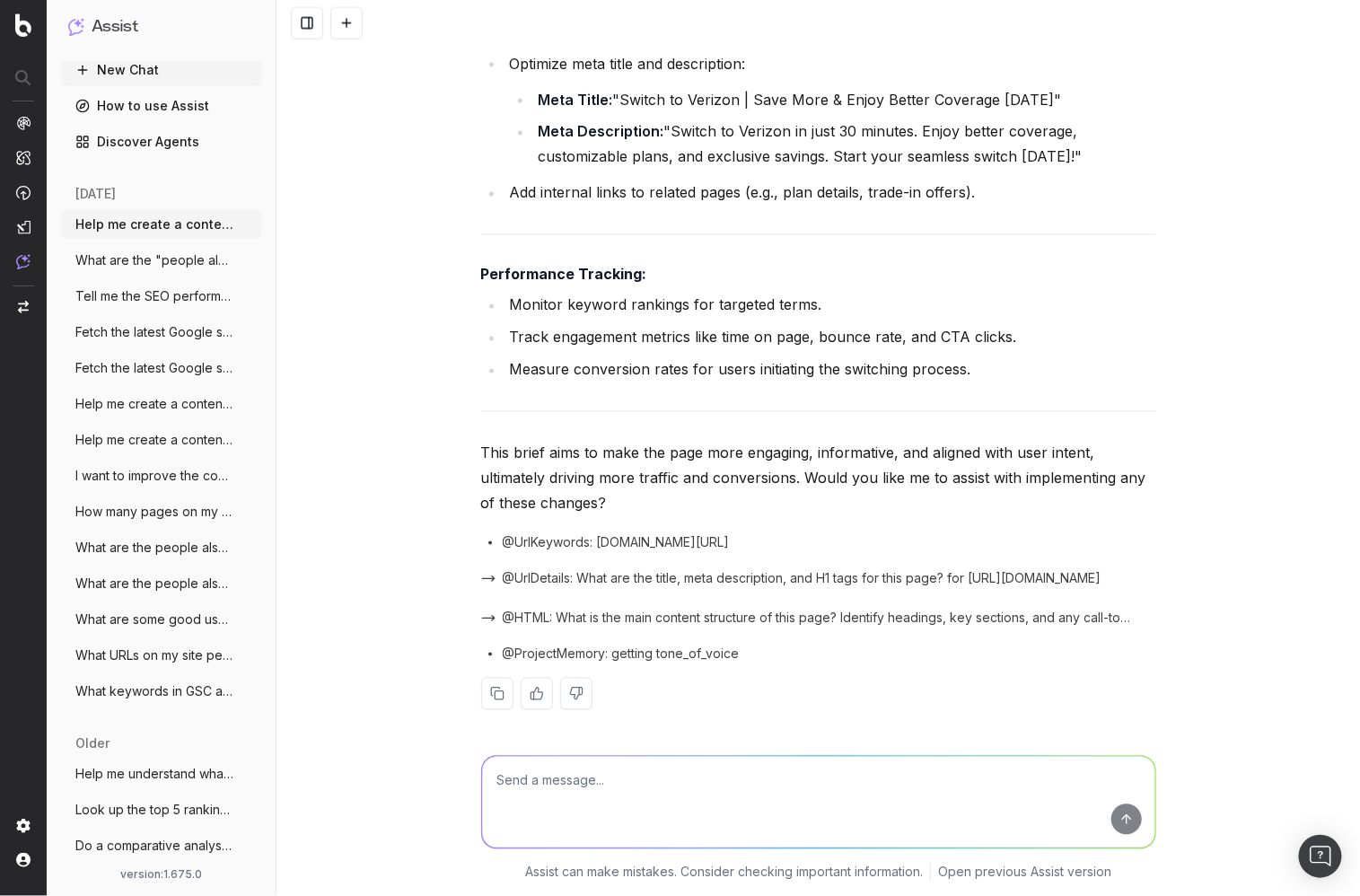
click at [795, 782] on textarea at bounding box center [818, 802] width 673 height 92
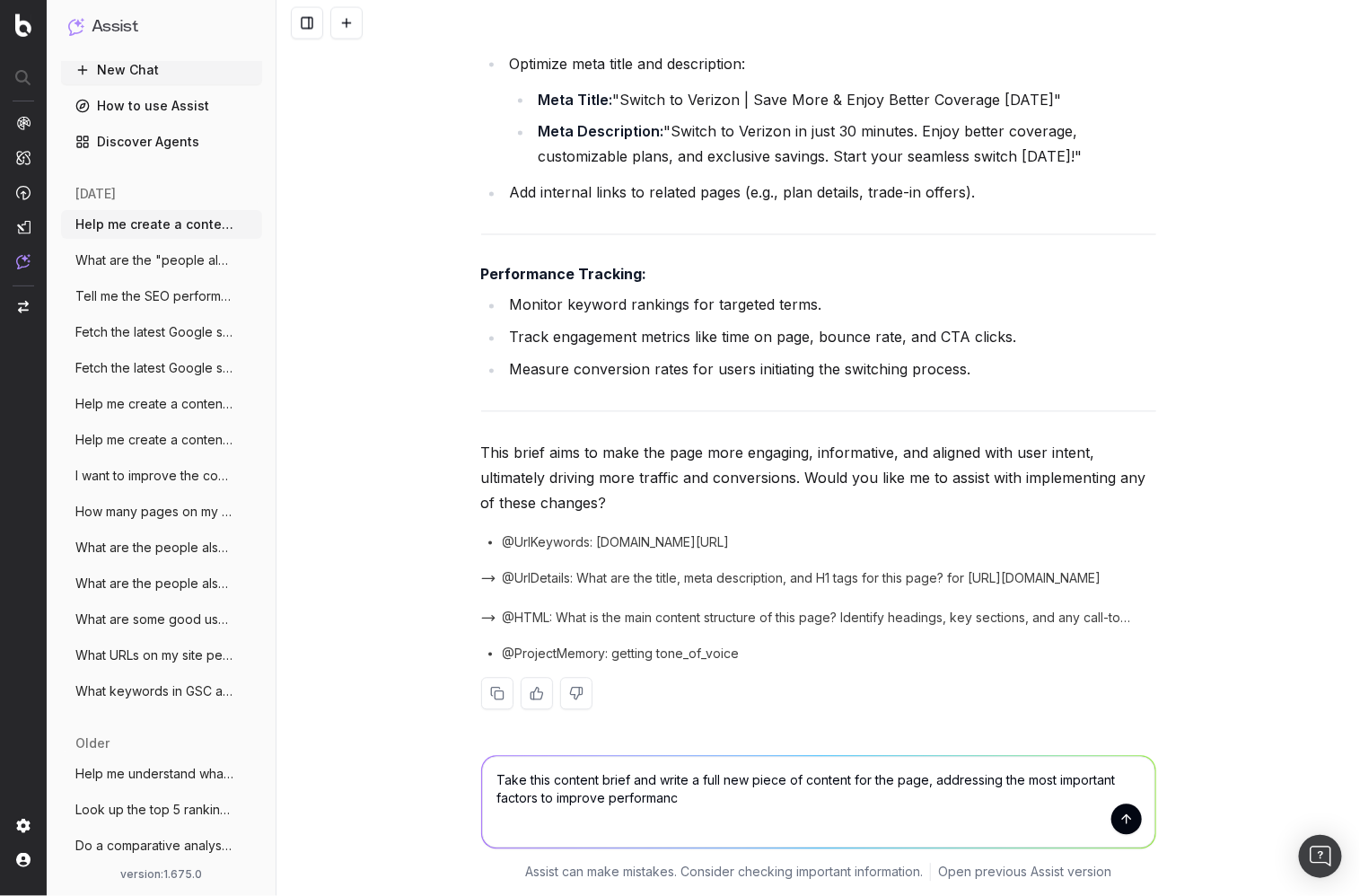
type textarea "Take this content brief and write a full new piece of content for the page, add…"
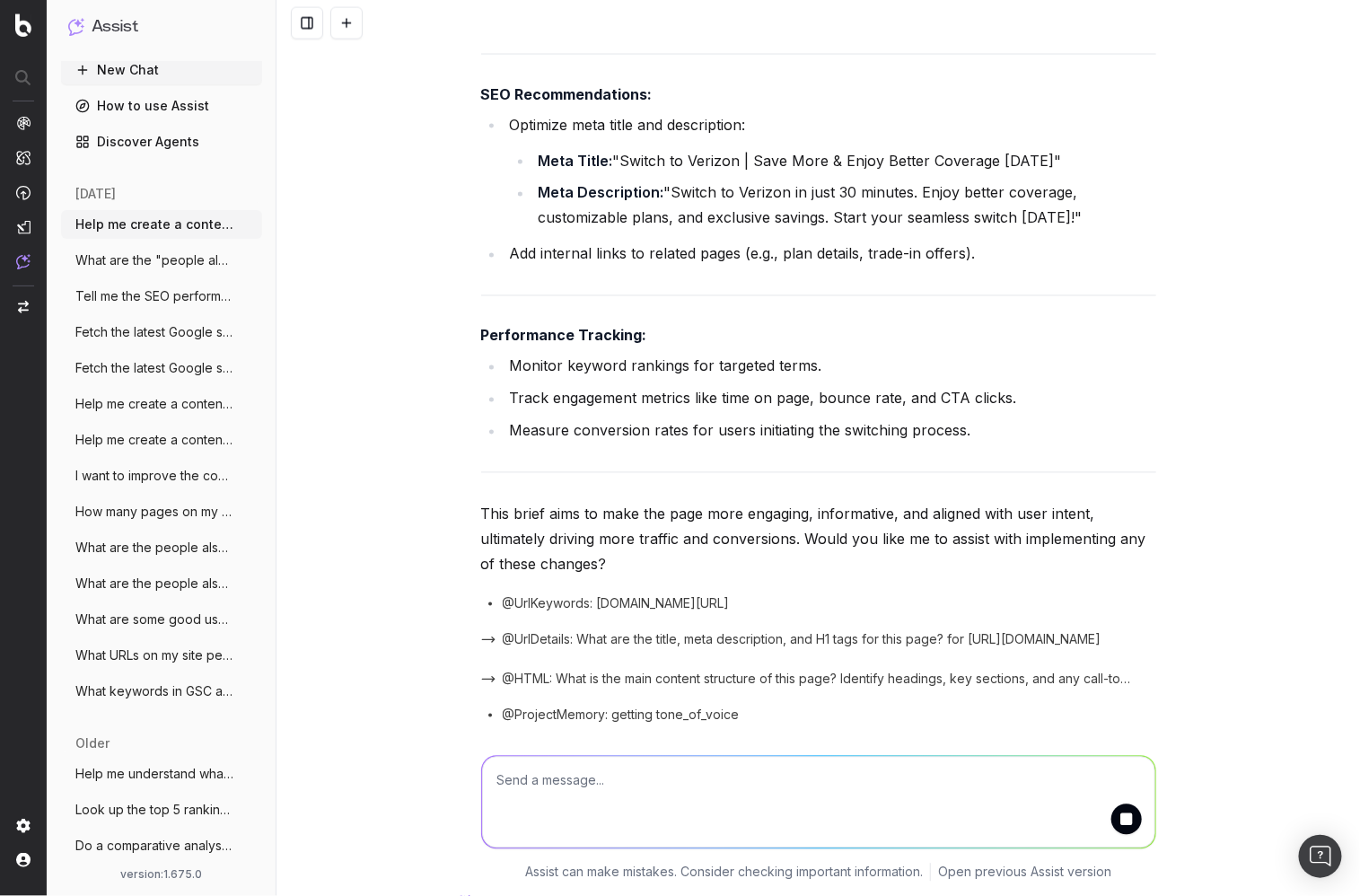
scroll to position [3659, 0]
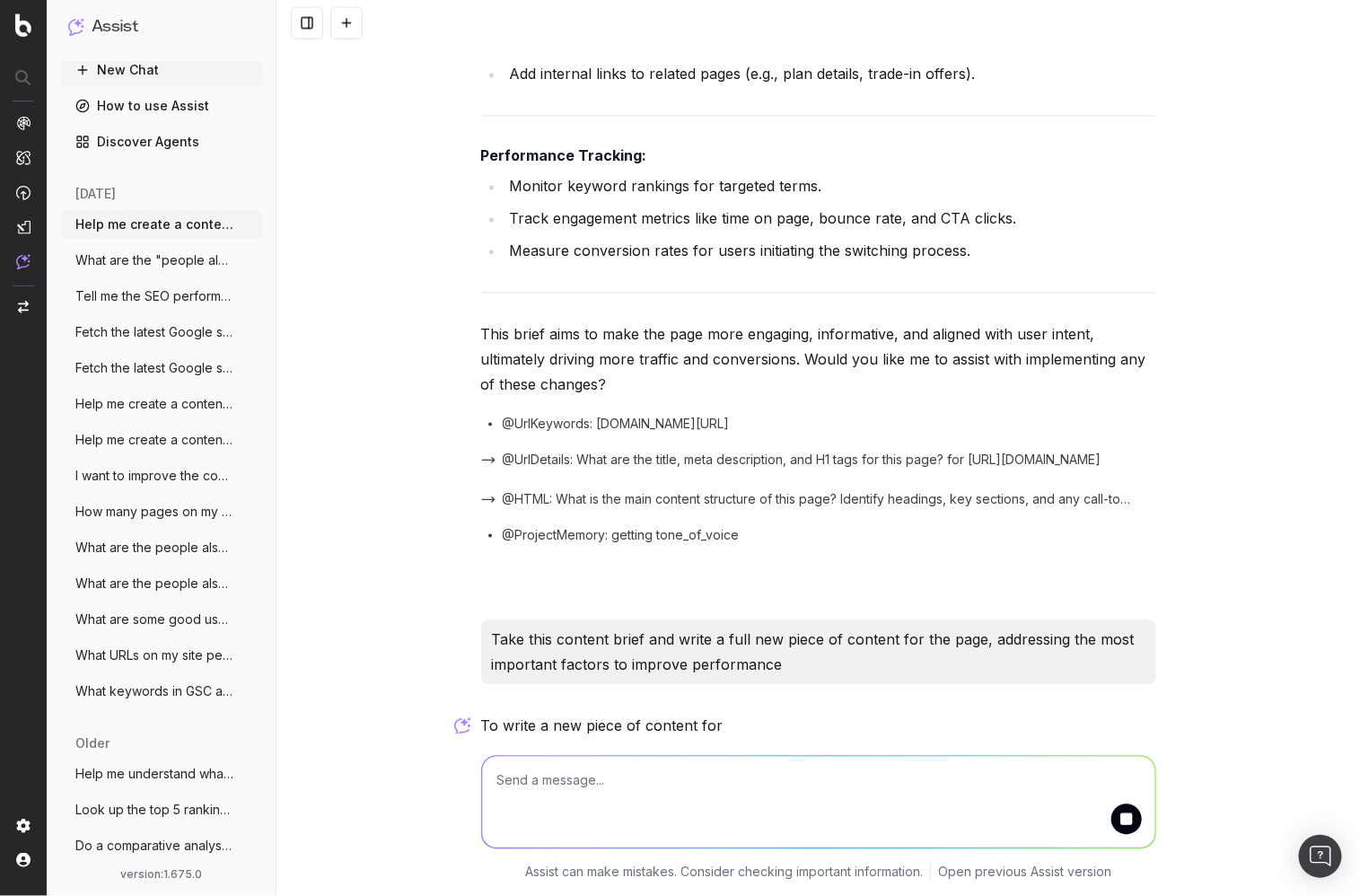
click at [787, 787] on textarea at bounding box center [818, 802] width 673 height 92
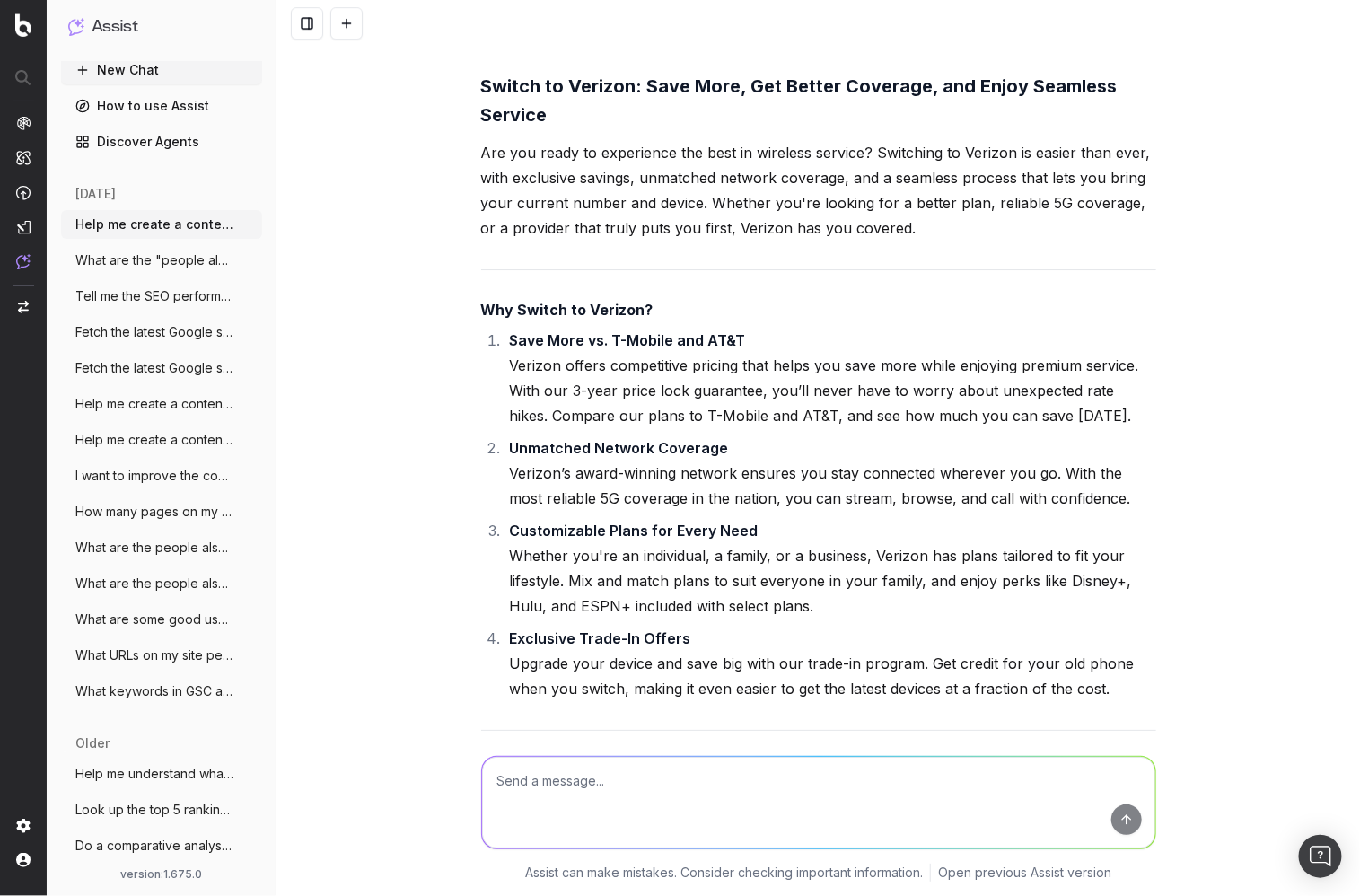
scroll to position [4504, 0]
click at [661, 198] on p "Are you ready to experience the best in wireless service? Switching to Verizon …" at bounding box center [819, 189] width 675 height 101
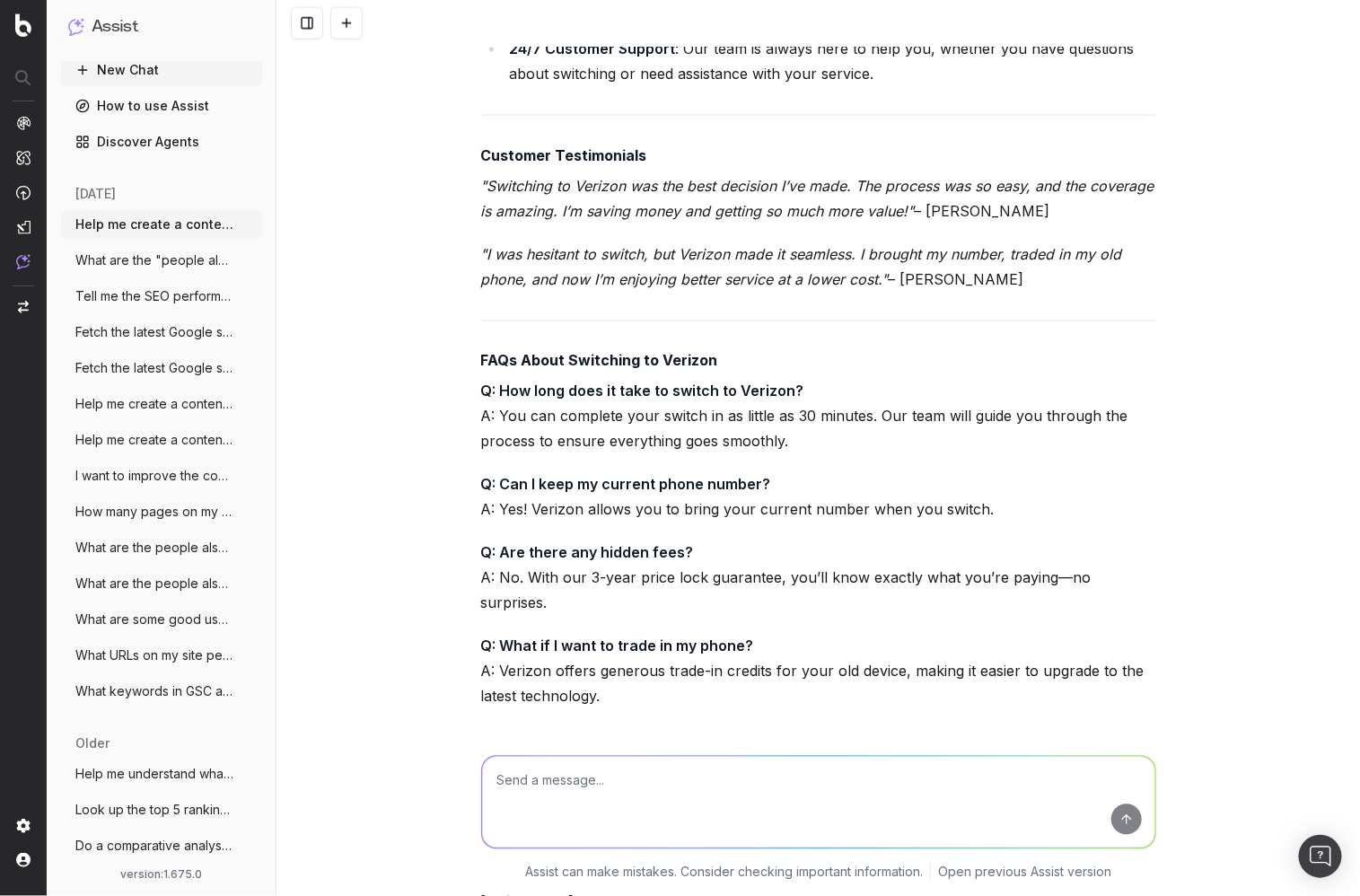
scroll to position [5614, 0]
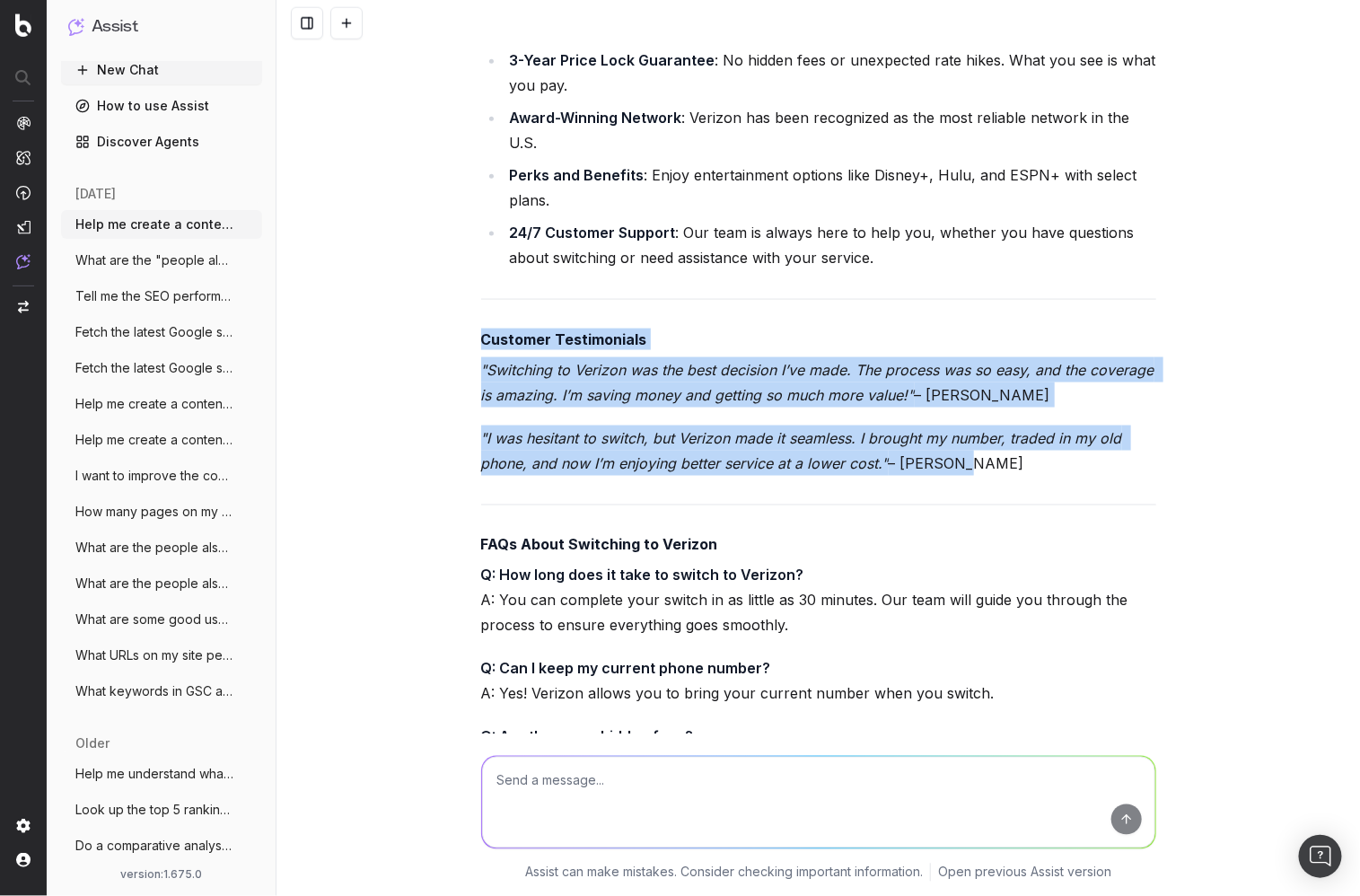
drag, startPoint x: 492, startPoint y: 309, endPoint x: 1089, endPoint y: 431, distance: 609.3
click at [1009, 441] on p ""I was hesitant to switch, but Verizon made it seamless. I brought my number, t…" at bounding box center [819, 450] width 675 height 50
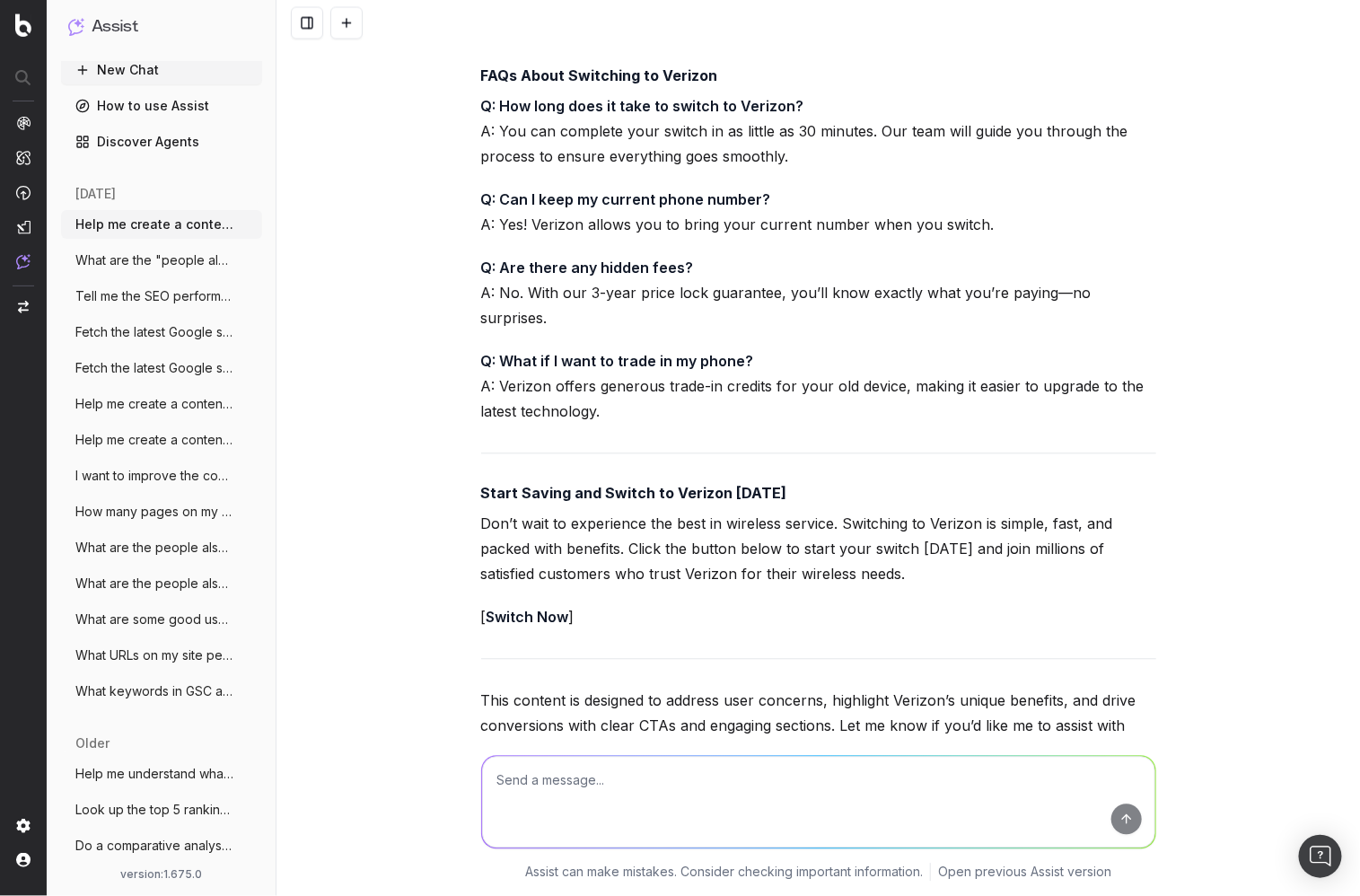
scroll to position [6133, 0]
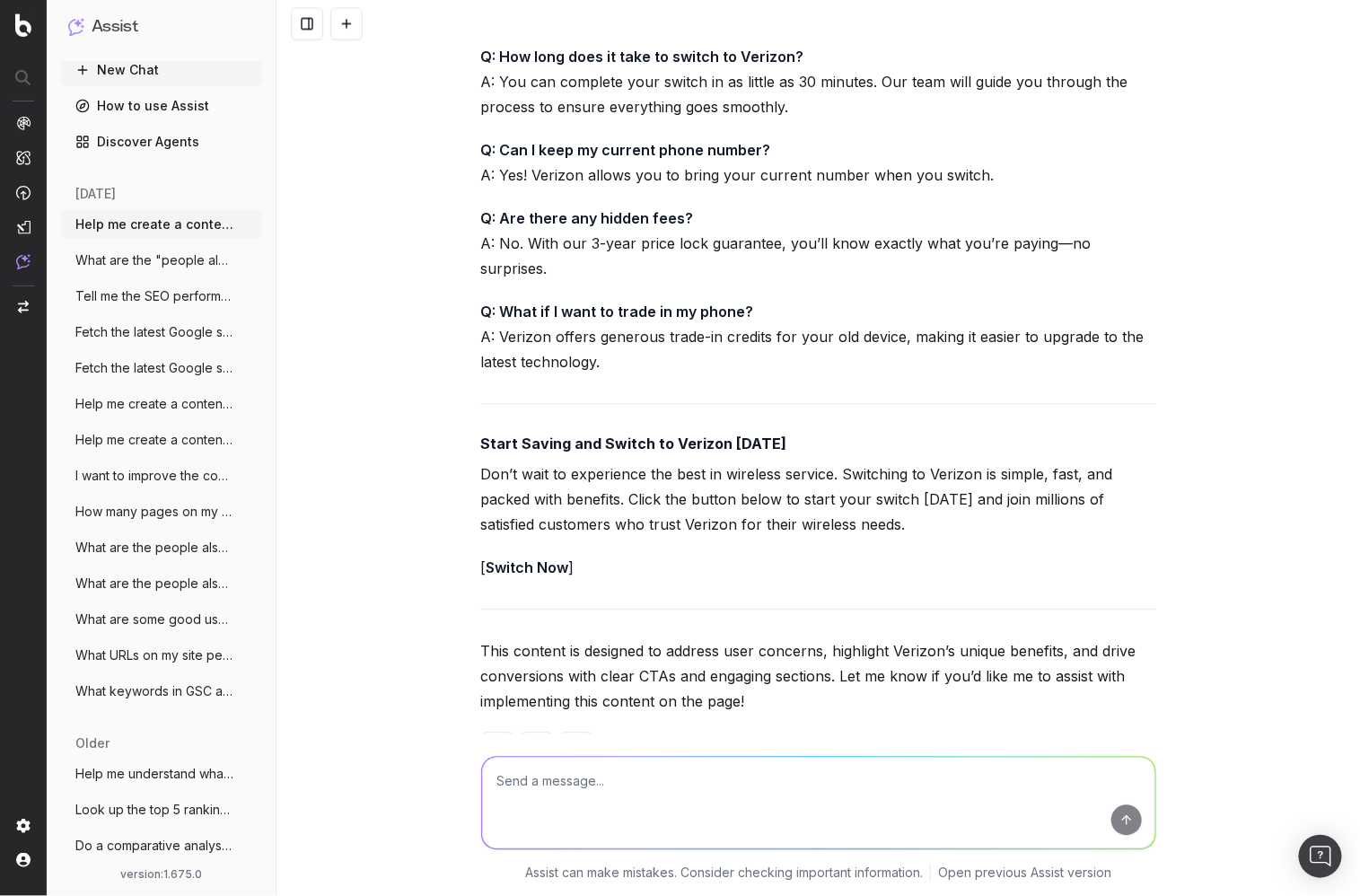
click at [809, 638] on p "This content is designed to address user concerns, highlight Verizon’s unique b…" at bounding box center [819, 676] width 675 height 75
click at [878, 650] on p "This content is designed to address user concerns, highlight Verizon’s unique b…" at bounding box center [819, 676] width 675 height 75
click at [382, 396] on div "Help me create a content brief for this page: https://www.verizon.com/switch-to…" at bounding box center [818, 448] width 1084 height 896
click at [171, 66] on button "New Chat" at bounding box center [162, 69] width 201 height 29
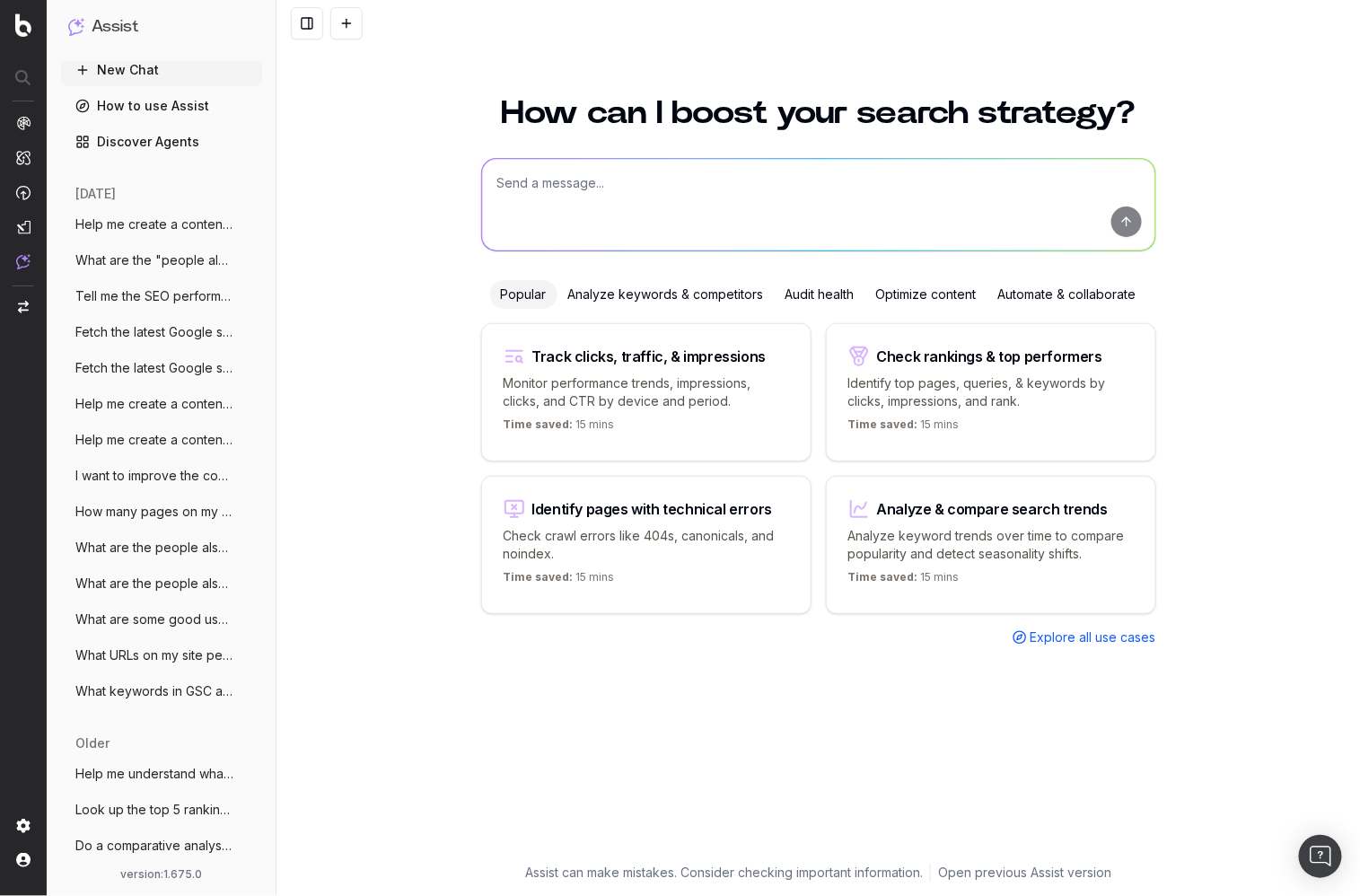
click at [338, 277] on div "How can I boost your search strategy? Popular Analyze keywords & competitors Au…" at bounding box center [818, 485] width 1084 height 820
click at [644, 283] on div "Analyze keywords & competitors" at bounding box center [666, 294] width 217 height 29
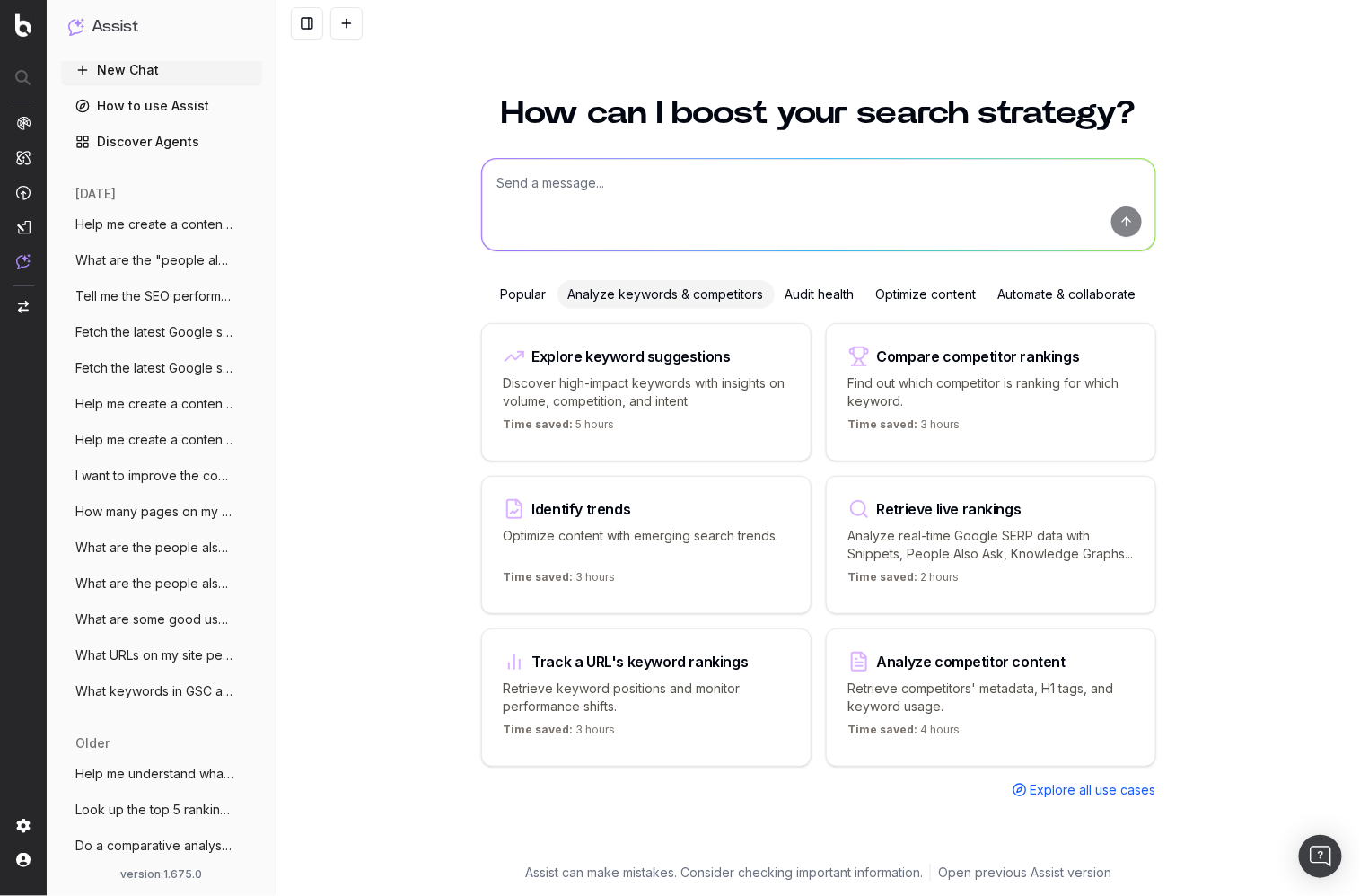
click at [783, 290] on div "Audit health" at bounding box center [820, 294] width 91 height 29
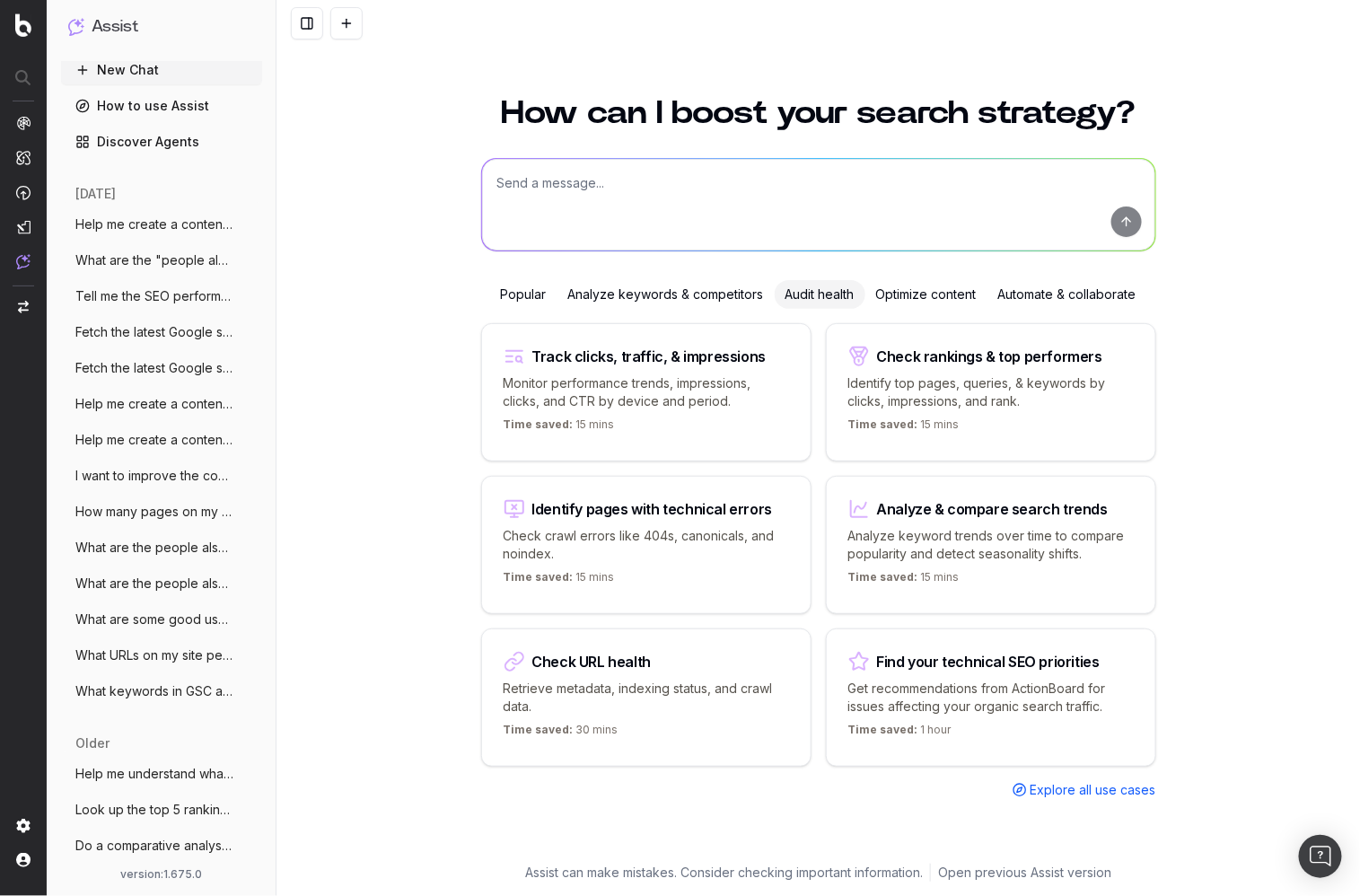
click at [444, 606] on div "How can I boost your search strategy? Popular Analyze keywords & competitors Au…" at bounding box center [818, 485] width 1084 height 820
click at [569, 539] on p "Check crawl errors like 404s, canonicals, and noindex." at bounding box center [645, 545] width 285 height 36
type textarea "List all URLs with 404 status code from the latest crawl."
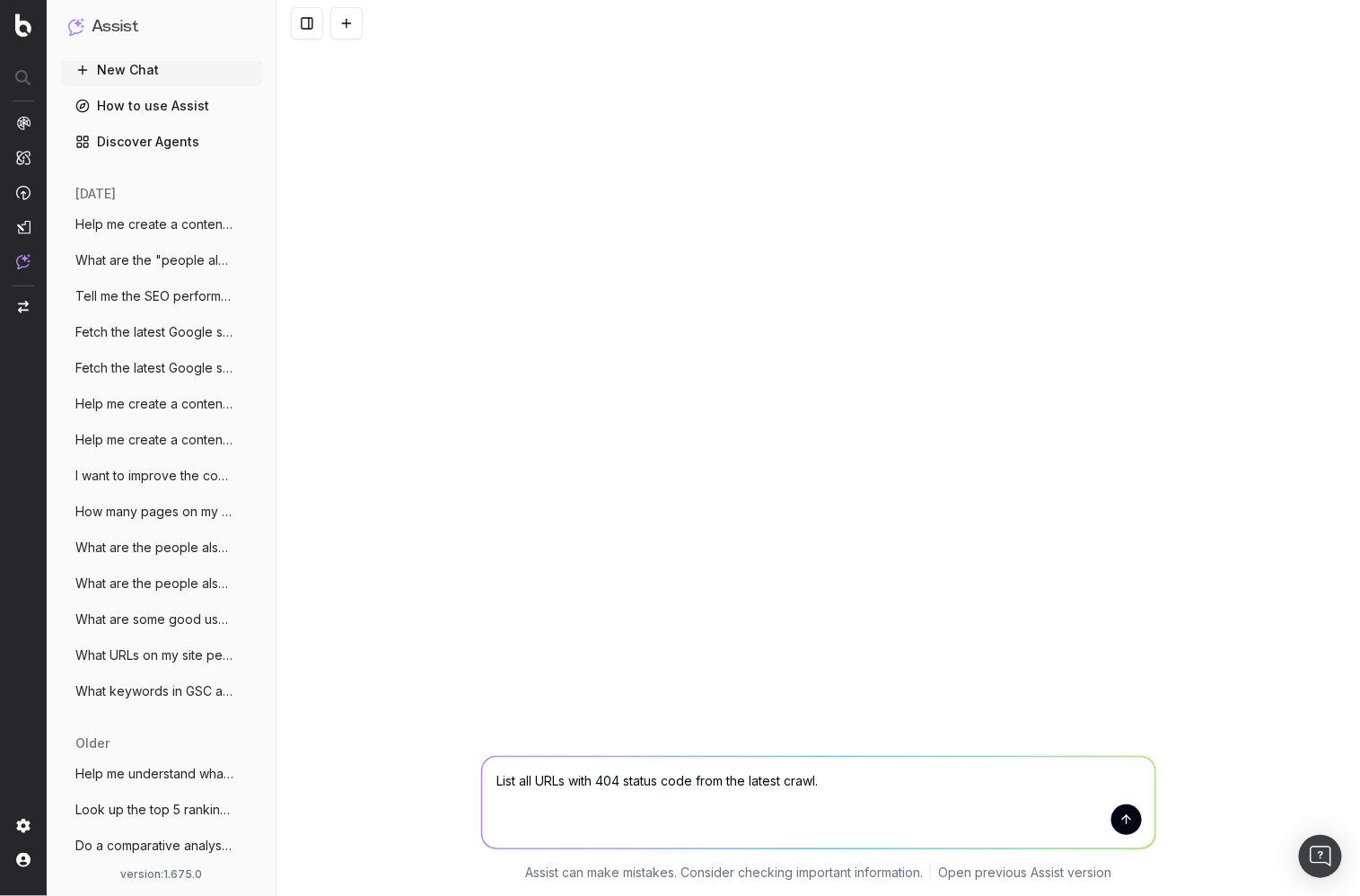
click at [452, 179] on div "List all URLs with 404 status code from the latest crawl. List all URLs with 40…" at bounding box center [818, 448] width 1084 height 896
click at [202, 67] on button "New Chat" at bounding box center [162, 69] width 201 height 29
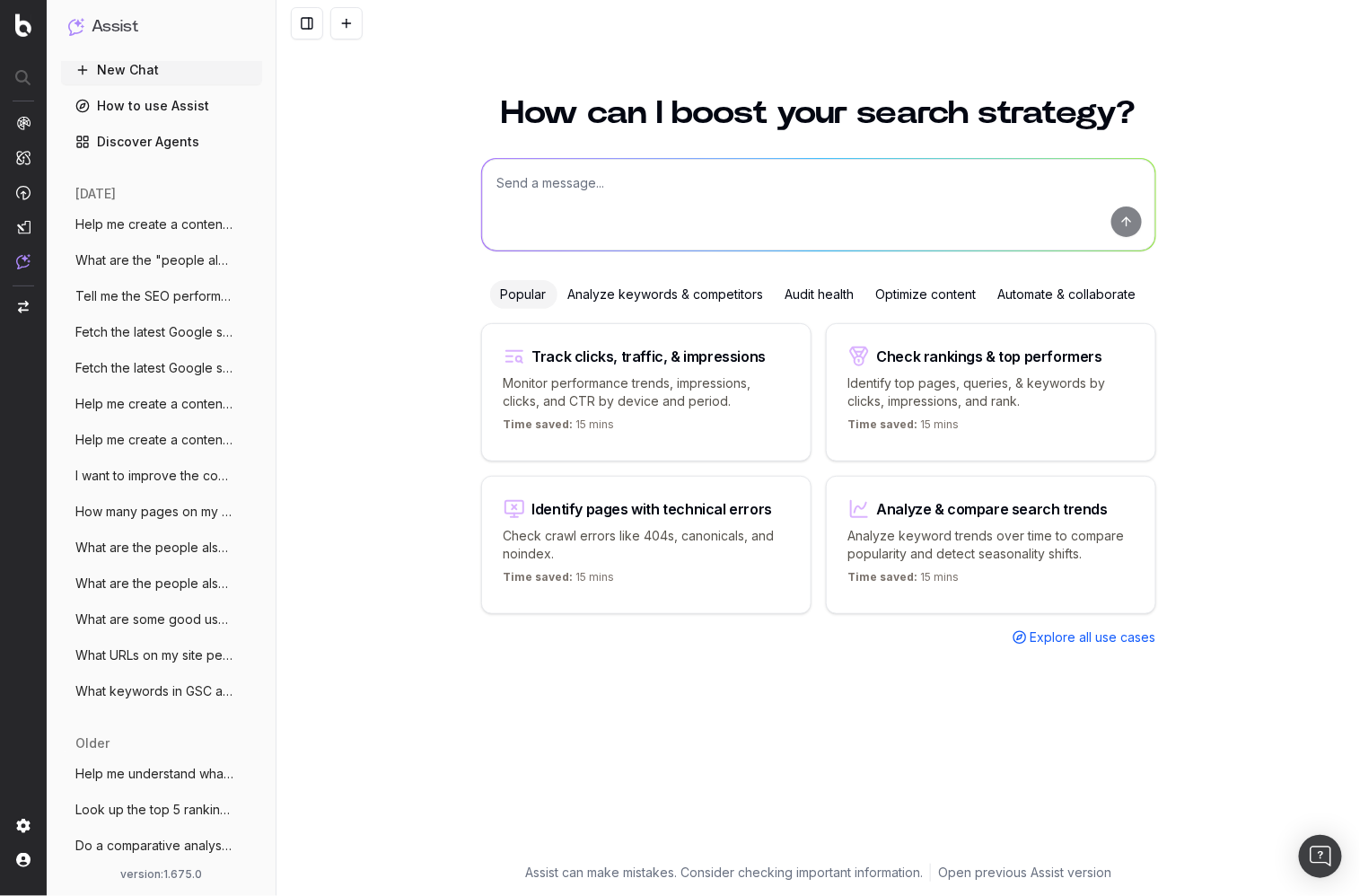
click at [806, 296] on div "Audit health" at bounding box center [820, 294] width 91 height 29
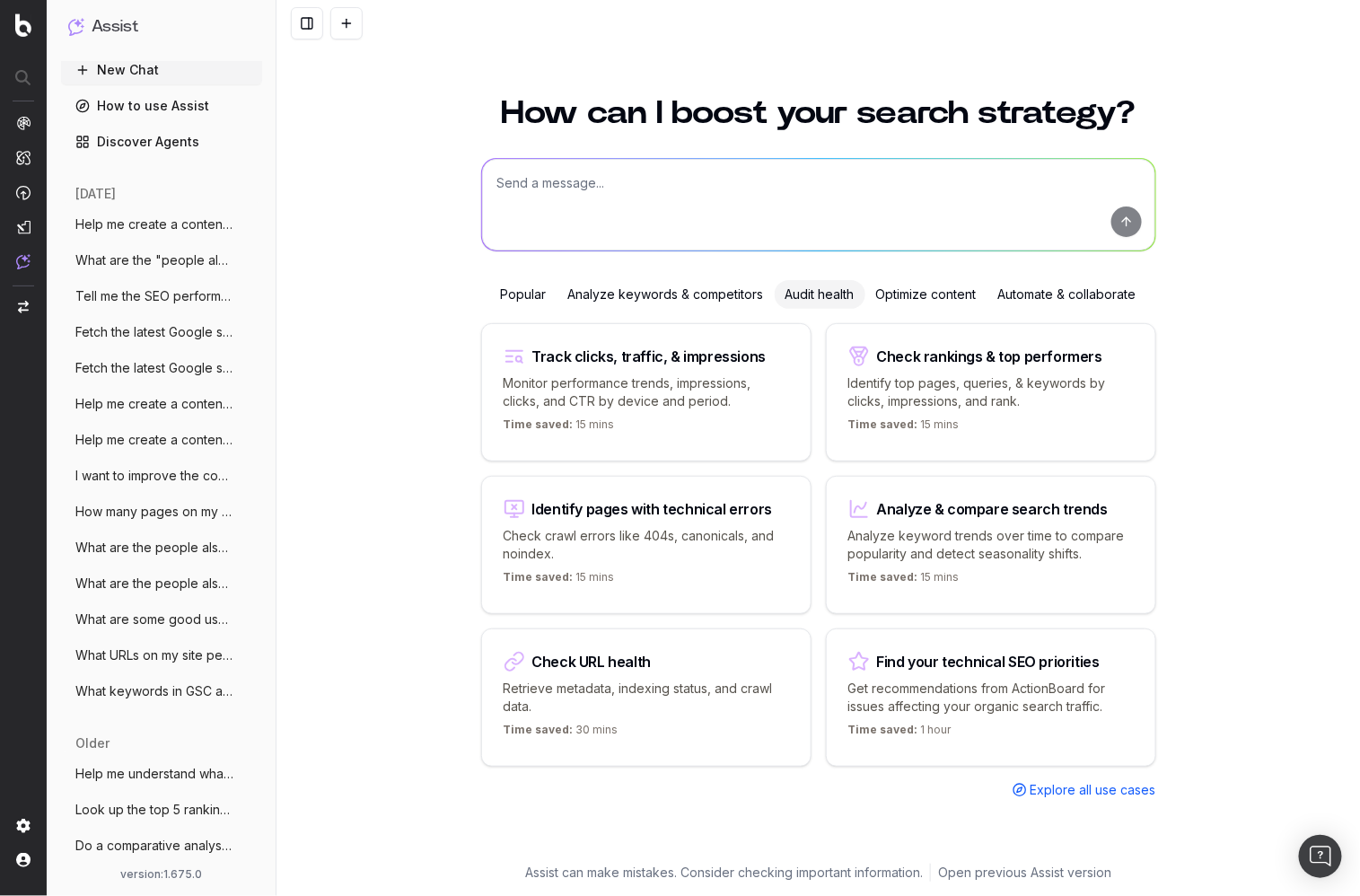
click at [977, 685] on p "Get recommendations from ActionBoard for issues affecting your organic search t…" at bounding box center [991, 698] width 285 height 36
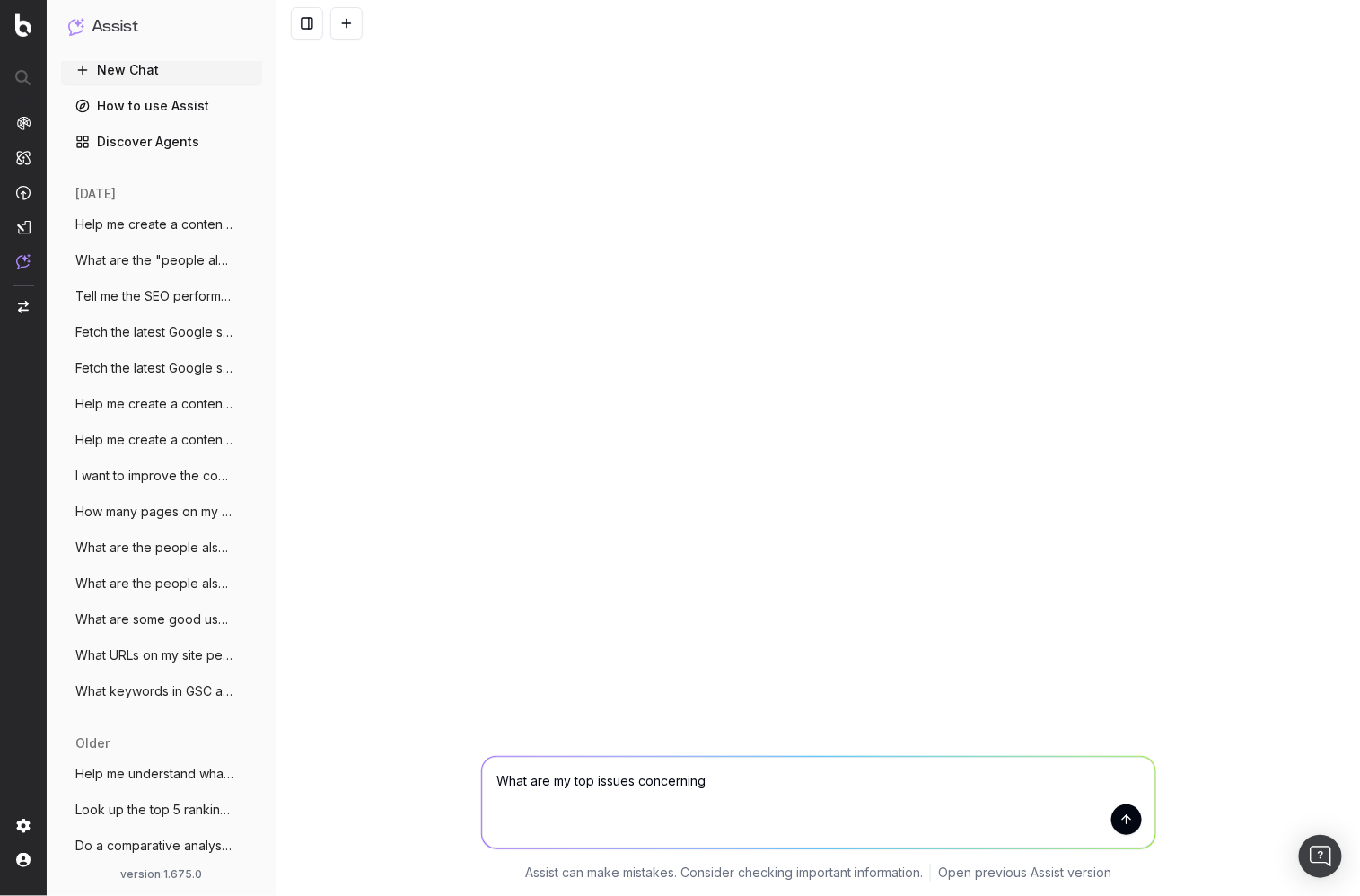
click at [754, 788] on textarea "What are my top issues concerning" at bounding box center [818, 802] width 673 height 92
drag, startPoint x: 759, startPoint y: 784, endPoint x: 485, endPoint y: 787, distance: 274.0
click at [485, 787] on textarea "What are my top issues concerning" at bounding box center [818, 802] width 673 height 92
click at [726, 786] on textarea "What are my top issues concerning" at bounding box center [818, 802] width 673 height 92
type textarea "What are my top issues concerning 3xx and 4xx URLs?"
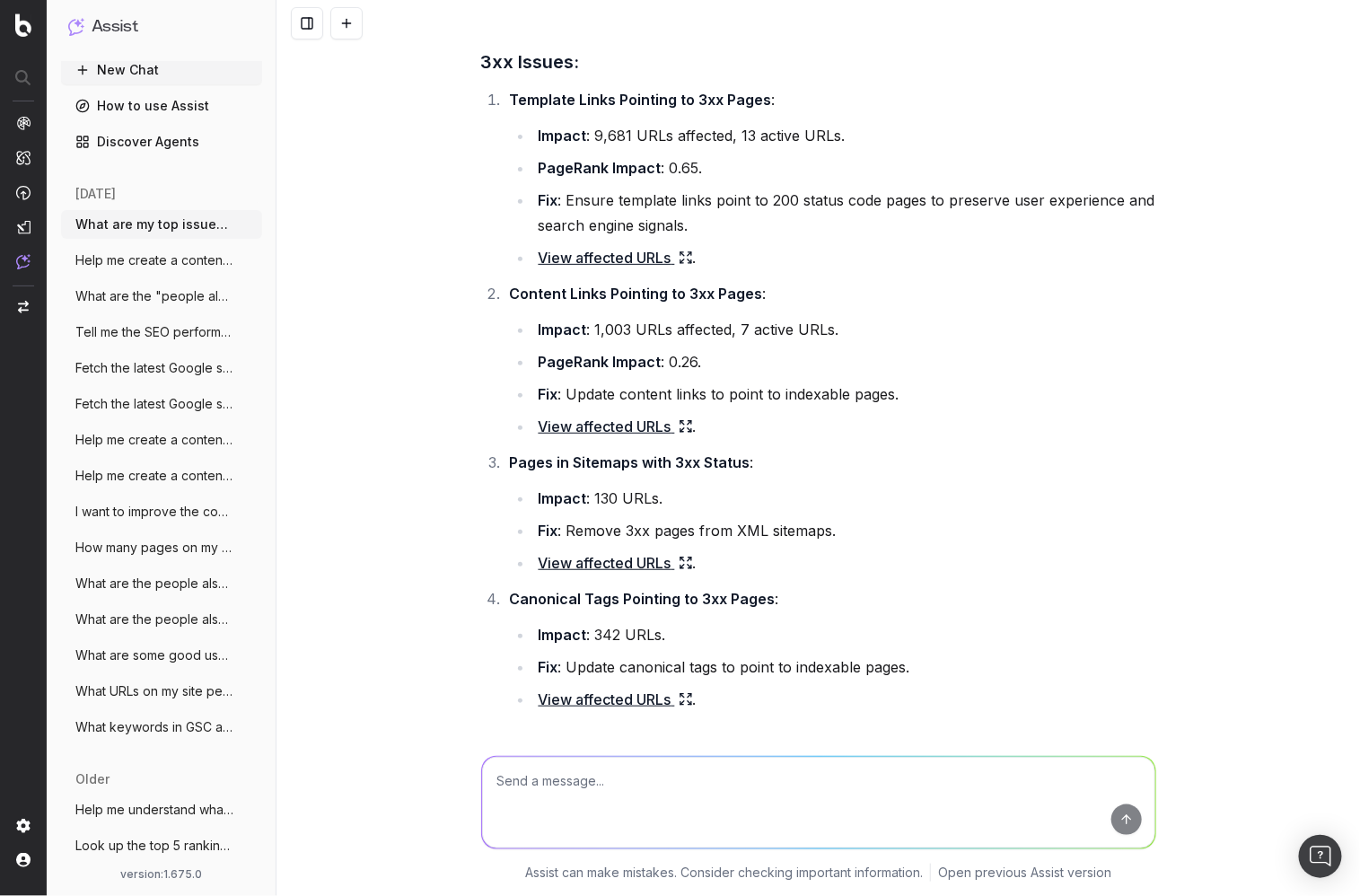
scroll to position [120, 0]
click at [768, 101] on li "Template Links Pointing to 3xx Pages : Impact : 9,681 URLs affected, 13 active …" at bounding box center [830, 180] width 651 height 184
click at [764, 103] on strong "Template Links Pointing to 3xx Pages" at bounding box center [642, 101] width 263 height 18
click at [632, 257] on link "View affected URLs" at bounding box center [616, 258] width 154 height 25
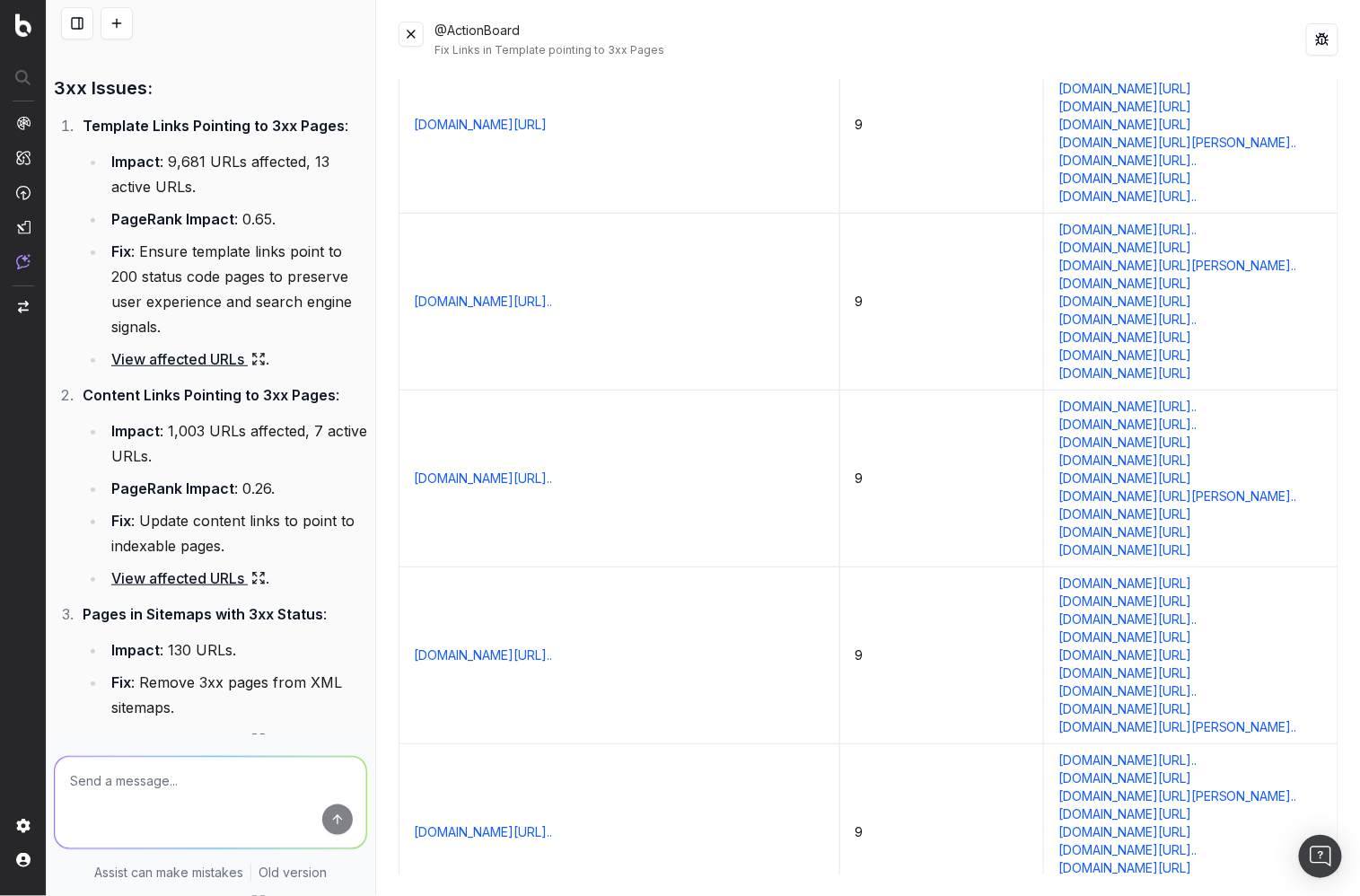
scroll to position [0, 0]
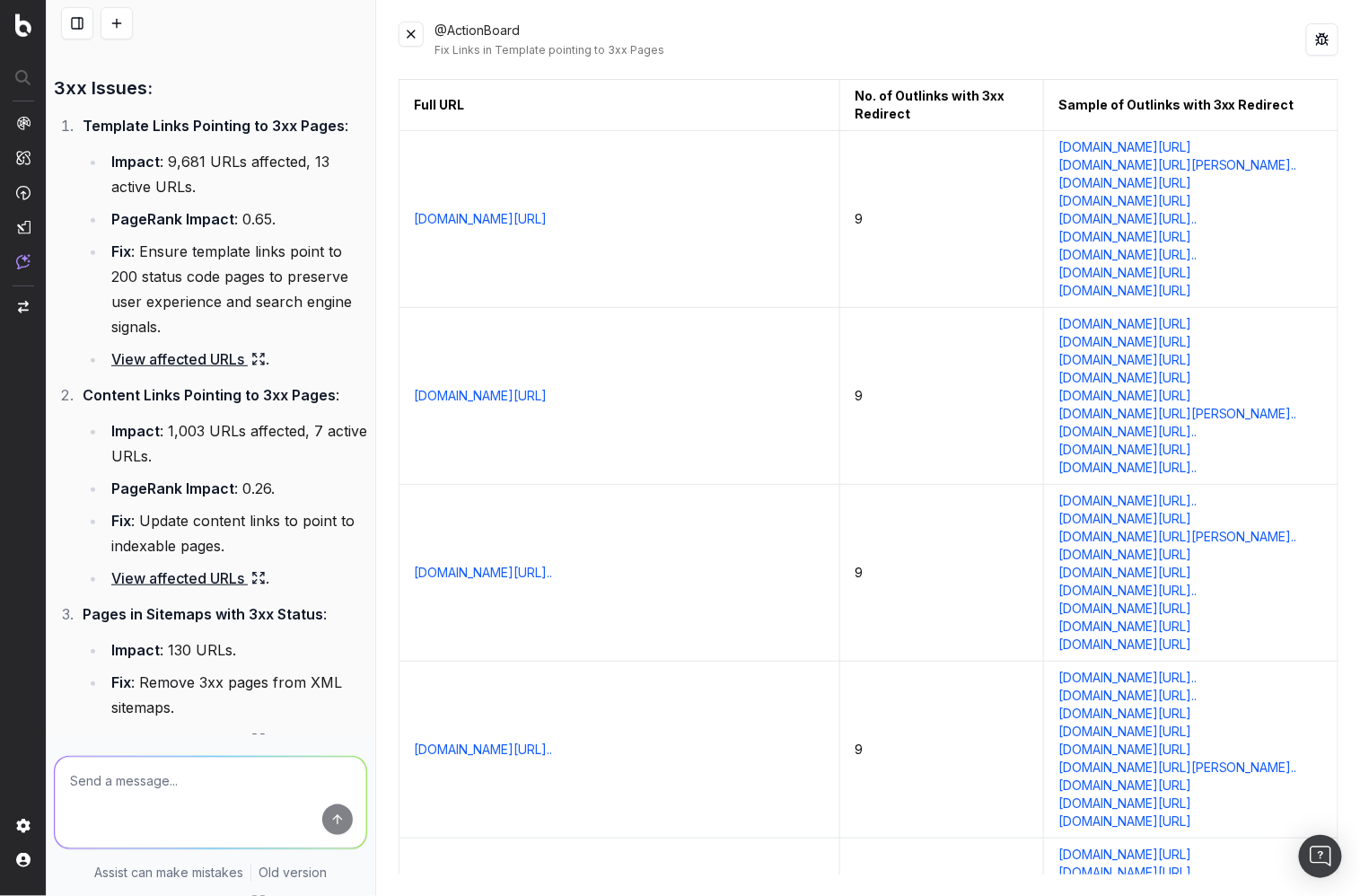
drag, startPoint x: 412, startPoint y: 35, endPoint x: 414, endPoint y: 44, distance: 9.2
click at [412, 35] on button at bounding box center [411, 34] width 25 height 25
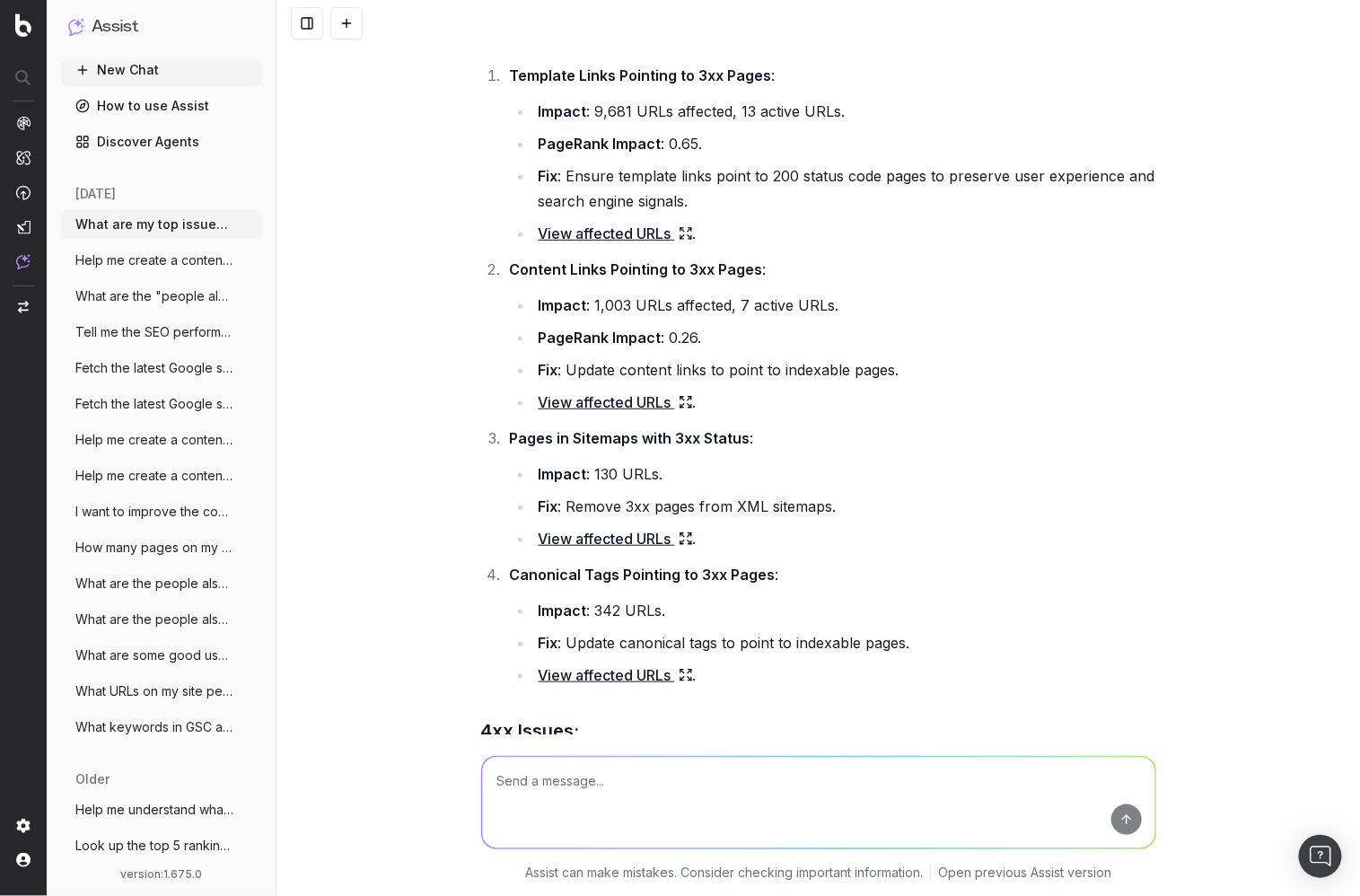
scroll to position [120, 0]
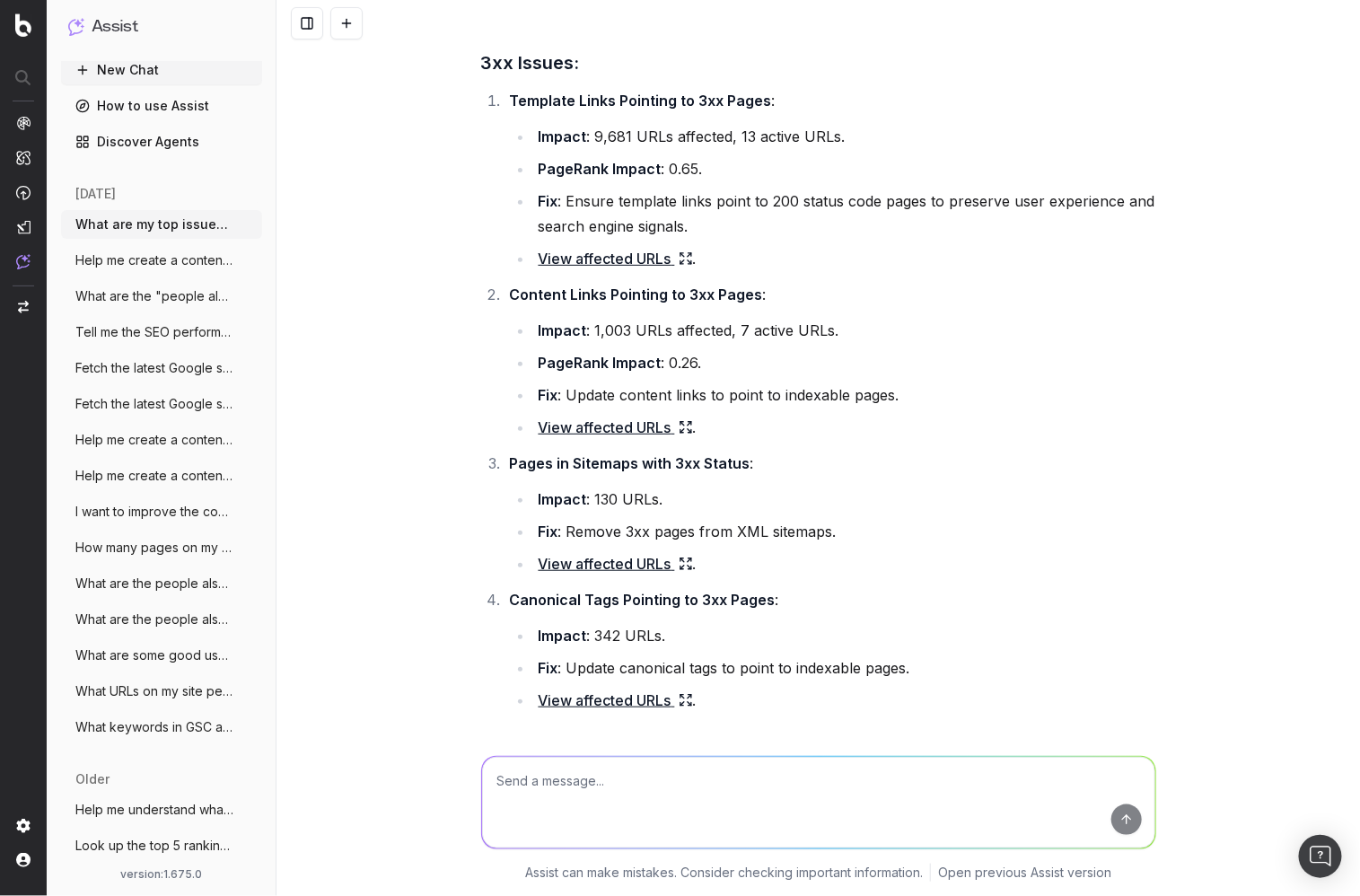
click at [721, 812] on textarea at bounding box center [818, 802] width 673 height 92
type textarea "Write a JIRA ticket to fix "Template Links Pointing to 3xx Pages" and include a…"
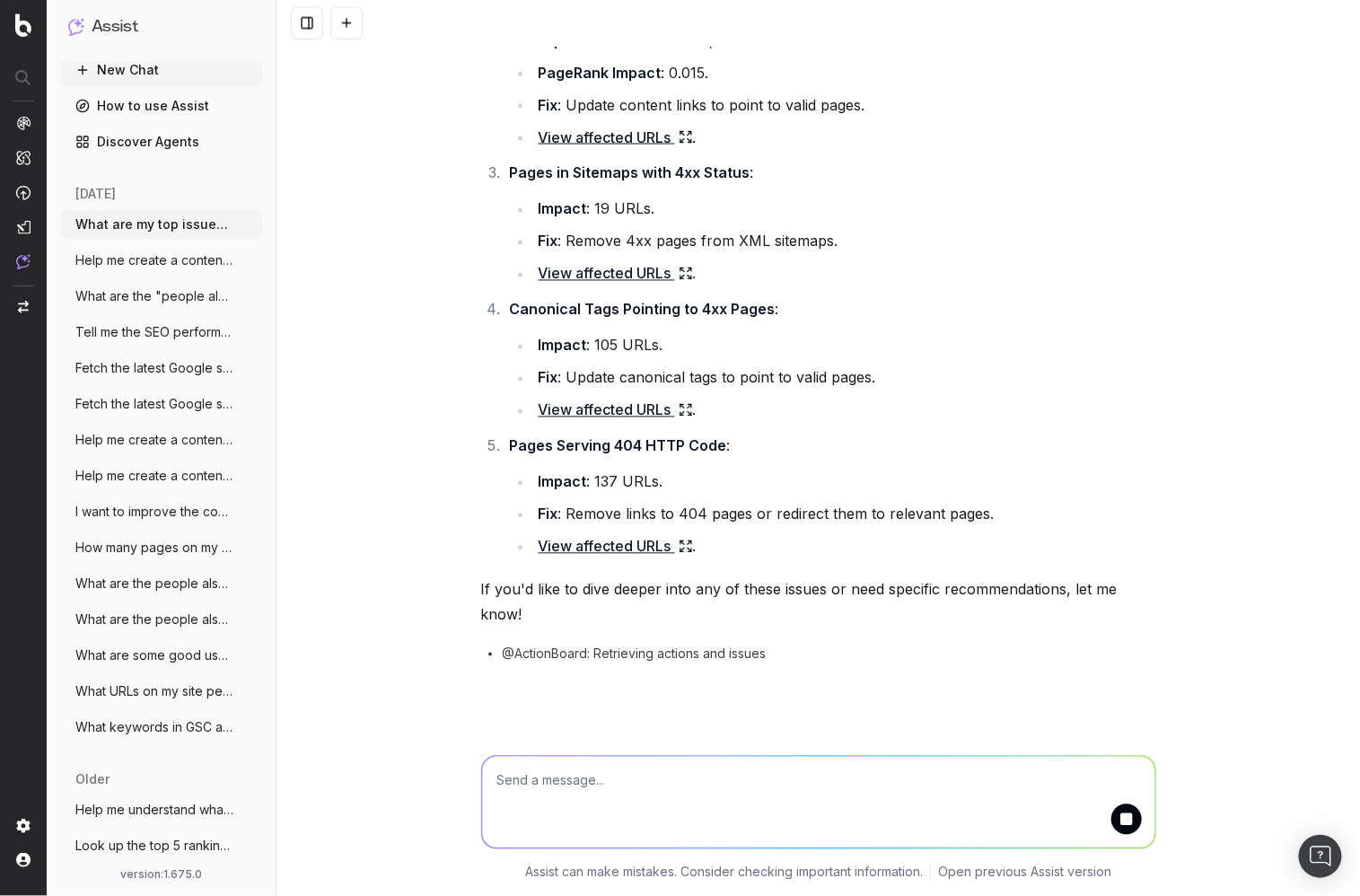
scroll to position [1200, 0]
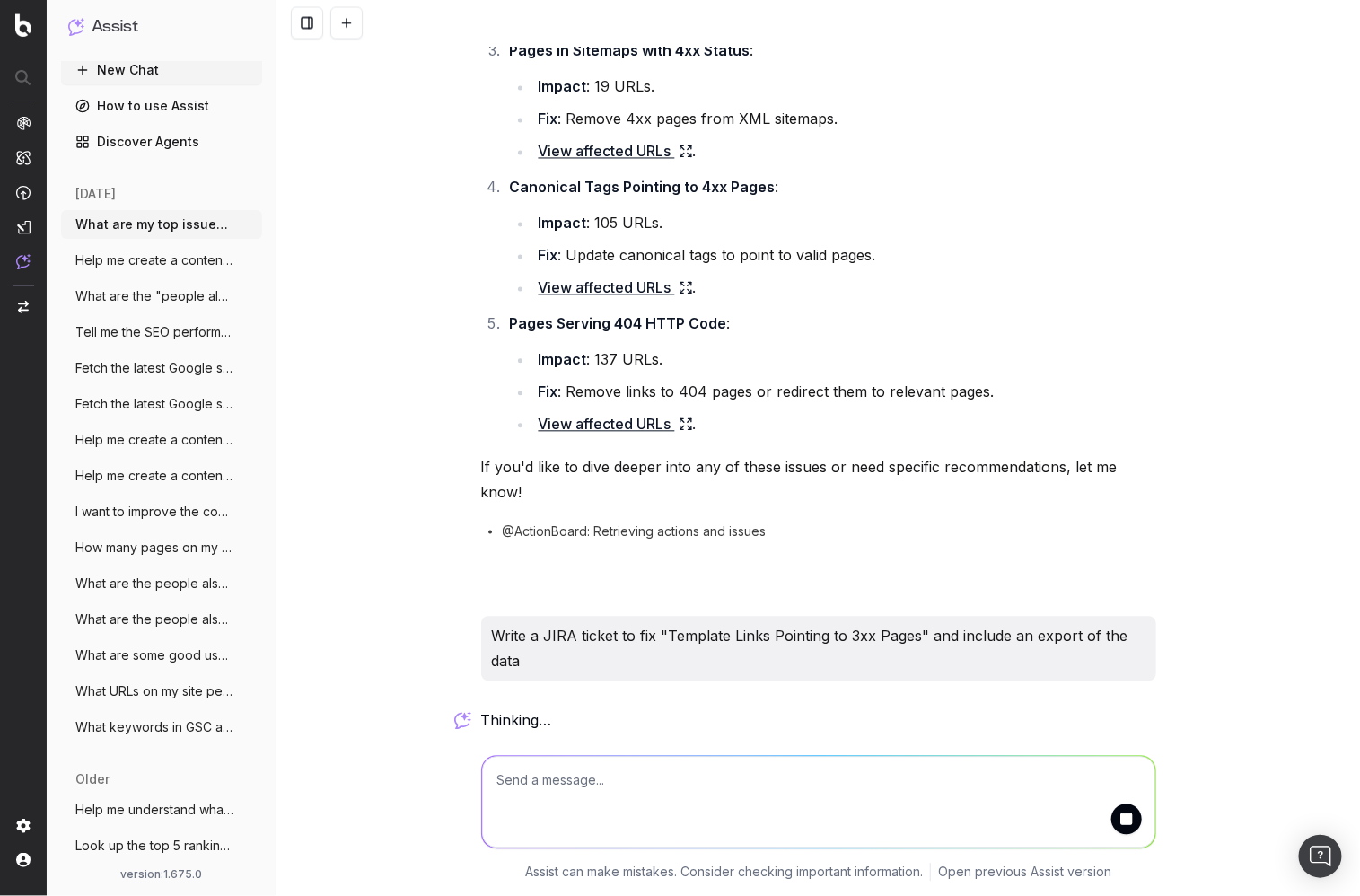
click at [795, 793] on textarea at bounding box center [818, 802] width 673 height 92
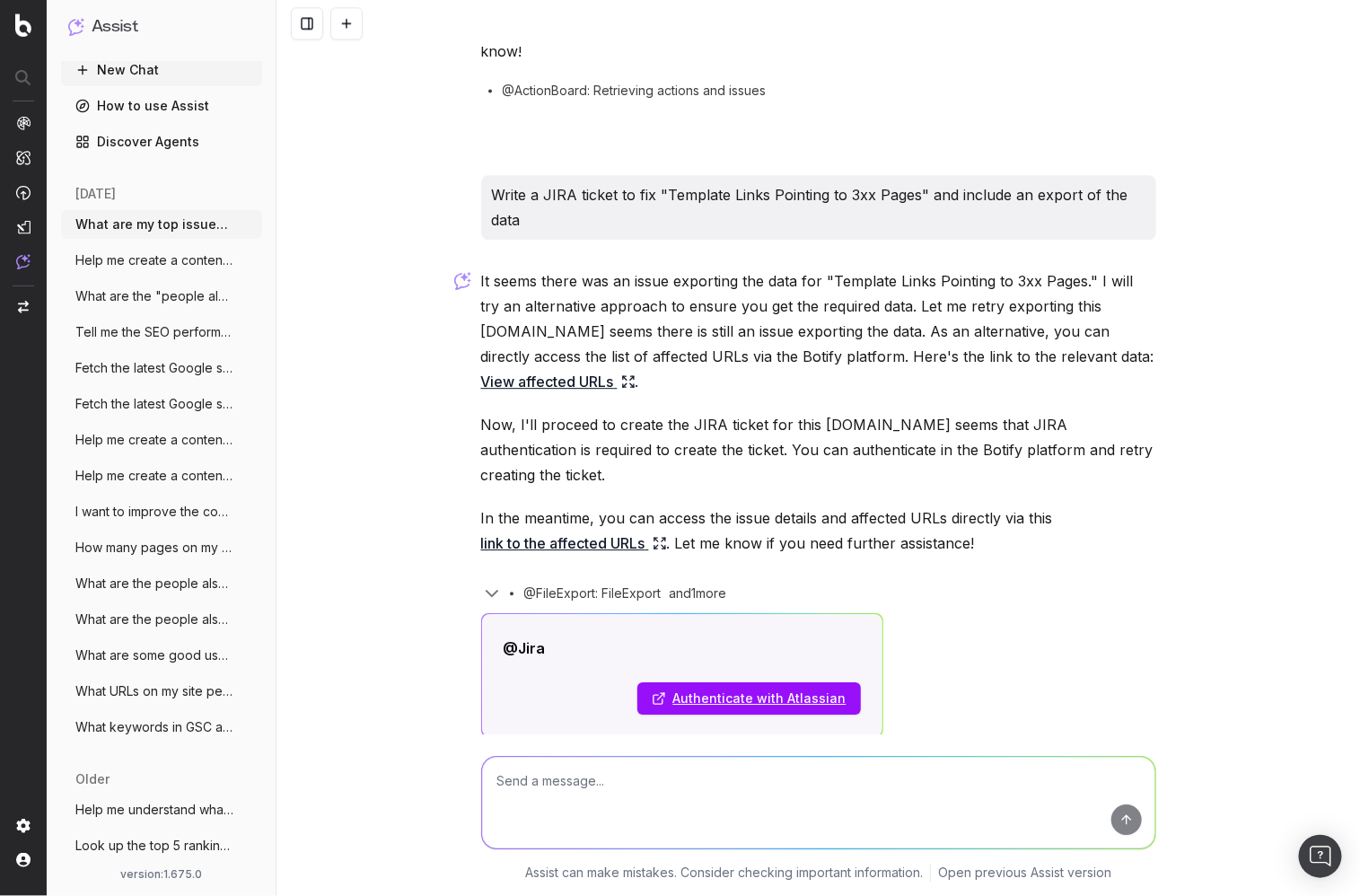
scroll to position [1647, 0]
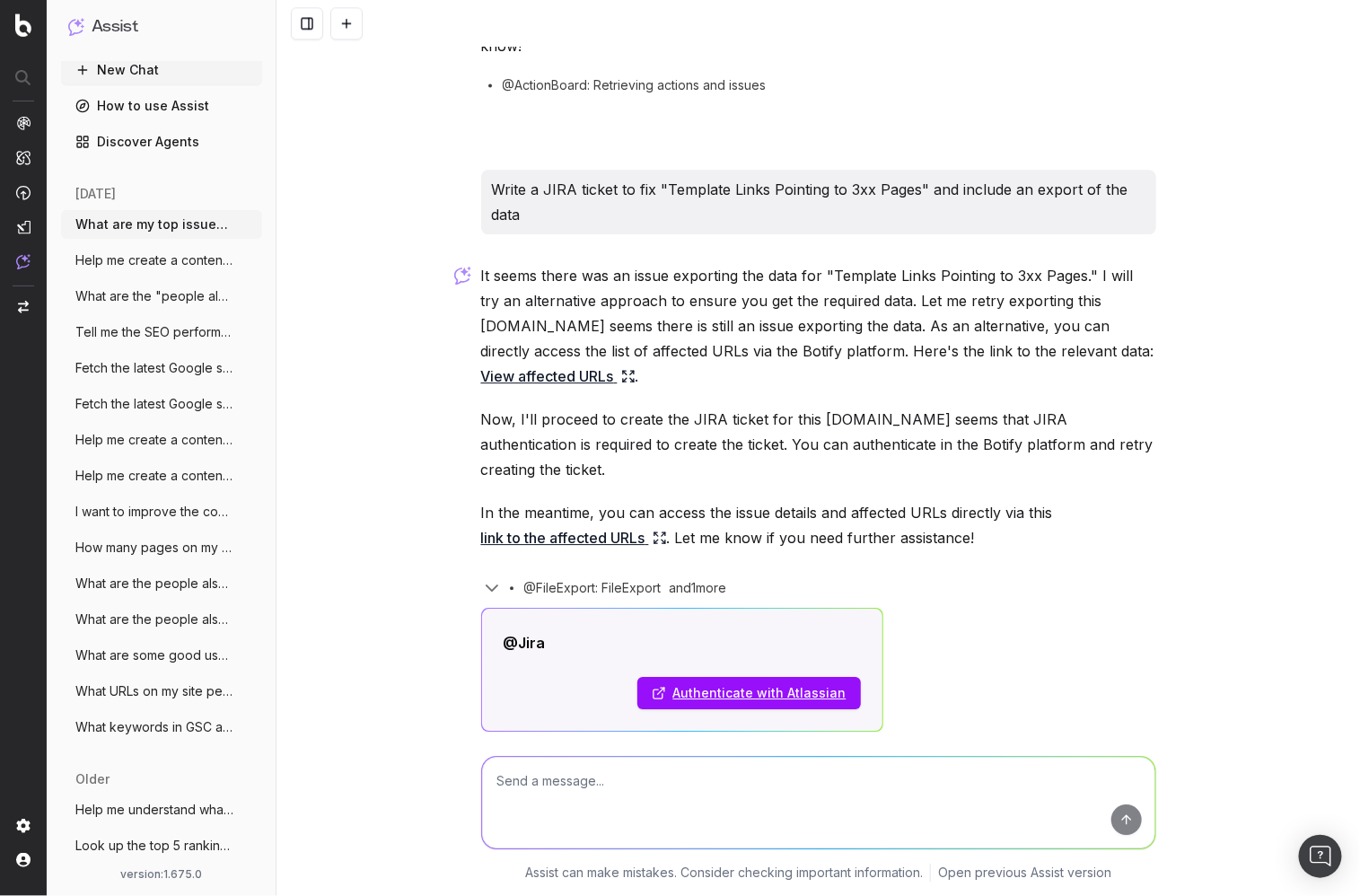
click at [557, 525] on link "link to the affected URLs" at bounding box center [574, 537] width 186 height 25
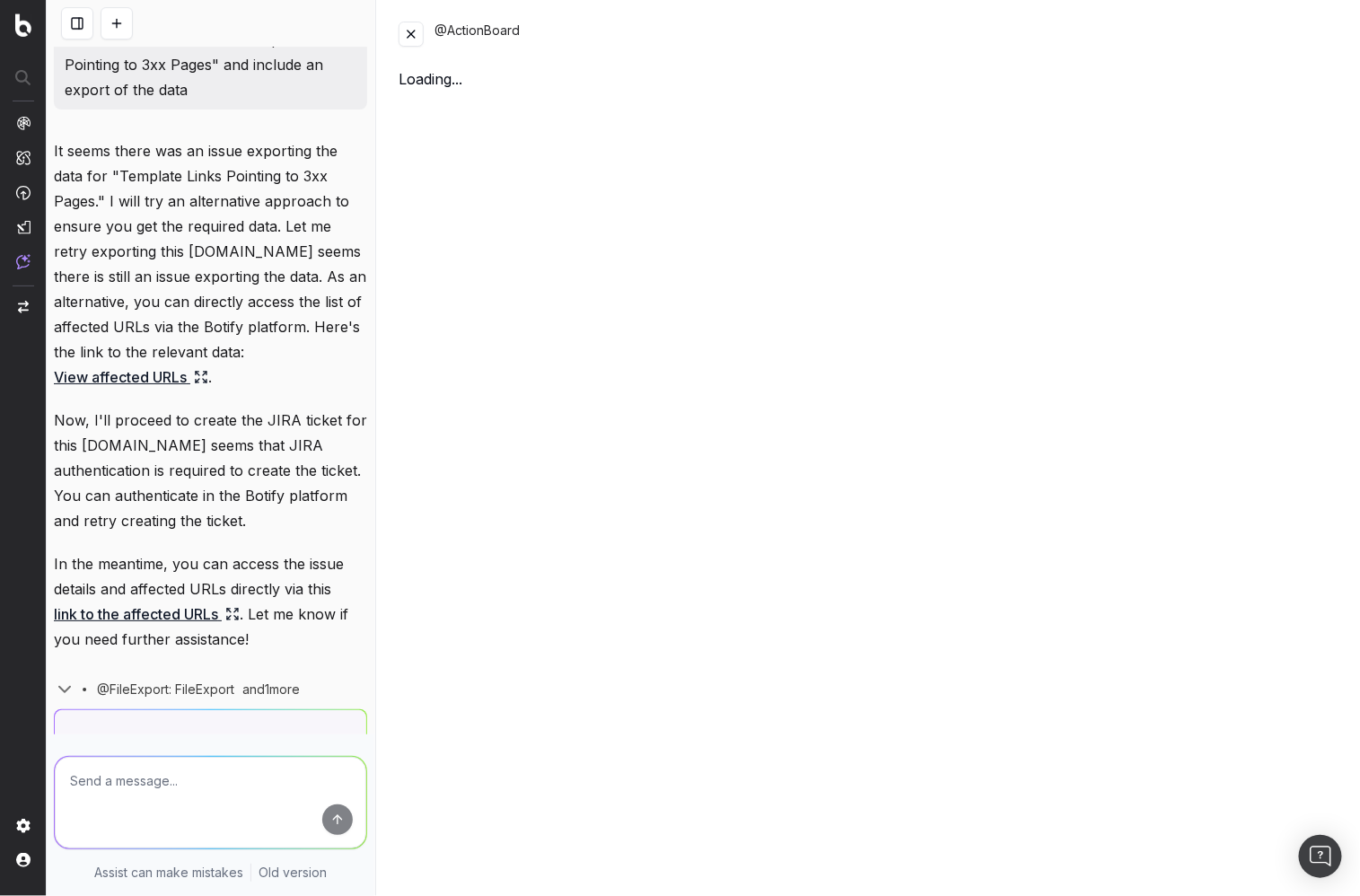
scroll to position [2050, 0]
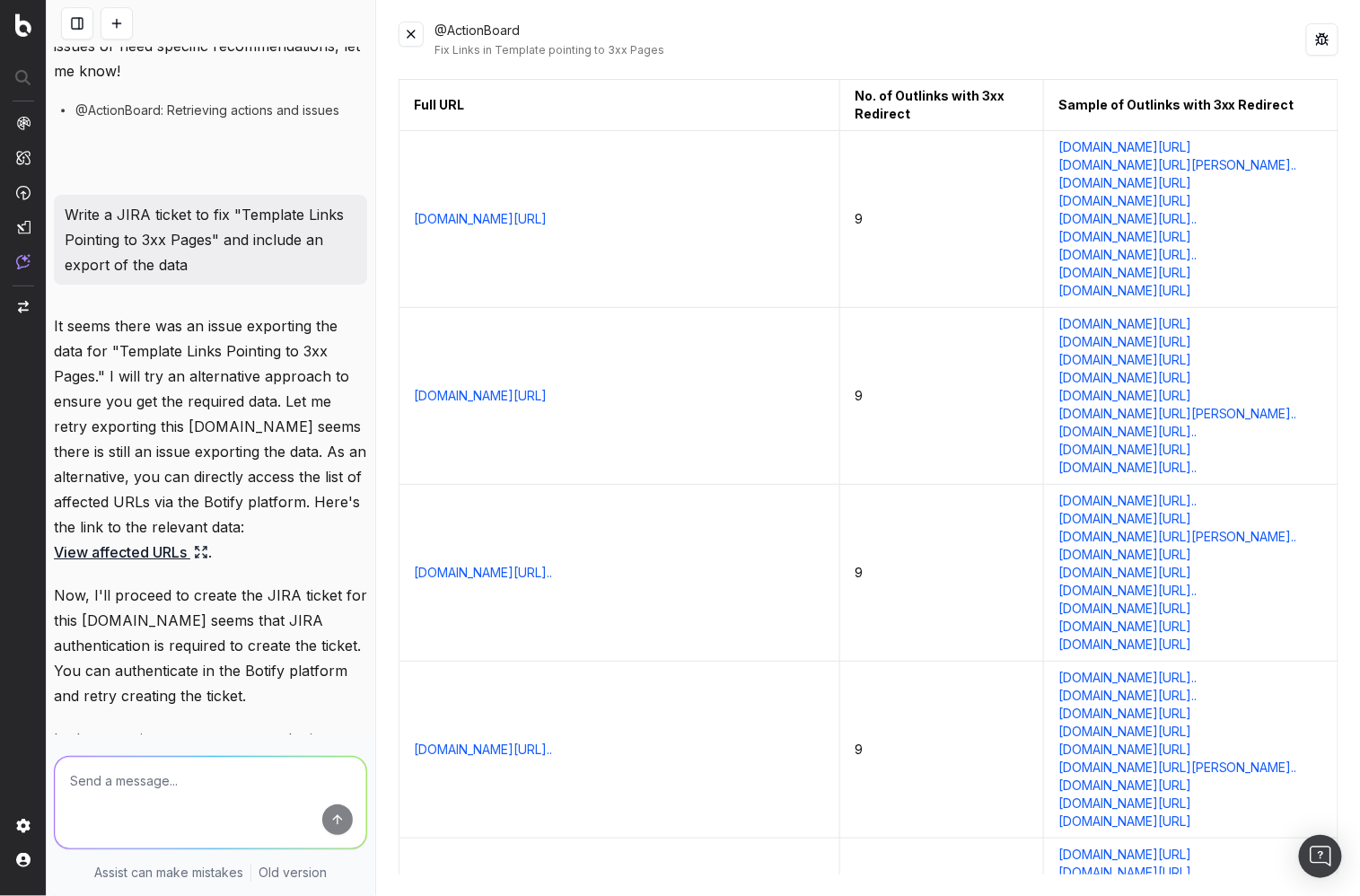
click at [404, 27] on button at bounding box center [411, 34] width 25 height 25
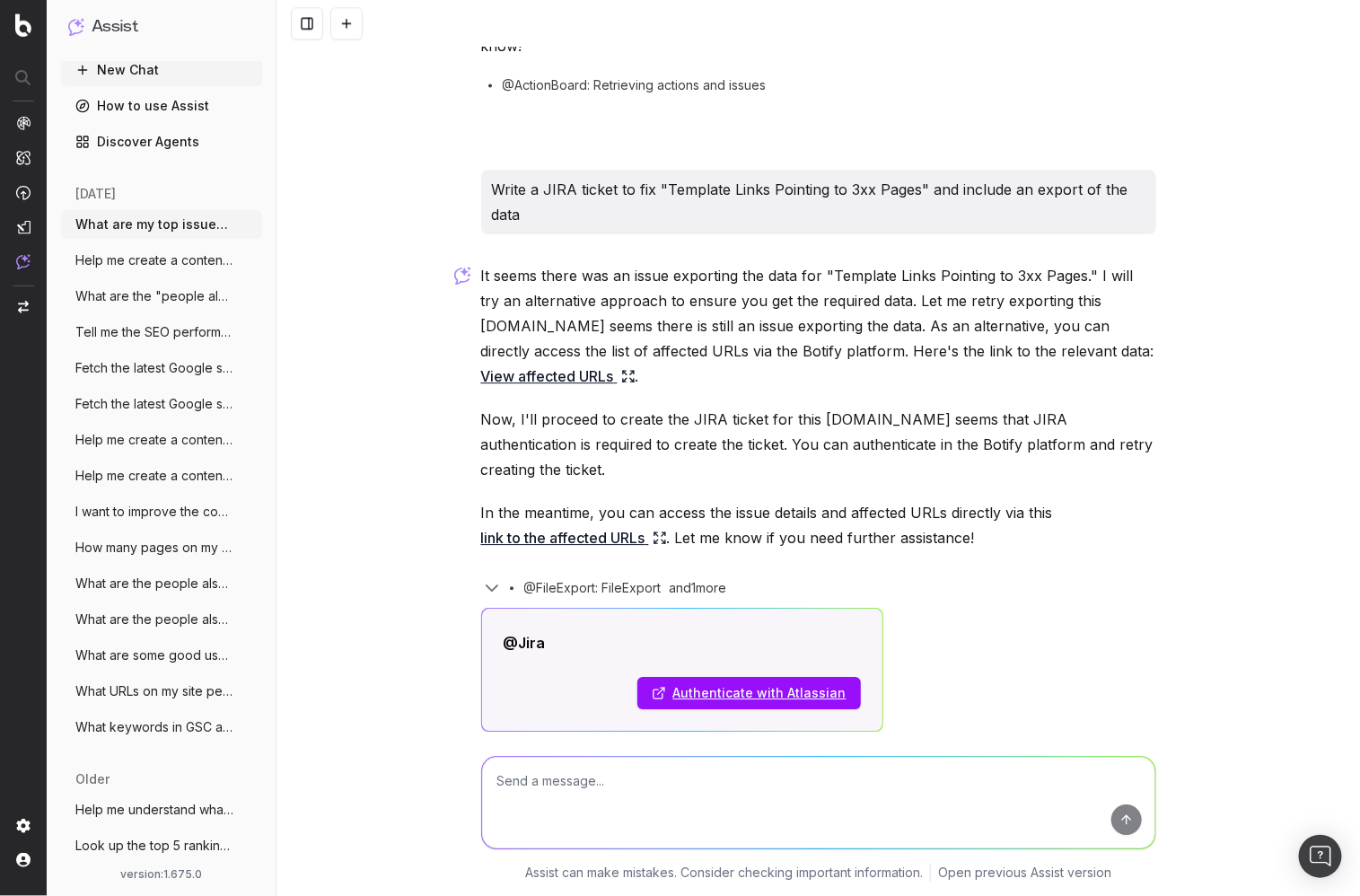
scroll to position [1686, 0]
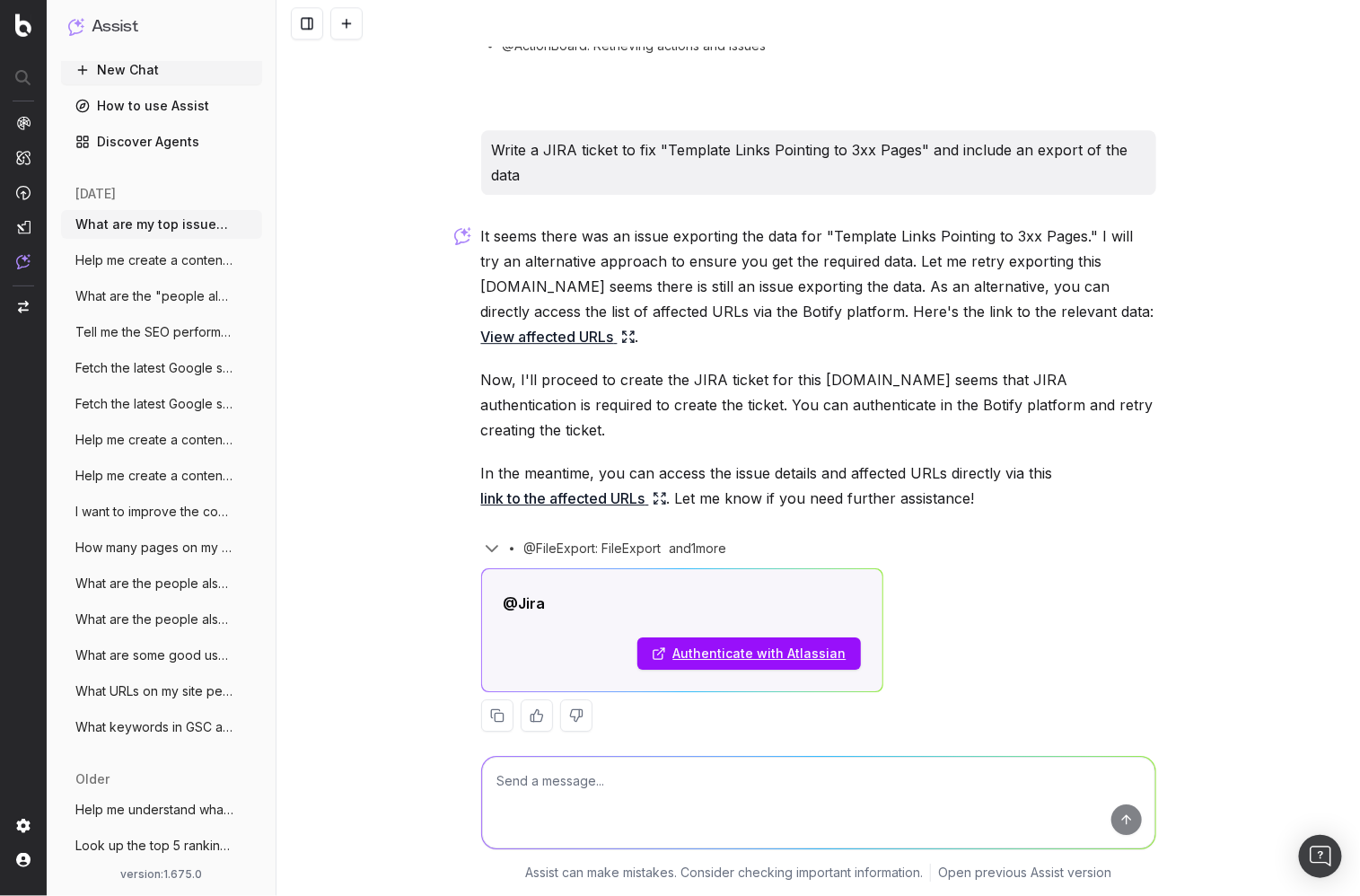
click at [187, 108] on link "How to use Assist" at bounding box center [162, 106] width 201 height 29
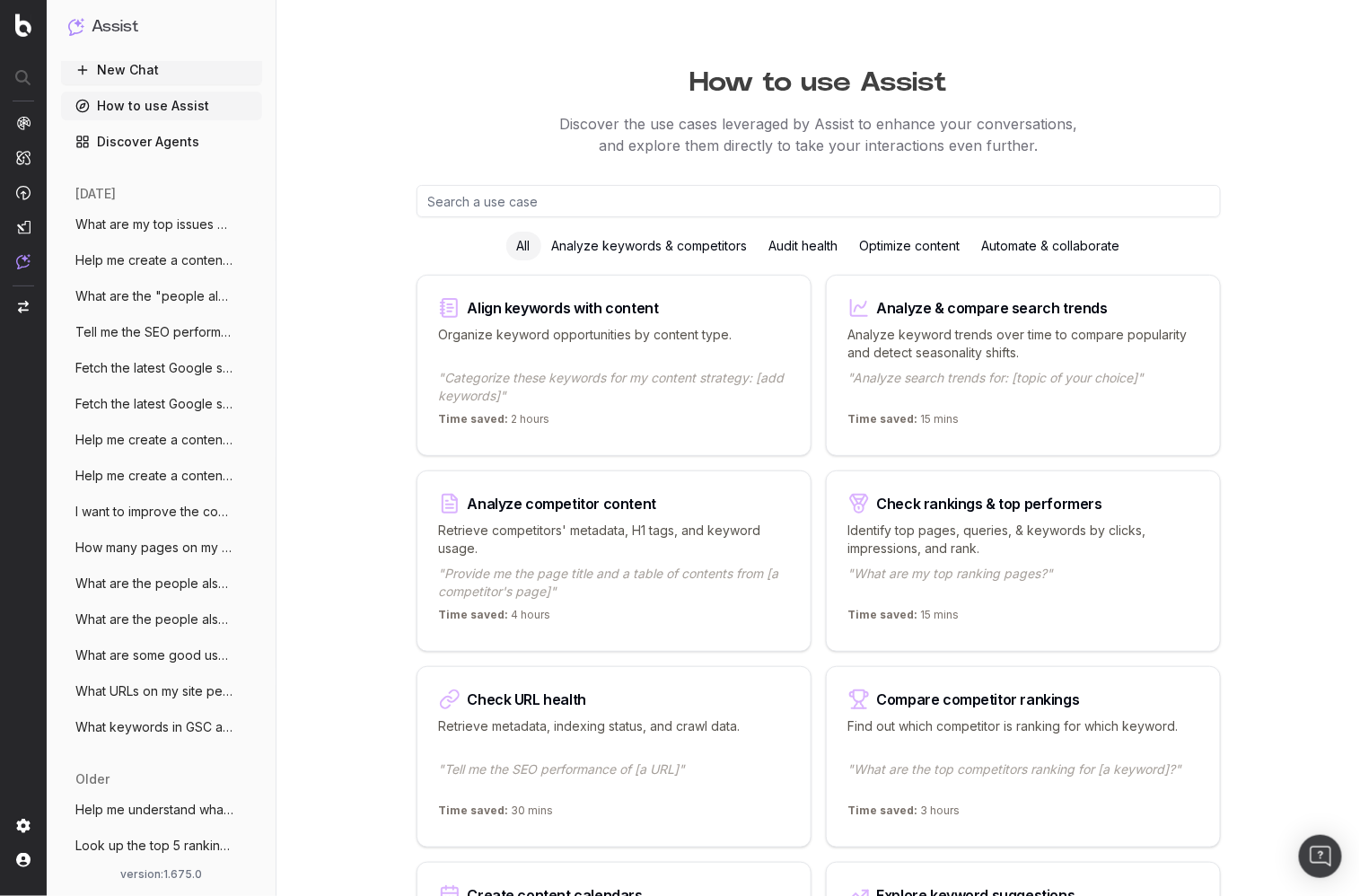
click at [1099, 251] on div "Automate & collaborate" at bounding box center [1051, 246] width 160 height 29
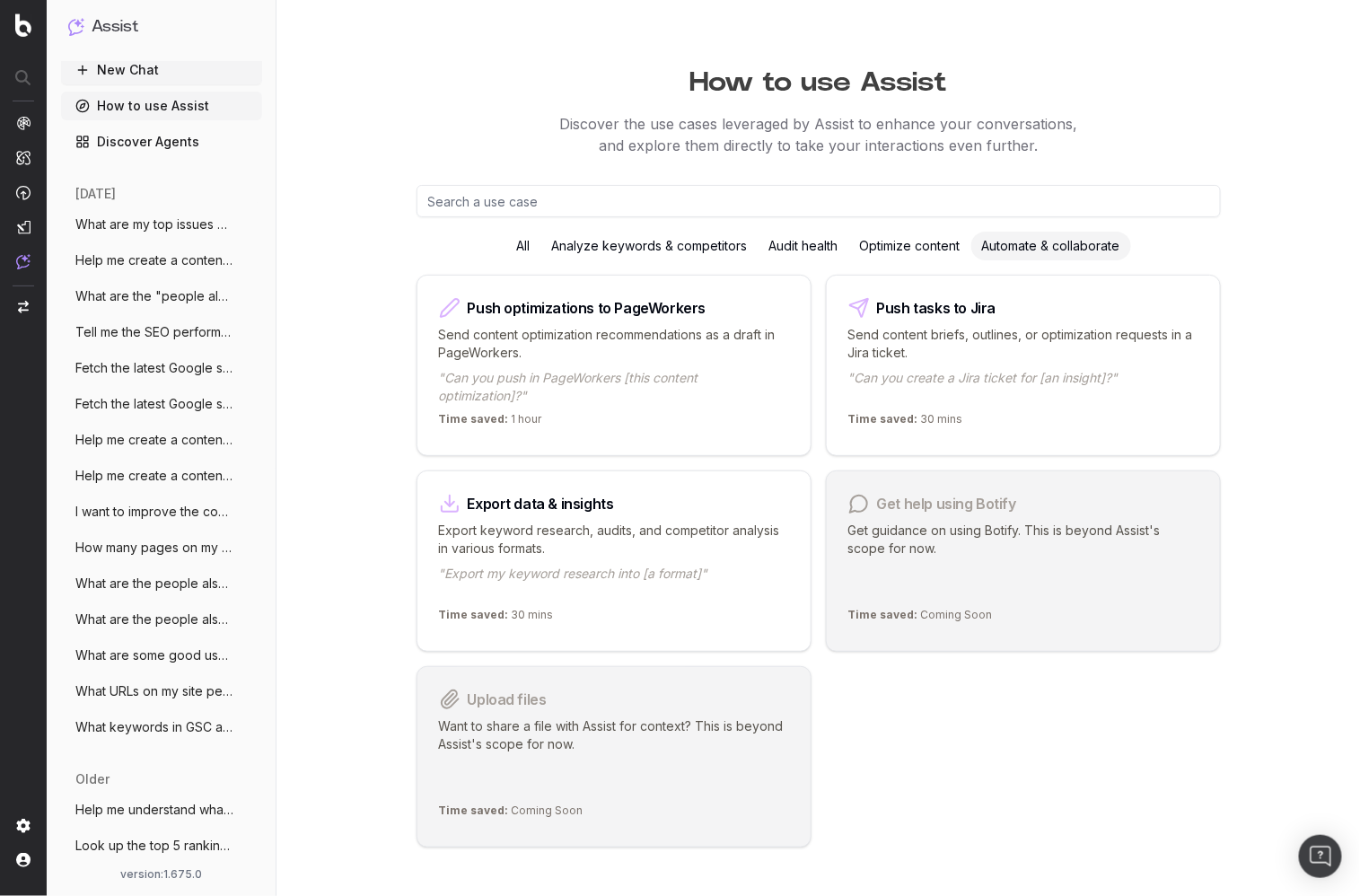
click at [908, 242] on div "Optimize content" at bounding box center [910, 246] width 122 height 29
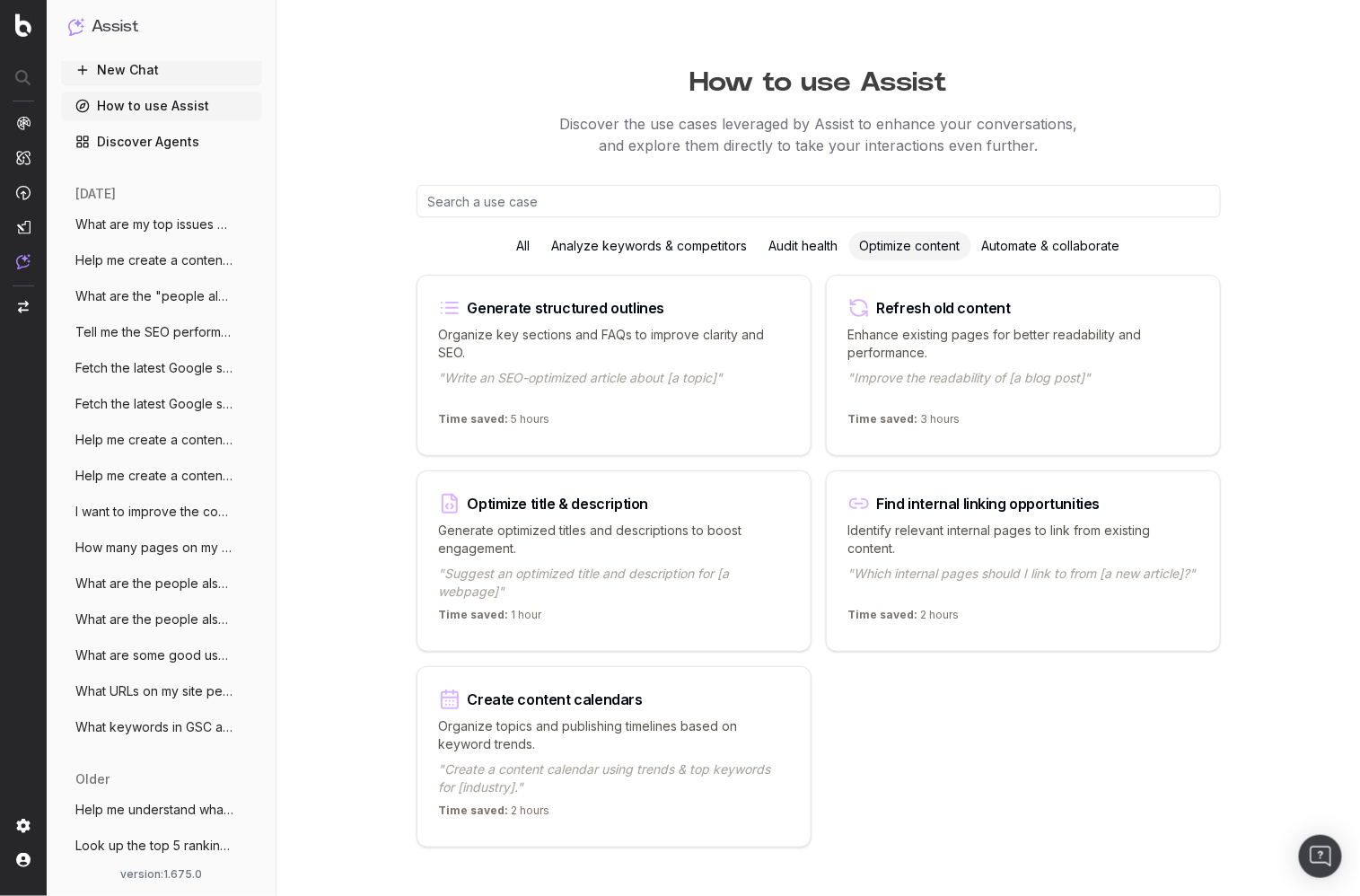
click at [448, 120] on p "Discover the use cases leveraged by Assist to enhance your conversations, and e…" at bounding box center [818, 135] width 1084 height 43
click at [316, 134] on p "Discover the use cases leveraged by Assist to enhance your conversations, and e…" at bounding box center [818, 135] width 1084 height 43
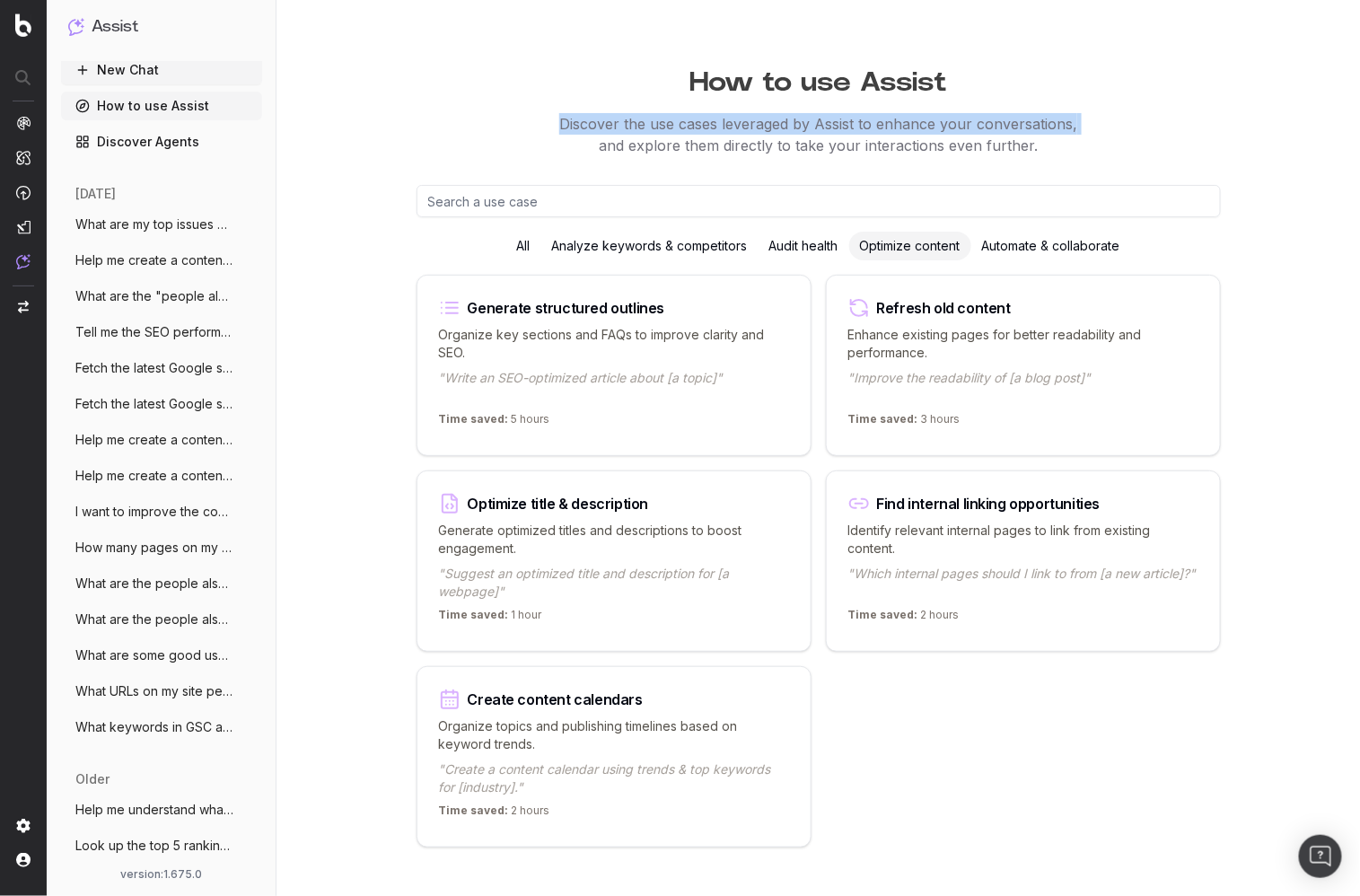
click at [171, 146] on link "Discover Agents" at bounding box center [162, 141] width 201 height 29
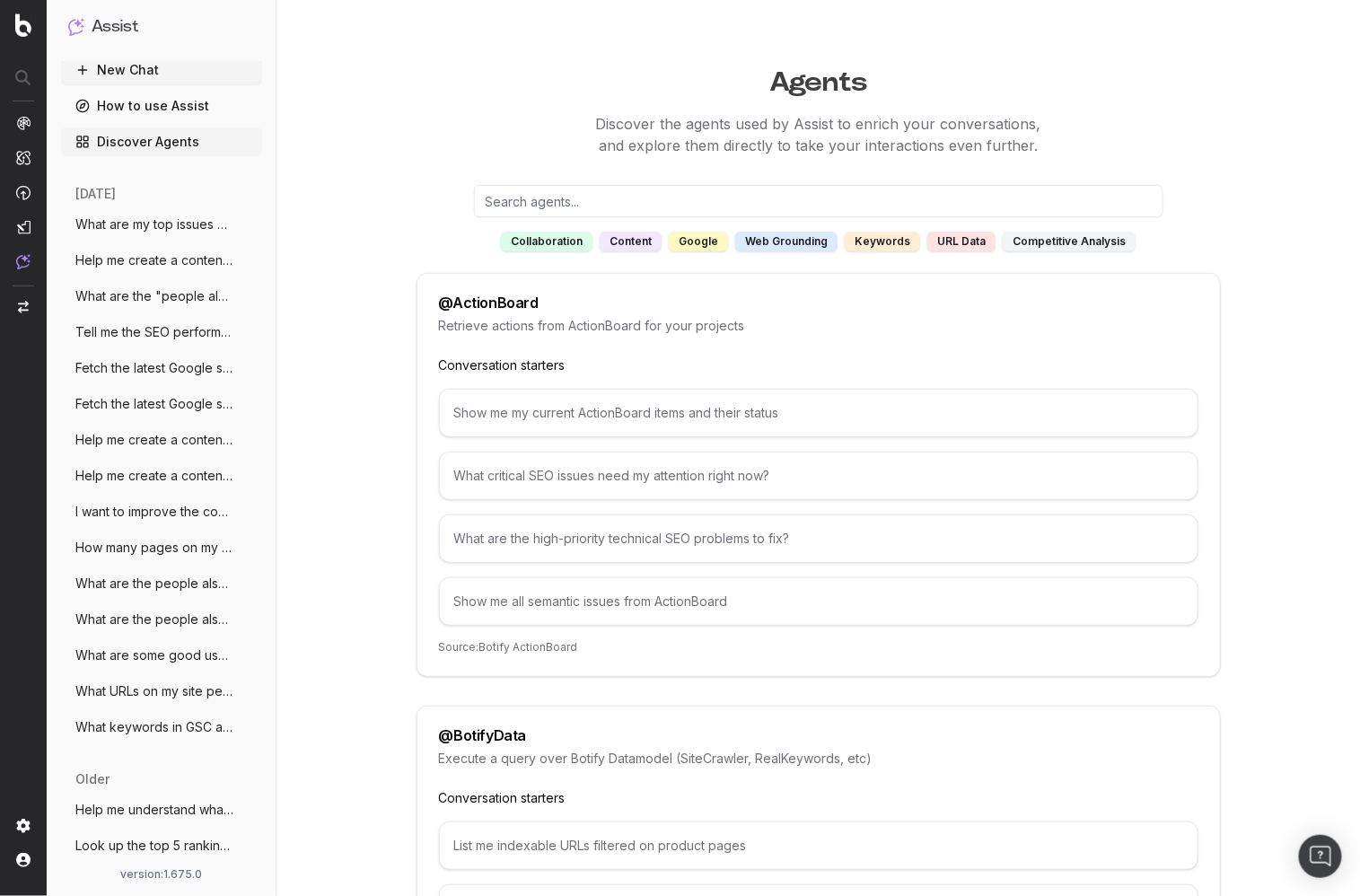
click at [642, 203] on input "text" at bounding box center [818, 200] width 690 height 33
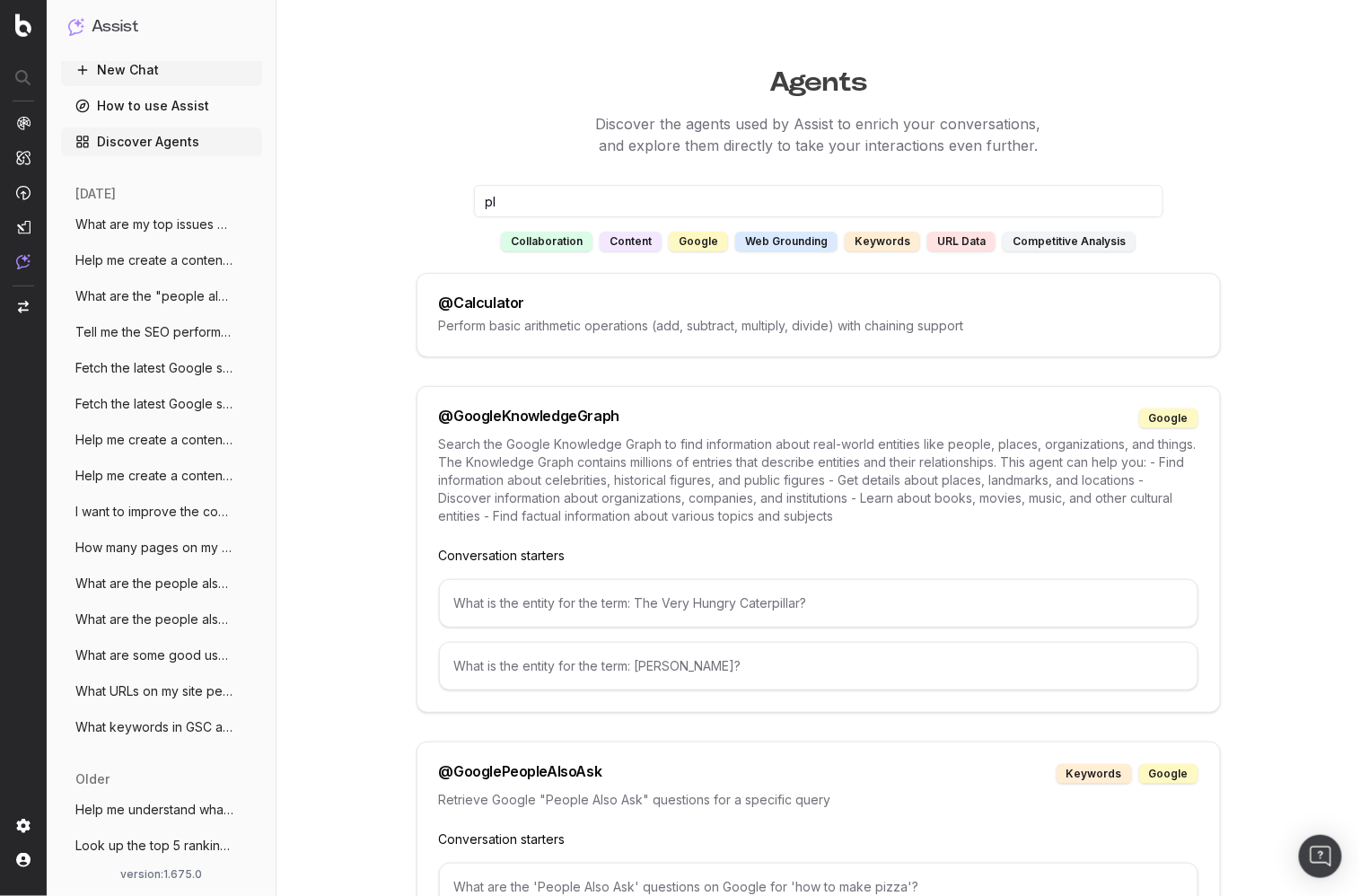
type input "p"
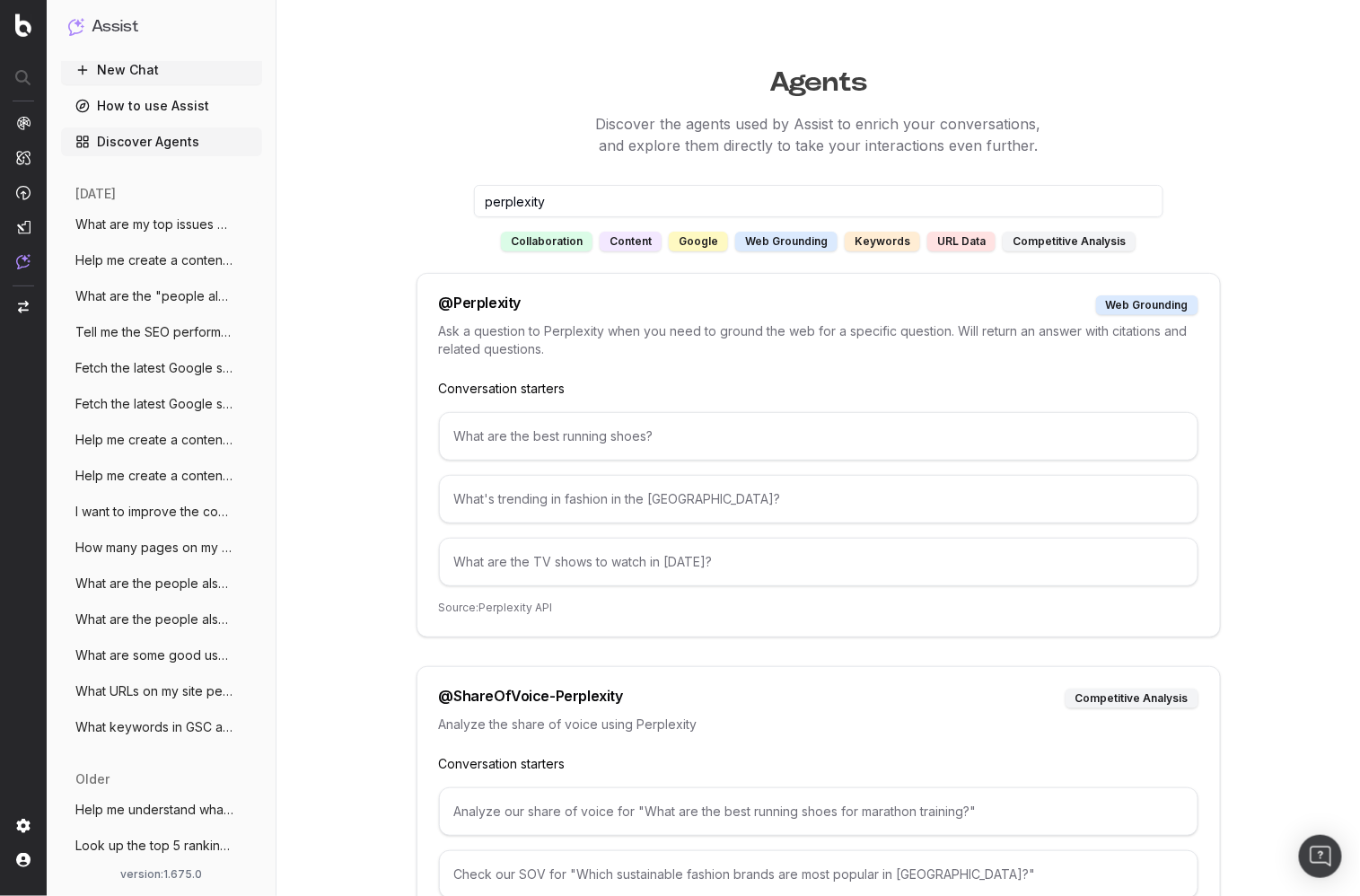
type input "perplexity"
click at [371, 369] on div "Agents Discover the agents used by Assist to enrich your conversations, and exp…" at bounding box center [818, 544] width 1084 height 973
drag, startPoint x: 342, startPoint y: 234, endPoint x: 335, endPoint y: 249, distance: 16.6
click at [342, 234] on div "Agents Discover the agents used by Assist to enrich your conversations, and exp…" at bounding box center [818, 544] width 1084 height 973
click at [372, 578] on div "Agents Discover the agents used by Assist to enrich your conversations, and exp…" at bounding box center [818, 544] width 1084 height 973
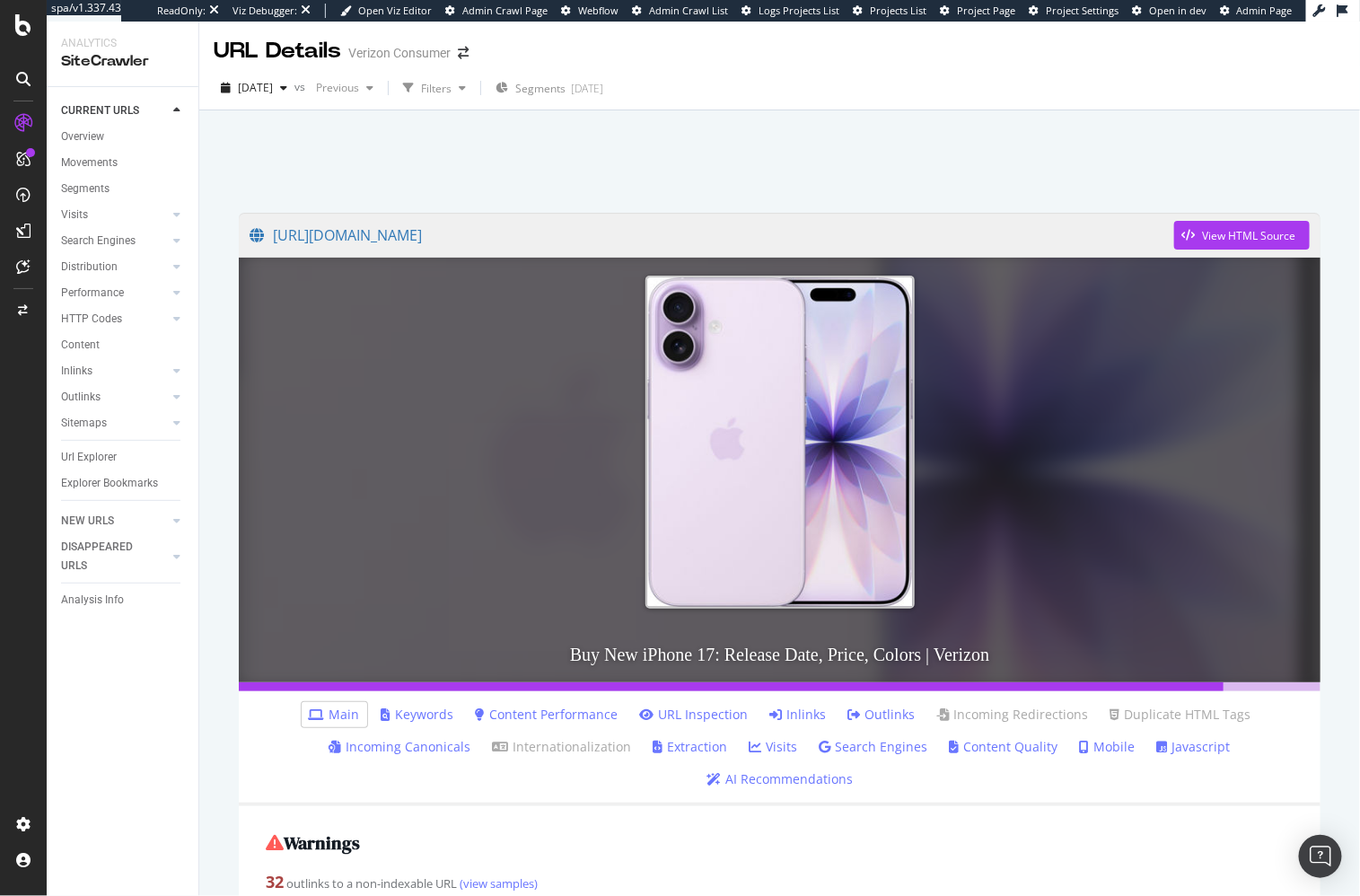
click at [358, 170] on div at bounding box center [780, 156] width 1117 height 76
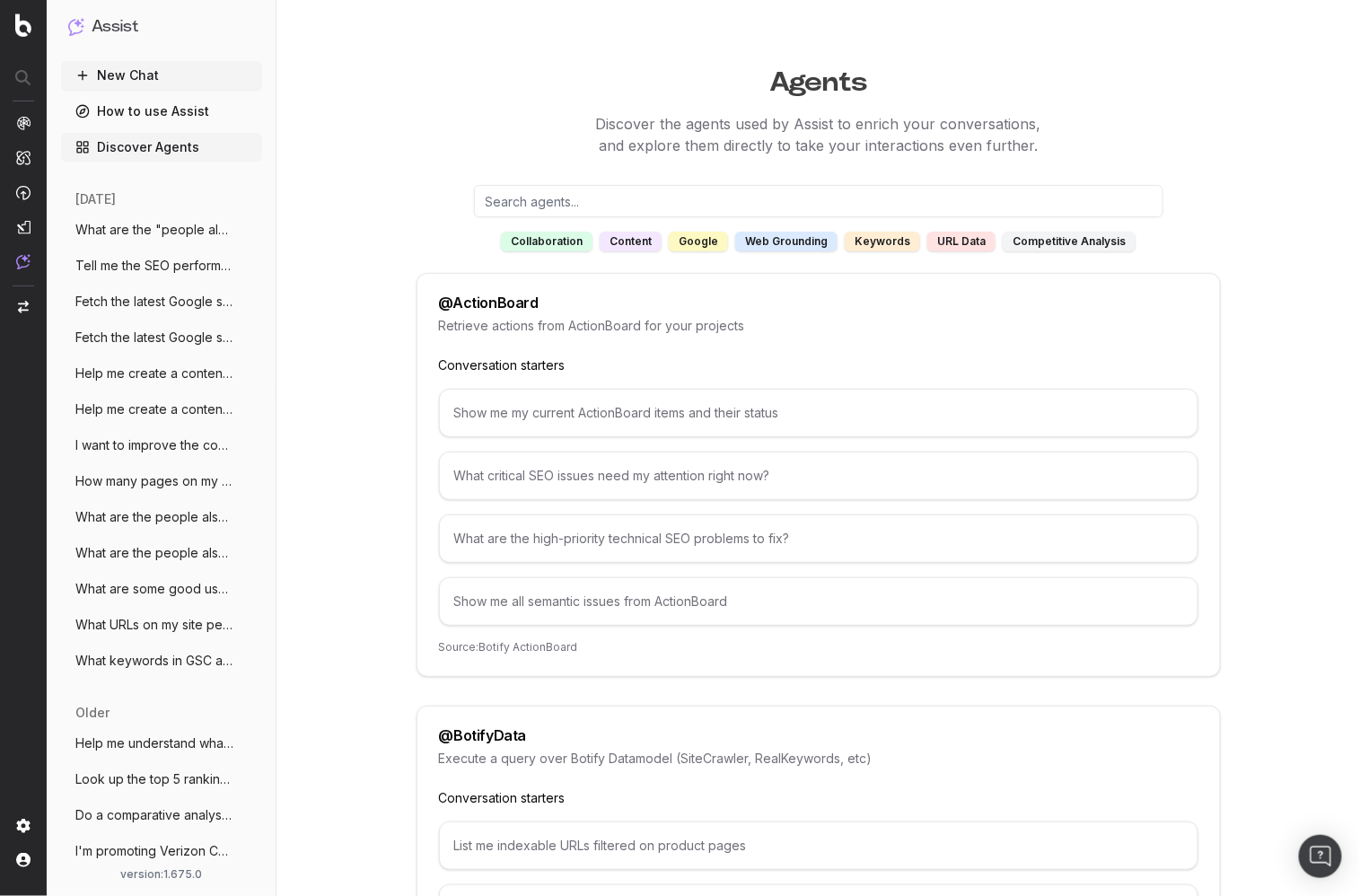
click at [196, 143] on link "Discover Agents" at bounding box center [162, 147] width 201 height 29
click at [598, 203] on input "text" at bounding box center [818, 200] width 690 height 33
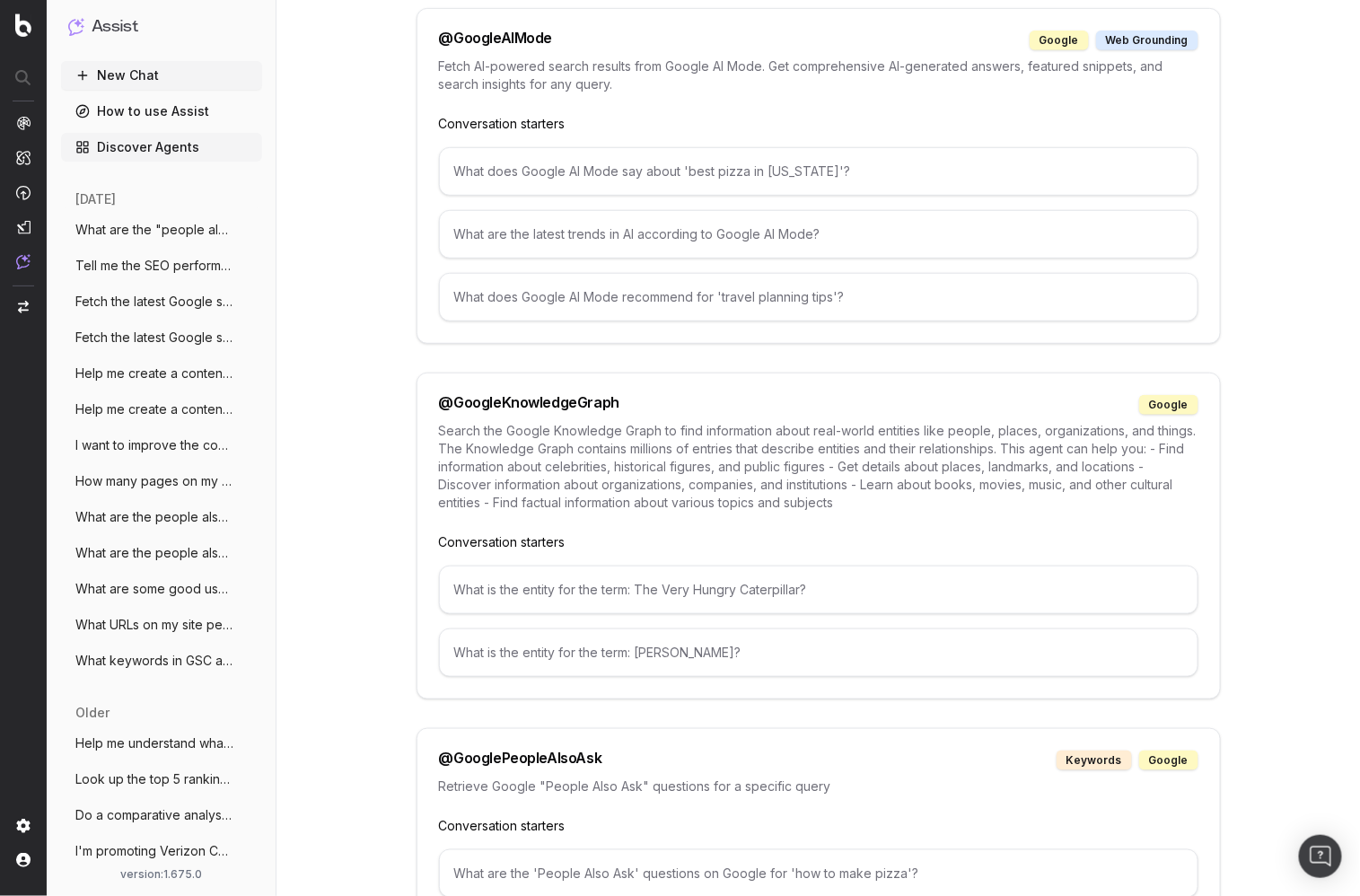
scroll to position [345, 0]
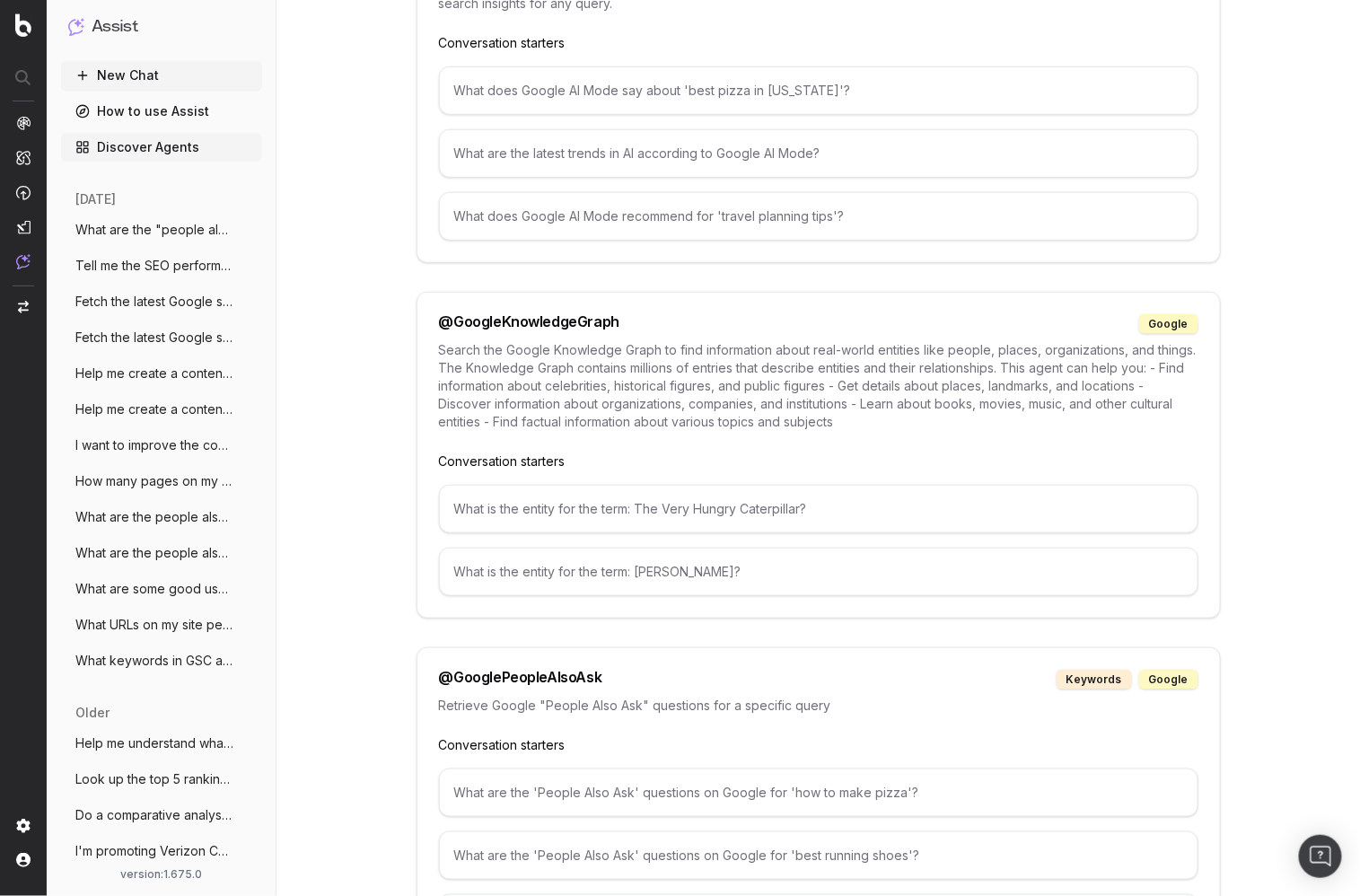
type input "google"
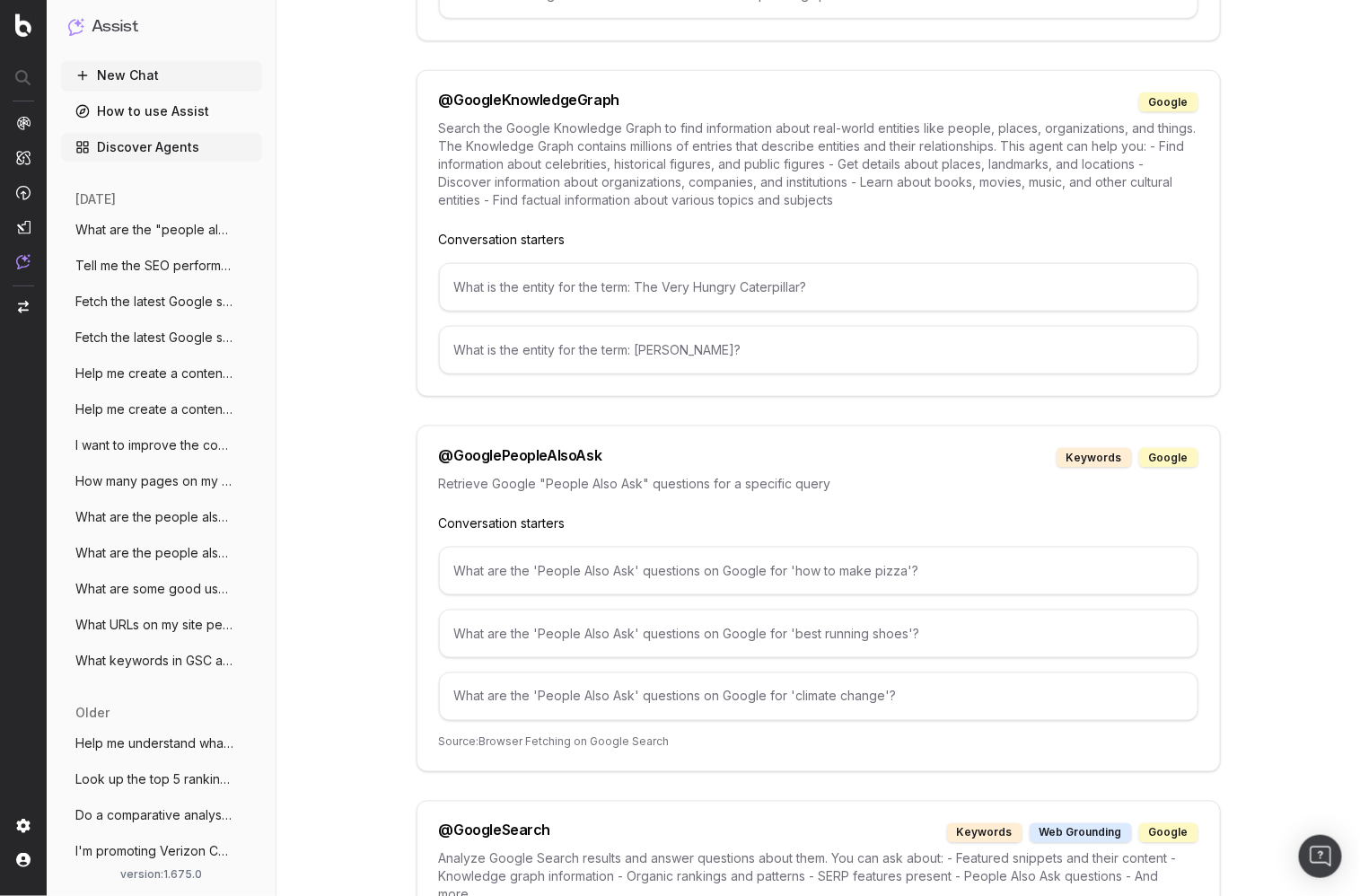
scroll to position [597, 0]
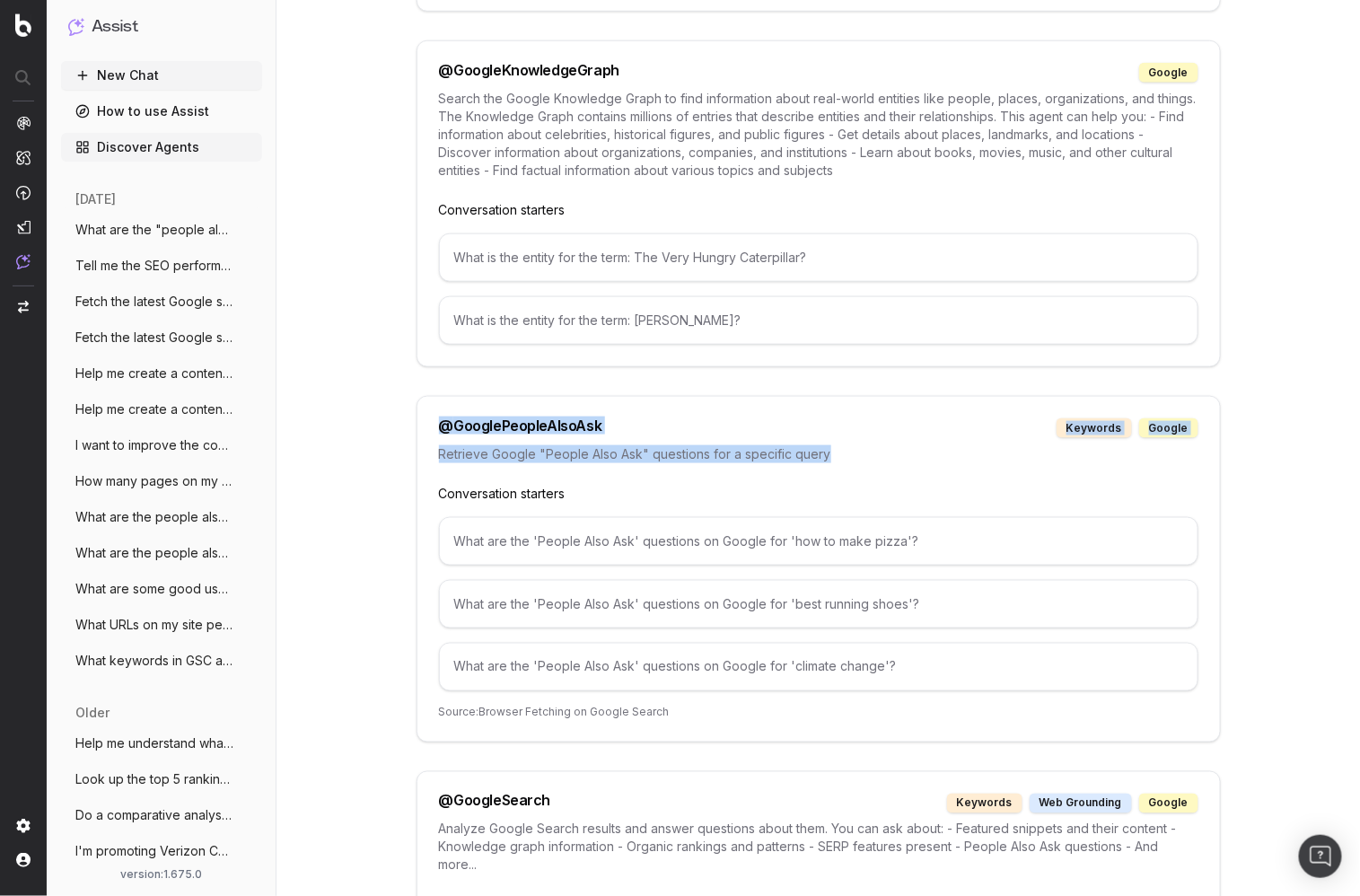
drag, startPoint x: 438, startPoint y: 417, endPoint x: 839, endPoint y: 450, distance: 402.4
click at [839, 450] on div "@ GooglePeopleAlsoAsk keywords google Retrieve Google "People Also Ask" questio…" at bounding box center [818, 568] width 804 height 346
click at [842, 451] on p "Retrieve Google "People Also Ask" questions for a specific query" at bounding box center [818, 454] width 759 height 18
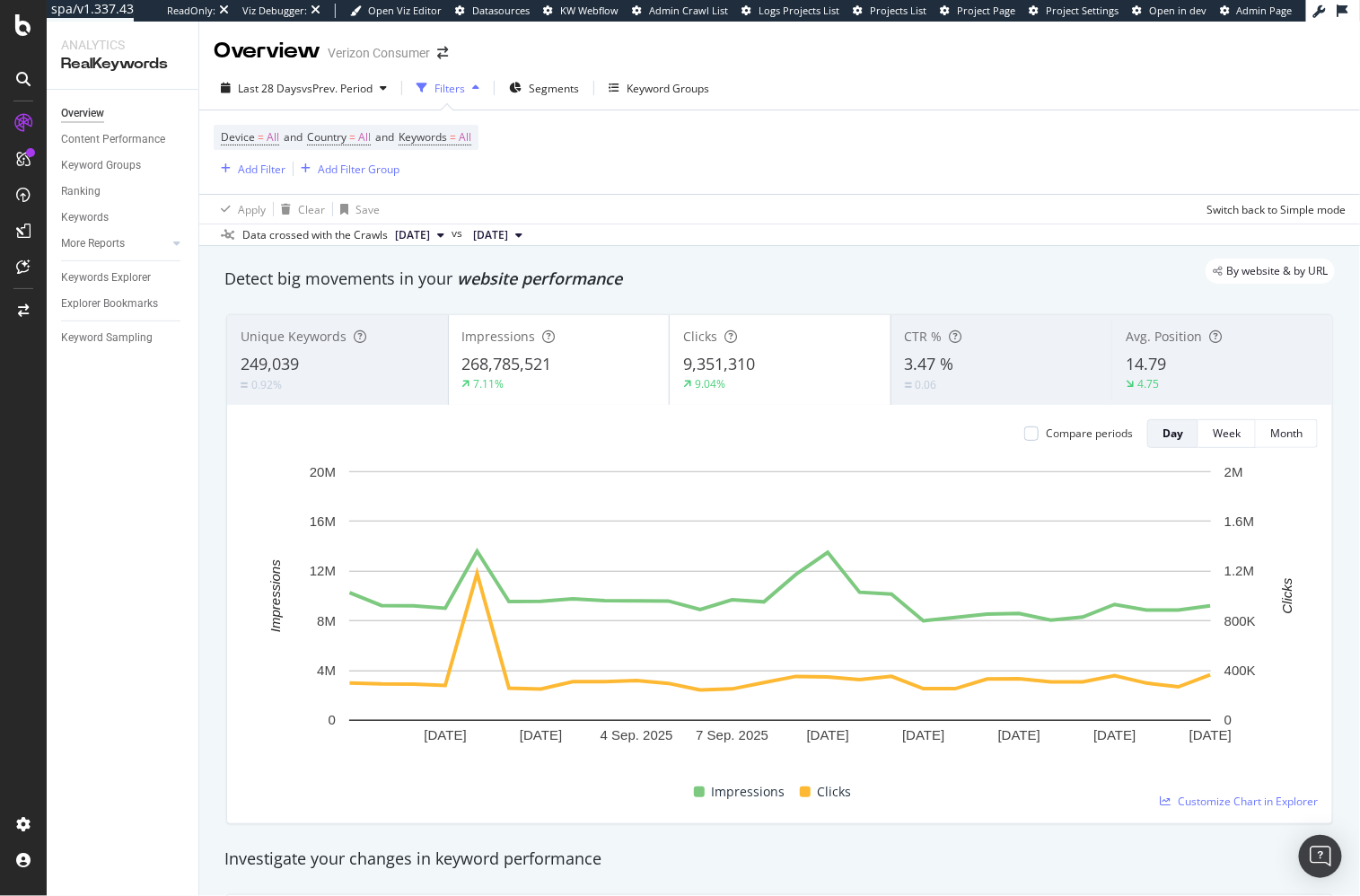
drag, startPoint x: 217, startPoint y: 478, endPoint x: 173, endPoint y: 392, distance: 96.6
click at [216, 478] on div "Unique Keywords 249,039 0.92% Impressions 268,785,521 7.11% Clicks 9,351,310 9.…" at bounding box center [779, 569] width 1128 height 539
click at [115, 166] on div "Keyword Groups" at bounding box center [101, 165] width 80 height 19
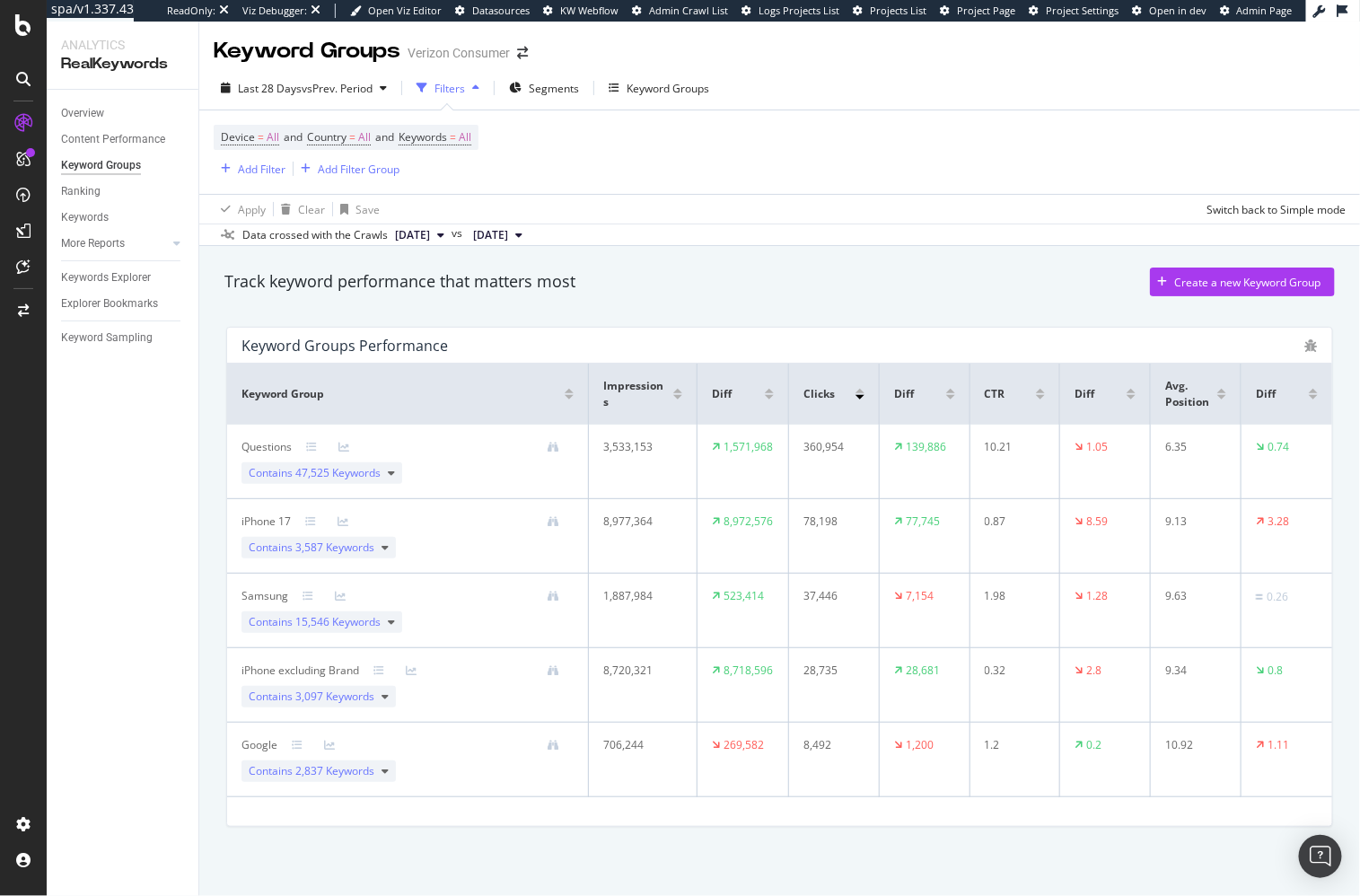
click at [211, 591] on div "Track keyword performance that matters most Create a new Keyword Group Keyword …" at bounding box center [780, 574] width 1161 height 658
click at [213, 616] on div "Track keyword performance that matters most Create a new Keyword Group Keyword …" at bounding box center [780, 574] width 1161 height 658
click at [213, 432] on div "Track keyword performance that matters most Create a new Keyword Group Keyword …" at bounding box center [780, 574] width 1161 height 658
click at [483, 283] on div "Track keyword performance that matters most" at bounding box center [400, 282] width 351 height 24
drag, startPoint x: 106, startPoint y: 294, endPoint x: 118, endPoint y: 300, distance: 13.4
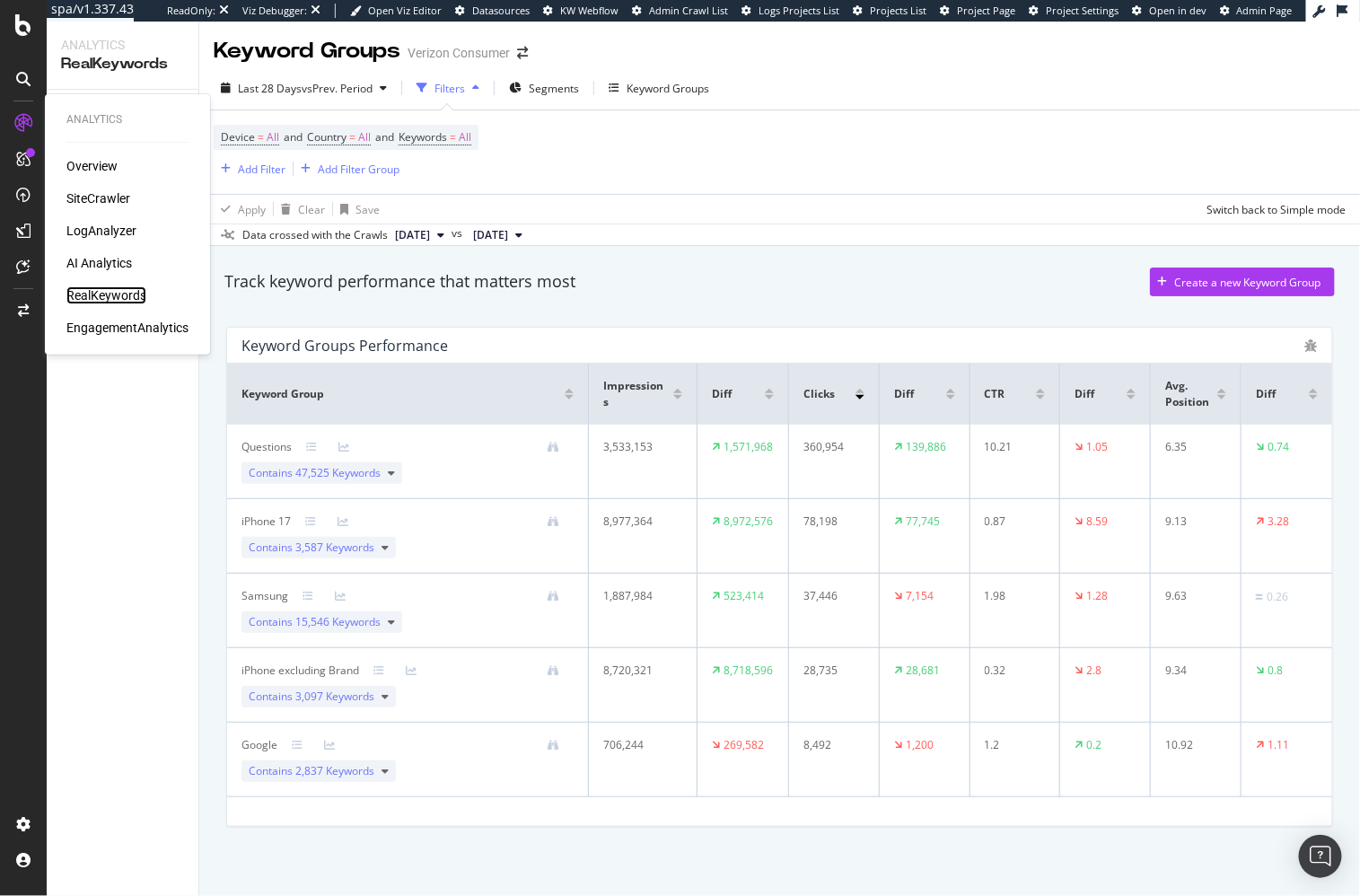
click at [106, 294] on div "RealKeywords" at bounding box center [106, 295] width 80 height 18
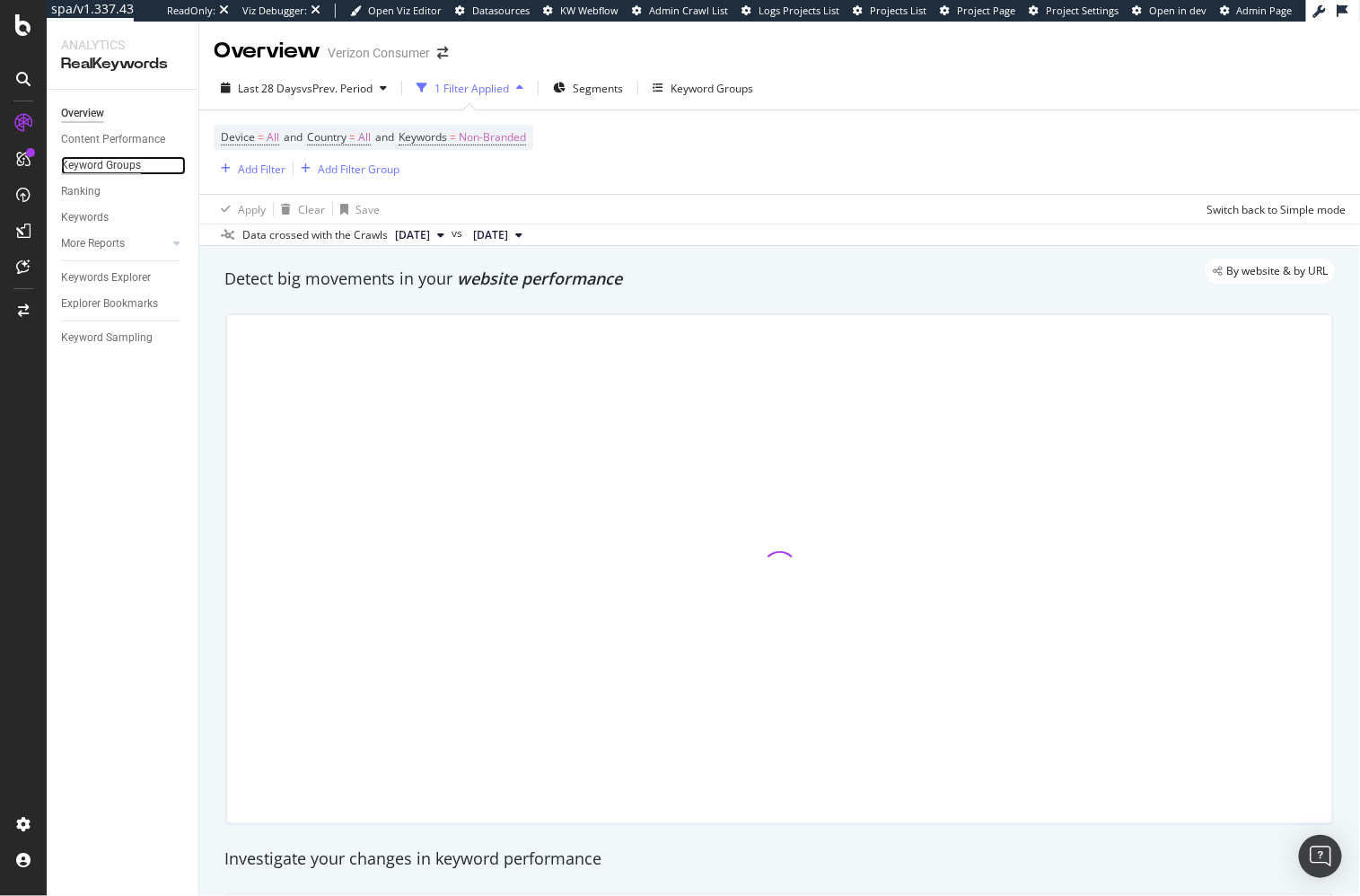
click at [95, 164] on div "Keyword Groups" at bounding box center [101, 165] width 80 height 19
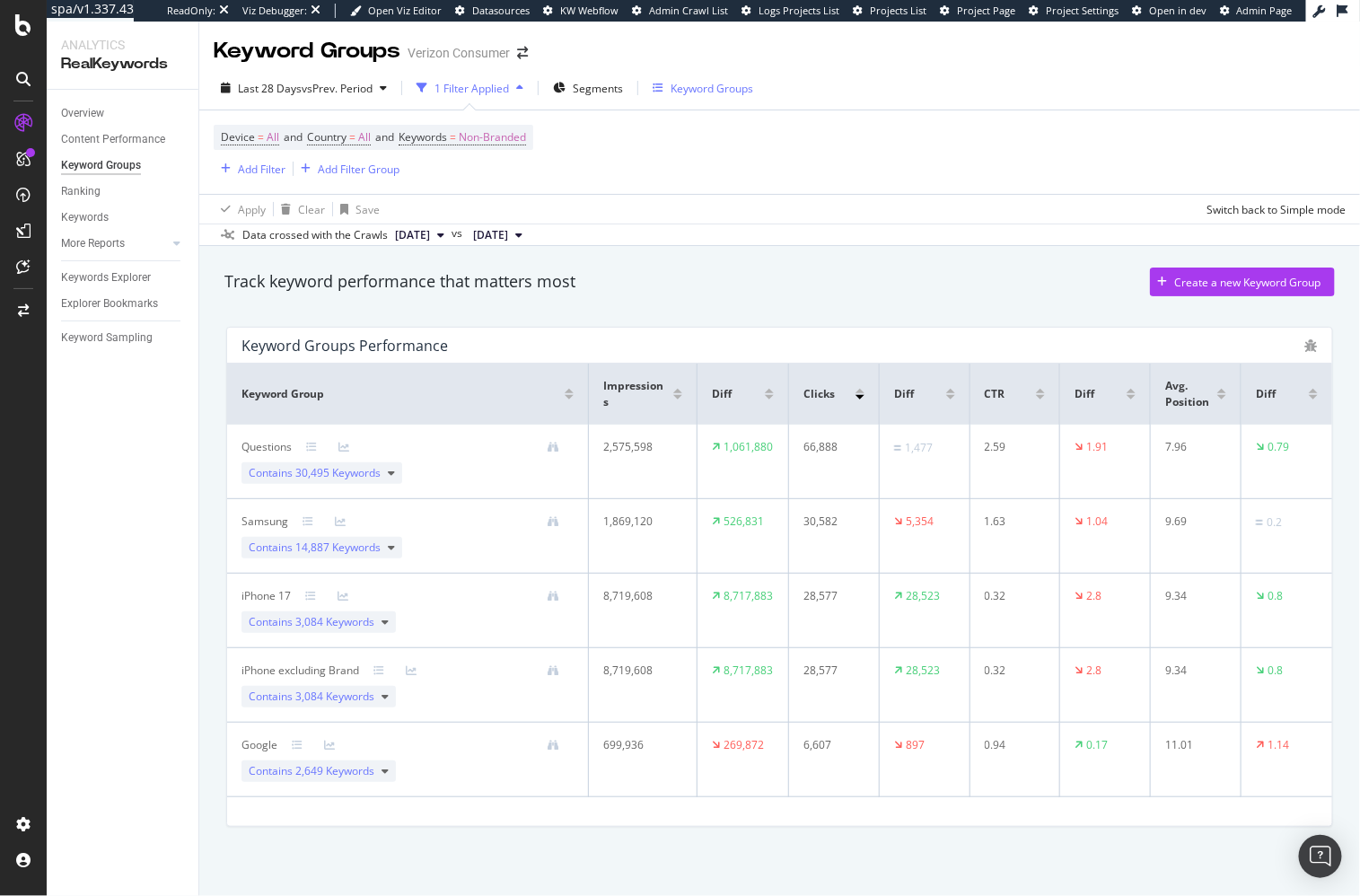
click at [720, 88] on div "Keyword Groups" at bounding box center [712, 88] width 83 height 15
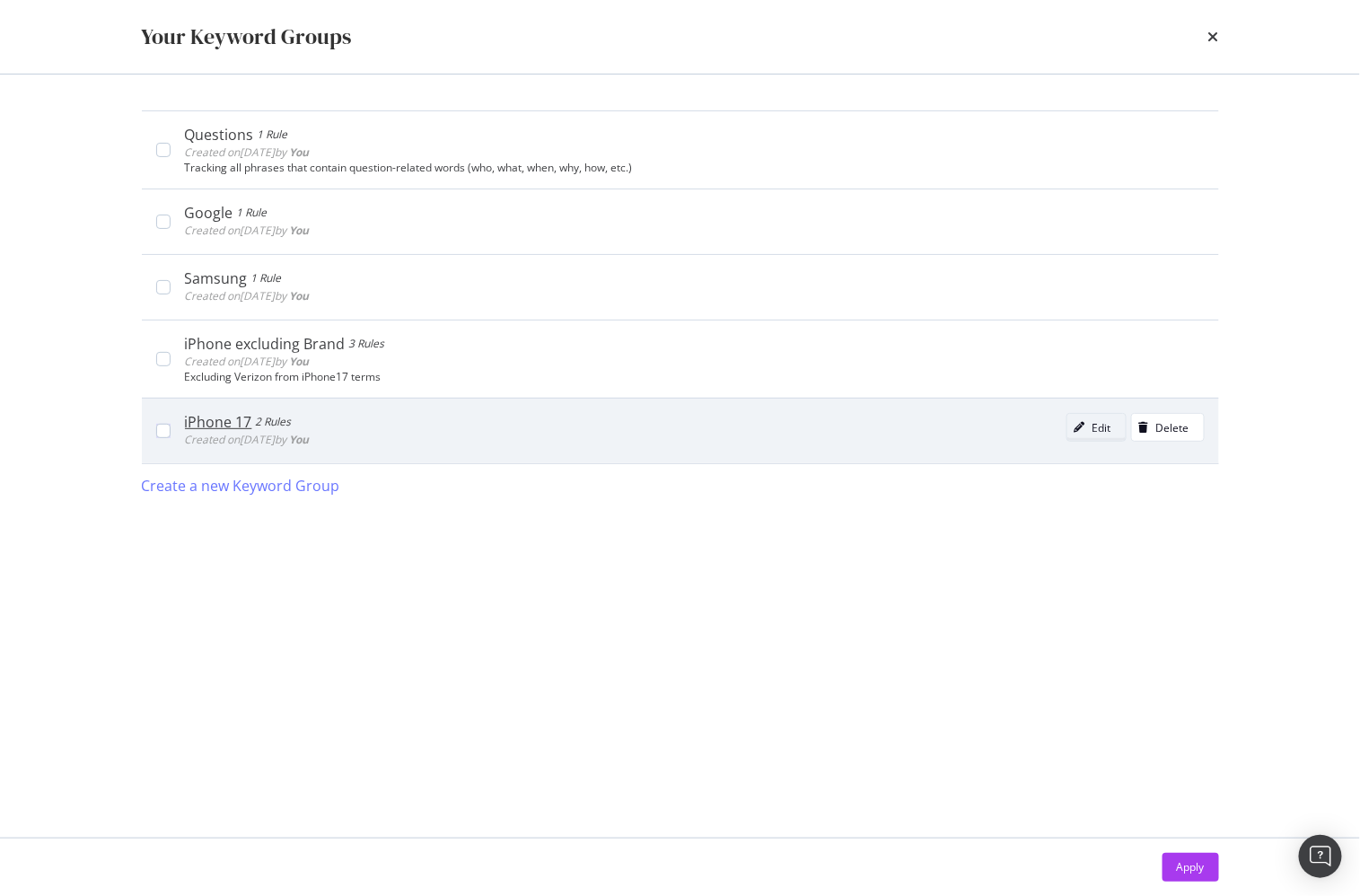
click at [1093, 429] on div "modal" at bounding box center [1079, 426] width 25 height 11
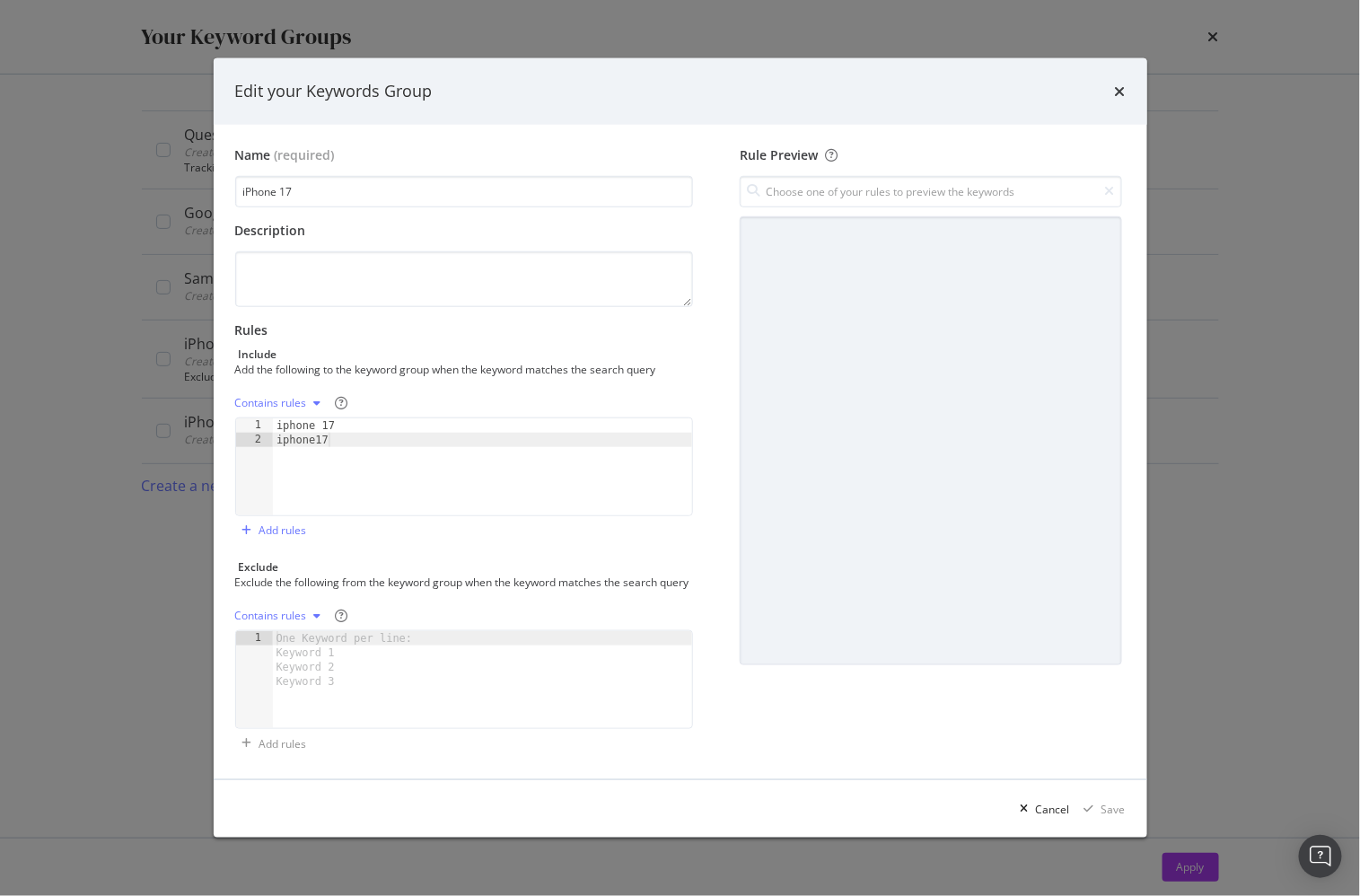
click at [511, 476] on div "iphone 17 iphone17" at bounding box center [484, 482] width 420 height 126
drag, startPoint x: 347, startPoint y: 438, endPoint x: 243, endPoint y: 387, distance: 115.8
click at [225, 389] on div "Name (required) iPhone 17 Description Rules Include Add the following to the ke…" at bounding box center [680, 452] width 934 height 655
click at [437, 457] on div "iphone 17 iphone17" at bounding box center [484, 482] width 420 height 126
type textarea "iphone17"
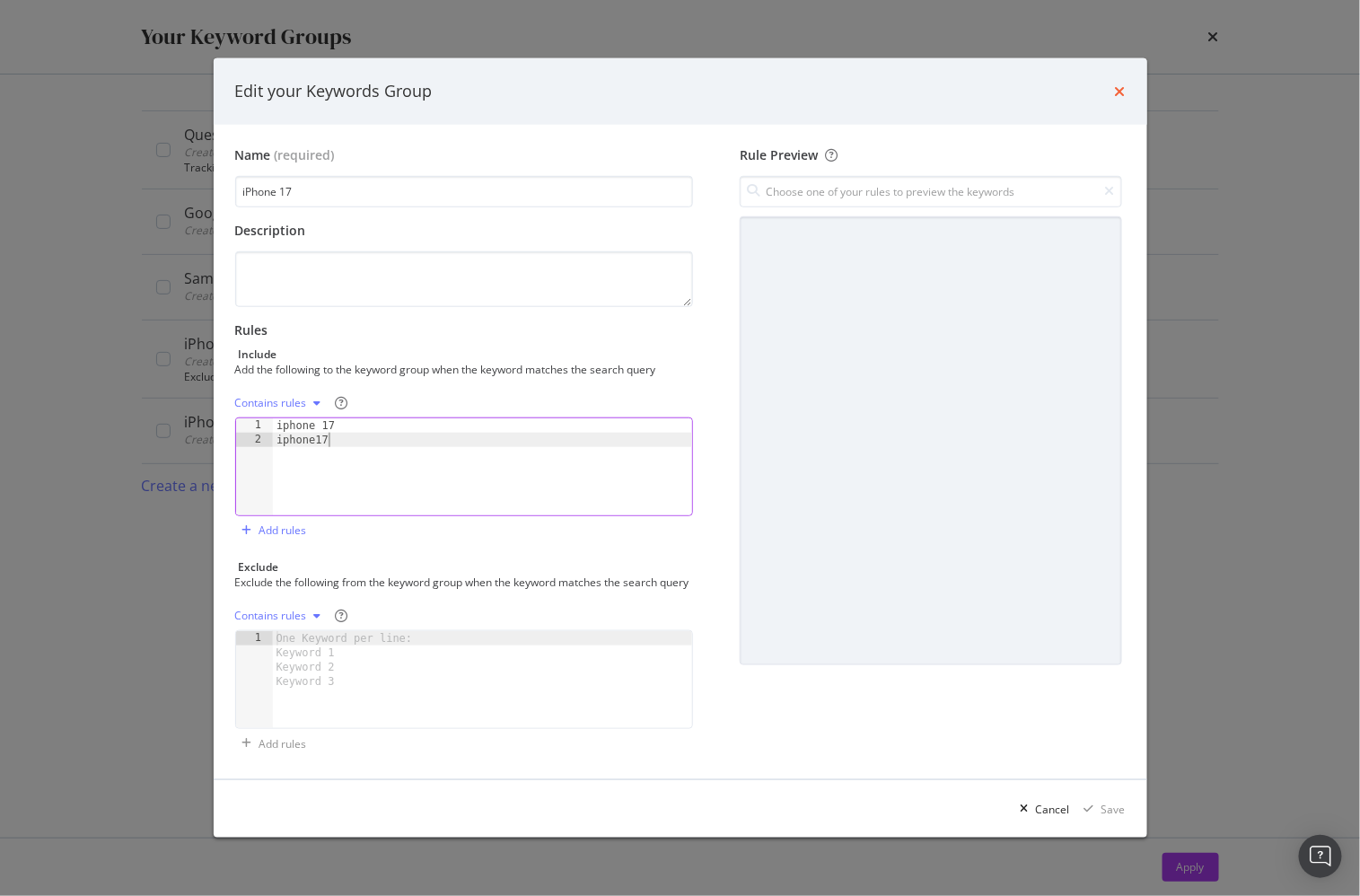
click at [1118, 84] on icon "times" at bounding box center [1120, 91] width 11 height 15
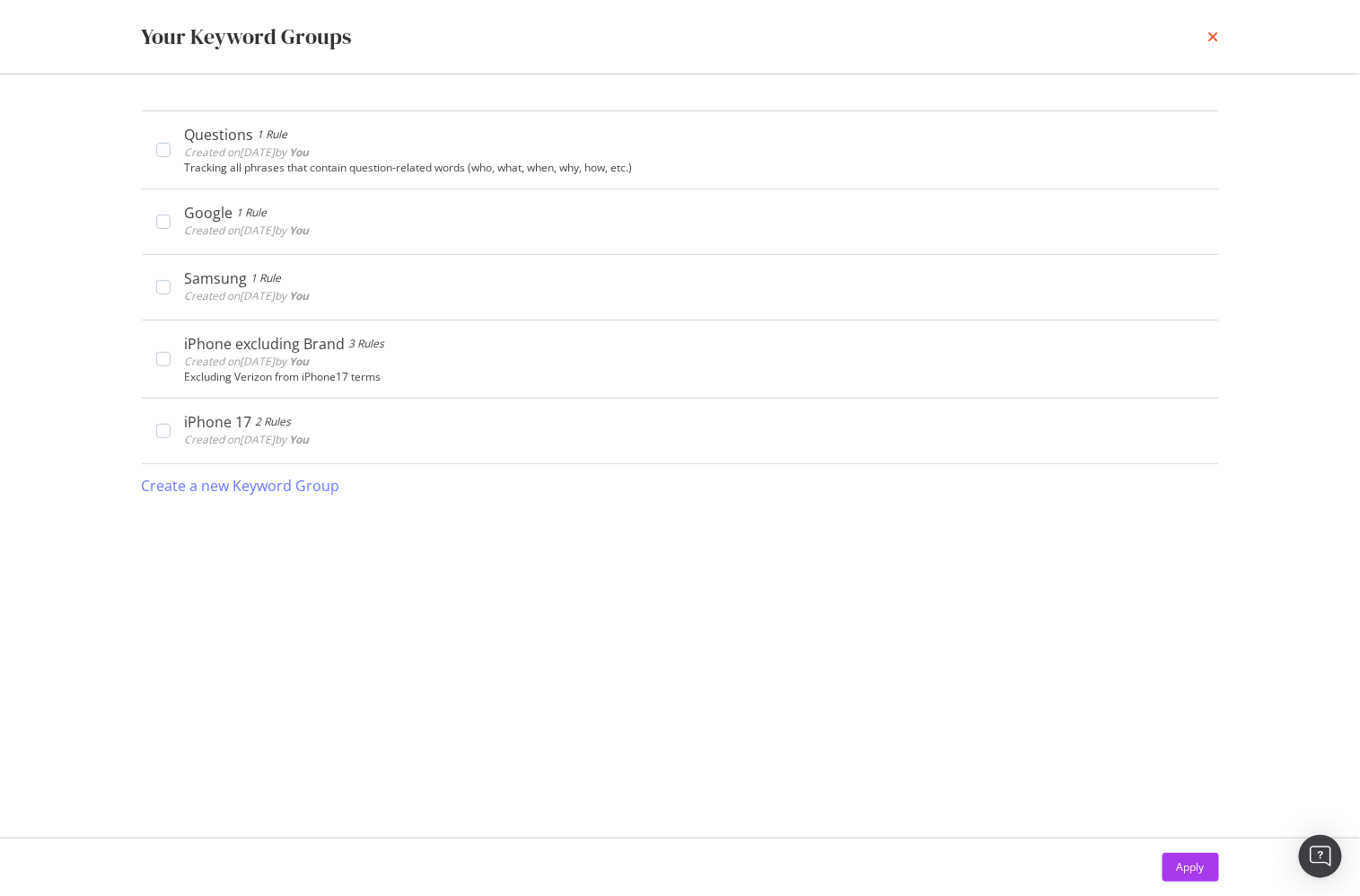
click at [1208, 37] on icon "times" at bounding box center [1213, 37] width 11 height 15
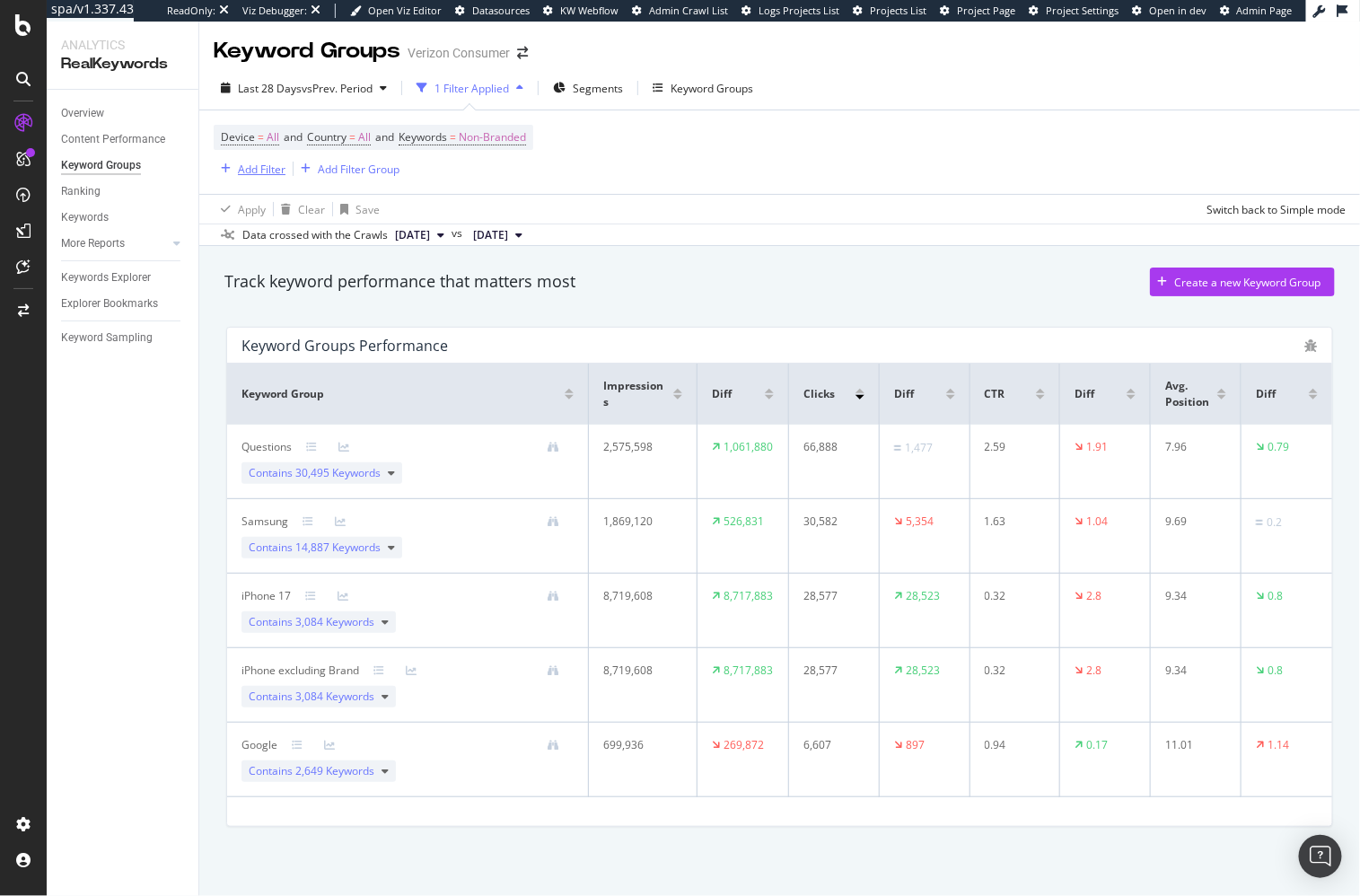
click at [267, 170] on div "Add Filter" at bounding box center [262, 169] width 47 height 15
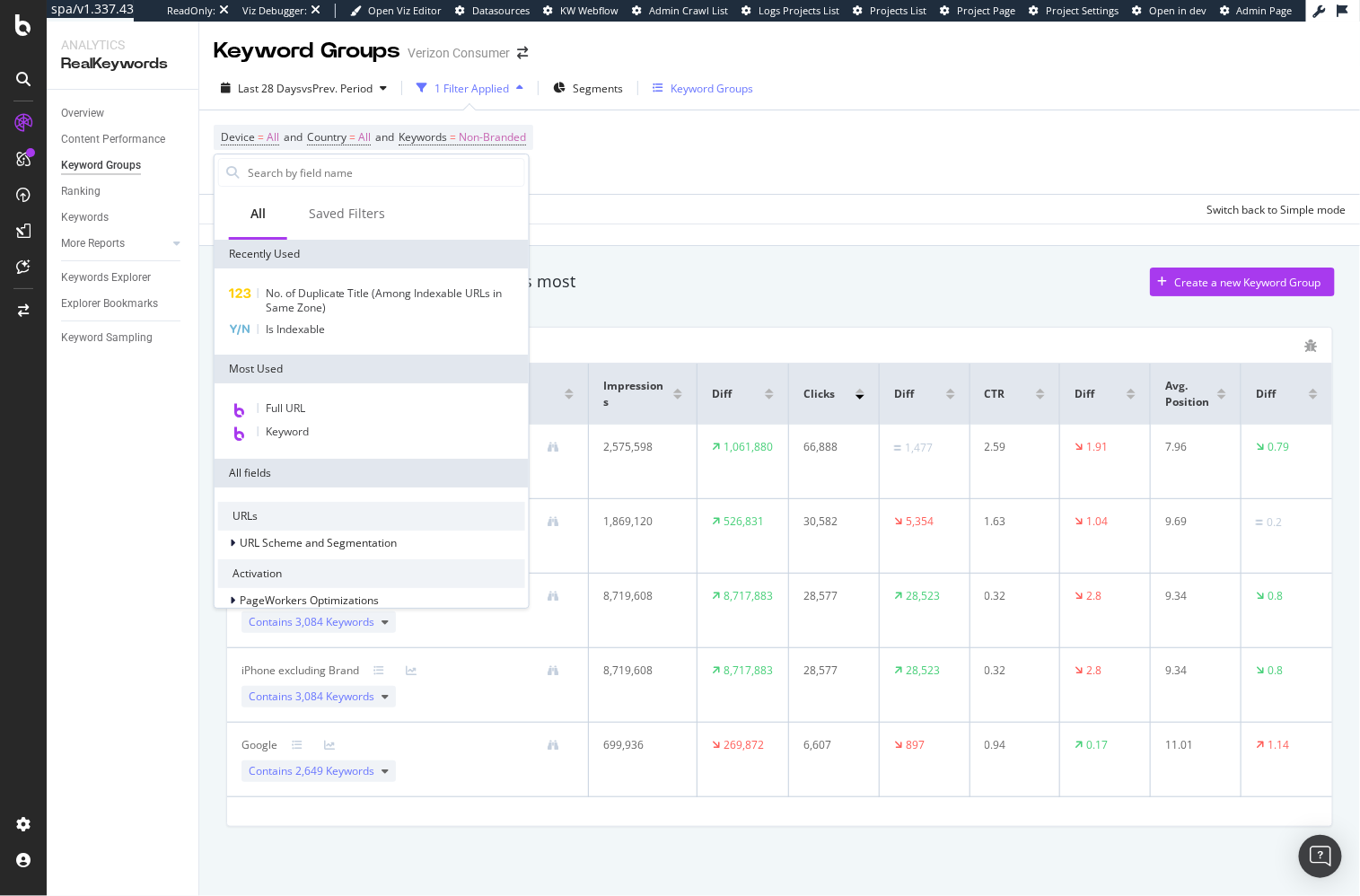
drag, startPoint x: 657, startPoint y: 107, endPoint x: 676, endPoint y: 93, distance: 23.6
click at [659, 106] on div "Last 28 Days vs Prev. Period 1 Filter Applied Segments Keyword Groups" at bounding box center [780, 92] width 1161 height 36
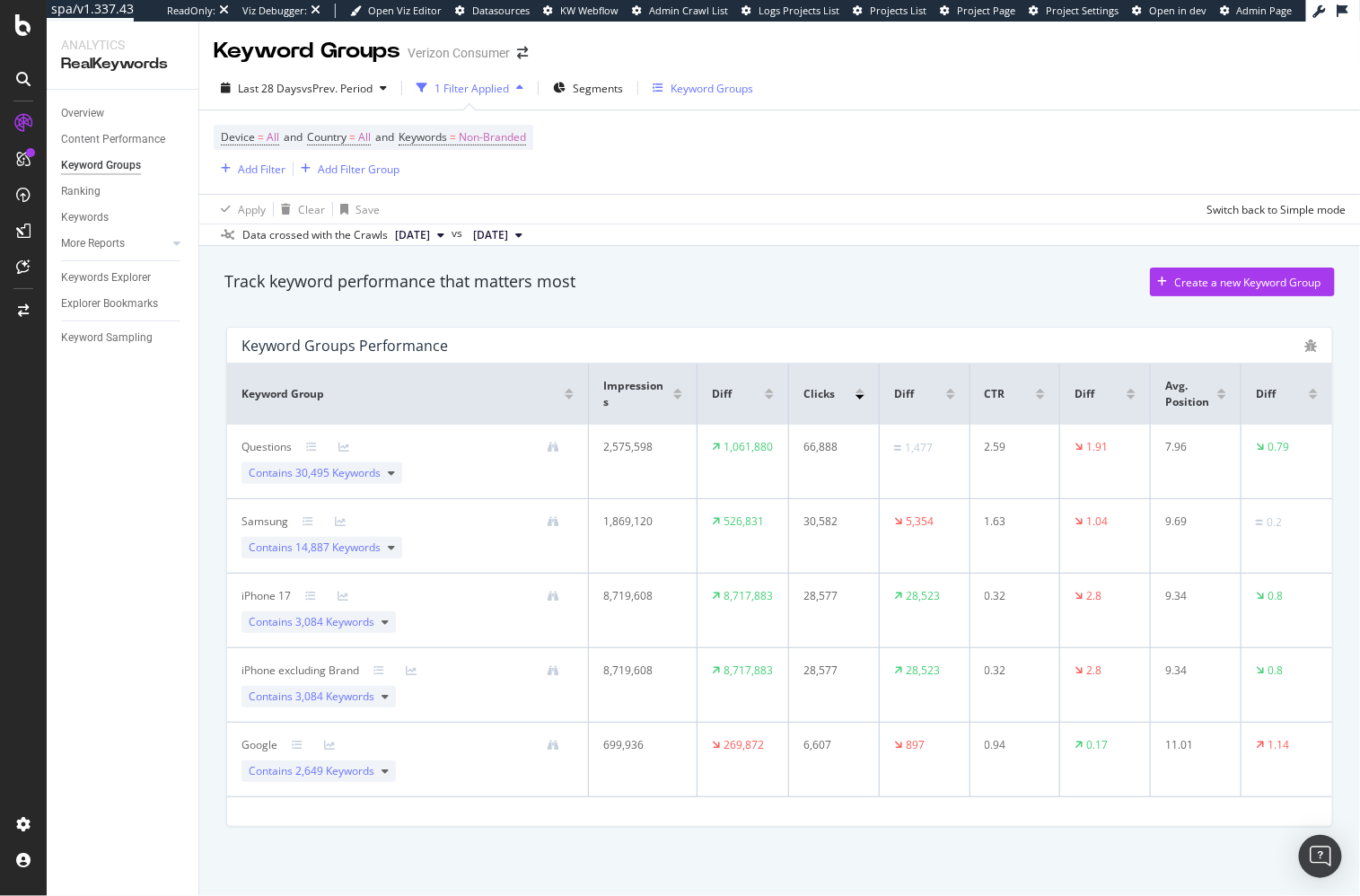
click at [676, 93] on div "Keyword Groups" at bounding box center [712, 88] width 83 height 15
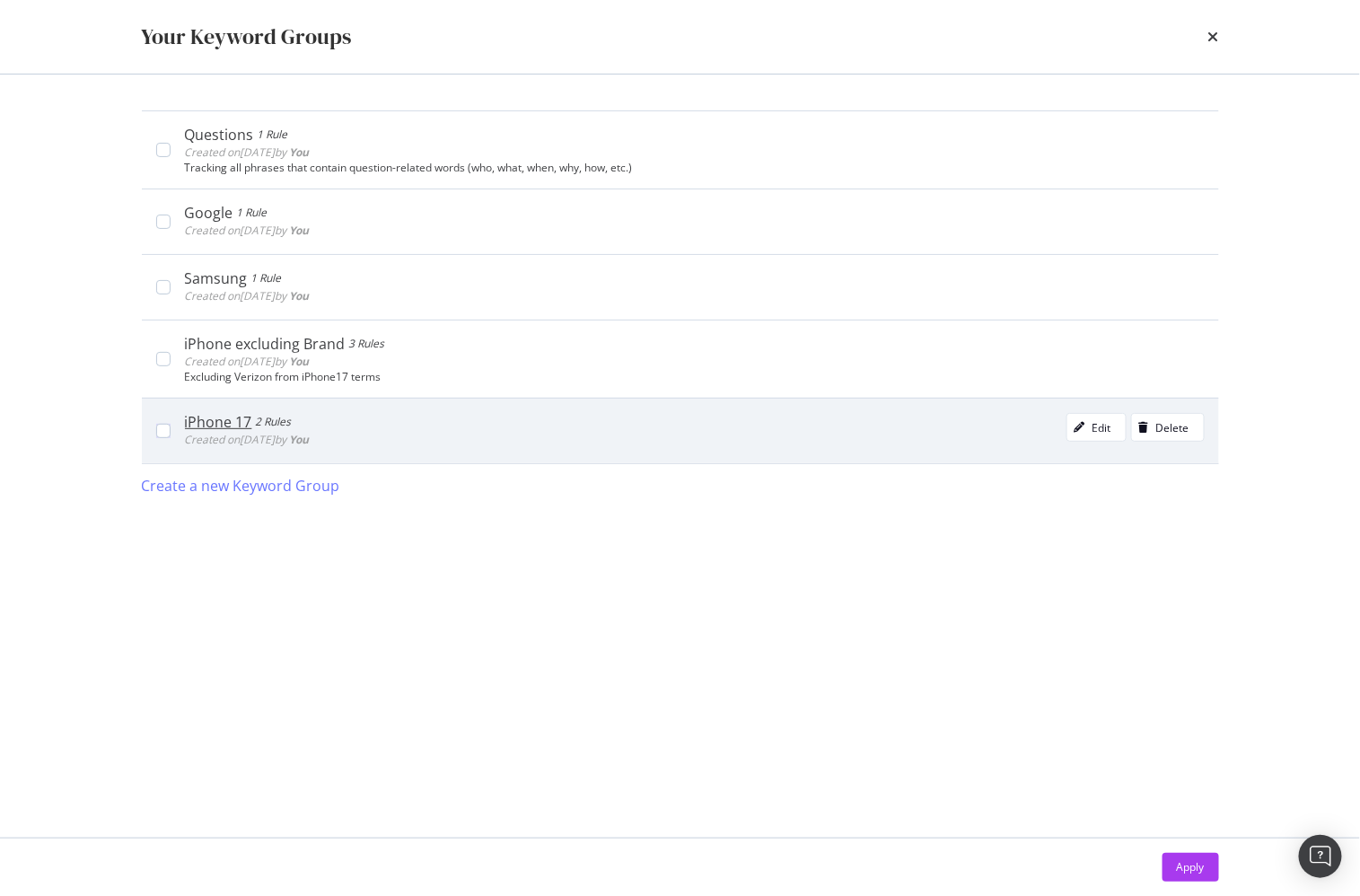
click at [171, 430] on div "iPhone 17 2 Rules Created on [DATE] by You Edit Delete" at bounding box center [688, 430] width 1034 height 36
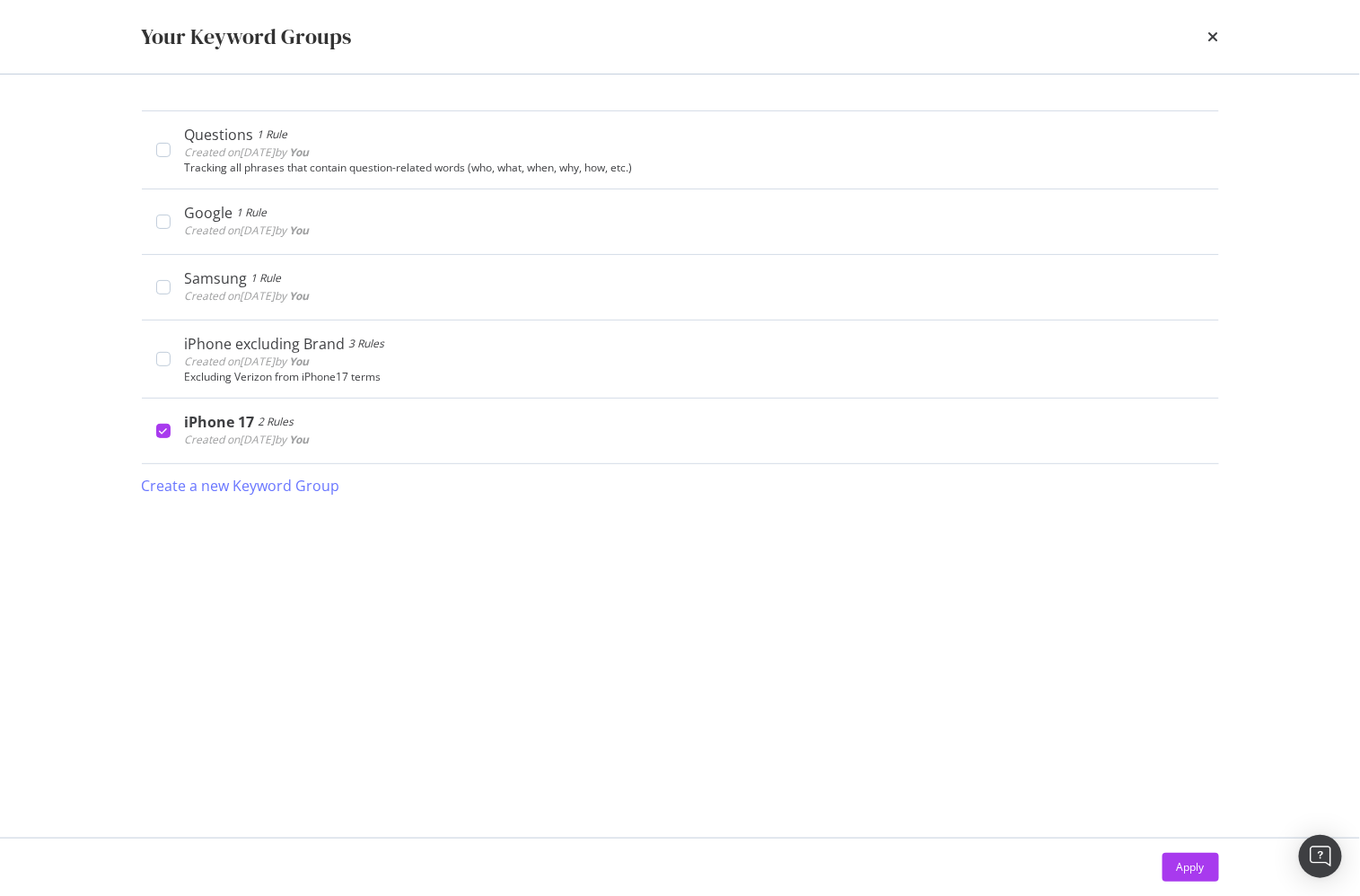
drag, startPoint x: 1188, startPoint y: 859, endPoint x: 1166, endPoint y: 850, distance: 23.8
click at [1188, 859] on div "Apply" at bounding box center [1190, 865] width 28 height 15
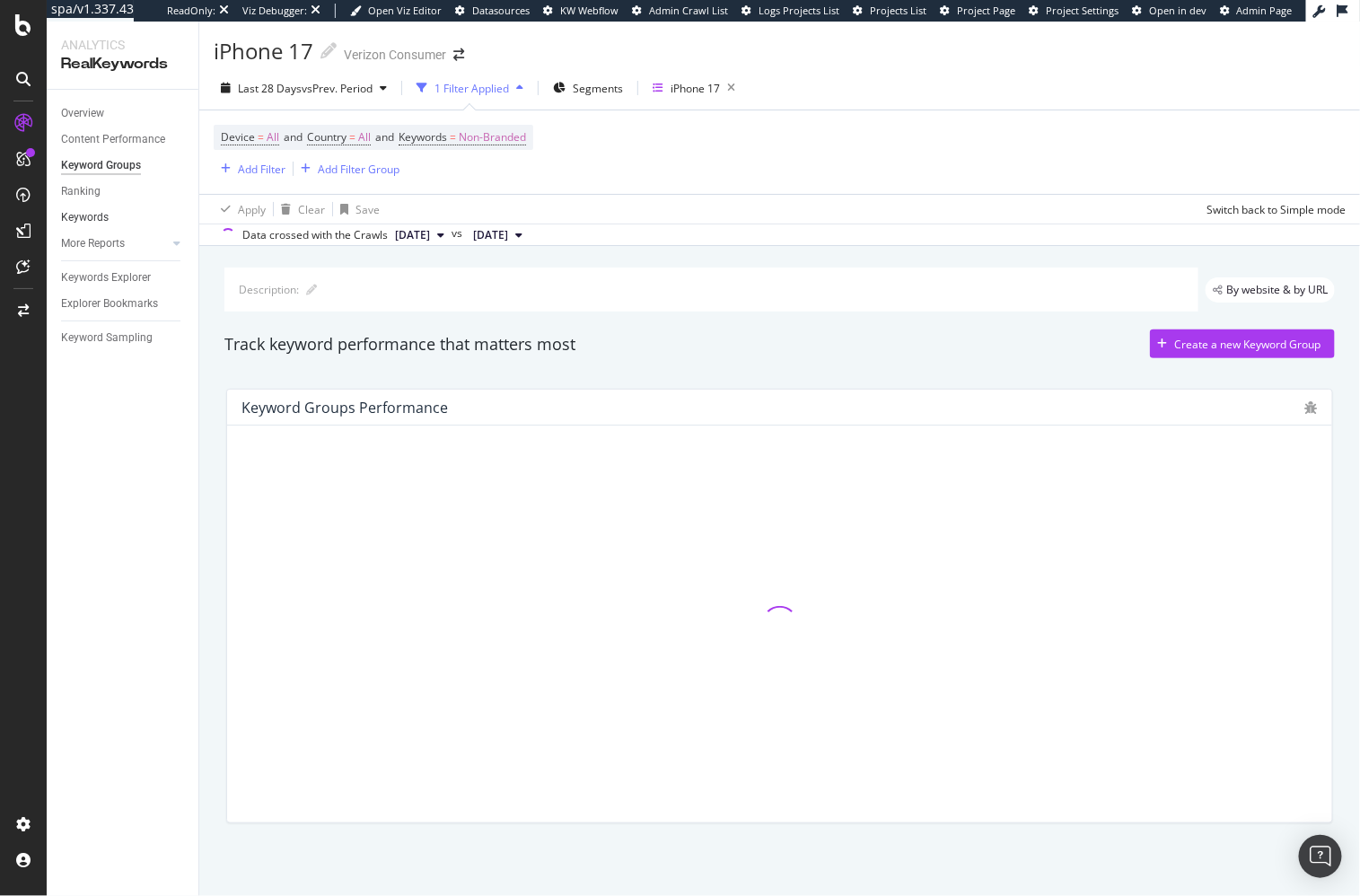
drag, startPoint x: 120, startPoint y: 472, endPoint x: 132, endPoint y: 208, distance: 264.3
click at [120, 472] on div "Overview Content Performance Keyword Groups Ranking Keywords More Reports Count…" at bounding box center [122, 492] width 152 height 806
click at [90, 117] on div "Overview" at bounding box center [83, 113] width 43 height 19
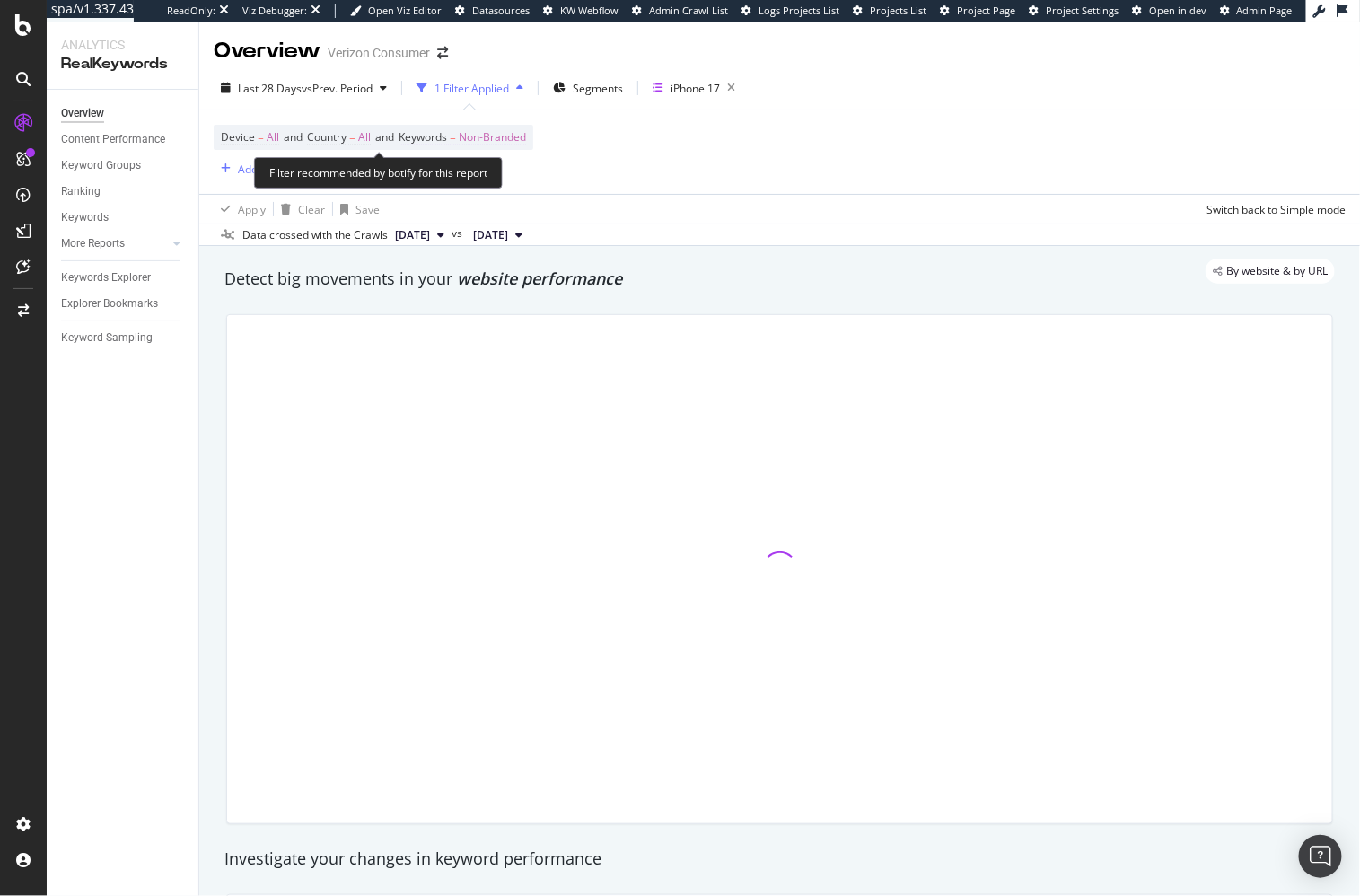
click at [519, 134] on span "Non-Branded" at bounding box center [492, 136] width 67 height 25
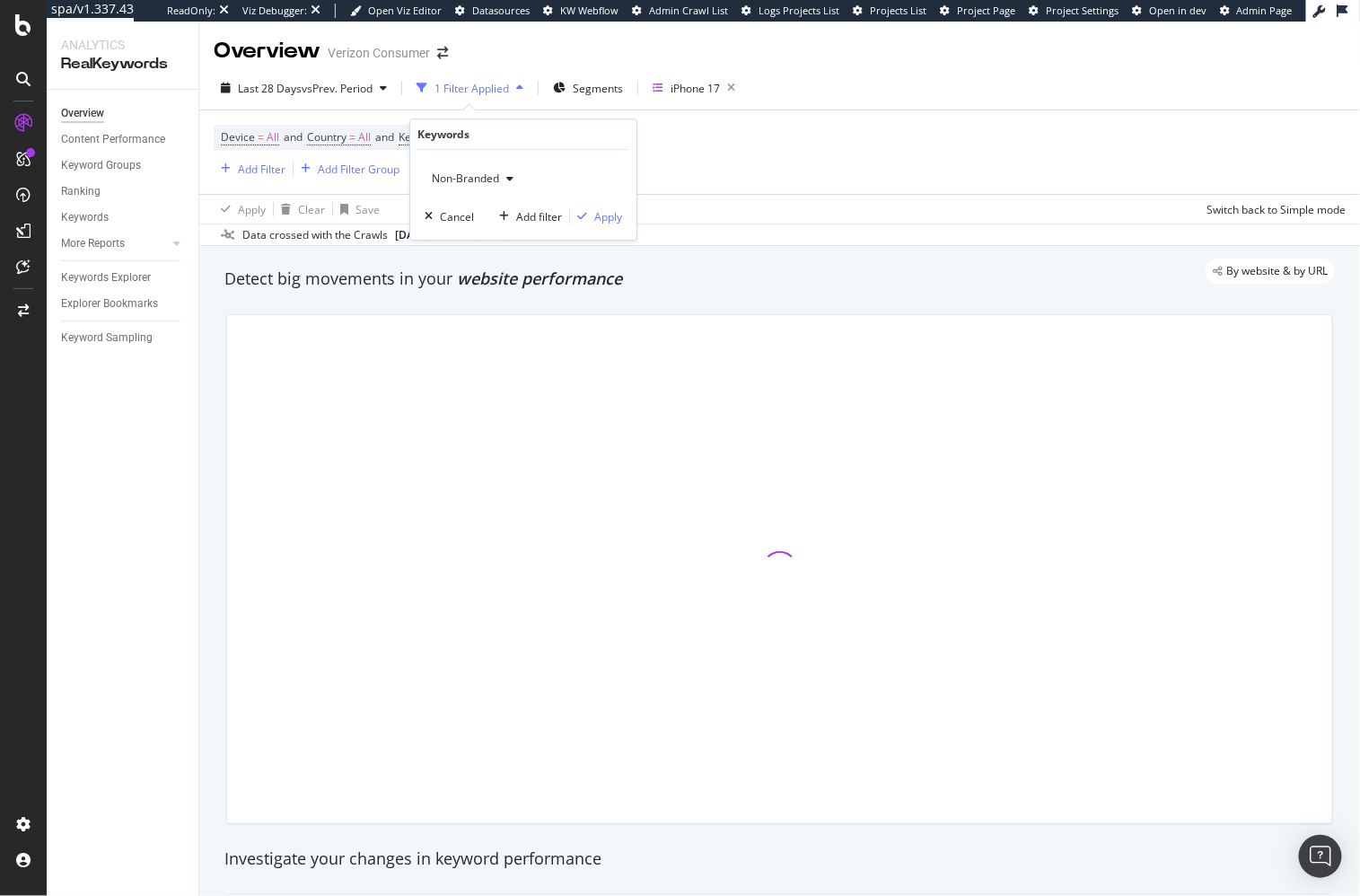
drag, startPoint x: 494, startPoint y: 172, endPoint x: 500, endPoint y: 181, distance: 10.8
click at [494, 172] on span "Non-Branded" at bounding box center [461, 178] width 74 height 15
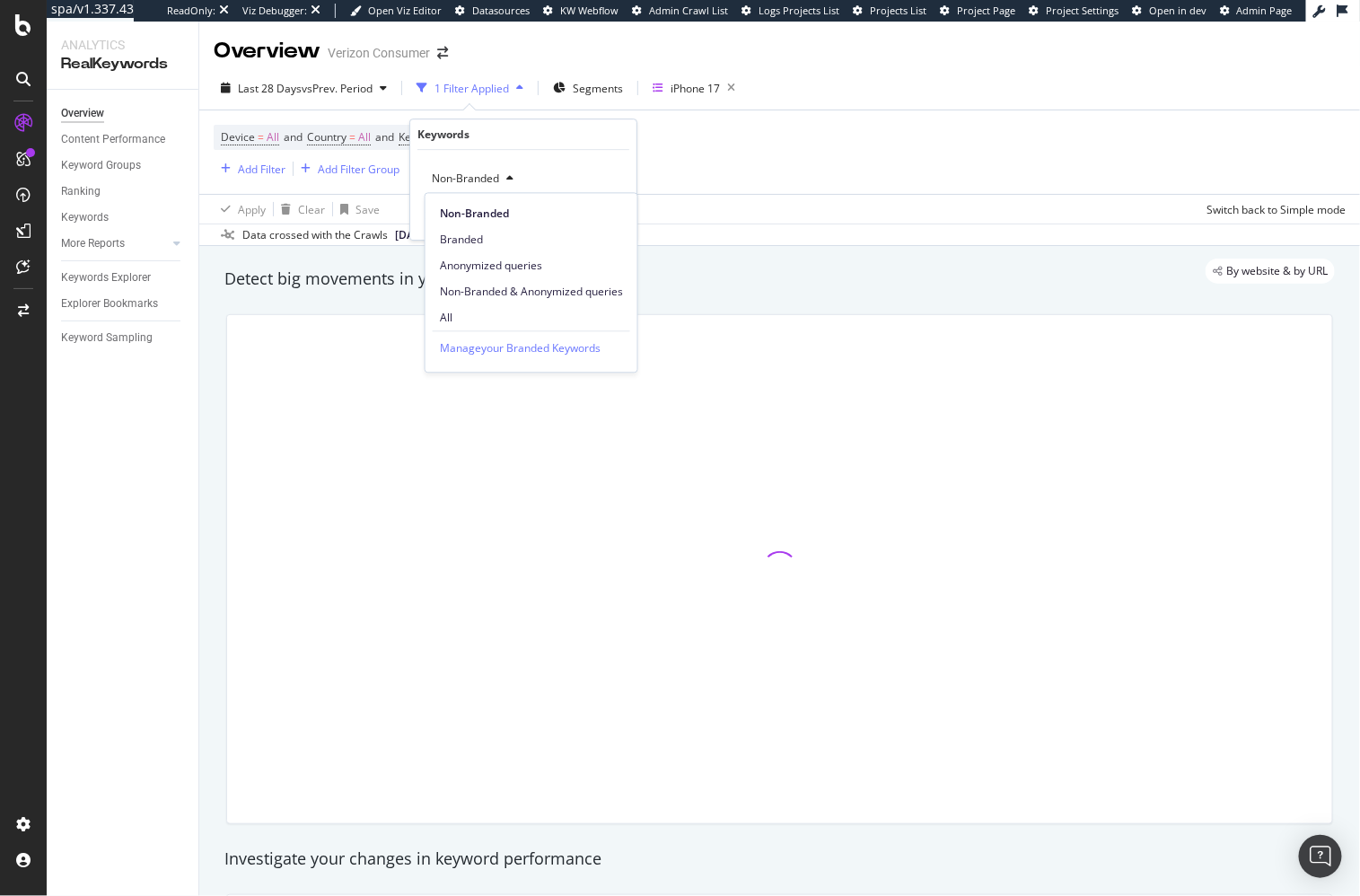
click at [505, 319] on span "All" at bounding box center [532, 318] width 184 height 16
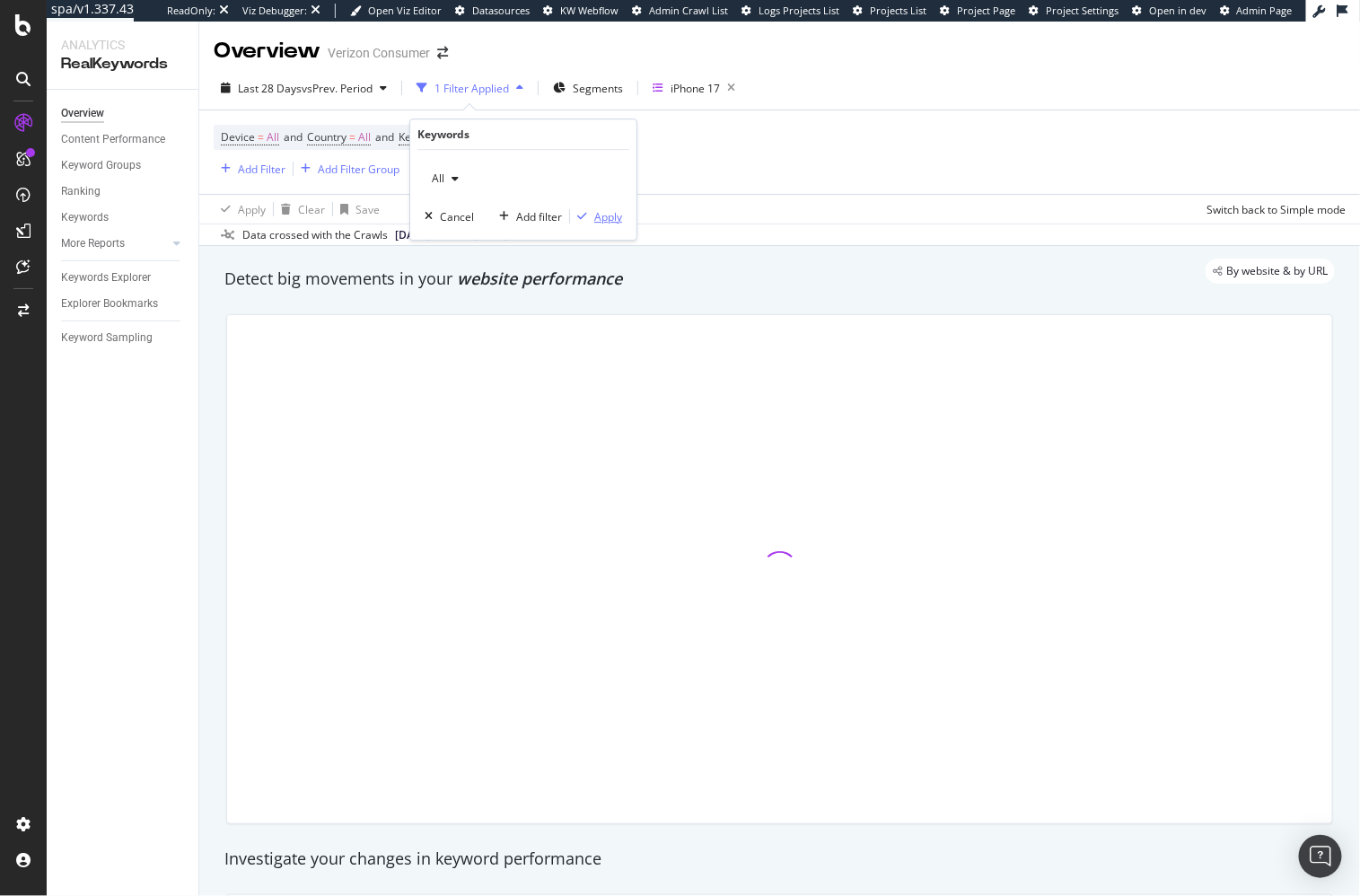
click at [592, 221] on div "button" at bounding box center [582, 216] width 25 height 11
click at [548, 277] on div "By website & by URL" at bounding box center [770, 270] width 1128 height 25
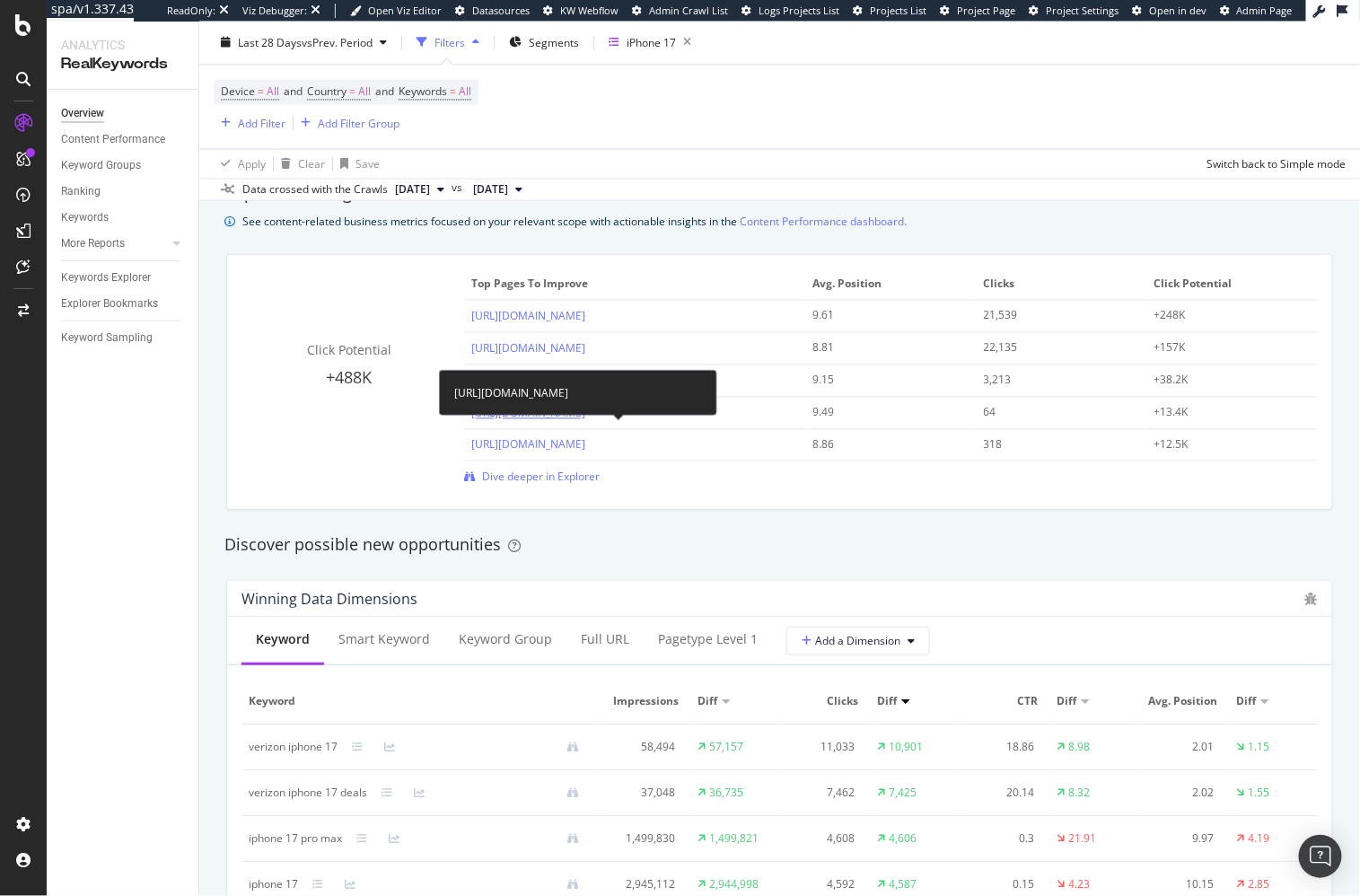
scroll to position [1168, 0]
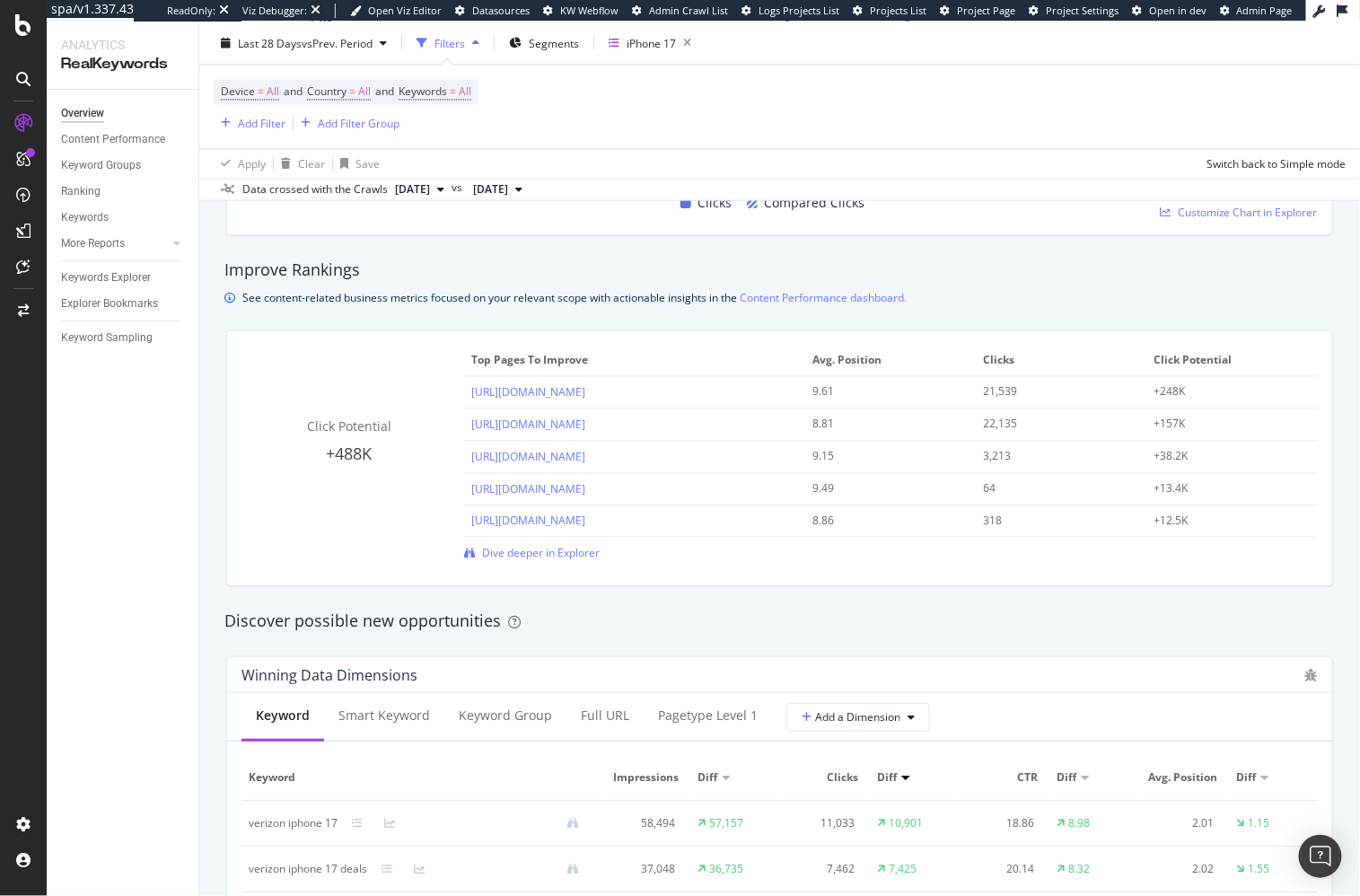
click at [859, 631] on div "Discover possible new opportunities" at bounding box center [779, 622] width 1110 height 24
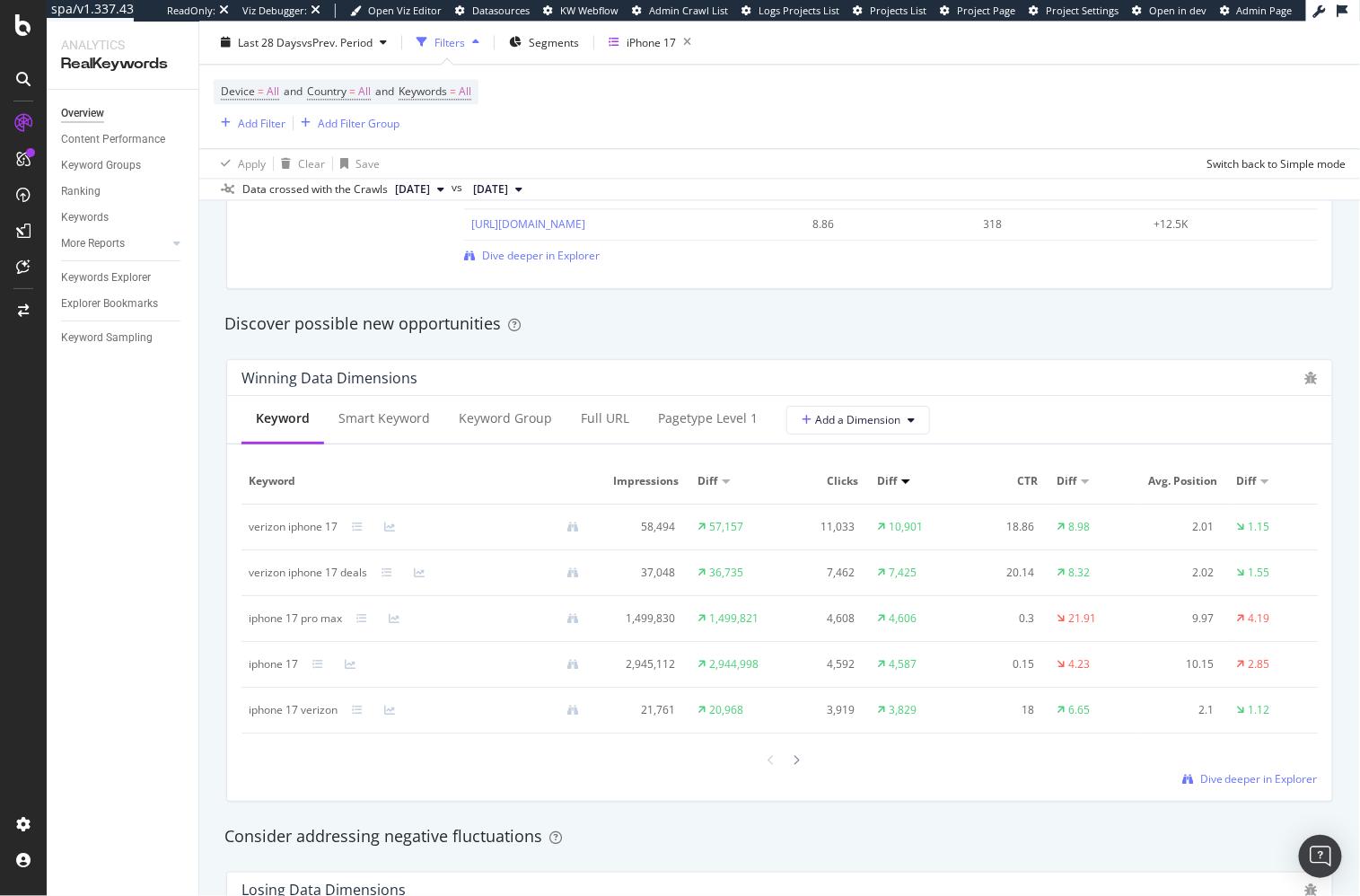
scroll to position [1474, 0]
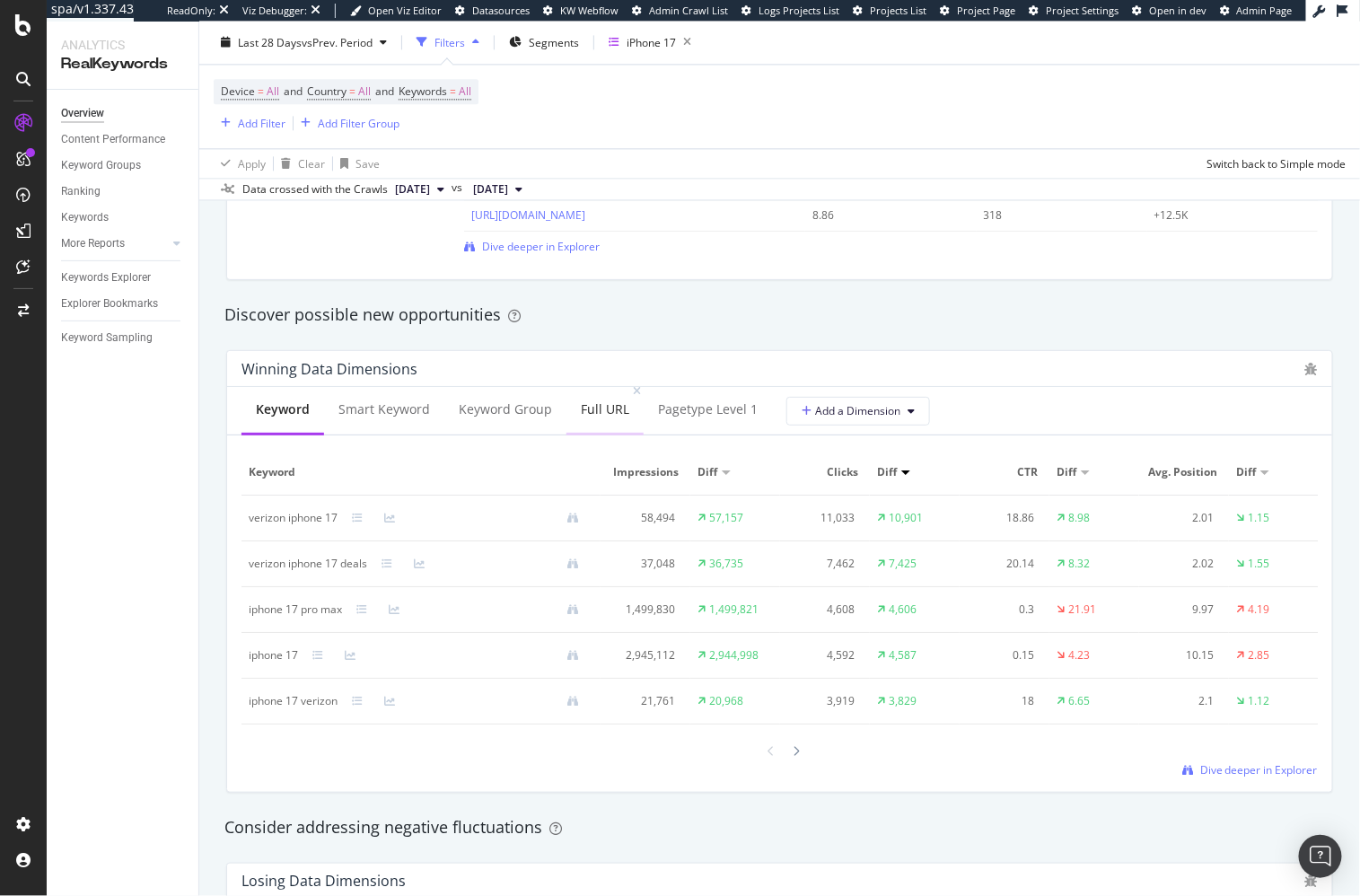
click at [583, 412] on div "Full URL" at bounding box center [604, 410] width 48 height 18
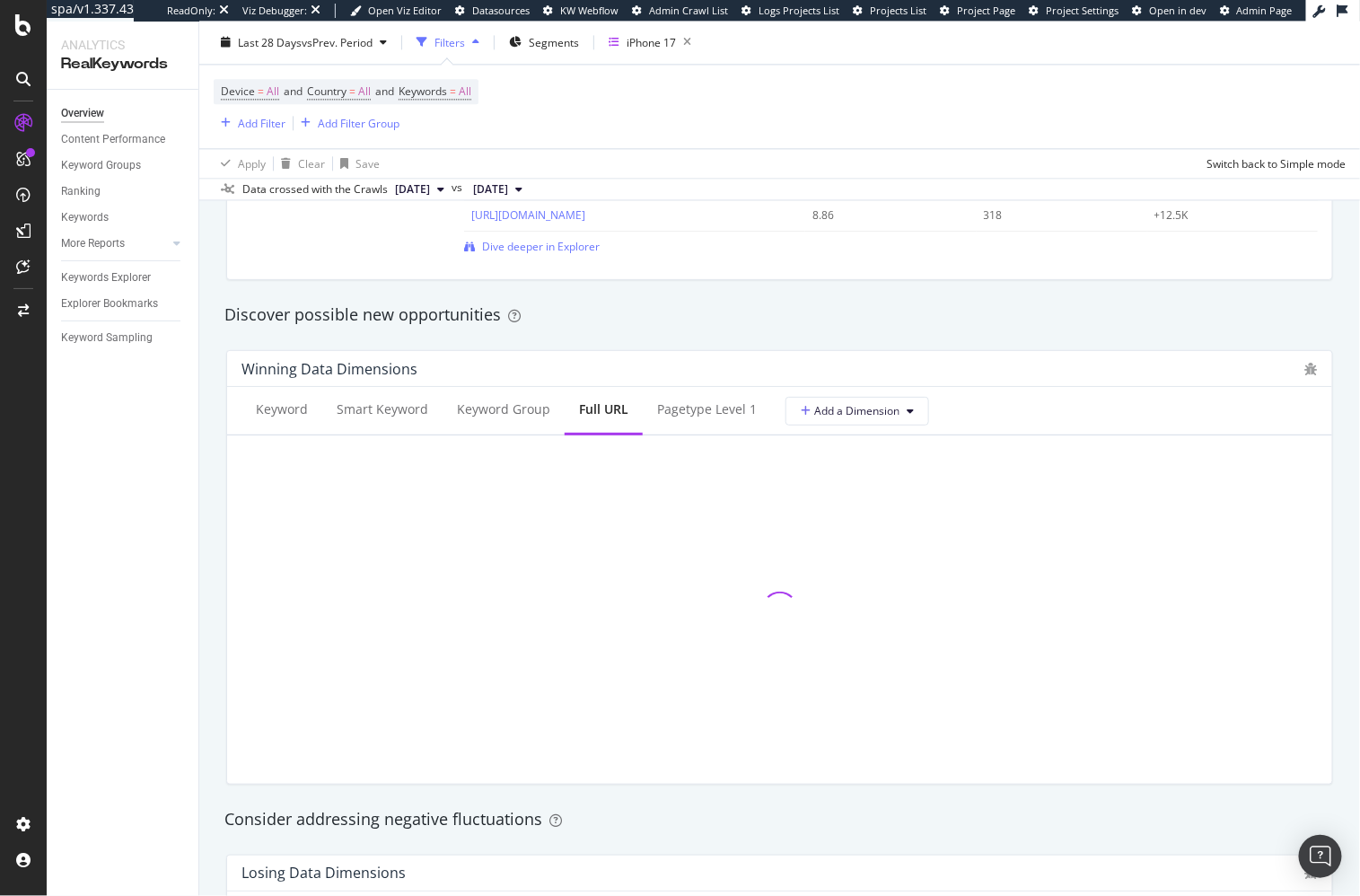
scroll to position [1941, 0]
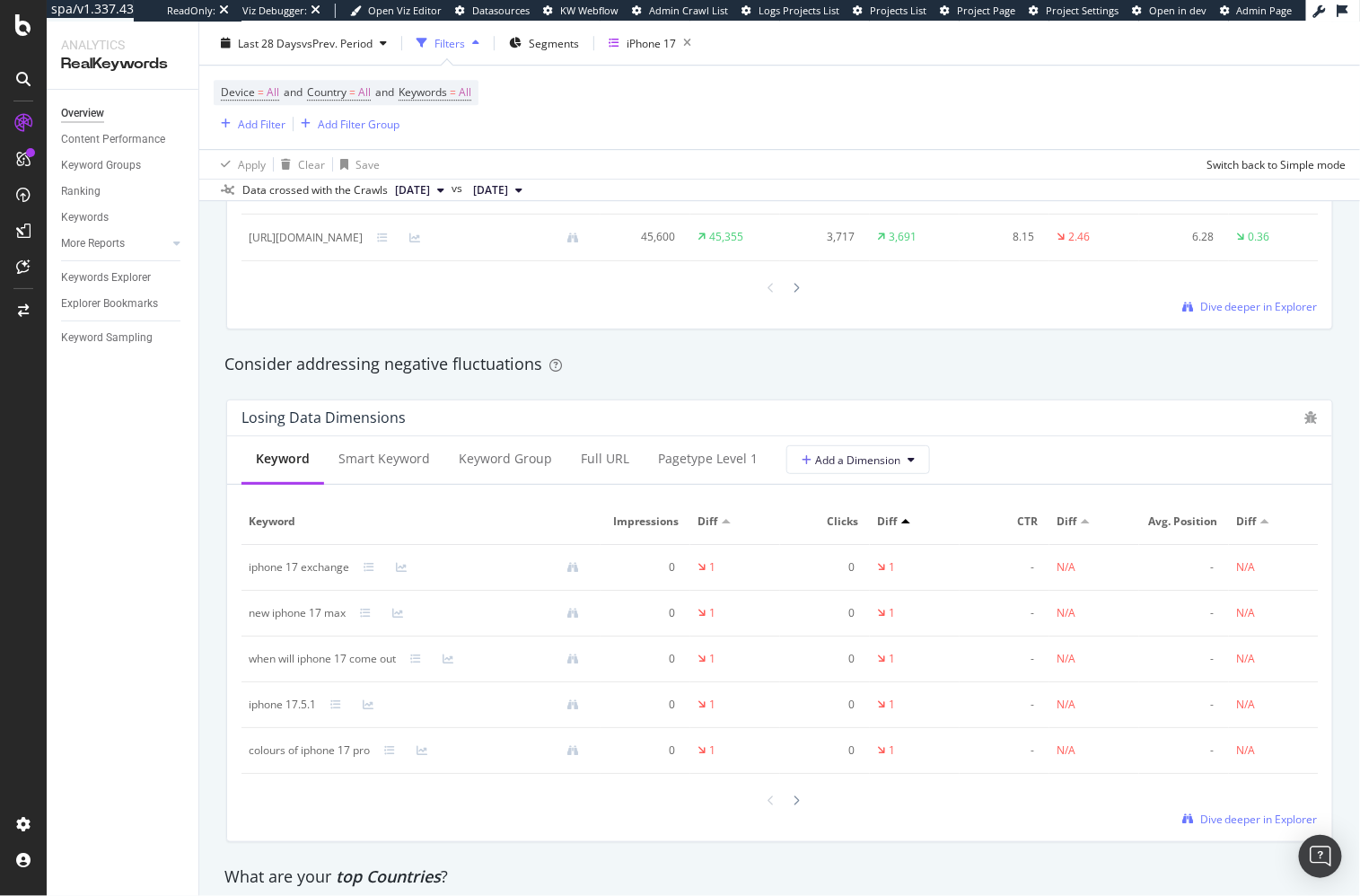
click at [459, 372] on div "Consider addressing negative fluctuations" at bounding box center [779, 364] width 1110 height 24
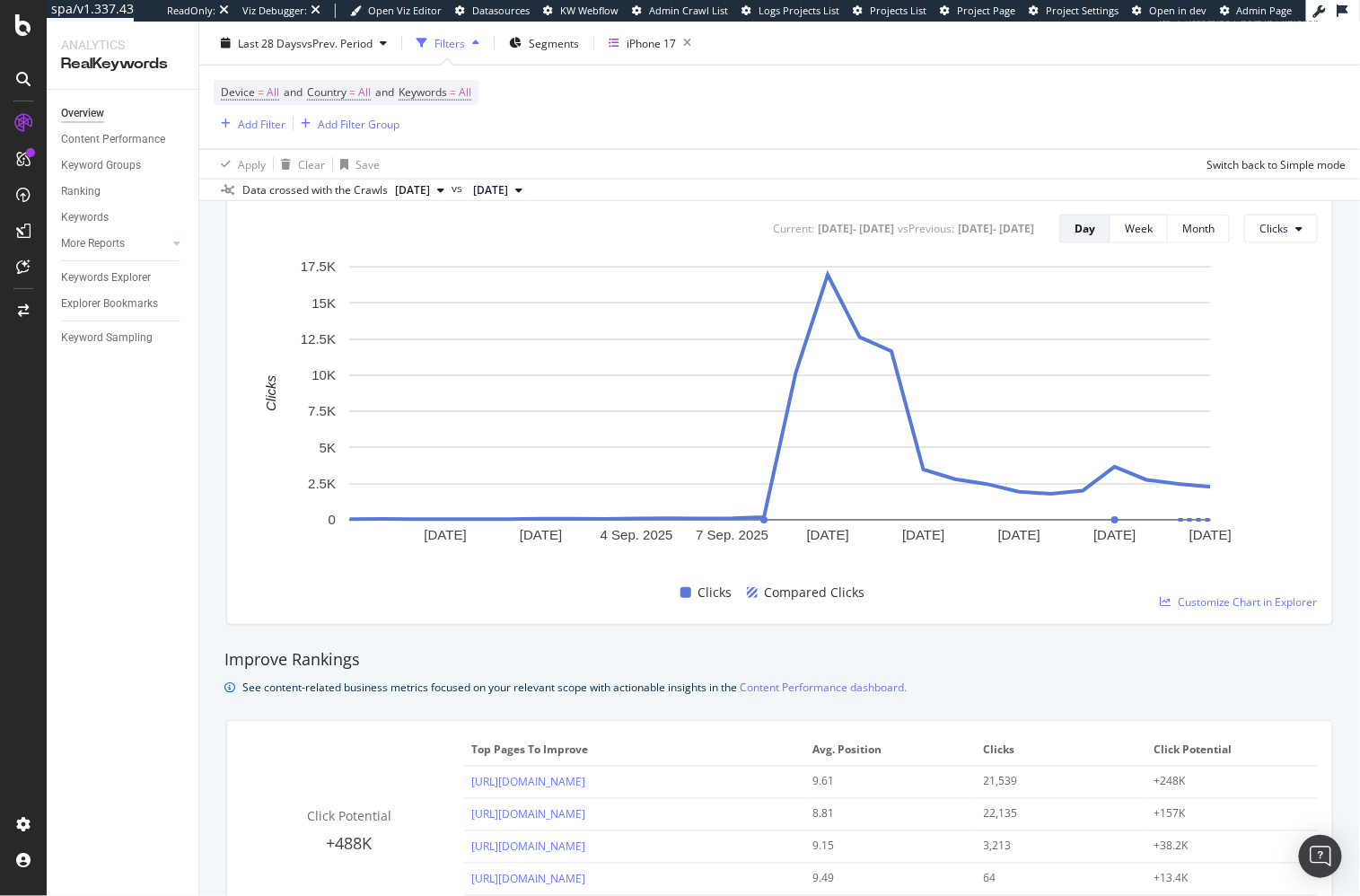
scroll to position [0, 0]
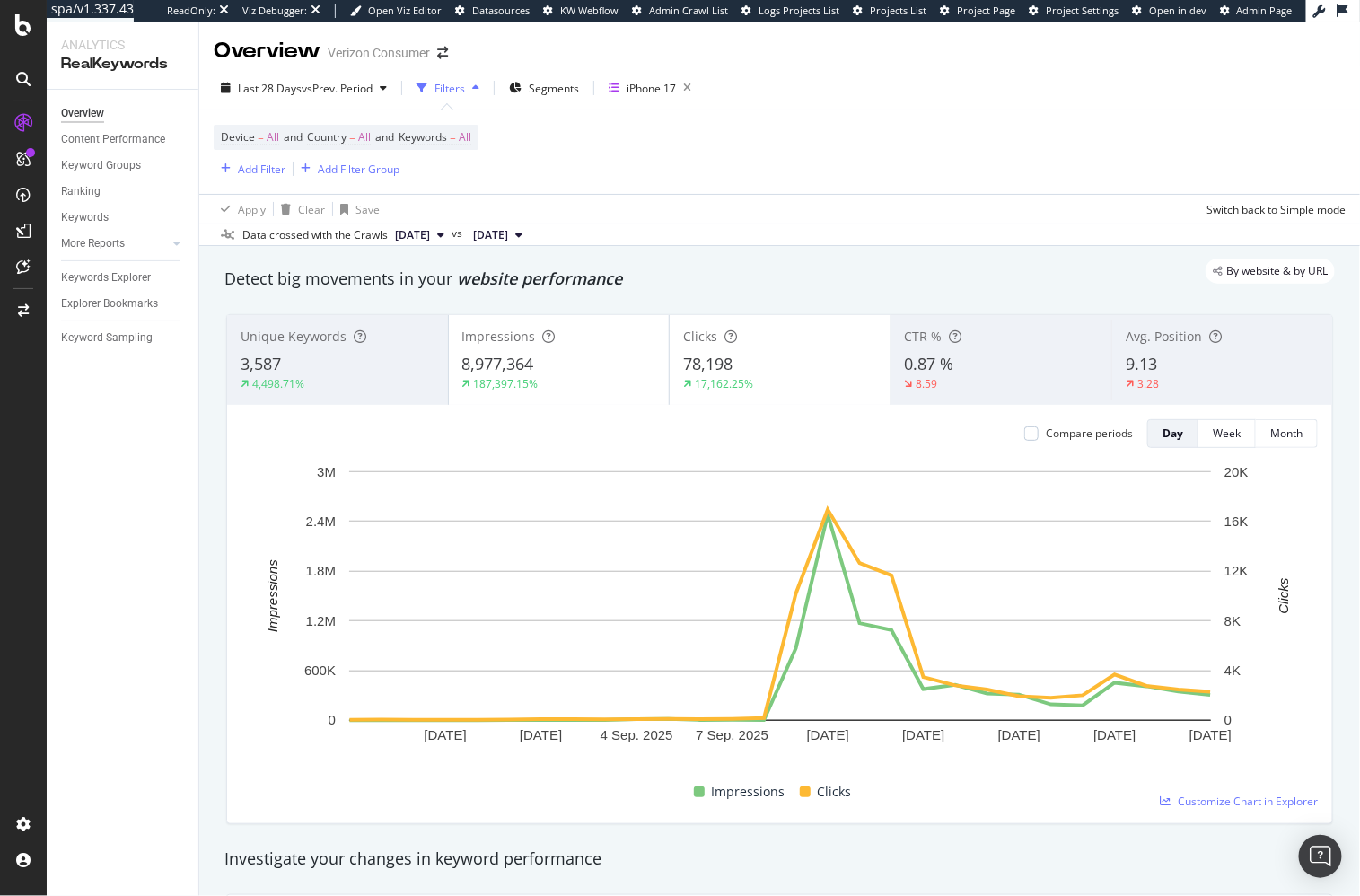
drag, startPoint x: 674, startPoint y: 280, endPoint x: 645, endPoint y: 224, distance: 63.1
click at [674, 280] on div "By website & by URL" at bounding box center [770, 270] width 1128 height 25
click at [645, 94] on div "iPhone 17" at bounding box center [651, 88] width 49 height 15
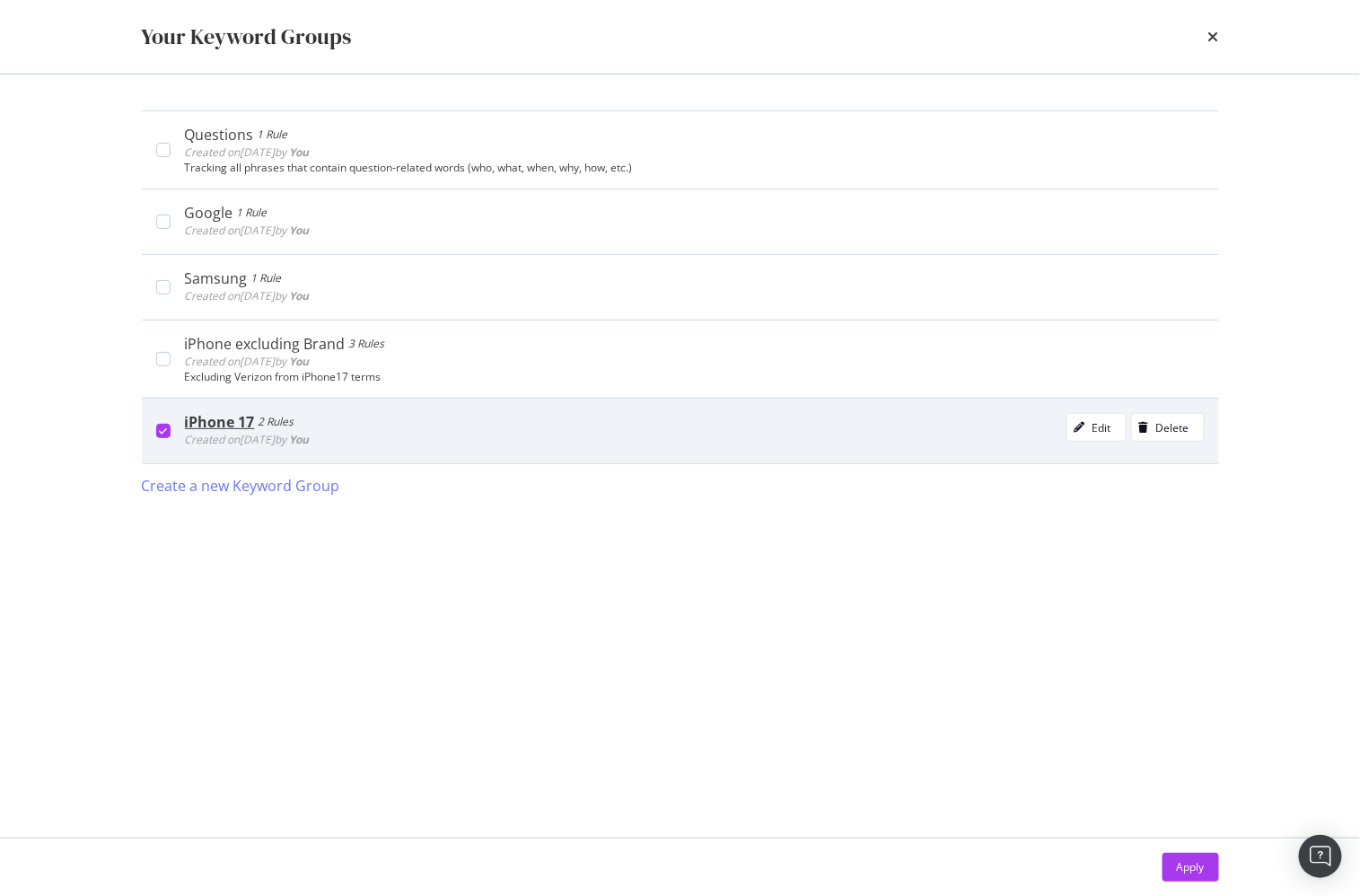
click at [168, 429] on div "modal" at bounding box center [163, 430] width 15 height 15
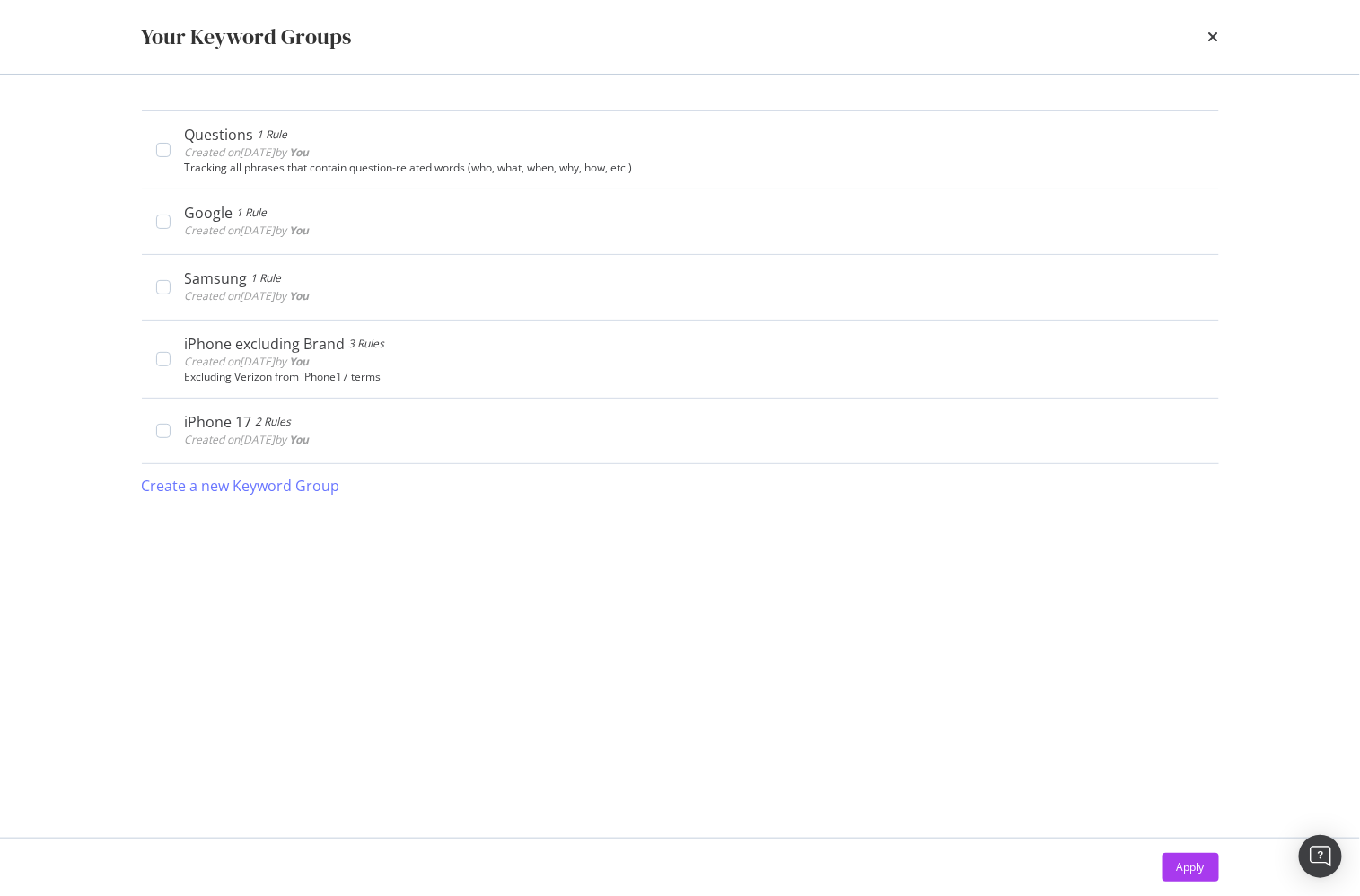
click at [1216, 35] on icon "times" at bounding box center [1213, 37] width 11 height 15
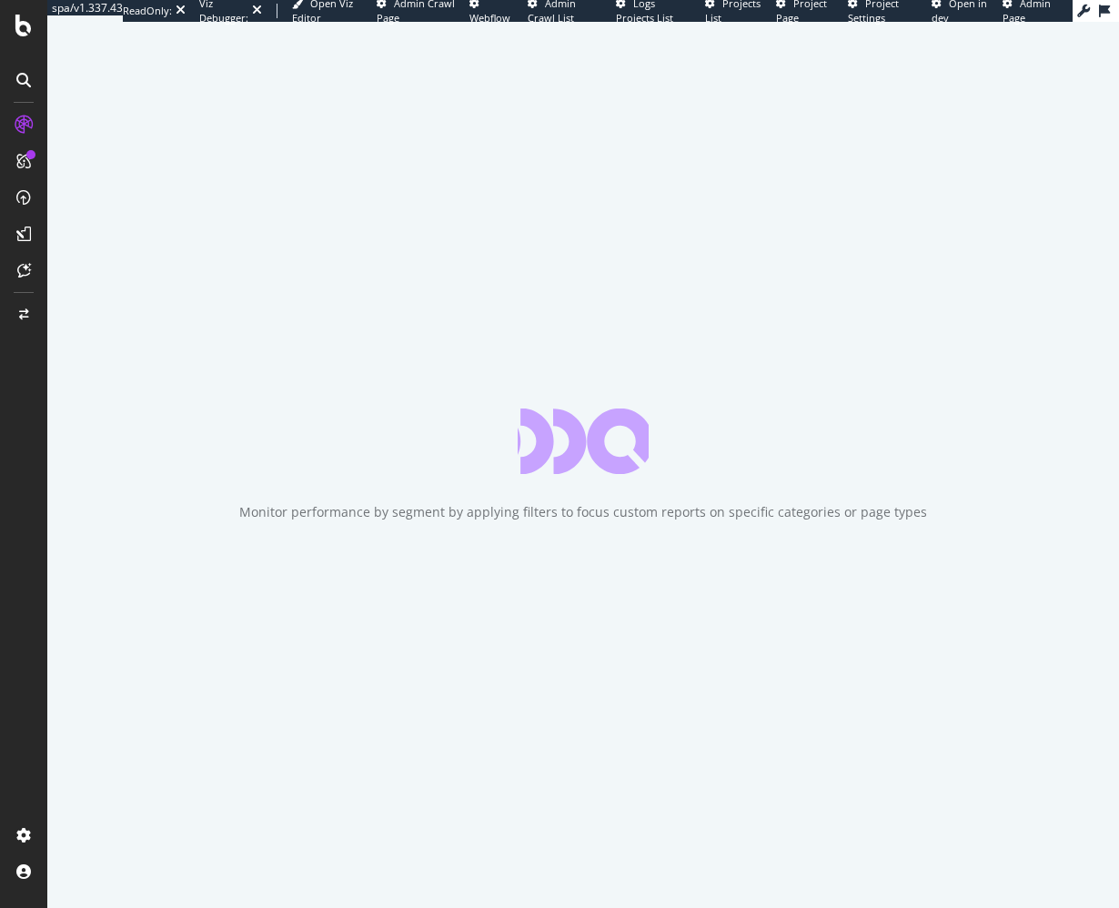
click at [84, 417] on div "Monitor performance by segment by applying filters to focus custom reports on s…" at bounding box center [582, 465] width 1071 height 886
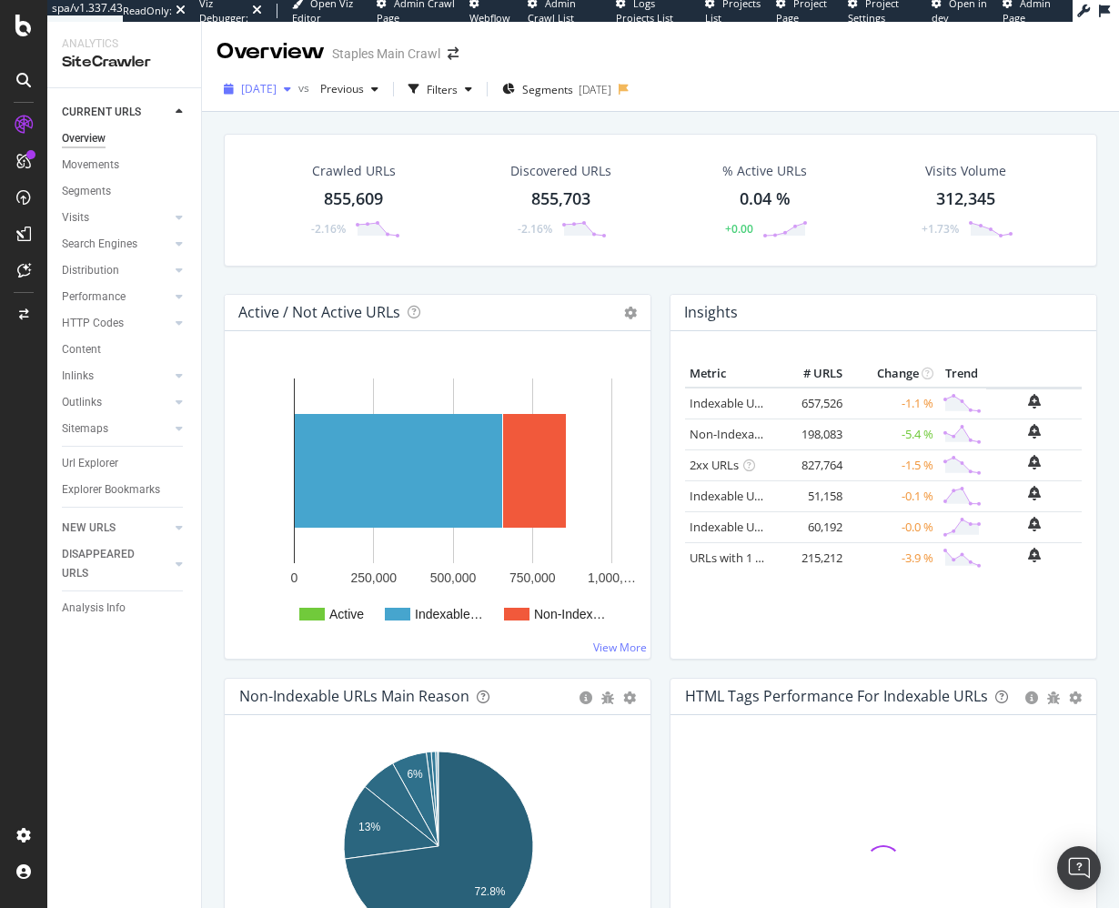
click at [277, 95] on span "[DATE]" at bounding box center [258, 88] width 35 height 15
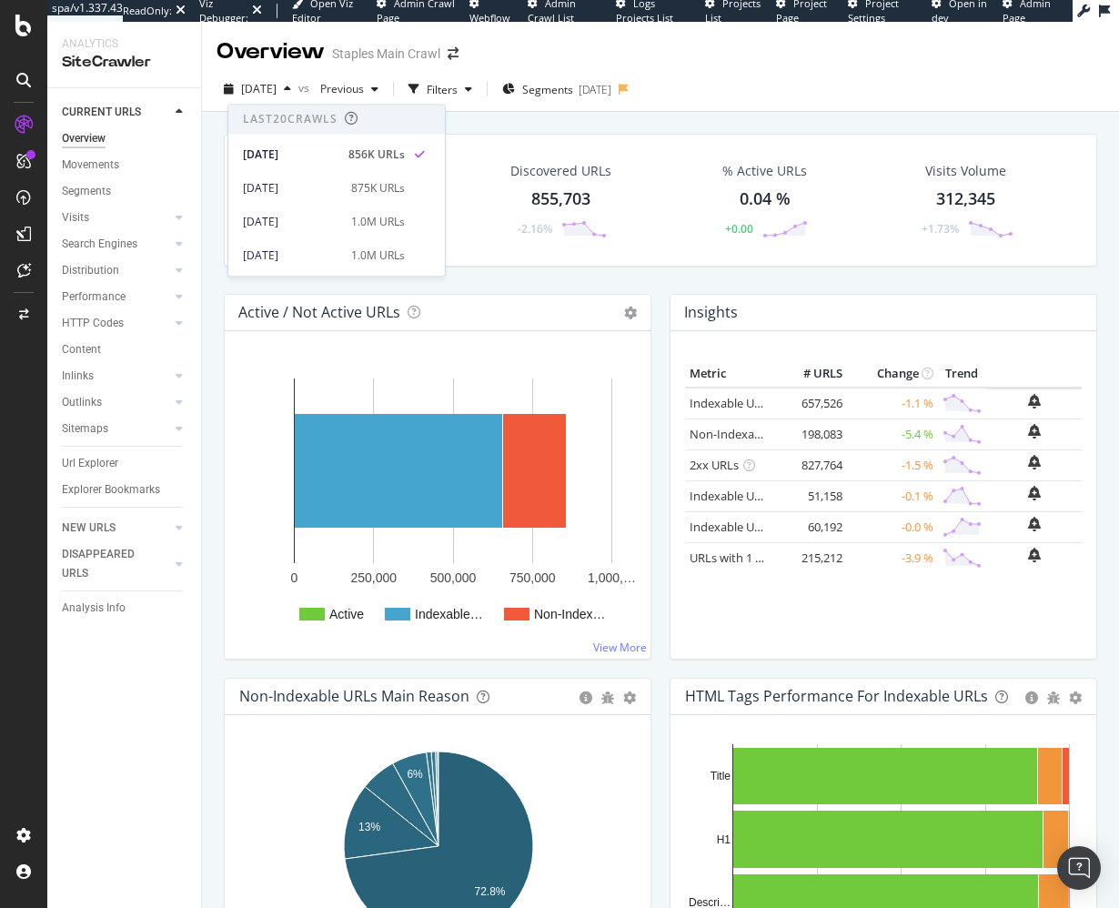
drag, startPoint x: 644, startPoint y: 272, endPoint x: 277, endPoint y: 345, distance: 374.6
click at [641, 273] on div "Crawled URLs 855,609 -2.16% Discovered URLs 855,703 -2.16% % Active URLs 0.04 %…" at bounding box center [660, 214] width 891 height 160
click at [48, 449] on div "CURRENT URLS Overview Movements Segments Visits Analysis Orphan URLs Search Eng…" at bounding box center [124, 498] width 154 height 820
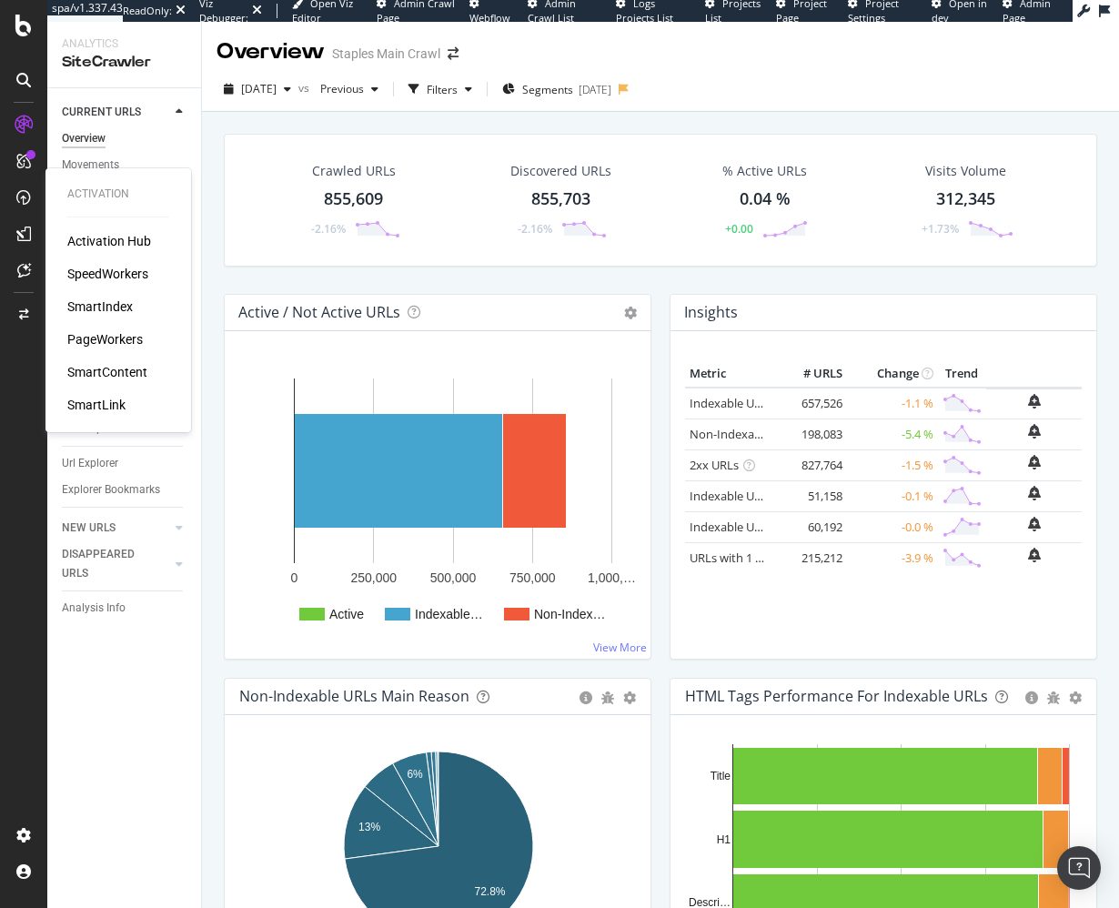
click at [96, 307] on div "SmartIndex" at bounding box center [99, 306] width 65 height 18
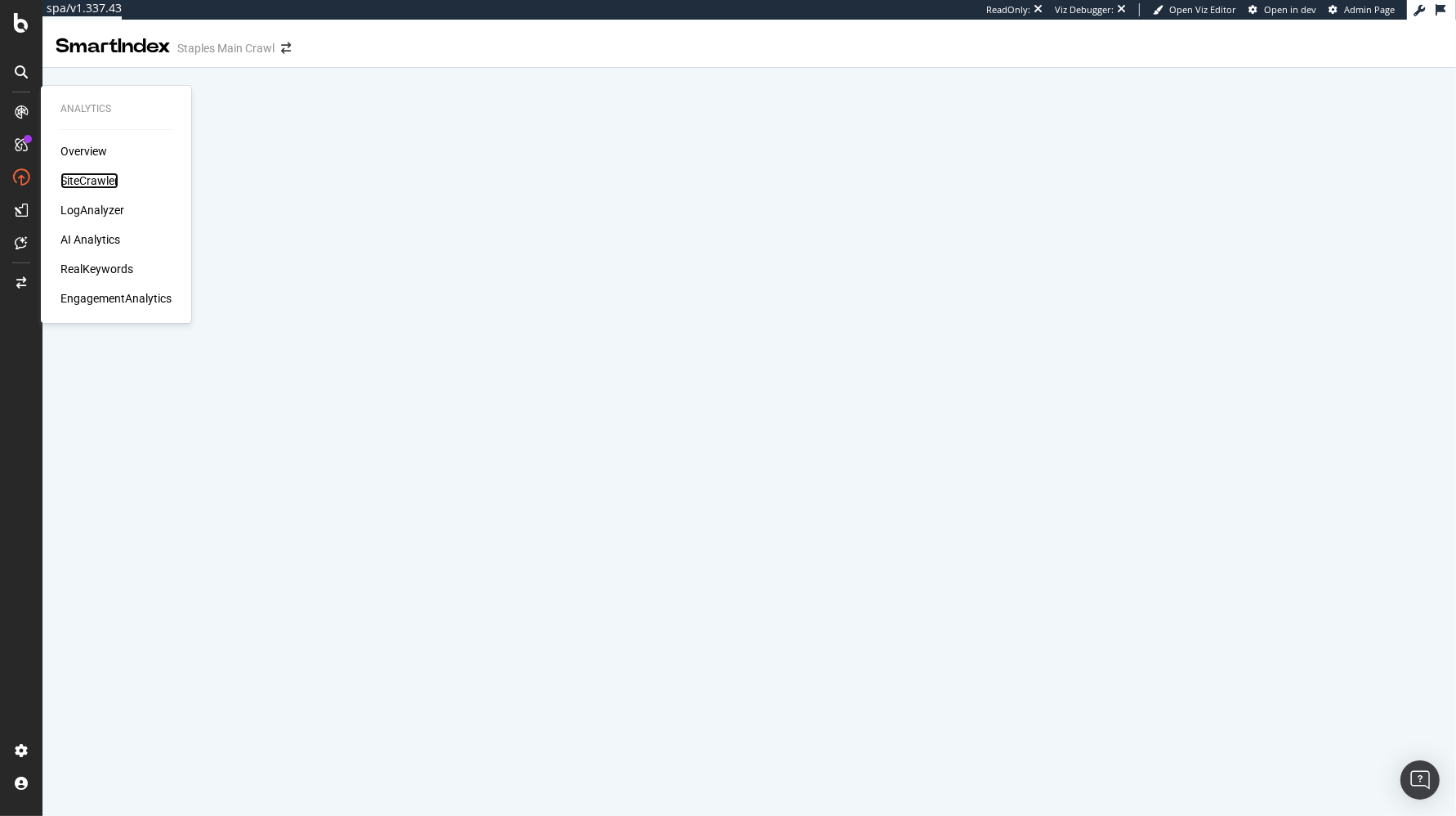
click at [89, 176] on div "SiteCrawler" at bounding box center [89, 181] width 58 height 16
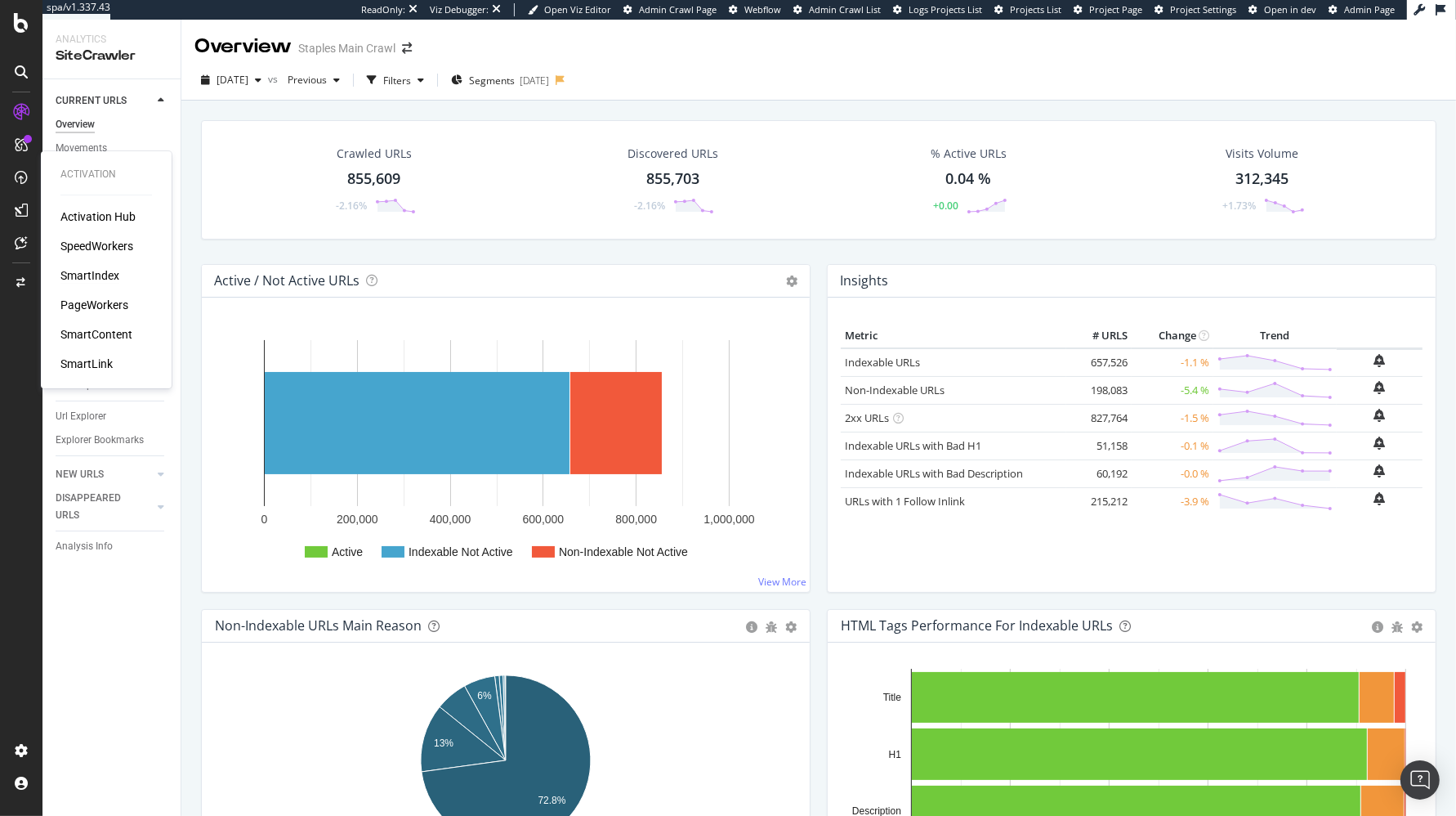
click at [91, 272] on div "SmartIndex" at bounding box center [89, 275] width 58 height 16
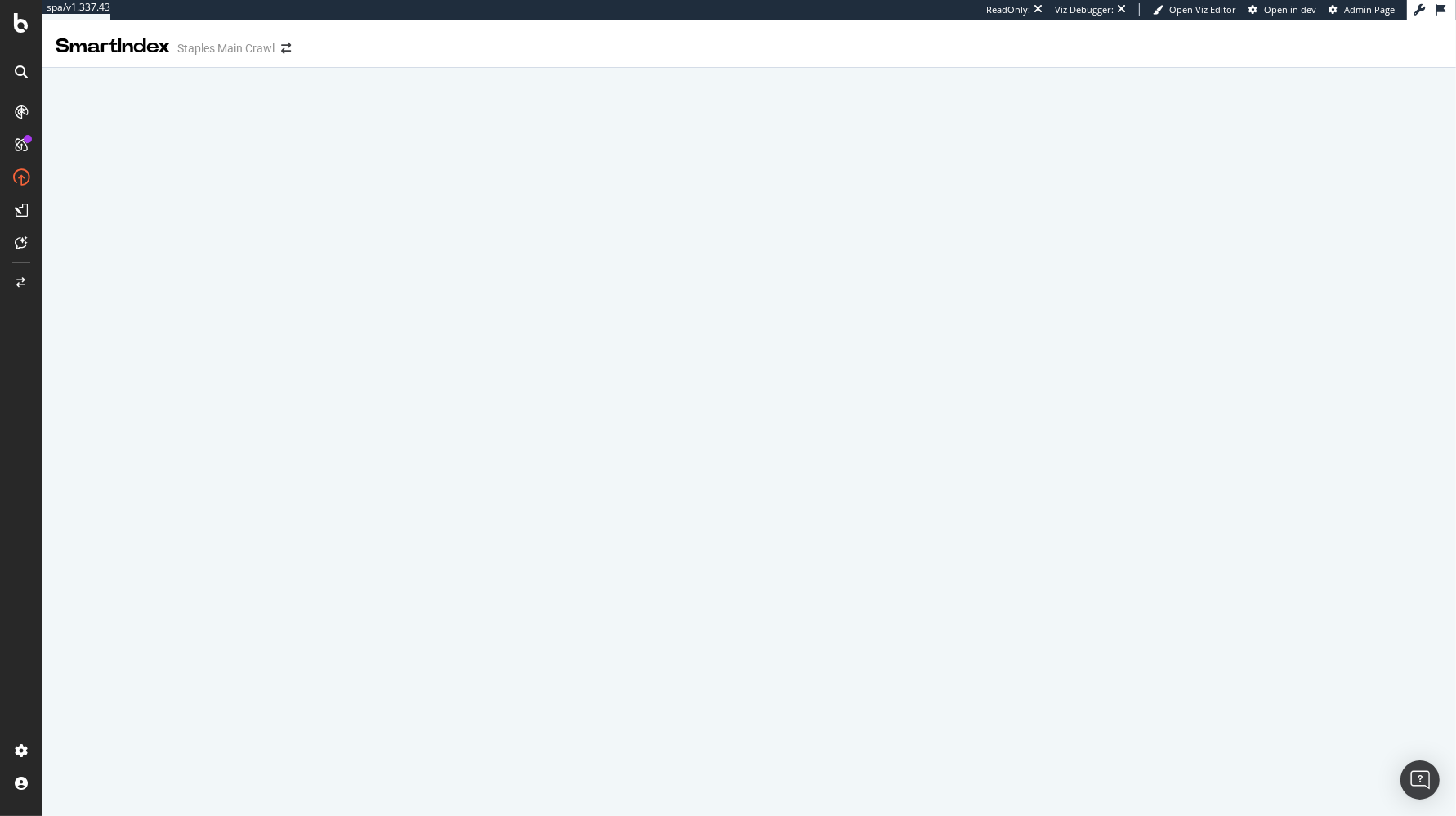
drag, startPoint x: 113, startPoint y: 184, endPoint x: 369, endPoint y: 25, distance: 301.4
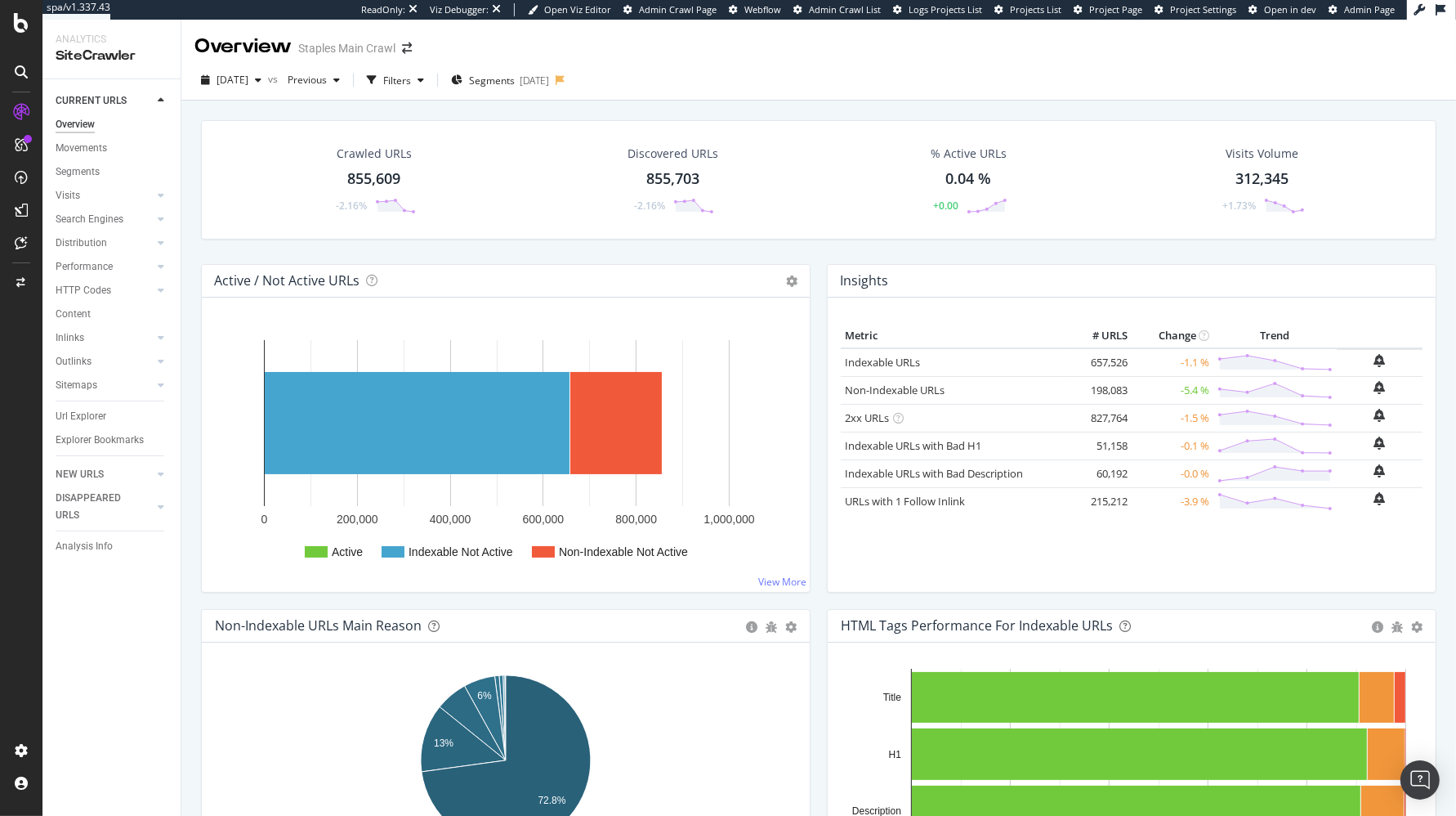
drag, startPoint x: 409, startPoint y: 76, endPoint x: 384, endPoint y: 95, distance: 31.4
click at [376, 76] on icon "button" at bounding box center [371, 80] width 10 height 10
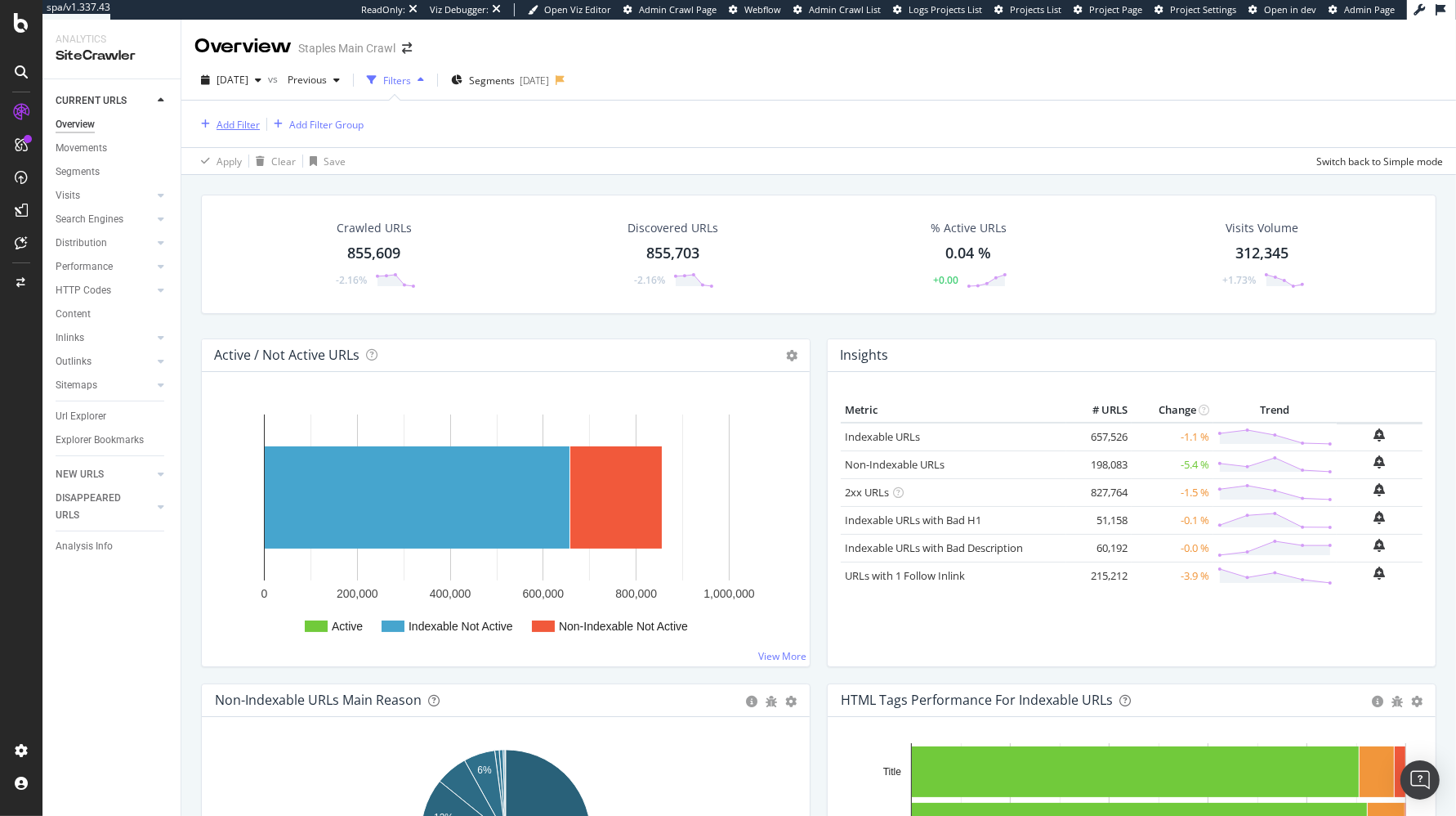
click at [231, 127] on div "Add Filter" at bounding box center [238, 124] width 43 height 13
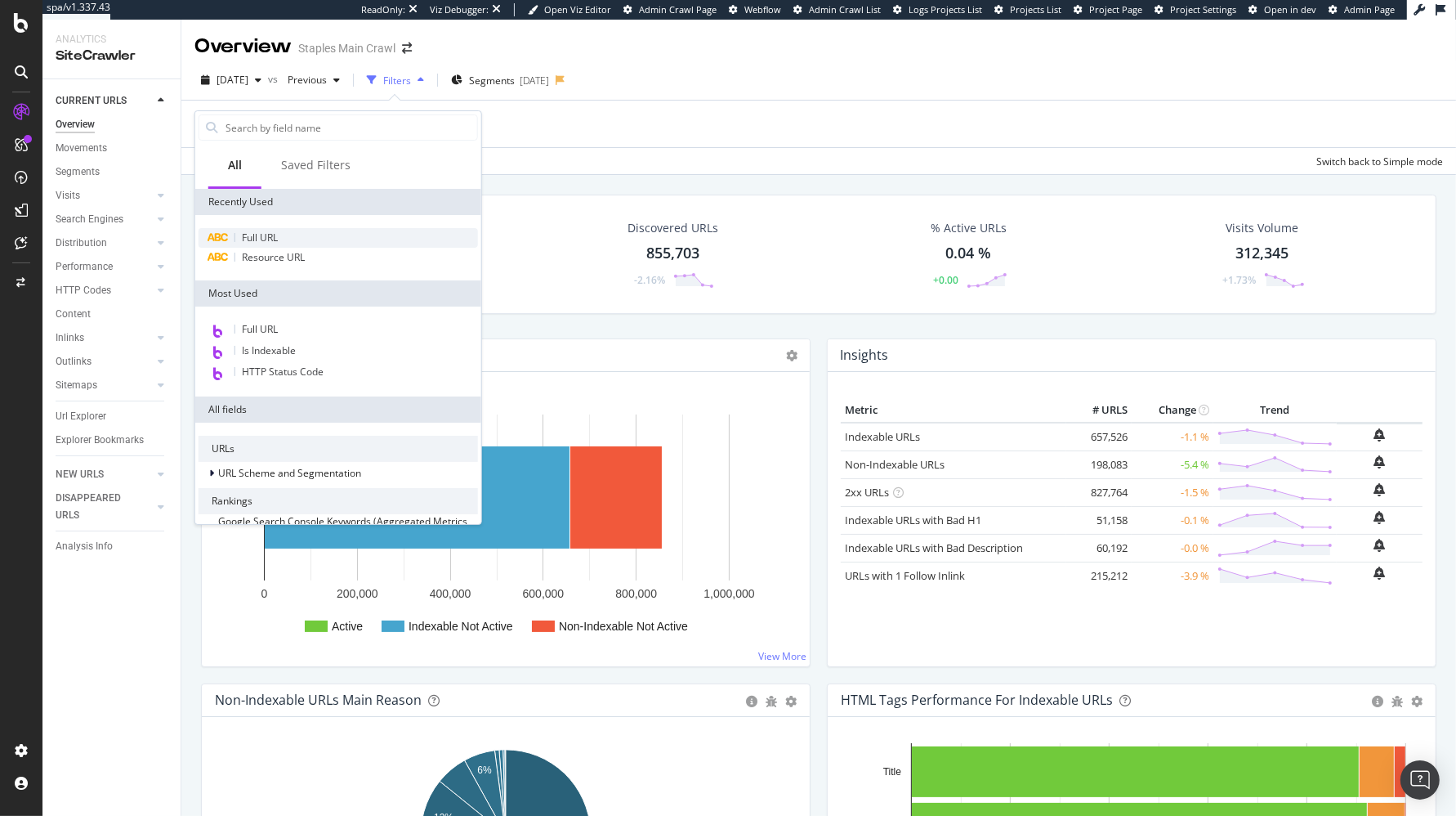
click at [268, 236] on span "Full URL" at bounding box center [260, 236] width 36 height 13
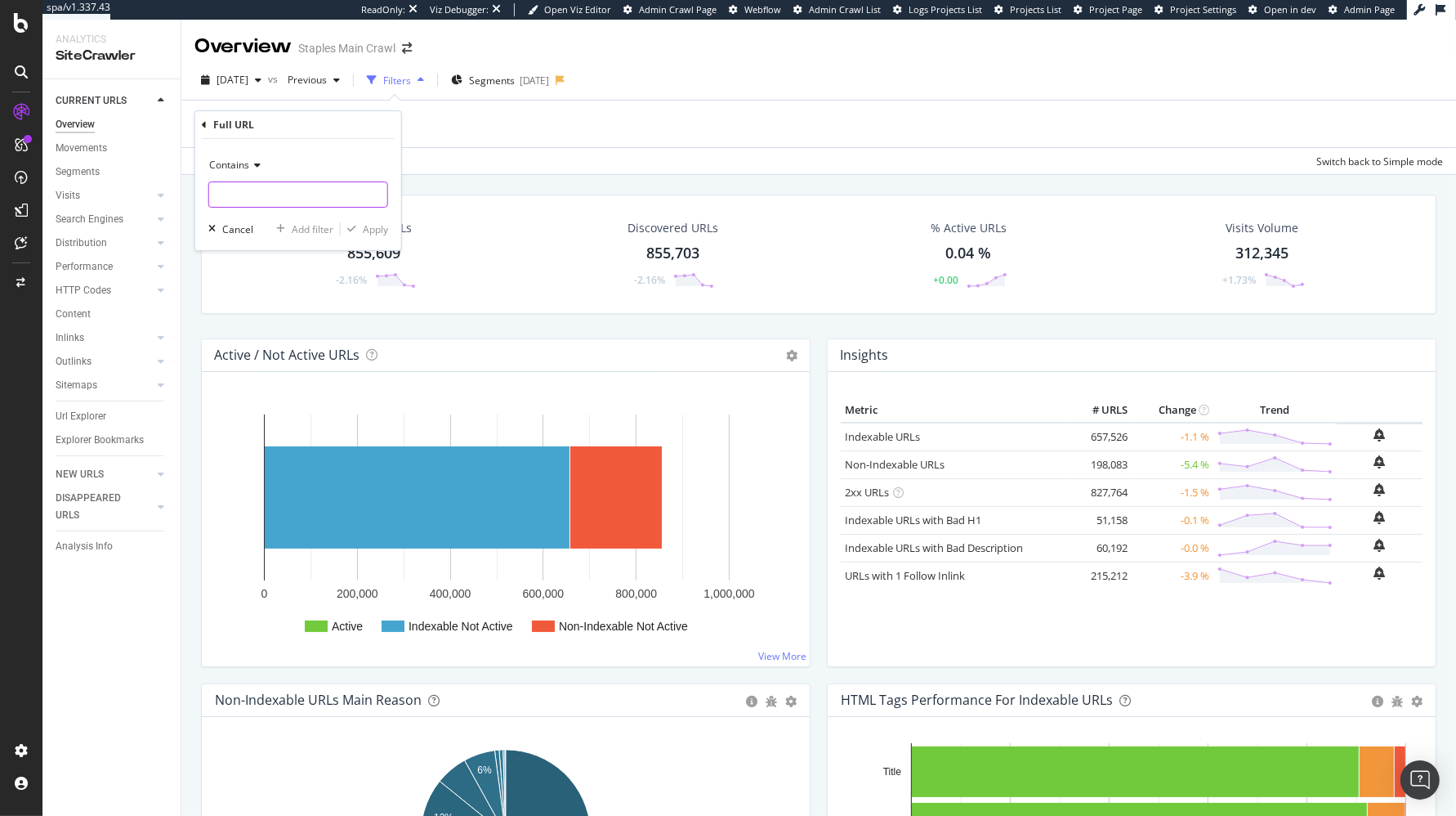
click at [299, 182] on input "text" at bounding box center [298, 194] width 178 height 26
type input "[DOMAIN_NAME]"
click at [366, 222] on div "Apply" at bounding box center [375, 228] width 25 height 13
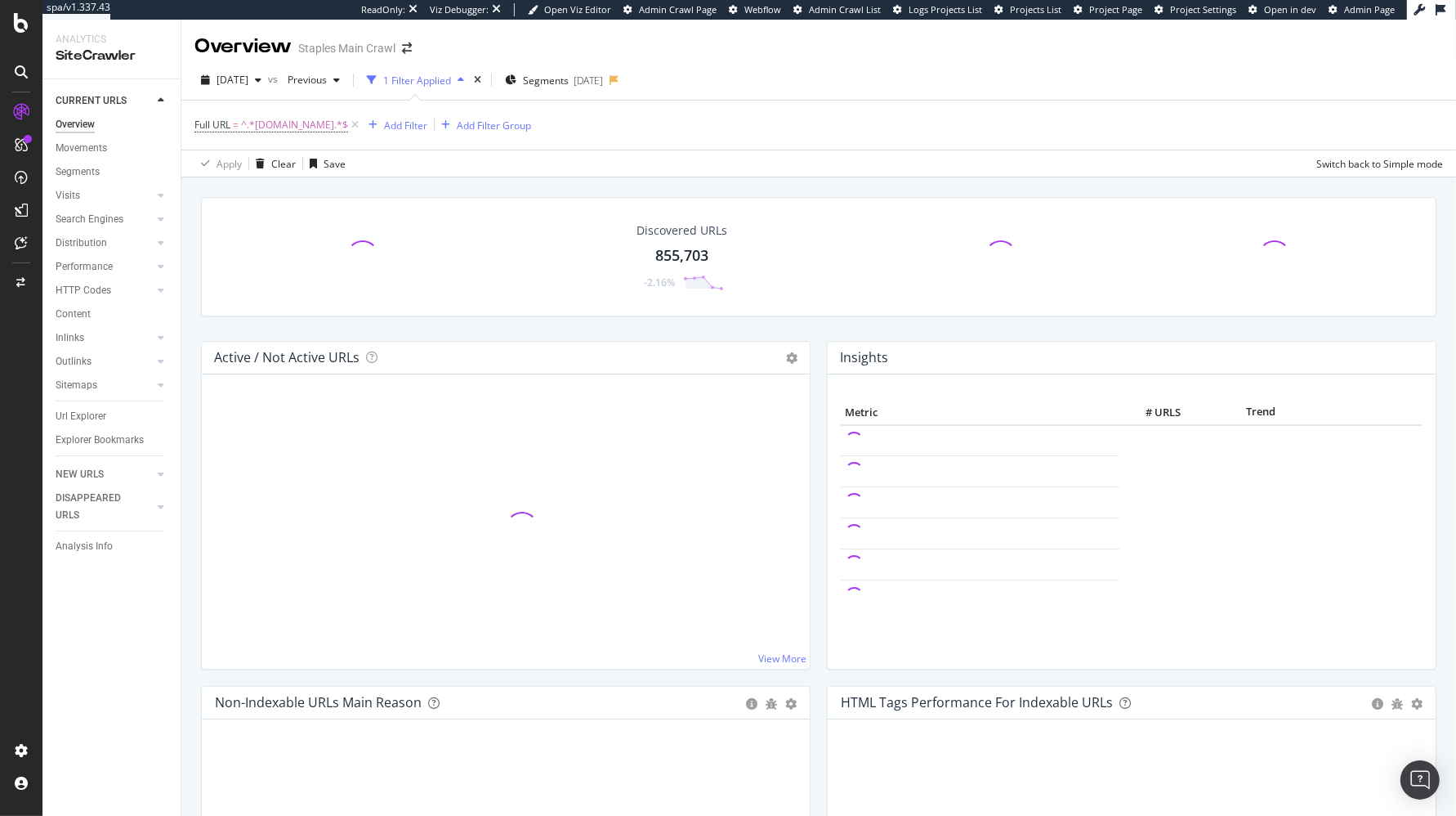
click at [415, 179] on div "Discovered URLs 855,703 -2.16% Active / Not Active URLs Chart (by Value) Chart …" at bounding box center [818, 575] width 1275 height 796
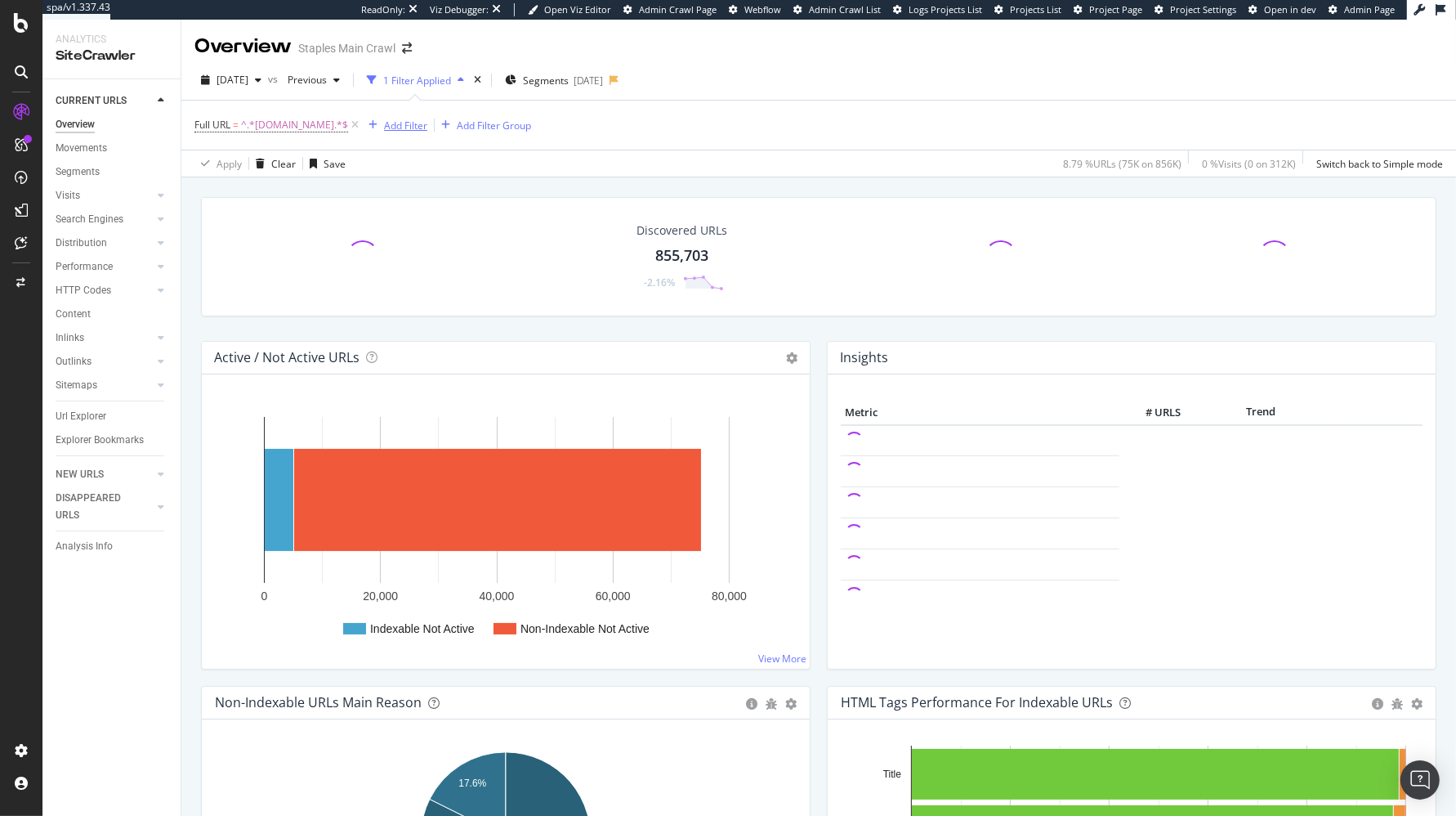
click at [426, 128] on div "Add Filter" at bounding box center [405, 125] width 43 height 13
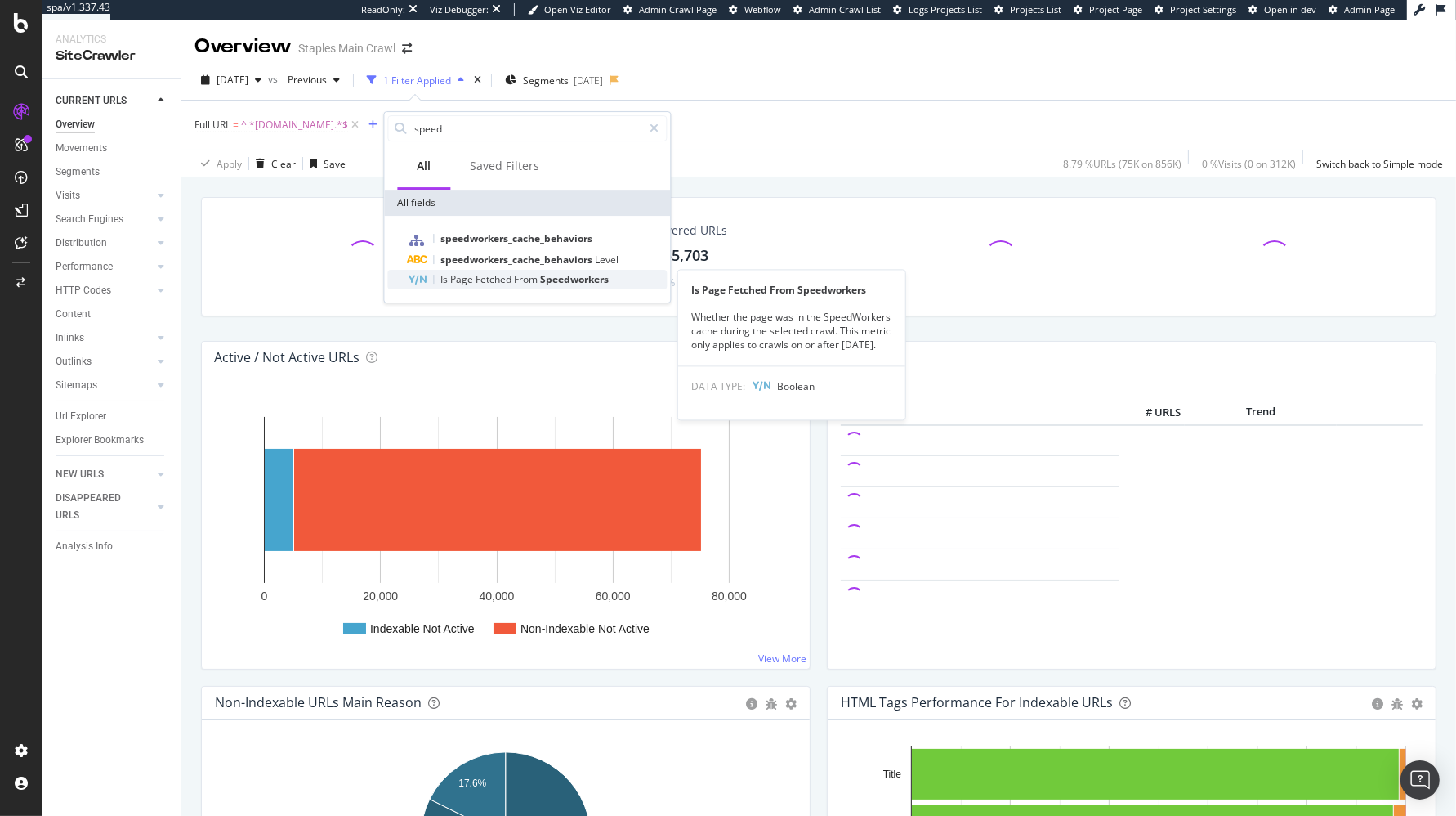
type input "speed"
click at [519, 274] on span "From" at bounding box center [526, 279] width 26 height 13
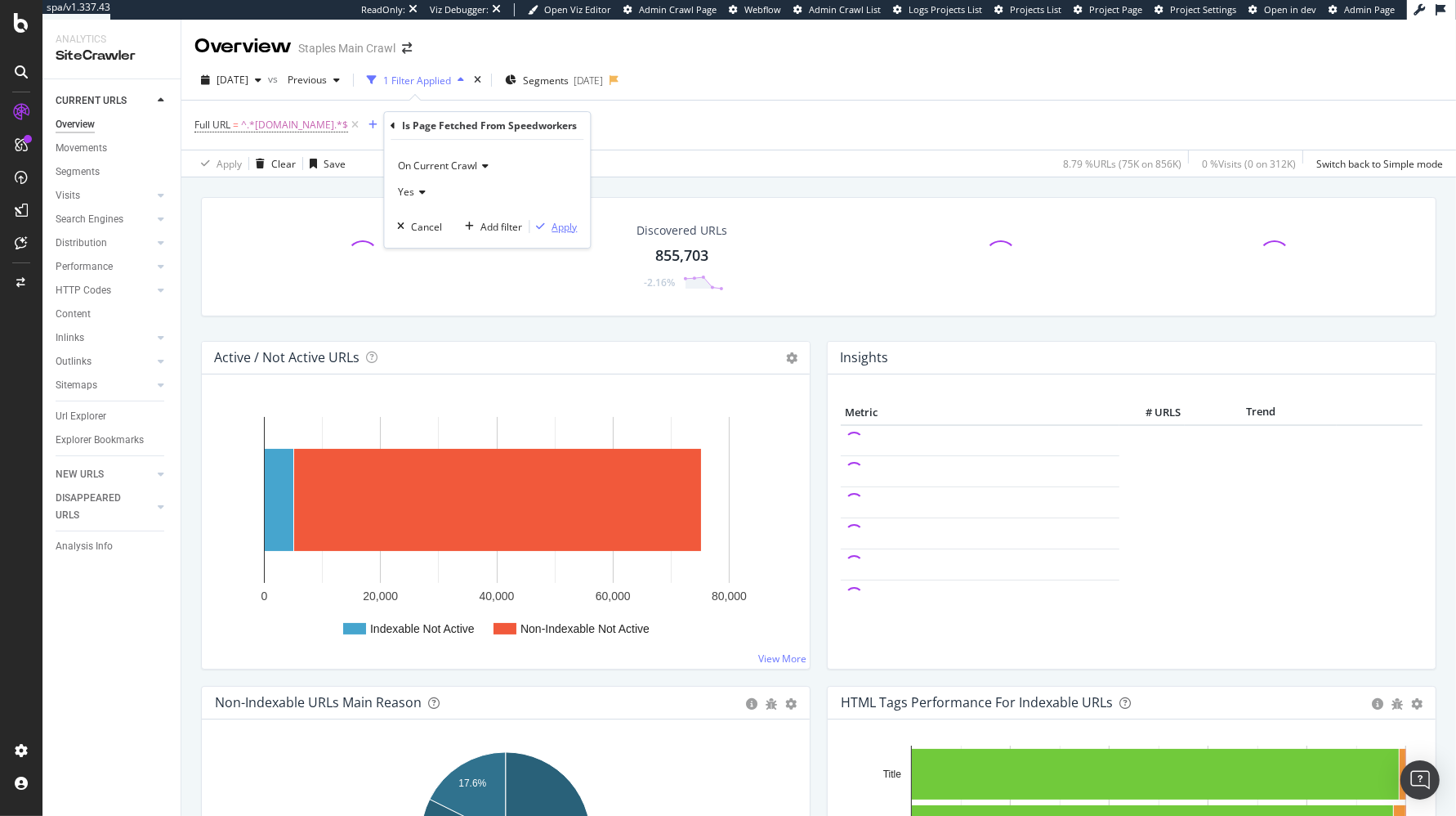
click at [560, 226] on div "Apply" at bounding box center [564, 226] width 25 height 13
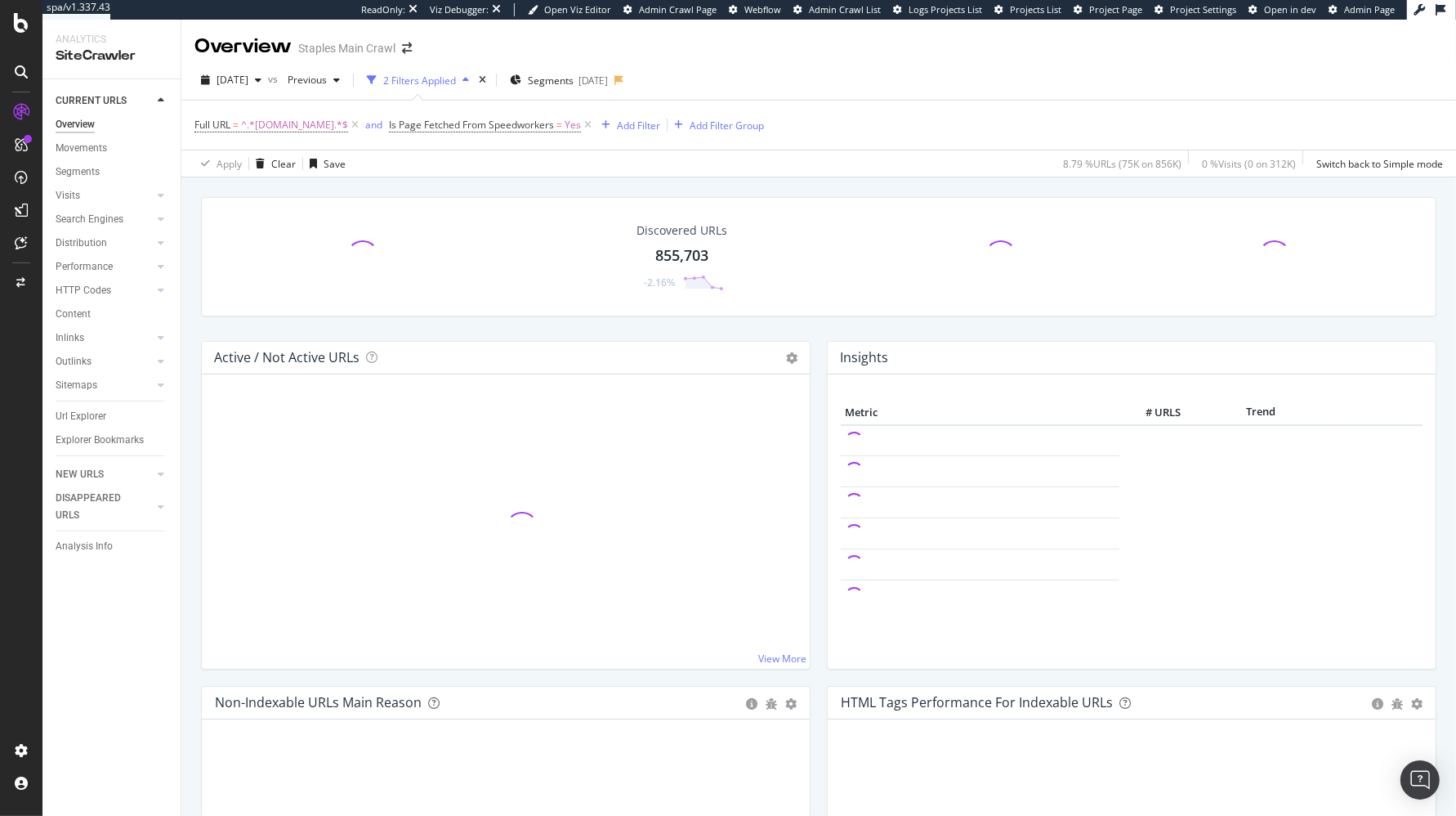
drag, startPoint x: 610, startPoint y: 125, endPoint x: 586, endPoint y: 140, distance: 28.3
click at [595, 125] on icon at bounding box center [587, 125] width 13 height 16
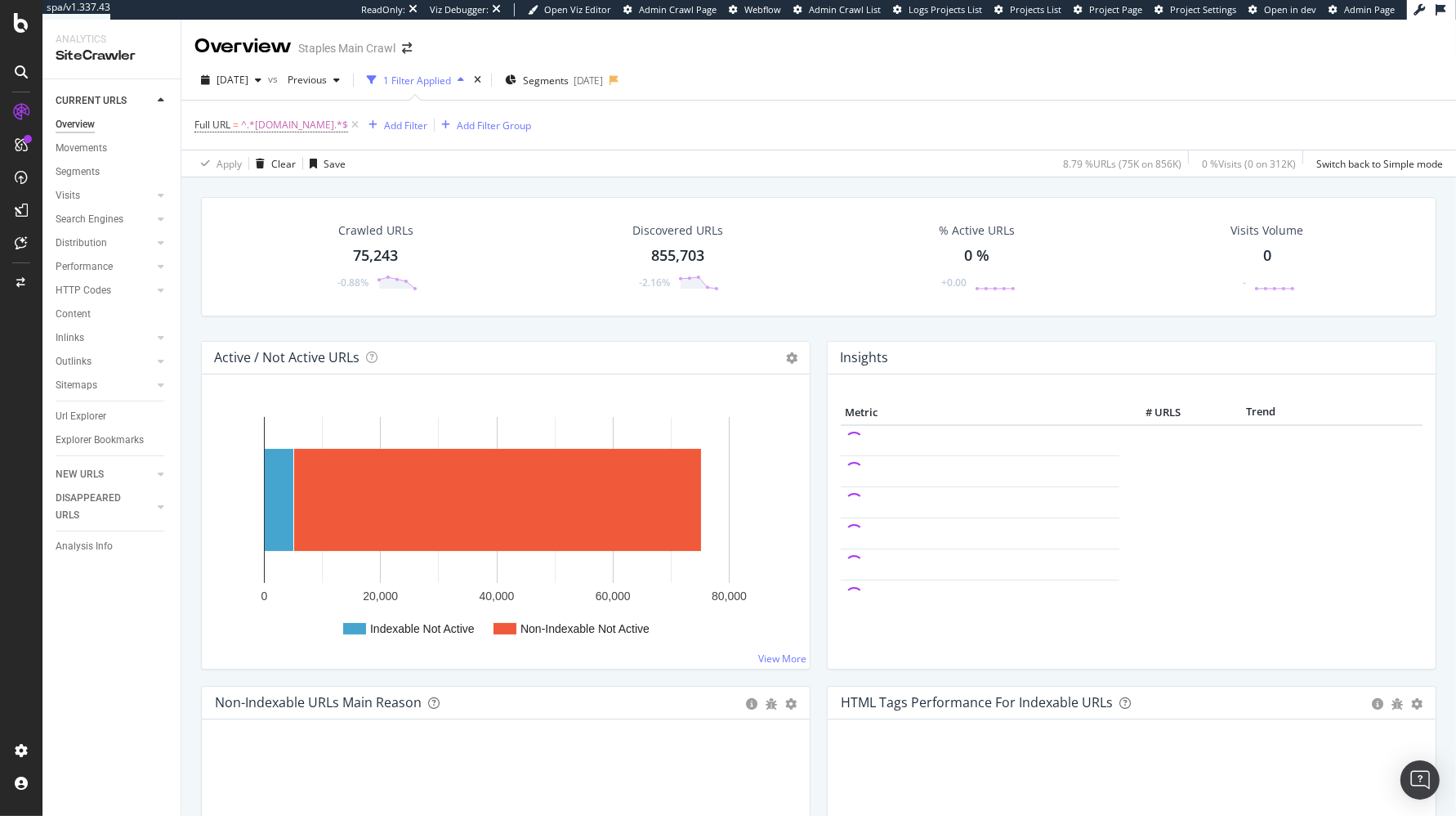
drag, startPoint x: 397, startPoint y: 182, endPoint x: 391, endPoint y: 221, distance: 39.5
click at [397, 182] on div "Crawled URLs 75,243 -0.88% Discovered URLs 855,703 -2.16% % Active URLs 0 % +0.…" at bounding box center [818, 575] width 1275 height 796
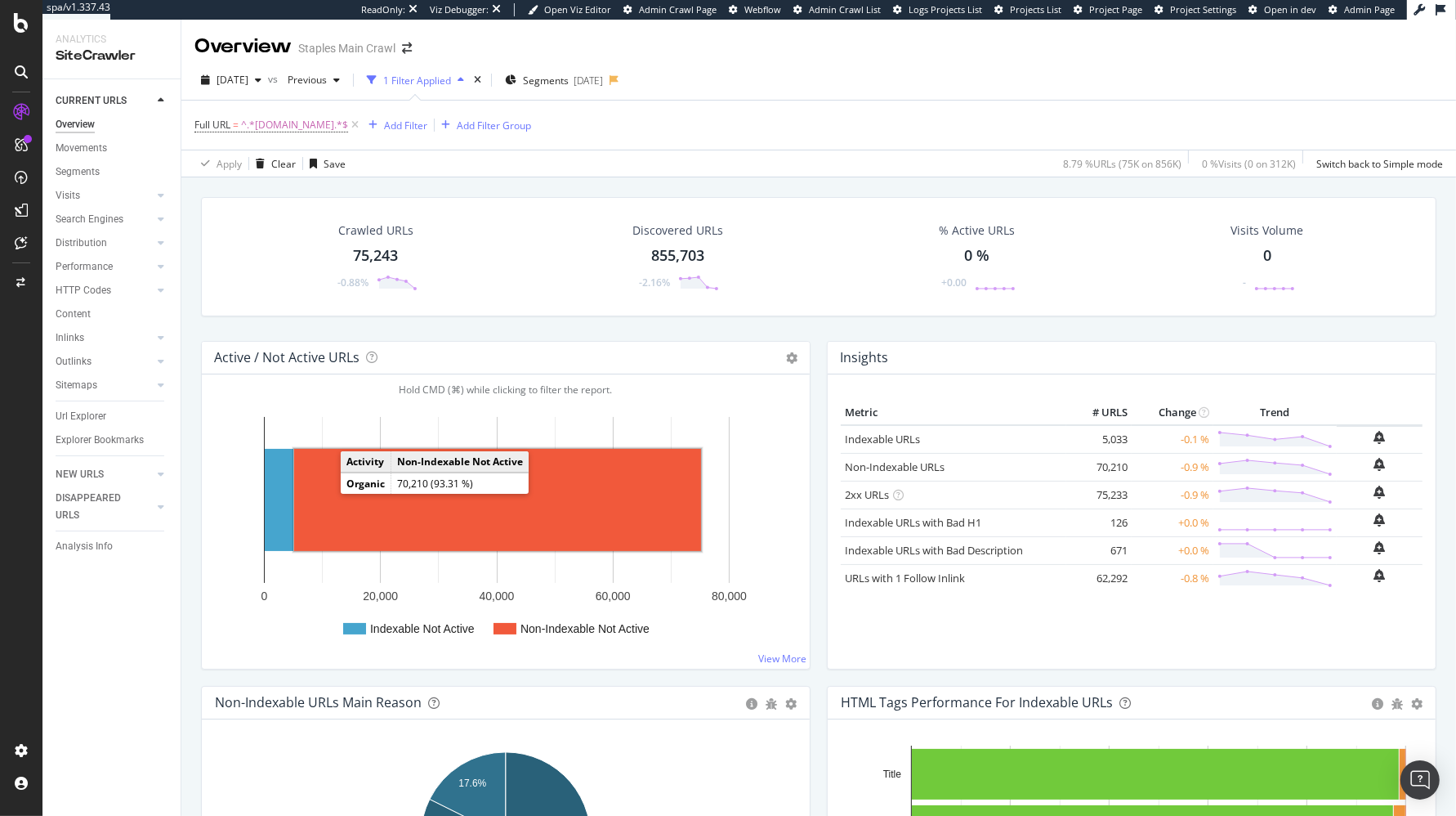
drag, startPoint x: 317, startPoint y: 492, endPoint x: 324, endPoint y: 498, distance: 9.2
click at [328, 492] on rect "A chart." at bounding box center [497, 500] width 407 height 102
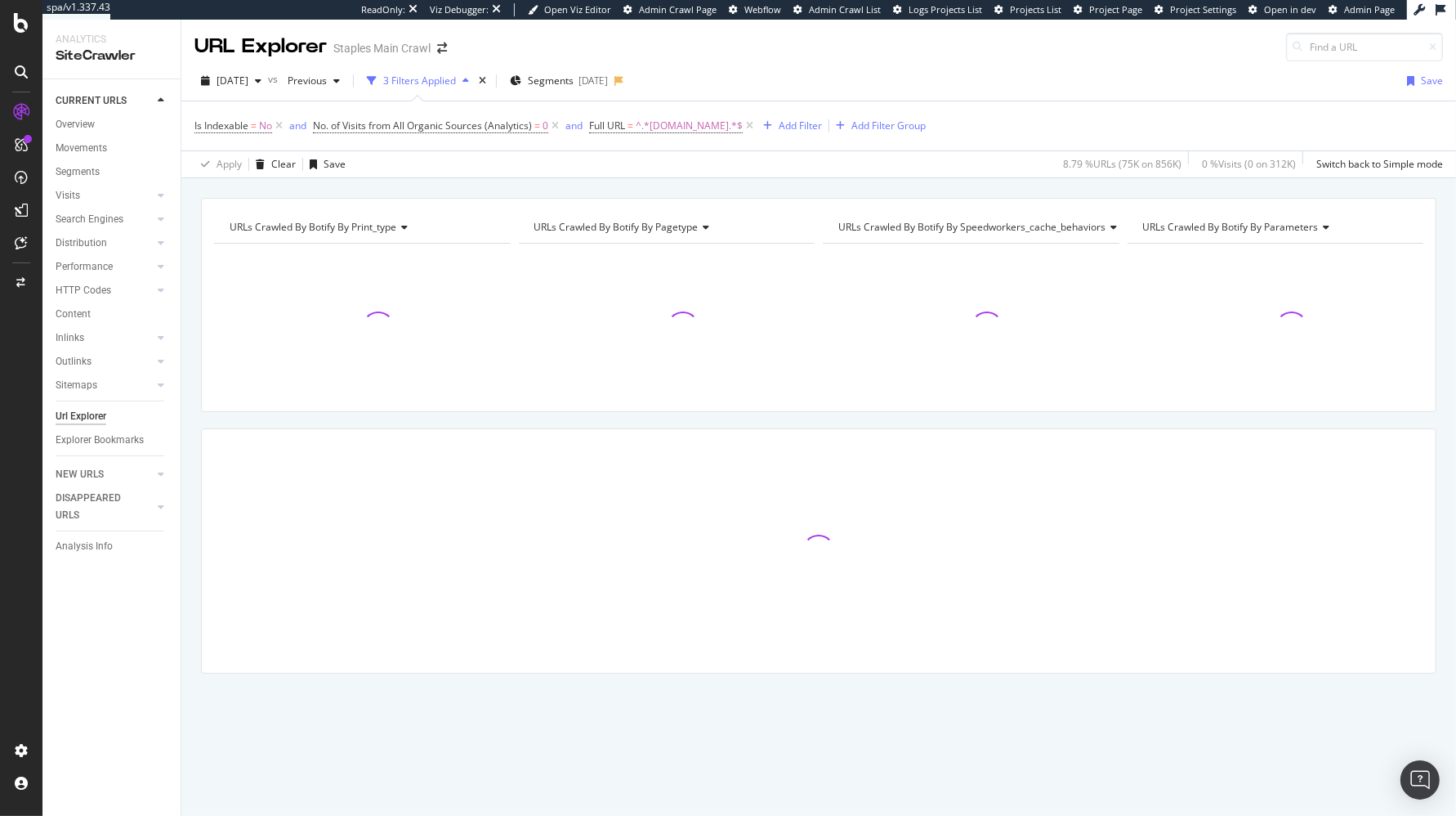
click at [339, 185] on div "URLs Crawled By Botify By print_type Chart (by Value) Table Expand Export as CS…" at bounding box center [818, 198] width 1275 height 40
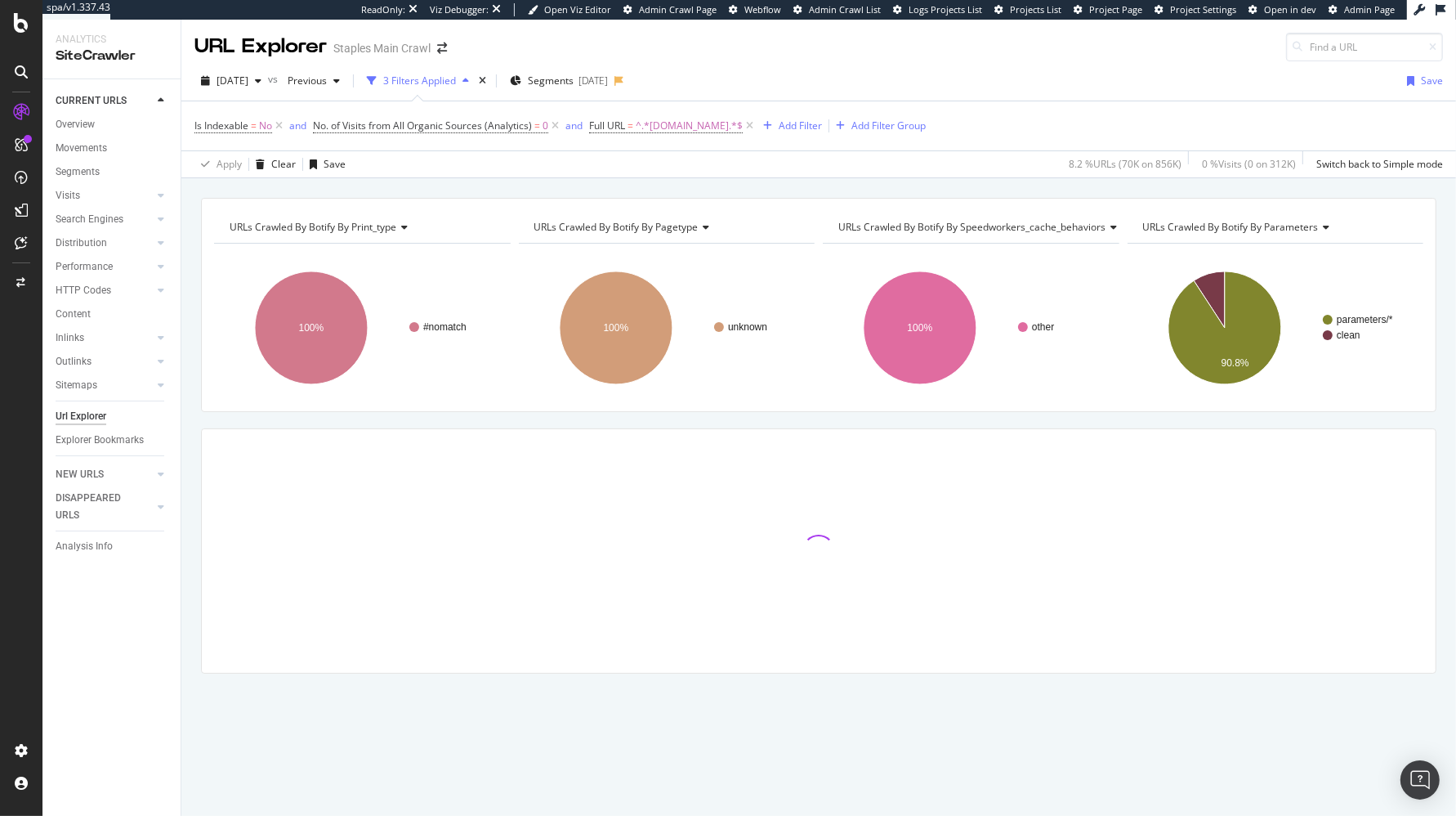
click at [556, 188] on div "URLs Crawled By Botify By print_type Chart (by Value) Table Expand Export as CS…" at bounding box center [818, 198] width 1275 height 40
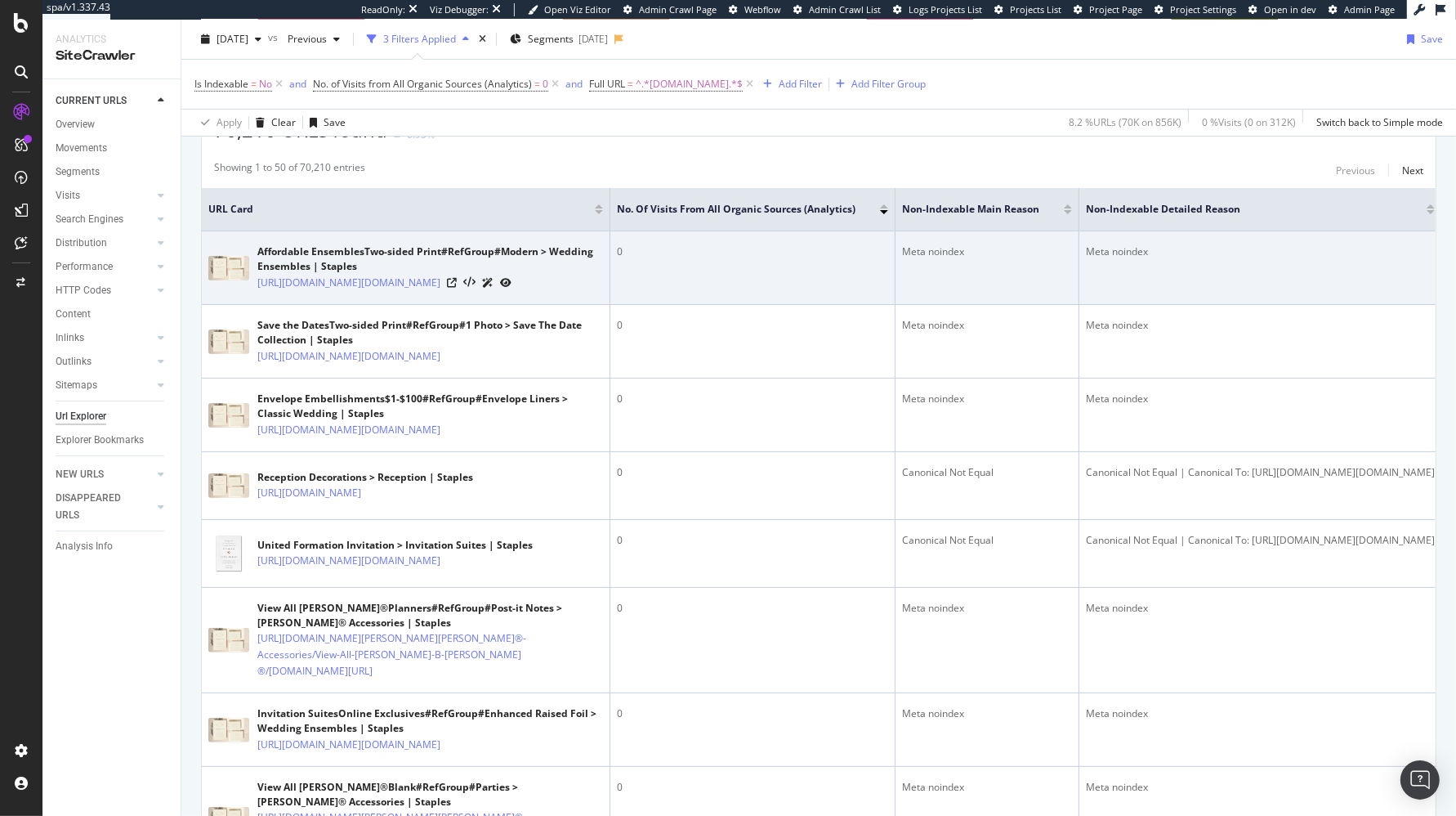
scroll to position [379, 0]
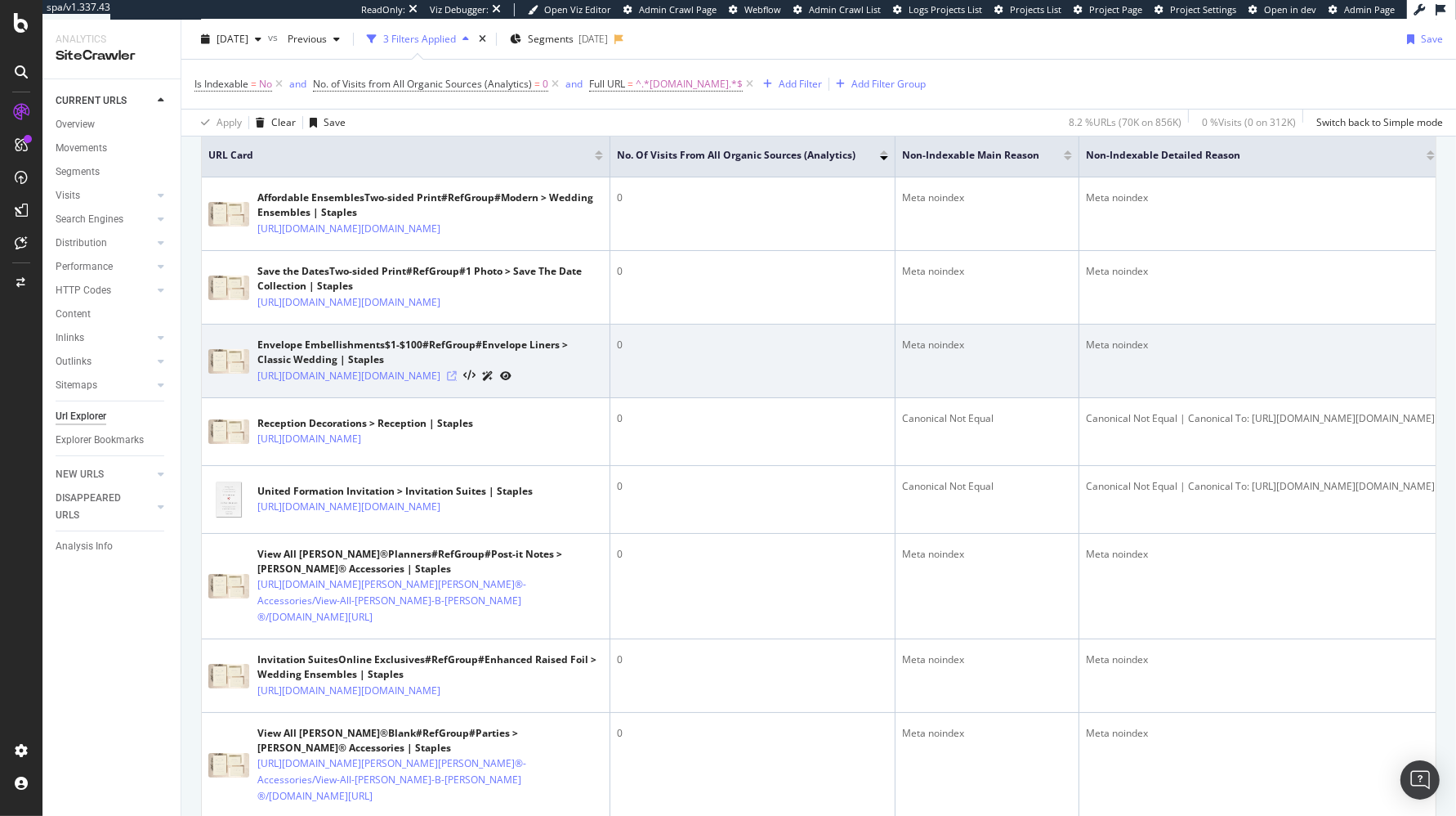
click at [456, 381] on icon at bounding box center [452, 376] width 10 height 10
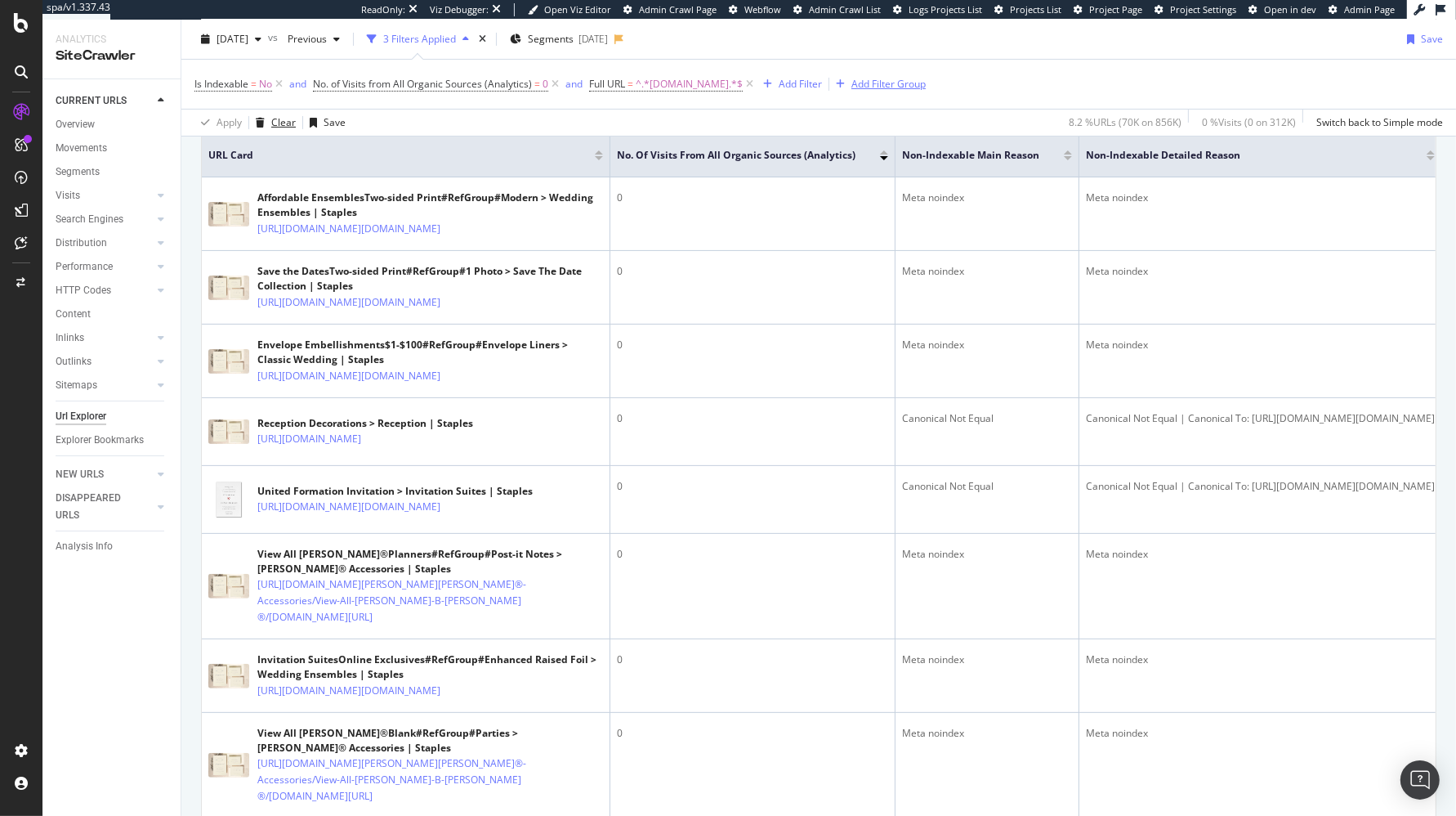
click at [288, 126] on div "Clear" at bounding box center [283, 121] width 24 height 13
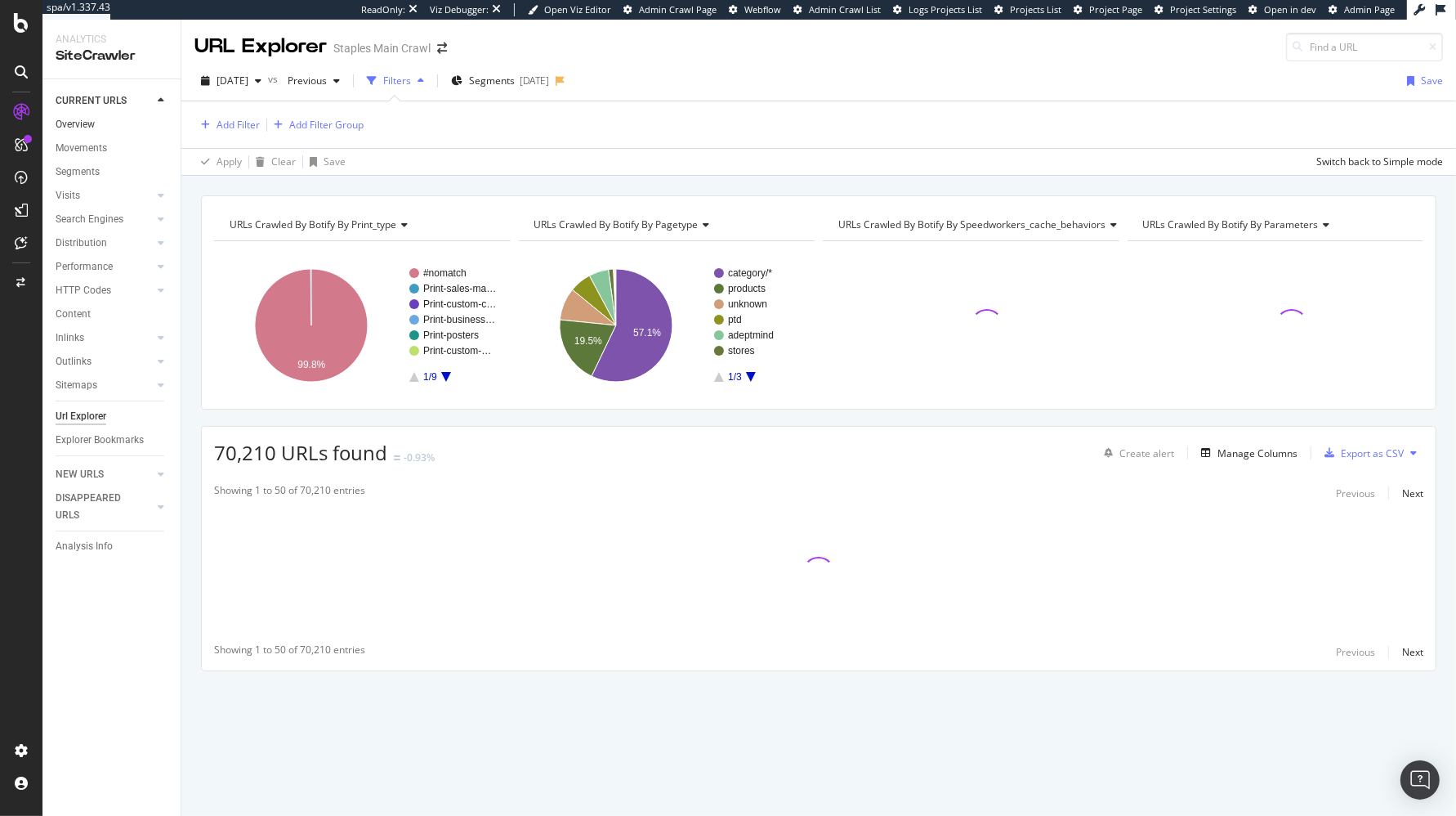
click at [112, 127] on link "Overview" at bounding box center [112, 124] width 113 height 17
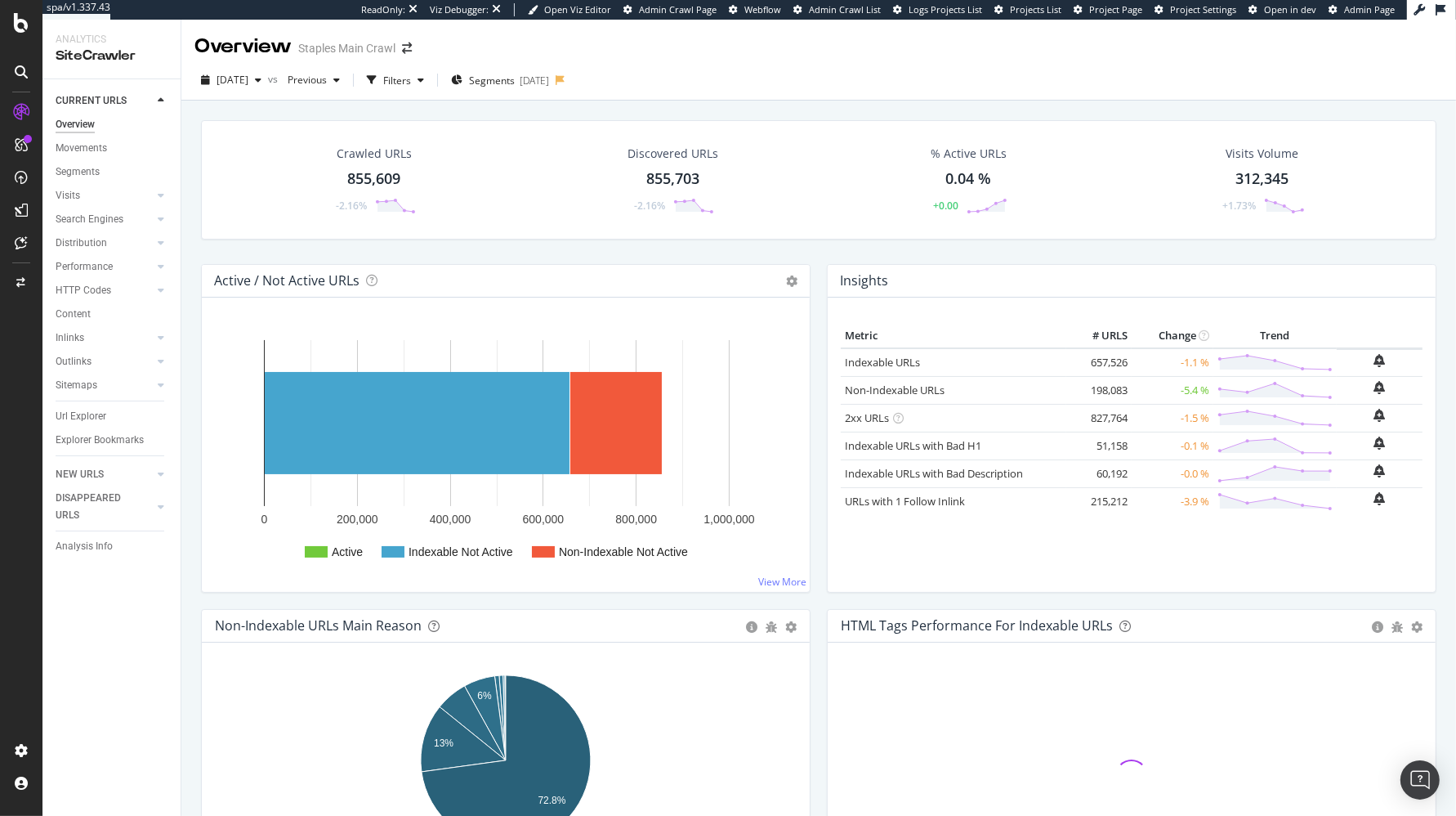
drag, startPoint x: 192, startPoint y: 205, endPoint x: 201, endPoint y: 4, distance: 201.2
click at [193, 205] on div "Crawled URLs 855,609 -2.16% Discovered URLs 855,703 -2.16% % Active URLs 0.04 %…" at bounding box center [818, 192] width 1251 height 144
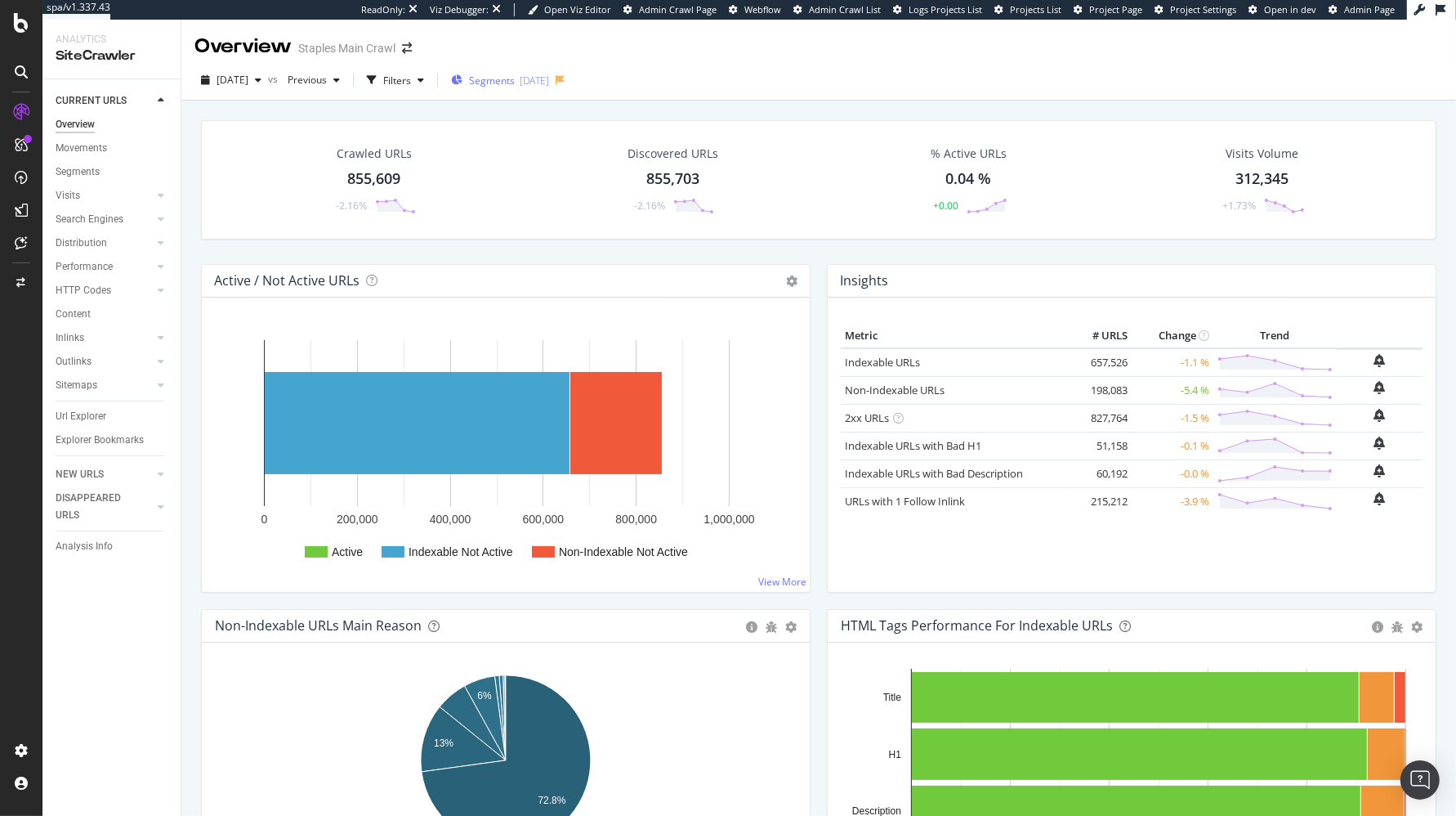
click at [515, 81] on span "Segments" at bounding box center [491, 80] width 46 height 13
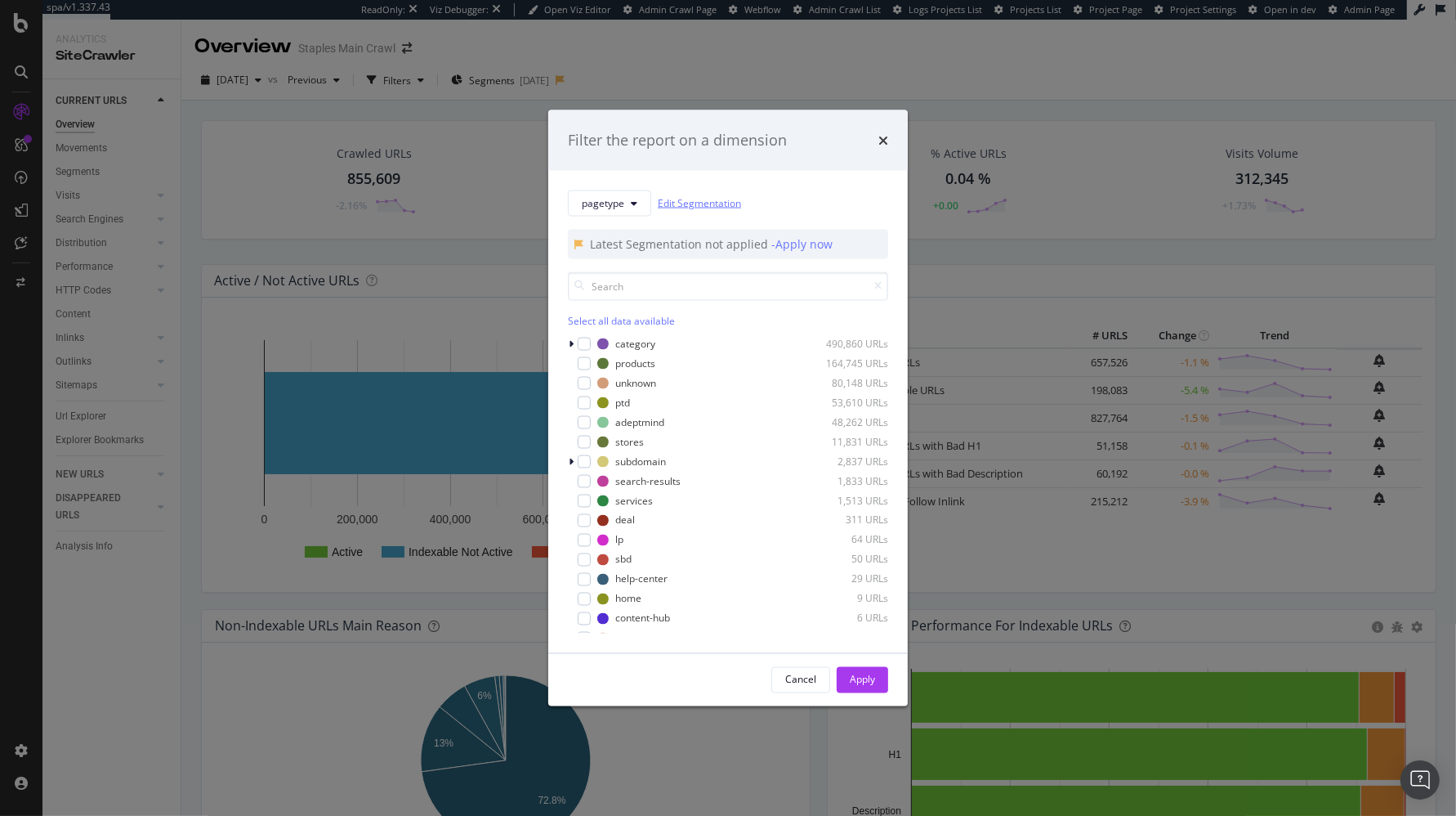
click at [705, 207] on link "Edit Segmentation" at bounding box center [699, 202] width 84 height 17
click at [634, 198] on icon "modal" at bounding box center [633, 202] width 6 height 10
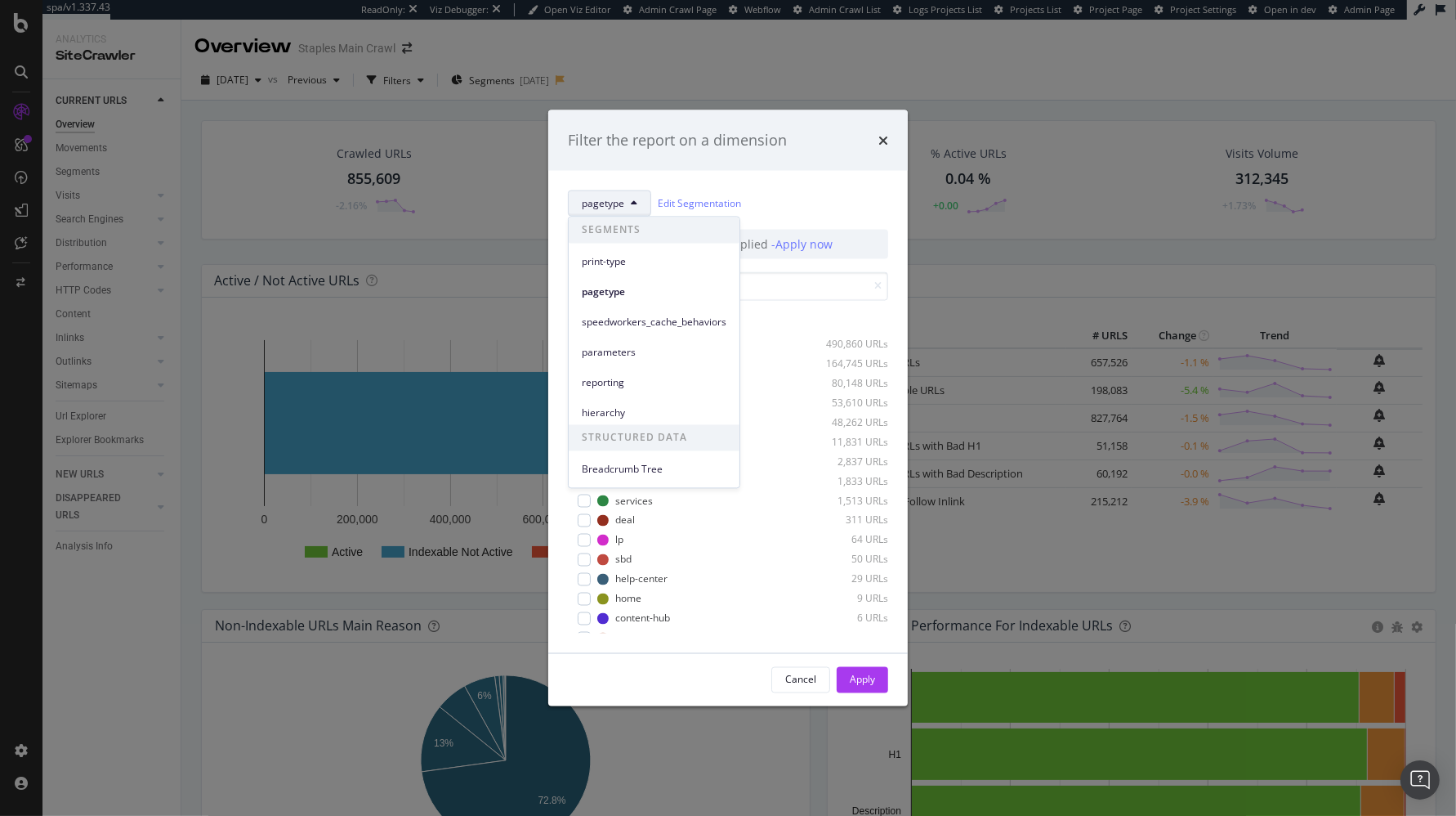
drag, startPoint x: 439, startPoint y: 249, endPoint x: 384, endPoint y: 174, distance: 93.0
click at [438, 249] on div "Filter the report on a dimension pagetype Edit Segmentation Latest Segmentation…" at bounding box center [728, 408] width 1456 height 816
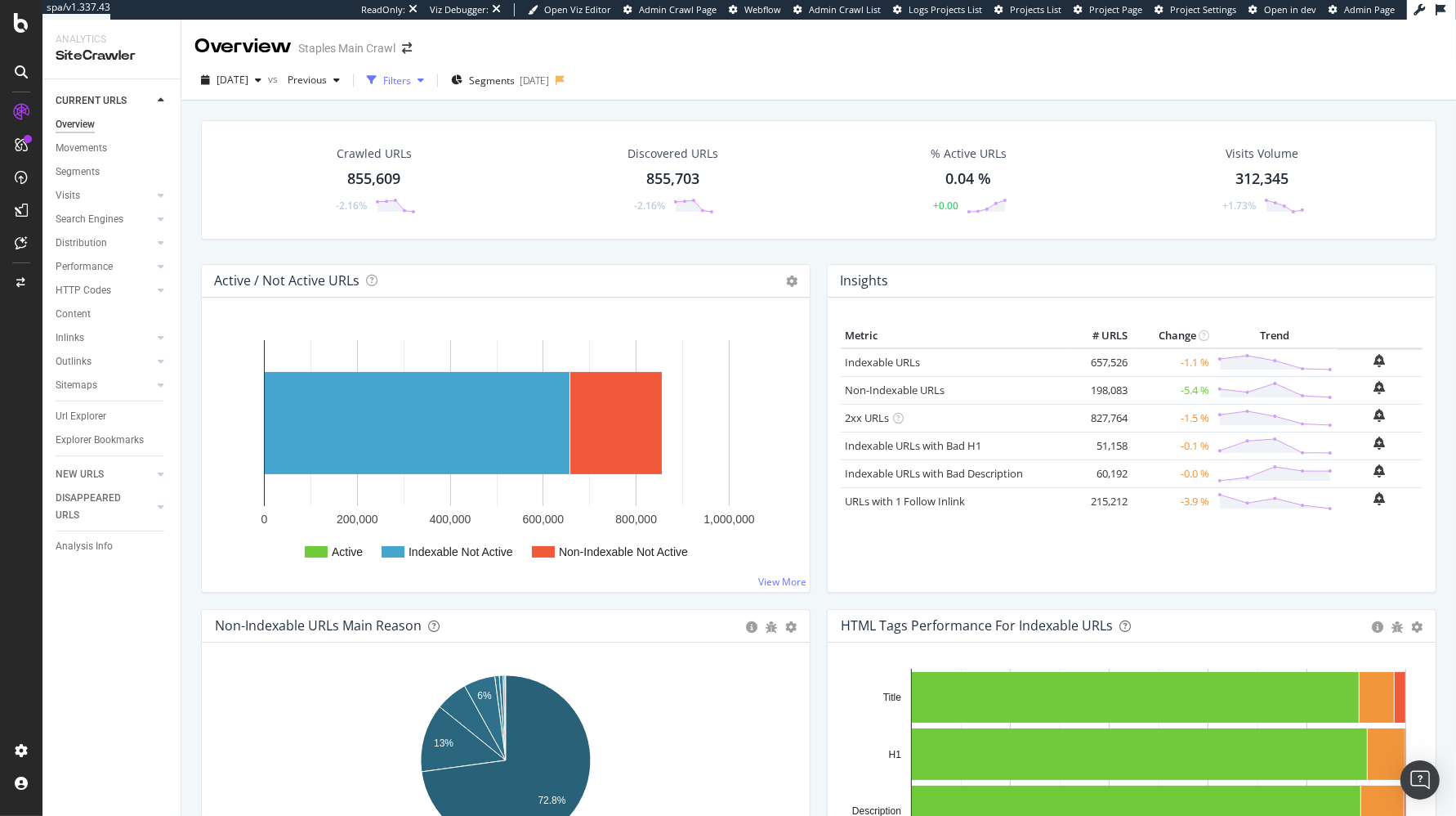
drag, startPoint x: 426, startPoint y: 82, endPoint x: 420, endPoint y: 93, distance: 12.5
click at [411, 83] on div "Filters" at bounding box center [397, 80] width 28 height 13
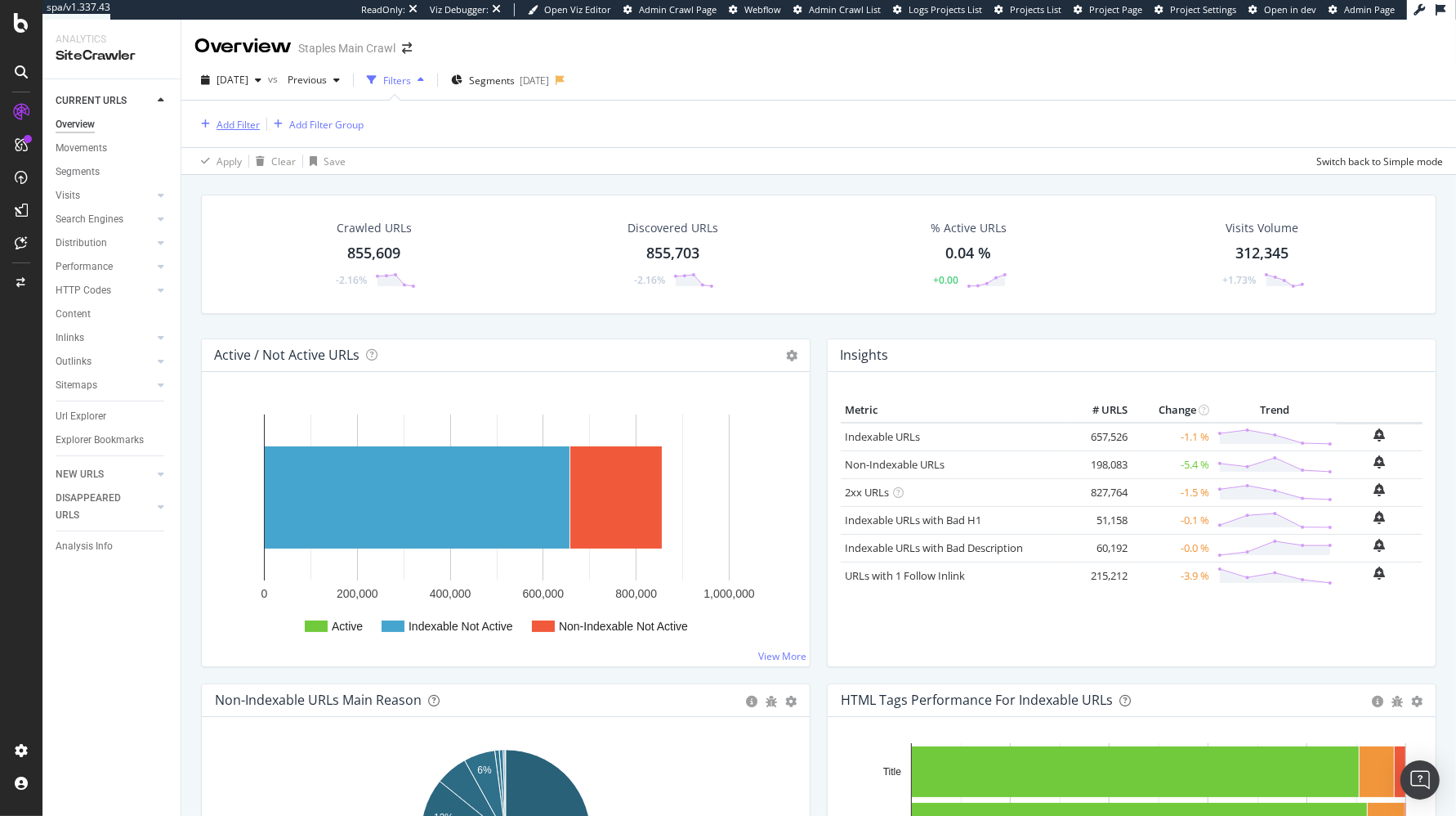
click at [225, 125] on div "Add Filter" at bounding box center [238, 124] width 43 height 13
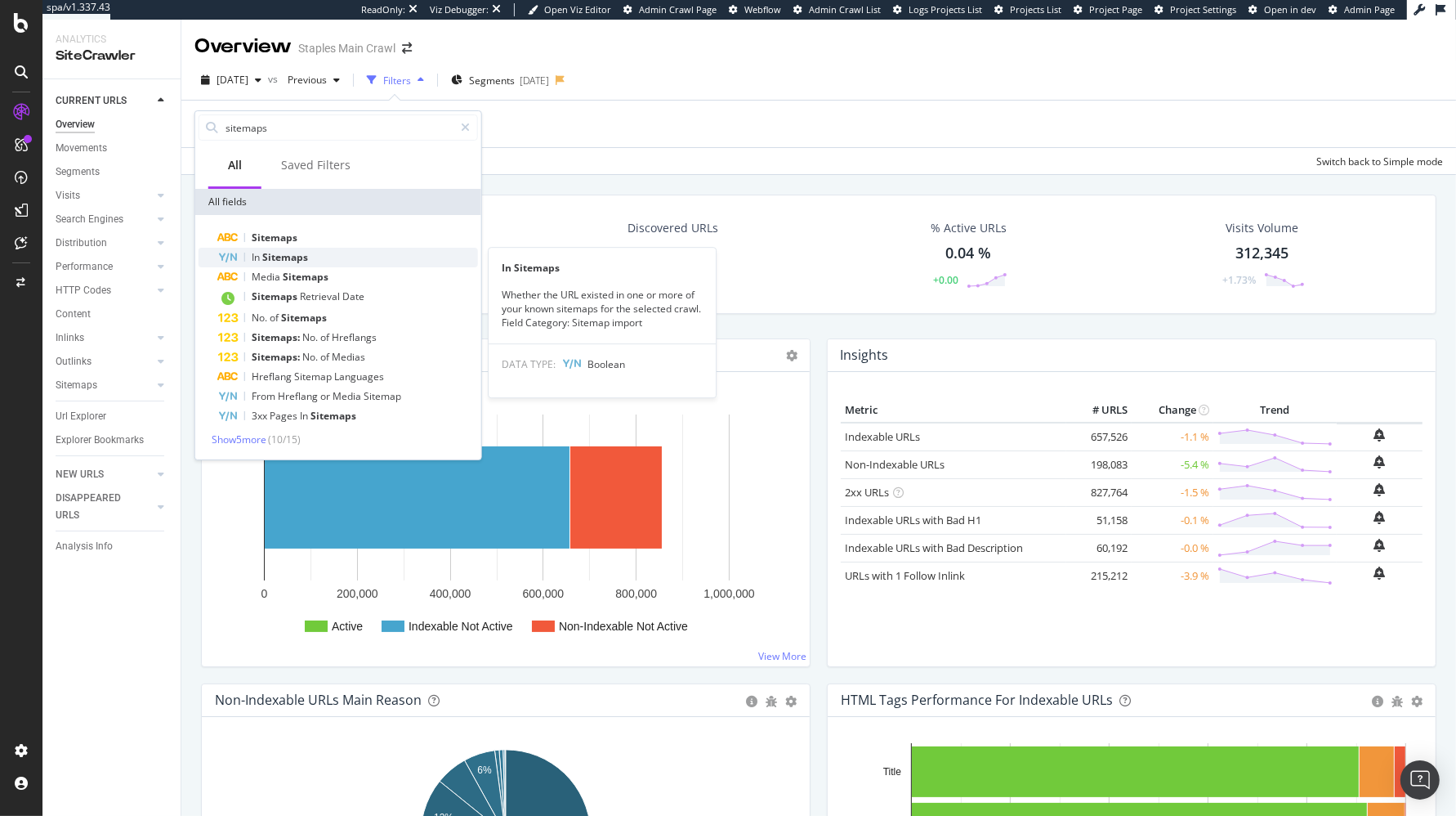
type input "sitemaps"
click at [262, 251] on span "Sitemaps" at bounding box center [285, 256] width 46 height 13
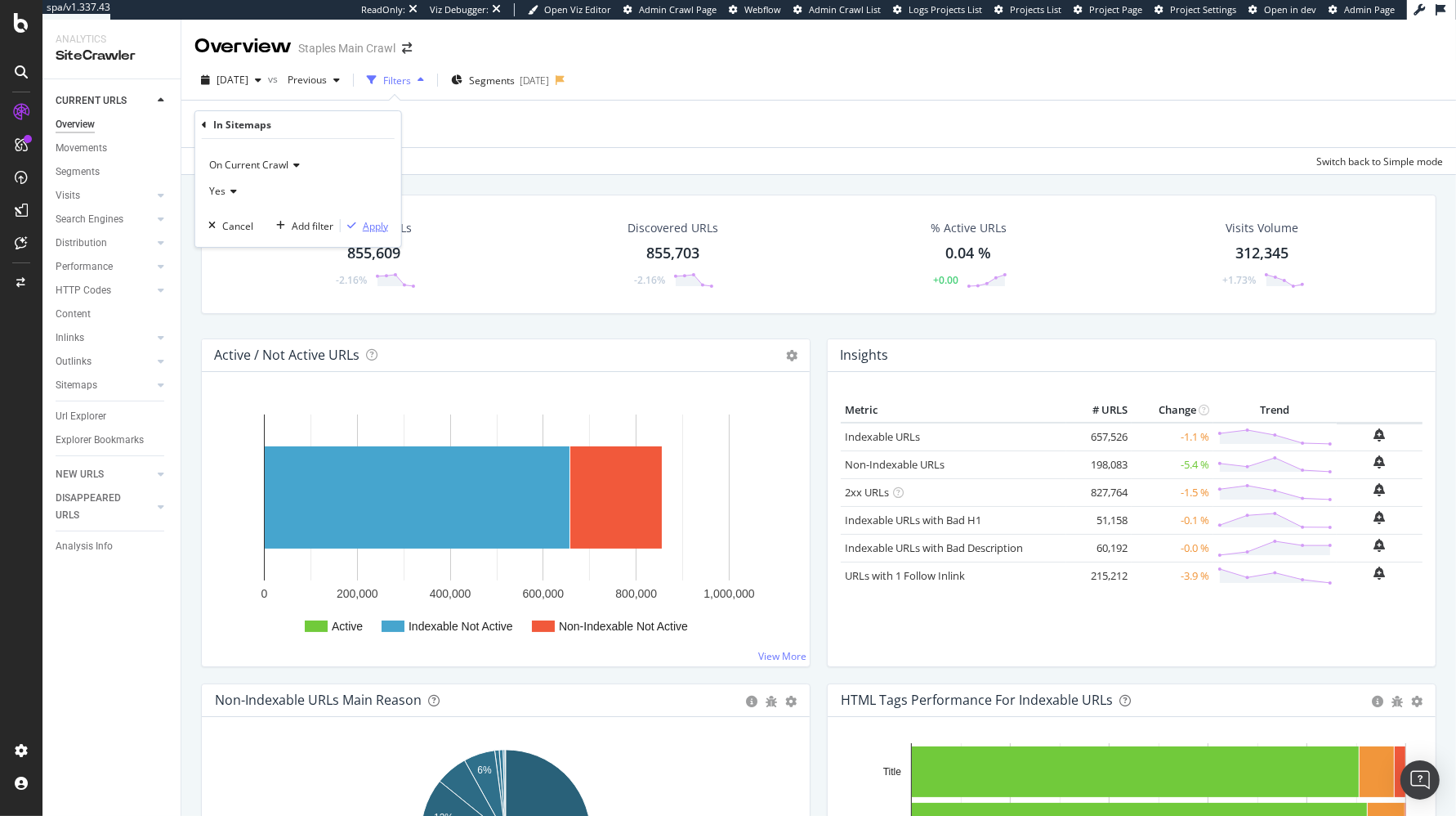
drag, startPoint x: 376, startPoint y: 227, endPoint x: 366, endPoint y: 230, distance: 10.4
click at [376, 227] on div "Apply" at bounding box center [375, 226] width 25 height 13
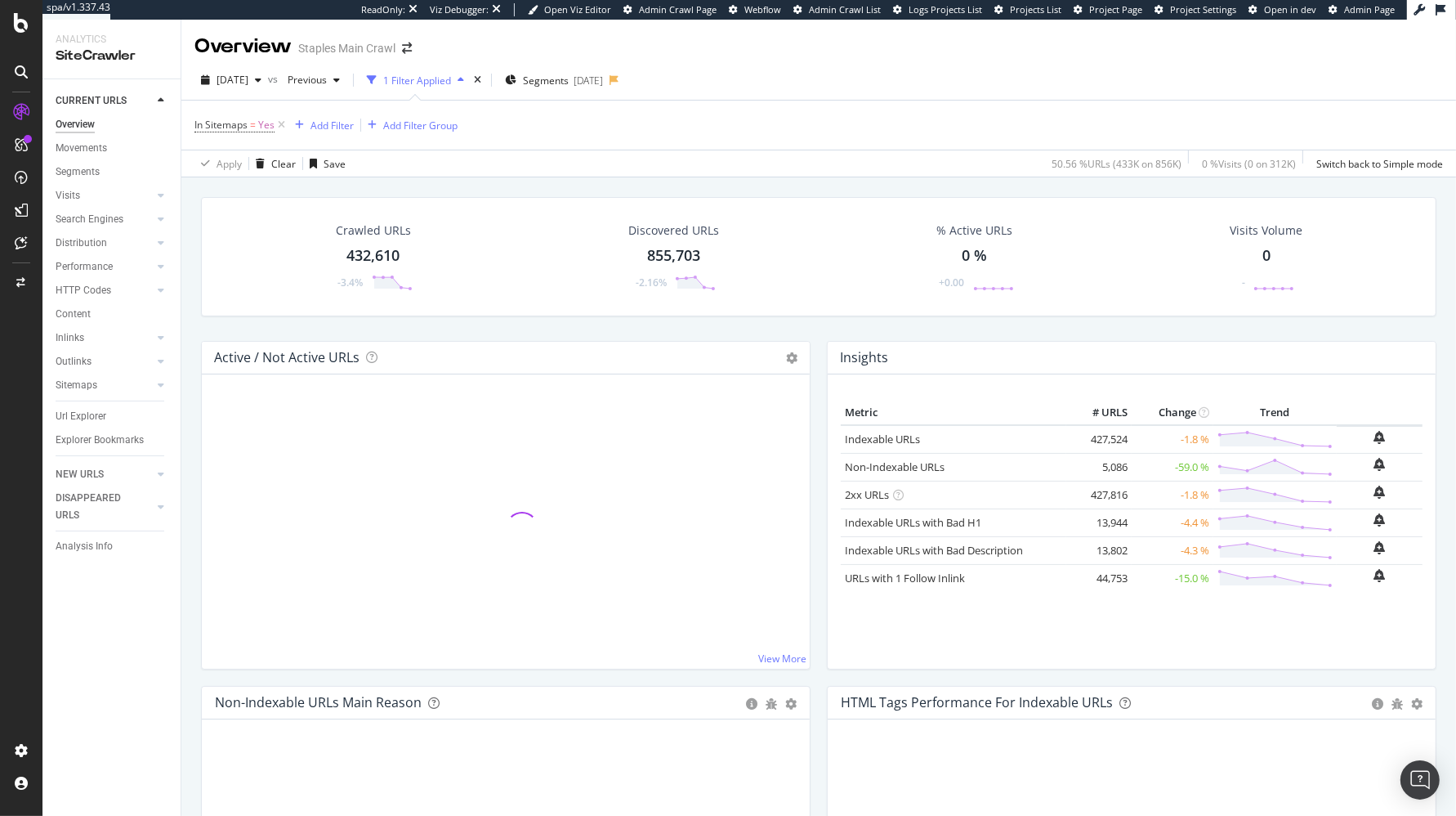
click at [420, 180] on div "Crawled URLs 432,610 -3.4% Discovered URLs 855,703 -2.16% % Active URLs 0 % +0.…" at bounding box center [818, 575] width 1275 height 796
click at [324, 121] on div "Add Filter" at bounding box center [332, 125] width 43 height 13
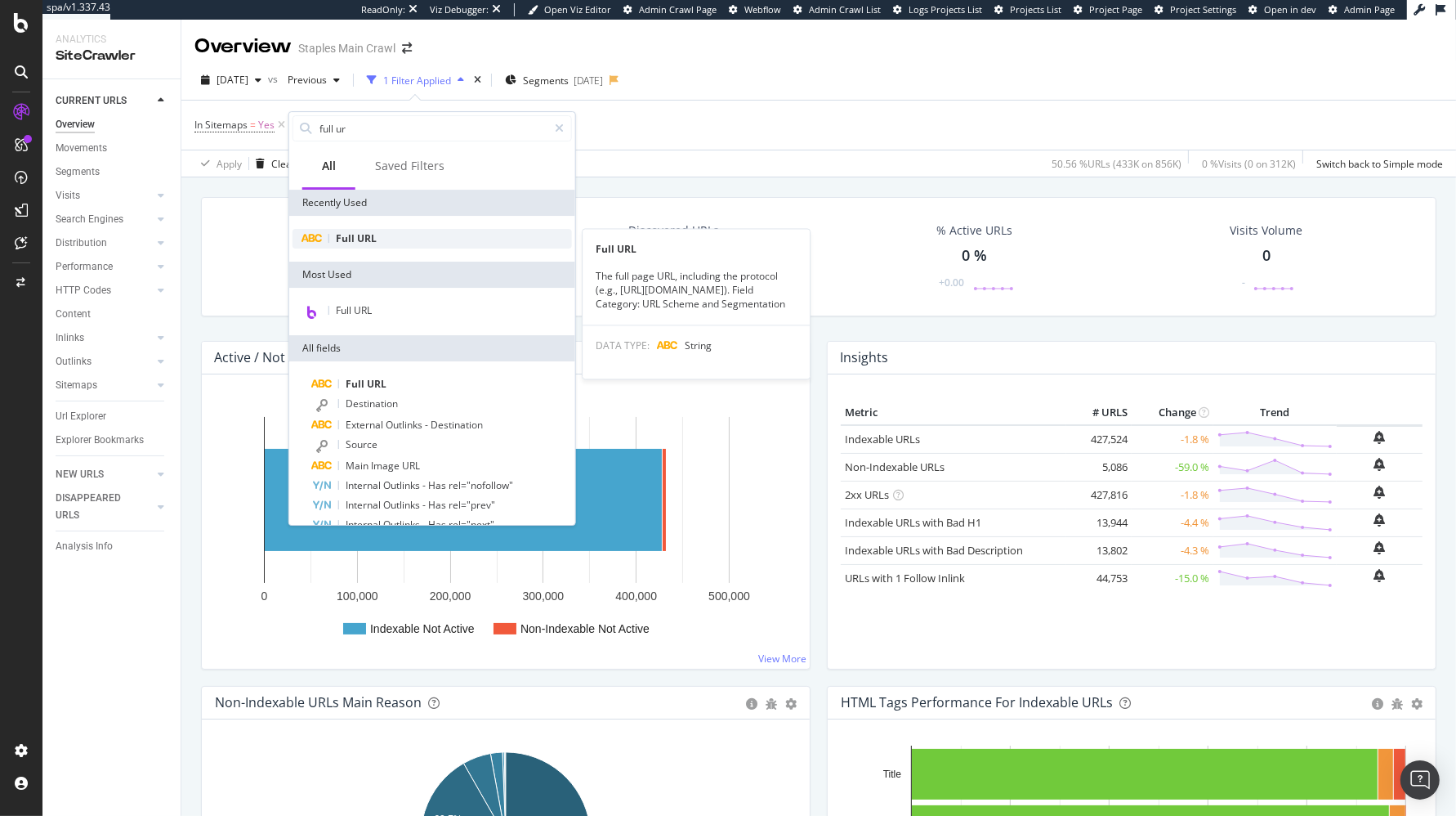
type input "full ur"
click at [409, 240] on div "Full URL" at bounding box center [432, 239] width 279 height 20
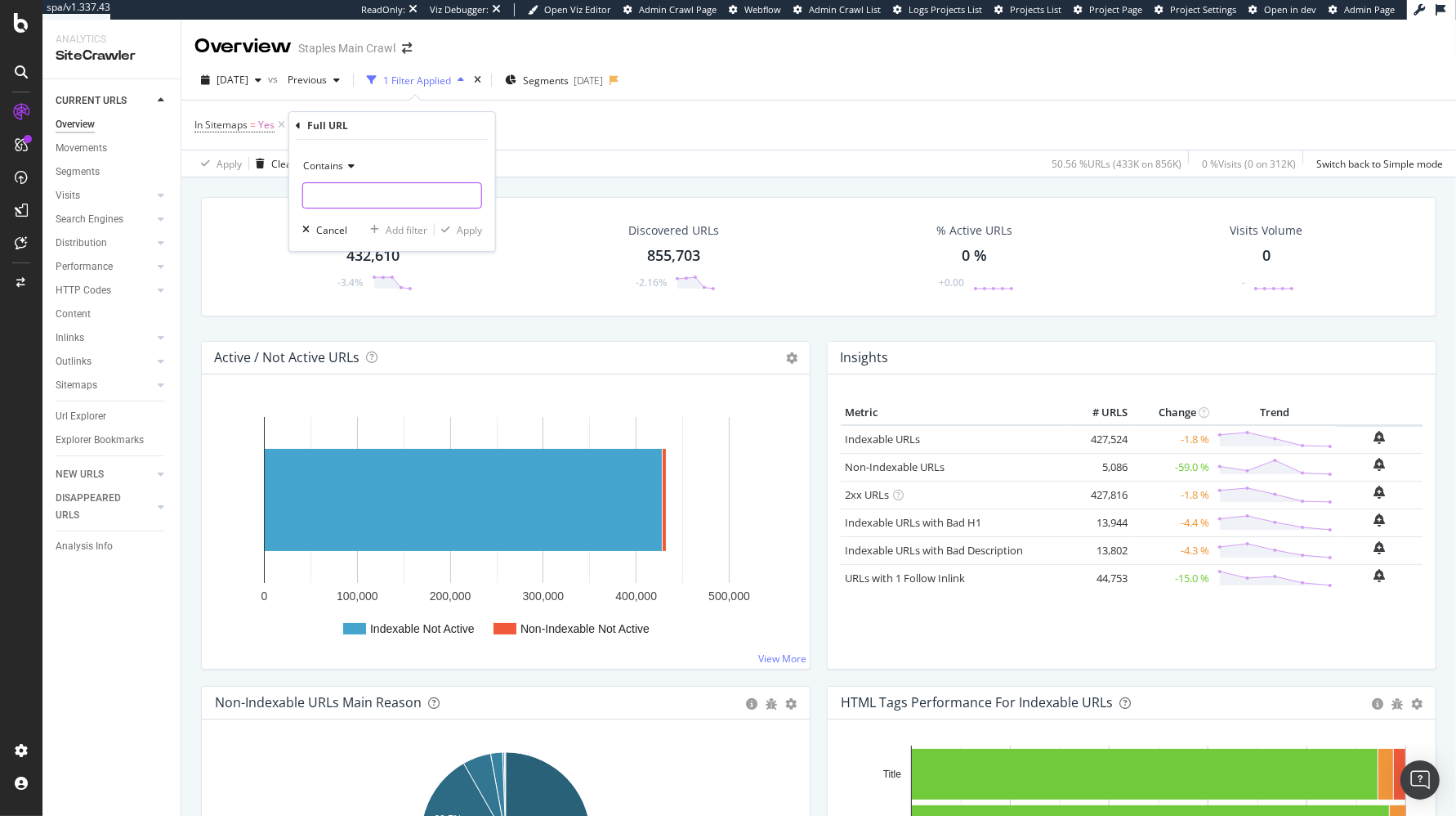
click at [368, 195] on input "text" at bounding box center [392, 195] width 178 height 26
type input "?pn="
drag, startPoint x: 462, startPoint y: 226, endPoint x: 466, endPoint y: 194, distance: 32.2
click at [462, 226] on div "Apply" at bounding box center [469, 229] width 25 height 13
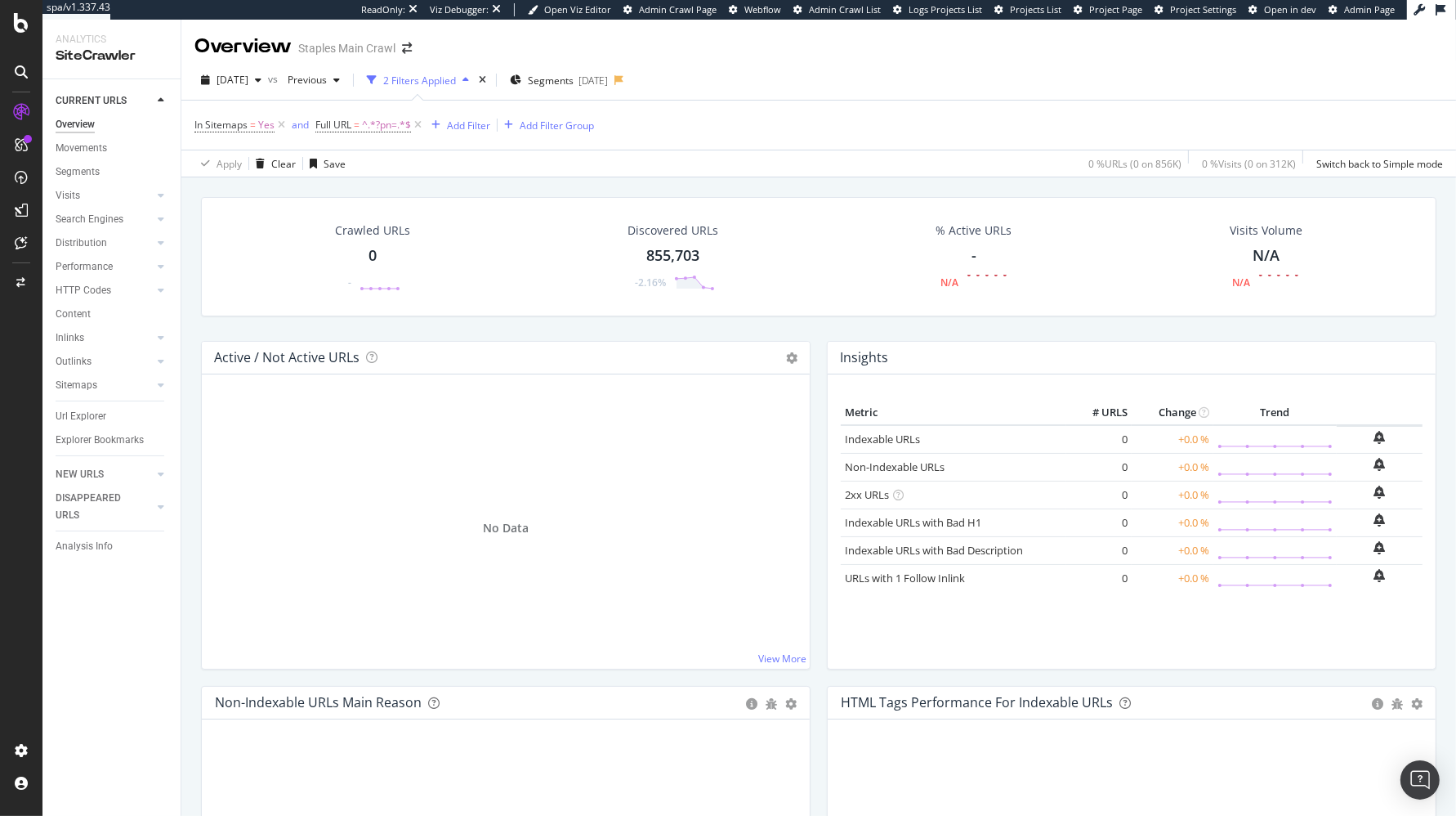
click at [391, 129] on span "^.*?pn=.*$" at bounding box center [386, 124] width 49 height 22
click at [194, 260] on div "Crawled URLs 0 - Discovered URLs 855,703 -2.16% % Active URLs - N/A Visits Volu…" at bounding box center [818, 269] width 1251 height 144
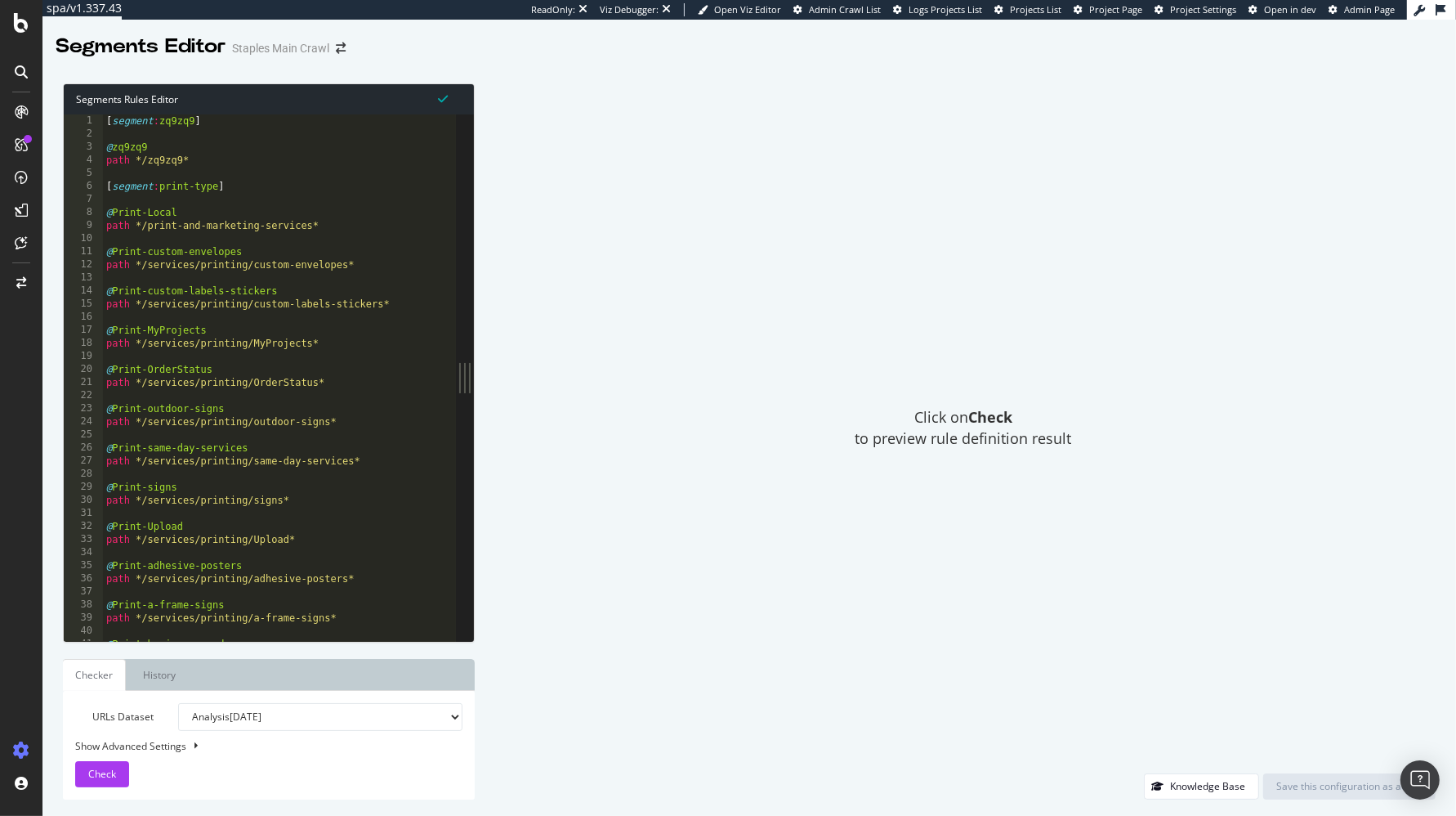
type textarea "@Print-MyProjects"
click at [370, 324] on div "[ segment : zq9zq9 ] @ zq9zq9 path */zq9zq9* [ segment : print-type ] @ Print-L…" at bounding box center [280, 391] width 354 height 554
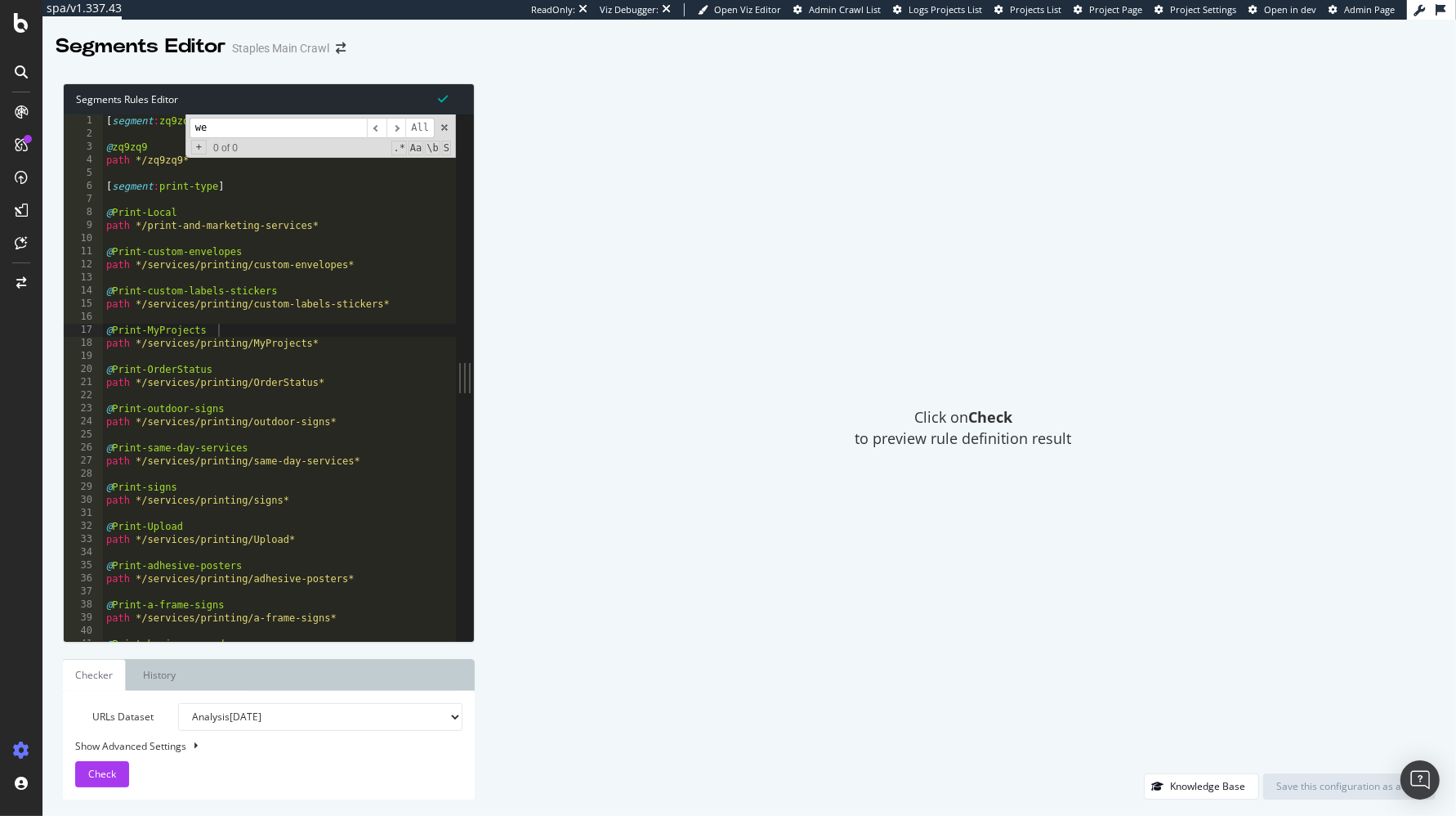
scroll to position [1231, 0]
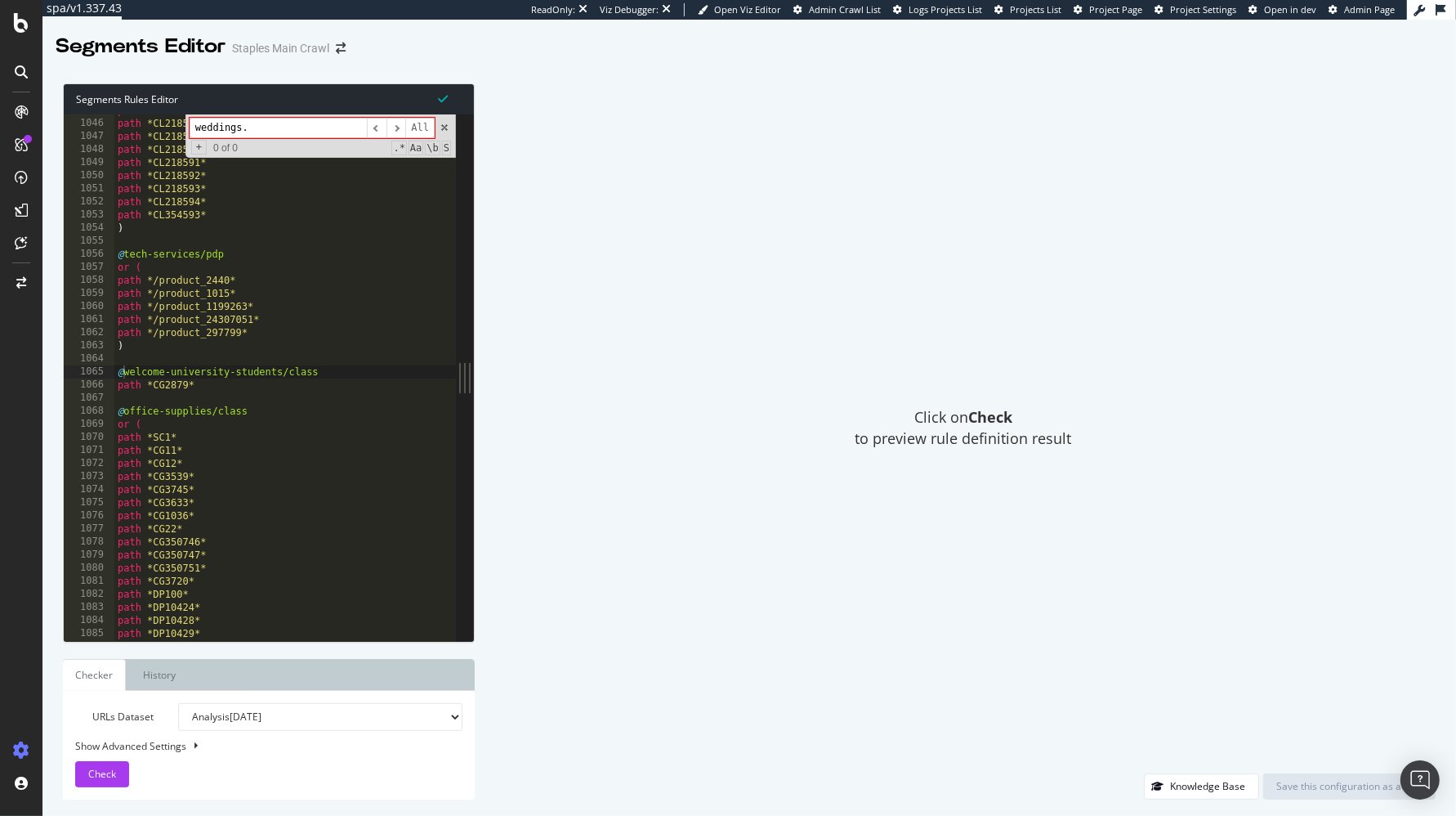
type input "weddings."
click at [445, 131] on span at bounding box center [444, 128] width 12 height 12
click at [302, 207] on div "path *CL218587* path *CL218588* path *CL218589* path *CL218590* path *CL218591*…" at bounding box center [287, 381] width 348 height 554
click at [350, 227] on div "path *CL218587* path *CL218588* path *CL218589* path *CL218590* path *CL218591*…" at bounding box center [287, 381] width 348 height 554
type textarea ")"
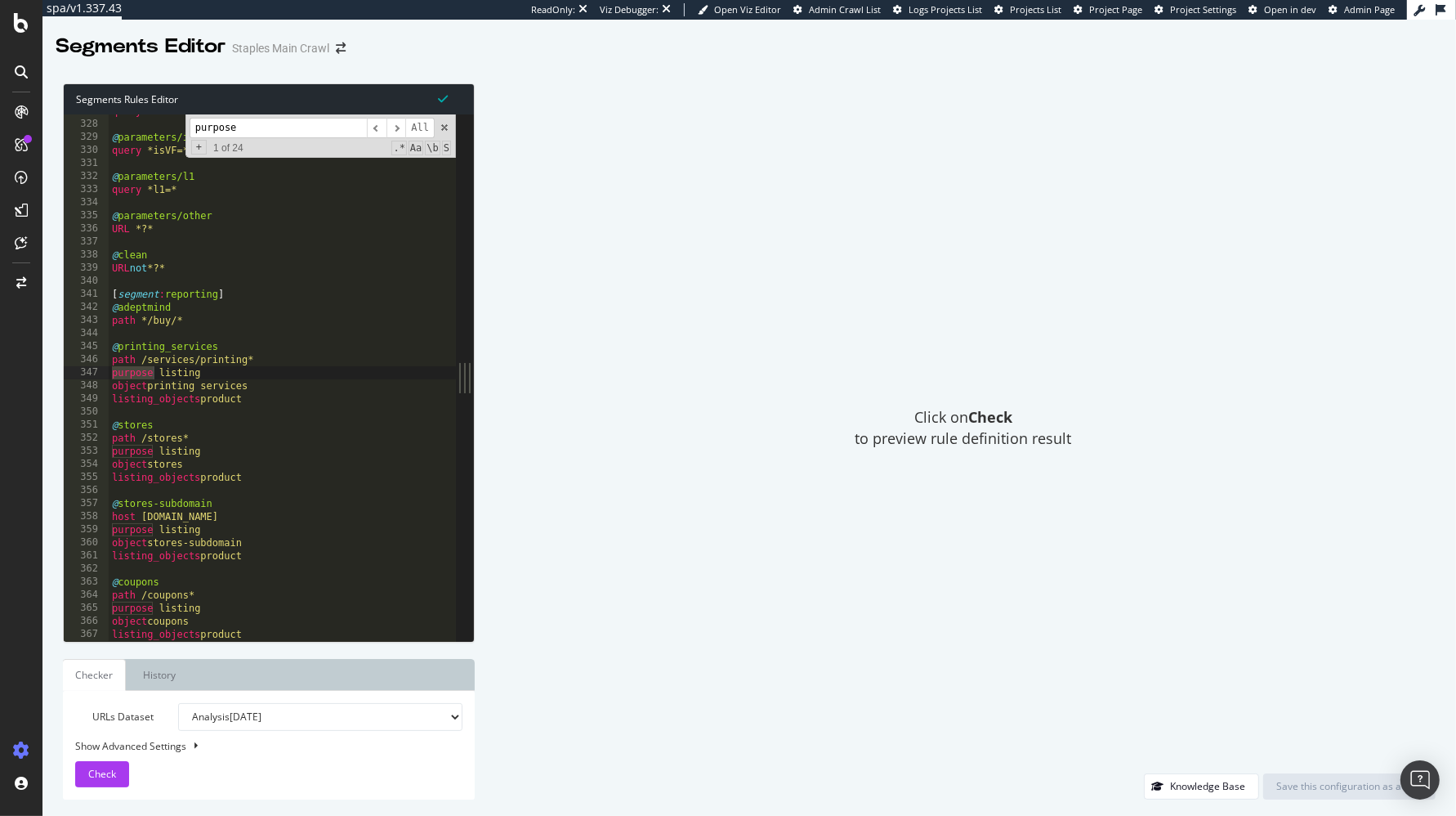
scroll to position [385, 0]
type input "purpose"
click at [264, 399] on div "@ parameters/isVF query *isVF=* @ parameters/l1 query *l1=* @ parameters/other …" at bounding box center [282, 390] width 348 height 554
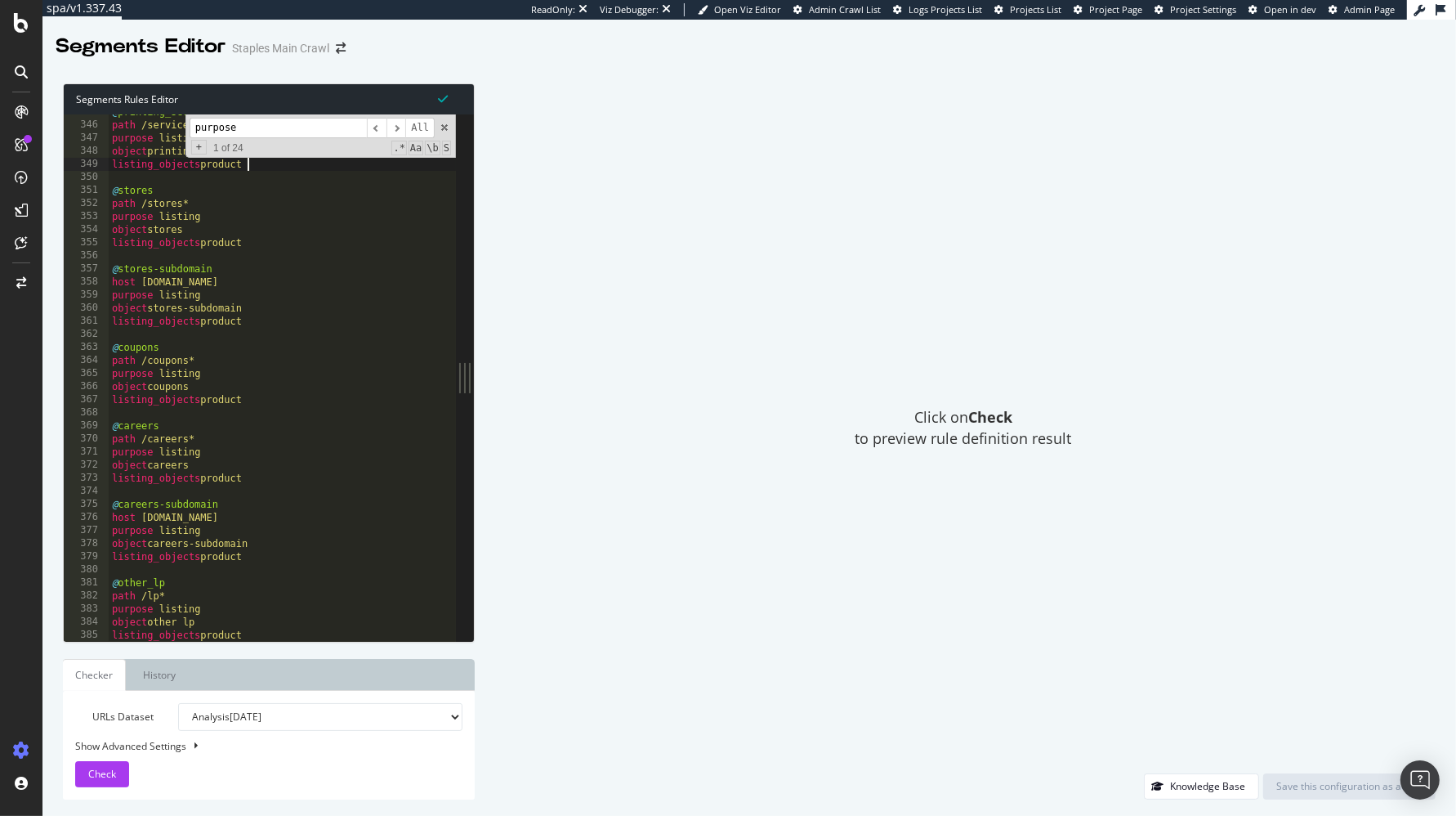
scroll to position [409, 0]
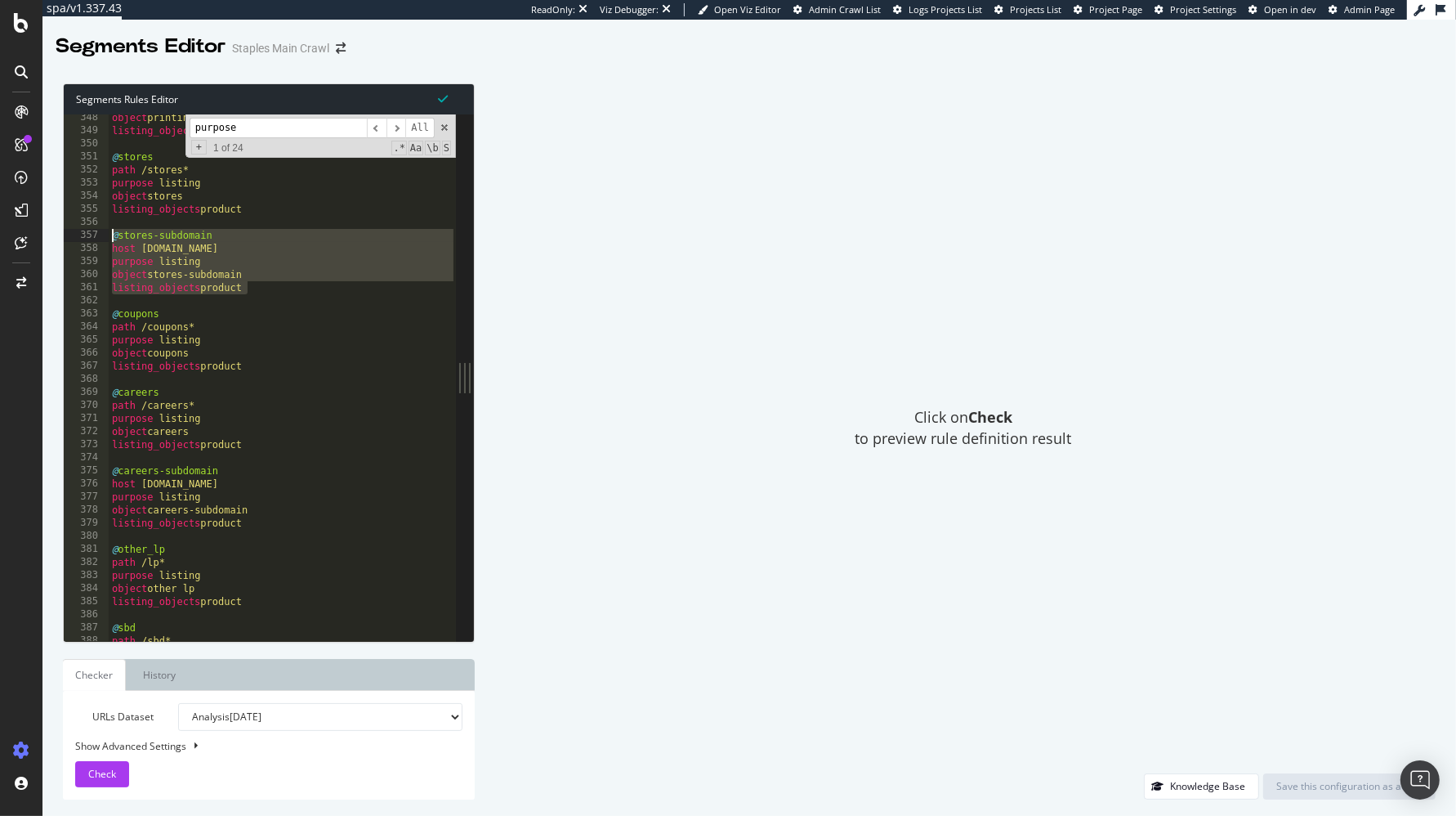
drag, startPoint x: 264, startPoint y: 289, endPoint x: 100, endPoint y: 230, distance: 174.3
click at [100, 230] on div "listing_objects product 348 349 350 351 352 353 354 355 356 357 358 359 360 361…" at bounding box center [260, 377] width 393 height 527
type textarea "@stores-subdomain host [DOMAIN_NAME]"
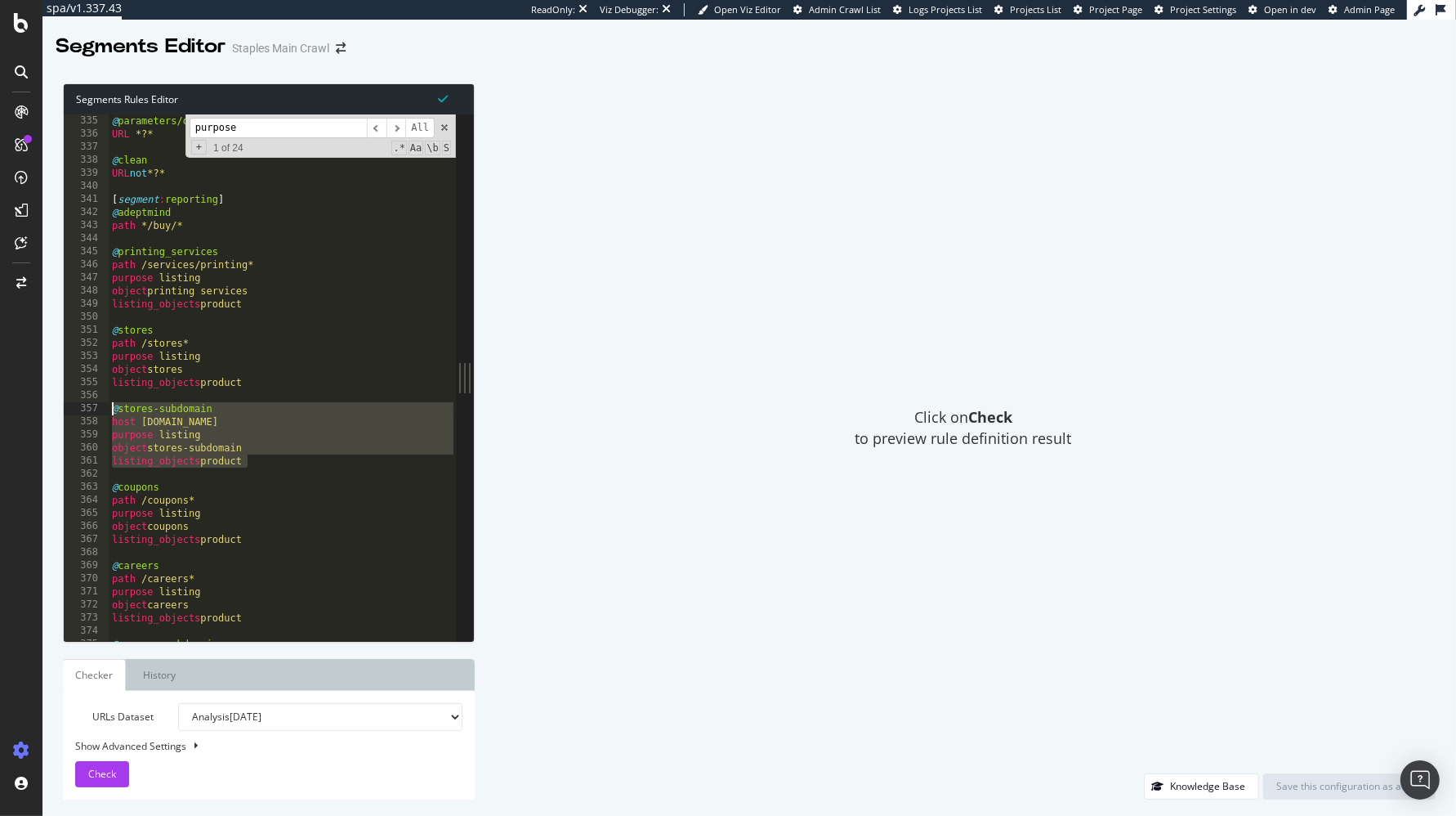
scroll to position [393, 0]
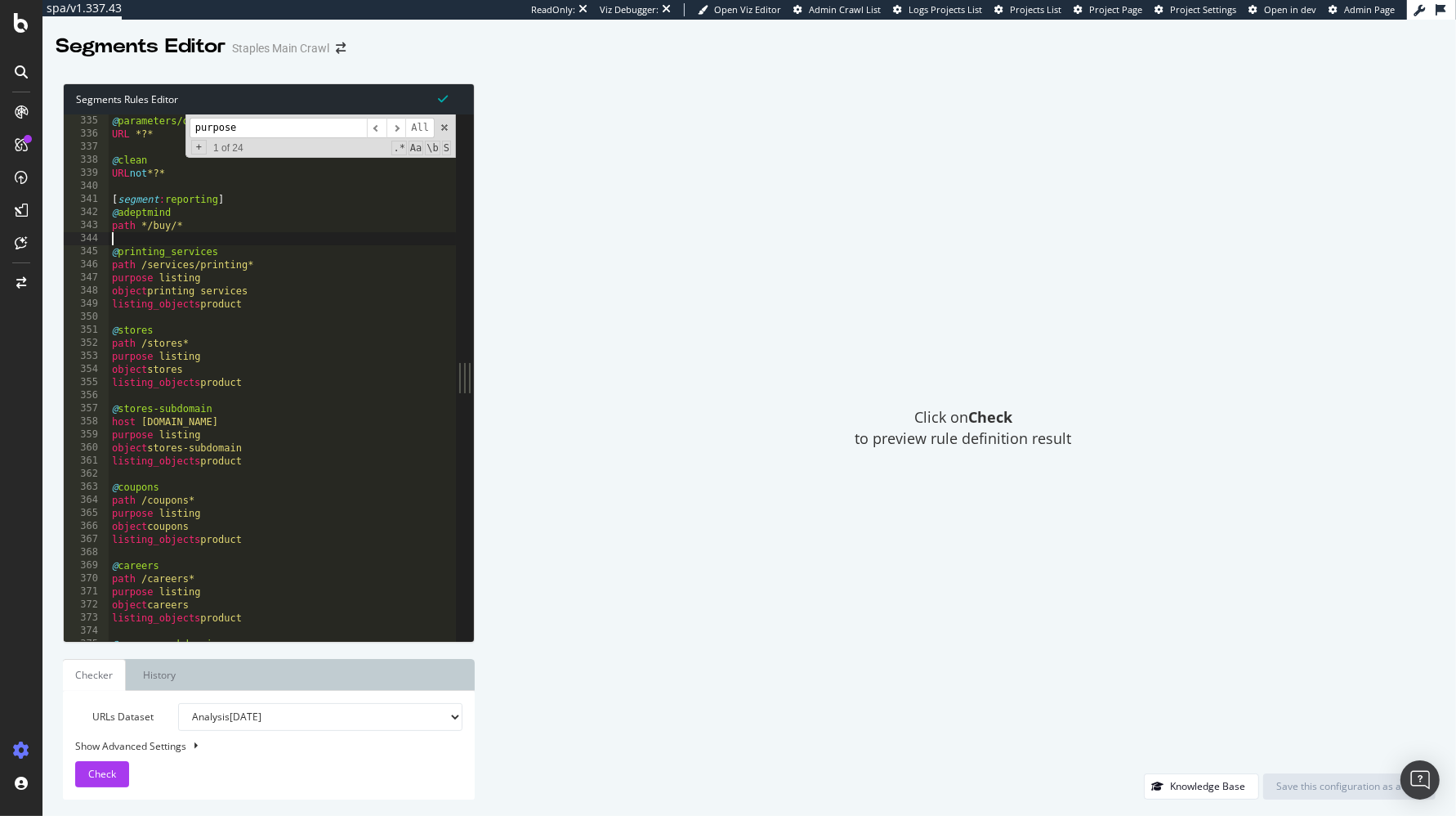
click at [215, 236] on div "@ parameters/other URL *?* @ clean URL not *?* [ segment : reporting ] @ adeptm…" at bounding box center [282, 378] width 348 height 554
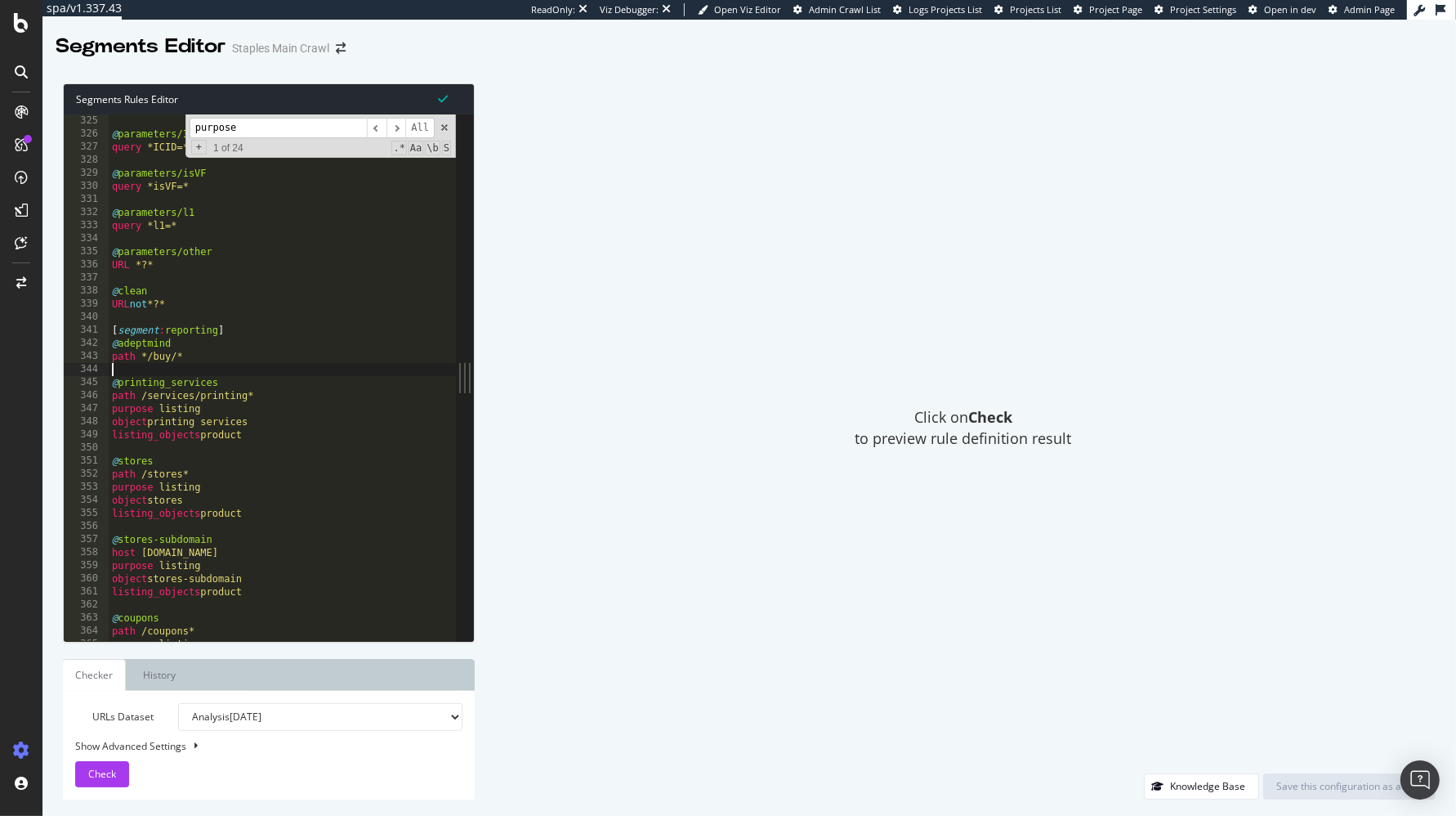
scroll to position [377, 0]
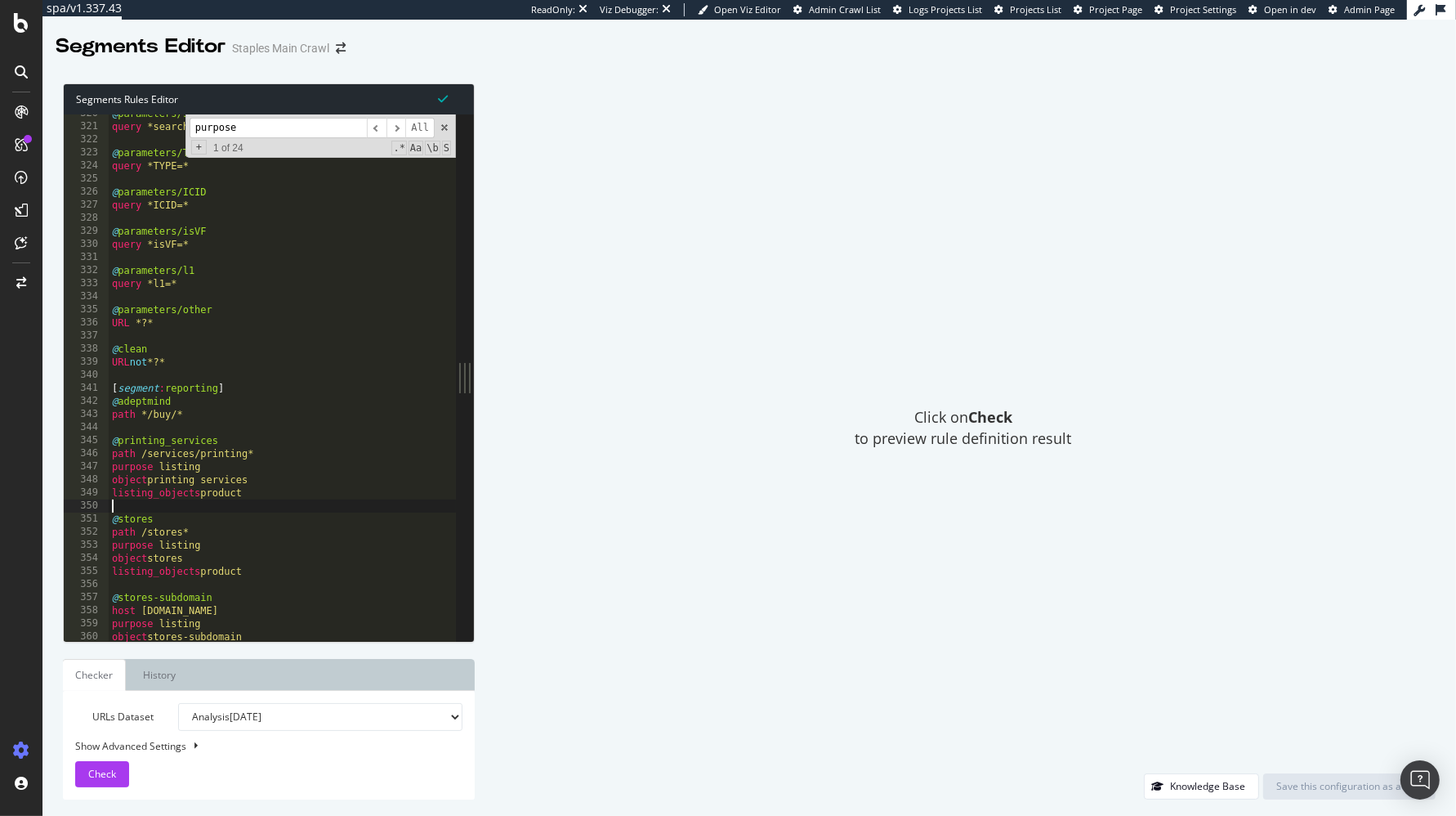
click at [146, 505] on div "@ parameters/searchRedirect query *searchRedirect=* @ parameters/TYPE query *TY…" at bounding box center [282, 384] width 348 height 554
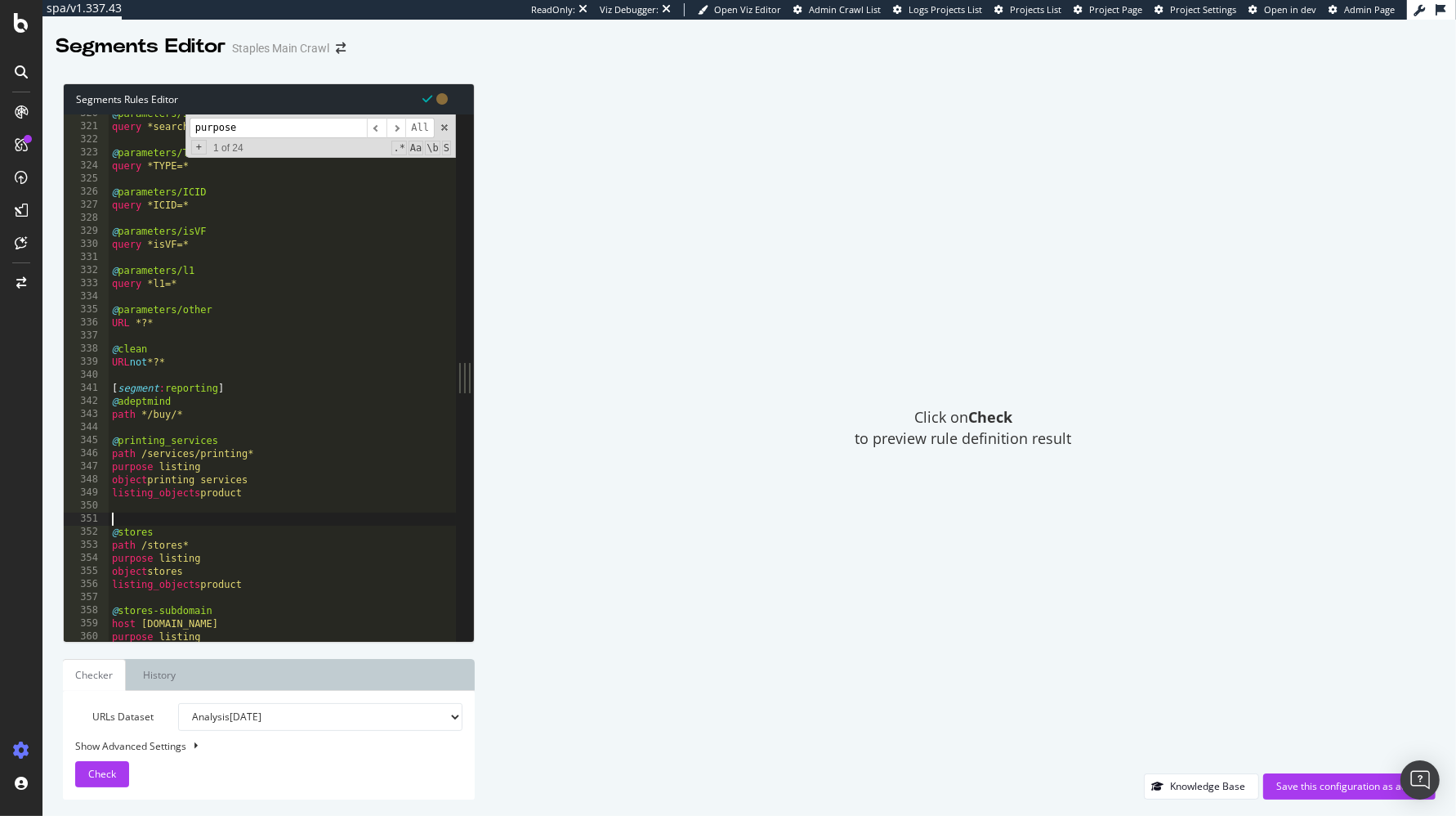
paste textarea "listing_objects product"
type textarea "listing_objects product"
drag, startPoint x: 179, startPoint y: 524, endPoint x: 114, endPoint y: 521, distance: 65.1
click at [114, 521] on div "@ parameters/searchRedirect query *searchRedirect=* @ parameters/TYPE query *TY…" at bounding box center [282, 384] width 348 height 554
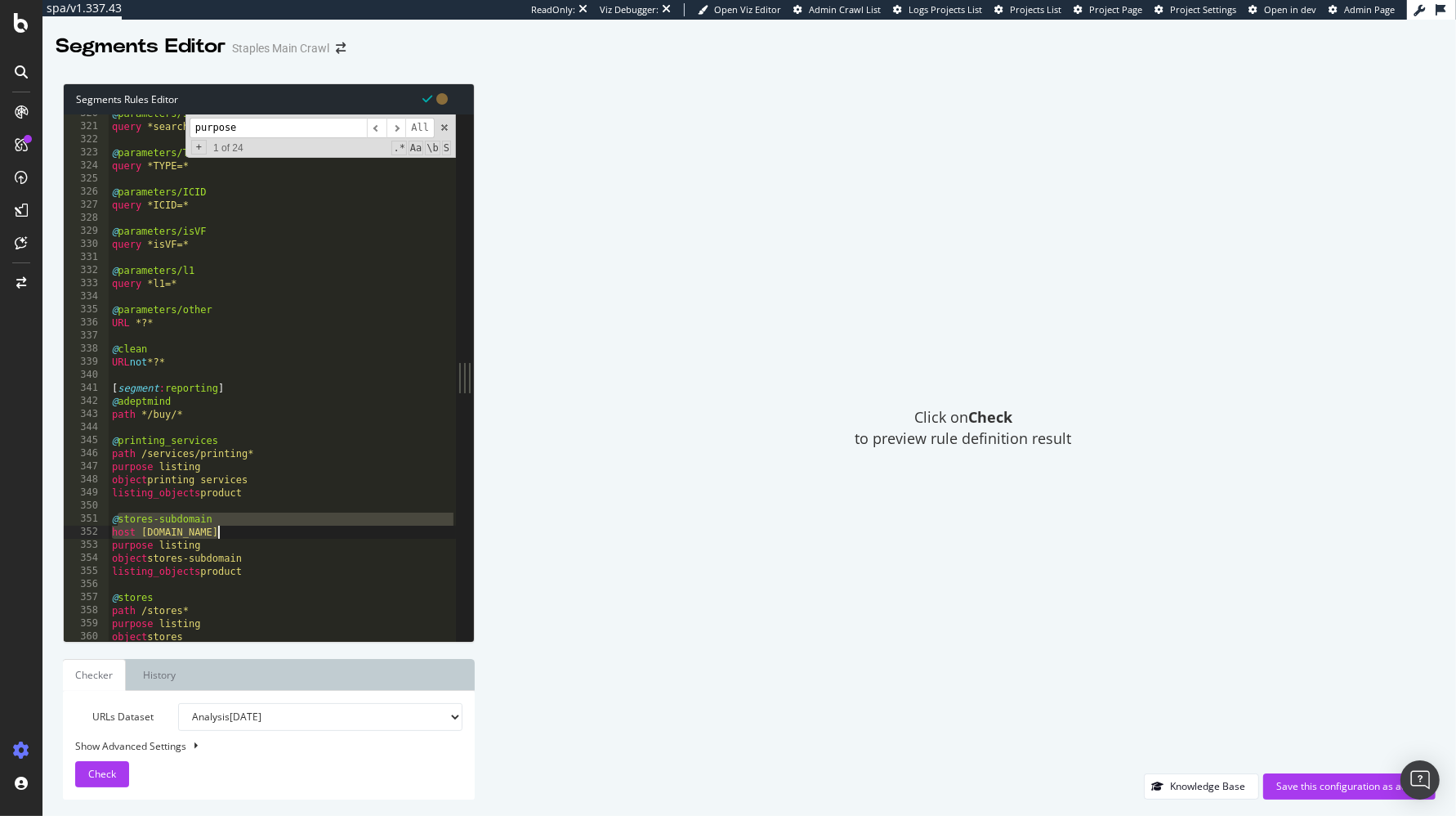
click at [243, 522] on div "@ parameters/searchRedirect query *searchRedirect=* @ parameters/TYPE query *TY…" at bounding box center [282, 384] width 348 height 554
drag, startPoint x: 182, startPoint y: 521, endPoint x: 119, endPoint y: 523, distance: 63.0
click at [119, 523] on div "@ parameters/searchRedirect query *searchRedirect=* @ parameters/TYPE query *TY…" at bounding box center [282, 384] width 348 height 554
click at [163, 536] on div "@ parameters/searchRedirect query *searchRedirect=* @ parameters/TYPE query *TY…" at bounding box center [282, 384] width 348 height 554
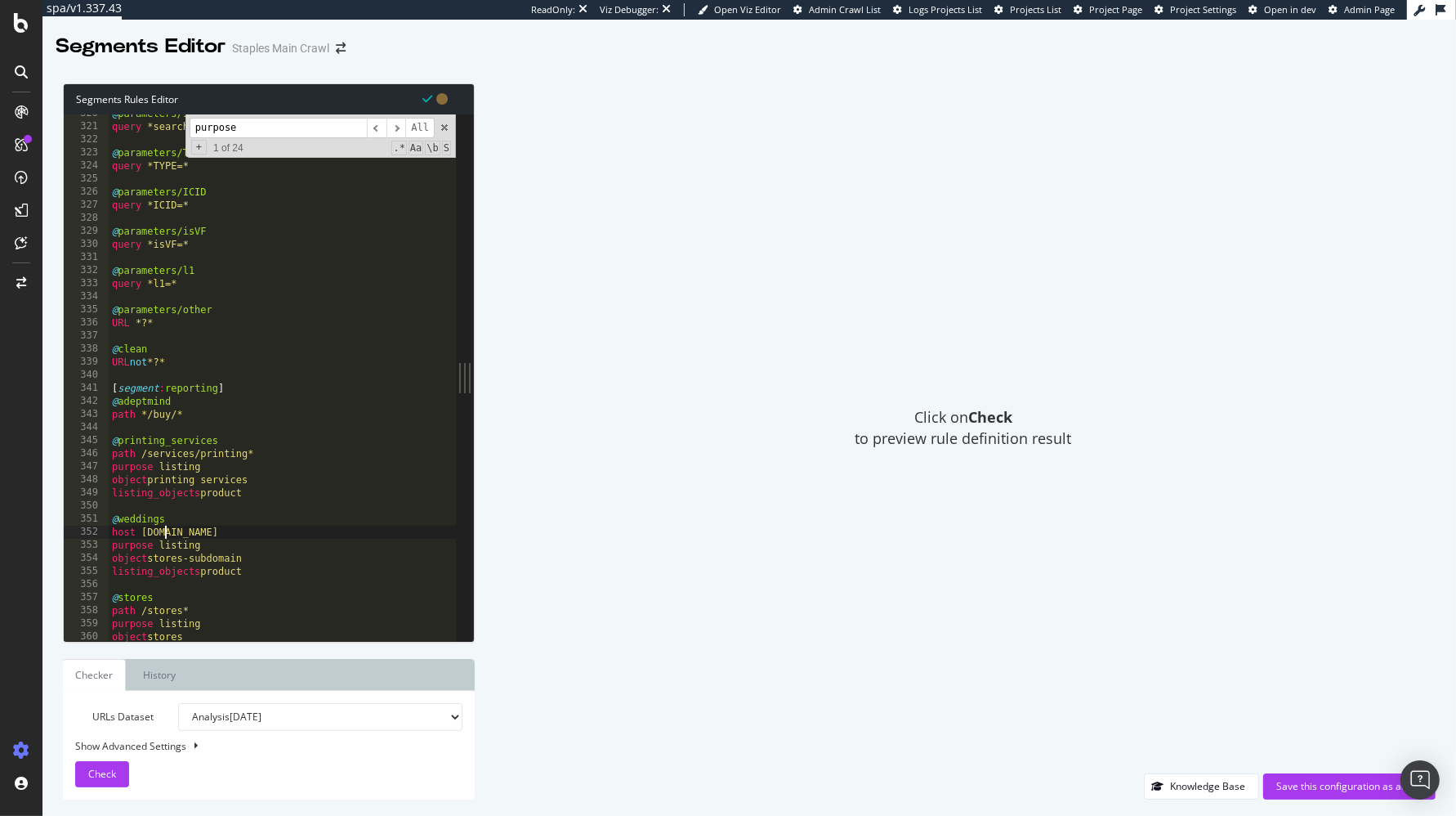
click at [163, 535] on div "@ parameters/searchRedirect query *searchRedirect=* @ parameters/TYPE query *TY…" at bounding box center [282, 384] width 348 height 554
drag, startPoint x: 259, startPoint y: 557, endPoint x: 151, endPoint y: 561, distance: 108.1
click at [151, 561] on div "@ parameters/searchRedirect query *searchRedirect=* @ parameters/TYPE query *TY…" at bounding box center [282, 384] width 348 height 554
click at [283, 558] on div "@ parameters/searchRedirect query *searchRedirect=* @ parameters/TYPE query *TY…" at bounding box center [282, 384] width 348 height 554
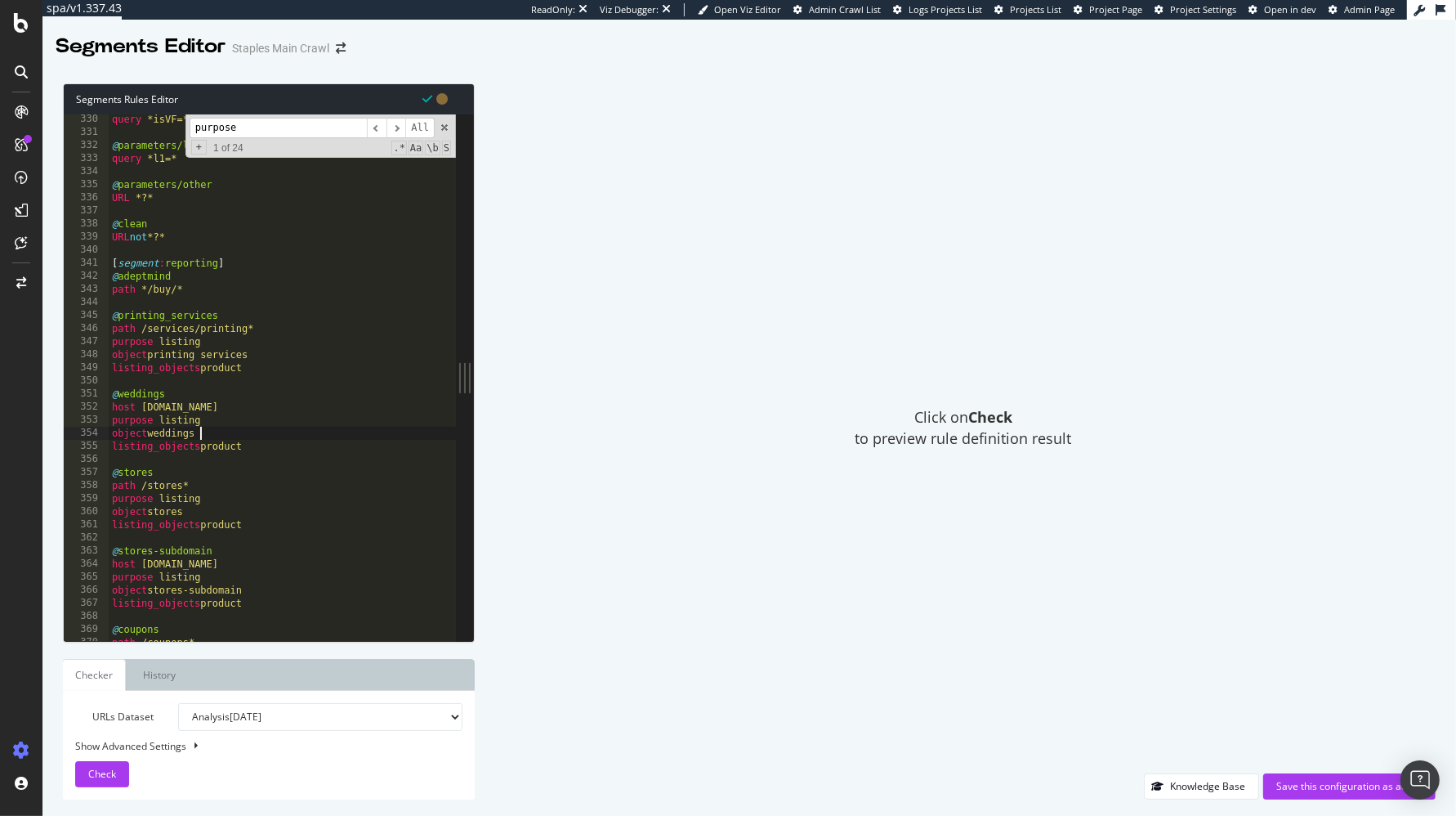
scroll to position [391, 0]
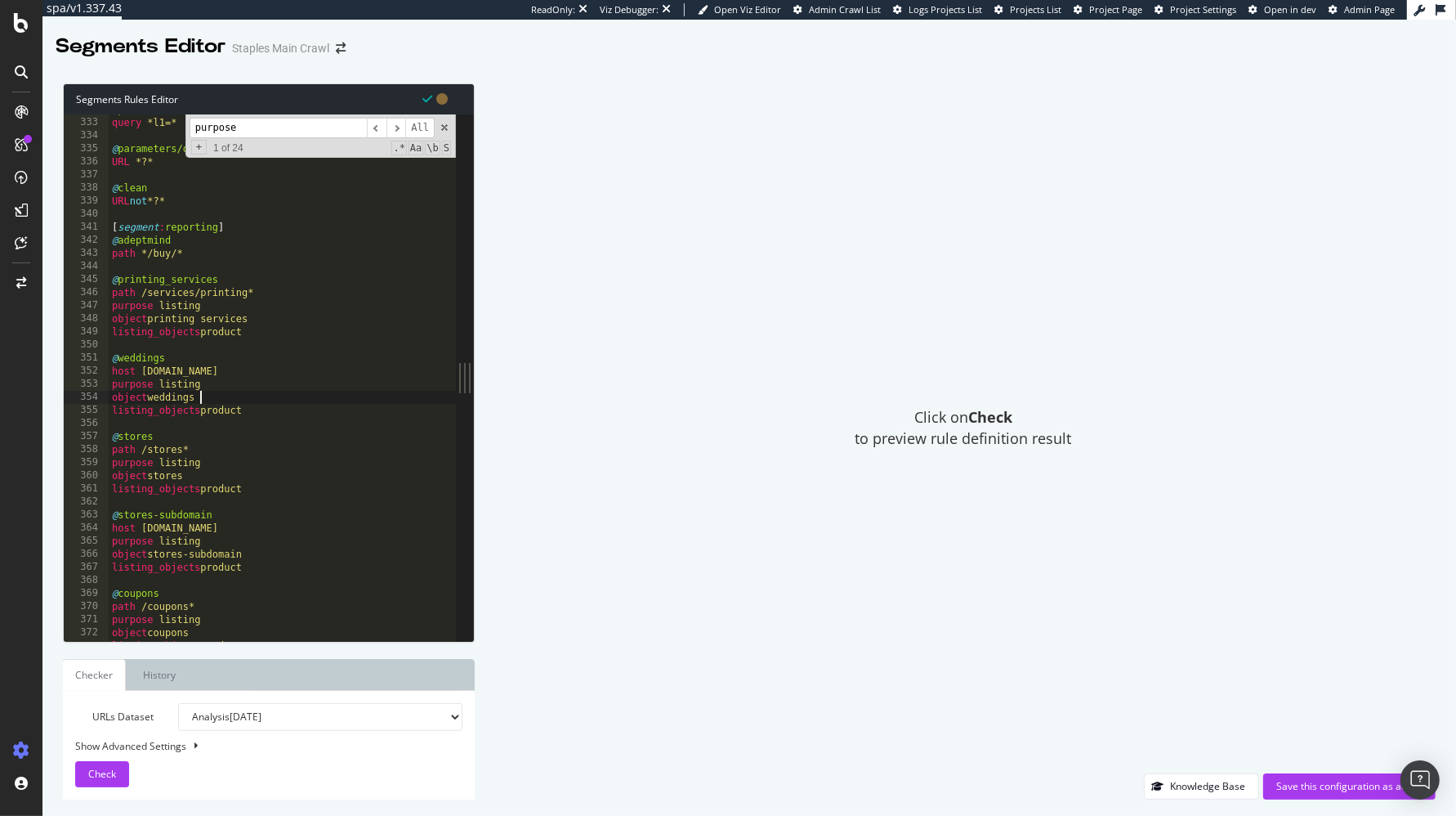
click at [276, 492] on div "@ parameters/l1 query *l1=* @ parameters/other URL *?* @ clean URL not *?* [ se…" at bounding box center [282, 380] width 348 height 554
drag, startPoint x: 214, startPoint y: 379, endPoint x: 128, endPoint y: 384, distance: 86.1
click at [84, 385] on div "listing_objects product 332 333 334 335 336 337 338 339 340 341 342 343 344 345…" at bounding box center [260, 377] width 393 height 527
drag, startPoint x: 269, startPoint y: 411, endPoint x: 95, endPoint y: 412, distance: 174.0
click at [95, 412] on div "purpose listing 332 333 334 335 336 337 338 339 340 341 342 343 344 345 346 347…" at bounding box center [260, 377] width 393 height 527
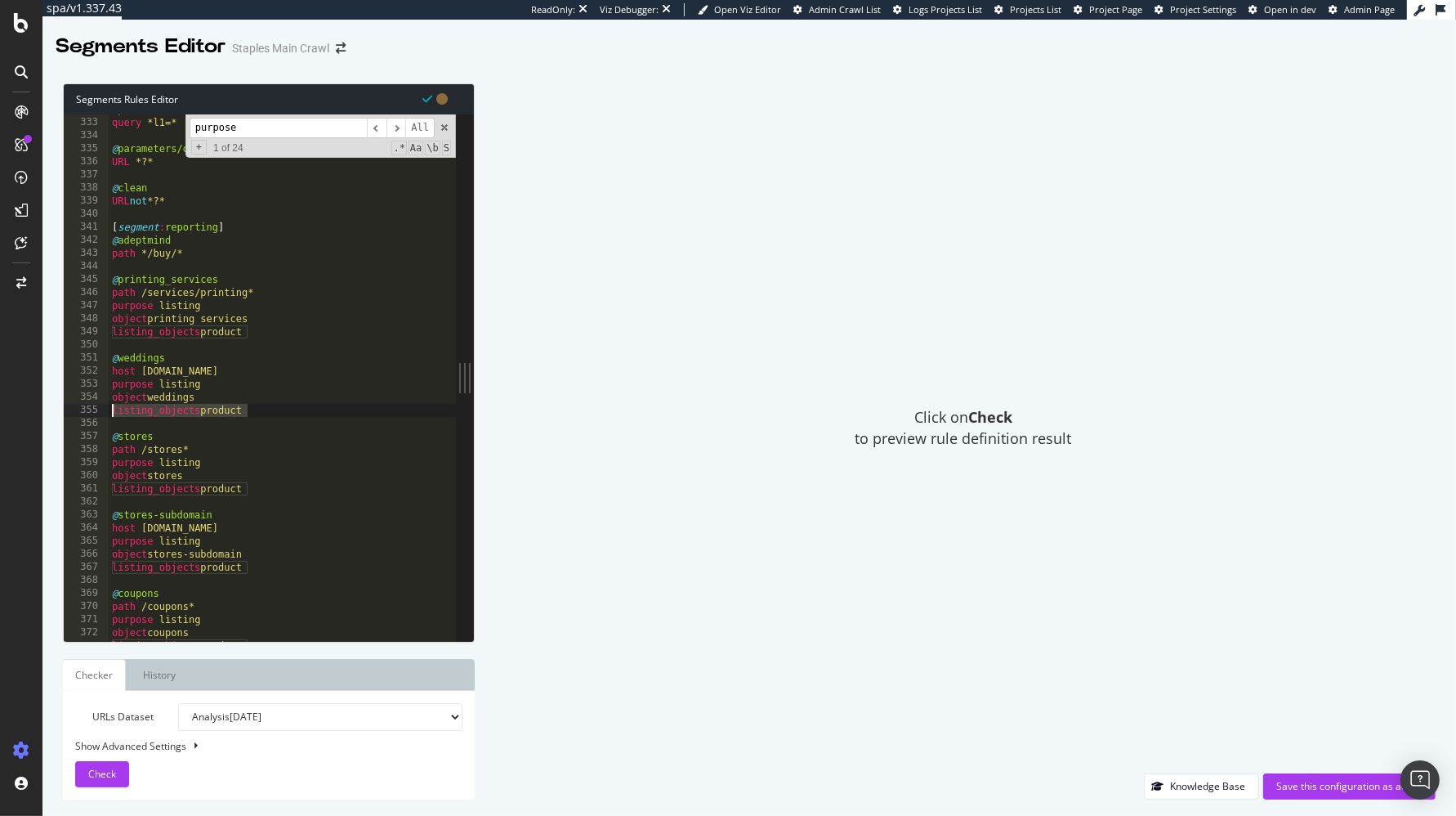
type textarea "listing_objects product"
click at [271, 407] on div "@ parameters/l1 query *l1=* @ parameters/other URL *?* @ clean URL not *?* [ se…" at bounding box center [282, 380] width 348 height 554
drag, startPoint x: 269, startPoint y: 409, endPoint x: 101, endPoint y: 411, distance: 168.0
click at [101, 411] on div "listing_objects product 332 333 334 335 336 337 338 339 340 341 342 343 344 345…" at bounding box center [260, 377] width 393 height 527
click at [278, 413] on div "@ parameters/l1 query *l1=* @ parameters/other URL *?* @ clean URL not *?* [ se…" at bounding box center [282, 380] width 348 height 554
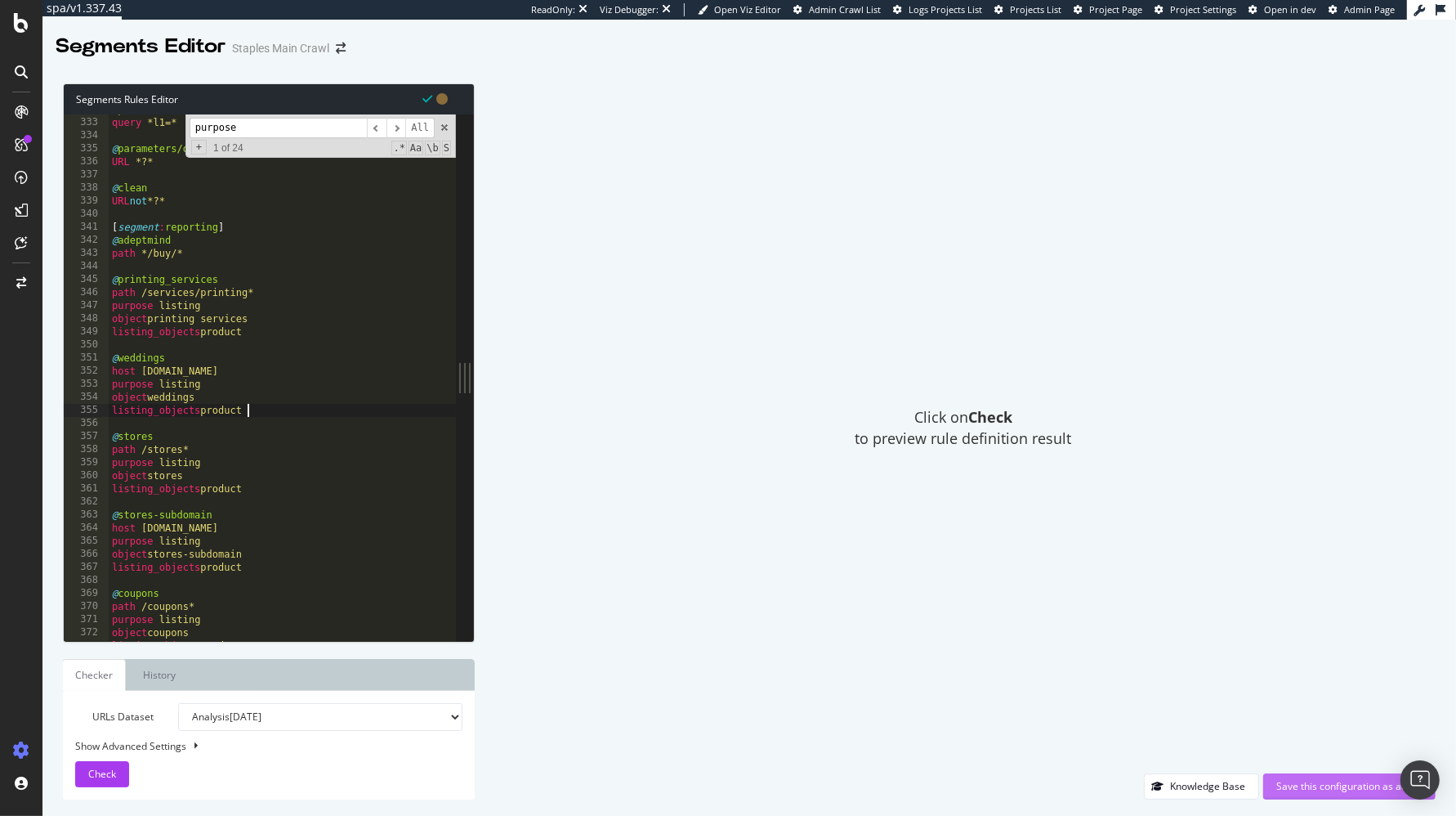
click at [1283, 781] on div "Save this configuration as active" at bounding box center [1349, 785] width 146 height 13
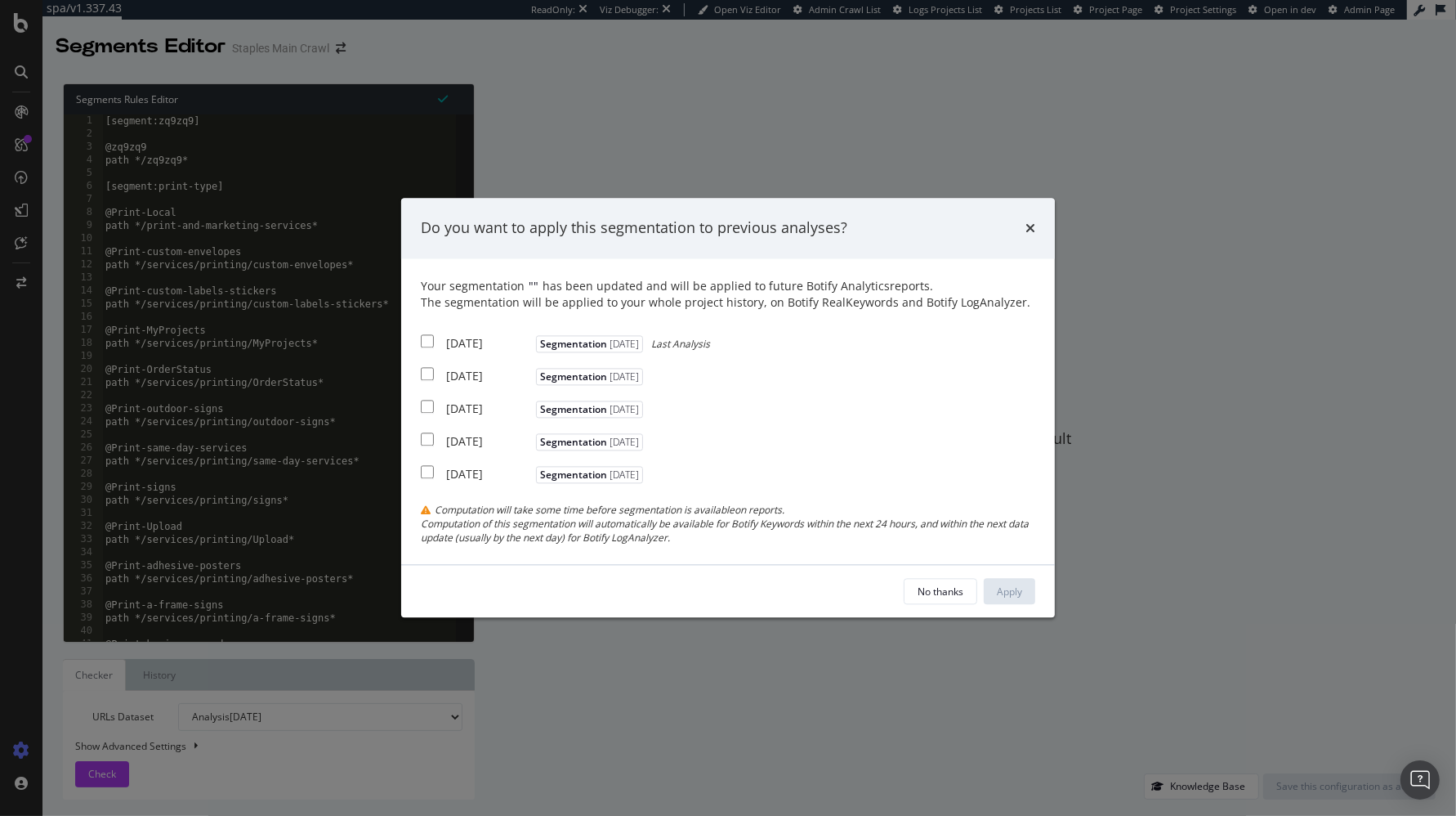
drag, startPoint x: 426, startPoint y: 339, endPoint x: 470, endPoint y: 357, distance: 47.5
click at [426, 339] on input "modal" at bounding box center [427, 341] width 13 height 13
checkbox input "true"
click at [999, 591] on div "Apply" at bounding box center [1010, 590] width 25 height 13
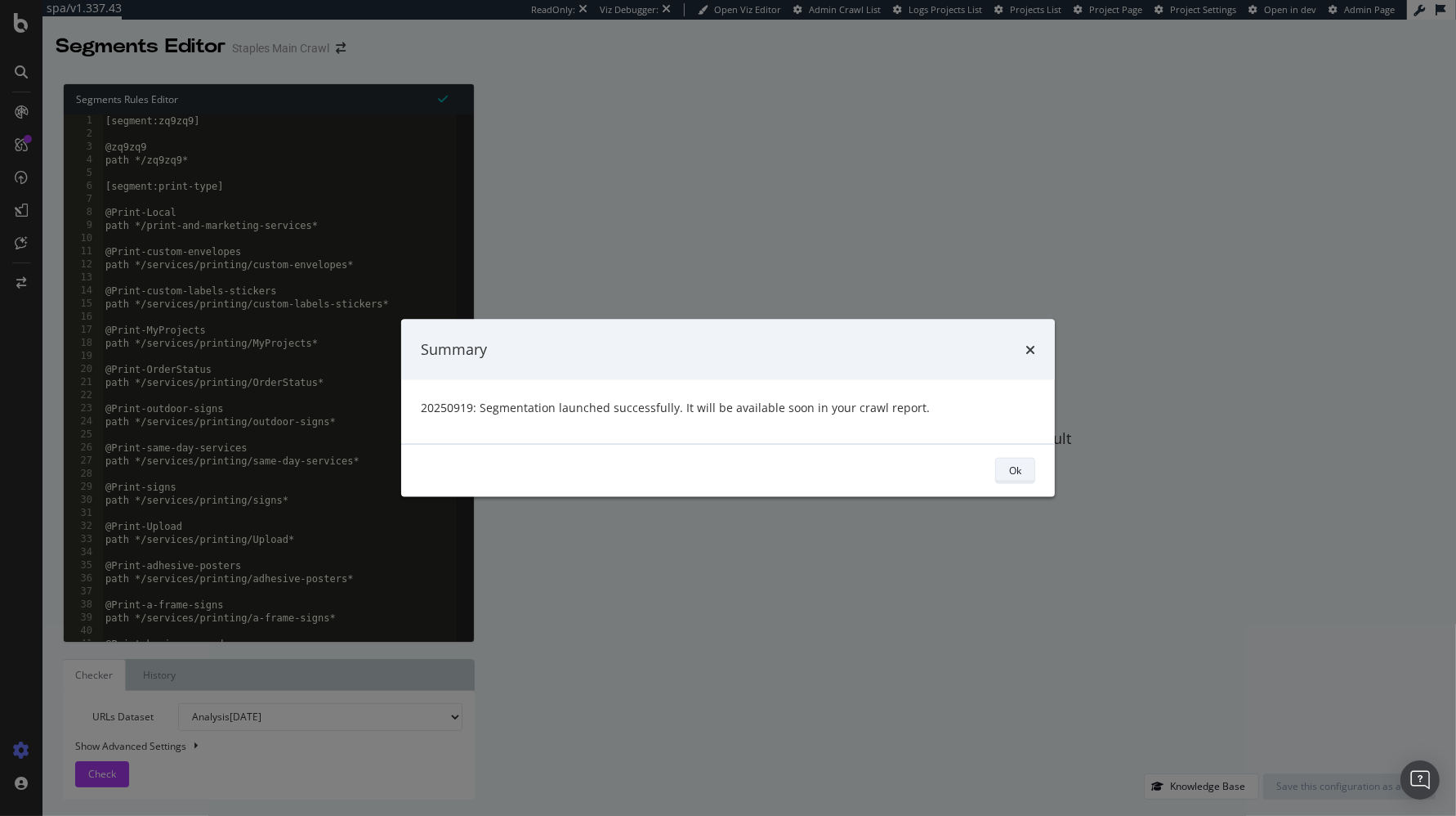
click at [1004, 471] on button "Ok" at bounding box center [1015, 469] width 40 height 26
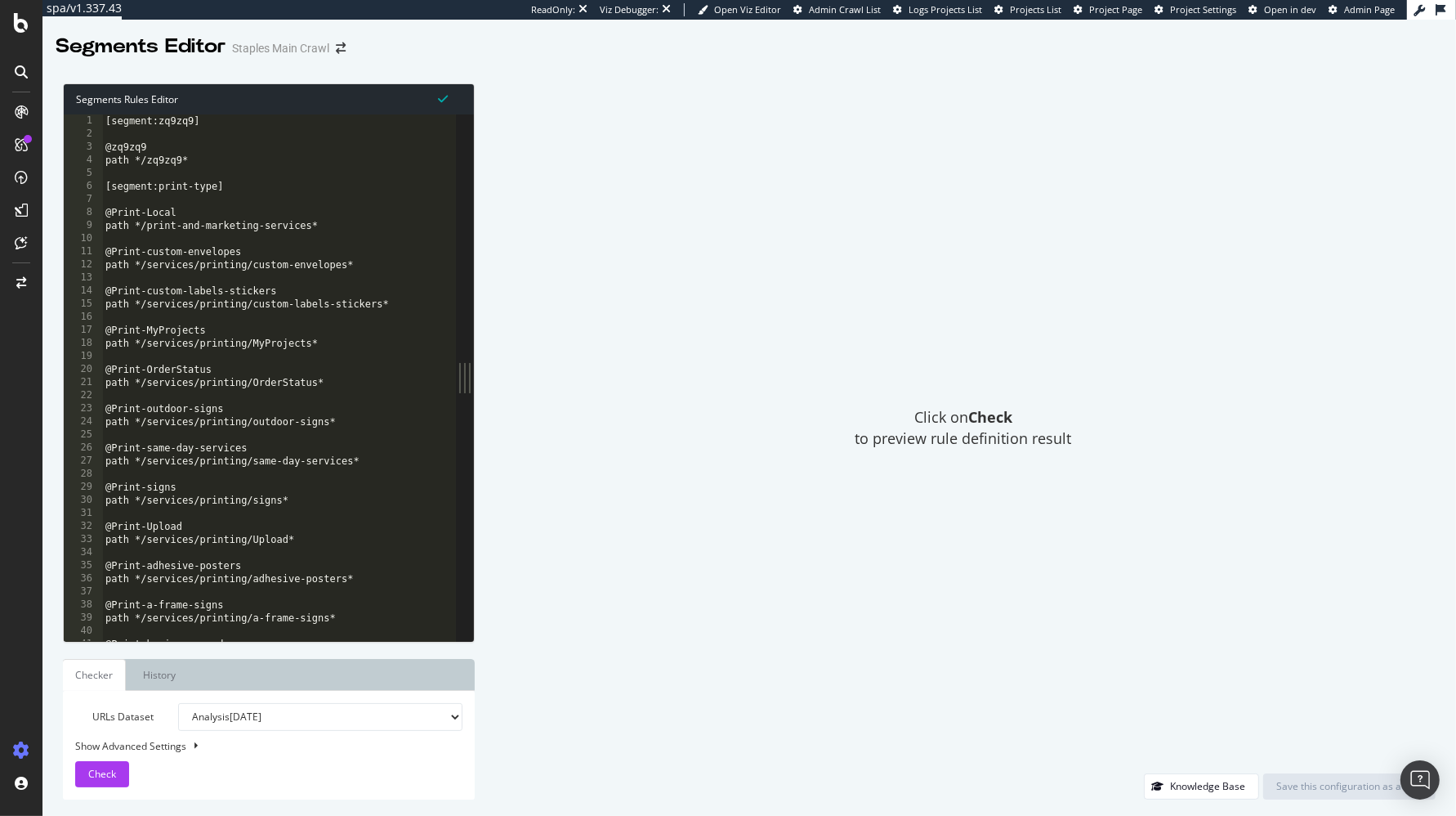
click at [718, 224] on div "Click on Check to preview rule definition result" at bounding box center [963, 429] width 944 height 690
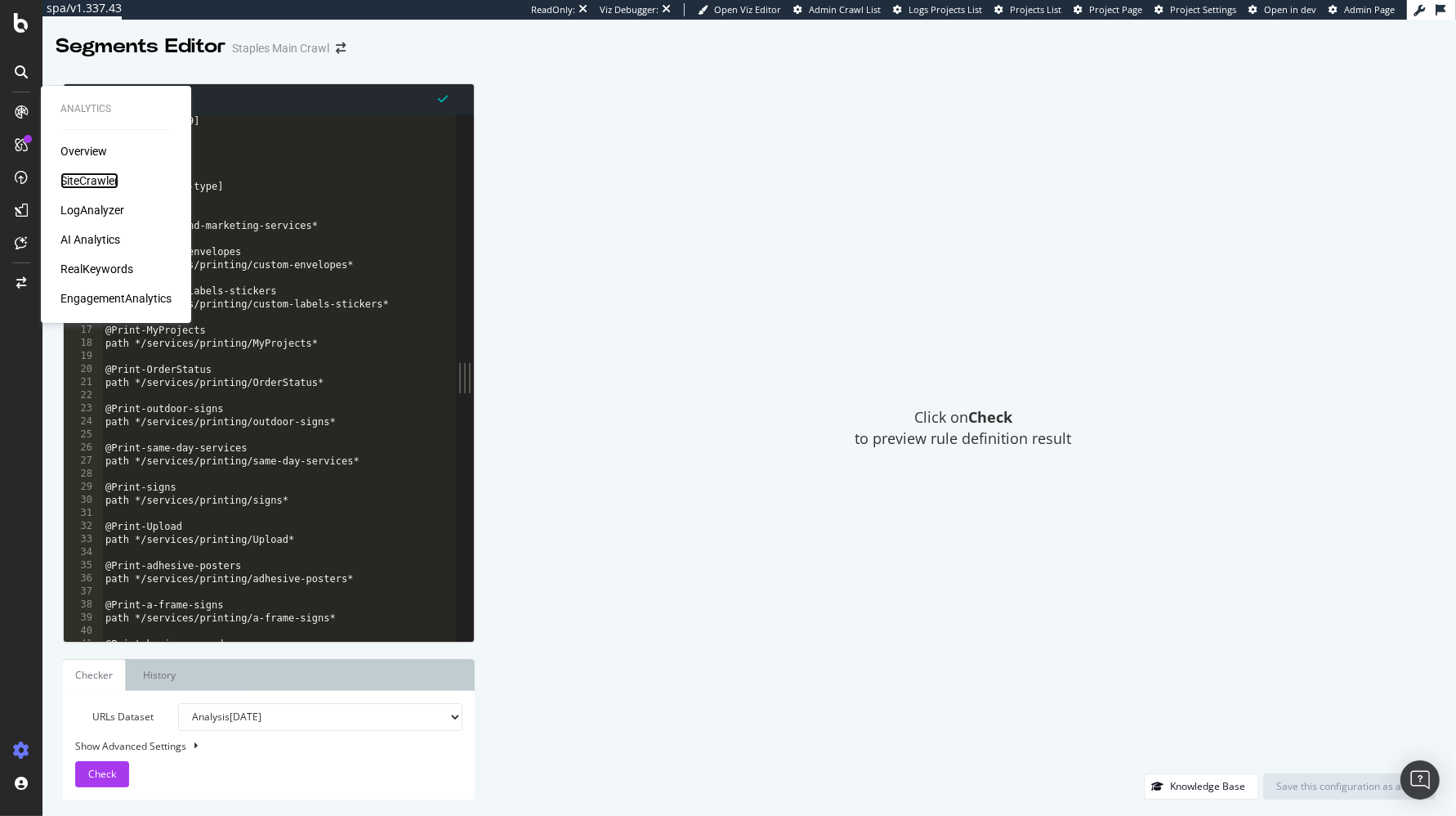
click at [76, 179] on div "SiteCrawler" at bounding box center [89, 181] width 58 height 16
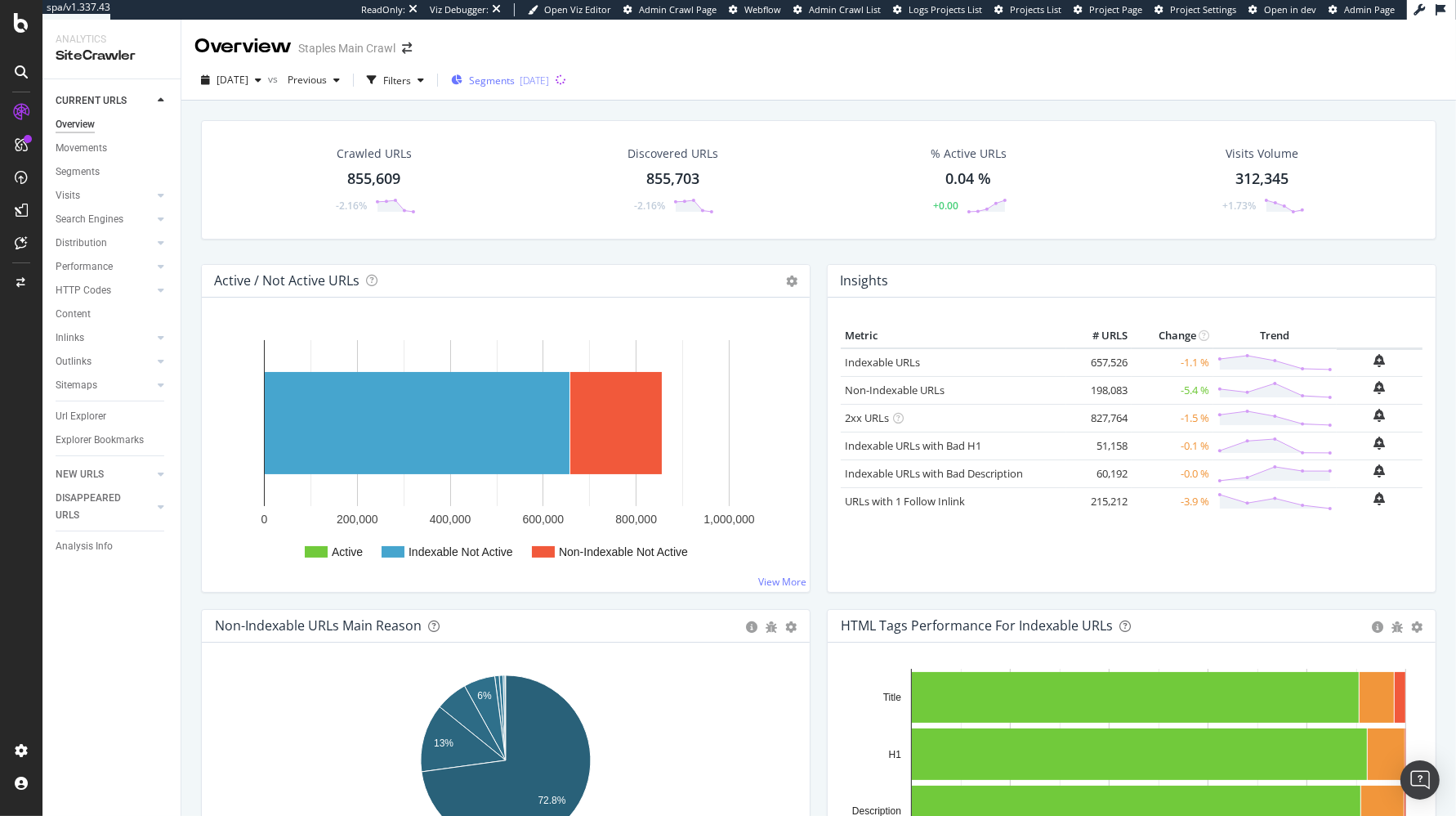
click at [515, 84] on span "Segments" at bounding box center [491, 80] width 46 height 13
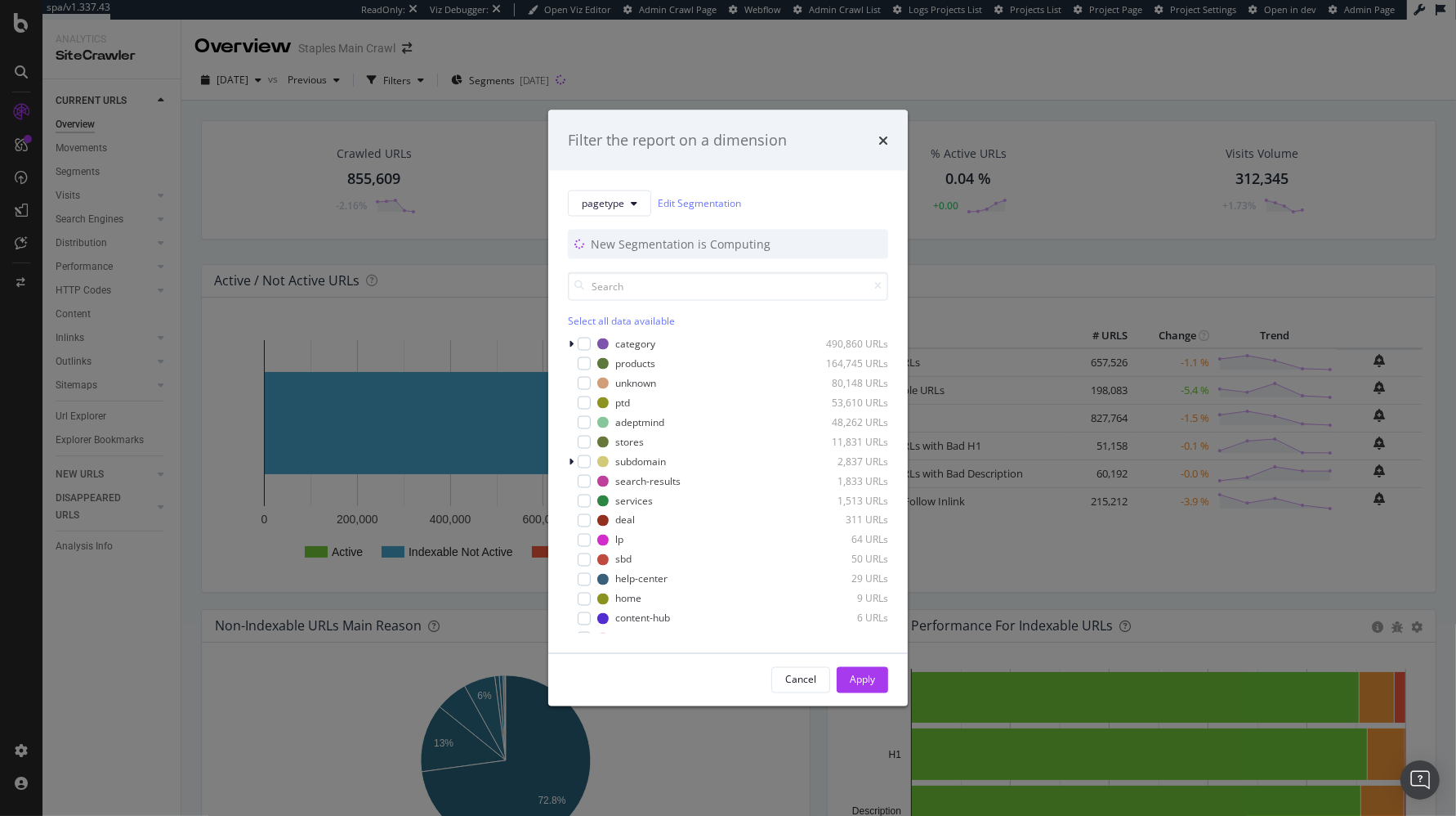
drag, startPoint x: 410, startPoint y: 164, endPoint x: 393, endPoint y: 151, distance: 21.4
click at [408, 164] on div "Filter the report on a dimension pagetype Edit Segmentation New Segmentation is…" at bounding box center [728, 408] width 1456 height 816
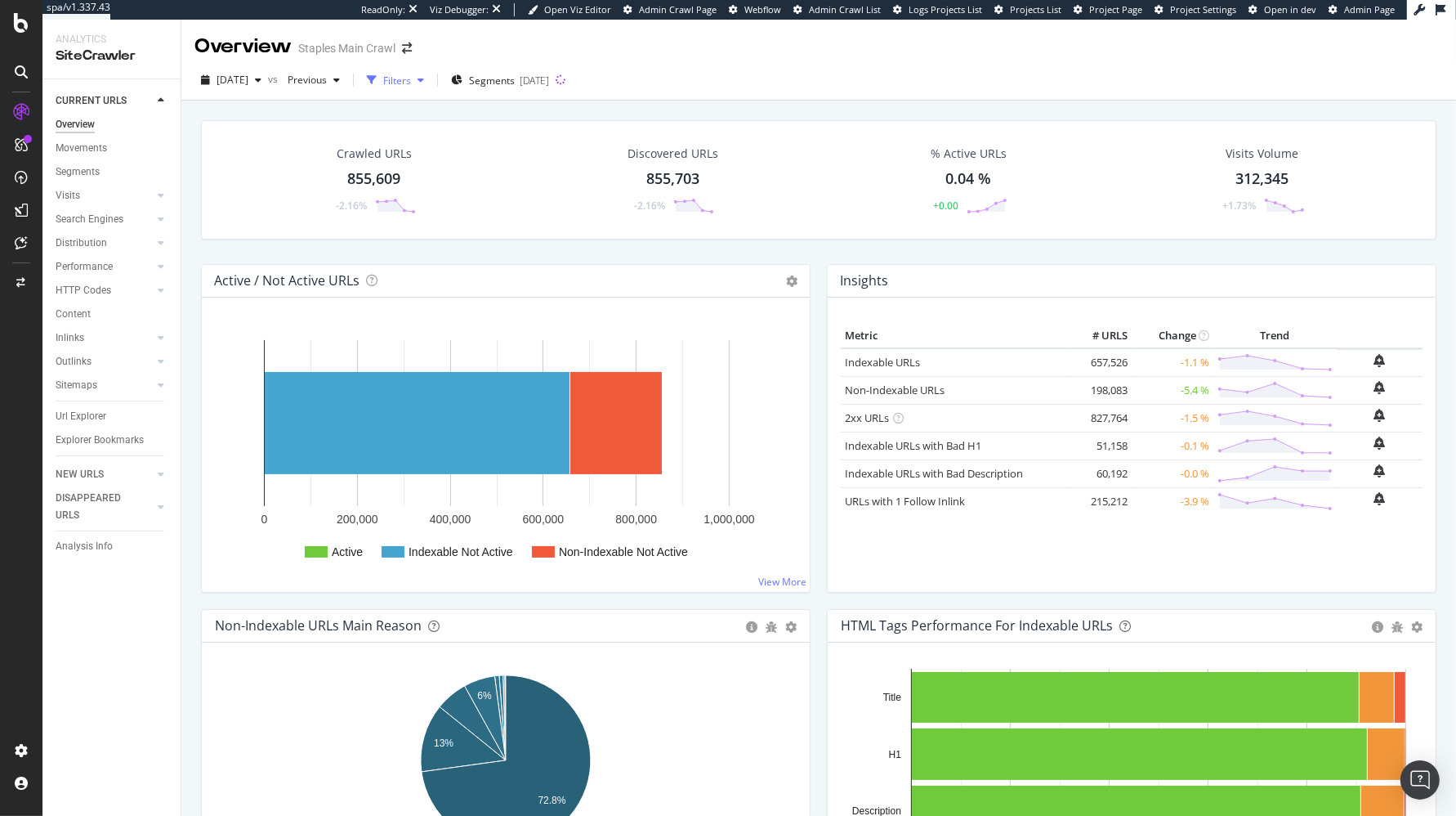
click at [411, 80] on div "Filters" at bounding box center [397, 80] width 28 height 13
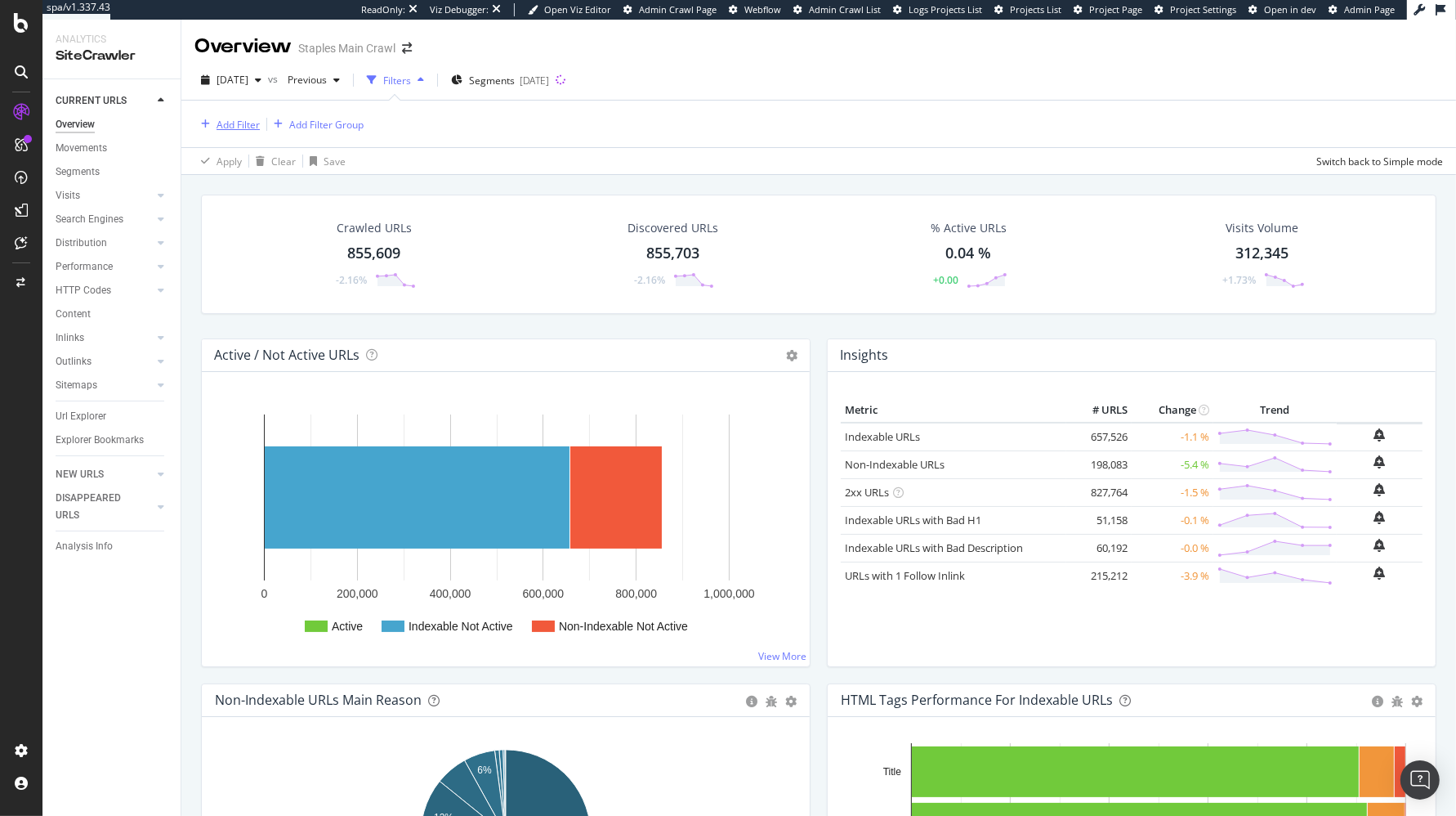
click at [242, 129] on div "Add Filter" at bounding box center [238, 124] width 43 height 13
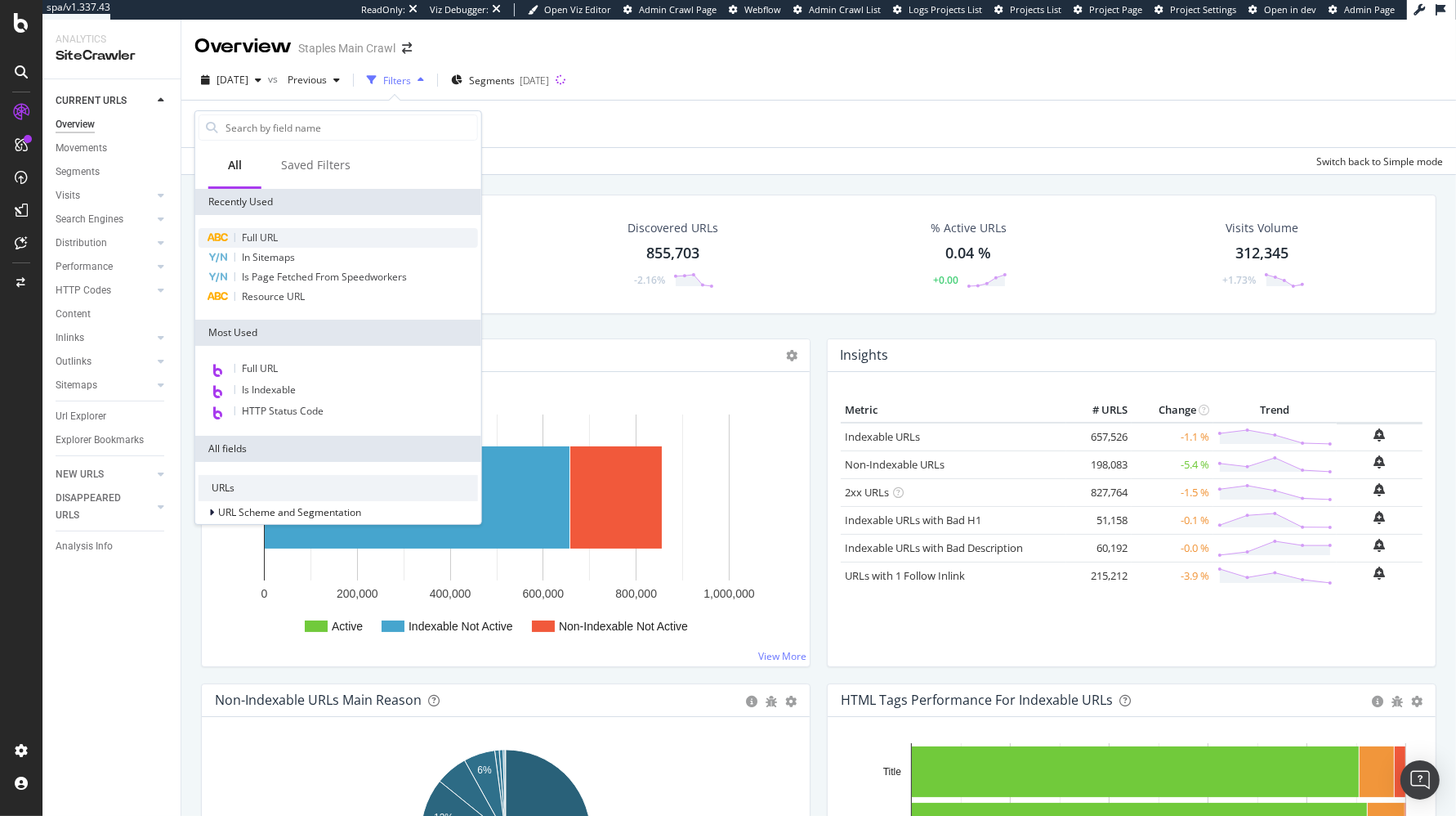
click at [280, 238] on div "Full URL" at bounding box center [338, 238] width 279 height 20
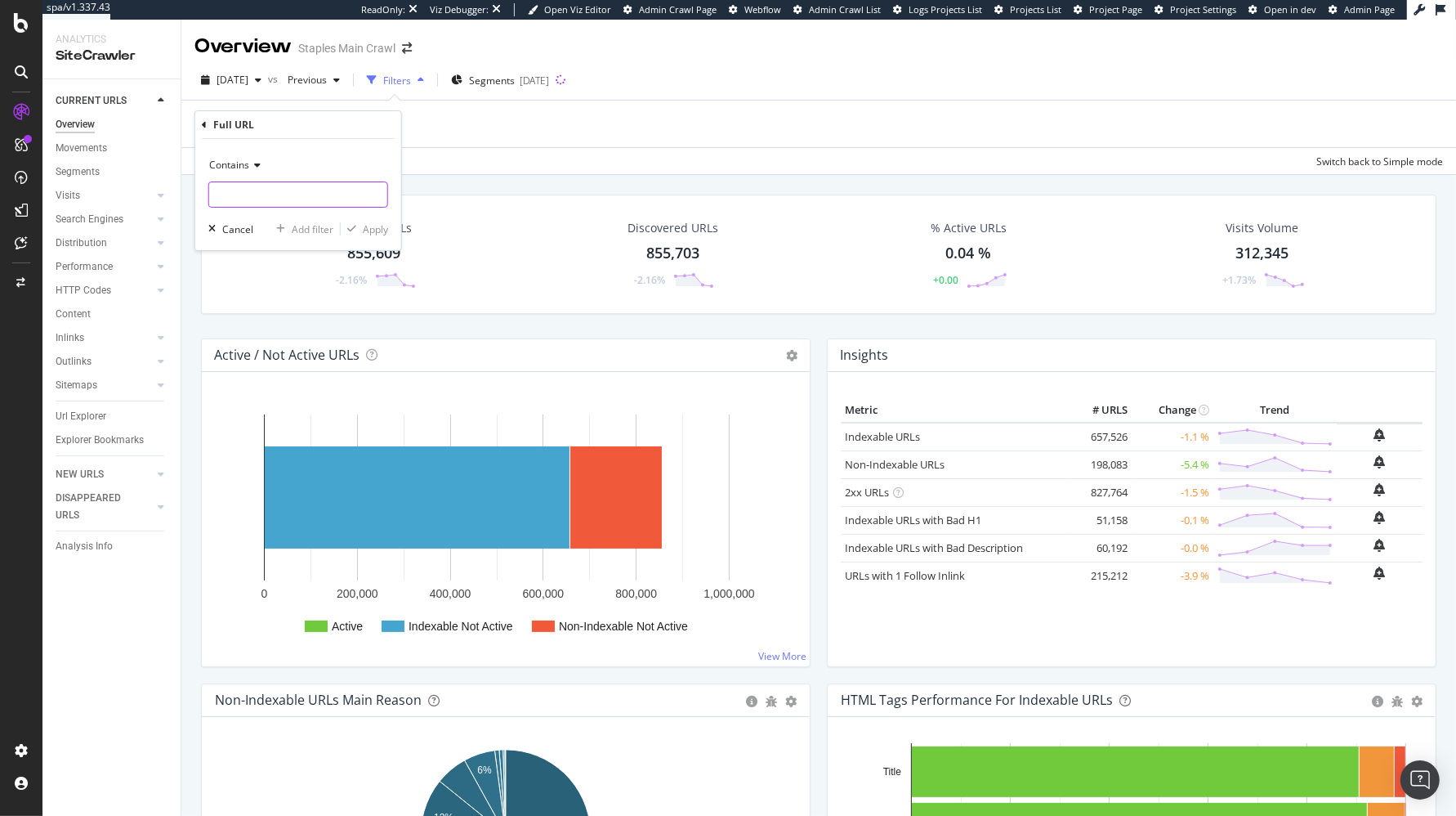
click at [294, 194] on input "text" at bounding box center [298, 194] width 178 height 26
type input "[DOMAIN_NAME]"
click at [380, 227] on div "Apply" at bounding box center [375, 228] width 25 height 13
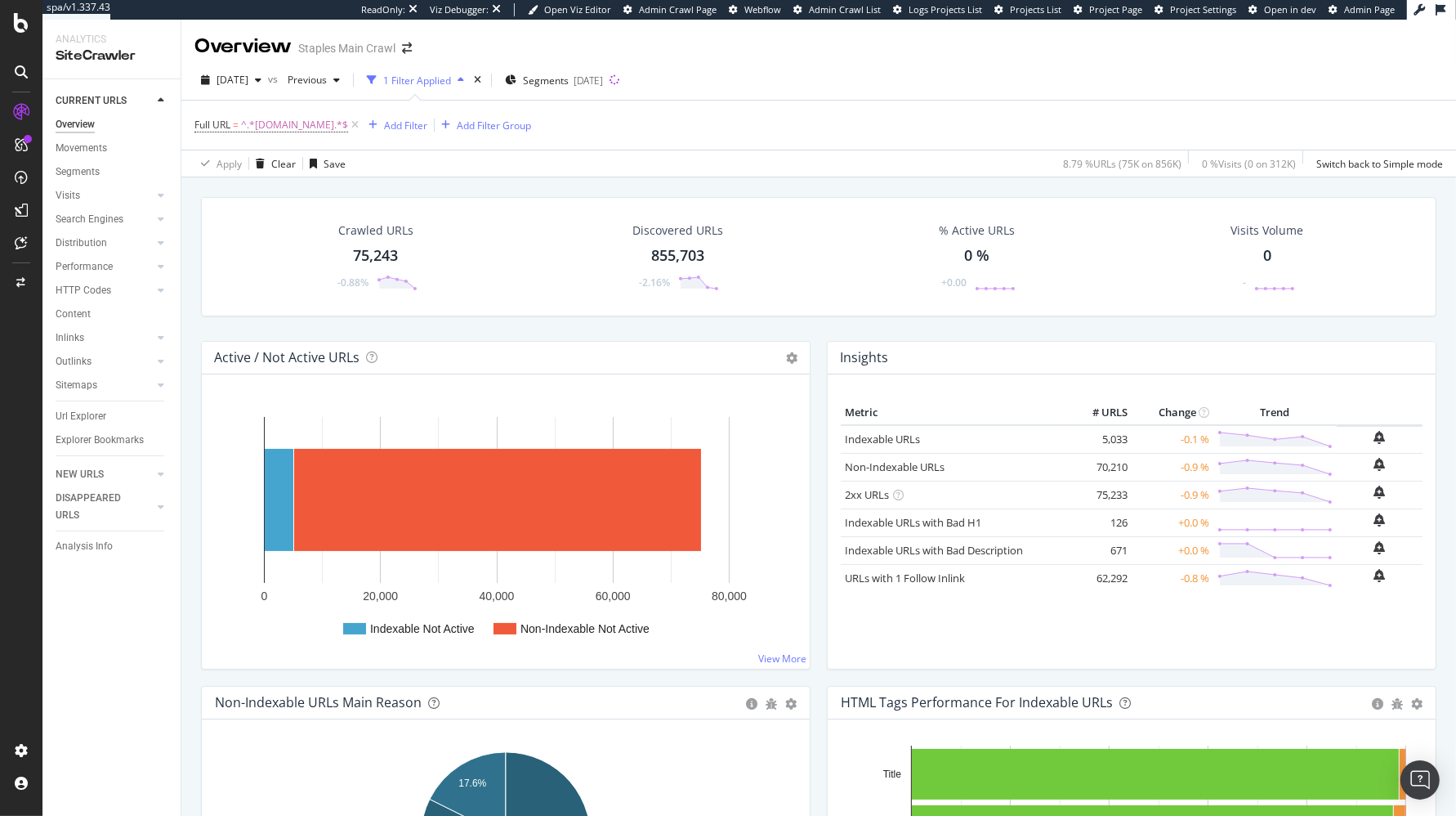
click at [223, 457] on rect "A chart." at bounding box center [506, 528] width 583 height 255
click at [285, 467] on rect "A chart." at bounding box center [279, 500] width 29 height 102
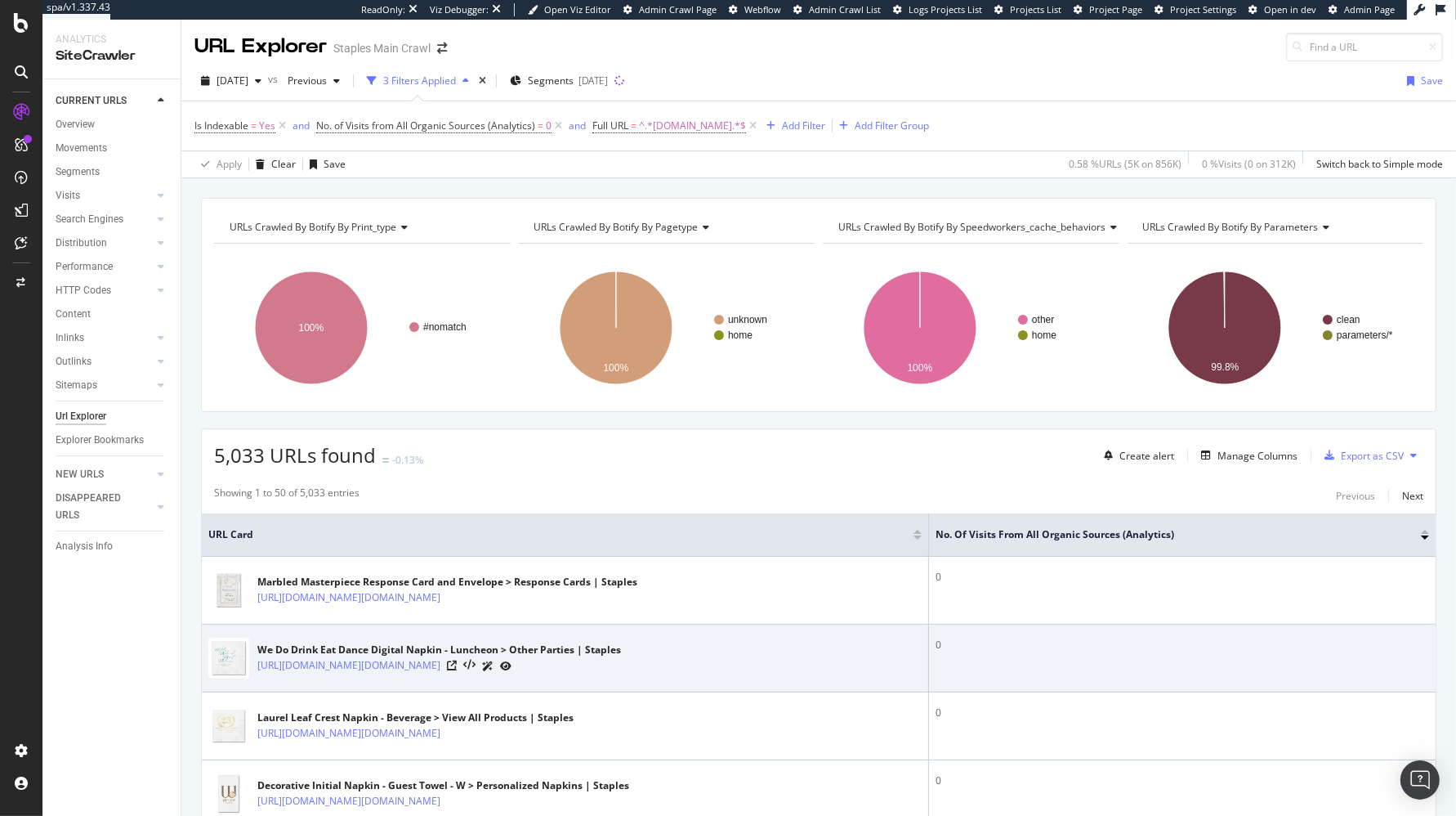
click at [456, 670] on icon at bounding box center [452, 665] width 10 height 10
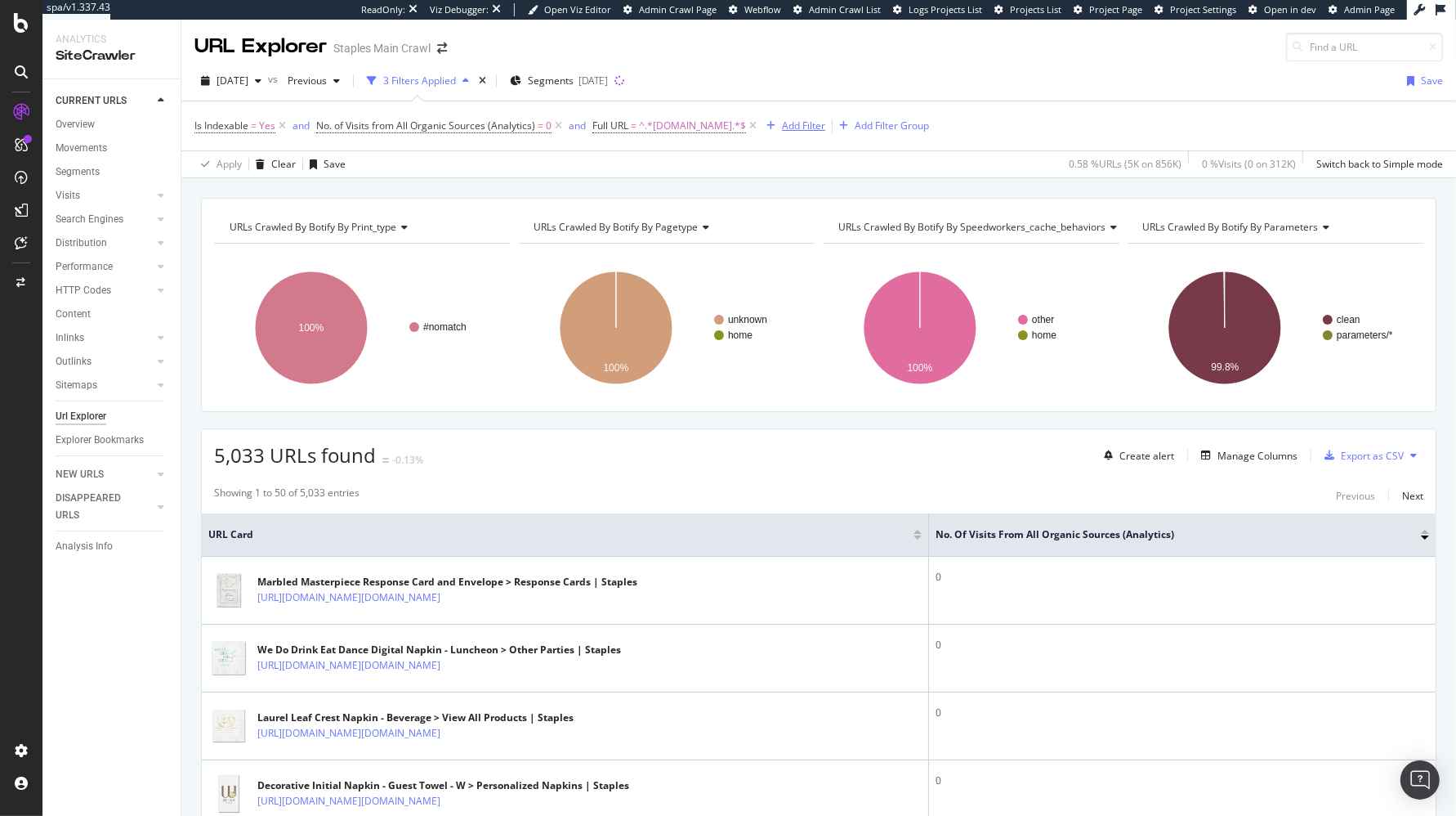
click at [560, 126] on icon at bounding box center [558, 126] width 13 height 16
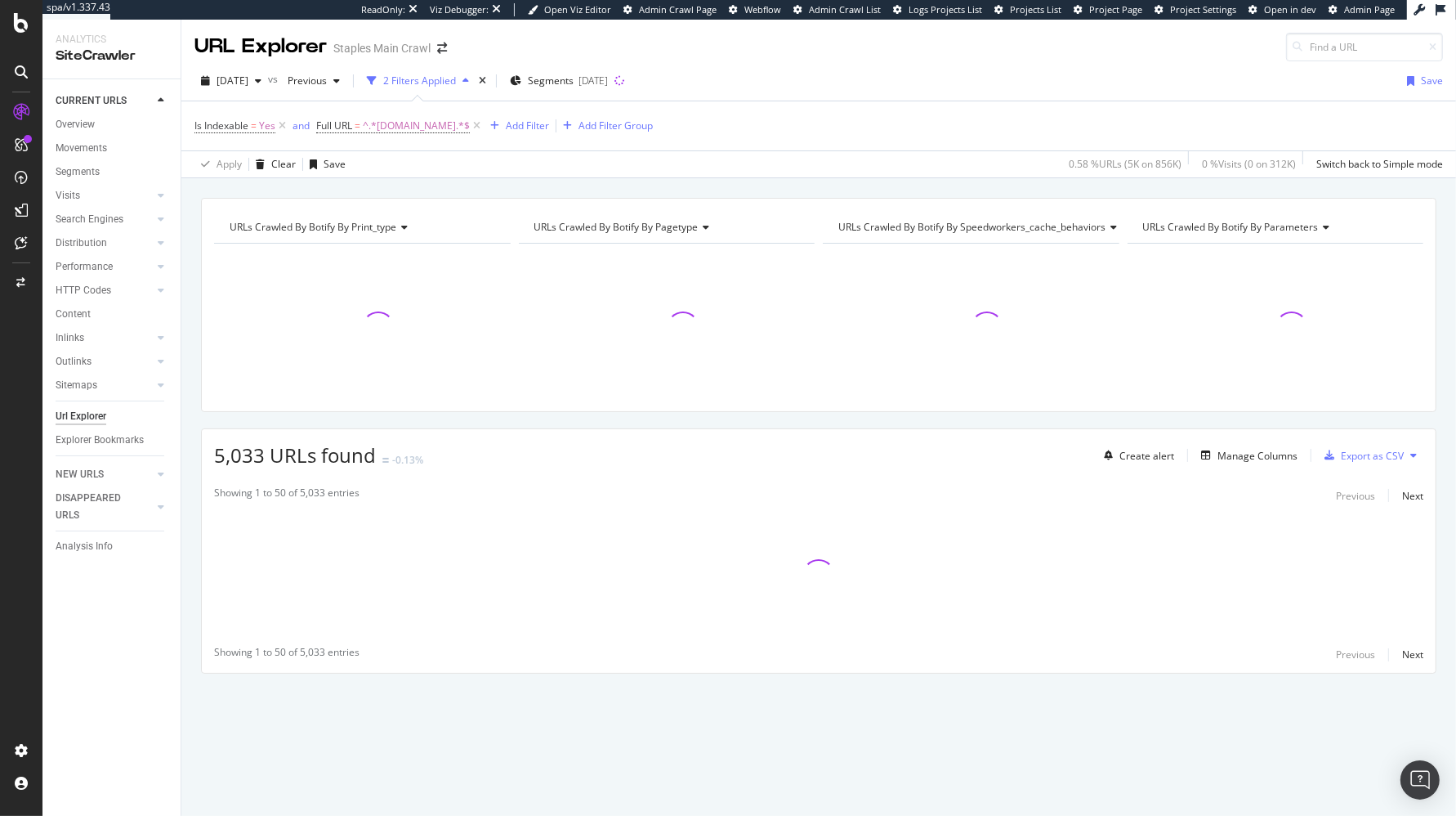
click at [185, 373] on div "URLs Crawled By Botify By print_type Chart (by Value) Table Expand Export as CS…" at bounding box center [818, 464] width 1275 height 533
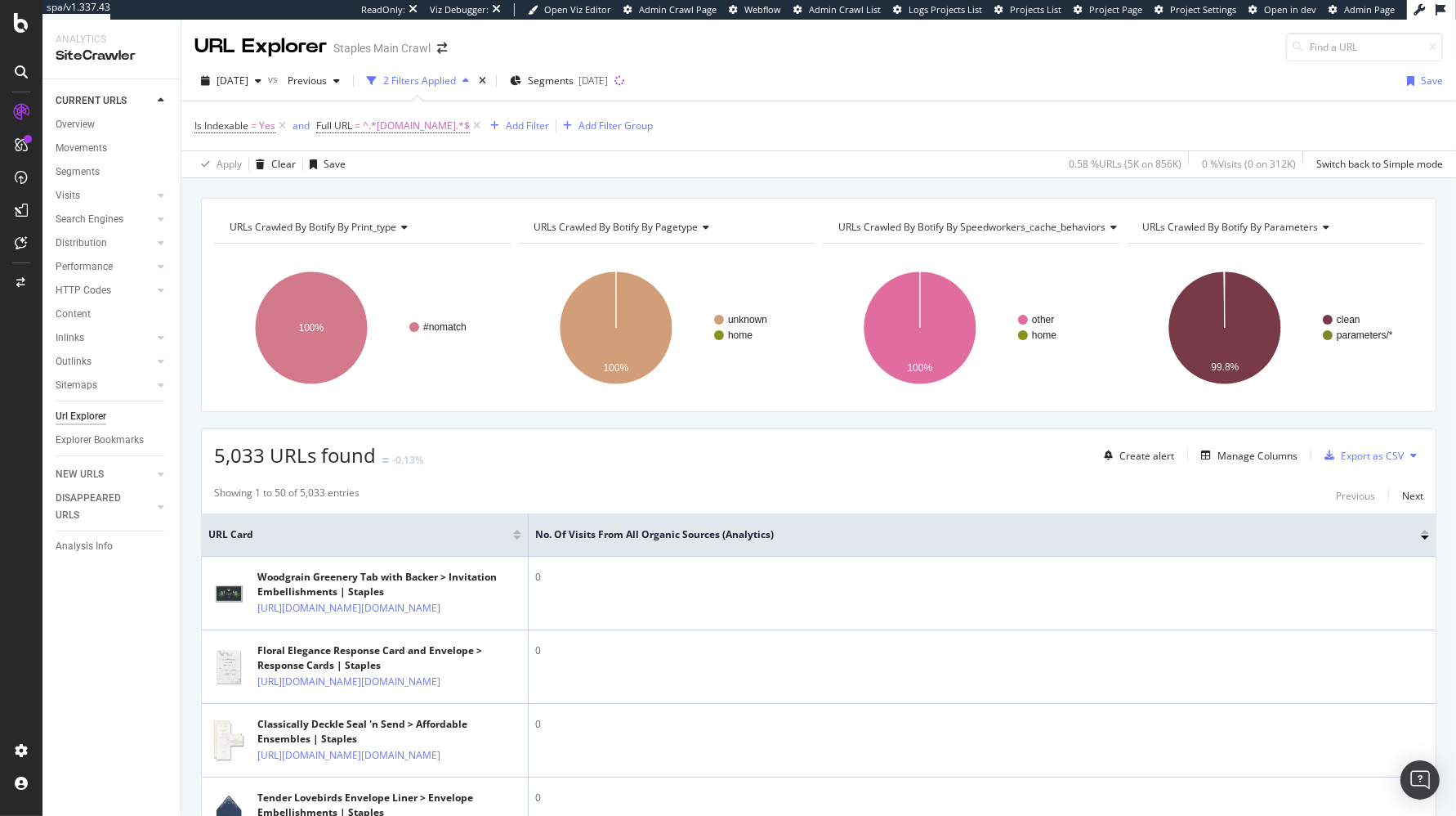
click at [479, 452] on div "5,033 URLs found -0.13% Create alert Manage Columns Export as CSV" at bounding box center [818, 449] width 1233 height 40
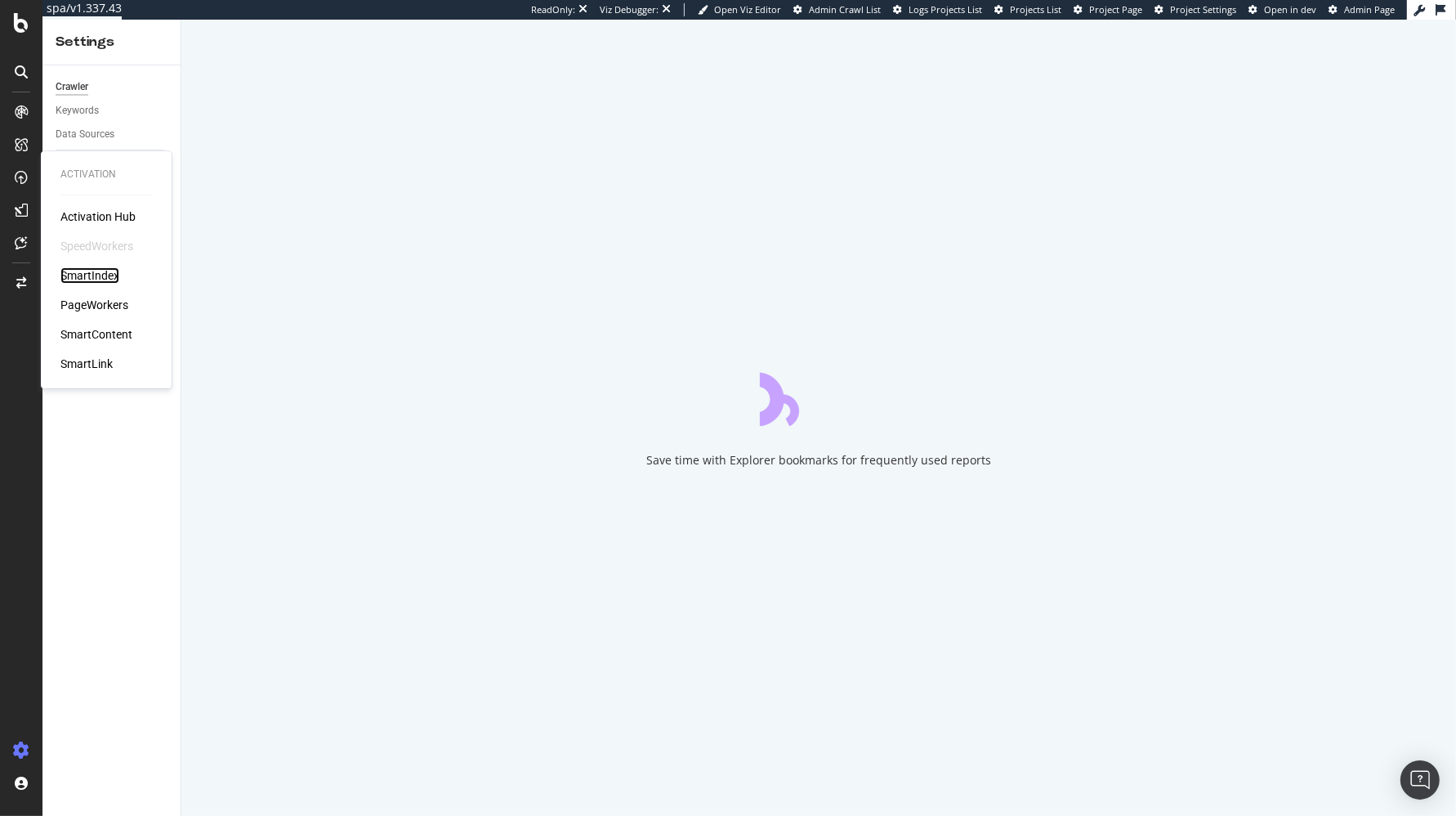
click at [107, 276] on div "SmartIndex" at bounding box center [89, 275] width 58 height 16
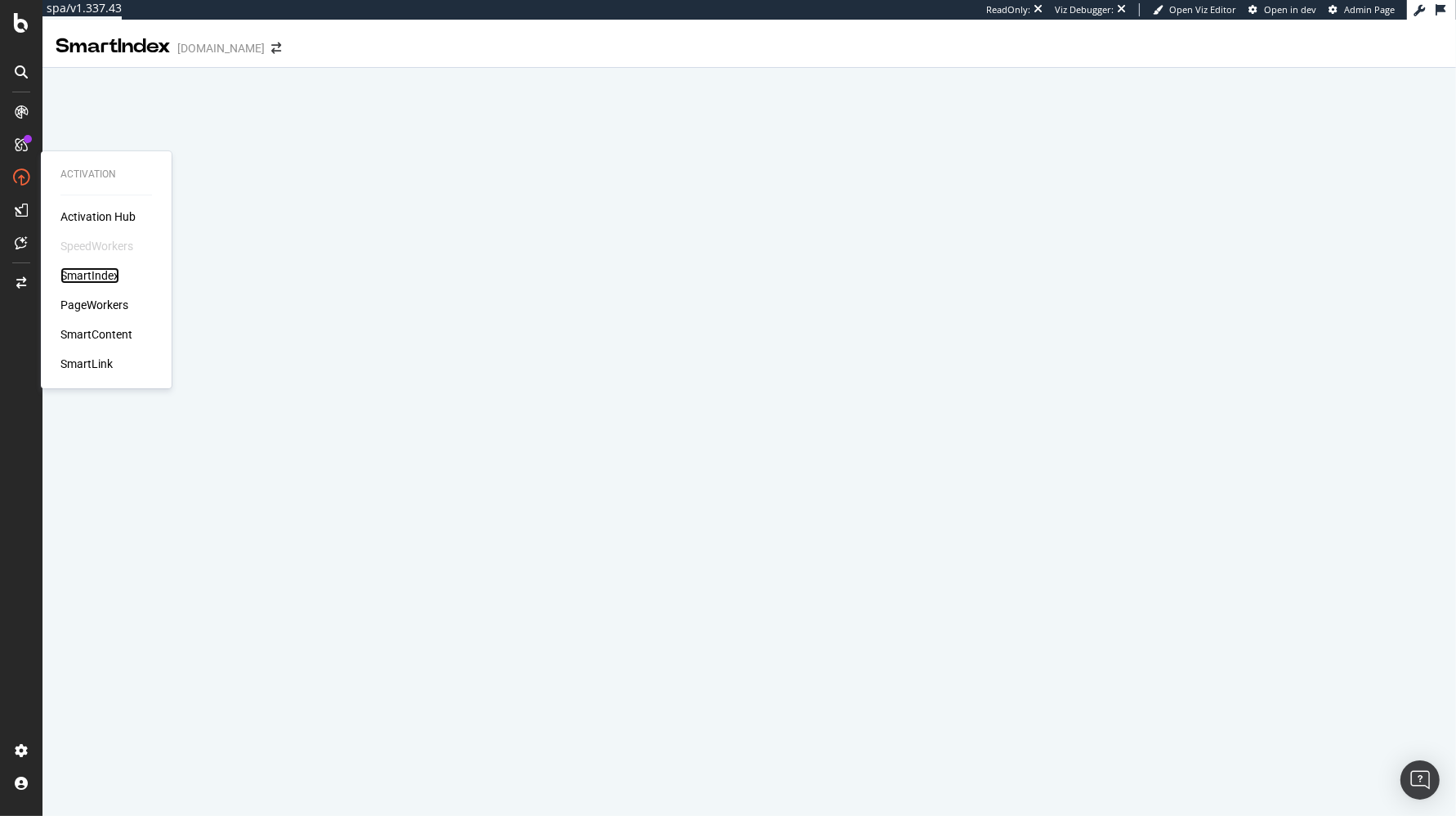
click at [90, 277] on div "SmartIndex" at bounding box center [89, 275] width 58 height 16
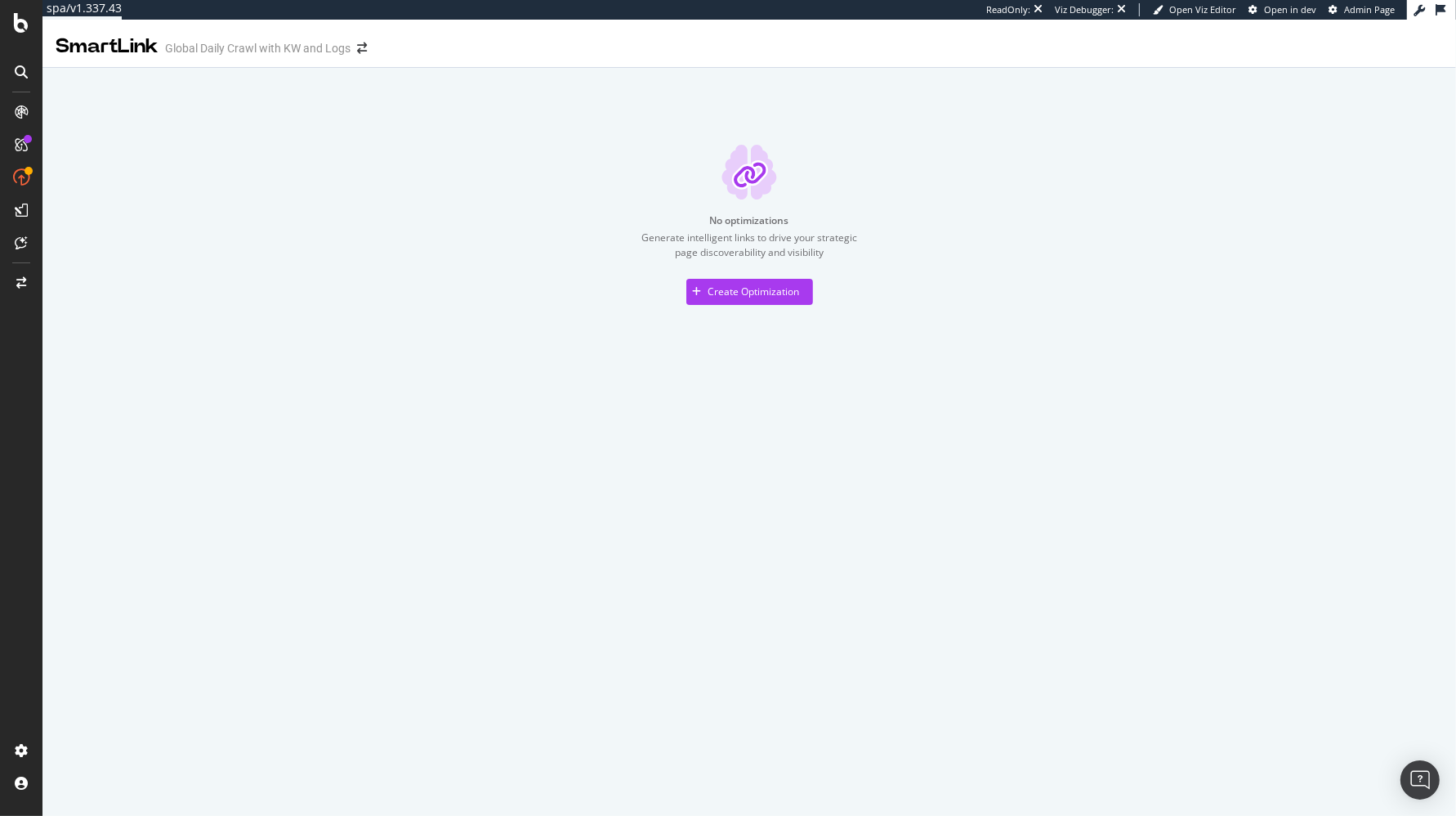
click at [640, 256] on div "Generate intelligent links to drive your strategic page discoverability and vis…" at bounding box center [749, 244] width 229 height 28
click at [774, 287] on div "Create Optimization" at bounding box center [754, 291] width 92 height 13
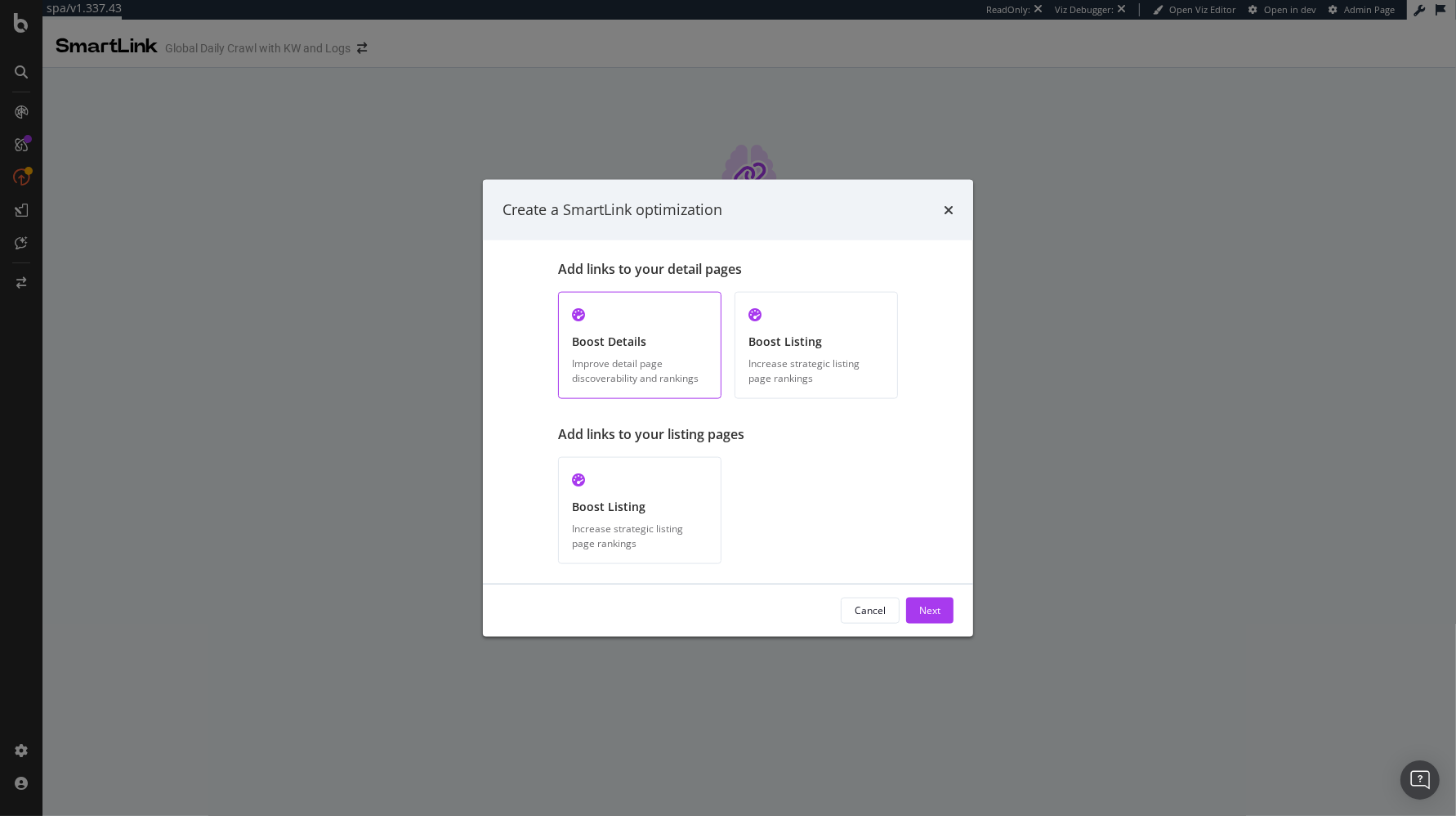
click at [661, 366] on div "Improve detail page discoverability and rankings" at bounding box center [640, 370] width 136 height 28
click at [725, 430] on div "Add links to your listing pages" at bounding box center [728, 433] width 340 height 19
click at [666, 494] on div "Boost Listing Increase strategic listing page rankings" at bounding box center [640, 510] width 163 height 107
click at [675, 351] on div "Boost Details Improve detail page discoverability and rankings" at bounding box center [640, 344] width 163 height 107
click at [710, 435] on div "Add links to your listing pages" at bounding box center [728, 433] width 340 height 19
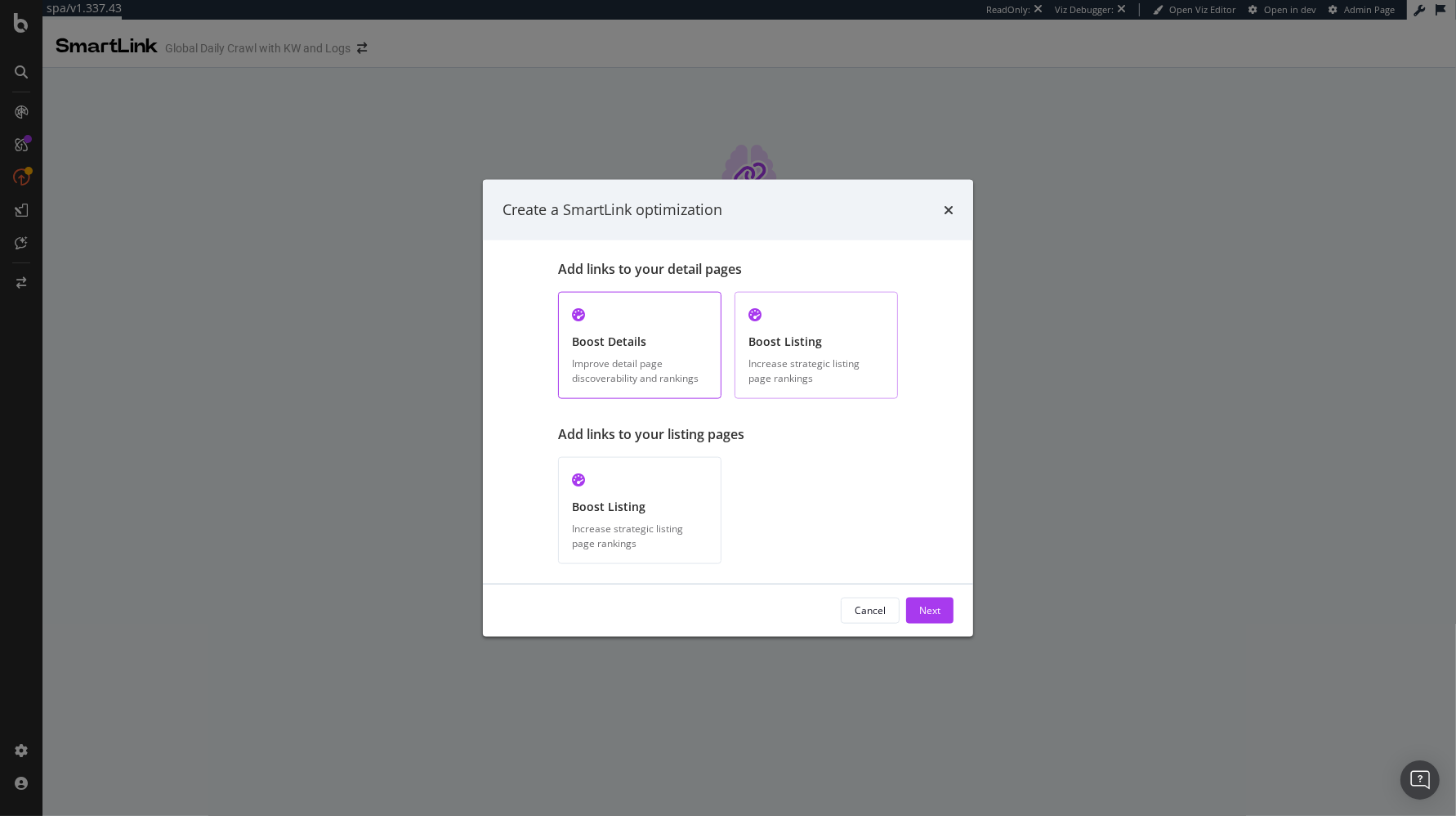
click at [817, 364] on div "Increase strategic listing page rankings" at bounding box center [816, 370] width 136 height 28
drag, startPoint x: 840, startPoint y: 451, endPoint x: 893, endPoint y: 586, distance: 145.0
click at [843, 457] on div "Add links to your listing pages Boost Listing Increase strategic listing page r…" at bounding box center [728, 493] width 340 height 139
click at [935, 616] on div "Next" at bounding box center [930, 609] width 22 height 13
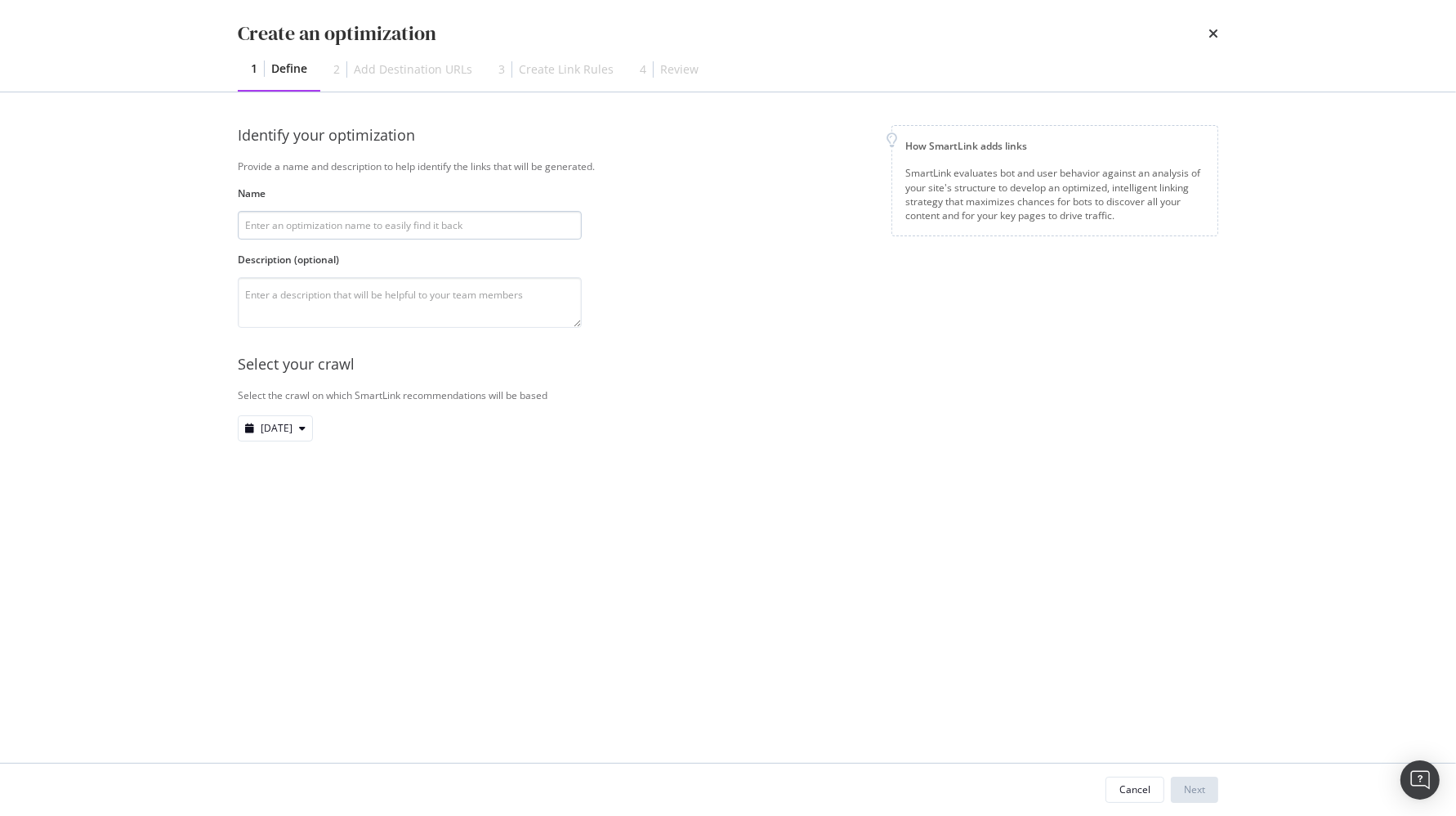
click at [428, 217] on input "modal" at bounding box center [410, 226] width 344 height 29
type input "PLP Links on PDP's"
click at [474, 304] on textarea "modal" at bounding box center [410, 302] width 344 height 50
drag, startPoint x: 474, startPoint y: 446, endPoint x: 592, endPoint y: 488, distance: 125.3
click at [474, 446] on div "Identify your optimization Provide a name and description to help identify the …" at bounding box center [728, 299] width 980 height 349
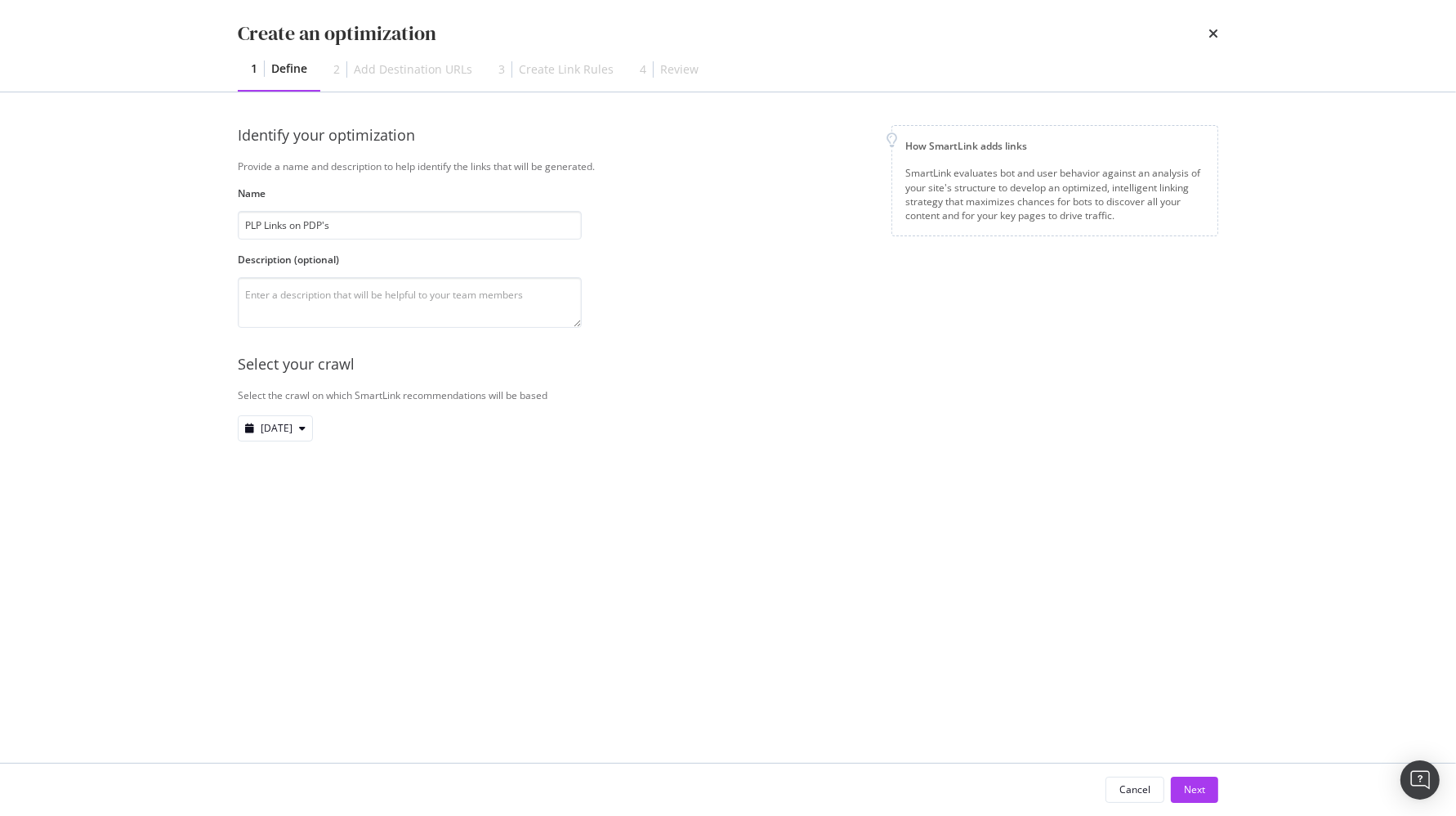
drag, startPoint x: 1196, startPoint y: 796, endPoint x: 1039, endPoint y: 706, distance: 181.0
click at [1196, 796] on div "Next" at bounding box center [1195, 788] width 22 height 13
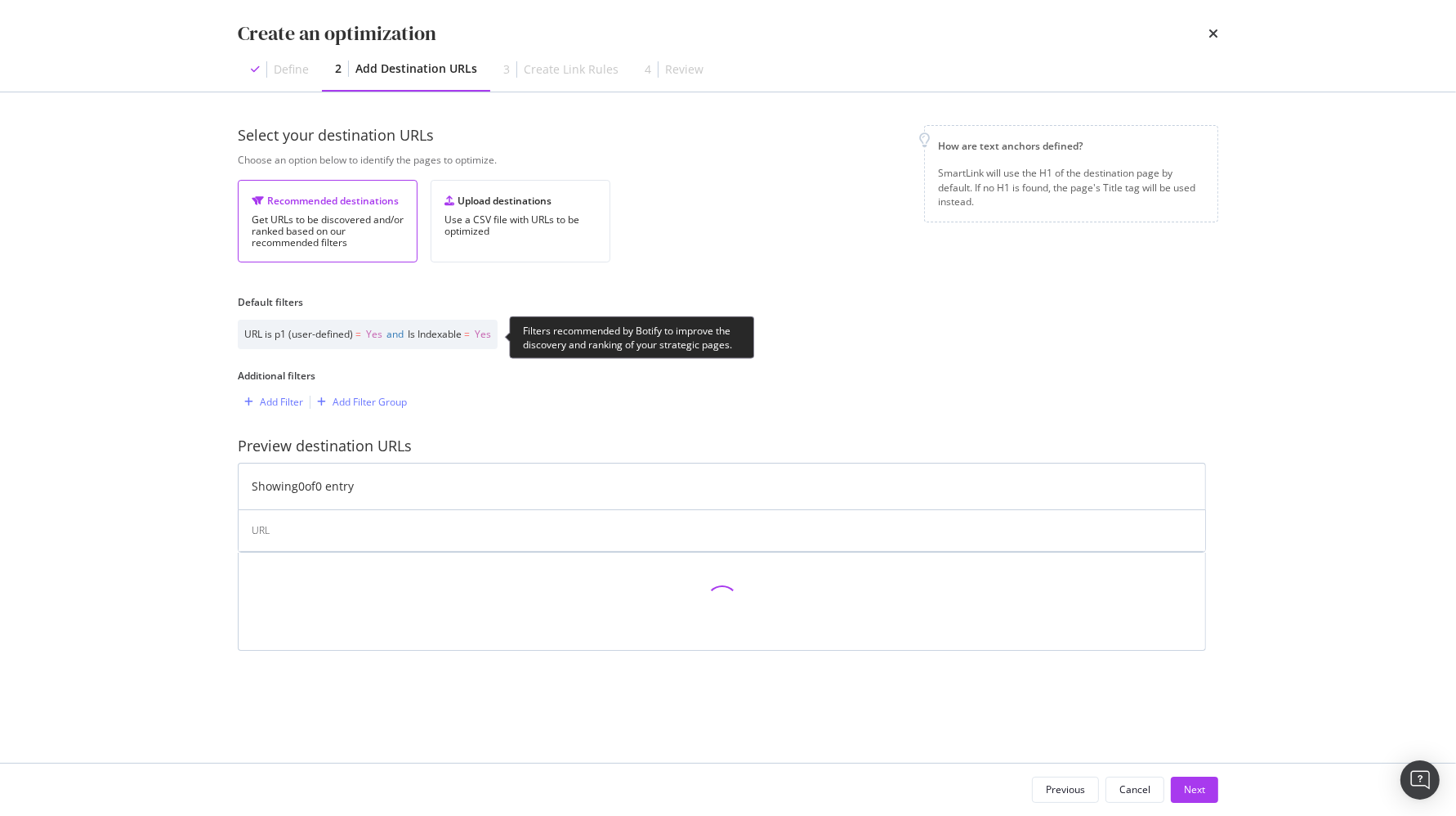
click at [719, 337] on div "Filters recommended by Botify to improve the discovery and ranking of your stra…" at bounding box center [631, 337] width 245 height 42
click at [652, 280] on div "Select your destination URLs Choose an option below to identify the pages to op…" at bounding box center [728, 207] width 980 height 164
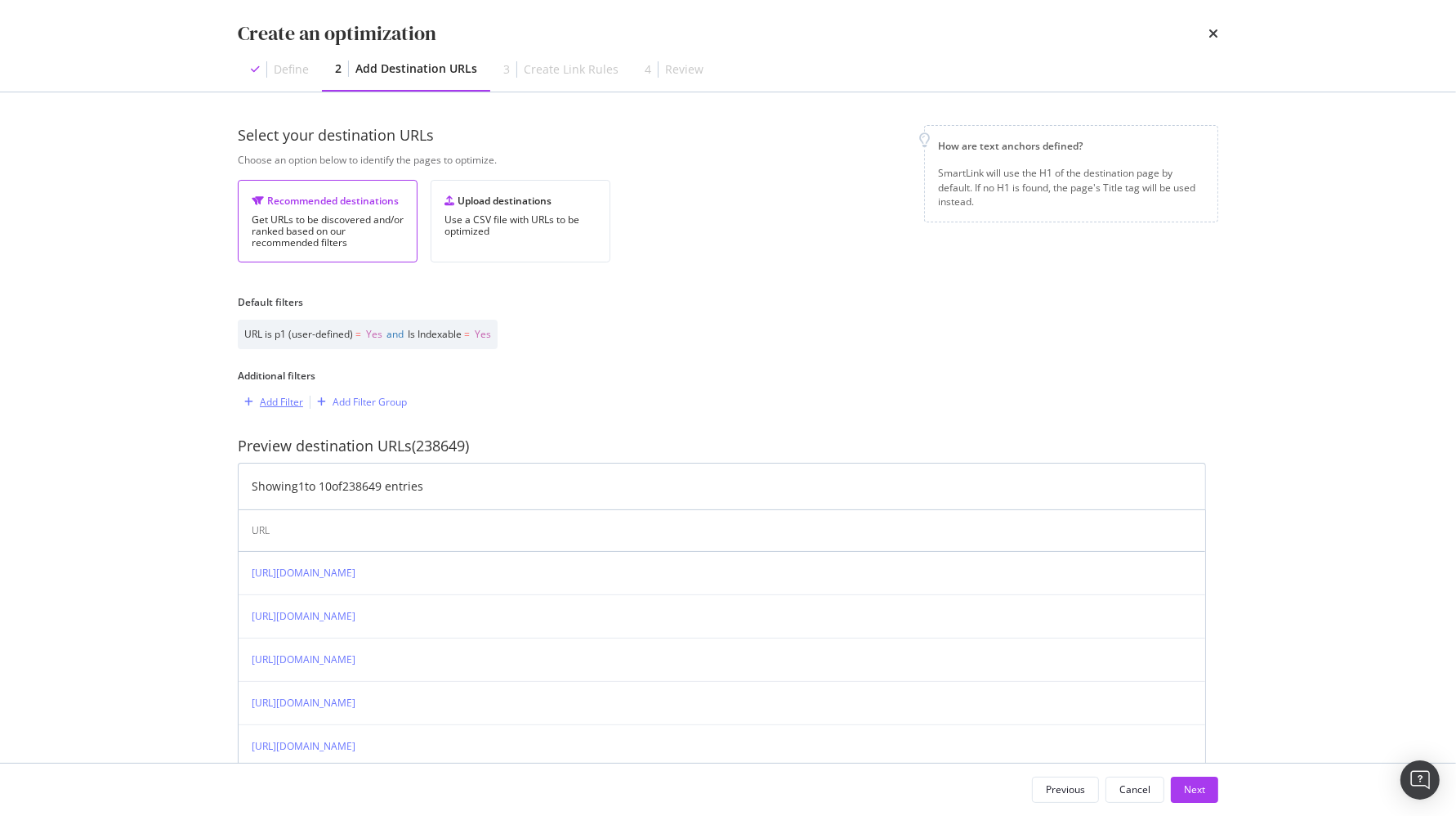
click at [278, 397] on div "Add Filter" at bounding box center [281, 401] width 43 height 13
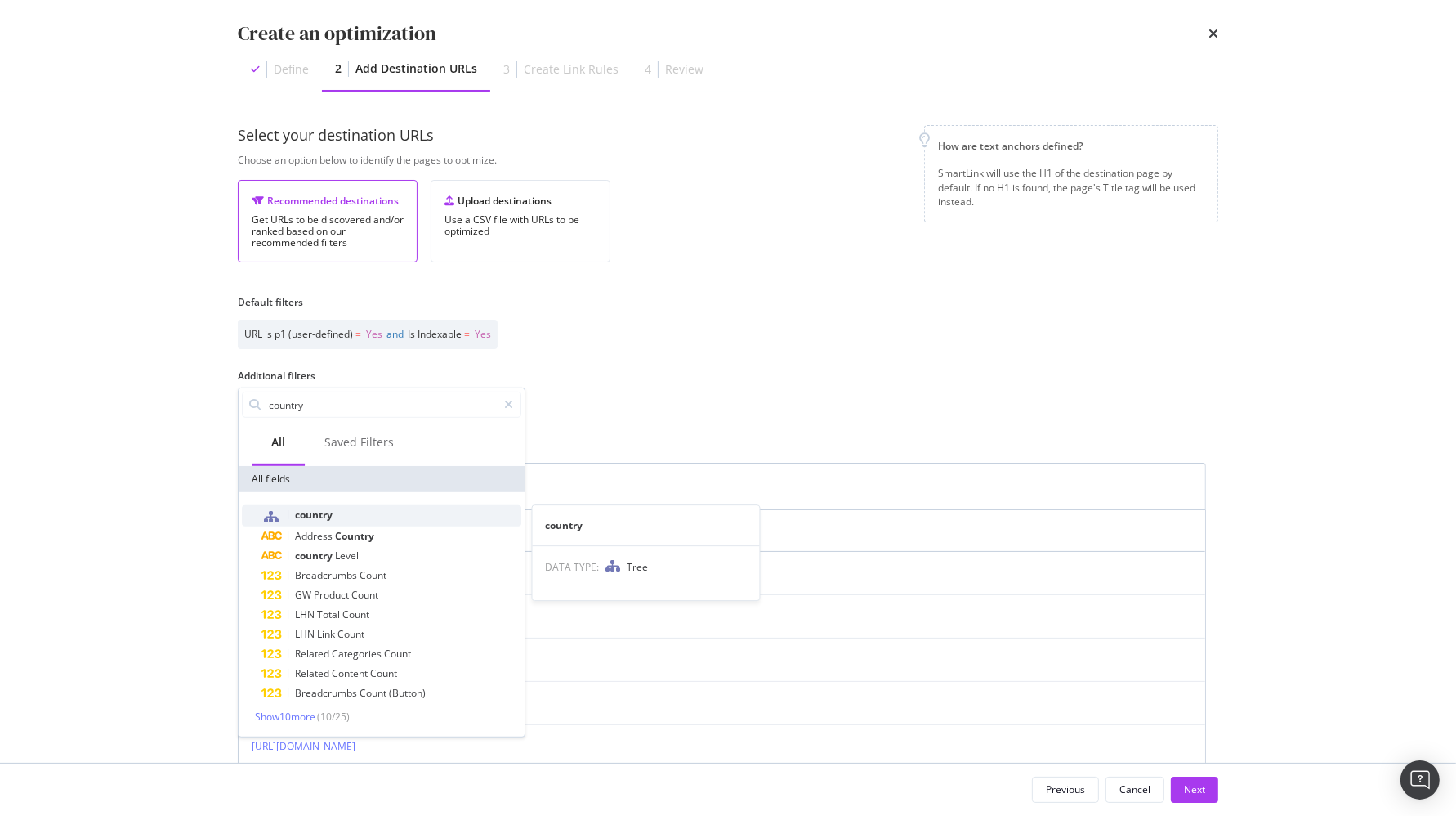
type input "country"
click at [346, 511] on div "country" at bounding box center [391, 516] width 260 height 22
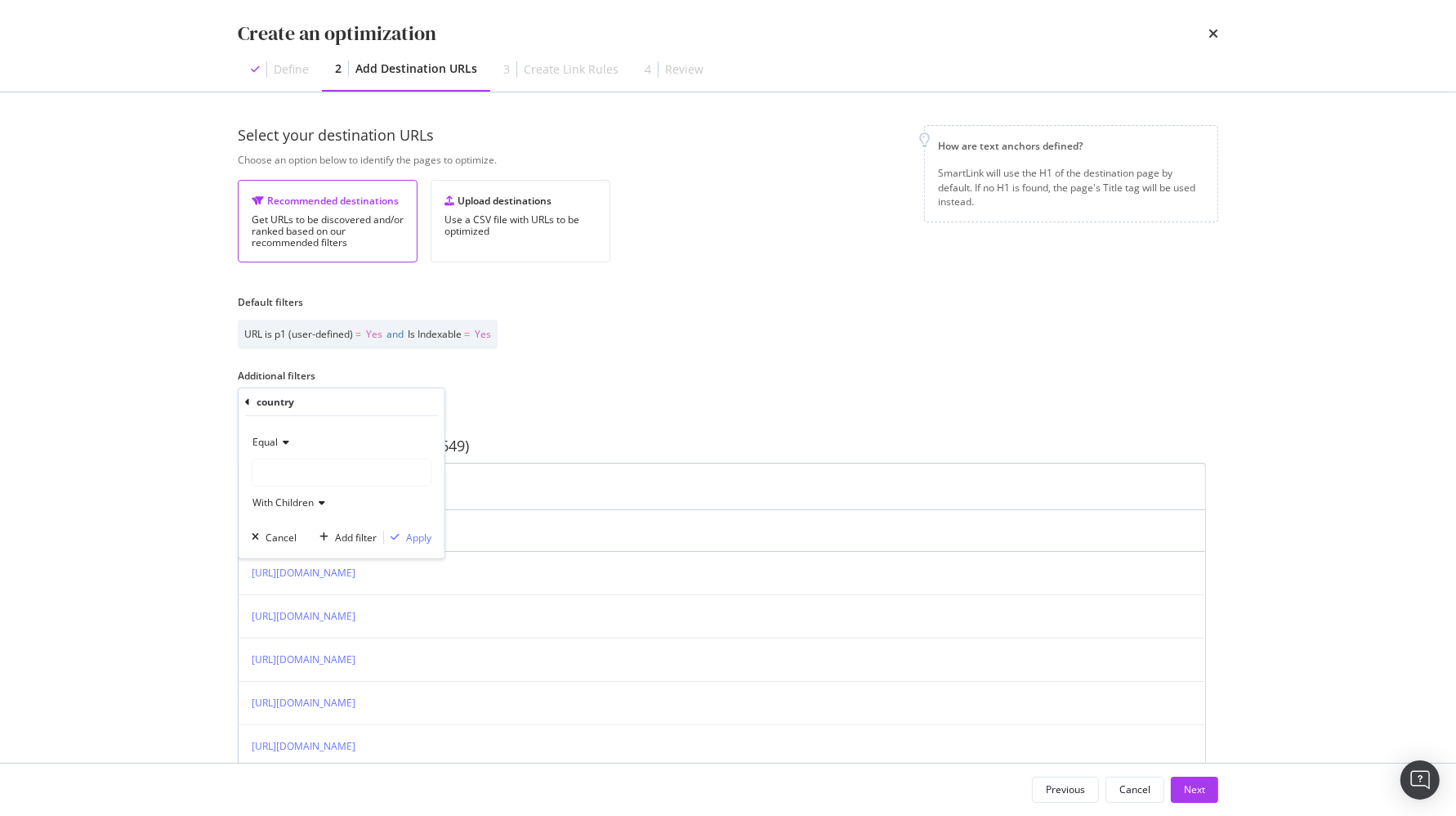
click at [335, 470] on div "modal" at bounding box center [341, 472] width 178 height 26
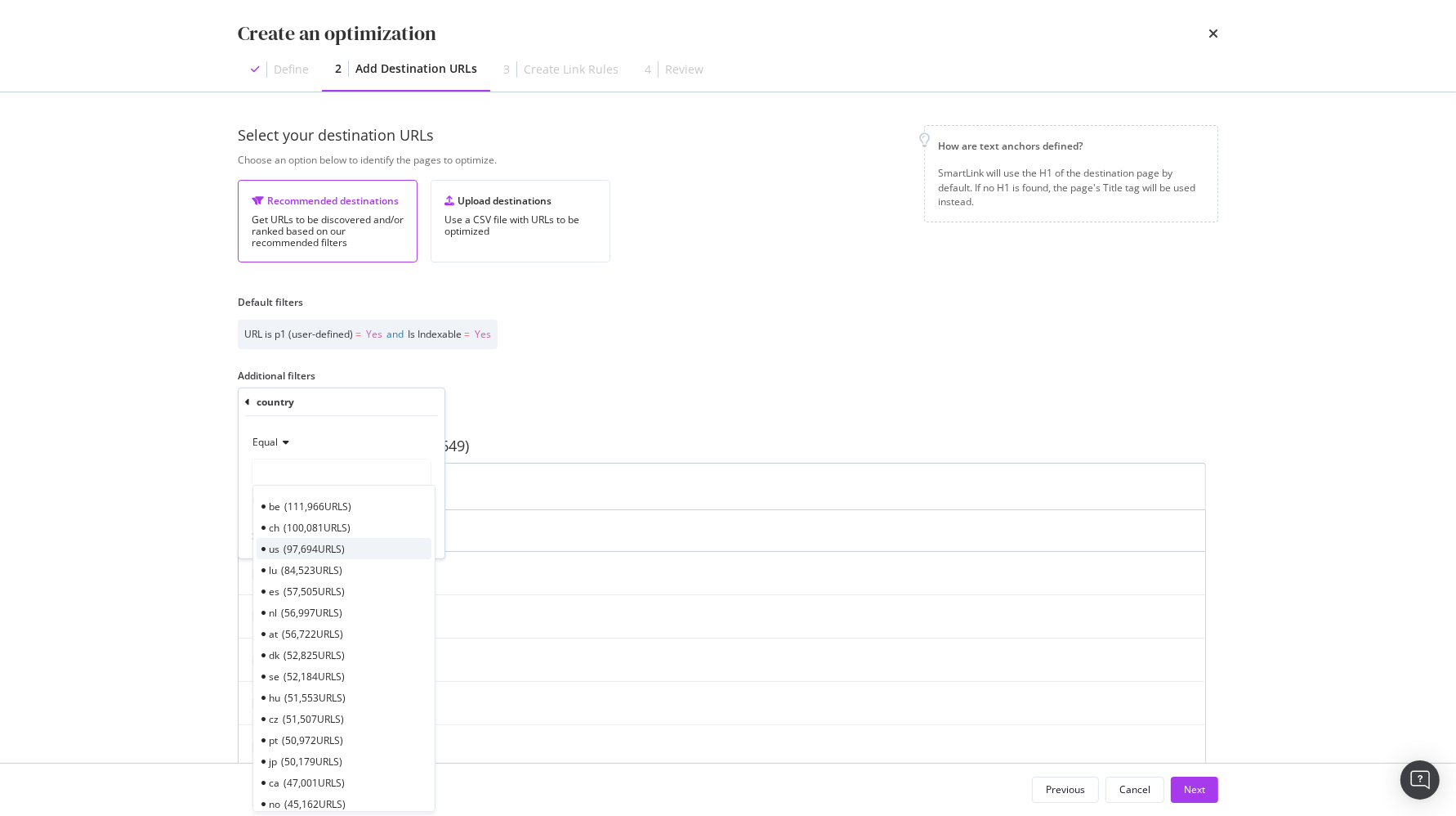
click at [365, 545] on div "us 97,694 URLS" at bounding box center [344, 548] width 175 height 22
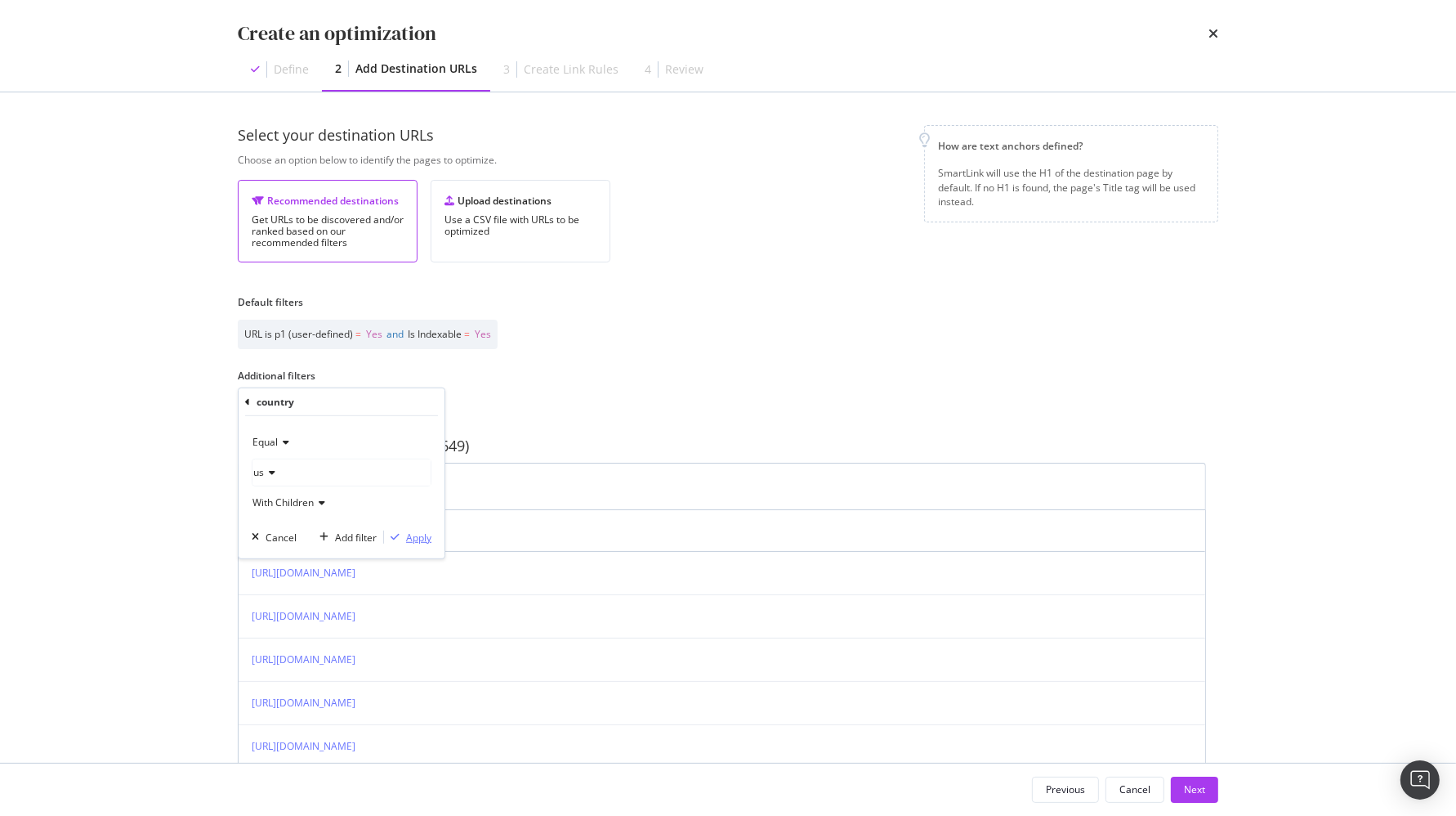
click at [409, 533] on div "Apply" at bounding box center [419, 536] width 25 height 13
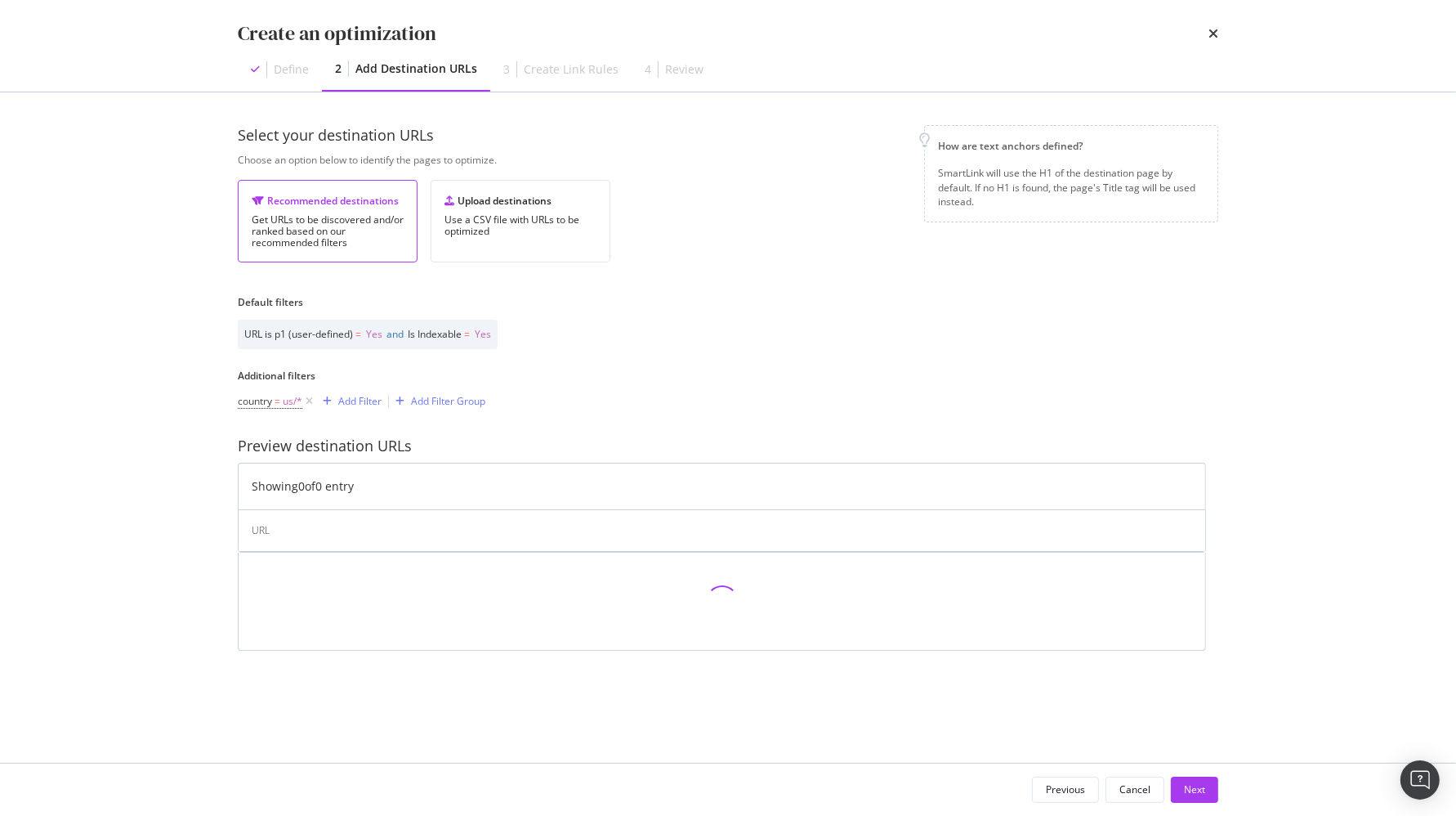
click at [176, 481] on div "Create an optimization Define 2 Add Destination URLs 3 Create Link Rules 4 Revi…" at bounding box center [728, 408] width 1456 height 816
click at [702, 365] on div "Select your destination URLs Choose an option below to identify the pages to op…" at bounding box center [728, 387] width 980 height 526
click at [182, 394] on div "Create an optimization Define 2 Add Destination URLs 3 Create Link Rules 4 Revi…" at bounding box center [728, 408] width 1456 height 816
click at [1084, 786] on div "Previous" at bounding box center [1065, 788] width 40 height 13
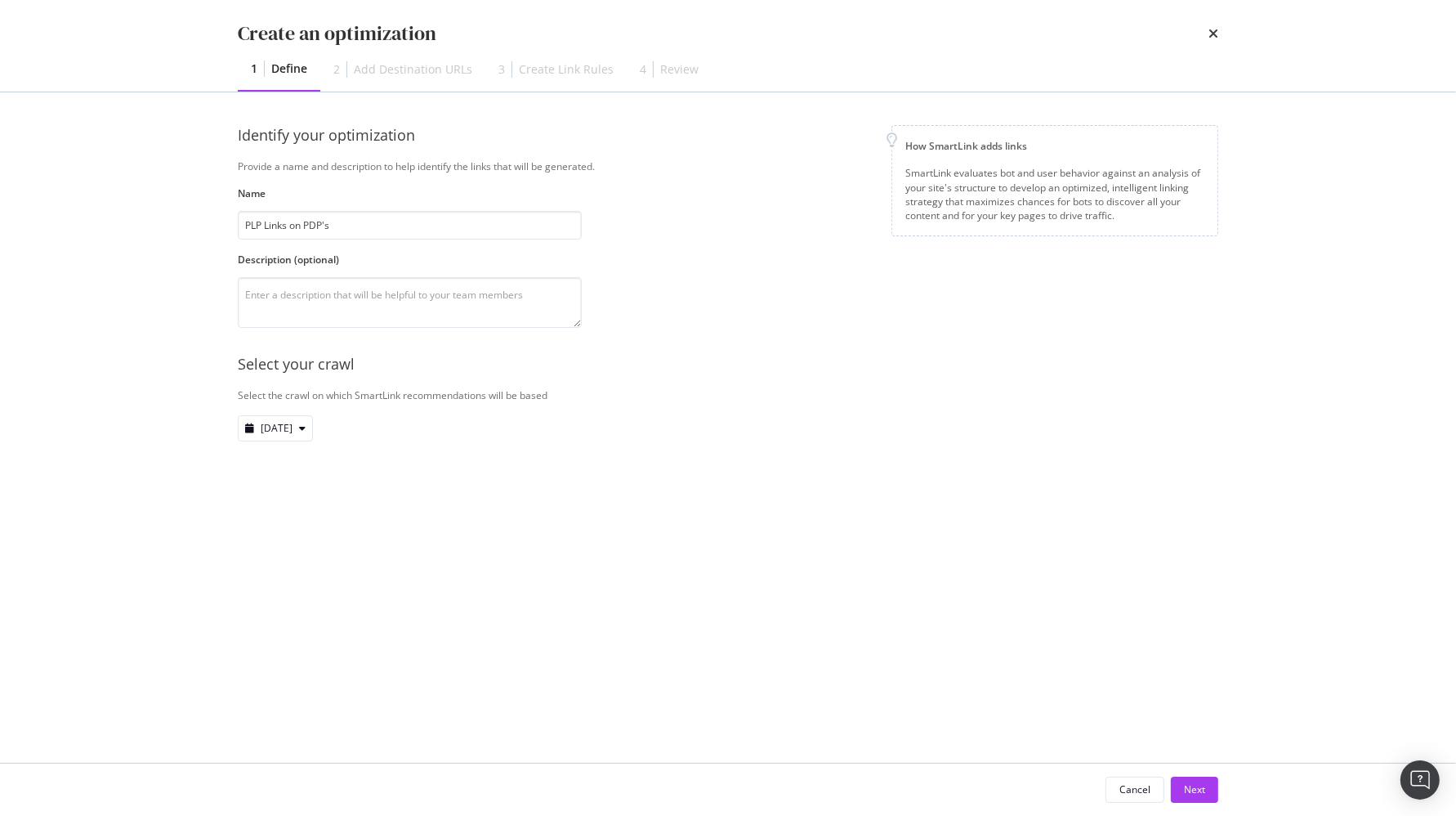
click at [1134, 784] on div "Cancel" at bounding box center [1134, 788] width 31 height 13
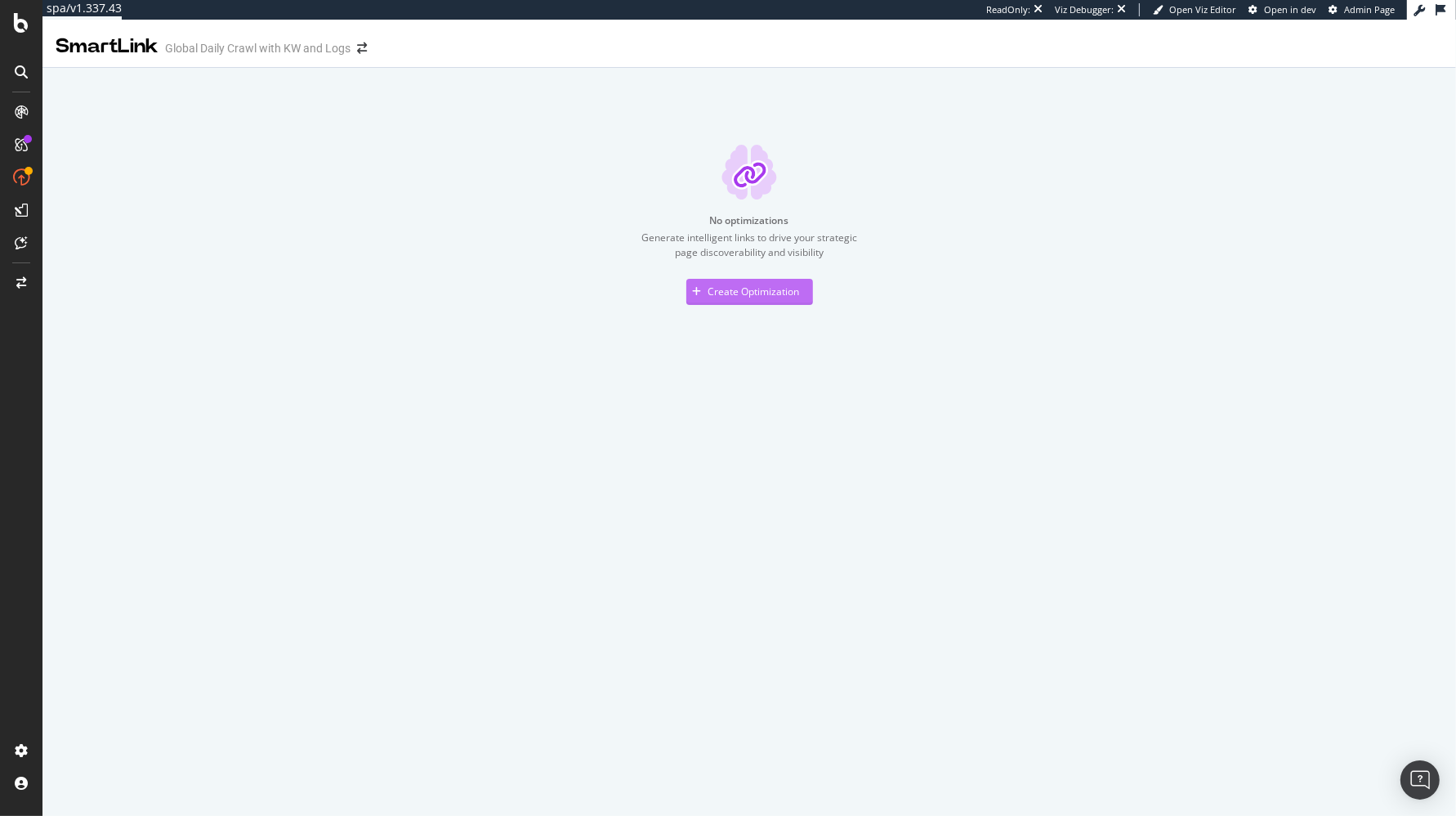
click at [746, 294] on div "Create Optimization" at bounding box center [754, 291] width 92 height 13
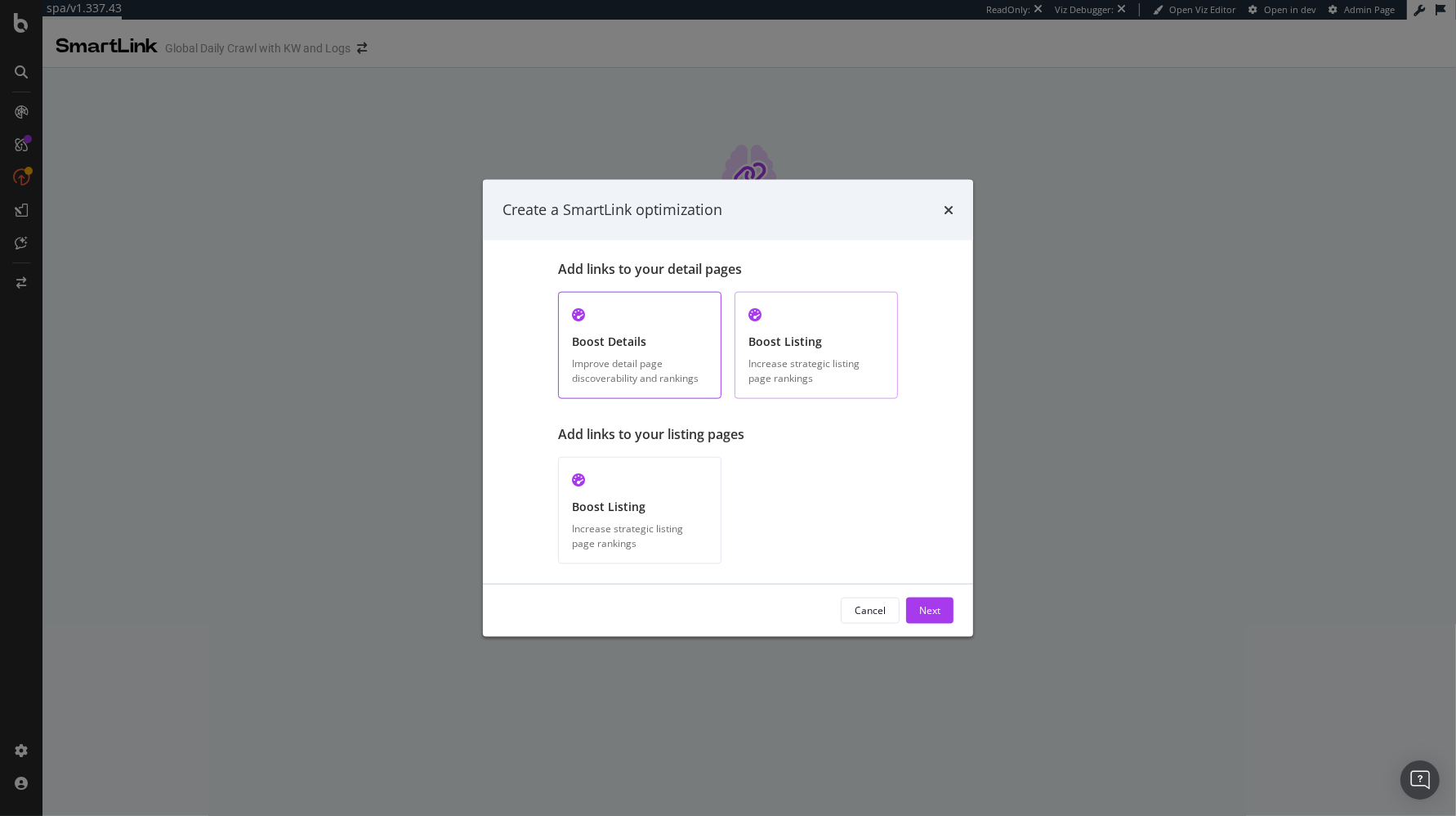
click at [792, 358] on div "Increase strategic listing page rankings" at bounding box center [816, 370] width 136 height 28
click at [681, 476] on div "modal" at bounding box center [640, 479] width 136 height 19
click at [801, 362] on div "Increase strategic listing page rankings" at bounding box center [816, 370] width 136 height 28
click at [740, 427] on div "Add links to your listing pages" at bounding box center [728, 433] width 340 height 19
click at [675, 439] on div "Add links to your listing pages" at bounding box center [728, 433] width 340 height 19
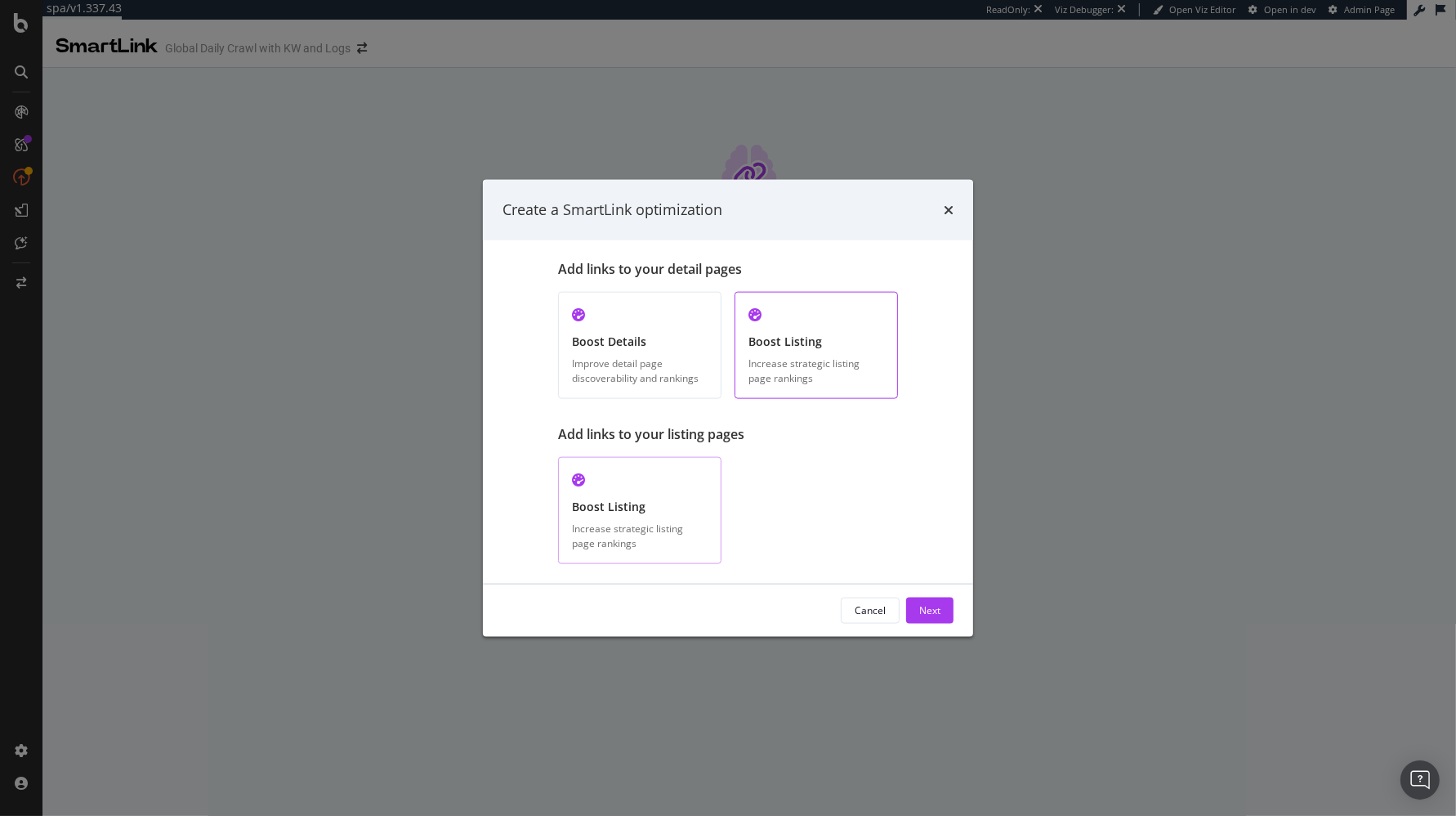
click at [658, 519] on div "Boost Listing Increase strategic listing page rankings" at bounding box center [640, 510] width 163 height 107
drag, startPoint x: 740, startPoint y: 507, endPoint x: 771, endPoint y: 529, distance: 38.0
click at [741, 507] on div "Add links to your listing pages Boost Listing Increase strategic listing page r…" at bounding box center [728, 493] width 340 height 139
click at [930, 607] on div "Next" at bounding box center [930, 609] width 22 height 13
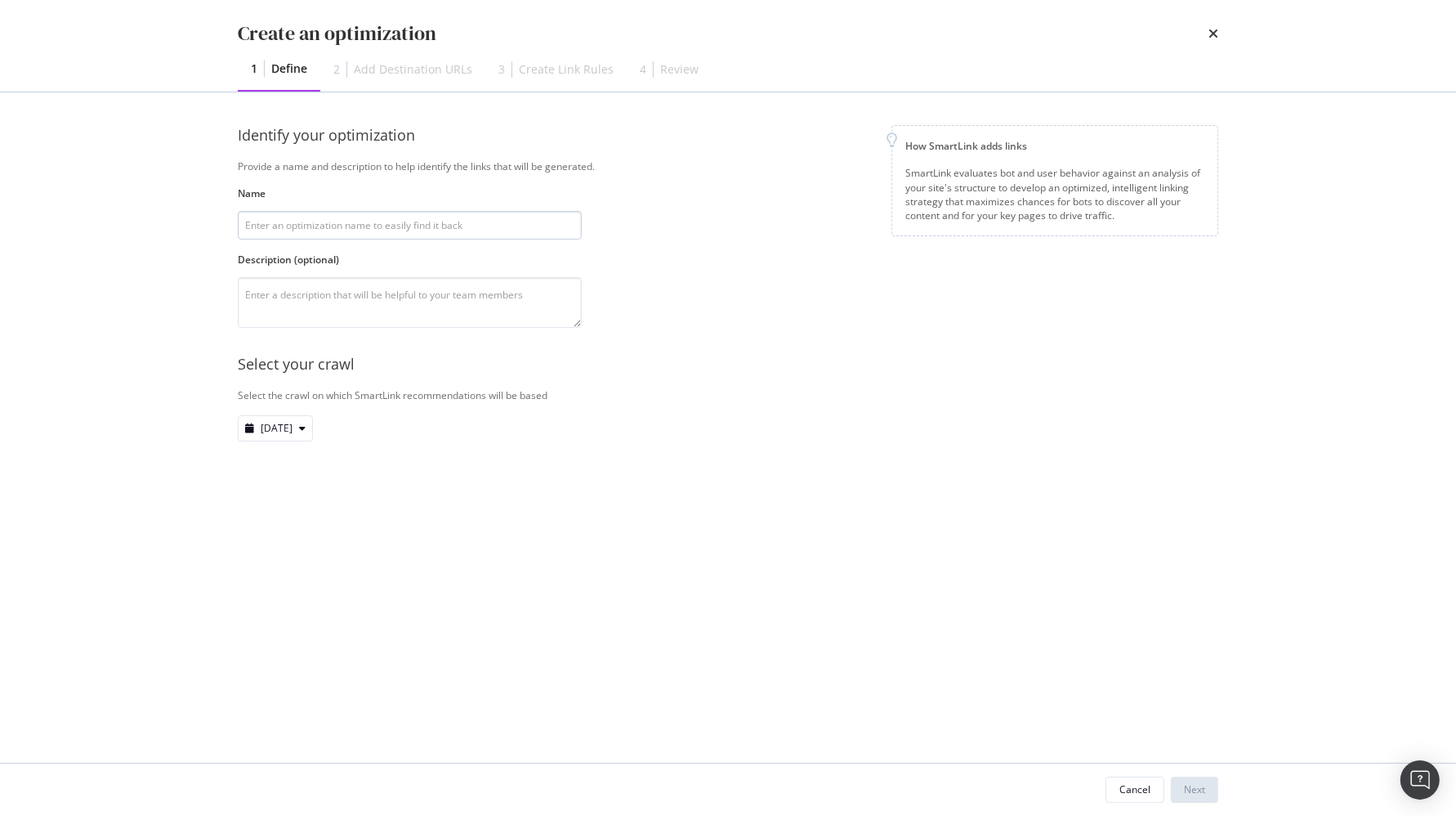
click at [398, 227] on input "modal" at bounding box center [410, 226] width 344 height 29
type input "PLP to PLP"
drag, startPoint x: 974, startPoint y: 586, endPoint x: 988, endPoint y: 591, distance: 14.9
click at [976, 588] on div "Identify your optimization Provide a name and description to help identify the …" at bounding box center [728, 427] width 980 height 605
drag, startPoint x: 1205, startPoint y: 791, endPoint x: 1036, endPoint y: 718, distance: 184.1
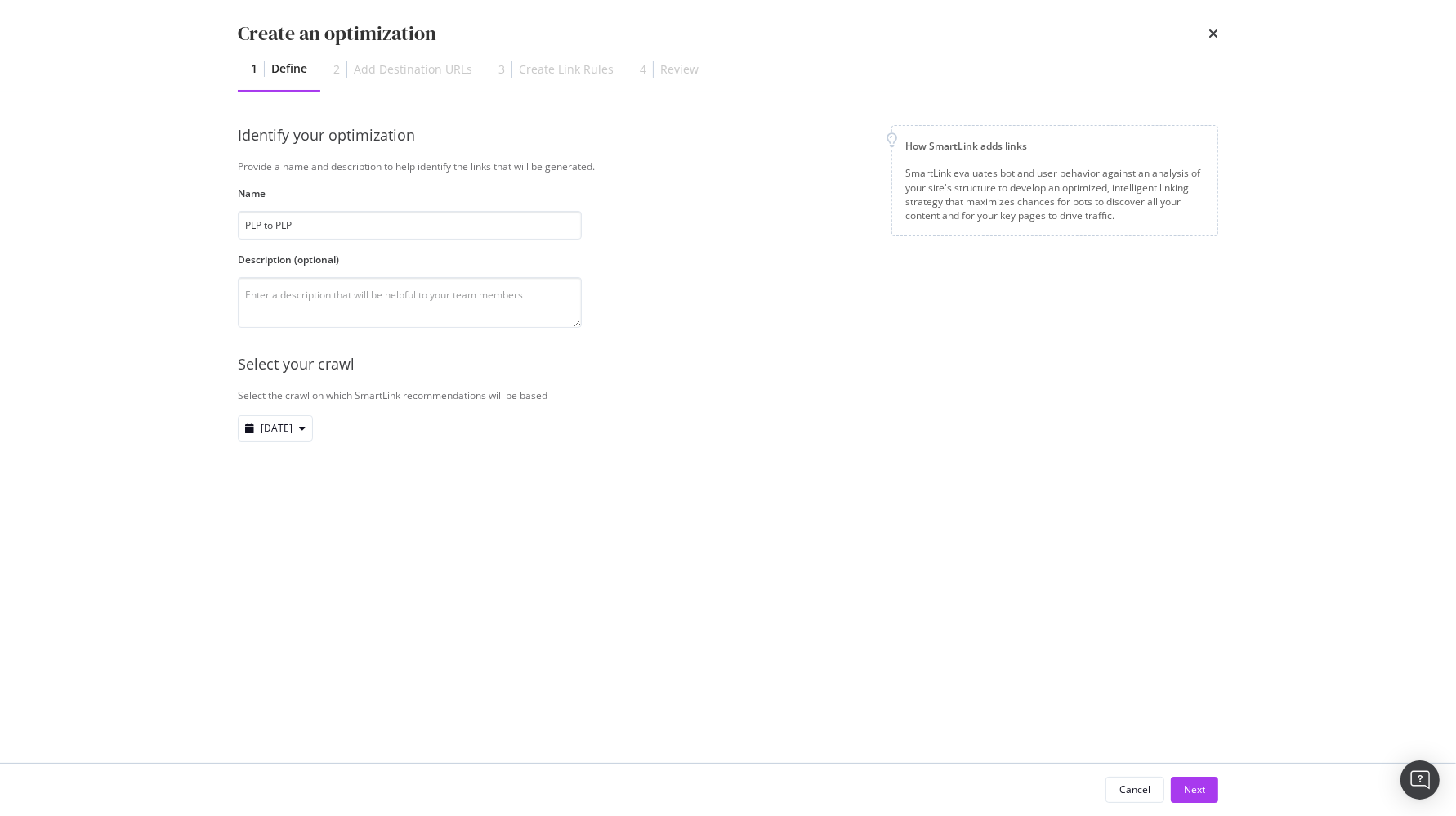
click at [1205, 791] on button "Next" at bounding box center [1194, 789] width 48 height 26
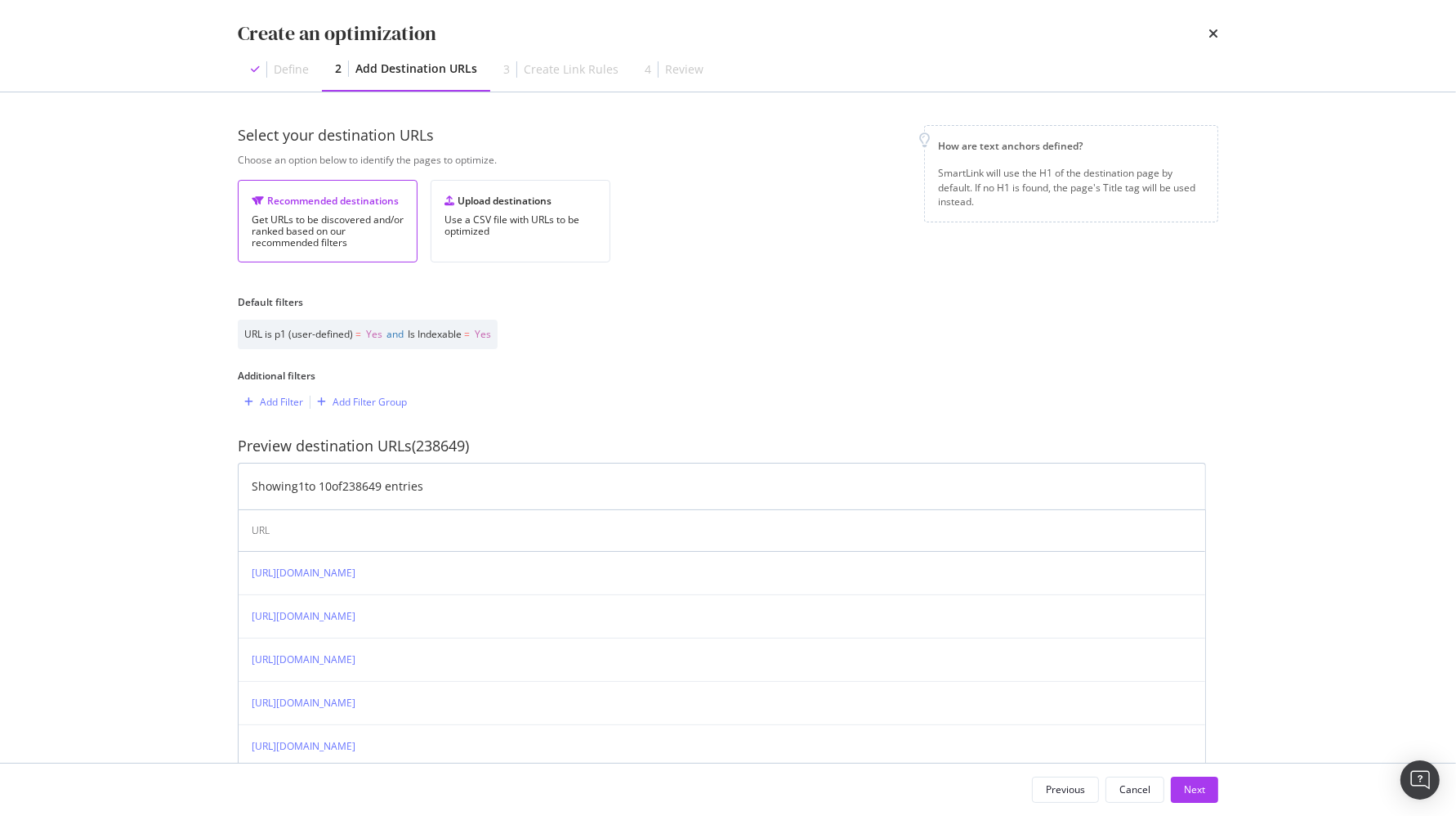
click at [180, 403] on div "Create an optimization Define 2 Add Destination URLs 3 Create Link Rules 4 Revi…" at bounding box center [728, 408] width 1456 height 816
click at [271, 404] on div "Add Filter" at bounding box center [281, 401] width 43 height 13
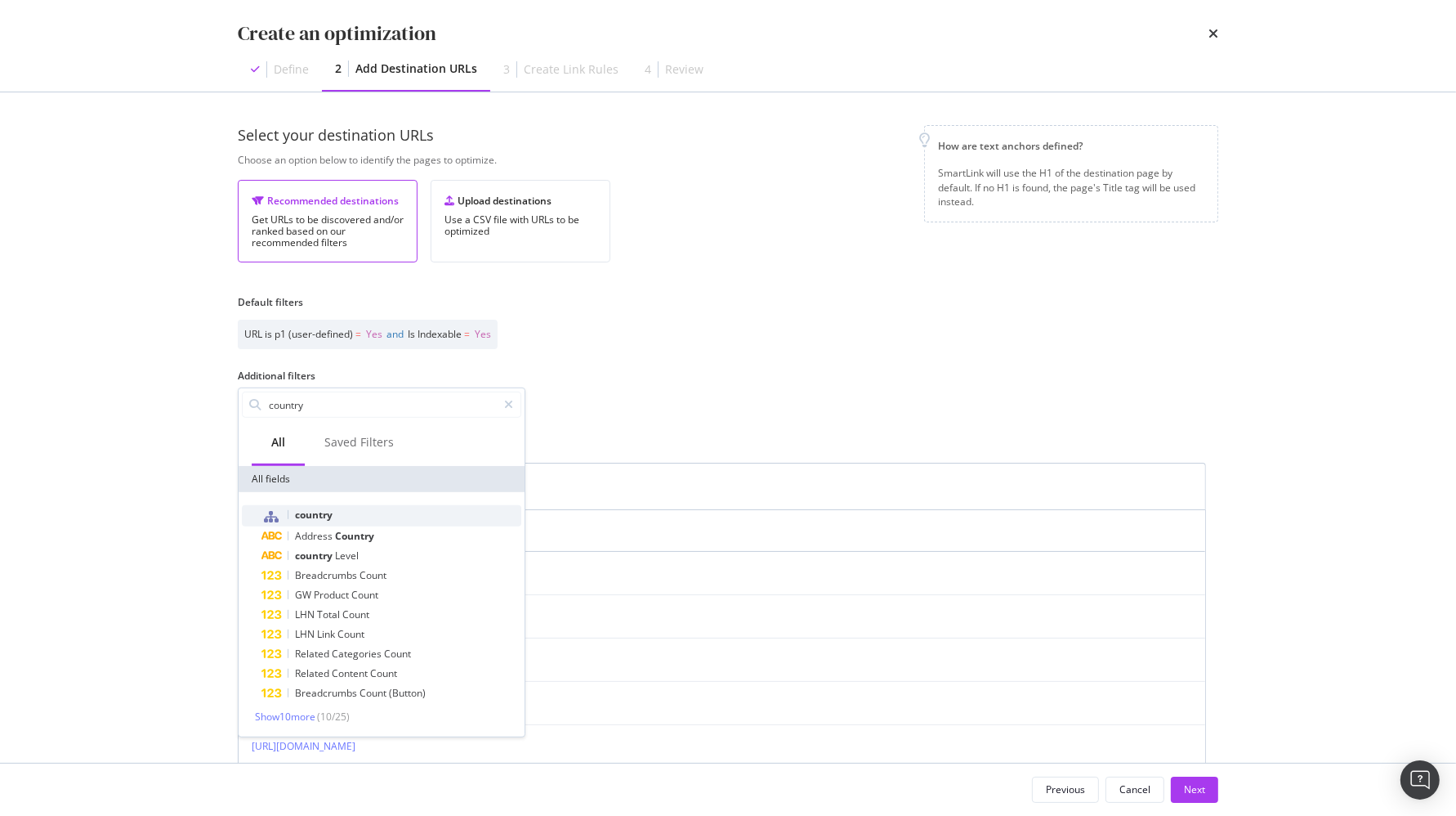
type input "country"
click at [310, 510] on span "country" at bounding box center [313, 514] width 38 height 13
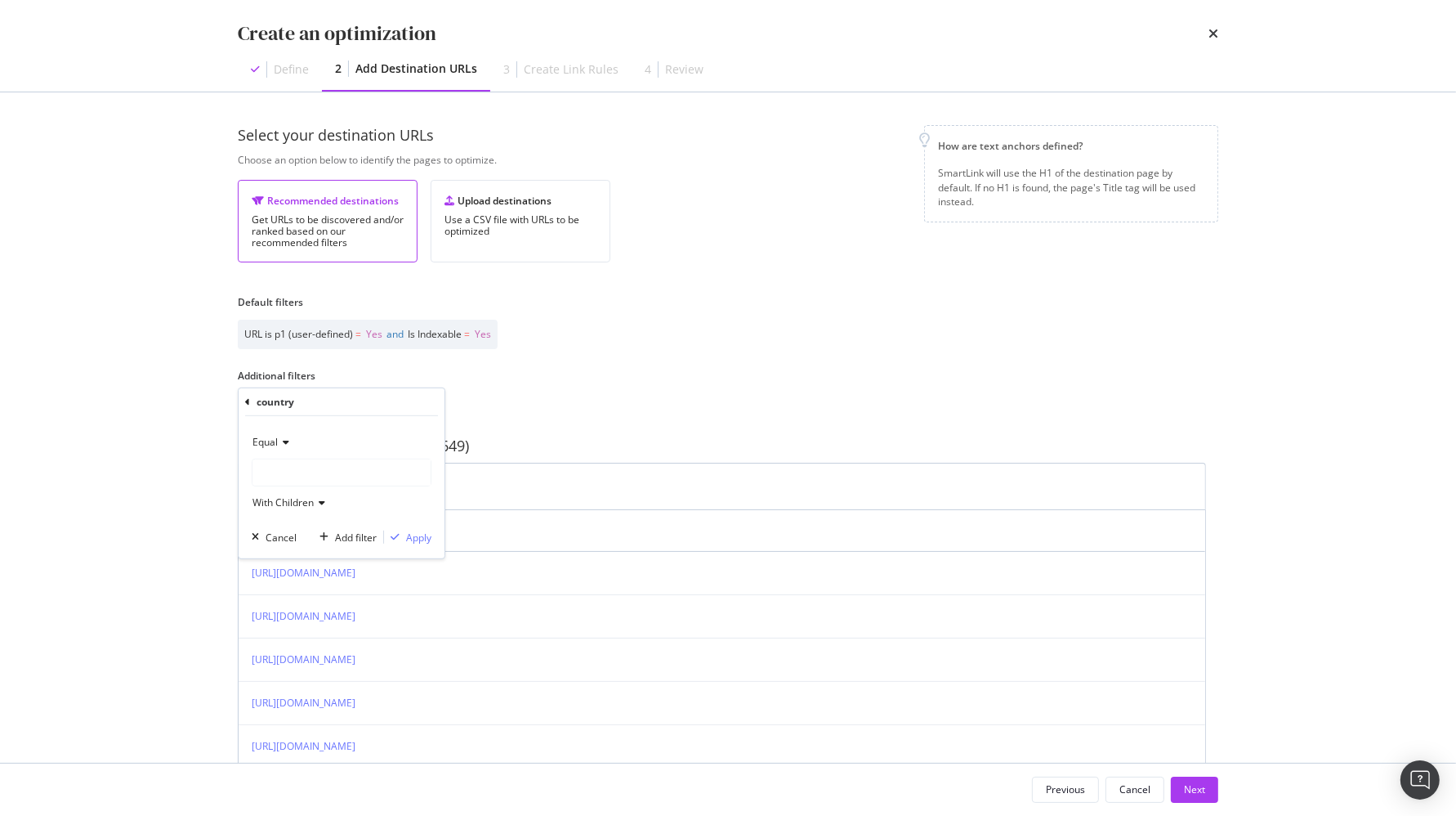
click at [314, 464] on div "modal" at bounding box center [341, 472] width 178 height 26
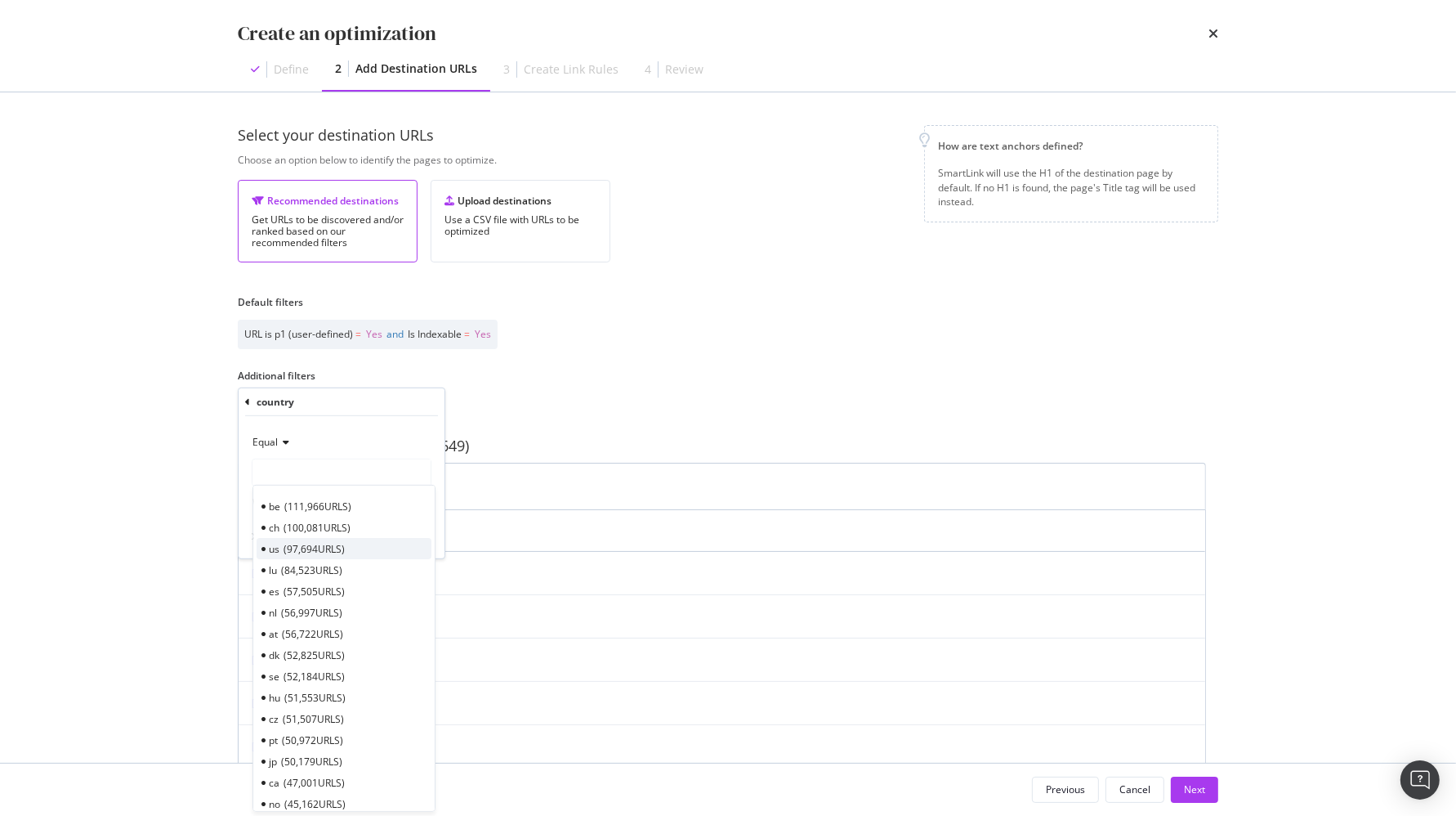
click at [364, 544] on div "us 97,694 URLS" at bounding box center [344, 548] width 175 height 22
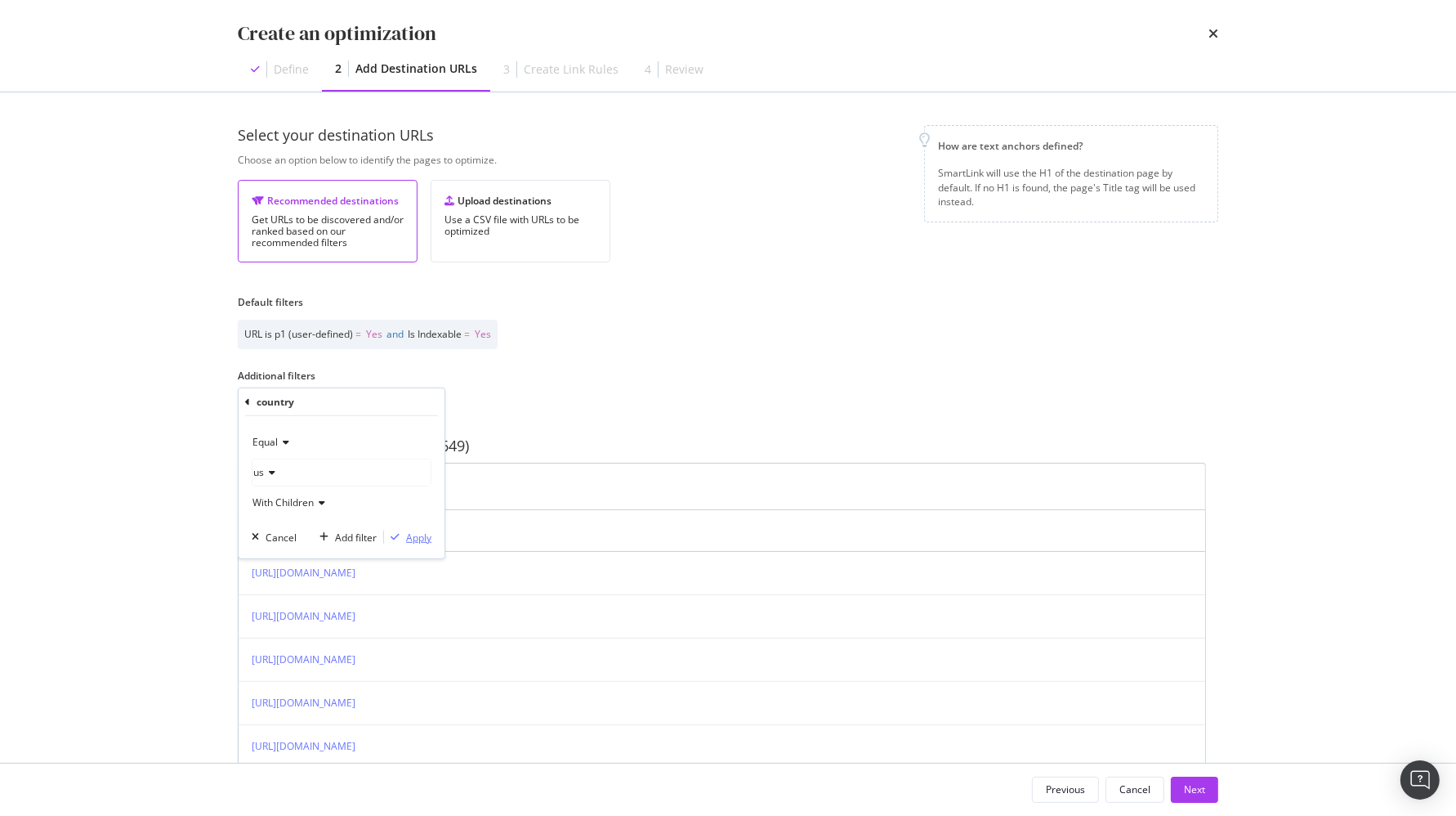
click at [417, 532] on div "Apply" at bounding box center [419, 536] width 25 height 13
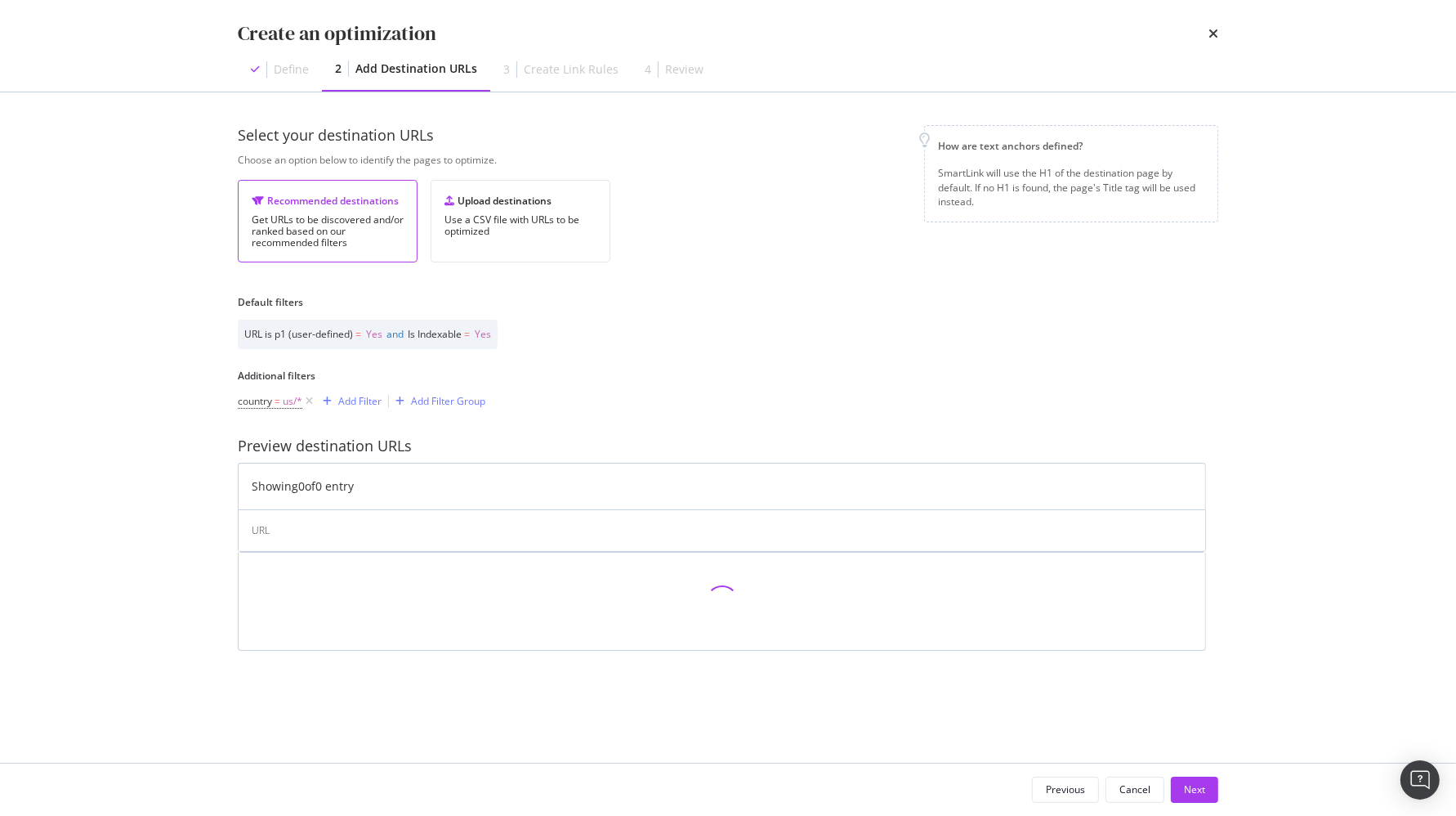
drag, startPoint x: 168, startPoint y: 537, endPoint x: 61, endPoint y: 534, distance: 107.0
click at [168, 537] on div "Create an optimization Define 2 Add Destination URLs 3 Create Link Rules 4 Revi…" at bounding box center [728, 408] width 1456 height 816
click at [734, 315] on div "URL is p1 (user-defined) = Yes and Is Indexable = Yes" at bounding box center [728, 337] width 980 height 49
drag, startPoint x: 834, startPoint y: 344, endPoint x: 903, endPoint y: 237, distance: 127.3
click at [835, 343] on div "URL is p1 (user-defined) = Yes and Is Indexable = Yes" at bounding box center [728, 337] width 980 height 49
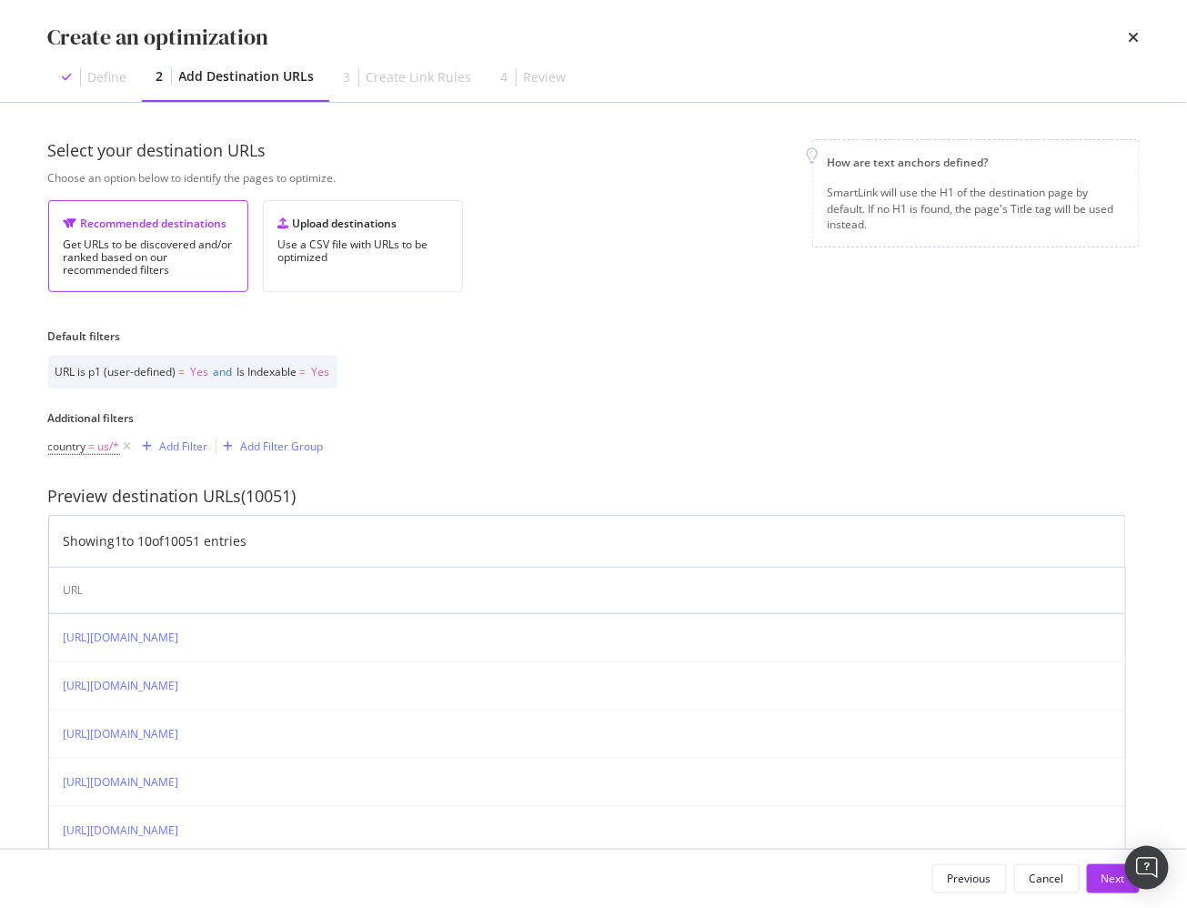
click at [699, 415] on div "Select your destination URLs Choose an option below to identify the pages to op…" at bounding box center [593, 618] width 1091 height 958
click at [543, 328] on div "Select your destination URLs Choose an option below to identify the pages to op…" at bounding box center [593, 618] width 1091 height 958
click at [602, 355] on div "URL is p1 (user-defined) = Yes and Is Indexable = Yes" at bounding box center [593, 375] width 1091 height 55
click at [1137, 34] on icon "times" at bounding box center [1134, 37] width 11 height 15
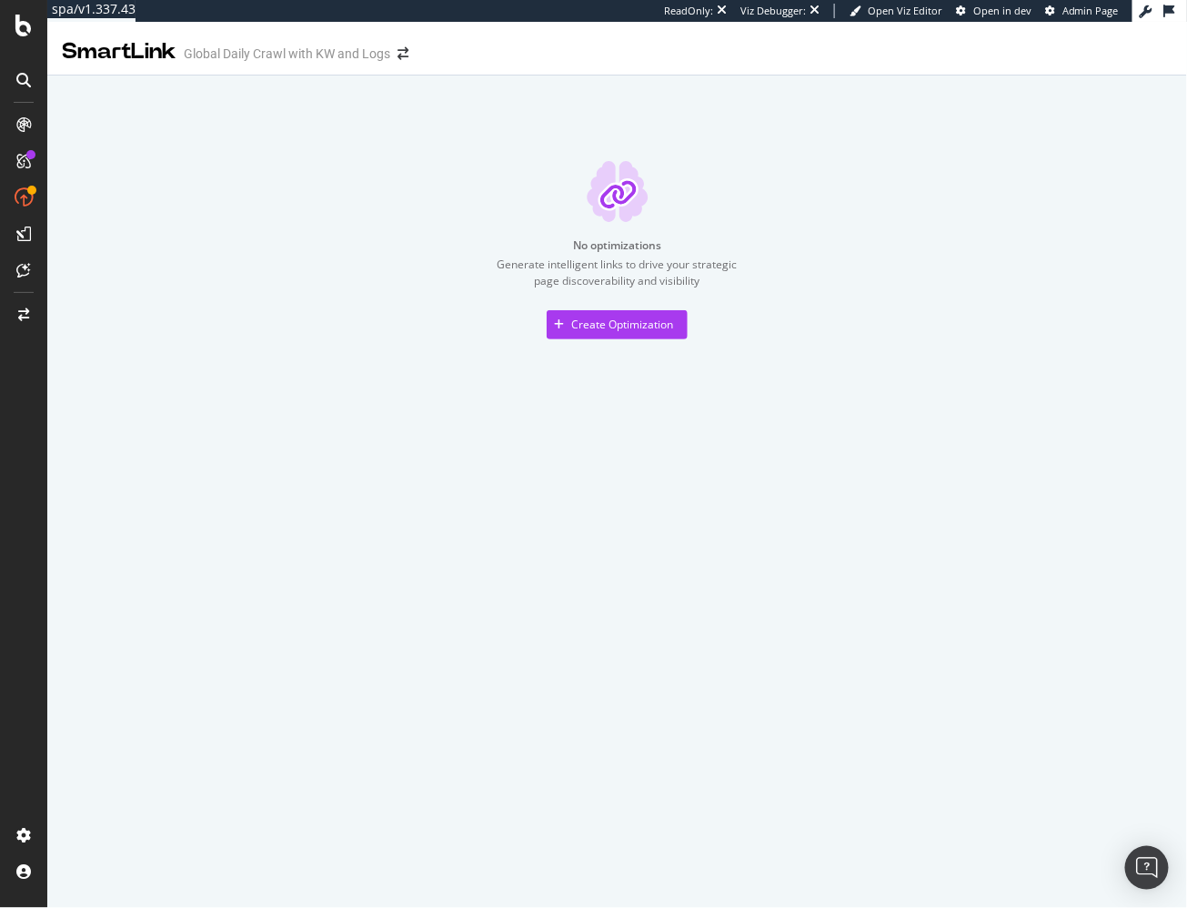
drag, startPoint x: 96, startPoint y: 197, endPoint x: 407, endPoint y: 34, distance: 350.7
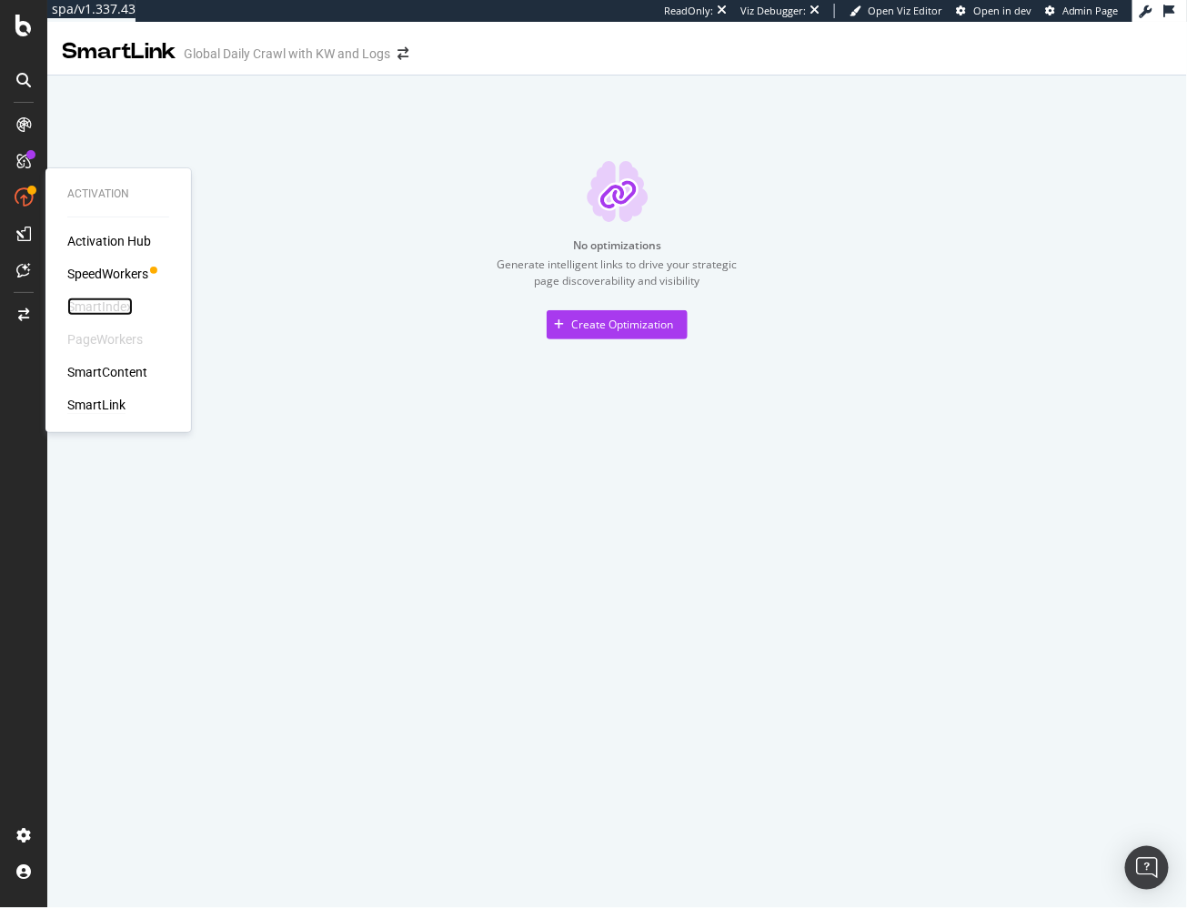
click at [112, 311] on div "SmartIndex" at bounding box center [99, 306] width 65 height 18
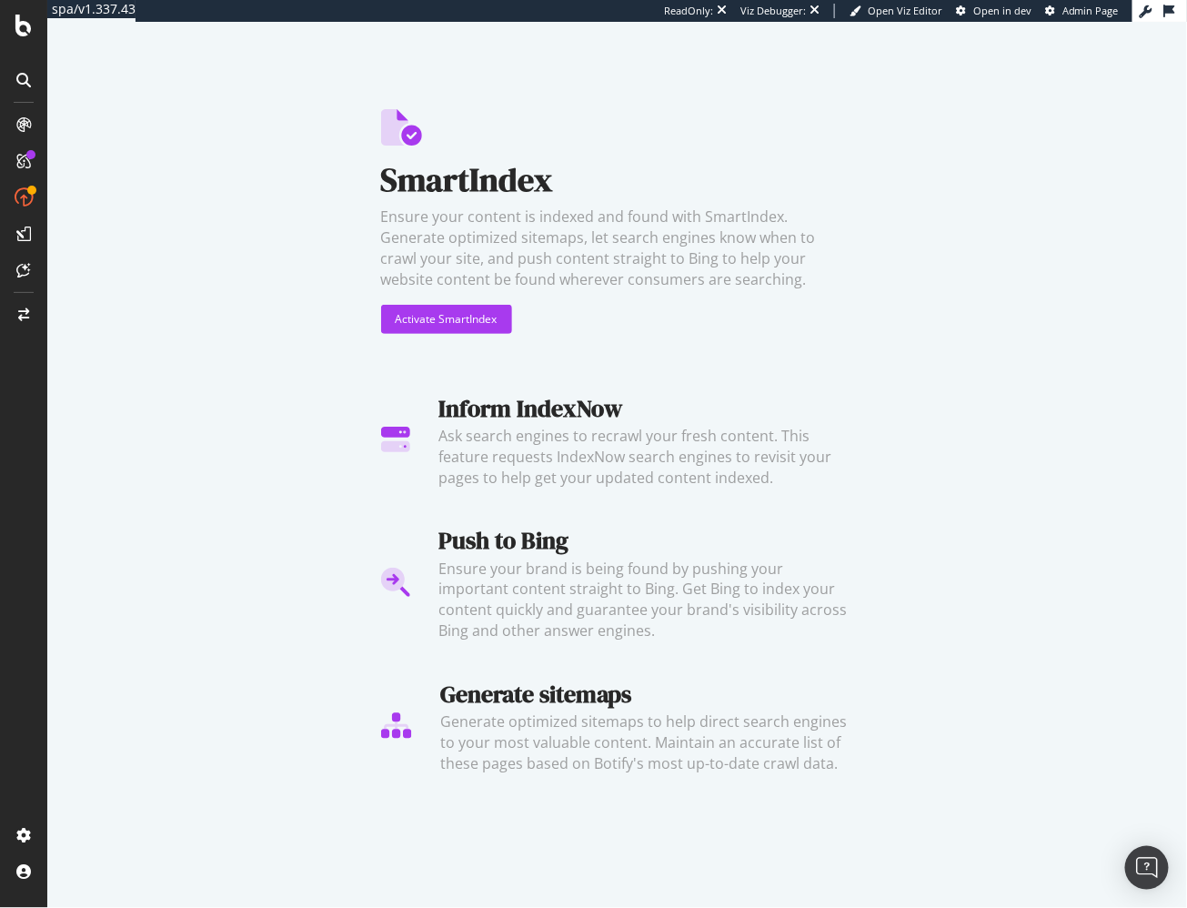
click at [246, 261] on div "SmartIndex Ensure your content is indexed and found with SmartIndex. Generate o…" at bounding box center [617, 409] width 1140 height 774
click at [251, 358] on div "SmartIndex Ensure your content is indexed and found with SmartIndex. Generate o…" at bounding box center [617, 409] width 1140 height 774
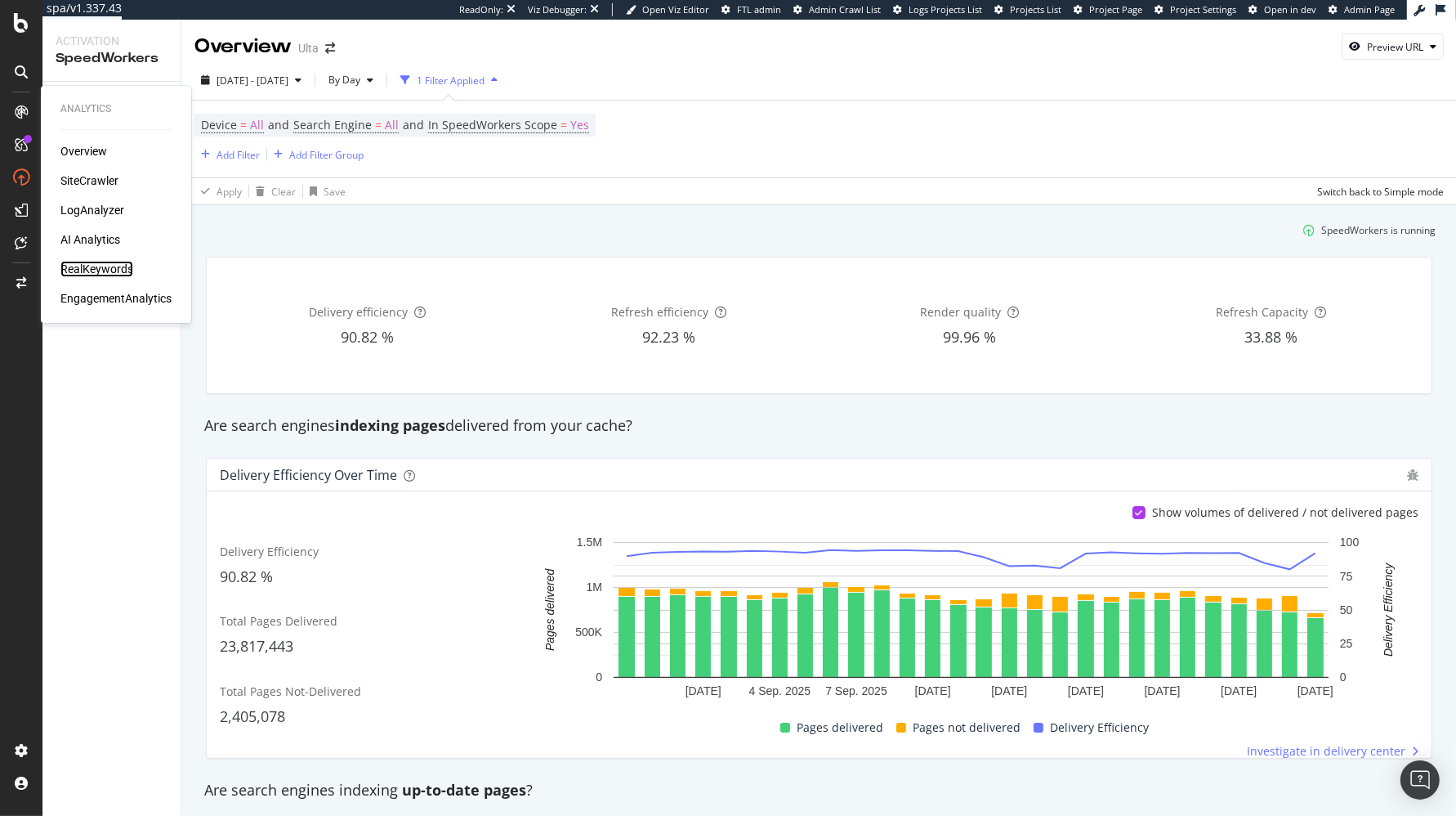
click at [119, 267] on div "RealKeywords" at bounding box center [96, 269] width 73 height 16
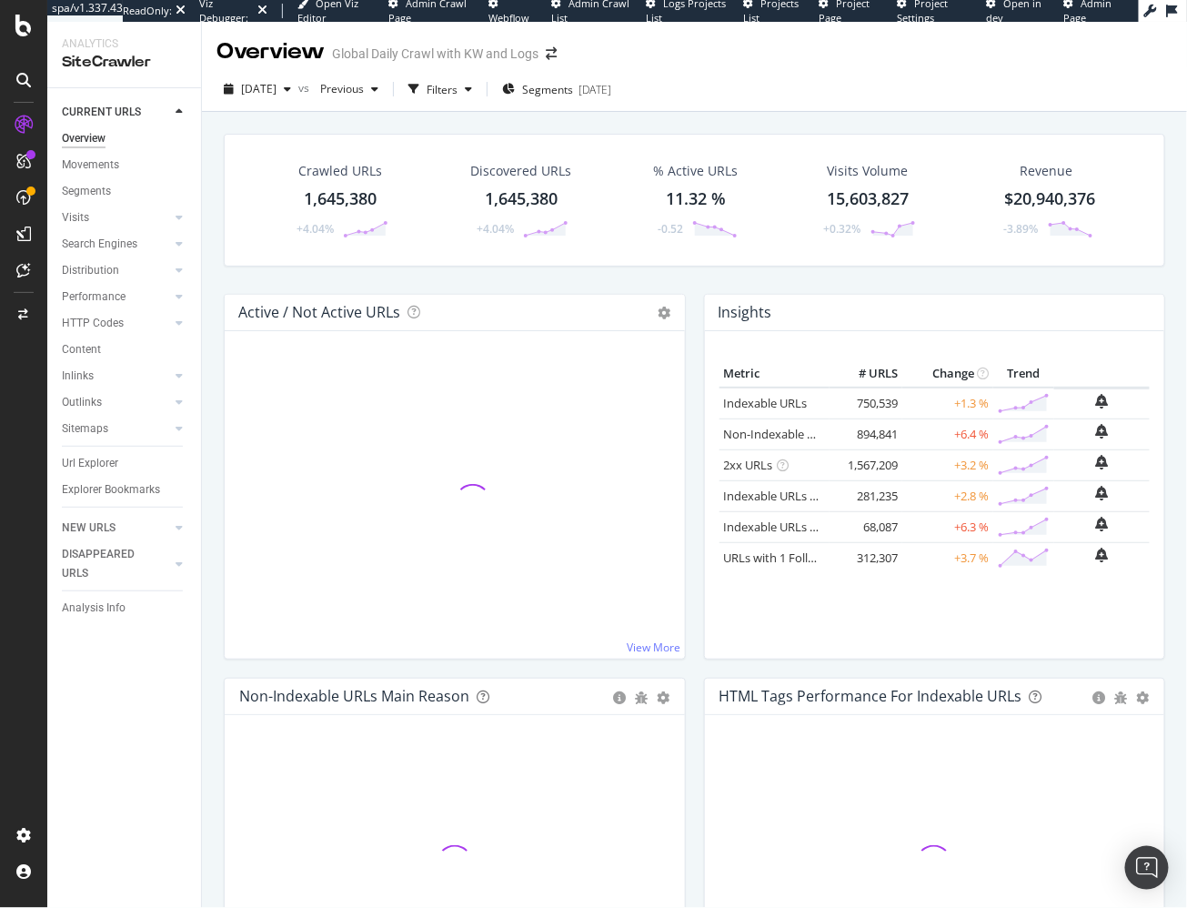
drag, startPoint x: 206, startPoint y: 540, endPoint x: 219, endPoint y: 502, distance: 40.6
click at [206, 540] on div "Crawled URLs 1,645,380 +4.04% Discovered URLs 1,645,380 +4.04% % Active URLs 11…" at bounding box center [694, 555] width 985 height 886
